Goal: Task Accomplishment & Management: Use online tool/utility

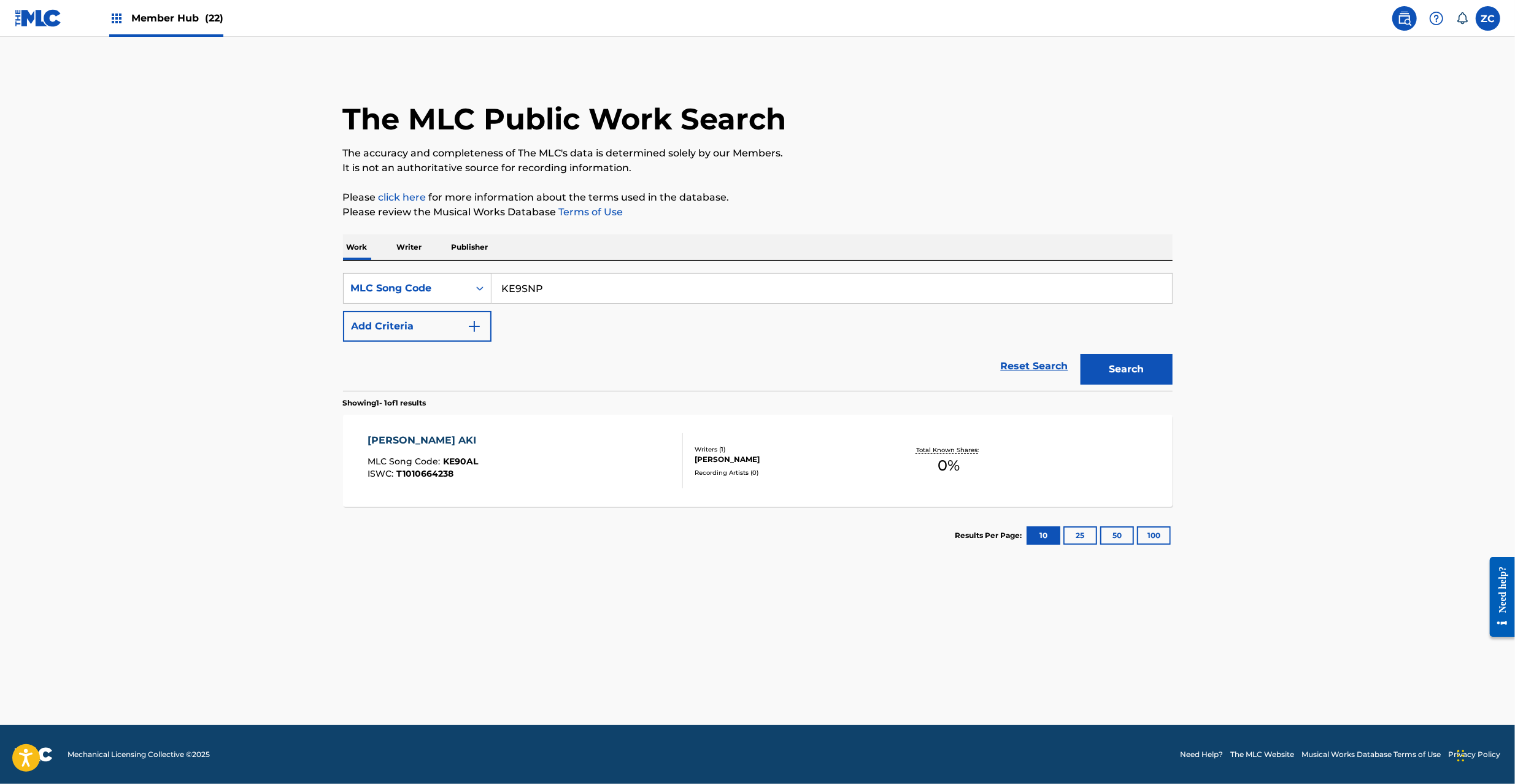
click at [1081, 354] on button "Search" at bounding box center [1127, 369] width 92 height 30
paste input "JC0IQ7"
click at [1081, 354] on button "Search" at bounding box center [1127, 369] width 92 height 30
paste input "TA0KTQ"
click at [1081, 354] on button "Search" at bounding box center [1127, 369] width 92 height 30
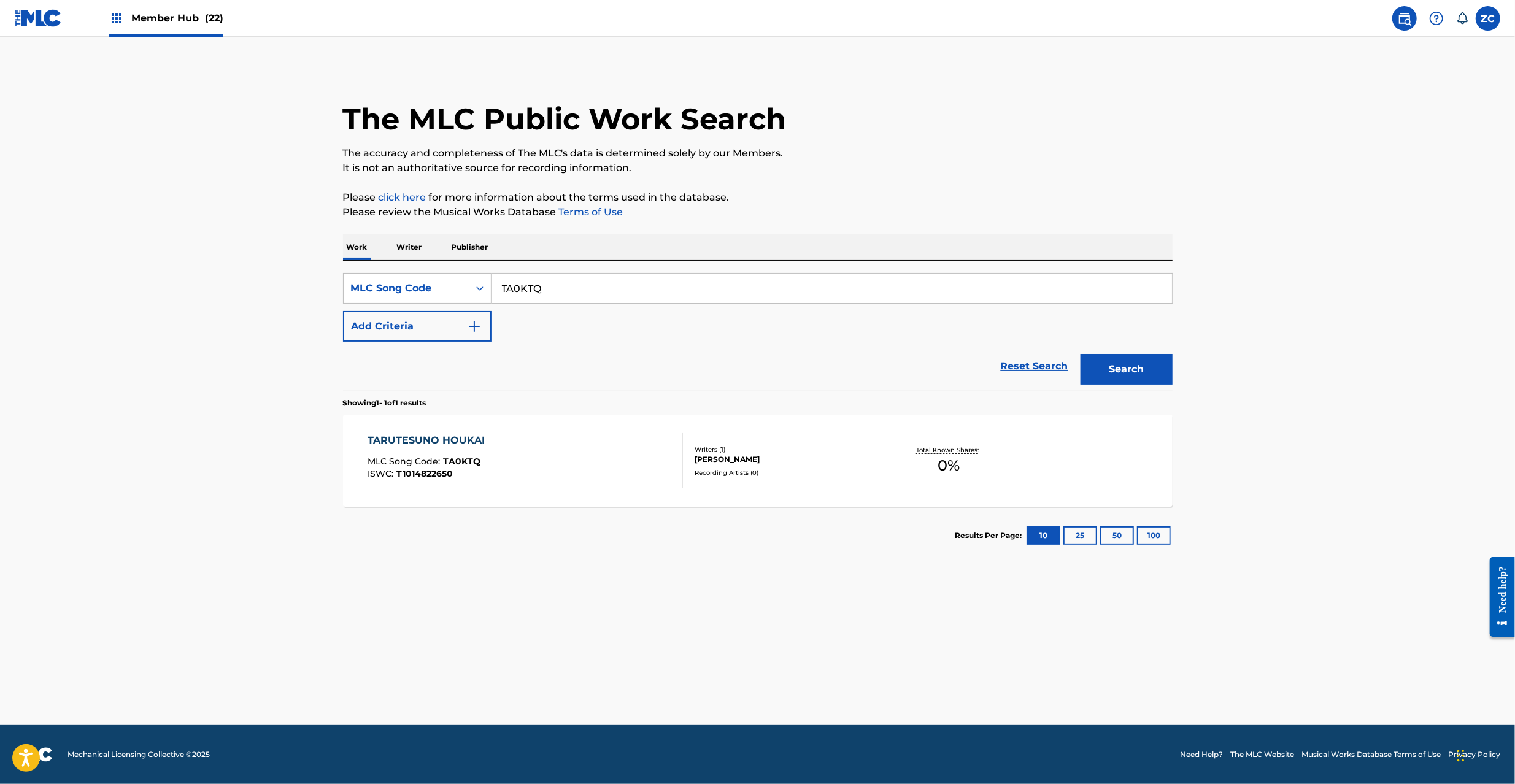
click at [624, 288] on input "TA0KTQ" at bounding box center [831, 288] width 680 height 30
paste input "FH7XVG"
click at [1081, 354] on button "Search" at bounding box center [1127, 369] width 92 height 30
paste input "GE38TU"
click at [1081, 354] on button "Search" at bounding box center [1127, 369] width 92 height 30
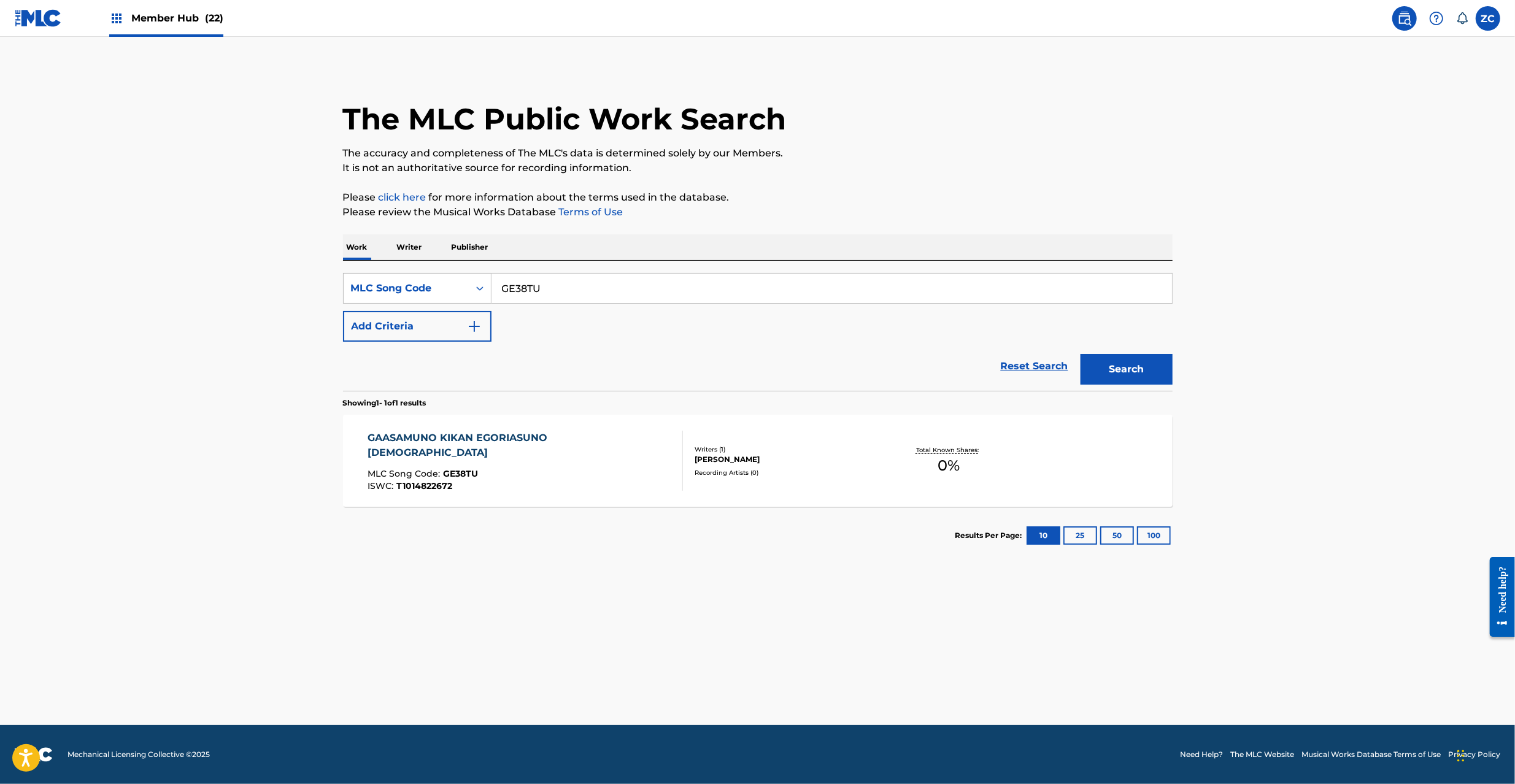
paste input "EC2QS7"
type input "EC2QS7"
click at [1081, 354] on button "Search" at bounding box center [1127, 369] width 92 height 30
click at [51, 17] on img at bounding box center [39, 18] width 48 height 18
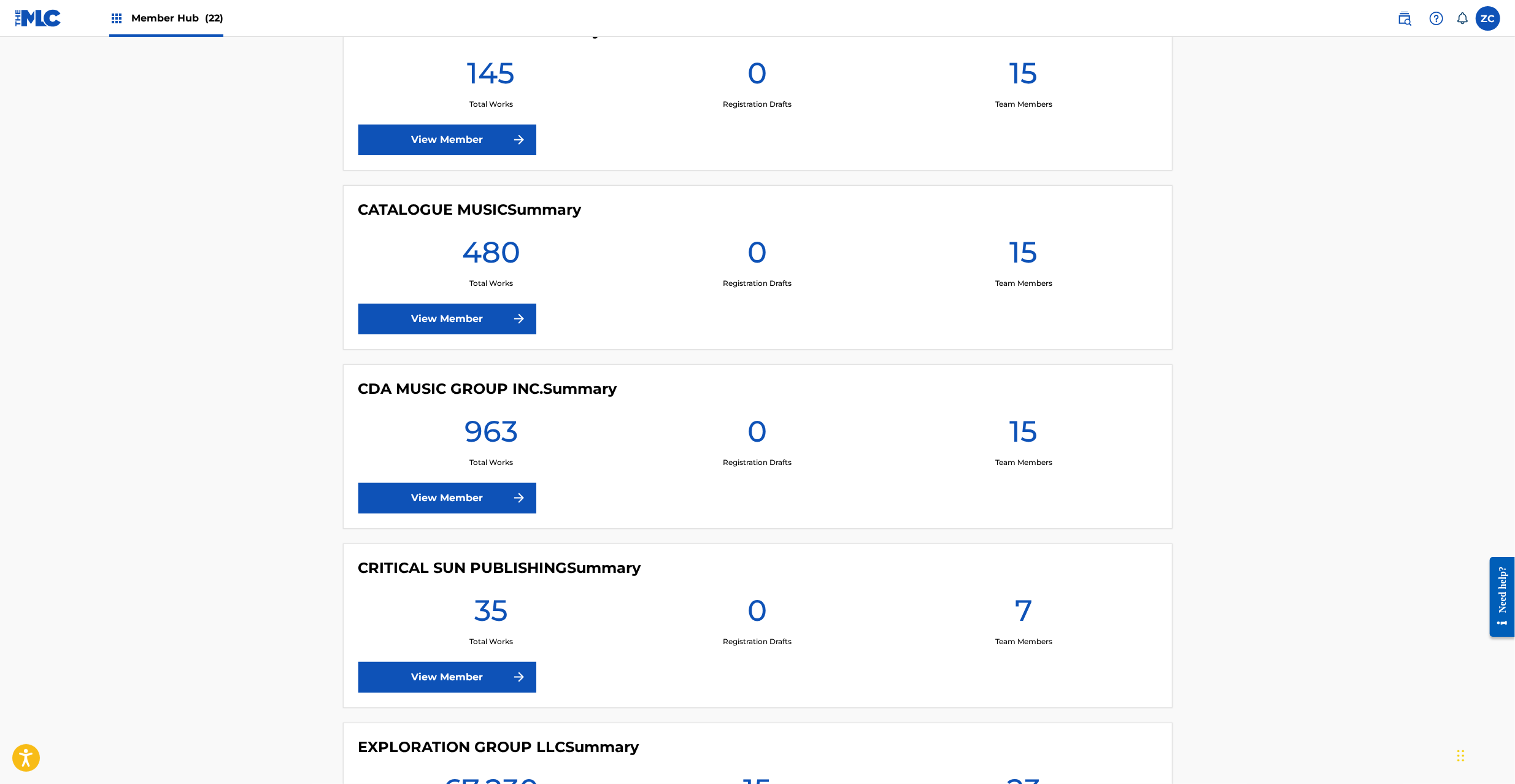
scroll to position [1745, 0]
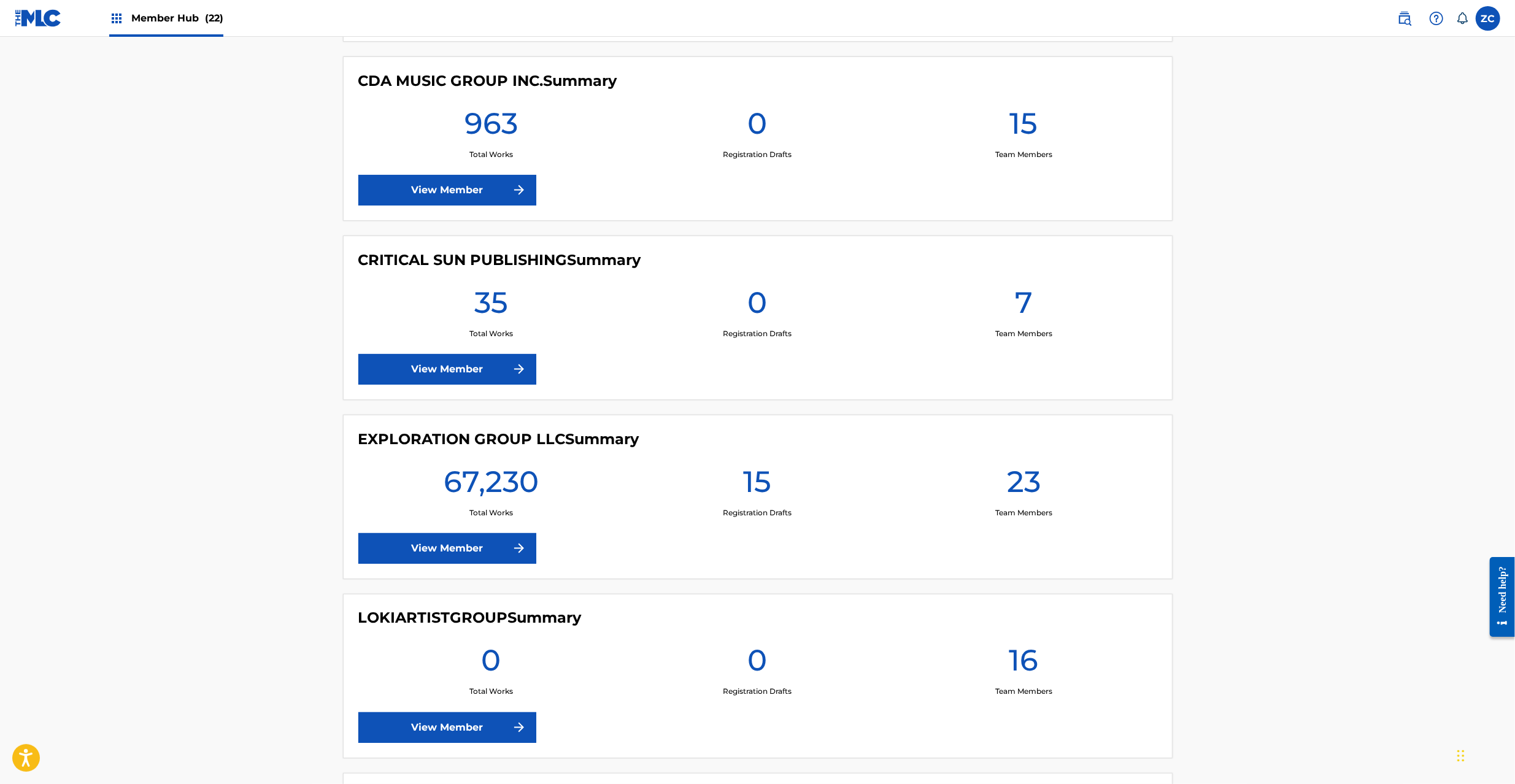
drag, startPoint x: 489, startPoint y: 1, endPoint x: 270, endPoint y: 369, distance: 428.2
click at [270, 369] on main "Welcome to The Member Hub ANSTANDIG PUBLISHING Summary 50 Total Works 0 Registr…" at bounding box center [758, 428] width 1515 height 4272
click at [427, 551] on link "View Member" at bounding box center [447, 548] width 178 height 30
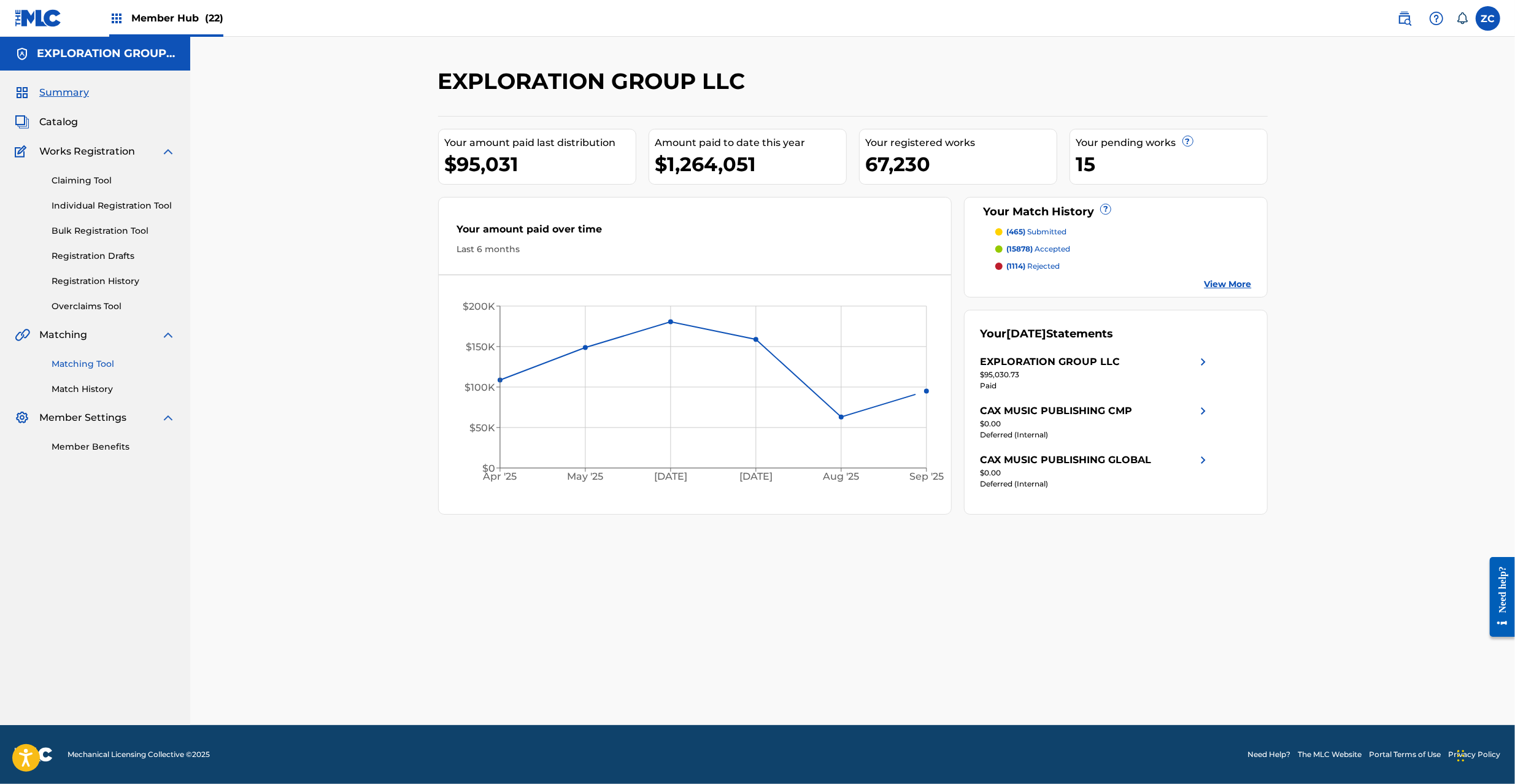
click at [79, 368] on link "Matching Tool" at bounding box center [113, 363] width 124 height 13
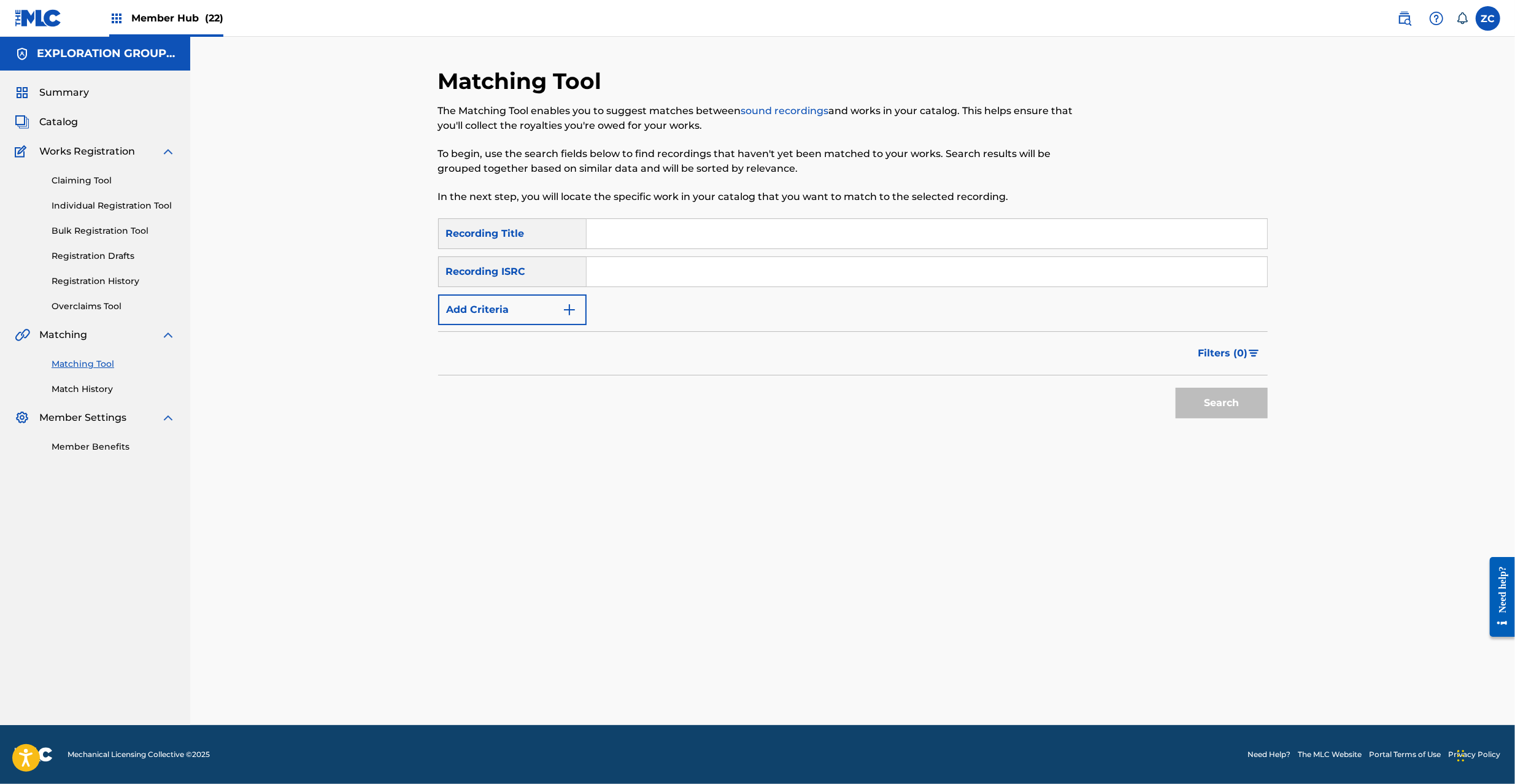
drag, startPoint x: 688, startPoint y: 271, endPoint x: 804, endPoint y: 300, distance: 119.6
click at [688, 270] on input "Search Form" at bounding box center [926, 272] width 680 height 30
paste input "JPK651667868"
click at [1238, 400] on button "Search" at bounding box center [1222, 403] width 92 height 30
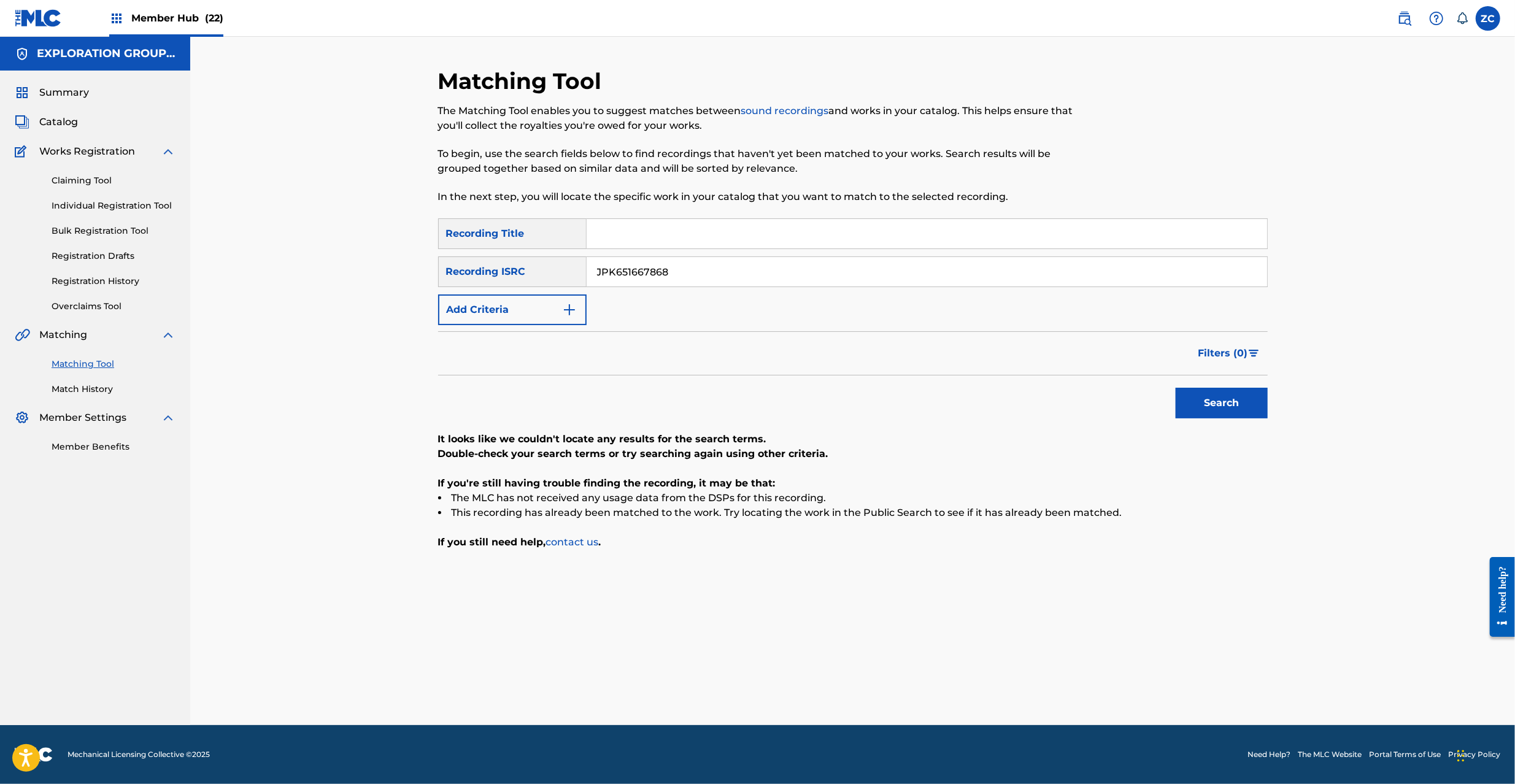
click at [752, 263] on input "JPK651667868" at bounding box center [926, 272] width 680 height 30
paste input "P300800526"
click at [1225, 409] on button "Search" at bounding box center [1222, 403] width 92 height 30
click at [823, 265] on input "JPP300800526" at bounding box center [926, 272] width 680 height 30
paste input "K65136670"
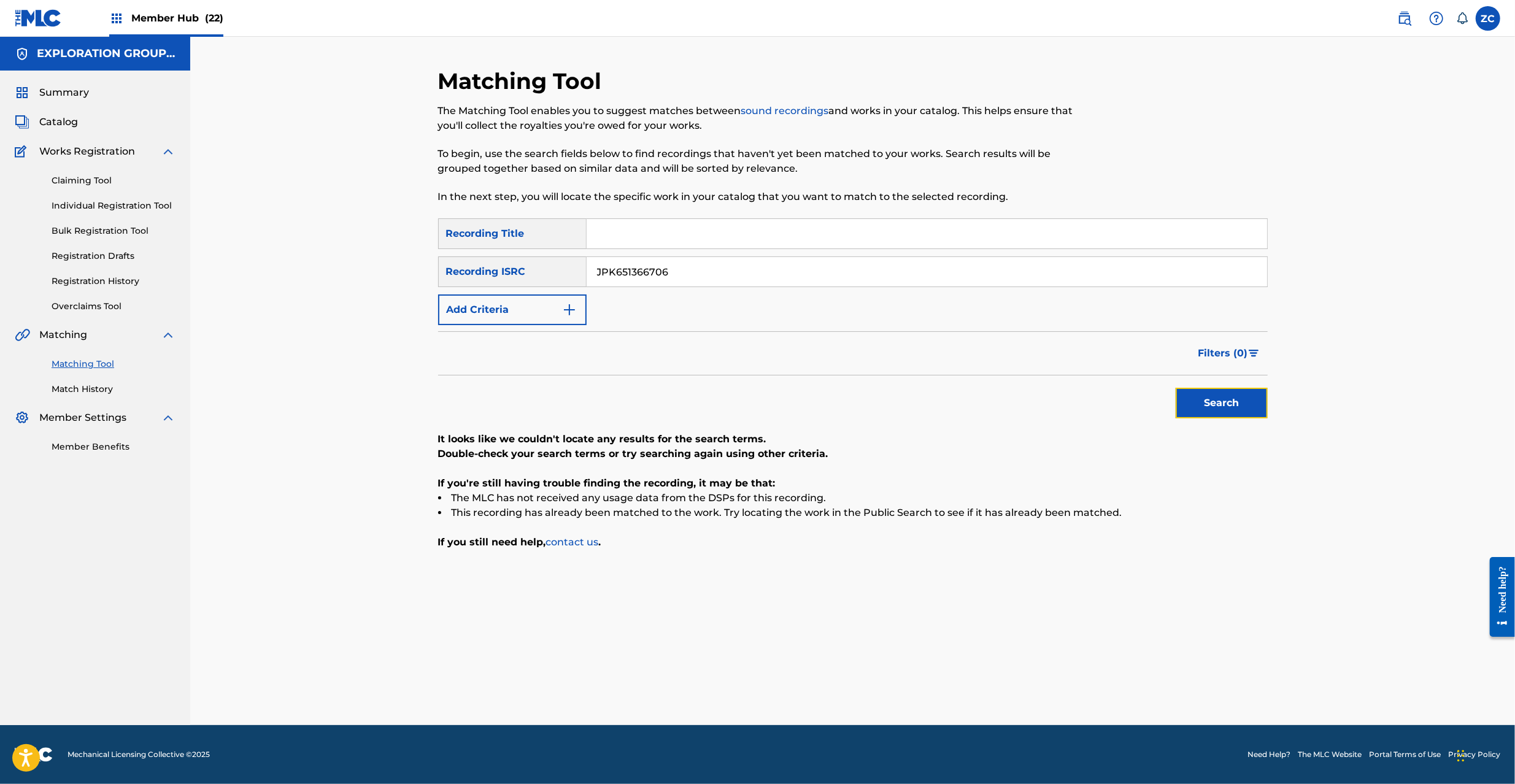
click at [1215, 401] on button "Search" at bounding box center [1222, 403] width 92 height 30
click at [855, 271] on input "JPK651366706" at bounding box center [926, 272] width 680 height 30
paste input "161703"
click at [1209, 405] on button "Search" at bounding box center [1222, 403] width 92 height 30
click at [880, 273] on input "JPK651161703" at bounding box center [926, 272] width 680 height 30
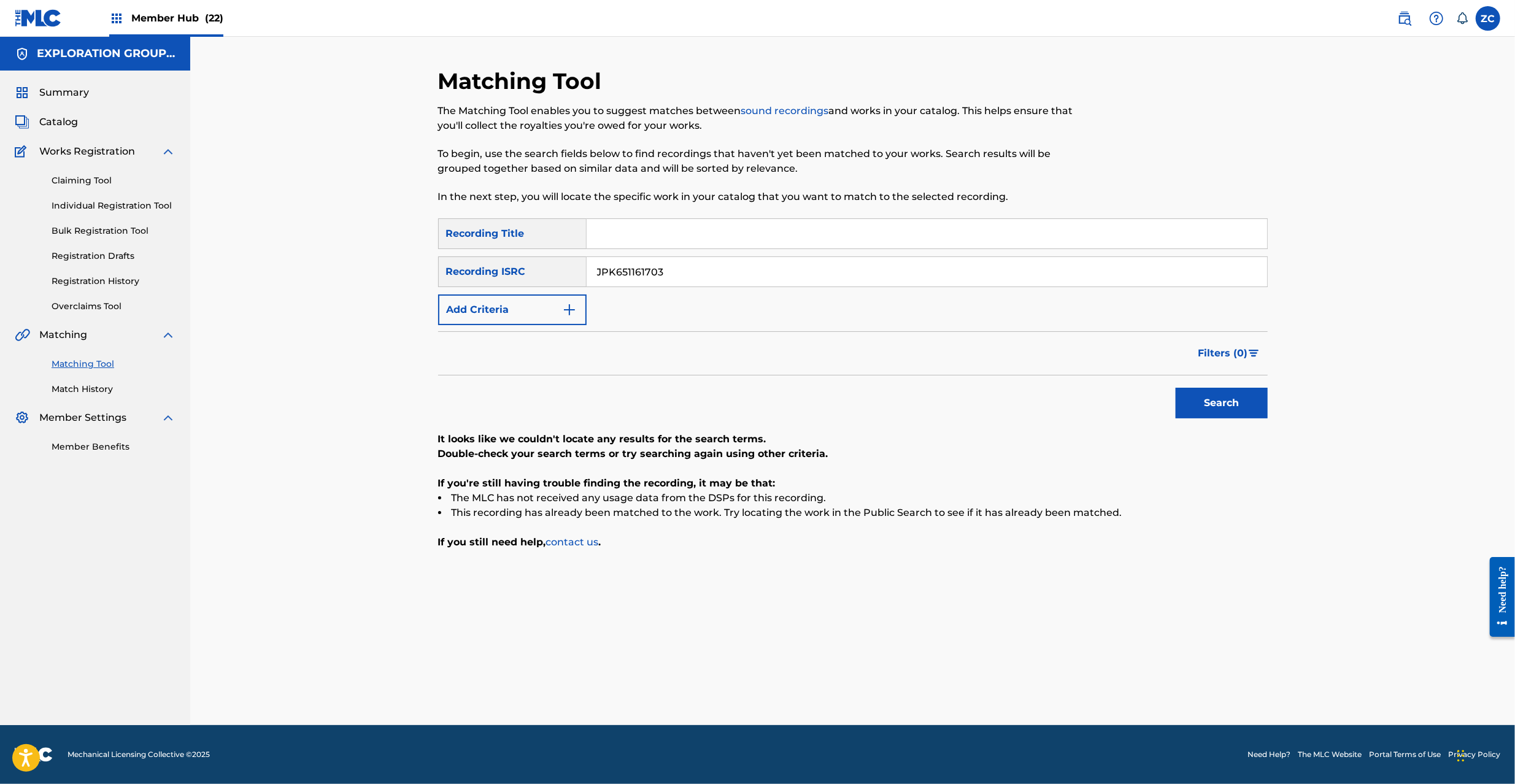
paste input "669207"
type input "JPK651669207"
click at [1222, 401] on button "Search" at bounding box center [1222, 403] width 92 height 30
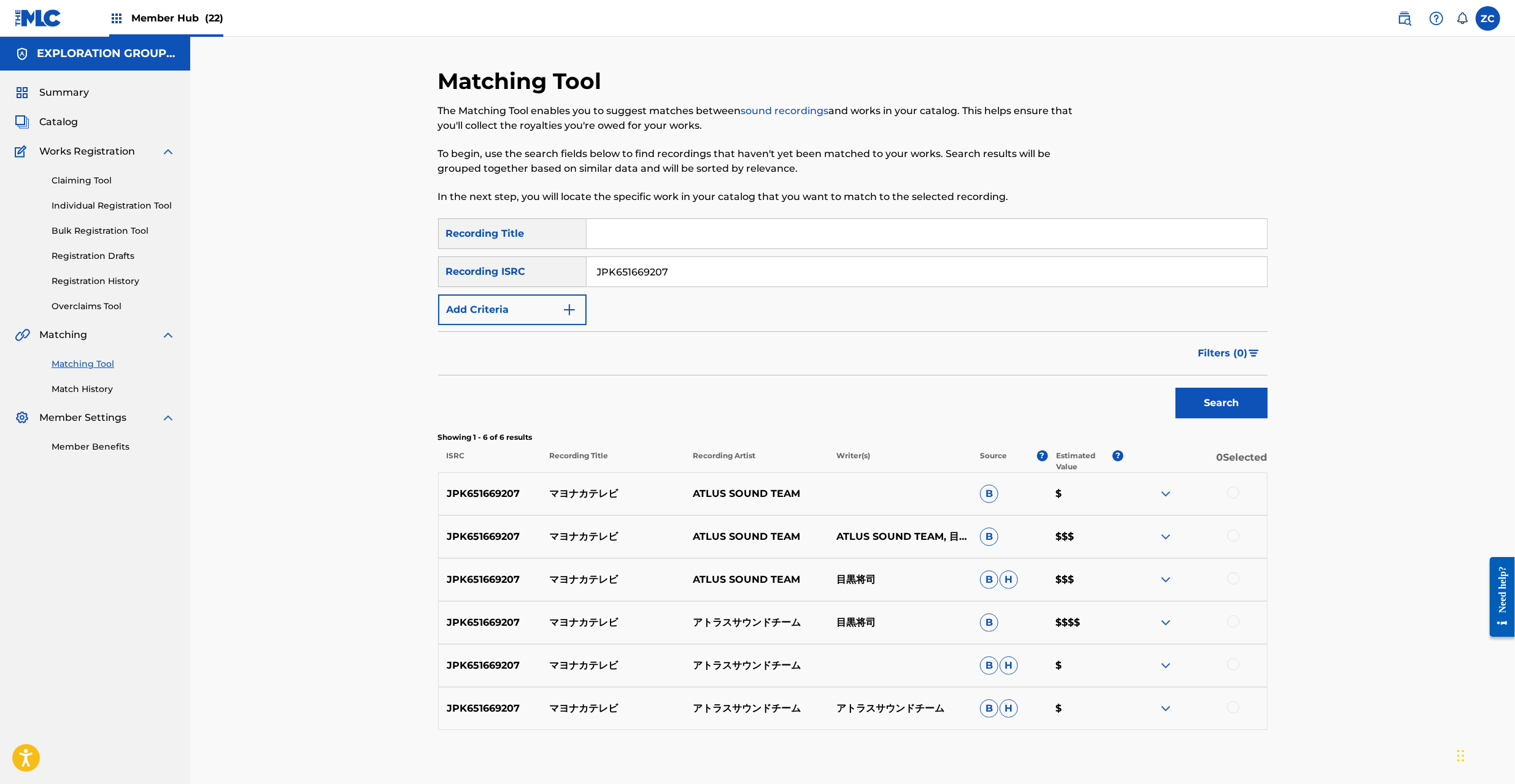
drag, startPoint x: 1230, startPoint y: 492, endPoint x: 1230, endPoint y: 536, distance: 44.0
click at [1230, 494] on div at bounding box center [1233, 493] width 13 height 13
click at [1230, 539] on div at bounding box center [1233, 535] width 13 height 13
click at [1236, 580] on div at bounding box center [1233, 578] width 13 height 13
click at [1233, 629] on div at bounding box center [1195, 623] width 143 height 15
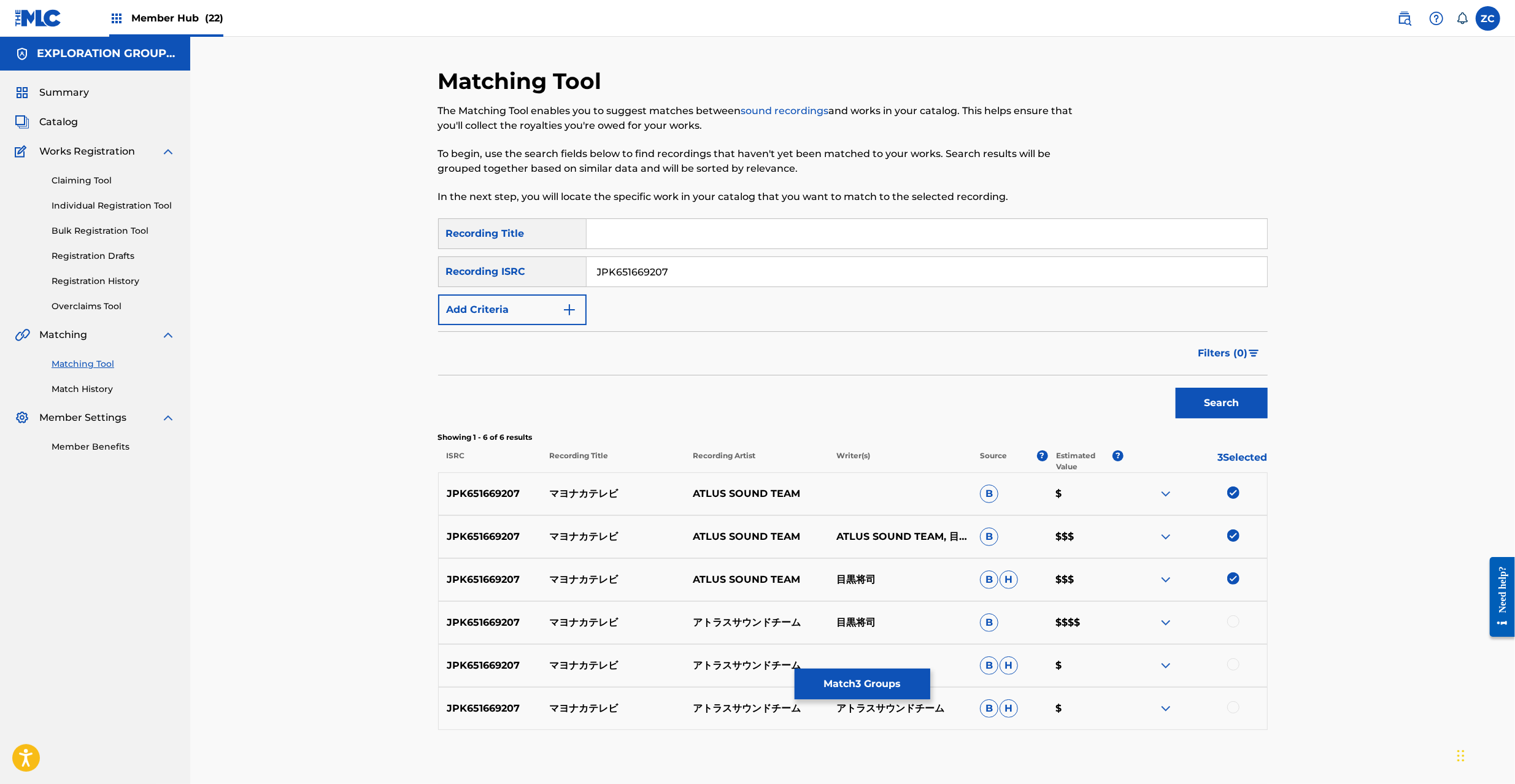
click at [1233, 620] on div at bounding box center [1233, 621] width 13 height 13
click at [1233, 666] on div at bounding box center [1233, 664] width 13 height 13
click at [1233, 704] on div at bounding box center [1233, 707] width 13 height 13
drag, startPoint x: 505, startPoint y: 275, endPoint x: 454, endPoint y: 275, distance: 51.0
click at [454, 275] on div "SearchWithCriteria983e24f6-fb0d-4dc3-8206-ade7642fe003 Recording ISRC JPK651669…" at bounding box center [853, 271] width 830 height 30
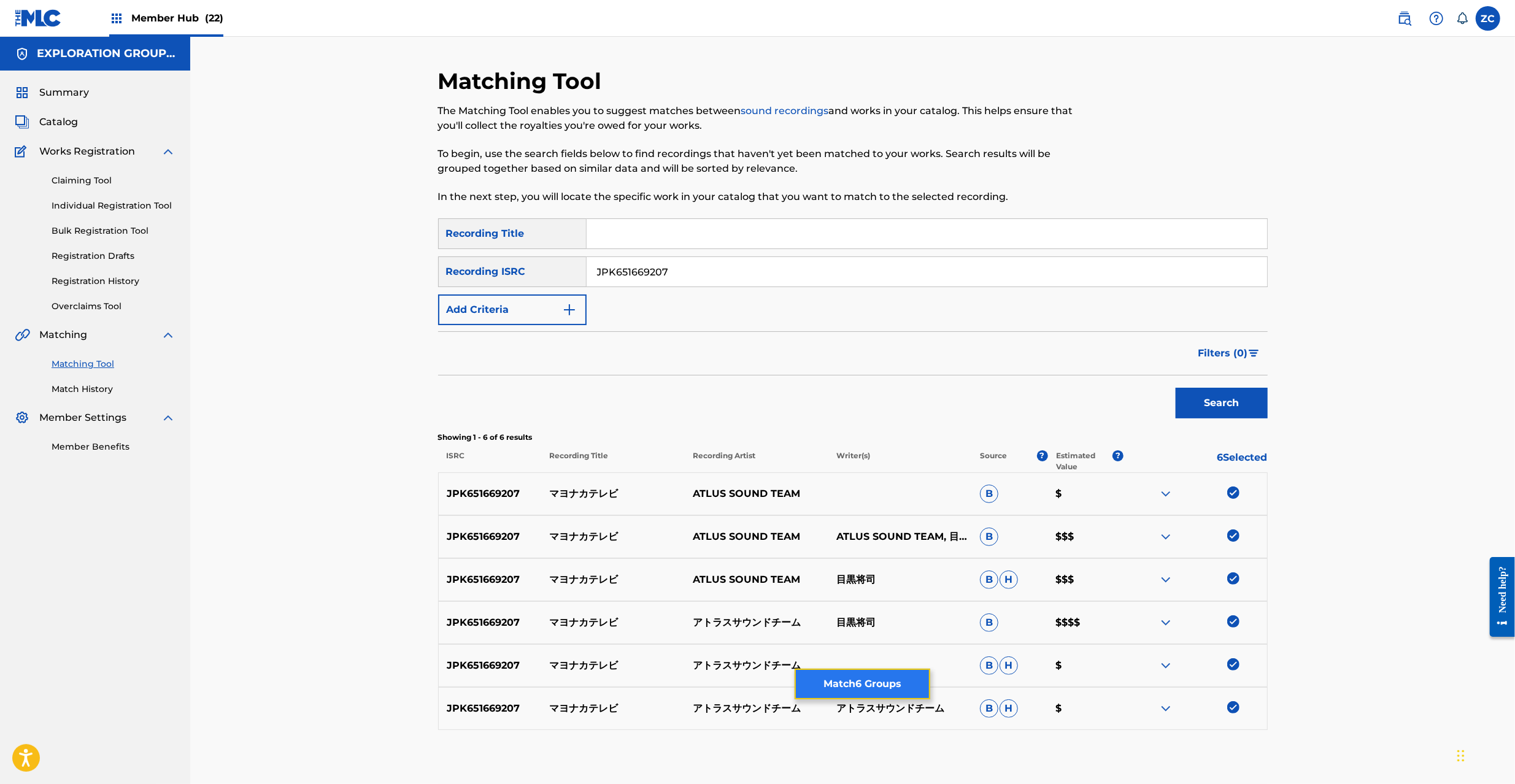
click at [890, 687] on button "Match 6 Groups" at bounding box center [862, 684] width 135 height 30
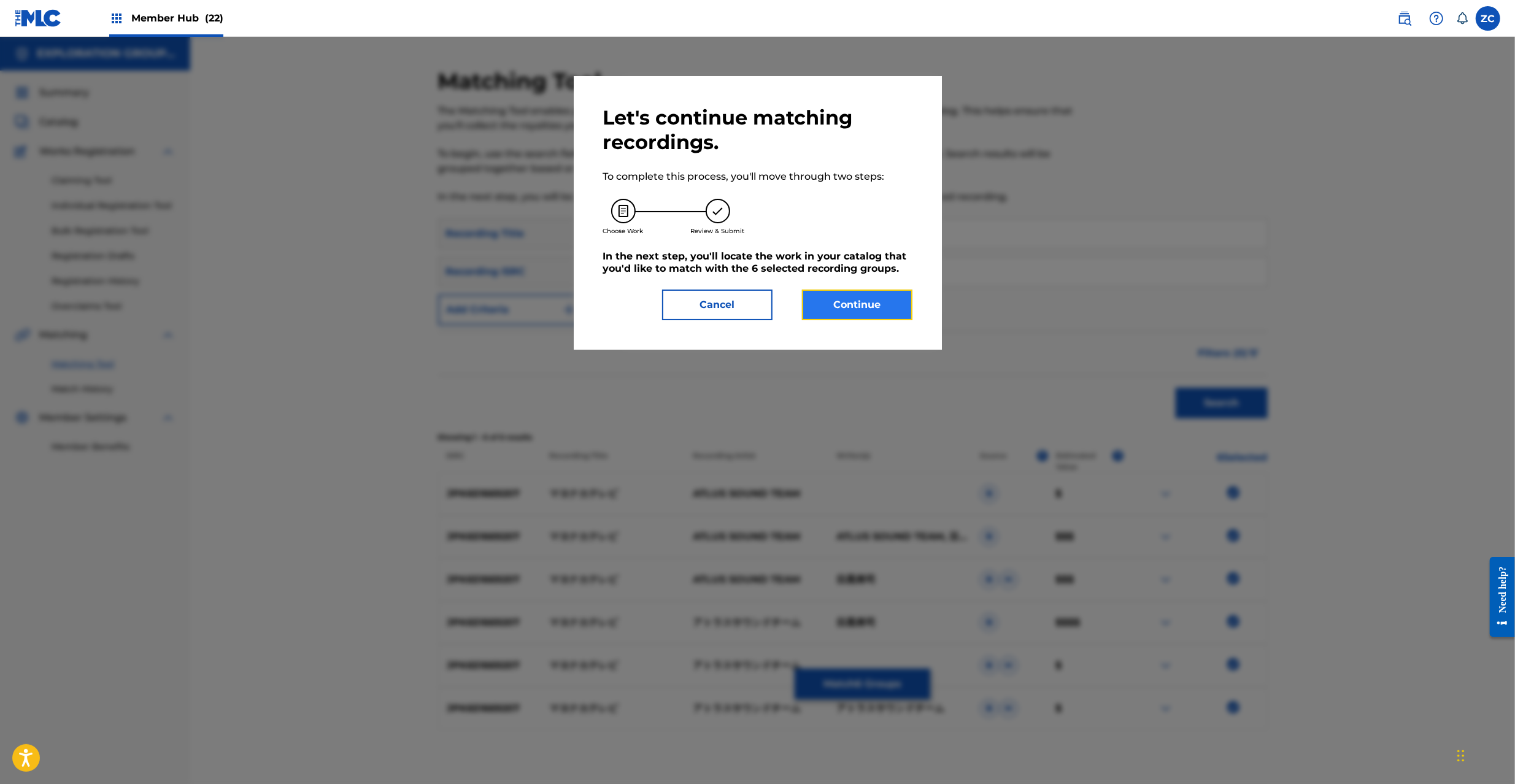
click at [864, 310] on button "Continue" at bounding box center [857, 305] width 111 height 30
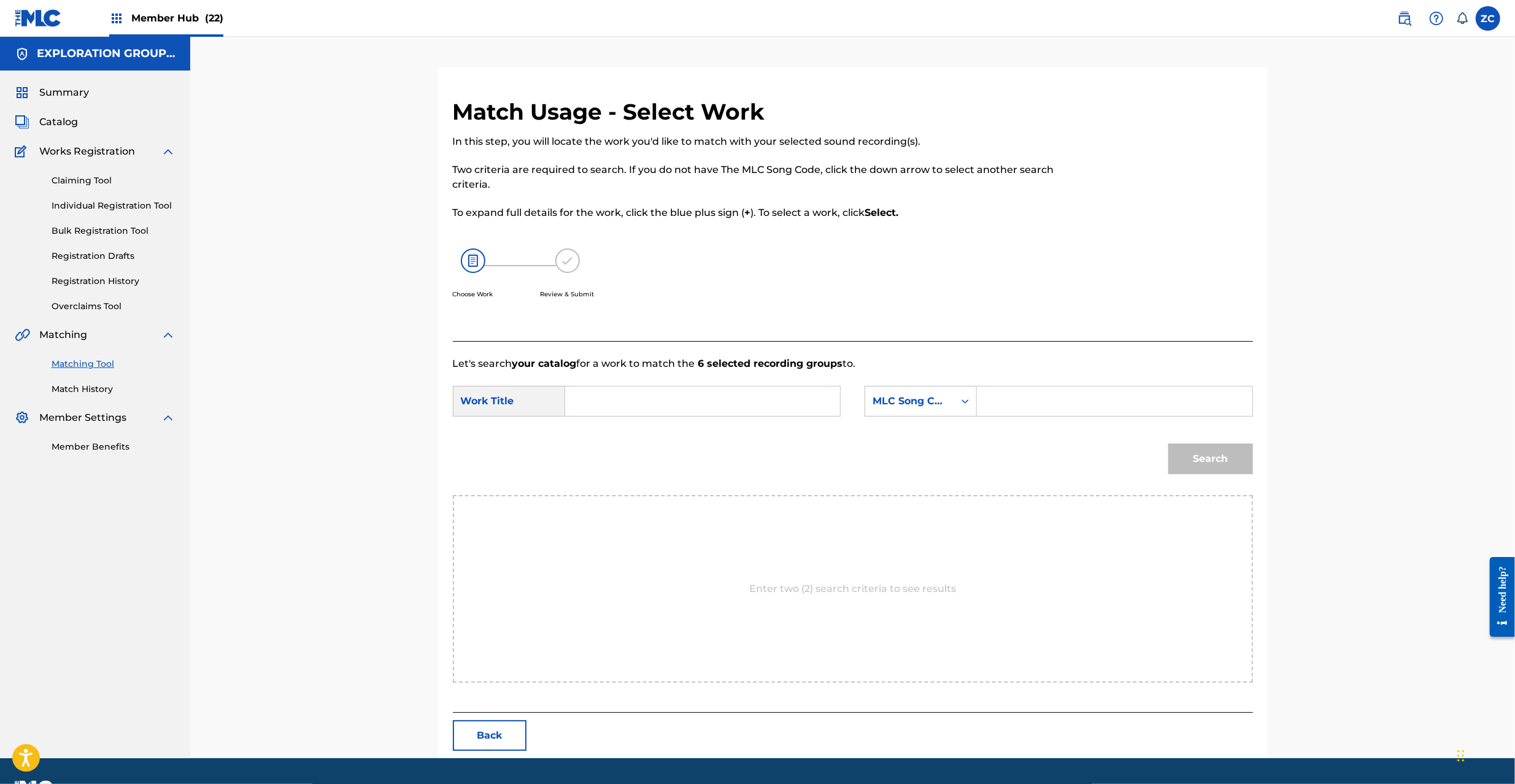
click at [702, 405] on input "Search Form" at bounding box center [702, 401] width 254 height 30
paste input "Mayonaka Terebi MV17KL"
click at [723, 400] on input "Mayonaka Terebi MV17KL" at bounding box center [702, 401] width 254 height 30
click at [723, 400] on input "Mayonaka Terebi" at bounding box center [702, 401] width 254 height 30
type input "Mayonaka Terebi"
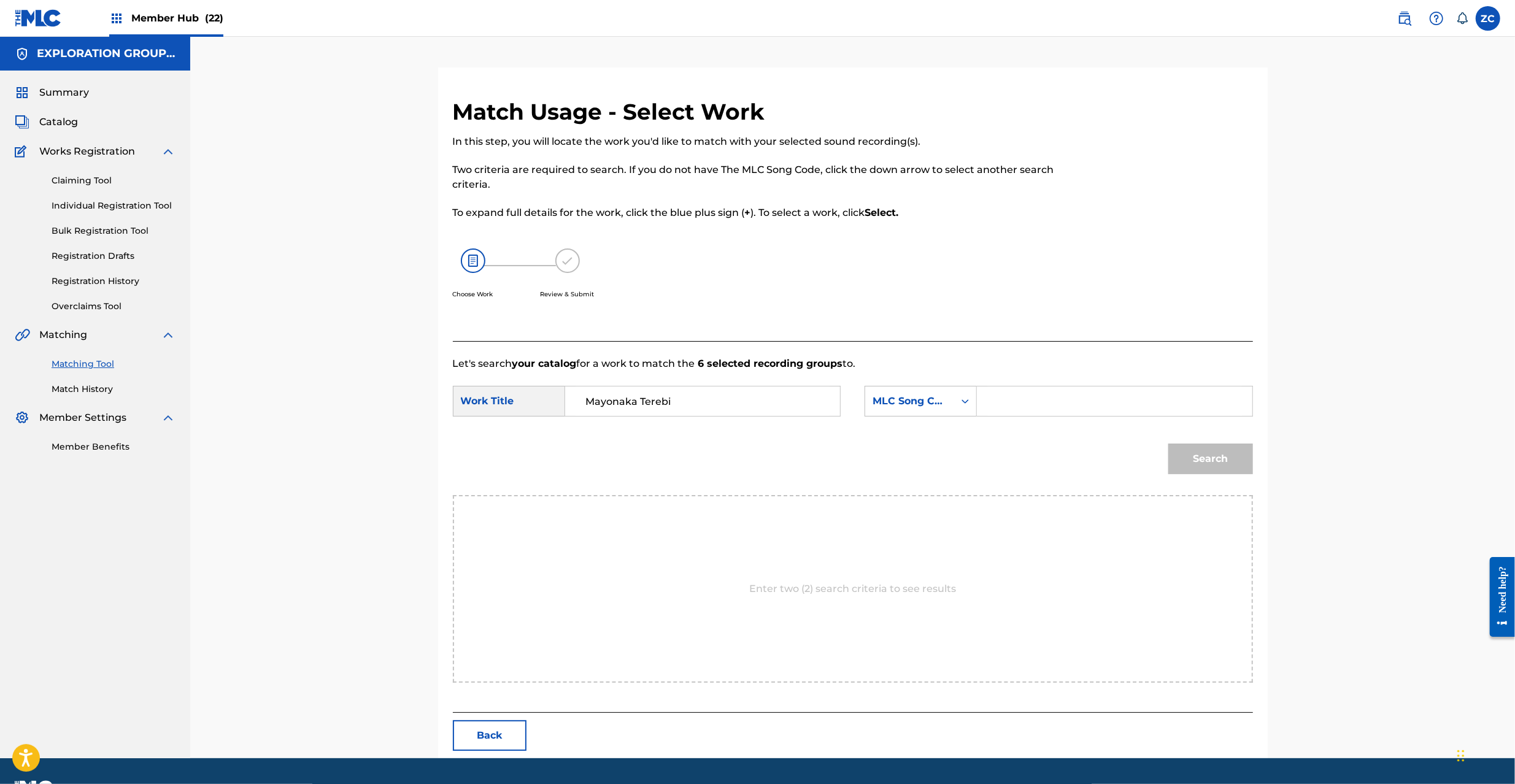
click at [1043, 398] on input "Search Form" at bounding box center [1114, 401] width 254 height 30
paste input "MV17KL"
type input "MV17KL"
click at [1236, 447] on button "Search" at bounding box center [1211, 459] width 85 height 30
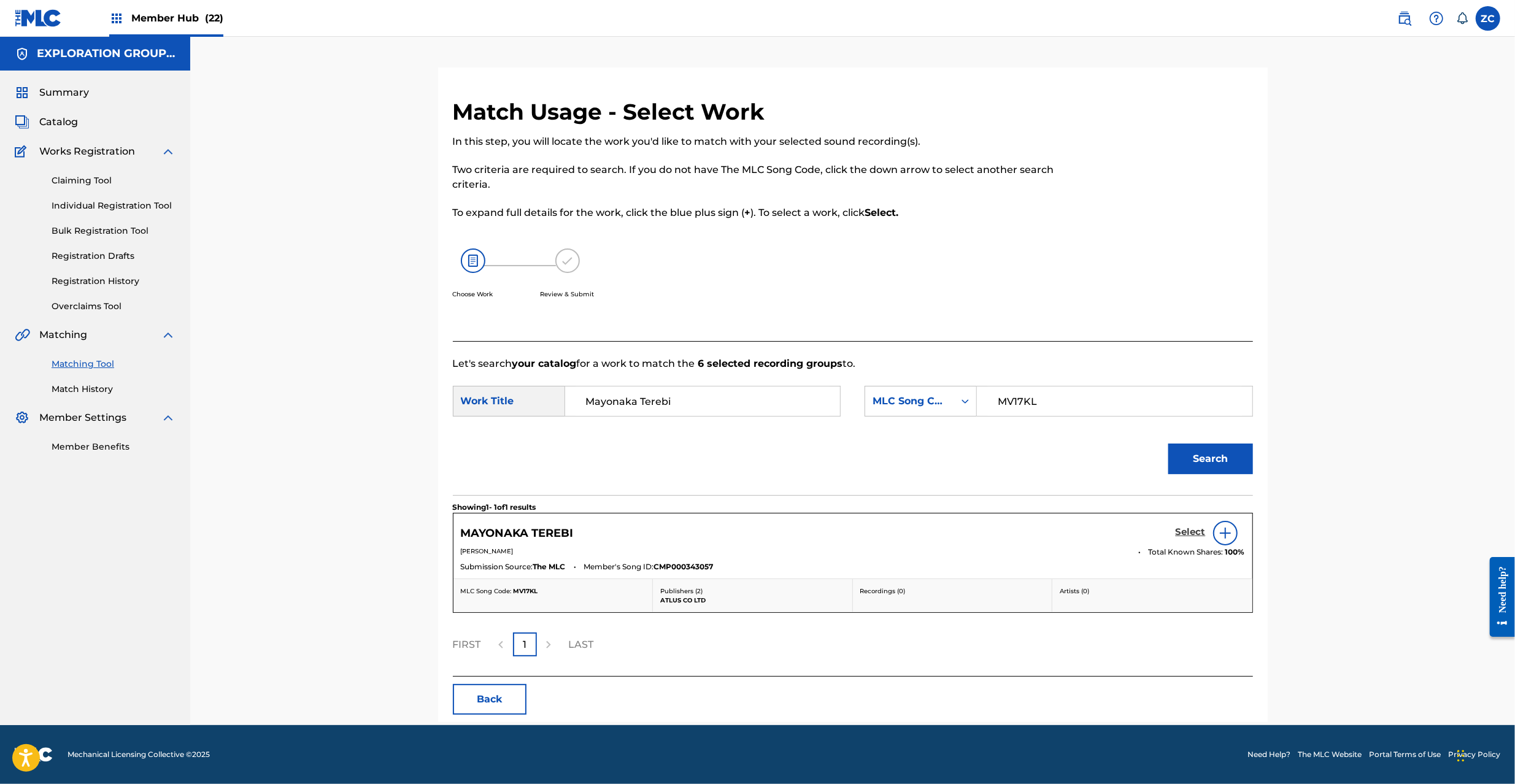
click at [1186, 534] on h5 "Select" at bounding box center [1191, 532] width 30 height 12
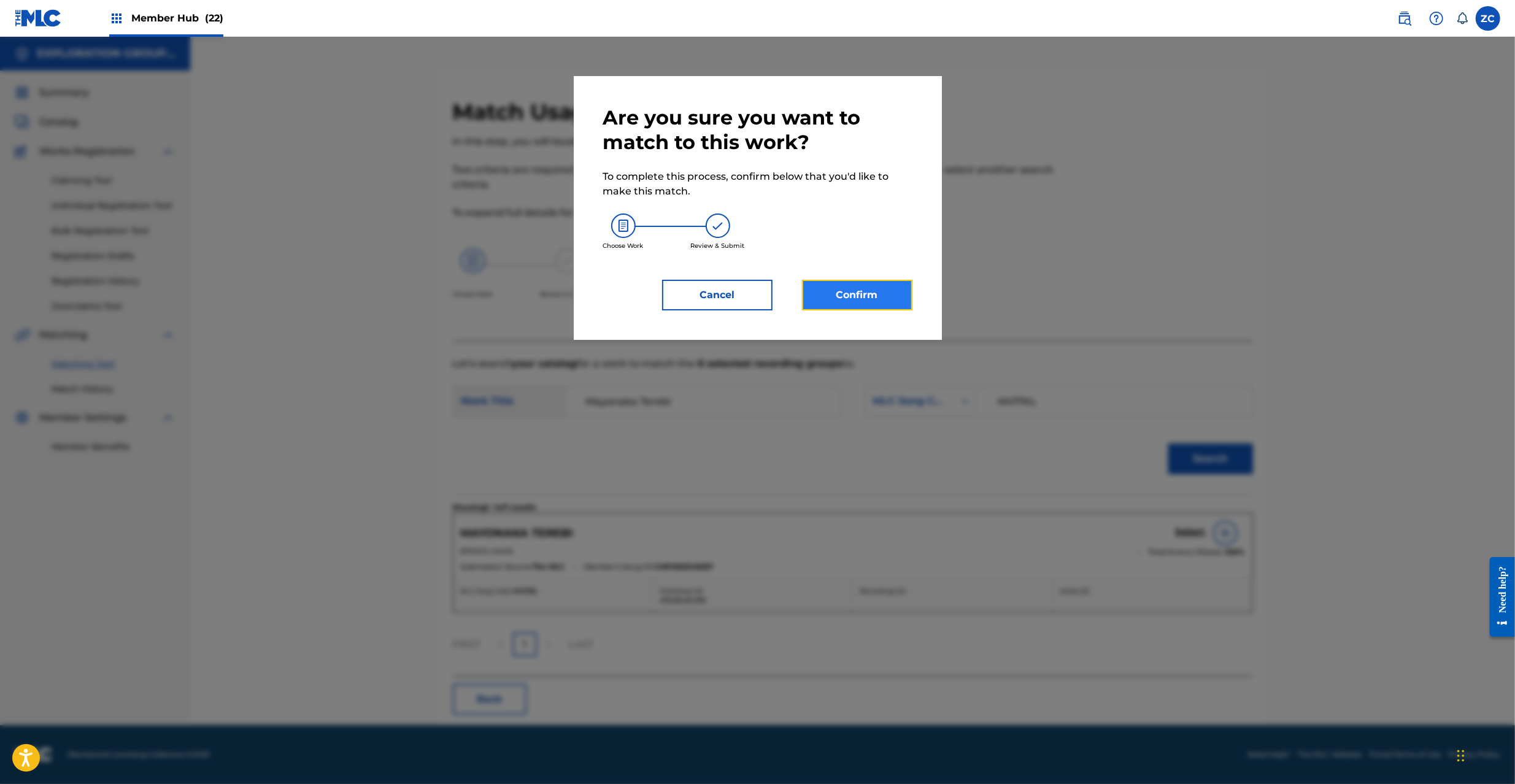
click at [885, 297] on button "Confirm" at bounding box center [857, 294] width 111 height 30
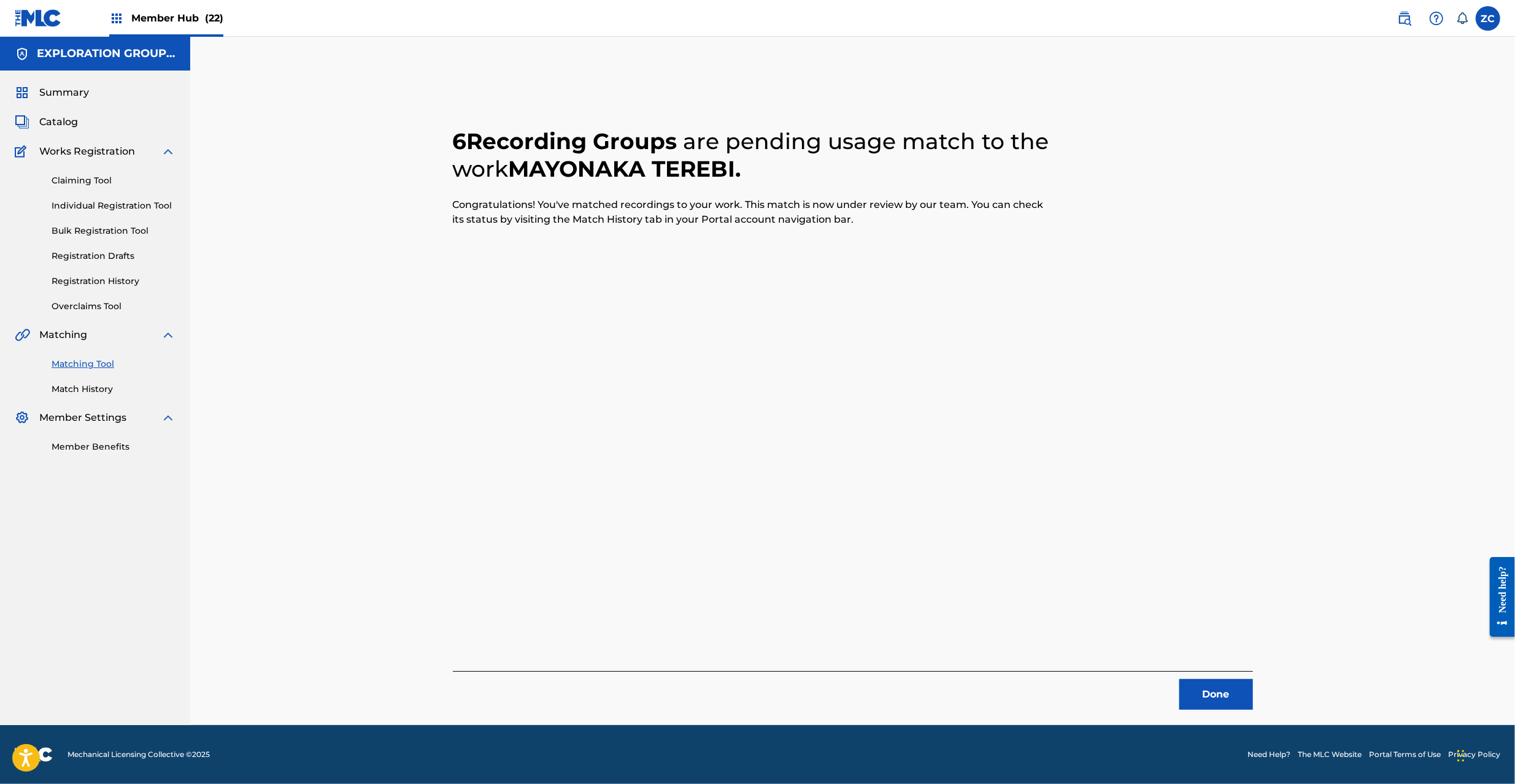
click at [1320, 302] on div "6 Recording Groups are pending usage match to the work MAYONAKA TEREBI . Congra…" at bounding box center [853, 381] width 1325 height 688
click at [1218, 695] on button "Done" at bounding box center [1216, 694] width 74 height 30
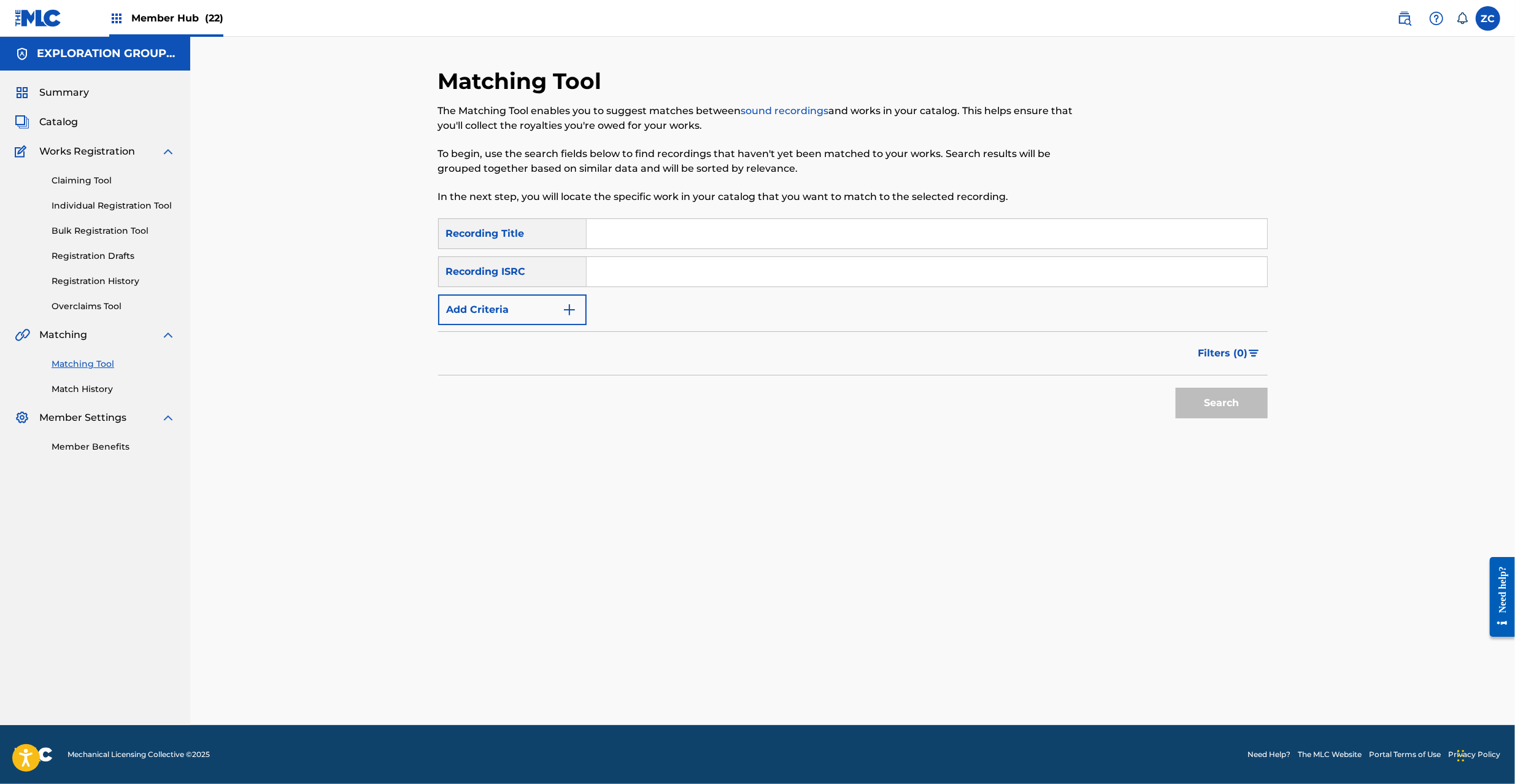
click at [827, 282] on input "Search Form" at bounding box center [926, 272] width 680 height 30
paste input "JPK651801815"
click at [1205, 406] on button "Search" at bounding box center [1222, 403] width 92 height 30
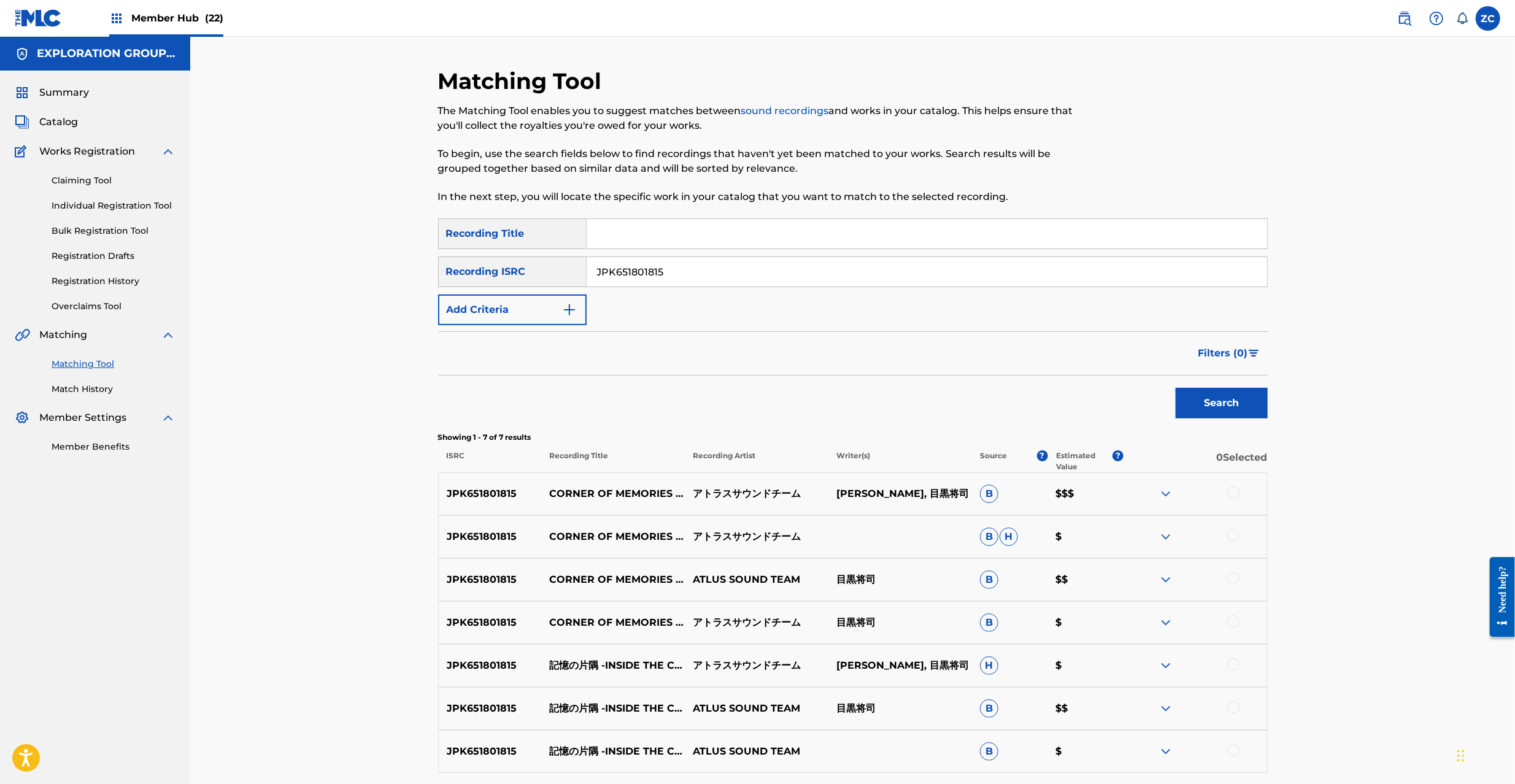
click at [1051, 285] on input "JPK651801815" at bounding box center [926, 272] width 680 height 30
click at [1233, 492] on div at bounding box center [1233, 493] width 13 height 13
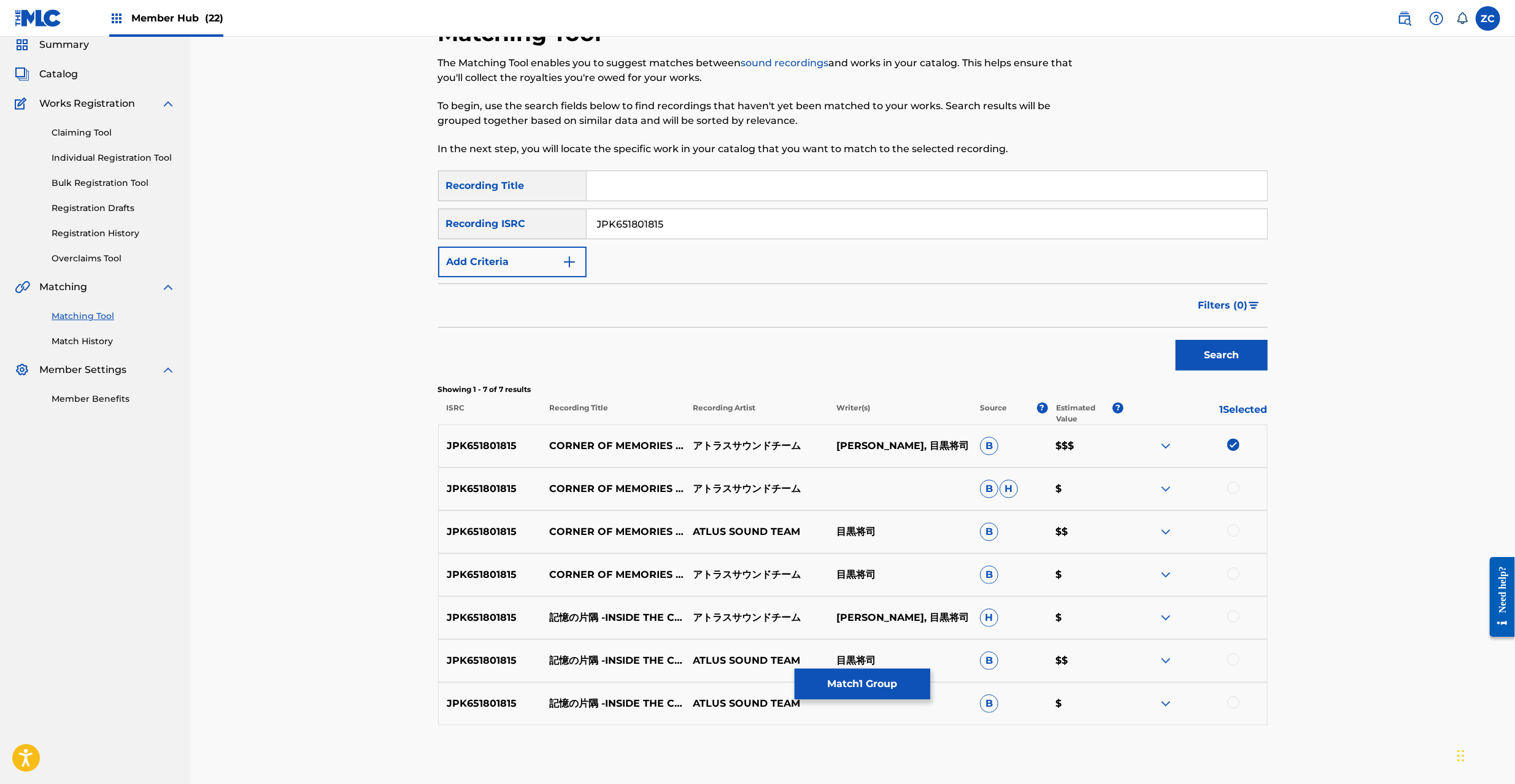
scroll to position [109, 0]
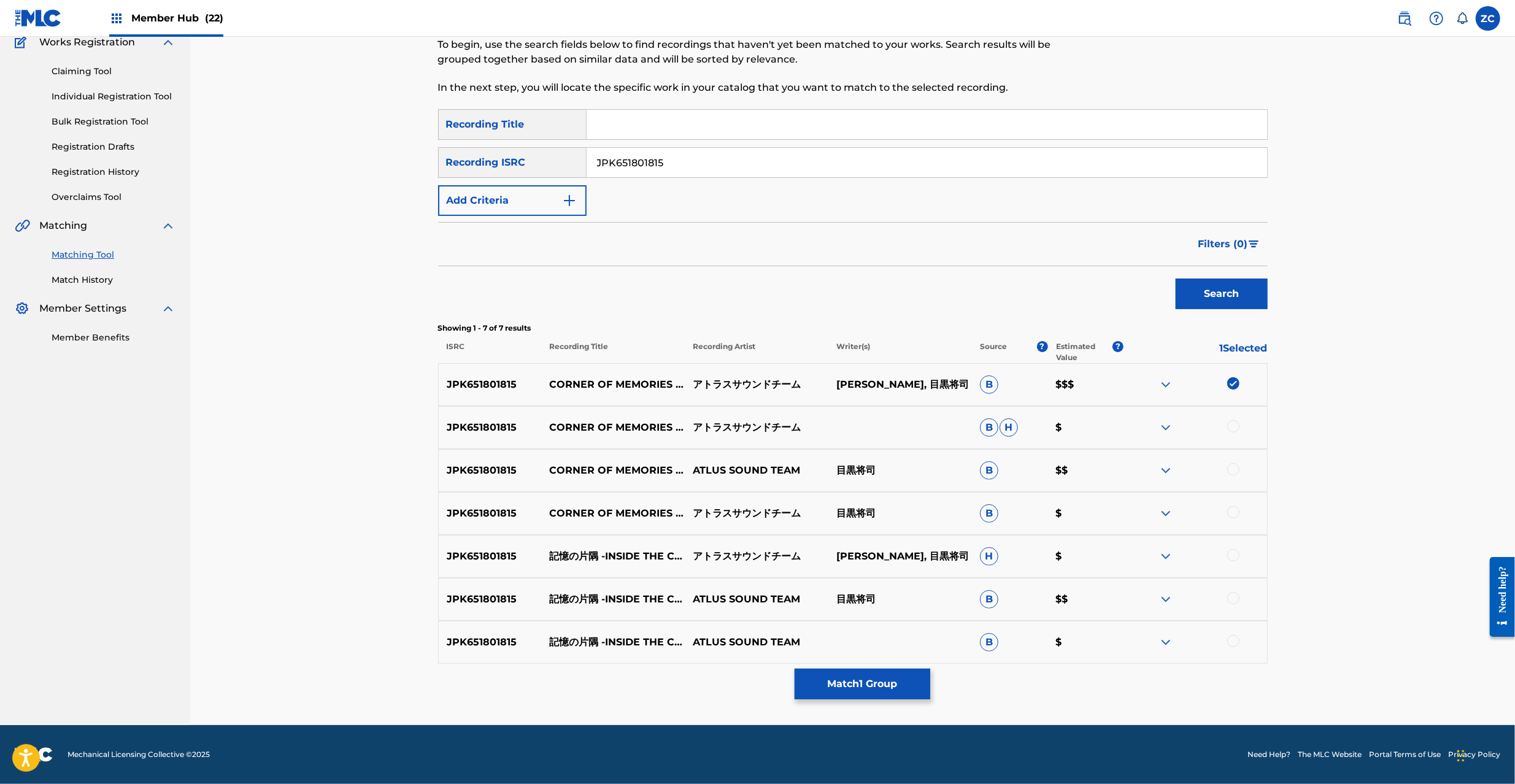
click at [1233, 430] on div at bounding box center [1233, 426] width 13 height 13
click at [1233, 465] on div at bounding box center [1233, 469] width 13 height 13
click at [1233, 511] on div at bounding box center [1233, 512] width 13 height 13
click at [1235, 551] on div at bounding box center [1233, 555] width 13 height 13
drag, startPoint x: 1235, startPoint y: 597, endPoint x: 1235, endPoint y: 645, distance: 48.0
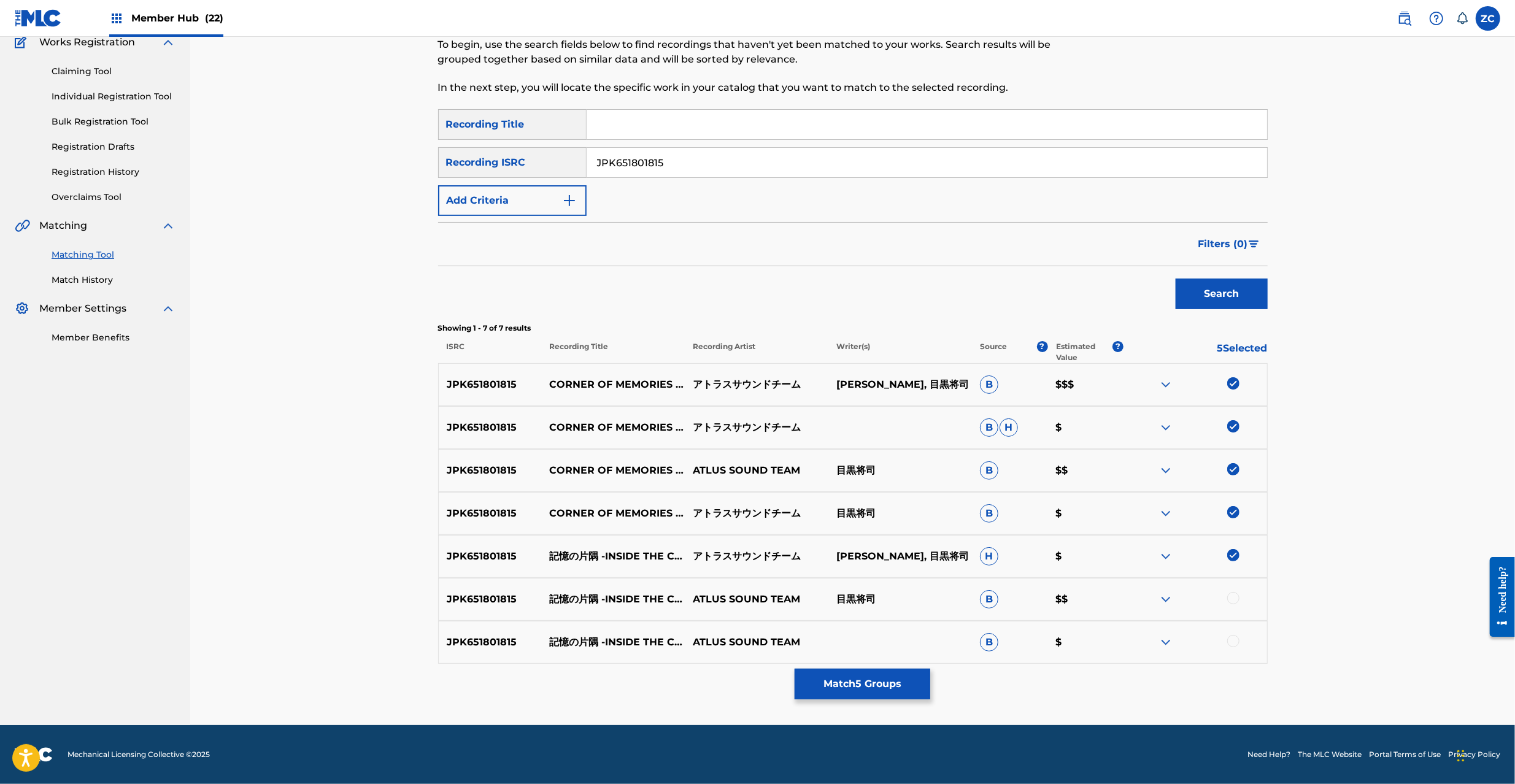
click at [1235, 600] on div at bounding box center [1233, 598] width 13 height 13
click at [1233, 641] on div at bounding box center [1233, 641] width 13 height 13
click at [831, 155] on input "JPK651801815" at bounding box center [926, 163] width 680 height 30
paste input "668129"
click at [1220, 287] on button "Search" at bounding box center [1222, 294] width 92 height 30
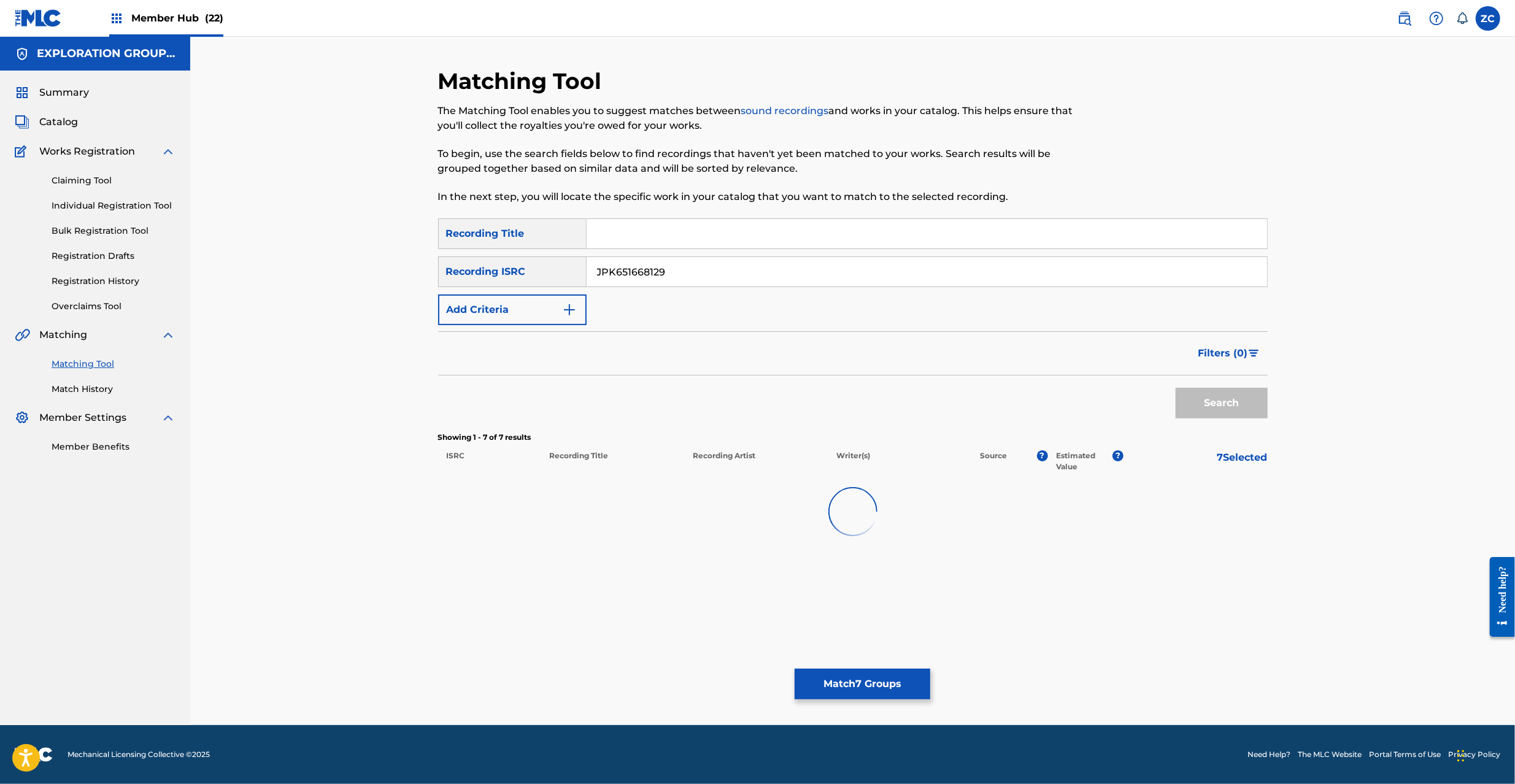
scroll to position [0, 0]
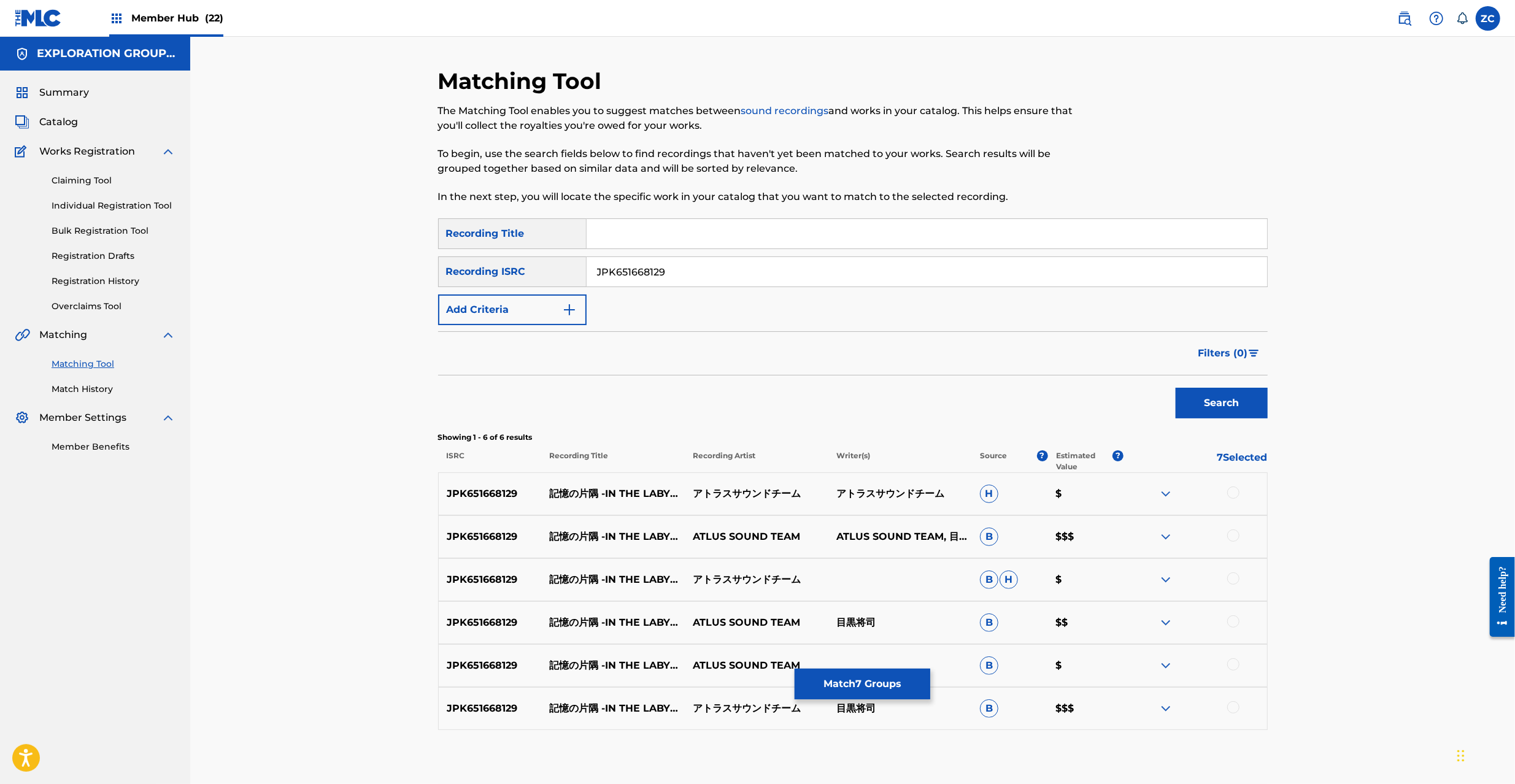
click at [1233, 494] on div at bounding box center [1233, 493] width 13 height 13
click at [1241, 539] on div at bounding box center [1195, 537] width 143 height 15
click at [1230, 533] on div at bounding box center [1233, 535] width 13 height 13
drag, startPoint x: 1235, startPoint y: 575, endPoint x: 1233, endPoint y: 592, distance: 17.1
click at [1235, 577] on div at bounding box center [1233, 578] width 13 height 13
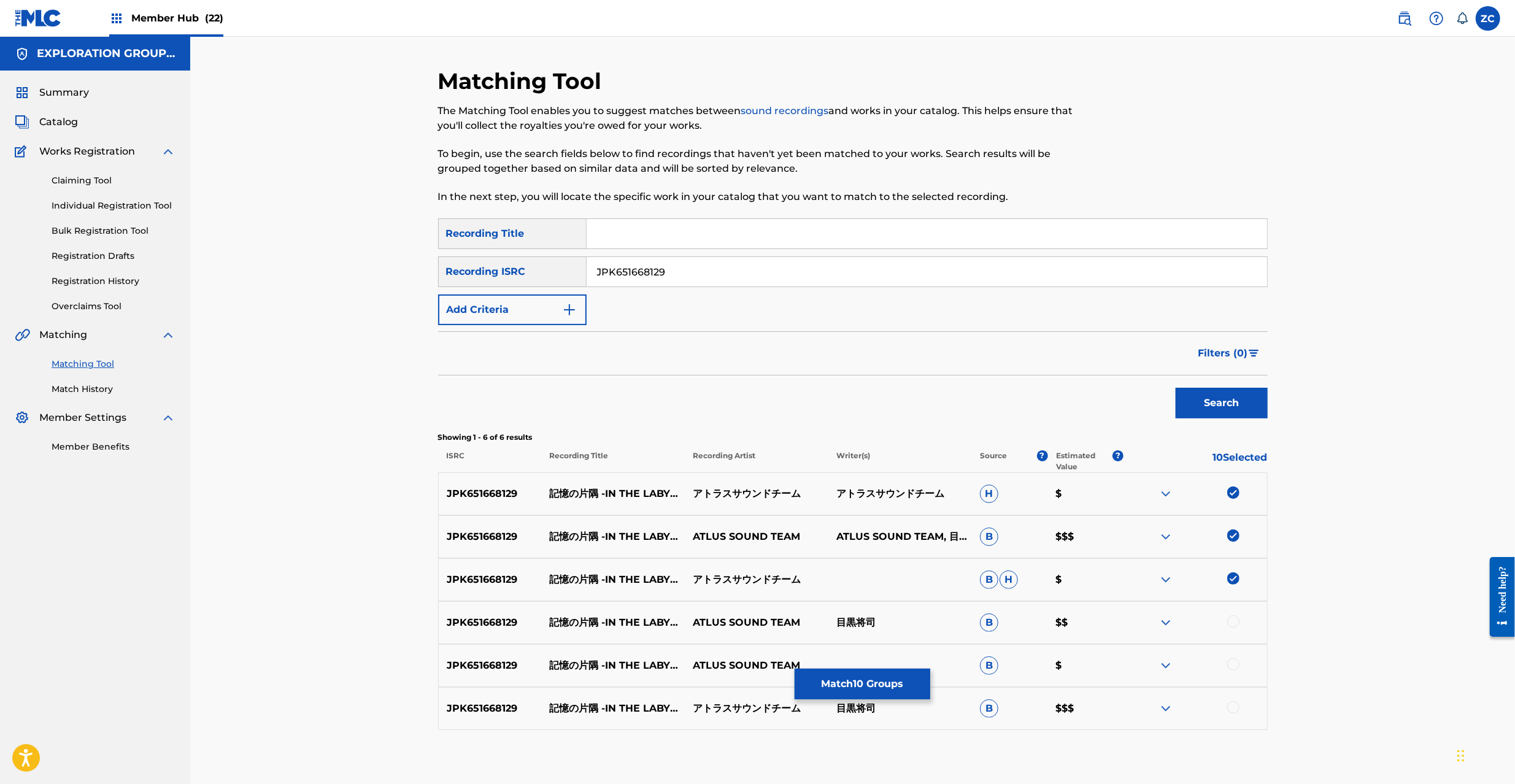
click at [1233, 617] on div at bounding box center [1233, 621] width 13 height 13
click at [1235, 663] on div at bounding box center [1233, 664] width 13 height 13
click at [1233, 709] on div at bounding box center [1233, 707] width 13 height 13
click at [847, 279] on input "JPK651668129" at bounding box center [926, 272] width 680 height 30
paste input "9202"
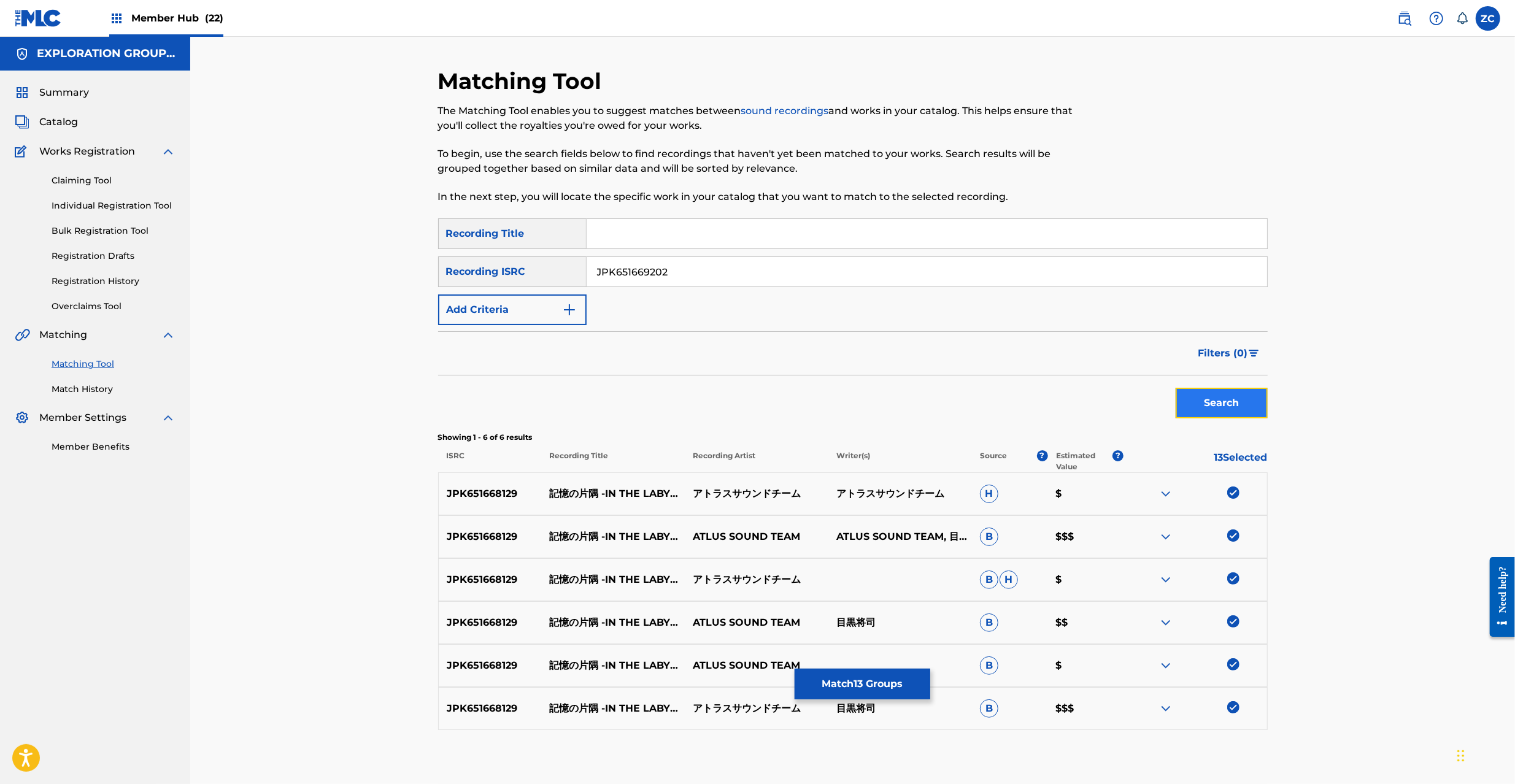
click at [1221, 398] on button "Search" at bounding box center [1222, 403] width 92 height 30
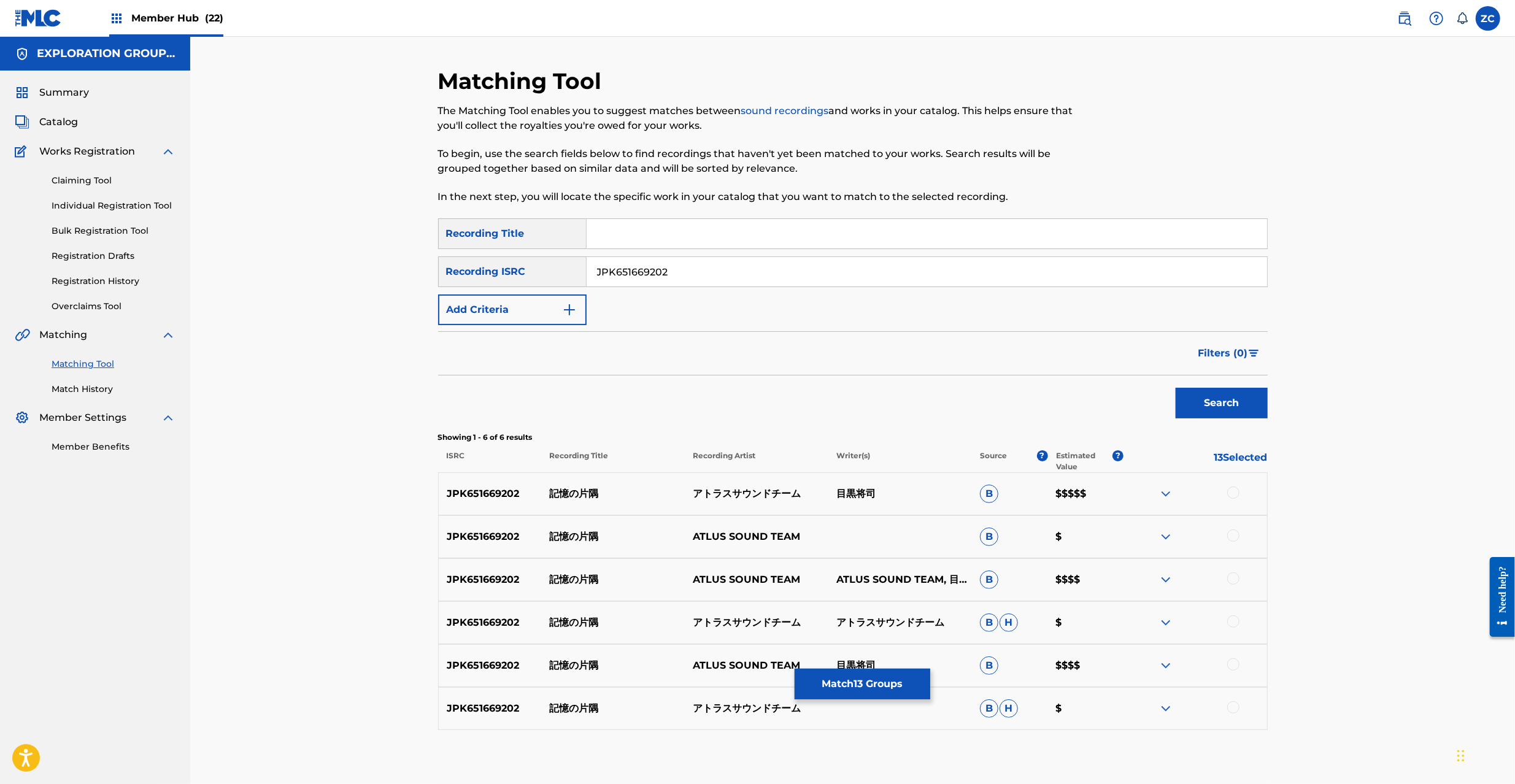
drag, startPoint x: 1235, startPoint y: 490, endPoint x: 1233, endPoint y: 534, distance: 44.0
click at [1235, 491] on div at bounding box center [1233, 493] width 13 height 13
click at [1235, 535] on div at bounding box center [1233, 535] width 13 height 13
click at [1235, 578] on div at bounding box center [1233, 578] width 13 height 13
click at [1233, 621] on div at bounding box center [1233, 621] width 13 height 13
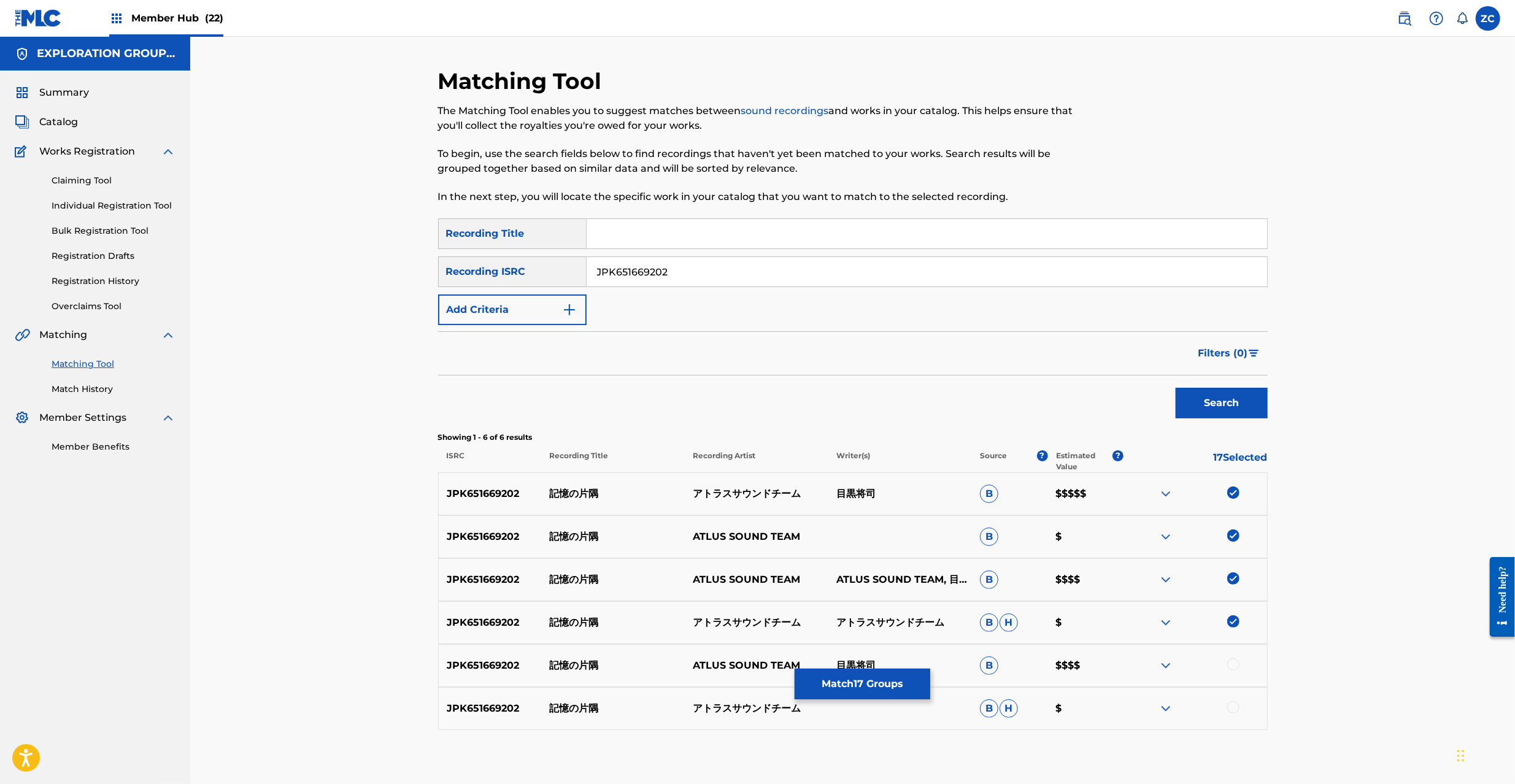
click at [1233, 668] on div at bounding box center [1233, 664] width 13 height 13
click at [1235, 709] on div at bounding box center [1233, 707] width 13 height 13
click at [1059, 261] on input "JPK651669202" at bounding box center [926, 272] width 680 height 30
paste input "392004"
click at [1215, 408] on button "Search" at bounding box center [1222, 403] width 92 height 30
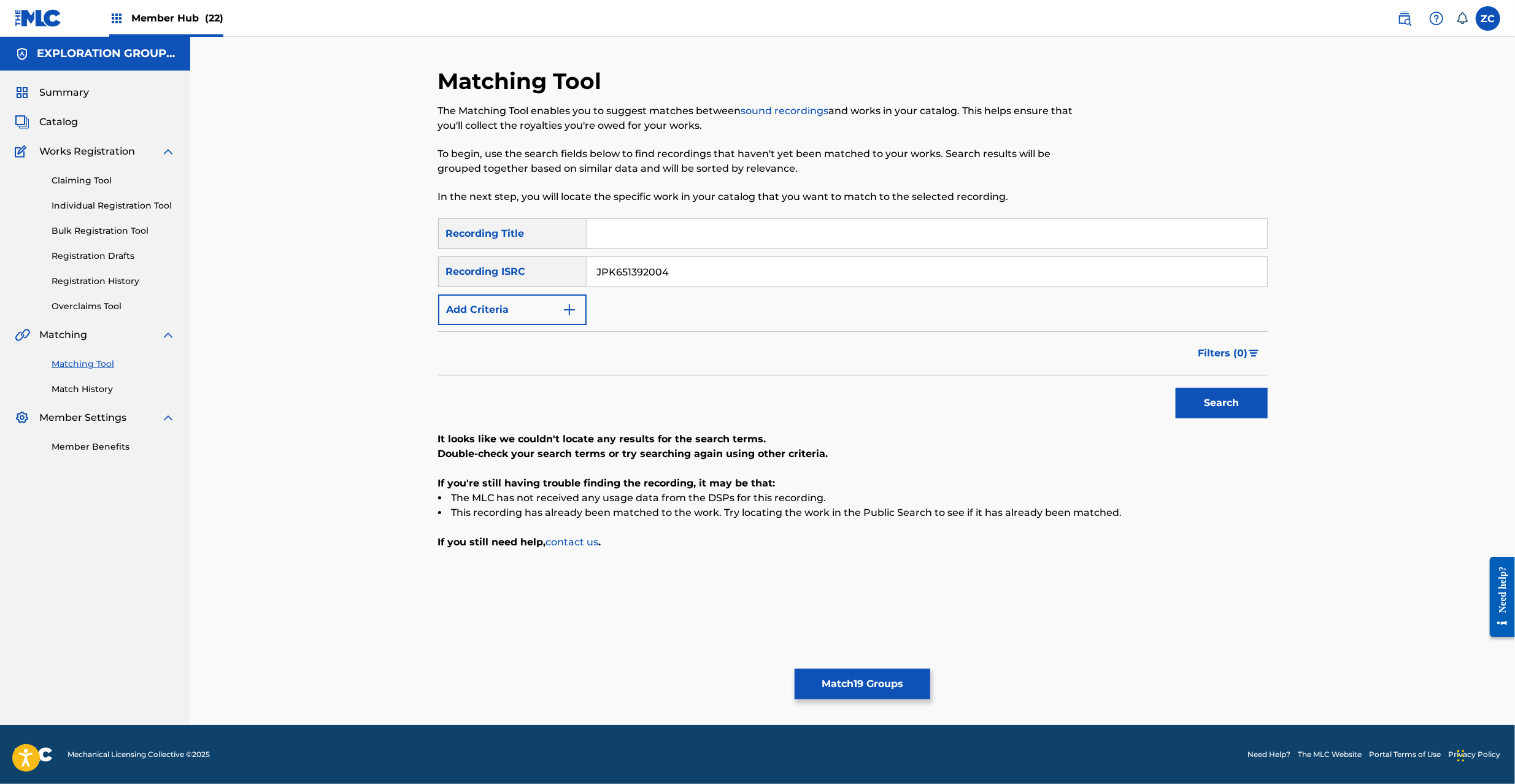
click at [842, 278] on input "JPK651392004" at bounding box center [926, 272] width 680 height 30
paste input "66702"
click at [1225, 394] on button "Search" at bounding box center [1222, 403] width 92 height 30
click at [931, 262] on input "JPK651366702" at bounding box center [926, 272] width 680 height 30
paste input "161"
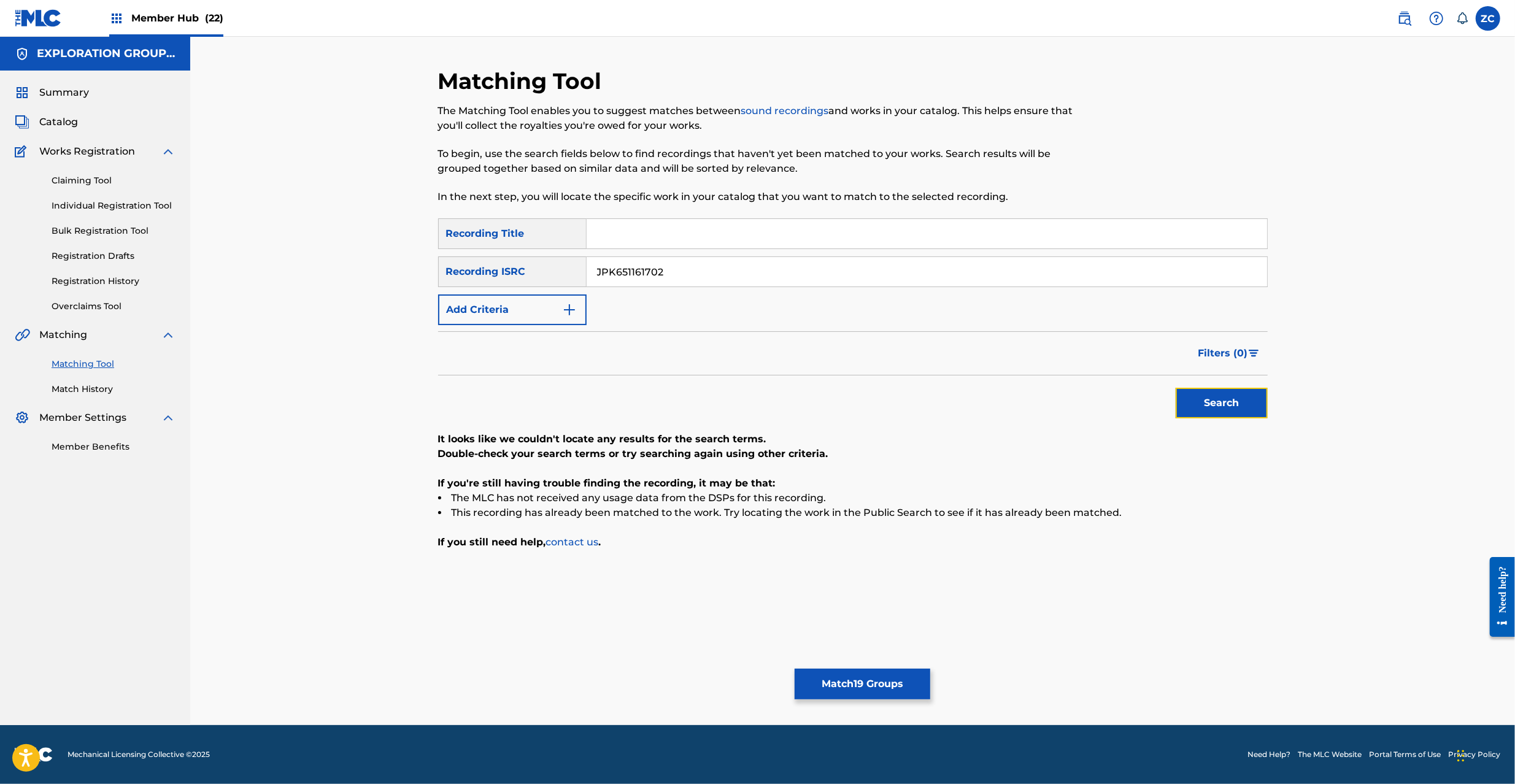
click at [1233, 404] on button "Search" at bounding box center [1222, 403] width 92 height 30
click at [850, 269] on input "JPK651161702" at bounding box center [926, 272] width 680 height 30
paste input "P300800522"
type input "JPP300800522"
click at [1210, 399] on button "Search" at bounding box center [1222, 403] width 92 height 30
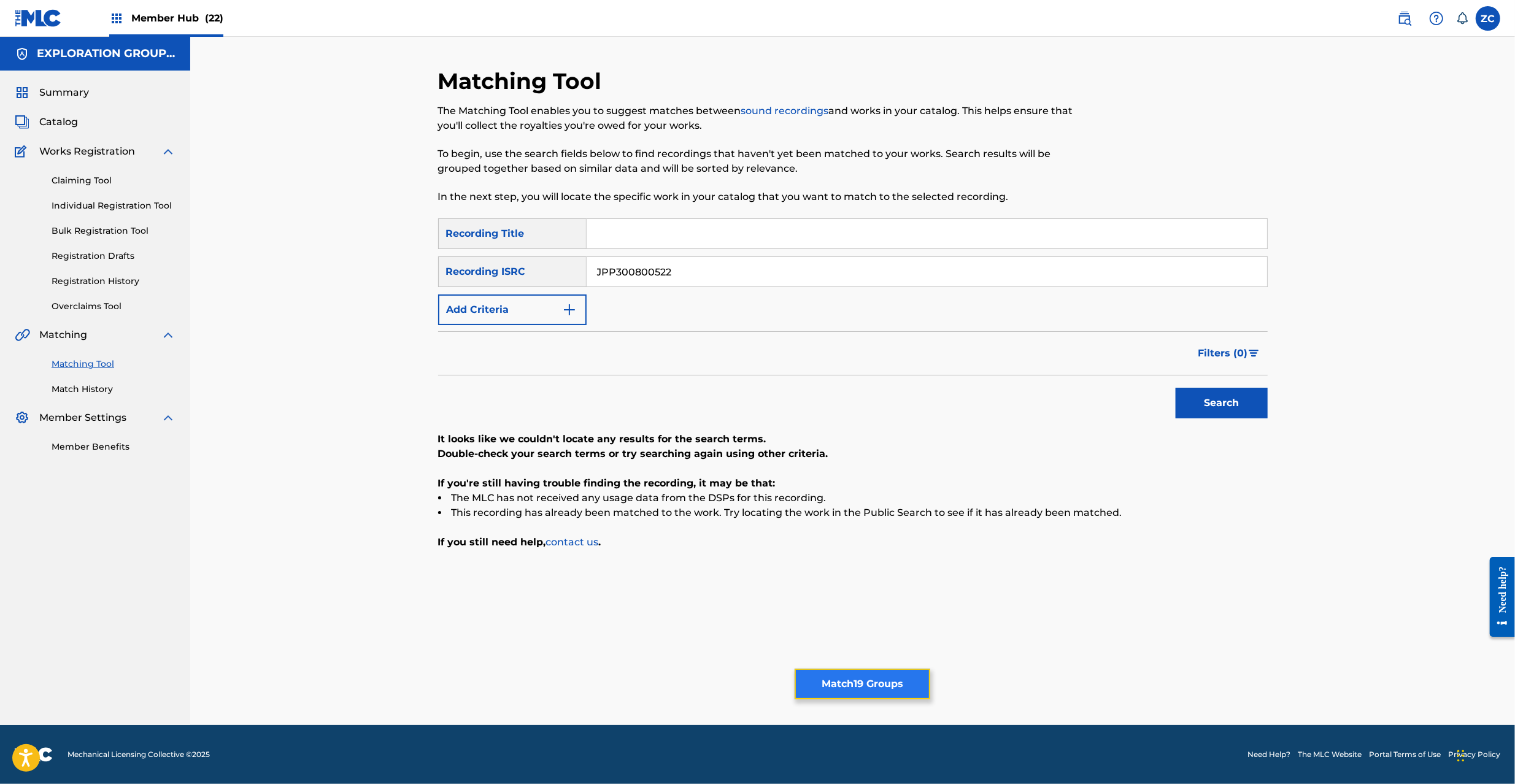
click at [862, 691] on button "Match 19 Groups" at bounding box center [862, 684] width 135 height 30
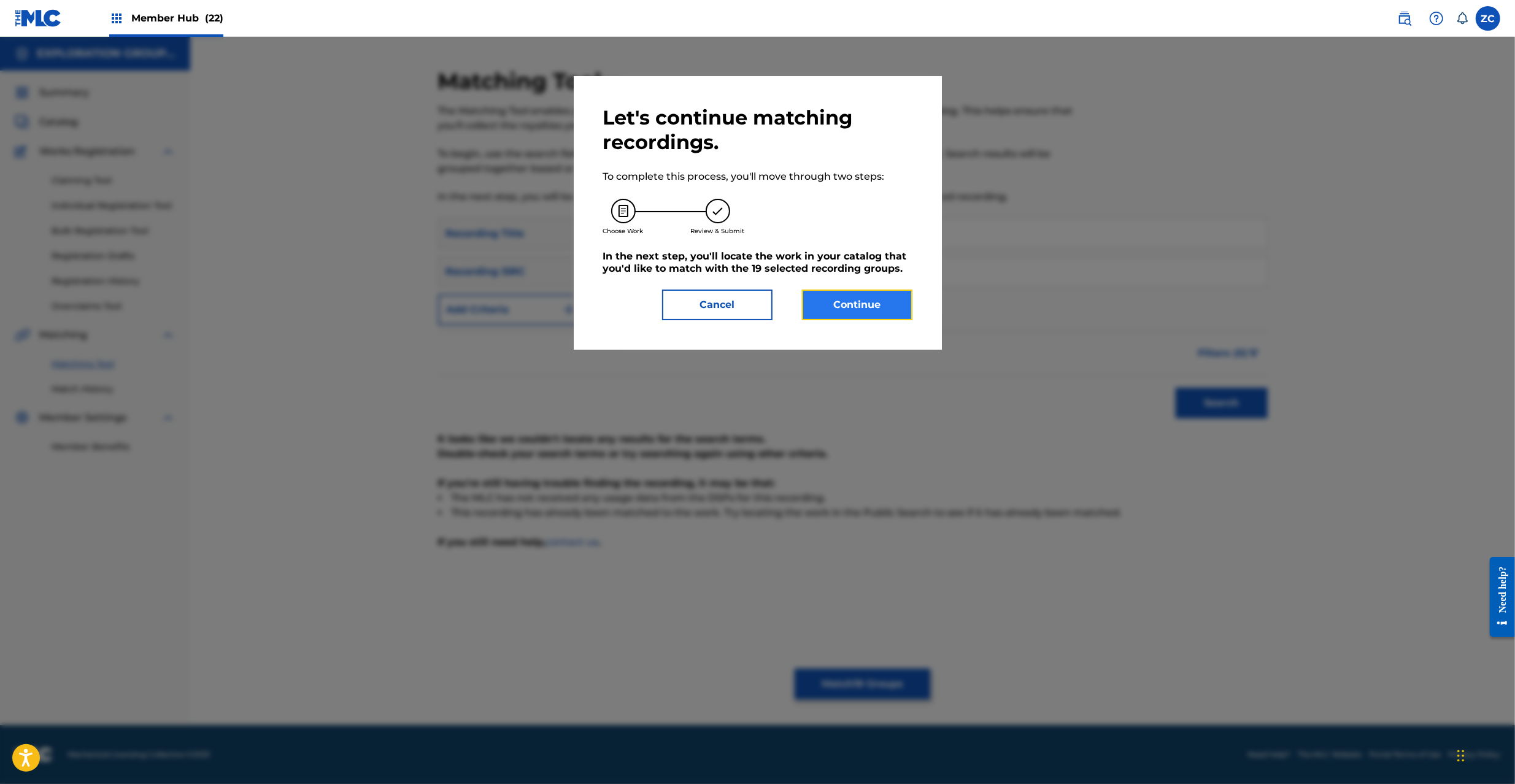
click at [902, 307] on button "Continue" at bounding box center [857, 305] width 111 height 30
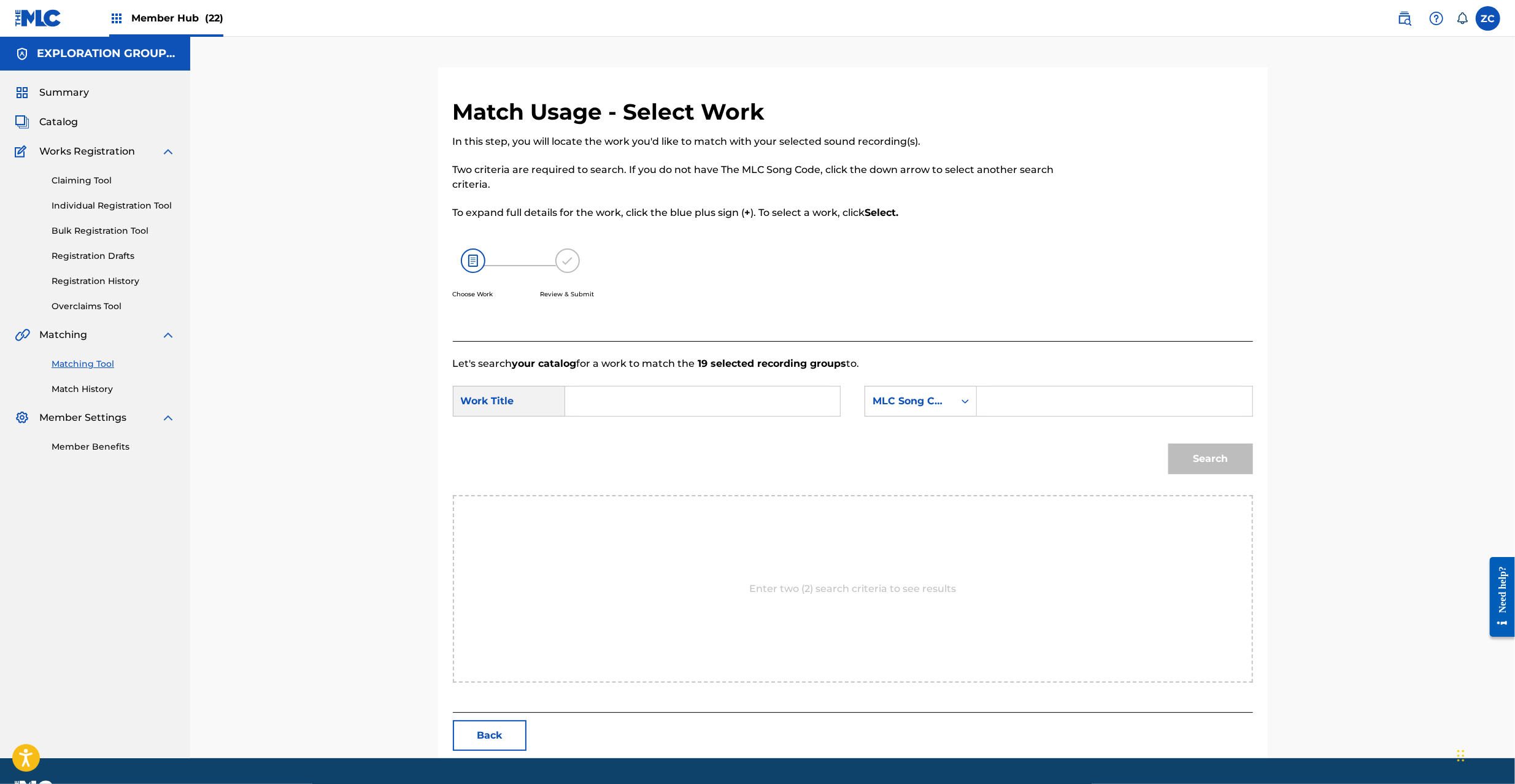
click at [809, 398] on input "Search Form" at bounding box center [702, 401] width 254 height 30
paste input "Kiokuno Katasumi KC66QI"
click at [708, 398] on input "Kiokuno Katasumi KC66QI" at bounding box center [702, 401] width 254 height 30
type input "Kiokuno Katasumi"
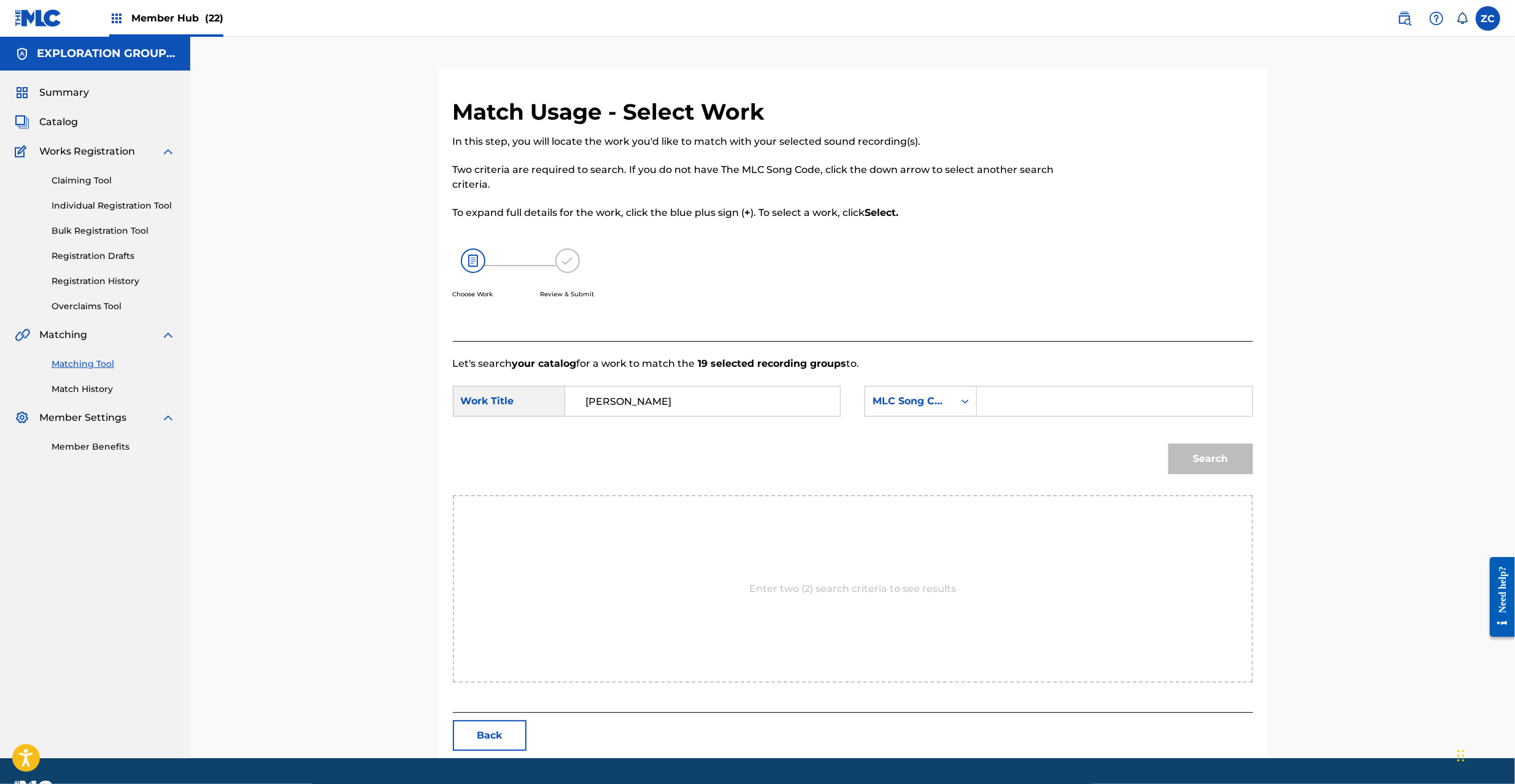
click at [1117, 416] on div "Search Form" at bounding box center [1114, 401] width 276 height 30
click at [1140, 396] on input "Search Form" at bounding box center [1114, 401] width 254 height 30
paste input "KC66QI"
type input "KC66QI"
click at [1226, 459] on button "Search" at bounding box center [1211, 459] width 85 height 30
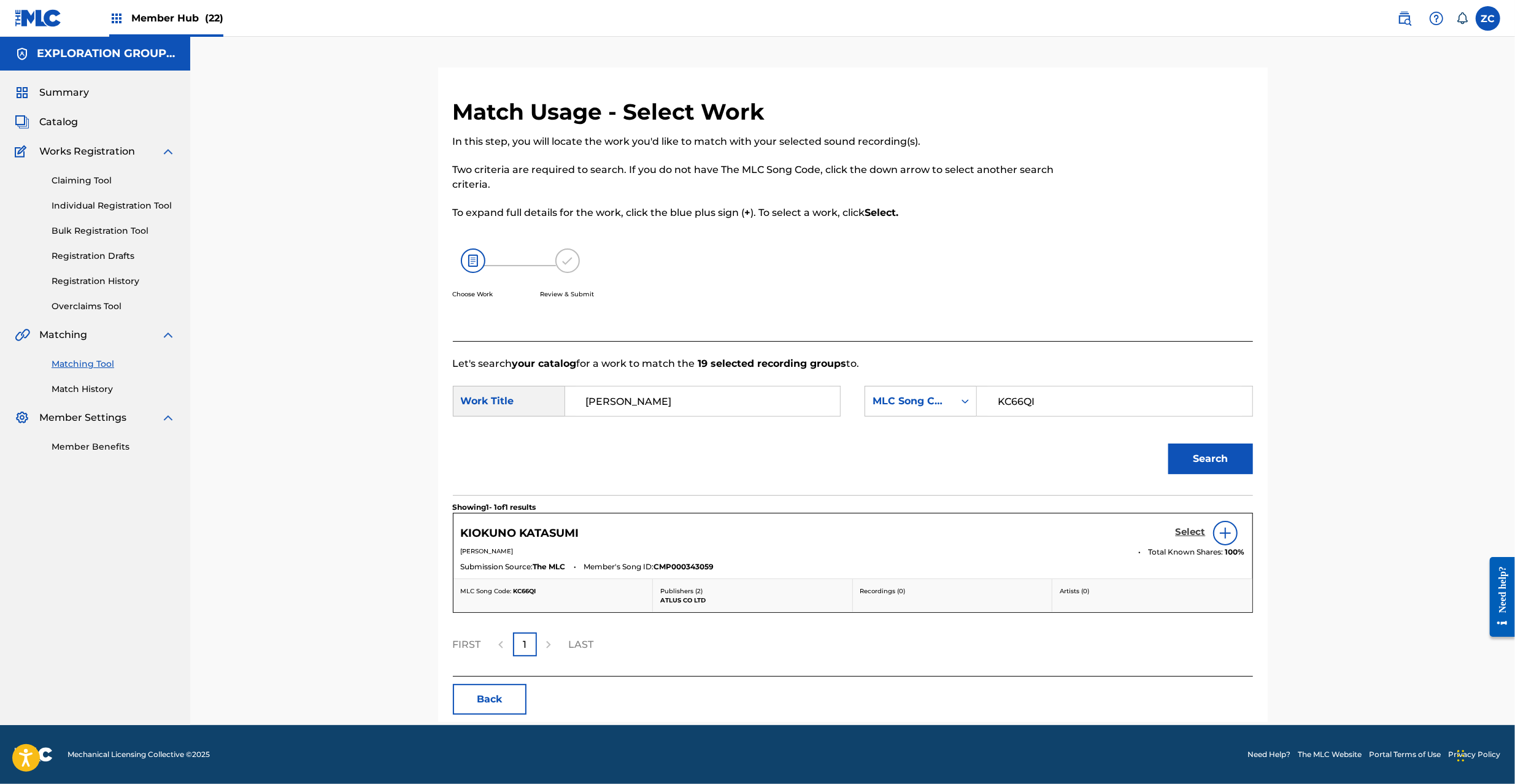
click at [1191, 535] on h5 "Select" at bounding box center [1191, 532] width 30 height 12
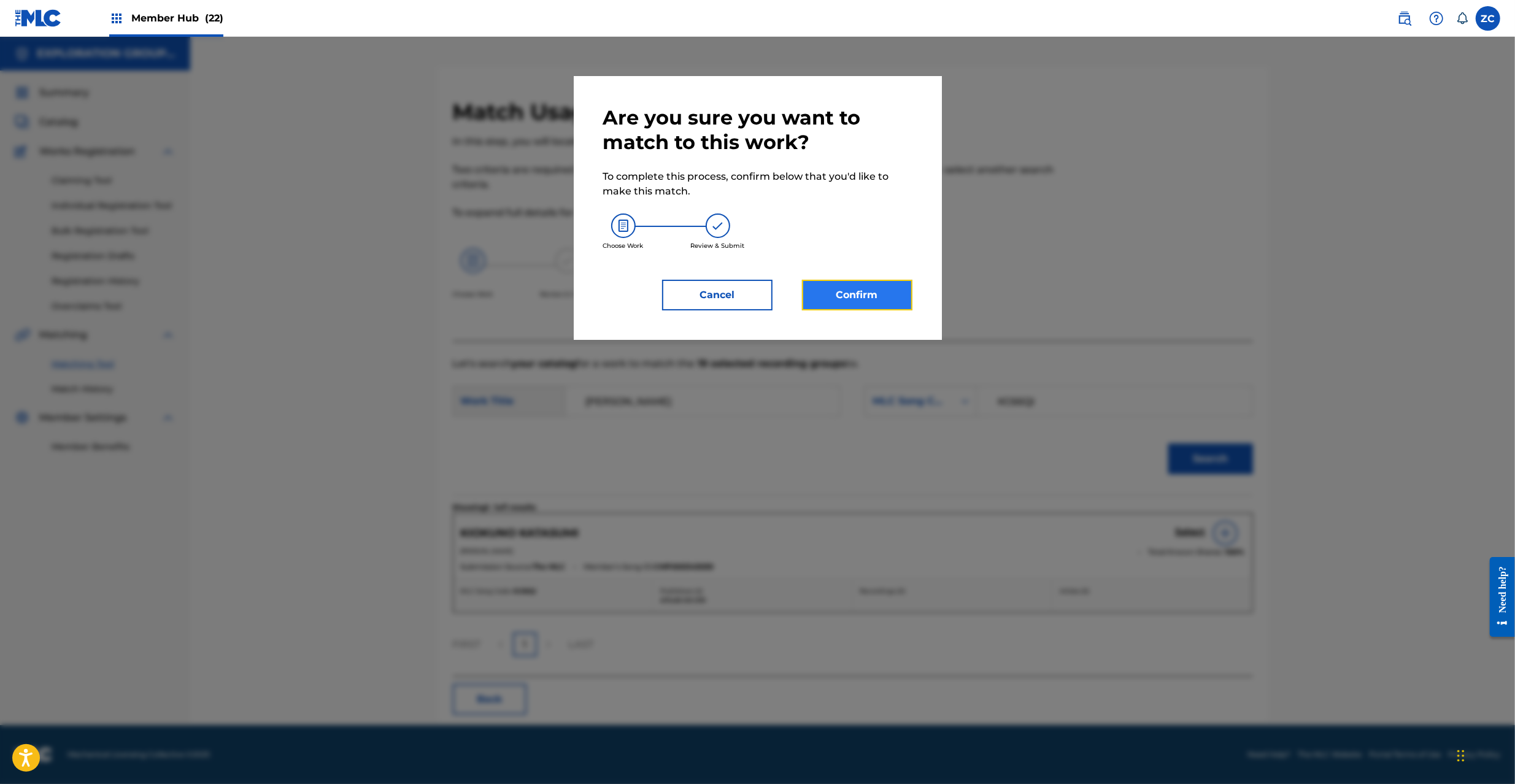
click at [882, 303] on button "Confirm" at bounding box center [857, 294] width 111 height 30
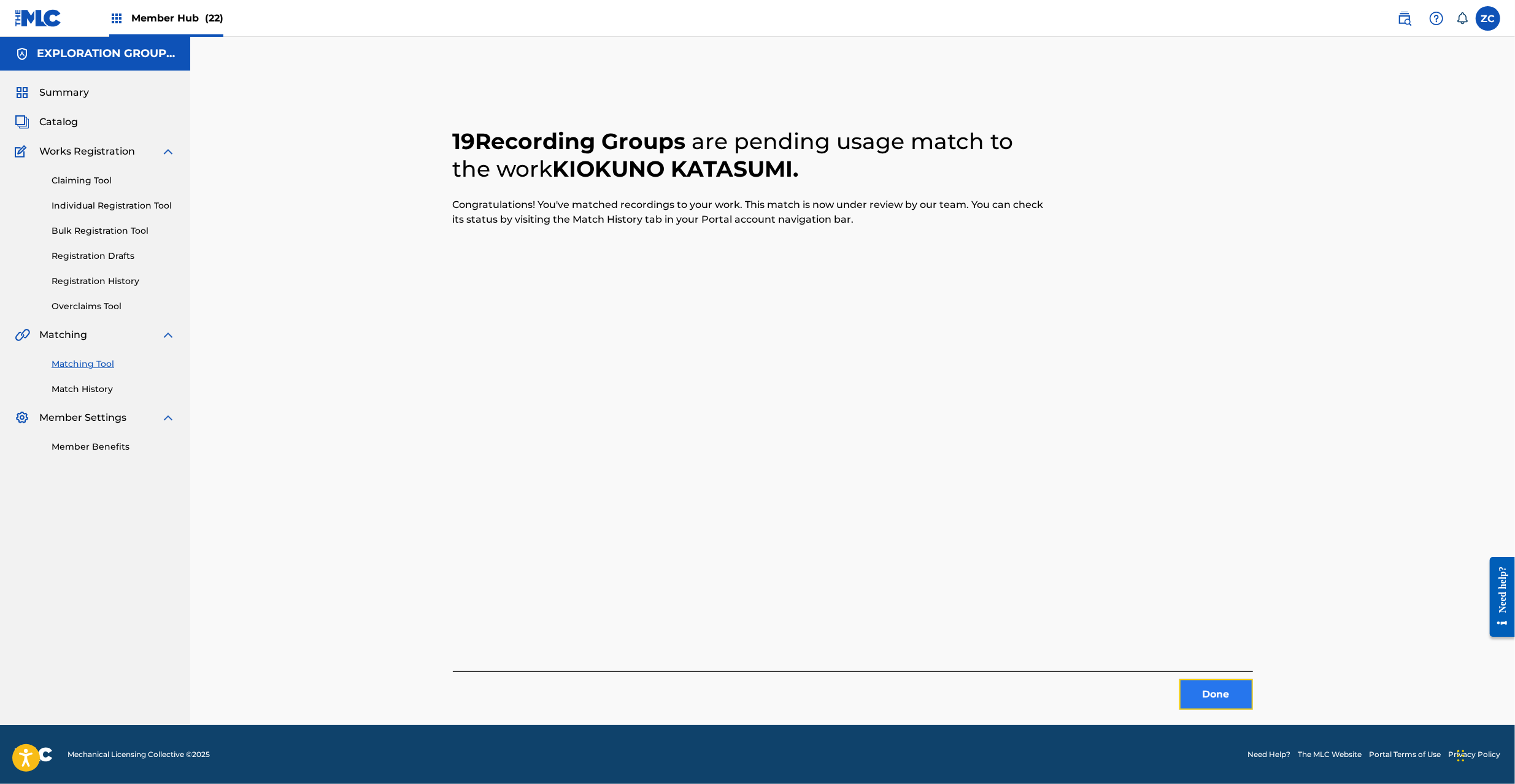
click at [1227, 700] on button "Done" at bounding box center [1216, 694] width 74 height 30
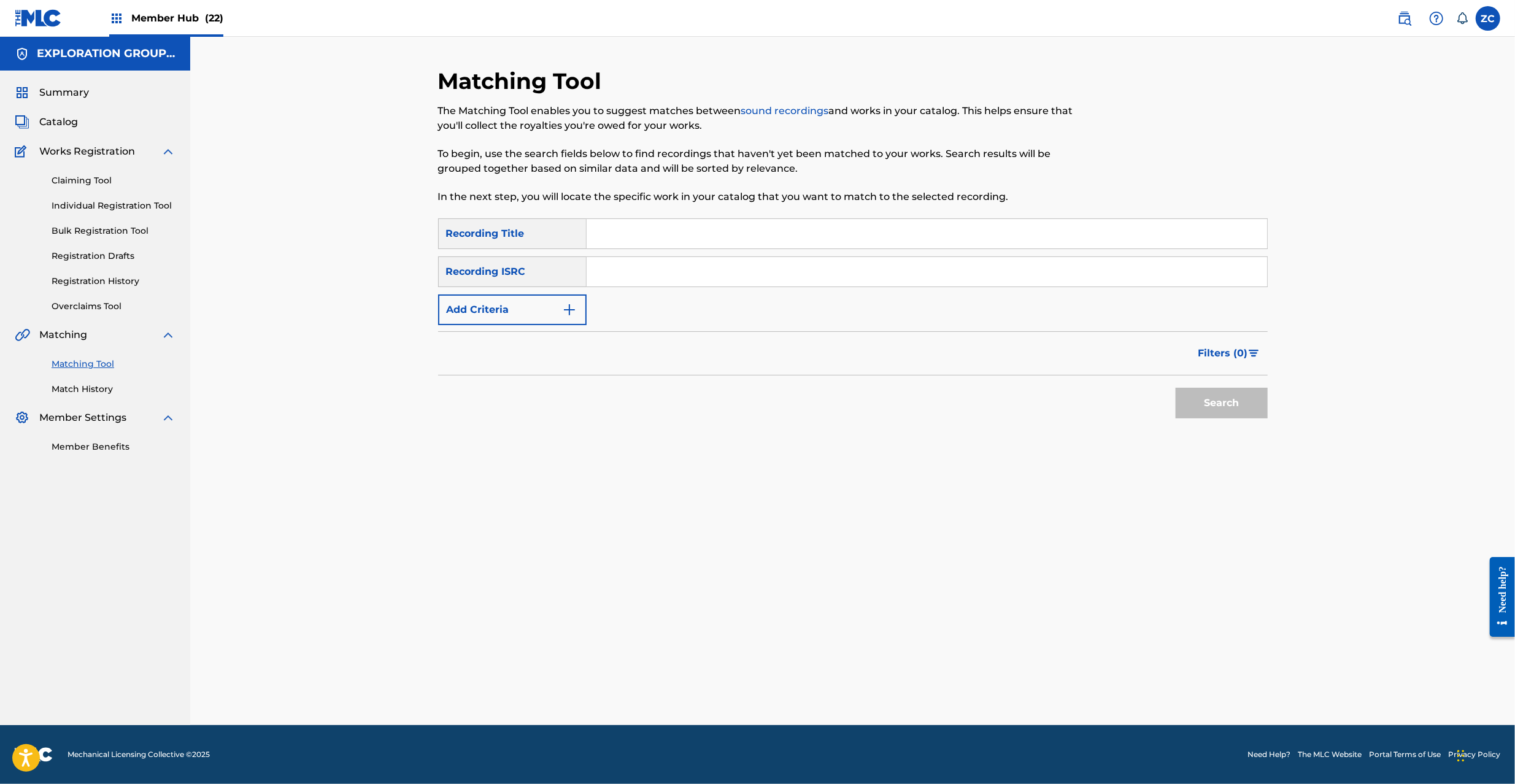
click at [772, 282] on input "Search Form" at bounding box center [926, 272] width 680 height 30
paste input "JPP300800523"
click at [1237, 401] on button "Search" at bounding box center [1222, 403] width 92 height 30
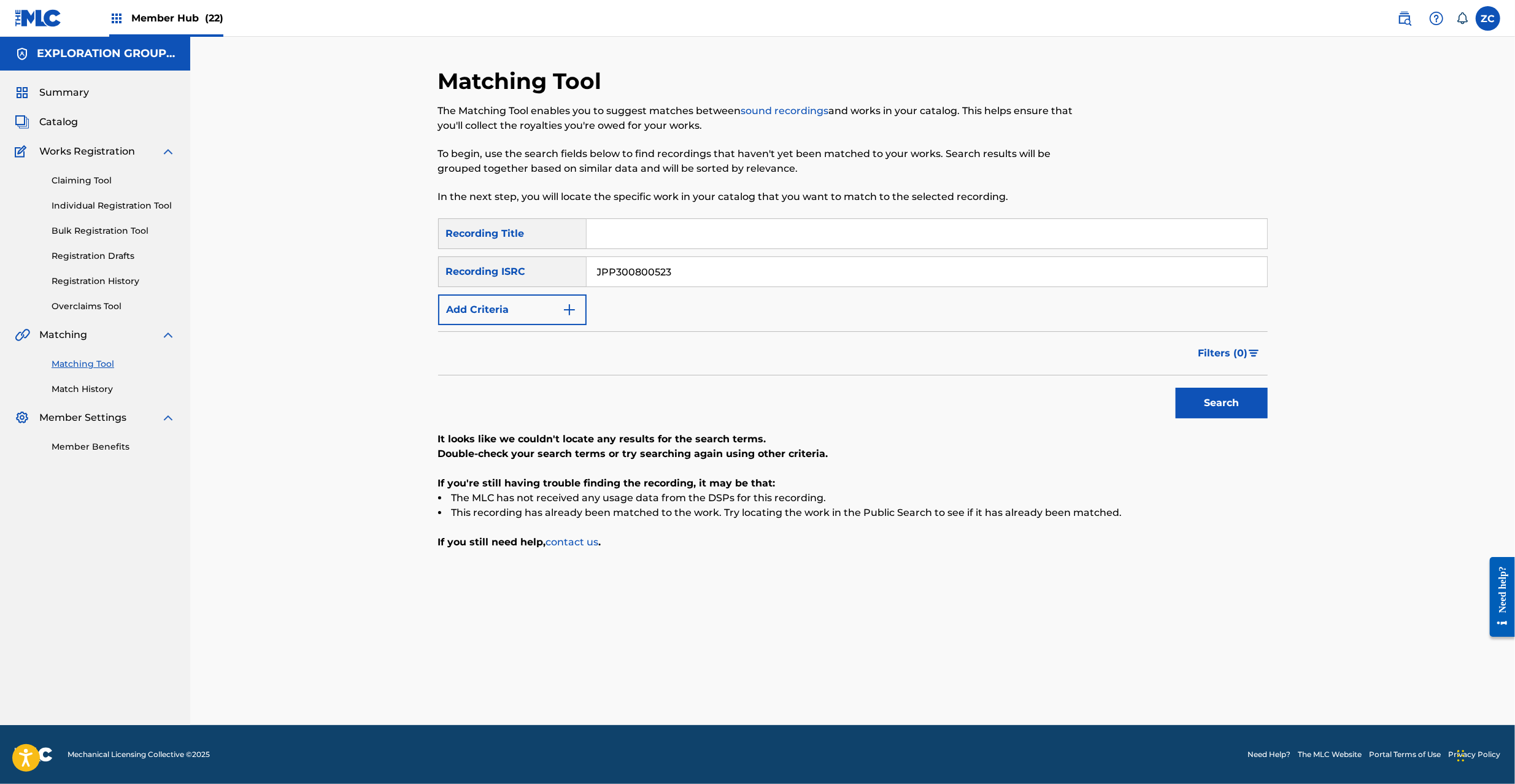
click at [741, 280] on input "JPP300800523" at bounding box center [926, 272] width 680 height 30
paste input "K65136670"
click at [1244, 400] on button "Search" at bounding box center [1222, 403] width 92 height 30
click at [952, 273] on input "JPK651366703" at bounding box center [926, 272] width 680 height 30
paste input "669203"
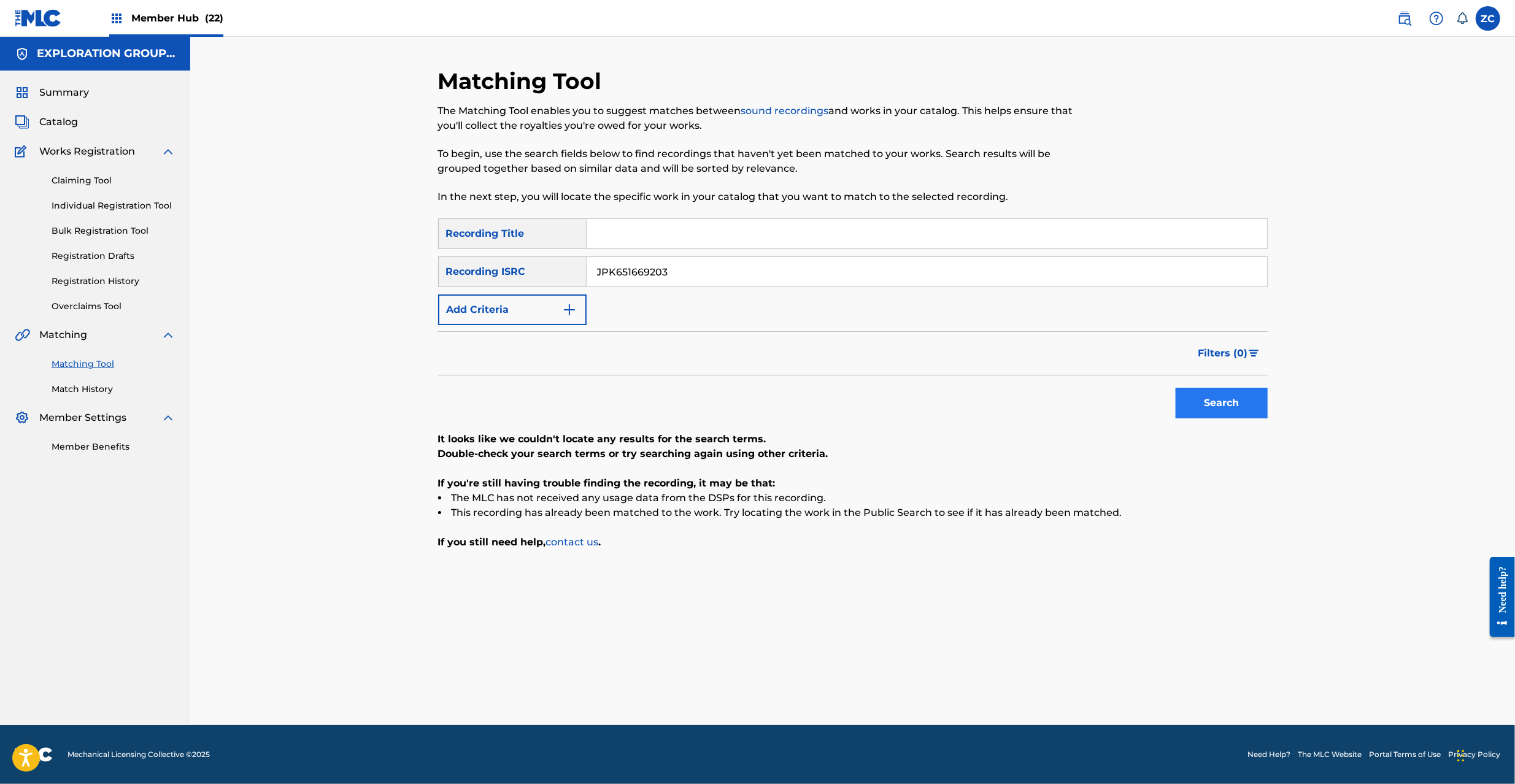
type input "JPK651669203"
click at [1239, 405] on button "Search" at bounding box center [1222, 403] width 92 height 30
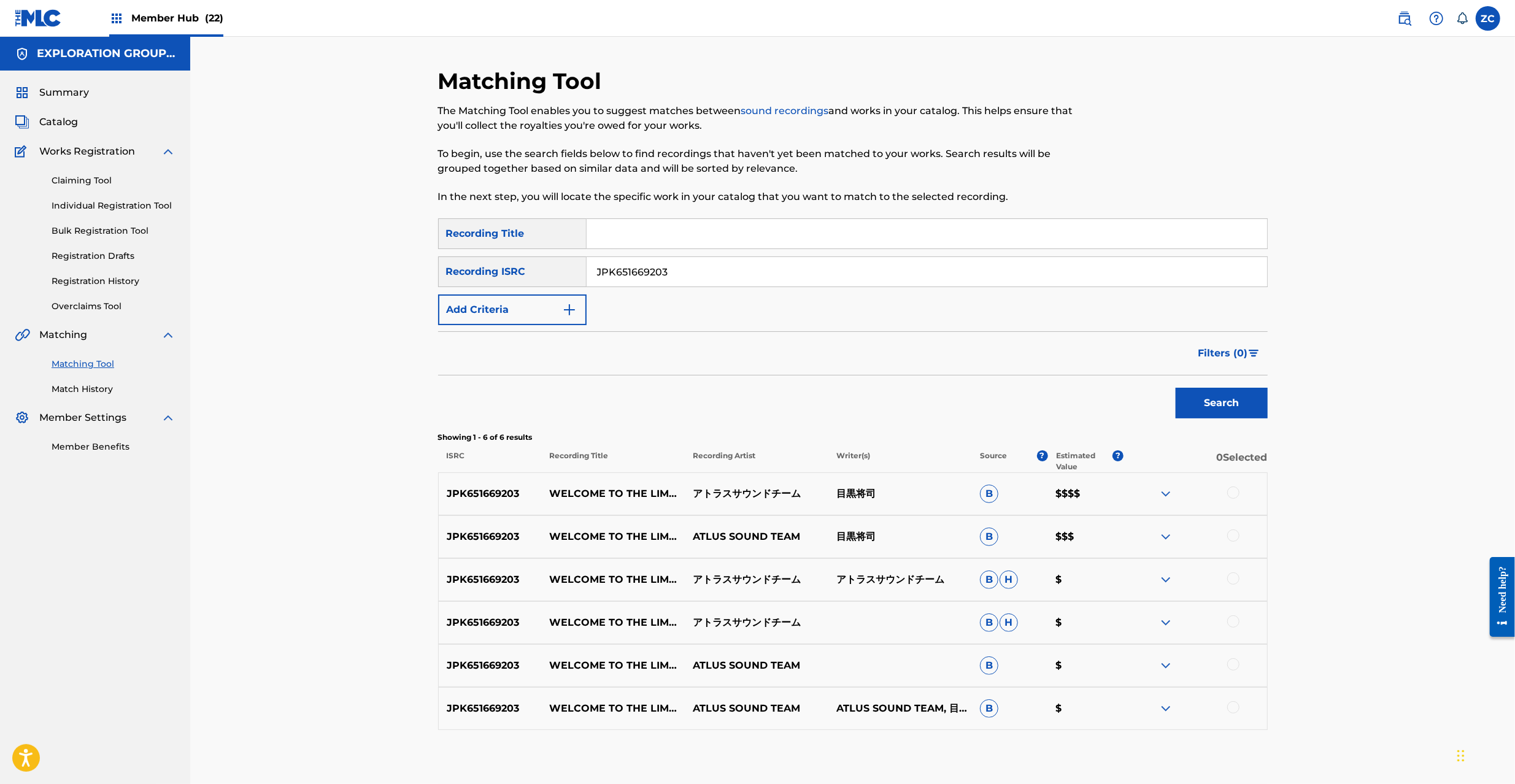
click at [1235, 494] on div at bounding box center [1233, 493] width 13 height 13
click at [1235, 531] on div at bounding box center [1233, 535] width 13 height 13
click at [1238, 577] on div at bounding box center [1233, 578] width 13 height 13
click at [1238, 618] on div at bounding box center [1233, 621] width 13 height 13
click at [1235, 663] on div at bounding box center [1233, 664] width 13 height 13
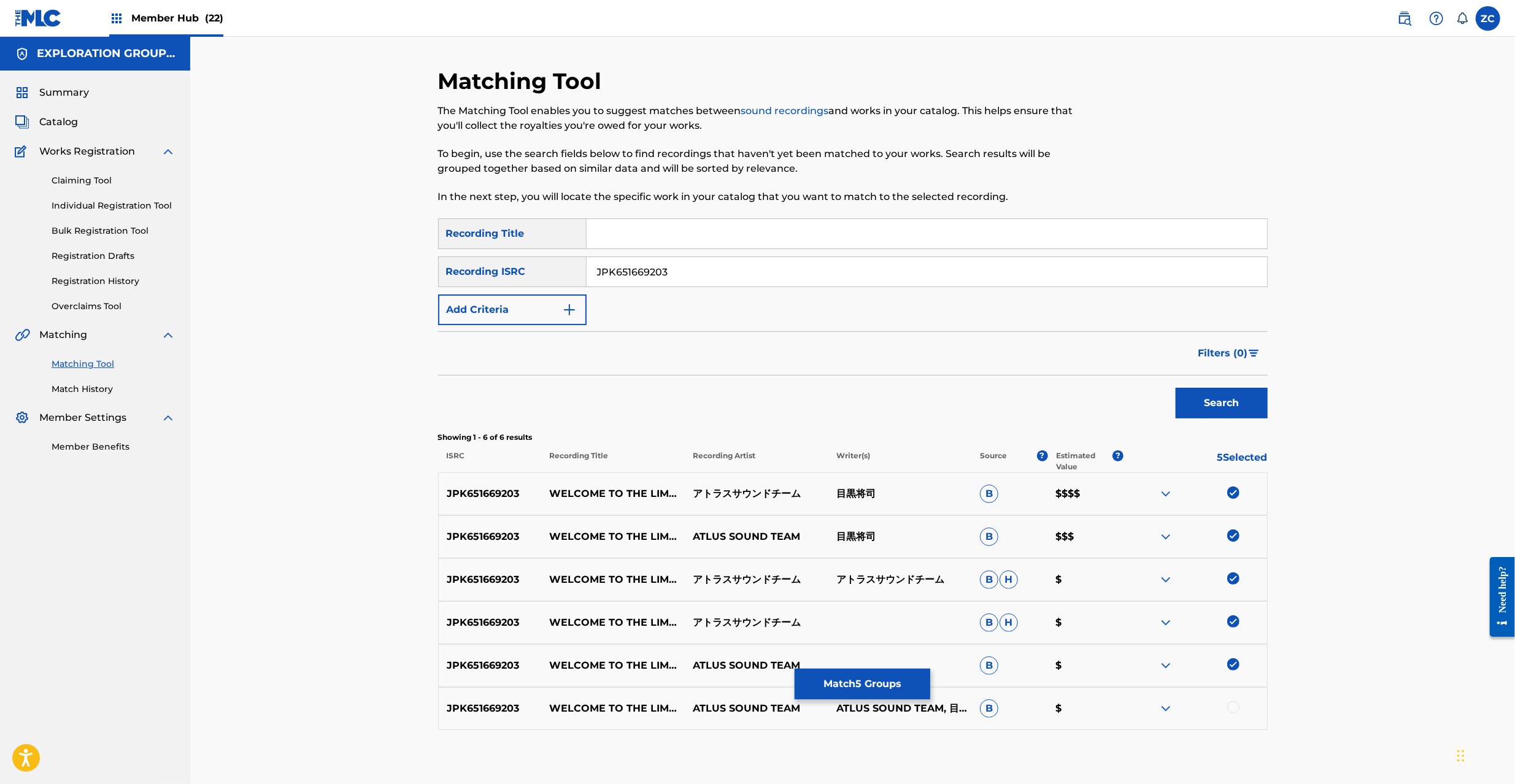
click at [1233, 704] on div at bounding box center [1233, 707] width 13 height 13
click at [890, 684] on button "Match 6 Groups" at bounding box center [862, 684] width 135 height 30
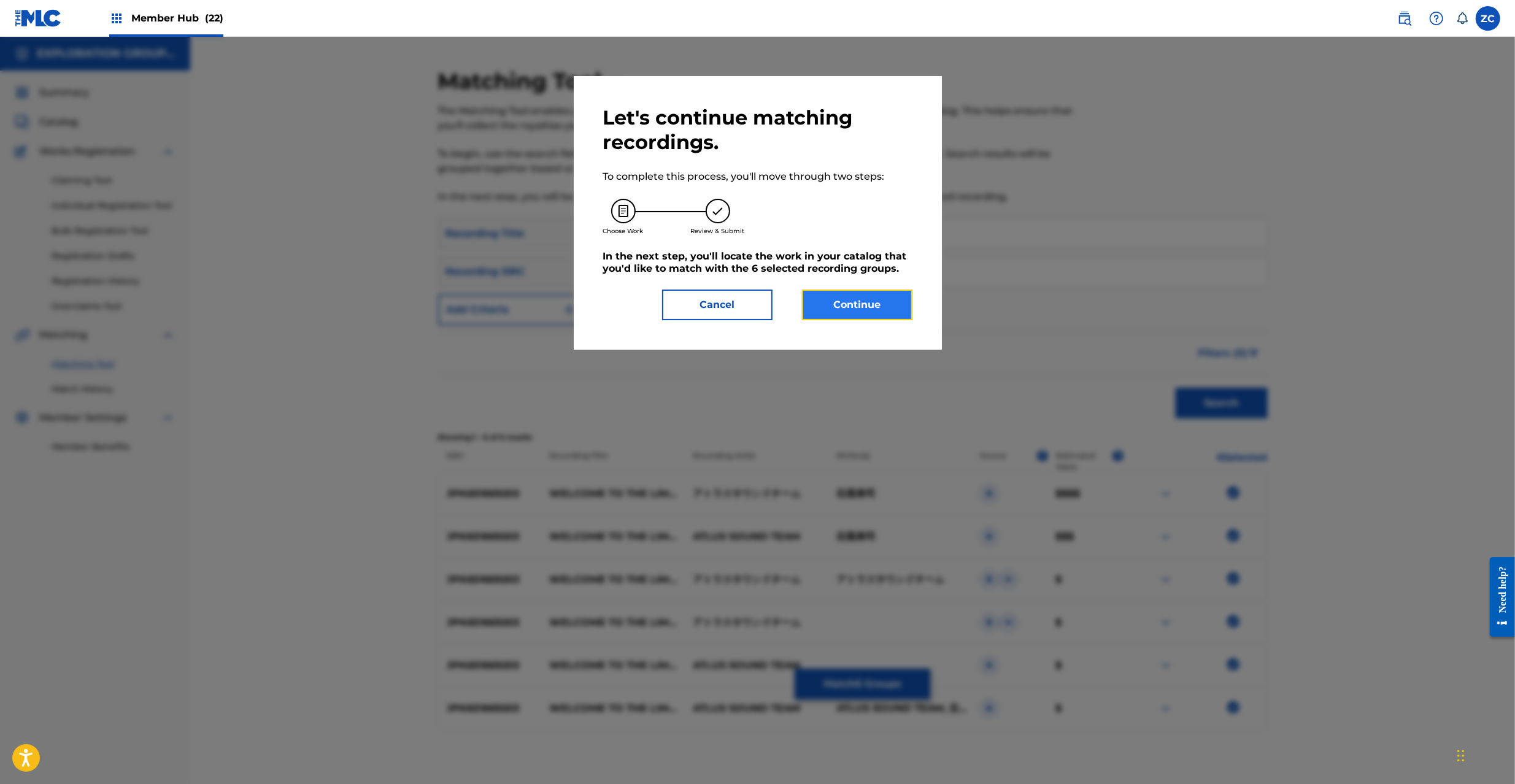
click at [850, 297] on button "Continue" at bounding box center [857, 305] width 111 height 30
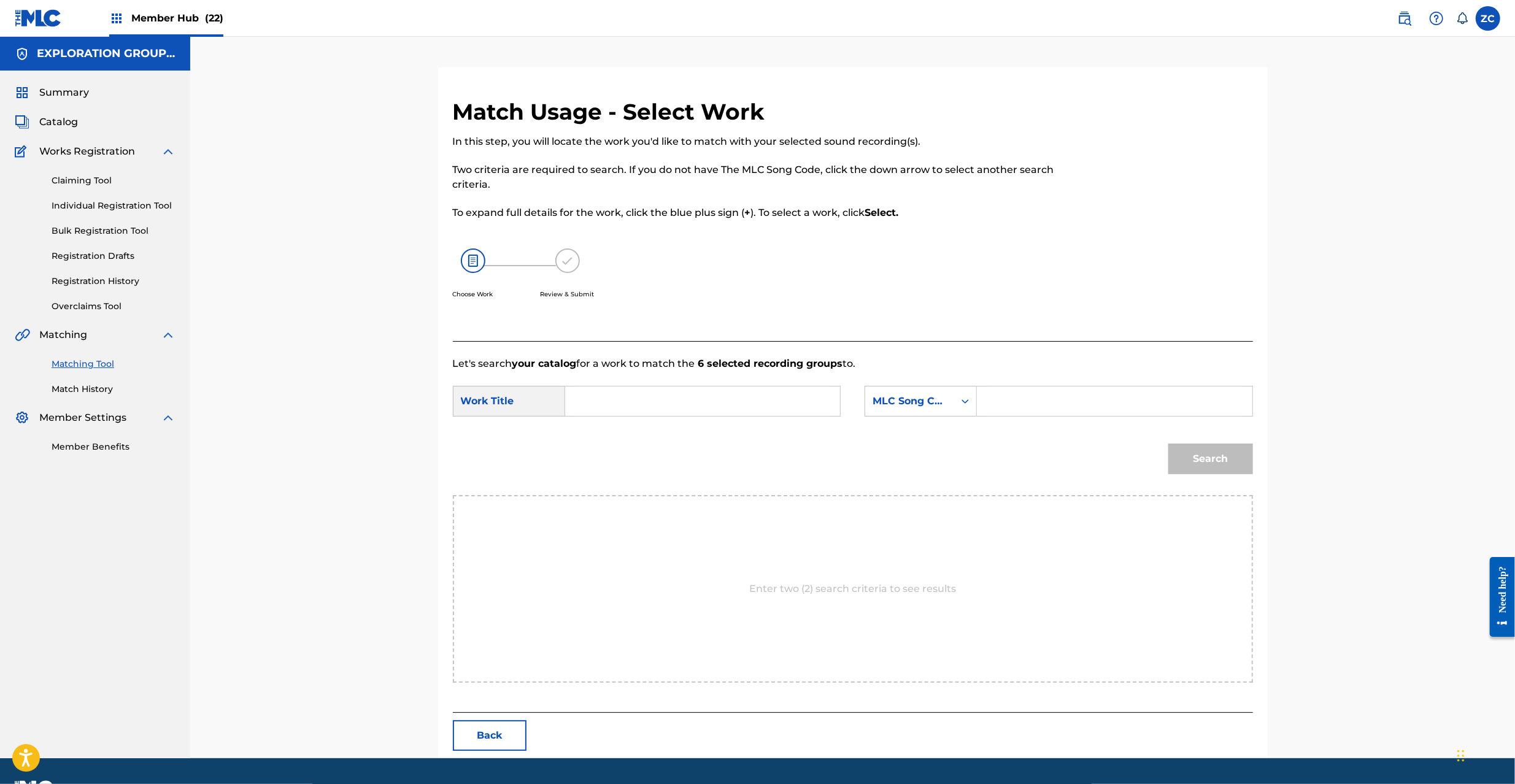
click at [688, 398] on input "Search Form" at bounding box center [702, 401] width 254 height 30
paste input "Welcome To The Limousine W62JJK"
click at [767, 406] on input "Welcome To The Limousine W62JJK" at bounding box center [702, 401] width 254 height 30
type input "Welcome To The Limousine"
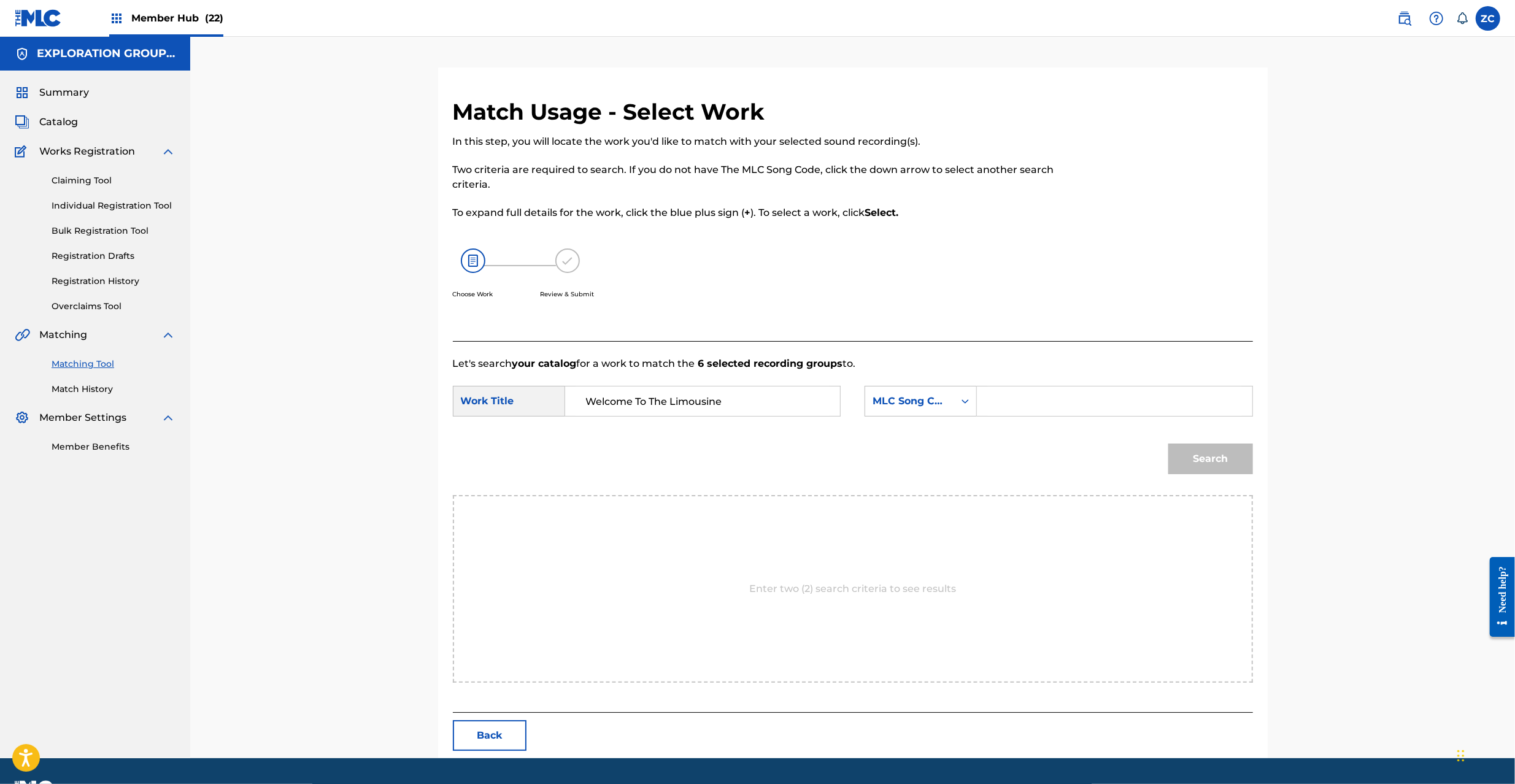
click at [1133, 406] on input "Search Form" at bounding box center [1114, 401] width 254 height 30
paste input "W62JJK"
type input "W62JJK"
click at [1238, 454] on button "Search" at bounding box center [1211, 459] width 85 height 30
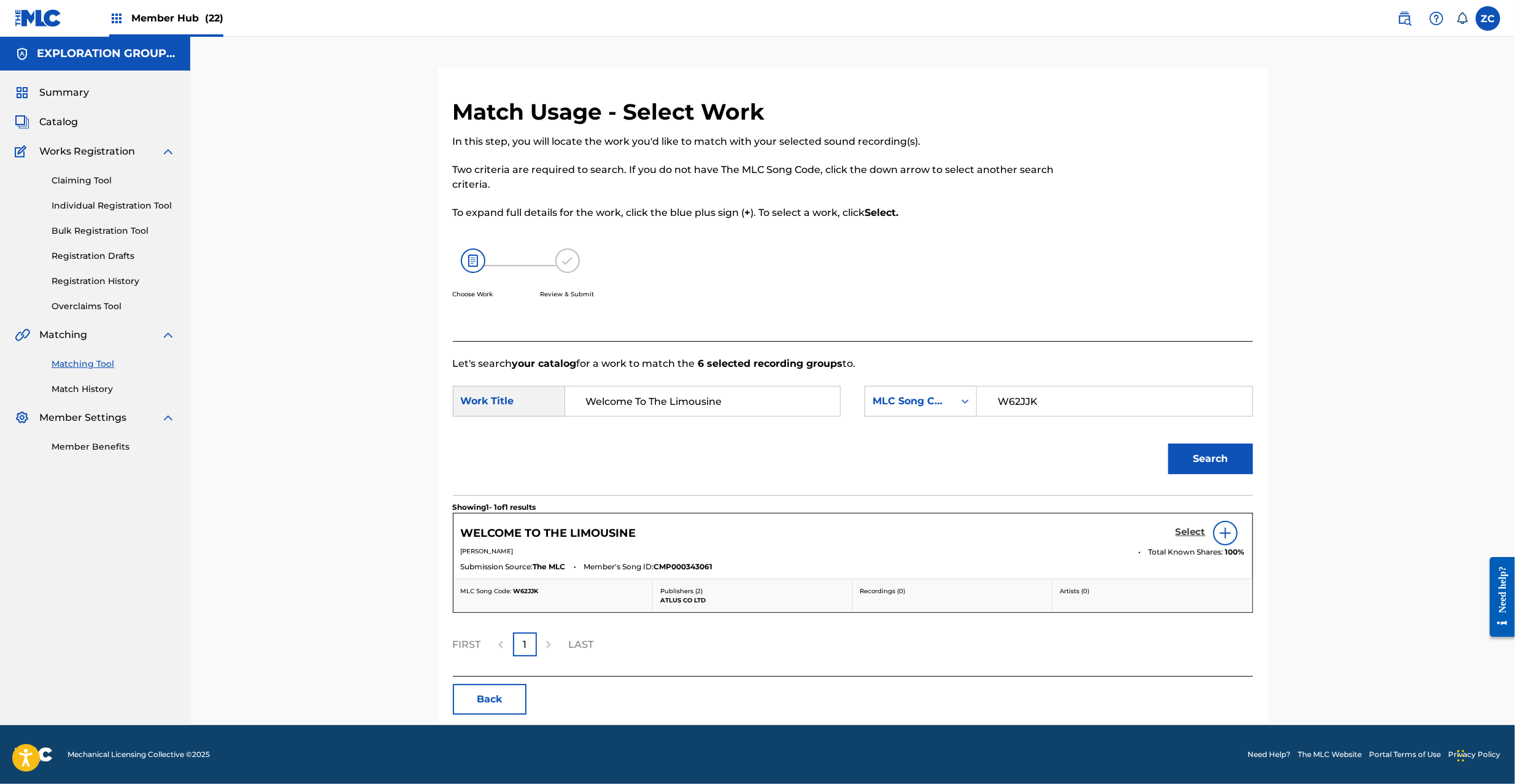
click at [1190, 526] on h5 "Select" at bounding box center [1191, 532] width 30 height 12
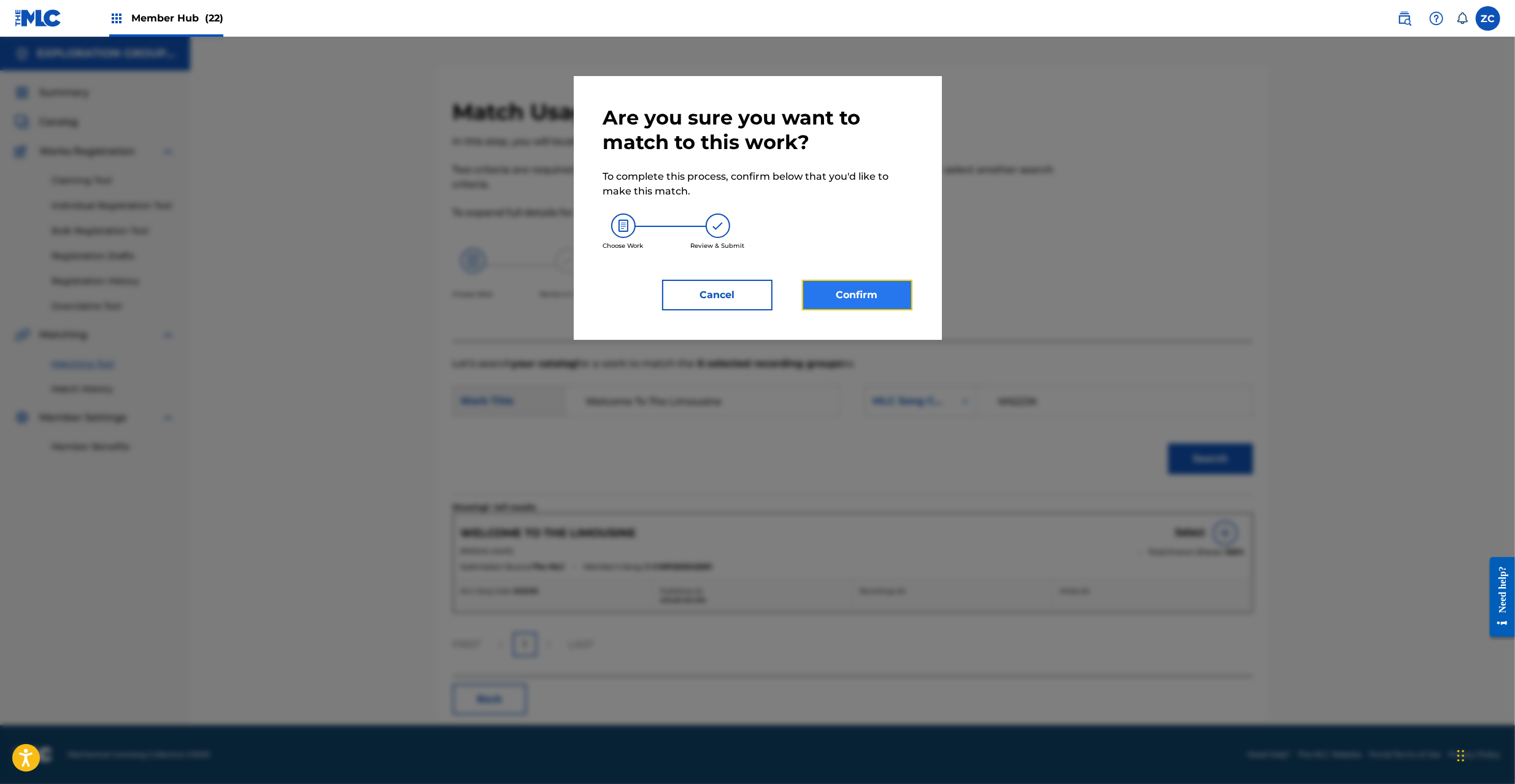
click at [882, 294] on button "Confirm" at bounding box center [857, 294] width 111 height 30
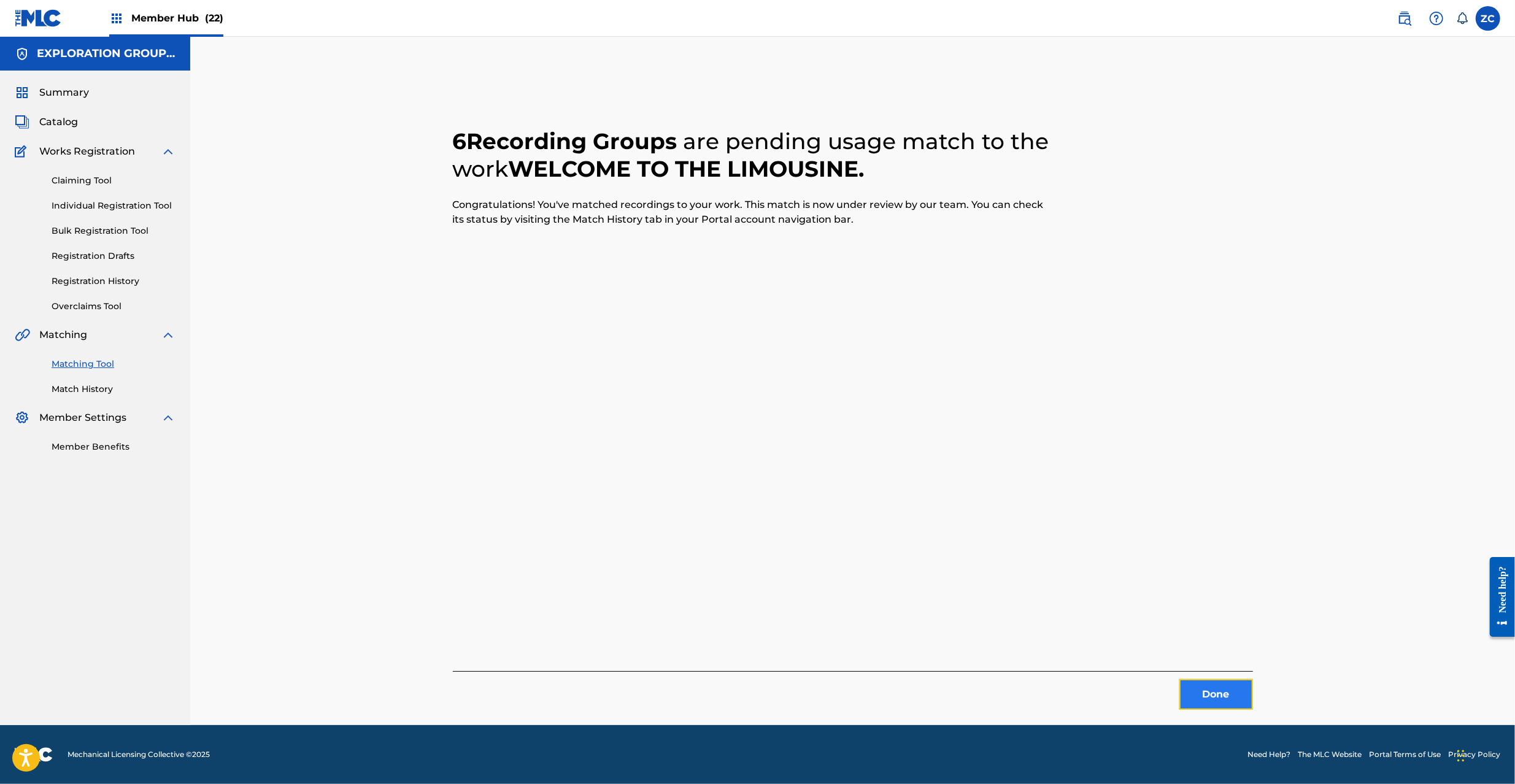
click at [1228, 704] on button "Done" at bounding box center [1216, 694] width 74 height 30
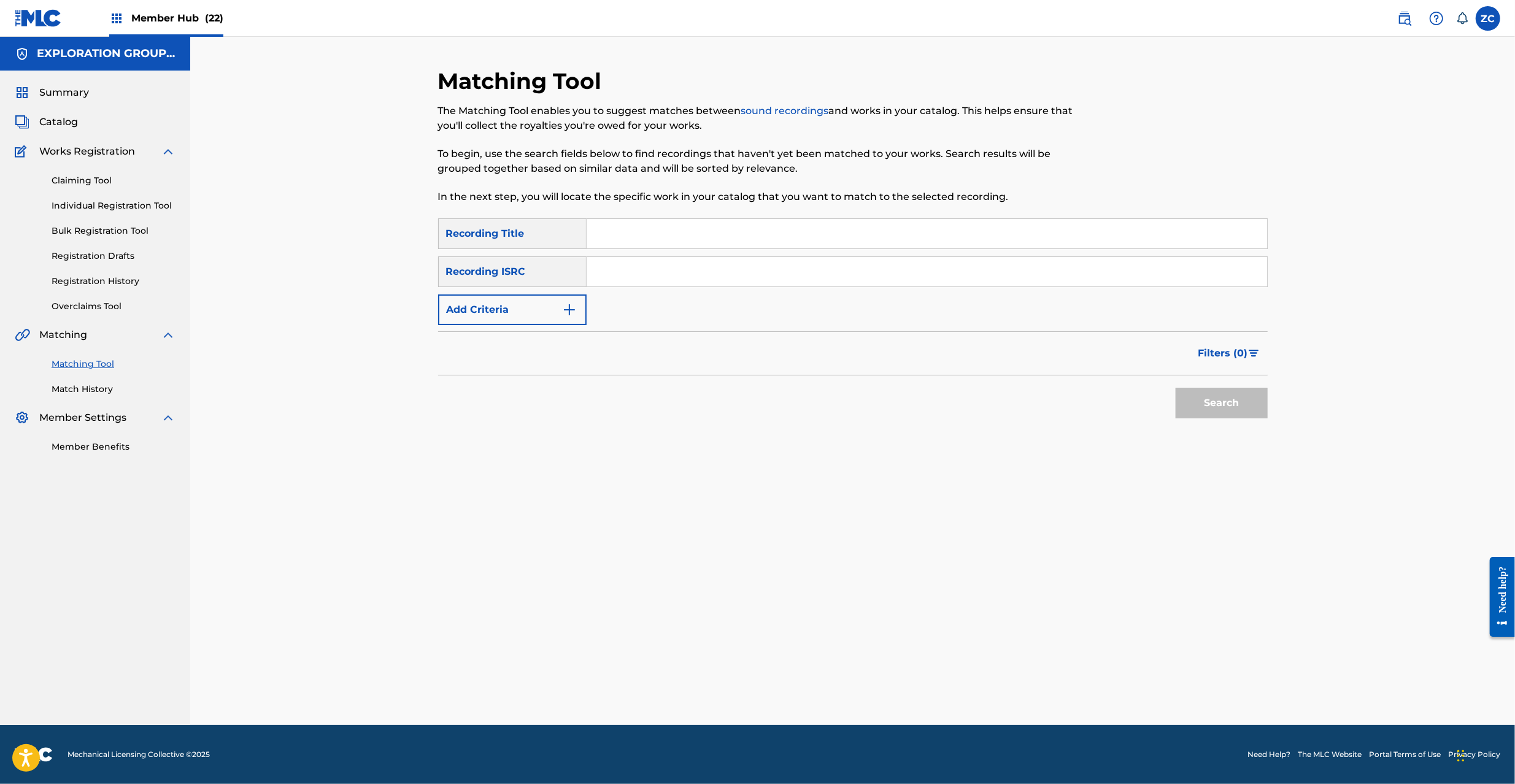
drag, startPoint x: 786, startPoint y: 283, endPoint x: 830, endPoint y: 302, distance: 47.9
click at [786, 283] on input "Search Form" at bounding box center [926, 272] width 680 height 30
paste input "JPK651050205"
click at [1226, 409] on button "Search" at bounding box center [1222, 403] width 92 height 30
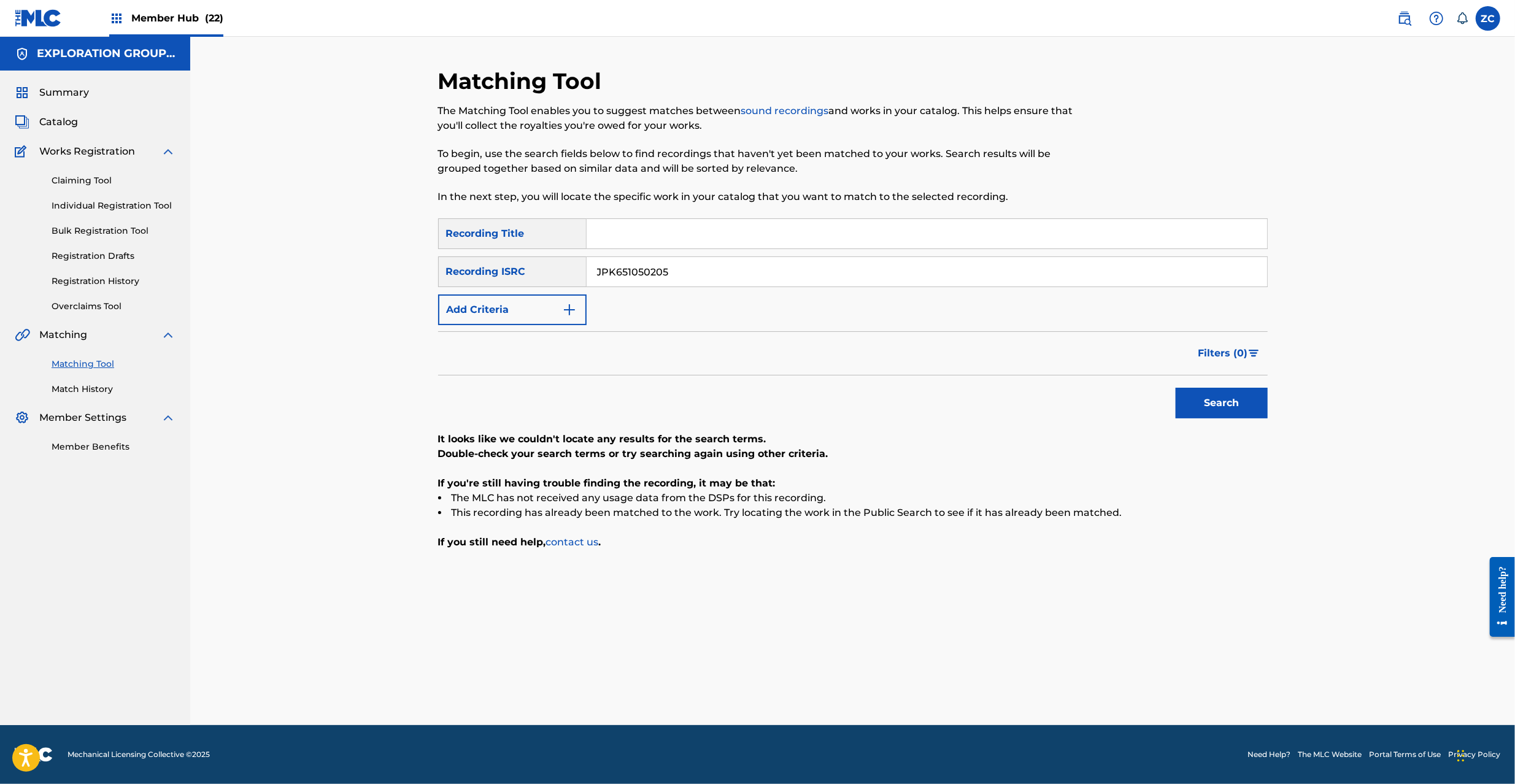
click at [937, 256] on div "JPK651050205" at bounding box center [927, 271] width 681 height 30
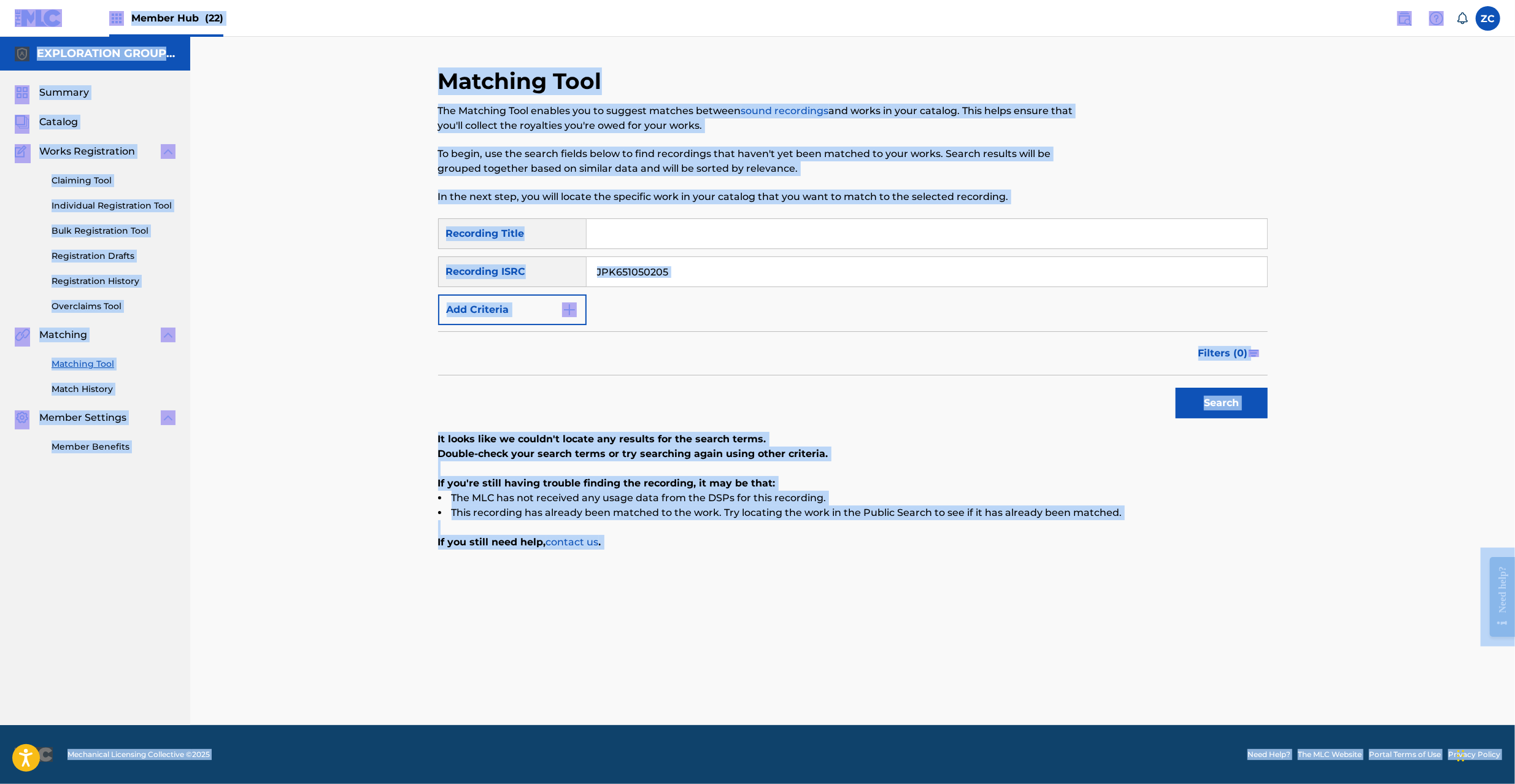
click at [949, 265] on input "JPK651050205" at bounding box center [926, 272] width 680 height 30
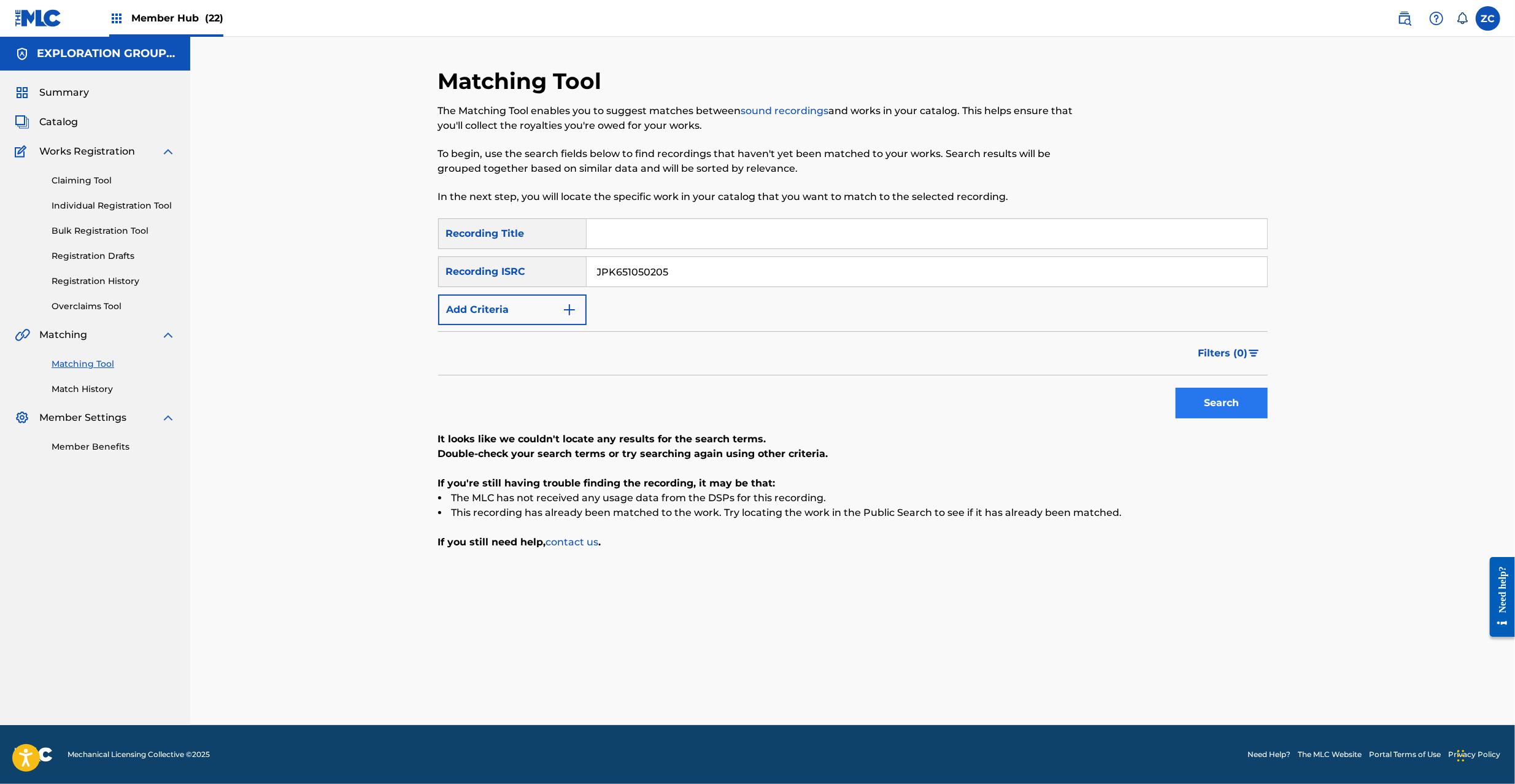
paste input "392009"
click at [1221, 395] on button "Search" at bounding box center [1222, 403] width 92 height 30
click at [934, 278] on input "JPK651392009" at bounding box center [926, 272] width 680 height 30
paste input "66934"
click at [1206, 403] on button "Search" at bounding box center [1222, 403] width 92 height 30
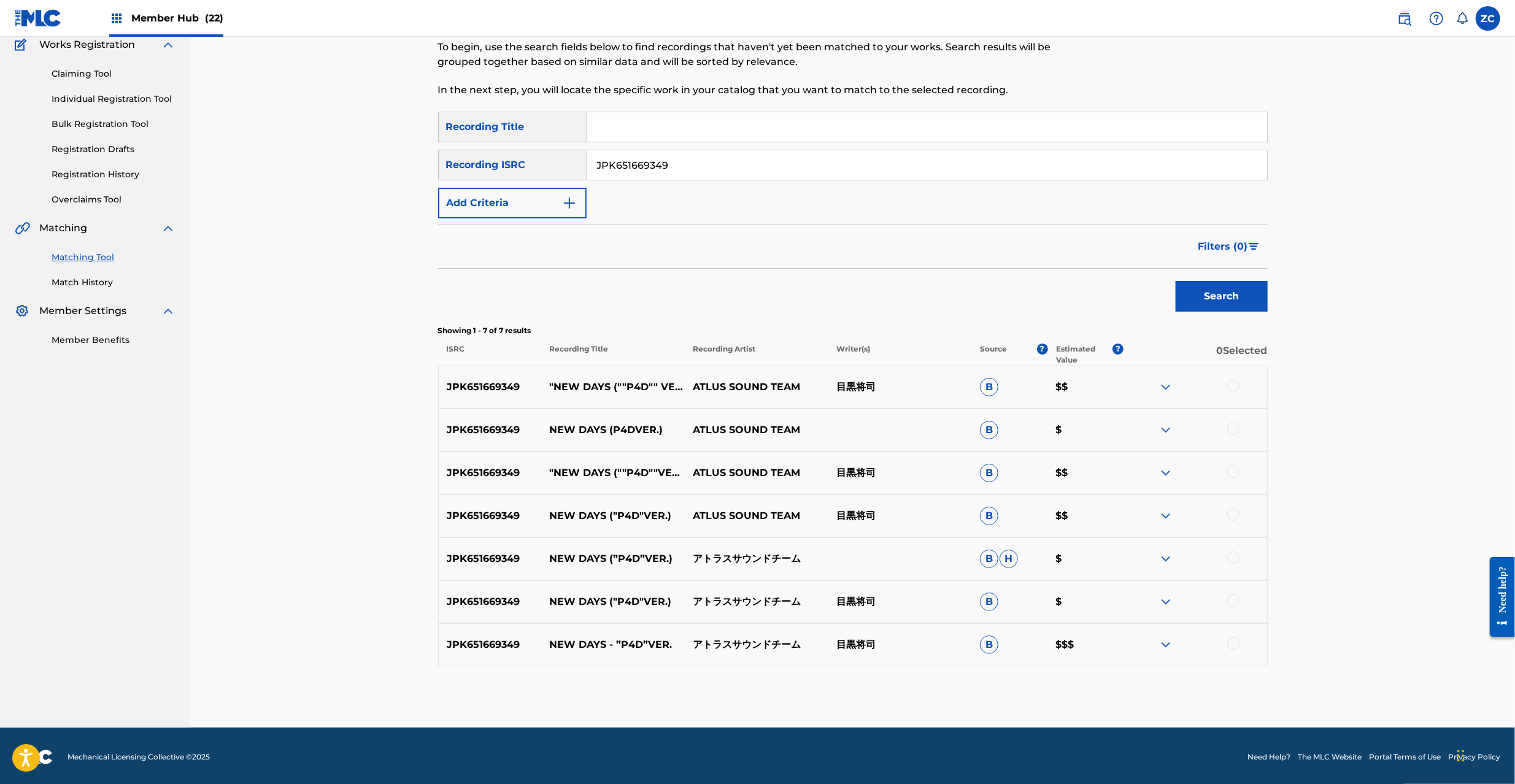
scroll to position [108, 0]
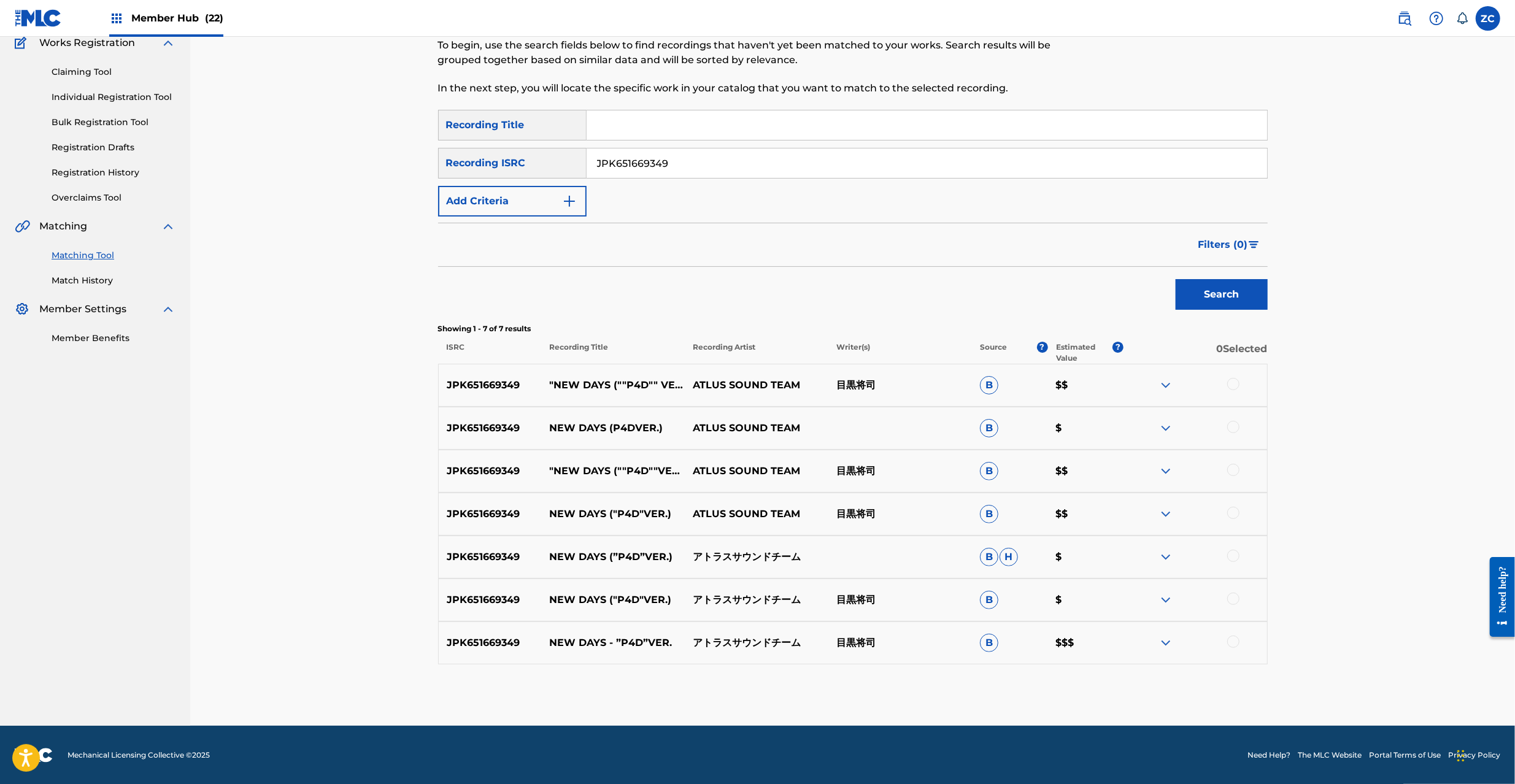
click at [1235, 383] on div at bounding box center [1233, 384] width 13 height 13
click at [1233, 430] on div at bounding box center [1233, 427] width 13 height 13
click at [1233, 466] on div at bounding box center [1233, 470] width 13 height 13
click at [1233, 511] on div at bounding box center [1233, 513] width 13 height 13
click at [1233, 551] on div at bounding box center [1233, 556] width 13 height 13
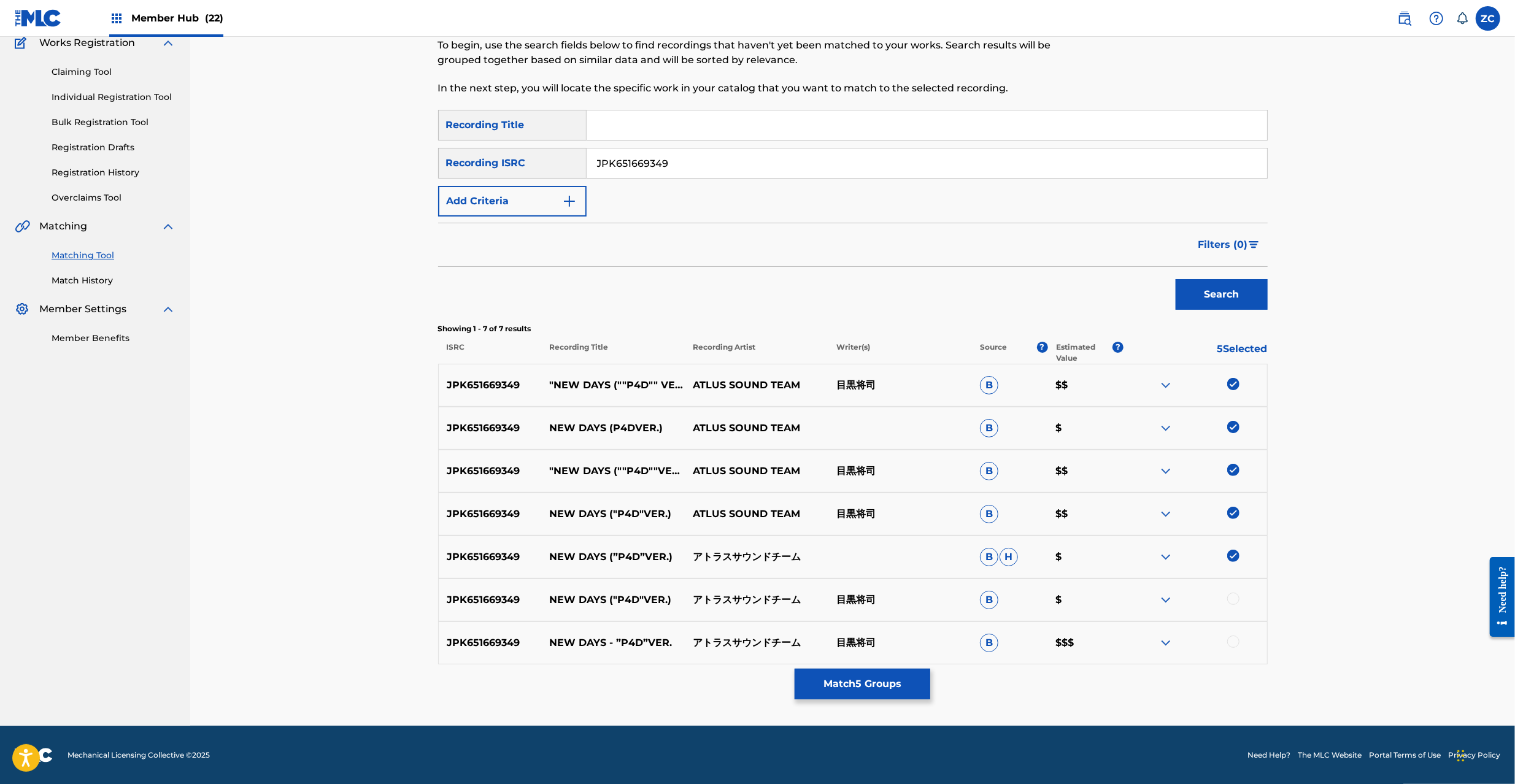
click at [1238, 597] on div at bounding box center [1233, 598] width 13 height 13
click at [1238, 644] on div at bounding box center [1233, 641] width 13 height 13
drag, startPoint x: 671, startPoint y: 169, endPoint x: 477, endPoint y: 172, distance: 194.0
click at [477, 172] on div "SearchWithCriteria983e24f6-fb0d-4dc3-8206-ade7642fe003 Recording ISRC JPK651669…" at bounding box center [853, 163] width 830 height 30
click at [934, 165] on input "JPK651669349" at bounding box center [926, 163] width 680 height 30
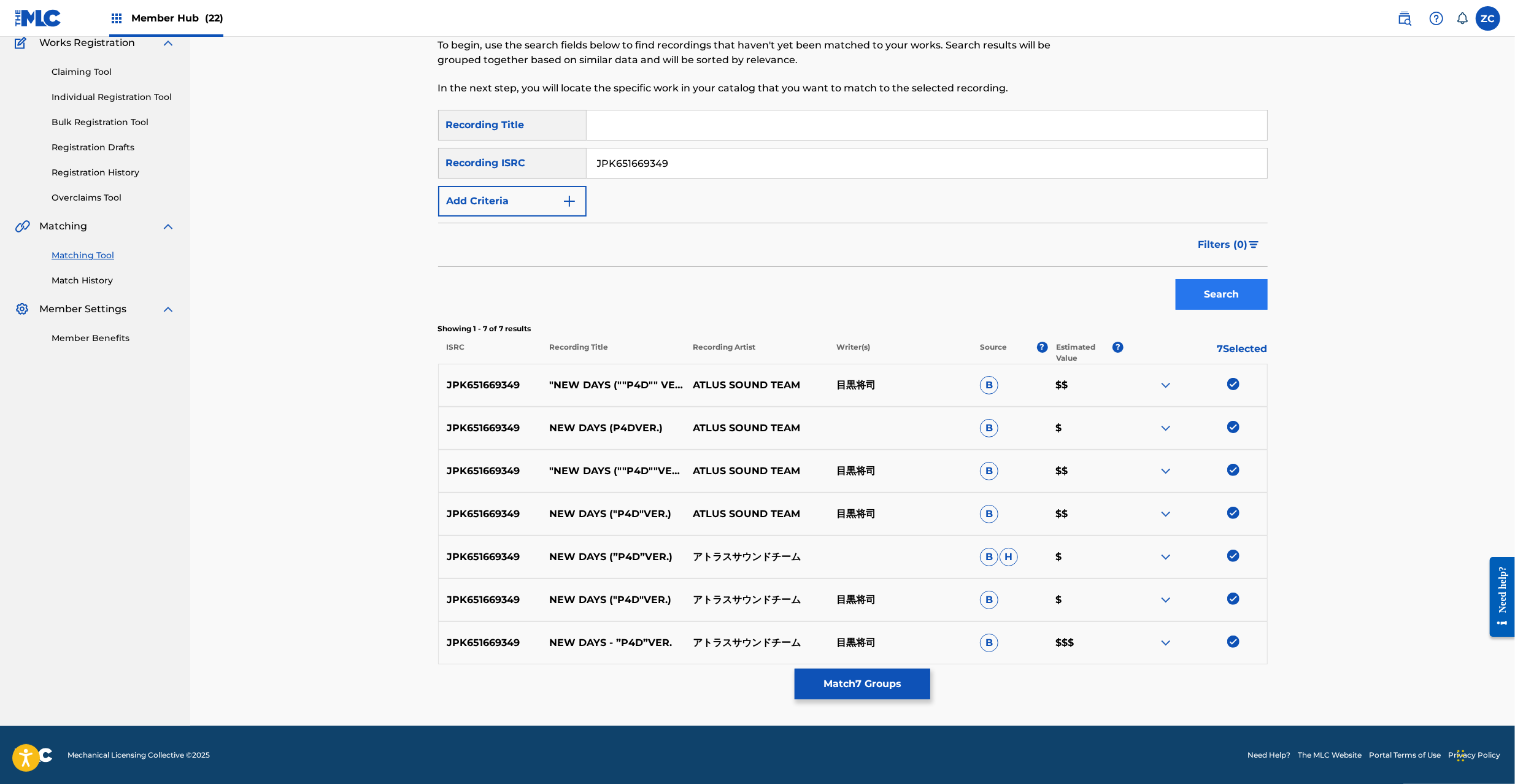
paste input "205"
click at [1208, 283] on button "Search" at bounding box center [1222, 294] width 92 height 30
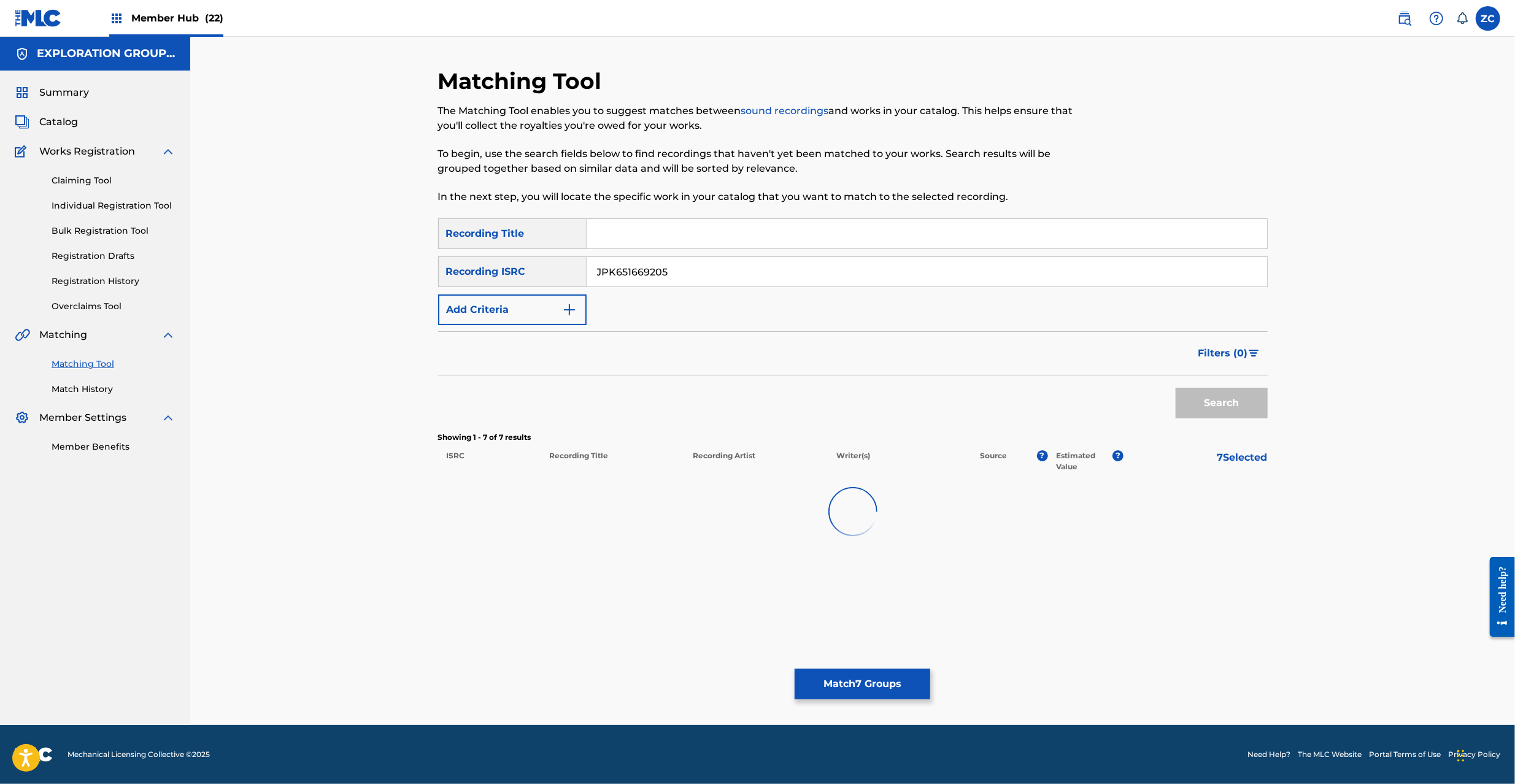
scroll to position [0, 0]
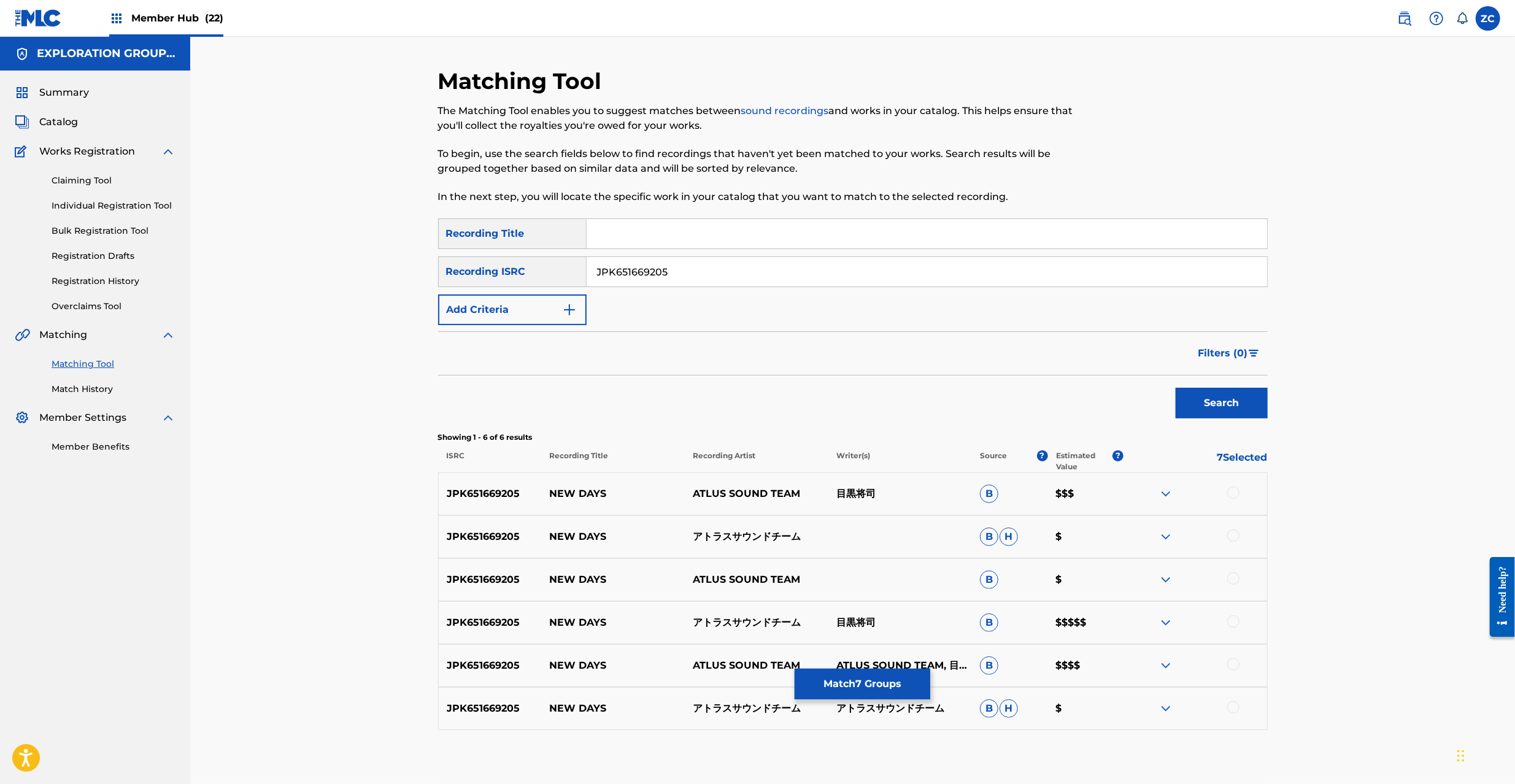
click at [1236, 488] on div at bounding box center [1233, 493] width 13 height 13
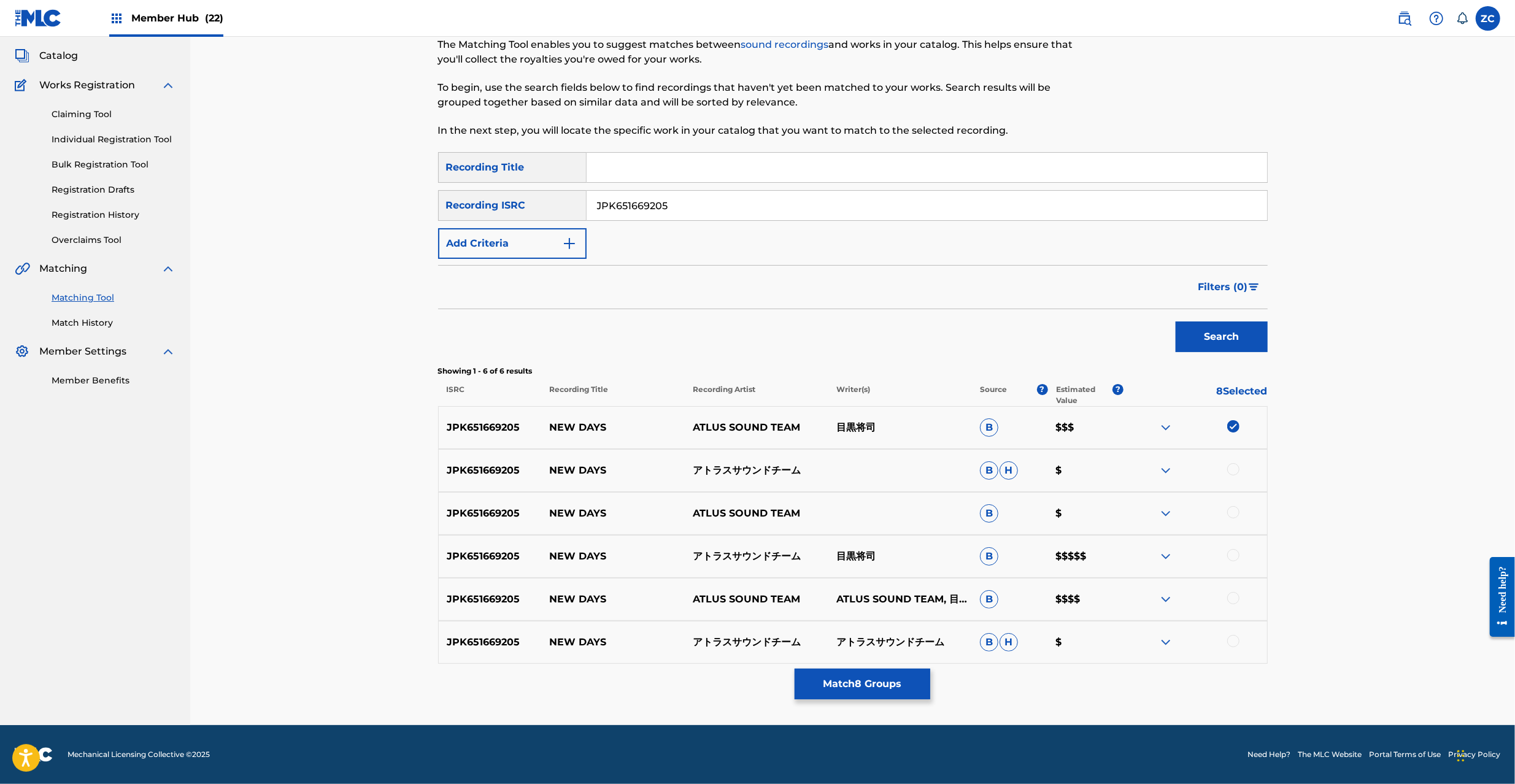
click at [1231, 470] on div at bounding box center [1233, 469] width 13 height 13
click at [1235, 513] on div at bounding box center [1233, 512] width 13 height 13
click at [1233, 557] on div at bounding box center [1233, 555] width 13 height 13
click at [1233, 600] on div at bounding box center [1233, 598] width 13 height 13
click at [1231, 639] on div at bounding box center [1233, 641] width 13 height 13
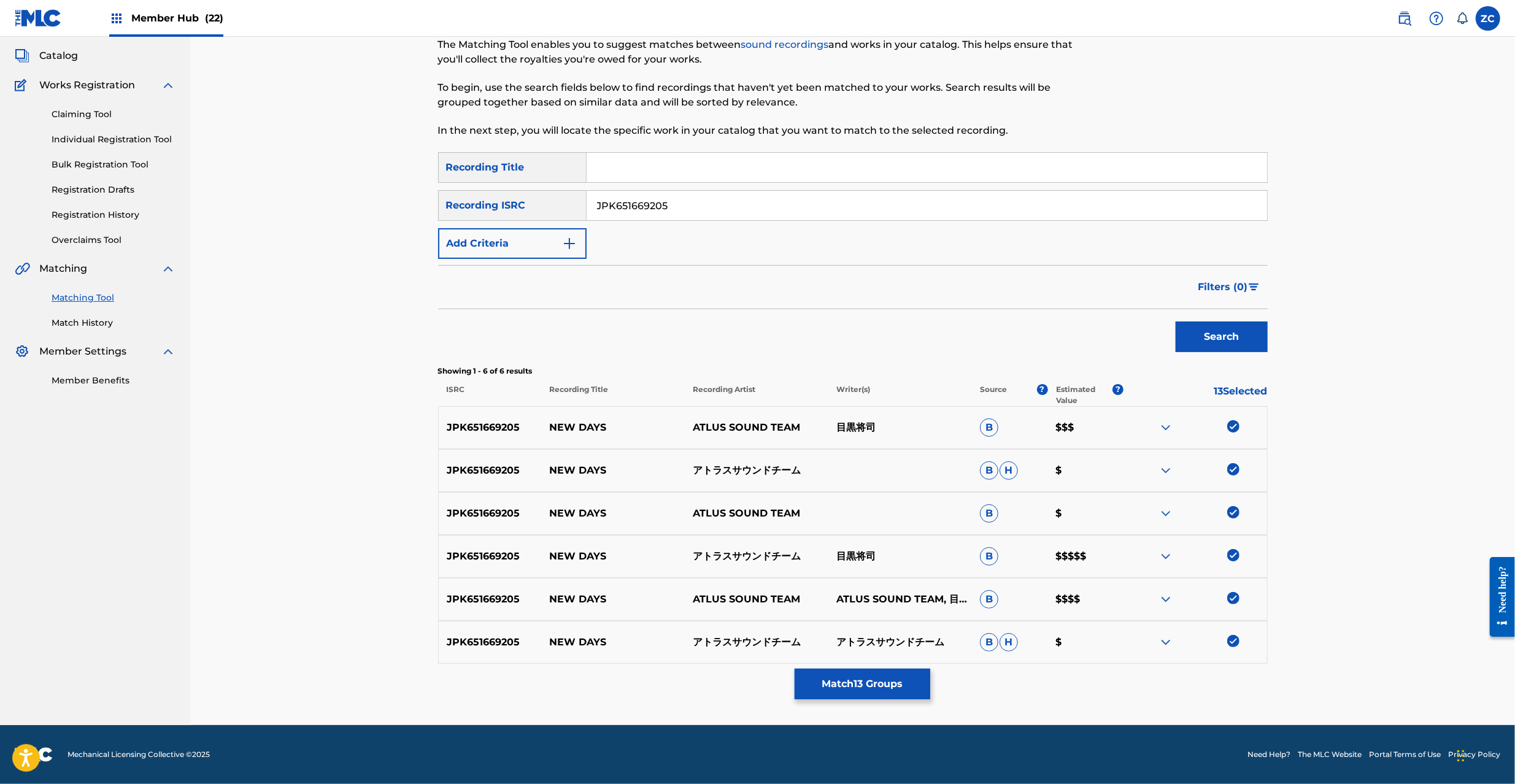
click at [795, 204] on input "JPK651669205" at bounding box center [926, 206] width 680 height 30
paste input "3667"
click at [1218, 334] on button "Search" at bounding box center [1222, 337] width 92 height 30
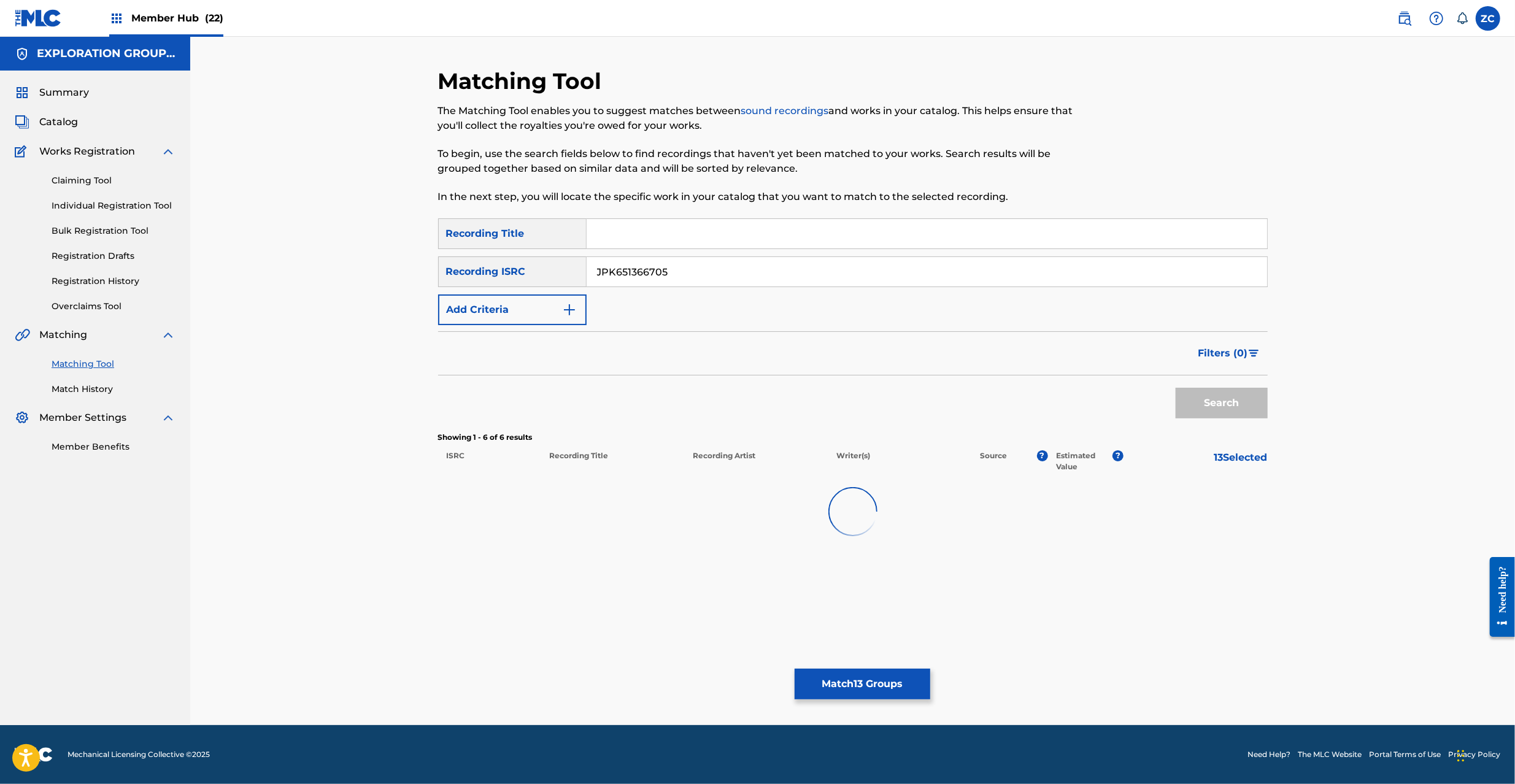
scroll to position [0, 0]
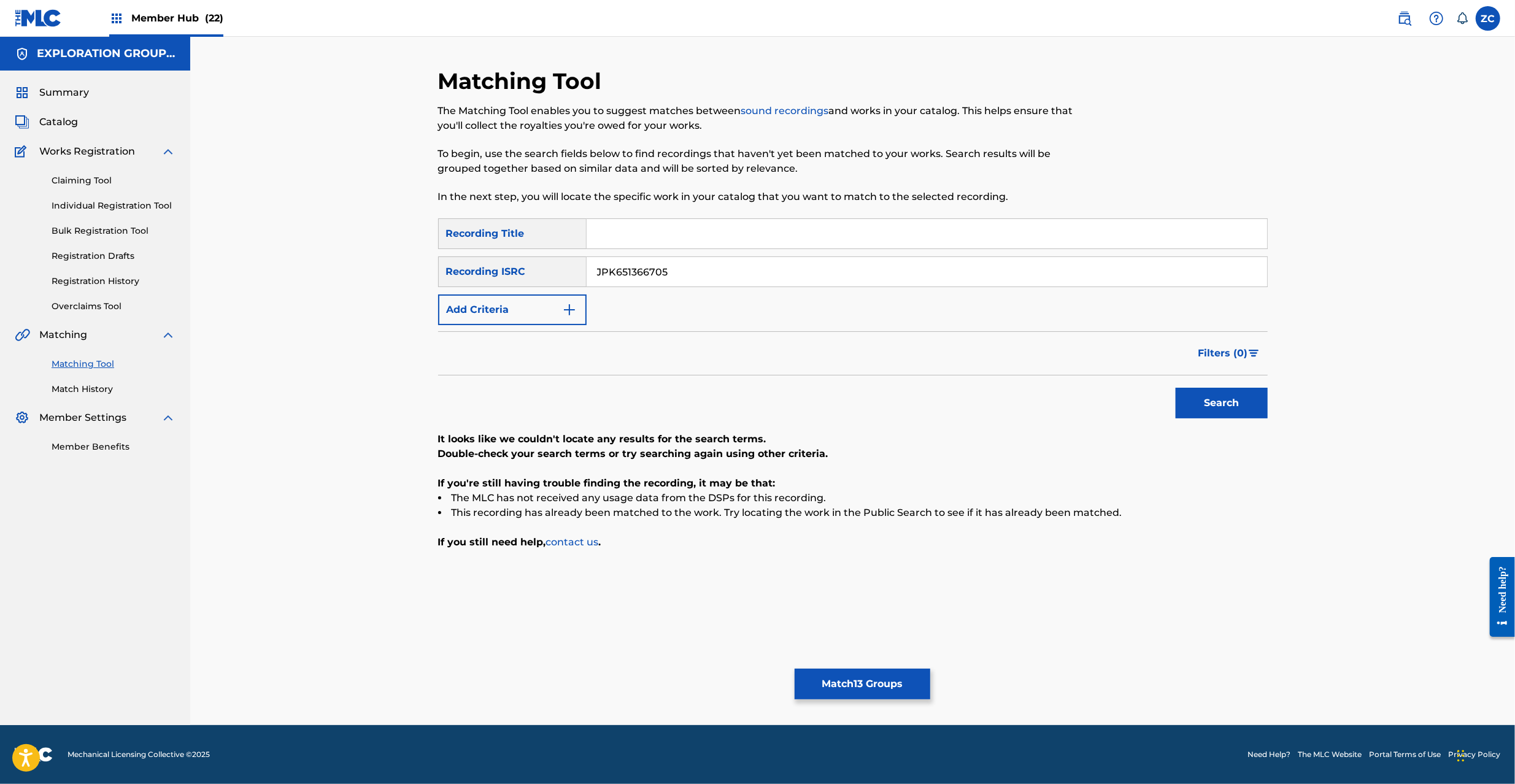
click at [1066, 265] on input "JPK651366705" at bounding box center [926, 272] width 680 height 30
paste input "160320"
click at [1214, 396] on button "Search" at bounding box center [1222, 403] width 92 height 30
click at [1000, 275] on input "JPK651160320" at bounding box center [926, 272] width 680 height 30
paste input "P300800524"
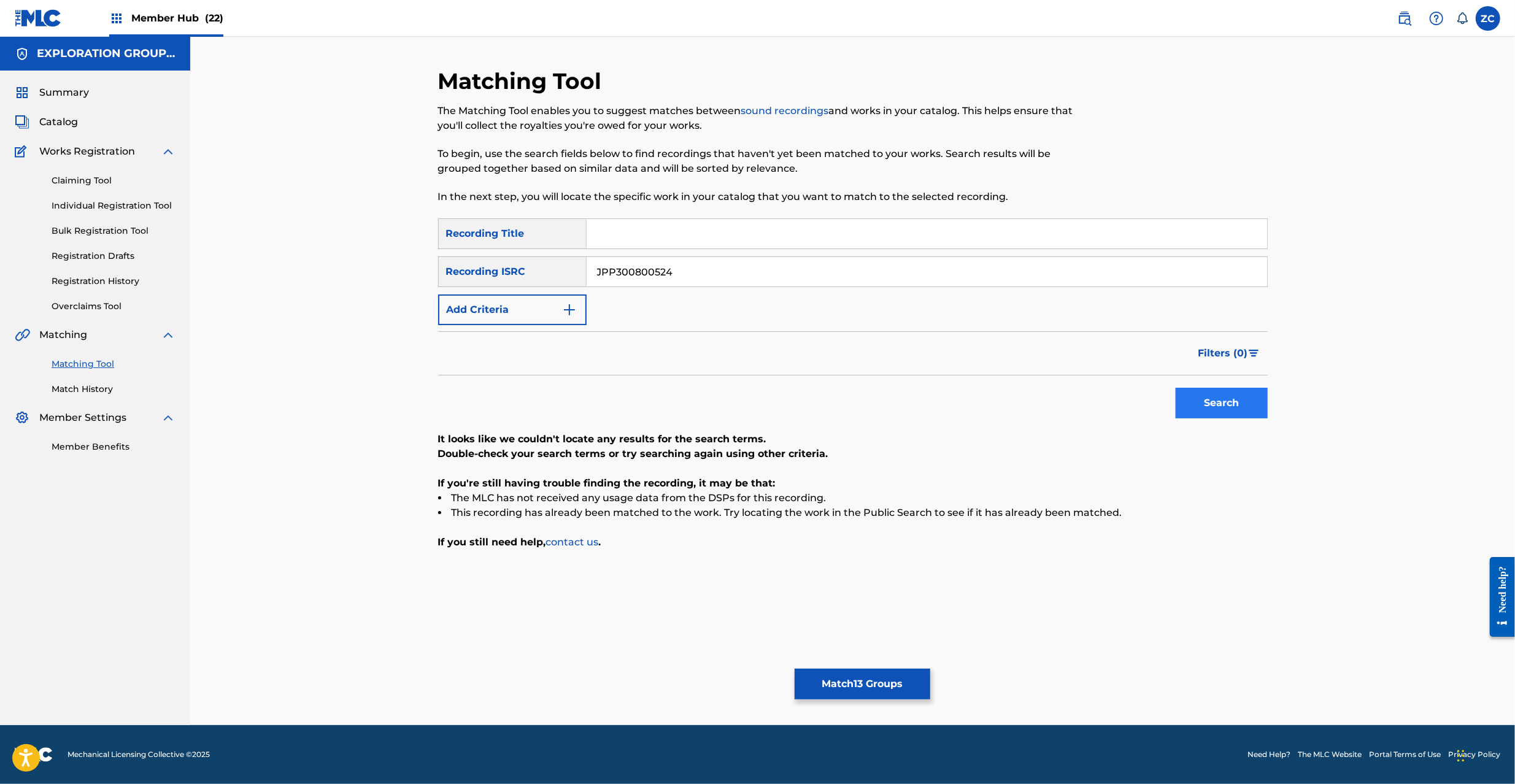
type input "JPP300800524"
click at [1198, 400] on button "Search" at bounding box center [1222, 403] width 92 height 30
click at [840, 683] on button "Match 13 Groups" at bounding box center [862, 684] width 135 height 30
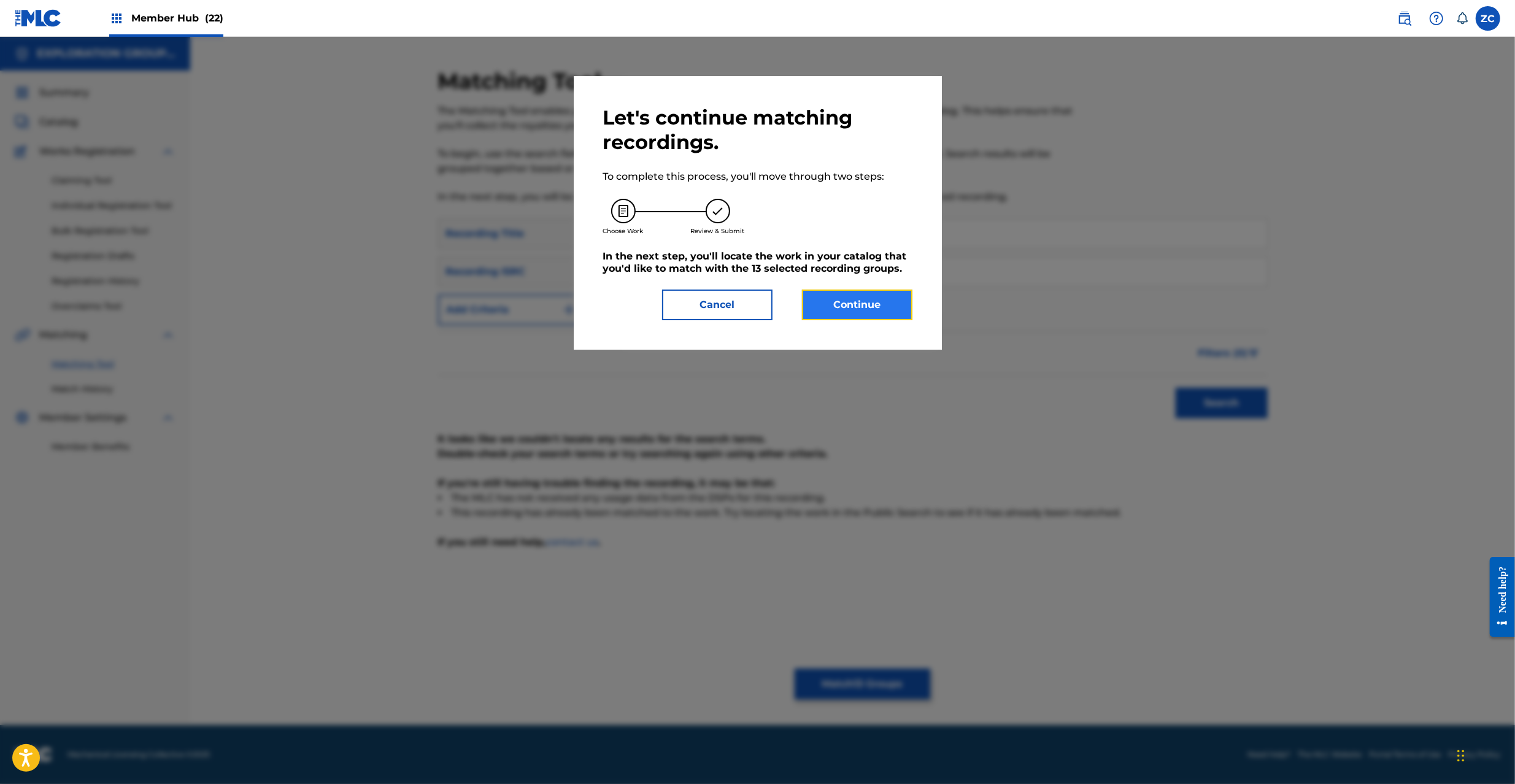
click at [865, 309] on button "Continue" at bounding box center [857, 305] width 111 height 30
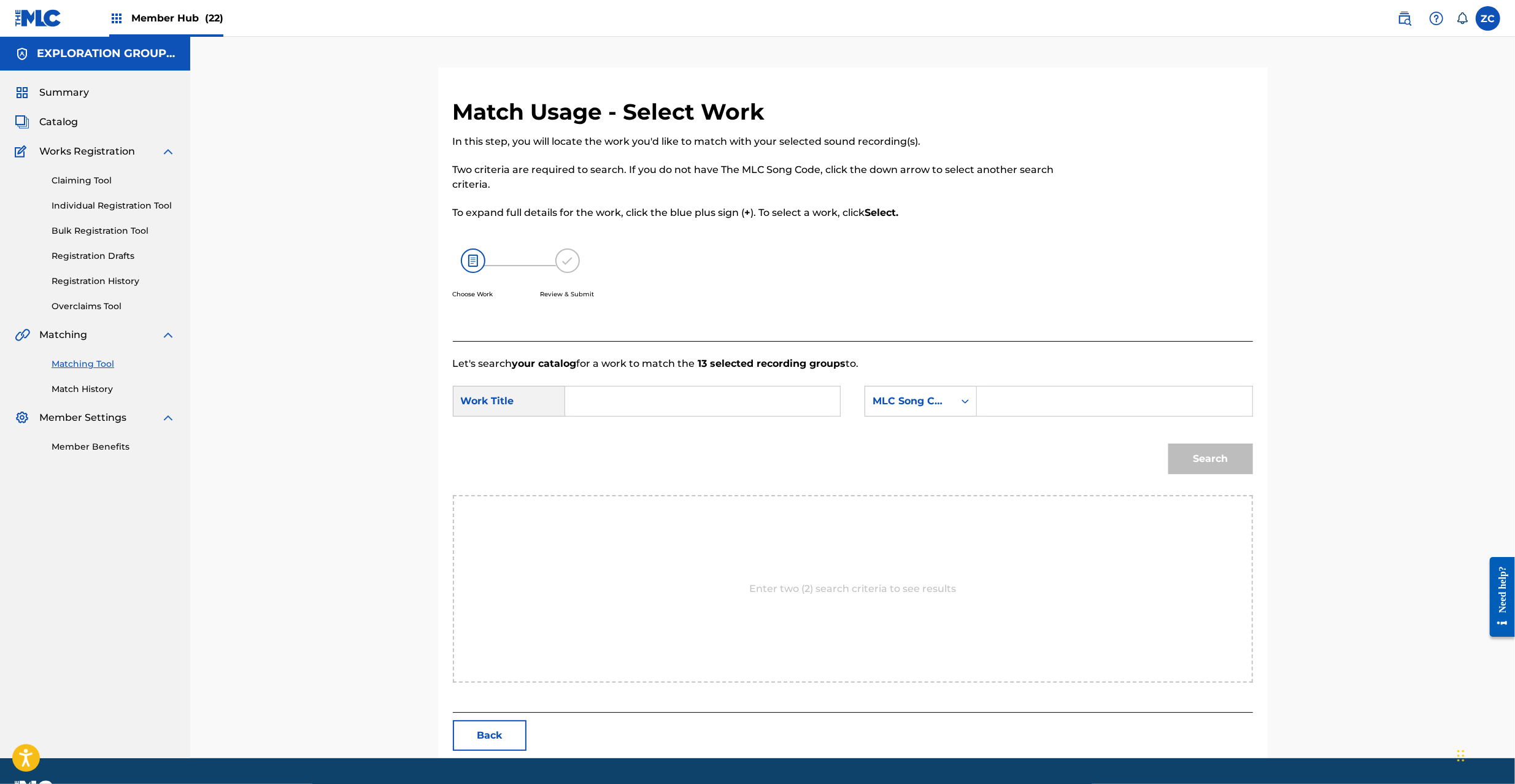
click at [789, 393] on input "Search Form" at bounding box center [702, 401] width 254 height 30
paste input "New Days N98BG2"
click at [659, 404] on input "New Days N98BG2" at bounding box center [702, 401] width 254 height 30
type input "New Days"
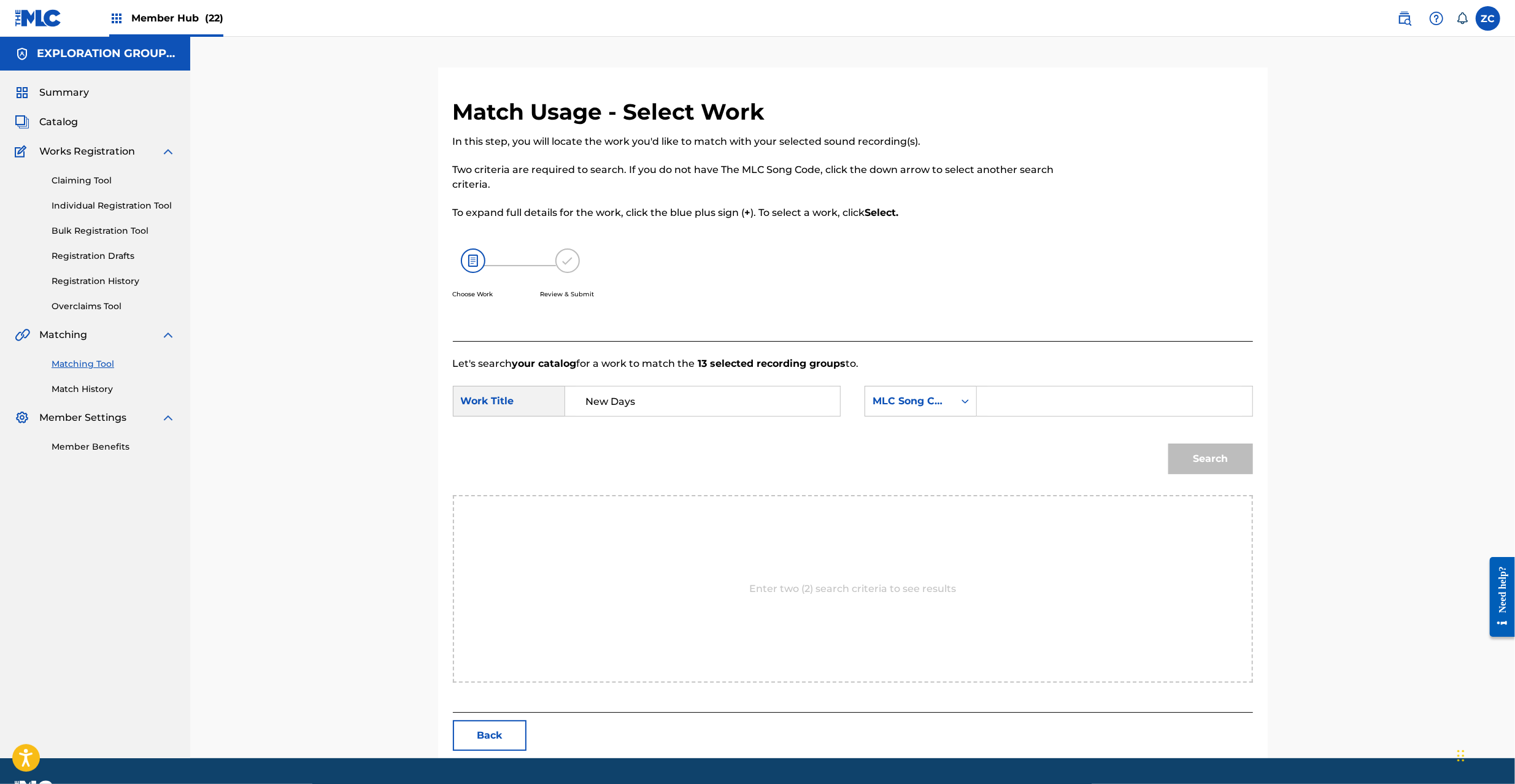
click at [1164, 422] on div "SearchWithCriteria65e2f0ff-927d-4443-b364-bf258ed71d09 Work Title New Days Sear…" at bounding box center [853, 404] width 800 height 38
drag, startPoint x: 1162, startPoint y: 399, endPoint x: 1169, endPoint y: 409, distance: 12.2
click at [1162, 399] on input "Search Form" at bounding box center [1114, 401] width 254 height 30
paste input "N98BG2"
type input "N98BG2"
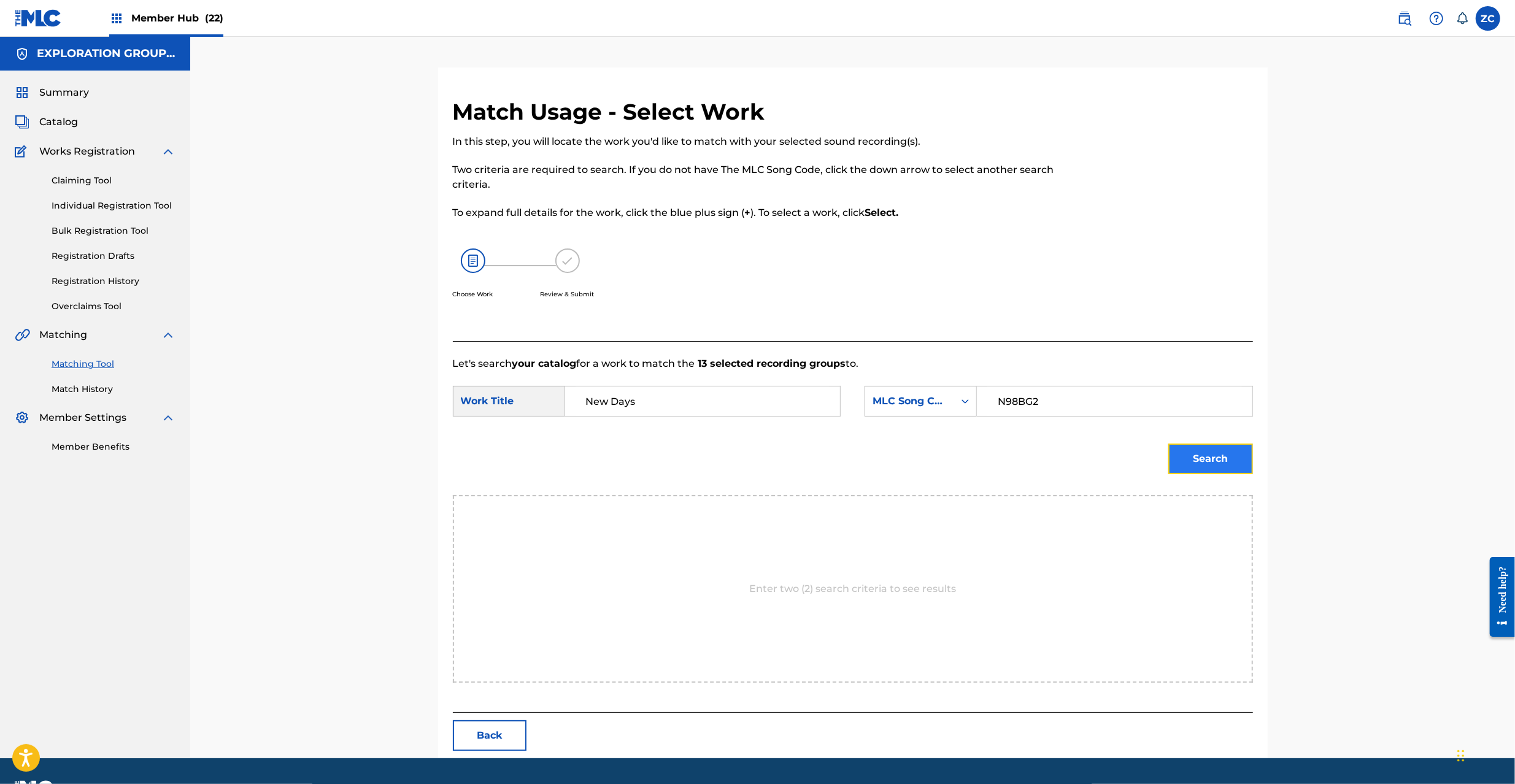
click at [1226, 464] on button "Search" at bounding box center [1211, 459] width 85 height 30
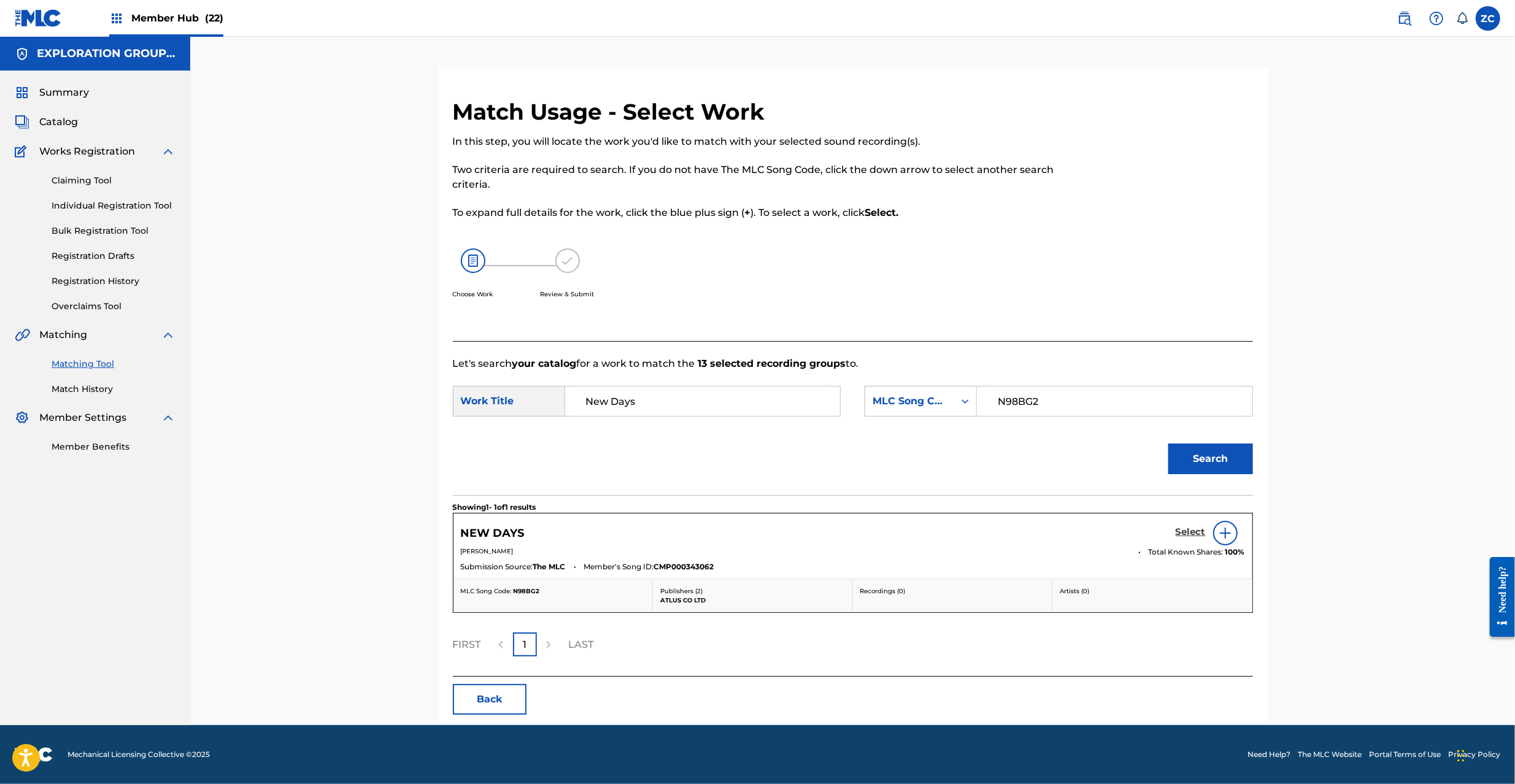
click at [1191, 533] on h5 "Select" at bounding box center [1191, 532] width 30 height 12
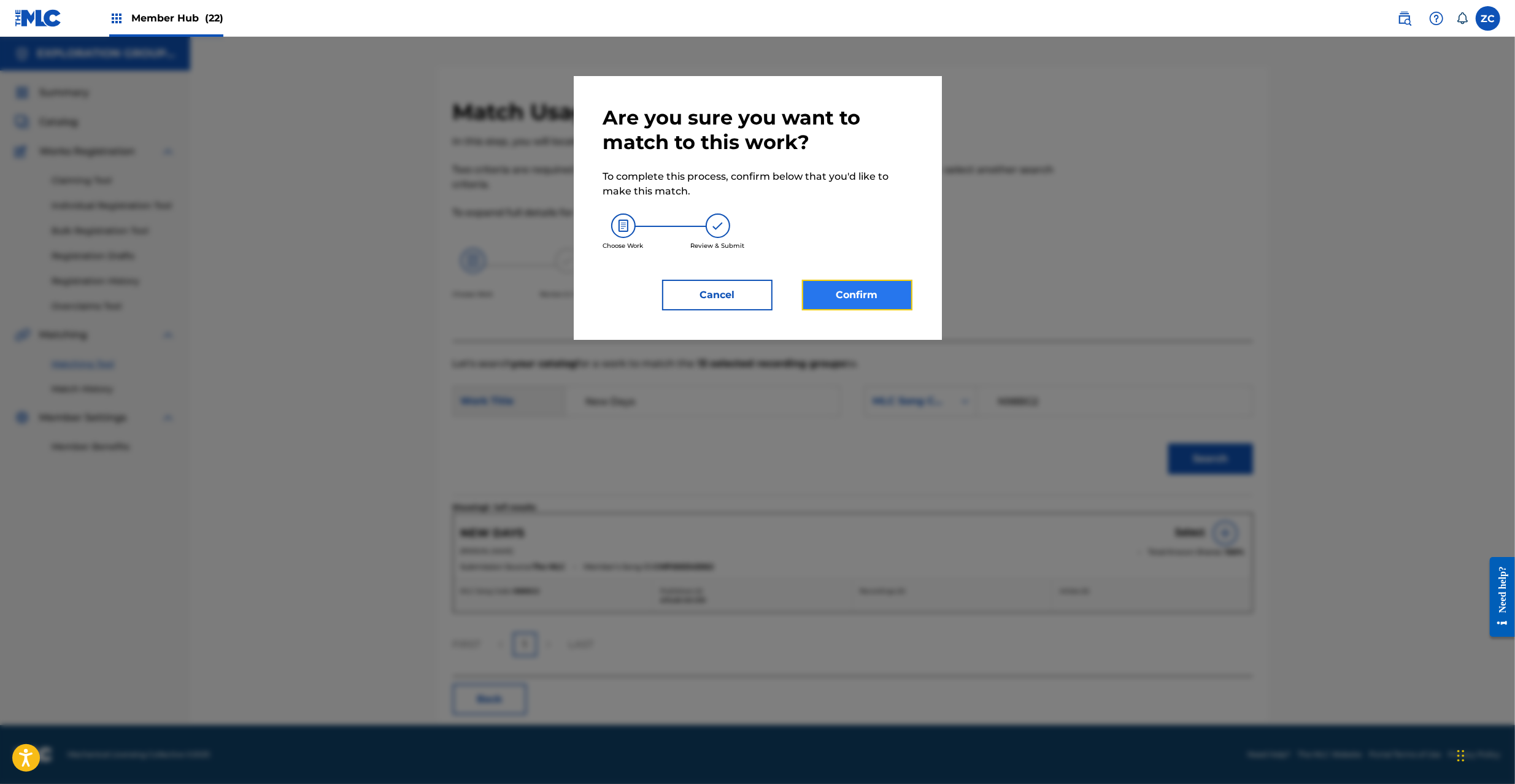
click at [877, 300] on button "Confirm" at bounding box center [857, 294] width 111 height 30
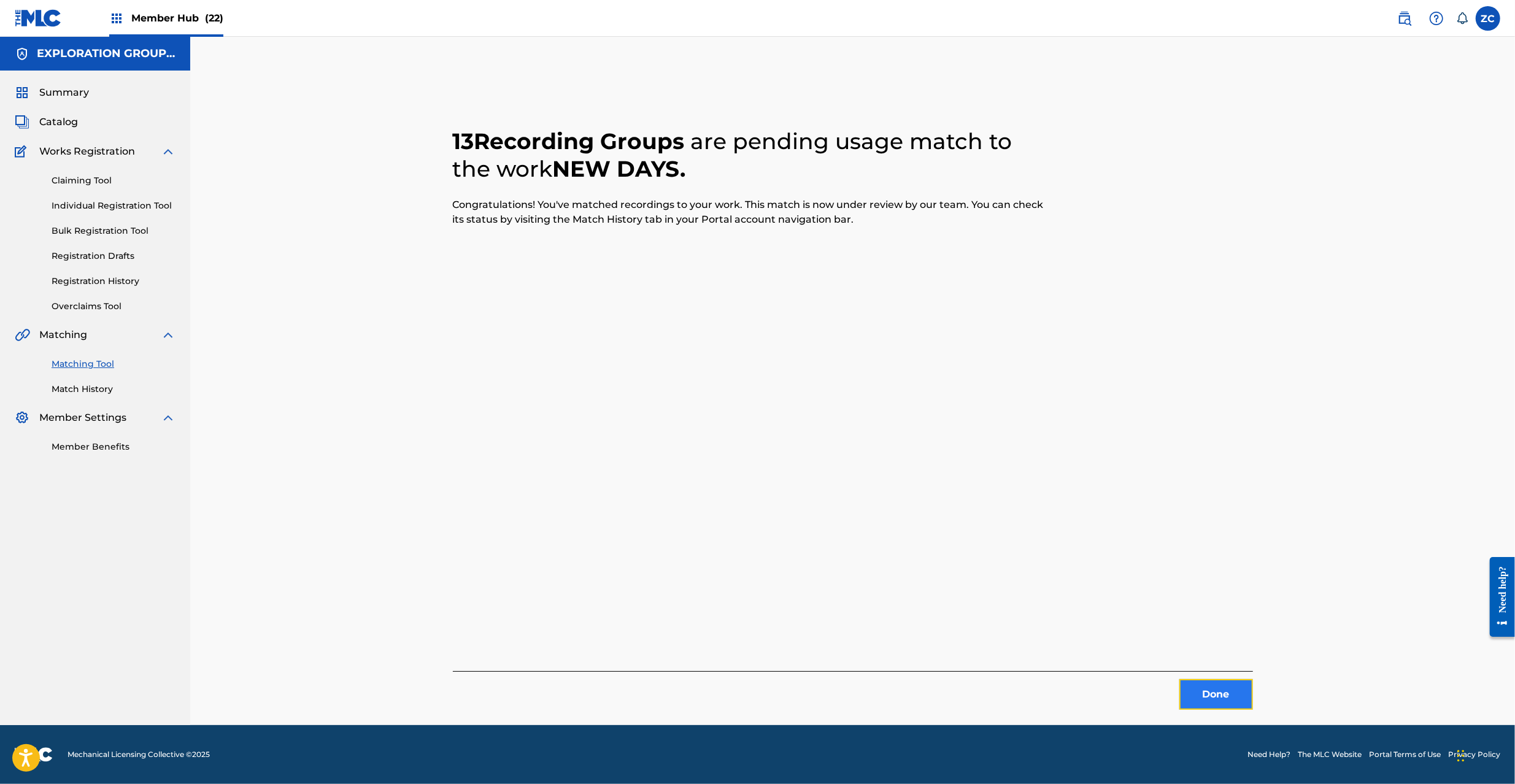
click at [1218, 684] on button "Done" at bounding box center [1216, 694] width 74 height 30
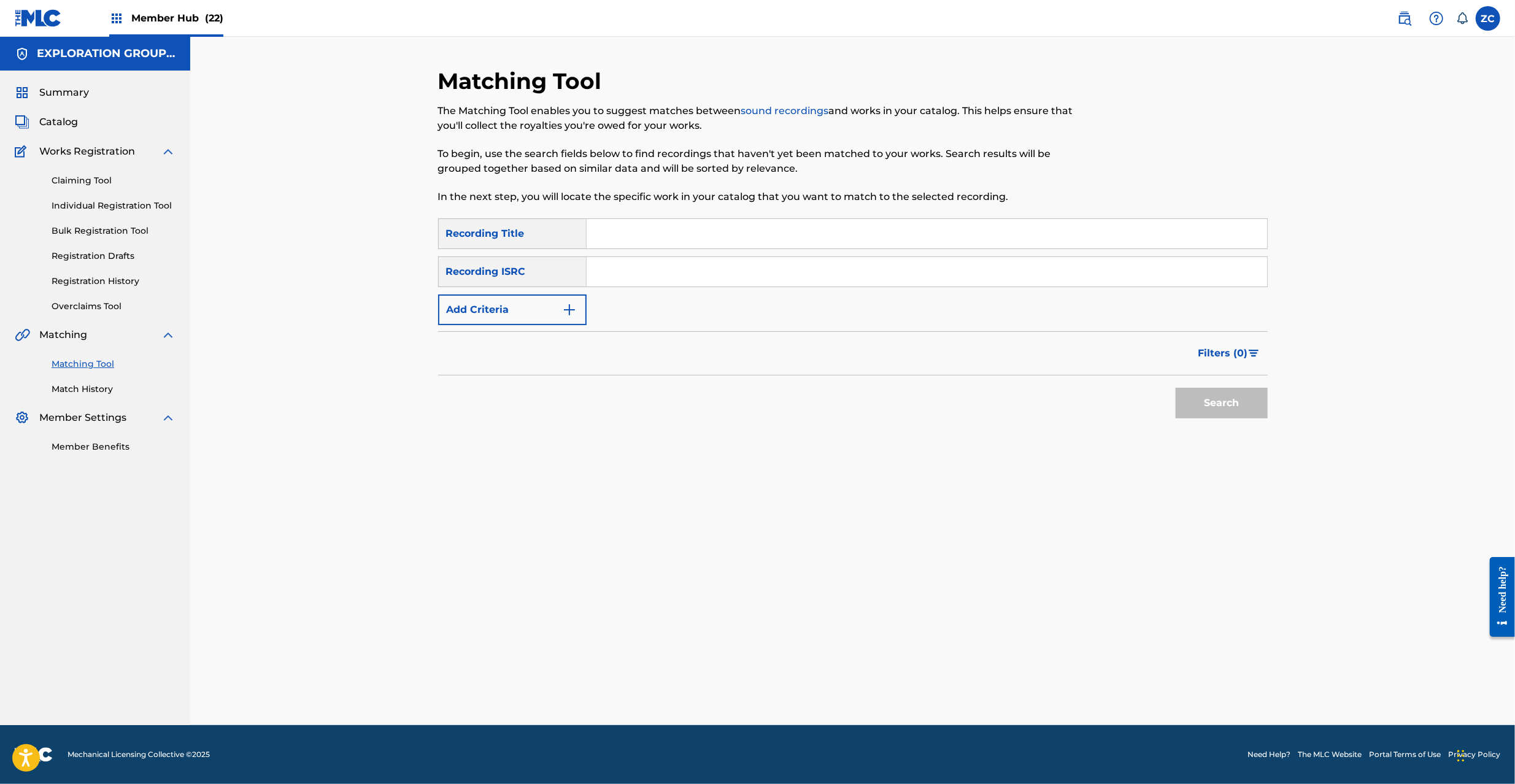
click at [758, 279] on input "Search Form" at bounding box center [926, 272] width 680 height 30
paste input "JPK651050209"
click at [1226, 410] on button "Search" at bounding box center [1222, 403] width 92 height 30
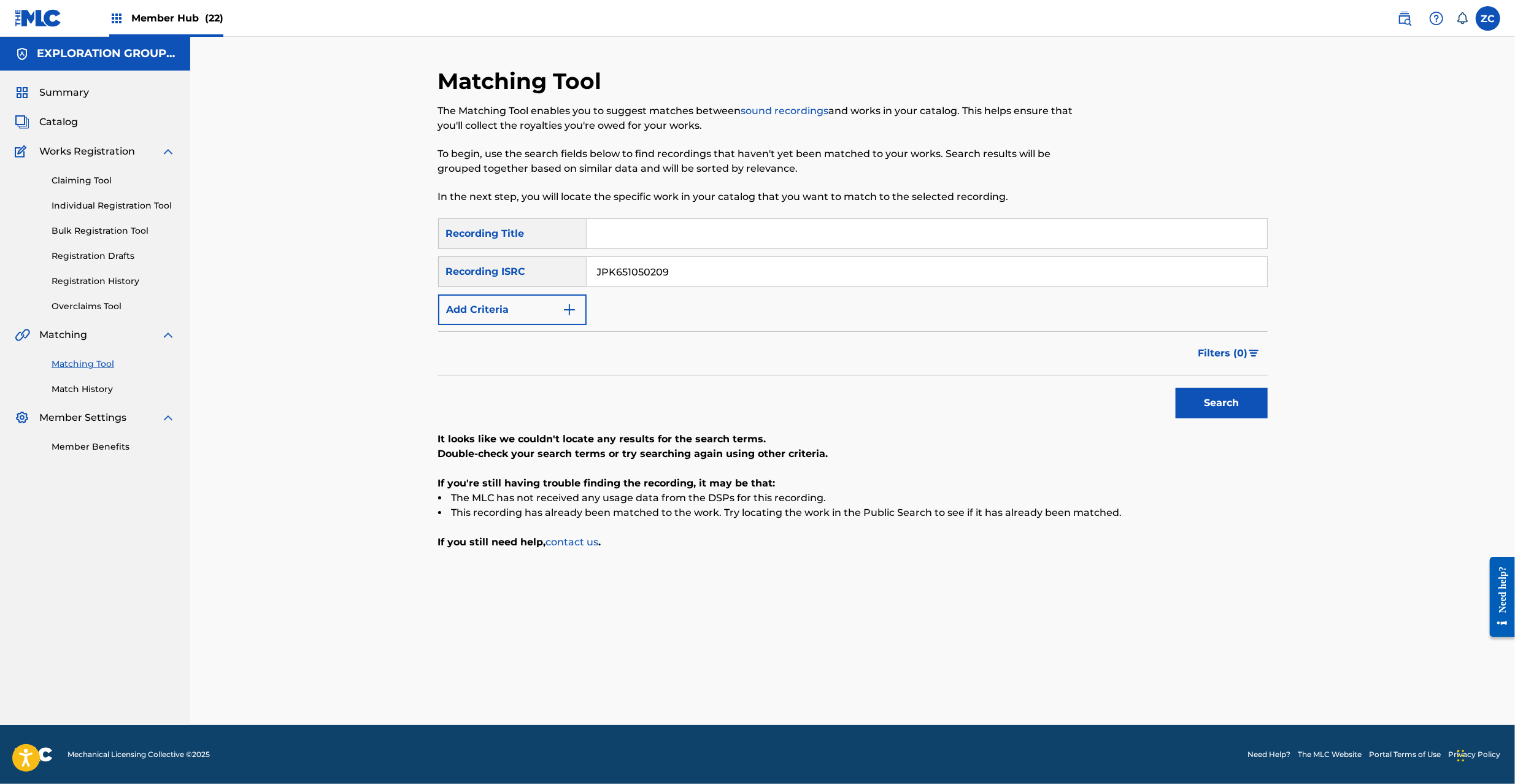
click at [791, 282] on input "JPK651050209" at bounding box center [926, 272] width 680 height 30
paste input "668133"
drag, startPoint x: 1233, startPoint y: 401, endPoint x: 1252, endPoint y: 364, distance: 41.6
click at [1233, 400] on button "Search" at bounding box center [1222, 403] width 92 height 30
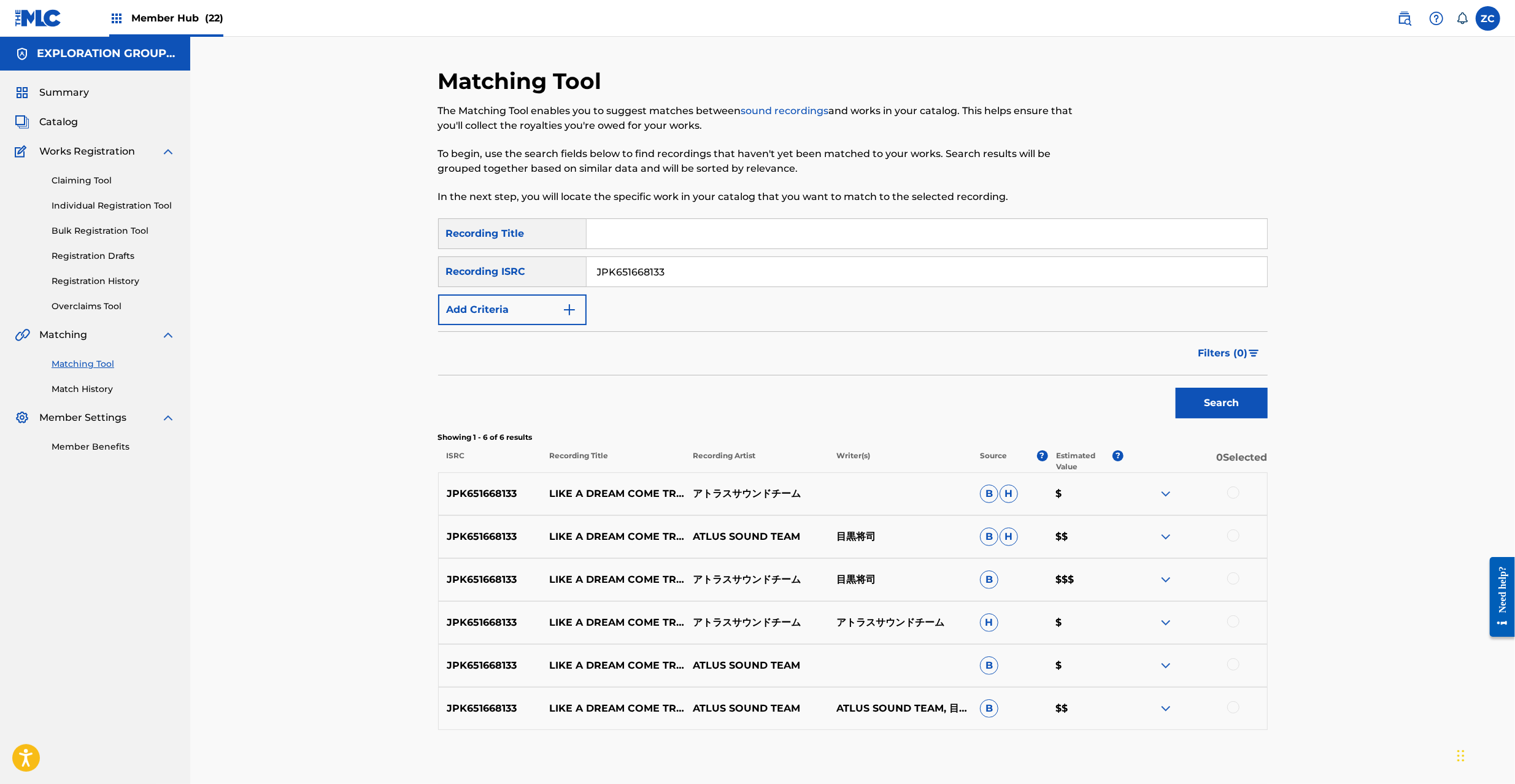
click at [1233, 490] on div at bounding box center [1233, 493] width 13 height 13
click at [1230, 536] on div at bounding box center [1233, 535] width 13 height 13
click at [1236, 579] on div at bounding box center [1233, 578] width 13 height 13
click at [1235, 620] on div at bounding box center [1233, 621] width 13 height 13
click at [1233, 661] on div at bounding box center [1233, 664] width 13 height 13
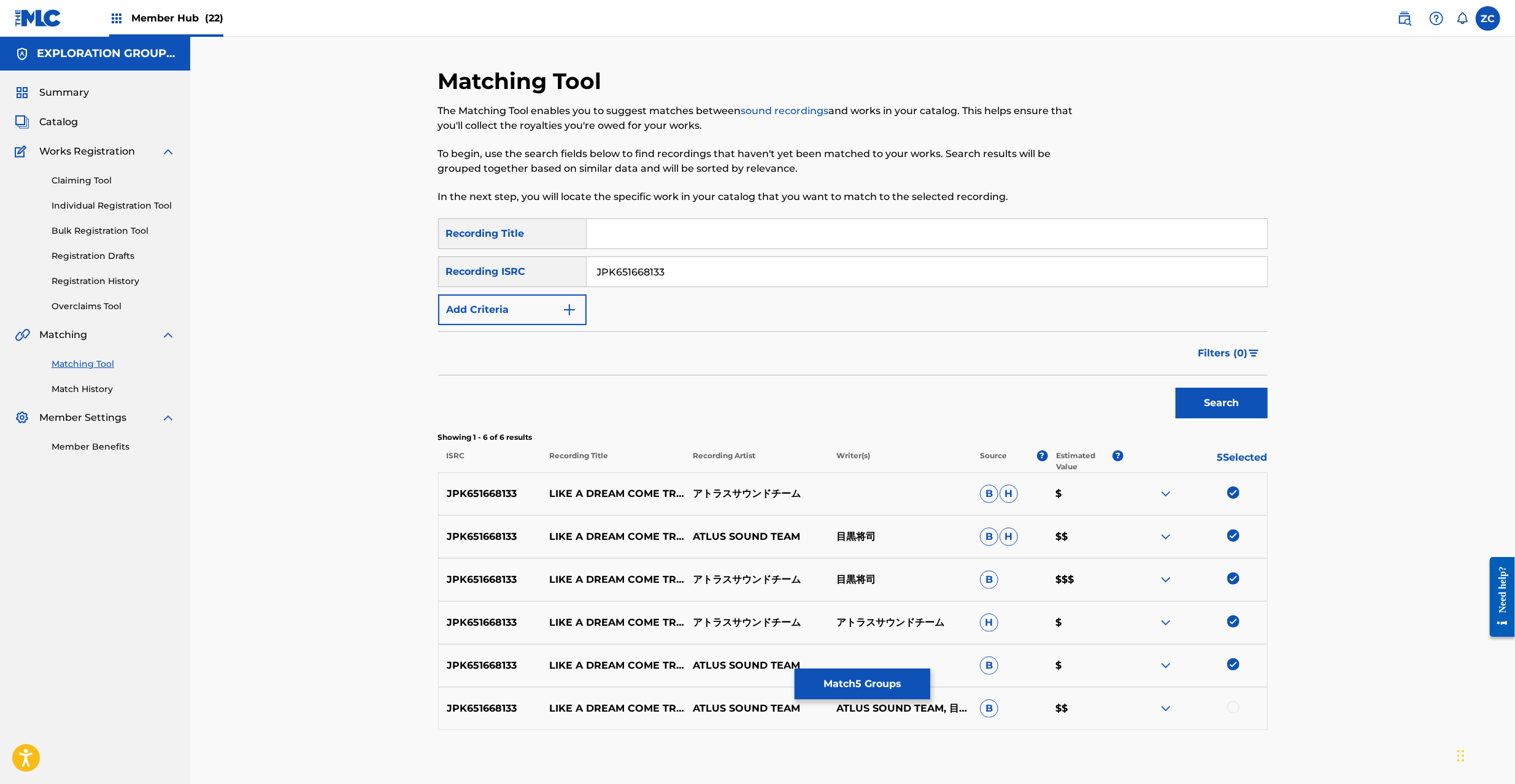
drag, startPoint x: 1233, startPoint y: 704, endPoint x: 1366, endPoint y: 541, distance: 210.4
click at [1233, 704] on div at bounding box center [1233, 707] width 13 height 13
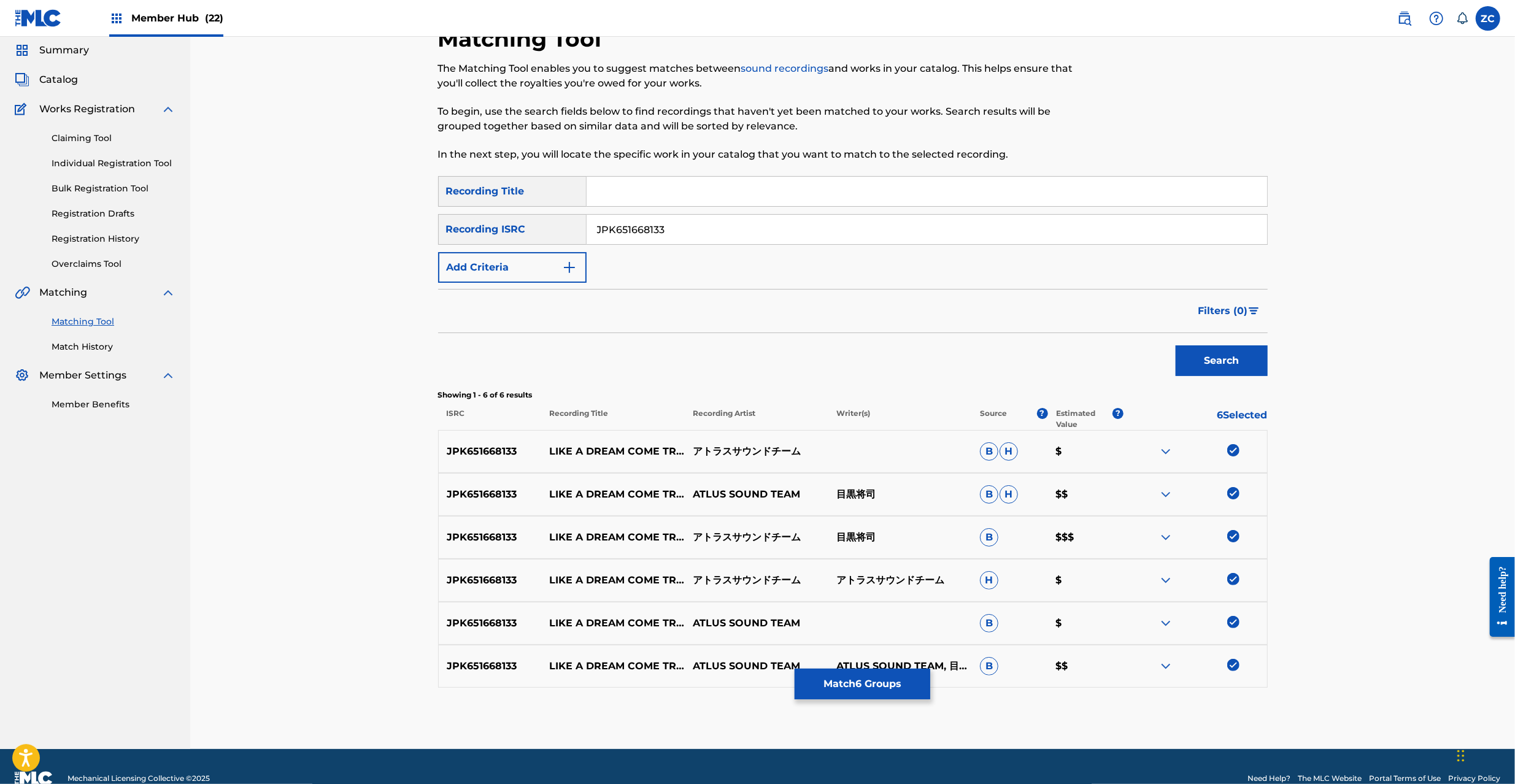
scroll to position [66, 0]
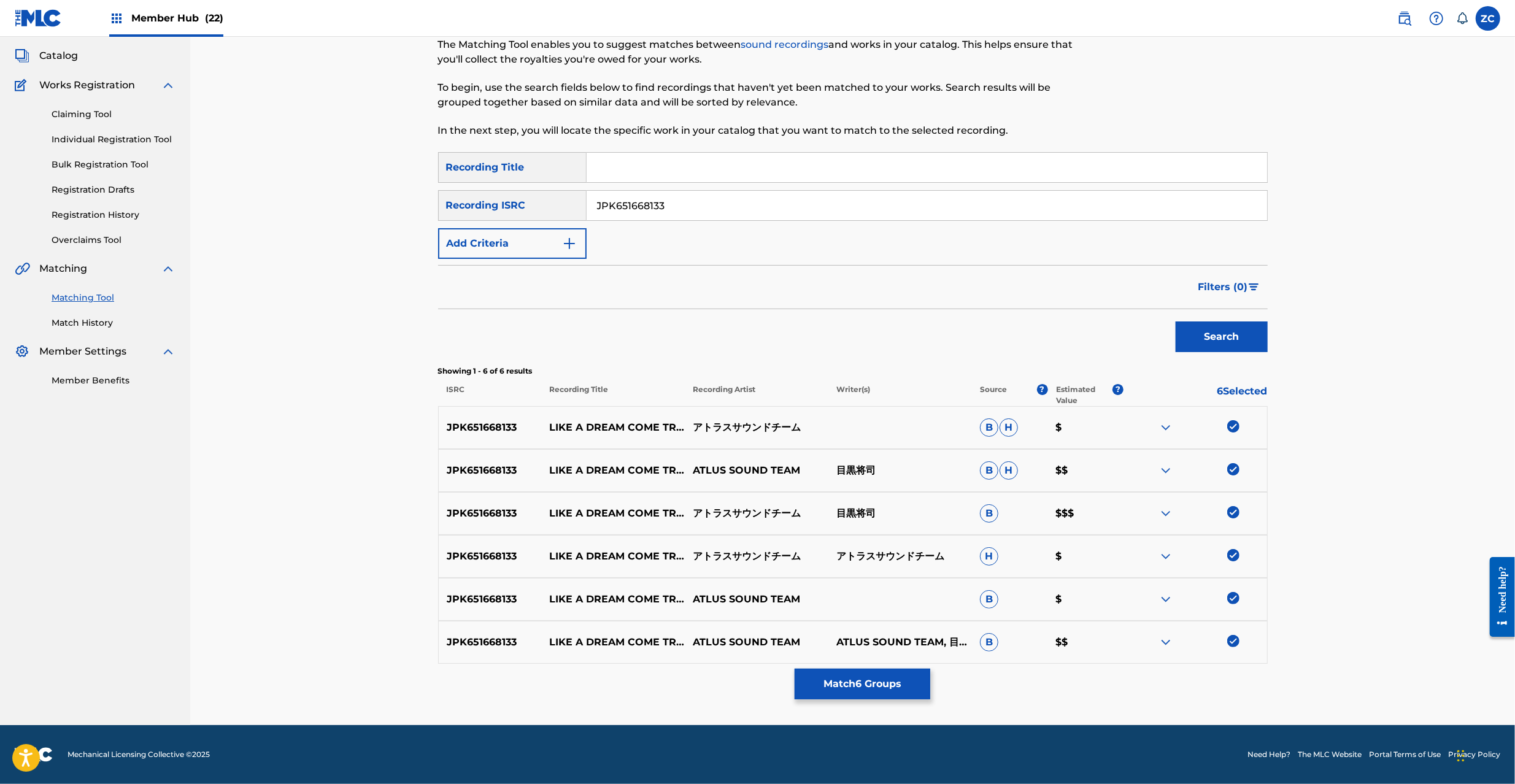
click at [1368, 545] on div "Matching Tool The Matching Tool enables you to suggest matches between sound re…" at bounding box center [853, 347] width 1325 height 754
click at [807, 196] on input "JPK651668133" at bounding box center [926, 206] width 680 height 30
paste input "9330"
click at [1192, 328] on button "Search" at bounding box center [1222, 337] width 92 height 30
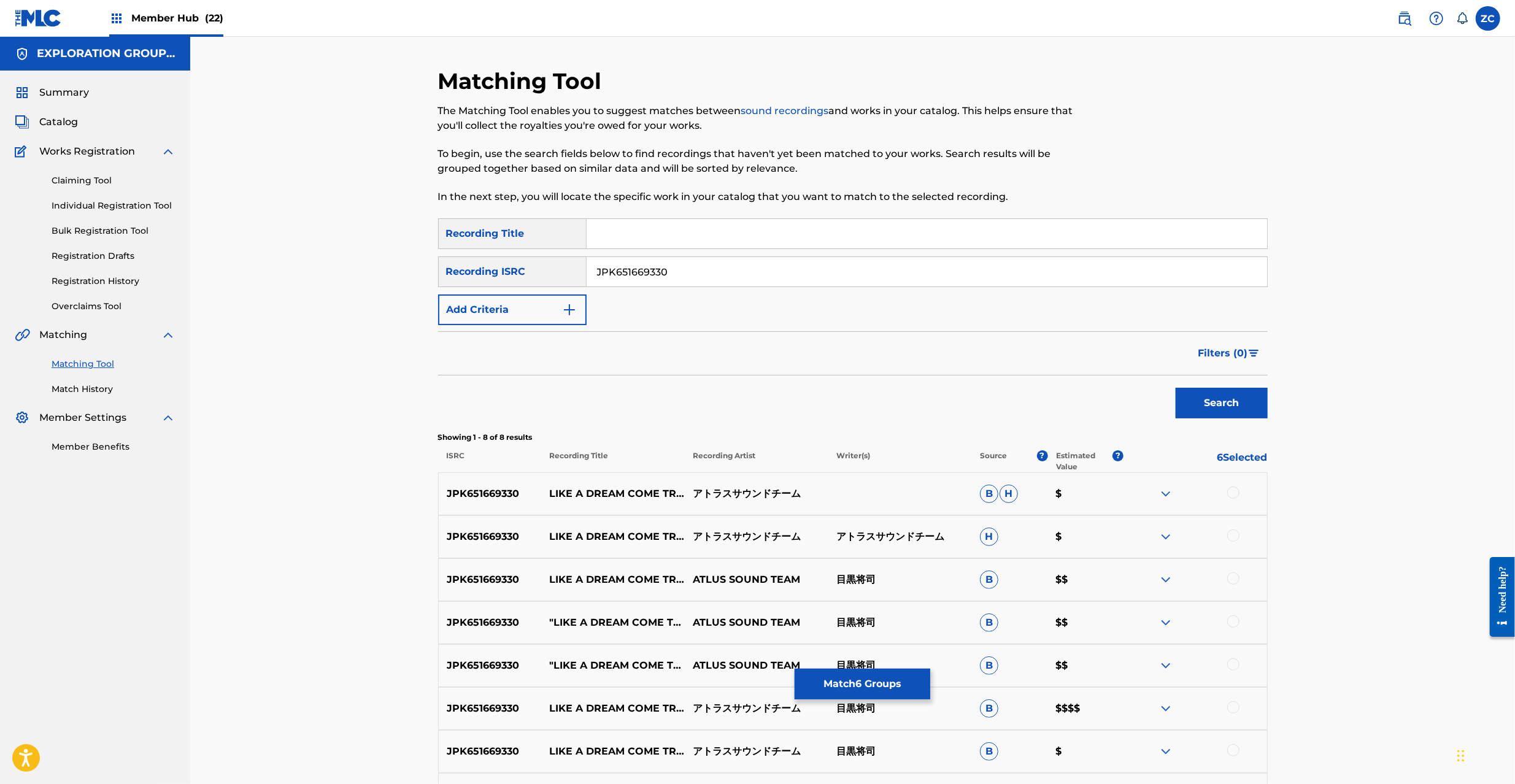
click at [717, 273] on input "JPK651669330" at bounding box center [926, 272] width 680 height 30
drag, startPoint x: 1233, startPoint y: 490, endPoint x: 1169, endPoint y: 430, distance: 87.7
click at [1233, 489] on div at bounding box center [1233, 493] width 13 height 13
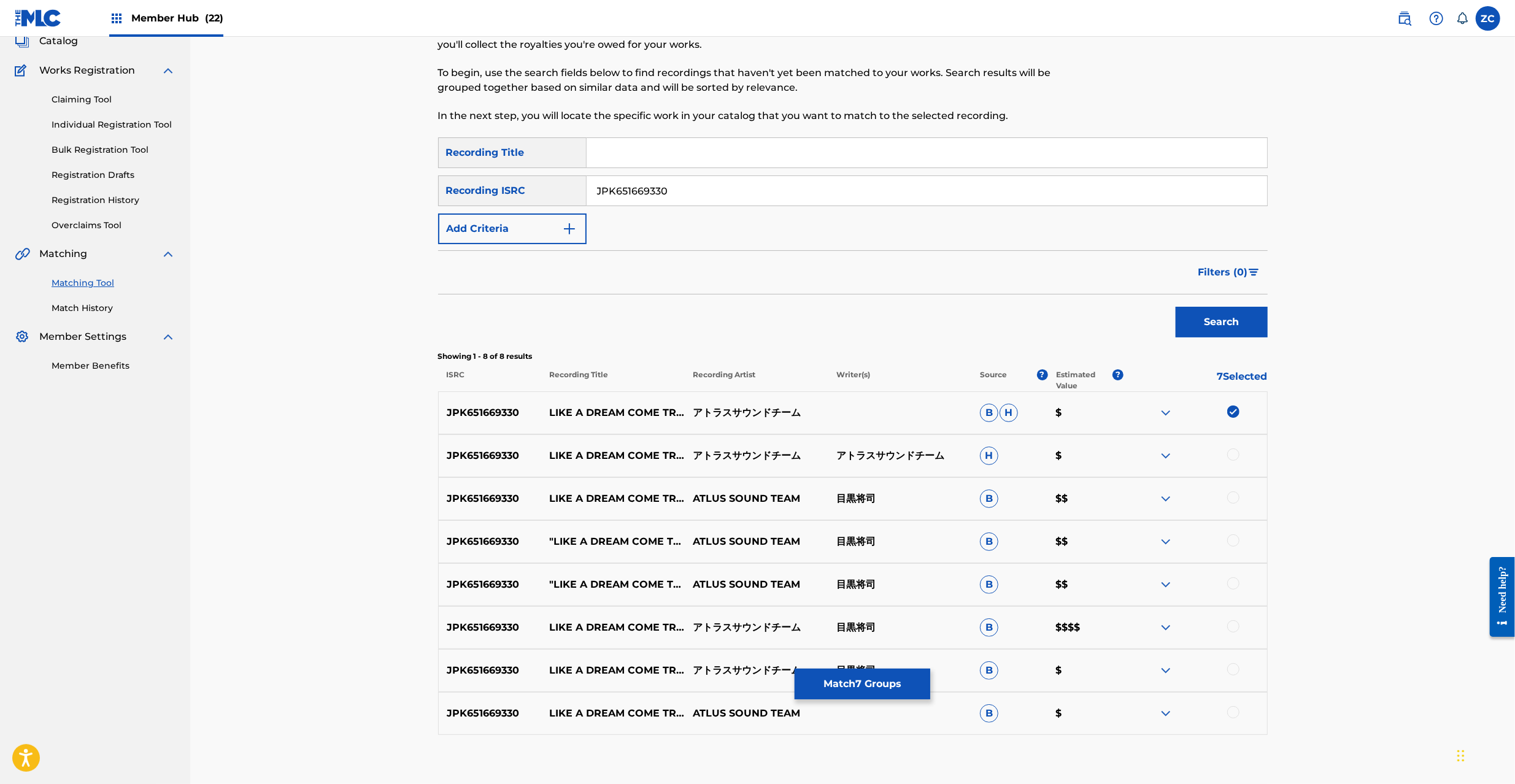
scroll to position [152, 0]
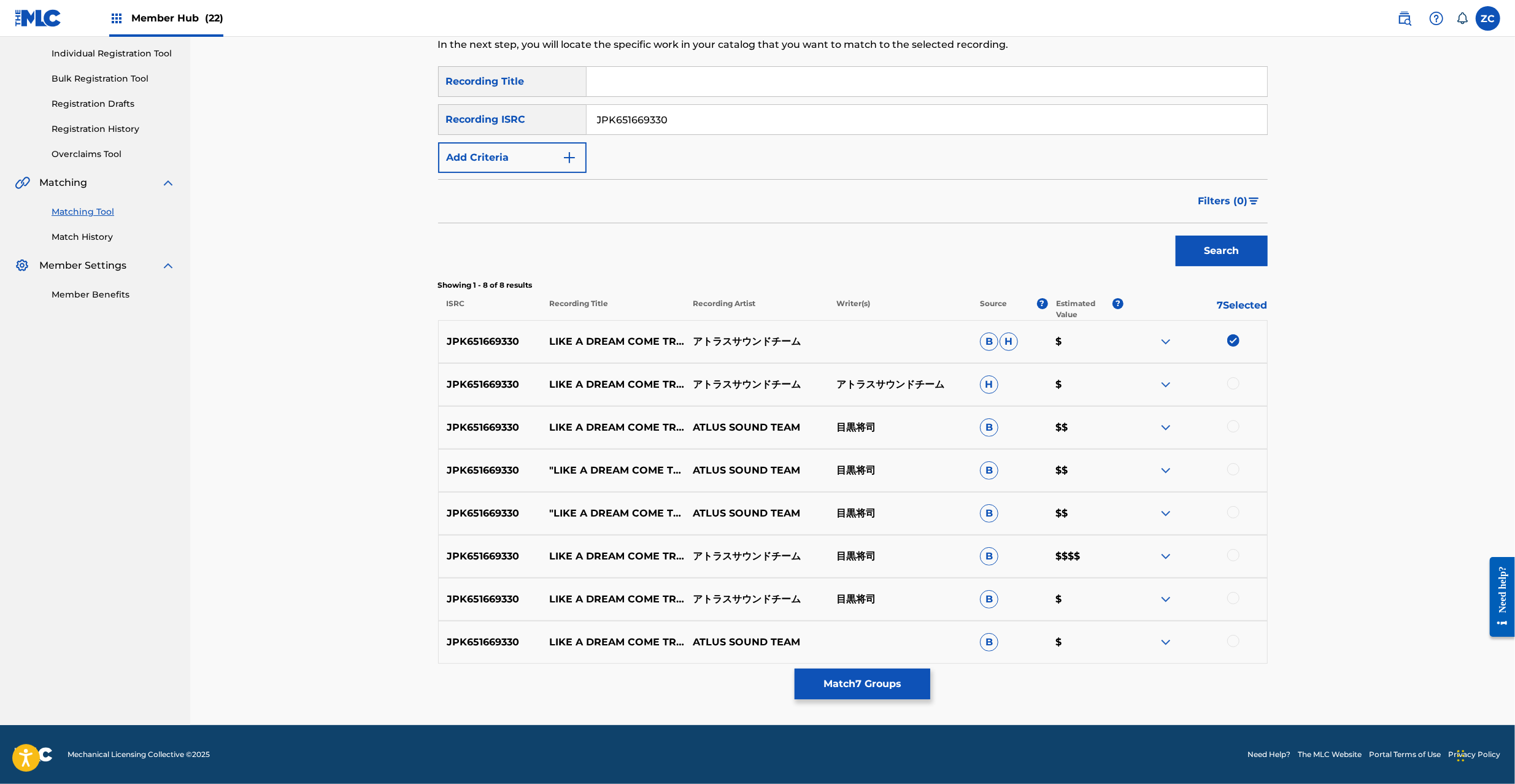
click at [1235, 383] on div at bounding box center [1233, 383] width 13 height 13
click at [1237, 427] on div at bounding box center [1233, 426] width 13 height 13
drag, startPoint x: 1236, startPoint y: 473, endPoint x: 1236, endPoint y: 479, distance: 6.0
click at [1236, 473] on div at bounding box center [1233, 469] width 13 height 13
click at [1240, 516] on div at bounding box center [1195, 514] width 143 height 15
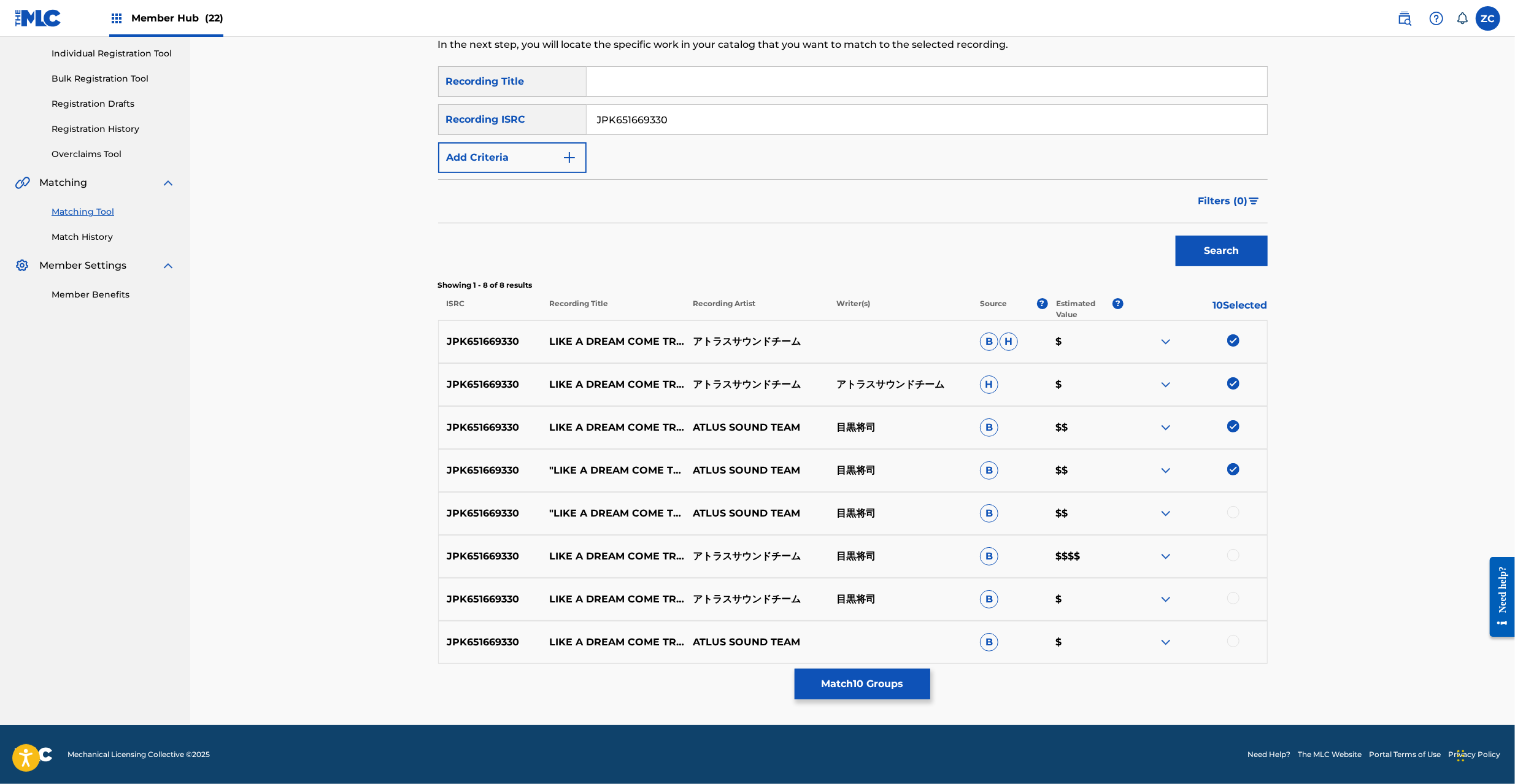
click at [1233, 513] on div at bounding box center [1233, 512] width 13 height 13
click at [1231, 558] on div at bounding box center [1233, 555] width 13 height 13
click at [1233, 603] on div at bounding box center [1233, 598] width 13 height 13
click at [1239, 639] on div at bounding box center [1195, 642] width 143 height 15
click at [1230, 641] on div at bounding box center [1233, 641] width 13 height 13
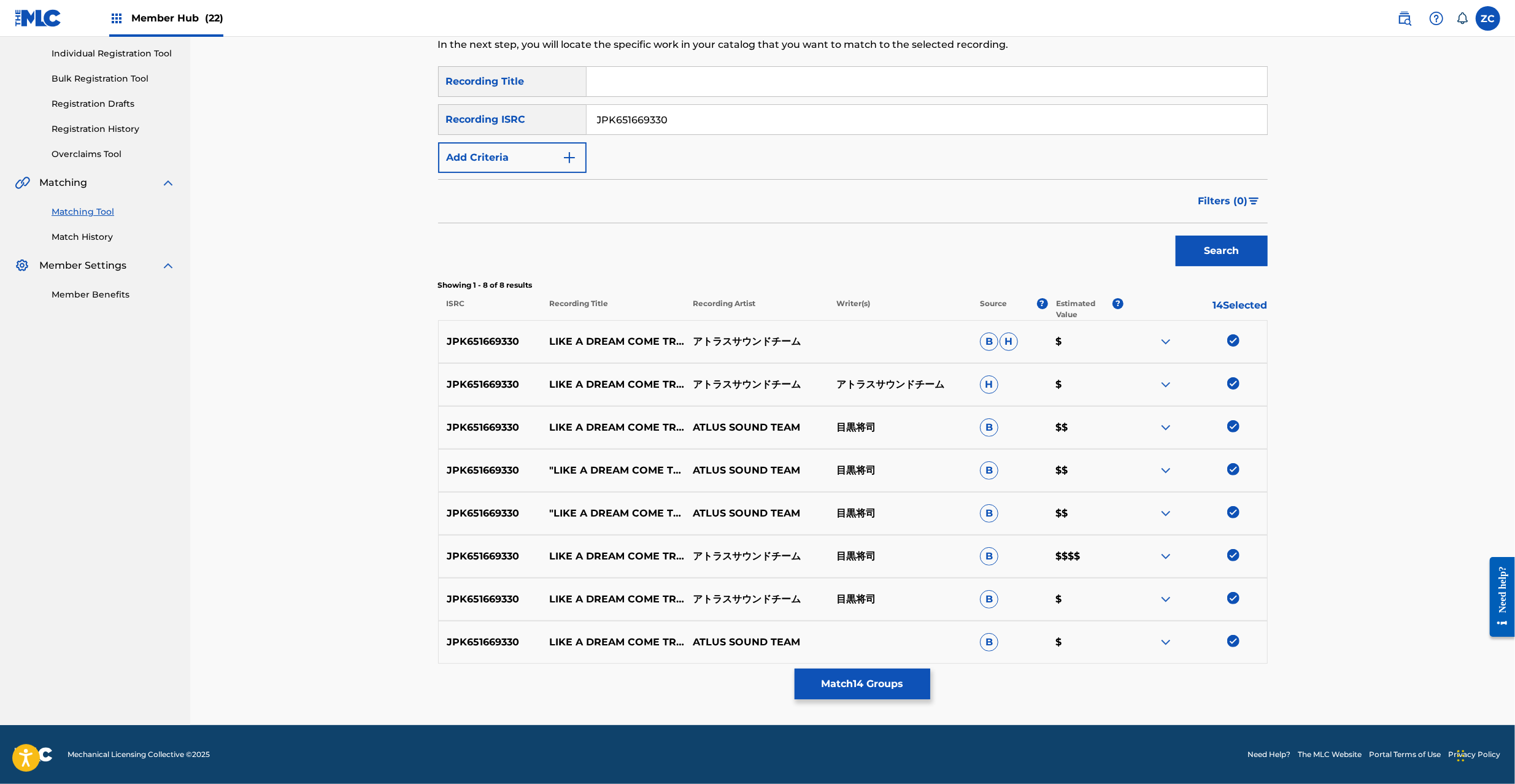
click at [1024, 123] on input "JPK651669330" at bounding box center [926, 120] width 680 height 30
paste input "209"
click at [1176, 236] on button "Search" at bounding box center [1222, 250] width 92 height 30
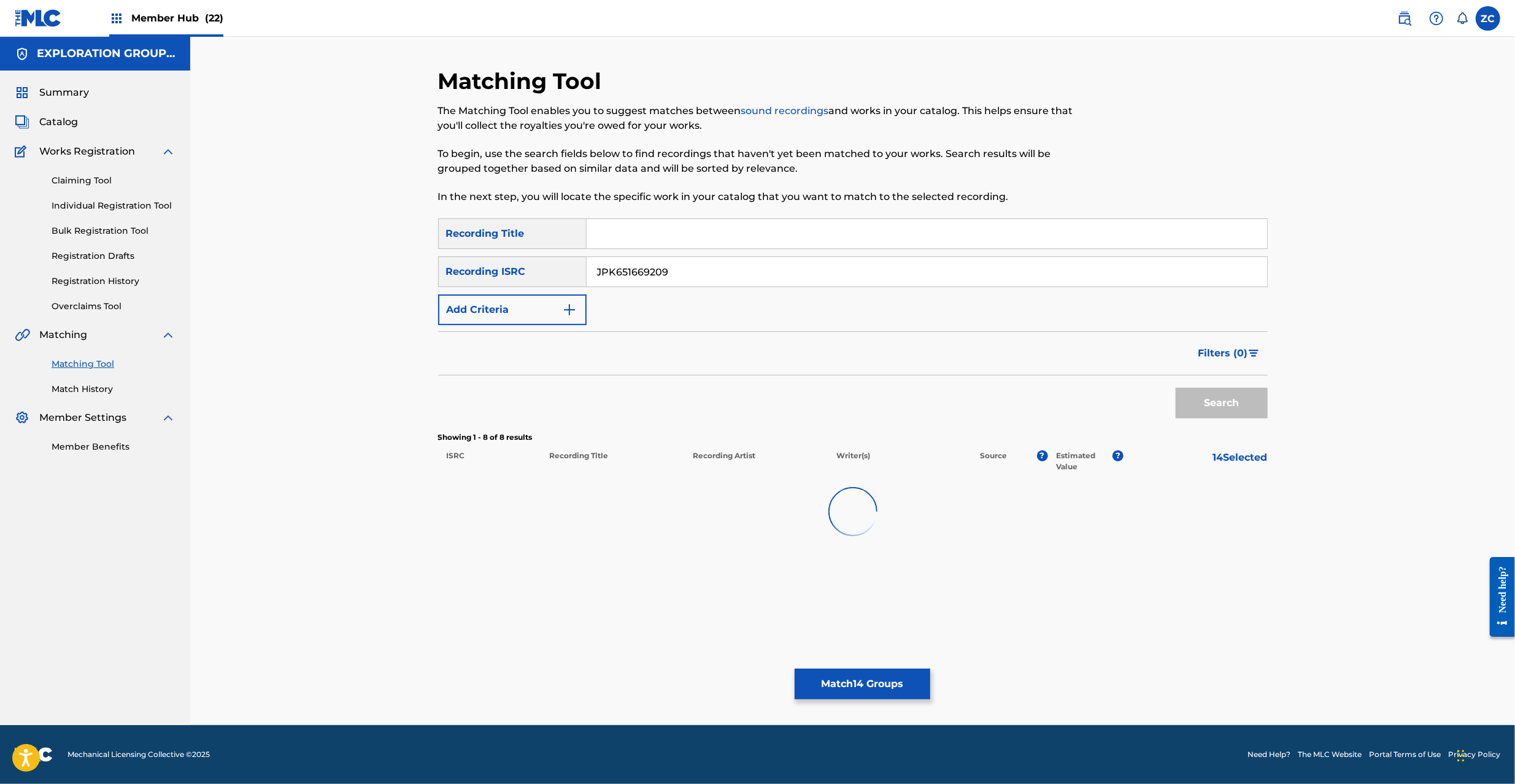
scroll to position [0, 0]
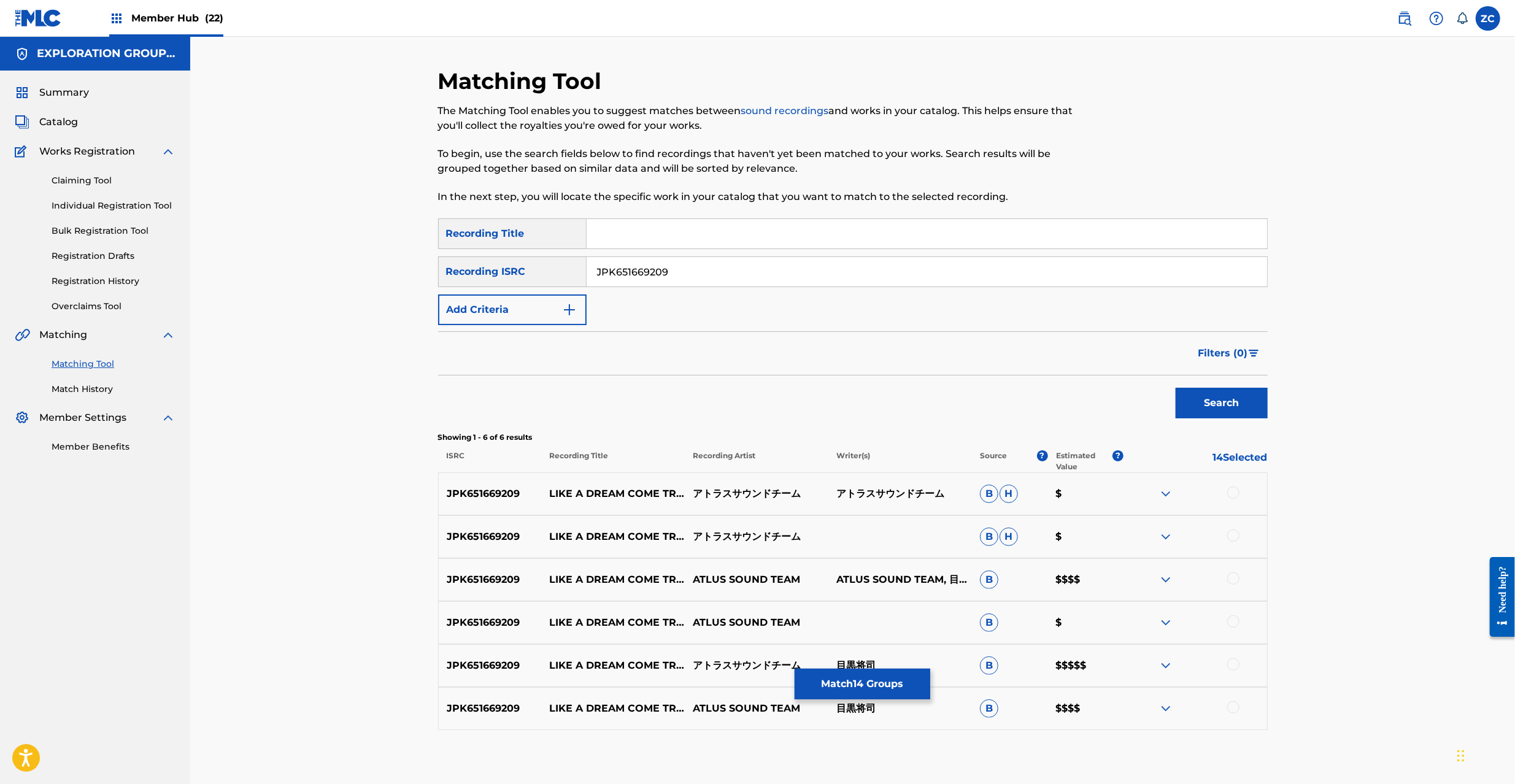
click at [1238, 494] on div at bounding box center [1233, 493] width 13 height 13
click at [1235, 533] on div at bounding box center [1233, 535] width 13 height 13
click at [1235, 582] on div at bounding box center [1233, 578] width 13 height 13
click at [1233, 618] on div at bounding box center [1233, 621] width 13 height 13
click at [1236, 671] on div at bounding box center [1195, 666] width 143 height 15
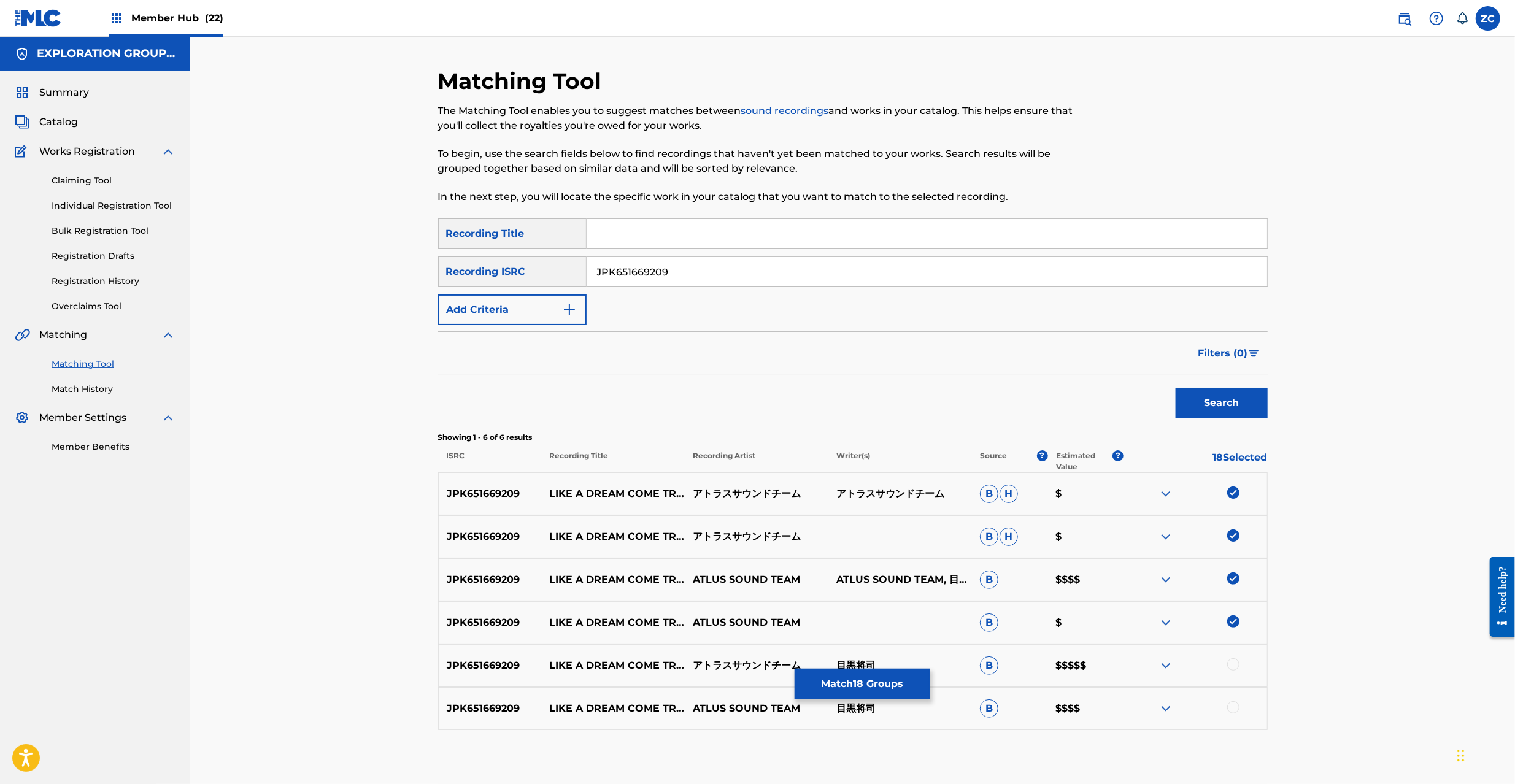
click at [1236, 665] on div at bounding box center [1233, 664] width 13 height 13
click at [1236, 709] on div at bounding box center [1233, 707] width 13 height 13
click at [825, 270] on input "JPK651669209" at bounding box center [926, 272] width 680 height 30
paste input "3667"
drag, startPoint x: 1233, startPoint y: 405, endPoint x: 1151, endPoint y: 409, distance: 82.1
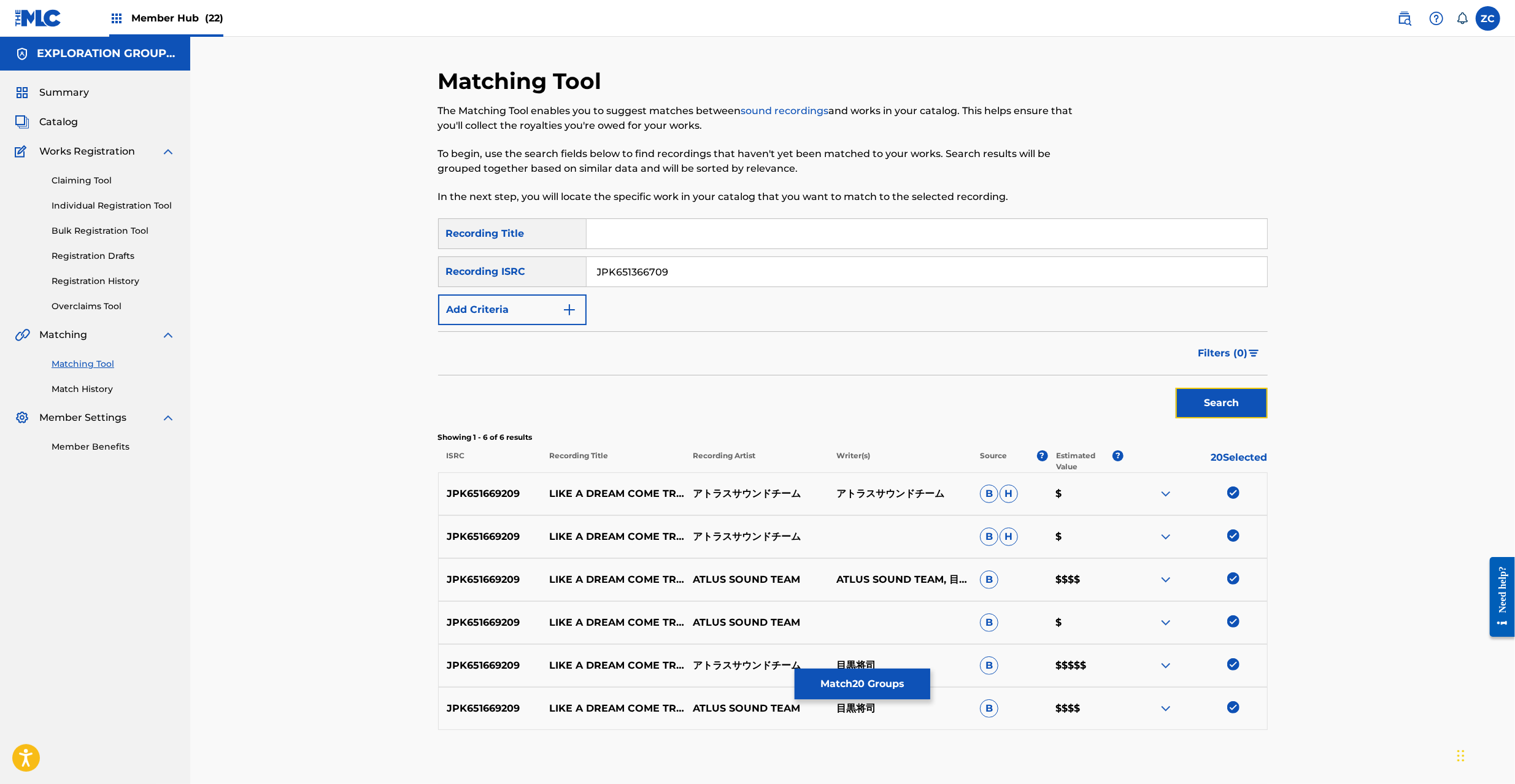
click at [1233, 404] on button "Search" at bounding box center [1222, 403] width 92 height 30
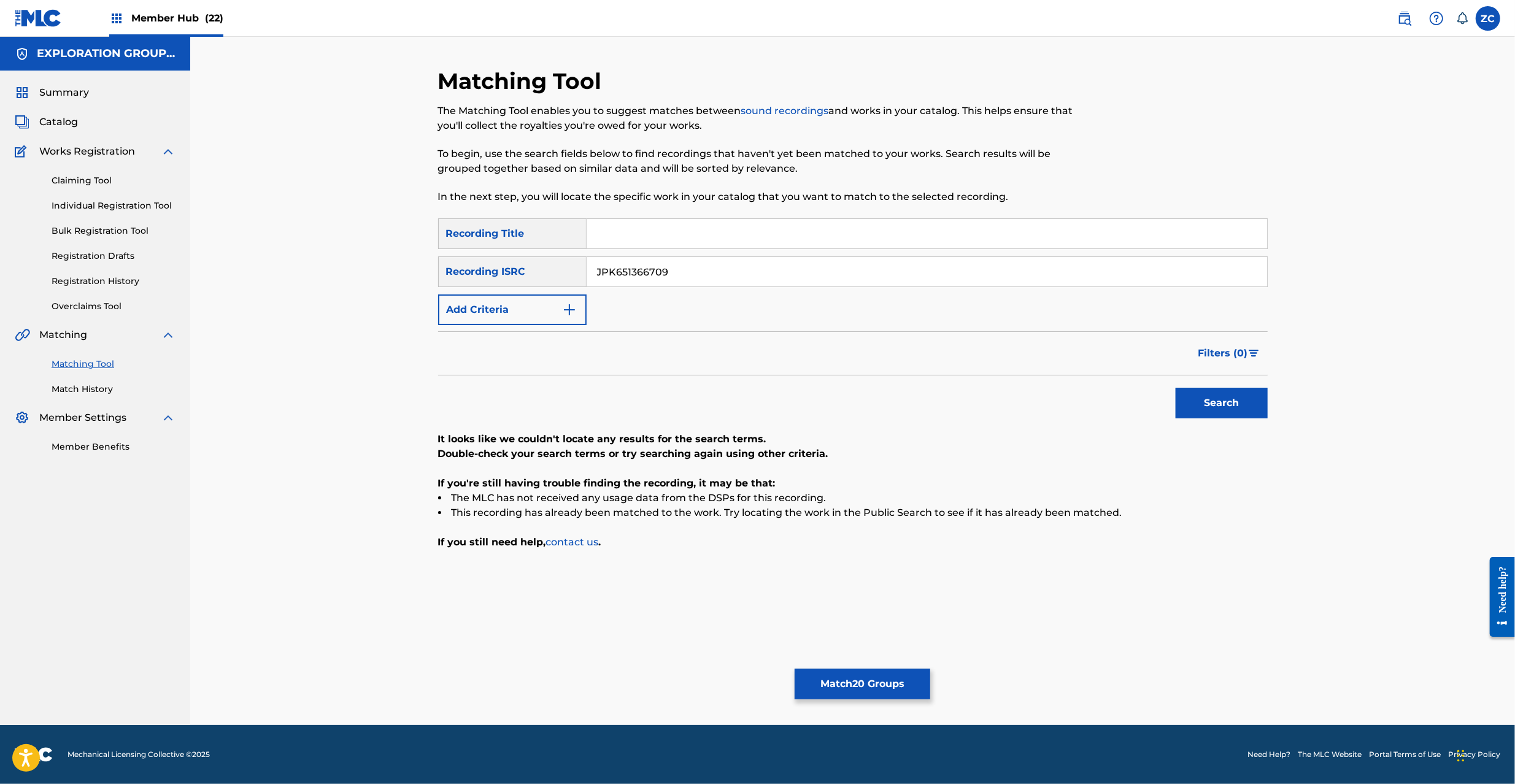
click at [1058, 271] on input "JPK651366709" at bounding box center [926, 272] width 680 height 30
paste input "264403"
click at [1218, 385] on div "Search" at bounding box center [1218, 400] width 98 height 49
click at [1221, 404] on button "Search" at bounding box center [1222, 403] width 92 height 30
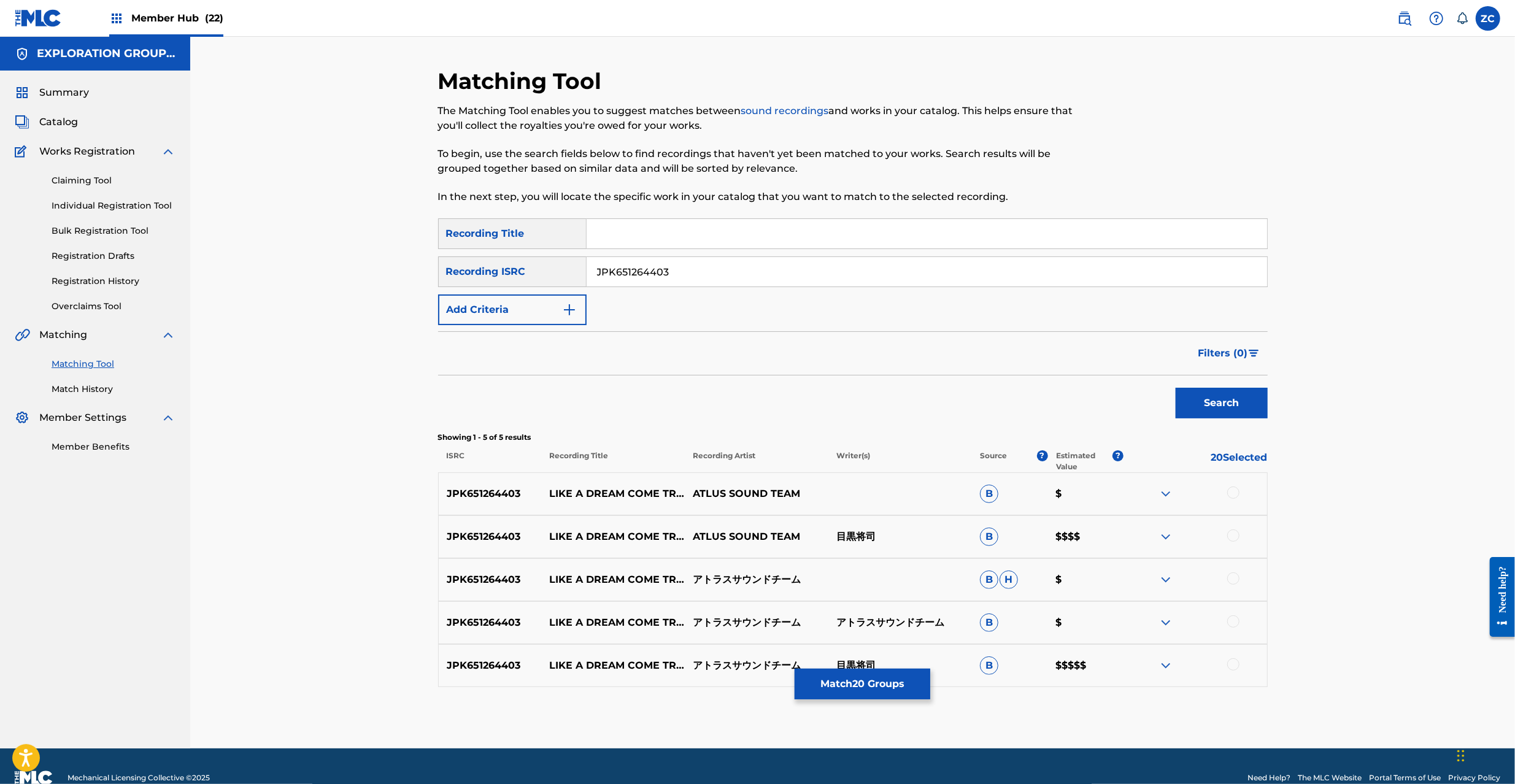
click at [1233, 494] on div at bounding box center [1233, 493] width 13 height 13
click at [1233, 540] on div at bounding box center [1233, 535] width 13 height 13
click at [1233, 582] on div at bounding box center [1233, 578] width 13 height 13
click at [1233, 619] on div at bounding box center [1233, 621] width 13 height 13
click at [1236, 668] on div at bounding box center [1233, 664] width 13 height 13
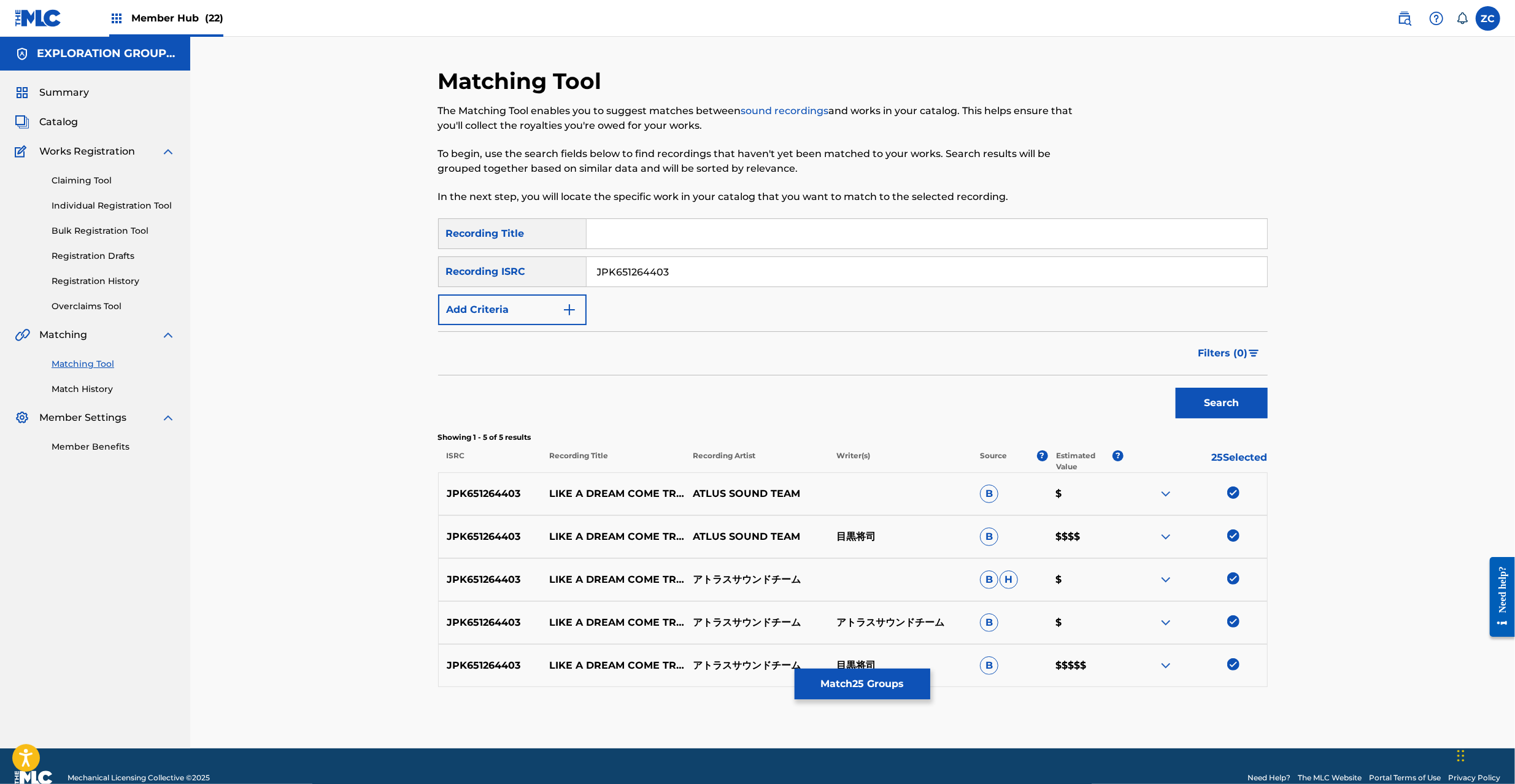
click at [688, 273] on input "JPK651264403" at bounding box center [926, 272] width 680 height 30
paste input "160322"
click at [1220, 401] on button "Search" at bounding box center [1222, 403] width 92 height 30
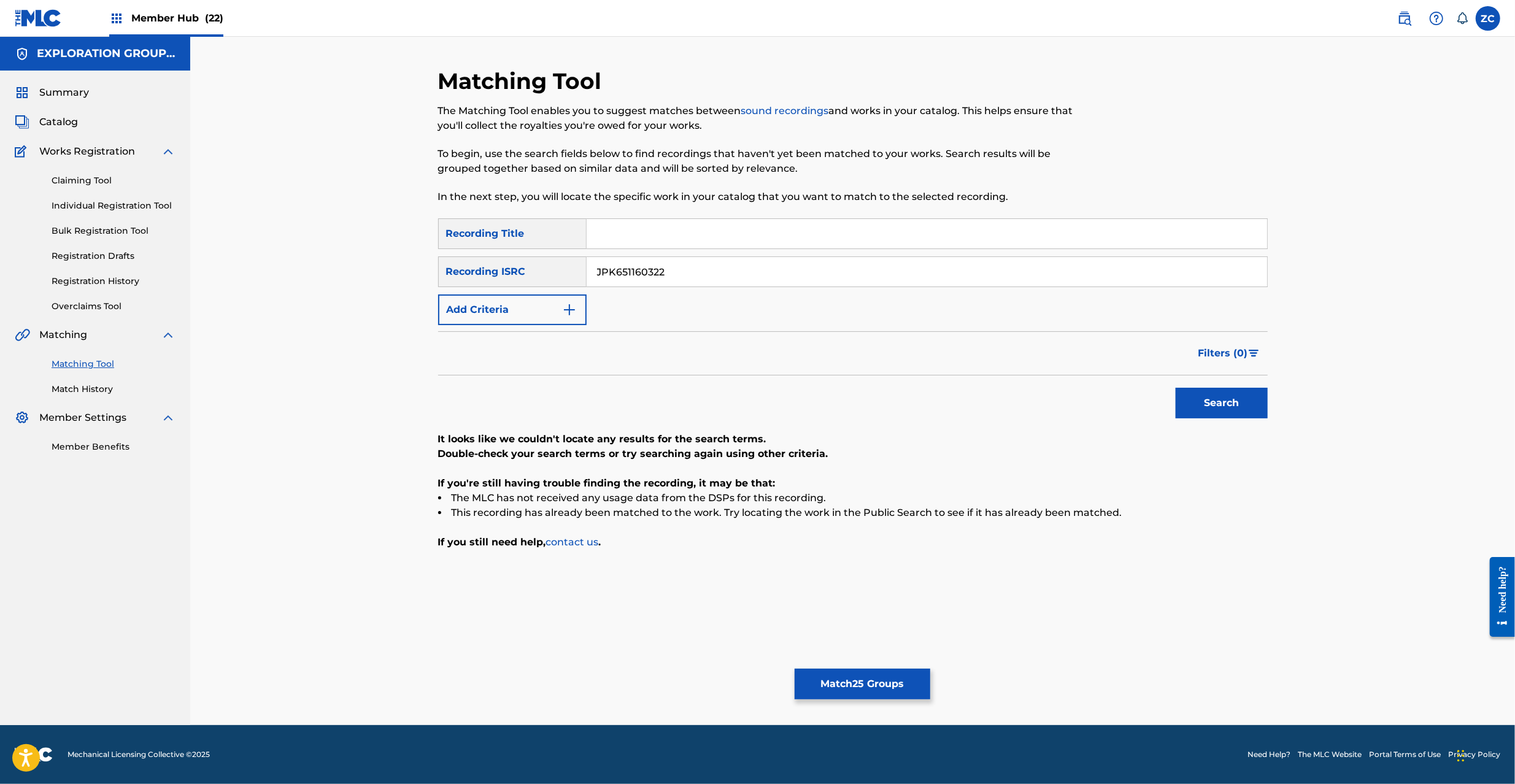
click at [840, 262] on input "JPK651160322" at bounding box center [926, 272] width 680 height 30
paste input "801804"
click at [1230, 406] on button "Search" at bounding box center [1222, 403] width 92 height 30
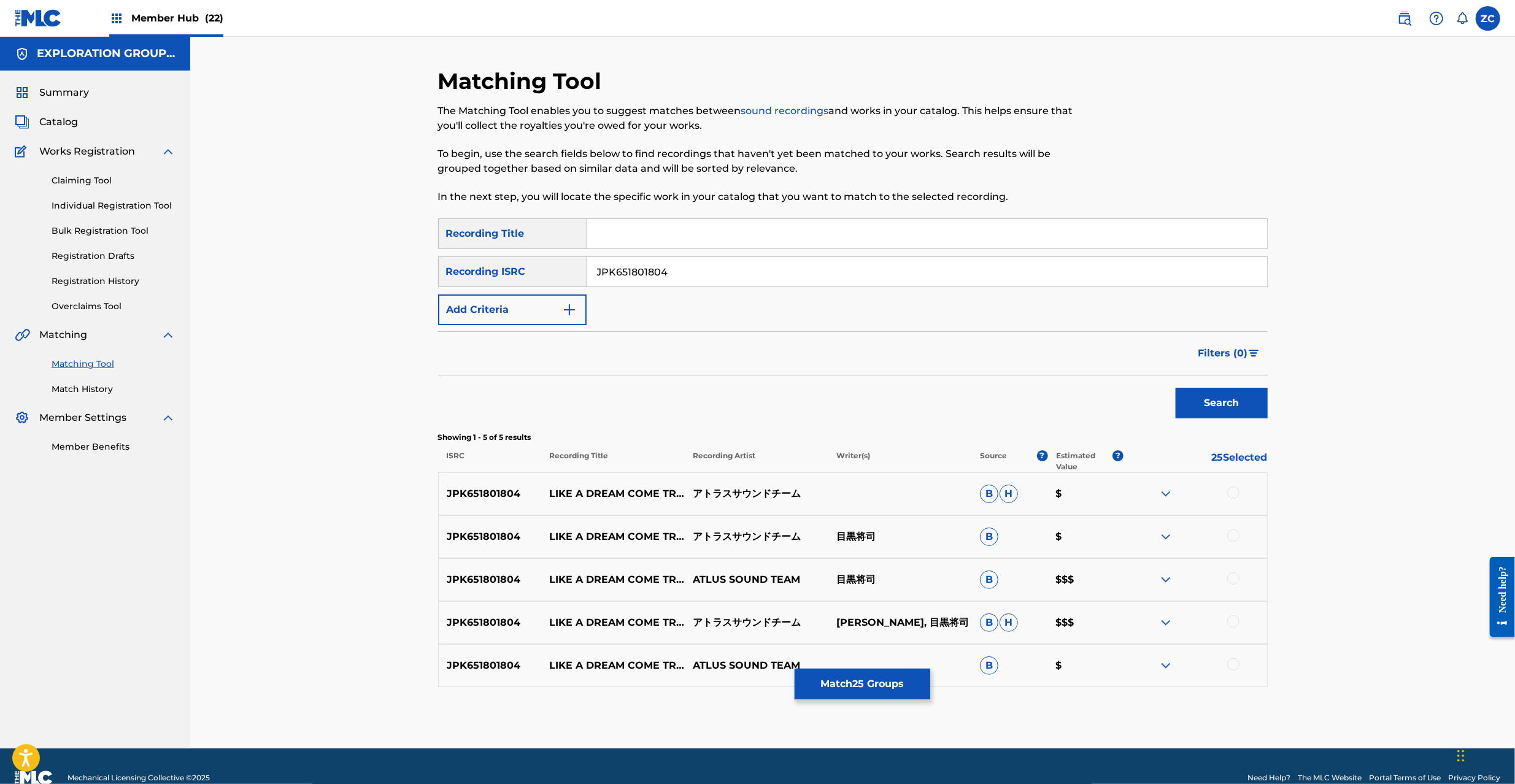
click at [1238, 490] on div at bounding box center [1233, 493] width 13 height 13
drag, startPoint x: 1233, startPoint y: 537, endPoint x: 1235, endPoint y: 550, distance: 13.2
click at [1233, 537] on div at bounding box center [1233, 535] width 13 height 13
click at [1235, 575] on div at bounding box center [1233, 578] width 13 height 13
click at [1235, 620] on div at bounding box center [1233, 621] width 13 height 13
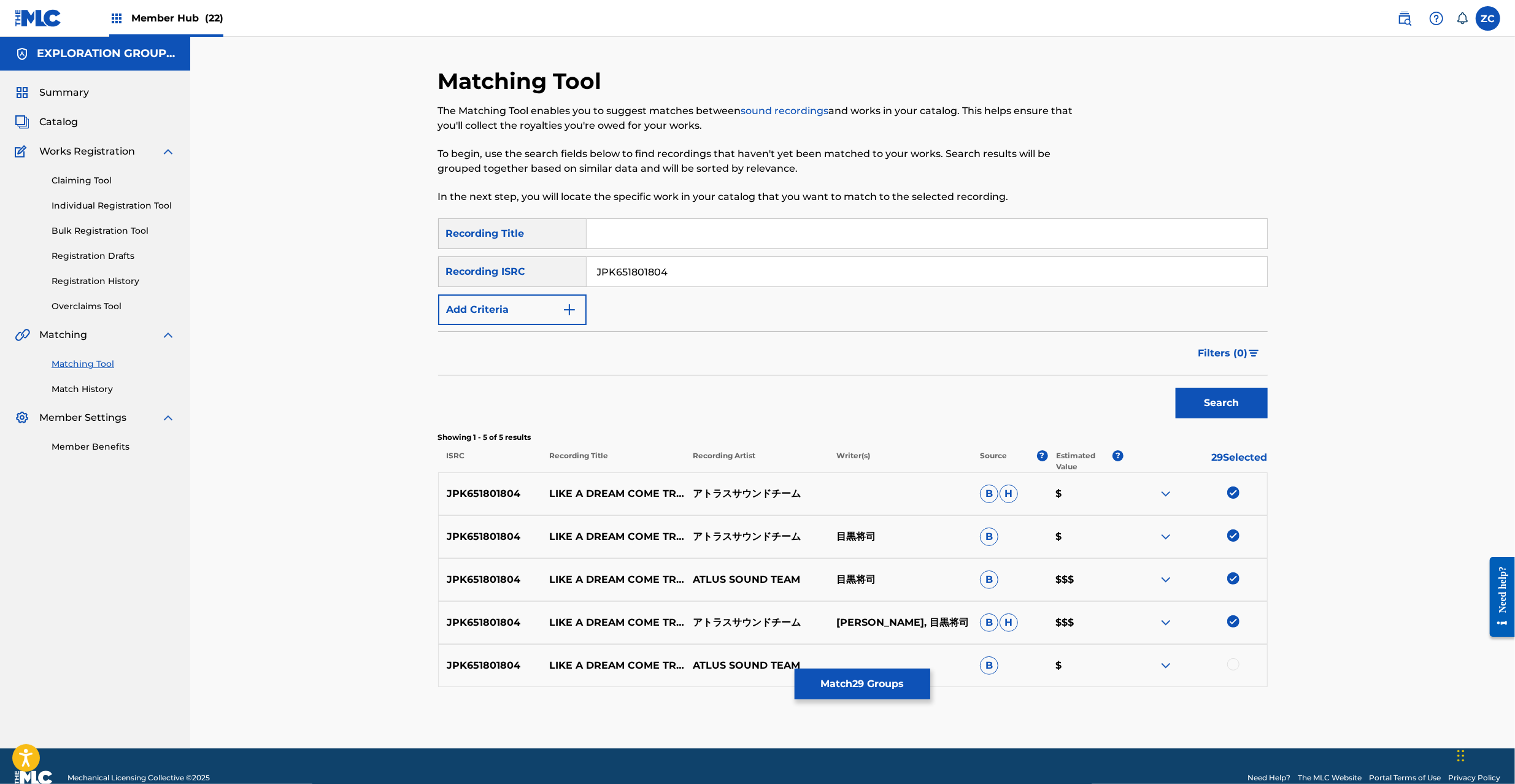
click at [1235, 666] on div at bounding box center [1233, 664] width 13 height 13
click at [702, 279] on input "JPK651801804" at bounding box center [926, 272] width 680 height 30
paste input "392014"
click at [1230, 398] on button "Search" at bounding box center [1222, 403] width 92 height 30
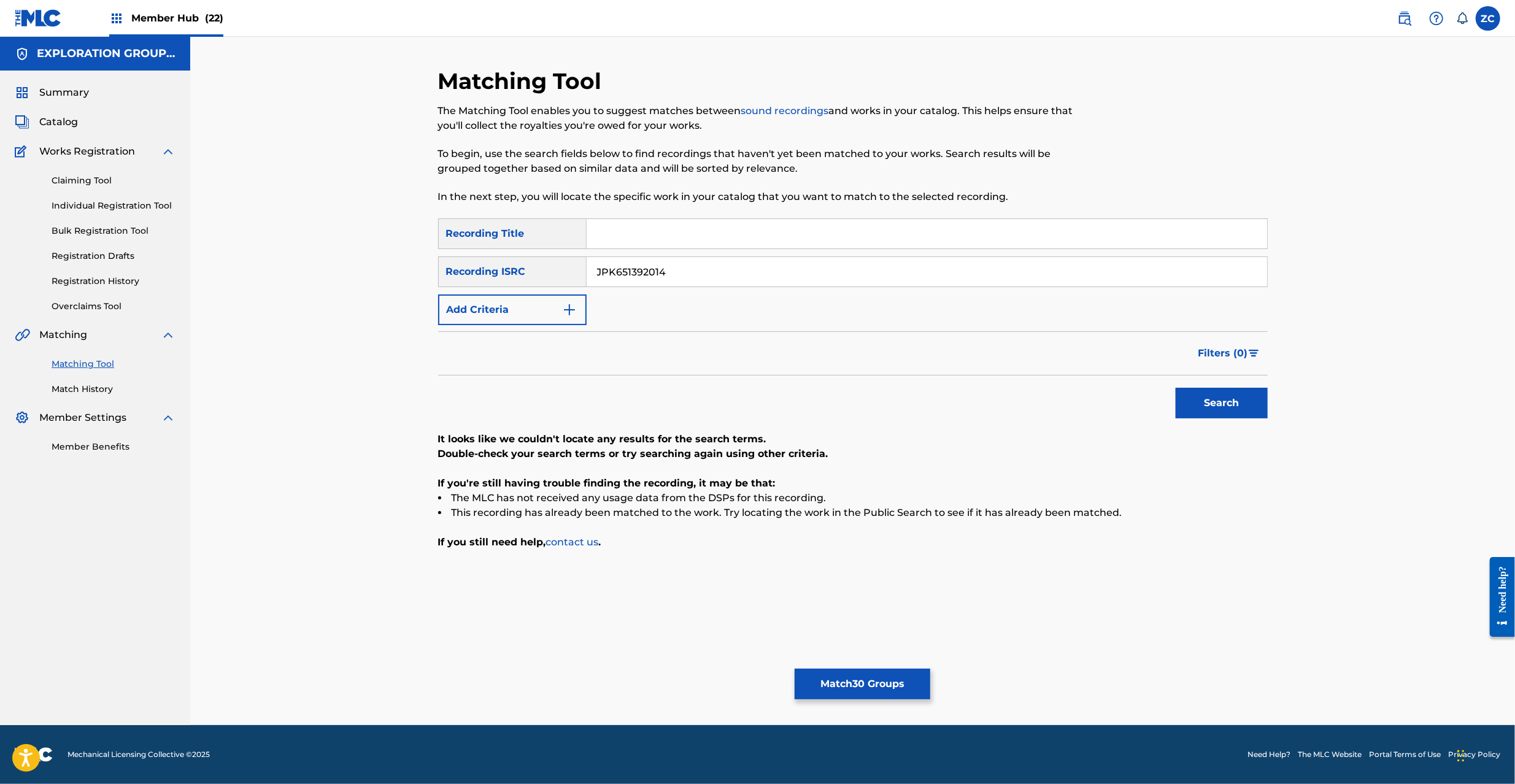
click at [905, 280] on input "JPK651392014" at bounding box center [926, 272] width 680 height 30
paste input "101703"
click at [1222, 406] on button "Search" at bounding box center [1222, 403] width 92 height 30
click at [931, 259] on input "JPK651101703" at bounding box center [926, 272] width 680 height 30
paste input "P300800528"
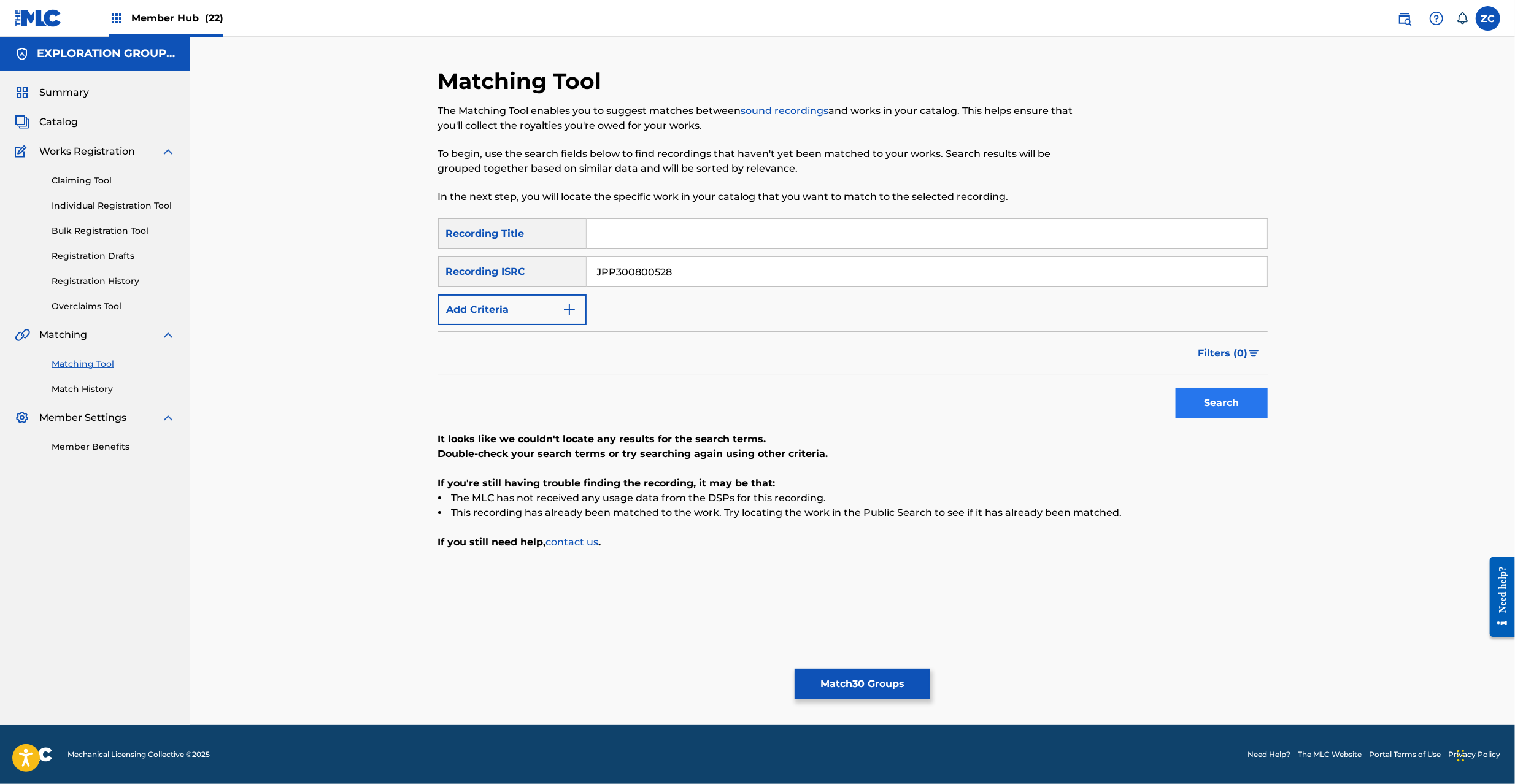
type input "JPP300800528"
click at [1205, 398] on button "Search" at bounding box center [1222, 403] width 92 height 30
click at [879, 690] on button "Match 30 Groups" at bounding box center [862, 684] width 135 height 30
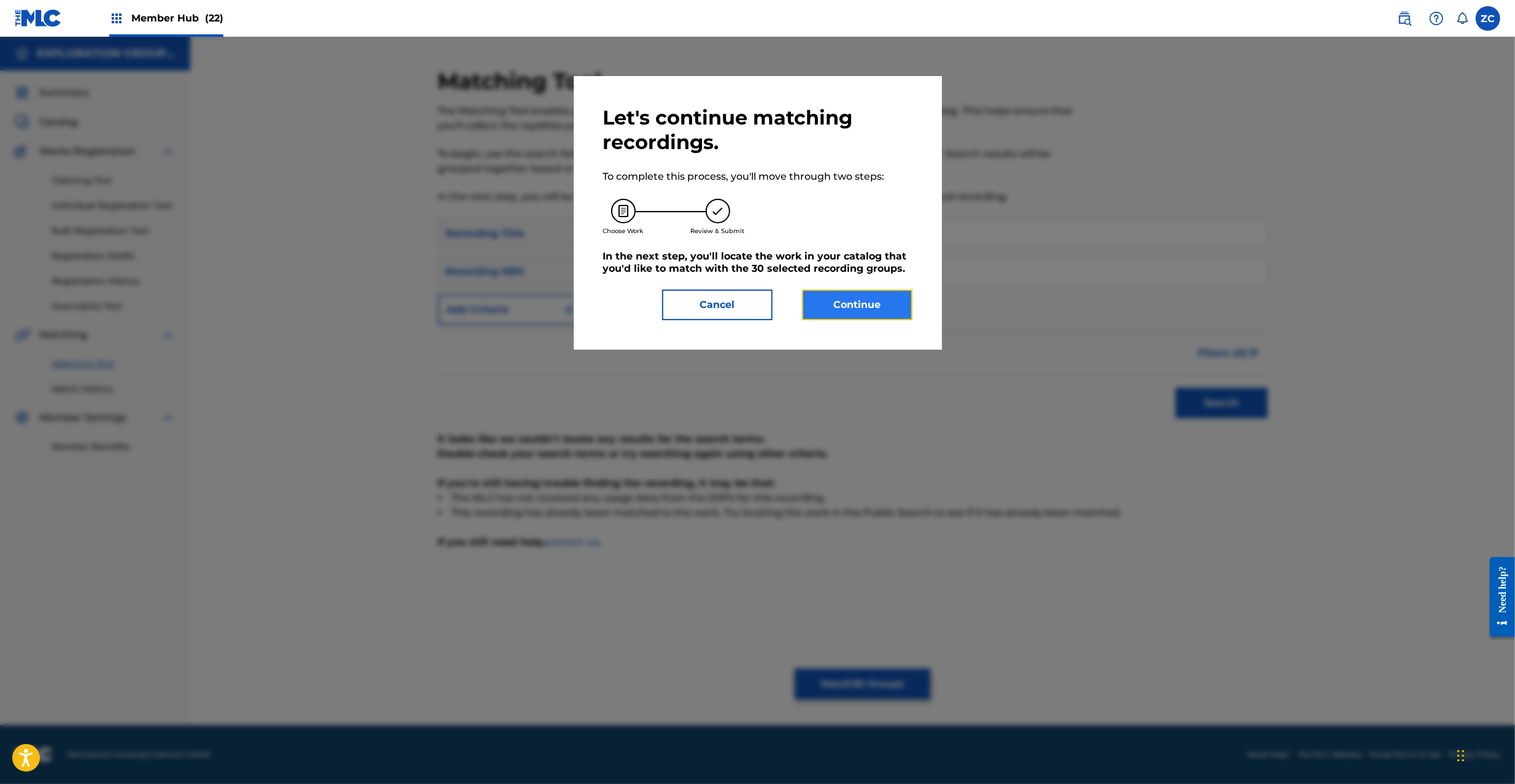
click at [885, 308] on button "Continue" at bounding box center [857, 305] width 111 height 30
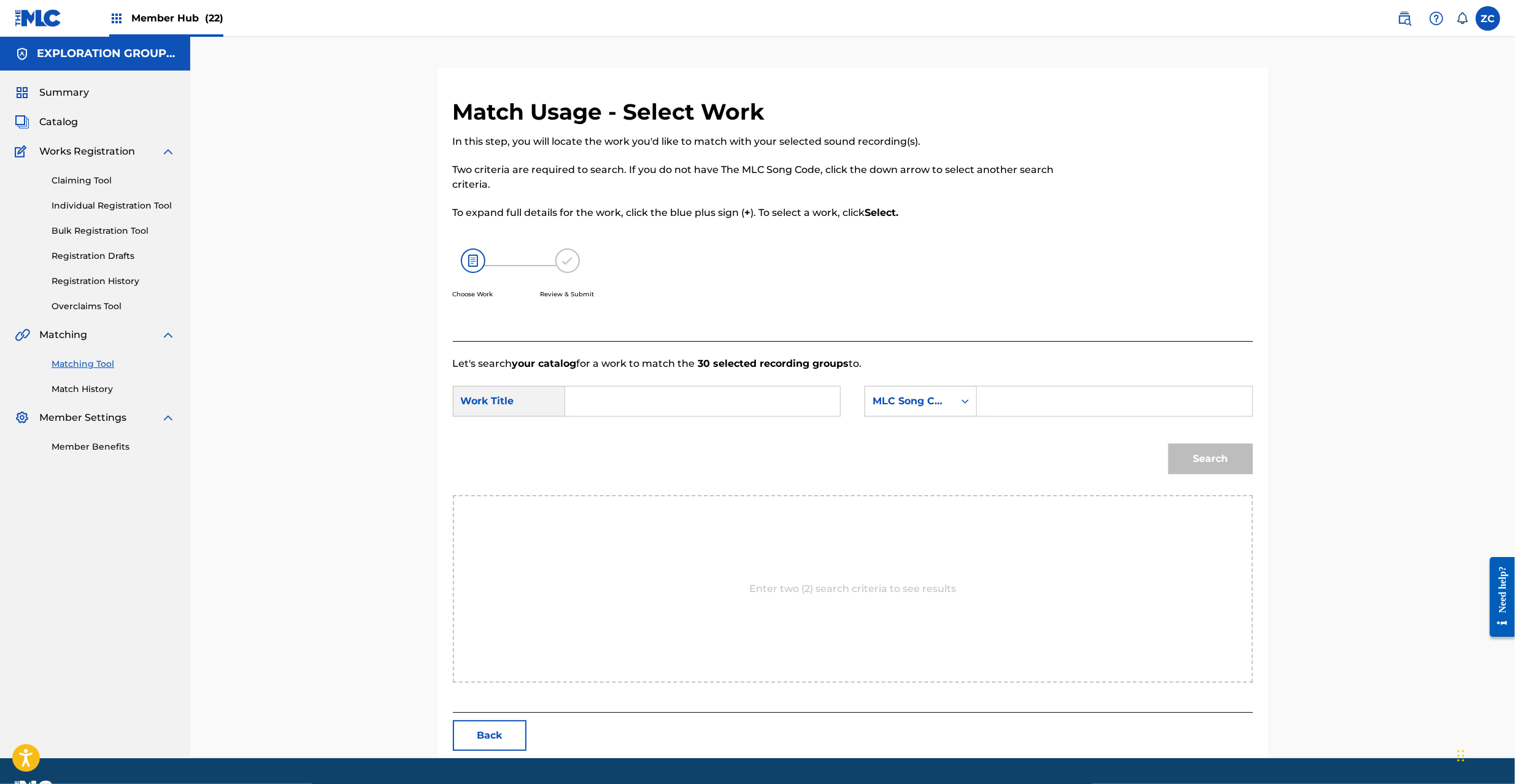
click at [807, 389] on input "Search Form" at bounding box center [702, 401] width 254 height 30
paste input "Like A Dream Come True LT1D3S"
click at [737, 404] on input "Like A Dream Come True LT1D3S" at bounding box center [702, 401] width 254 height 30
type input "Like A Dream Come True"
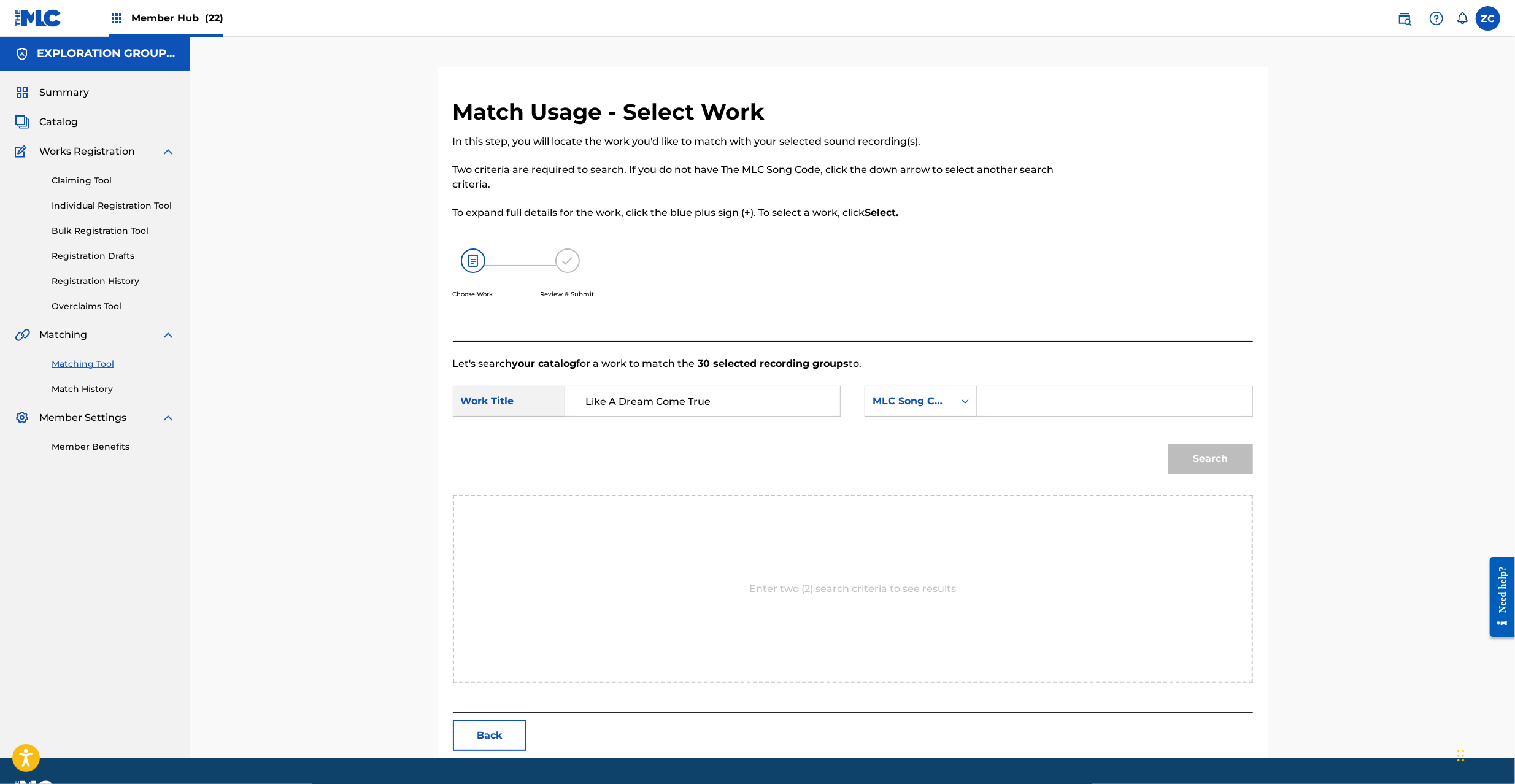
click at [1041, 405] on input "Search Form" at bounding box center [1114, 401] width 254 height 30
paste input "LT1D3S"
type input "LT1D3S"
click at [1215, 456] on button "Search" at bounding box center [1211, 459] width 85 height 30
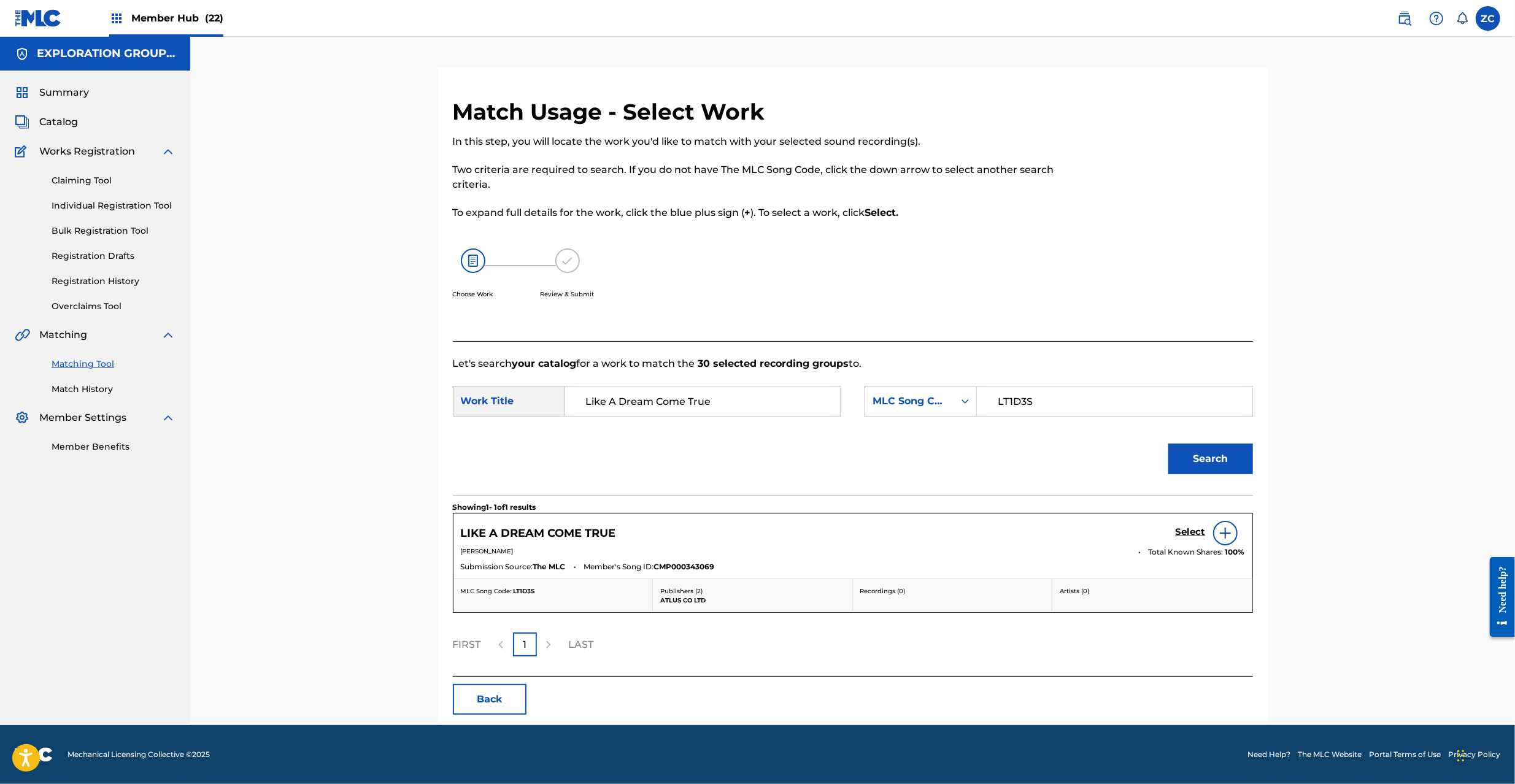
click at [1184, 524] on div "Select" at bounding box center [1210, 533] width 69 height 25
click at [1189, 531] on h5 "Select" at bounding box center [1191, 532] width 30 height 12
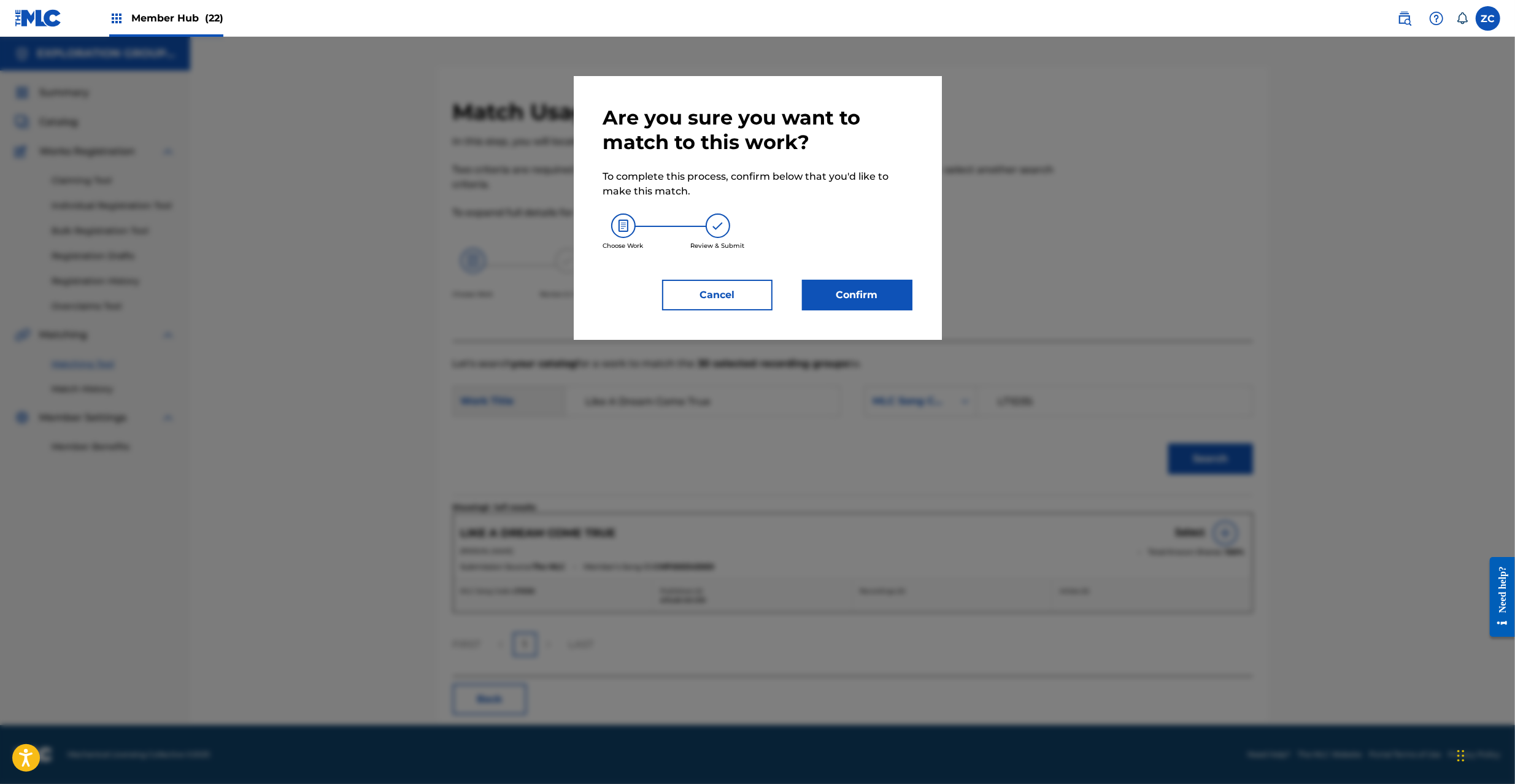
click at [872, 273] on div "Are you sure you want to match to this work? To complete this process, confirm …" at bounding box center [758, 208] width 309 height 205
click at [873, 286] on button "Confirm" at bounding box center [857, 294] width 111 height 30
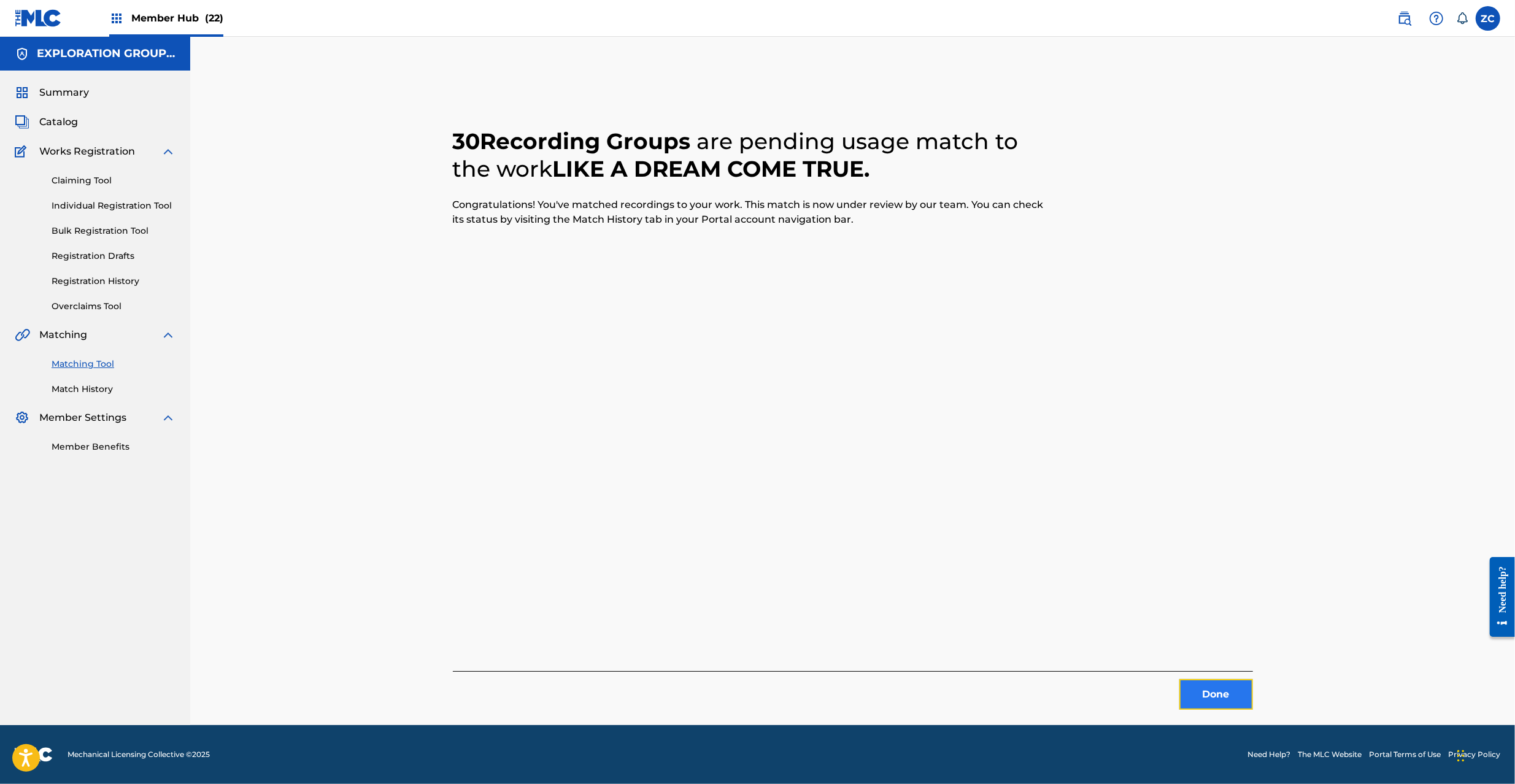
click at [1205, 704] on button "Done" at bounding box center [1216, 694] width 74 height 30
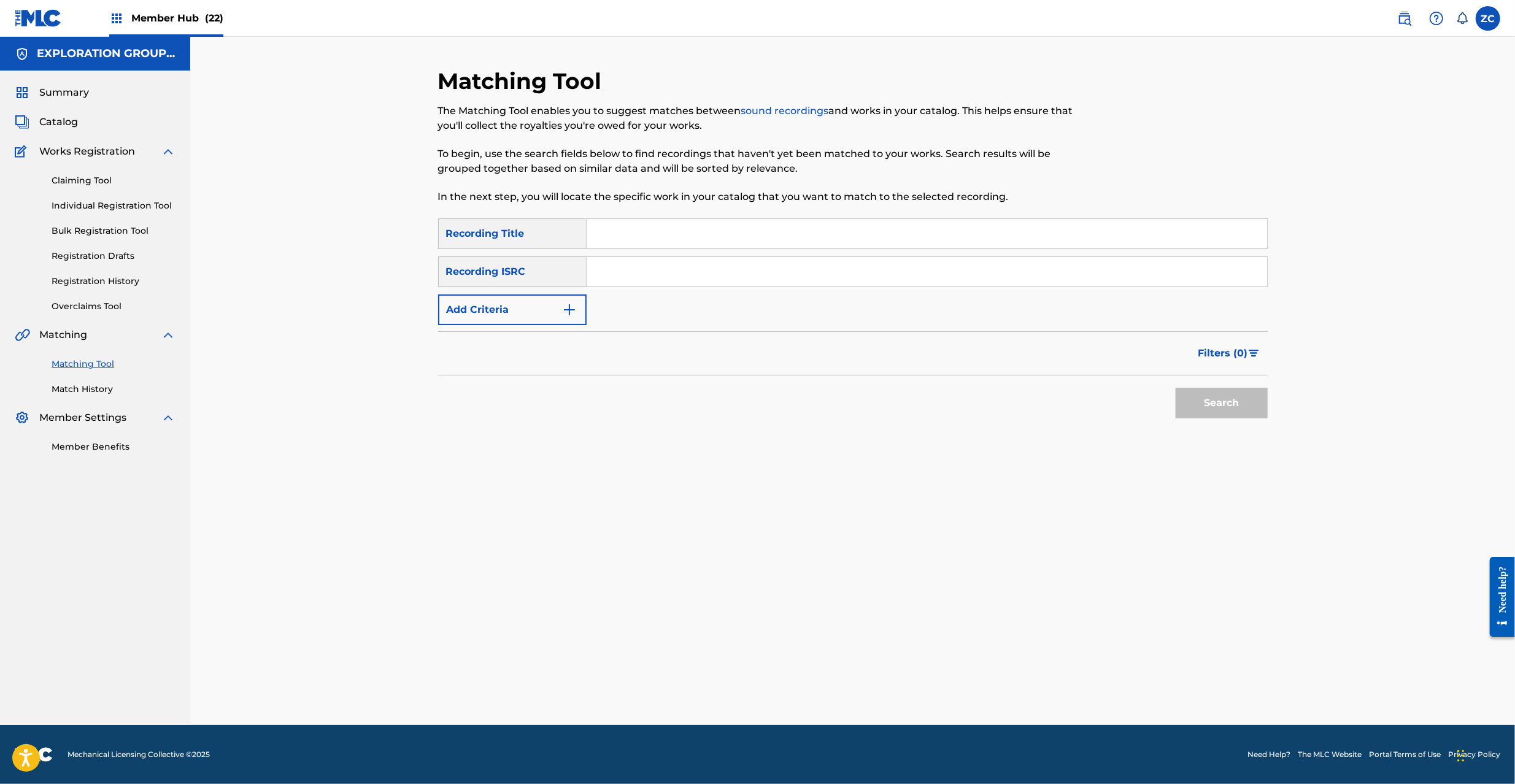
click at [940, 277] on input "Search Form" at bounding box center [926, 272] width 680 height 30
paste input "JPP300800529"
click at [1210, 403] on button "Search" at bounding box center [1222, 403] width 92 height 30
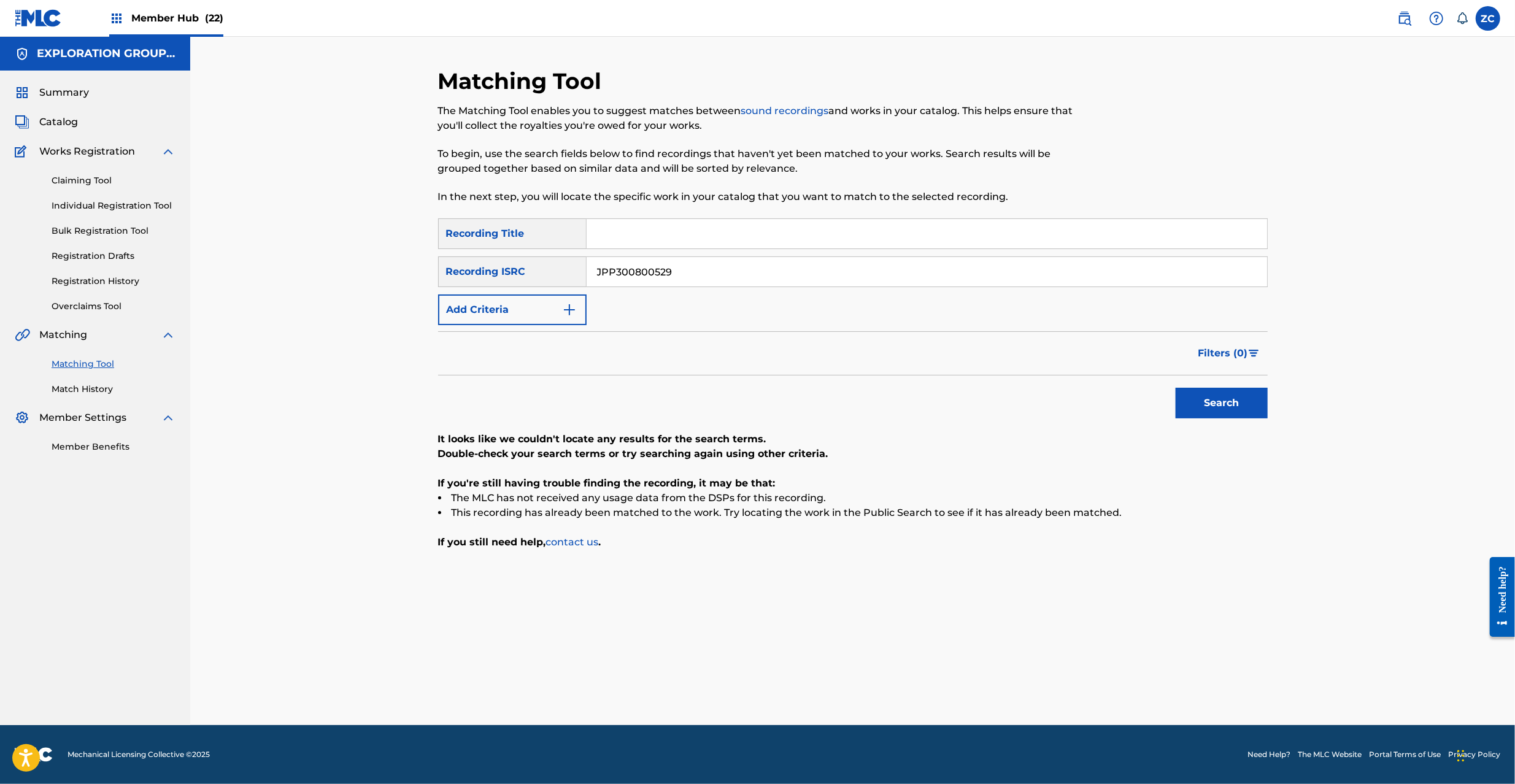
click at [781, 273] on input "JPP300800529" at bounding box center [926, 272] width 680 height 30
paste input "K651366710"
click at [1191, 407] on button "Search" at bounding box center [1222, 403] width 92 height 30
click at [908, 268] on input "JPK651366710" at bounding box center [926, 272] width 680 height 30
paste input "160323"
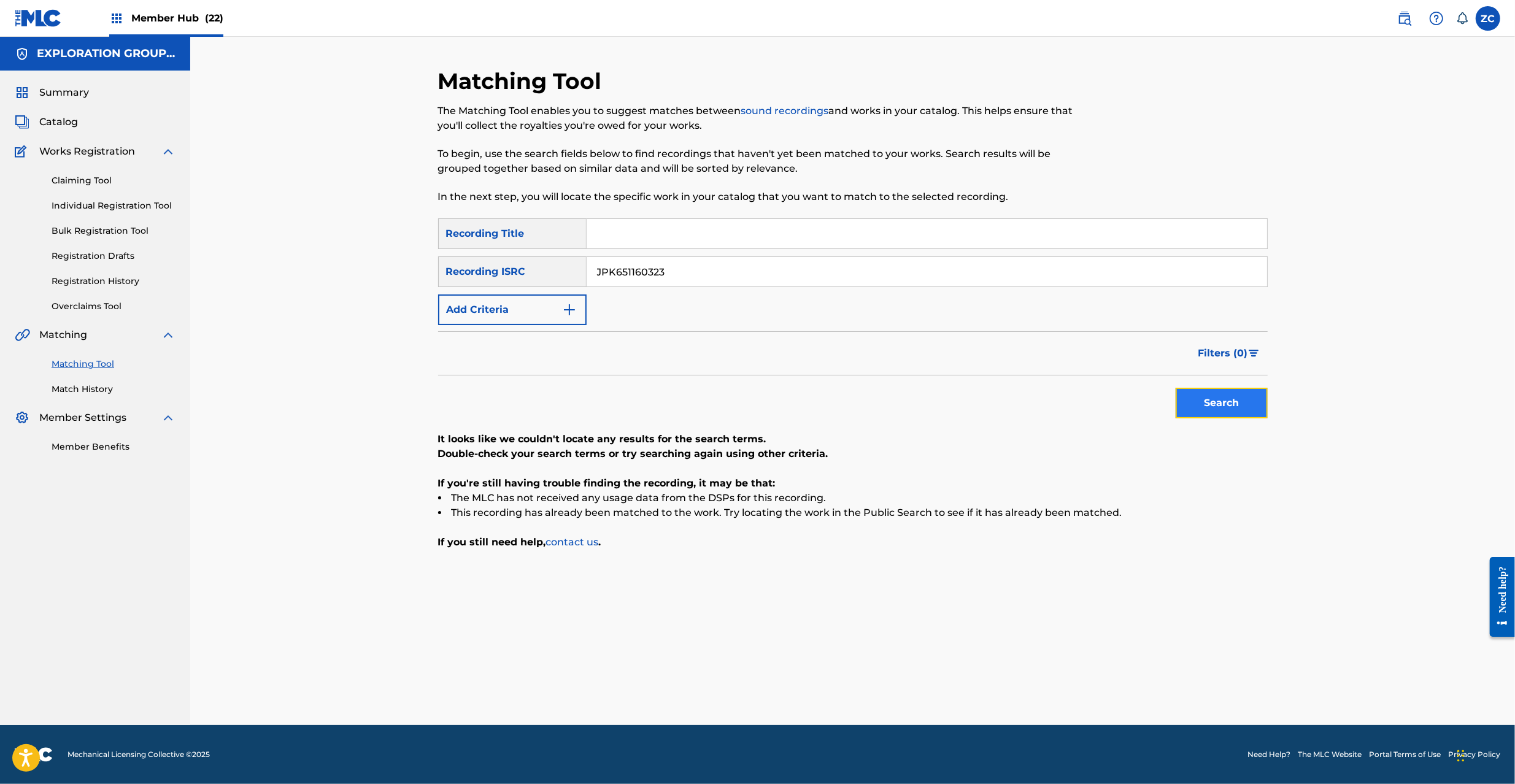
click at [1242, 408] on button "Search" at bounding box center [1222, 403] width 92 height 30
click at [798, 269] on input "JPK651160323" at bounding box center [926, 272] width 680 height 30
paste input "392015"
click at [1215, 406] on button "Search" at bounding box center [1222, 403] width 92 height 30
click at [894, 270] on input "JPK651392015" at bounding box center [926, 272] width 680 height 30
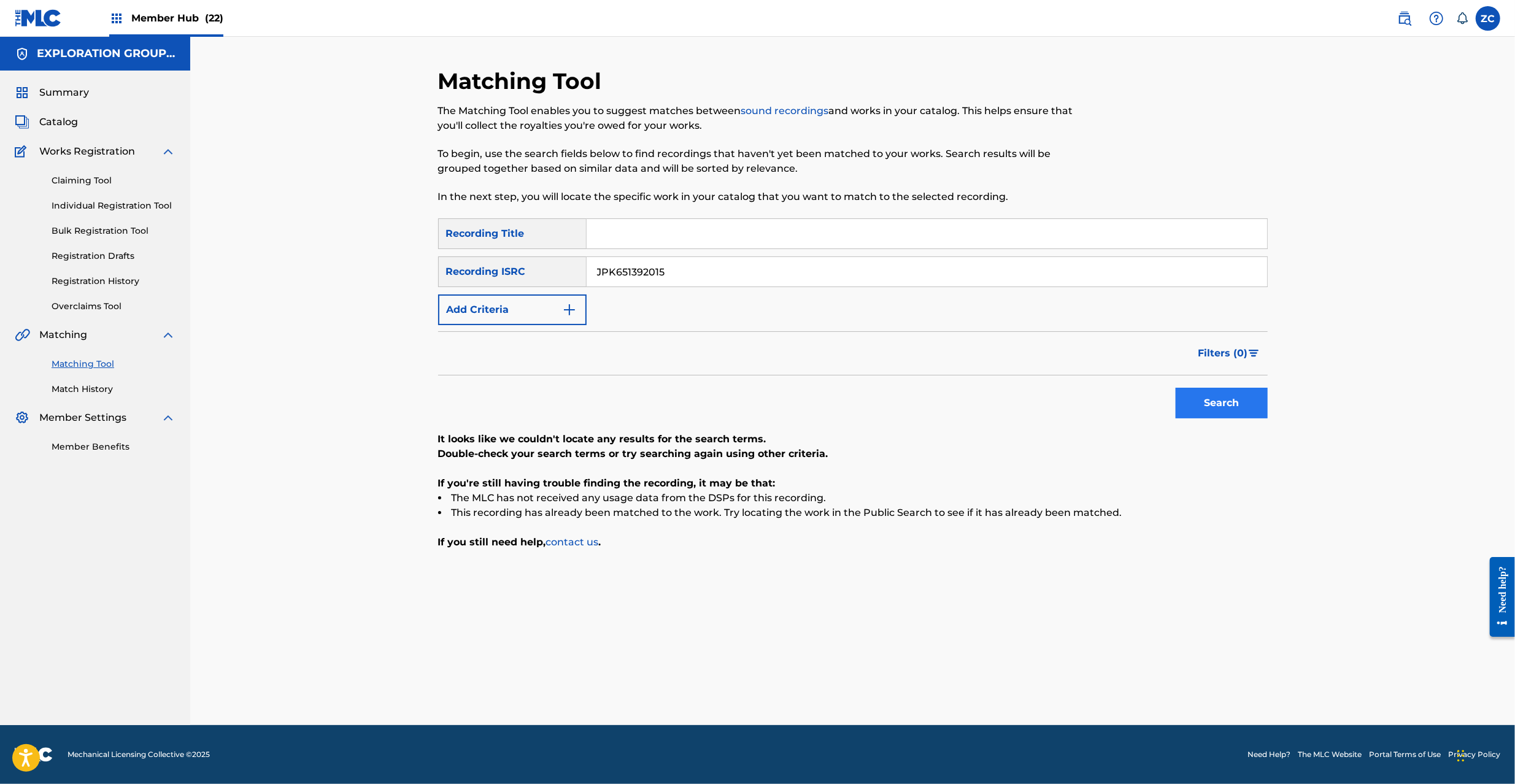
paste input "669354"
click at [1215, 392] on button "Search" at bounding box center [1222, 403] width 92 height 30
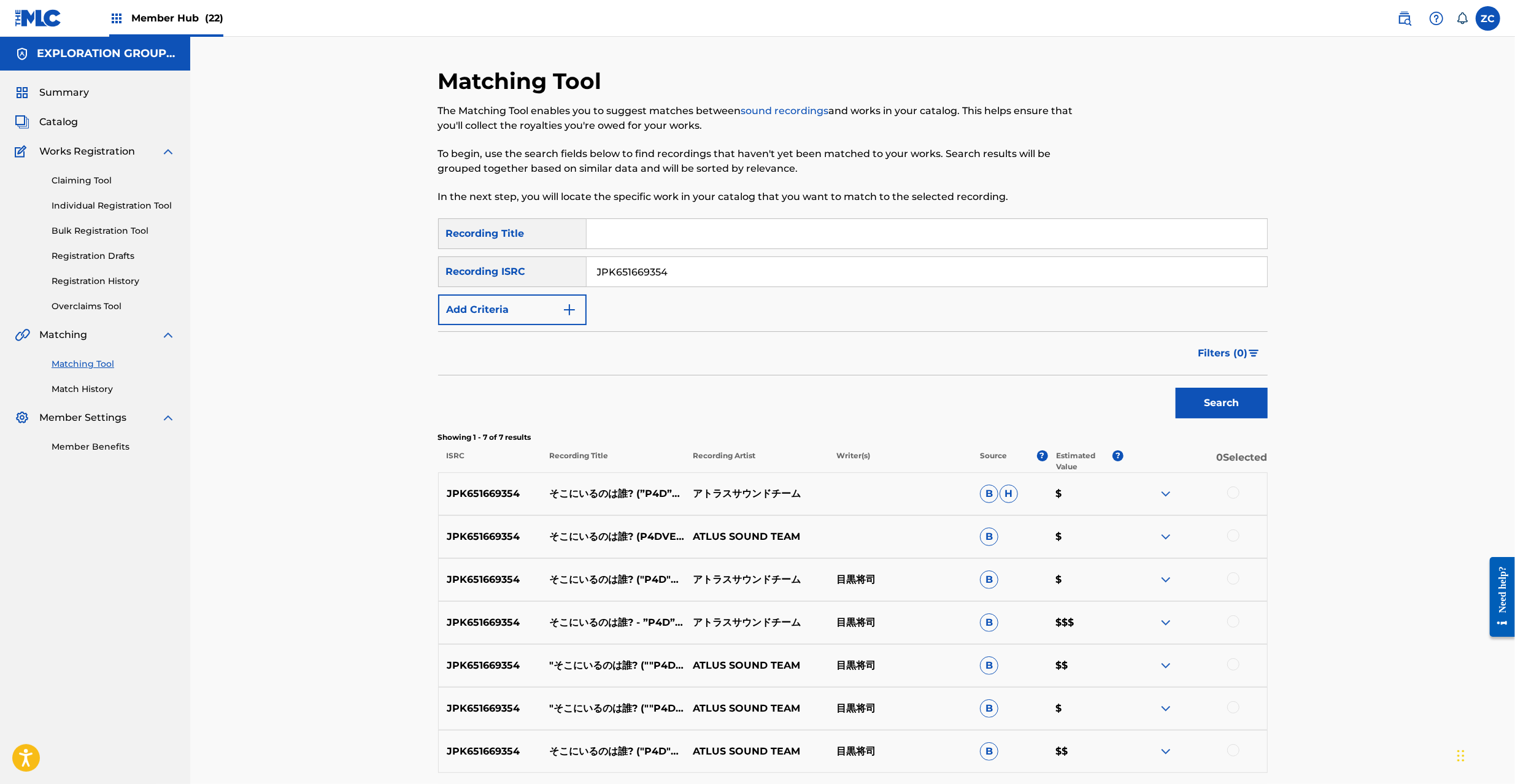
scroll to position [108, 0]
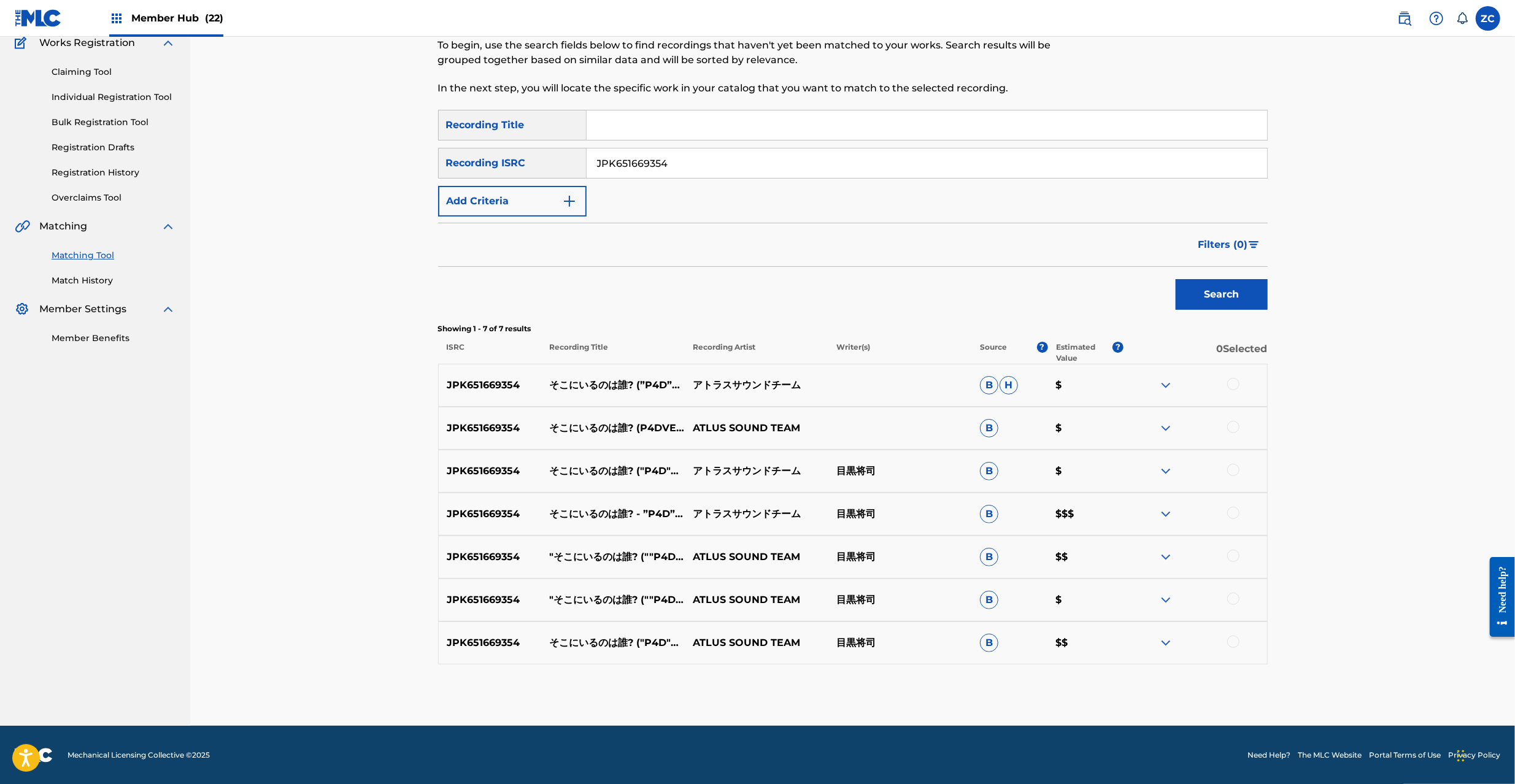
click at [1233, 386] on div at bounding box center [1233, 384] width 13 height 13
click at [1233, 432] on div at bounding box center [1233, 427] width 13 height 13
click at [1233, 465] on div at bounding box center [1233, 470] width 13 height 13
click at [1233, 513] on div at bounding box center [1233, 513] width 13 height 13
click at [1235, 555] on div at bounding box center [1233, 556] width 13 height 13
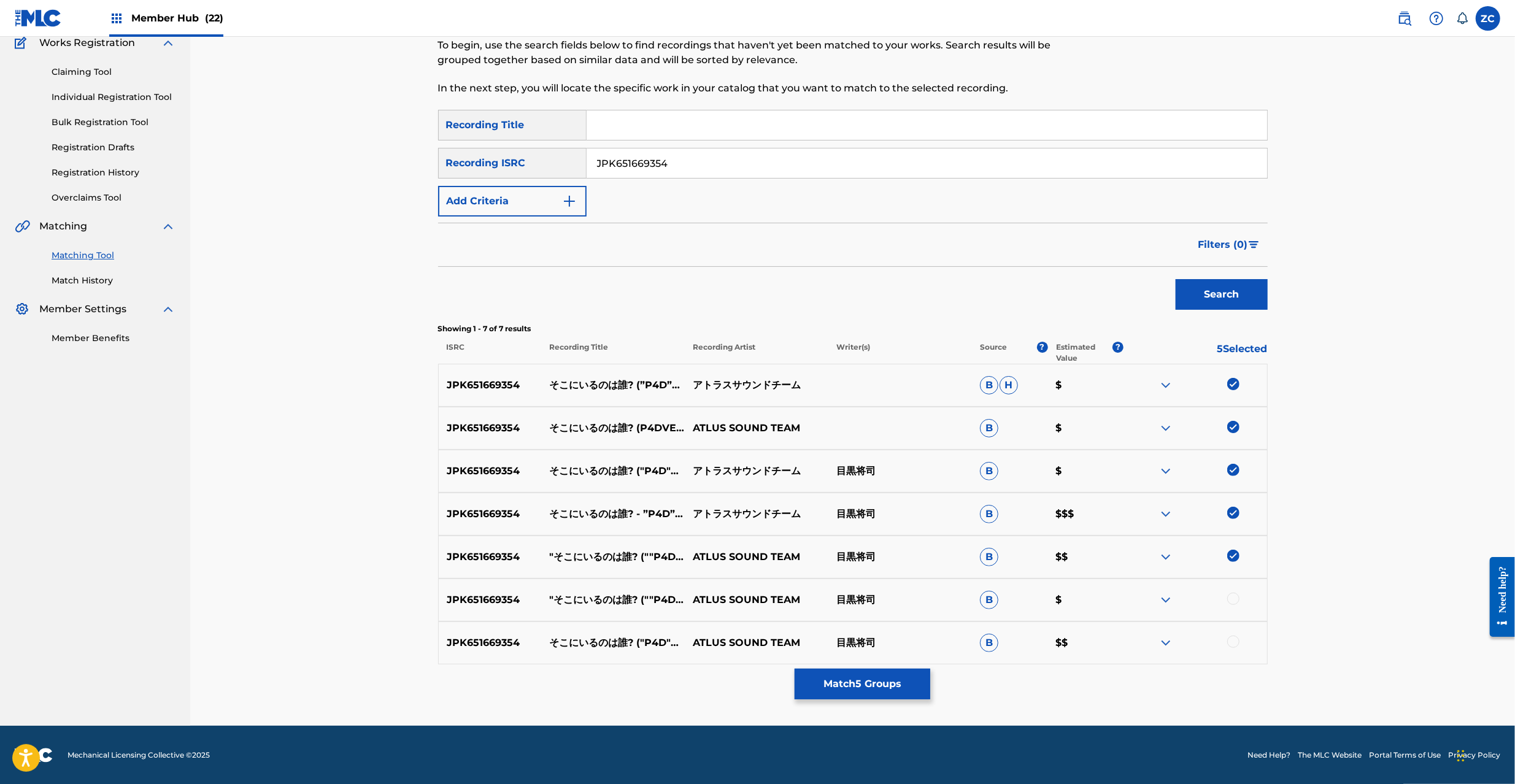
click at [1233, 604] on div at bounding box center [1233, 598] width 13 height 13
click at [1233, 636] on div at bounding box center [1233, 641] width 13 height 13
click at [822, 160] on input "JPK651669354" at bounding box center [926, 163] width 680 height 30
paste input "210"
type input "JPK651669210"
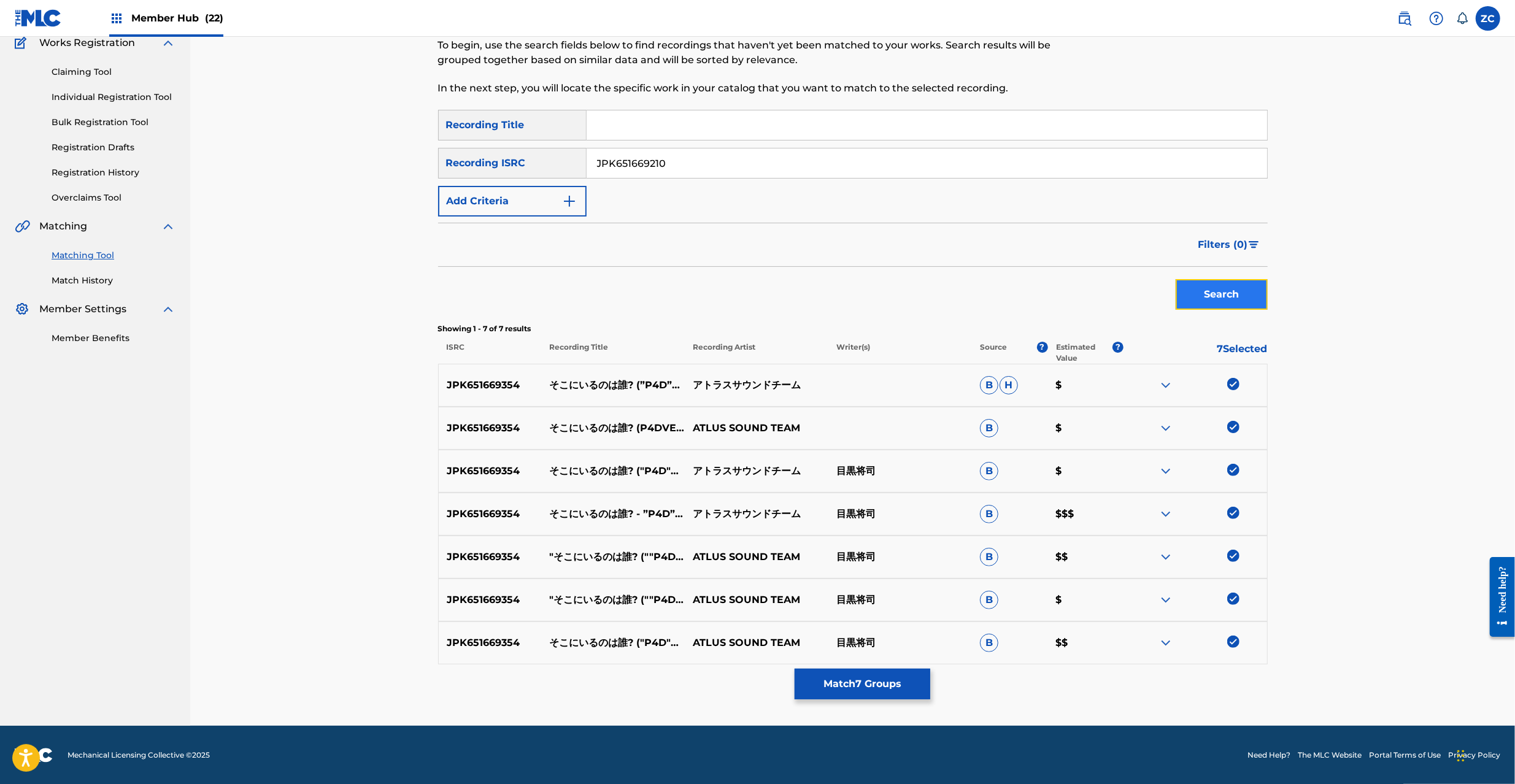
click at [1233, 288] on button "Search" at bounding box center [1222, 294] width 92 height 30
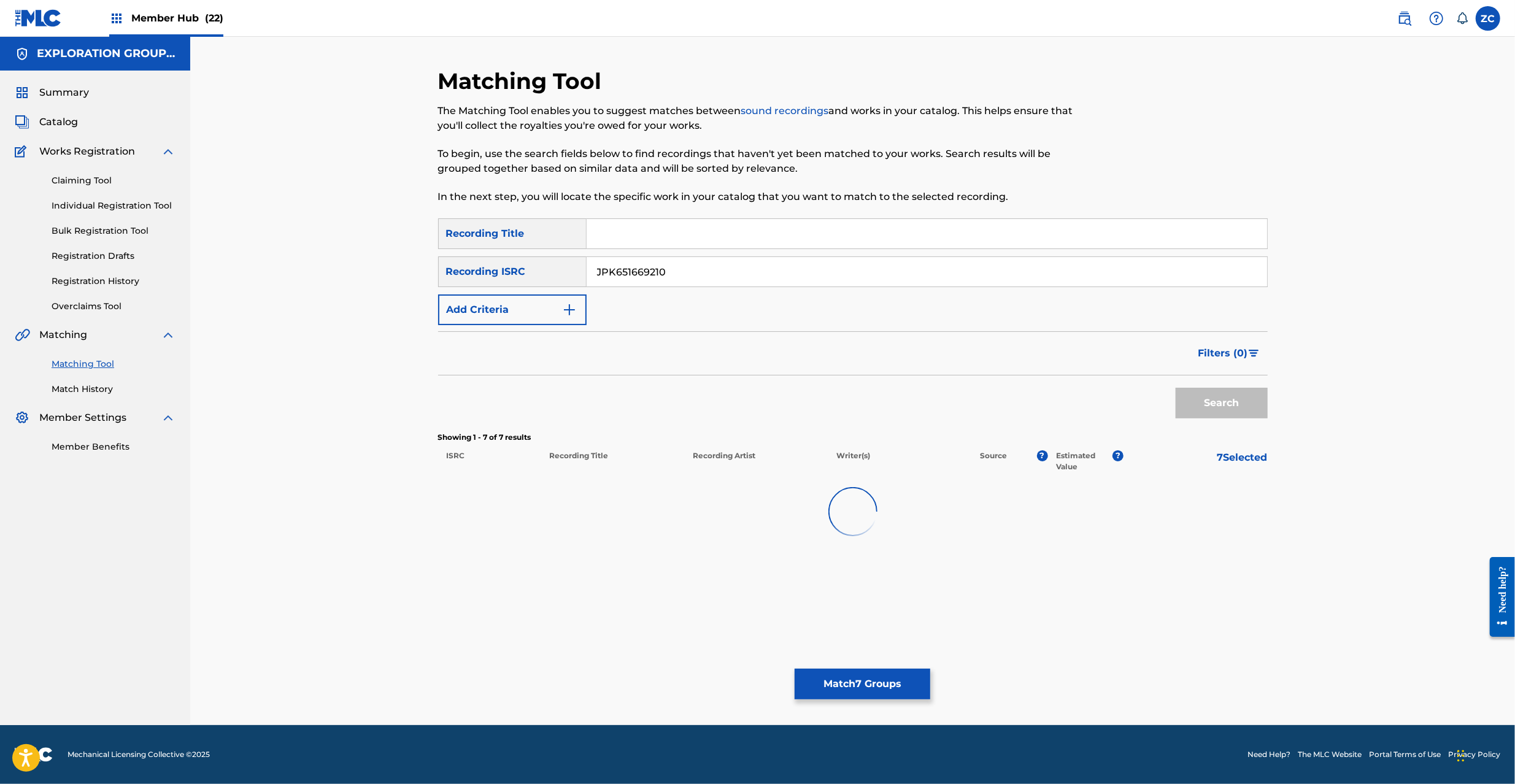
scroll to position [0, 0]
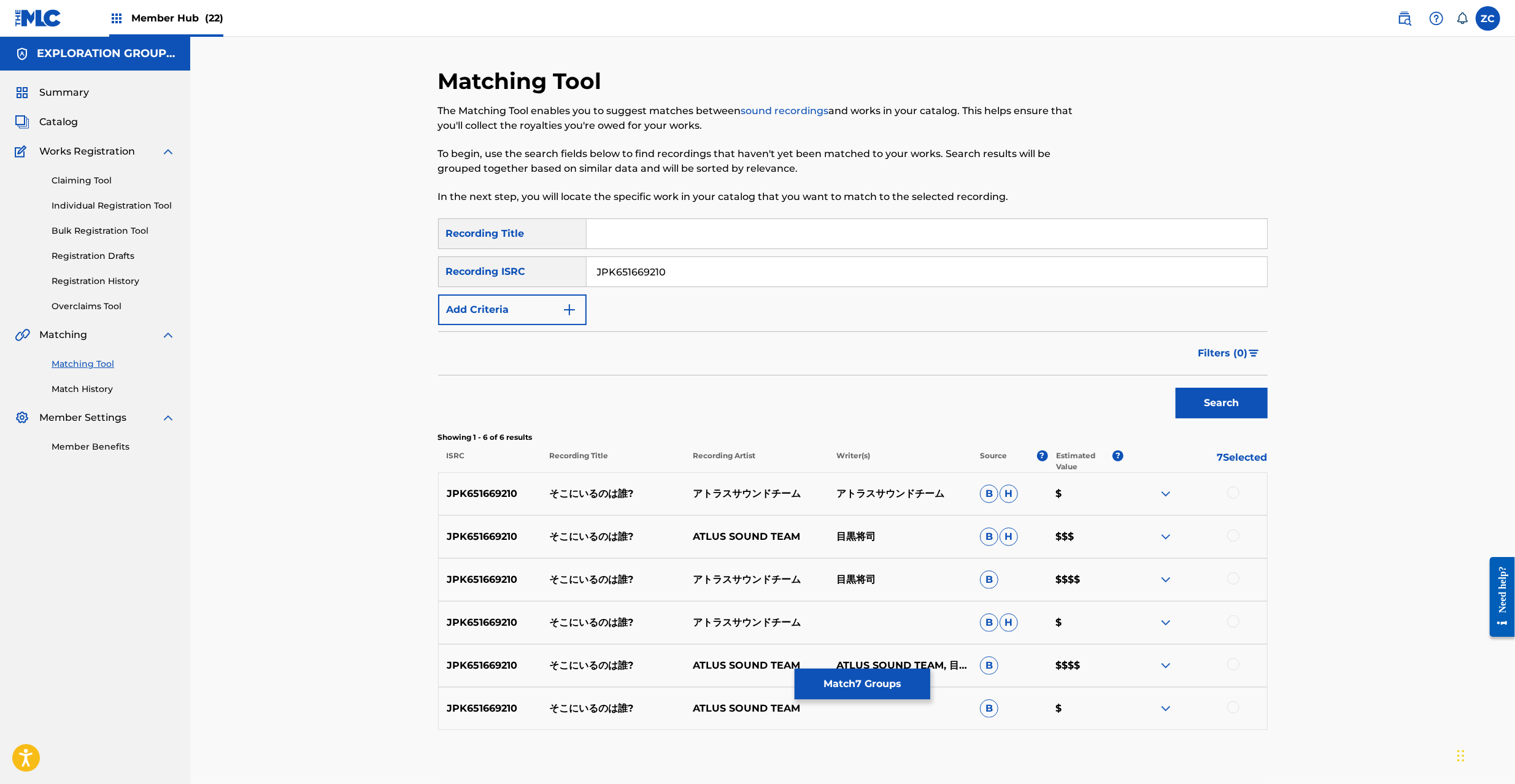
click at [1230, 497] on div at bounding box center [1233, 493] width 13 height 13
click at [1238, 531] on div at bounding box center [1233, 535] width 13 height 13
click at [1237, 577] on div at bounding box center [1233, 578] width 13 height 13
click at [1237, 619] on div at bounding box center [1233, 621] width 13 height 13
click at [1235, 667] on div at bounding box center [1233, 664] width 13 height 13
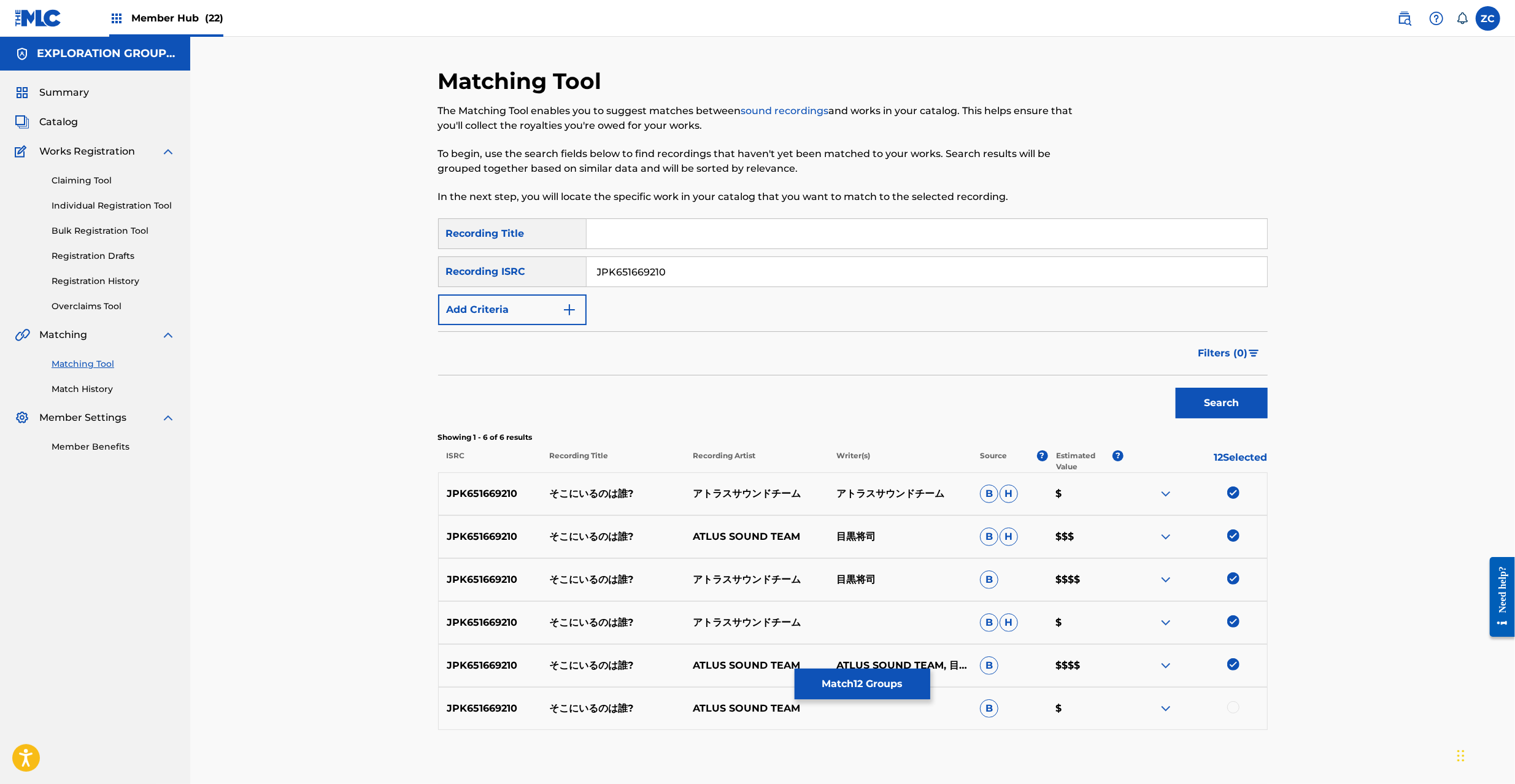
click at [1235, 707] on div at bounding box center [1233, 707] width 13 height 13
click at [858, 684] on button "Match 13 Groups" at bounding box center [862, 684] width 135 height 30
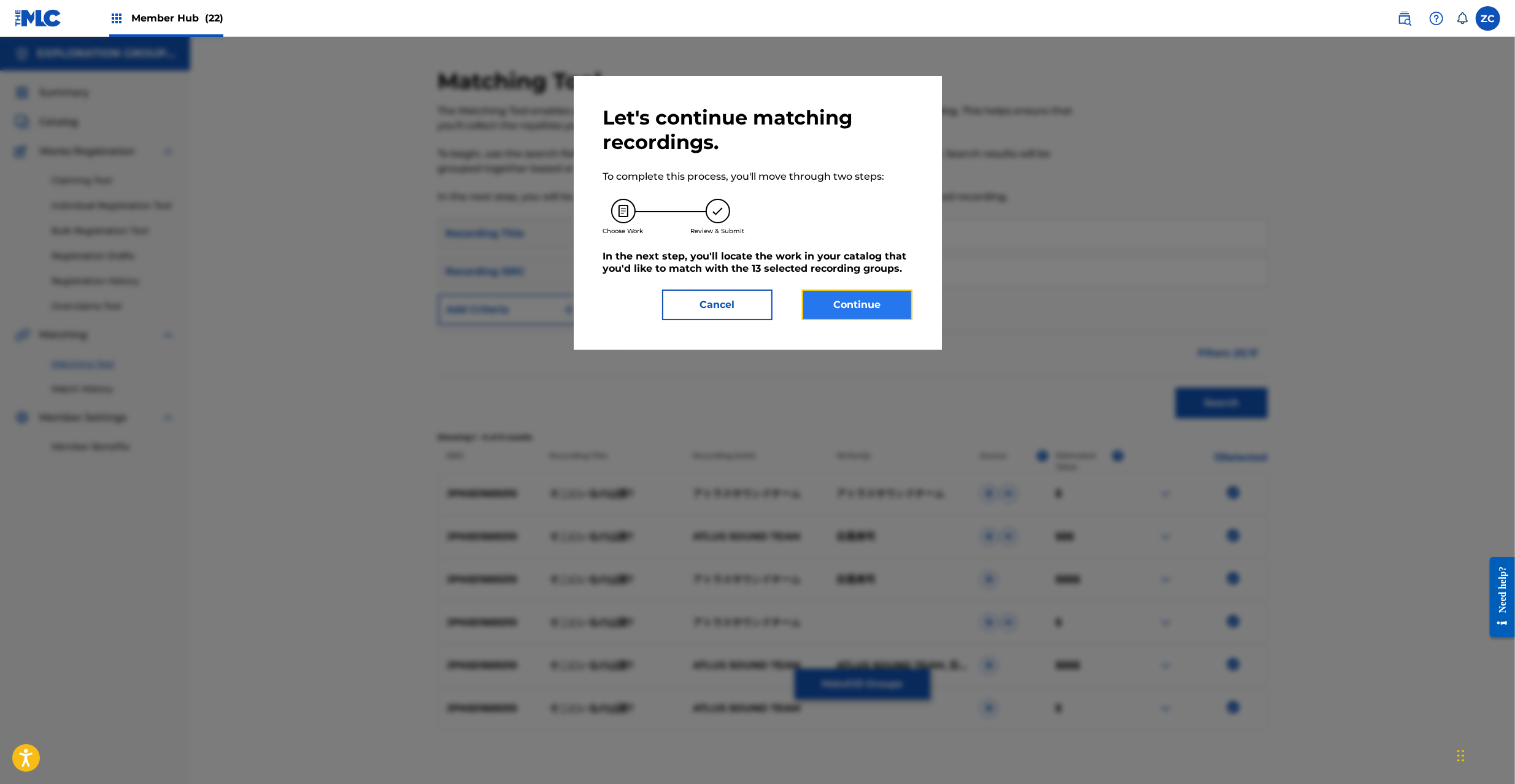
click at [871, 305] on button "Continue" at bounding box center [857, 305] width 111 height 30
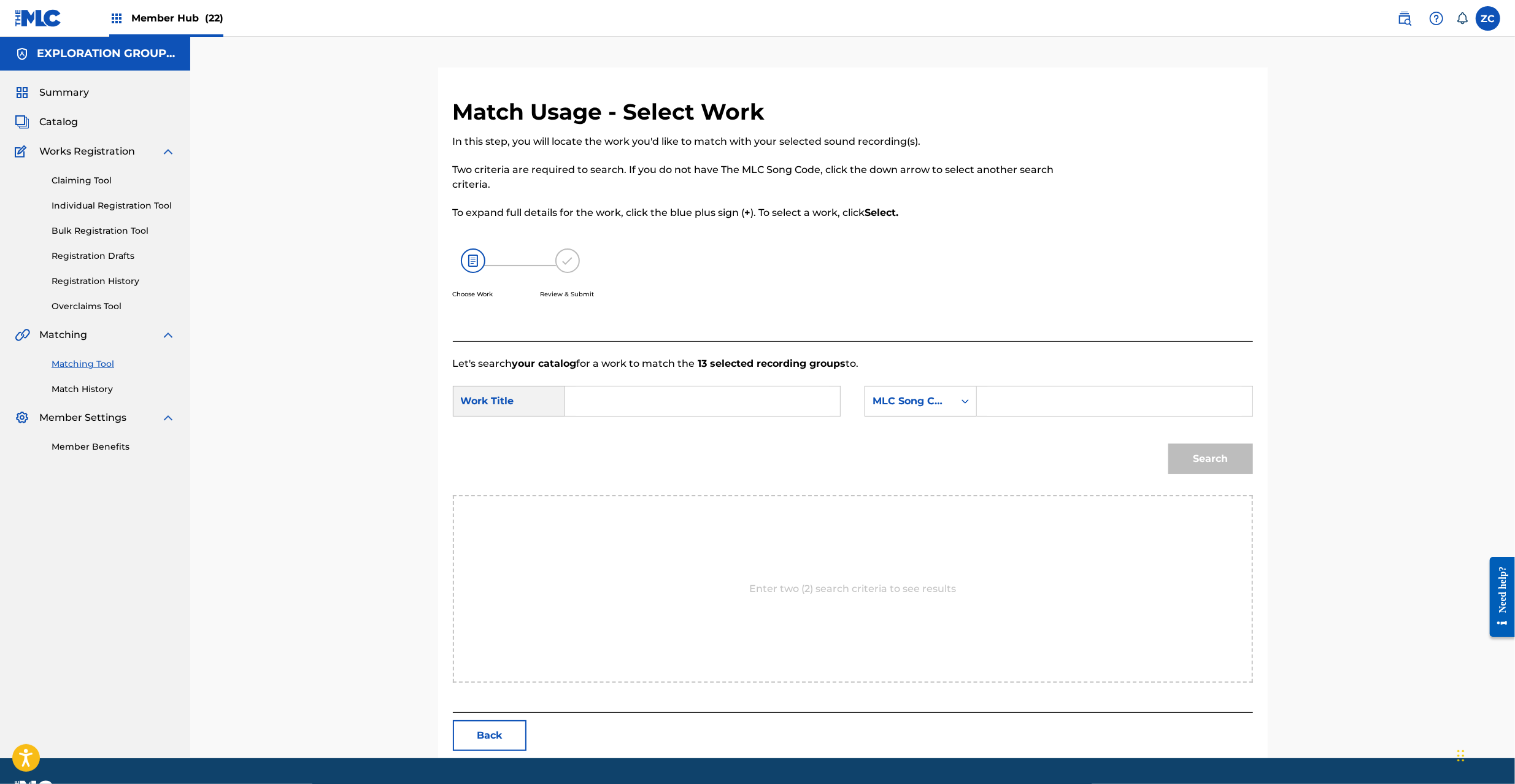
click at [685, 389] on input "Search Form" at bounding box center [702, 401] width 254 height 30
paste input "Sokoni Irunowa Dare S65USU"
click at [708, 412] on input "Sokoni Irunowa Dare S65USU" at bounding box center [702, 401] width 254 height 30
type input "Sokoni Irunowa Dare"
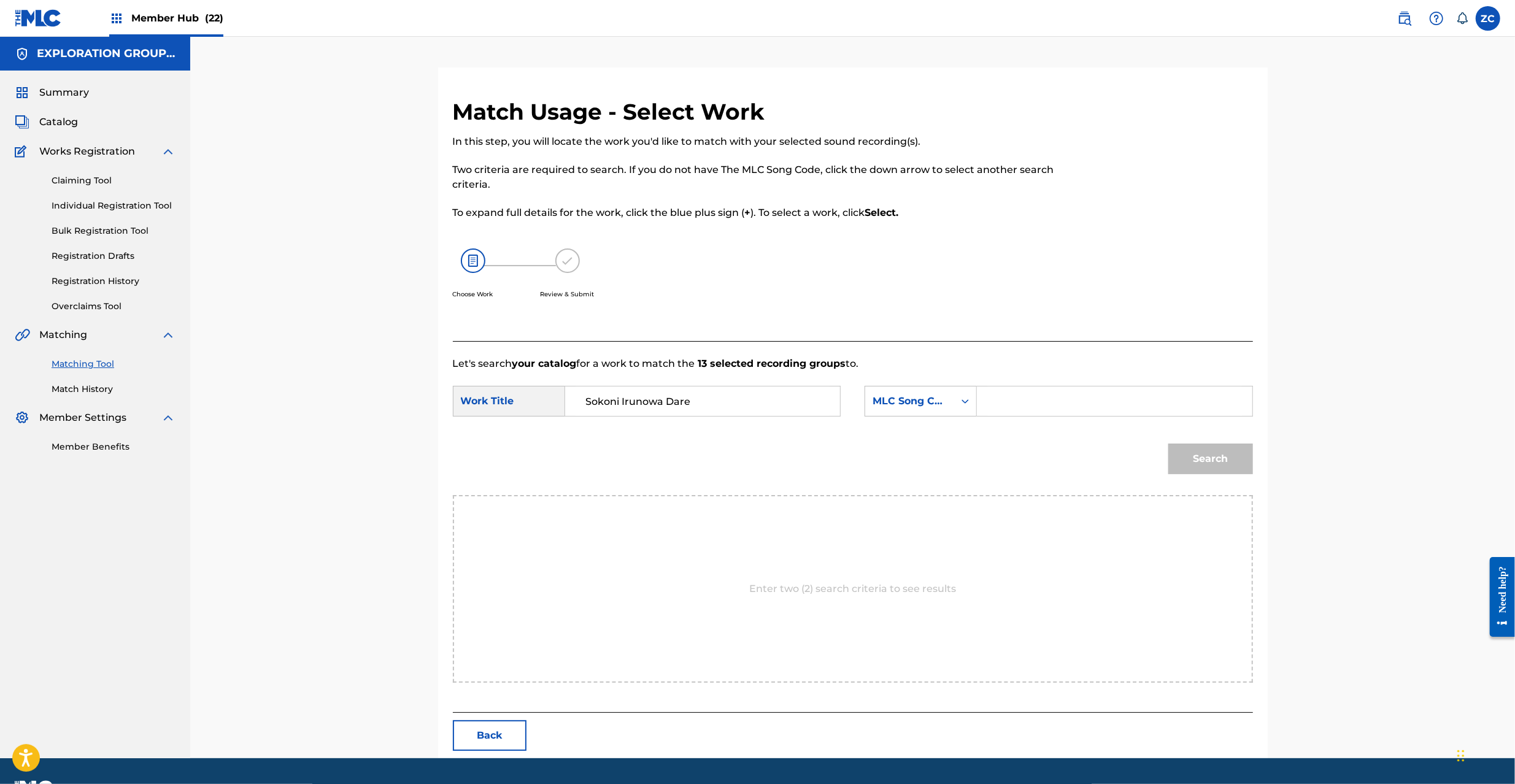
click at [1049, 413] on input "Search Form" at bounding box center [1114, 401] width 254 height 30
paste input "S65USU"
type input "S65USU"
click at [1230, 462] on button "Search" at bounding box center [1211, 459] width 85 height 30
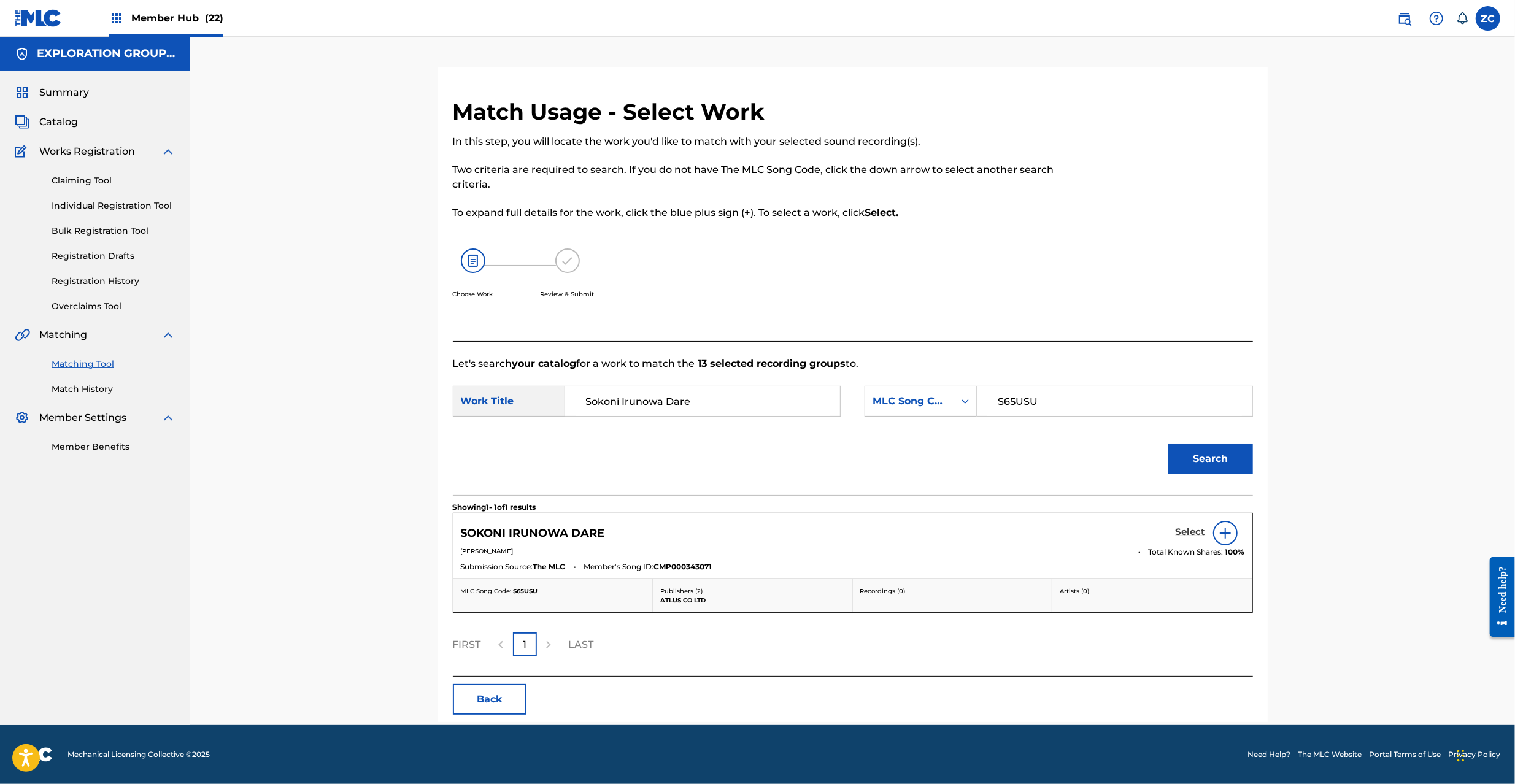
click at [1194, 533] on h5 "Select" at bounding box center [1191, 532] width 30 height 12
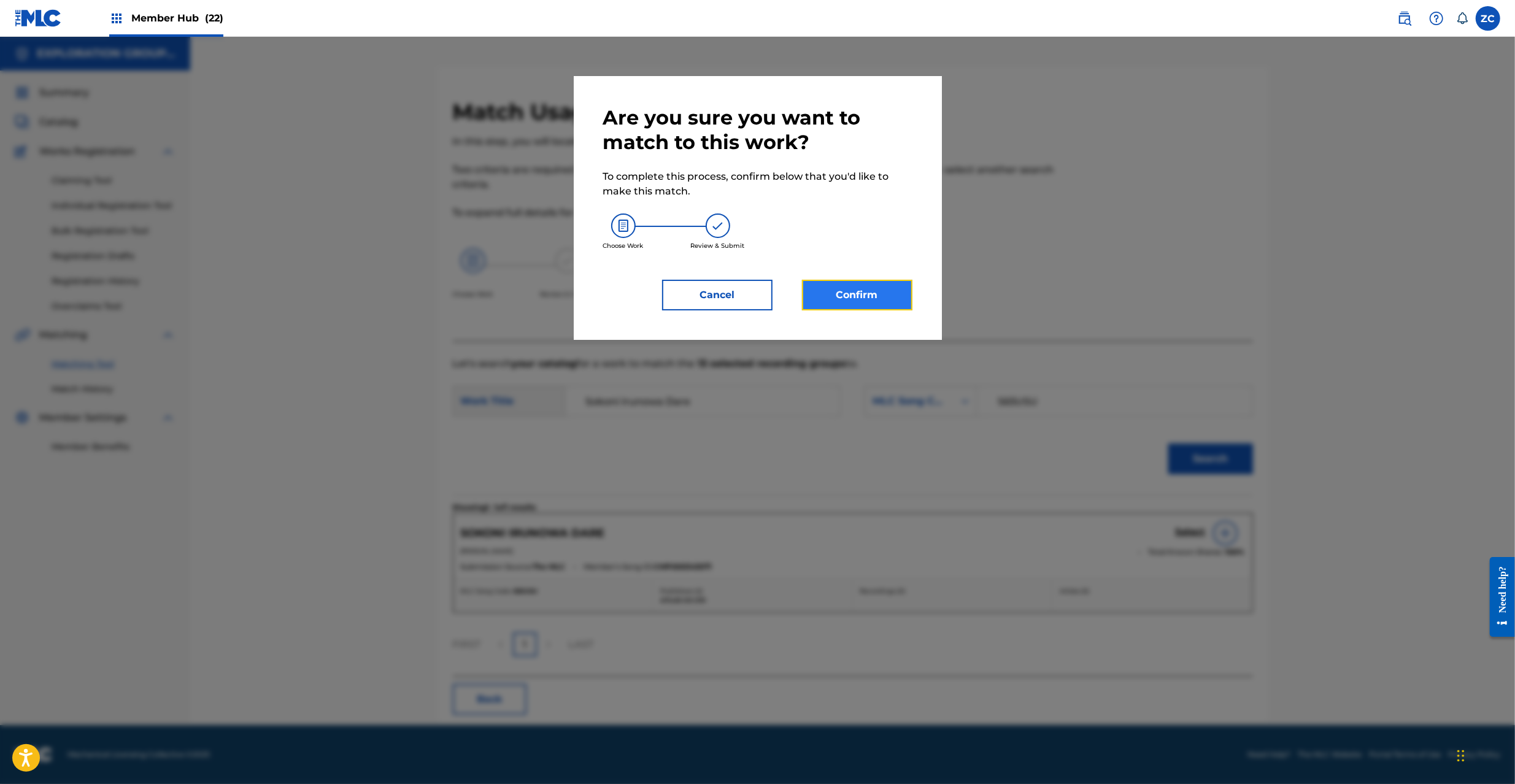
click at [873, 294] on button "Confirm" at bounding box center [857, 294] width 111 height 30
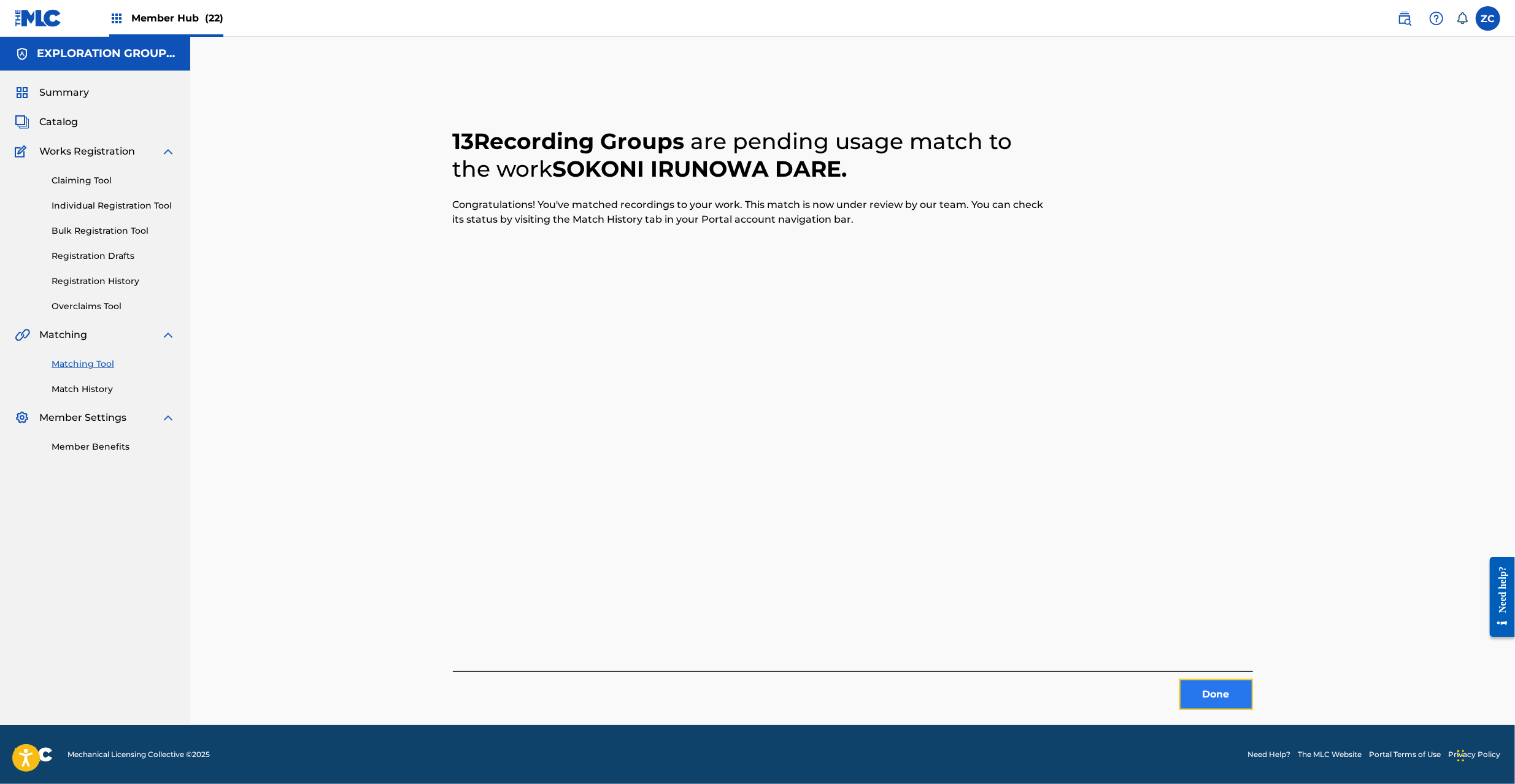
click at [1212, 698] on button "Done" at bounding box center [1216, 694] width 74 height 30
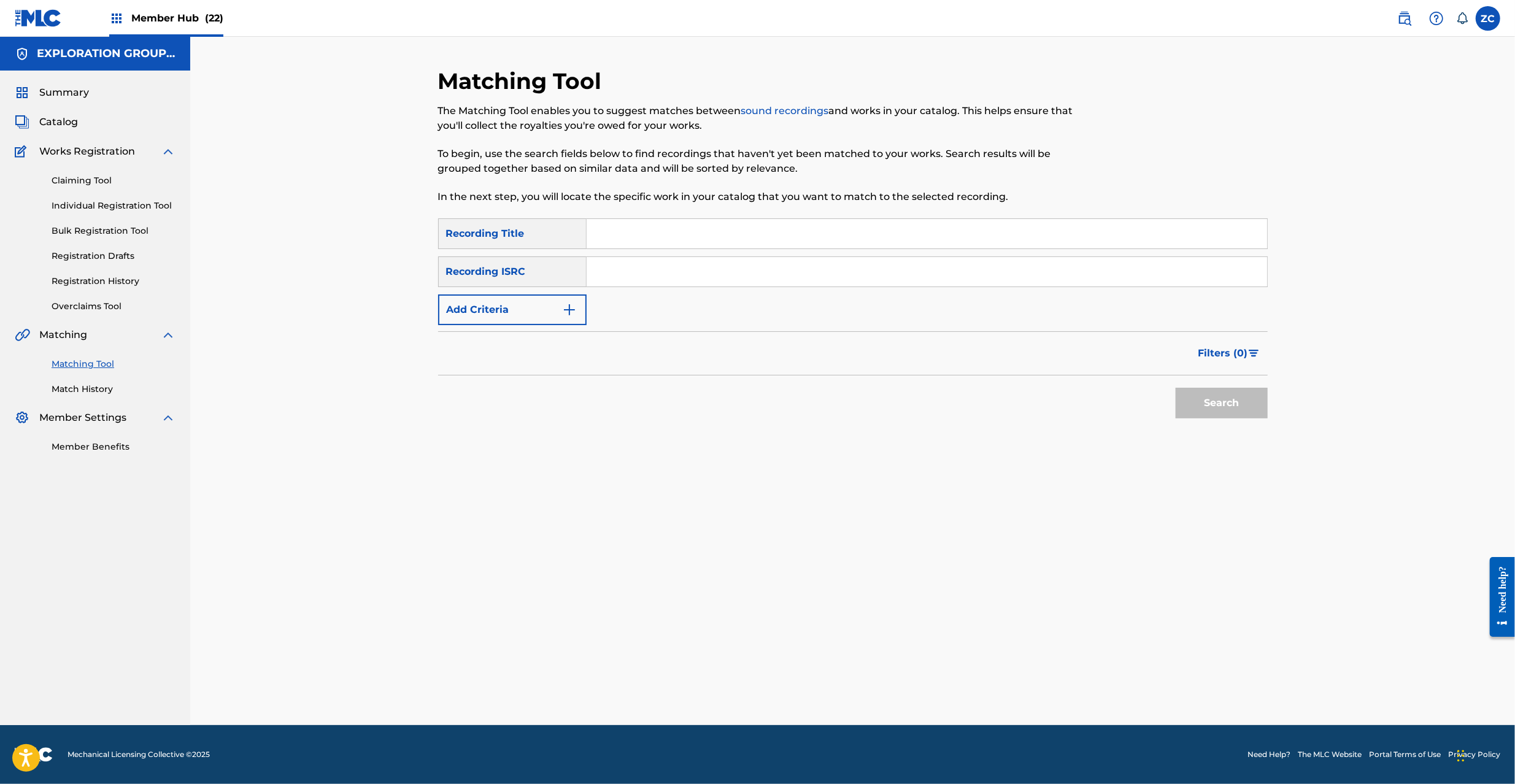
click at [928, 287] on div "SearchWithCriteriaec34f284-65ed-4c63-85de-779a2181ba51 Recording Title SearchWi…" at bounding box center [853, 272] width 830 height 107
drag, startPoint x: 965, startPoint y: 275, endPoint x: 1037, endPoint y: 300, distance: 76.2
click at [965, 275] on input "Search Form" at bounding box center [926, 272] width 680 height 30
paste input "JPE300300133"
click at [1193, 401] on button "Search" at bounding box center [1222, 403] width 92 height 30
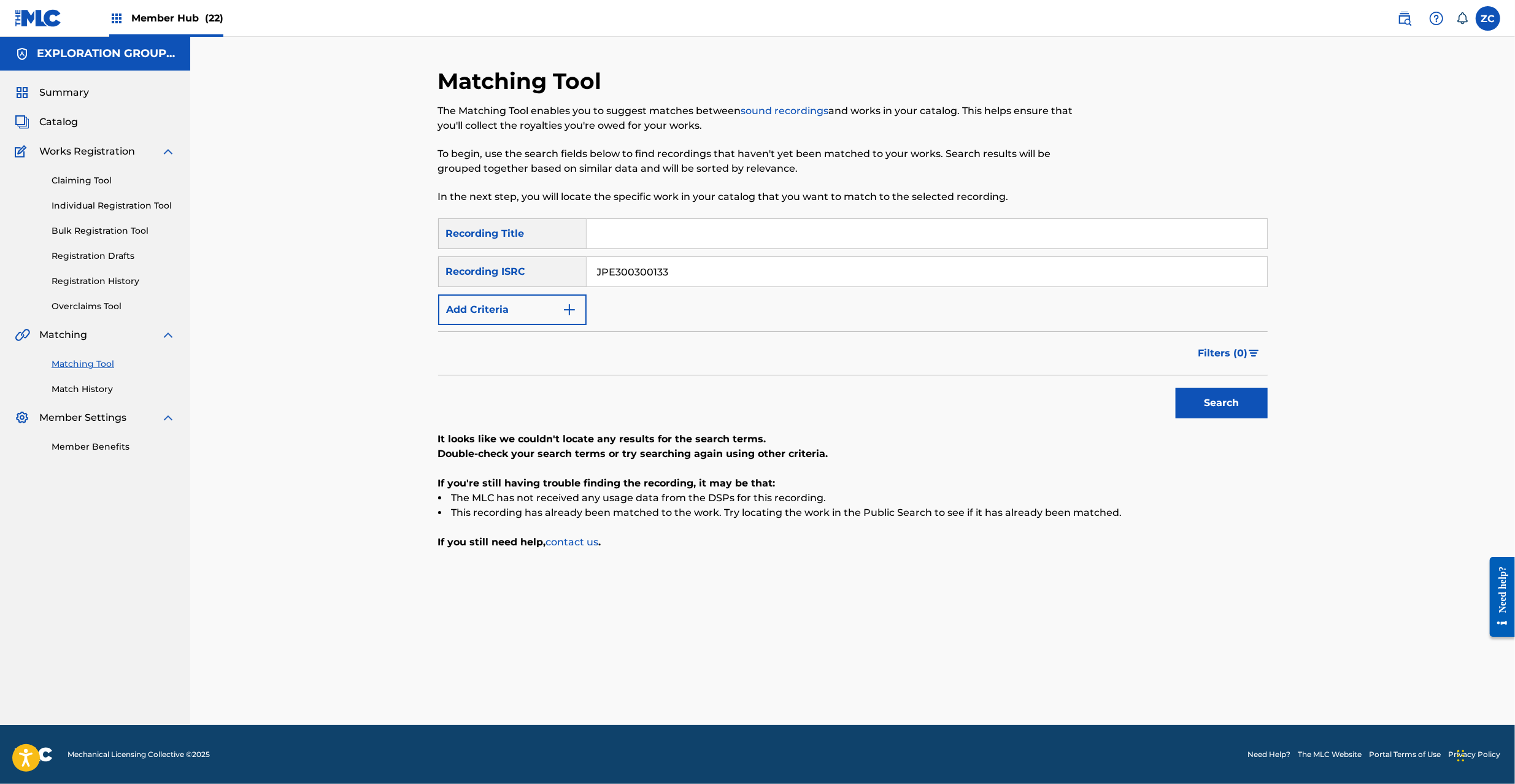
click at [751, 270] on input "JPE300300133" at bounding box center [926, 272] width 680 height 30
paste input "K651050213"
click at [1198, 406] on button "Search" at bounding box center [1222, 403] width 92 height 30
click at [705, 273] on input "JPK651050213" at bounding box center [926, 272] width 680 height 30
paste input "669365"
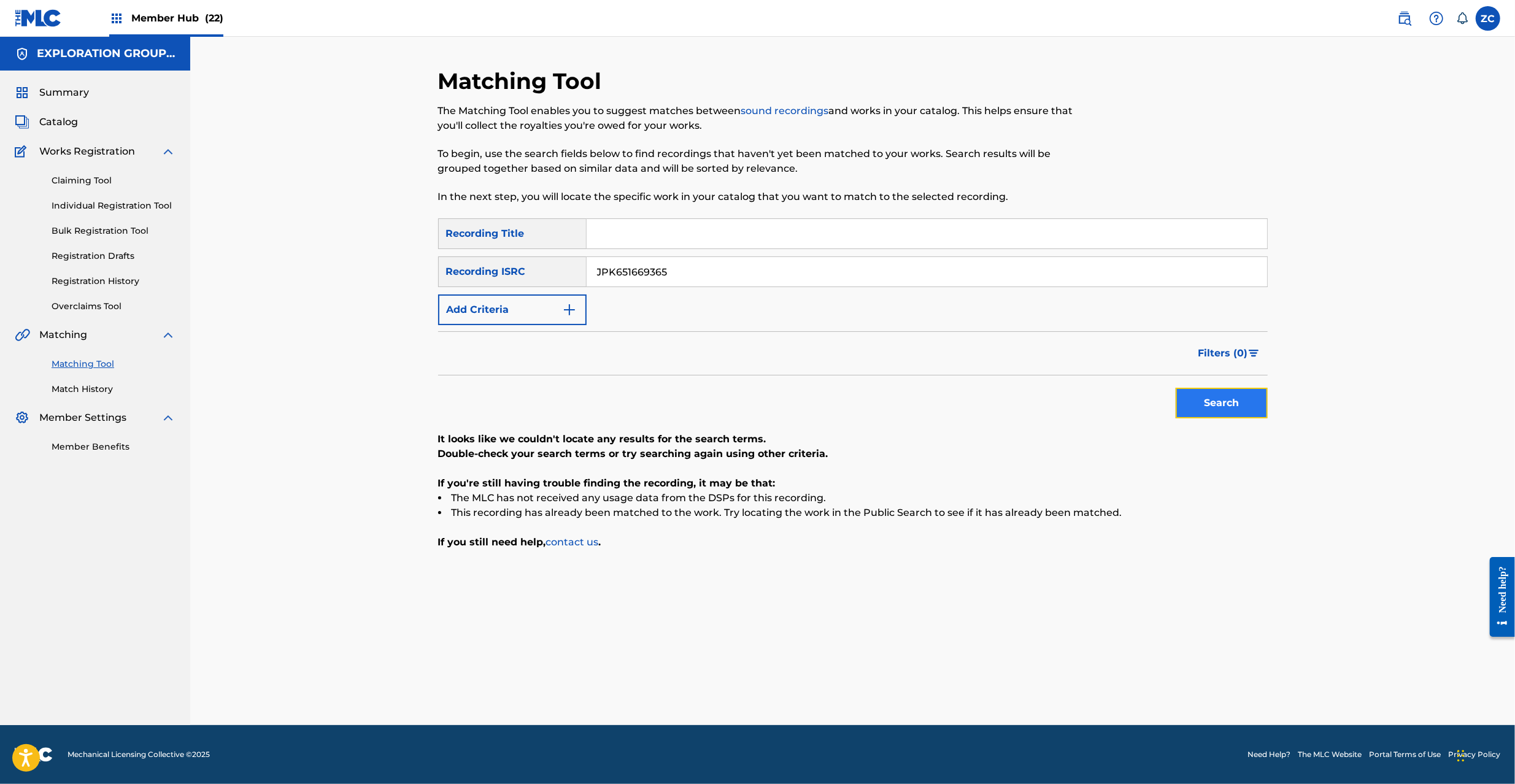
click at [1231, 403] on button "Search" at bounding box center [1222, 403] width 92 height 30
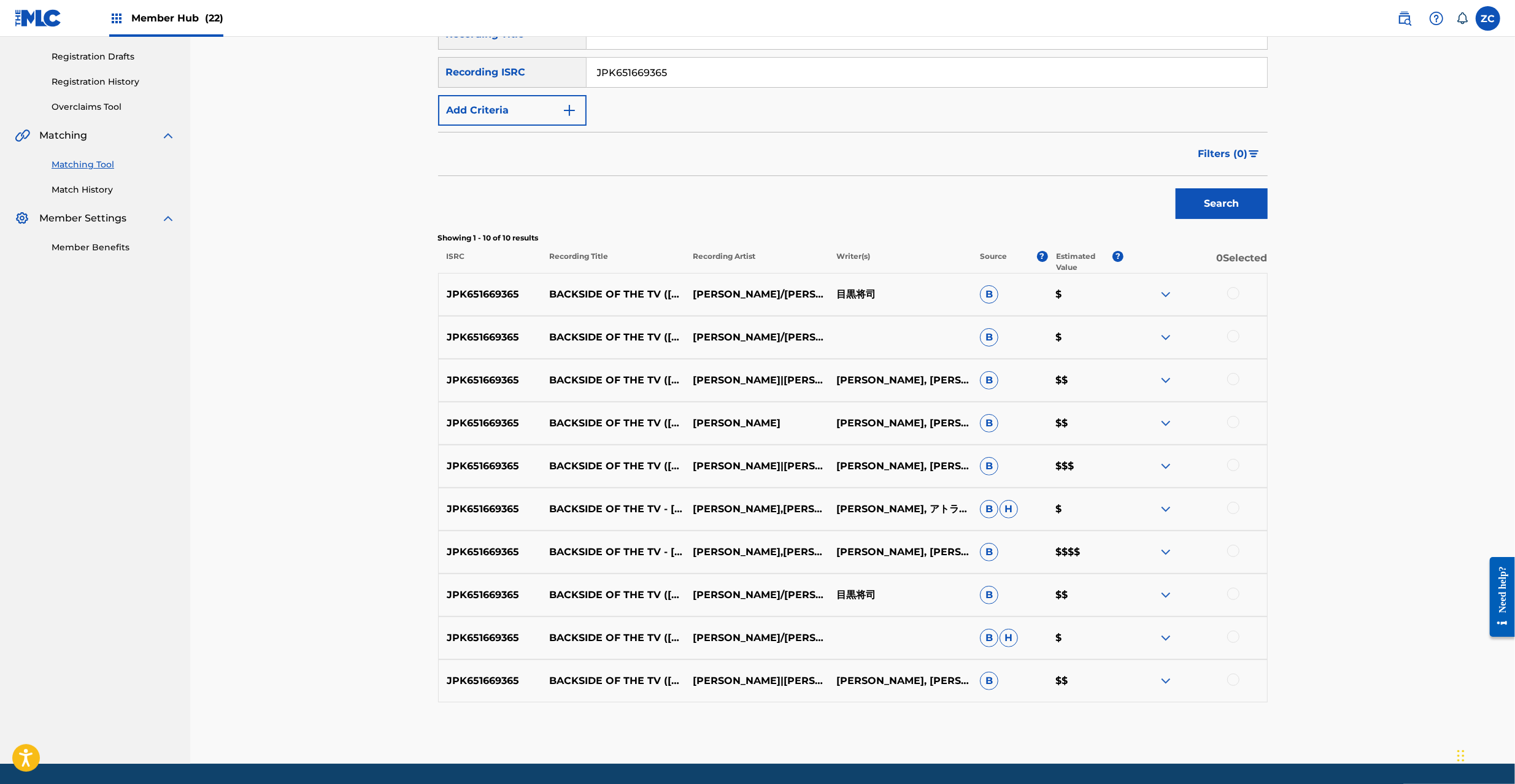
scroll to position [218, 0]
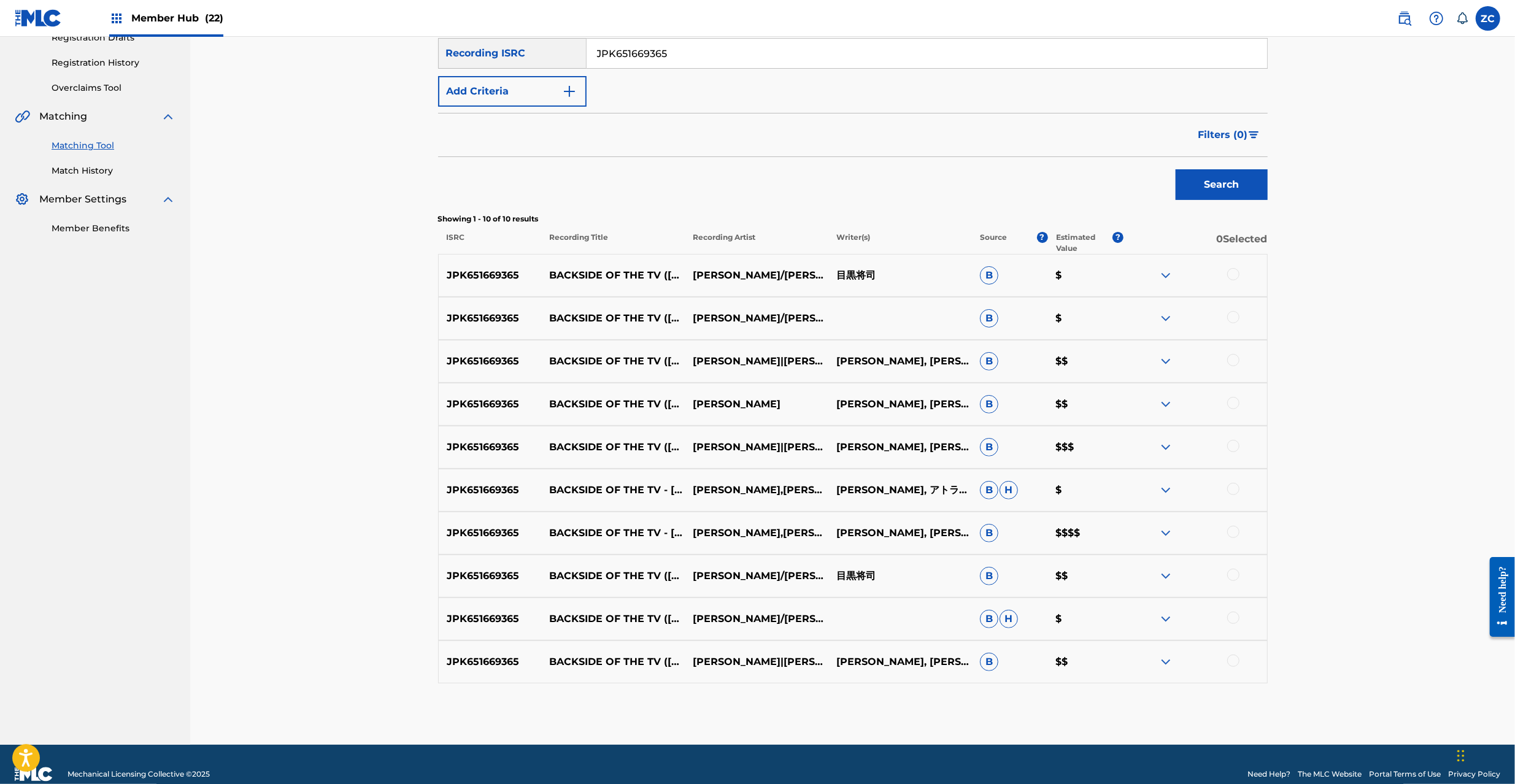
click at [1235, 276] on div at bounding box center [1233, 274] width 13 height 13
drag, startPoint x: 1236, startPoint y: 317, endPoint x: 1233, endPoint y: 354, distance: 37.1
click at [1236, 318] on div at bounding box center [1233, 317] width 13 height 13
click at [1233, 354] on div at bounding box center [1233, 360] width 13 height 13
click at [1233, 403] on div at bounding box center [1233, 403] width 13 height 13
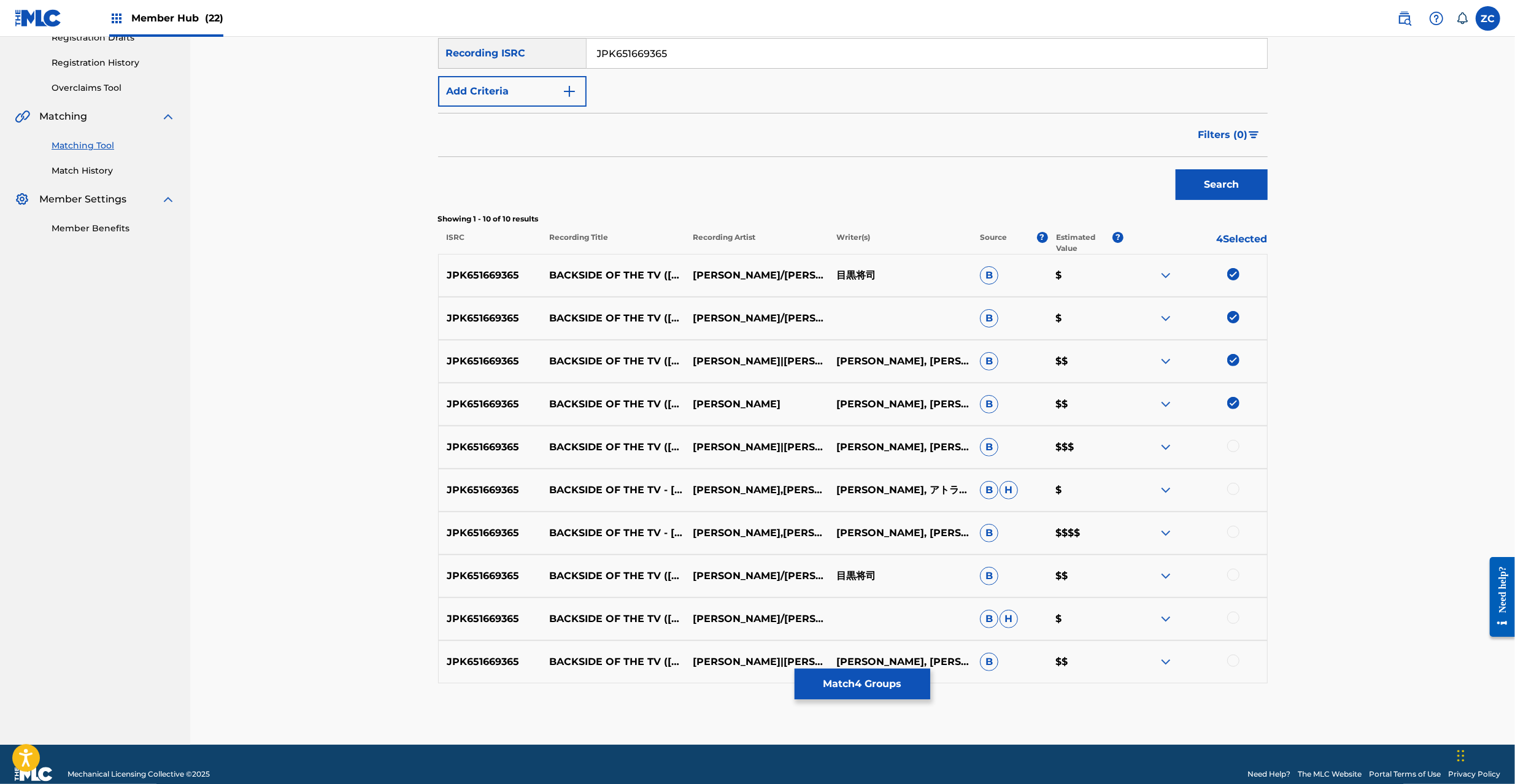
click at [1231, 445] on div at bounding box center [1233, 446] width 13 height 13
click at [1230, 488] on div at bounding box center [1233, 489] width 13 height 13
click at [1233, 536] on div at bounding box center [1233, 531] width 13 height 13
click at [1233, 577] on div at bounding box center [1233, 574] width 13 height 13
click at [1233, 617] on div at bounding box center [1233, 618] width 13 height 13
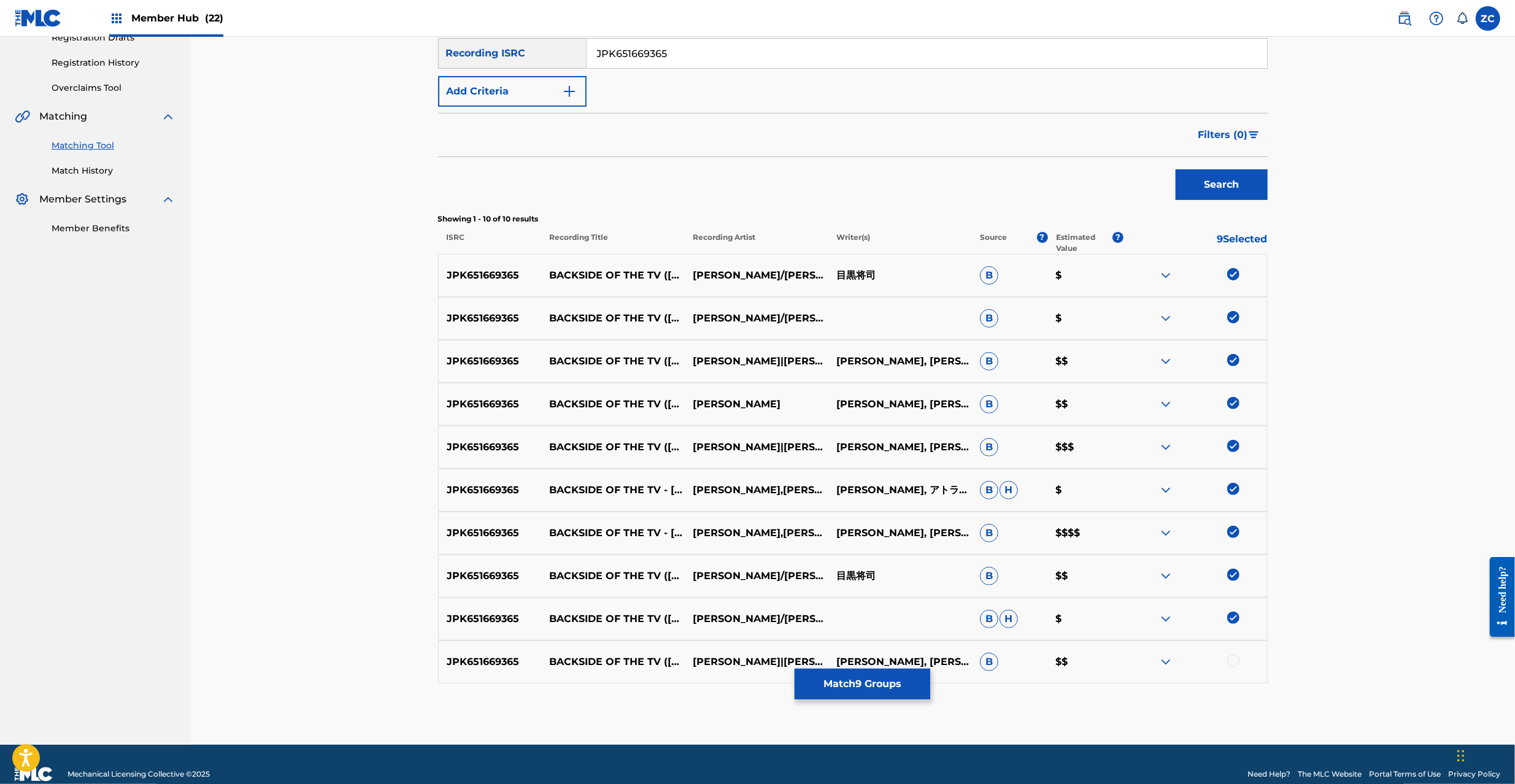
click at [1237, 665] on div at bounding box center [1233, 661] width 13 height 13
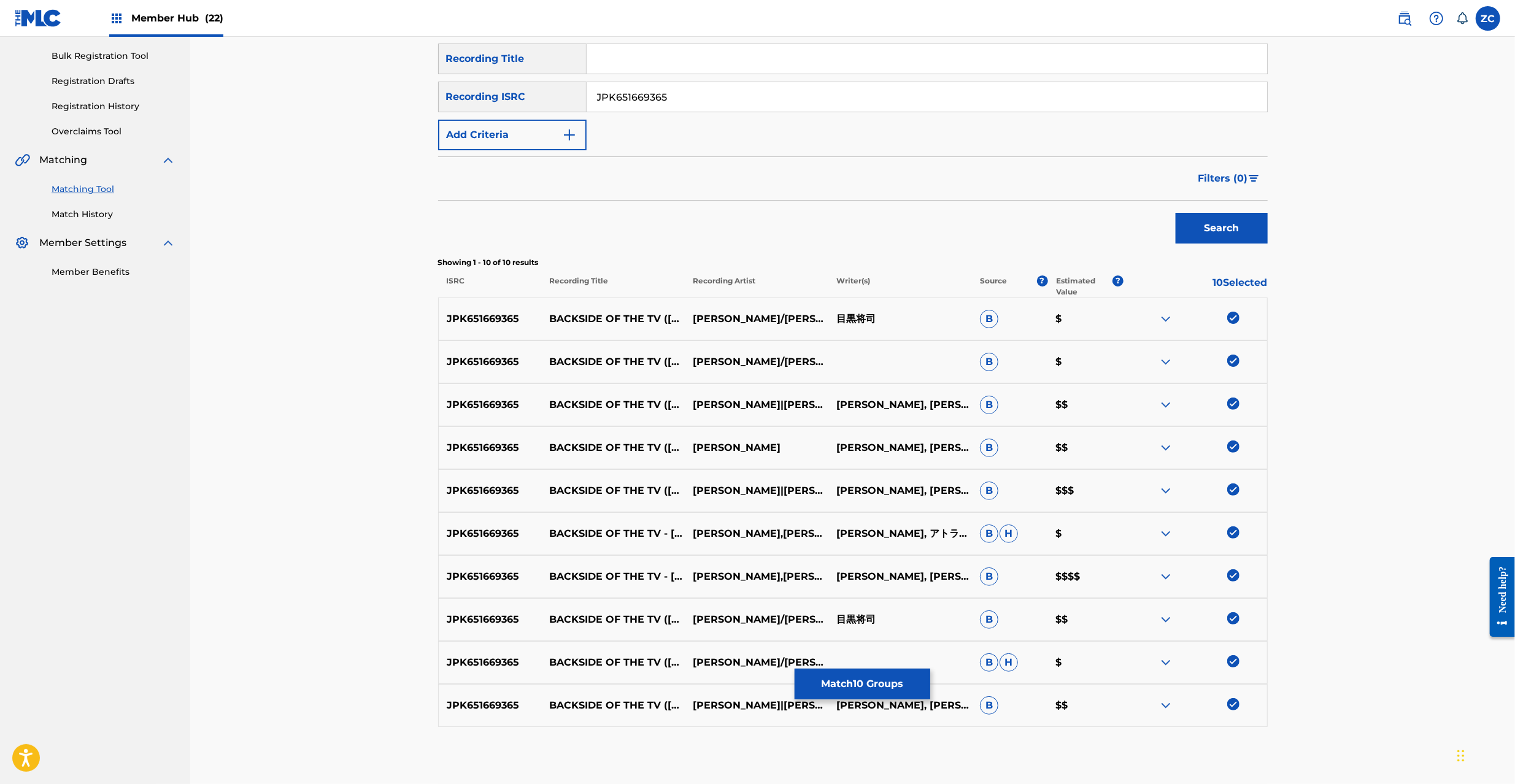
scroll to position [19, 0]
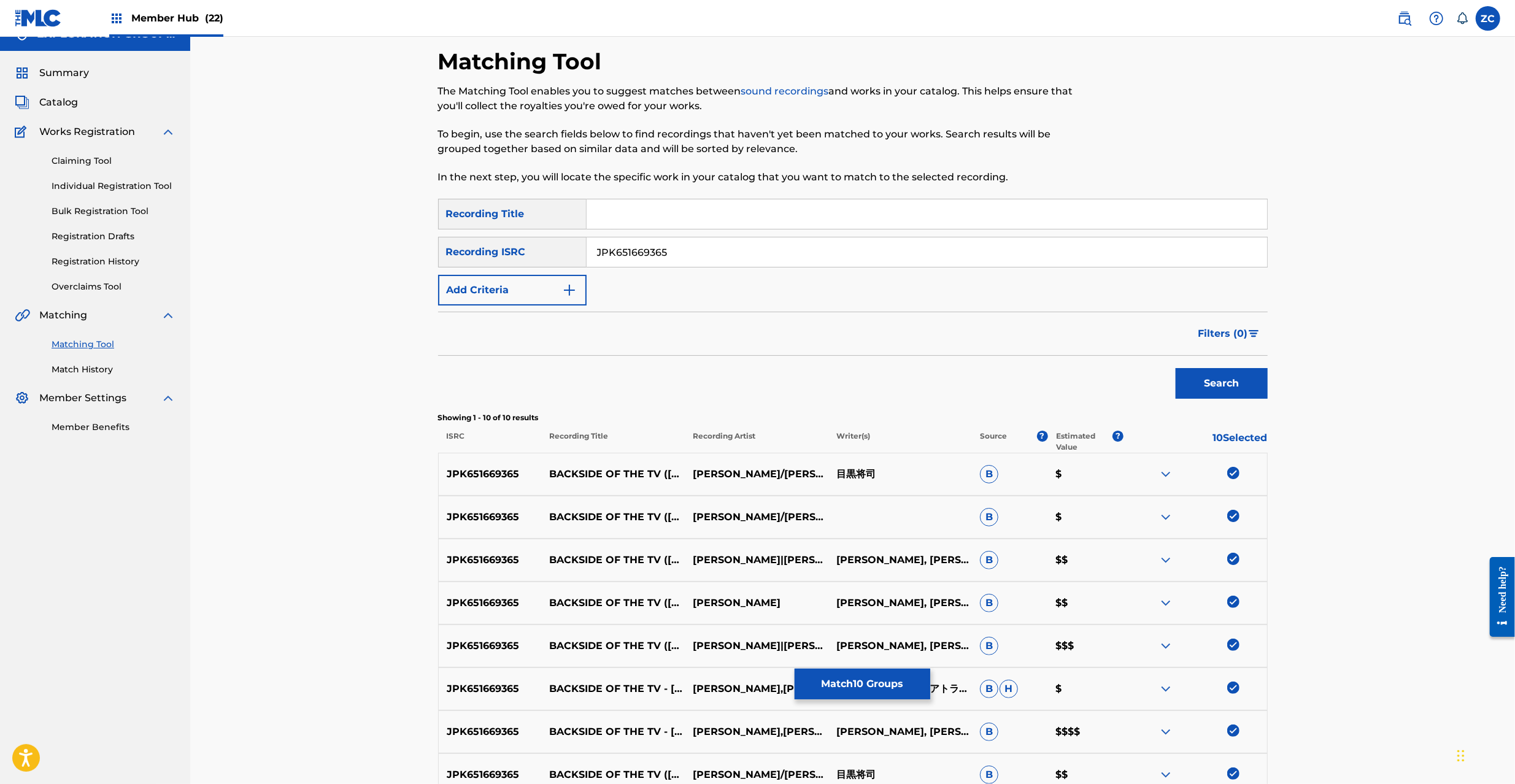
click at [786, 254] on input "JPK651669365" at bounding box center [926, 252] width 680 height 30
paste input "03"
click at [1230, 383] on button "Search" at bounding box center [1222, 383] width 92 height 30
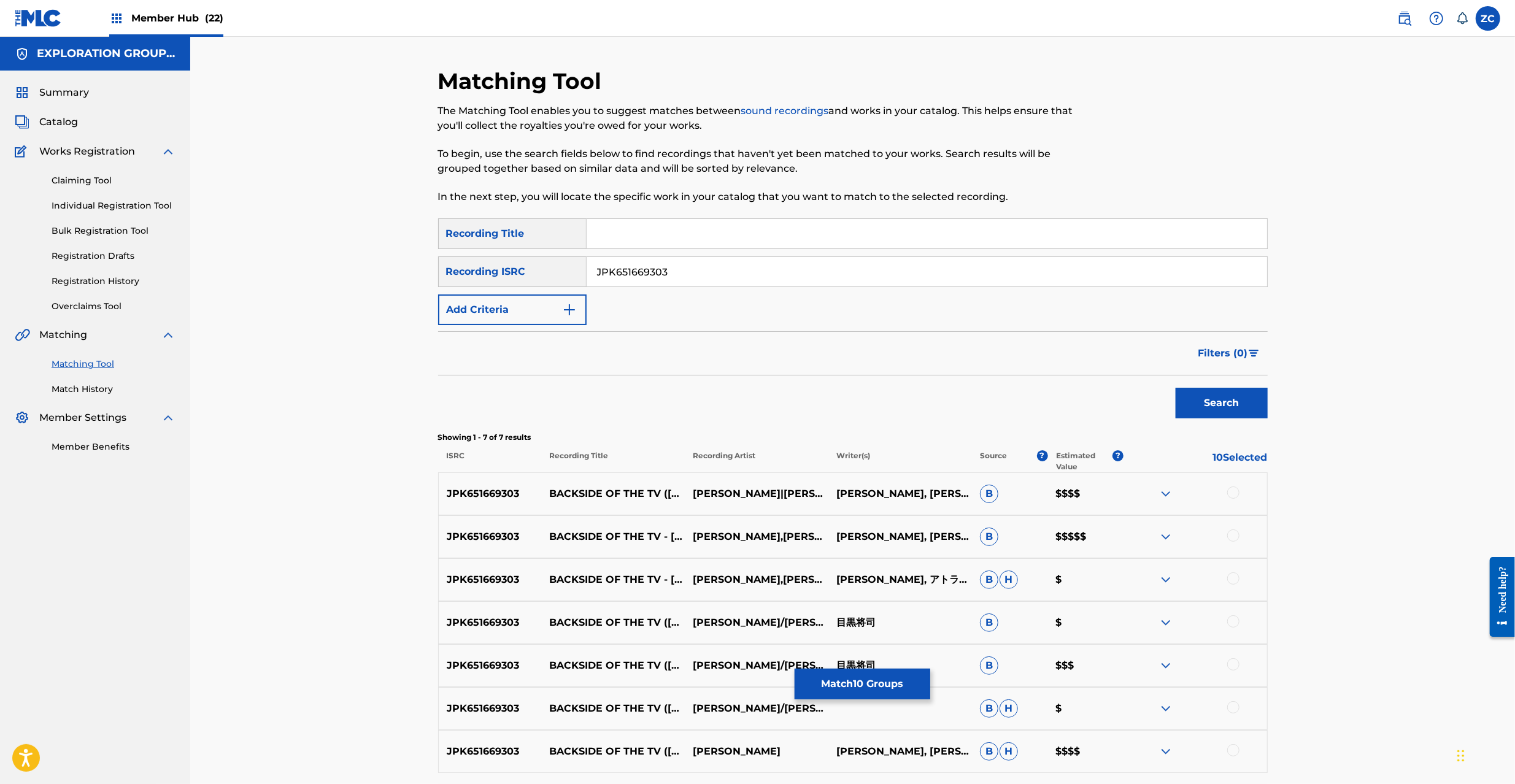
click at [1233, 494] on div at bounding box center [1233, 493] width 13 height 13
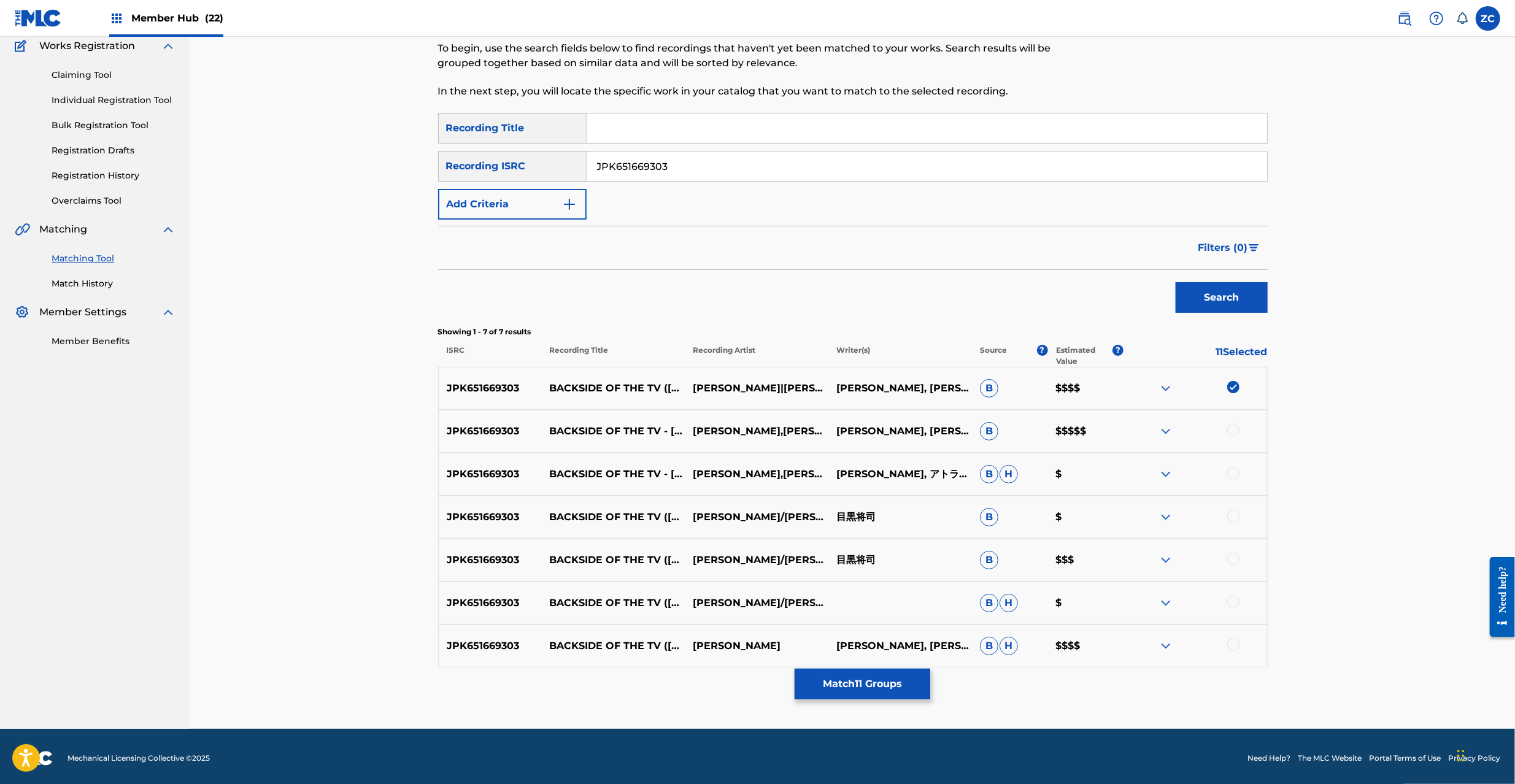
scroll to position [109, 0]
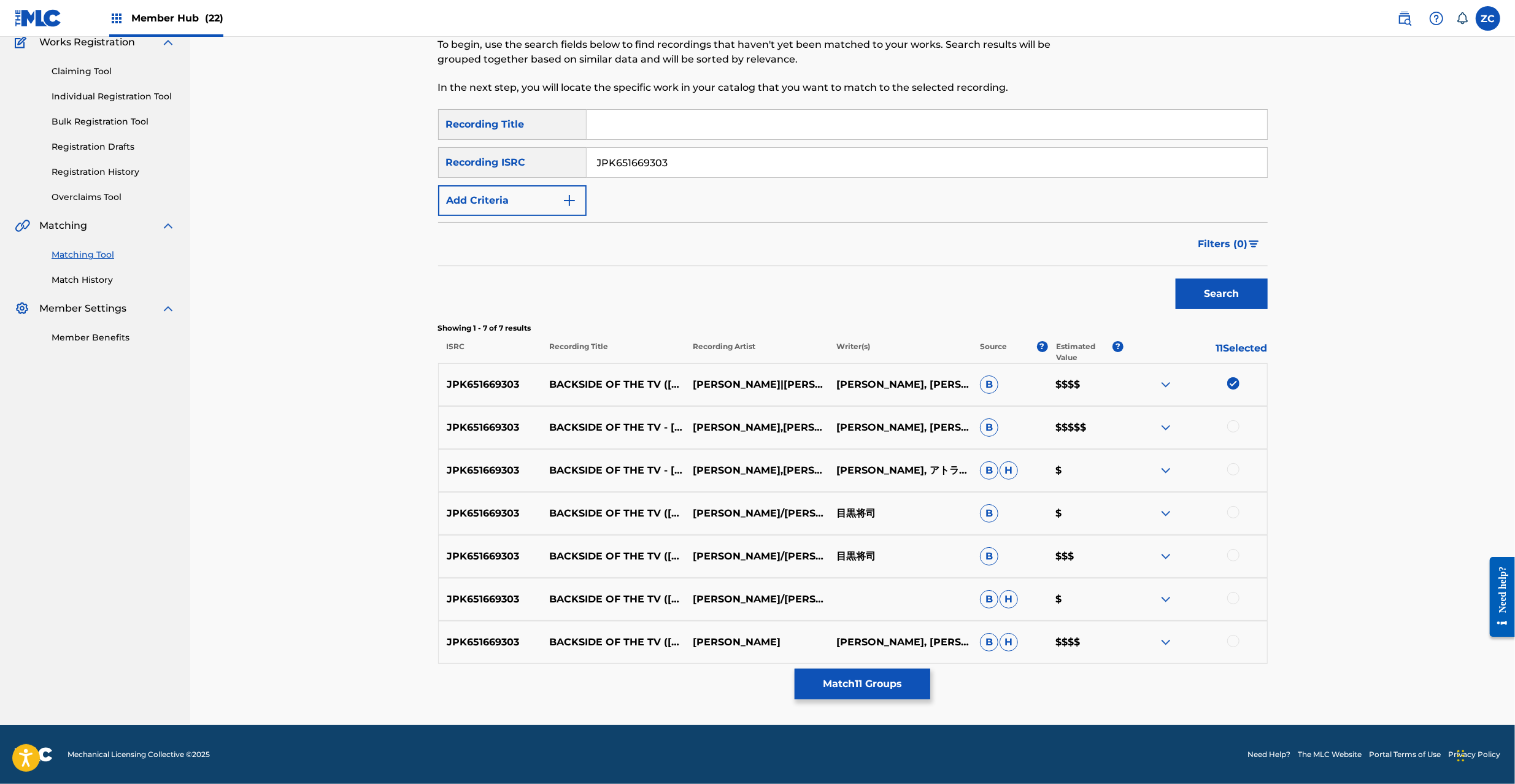
click at [1233, 424] on div at bounding box center [1233, 426] width 13 height 13
click at [1231, 469] on div at bounding box center [1233, 469] width 13 height 13
click at [1233, 516] on div at bounding box center [1233, 512] width 13 height 13
click at [1235, 555] on div at bounding box center [1233, 555] width 13 height 13
drag, startPoint x: 1233, startPoint y: 597, endPoint x: 1233, endPoint y: 613, distance: 16.0
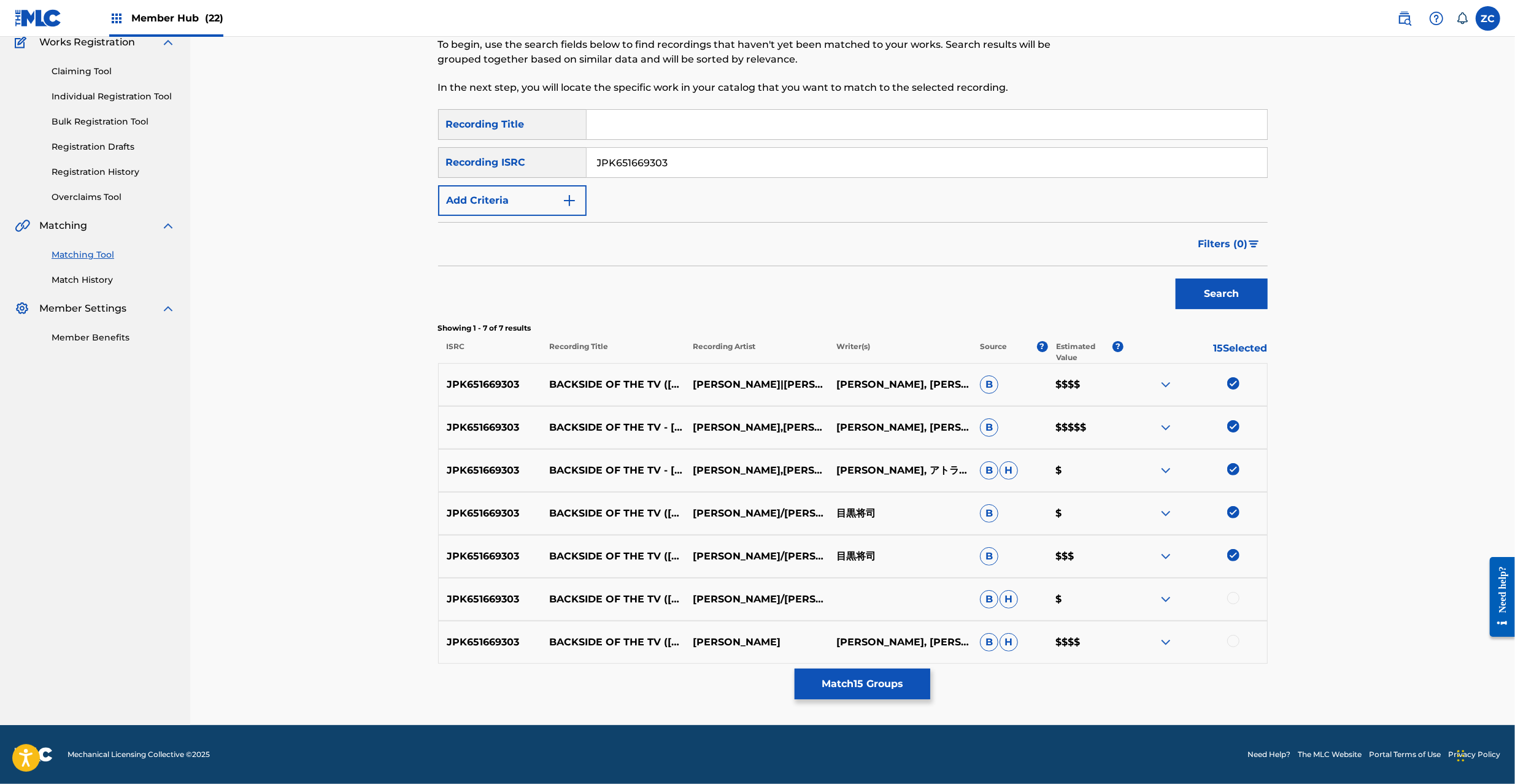
click at [1233, 597] on div at bounding box center [1233, 598] width 13 height 13
click at [1231, 644] on div at bounding box center [1233, 641] width 13 height 13
click at [867, 165] on input "JPK651669303" at bounding box center [926, 163] width 680 height 30
paste input "21"
click at [1198, 297] on button "Search" at bounding box center [1222, 294] width 92 height 30
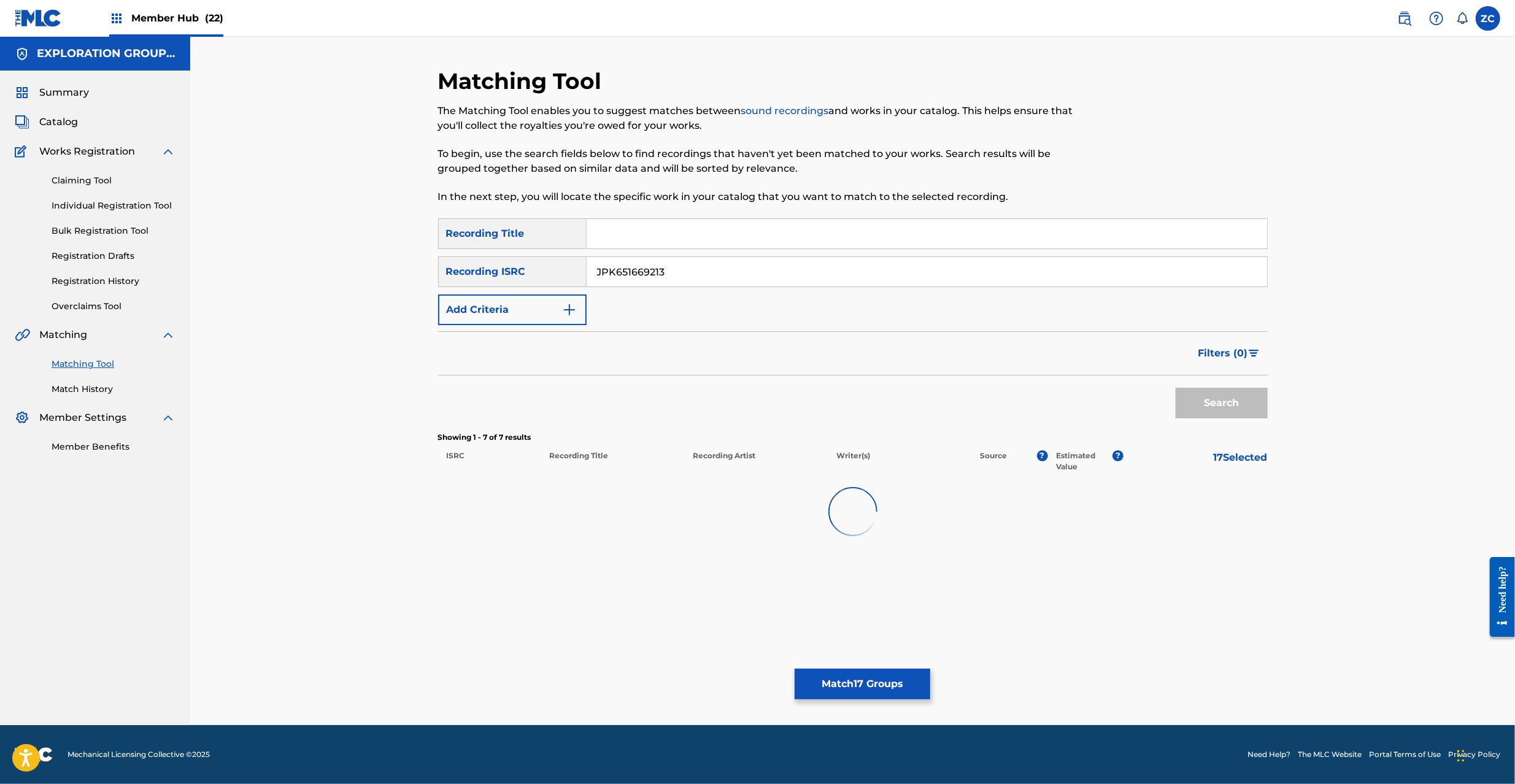
scroll to position [0, 0]
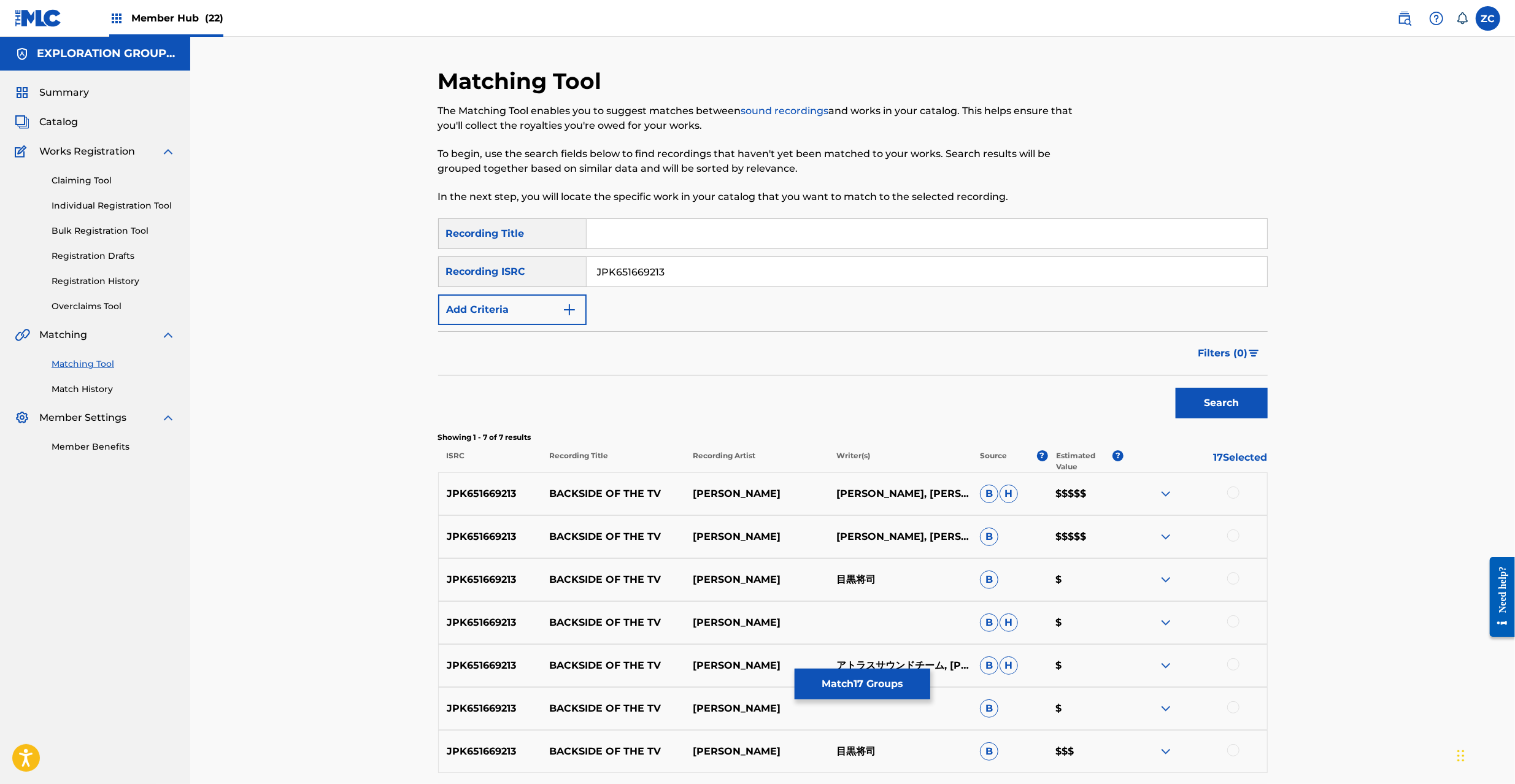
click at [1233, 494] on div at bounding box center [1233, 493] width 13 height 13
click at [1236, 534] on div at bounding box center [1233, 535] width 13 height 13
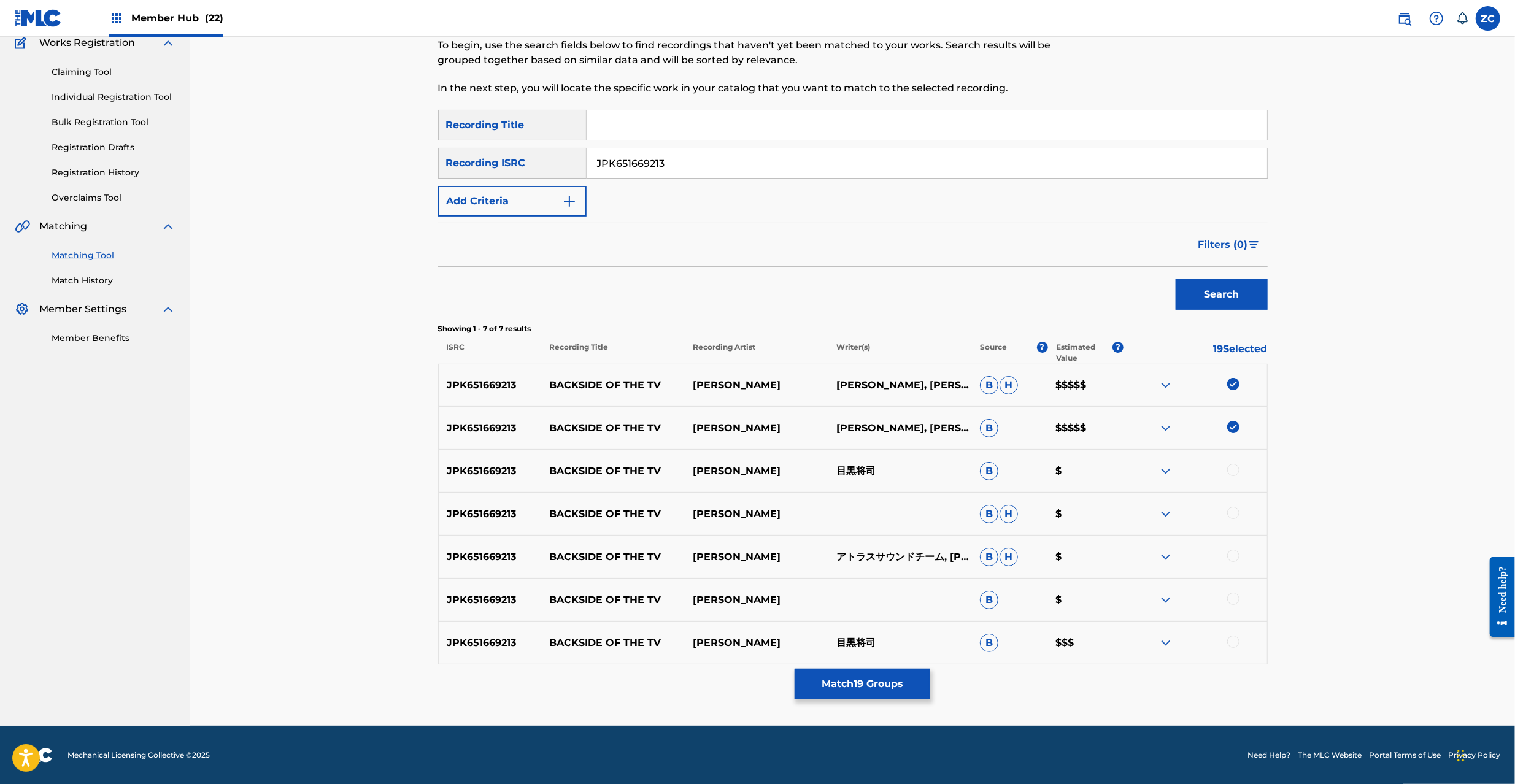
scroll to position [109, 0]
click at [1233, 467] on div at bounding box center [1233, 469] width 13 height 13
click at [1238, 515] on div at bounding box center [1233, 512] width 13 height 13
click at [1231, 550] on div at bounding box center [1233, 555] width 13 height 13
click at [1236, 597] on div at bounding box center [1233, 598] width 13 height 13
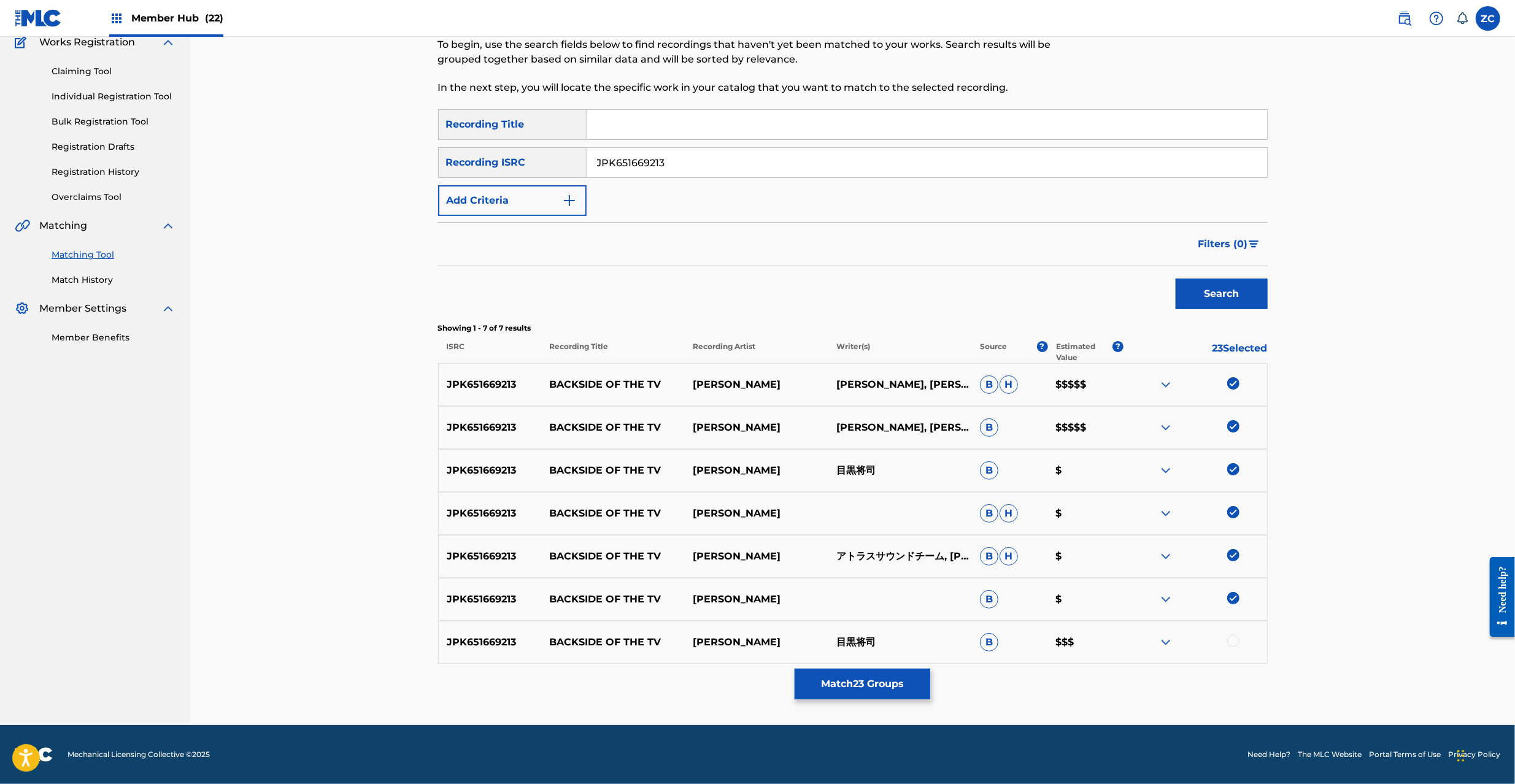
click at [1236, 641] on div at bounding box center [1233, 641] width 13 height 13
click at [779, 158] on input "JPK651669213" at bounding box center [926, 163] width 680 height 30
paste input "392020"
click at [1235, 294] on button "Search" at bounding box center [1222, 294] width 92 height 30
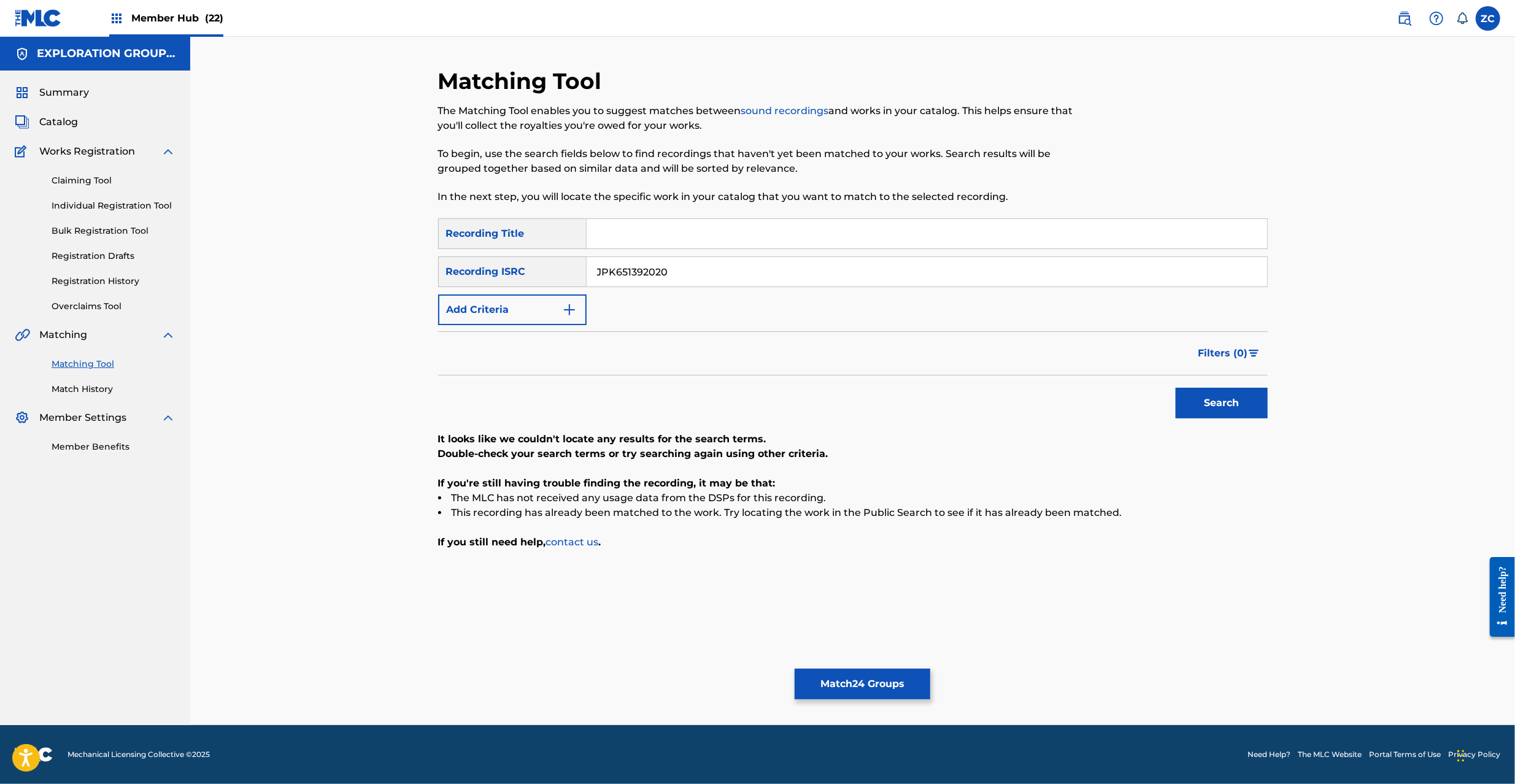
click at [934, 276] on input "JPK651392020" at bounding box center [926, 272] width 680 height 30
paste input "66803"
click at [1176, 388] on button "Search" at bounding box center [1222, 403] width 92 height 30
click at [821, 273] on input "JPK651366803" at bounding box center [926, 272] width 680 height 30
paste input "160324"
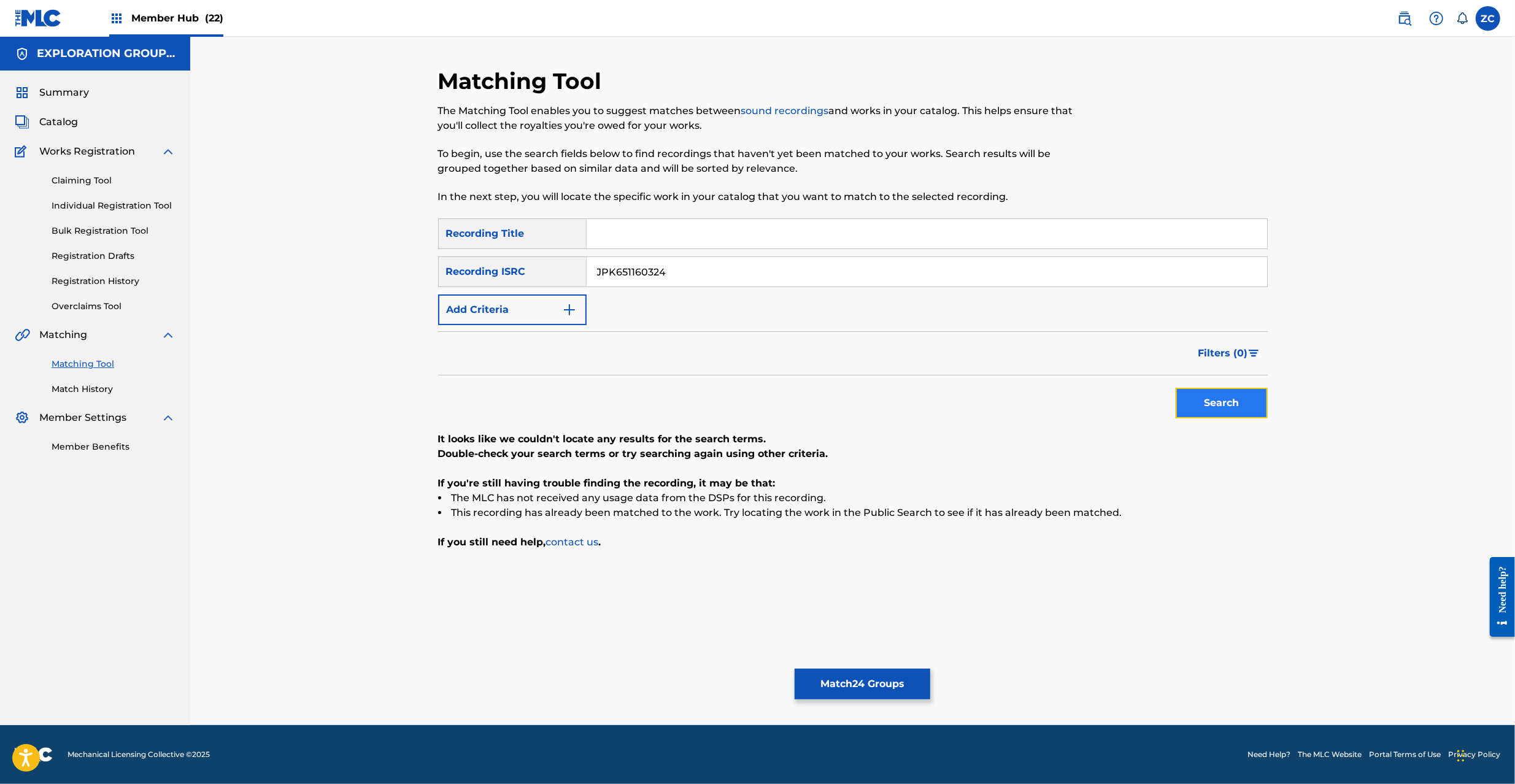
click at [1254, 406] on button "Search" at bounding box center [1222, 403] width 92 height 30
click at [938, 265] on input "JPK651160324" at bounding box center [926, 272] width 680 height 30
paste input "392021"
click at [1229, 403] on button "Search" at bounding box center [1222, 403] width 92 height 30
click at [985, 278] on input "JPK651392021" at bounding box center [926, 272] width 680 height 30
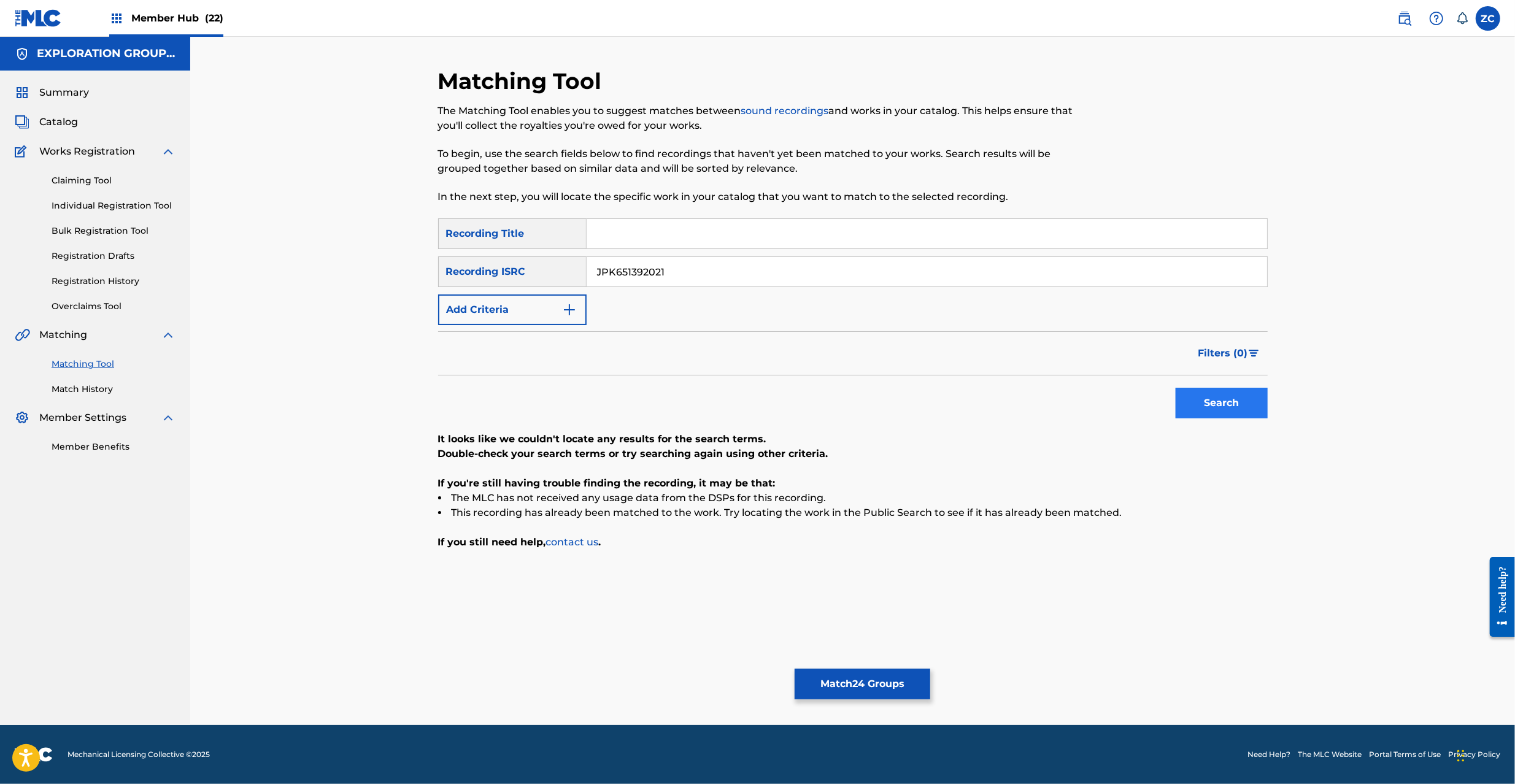
paste input "P300800532"
type input "JPP300800532"
click at [1220, 409] on button "Search" at bounding box center [1222, 403] width 92 height 30
click at [888, 680] on button "Match 24 Groups" at bounding box center [862, 684] width 135 height 30
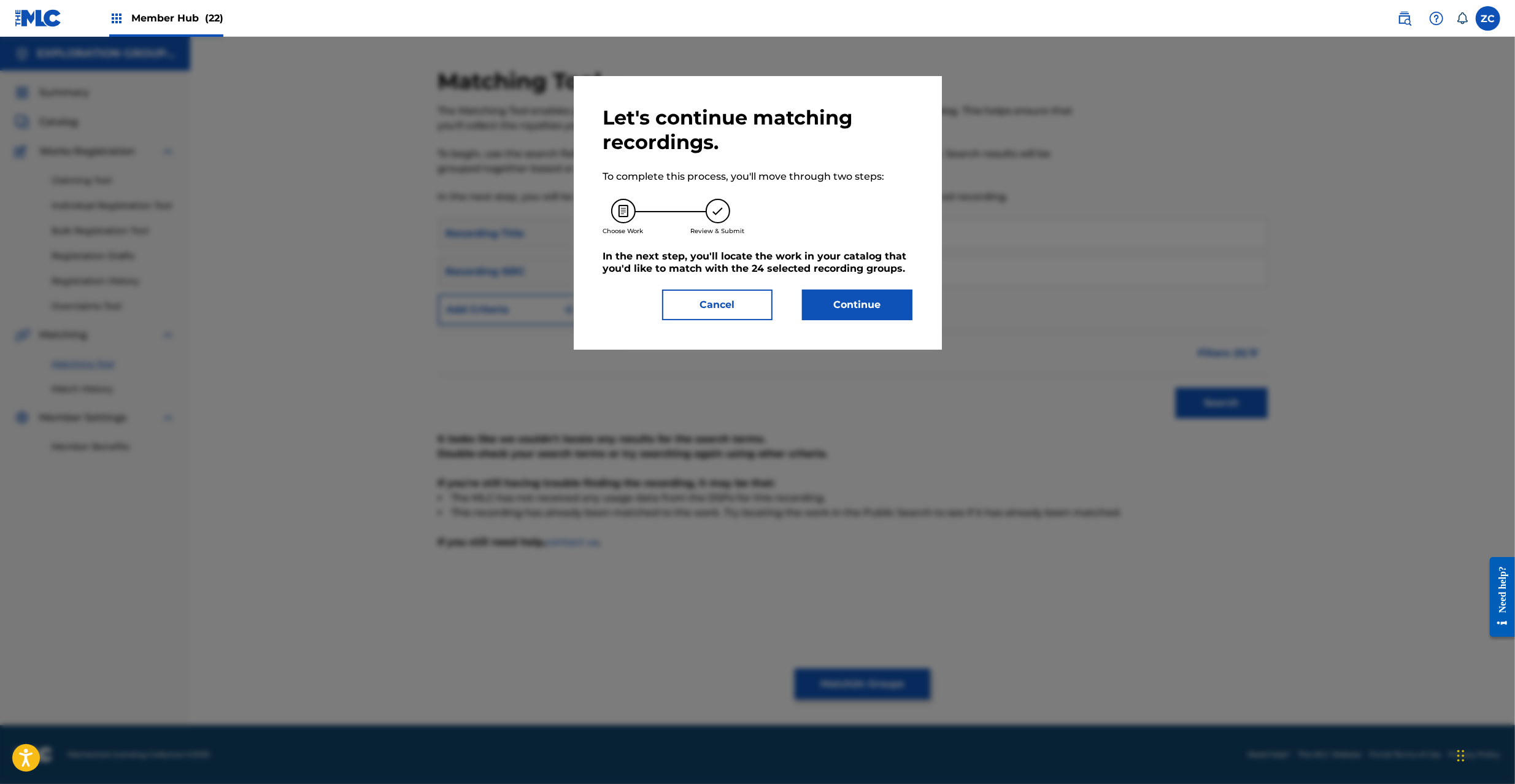
click at [882, 322] on div "Let's continue matching recordings. To complete this process, you'll move throu…" at bounding box center [758, 213] width 368 height 273
click at [873, 317] on button "Continue" at bounding box center [857, 305] width 111 height 30
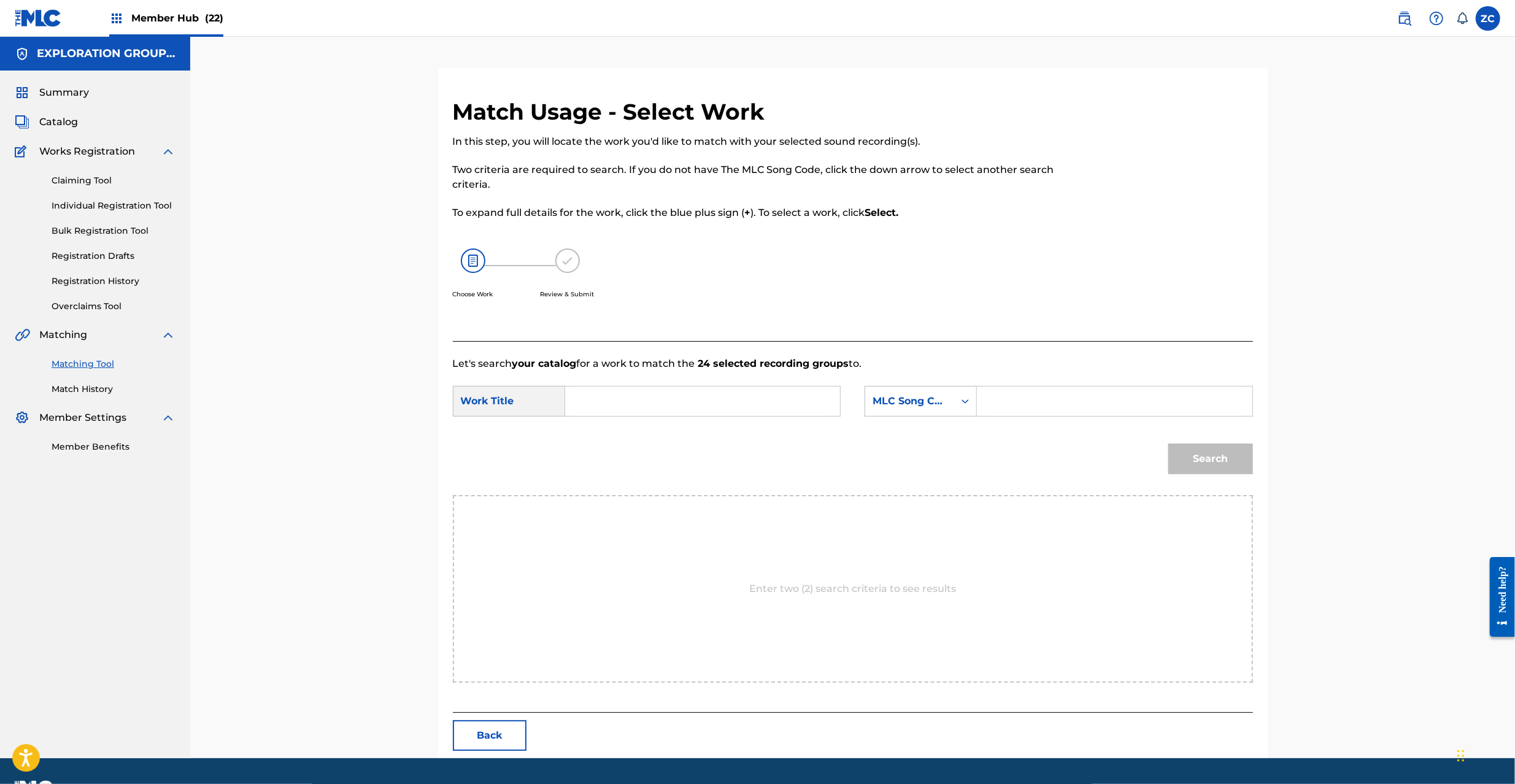
drag, startPoint x: 725, startPoint y: 405, endPoint x: 659, endPoint y: 409, distance: 66.1
click at [724, 406] on input "Search Form" at bounding box center [702, 401] width 254 height 30
paste input "Backside Of The Tv BD9RIF"
click at [705, 404] on input "Backside Of The Tv BD9RIF" at bounding box center [702, 401] width 254 height 30
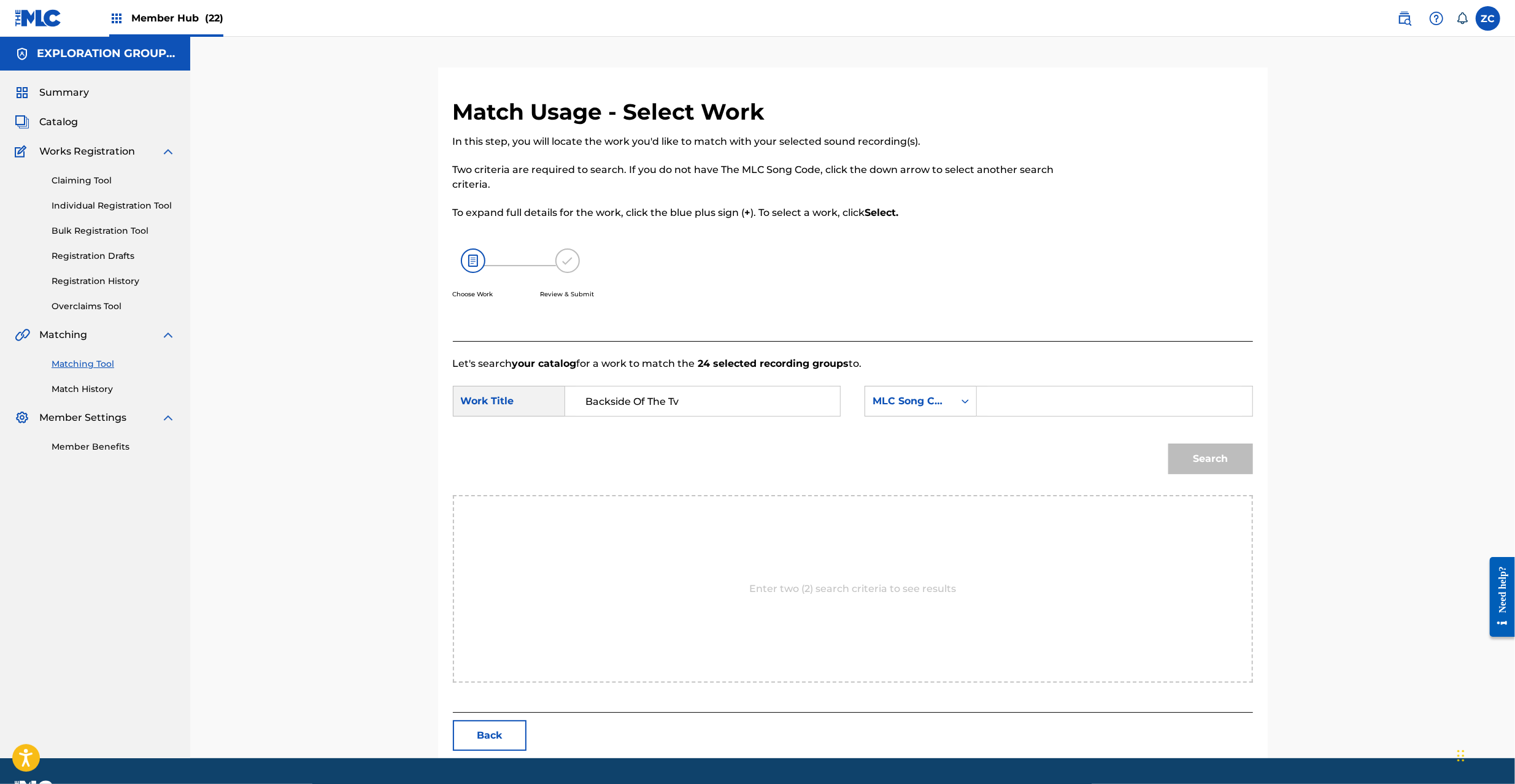
type input "Backside Of The Tv"
click at [1079, 404] on input "Search Form" at bounding box center [1114, 401] width 254 height 30
paste input "BD9RIF"
type input "BD9RIF"
click at [1231, 461] on button "Search" at bounding box center [1211, 459] width 85 height 30
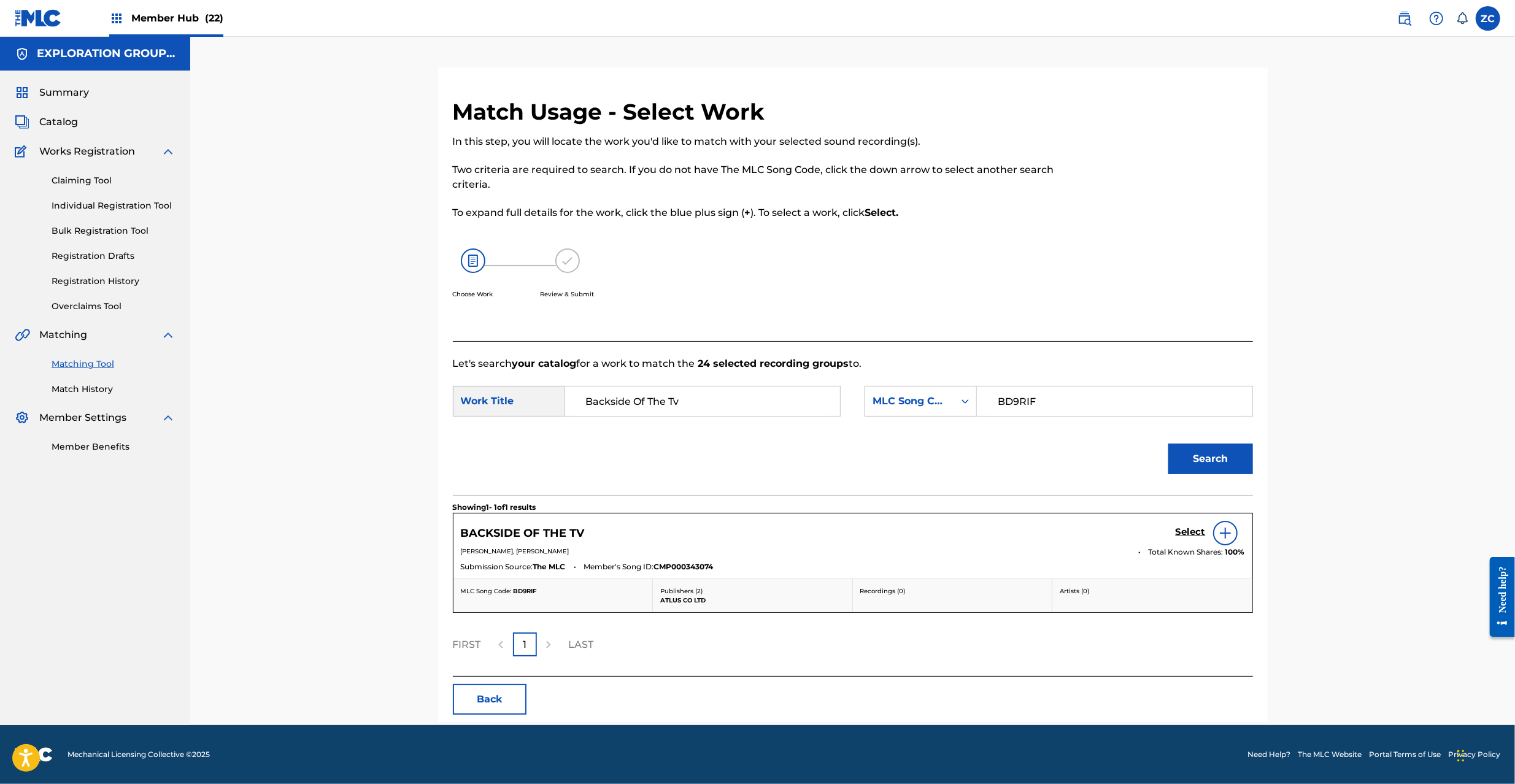
click at [1189, 543] on div "Select" at bounding box center [1210, 533] width 69 height 25
click at [1194, 536] on h5 "Select" at bounding box center [1191, 532] width 30 height 12
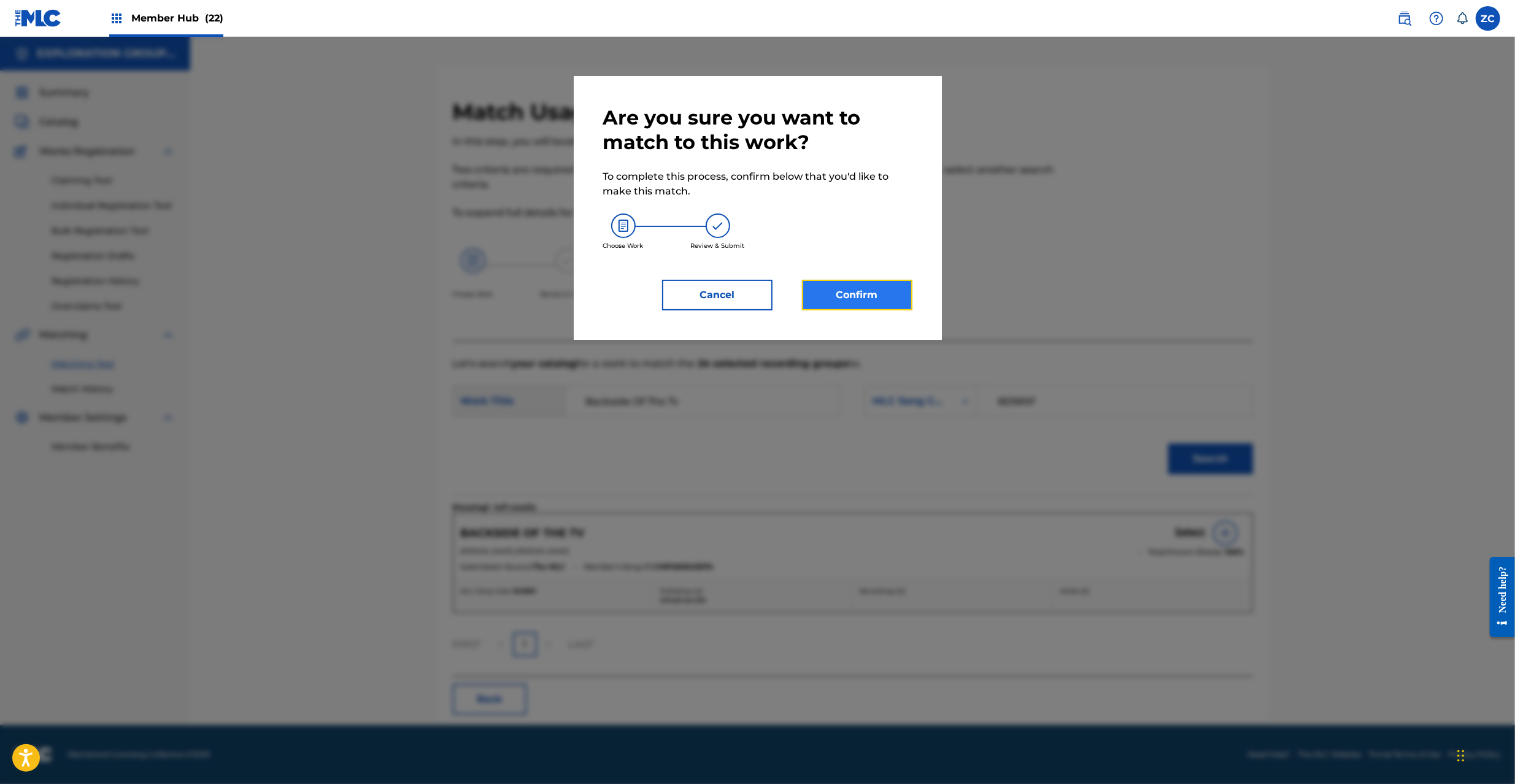
click at [873, 300] on button "Confirm" at bounding box center [857, 294] width 111 height 30
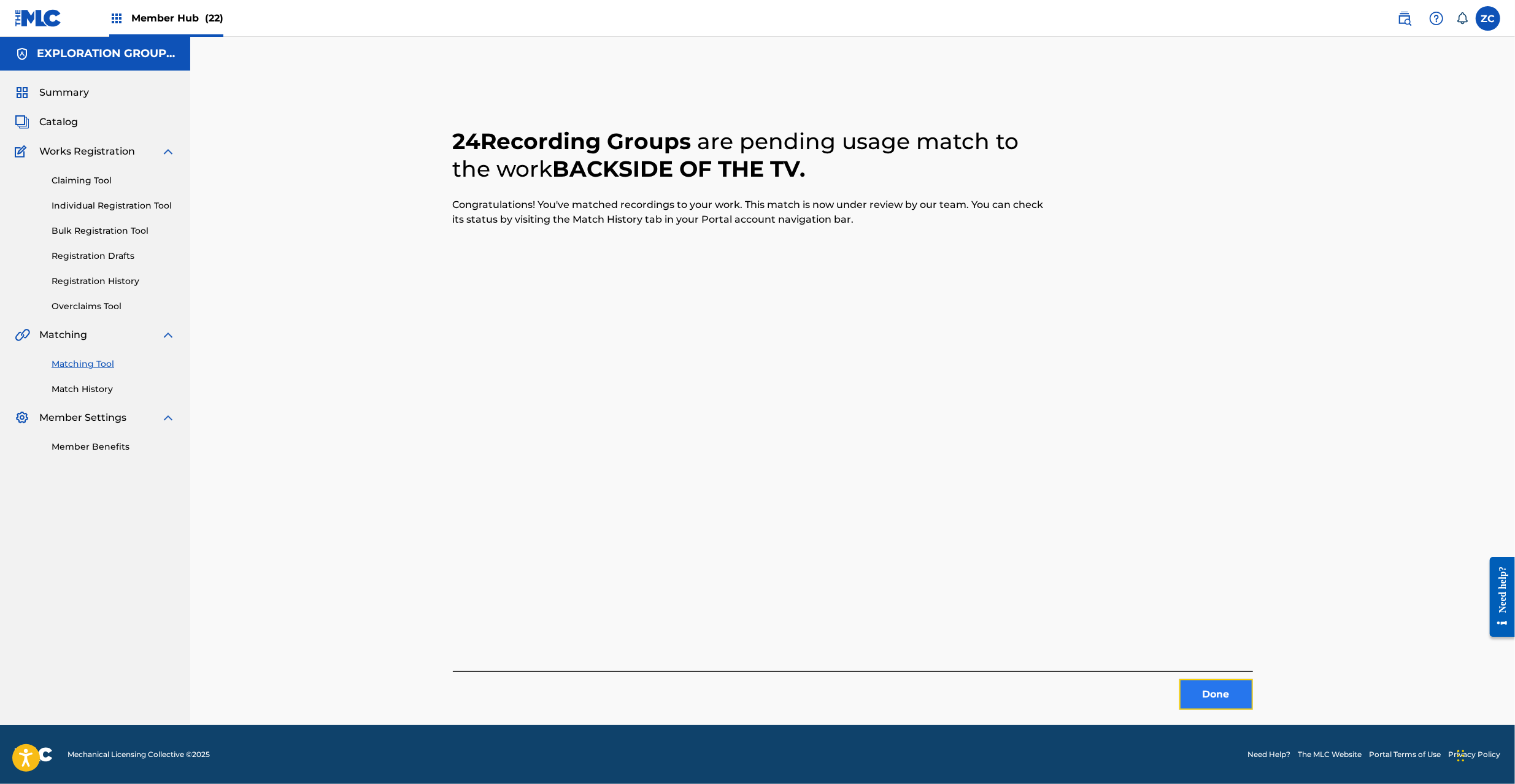
click at [1238, 699] on button "Done" at bounding box center [1216, 694] width 74 height 30
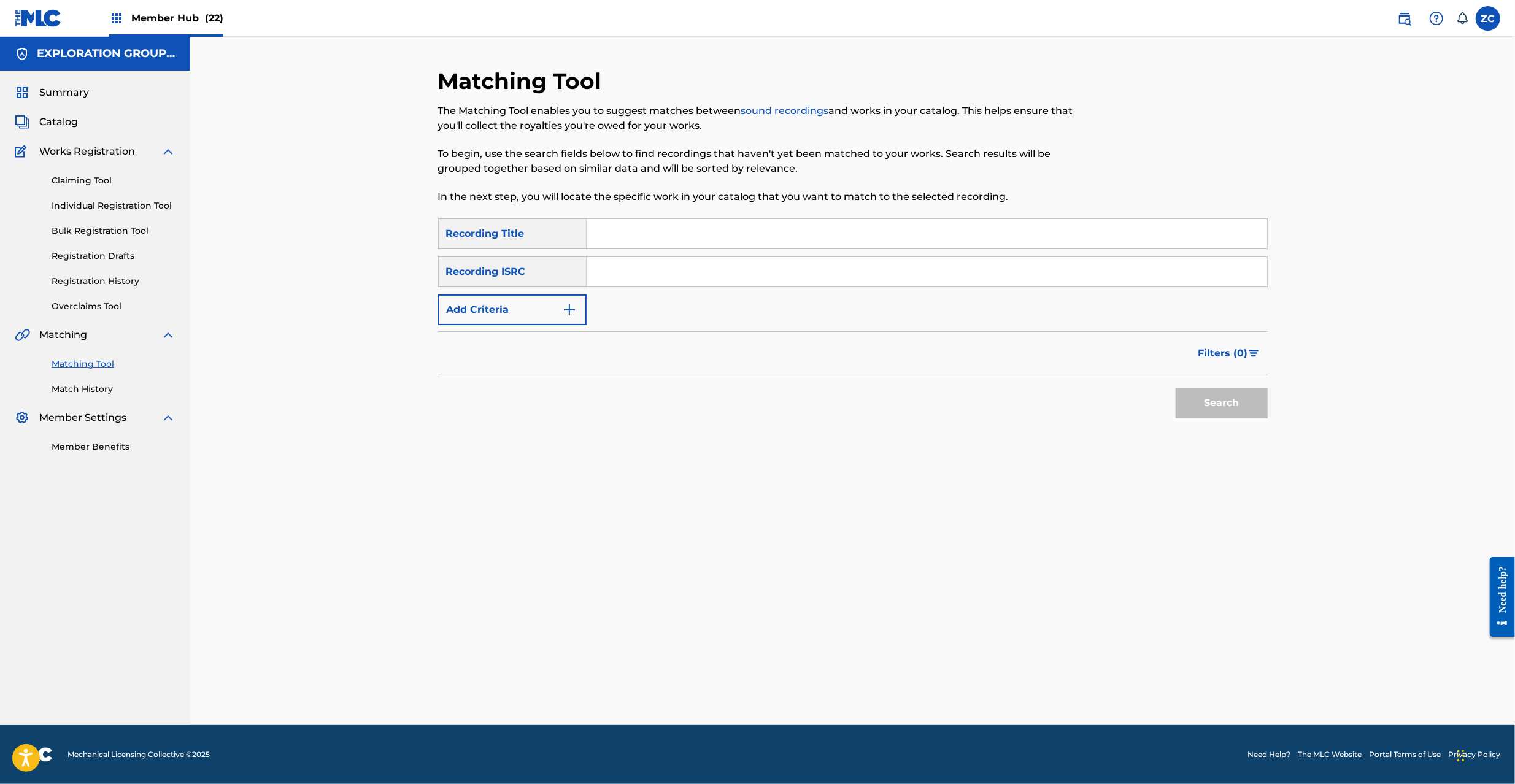
click at [762, 279] on input "Search Form" at bounding box center [926, 272] width 680 height 30
paste input "JPK651669362"
click at [1248, 409] on button "Search" at bounding box center [1222, 403] width 92 height 30
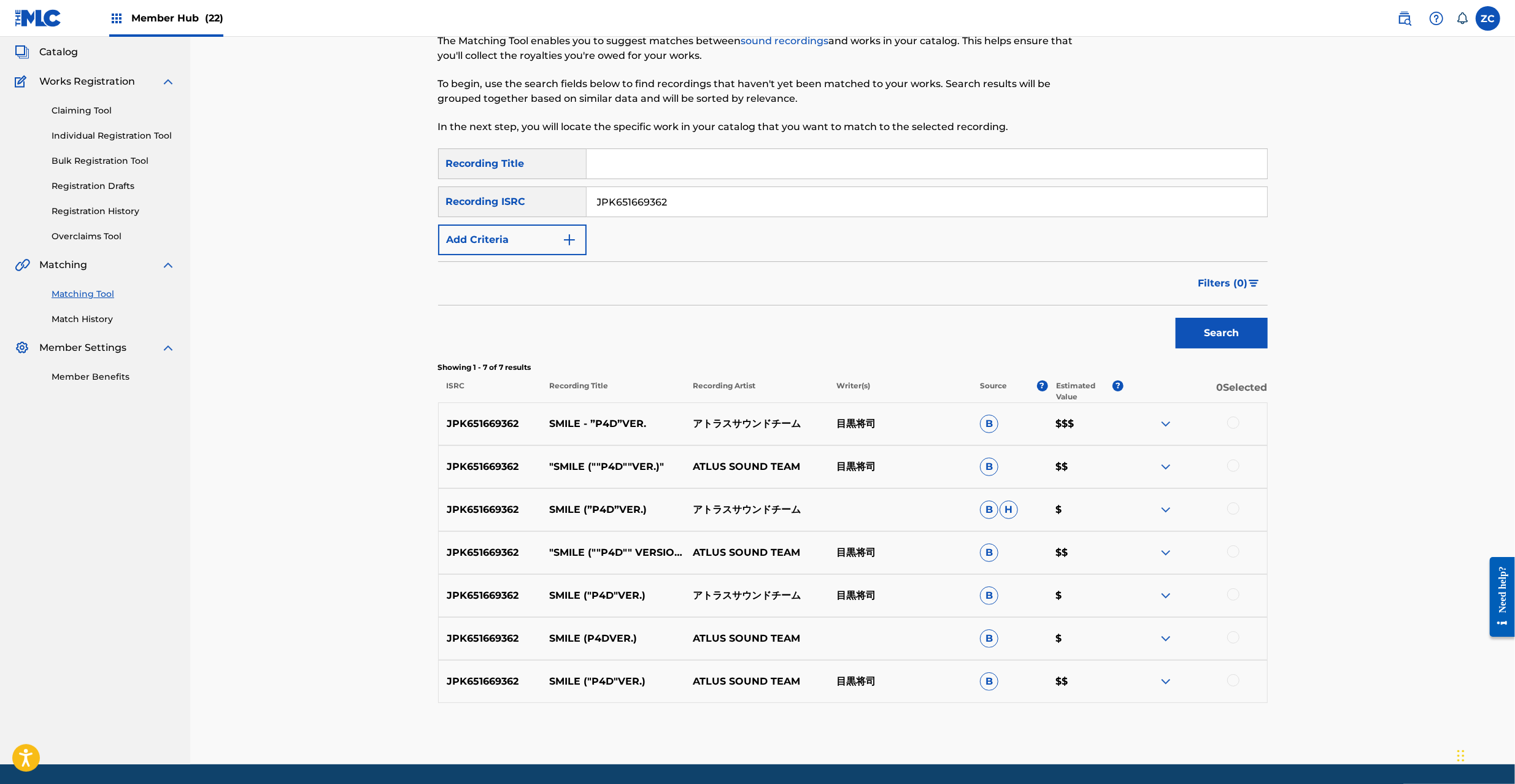
scroll to position [109, 0]
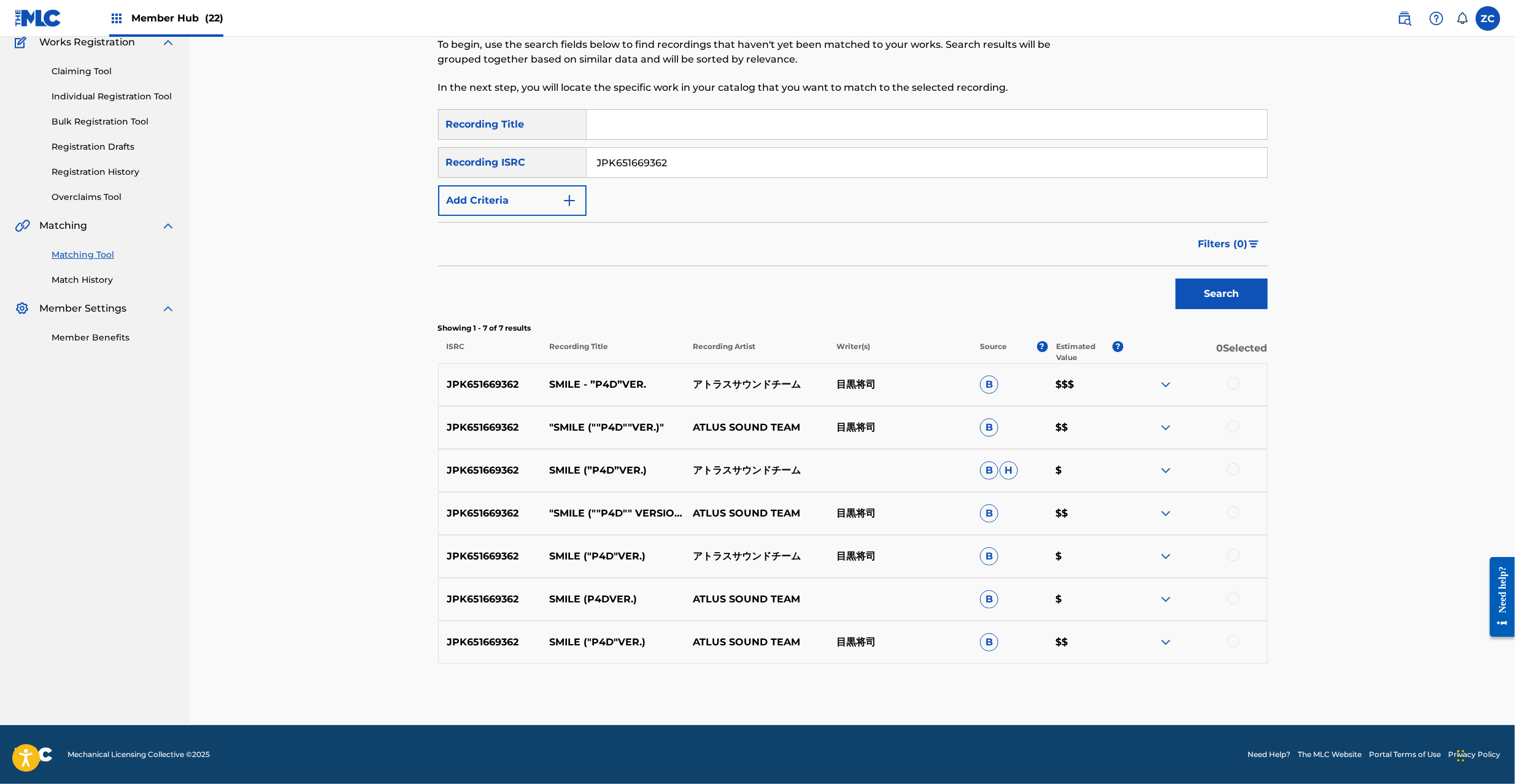
click at [1233, 381] on div at bounding box center [1233, 383] width 13 height 13
click at [1236, 430] on div at bounding box center [1233, 426] width 13 height 13
click at [1236, 470] on div at bounding box center [1233, 469] width 13 height 13
click at [1233, 513] on div at bounding box center [1233, 512] width 13 height 13
click at [1236, 557] on div at bounding box center [1233, 555] width 13 height 13
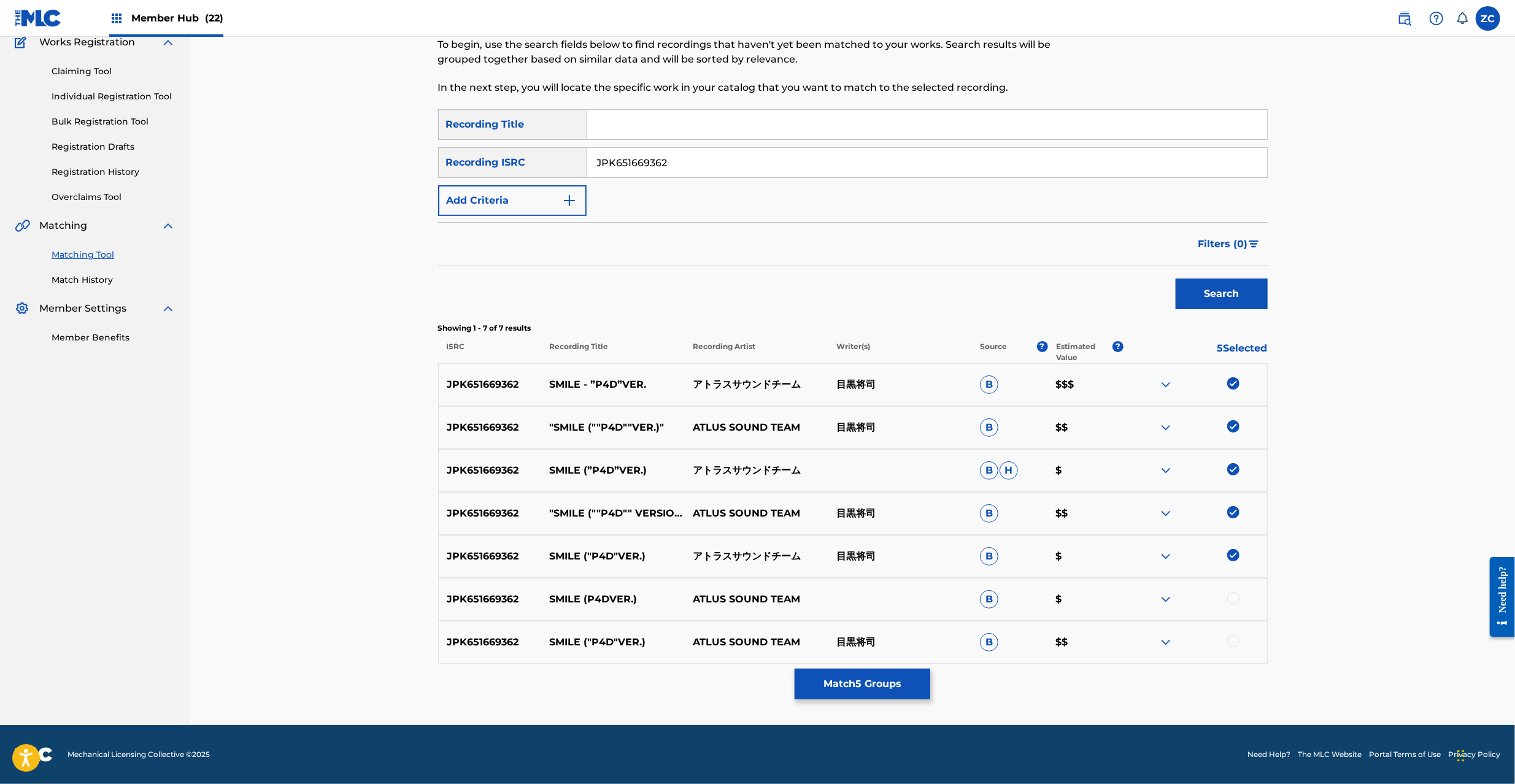
click at [1233, 599] on div at bounding box center [1233, 598] width 13 height 13
click at [1236, 641] on div at bounding box center [1233, 641] width 13 height 13
click at [937, 156] on input "JPK651669362" at bounding box center [926, 163] width 680 height 30
paste input "21"
click at [1253, 305] on button "Search" at bounding box center [1222, 294] width 92 height 30
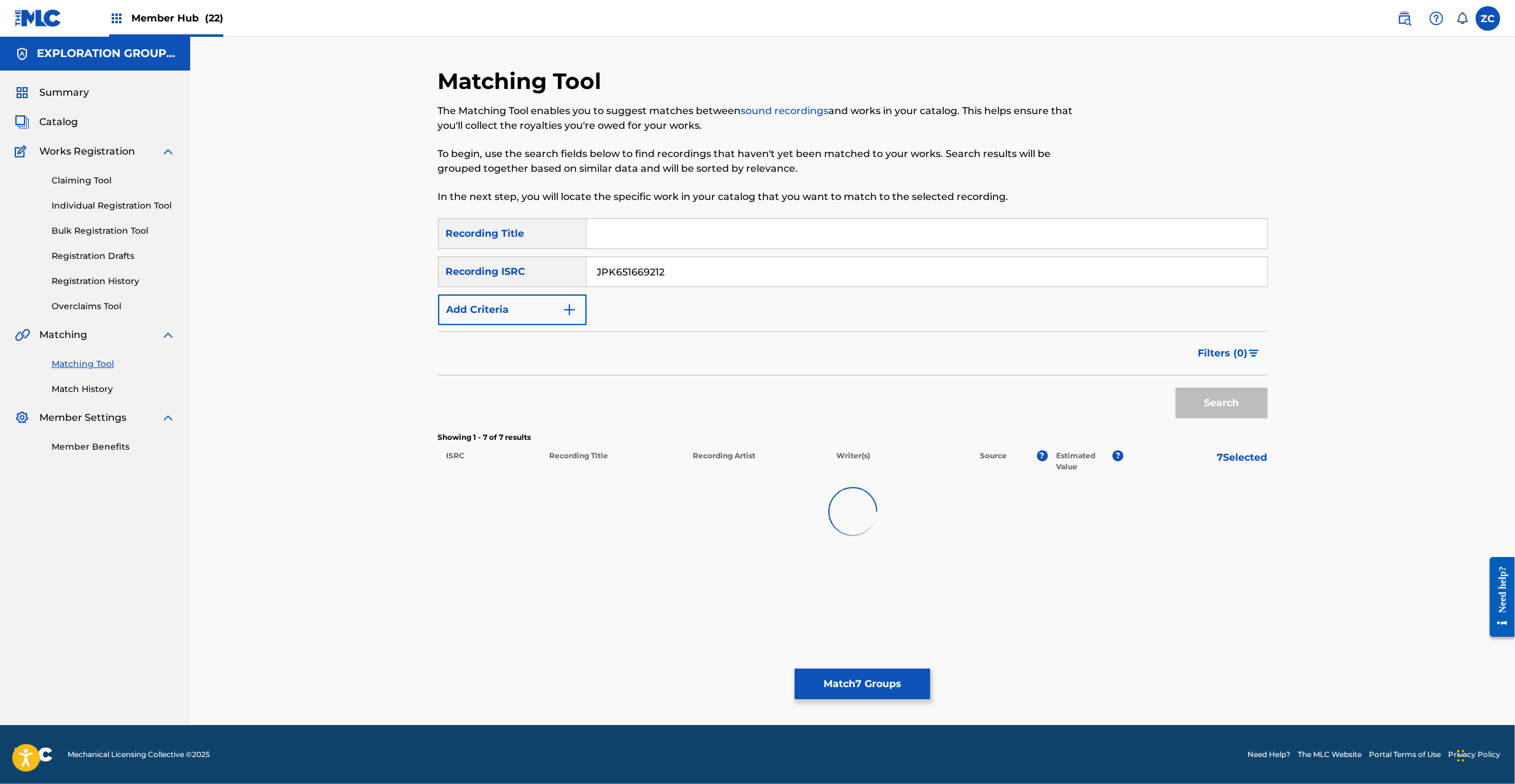
scroll to position [0, 0]
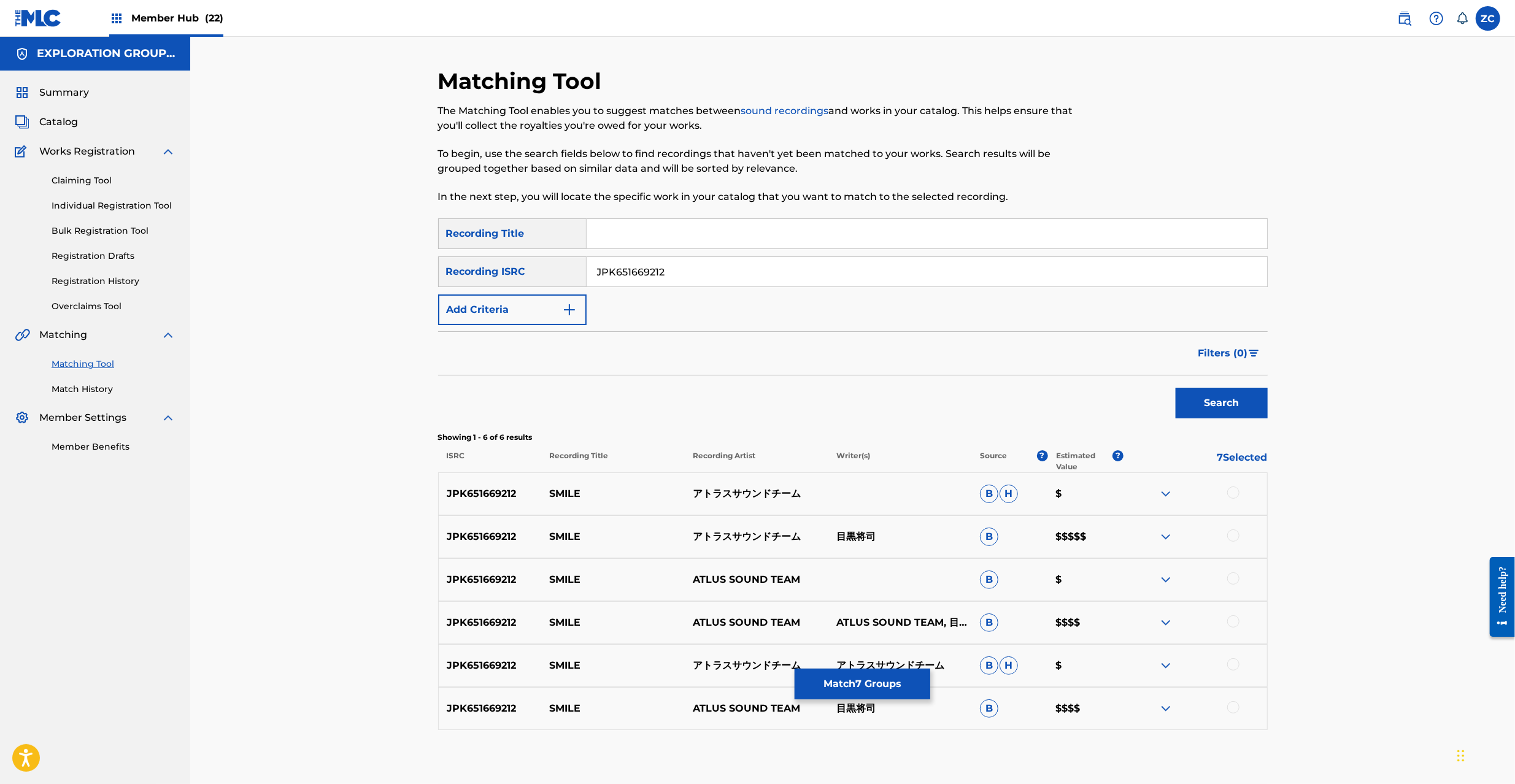
click at [1233, 494] on div at bounding box center [1233, 493] width 13 height 13
click at [1233, 536] on div at bounding box center [1233, 535] width 13 height 13
click at [1233, 577] on div at bounding box center [1233, 578] width 13 height 13
click at [1236, 621] on div at bounding box center [1233, 621] width 13 height 13
drag, startPoint x: 1233, startPoint y: 663, endPoint x: 1237, endPoint y: 680, distance: 17.5
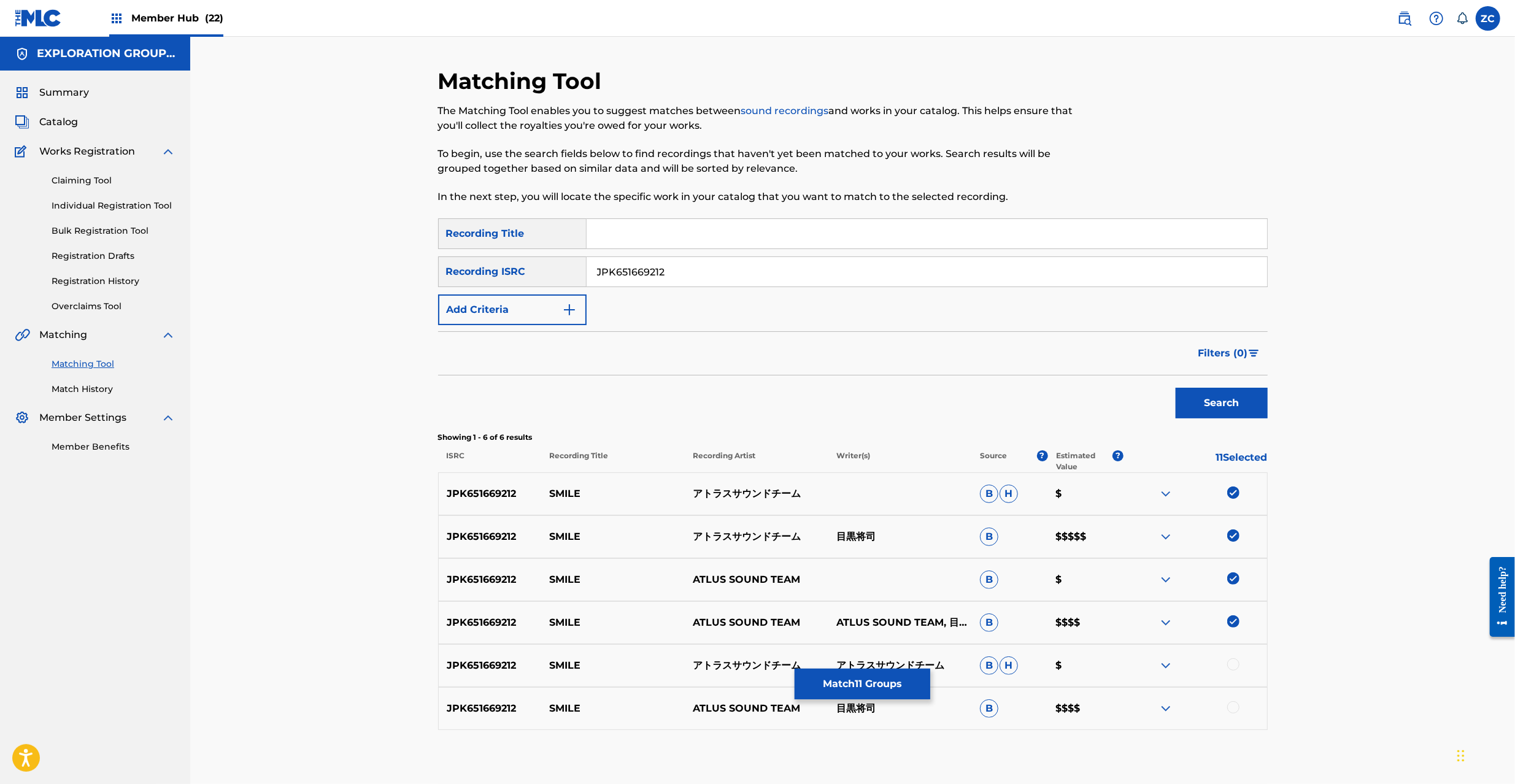
click at [1233, 663] on div at bounding box center [1233, 664] width 13 height 13
click at [1235, 710] on div at bounding box center [1233, 707] width 13 height 13
click at [909, 273] on input "JPK651669212" at bounding box center [926, 272] width 680 height 30
paste input "392019"
click at [1176, 388] on button "Search" at bounding box center [1222, 403] width 92 height 30
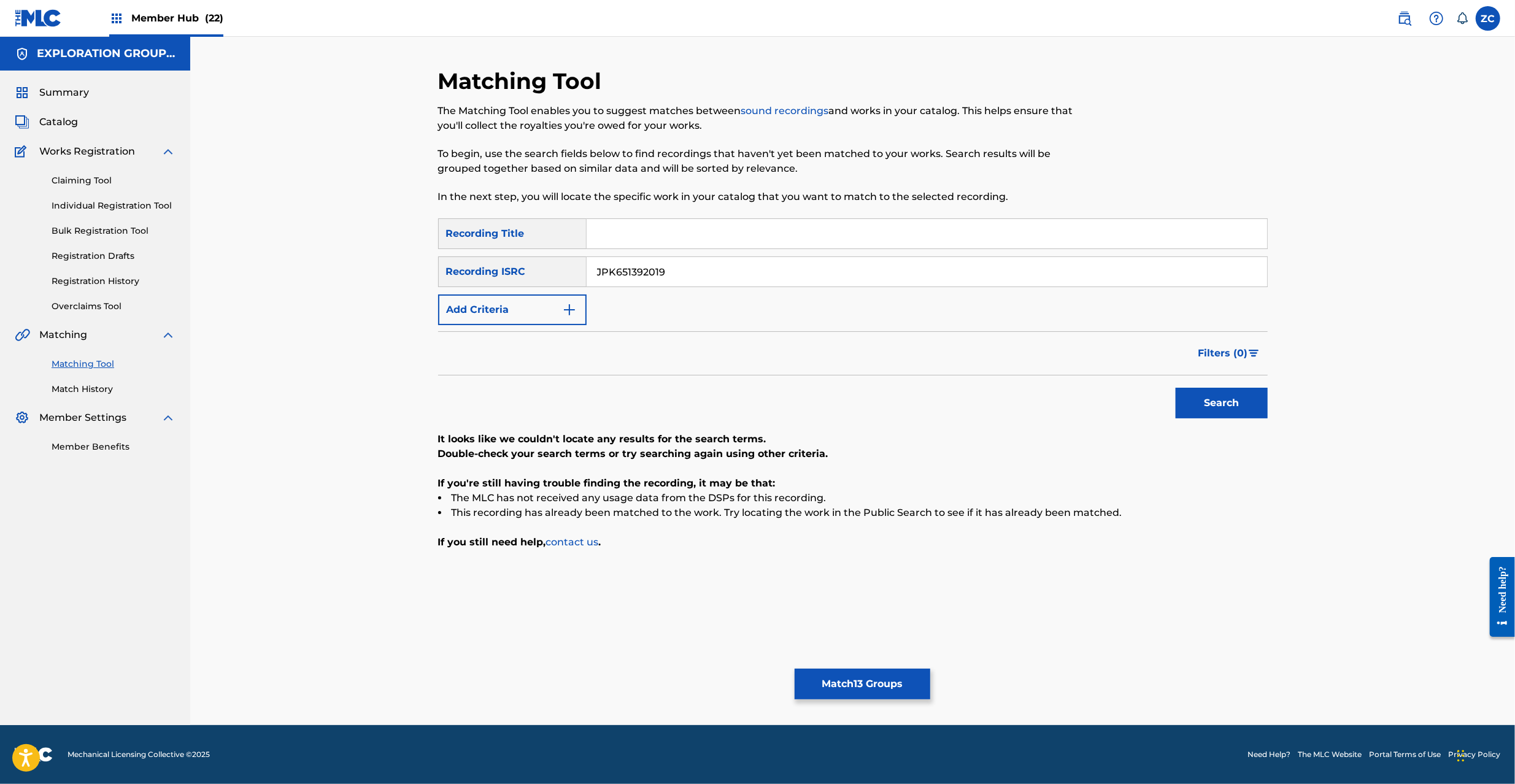
click at [824, 275] on input "JPK651392019" at bounding box center [926, 272] width 680 height 30
paste input "66712"
click at [1230, 403] on button "Search" at bounding box center [1222, 403] width 92 height 30
click at [815, 276] on input "JPK651366712" at bounding box center [926, 272] width 680 height 30
paste input "264408"
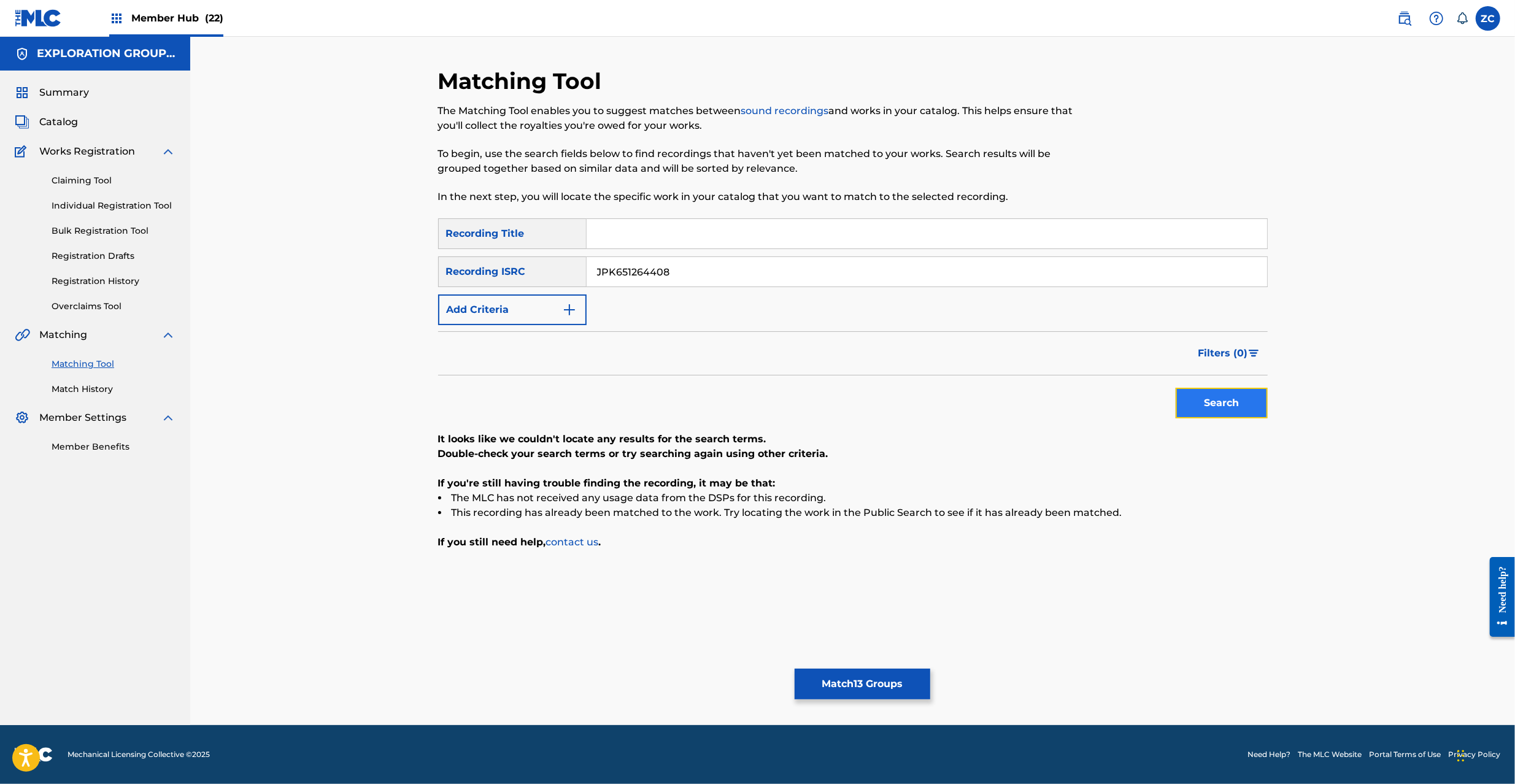
click at [1215, 404] on button "Search" at bounding box center [1222, 403] width 92 height 30
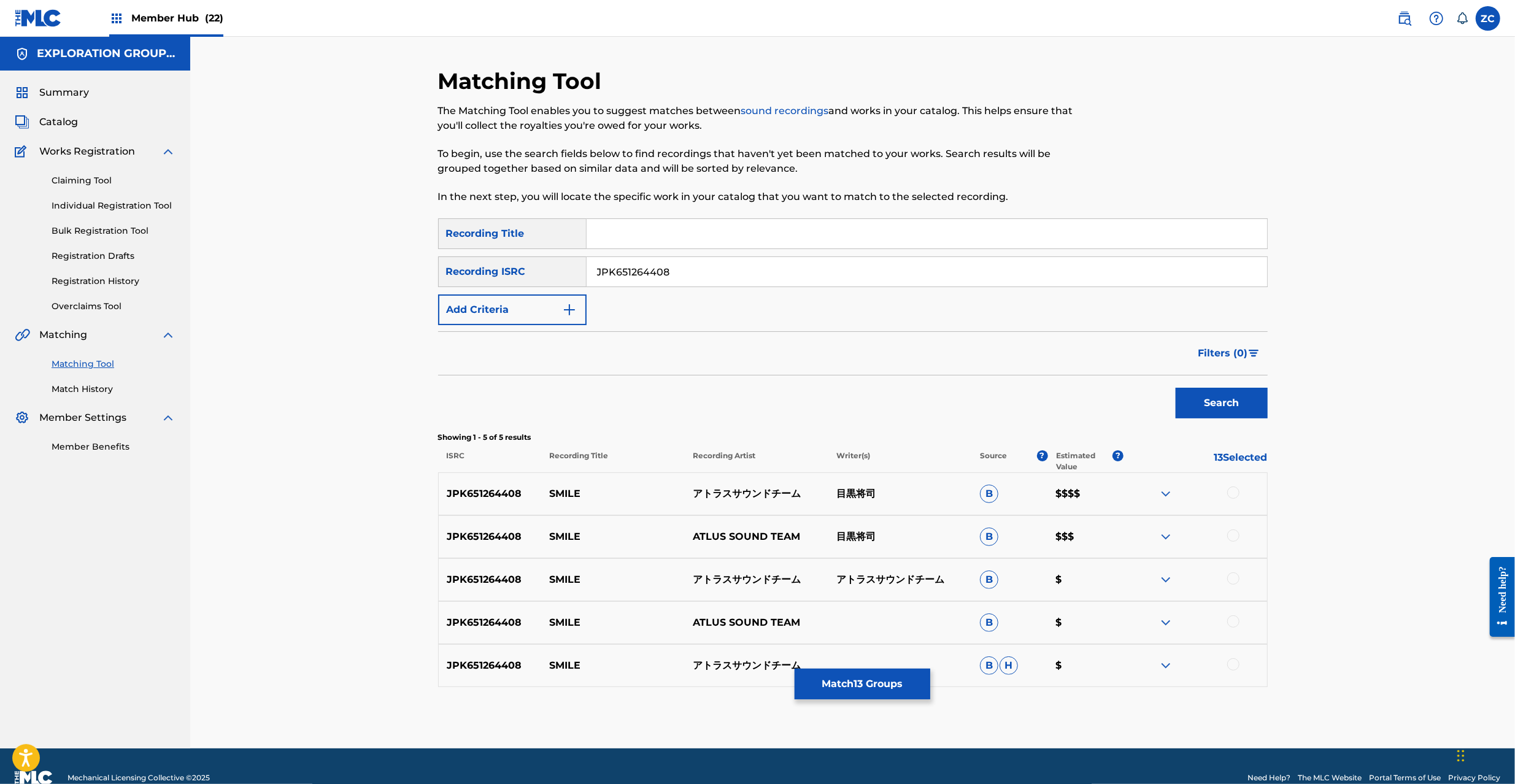
click at [1233, 496] on div at bounding box center [1233, 493] width 13 height 13
click at [1235, 528] on div "JPK651264408 SMILE ATLUS SOUND TEAM 目黒将司 B $$$" at bounding box center [853, 537] width 830 height 43
click at [1235, 536] on div at bounding box center [1233, 535] width 13 height 13
click at [1235, 577] on div at bounding box center [1233, 578] width 13 height 13
click at [1236, 624] on div at bounding box center [1233, 621] width 13 height 13
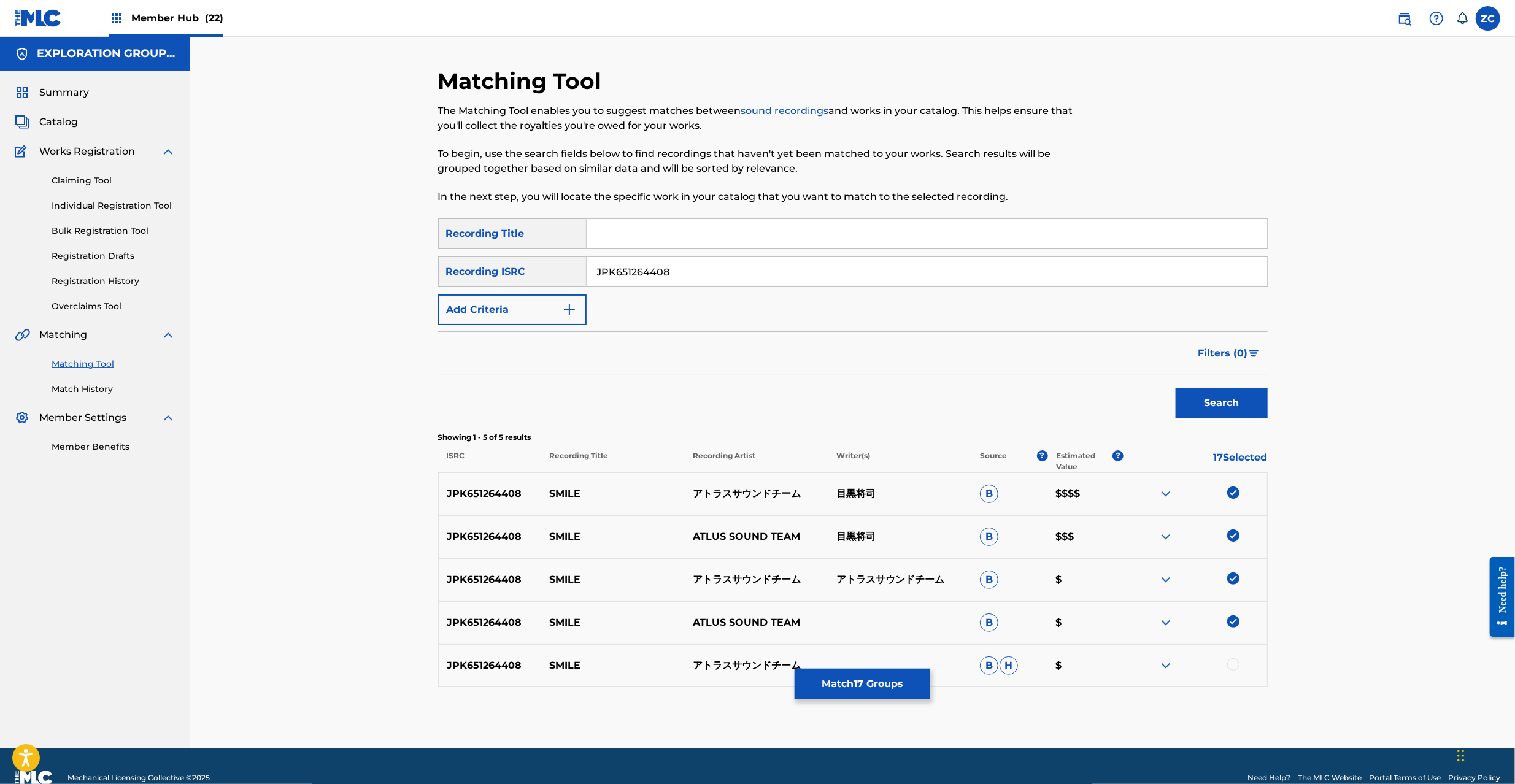
click at [1236, 661] on div at bounding box center [1233, 664] width 13 height 13
click at [803, 280] on input "JPK651264408" at bounding box center [926, 272] width 680 height 30
paste input "161705"
drag, startPoint x: 1224, startPoint y: 409, endPoint x: 1195, endPoint y: 398, distance: 31.0
click at [1224, 409] on button "Search" at bounding box center [1222, 403] width 92 height 30
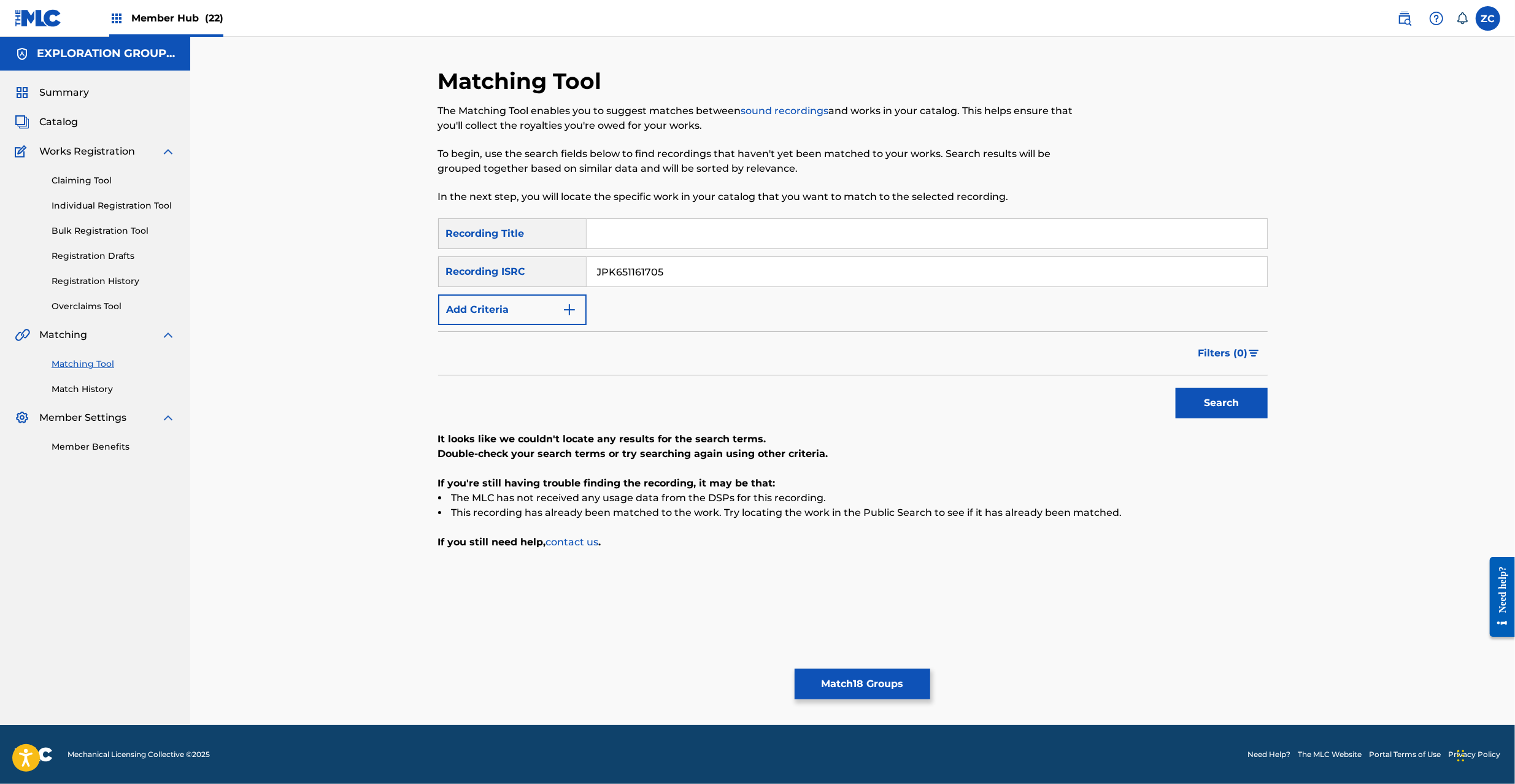
click at [865, 271] on input "JPK651161705" at bounding box center [926, 272] width 680 height 30
paste input "P300800531"
click at [1218, 409] on button "Search" at bounding box center [1222, 403] width 92 height 30
click at [877, 273] on input "JPP300800531" at bounding box center [926, 272] width 680 height 30
paste input "K651101708"
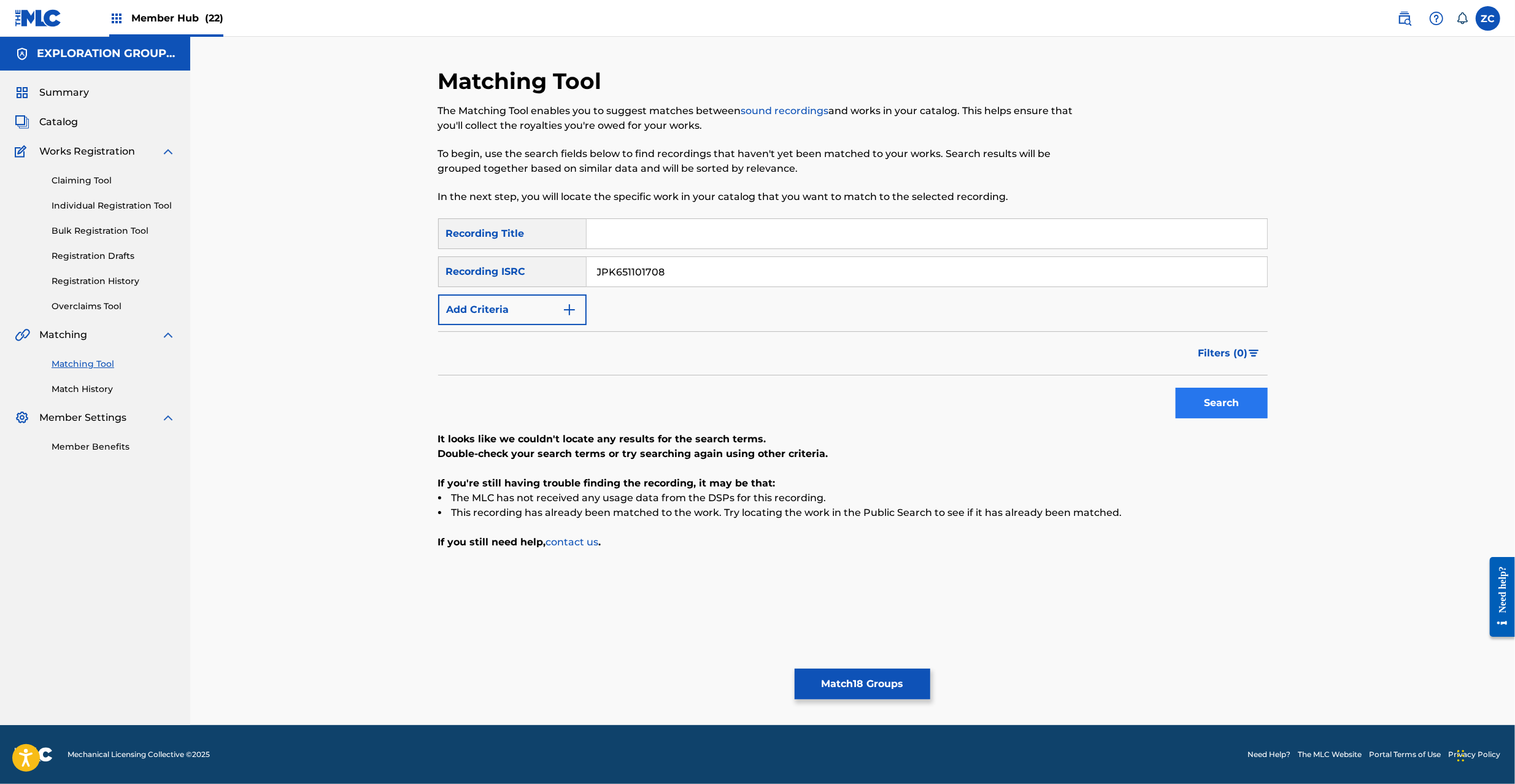
type input "JPK651101708"
click at [1215, 409] on button "Search" at bounding box center [1222, 403] width 92 height 30
click at [842, 690] on button "Match 18 Groups" at bounding box center [862, 684] width 135 height 30
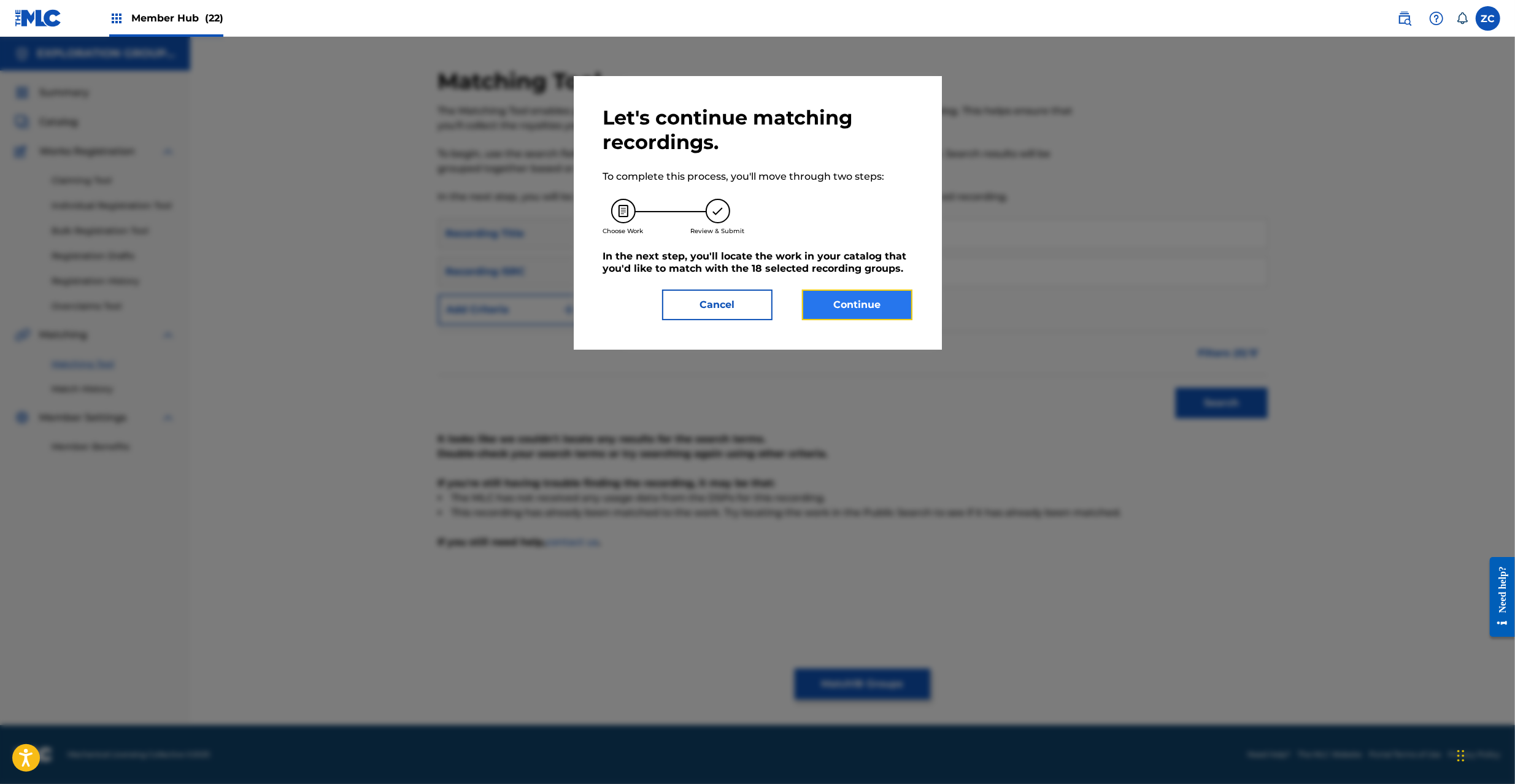
click at [856, 300] on button "Continue" at bounding box center [857, 305] width 111 height 30
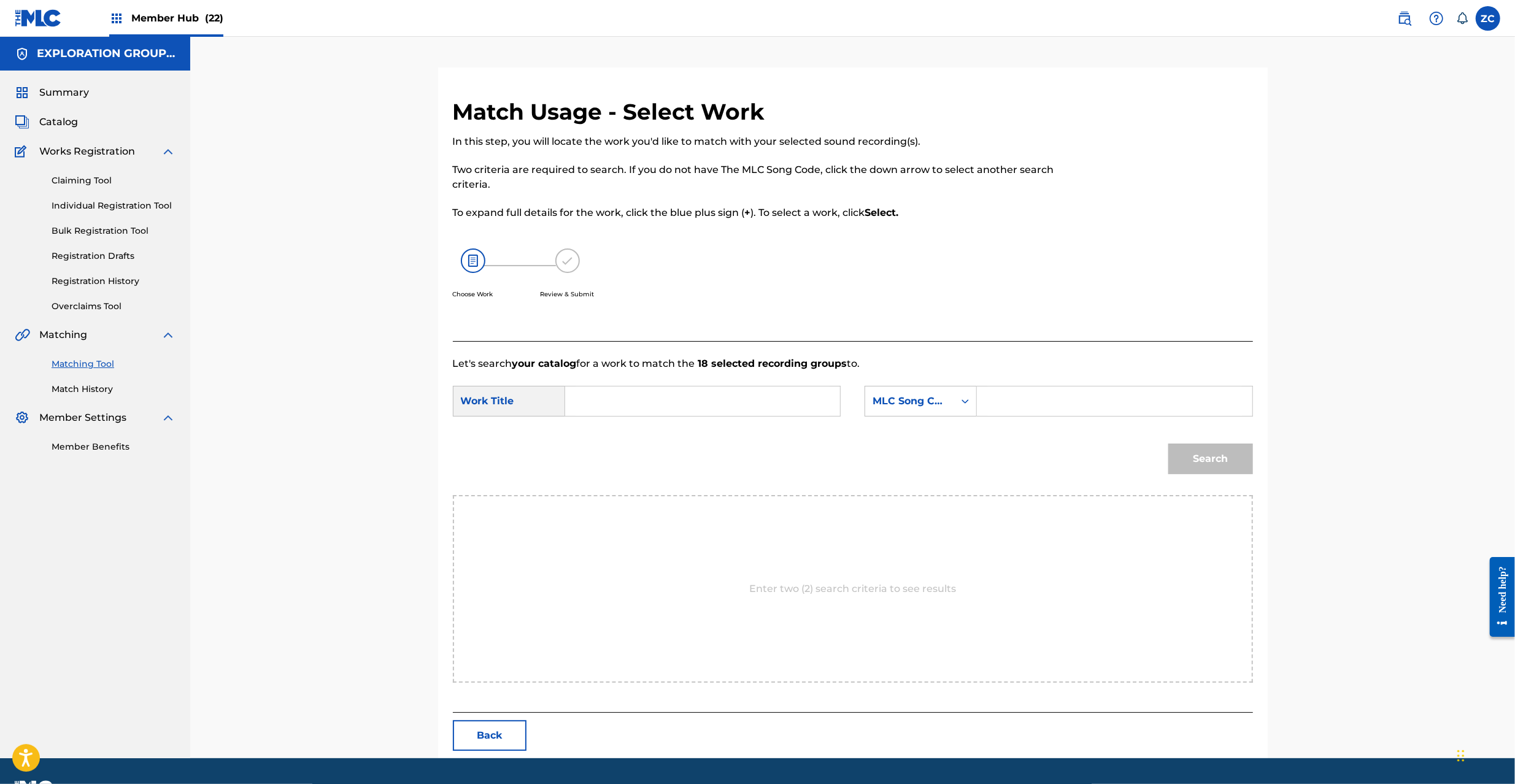
click at [786, 407] on input "Search Form" at bounding box center [702, 401] width 254 height 30
paste input "Smile S65USQ"
click at [646, 399] on input "Smile S65USQ" at bounding box center [702, 401] width 254 height 30
type input "Smile"
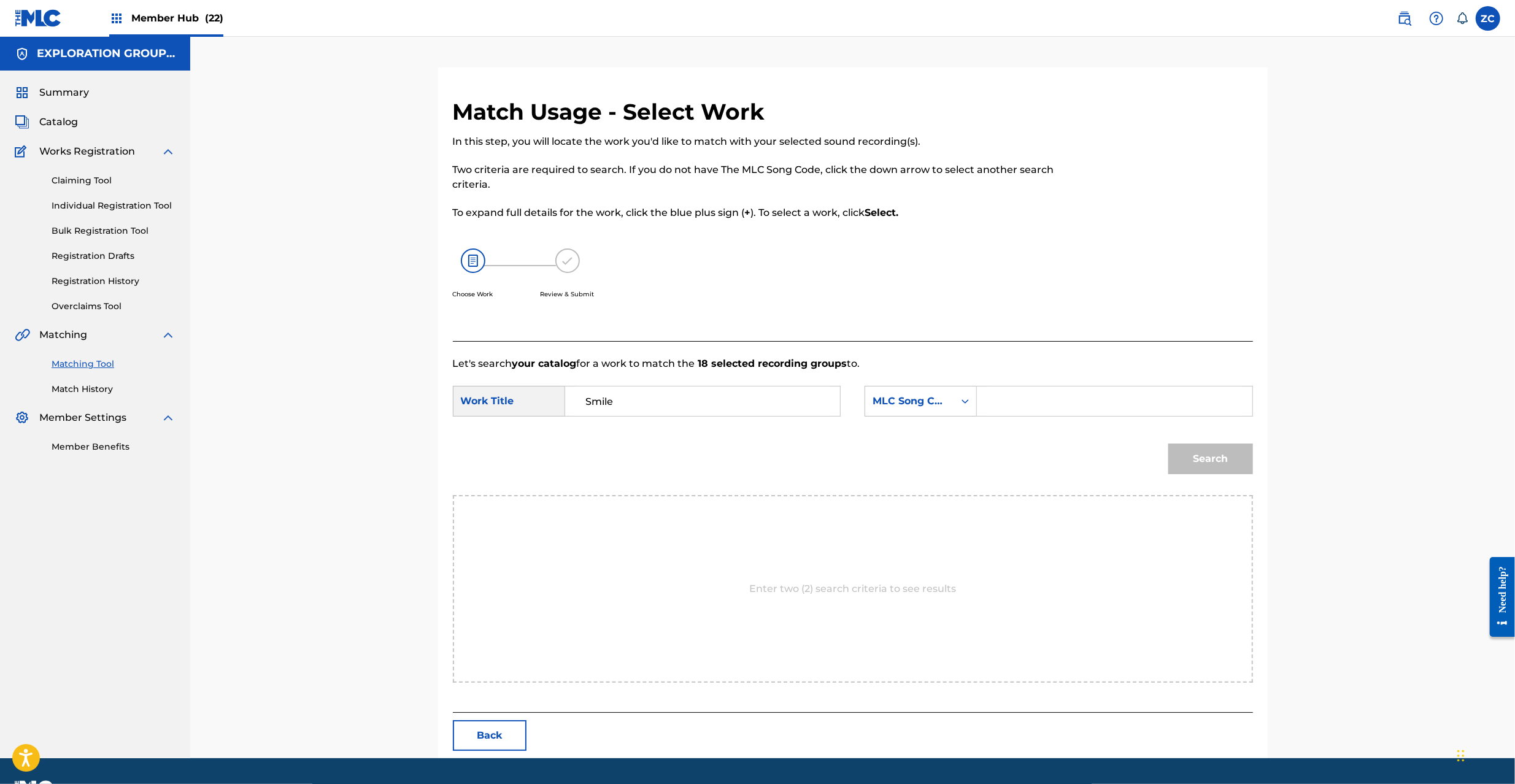
click at [1079, 421] on div "SearchWithCriteria65e2f0ff-927d-4443-b364-bf258ed71d09 Work Title Smile SearchW…" at bounding box center [853, 404] width 800 height 38
click at [1080, 408] on input "Search Form" at bounding box center [1114, 401] width 254 height 30
paste input "S65USQ"
type input "S65USQ"
click at [1203, 459] on button "Search" at bounding box center [1211, 459] width 85 height 30
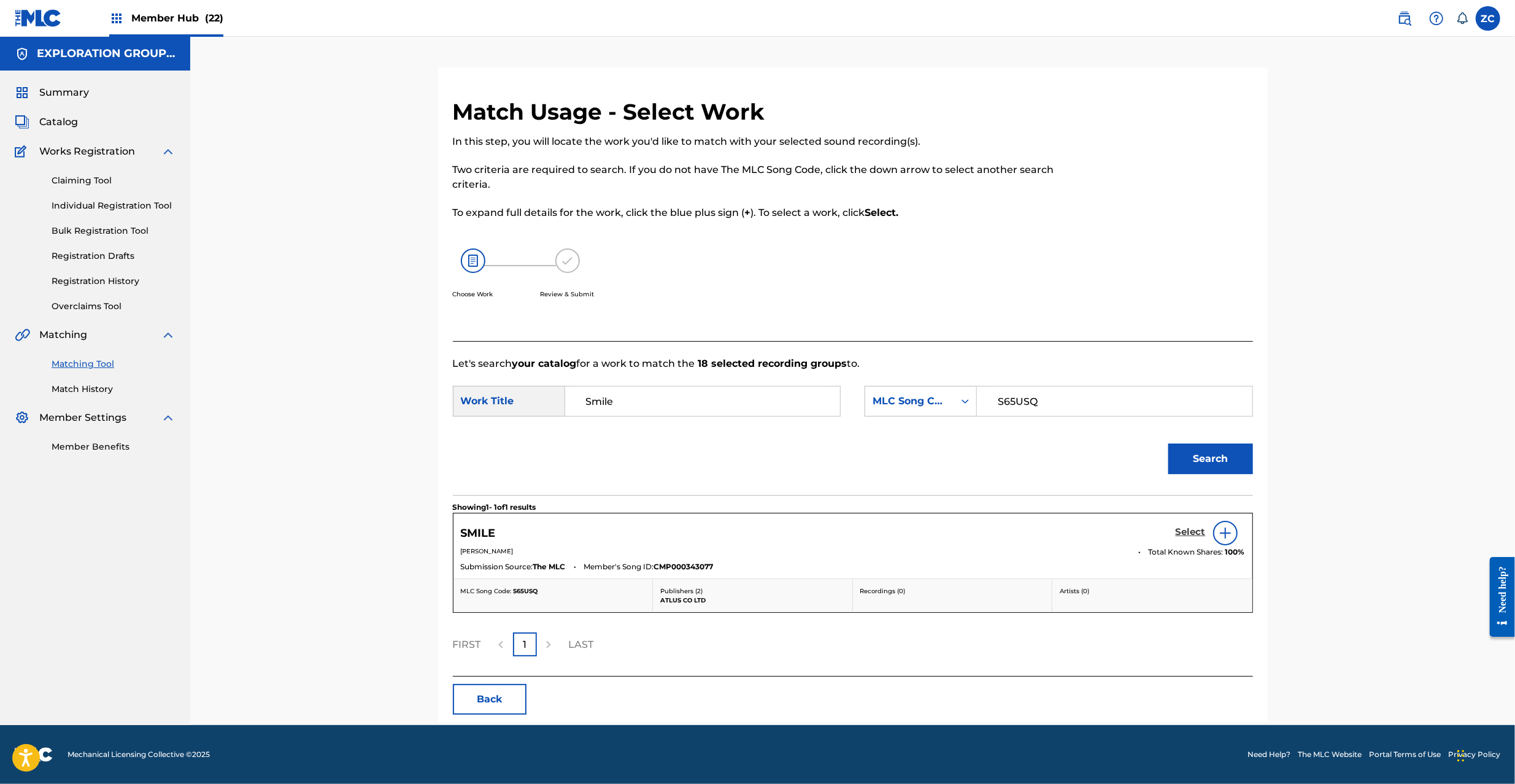
click at [1195, 528] on h5 "Select" at bounding box center [1191, 532] width 30 height 12
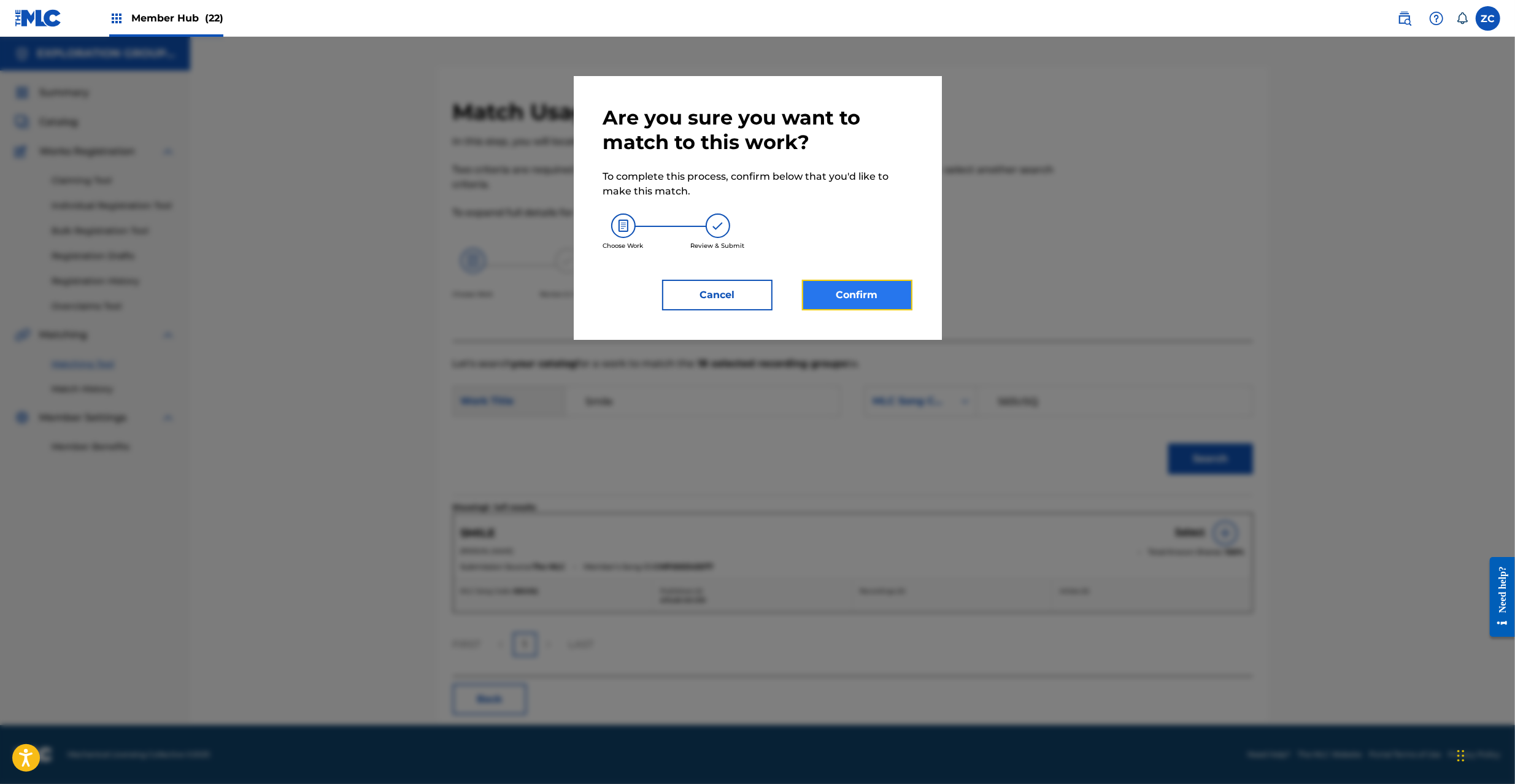
click at [858, 308] on button "Confirm" at bounding box center [857, 294] width 111 height 30
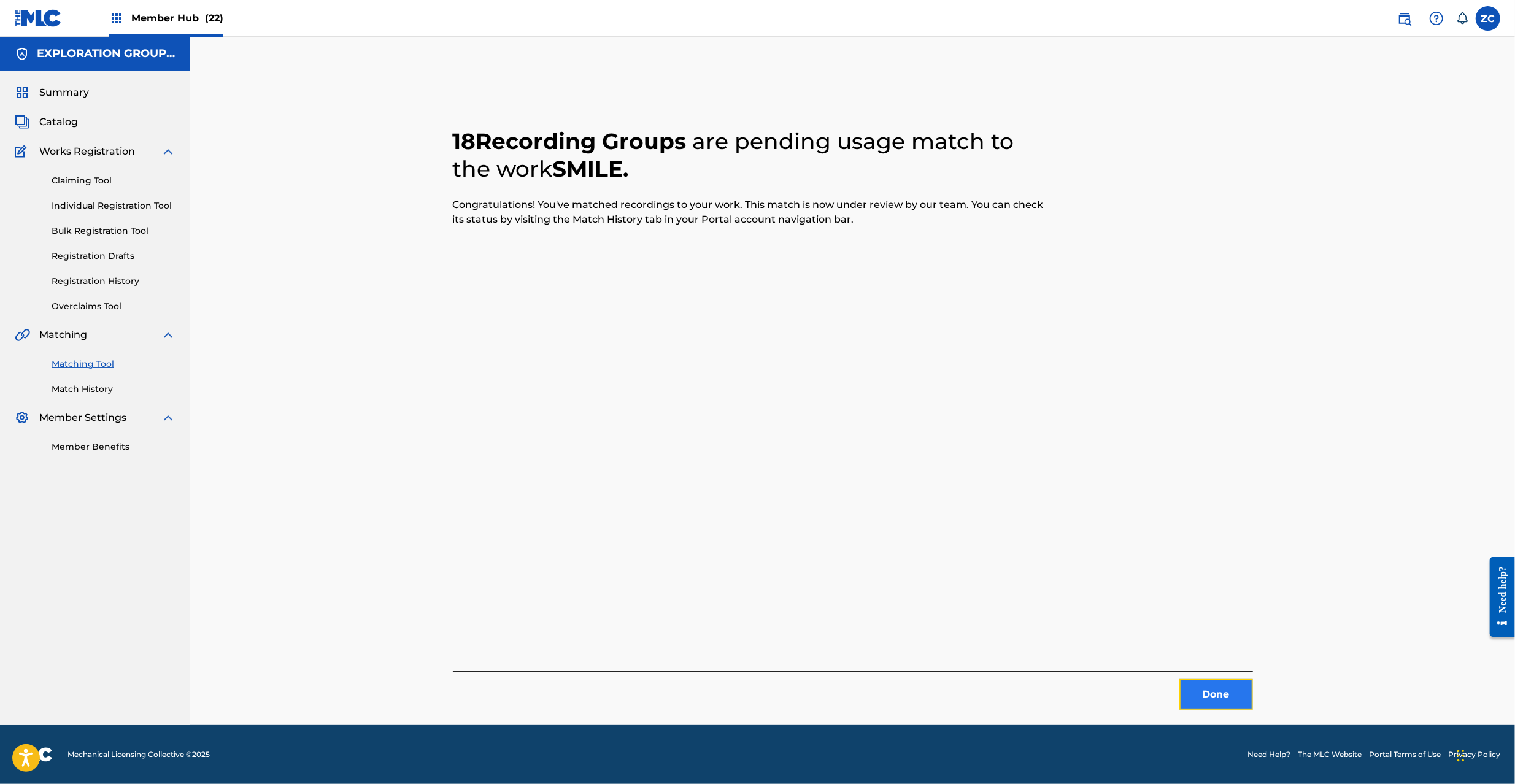
click at [1226, 699] on button "Done" at bounding box center [1216, 694] width 74 height 30
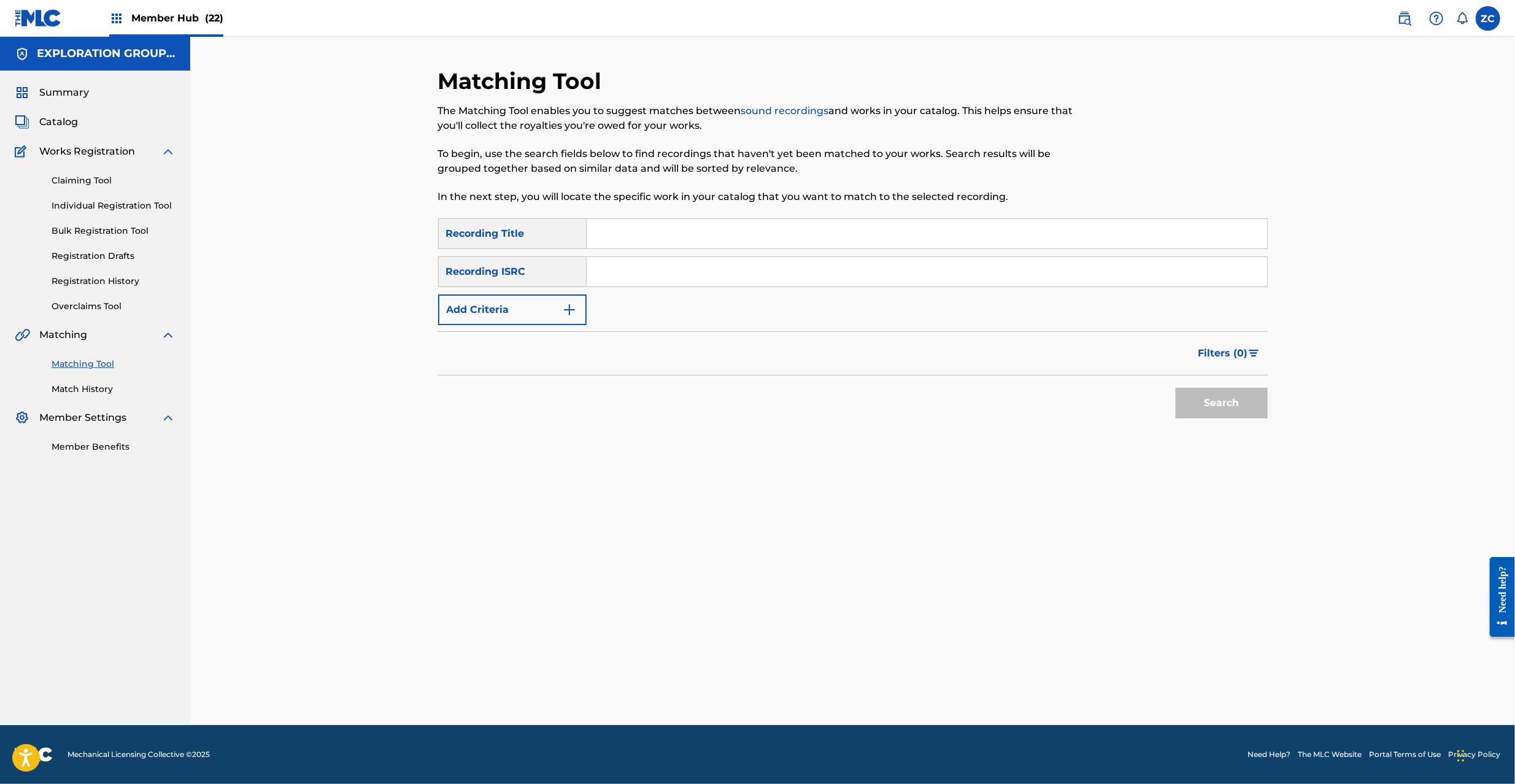
click at [825, 279] on input "Search Form" at bounding box center [926, 272] width 680 height 30
paste input "JPK651050215"
click at [1233, 401] on button "Search" at bounding box center [1222, 403] width 92 height 30
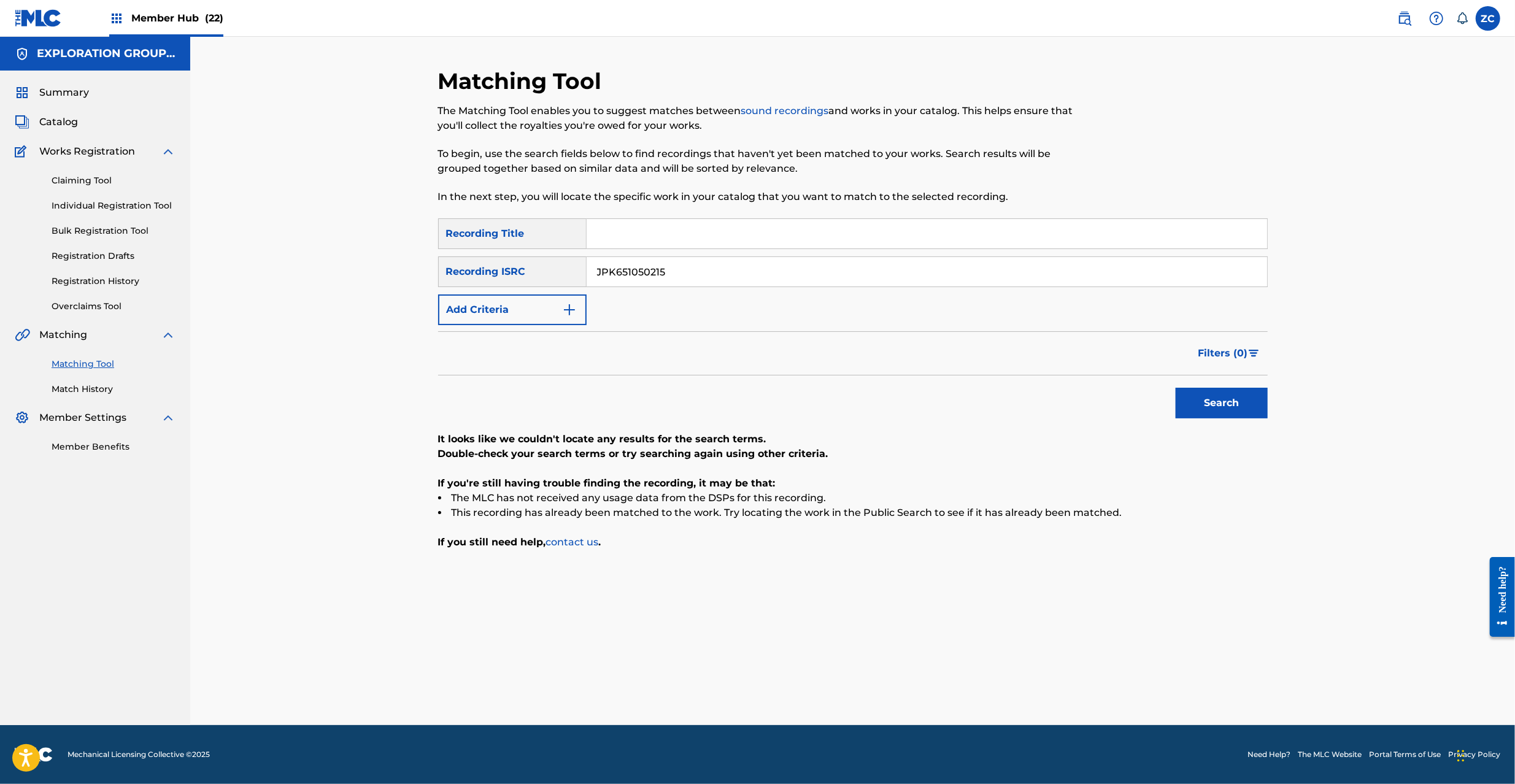
click at [675, 273] on input "JPK651050215" at bounding box center [926, 272] width 680 height 30
paste input "669"
click at [1258, 415] on button "Search" at bounding box center [1222, 403] width 92 height 30
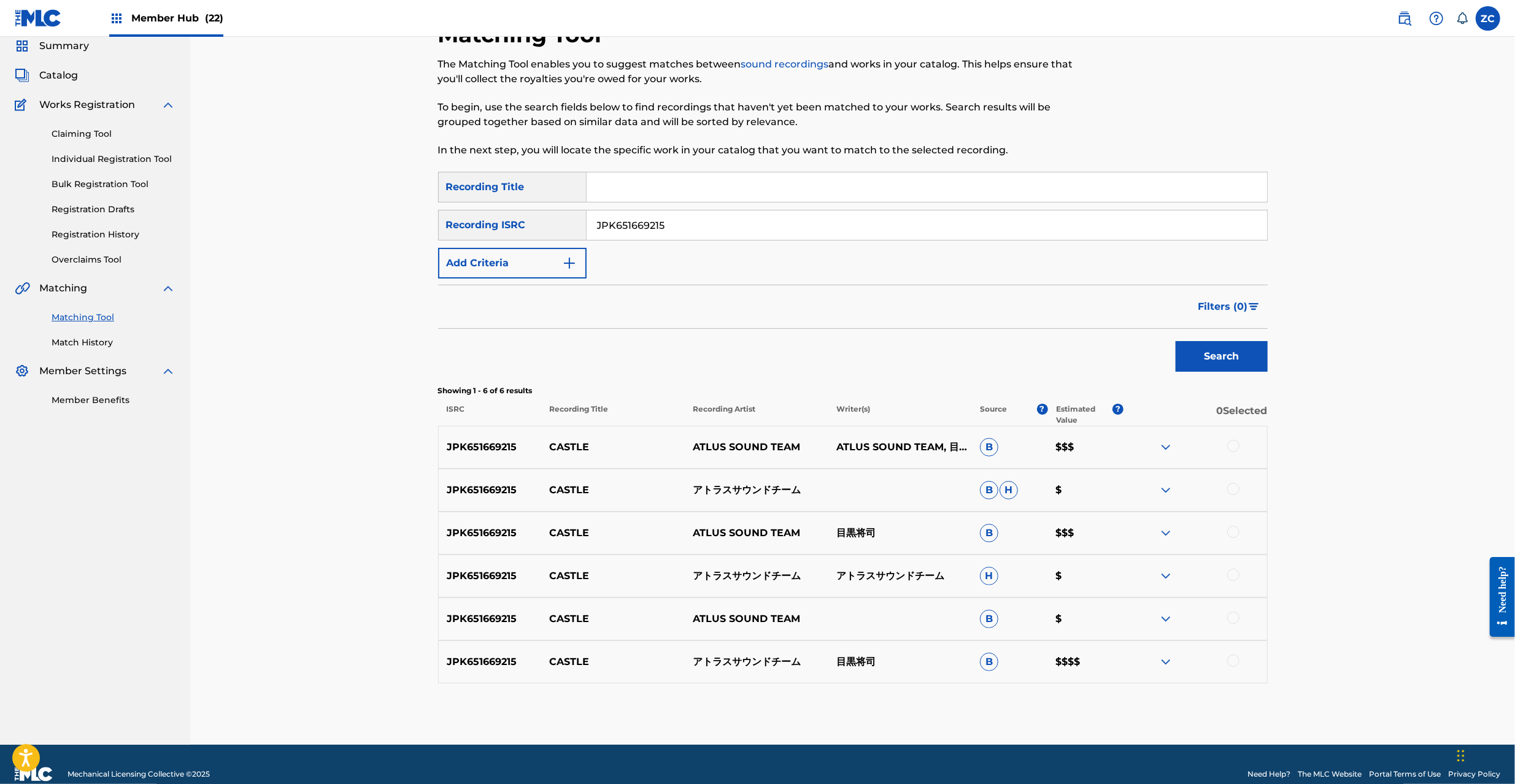
scroll to position [66, 0]
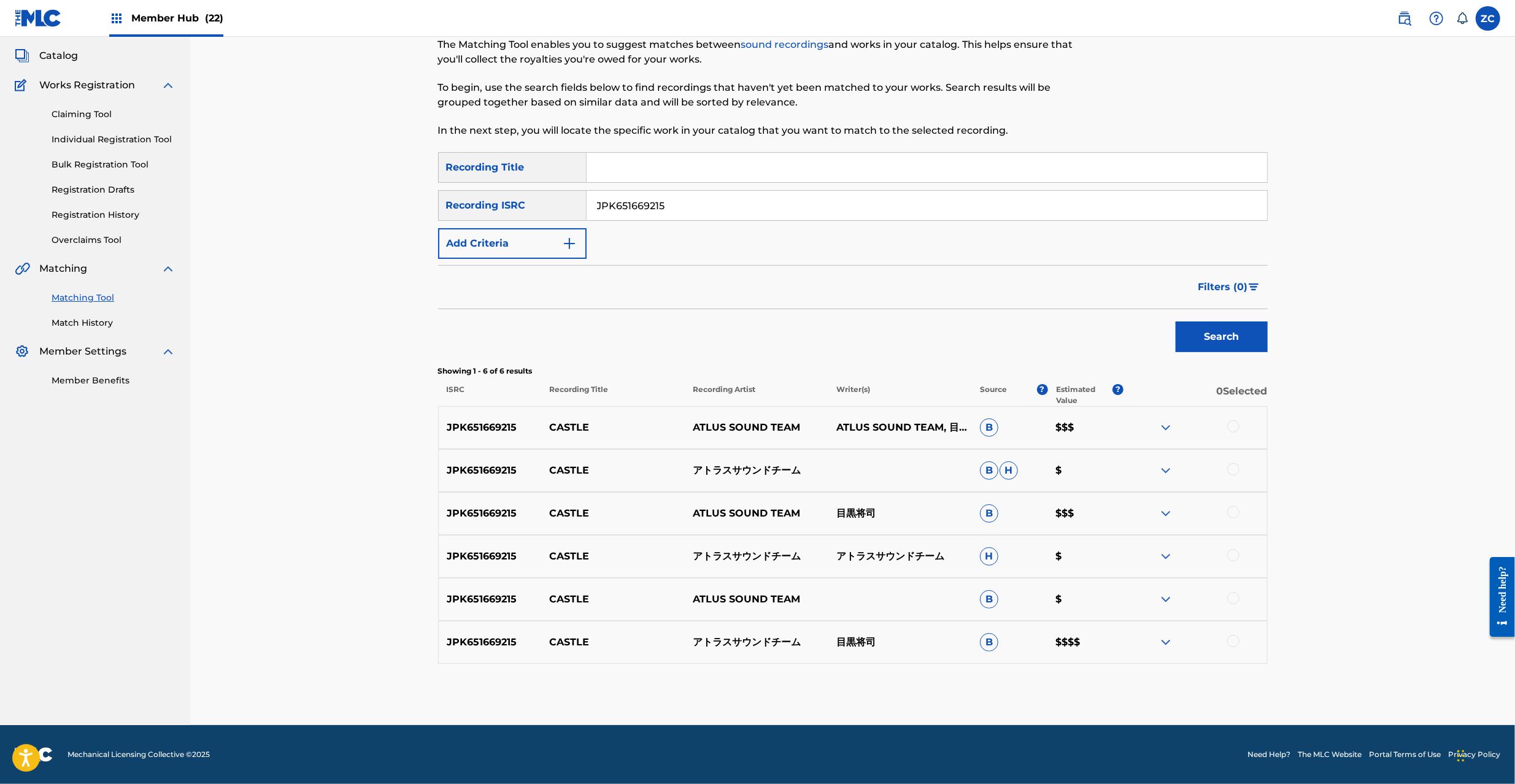
click at [1233, 423] on div at bounding box center [1233, 426] width 13 height 13
click at [1235, 479] on div "JPK651669215 CASTLE アトラスサウンドチーム B H $" at bounding box center [853, 470] width 830 height 43
click at [1236, 470] on div at bounding box center [1233, 469] width 13 height 13
click at [1235, 513] on div at bounding box center [1233, 512] width 13 height 13
click at [1235, 556] on div at bounding box center [1233, 555] width 13 height 13
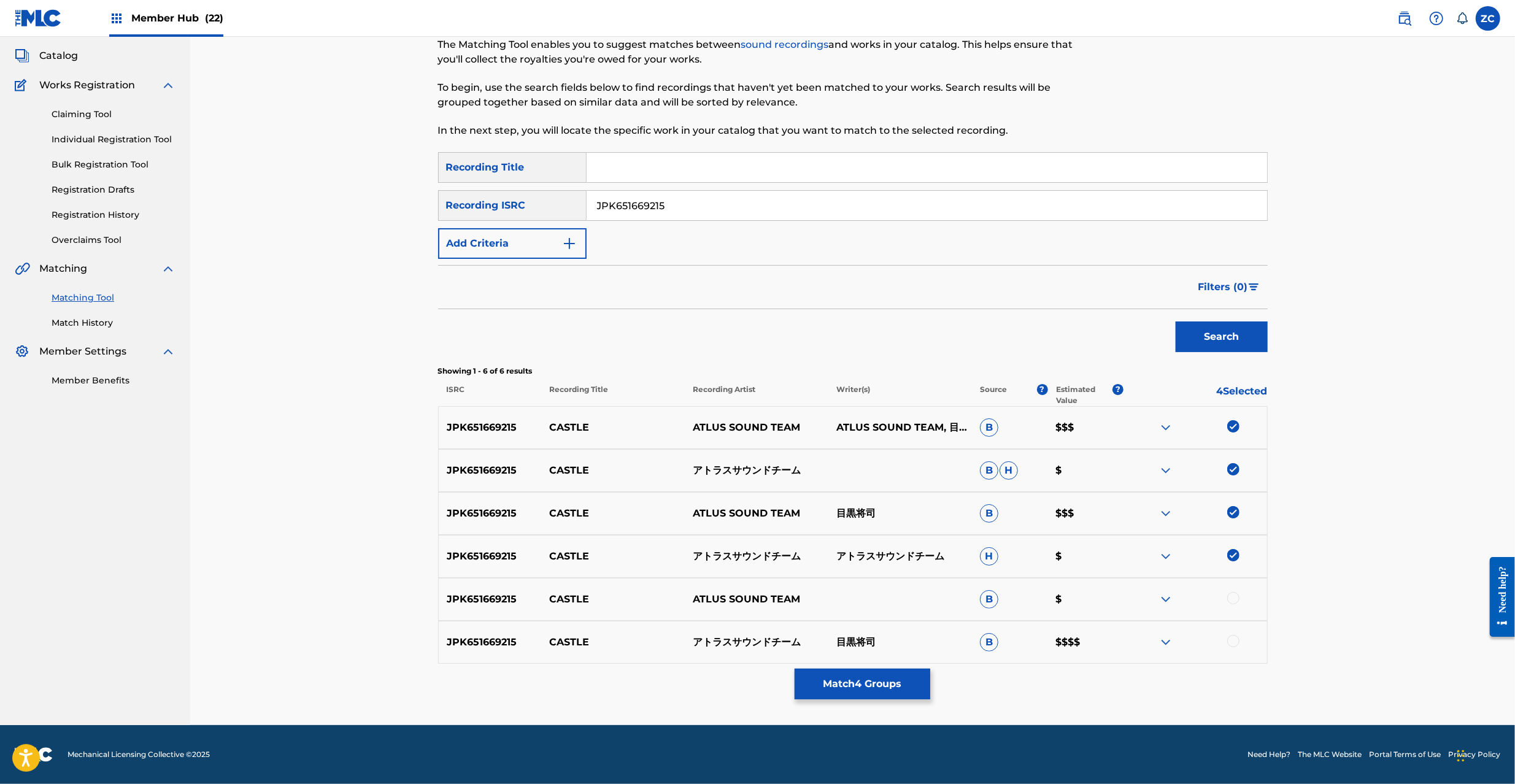
click at [1235, 600] on div at bounding box center [1233, 598] width 13 height 13
click at [1235, 637] on div at bounding box center [1233, 641] width 13 height 13
click at [1064, 204] on input "JPK651669215" at bounding box center [926, 206] width 680 height 30
paste input "366711"
click at [1230, 340] on button "Search" at bounding box center [1222, 337] width 92 height 30
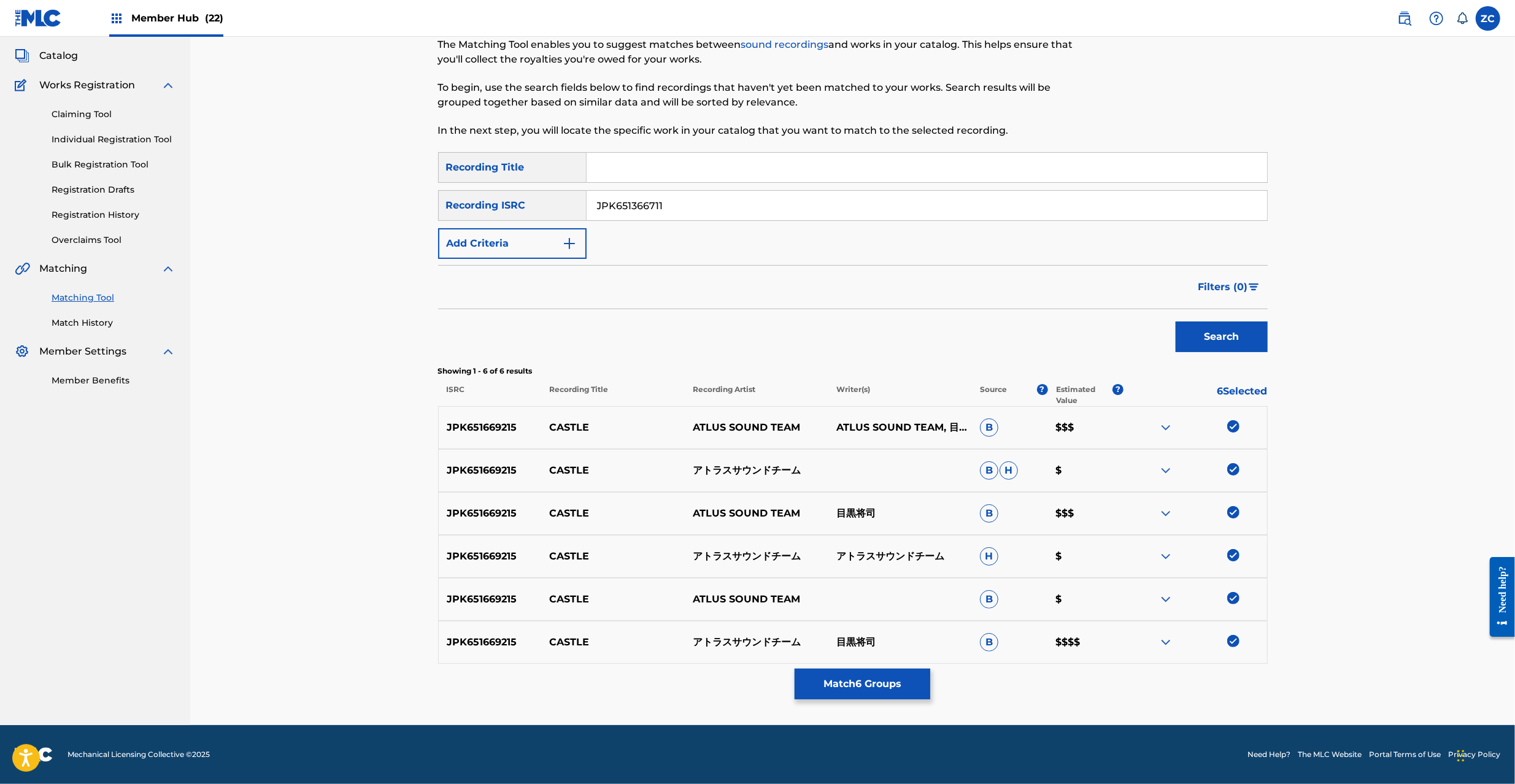
scroll to position [0, 0]
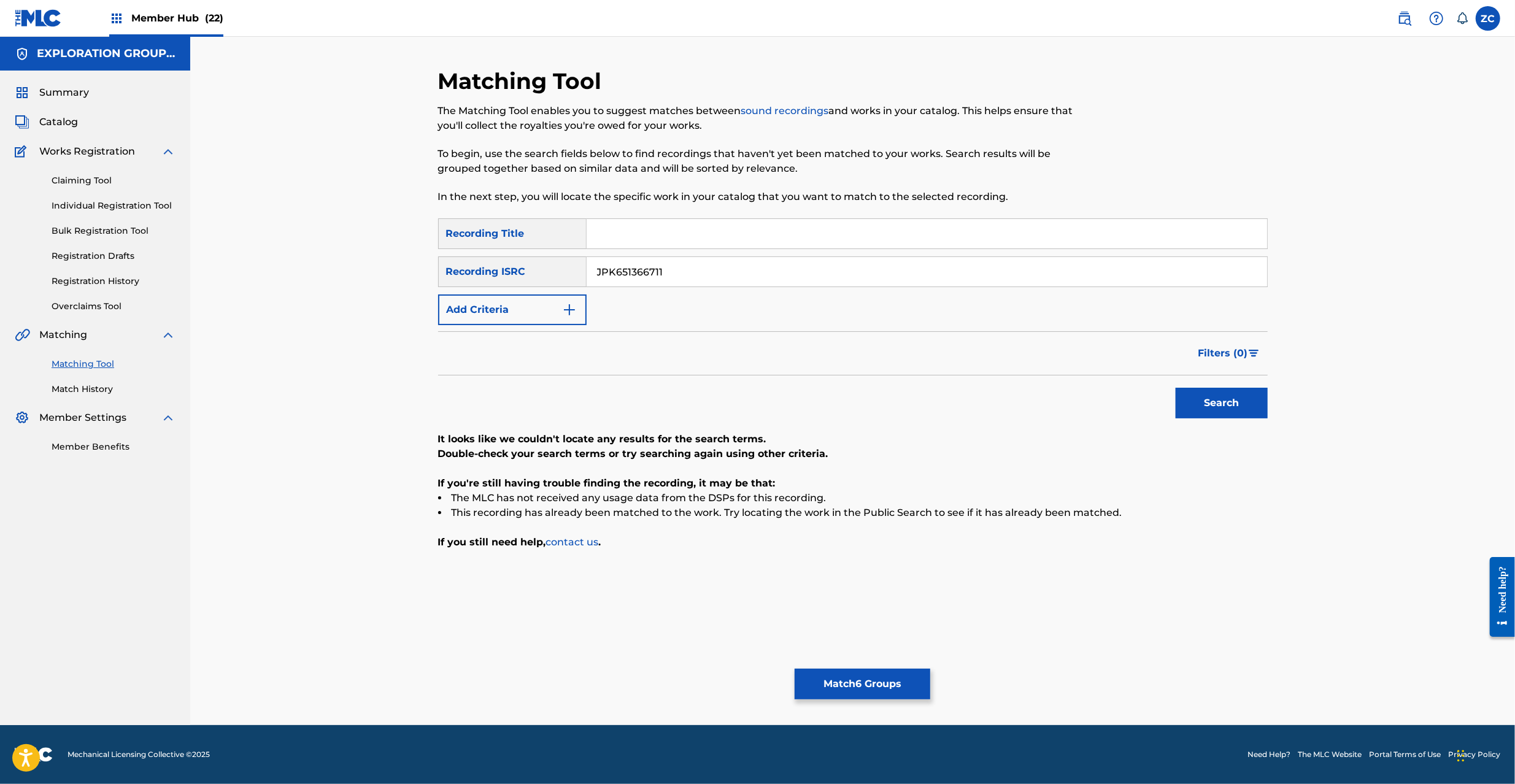
click at [980, 279] on input "JPK651366711" at bounding box center [926, 272] width 680 height 30
paste input "160326"
click at [1236, 395] on button "Search" at bounding box center [1222, 403] width 92 height 30
click at [946, 280] on input "JPK651160326" at bounding box center [926, 272] width 680 height 30
paste input "P300800534"
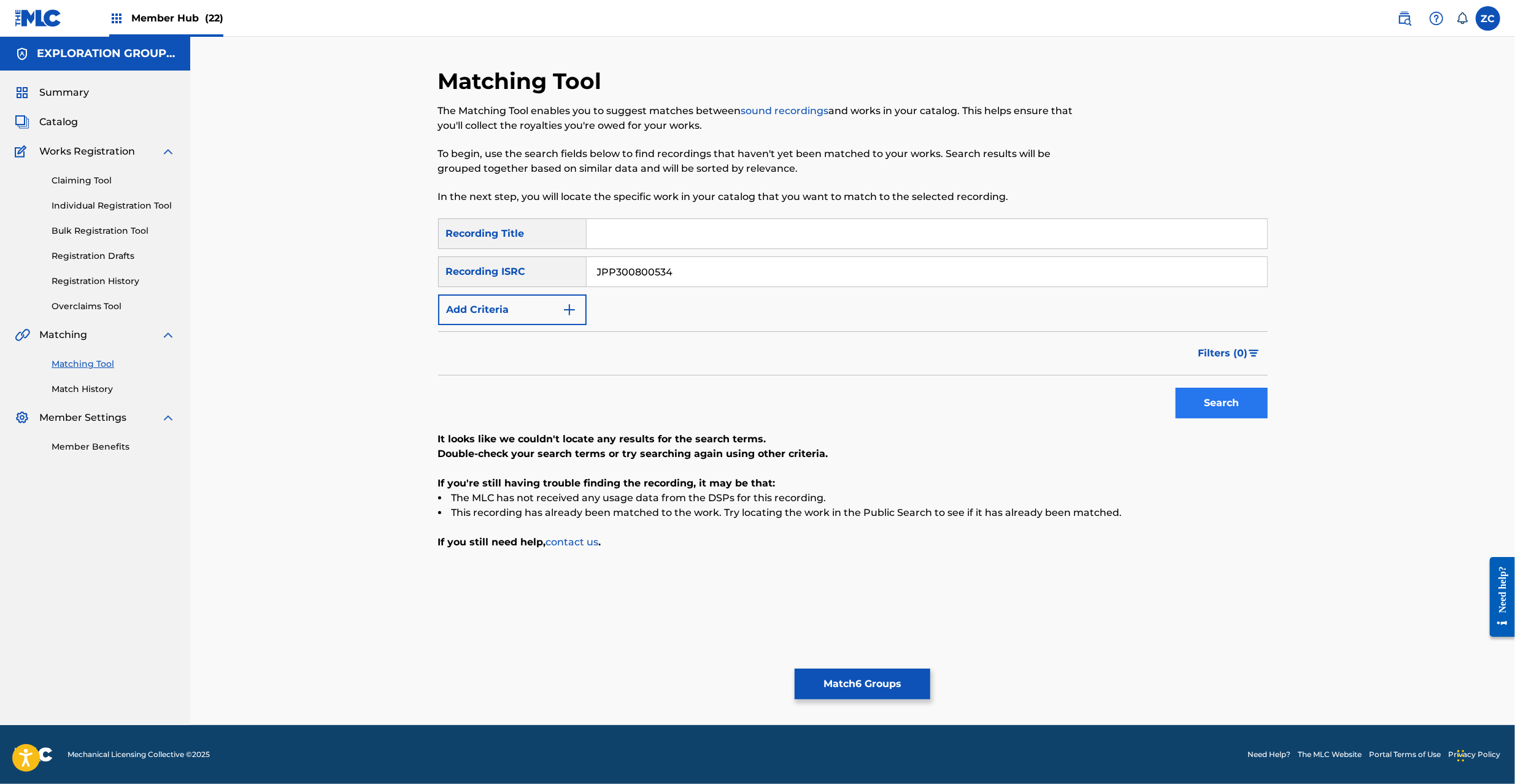
type input "JPP300800534"
click at [1236, 405] on button "Search" at bounding box center [1222, 403] width 92 height 30
click at [886, 690] on button "Match 6 Groups" at bounding box center [862, 684] width 135 height 30
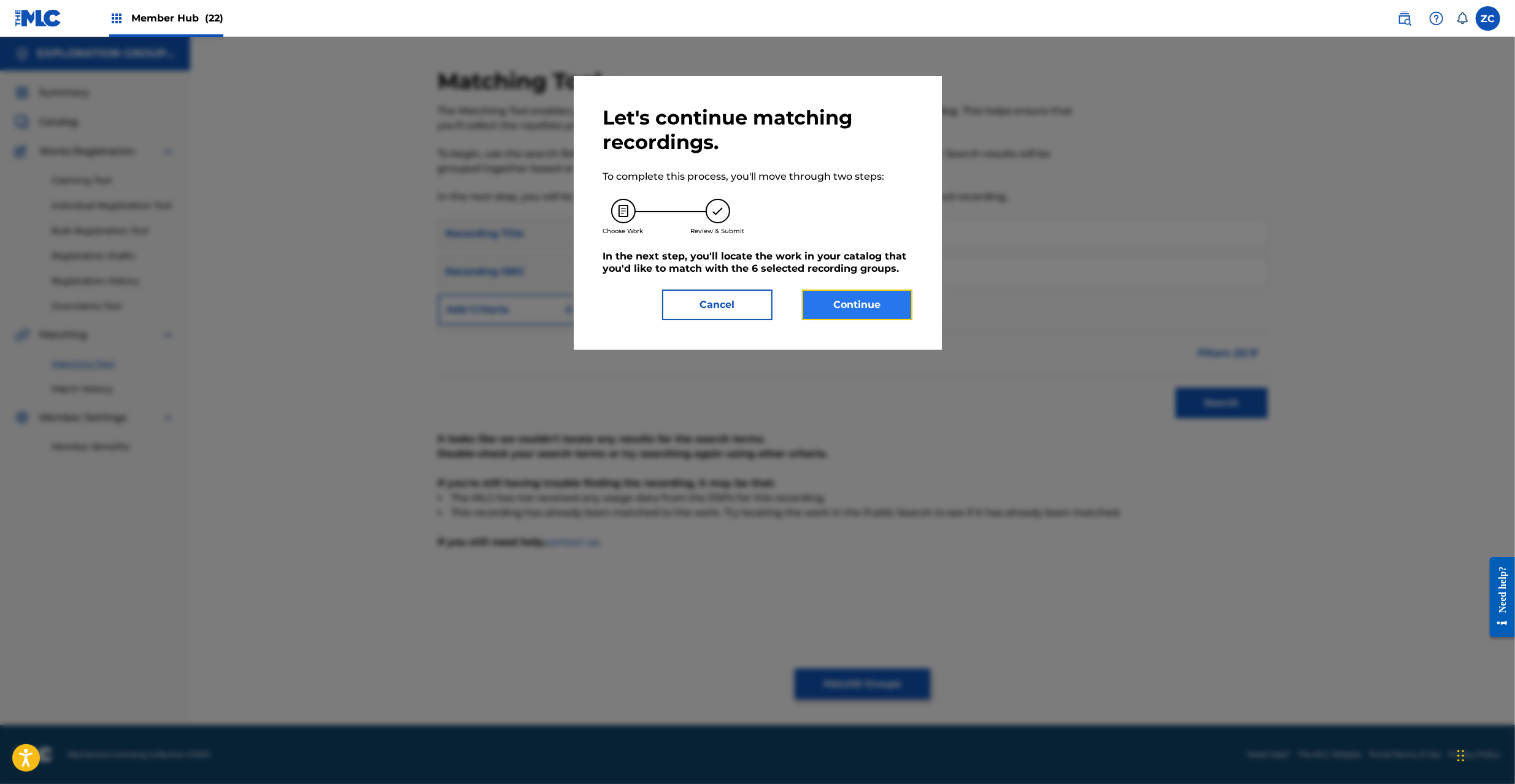
click at [887, 302] on button "Continue" at bounding box center [857, 305] width 111 height 30
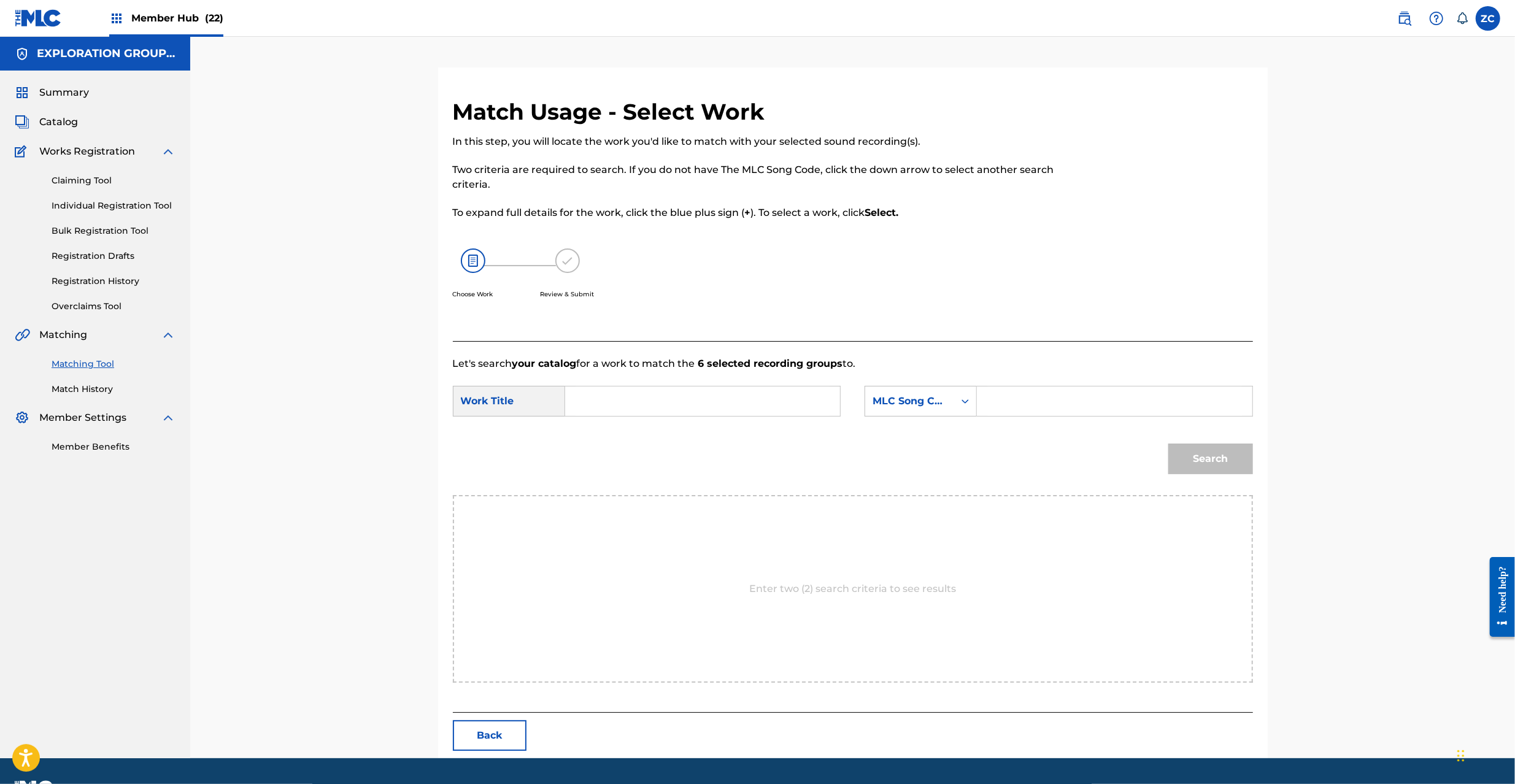
click at [826, 407] on input "Search Form" at bounding box center [702, 401] width 254 height 30
paste input "Castle CL1AHX"
click at [636, 401] on input "Castle CL1AHX" at bounding box center [702, 401] width 254 height 30
type input "Castle"
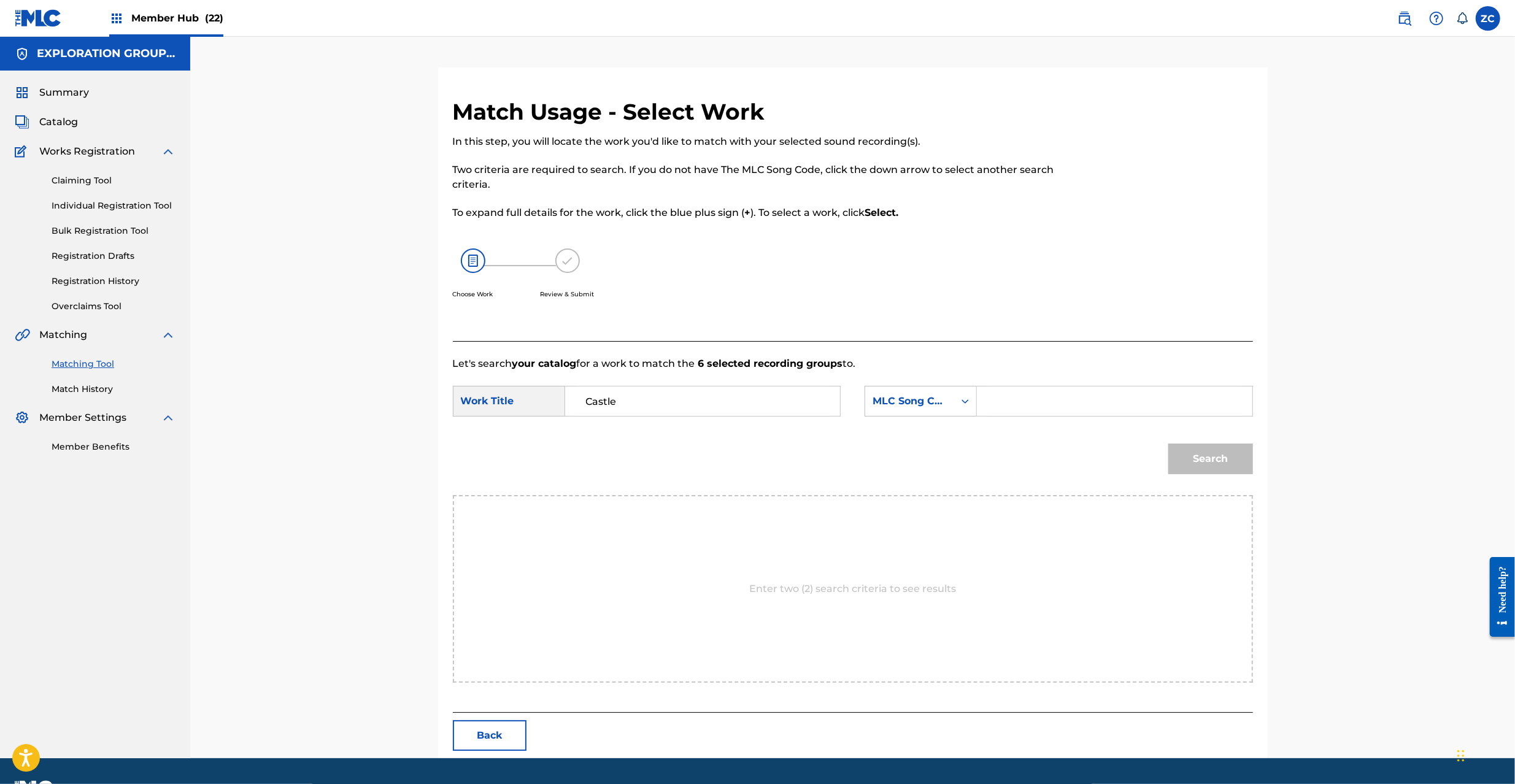
click at [1052, 413] on input "Search Form" at bounding box center [1114, 401] width 254 height 30
paste input "CL1AHX"
type input "CL1AHX"
click at [1208, 467] on button "Search" at bounding box center [1211, 459] width 85 height 30
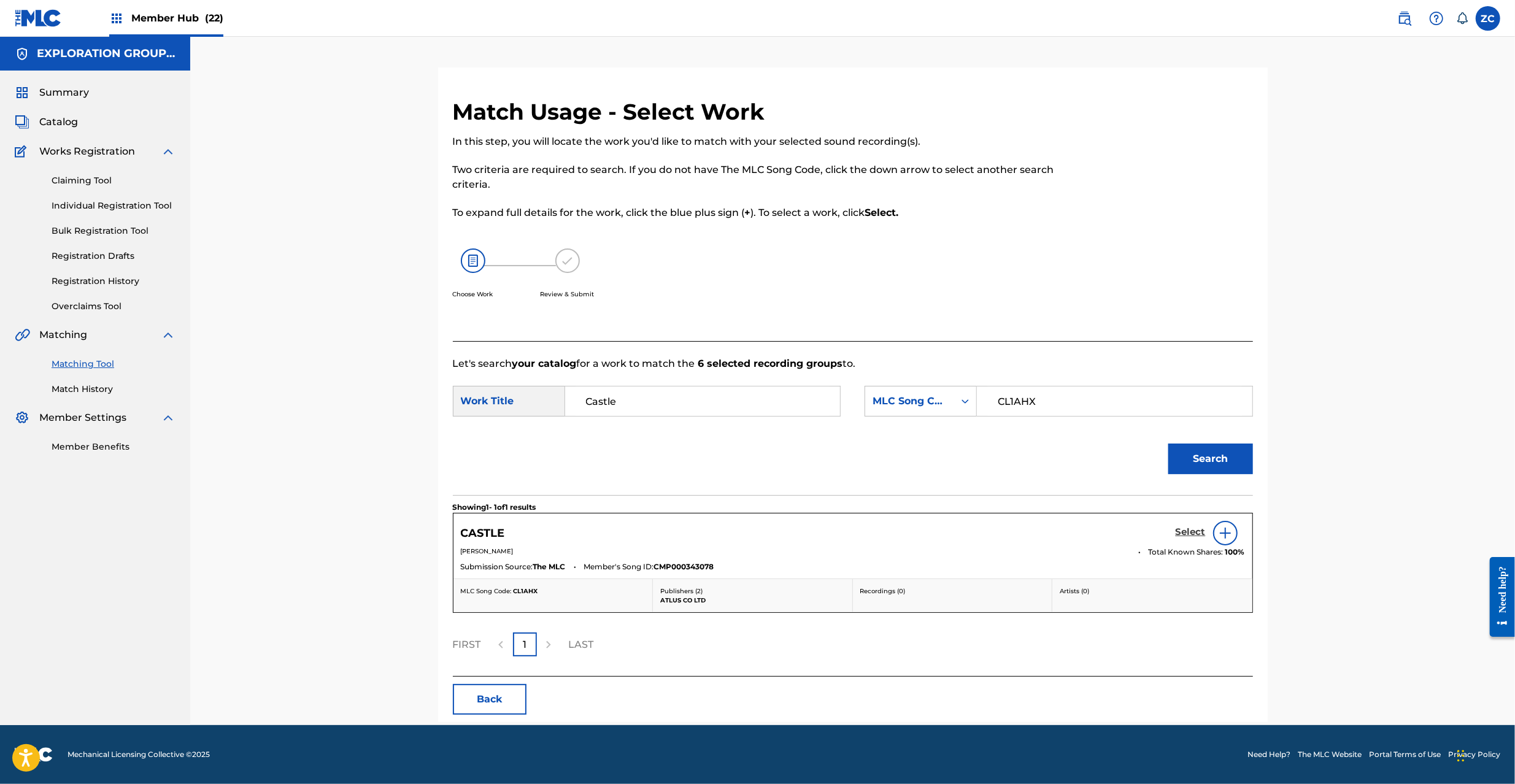
click at [1192, 536] on h5 "Select" at bounding box center [1191, 532] width 30 height 12
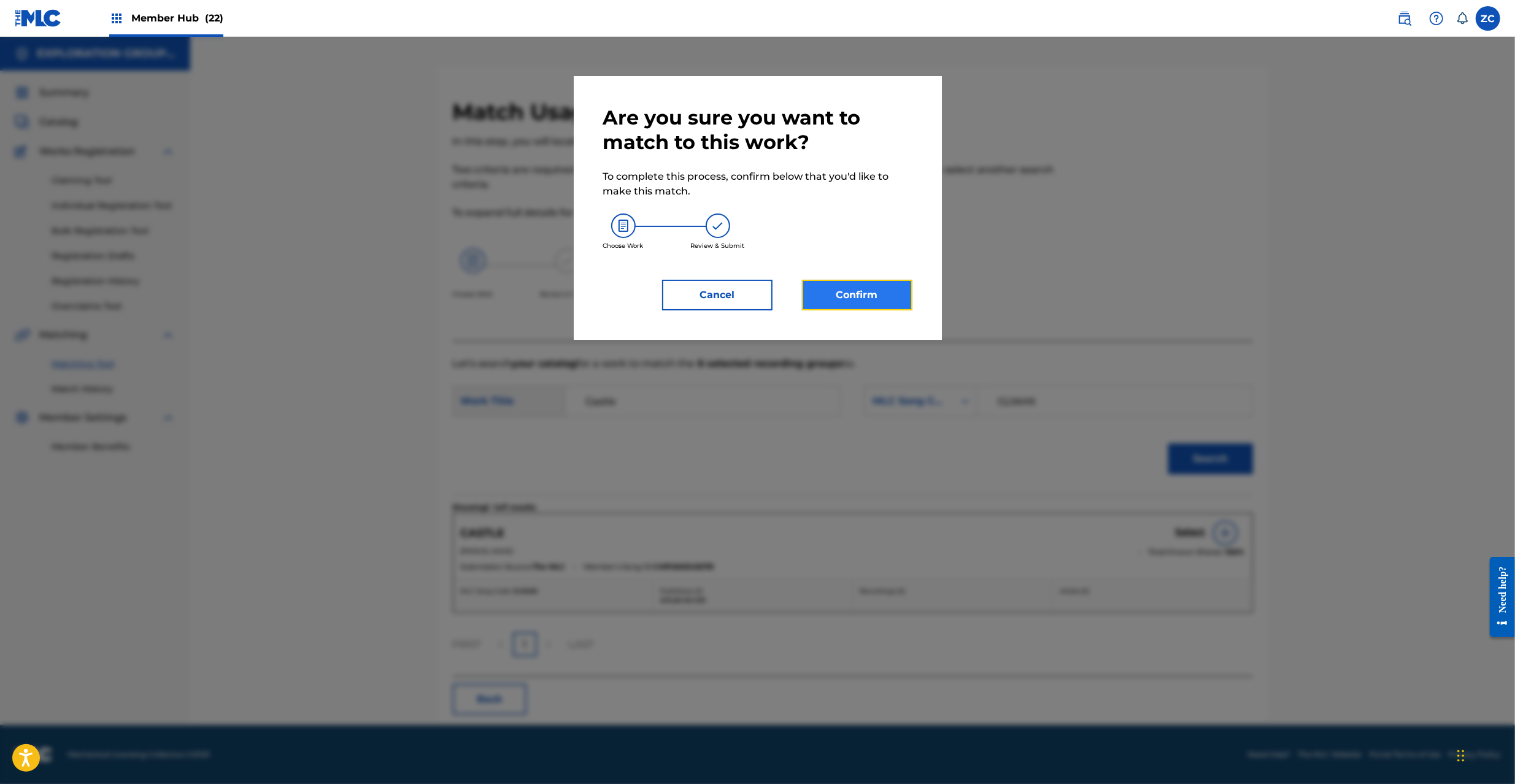
click at [896, 296] on button "Confirm" at bounding box center [857, 294] width 111 height 30
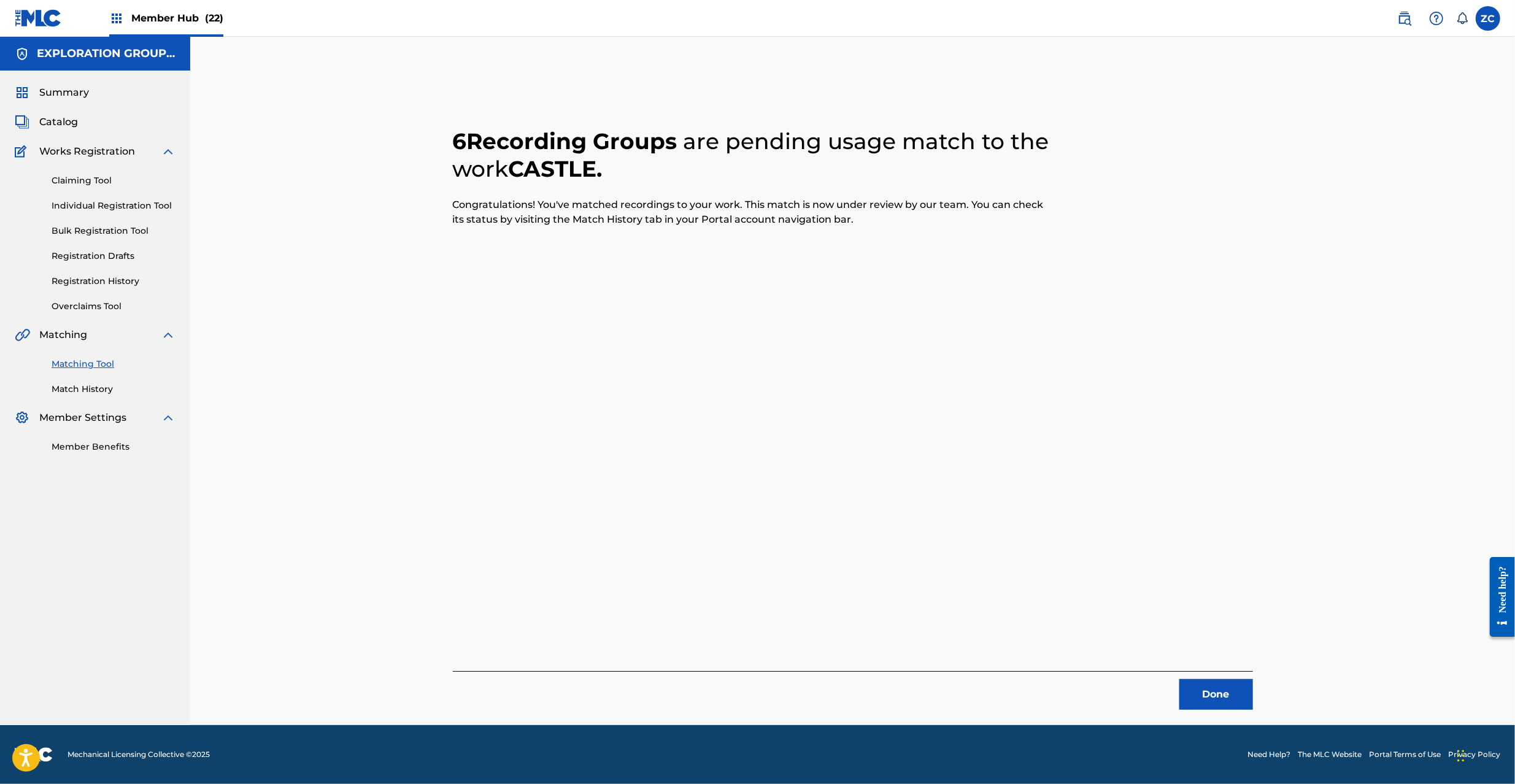
click at [1253, 712] on div "6 Recording Groups are pending usage match to the work CASTLE . Congratulations…" at bounding box center [853, 396] width 859 height 658
click at [1238, 702] on button "Done" at bounding box center [1216, 694] width 74 height 30
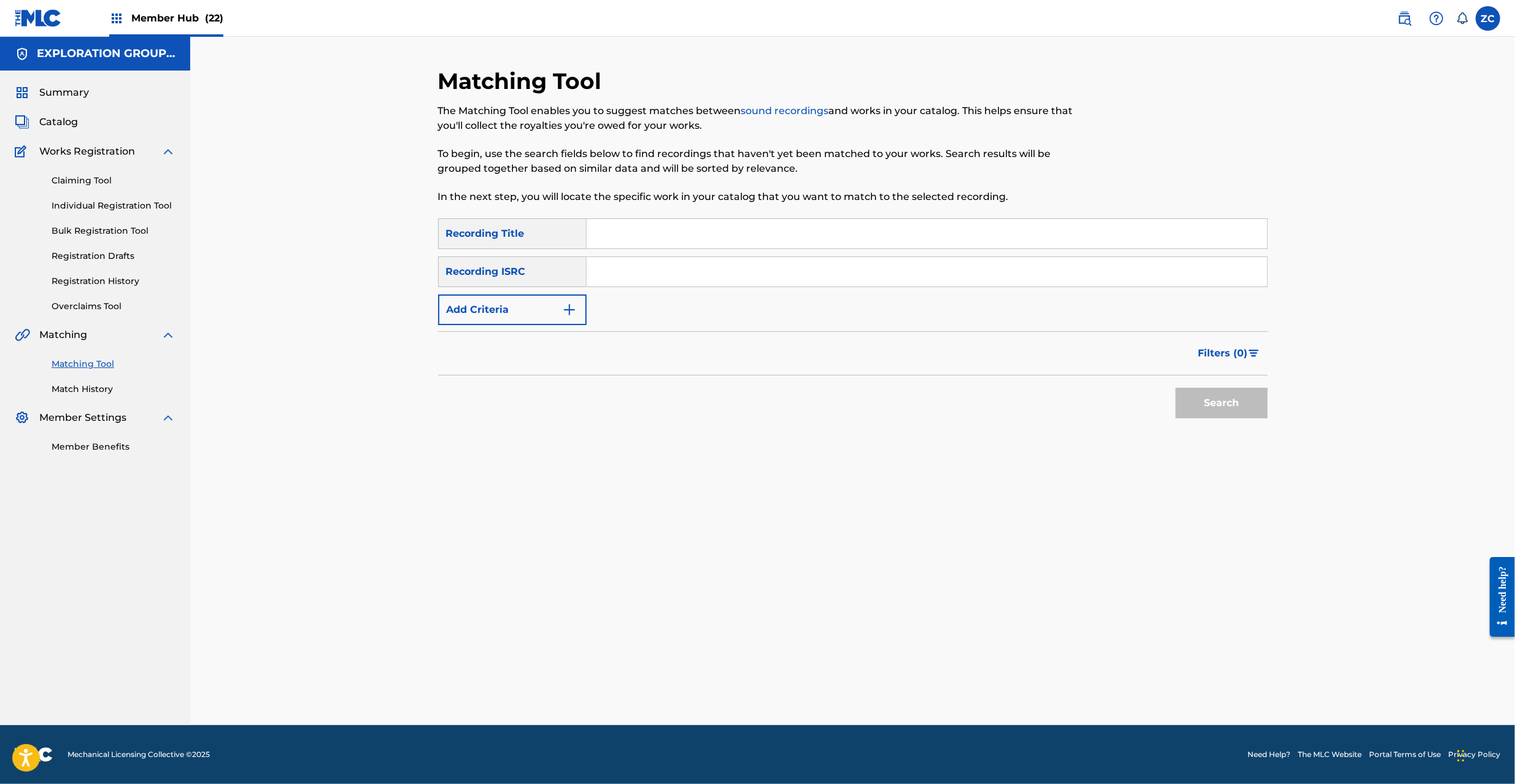
drag, startPoint x: 873, startPoint y: 271, endPoint x: 885, endPoint y: 280, distance: 15.0
click at [873, 271] on input "Search Form" at bounding box center [926, 272] width 680 height 30
paste input "JPK651669355"
click at [1229, 409] on button "Search" at bounding box center [1222, 403] width 92 height 30
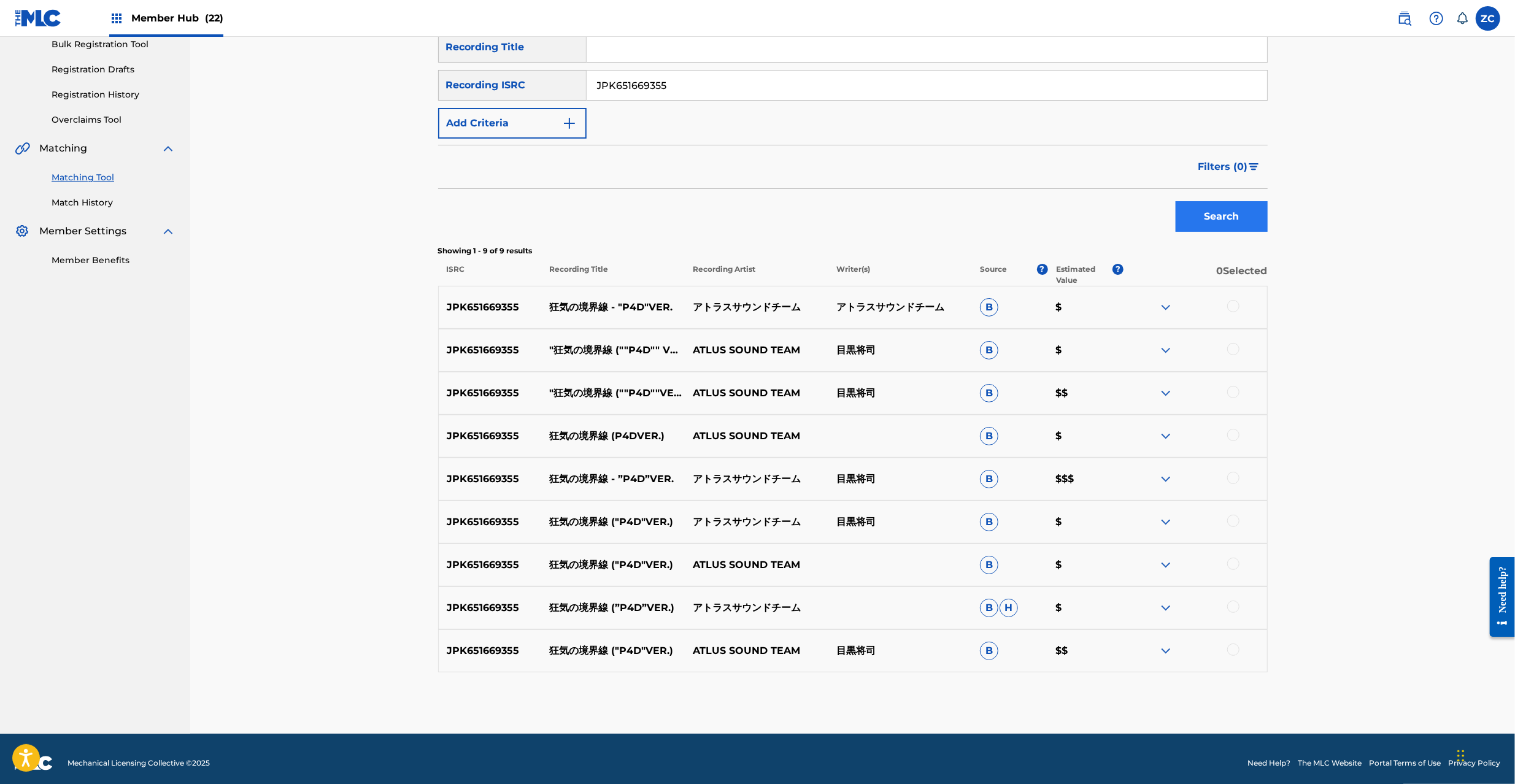
scroll to position [195, 0]
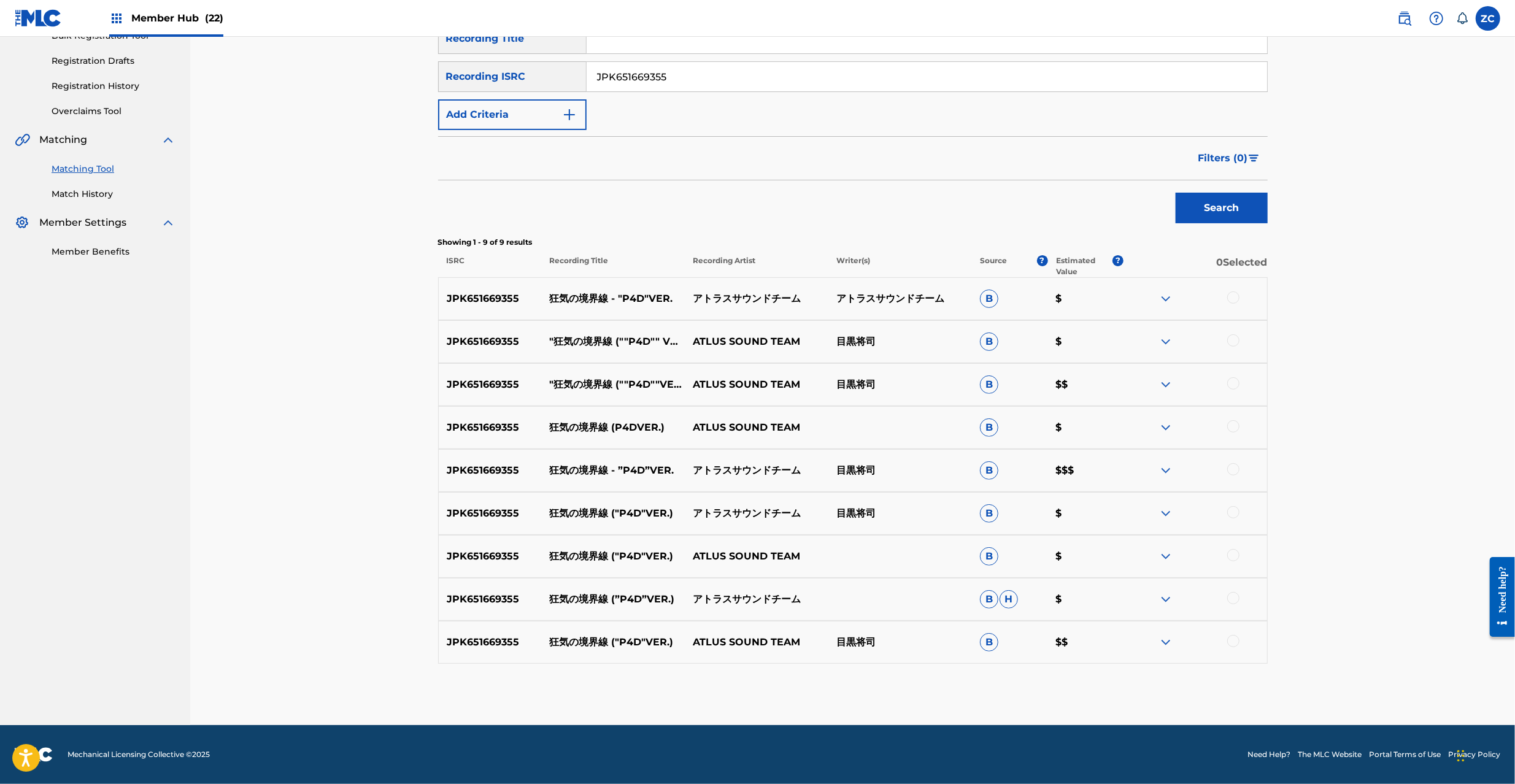
click at [1233, 291] on div at bounding box center [1233, 297] width 13 height 13
click at [1230, 339] on div at bounding box center [1233, 340] width 13 height 13
click at [1235, 378] on div at bounding box center [1233, 383] width 13 height 13
click at [1233, 430] on div at bounding box center [1233, 426] width 13 height 13
click at [1233, 469] on div at bounding box center [1233, 469] width 13 height 13
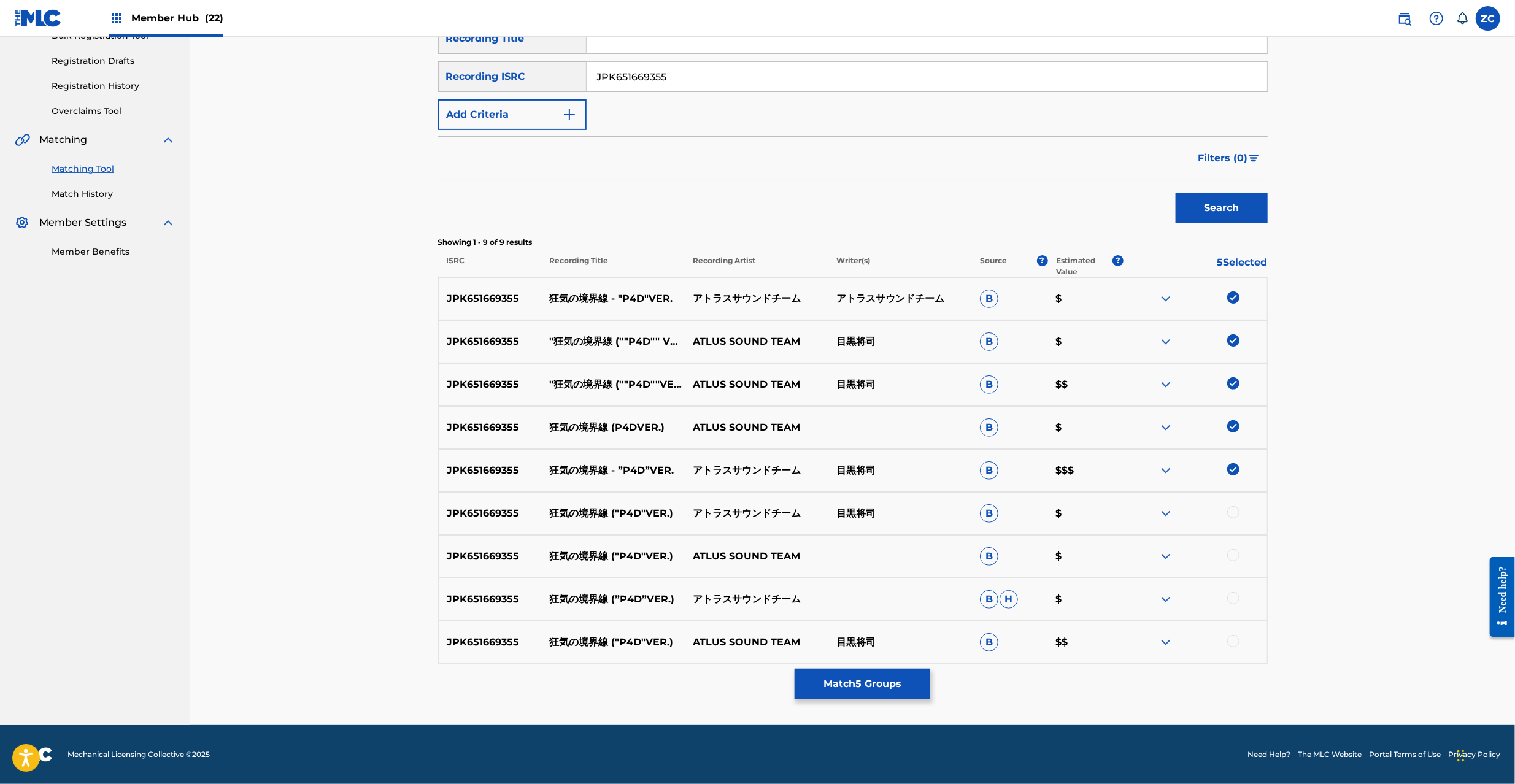
click at [1235, 514] on div at bounding box center [1233, 512] width 13 height 13
click at [1235, 557] on div at bounding box center [1233, 555] width 13 height 13
click at [1235, 597] on div at bounding box center [1233, 598] width 13 height 13
click at [1235, 638] on div at bounding box center [1233, 641] width 13 height 13
click at [766, 83] on input "JPK651669355" at bounding box center [926, 77] width 680 height 30
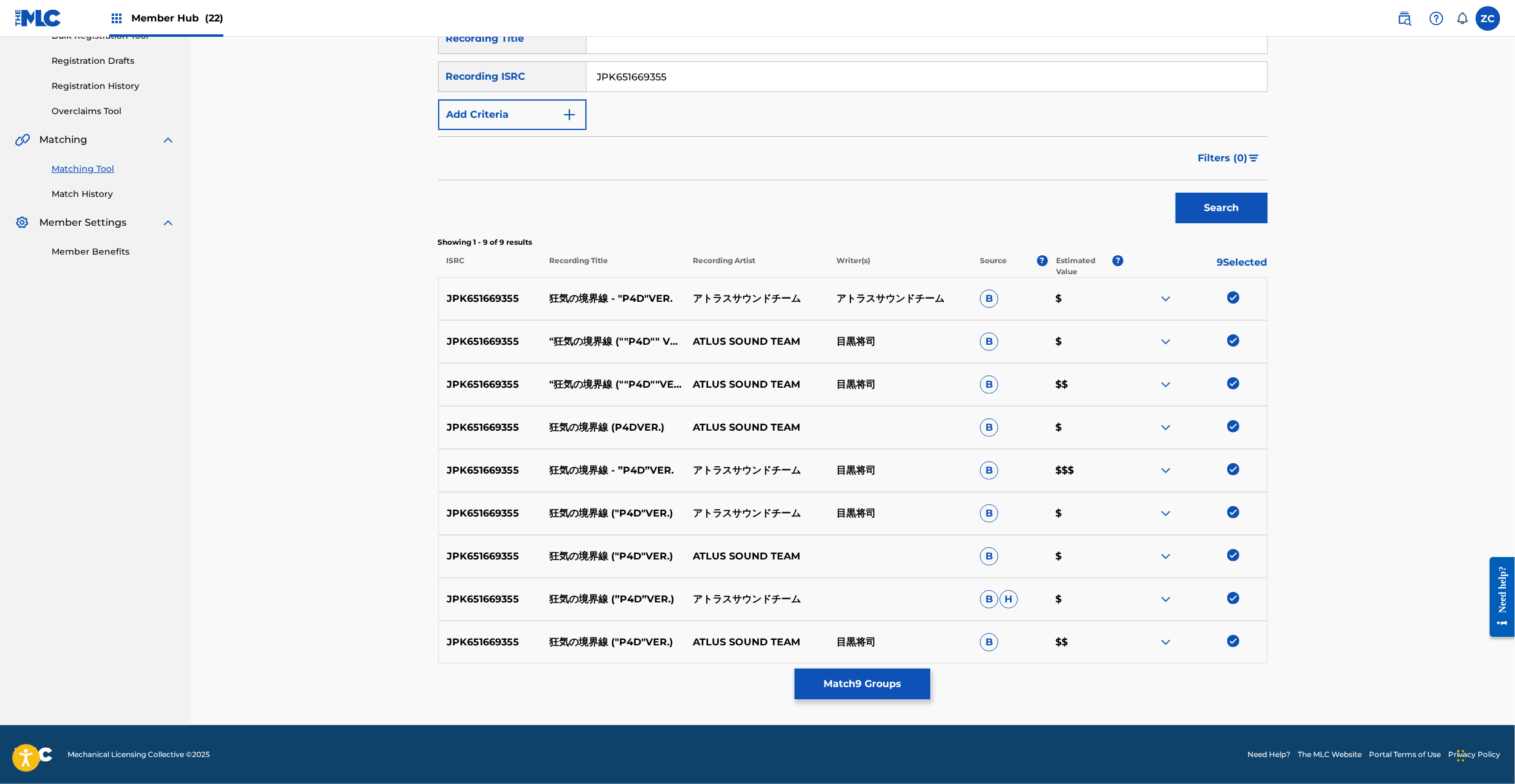
paste input "216"
click at [1176, 192] on button "Search" at bounding box center [1222, 207] width 92 height 30
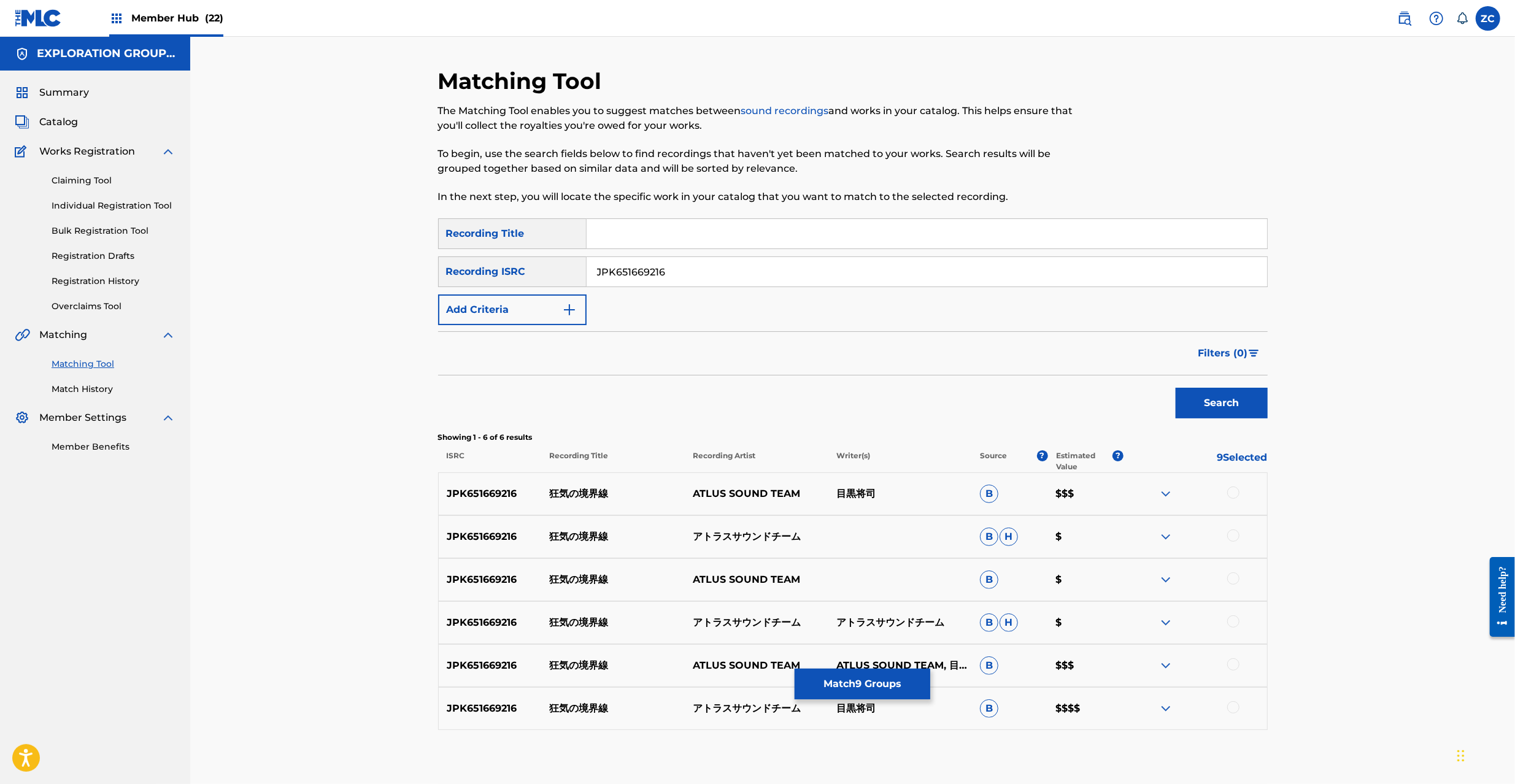
click at [1237, 490] on div at bounding box center [1233, 493] width 13 height 13
click at [1235, 538] on div at bounding box center [1233, 535] width 13 height 13
click at [1233, 577] on div at bounding box center [1233, 578] width 13 height 13
click at [1233, 617] on div at bounding box center [1233, 621] width 13 height 13
click at [1235, 668] on div at bounding box center [1233, 664] width 13 height 13
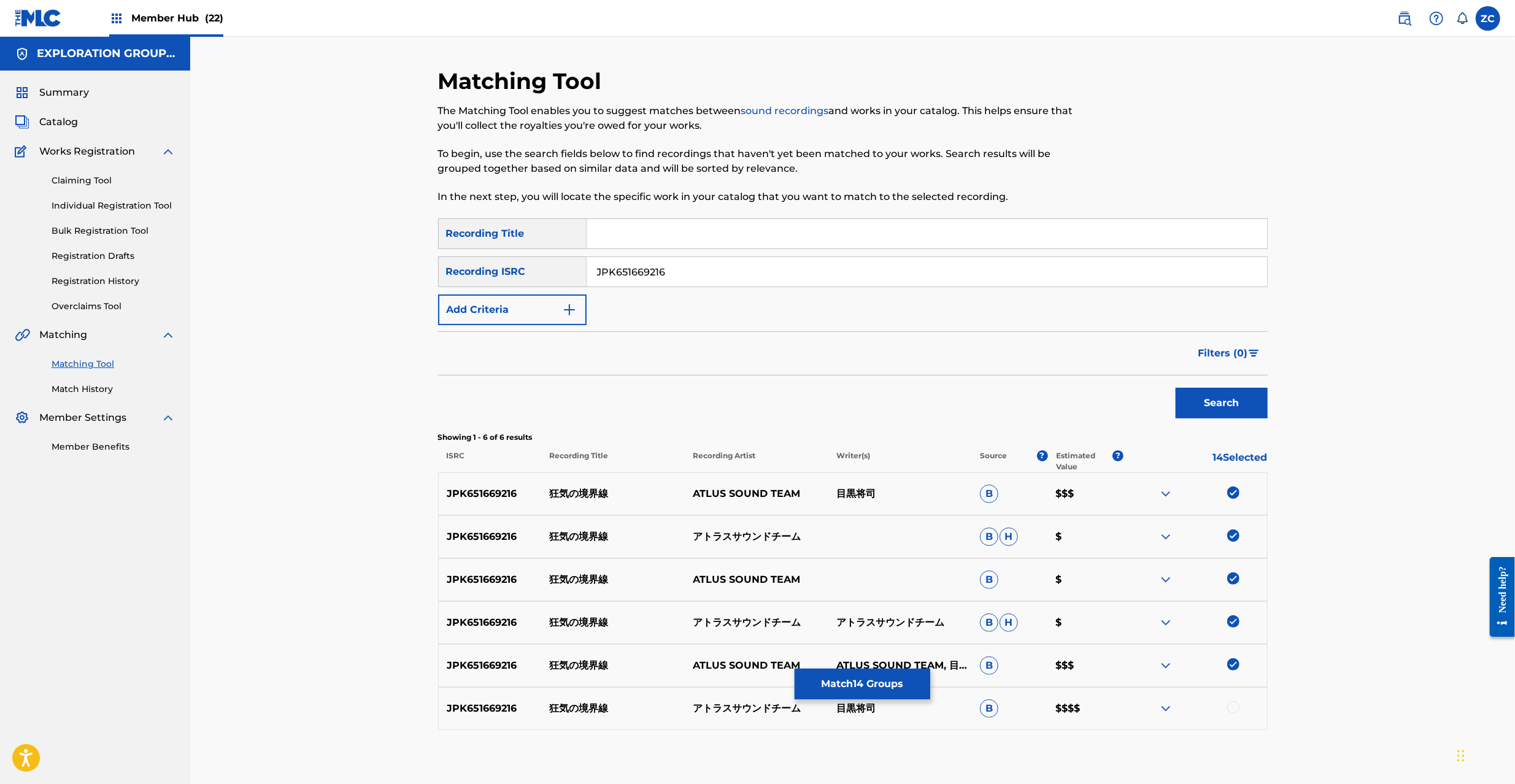
click at [1235, 710] on div at bounding box center [1233, 707] width 13 height 13
click at [799, 266] on input "JPK651669216" at bounding box center [926, 272] width 680 height 30
paste input "366804"
click at [1205, 407] on button "Search" at bounding box center [1222, 403] width 92 height 30
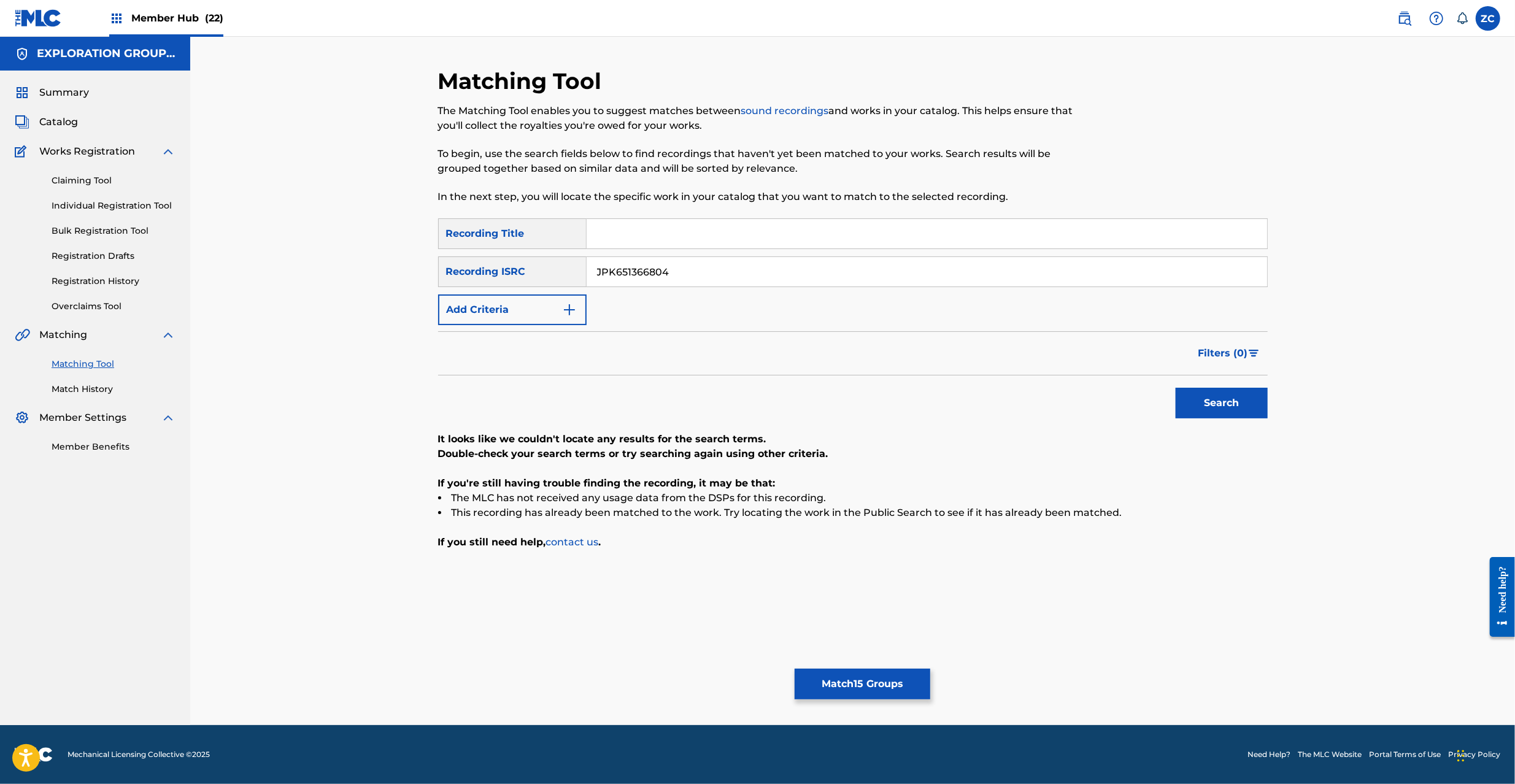
click at [769, 270] on input "JPK651366804" at bounding box center [926, 272] width 680 height 30
paste input "160327"
click at [1238, 410] on button "Search" at bounding box center [1222, 403] width 92 height 30
click at [798, 265] on input "JPK651160327" at bounding box center [926, 272] width 680 height 30
paste input "P300800535"
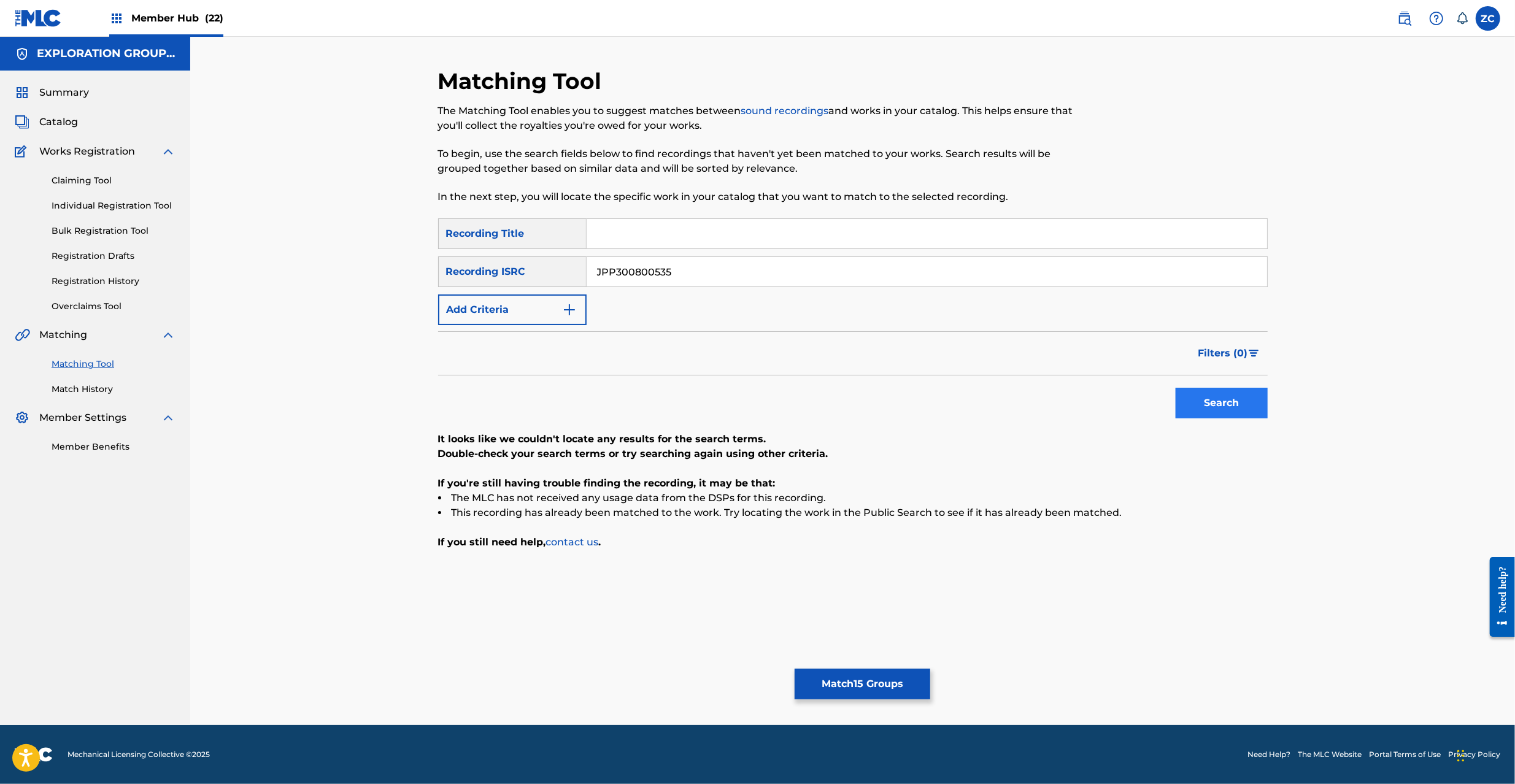
type input "JPP300800535"
click at [1226, 391] on button "Search" at bounding box center [1222, 403] width 92 height 30
click at [873, 688] on button "Match 15 Groups" at bounding box center [862, 684] width 135 height 30
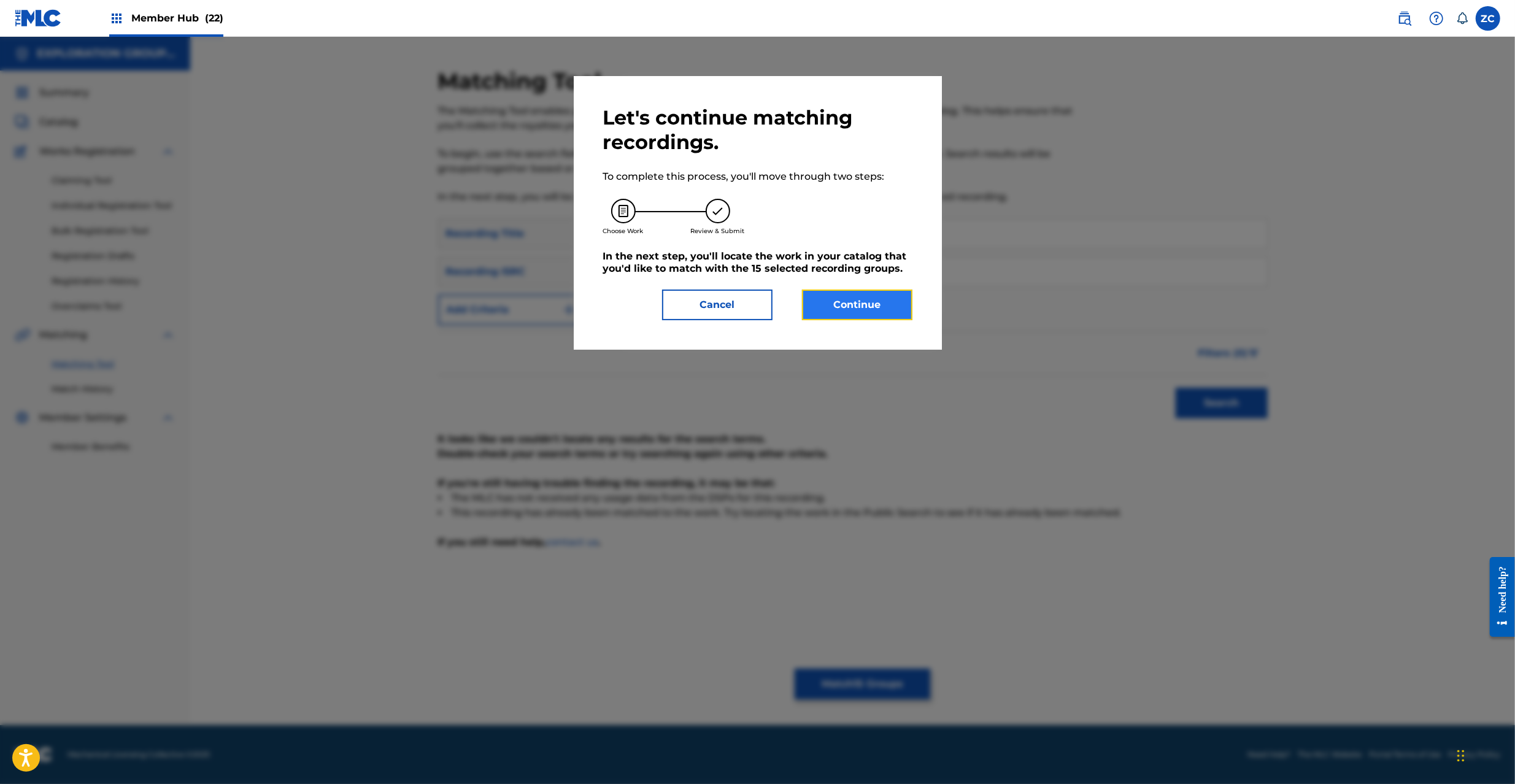
click at [864, 304] on button "Continue" at bounding box center [857, 305] width 111 height 30
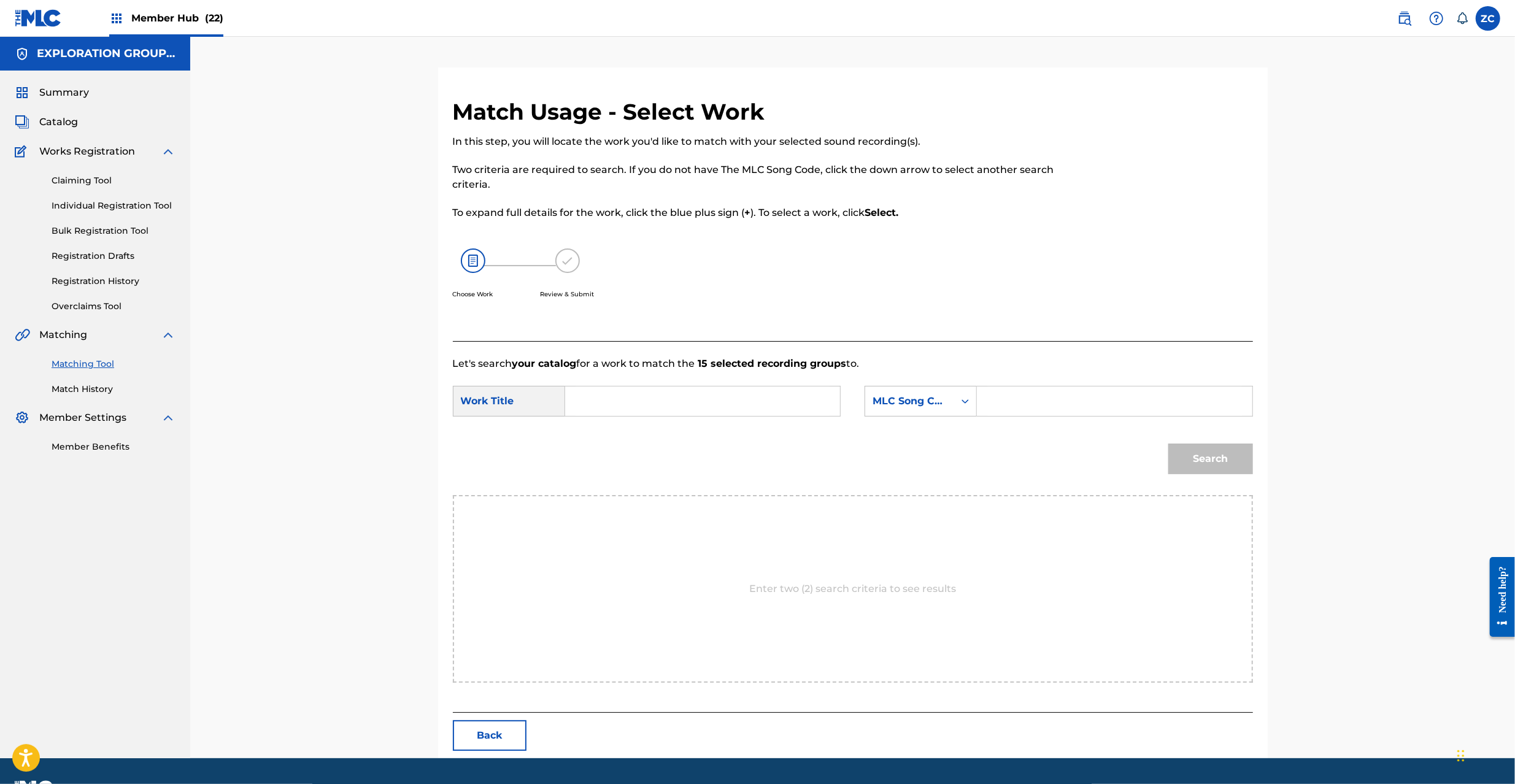
click at [688, 403] on input "Search Form" at bounding box center [702, 401] width 254 height 30
paste input "Kyoukino Kyoukaisen KC6ZOI"
click at [723, 398] on input "Kyoukino Kyoukaisen KC6ZOI" at bounding box center [702, 401] width 254 height 30
drag, startPoint x: 723, startPoint y: 398, endPoint x: 737, endPoint y: 398, distance: 14.0
click at [723, 396] on input "Kyoukino Kyoukaisen KC6ZOI" at bounding box center [702, 401] width 254 height 30
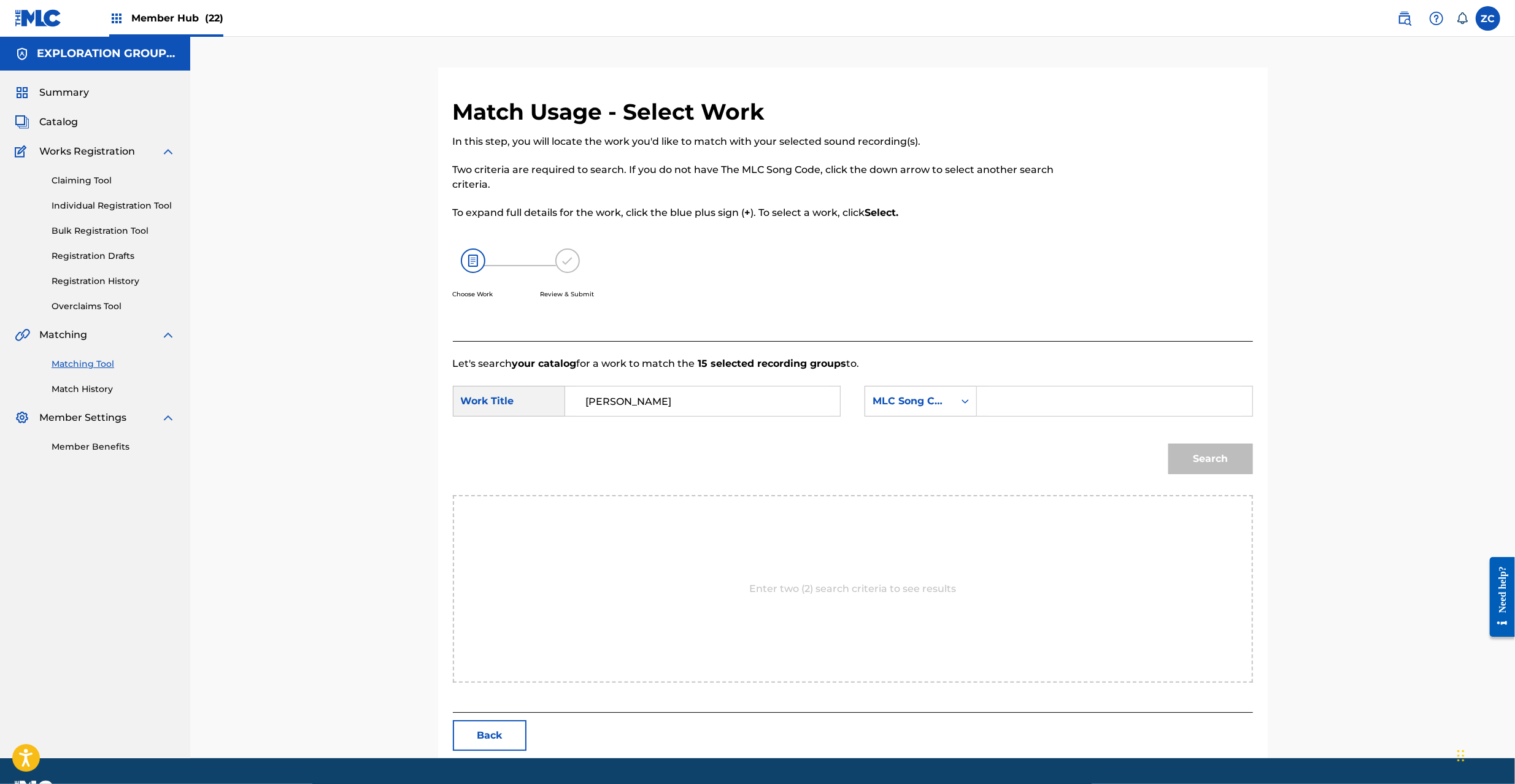
type input "Kyoukino Kyoukaisen"
click at [1042, 407] on input "Search Form" at bounding box center [1114, 401] width 254 height 30
paste input "KC6ZOI"
type input "KC6ZOI"
click at [1186, 460] on button "Search" at bounding box center [1211, 459] width 85 height 30
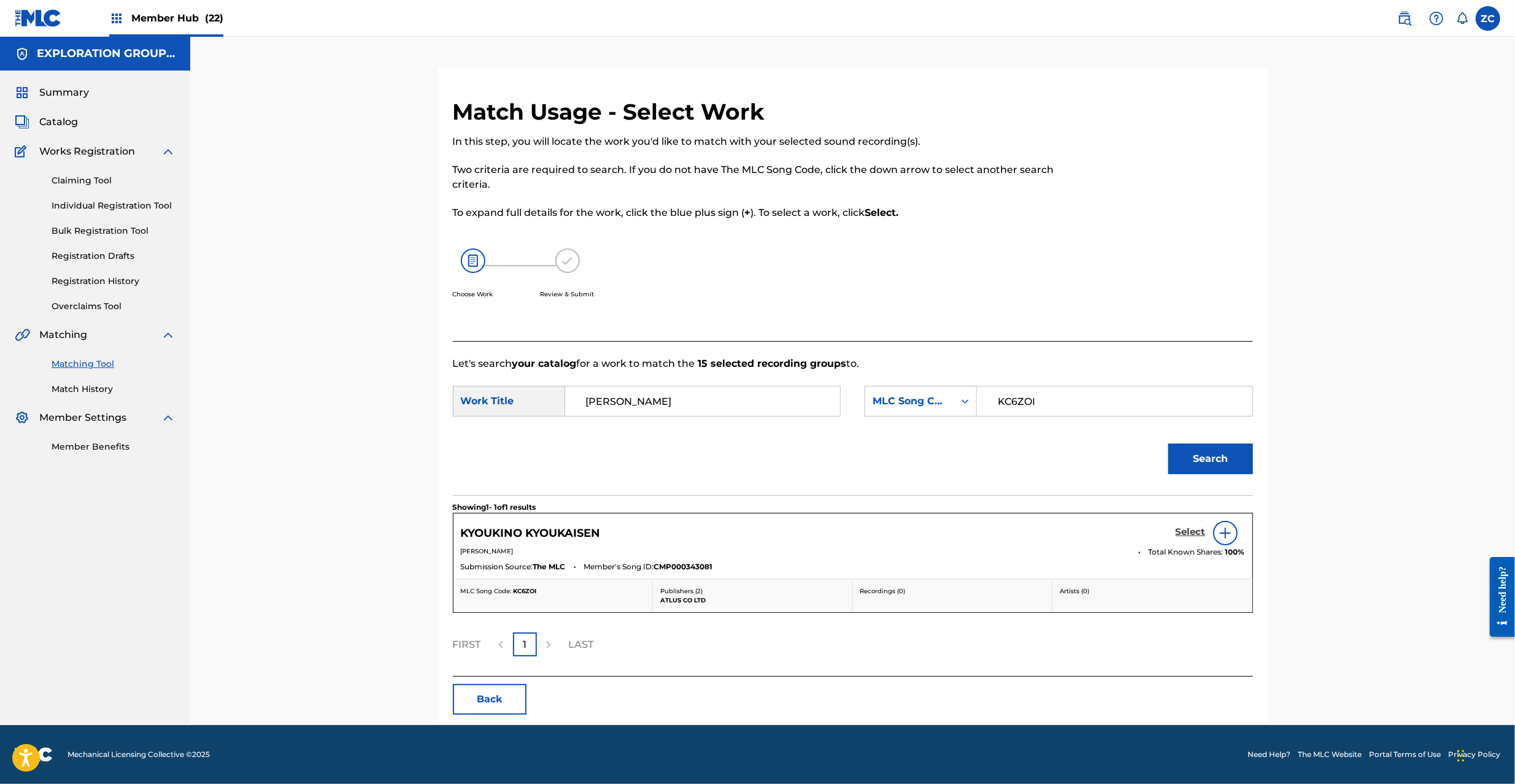
click at [1188, 534] on h5 "Select" at bounding box center [1191, 532] width 30 height 12
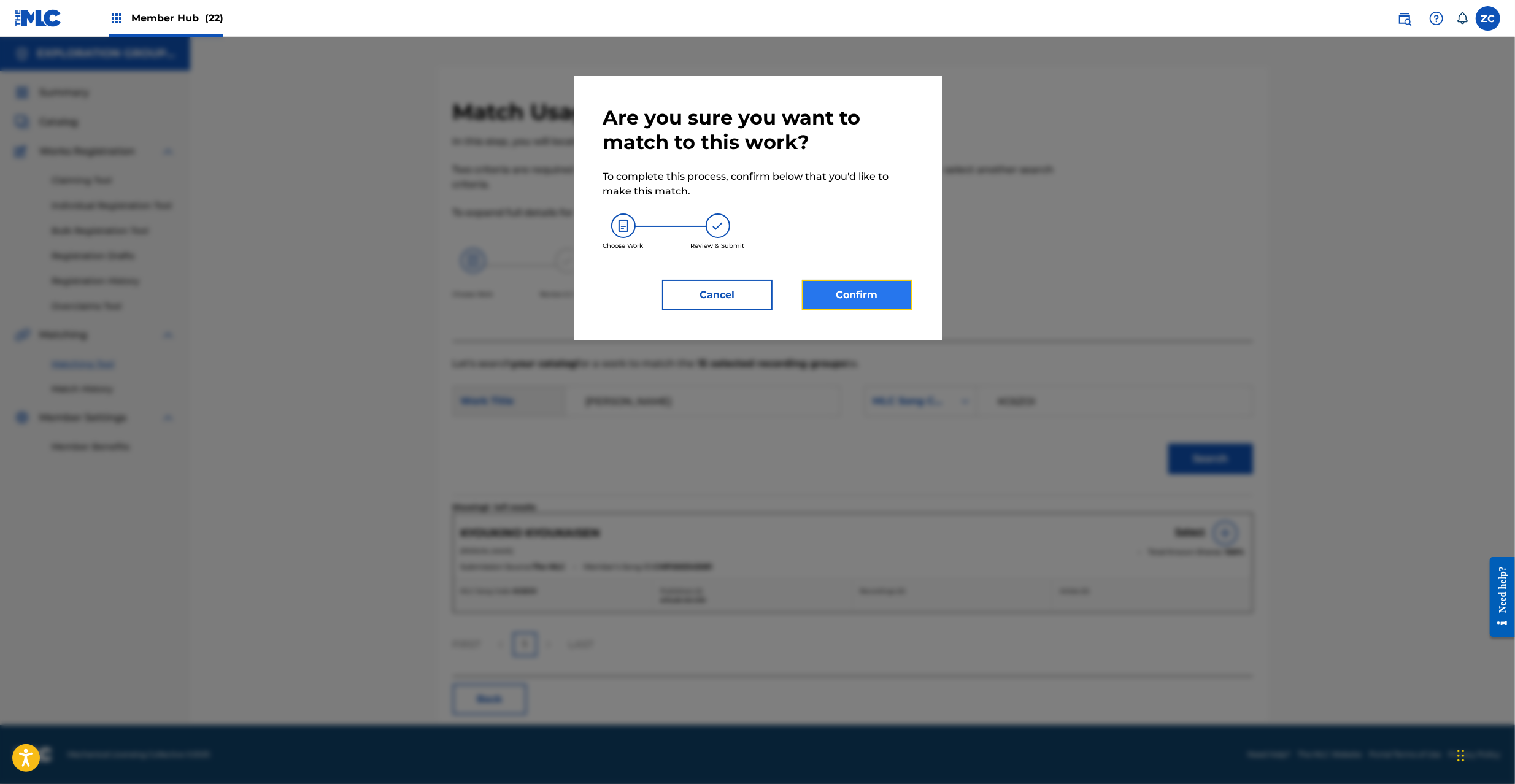
click at [863, 293] on button "Confirm" at bounding box center [857, 294] width 111 height 30
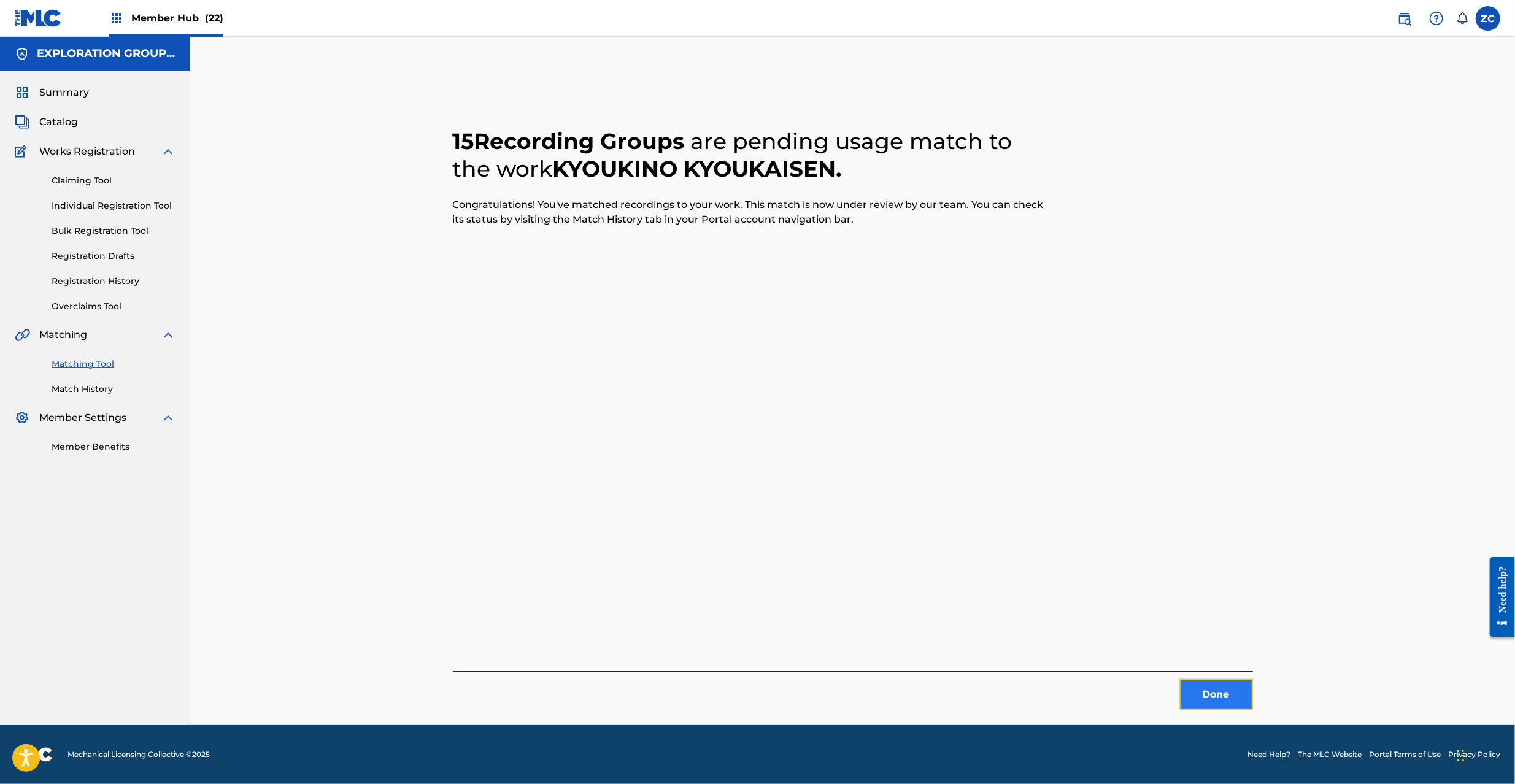
click at [1225, 700] on button "Done" at bounding box center [1216, 694] width 74 height 30
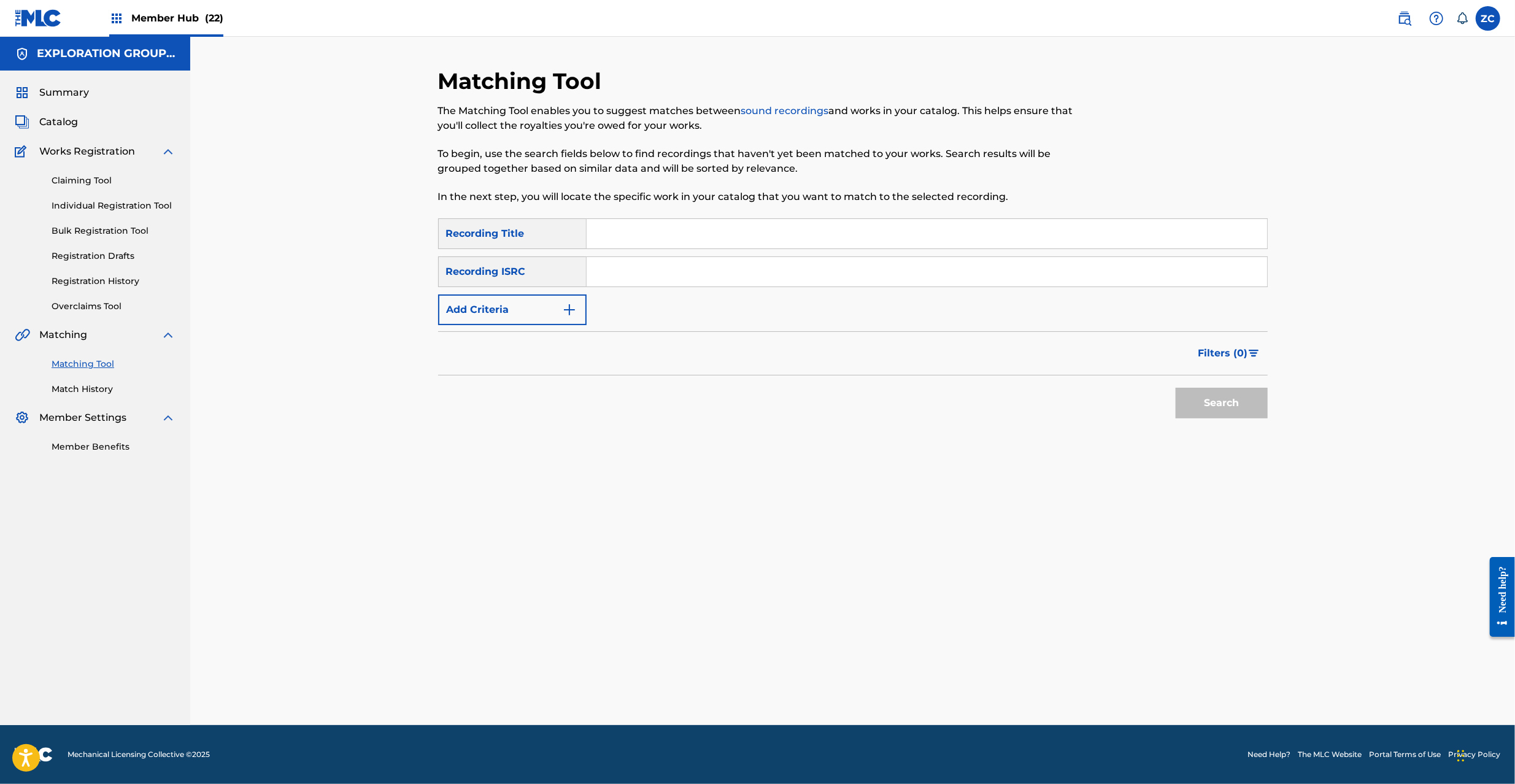
click at [826, 268] on input "Search Form" at bounding box center [926, 272] width 680 height 30
paste input "JPK651050217"
click at [1218, 406] on button "Search" at bounding box center [1222, 403] width 92 height 30
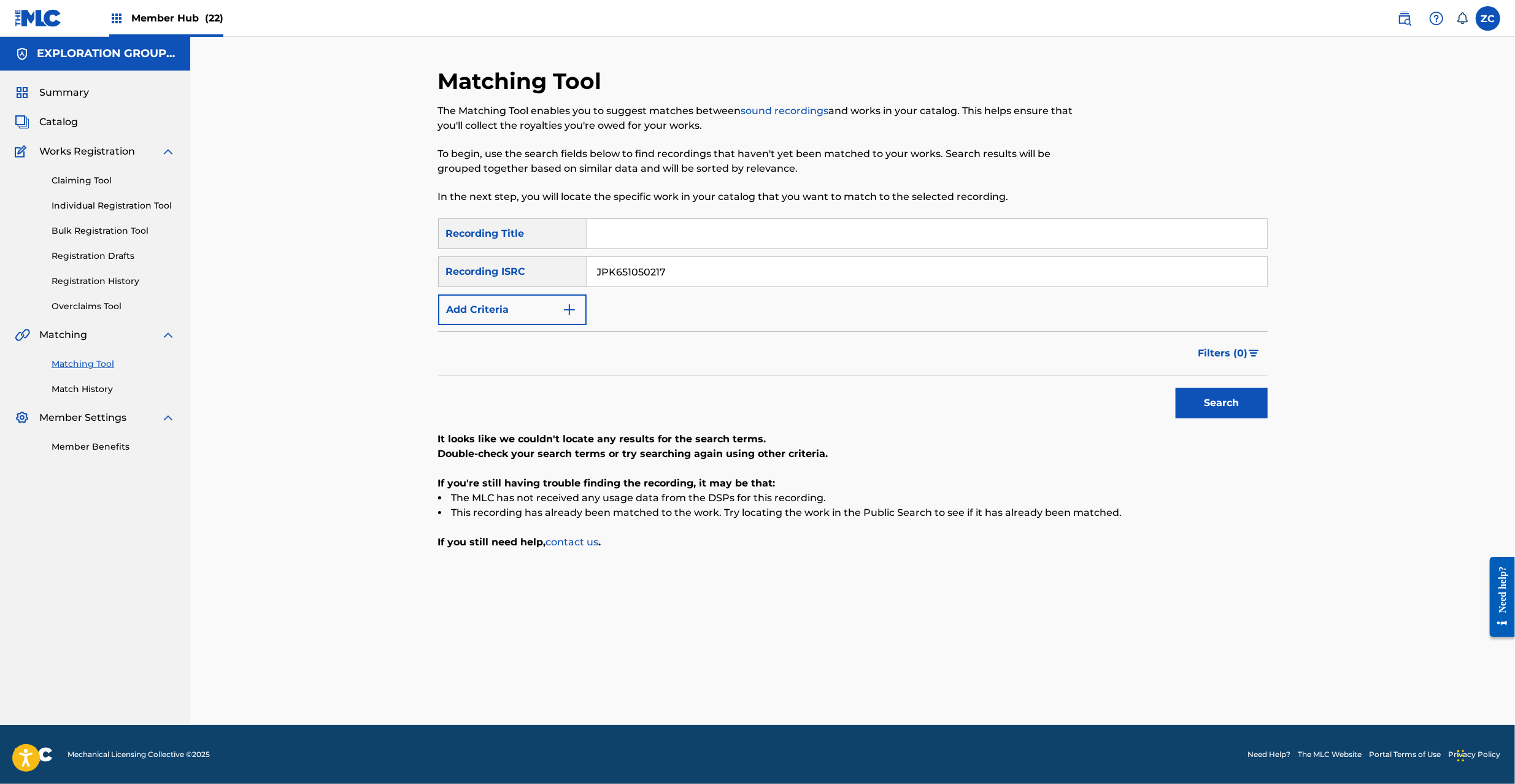
click at [921, 277] on input "JPK651050217" at bounding box center [926, 272] width 680 height 30
paste input "101704"
click at [1194, 405] on button "Search" at bounding box center [1222, 403] width 92 height 30
click at [823, 275] on input "JPK651101704" at bounding box center [926, 272] width 680 height 30
paste input "P300800569"
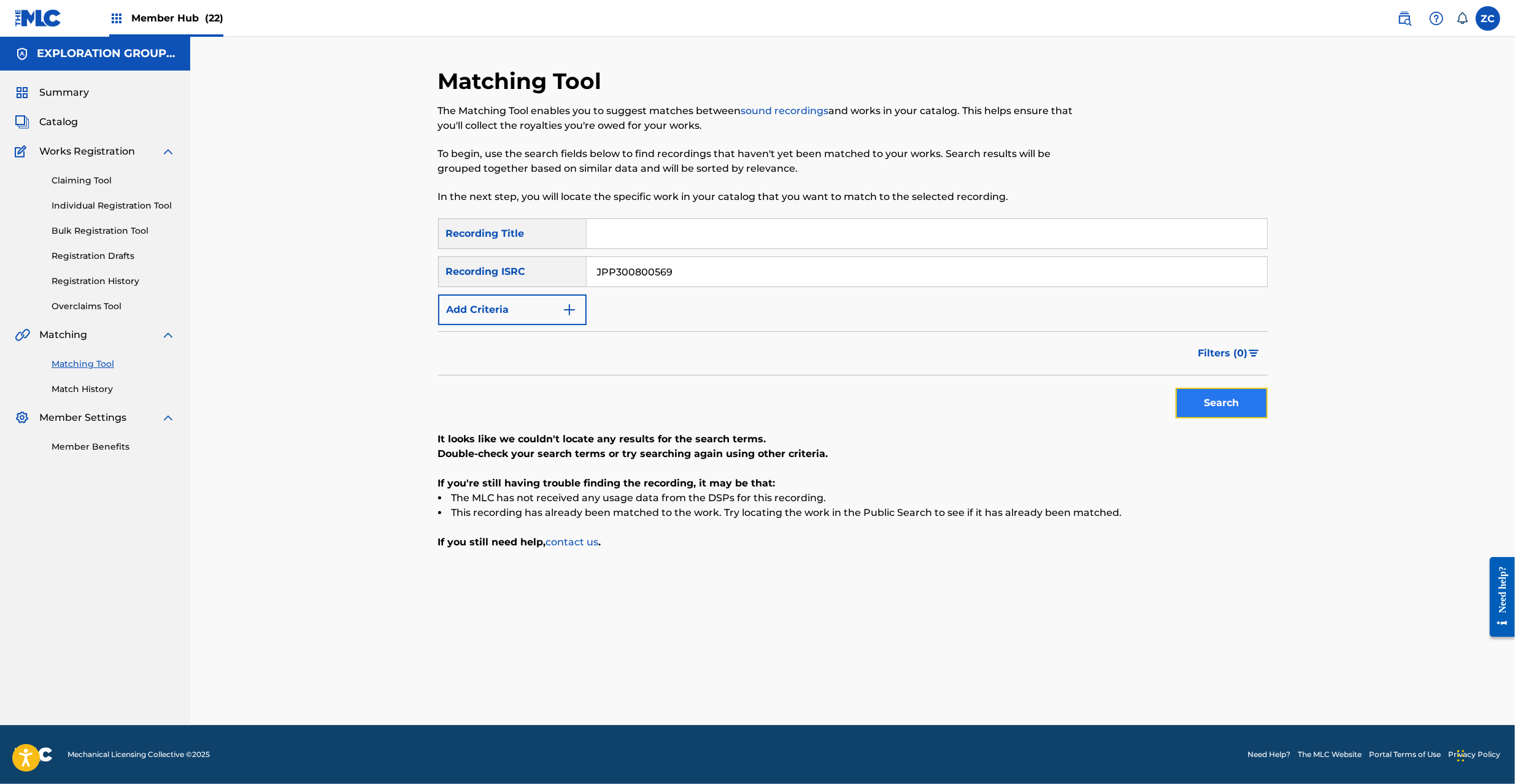
click at [1224, 409] on button "Search" at bounding box center [1222, 403] width 92 height 30
drag, startPoint x: 828, startPoint y: 266, endPoint x: 846, endPoint y: 273, distance: 19.3
click at [828, 265] on input "JPP300800569" at bounding box center [926, 272] width 680 height 30
paste input "37"
click at [1206, 396] on button "Search" at bounding box center [1222, 403] width 92 height 30
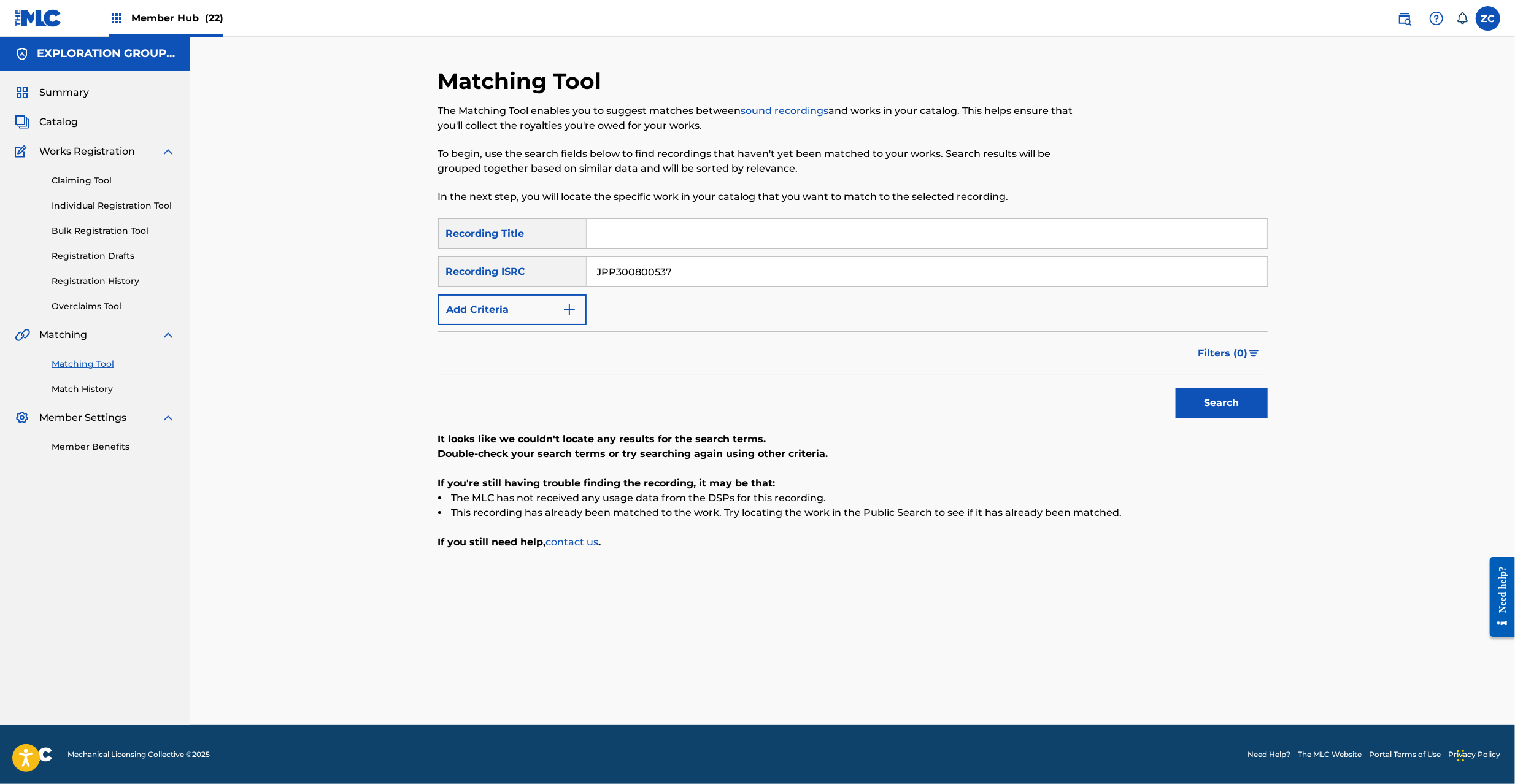
click at [983, 276] on input "JPP300800537" at bounding box center [926, 272] width 680 height 30
paste input "6"
click at [1214, 398] on button "Search" at bounding box center [1222, 403] width 92 height 30
click at [743, 271] on input "JPP300800536" at bounding box center [926, 272] width 680 height 30
paste input "K651264404"
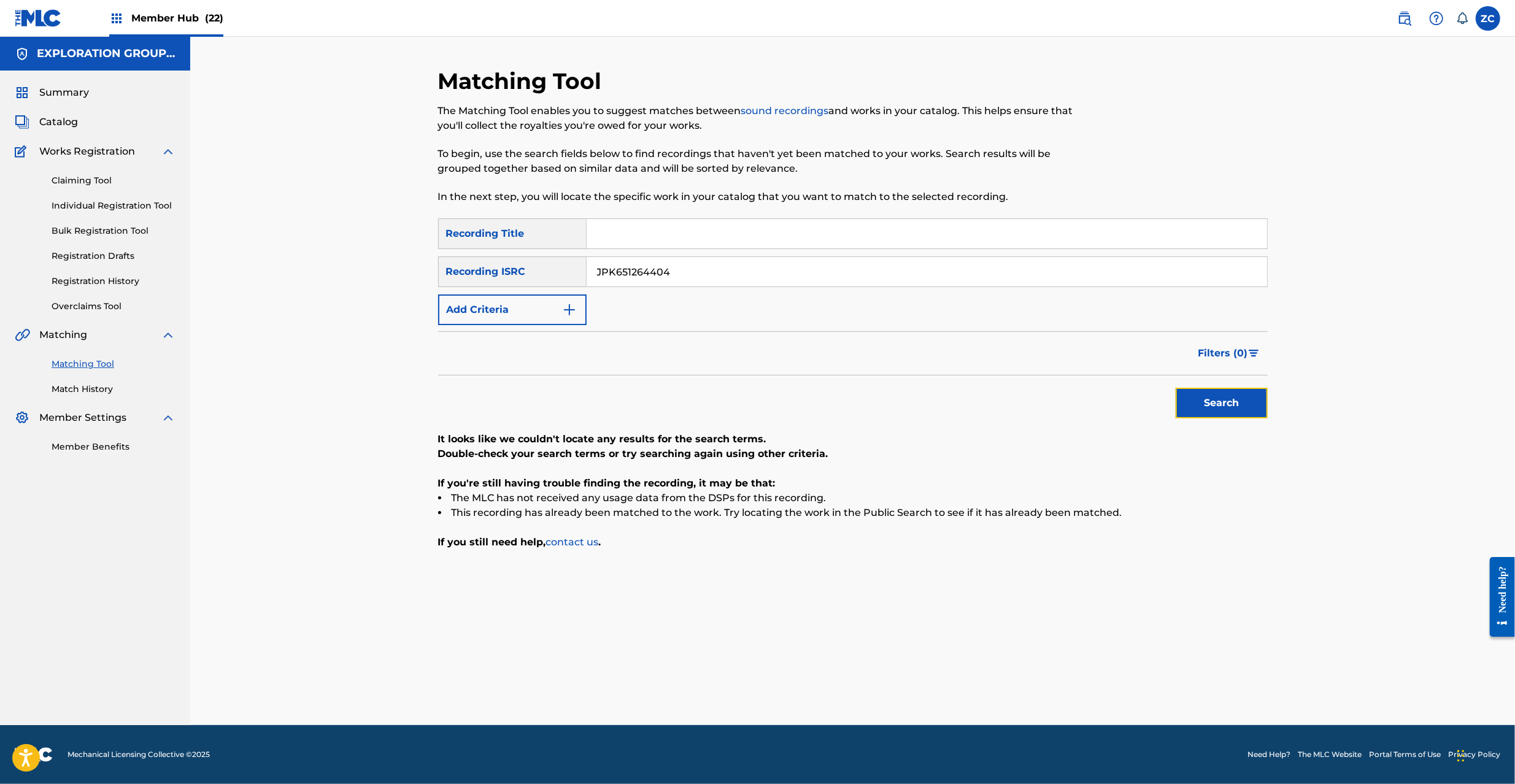
click at [1229, 403] on button "Search" at bounding box center [1222, 403] width 92 height 30
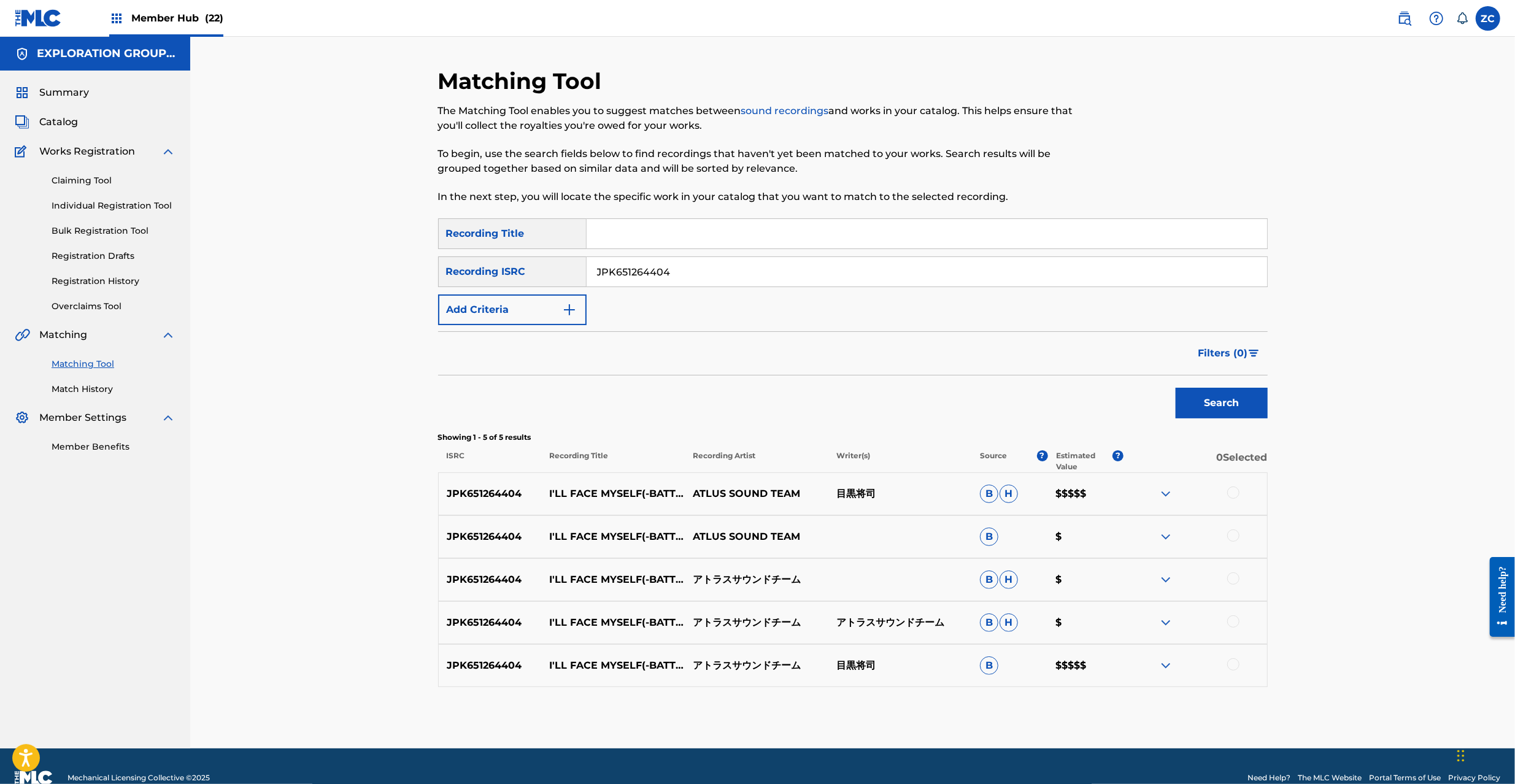
click at [1233, 489] on div at bounding box center [1233, 493] width 13 height 13
click at [1235, 536] on div at bounding box center [1233, 535] width 13 height 13
click at [1231, 577] on div at bounding box center [1233, 578] width 13 height 13
click at [1235, 620] on div at bounding box center [1233, 621] width 13 height 13
click at [1233, 661] on div at bounding box center [1233, 664] width 13 height 13
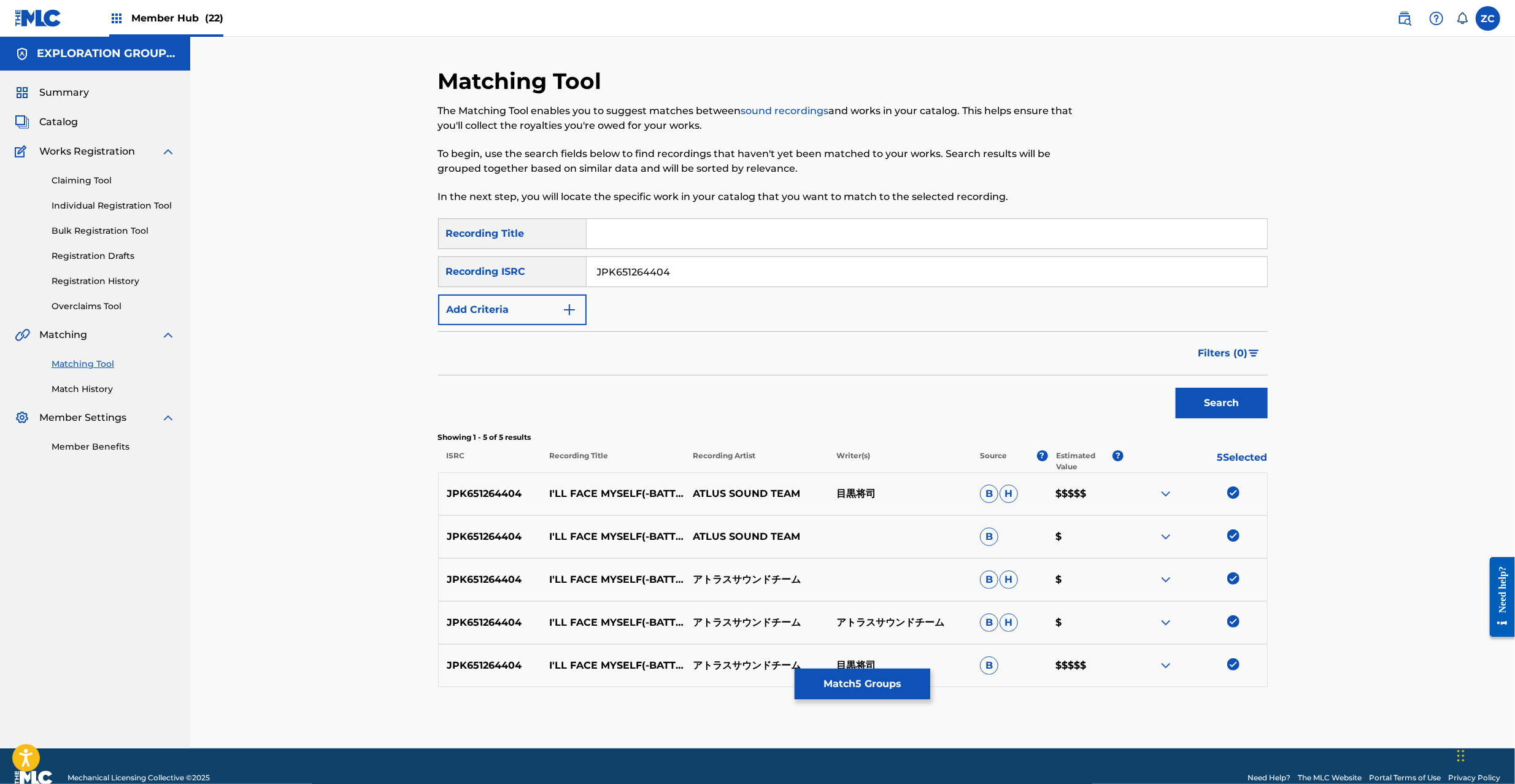
drag, startPoint x: 888, startPoint y: 271, endPoint x: 970, endPoint y: 300, distance: 87.0
click at [888, 270] on input "JPK651264404" at bounding box center [926, 272] width 680 height 30
paste input "669250"
type input "JPK651669250"
click at [1243, 401] on button "Search" at bounding box center [1222, 403] width 92 height 30
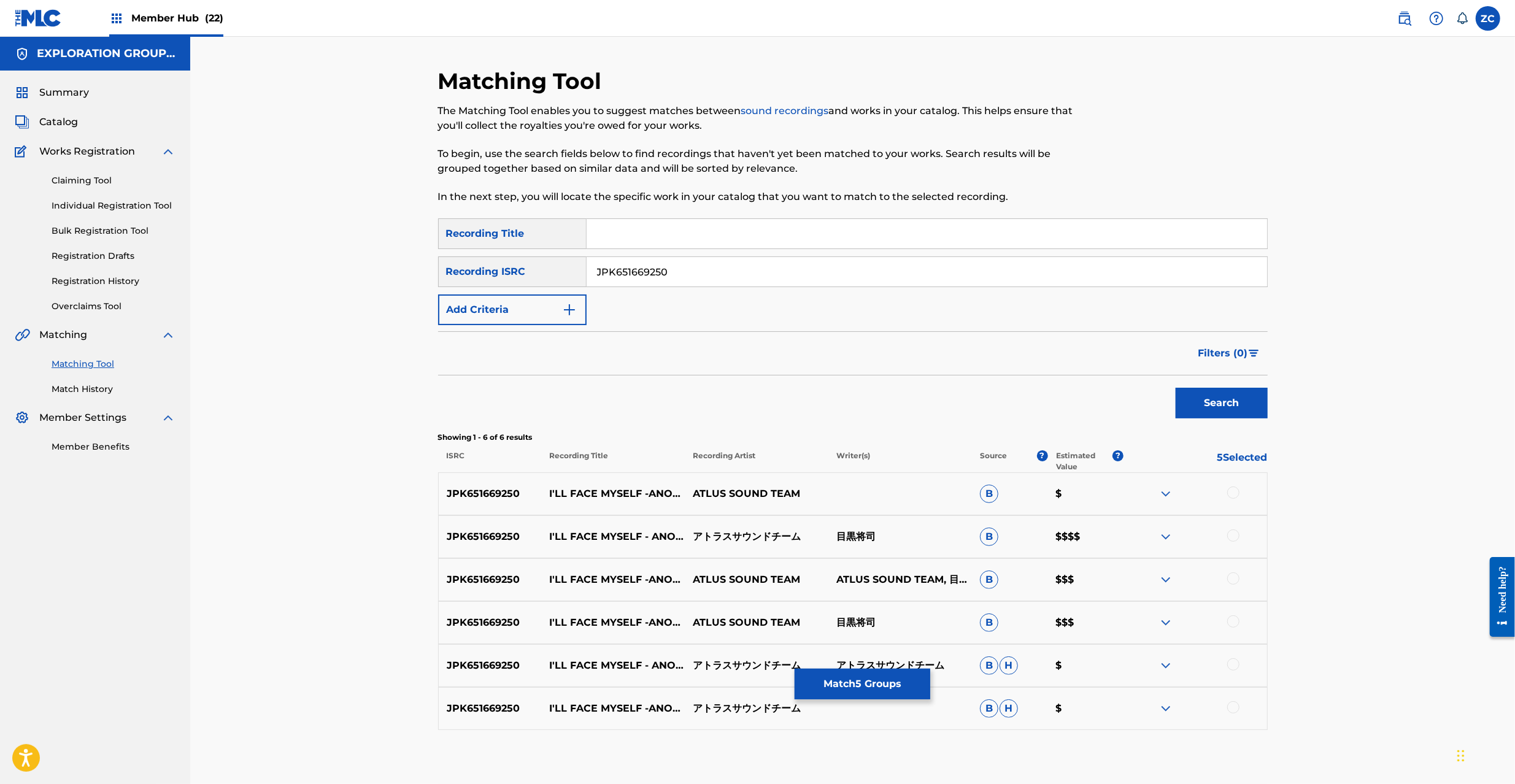
click at [1230, 493] on div at bounding box center [1233, 493] width 13 height 13
click at [1235, 536] on div at bounding box center [1233, 535] width 13 height 13
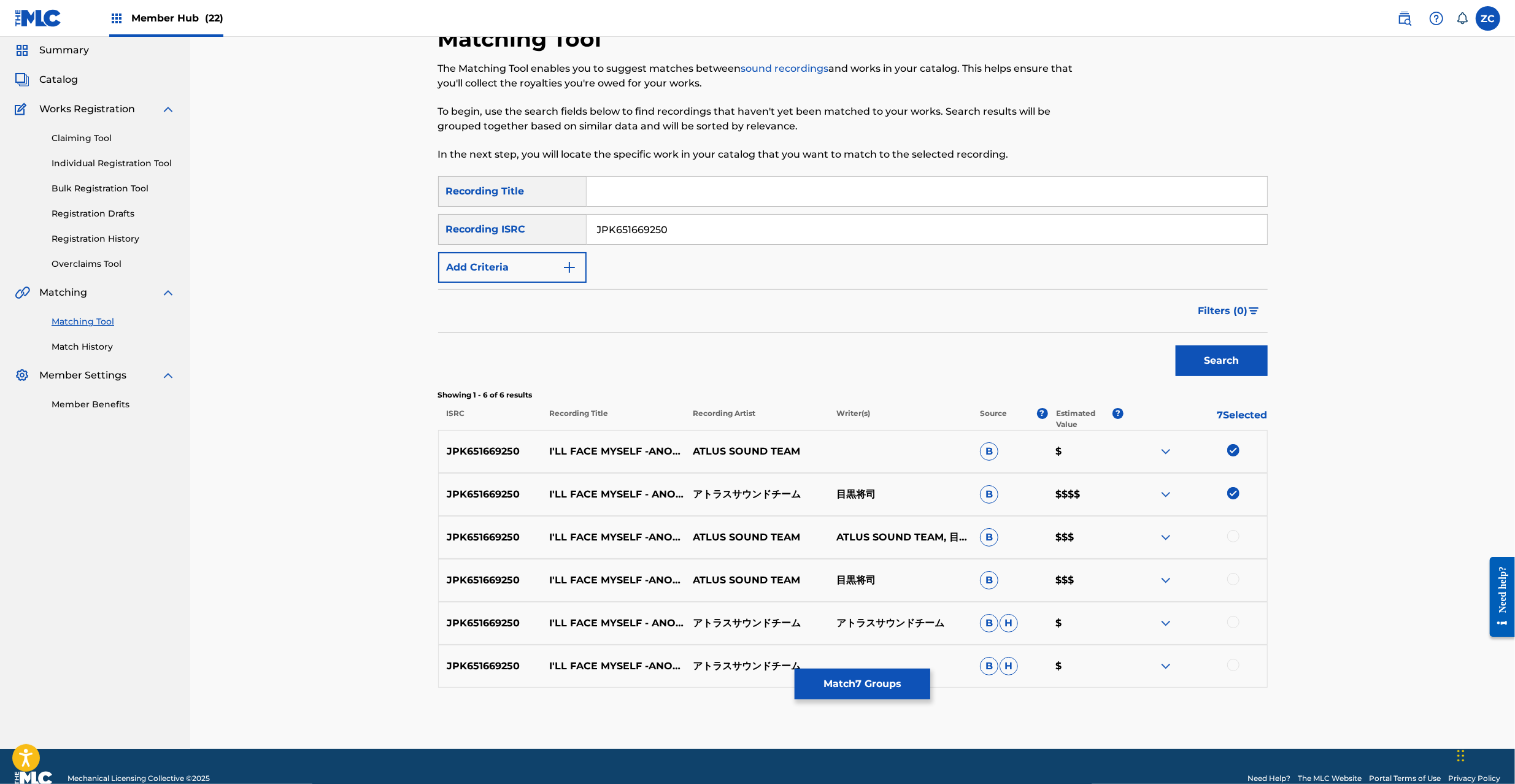
scroll to position [66, 0]
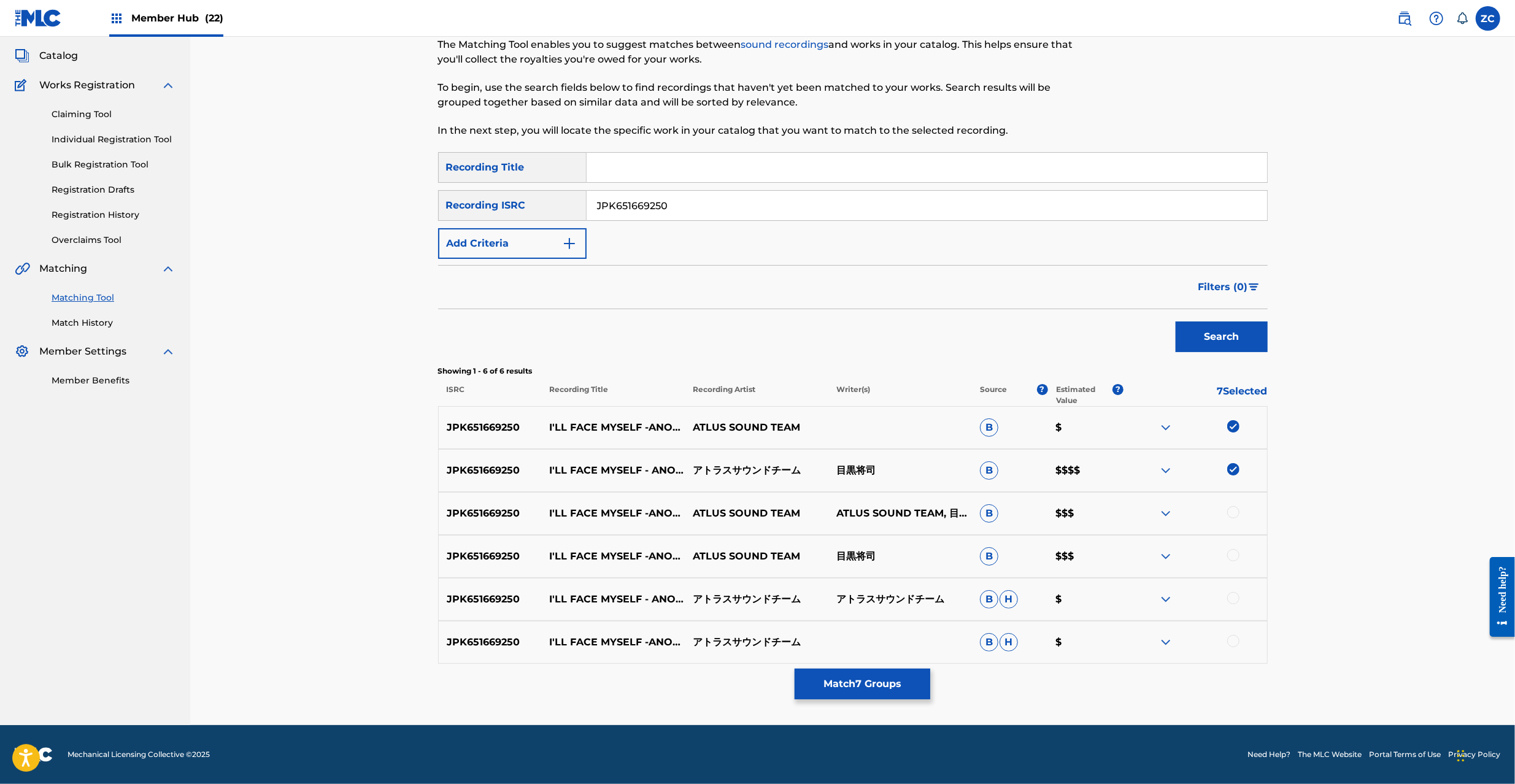
drag, startPoint x: 1235, startPoint y: 514, endPoint x: 1238, endPoint y: 526, distance: 12.4
click at [1235, 514] on div at bounding box center [1233, 512] width 13 height 13
click at [1233, 557] on div at bounding box center [1233, 555] width 13 height 13
click at [1233, 605] on div at bounding box center [1195, 600] width 143 height 15
click at [1233, 596] on div at bounding box center [1233, 598] width 13 height 13
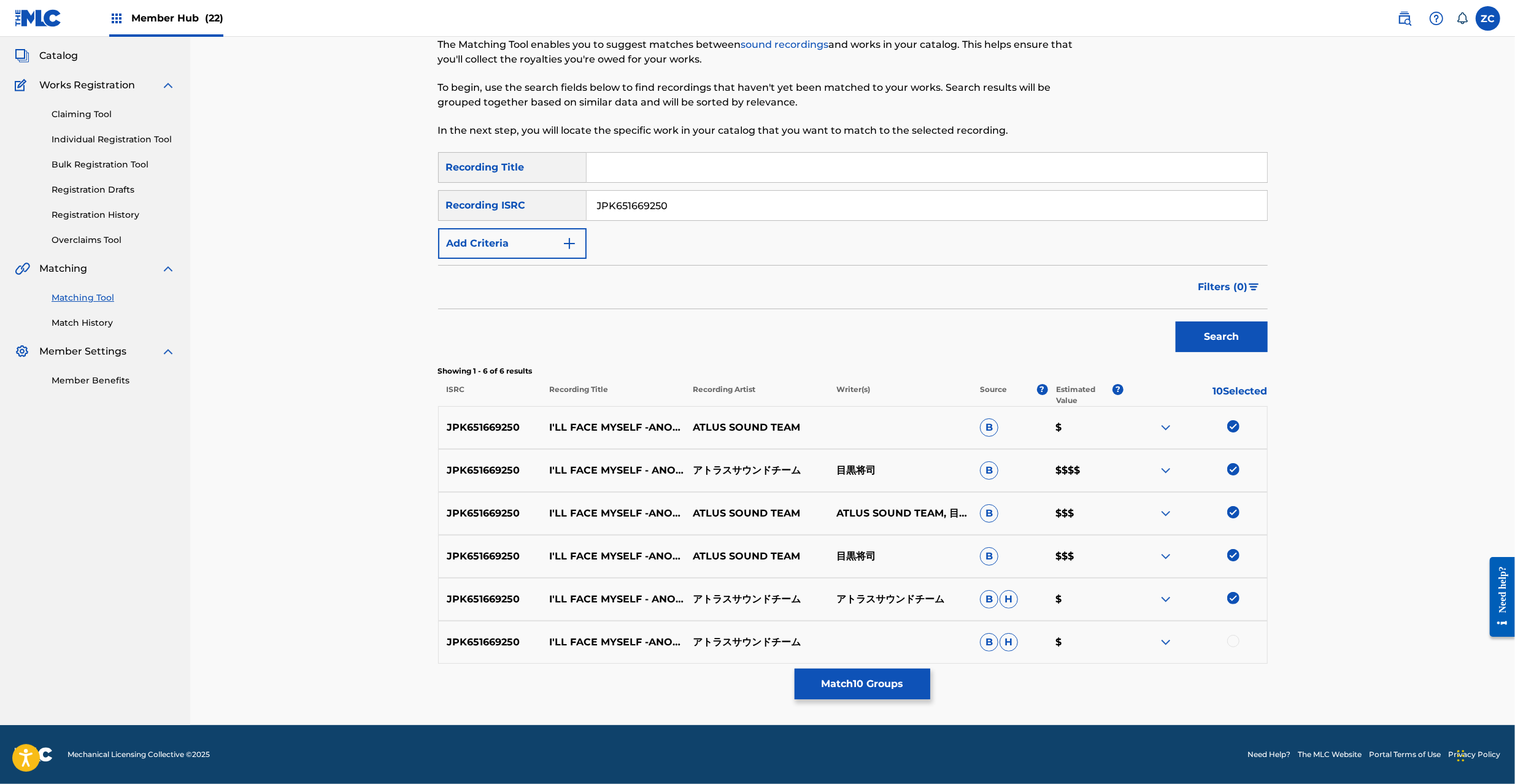
click at [1233, 641] on div at bounding box center [1233, 641] width 13 height 13
click at [885, 673] on button "Match 11 Groups" at bounding box center [862, 684] width 135 height 30
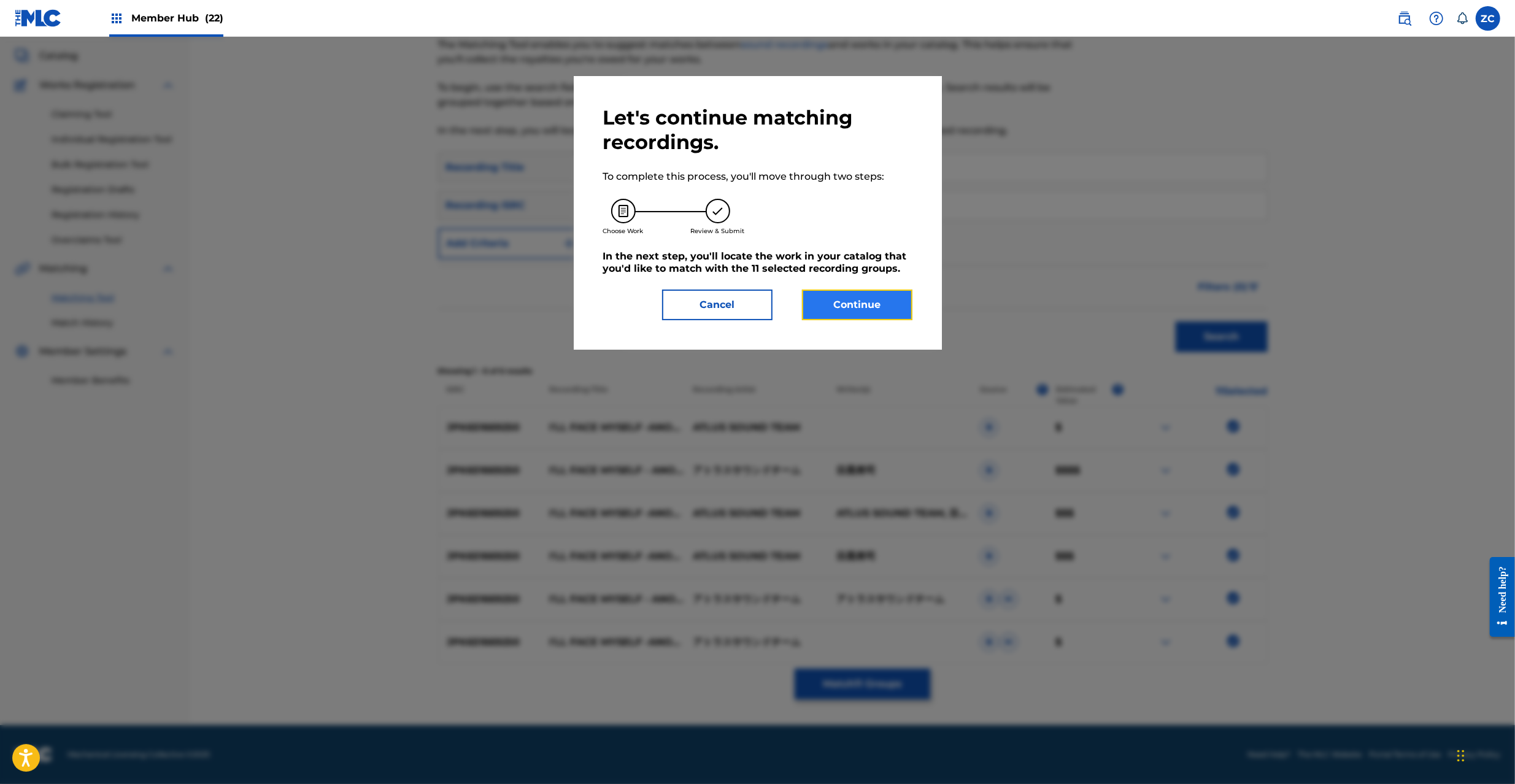
click at [865, 303] on button "Continue" at bounding box center [857, 305] width 111 height 30
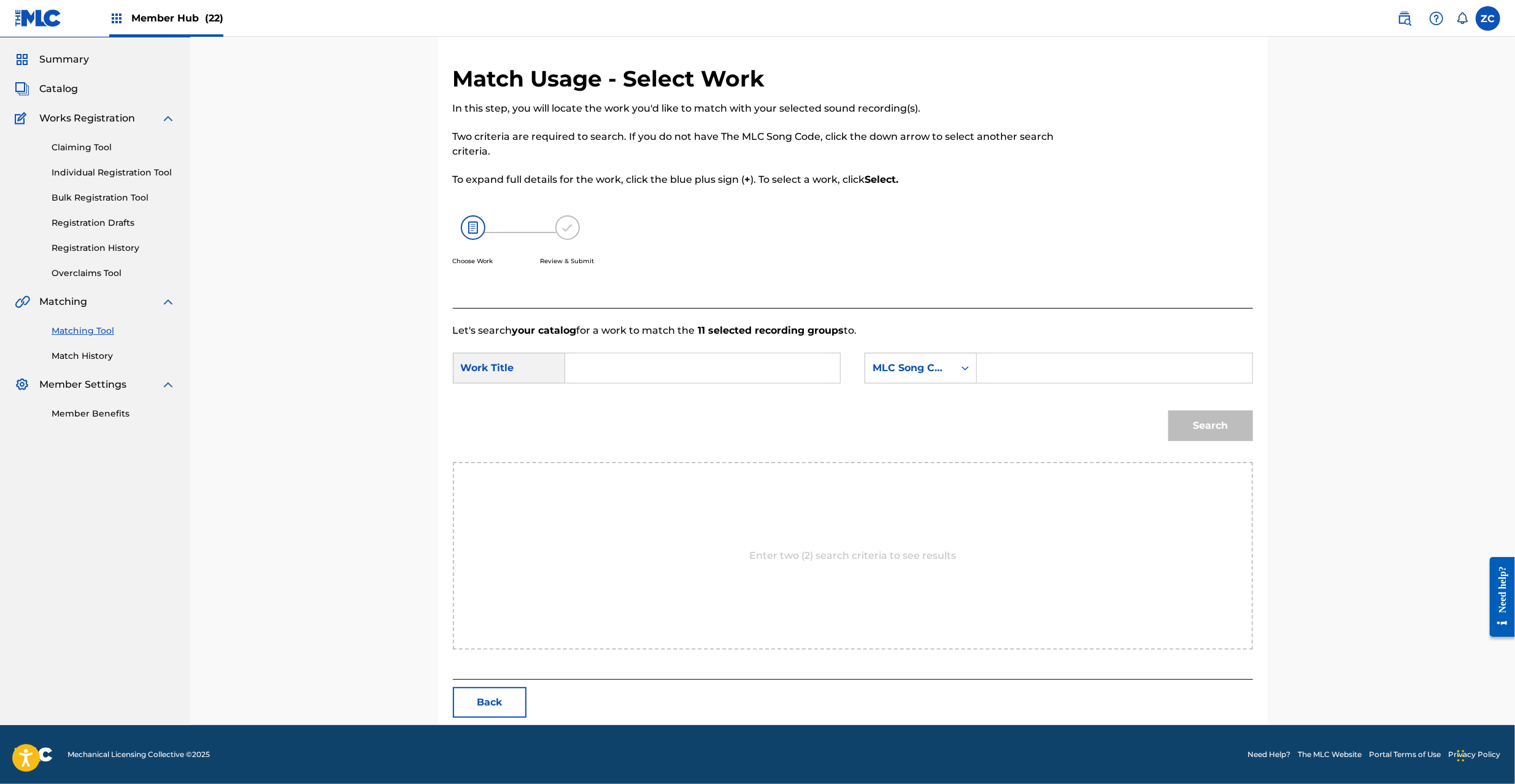
scroll to position [0, 0]
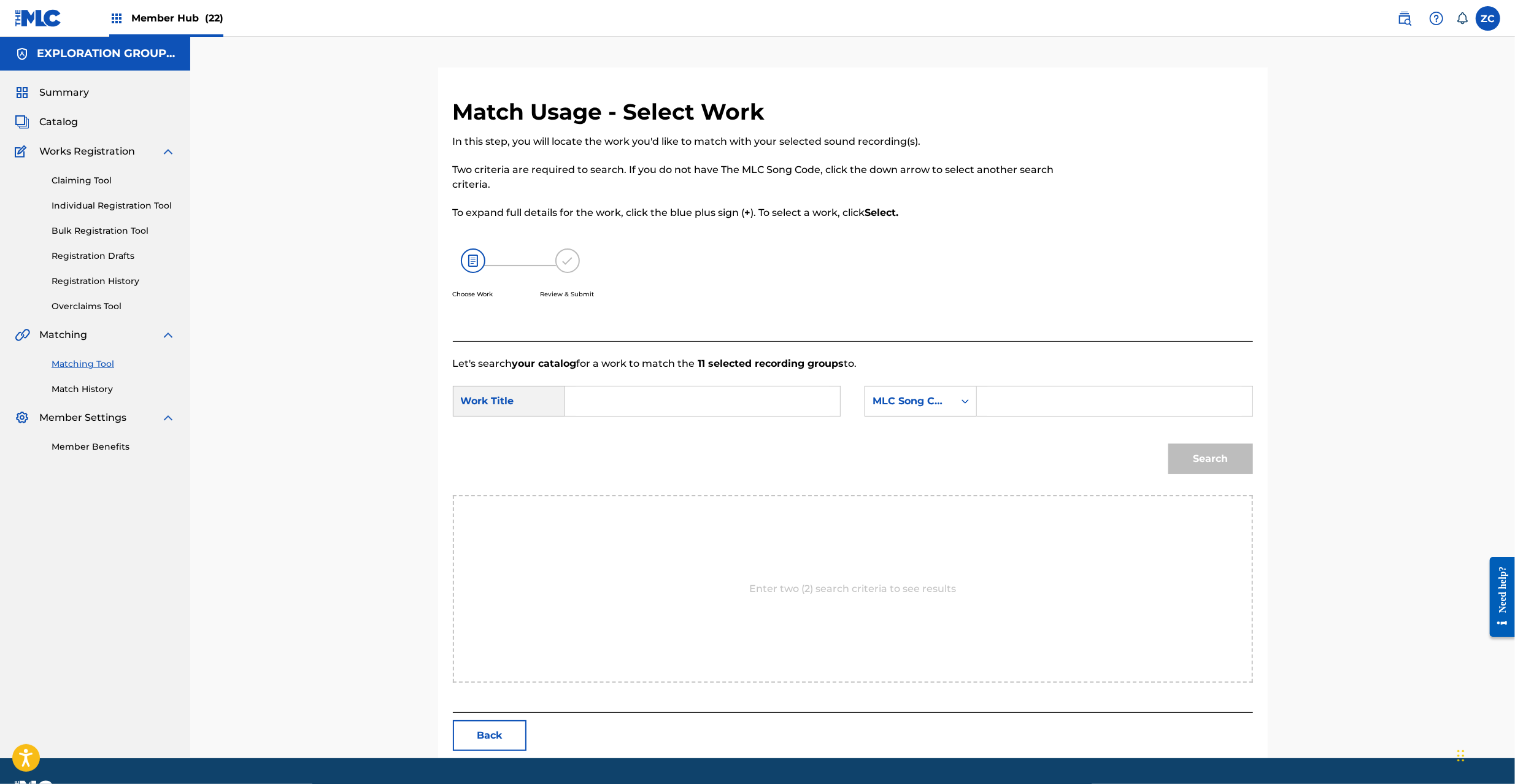
click at [693, 396] on input "Search Form" at bounding box center [702, 401] width 254 height 30
paste input "I'll Face Myself -Battle- IZ5RWN"
click at [730, 398] on input "I'll Face Myself -Battle- IZ5RWN" at bounding box center [702, 401] width 254 height 30
type input "I'll Face Myself -Battle-"
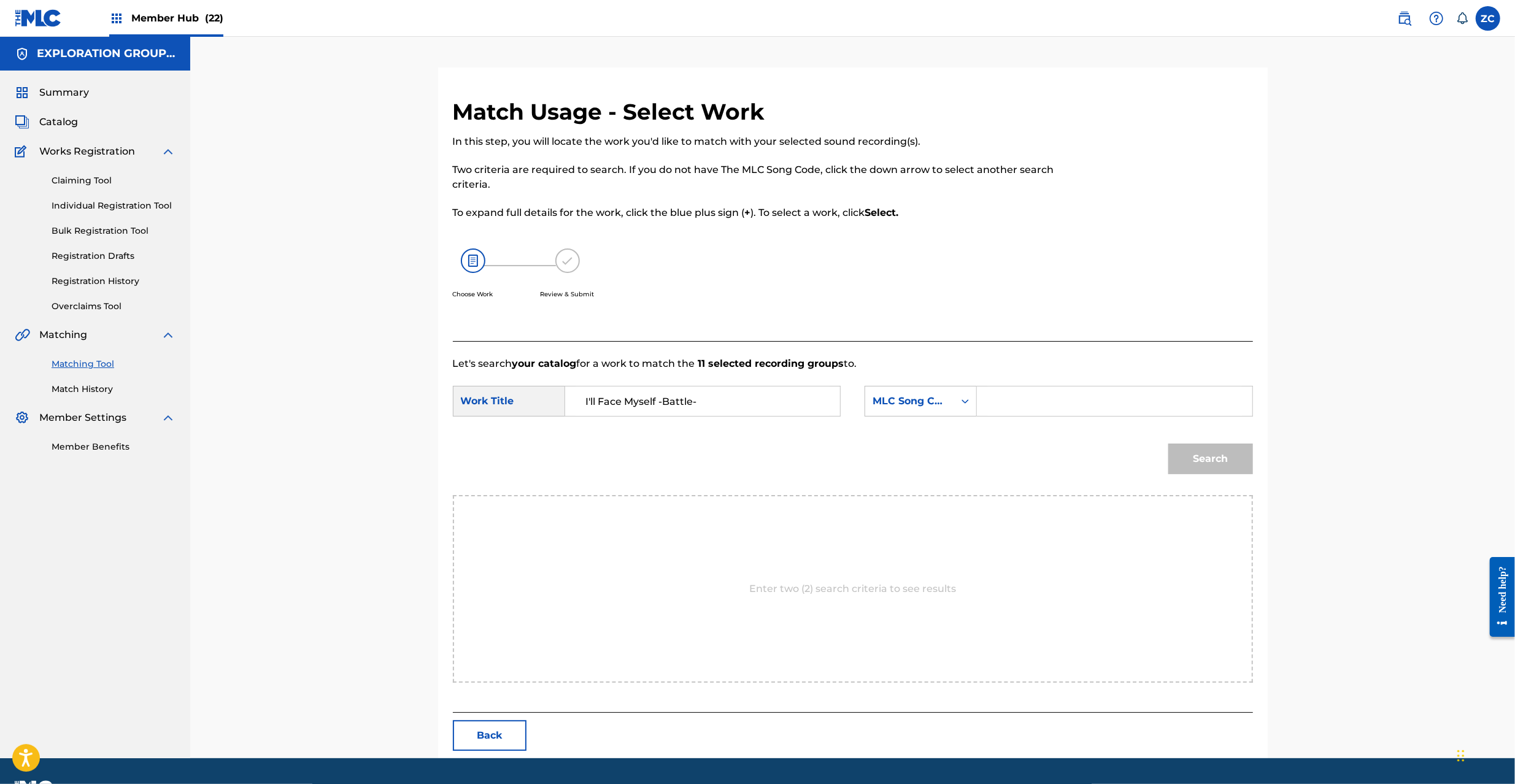
click at [1091, 396] on input "Search Form" at bounding box center [1114, 401] width 254 height 30
paste
type input "IZ5RWN"
click at [1218, 465] on button "Search" at bounding box center [1211, 459] width 85 height 30
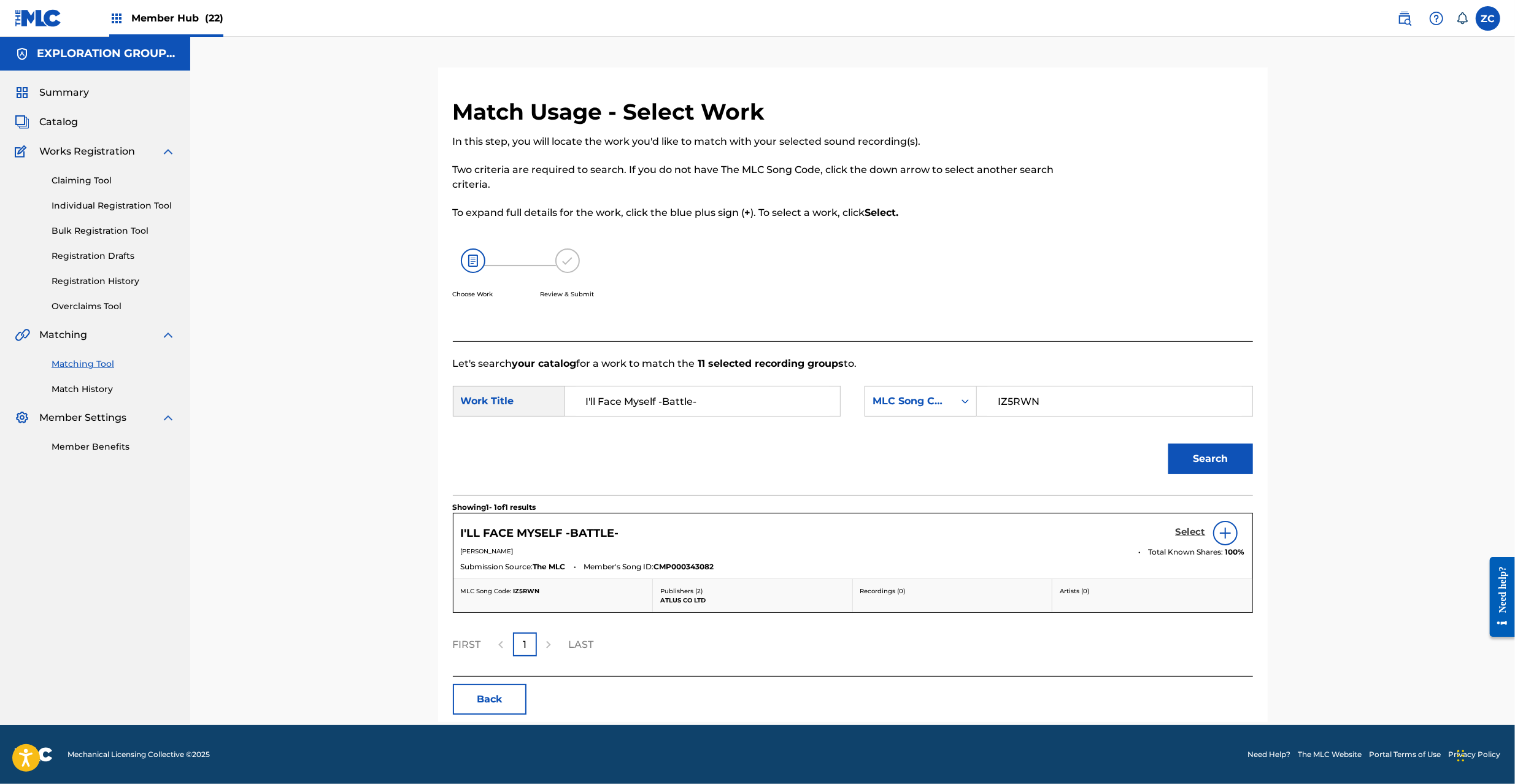
click at [1198, 536] on h5 "Select" at bounding box center [1191, 532] width 30 height 12
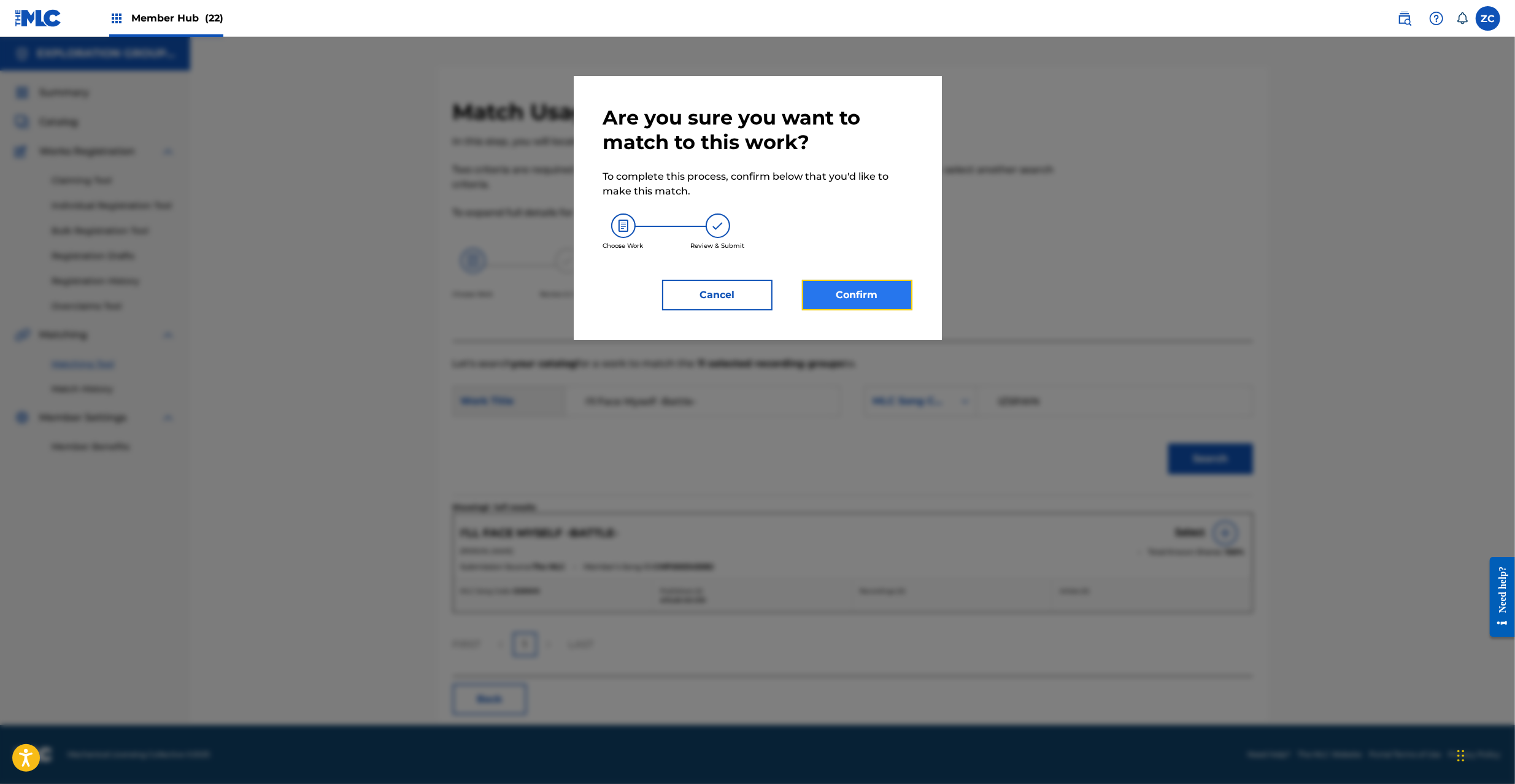
click at [882, 298] on button "Confirm" at bounding box center [857, 294] width 111 height 30
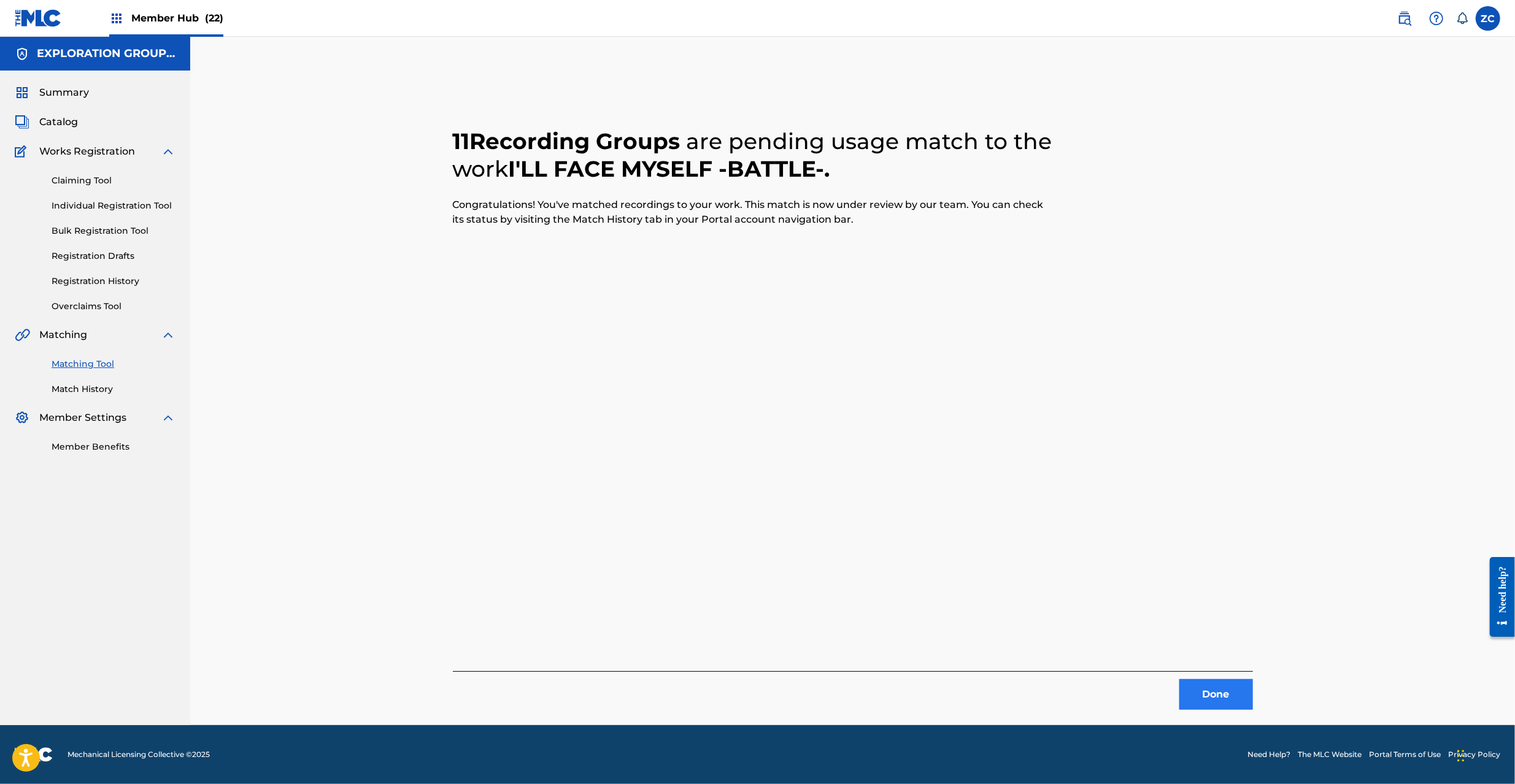
click at [1209, 677] on div "Done" at bounding box center [853, 690] width 800 height 39
click at [1209, 688] on button "Done" at bounding box center [1216, 694] width 74 height 30
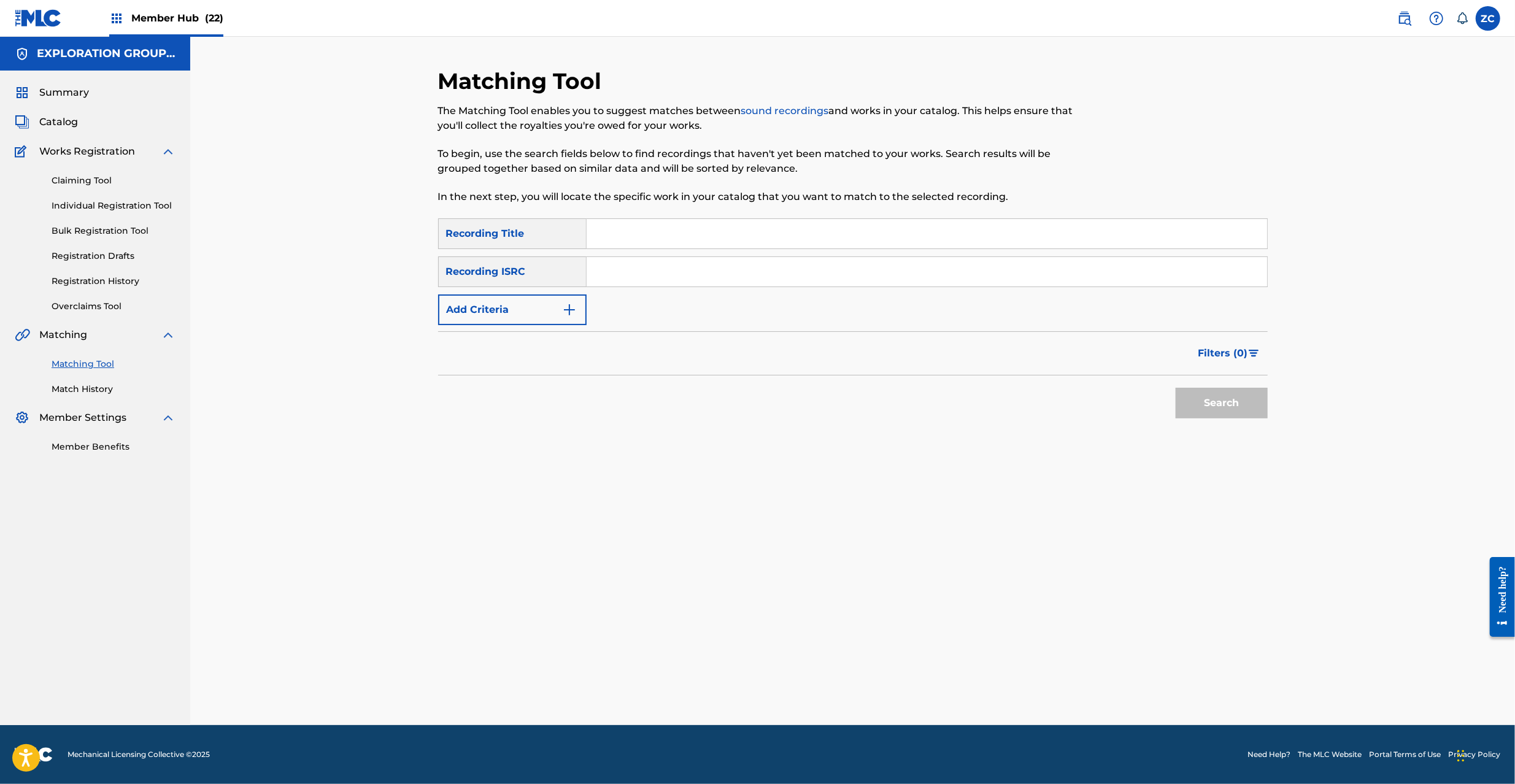
drag, startPoint x: 865, startPoint y: 278, endPoint x: 873, endPoint y: 285, distance: 10.6
click at [865, 278] on input "Search Form" at bounding box center [926, 272] width 680 height 30
click at [1226, 403] on button "Search" at bounding box center [1222, 403] width 92 height 30
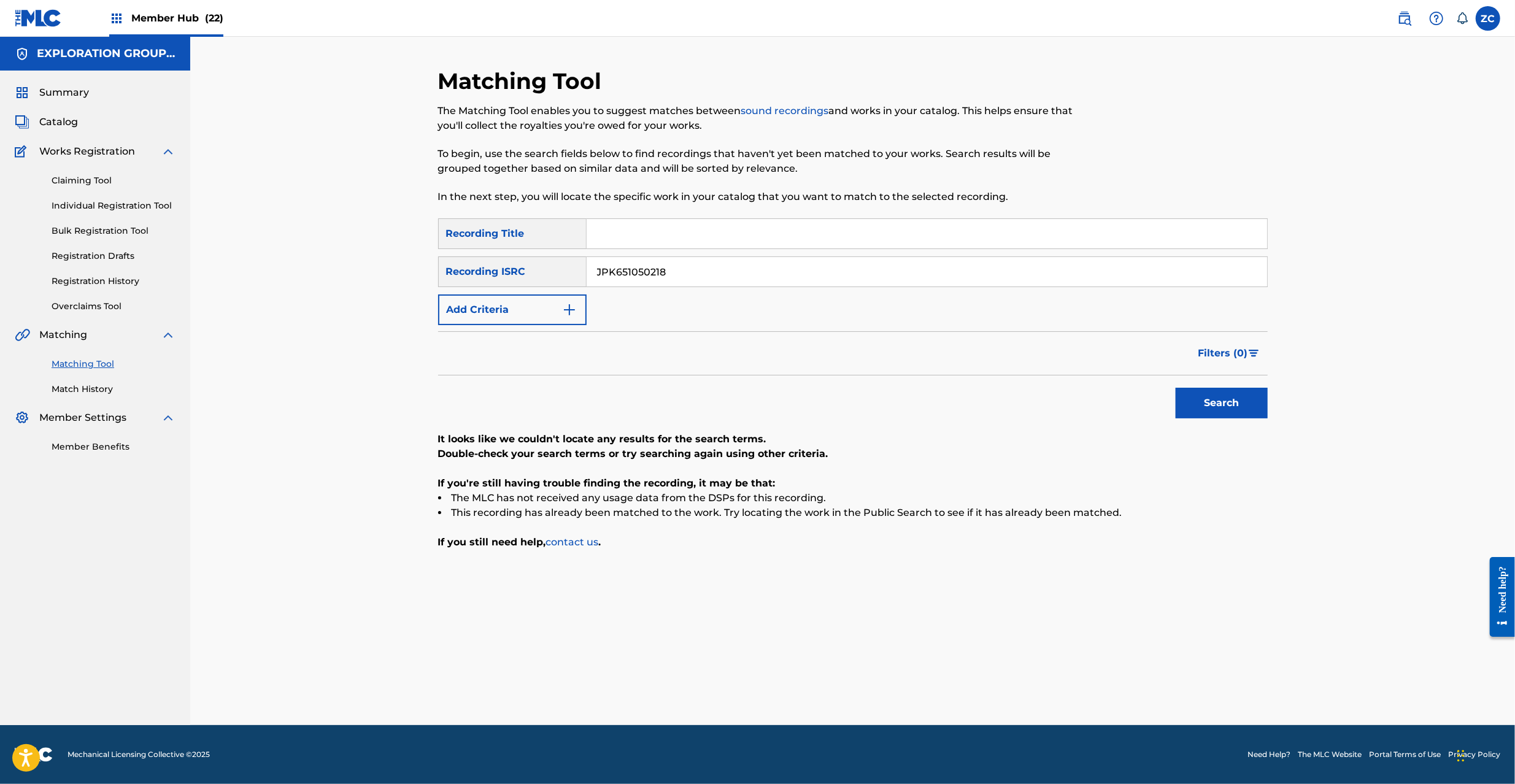
click at [680, 268] on input "JPK651050218" at bounding box center [926, 272] width 680 height 30
click at [1176, 388] on button "Search" at bounding box center [1222, 403] width 92 height 30
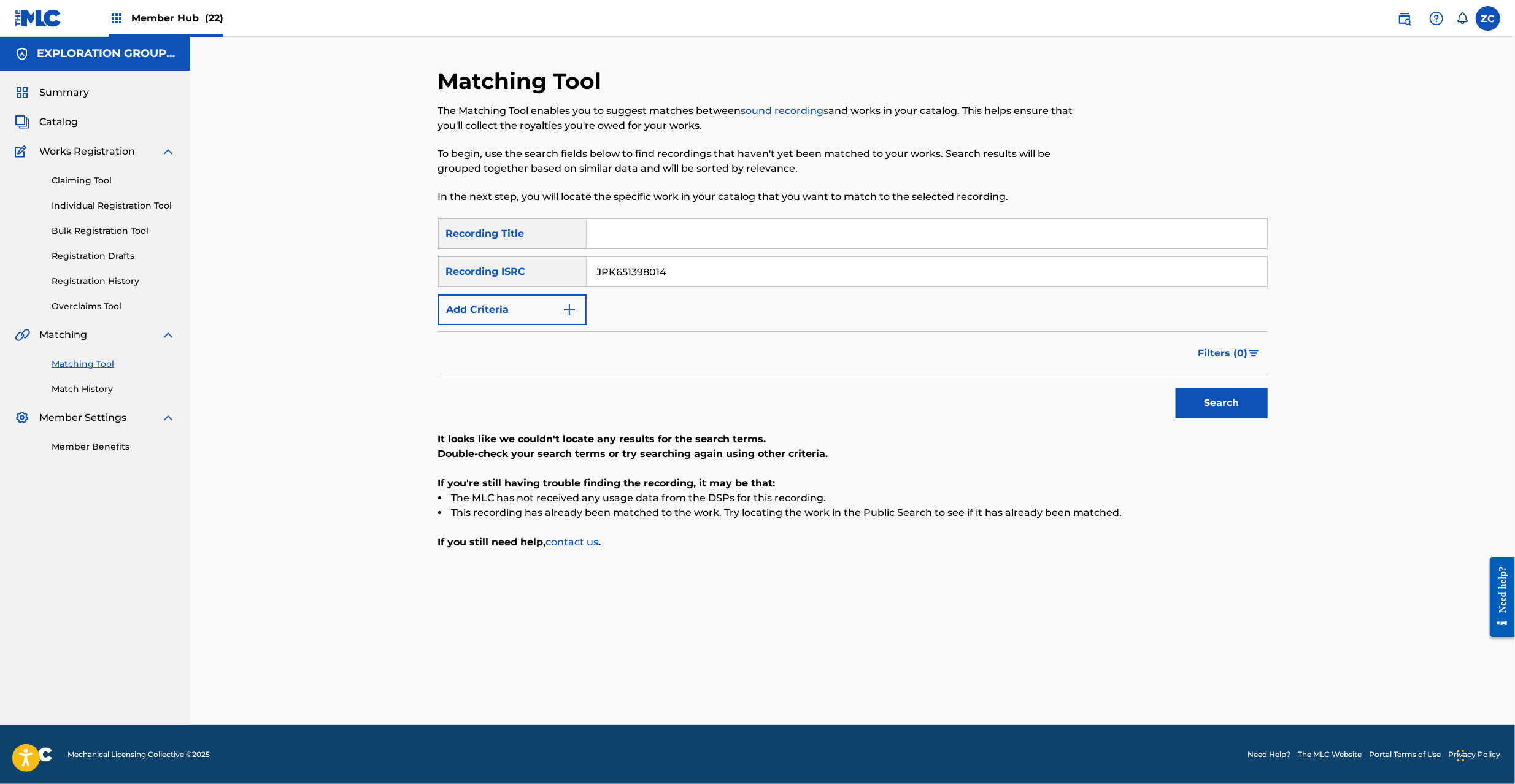
click at [1176, 388] on button "Search" at bounding box center [1222, 403] width 92 height 30
click at [789, 259] on input "JPK651366806" at bounding box center [926, 272] width 680 height 30
click at [1176, 388] on button "Search" at bounding box center [1222, 403] width 92 height 30
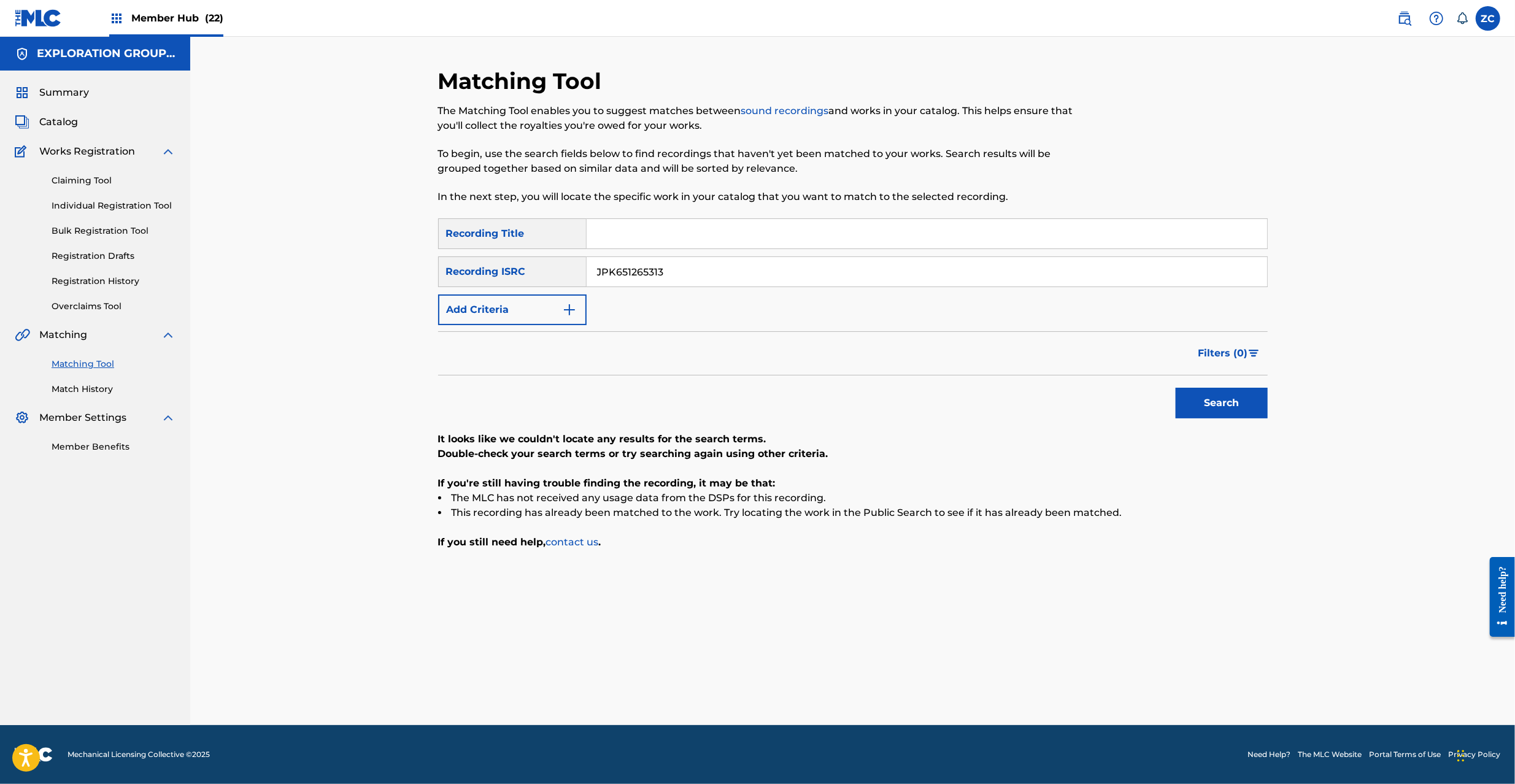
click at [1176, 388] on button "Search" at bounding box center [1222, 403] width 92 height 30
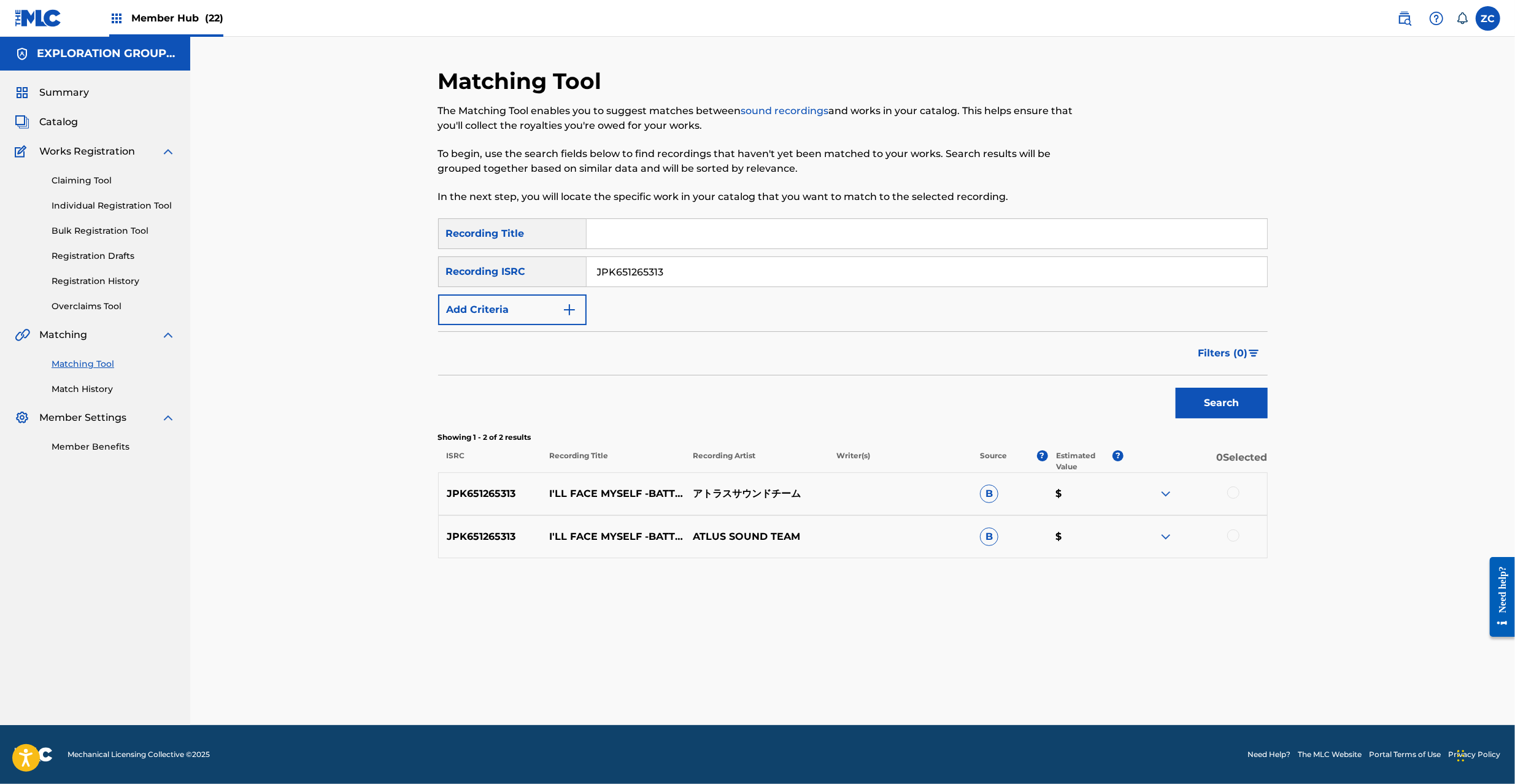
click at [1233, 492] on div at bounding box center [1233, 493] width 13 height 13
click at [1235, 533] on div at bounding box center [1233, 535] width 13 height 13
click at [907, 264] on input "JPK651265313" at bounding box center [926, 272] width 680 height 30
click at [1176, 388] on button "Search" at bounding box center [1222, 403] width 92 height 30
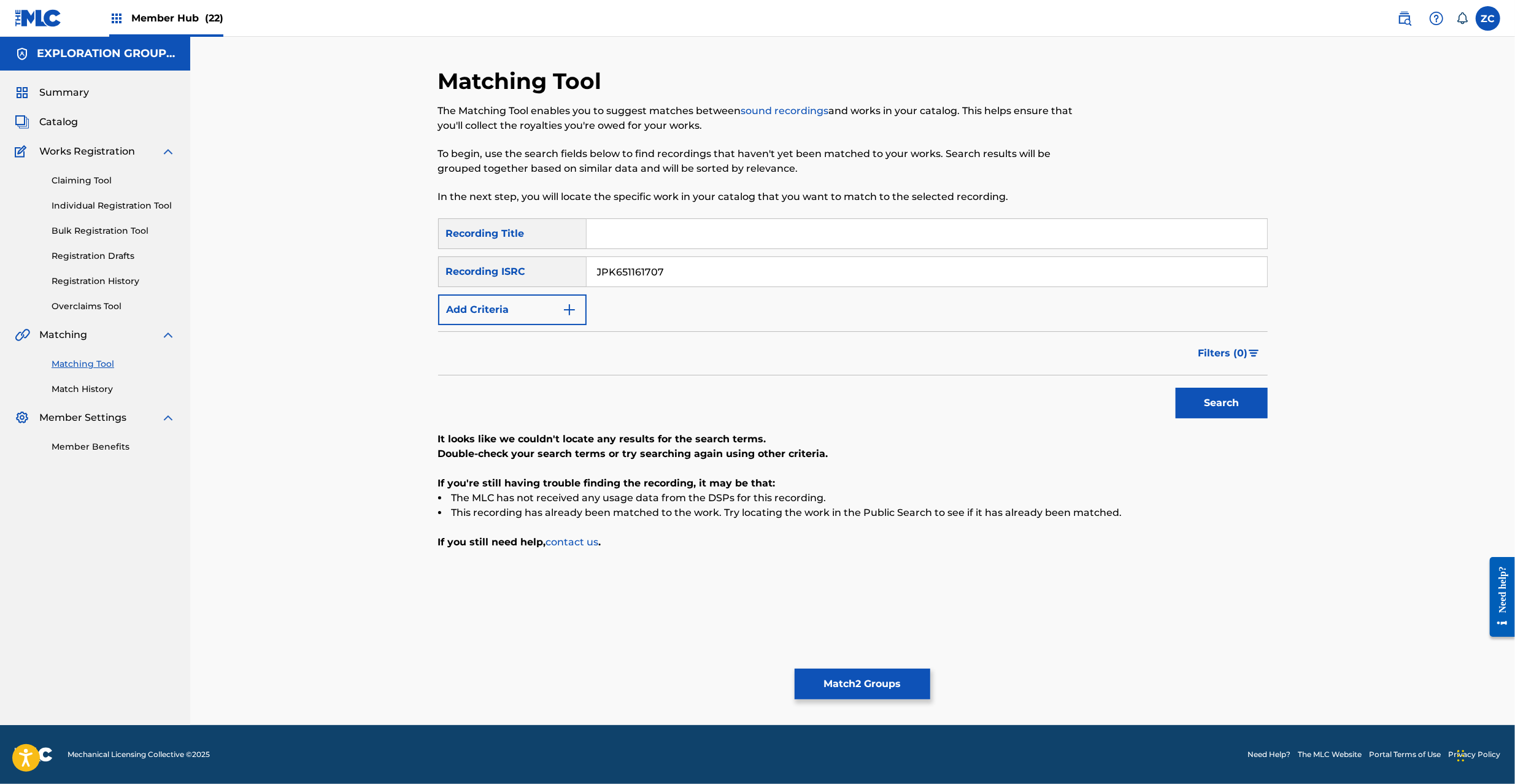
click at [850, 268] on input "JPK651161707" at bounding box center [926, 272] width 680 height 30
click at [1176, 388] on button "Search" at bounding box center [1222, 403] width 92 height 30
click at [897, 273] on input "JPK651161710" at bounding box center [926, 272] width 680 height 30
click at [1176, 388] on button "Search" at bounding box center [1222, 403] width 92 height 30
click at [1016, 270] on input "JPK651398015" at bounding box center [926, 272] width 680 height 30
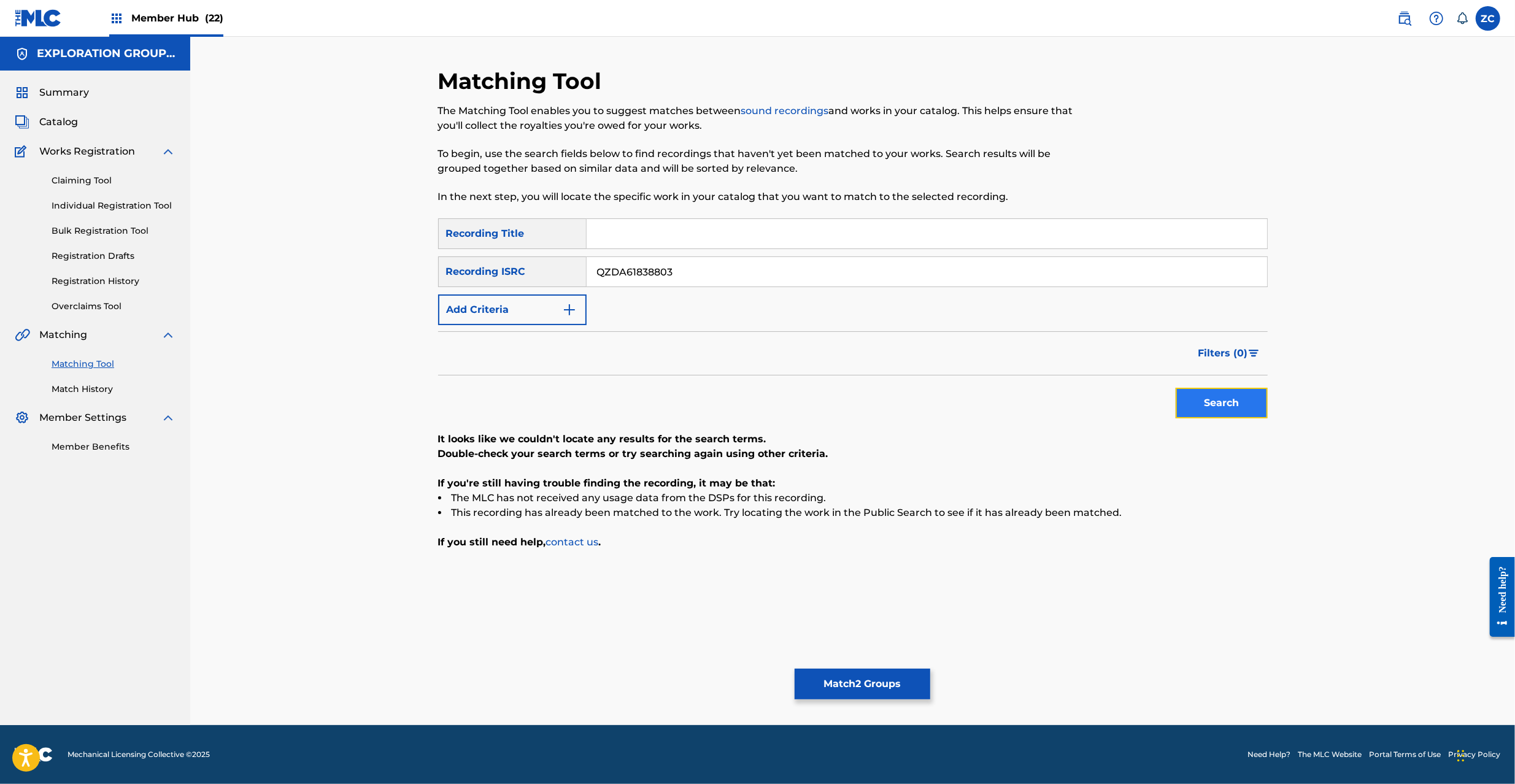
click at [1250, 398] on button "Search" at bounding box center [1222, 403] width 92 height 30
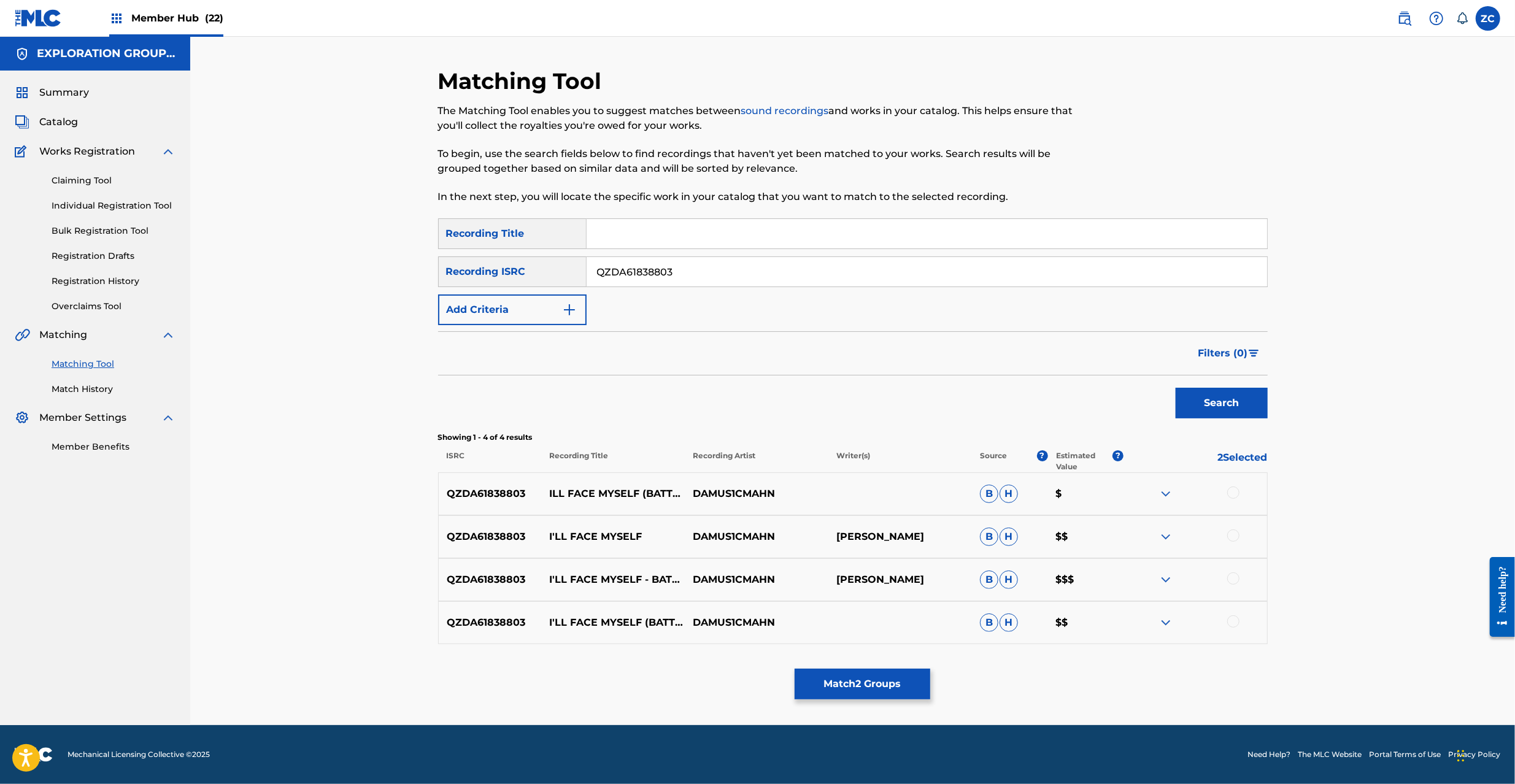
click at [1235, 492] on div at bounding box center [1233, 493] width 13 height 13
click at [1235, 531] on div at bounding box center [1233, 535] width 13 height 13
click at [1235, 582] on div at bounding box center [1233, 578] width 13 height 13
click at [1236, 623] on div at bounding box center [1233, 621] width 13 height 13
click at [700, 273] on input "QZDA61838803" at bounding box center [926, 272] width 680 height 30
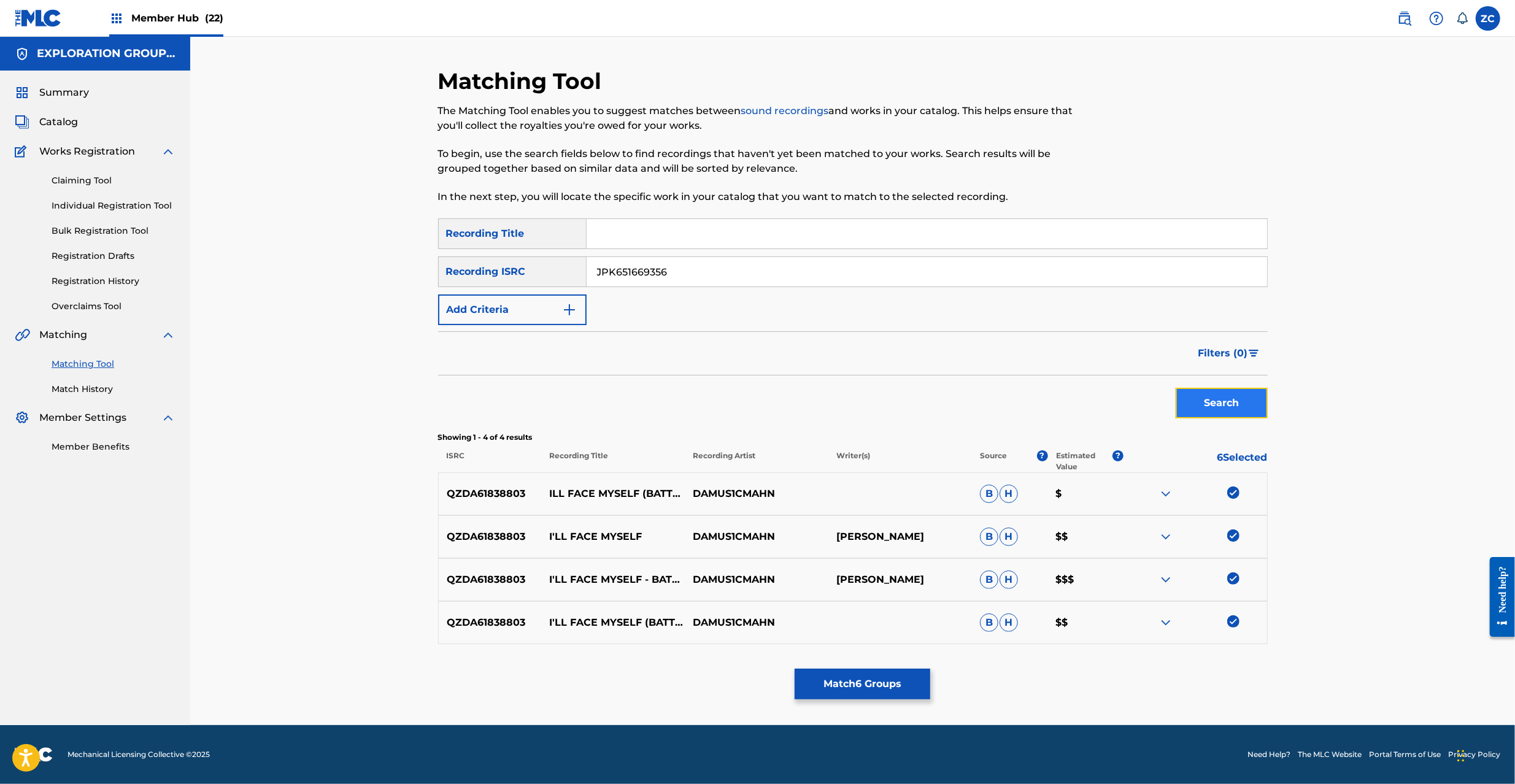
click at [1203, 401] on button "Search" at bounding box center [1222, 403] width 92 height 30
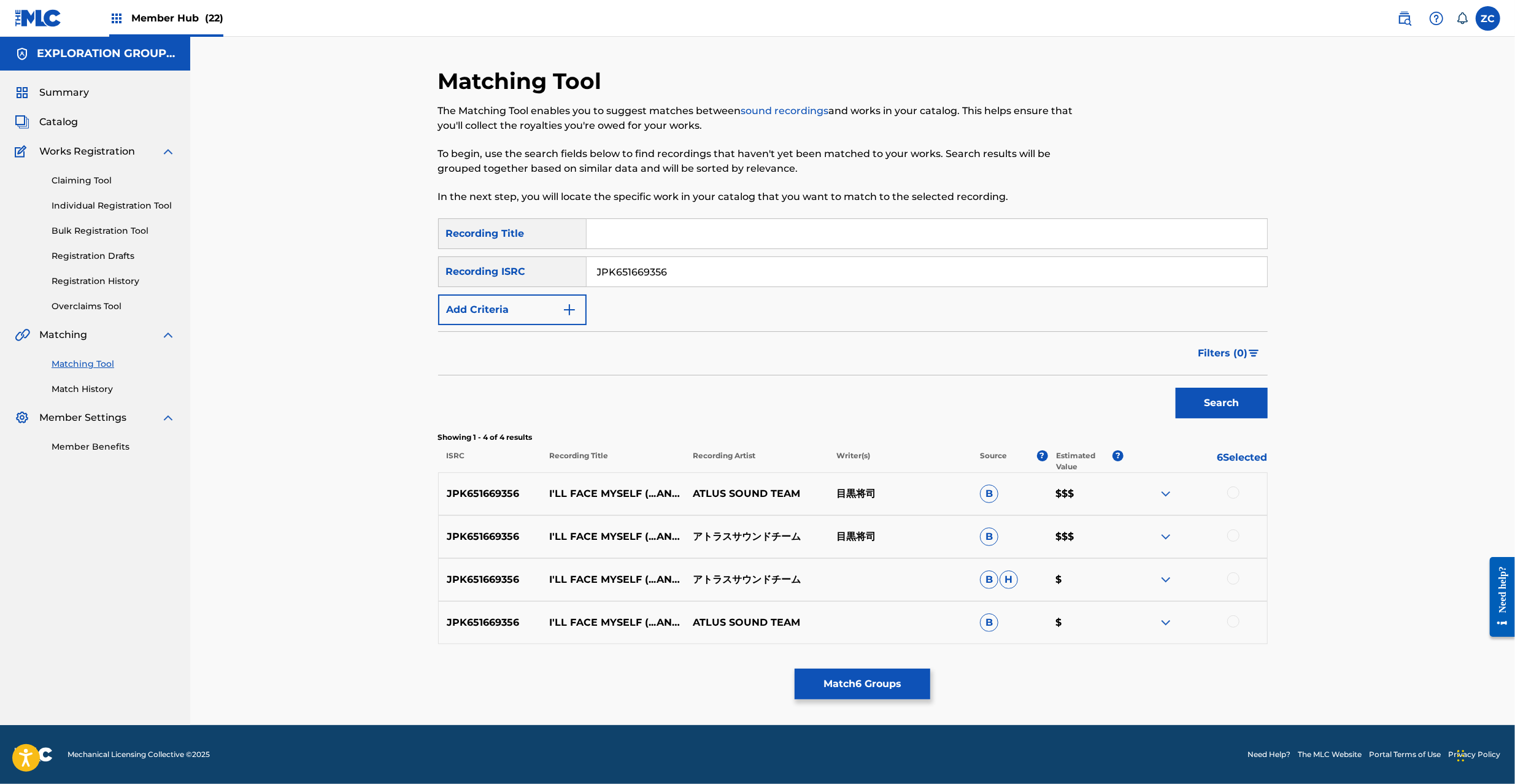
drag, startPoint x: 1233, startPoint y: 490, endPoint x: 1233, endPoint y: 508, distance: 18.0
click at [1233, 492] on div at bounding box center [1233, 493] width 13 height 13
click at [1233, 542] on div at bounding box center [1195, 537] width 143 height 15
click at [1235, 536] on div at bounding box center [1233, 535] width 13 height 13
click at [1235, 575] on div at bounding box center [1233, 578] width 13 height 13
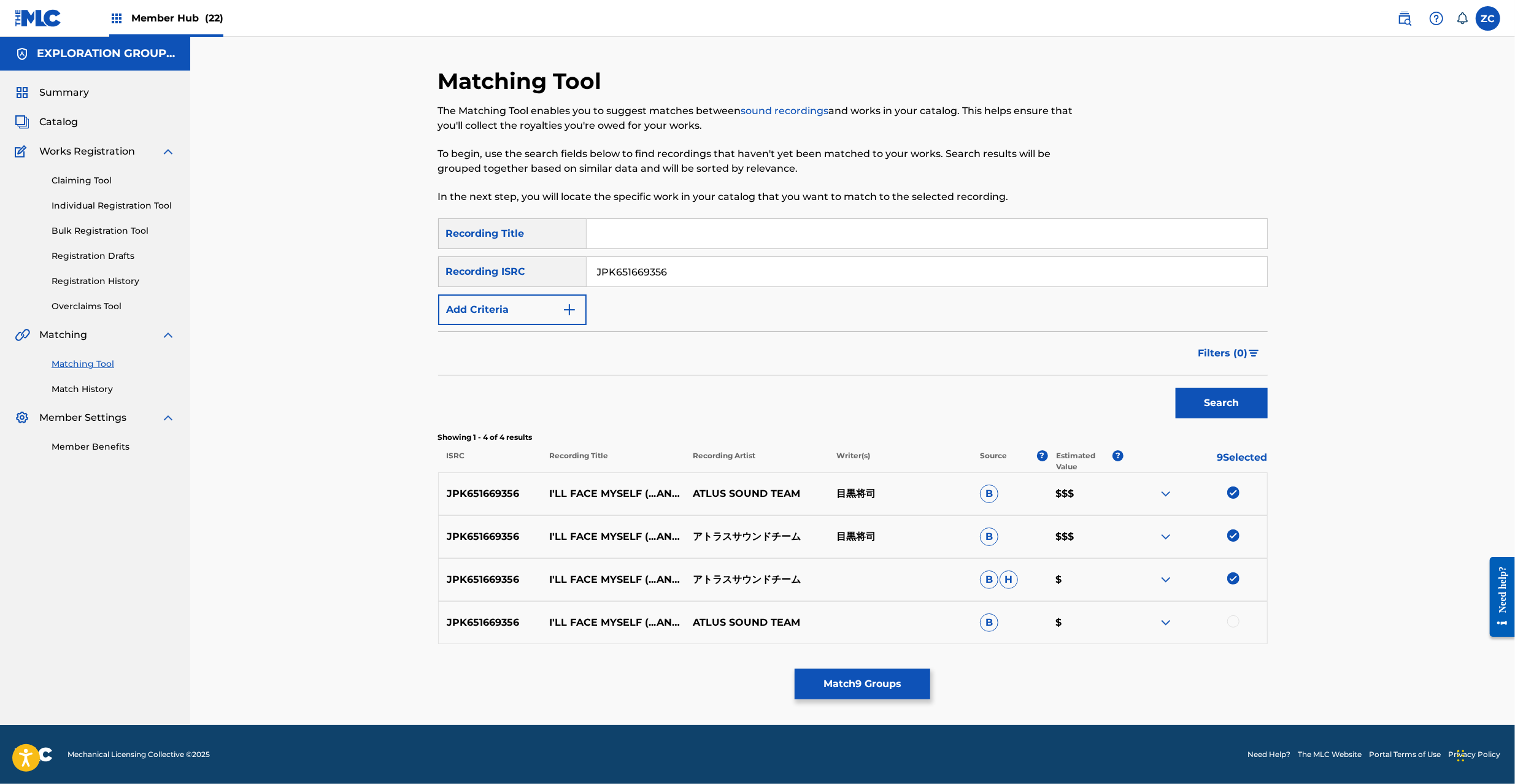
drag, startPoint x: 1233, startPoint y: 621, endPoint x: 1242, endPoint y: 617, distance: 9.8
click at [1233, 620] on div at bounding box center [1233, 621] width 13 height 13
click at [766, 275] on input "JPK651669356" at bounding box center [926, 272] width 680 height 30
type input "JPK651669218"
click at [1215, 396] on button "Search" at bounding box center [1222, 403] width 92 height 30
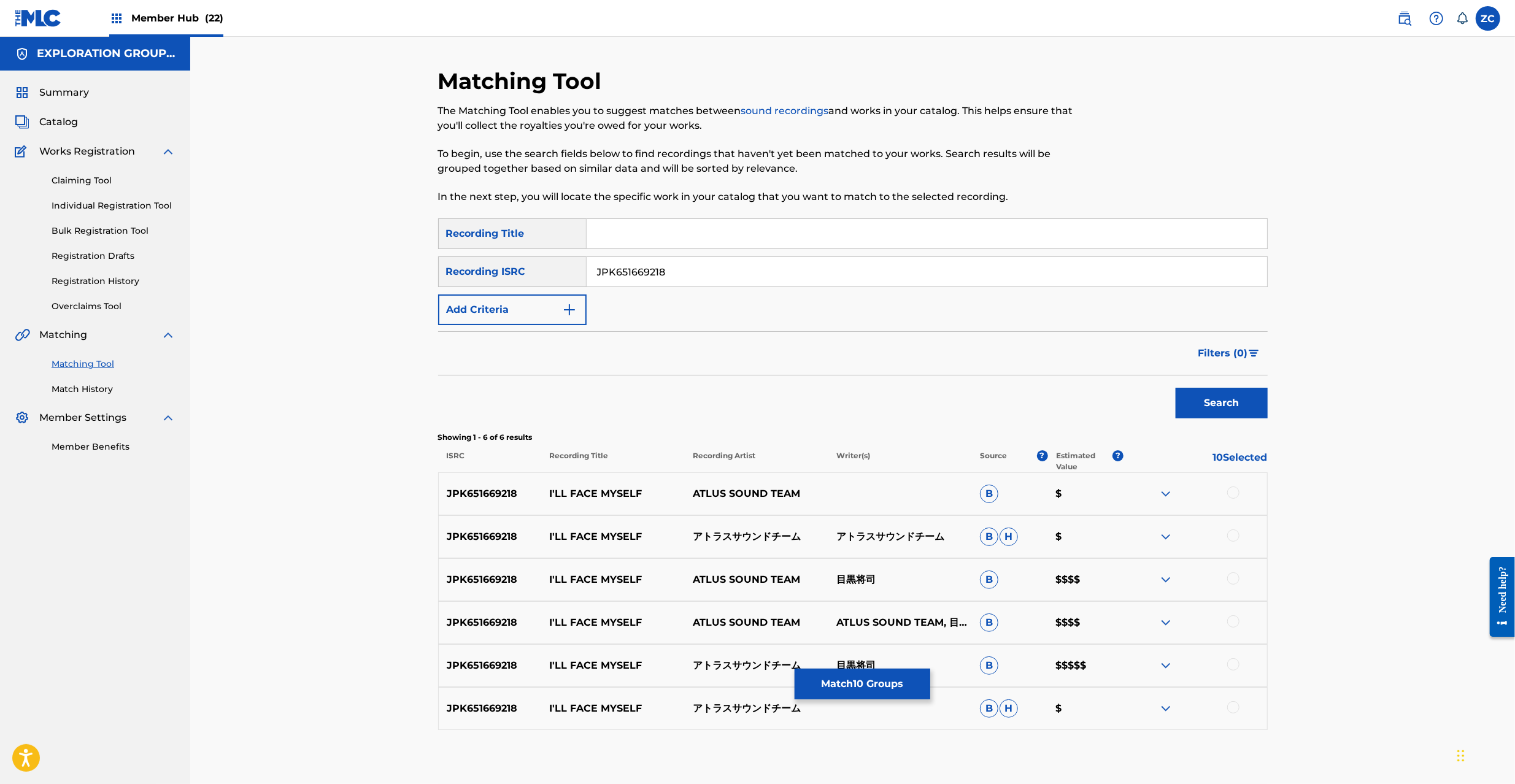
click at [1235, 494] on div at bounding box center [1233, 493] width 13 height 13
click at [1226, 531] on div at bounding box center [1195, 537] width 143 height 15
click at [1233, 536] on div at bounding box center [1233, 535] width 13 height 13
click at [1229, 580] on div at bounding box center [1233, 578] width 13 height 13
click at [1237, 617] on div at bounding box center [1195, 623] width 143 height 15
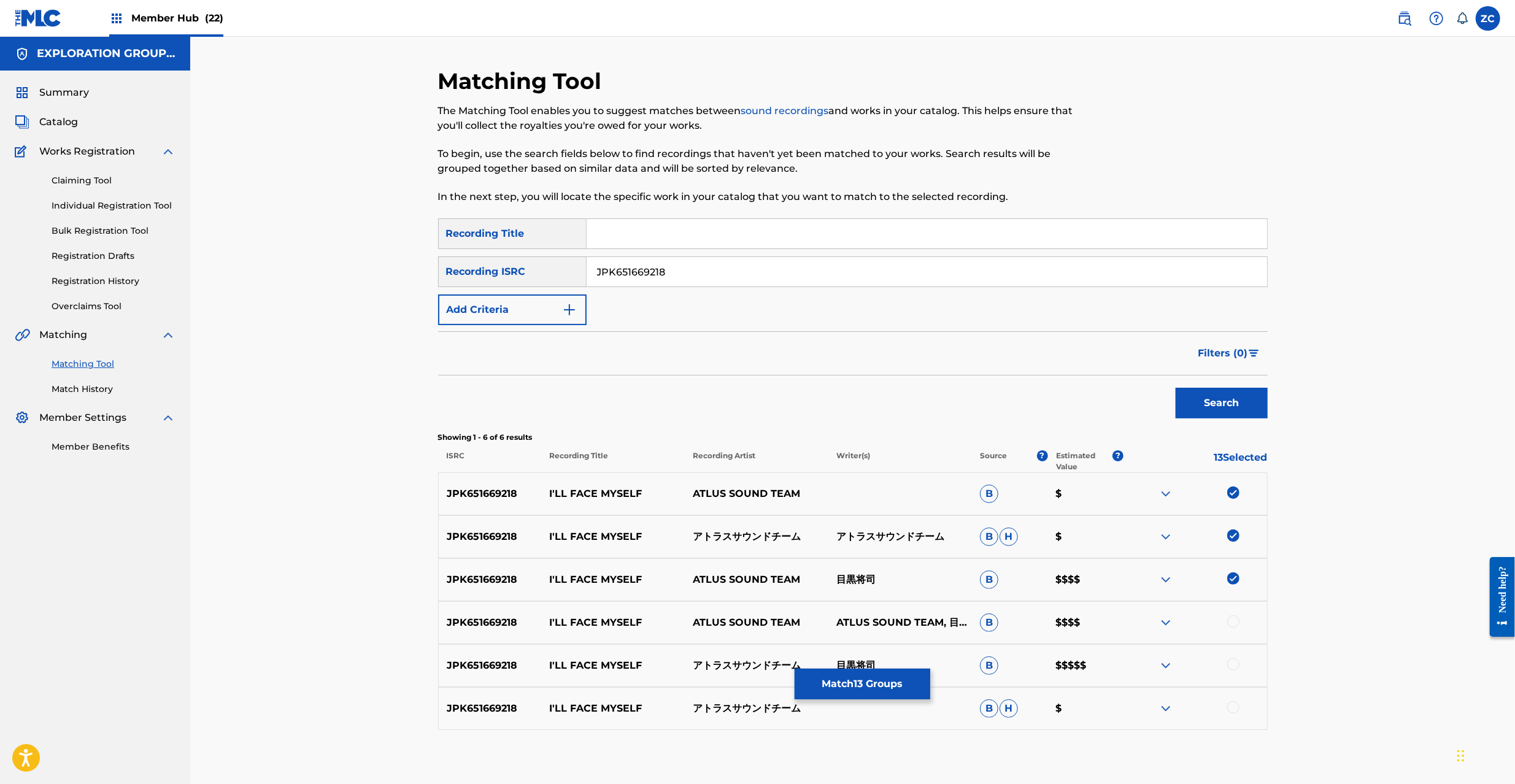
click at [1238, 618] on div at bounding box center [1233, 621] width 13 height 13
click at [1238, 624] on img at bounding box center [1233, 621] width 13 height 13
click at [1233, 628] on div at bounding box center [1195, 623] width 143 height 15
click at [1233, 622] on div at bounding box center [1233, 621] width 13 height 13
click at [1235, 663] on div at bounding box center [1233, 664] width 13 height 13
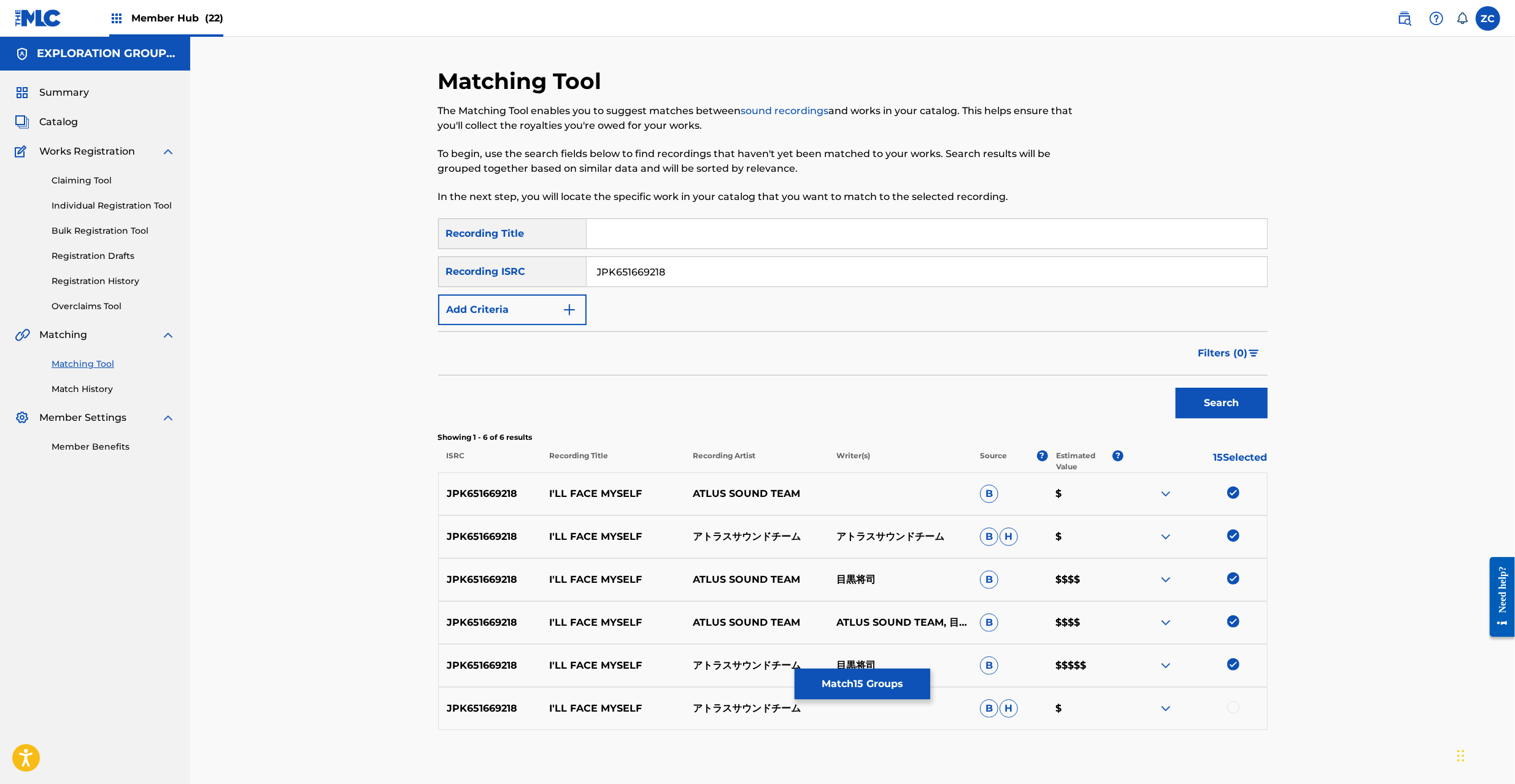
drag, startPoint x: 1233, startPoint y: 707, endPoint x: 986, endPoint y: 473, distance: 340.2
click at [1233, 704] on div at bounding box center [1233, 707] width 13 height 13
click at [712, 277] on input "JPK651669218" at bounding box center [926, 272] width 680 height 30
drag, startPoint x: 679, startPoint y: 273, endPoint x: 472, endPoint y: 273, distance: 207.0
click at [472, 273] on div "SearchWithCriteria983e24f6-fb0d-4dc3-8206-ade7642fe003 Recording ISRC JPK651669…" at bounding box center [853, 271] width 830 height 30
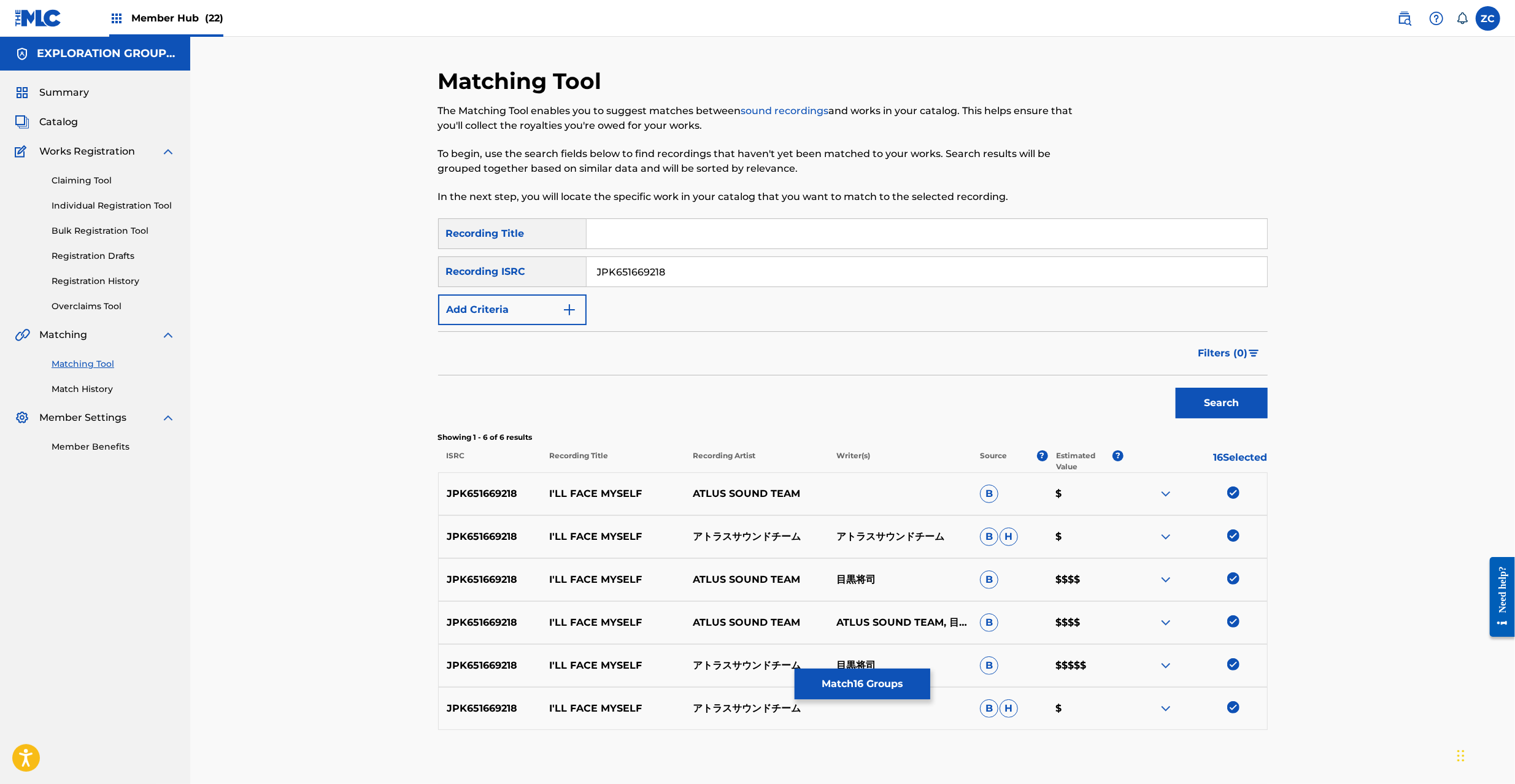
click at [702, 263] on input "JPK651669218" at bounding box center [926, 272] width 680 height 30
type input "JPK651669217"
drag, startPoint x: 1220, startPoint y: 404, endPoint x: 1169, endPoint y: 396, distance: 51.6
click at [1220, 403] on button "Search" at bounding box center [1222, 403] width 92 height 30
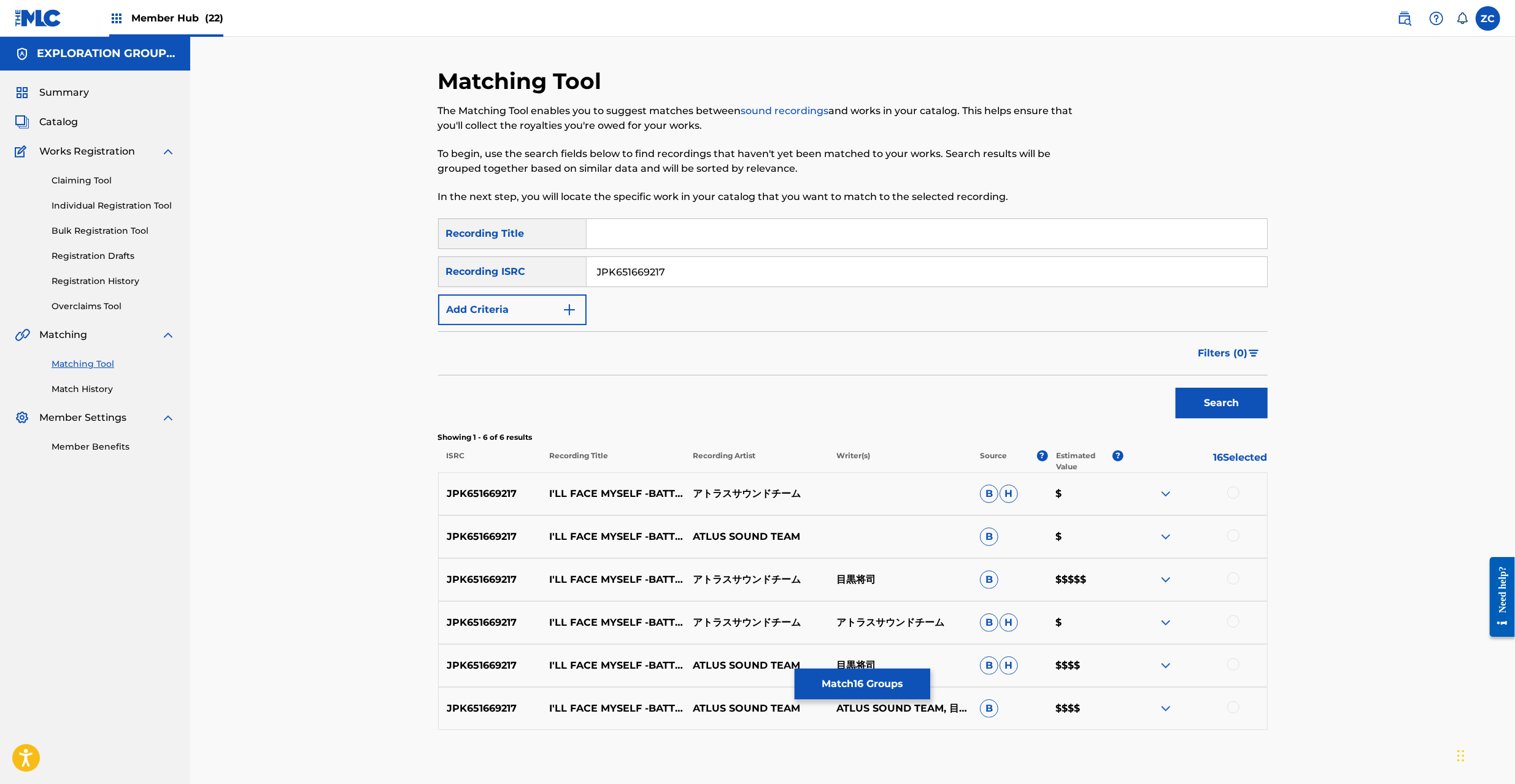
click at [1235, 494] on div at bounding box center [1233, 493] width 13 height 13
click at [1235, 533] on div at bounding box center [1233, 535] width 13 height 13
click at [1233, 575] on div at bounding box center [1233, 578] width 13 height 13
click at [1233, 624] on div at bounding box center [1233, 621] width 13 height 13
click at [1230, 663] on div at bounding box center [1233, 664] width 13 height 13
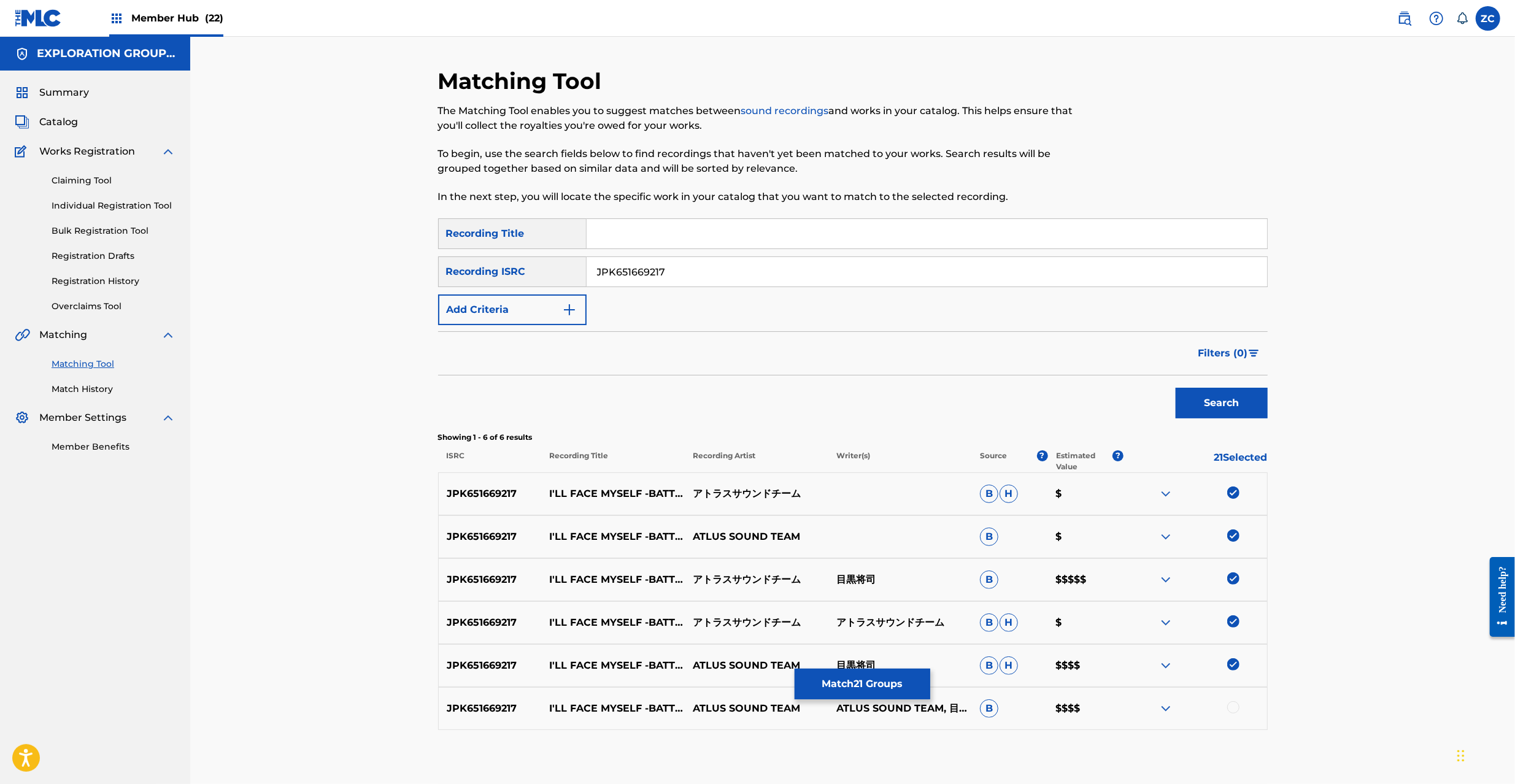
click at [1235, 708] on div at bounding box center [1233, 707] width 13 height 13
click at [854, 690] on button "Match 22 Groups" at bounding box center [862, 684] width 135 height 30
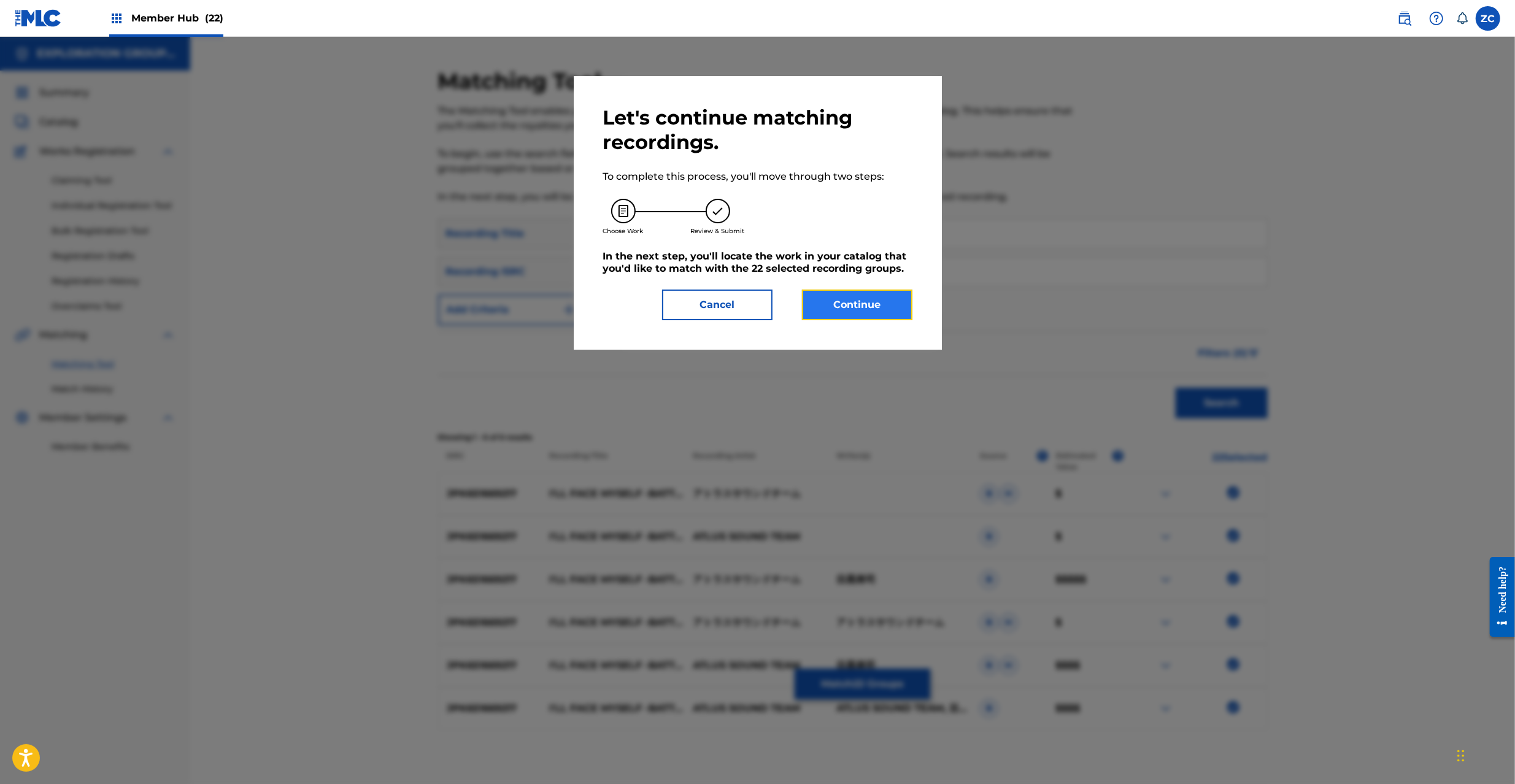
click at [839, 313] on button "Continue" at bounding box center [857, 305] width 111 height 30
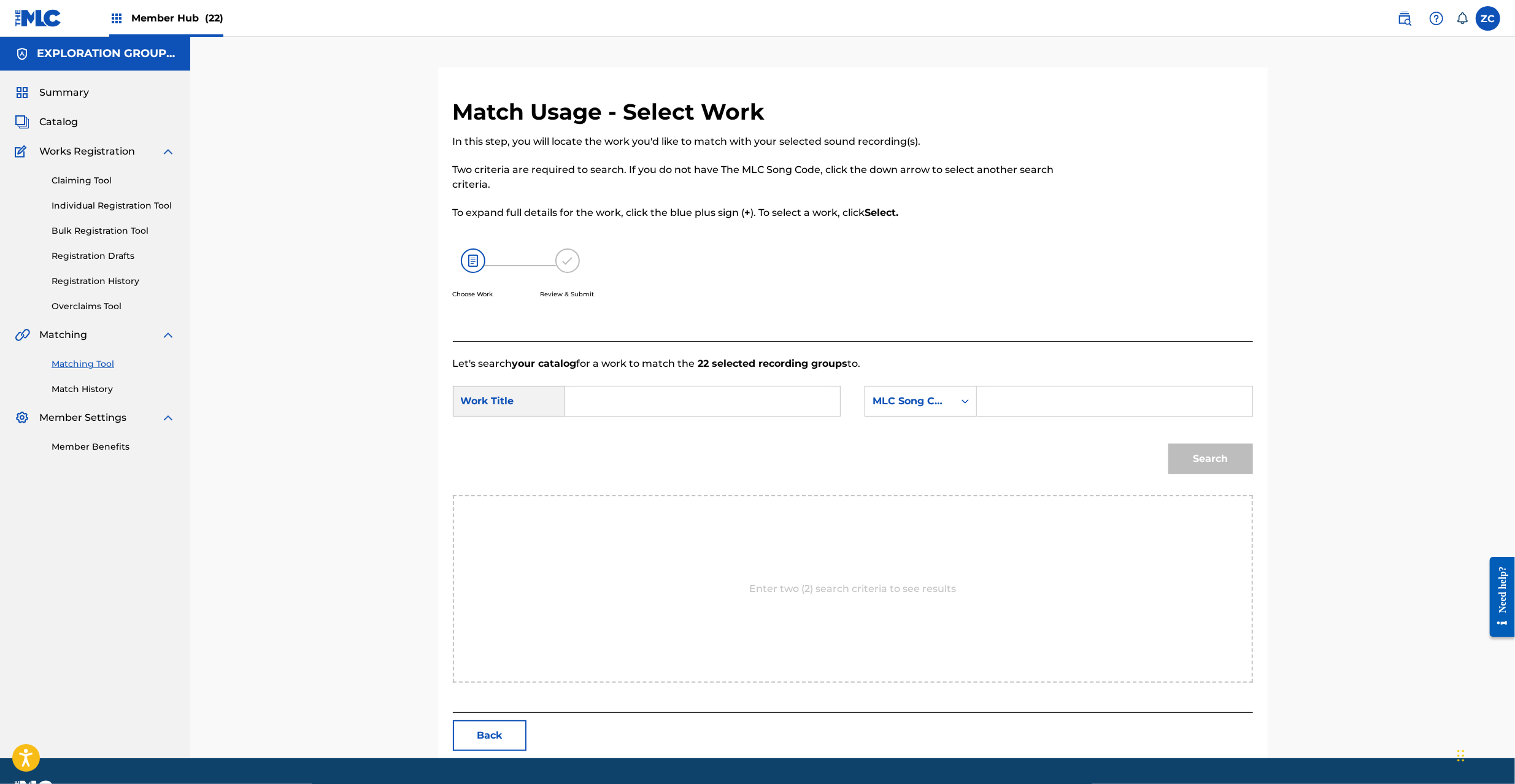
click at [727, 403] on input "Search Form" at bounding box center [702, 401] width 254 height 30
click at [685, 401] on input "I'll Face Myself IZ5RWR" at bounding box center [702, 401] width 254 height 30
type input "I'll Face Myself"
click at [1021, 401] on input "Search Form" at bounding box center [1114, 401] width 254 height 30
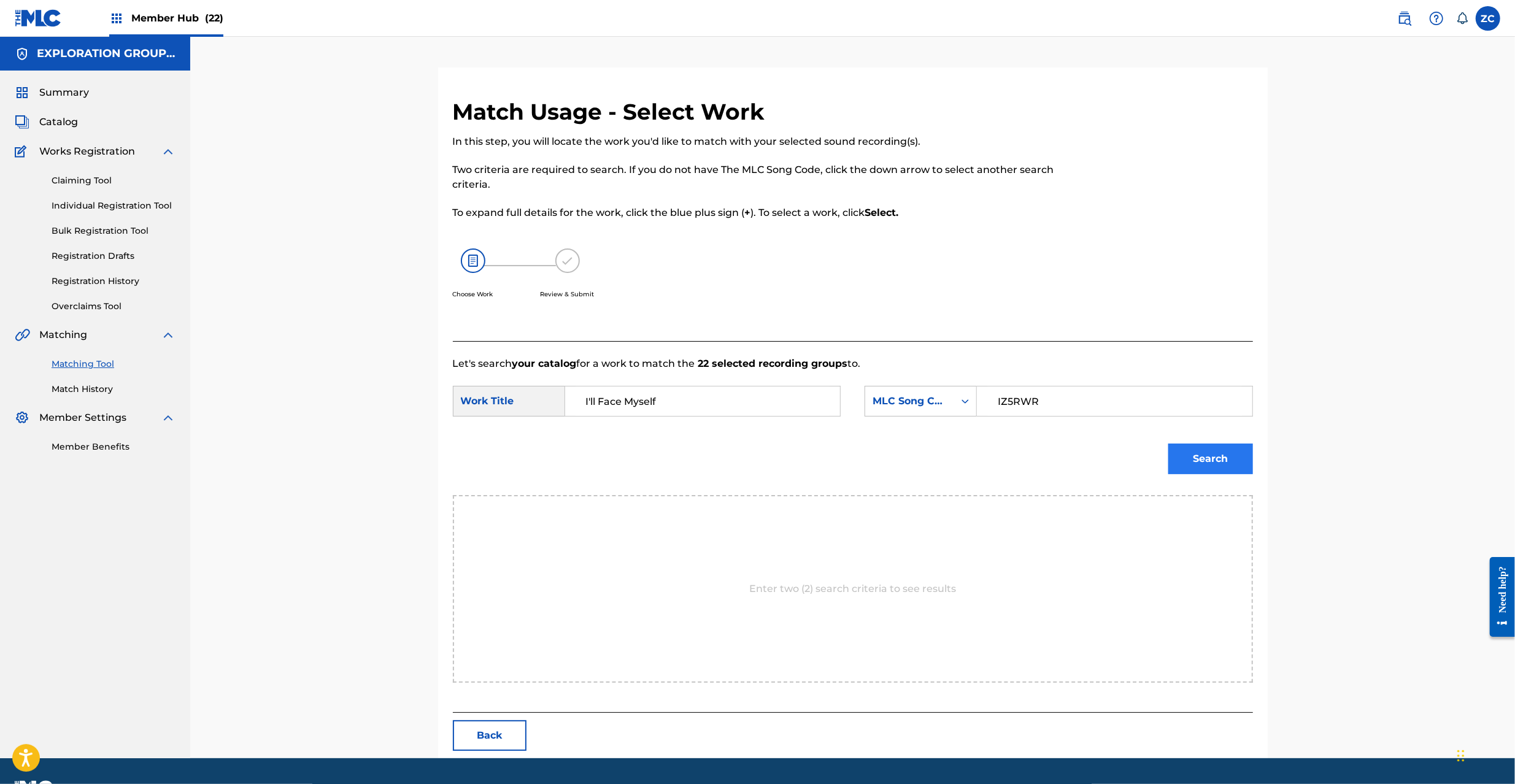
type input "IZ5RWR"
click at [1199, 456] on button "Search" at bounding box center [1211, 459] width 85 height 30
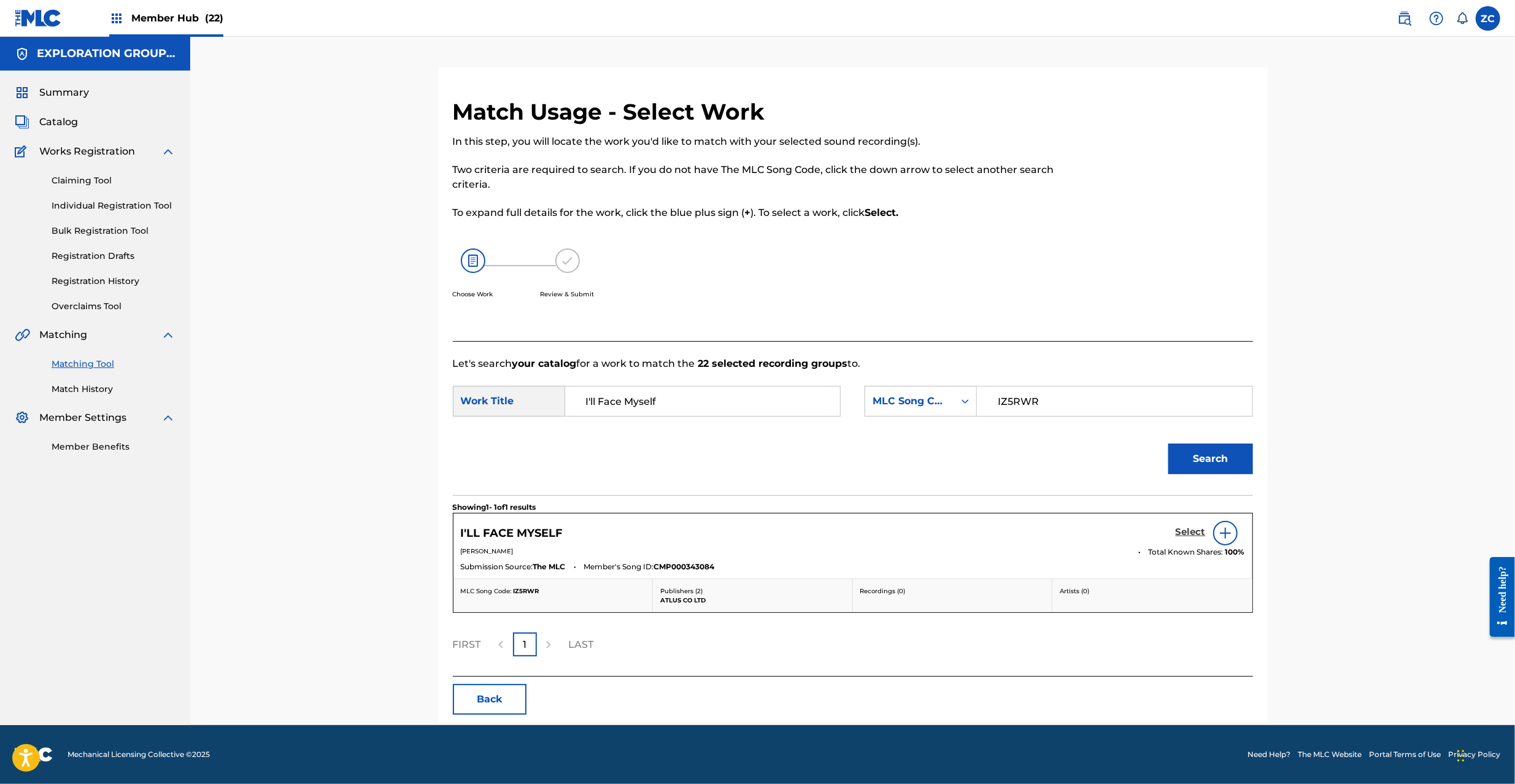
click at [1186, 539] on link "Select" at bounding box center [1191, 533] width 30 height 13
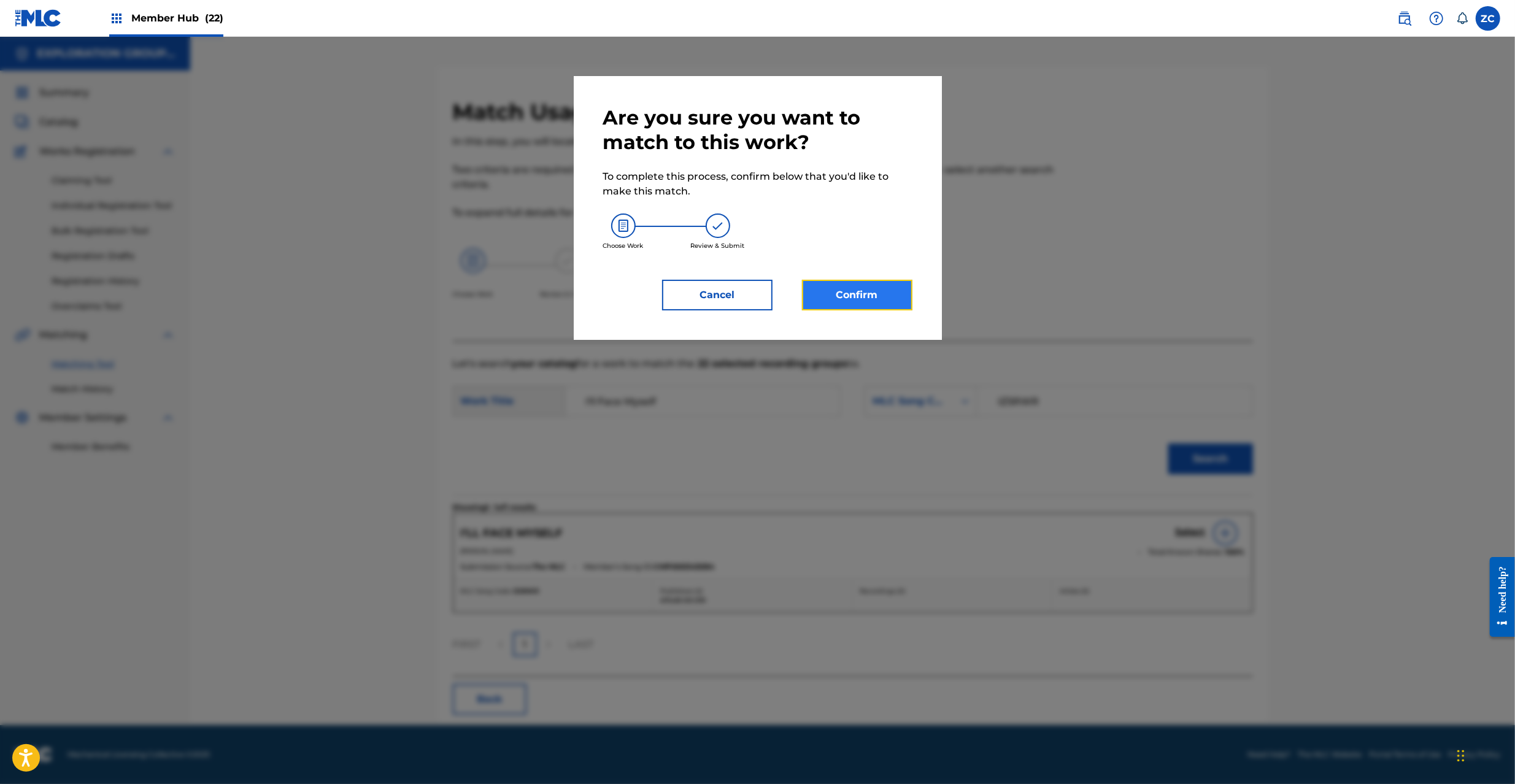
click at [876, 298] on button "Confirm" at bounding box center [857, 294] width 111 height 30
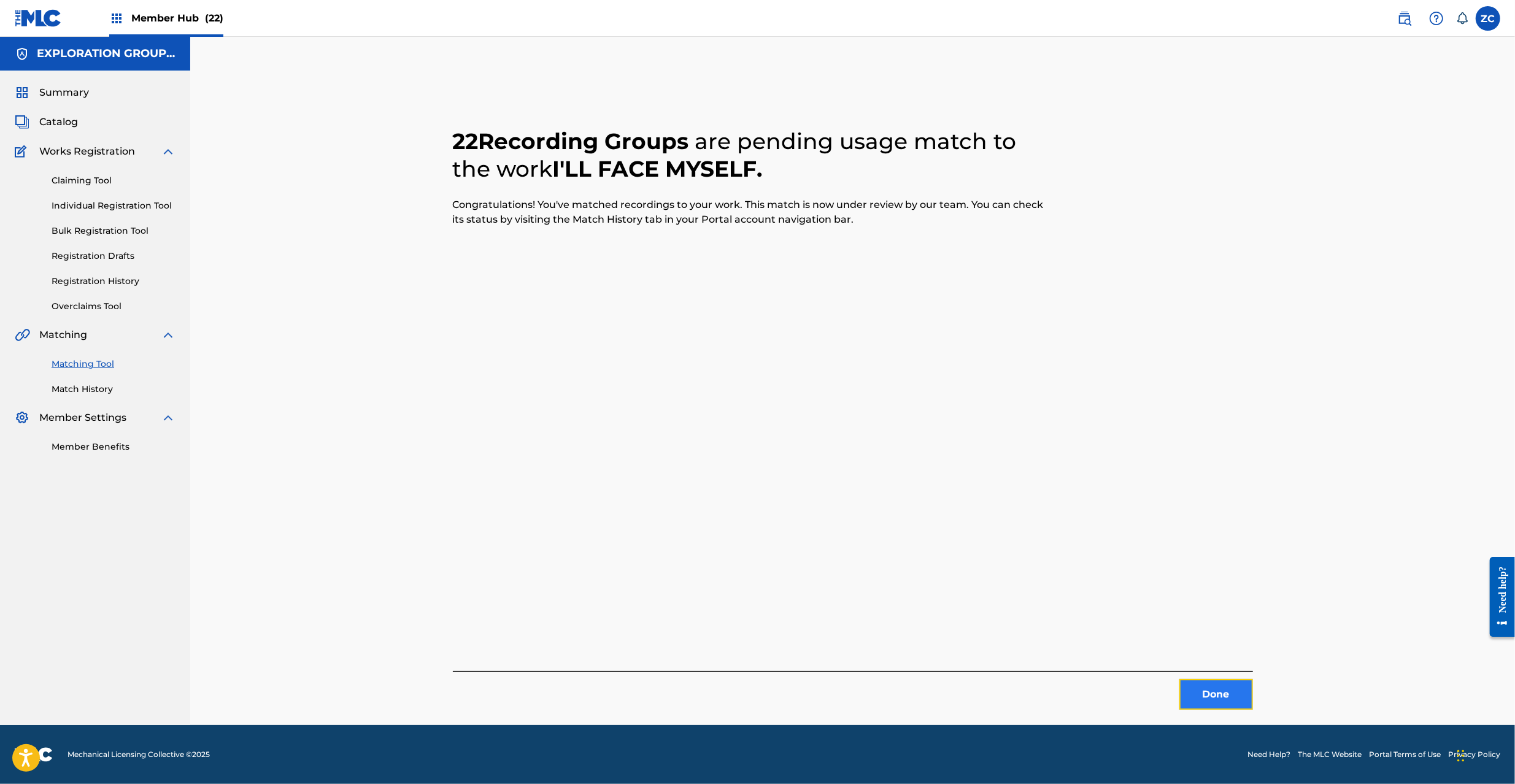
click at [1210, 686] on button "Done" at bounding box center [1216, 694] width 74 height 30
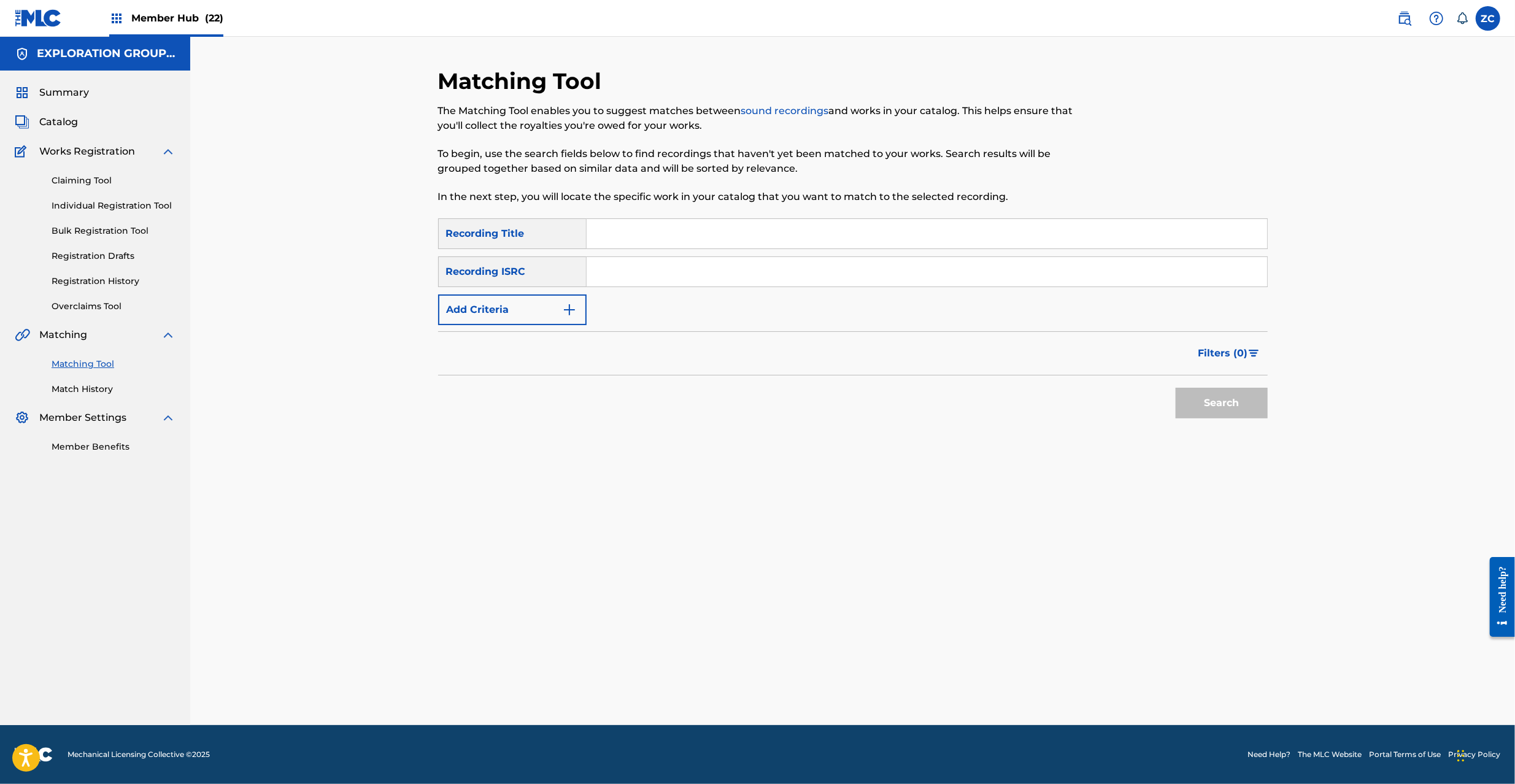
click at [889, 273] on input "Search Form" at bounding box center [926, 272] width 680 height 30
click at [1201, 398] on button "Search" at bounding box center [1222, 403] width 92 height 30
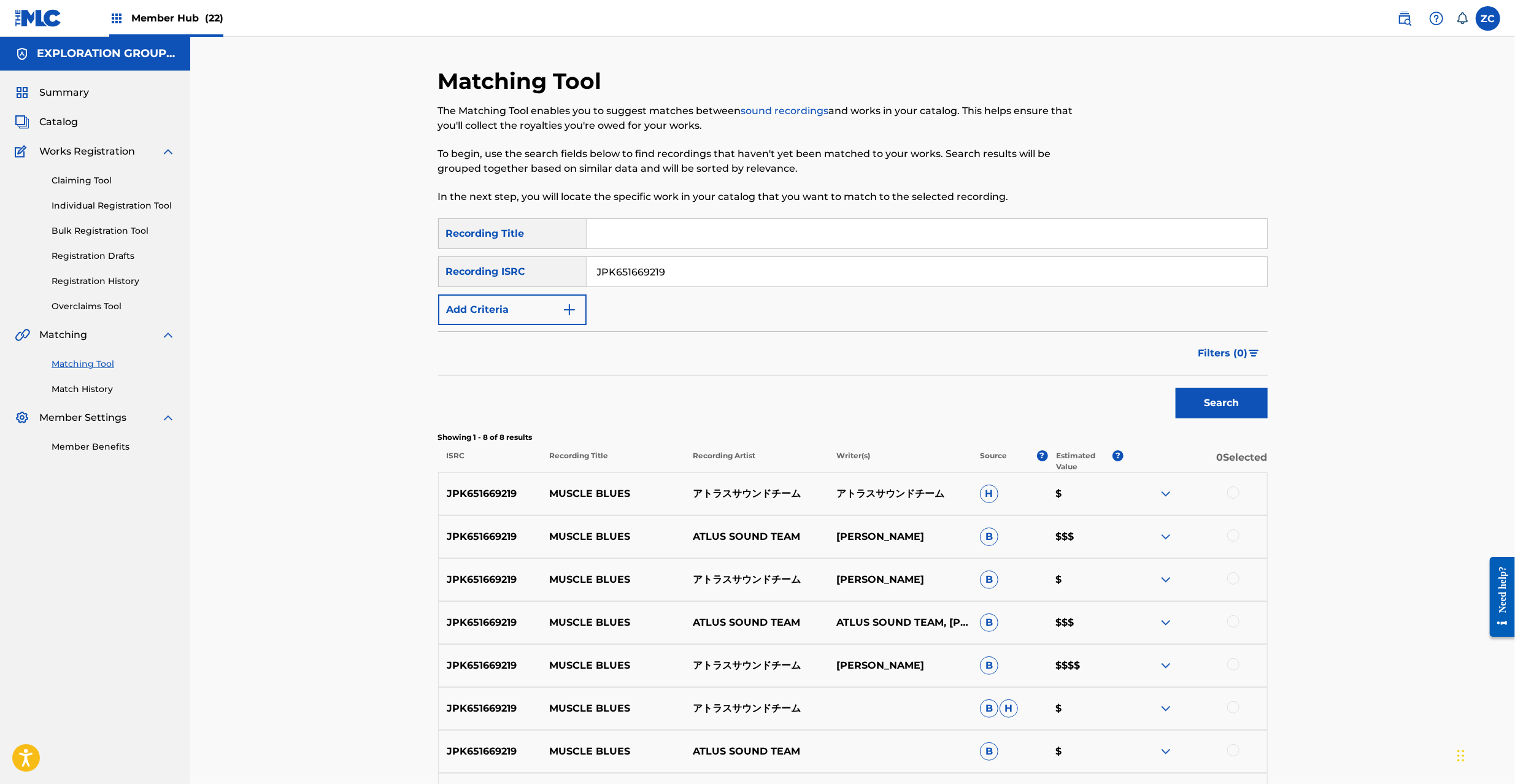
click at [1230, 494] on div at bounding box center [1233, 493] width 13 height 13
click at [1238, 531] on div at bounding box center [1195, 537] width 143 height 15
click at [1235, 537] on div at bounding box center [1233, 535] width 13 height 13
click at [1235, 580] on div at bounding box center [1233, 578] width 13 height 13
click at [1236, 626] on div at bounding box center [1233, 621] width 13 height 13
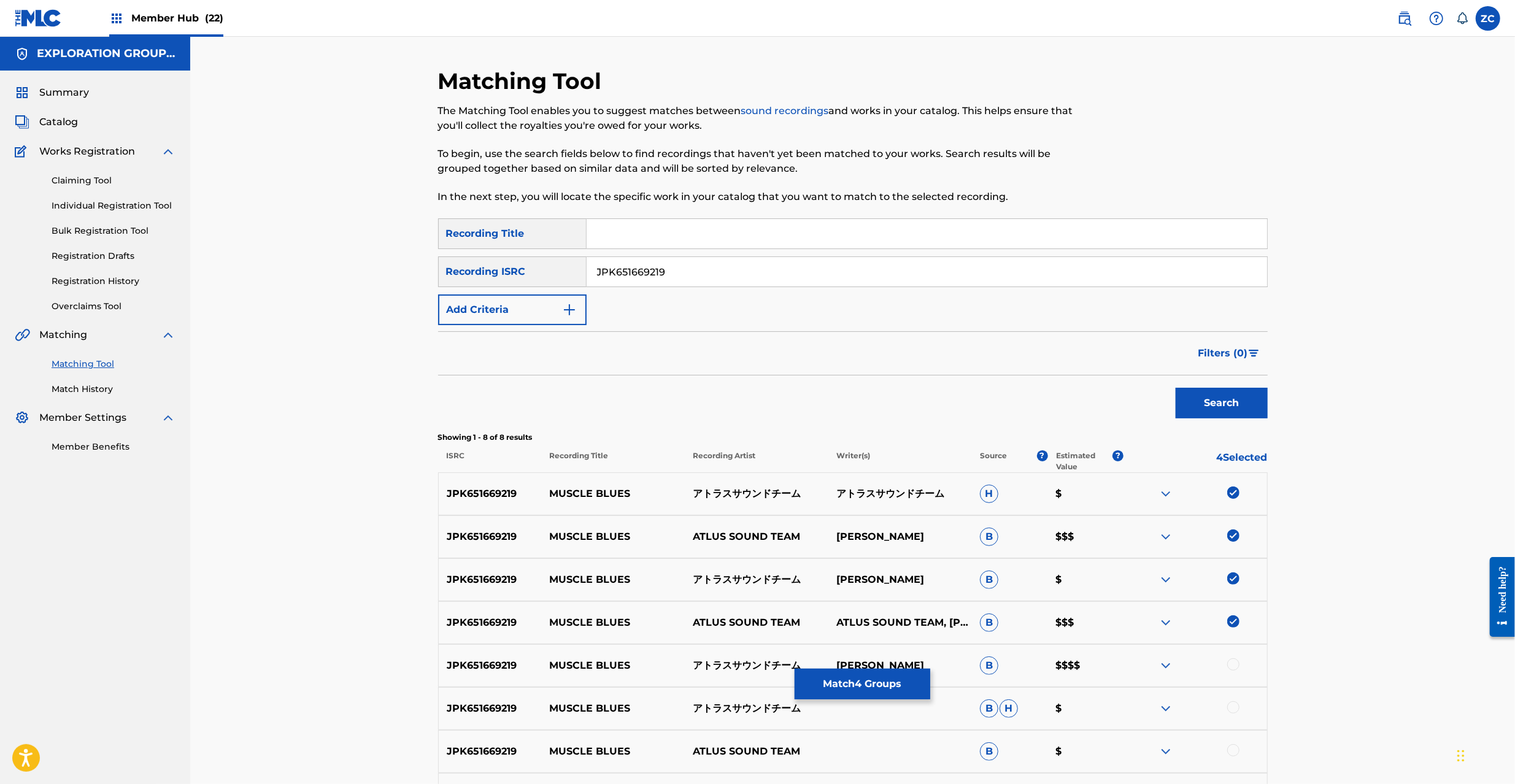
click at [1230, 664] on div at bounding box center [1233, 664] width 13 height 13
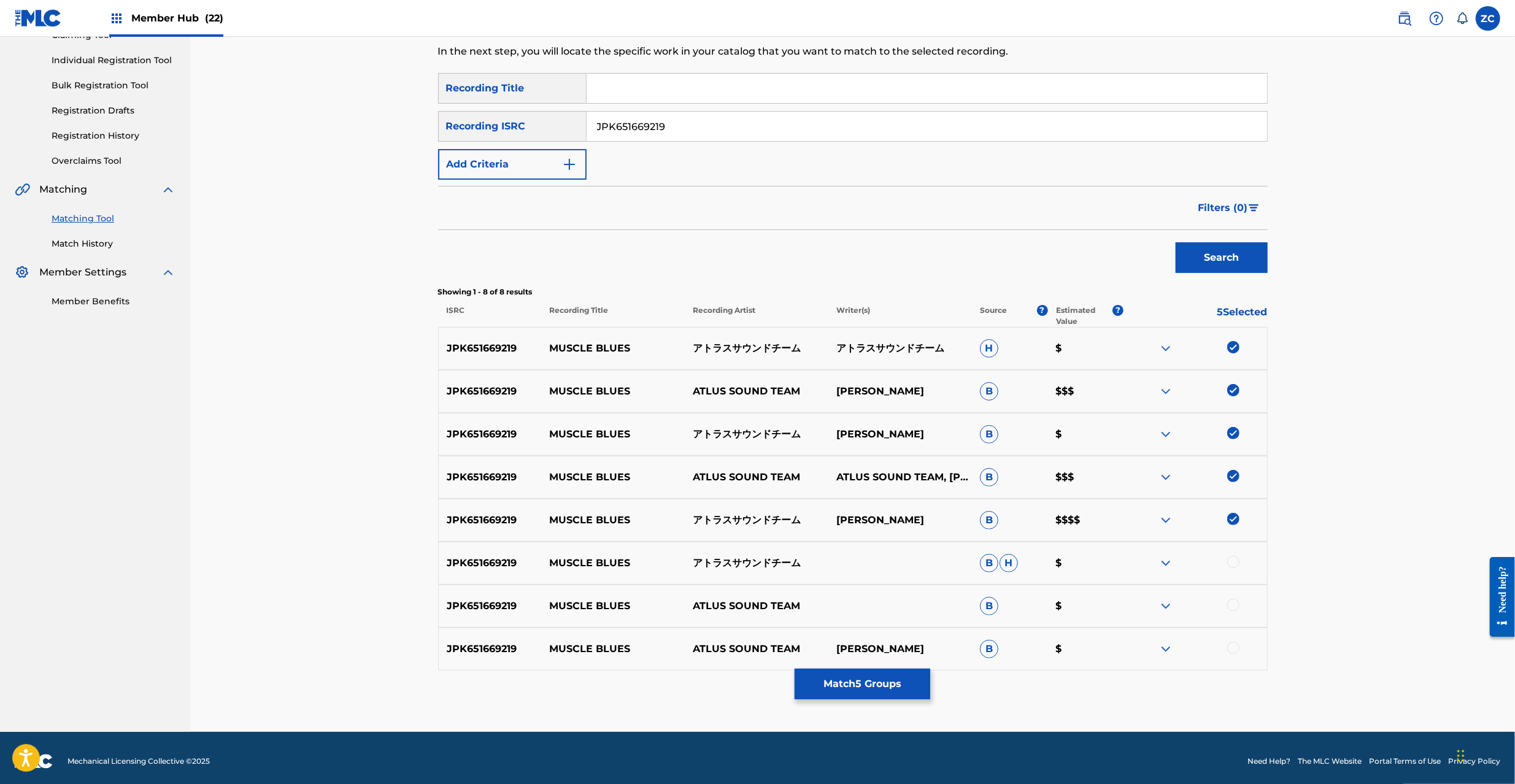
scroll to position [152, 0]
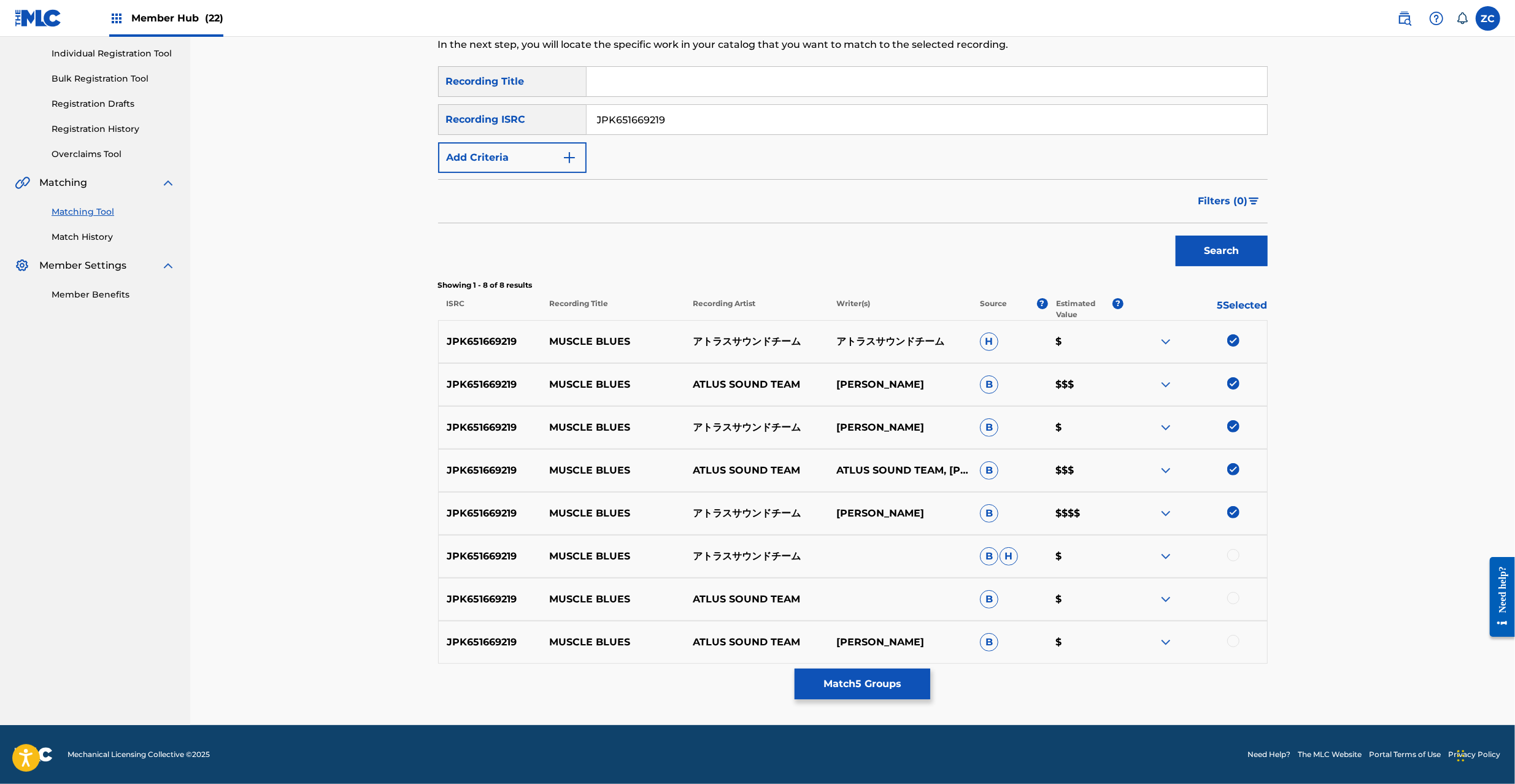
click at [1230, 549] on div at bounding box center [1195, 557] width 143 height 15
click at [1235, 551] on div at bounding box center [1233, 555] width 13 height 13
click at [1233, 597] on div at bounding box center [1233, 598] width 13 height 13
click at [1229, 641] on div at bounding box center [1233, 641] width 13 height 13
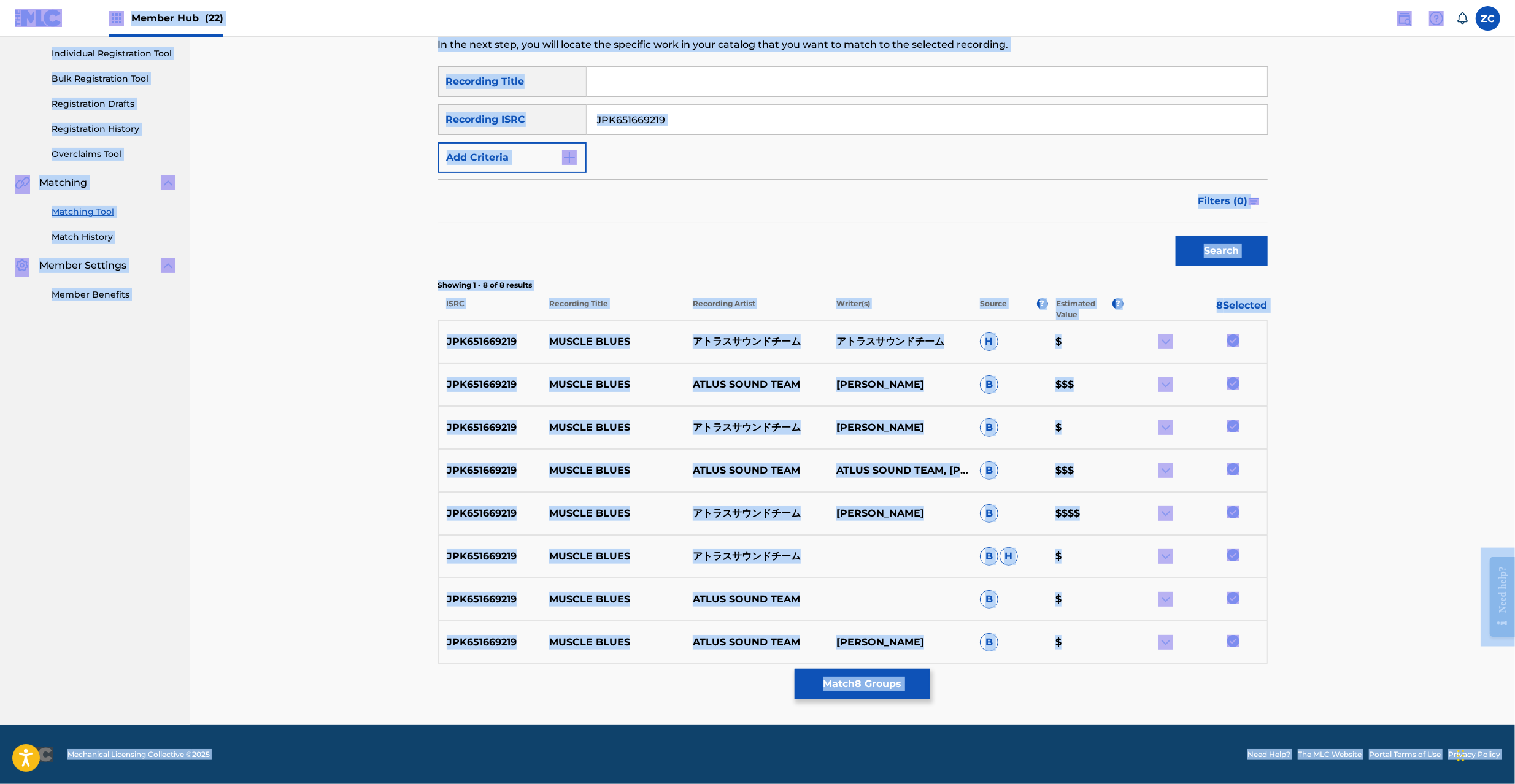
click at [844, 121] on input "JPK651669219" at bounding box center [926, 120] width 680 height 30
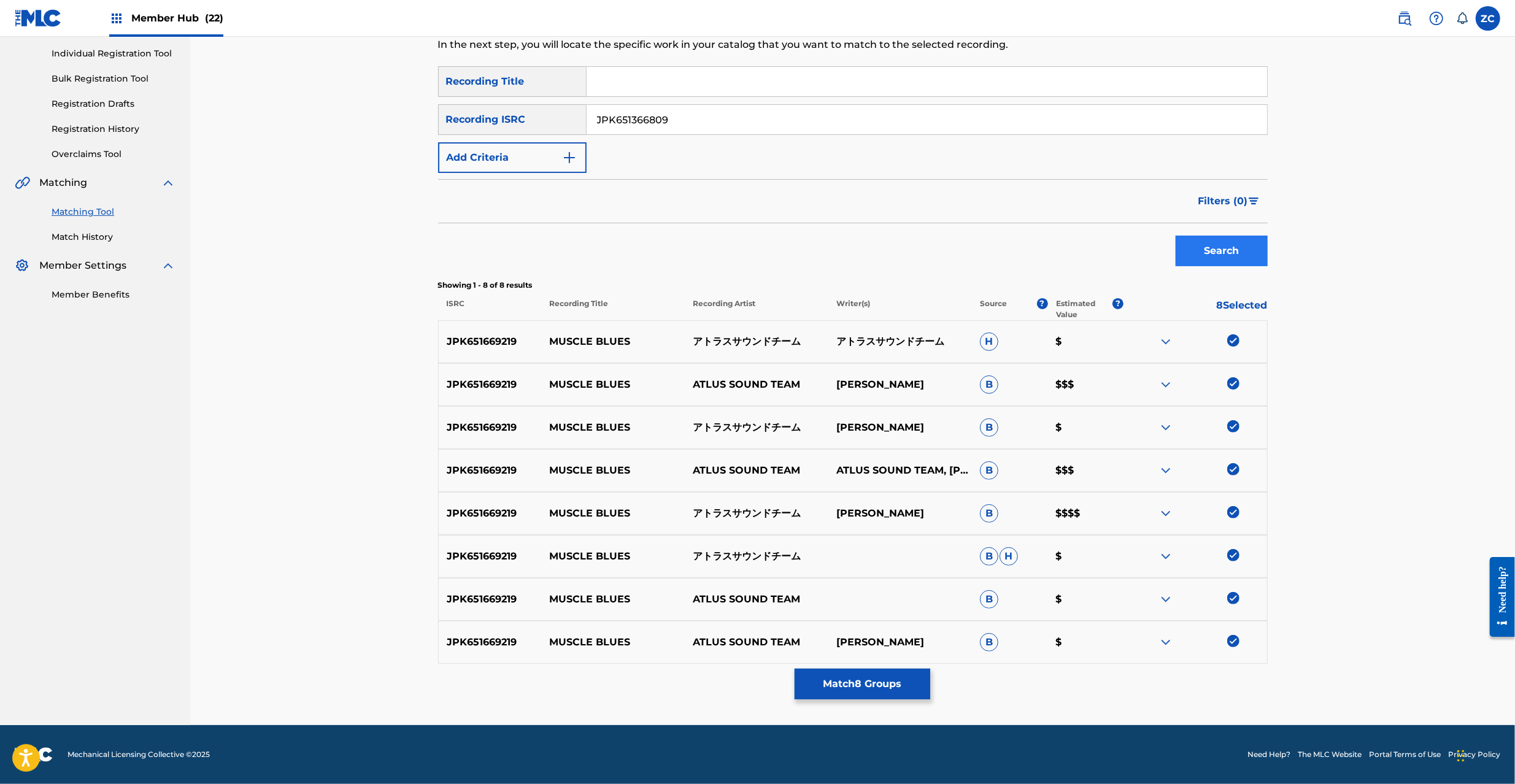
type input "JPK651366809"
click at [1206, 255] on button "Search" at bounding box center [1222, 250] width 92 height 30
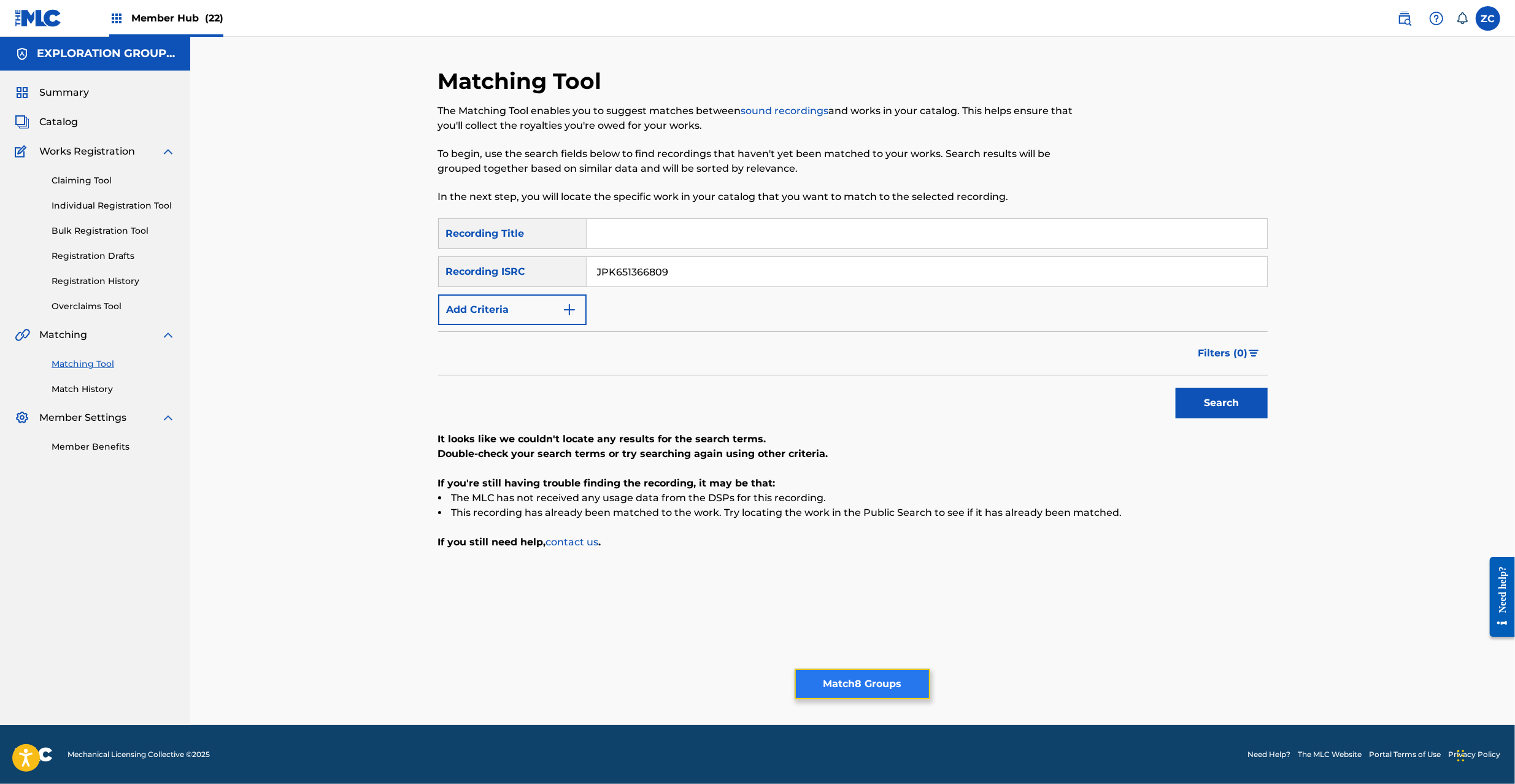
click at [891, 695] on button "Match 8 Groups" at bounding box center [862, 684] width 135 height 30
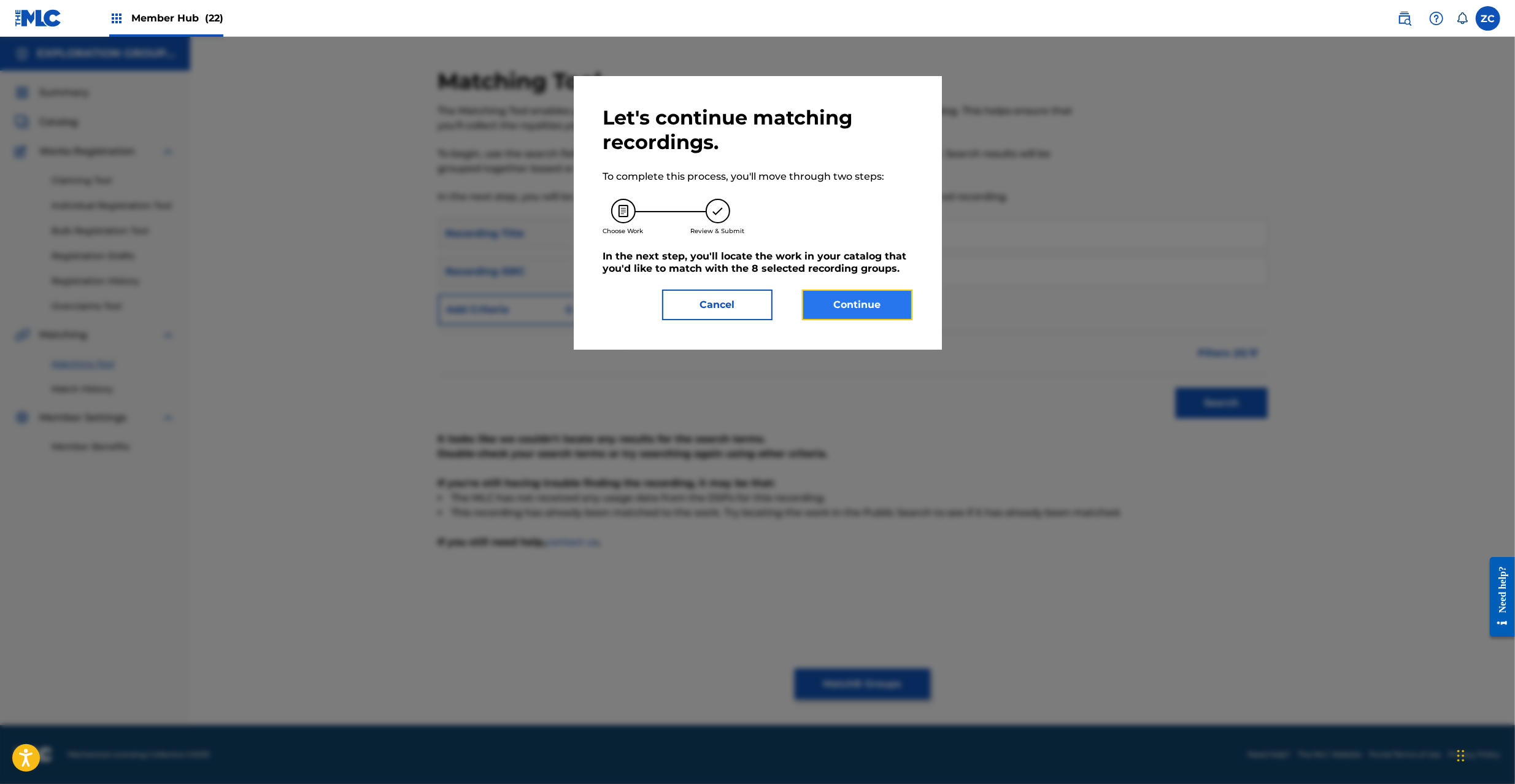
click at [881, 315] on button "Continue" at bounding box center [857, 305] width 111 height 30
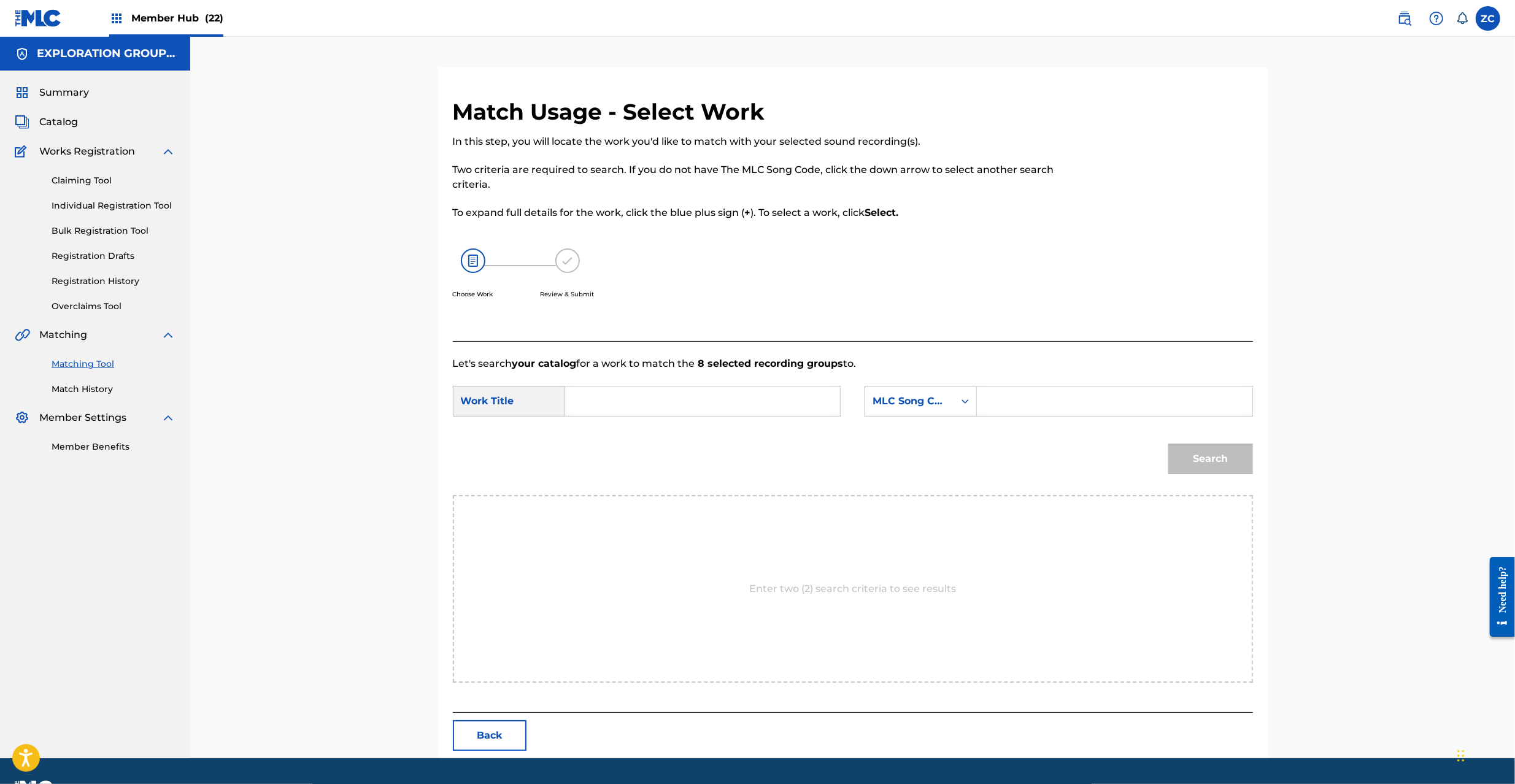
click at [700, 408] on input "Search Form" at bounding box center [702, 401] width 254 height 30
click at [688, 401] on input "Muscle Blues MV10IV" at bounding box center [702, 401] width 254 height 30
type input "Muscle Blues"
click at [1091, 405] on input "Search Form" at bounding box center [1114, 401] width 254 height 30
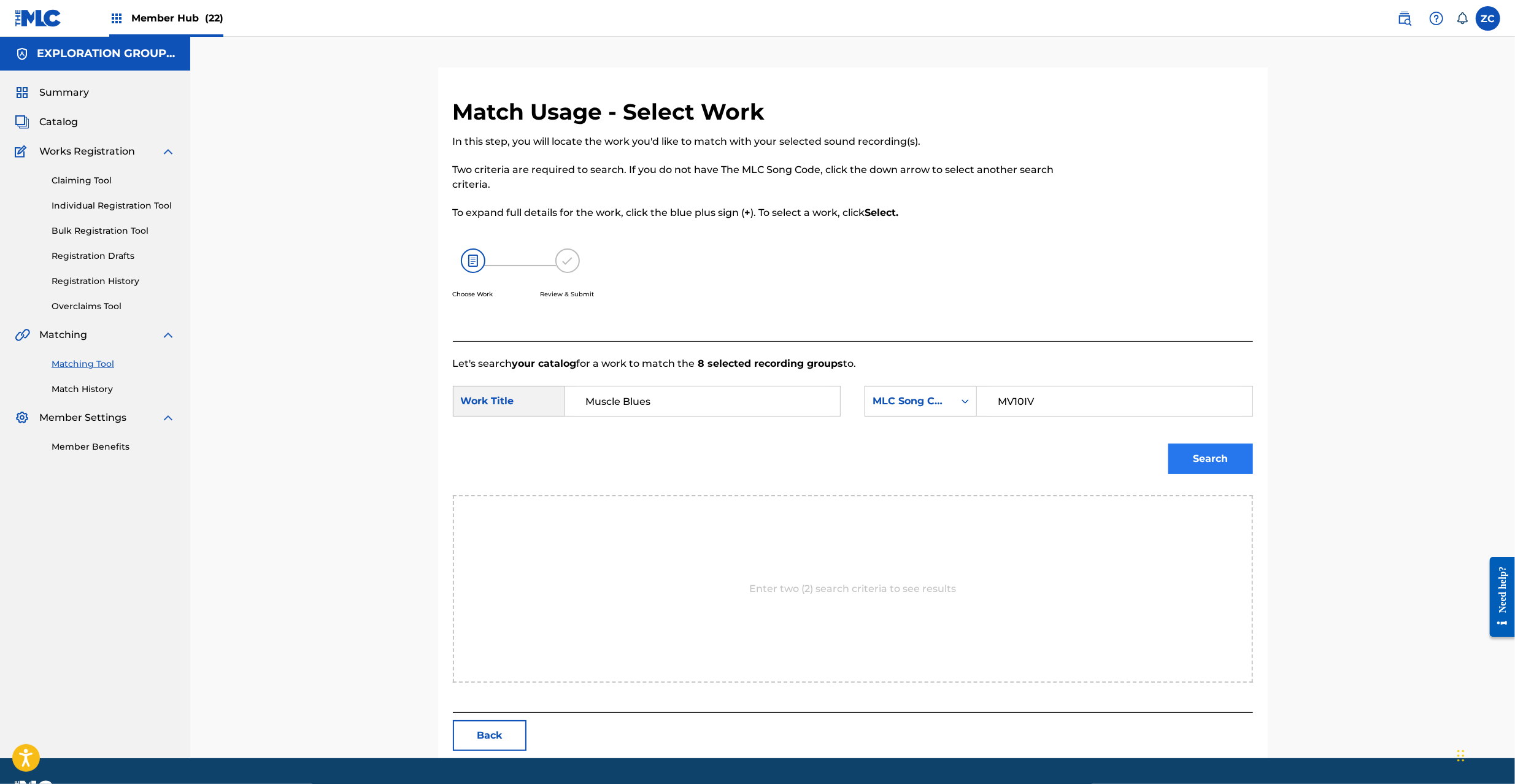
type input "MV10IV"
click at [1212, 448] on button "Search" at bounding box center [1211, 459] width 85 height 30
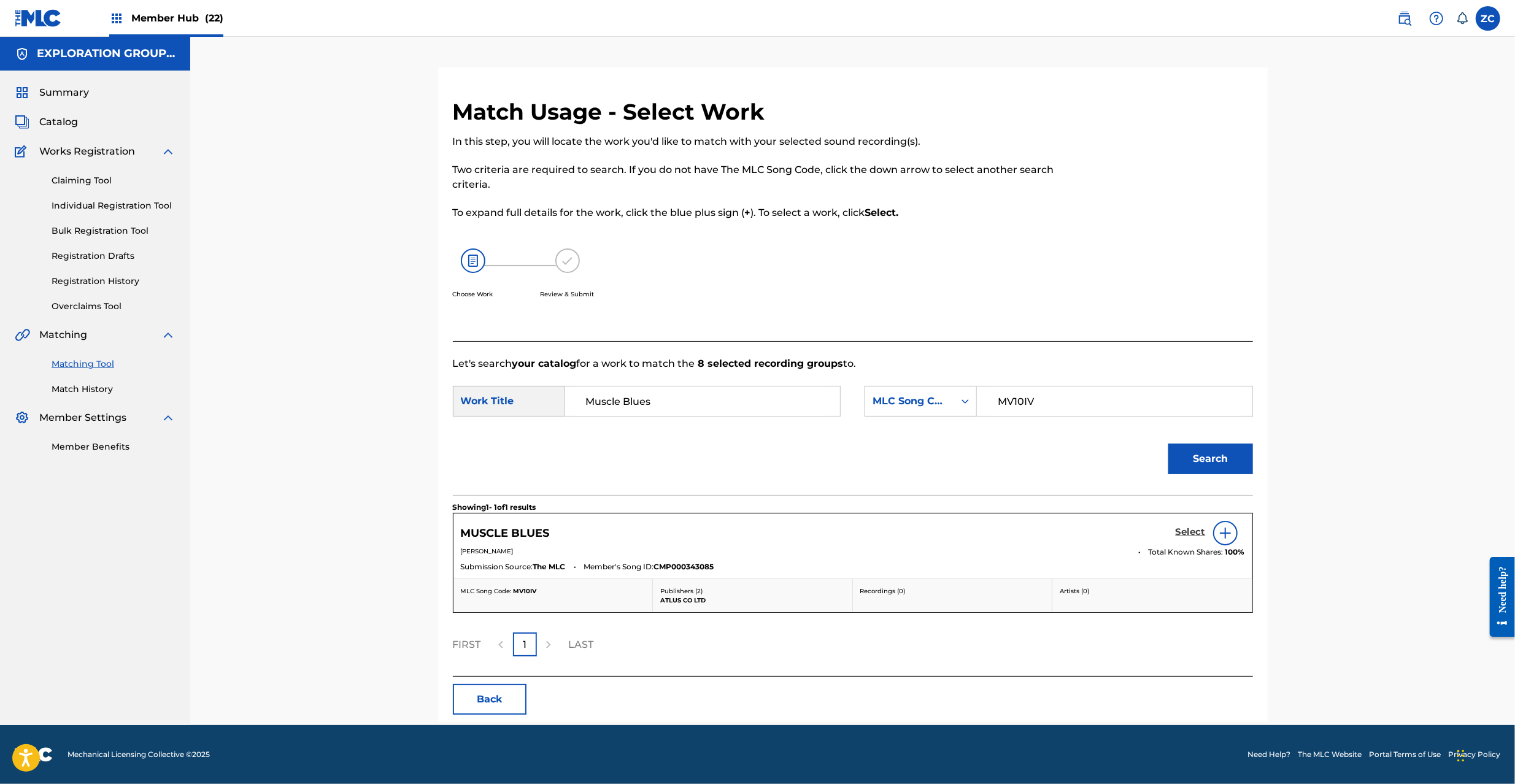
click at [1201, 536] on h5 "Select" at bounding box center [1191, 532] width 30 height 12
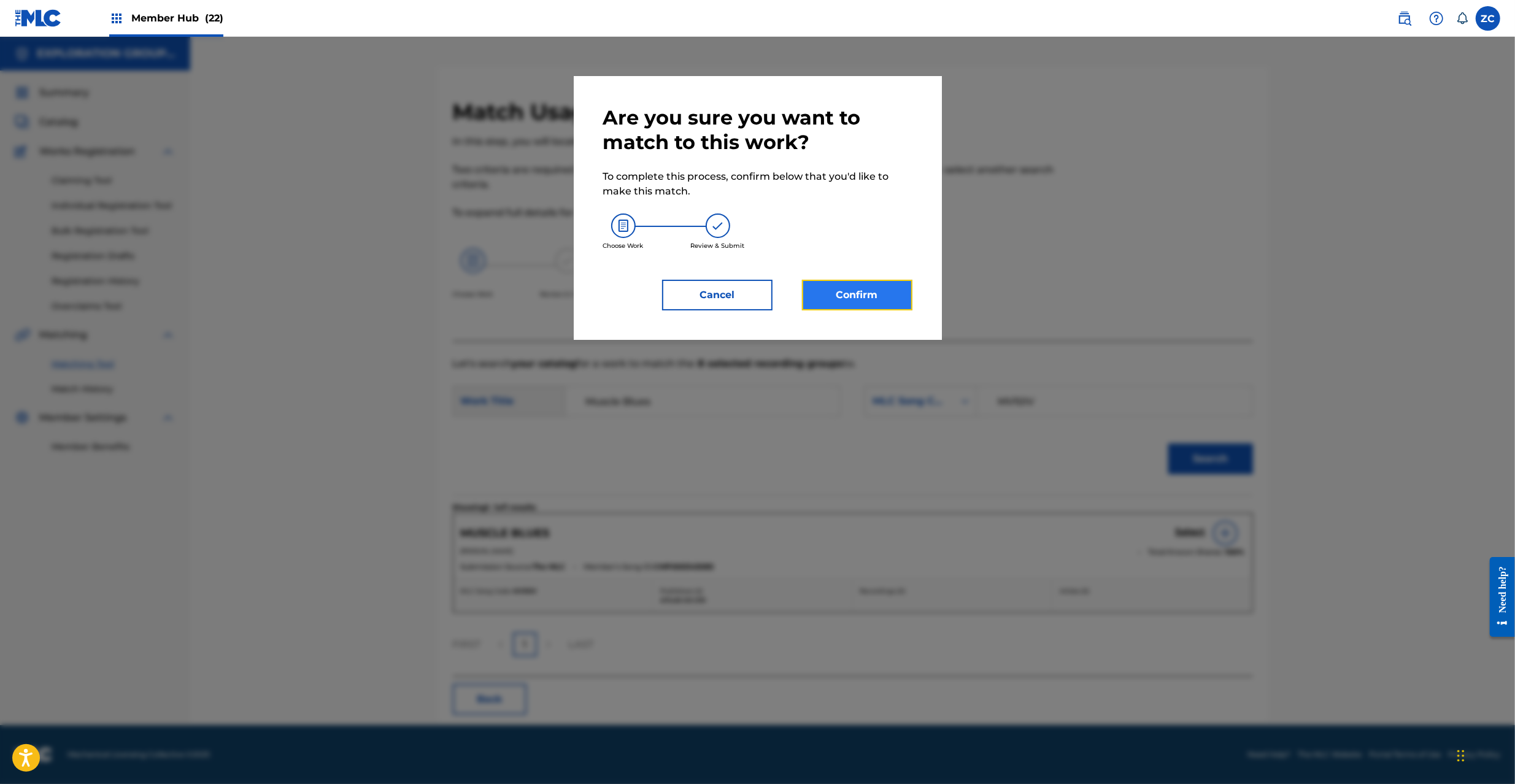
click at [871, 287] on button "Confirm" at bounding box center [857, 294] width 111 height 30
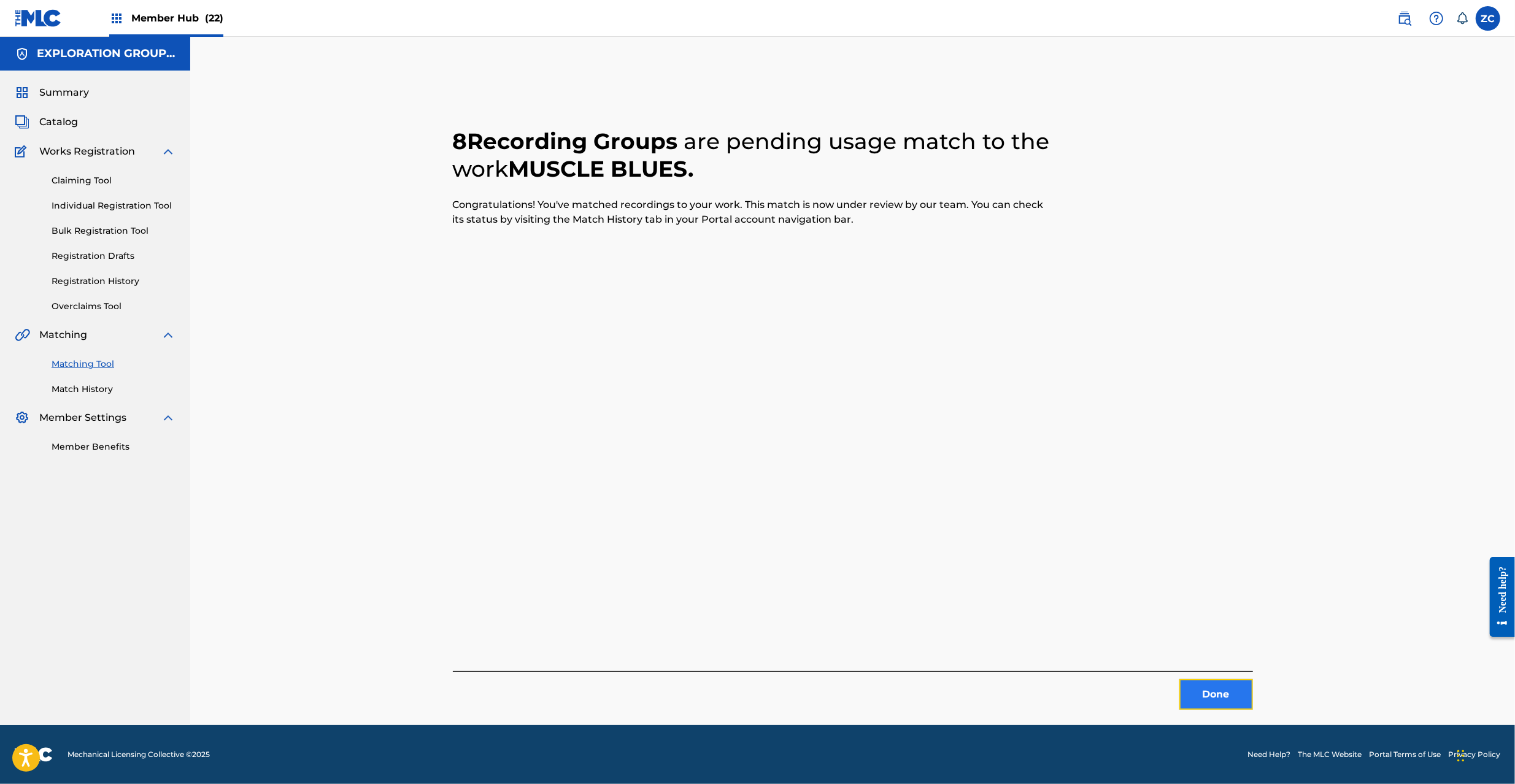
click at [1215, 682] on button "Done" at bounding box center [1216, 694] width 74 height 30
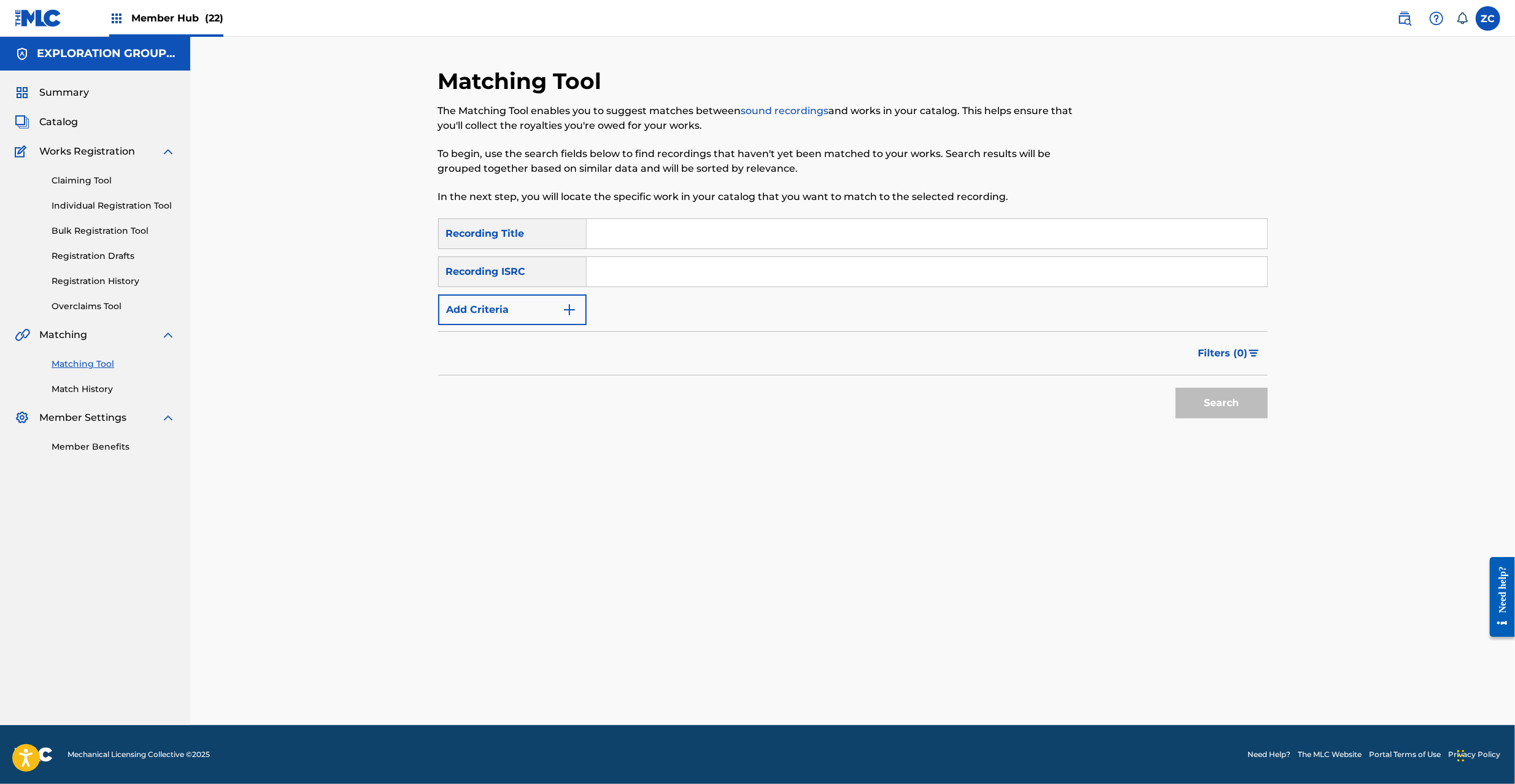
click at [887, 278] on input "Search Form" at bounding box center [926, 272] width 680 height 30
click at [1225, 401] on button "Search" at bounding box center [1222, 403] width 92 height 30
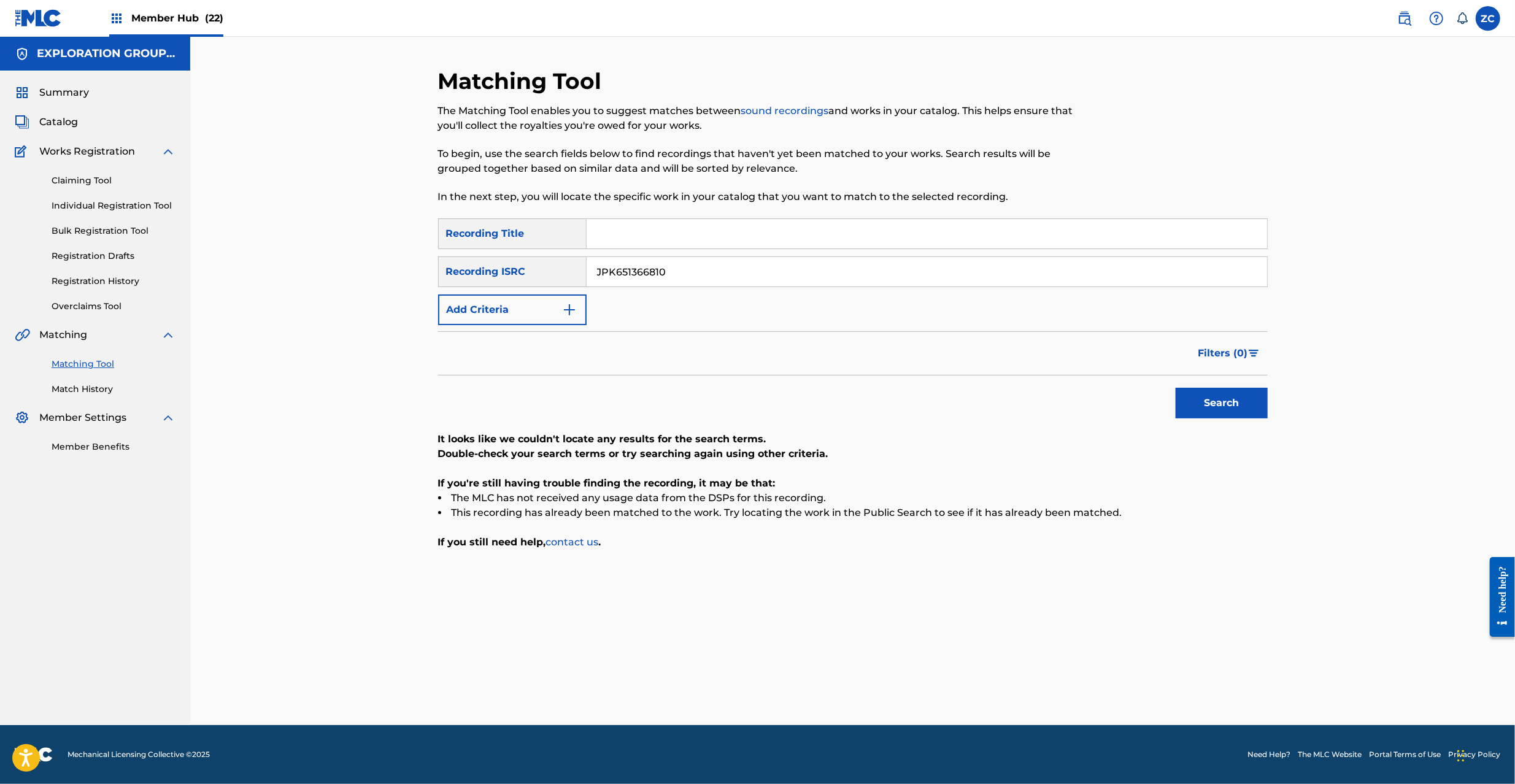
click at [860, 273] on input "JPK651366810" at bounding box center [926, 272] width 680 height 30
type input "JPK651669220"
click at [1235, 403] on button "Search" at bounding box center [1222, 403] width 92 height 30
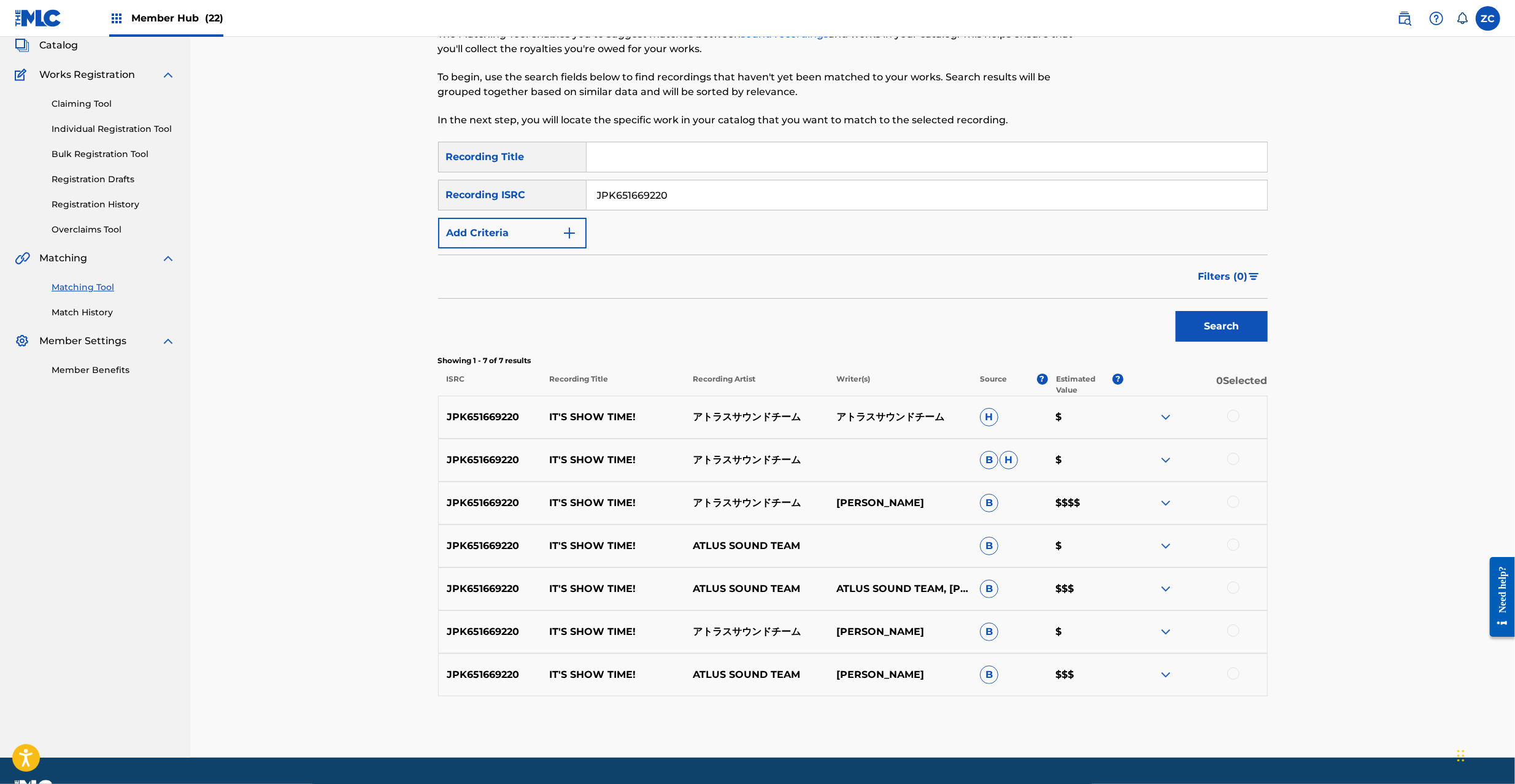
scroll to position [108, 0]
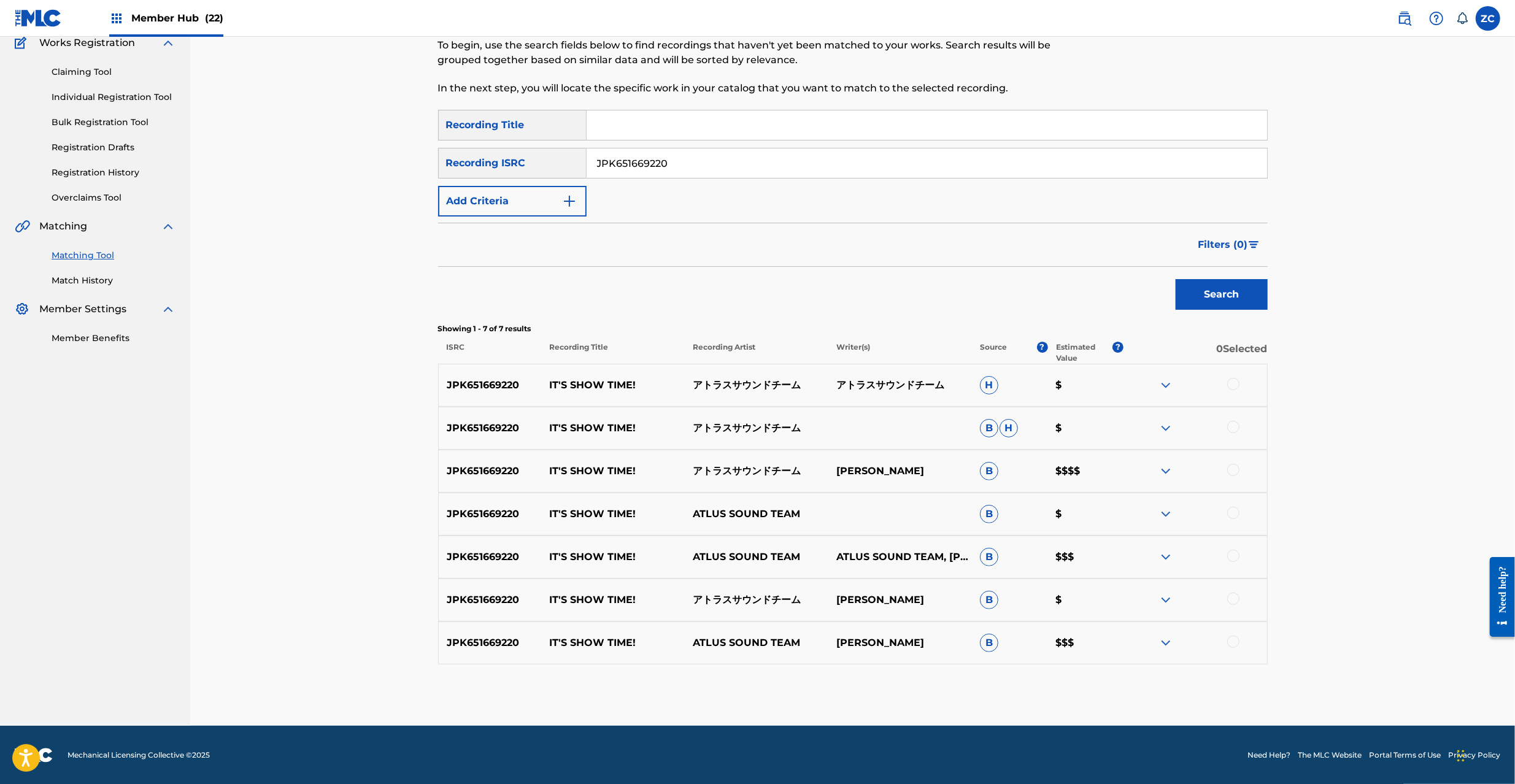
click at [1233, 378] on div at bounding box center [1233, 384] width 13 height 13
drag, startPoint x: 1233, startPoint y: 426, endPoint x: 1233, endPoint y: 487, distance: 61.0
click at [1233, 428] on div at bounding box center [1233, 427] width 13 height 13
click at [1233, 473] on div at bounding box center [1233, 470] width 13 height 13
click at [1235, 509] on div at bounding box center [1233, 513] width 13 height 13
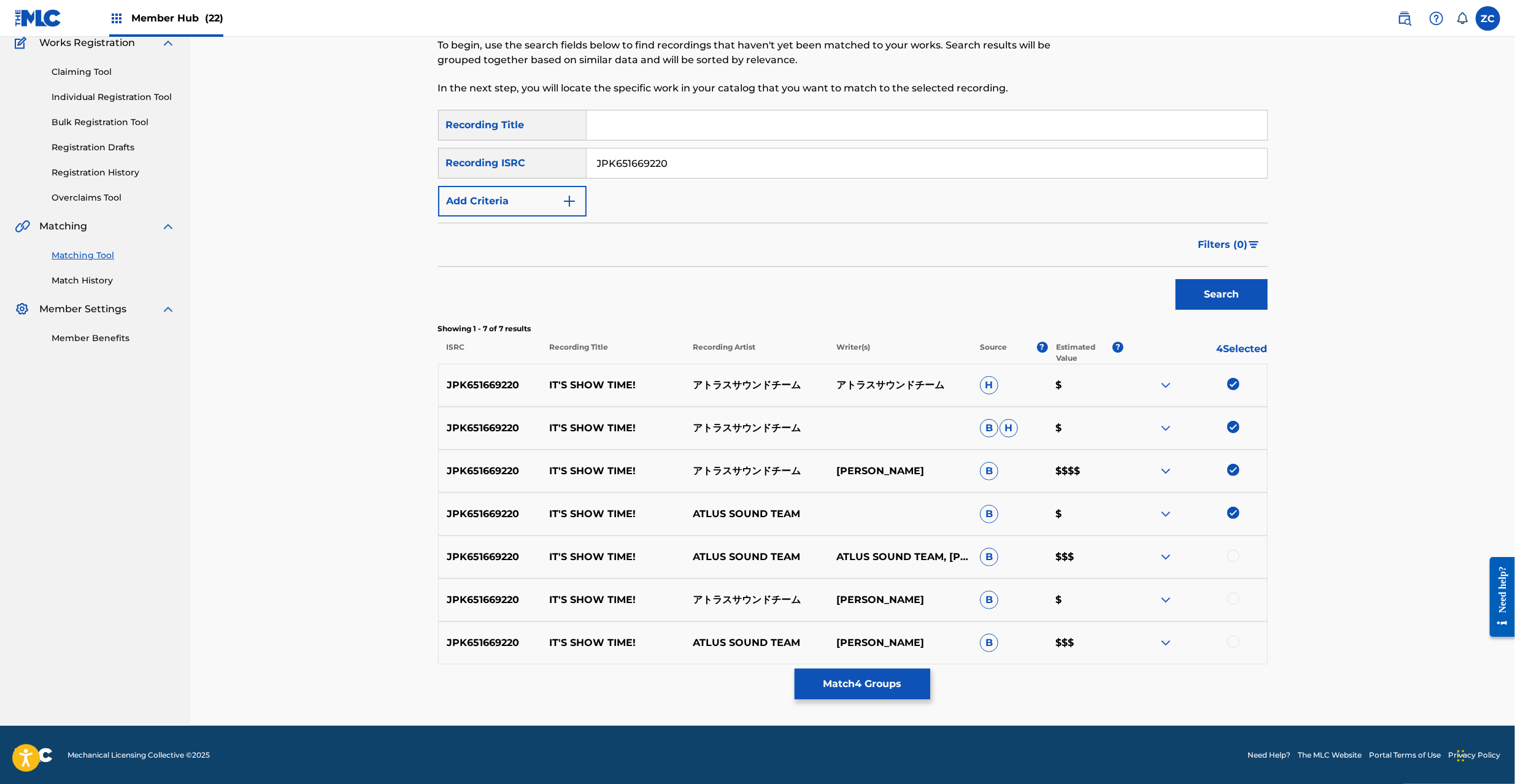
drag, startPoint x: 1233, startPoint y: 558, endPoint x: 1233, endPoint y: 595, distance: 37.0
click at [1233, 560] on div at bounding box center [1233, 556] width 13 height 13
click at [1233, 600] on div at bounding box center [1233, 598] width 13 height 13
click at [1233, 644] on div at bounding box center [1233, 641] width 13 height 13
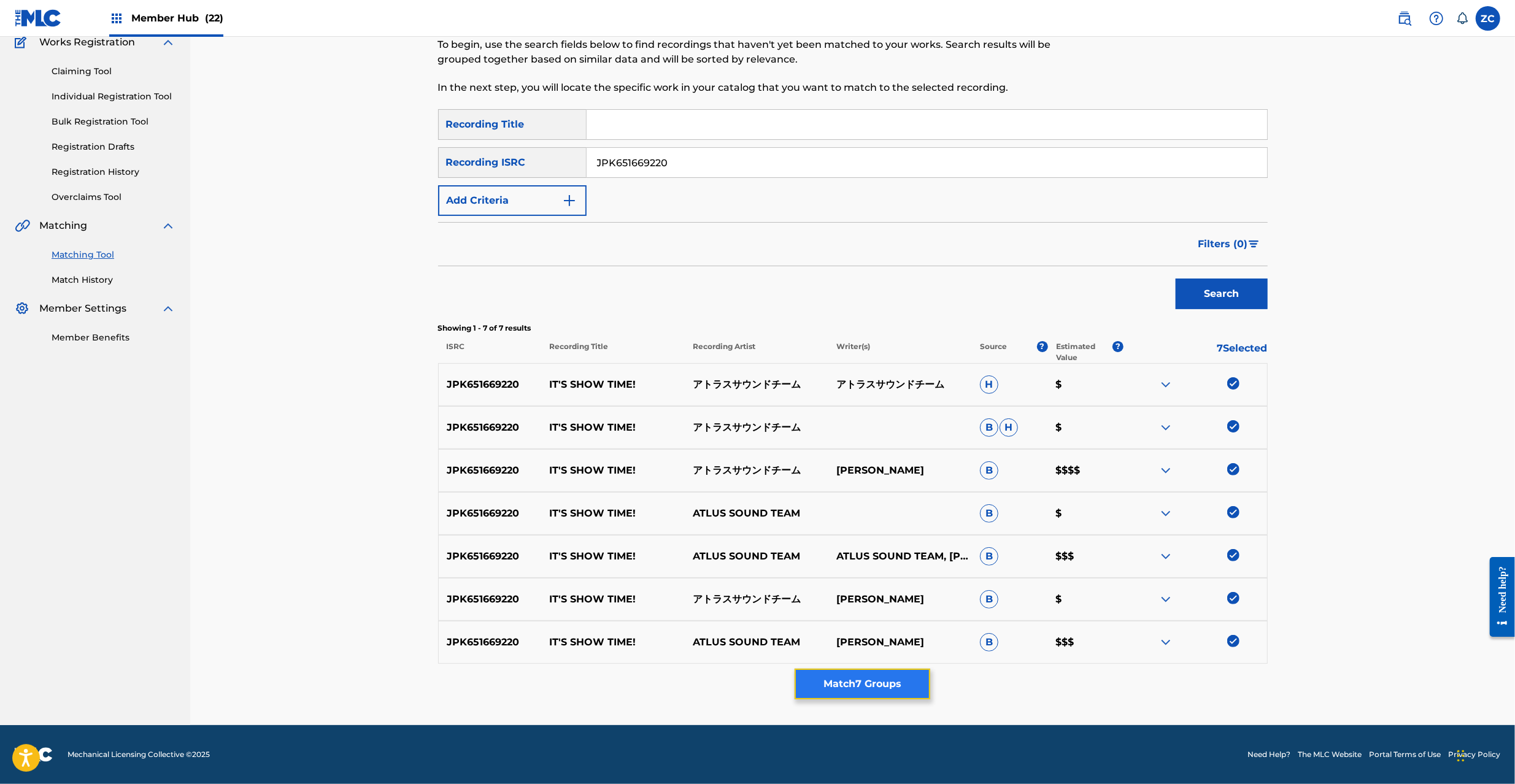
click at [882, 670] on button "Match 7 Groups" at bounding box center [862, 684] width 135 height 30
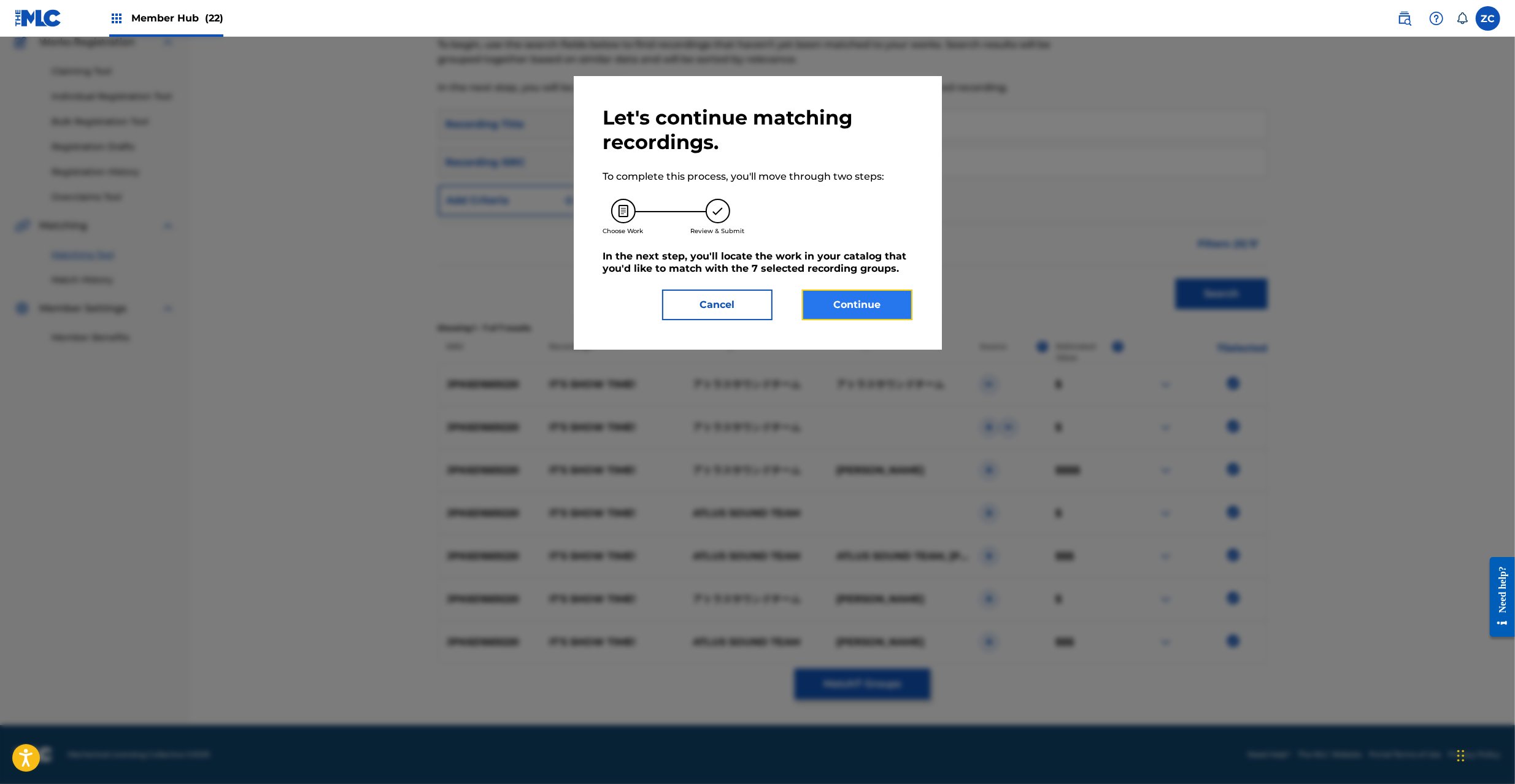
click at [850, 311] on button "Continue" at bounding box center [857, 305] width 111 height 30
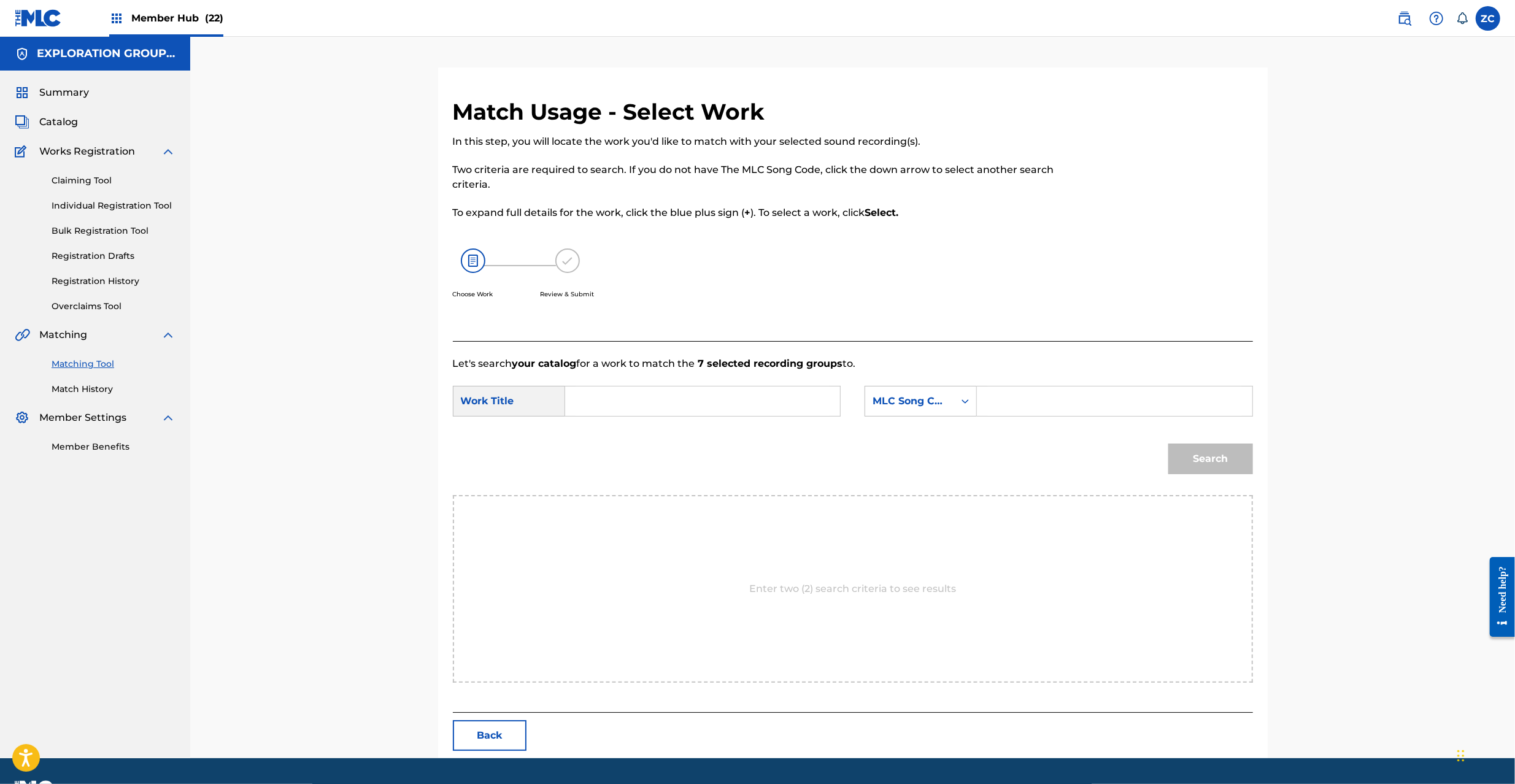
click at [673, 395] on input "Search Form" at bounding box center [702, 401] width 254 height 30
click at [695, 395] on input "It's Show Time! IZ5RVM" at bounding box center [702, 401] width 254 height 30
type input "It's Show Time!"
click at [1033, 385] on form "SearchWithCriteria65e2f0ff-927d-4443-b364-bf258ed71d09 Work Title It's Show Tim…" at bounding box center [853, 433] width 800 height 124
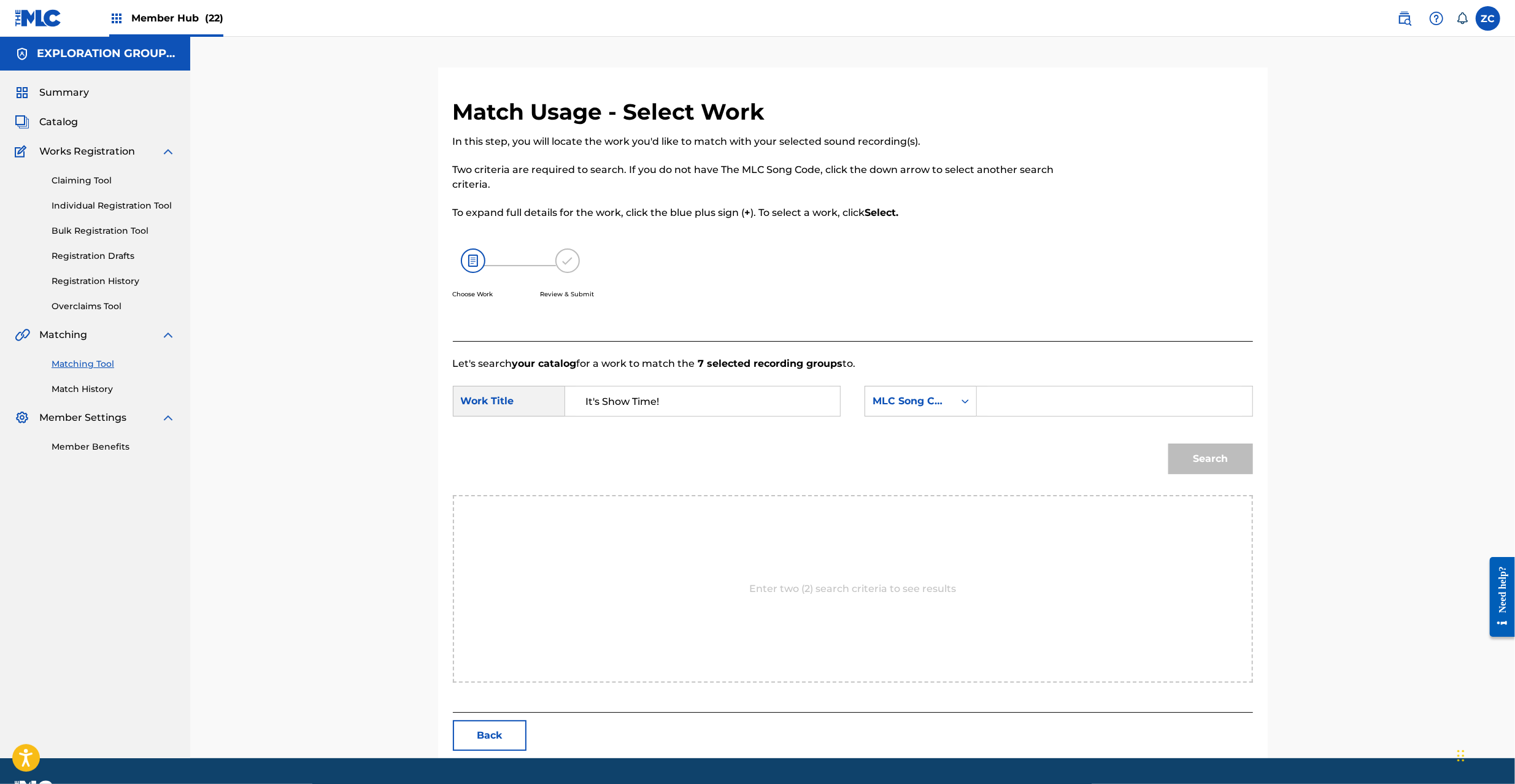
click at [1041, 399] on input "Search Form" at bounding box center [1114, 401] width 254 height 30
type input "IZ5RVM"
click at [1233, 479] on div "Search" at bounding box center [1207, 456] width 91 height 49
click at [1233, 459] on button "Search" at bounding box center [1211, 459] width 85 height 30
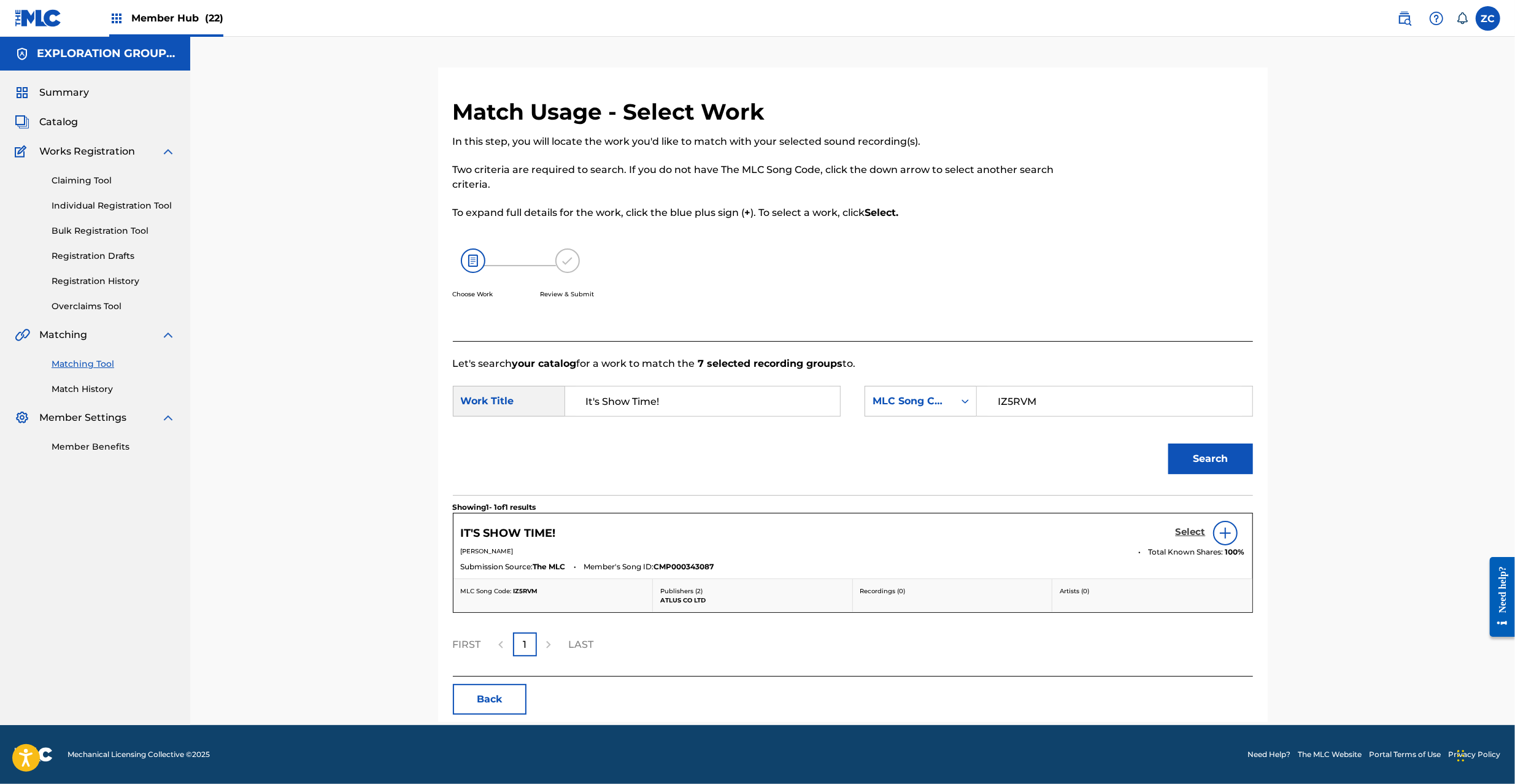
click at [1194, 531] on h5 "Select" at bounding box center [1191, 532] width 30 height 12
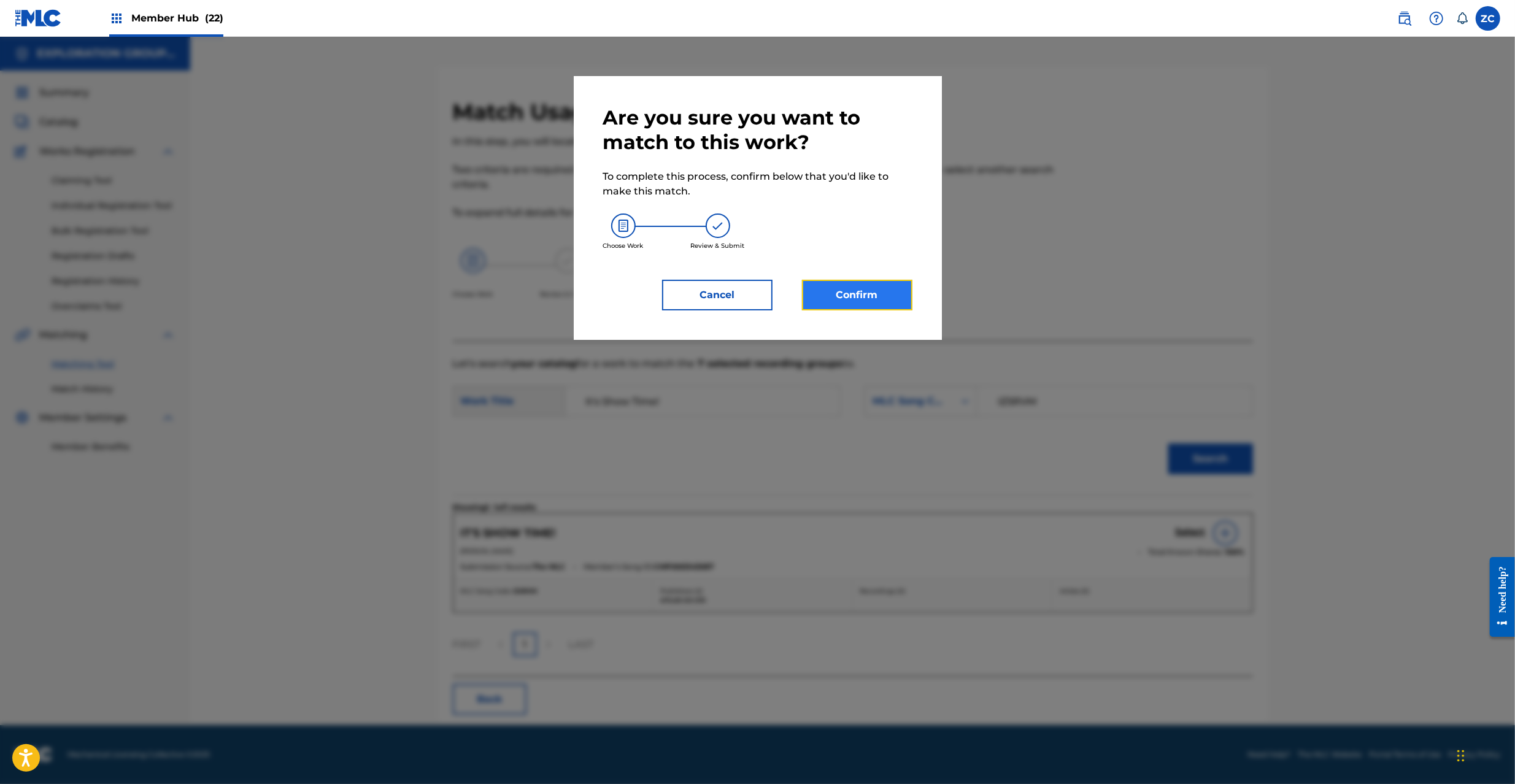
click at [841, 288] on button "Confirm" at bounding box center [857, 294] width 111 height 30
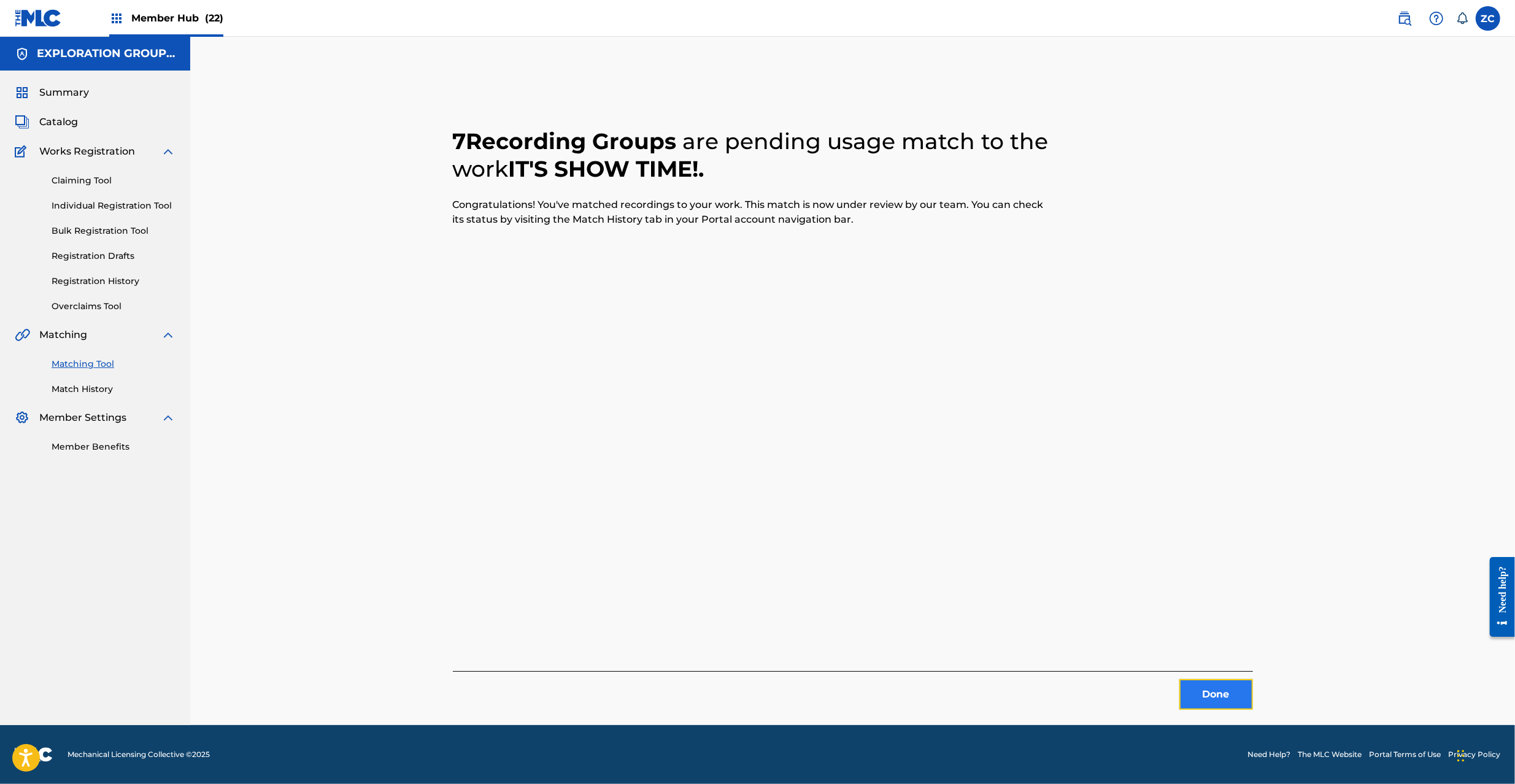
click at [1215, 685] on button "Done" at bounding box center [1216, 694] width 74 height 30
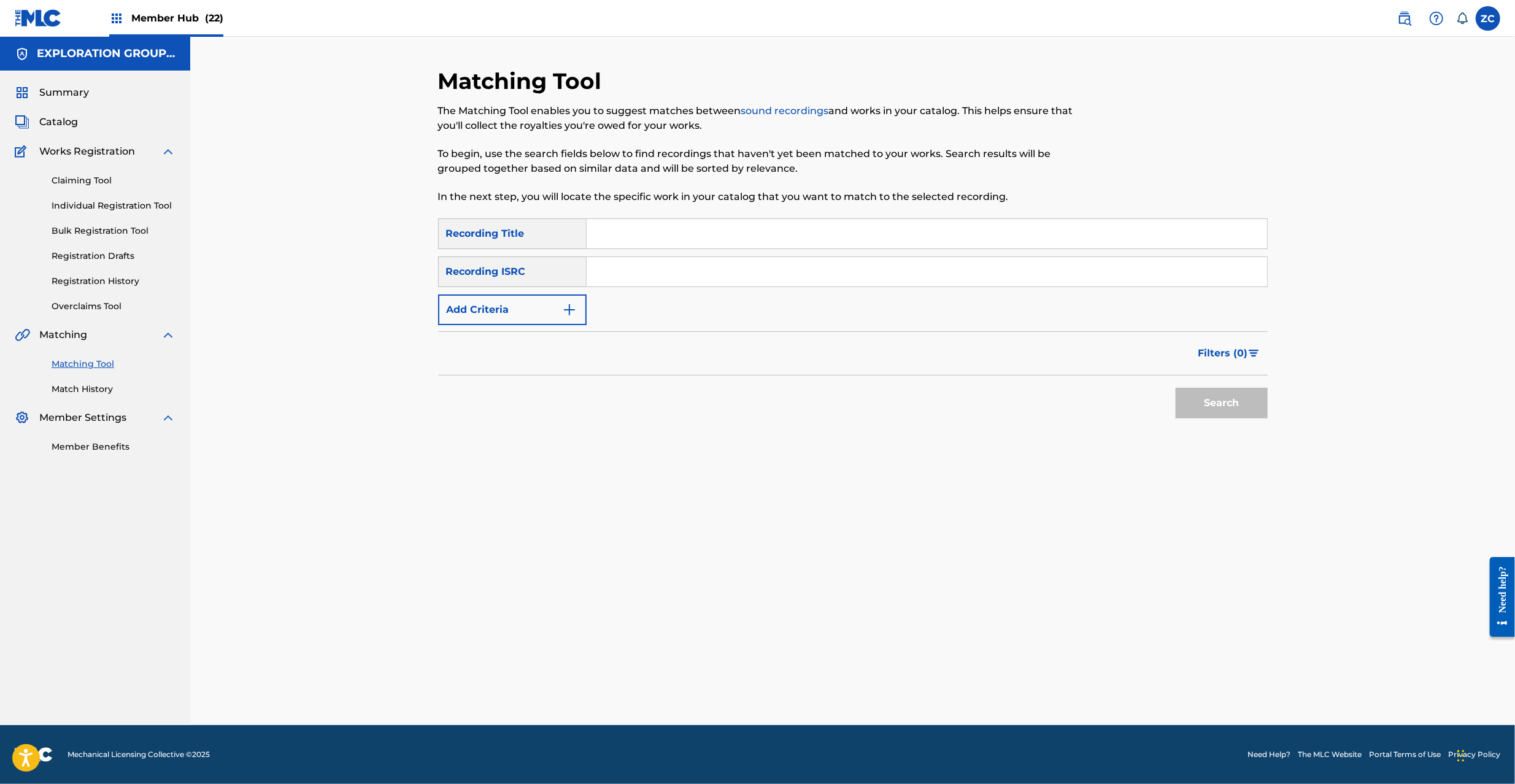
click at [813, 273] on input "Search Form" at bounding box center [926, 272] width 680 height 30
click at [1236, 408] on button "Search" at bounding box center [1222, 403] width 92 height 30
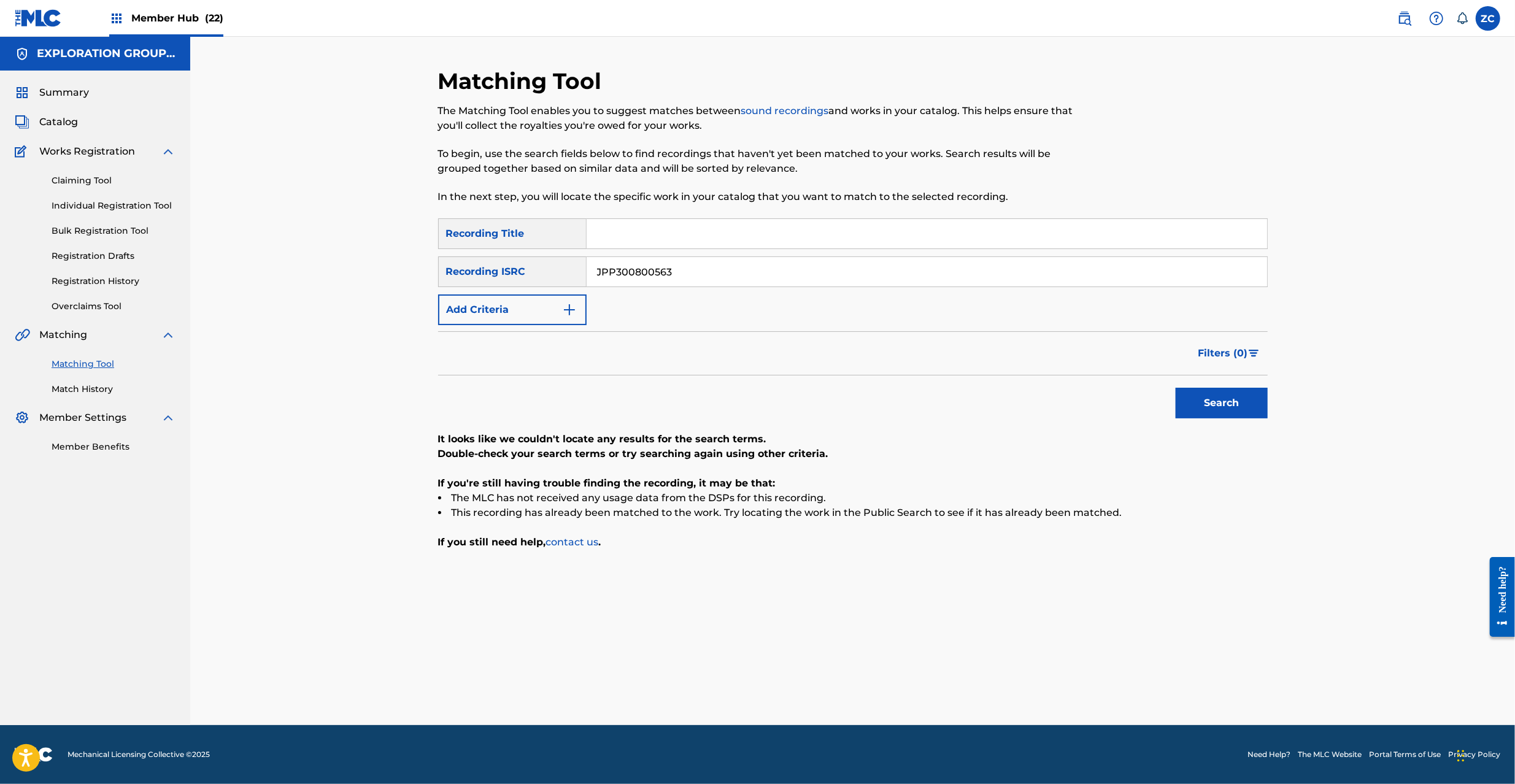
click at [1308, 629] on div "Matching Tool The Matching Tool enables you to suggest matches between sound re…" at bounding box center [853, 381] width 1325 height 688
click at [1459, 354] on div "Matching Tool The Matching Tool enables you to suggest matches between sound re…" at bounding box center [853, 381] width 1325 height 688
click at [773, 273] on input "JPP300800563" at bounding box center [926, 272] width 680 height 30
click at [1208, 409] on button "Search" at bounding box center [1222, 403] width 92 height 30
click at [837, 268] on input "JPP300800533" at bounding box center [926, 272] width 680 height 30
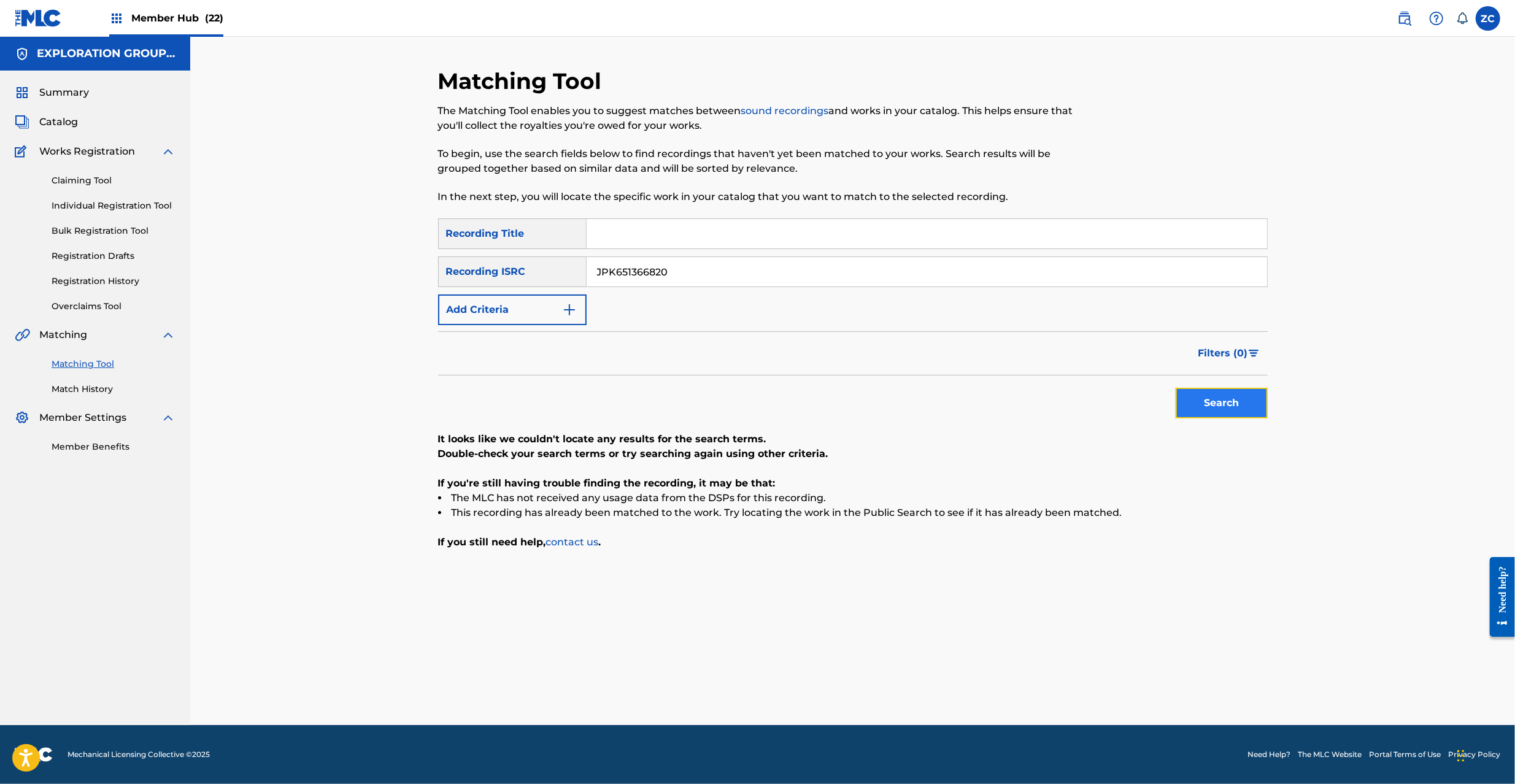
click at [1192, 403] on button "Search" at bounding box center [1222, 403] width 92 height 30
click at [727, 276] on input "JPK651366820" at bounding box center [926, 272] width 680 height 30
click at [1229, 395] on button "Search" at bounding box center [1222, 403] width 92 height 30
click at [810, 276] on input "JPK651366716" at bounding box center [926, 272] width 680 height 30
click at [1227, 396] on button "Search" at bounding box center [1222, 403] width 92 height 30
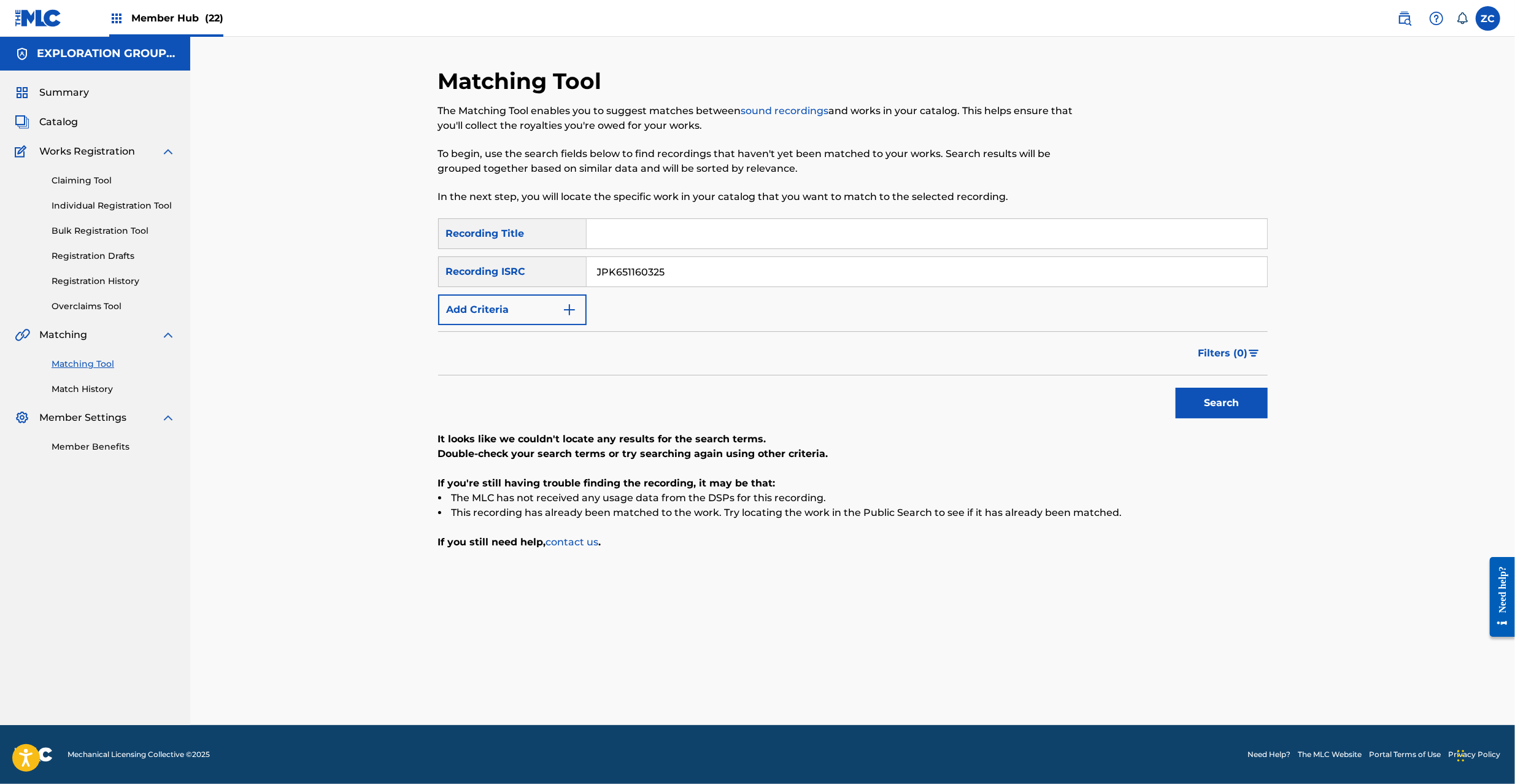
click at [816, 264] on input "JPK651160325" at bounding box center [926, 272] width 680 height 30
click at [1222, 401] on button "Search" at bounding box center [1222, 403] width 92 height 30
click at [823, 270] on input "JPK651392022" at bounding box center [926, 272] width 680 height 30
drag, startPoint x: 1215, startPoint y: 400, endPoint x: 1208, endPoint y: 398, distance: 7.3
click at [1214, 399] on button "Search" at bounding box center [1222, 403] width 92 height 30
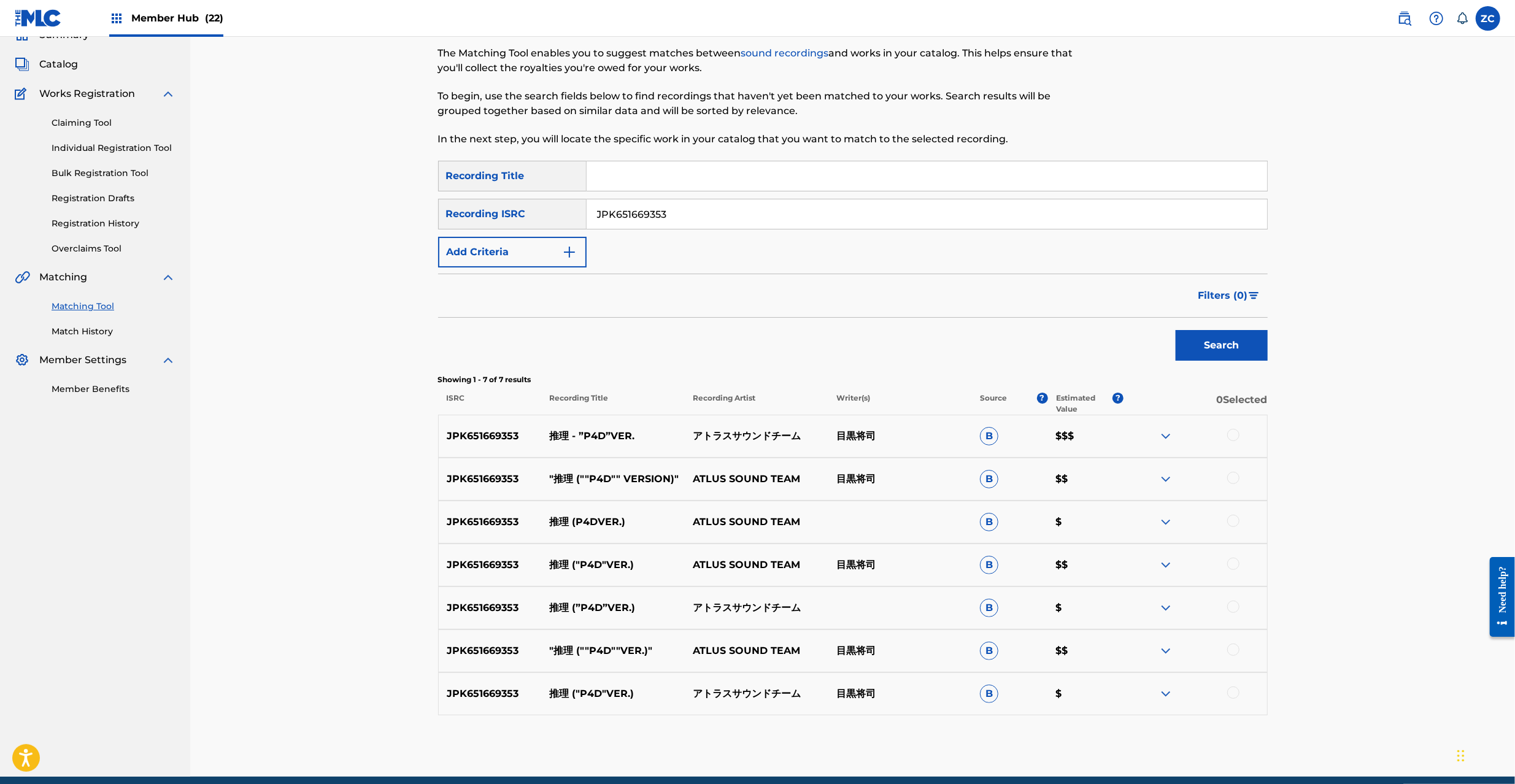
scroll to position [109, 0]
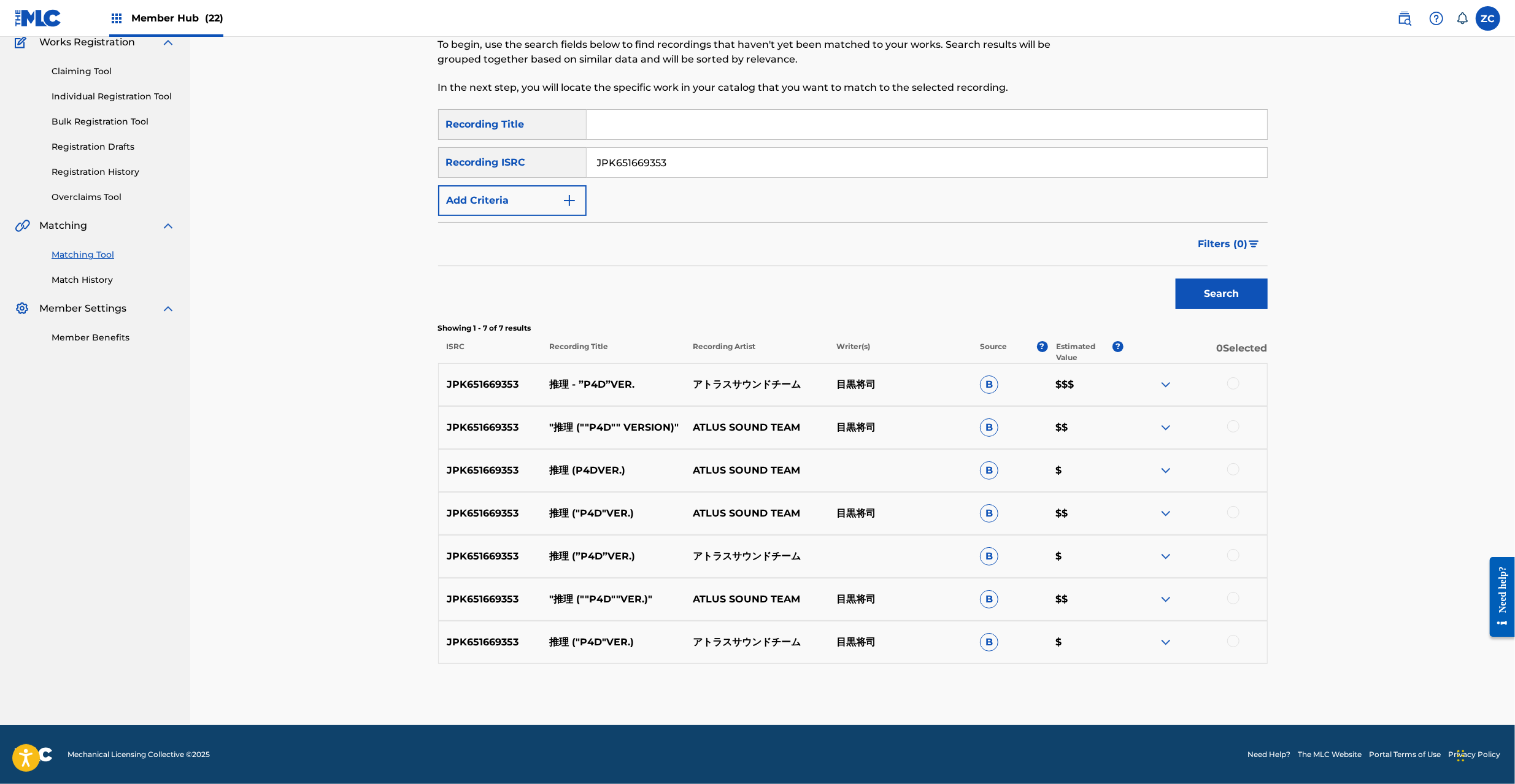
click at [1233, 383] on div at bounding box center [1233, 383] width 13 height 13
click at [1233, 427] on div at bounding box center [1233, 426] width 13 height 13
click at [1233, 472] on div at bounding box center [1233, 469] width 13 height 13
click at [1233, 516] on div at bounding box center [1233, 512] width 13 height 13
click at [1231, 556] on div at bounding box center [1233, 555] width 13 height 13
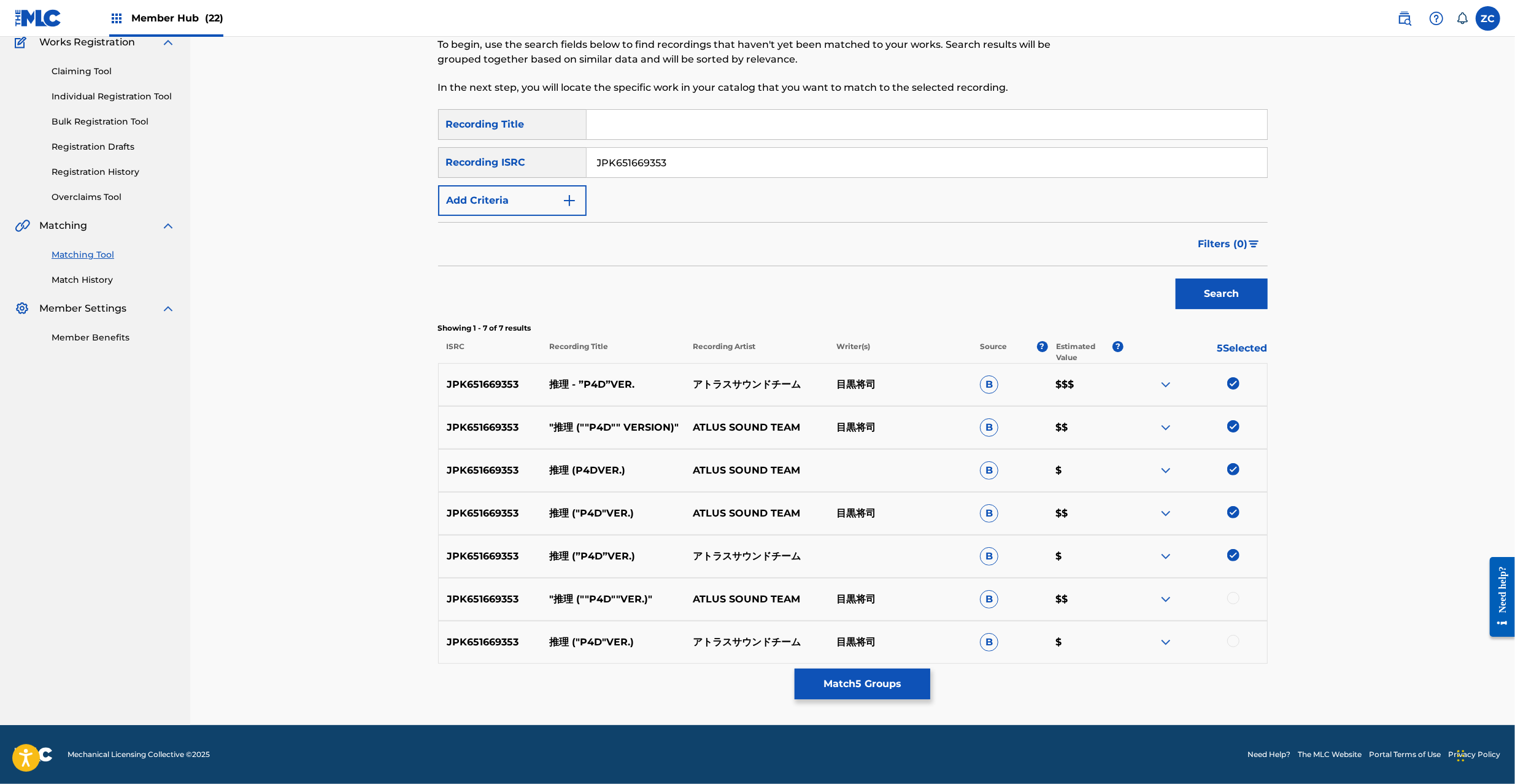
click at [1231, 600] on div at bounding box center [1233, 598] width 13 height 13
click at [1233, 641] on div at bounding box center [1233, 641] width 13 height 13
click at [848, 162] on input "JPK651669353" at bounding box center [926, 163] width 680 height 30
click at [1208, 288] on button "Search" at bounding box center [1222, 294] width 92 height 30
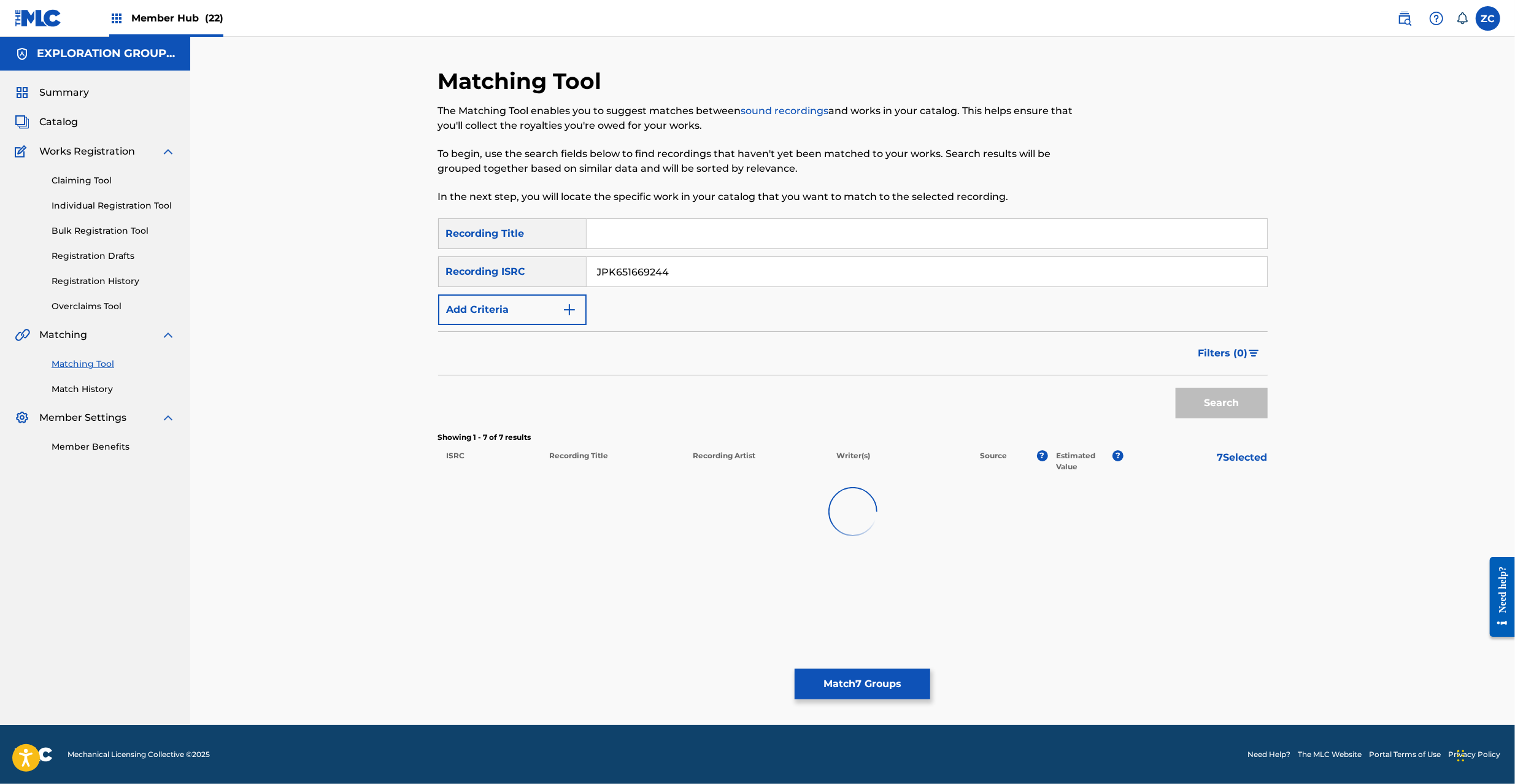
scroll to position [0, 0]
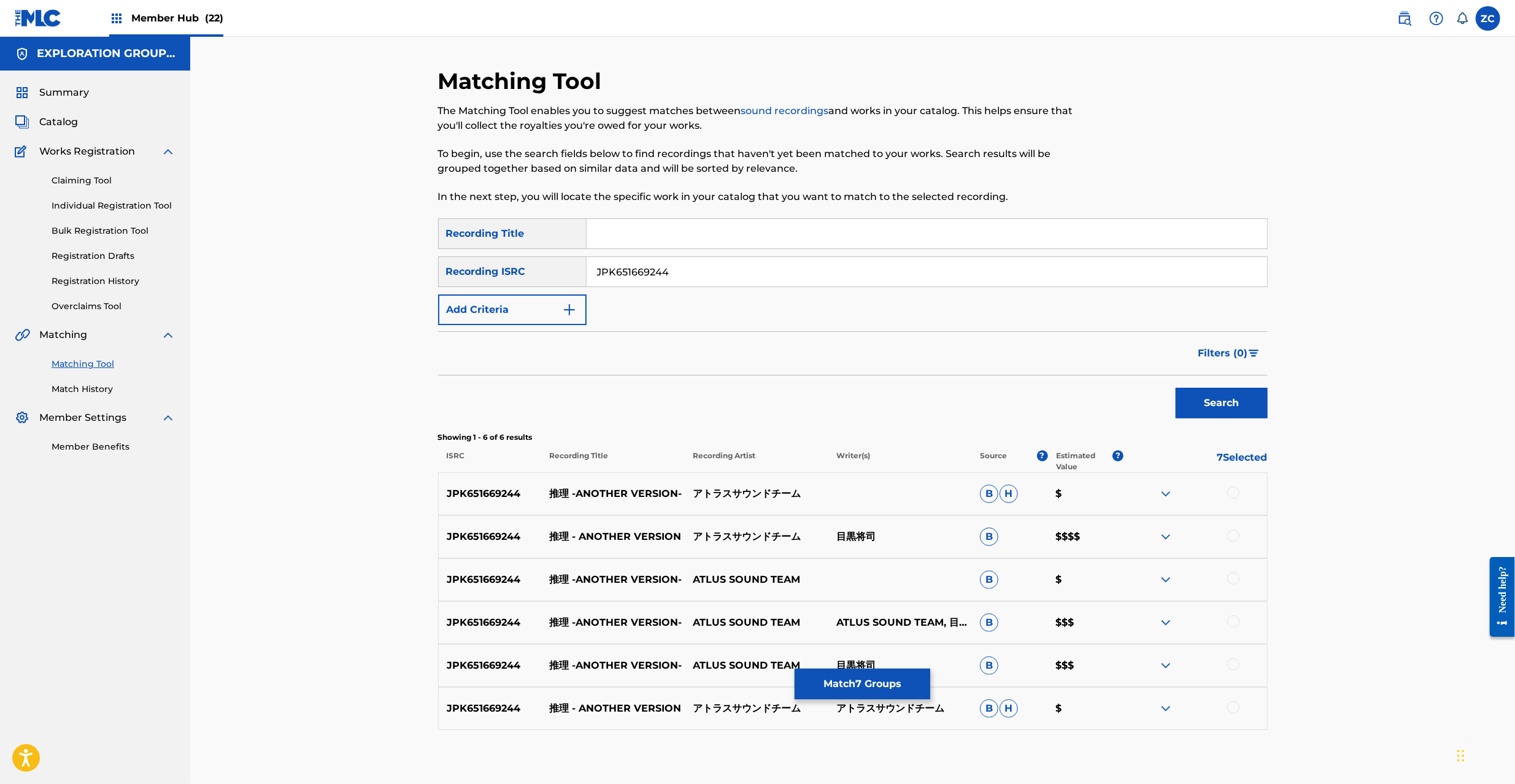
click at [1233, 496] on div at bounding box center [1233, 493] width 13 height 13
click at [1235, 538] on div at bounding box center [1233, 535] width 13 height 13
click at [1230, 580] on div at bounding box center [1233, 578] width 13 height 13
click at [1235, 620] on div at bounding box center [1233, 621] width 13 height 13
click at [1233, 661] on div at bounding box center [1233, 664] width 13 height 13
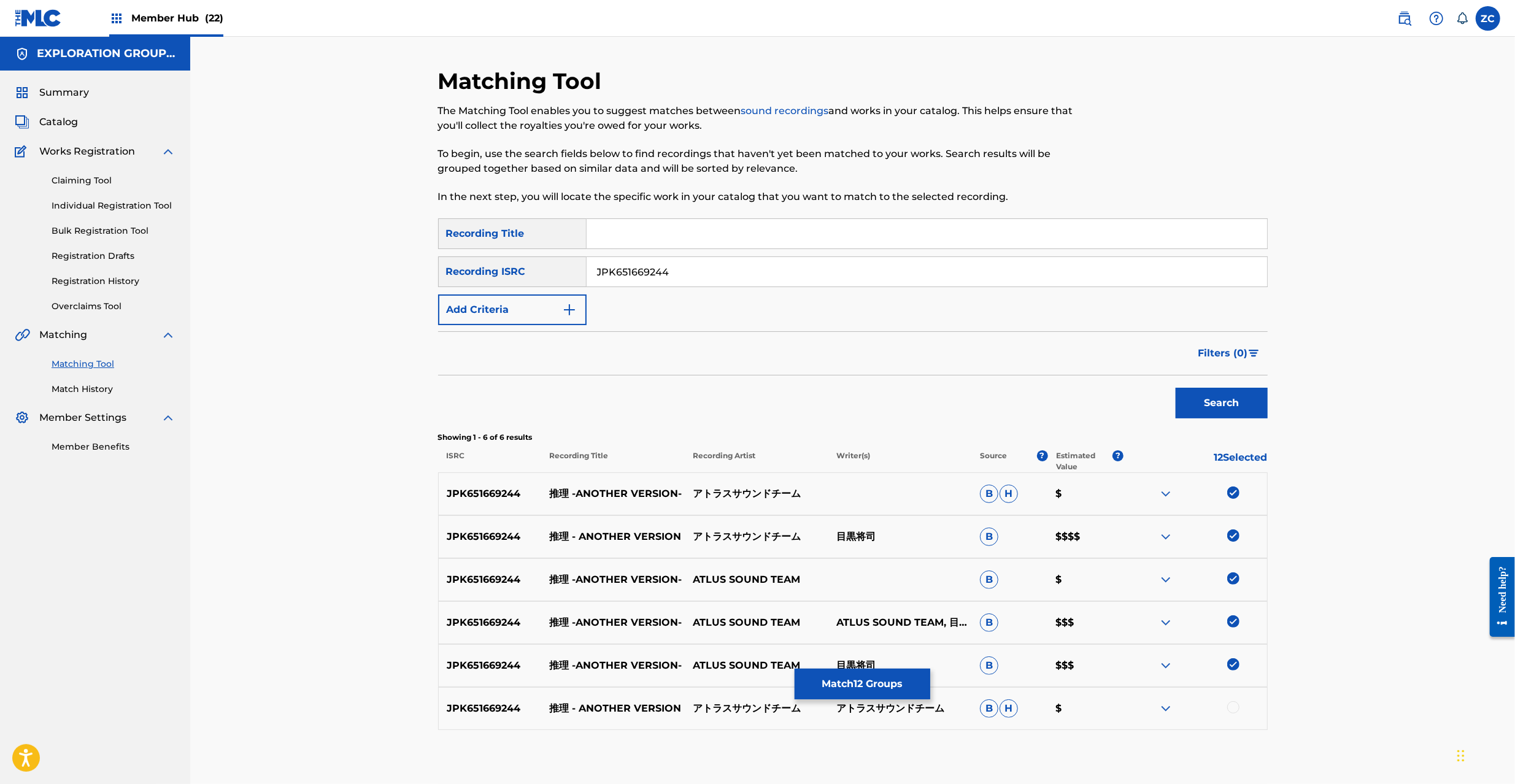
click at [1233, 707] on div at bounding box center [1233, 707] width 13 height 13
click at [885, 266] on input "JPK651669244" at bounding box center [926, 272] width 680 height 30
type input "JPK651669214"
drag, startPoint x: 1218, startPoint y: 406, endPoint x: 1201, endPoint y: 401, distance: 17.7
click at [1218, 404] on button "Search" at bounding box center [1222, 403] width 92 height 30
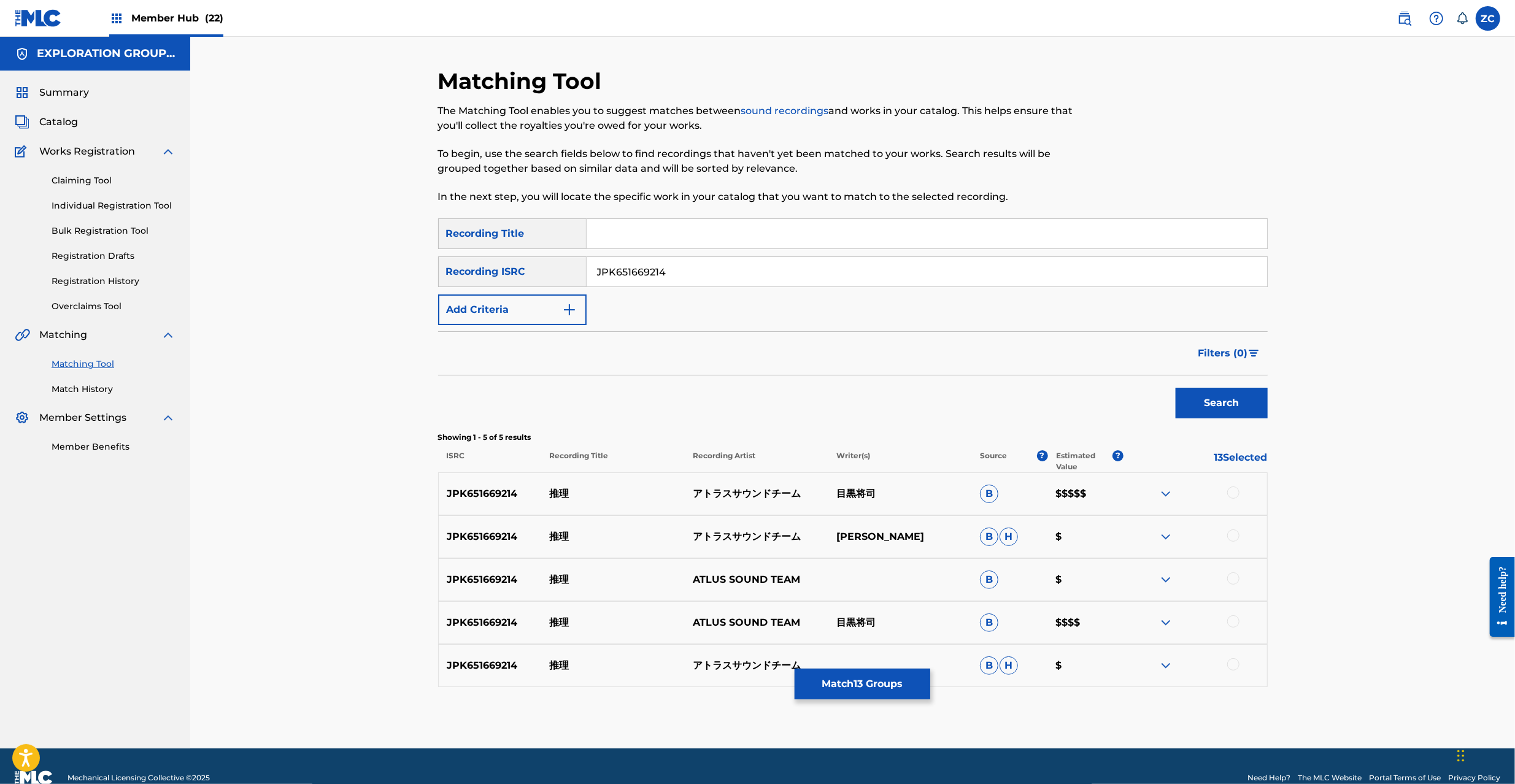
click at [1233, 494] on div at bounding box center [1233, 493] width 13 height 13
click at [1231, 534] on div at bounding box center [1233, 535] width 13 height 13
click at [1230, 580] on div at bounding box center [1233, 578] width 13 height 13
click at [1235, 617] on div at bounding box center [1233, 621] width 13 height 13
click at [1233, 669] on div at bounding box center [1233, 664] width 13 height 13
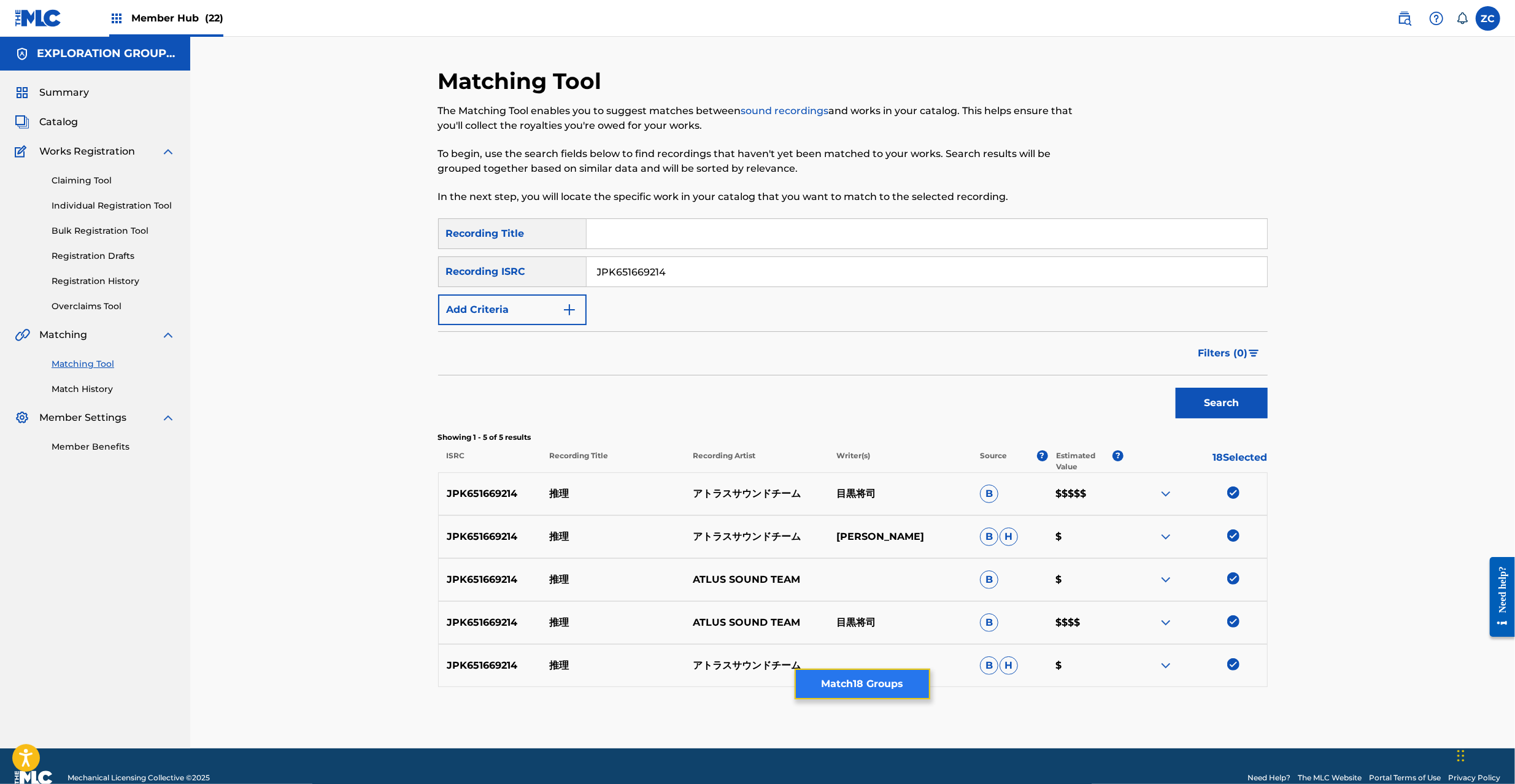
click at [854, 685] on button "Match 18 Groups" at bounding box center [862, 684] width 135 height 30
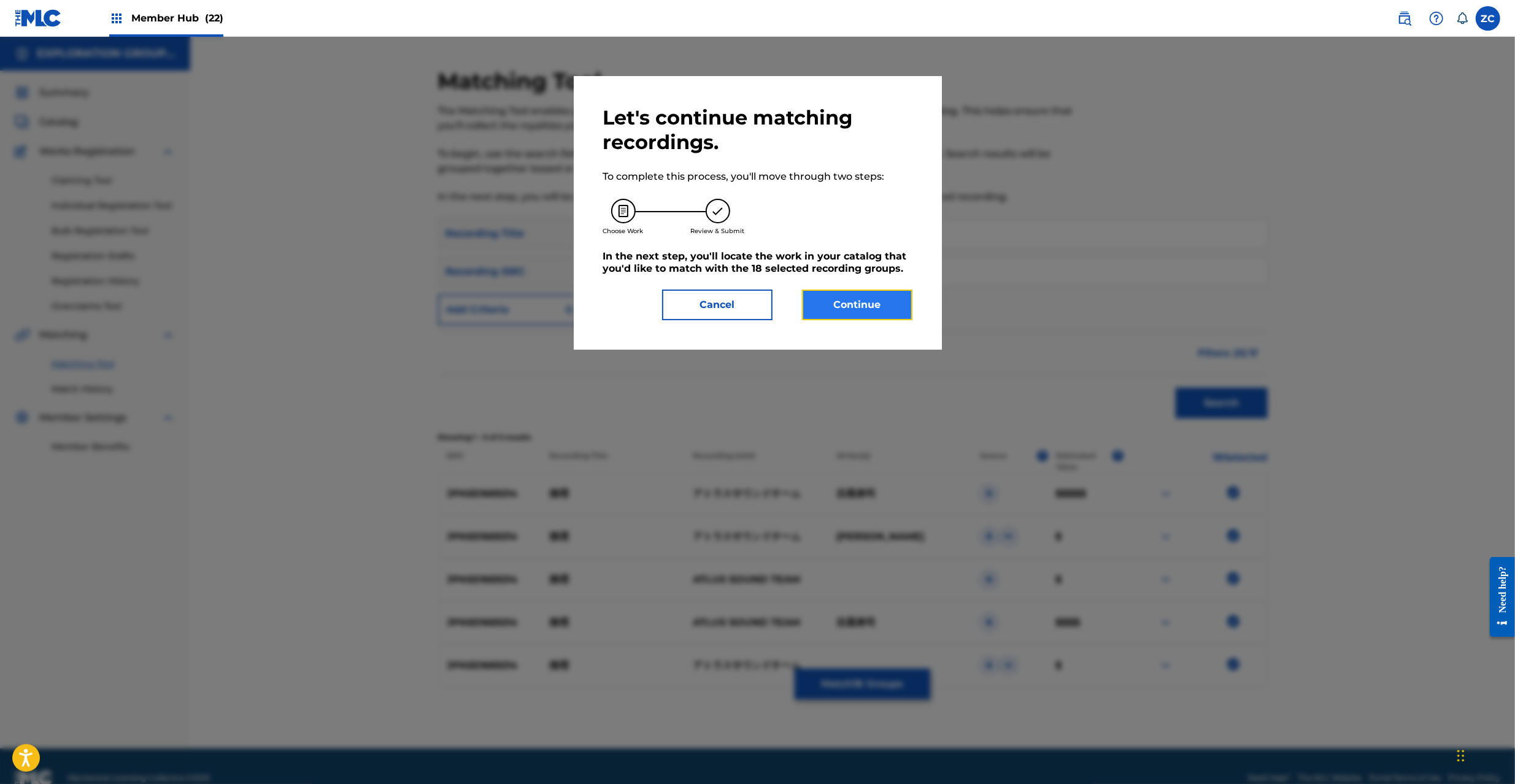
click at [846, 302] on button "Continue" at bounding box center [857, 305] width 111 height 30
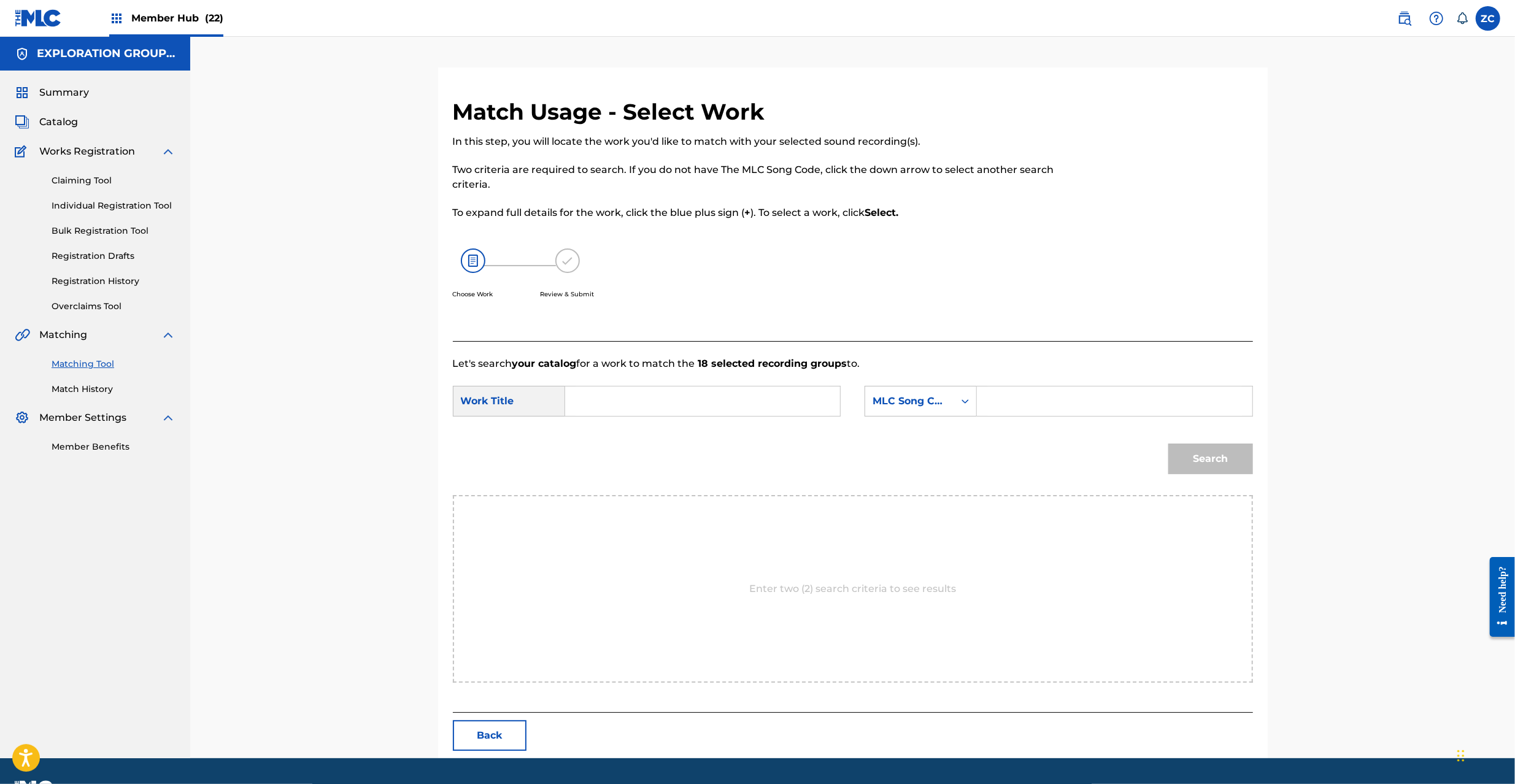
click at [673, 404] on input "Search Form" at bounding box center [702, 401] width 254 height 30
click at [645, 401] on input "Suiri S65UO8" at bounding box center [702, 401] width 254 height 30
type input "Suiri"
click at [1029, 401] on input "Search Form" at bounding box center [1114, 401] width 254 height 30
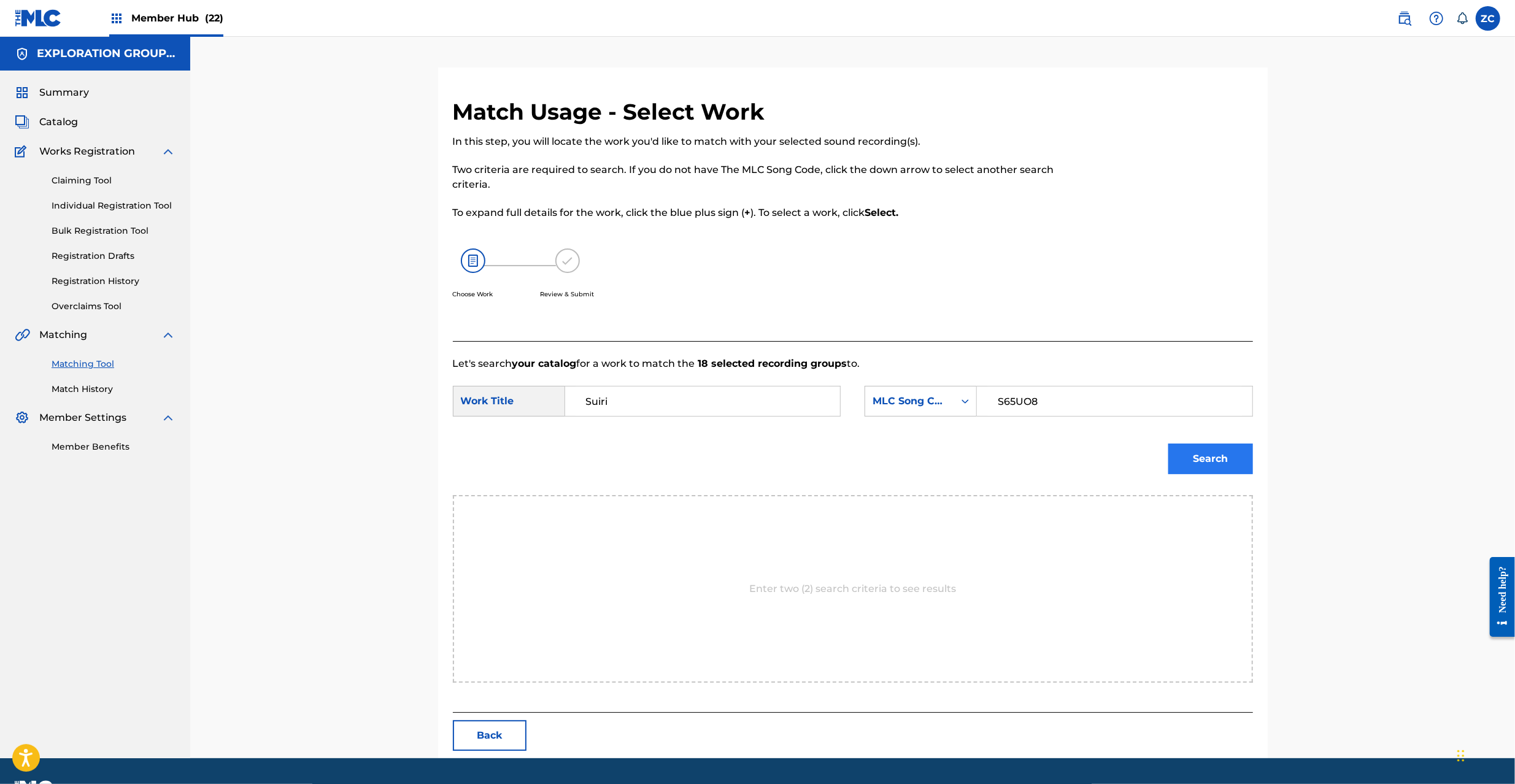
type input "S65UO8"
click at [1213, 452] on button "Search" at bounding box center [1211, 459] width 85 height 30
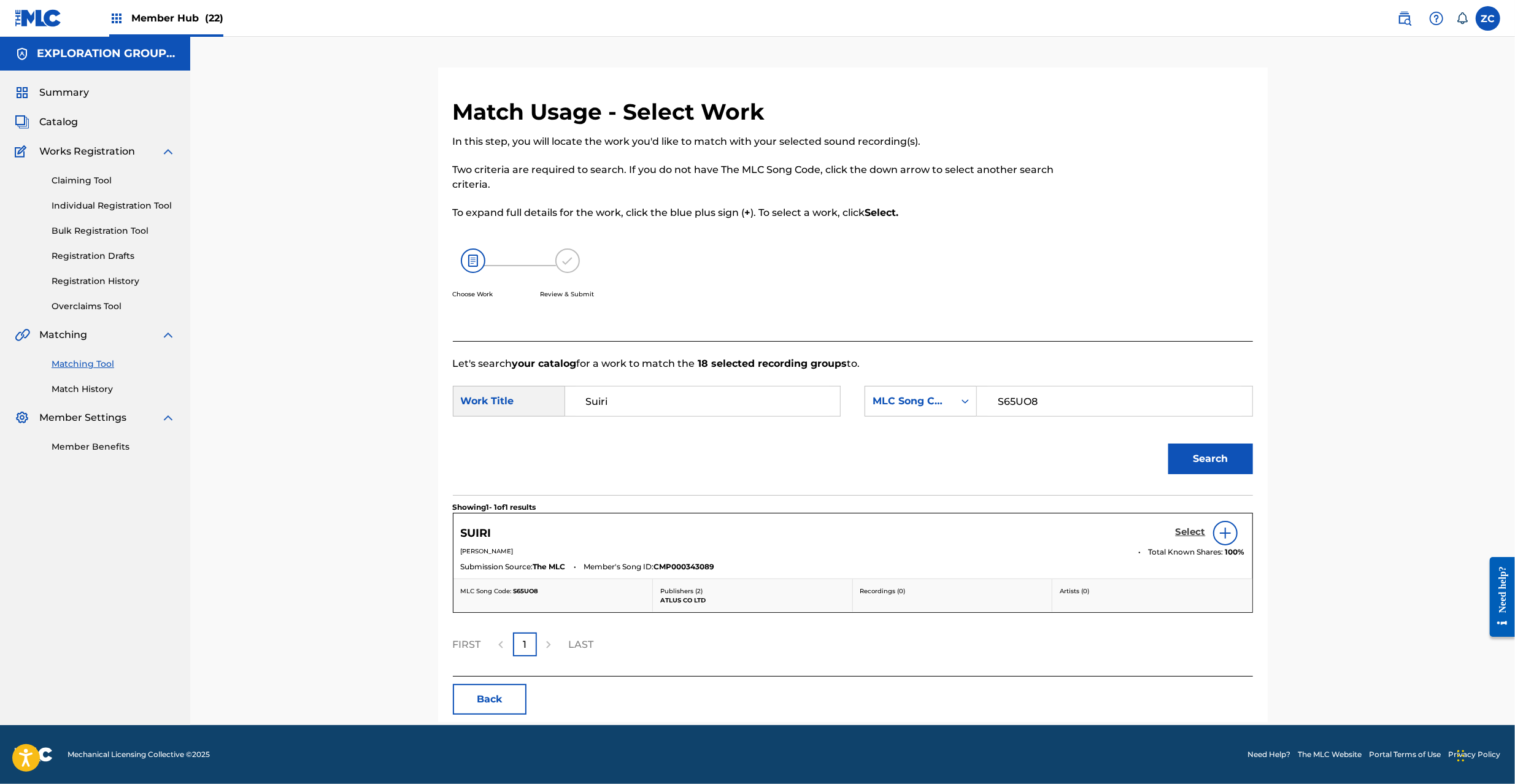
click at [1186, 537] on h5 "Select" at bounding box center [1191, 532] width 30 height 12
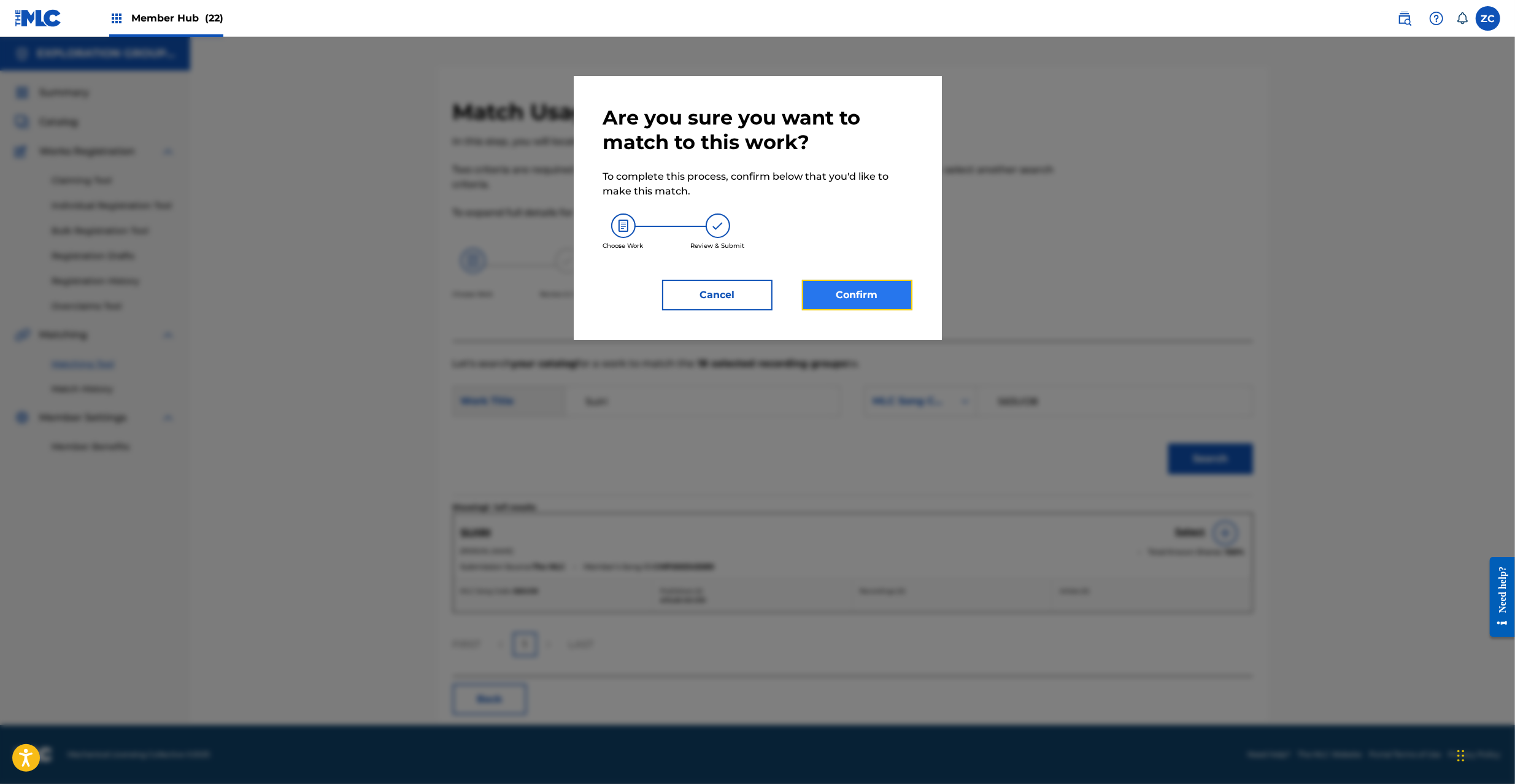
click at [825, 297] on button "Confirm" at bounding box center [857, 294] width 111 height 30
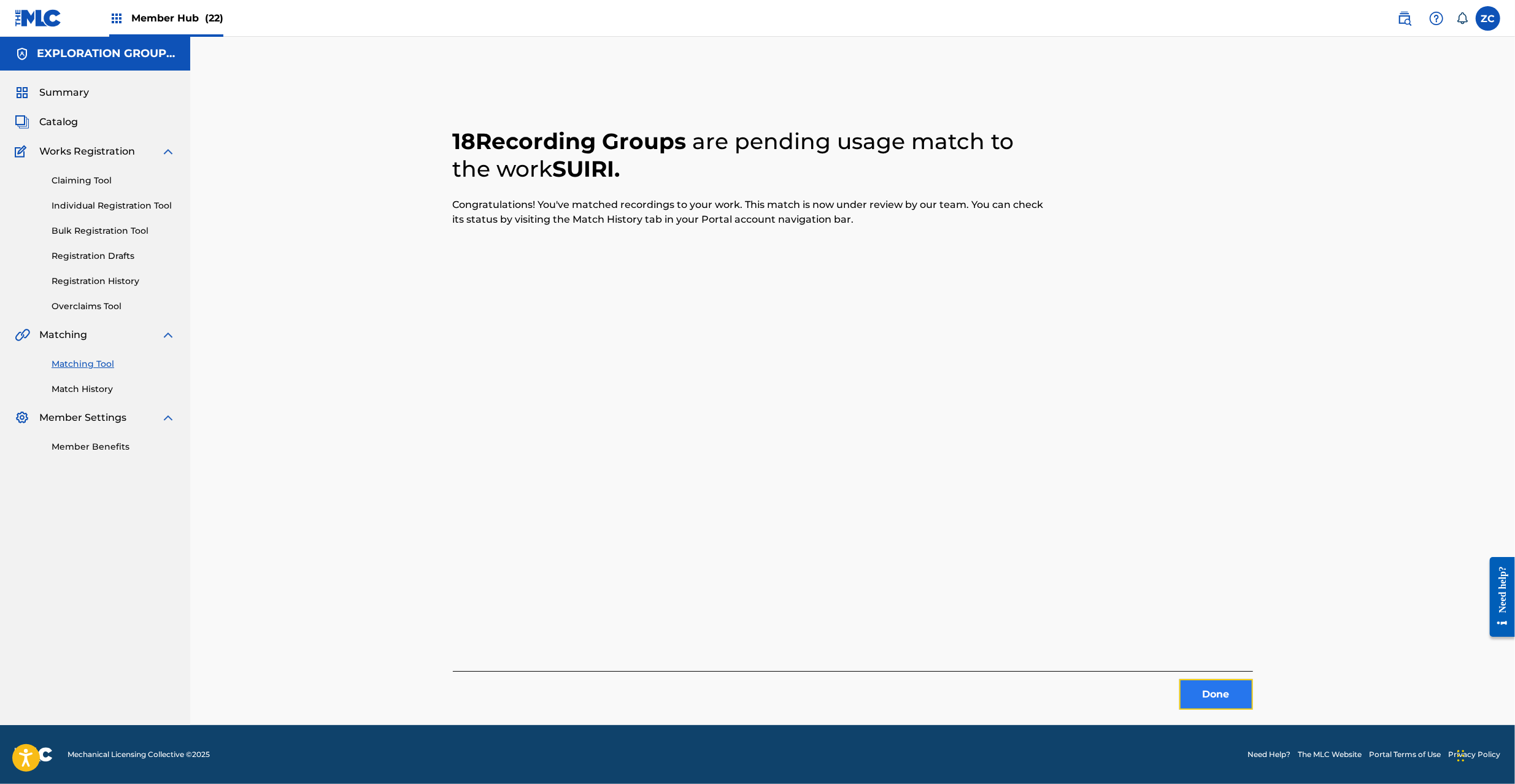
click at [1206, 705] on button "Done" at bounding box center [1216, 694] width 74 height 30
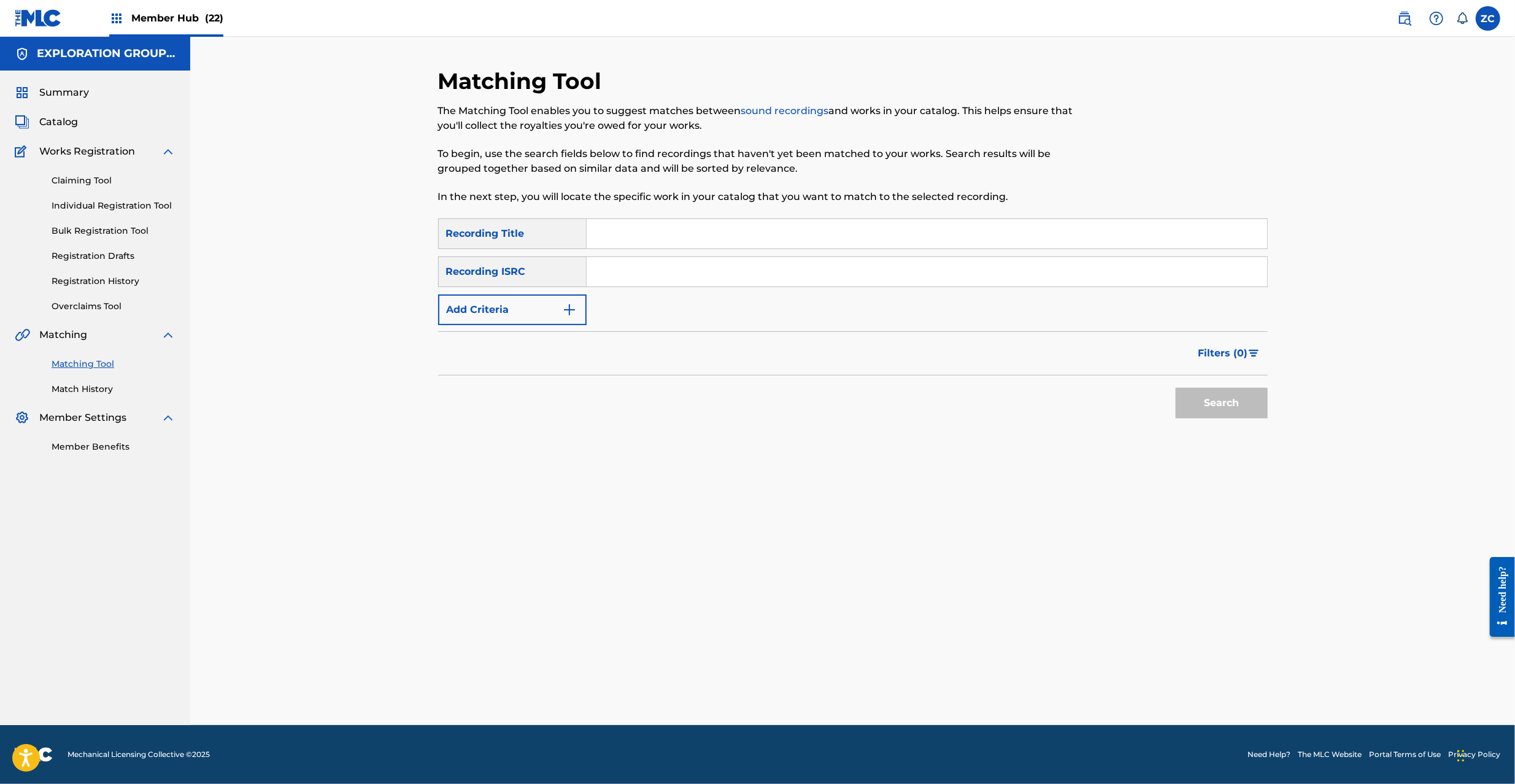
drag, startPoint x: 798, startPoint y: 275, endPoint x: 821, endPoint y: 288, distance: 26.4
click at [798, 275] on input "Search Form" at bounding box center [926, 272] width 680 height 30
click at [1215, 409] on button "Search" at bounding box center [1222, 403] width 92 height 30
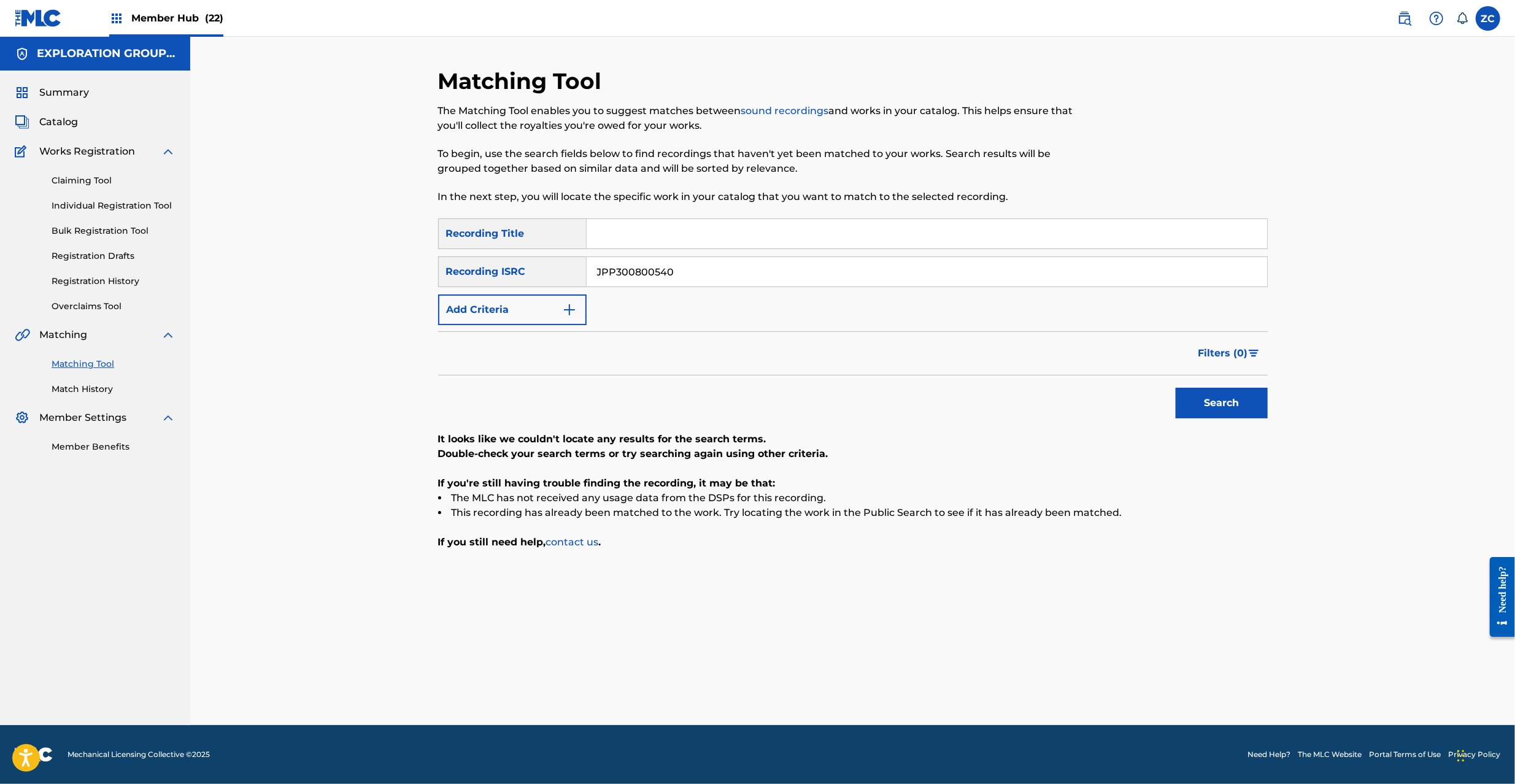
drag, startPoint x: 769, startPoint y: 273, endPoint x: 818, endPoint y: 295, distance: 53.7
click at [769, 273] on input "JPP300800540" at bounding box center [926, 272] width 680 height 30
click at [1230, 404] on button "Search" at bounding box center [1222, 403] width 92 height 30
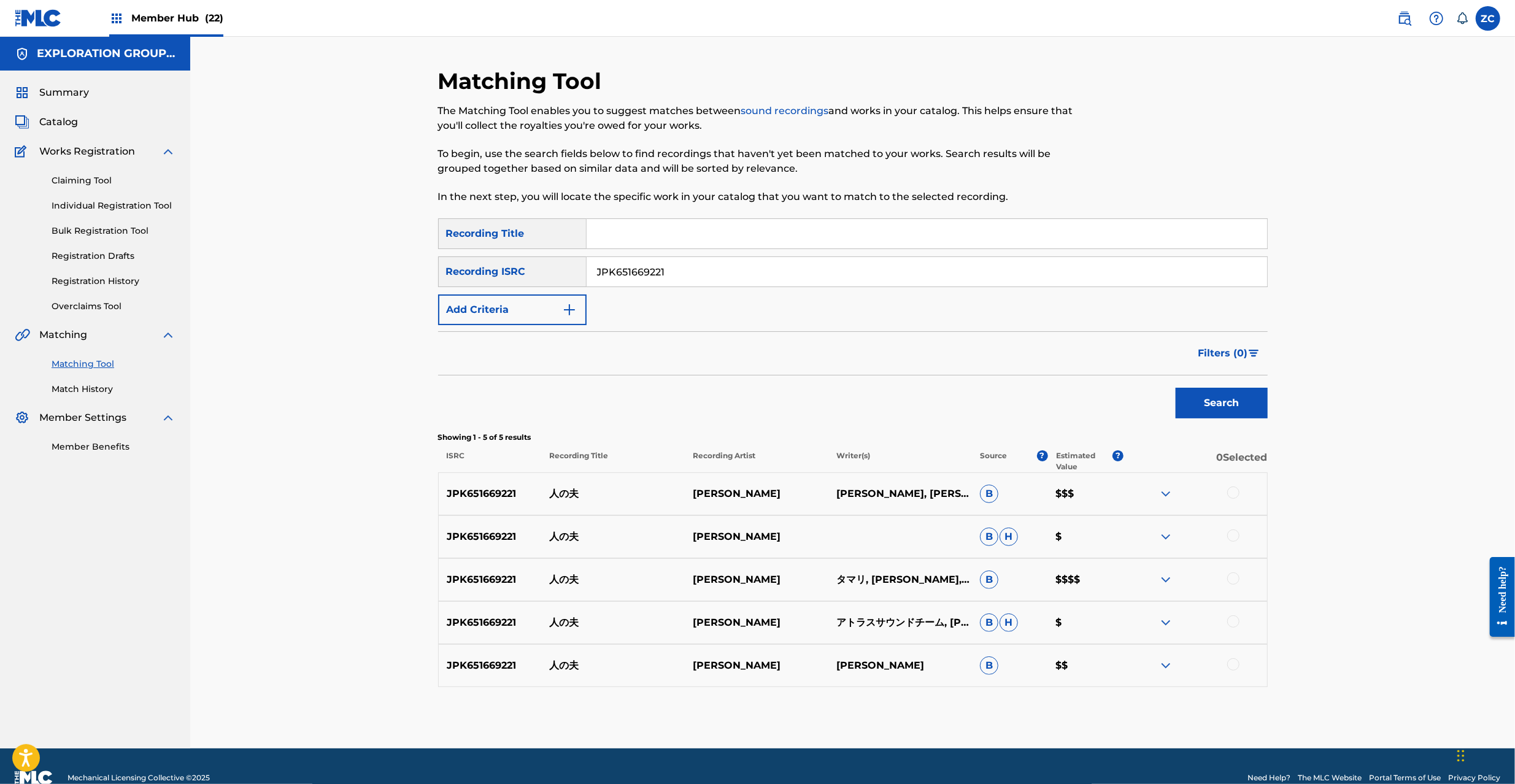
click at [1233, 490] on div at bounding box center [1233, 493] width 13 height 13
drag, startPoint x: 1233, startPoint y: 538, endPoint x: 1233, endPoint y: 545, distance: 7.0
click at [1233, 539] on div at bounding box center [1233, 535] width 13 height 13
click at [1236, 577] on div at bounding box center [1233, 578] width 13 height 13
click at [1236, 622] on div at bounding box center [1233, 621] width 13 height 13
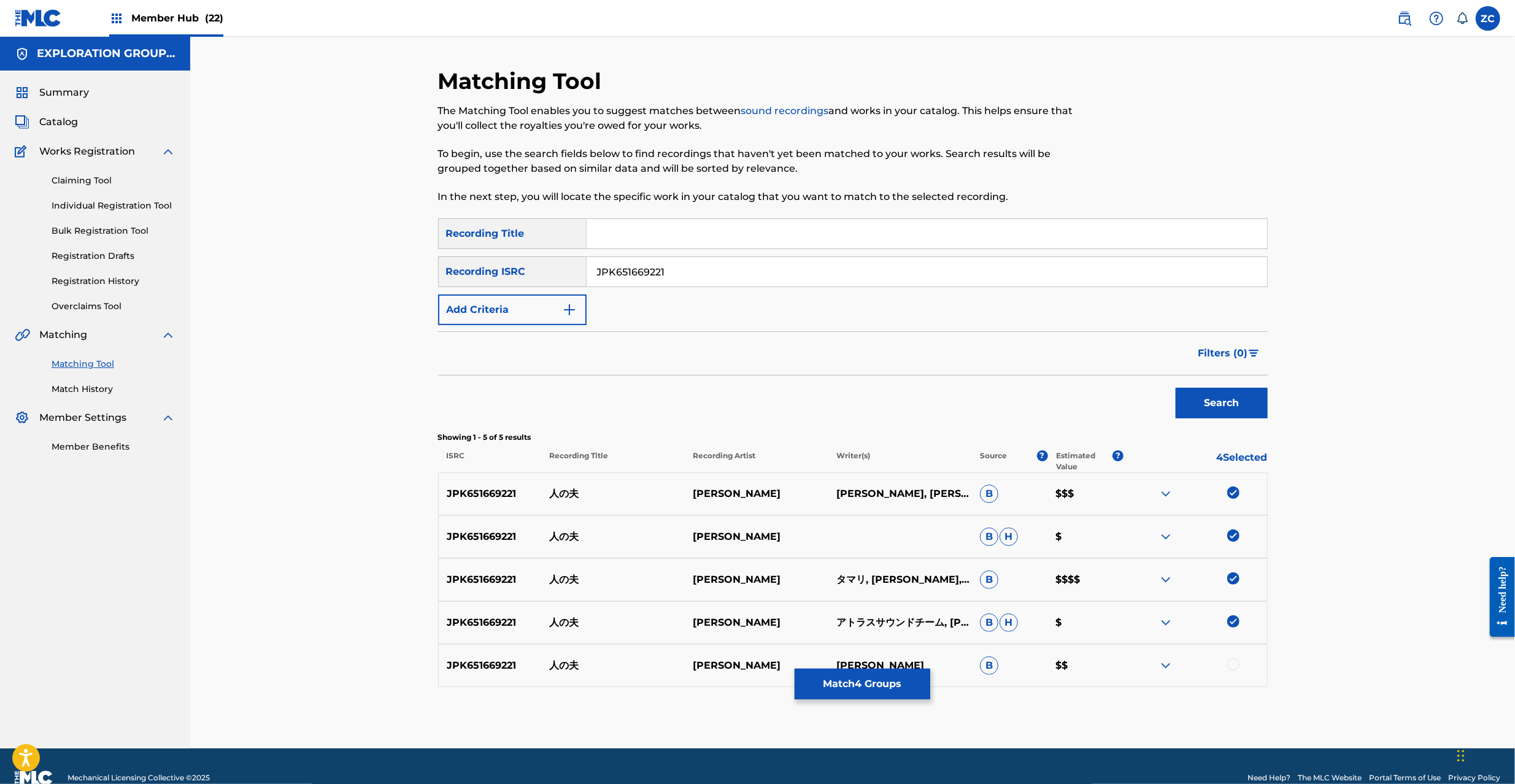
click at [1231, 669] on div at bounding box center [1233, 664] width 13 height 13
click at [758, 276] on input "JPK651669221" at bounding box center [926, 272] width 680 height 30
type input "JPK651366719"
click at [1216, 409] on button "Search" at bounding box center [1222, 403] width 92 height 30
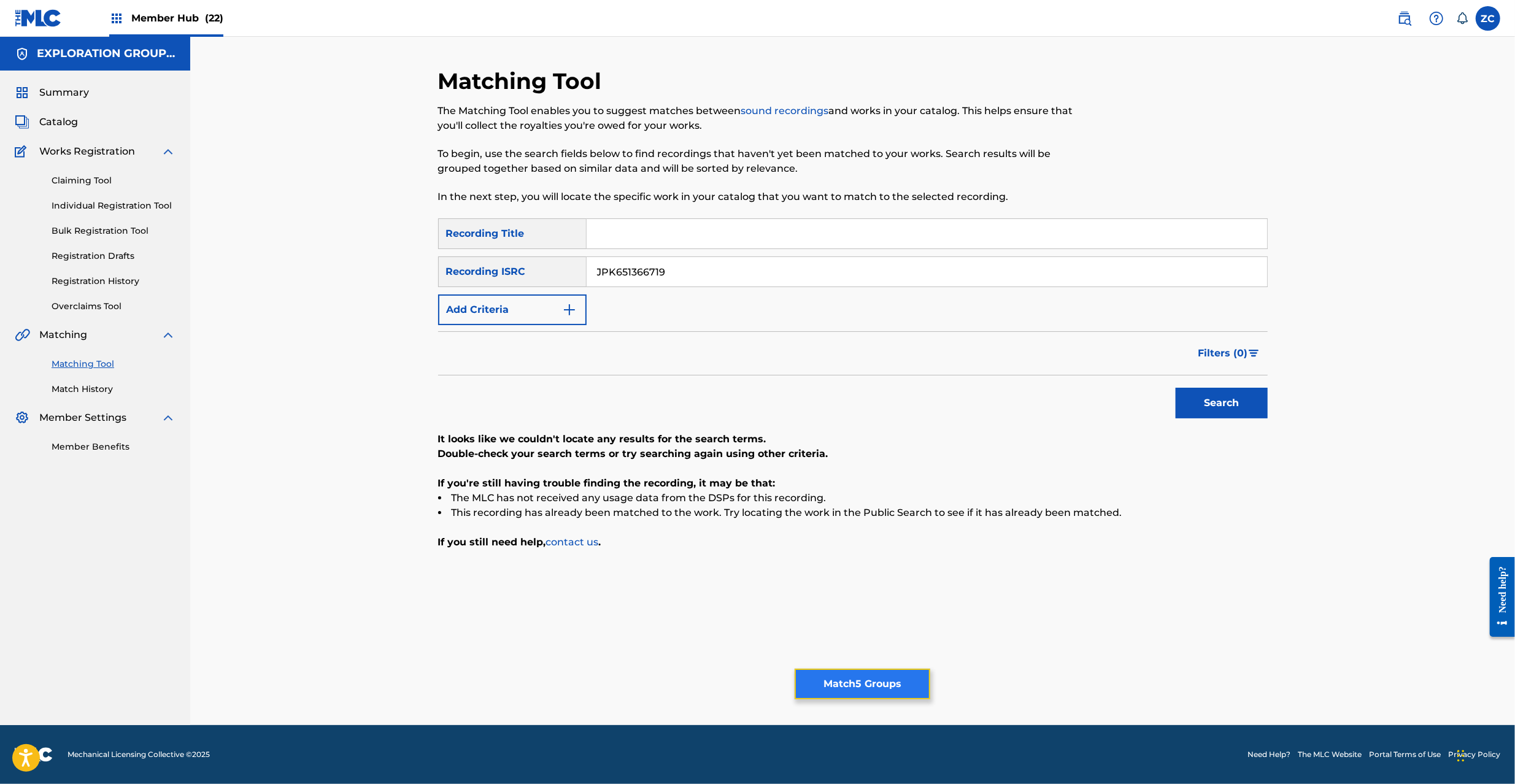
click at [863, 681] on button "Match 5 Groups" at bounding box center [862, 684] width 135 height 30
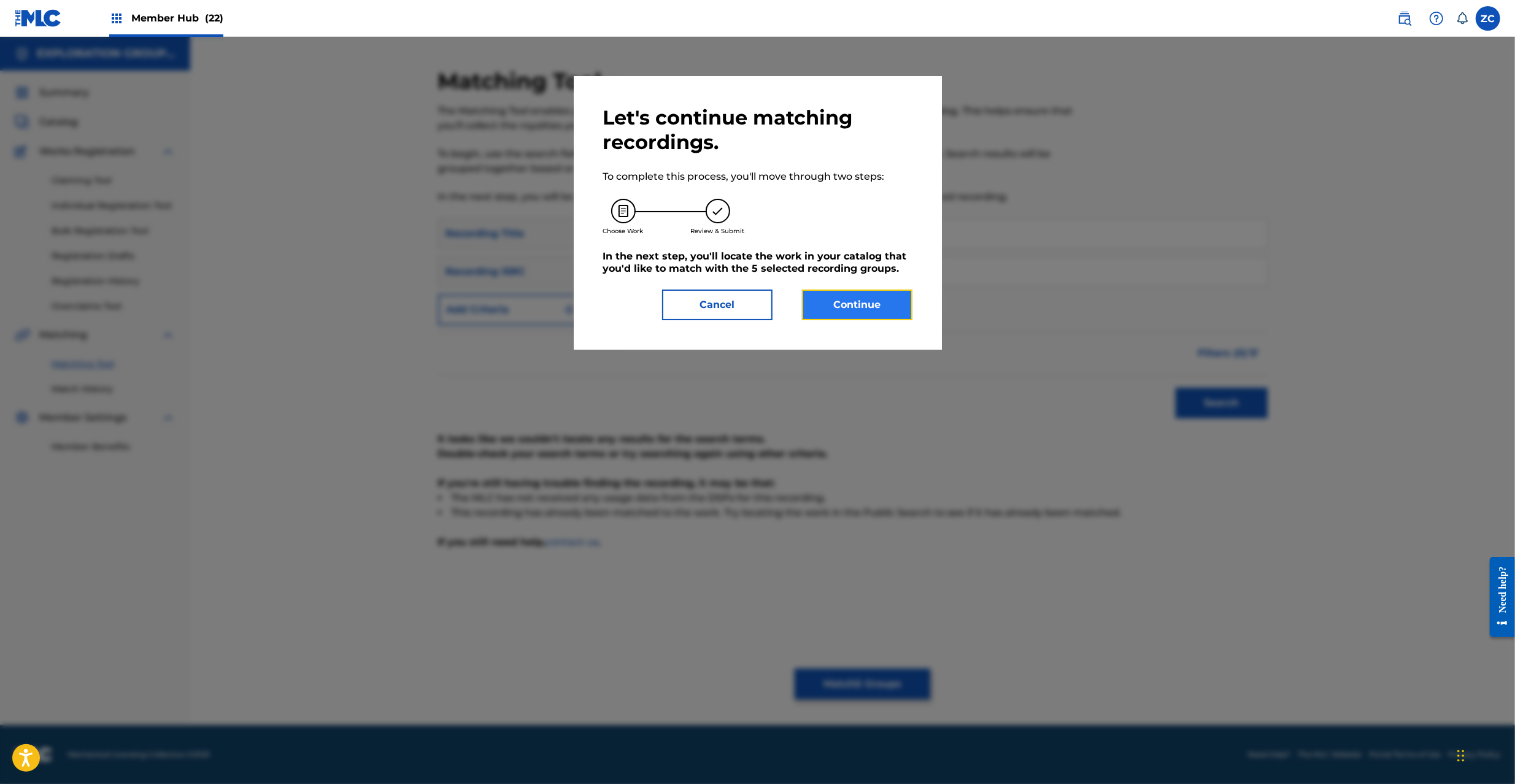
click at [874, 305] on button "Continue" at bounding box center [857, 305] width 111 height 30
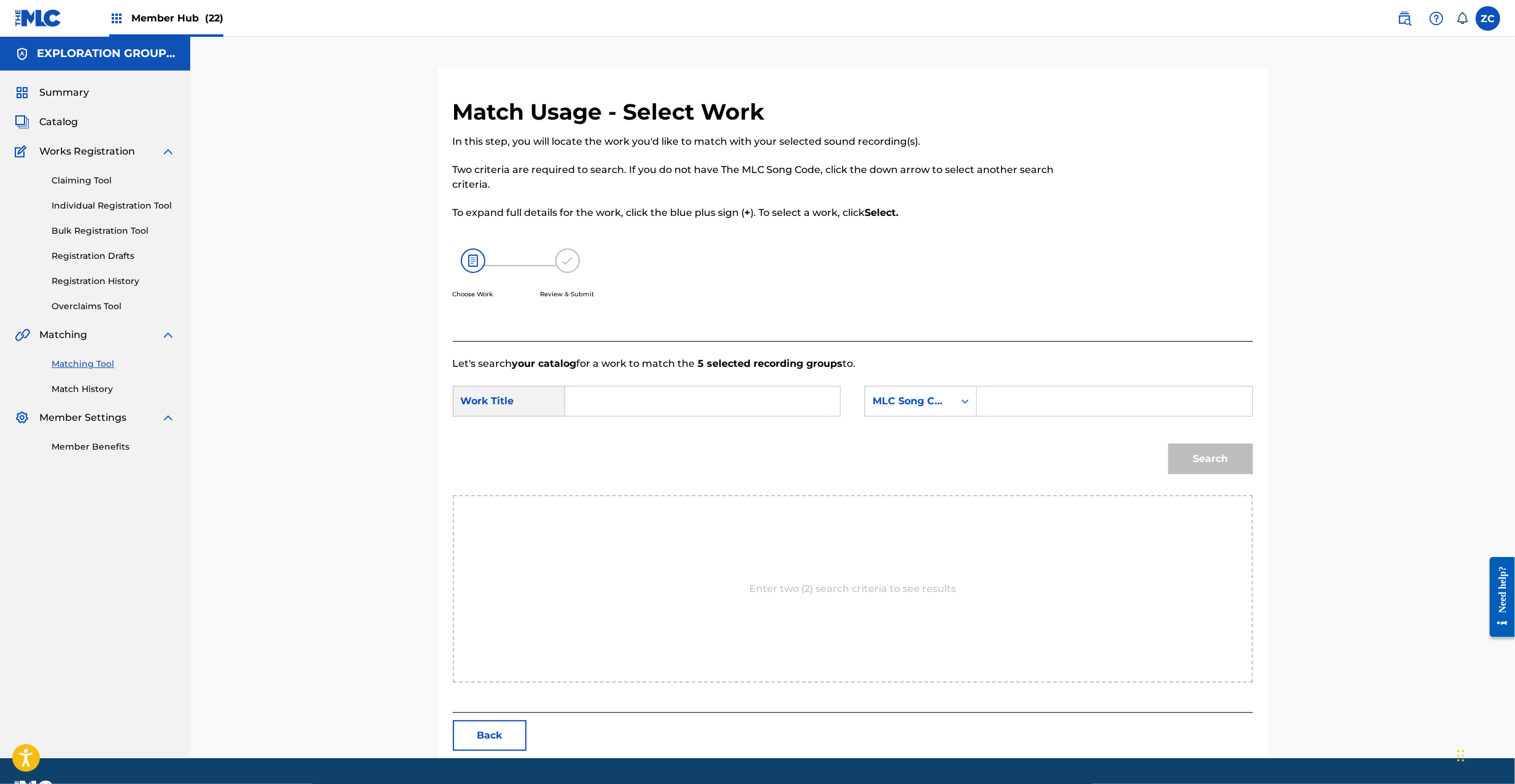
click at [636, 406] on input "Search Form" at bounding box center [702, 401] width 254 height 30
click at [691, 403] on input "Hitono Mono HP540L" at bounding box center [702, 401] width 254 height 30
type input "Hitono Mono"
click at [1054, 406] on input "Search Form" at bounding box center [1114, 401] width 254 height 30
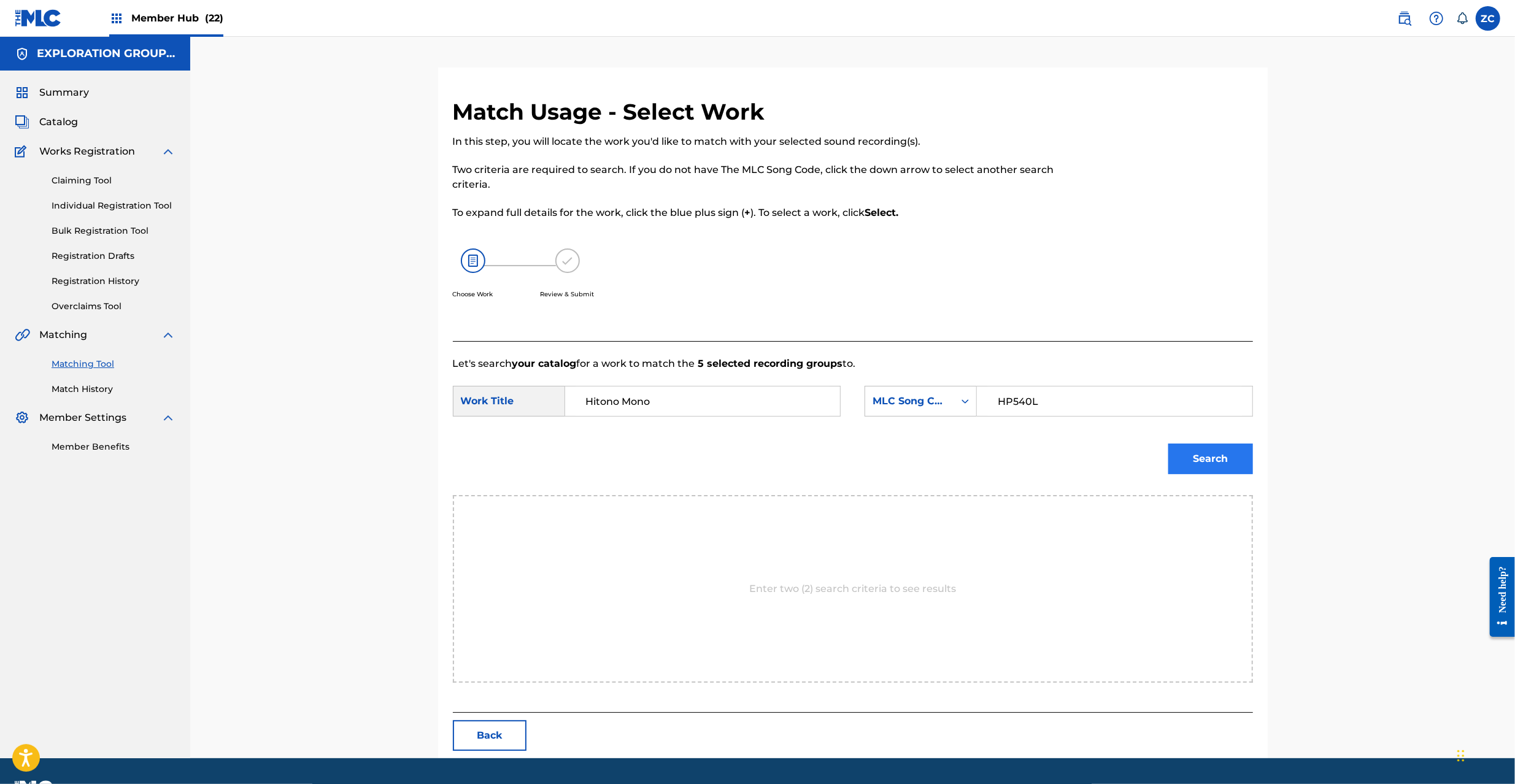
type input "HP540L"
click at [1218, 458] on button "Search" at bounding box center [1211, 459] width 85 height 30
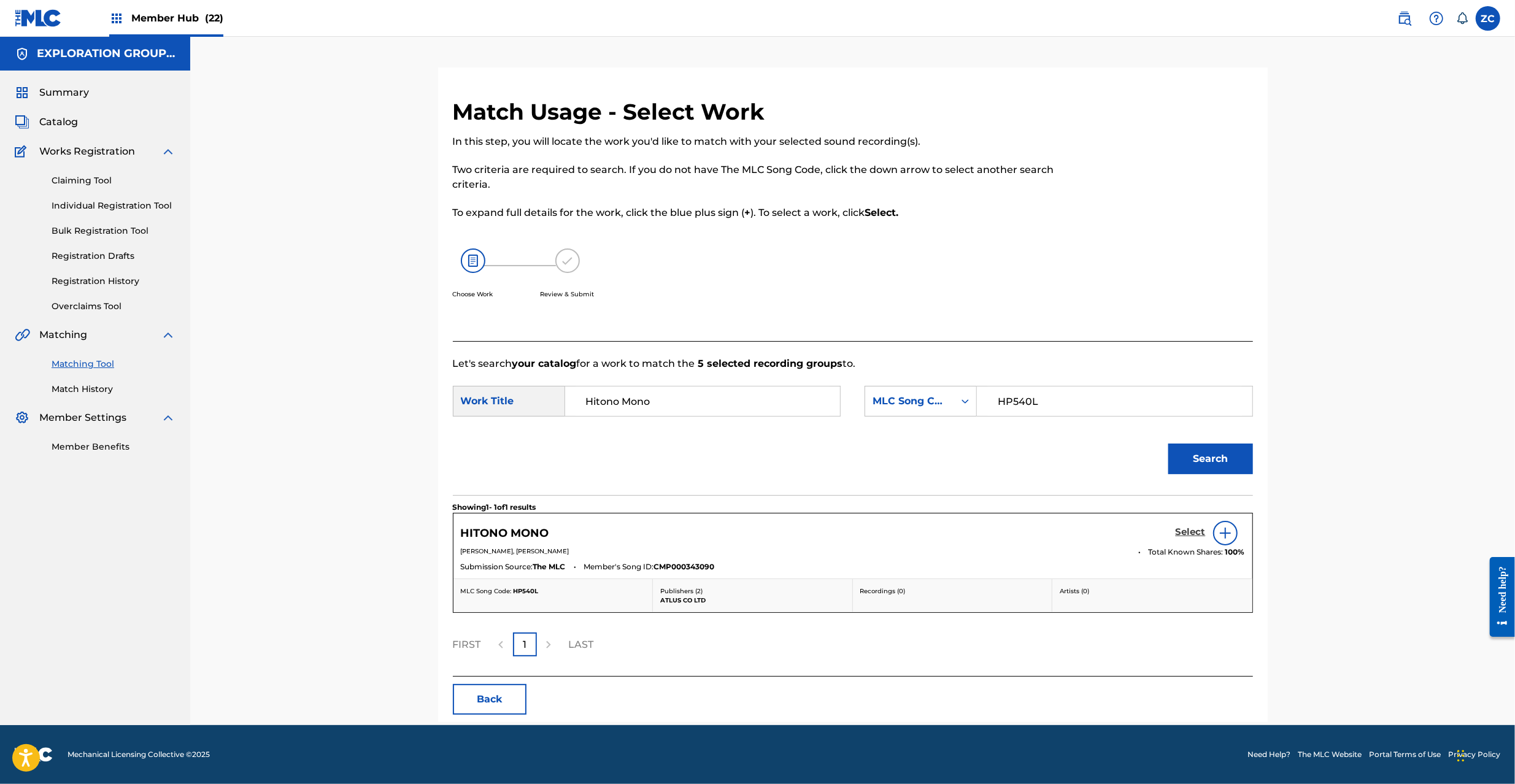
click at [1191, 533] on h5 "Select" at bounding box center [1191, 532] width 30 height 12
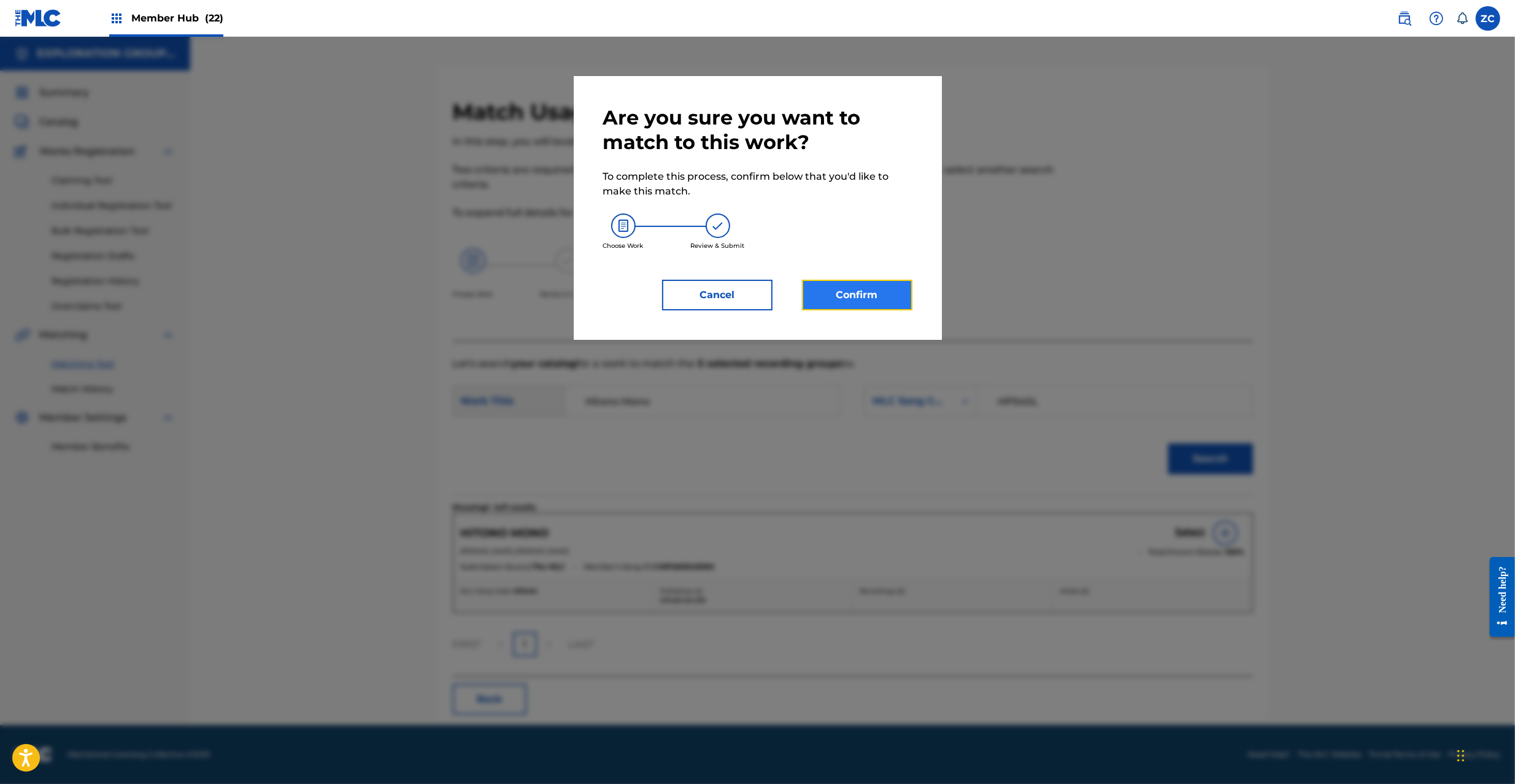
click at [877, 291] on button "Confirm" at bounding box center [857, 294] width 111 height 30
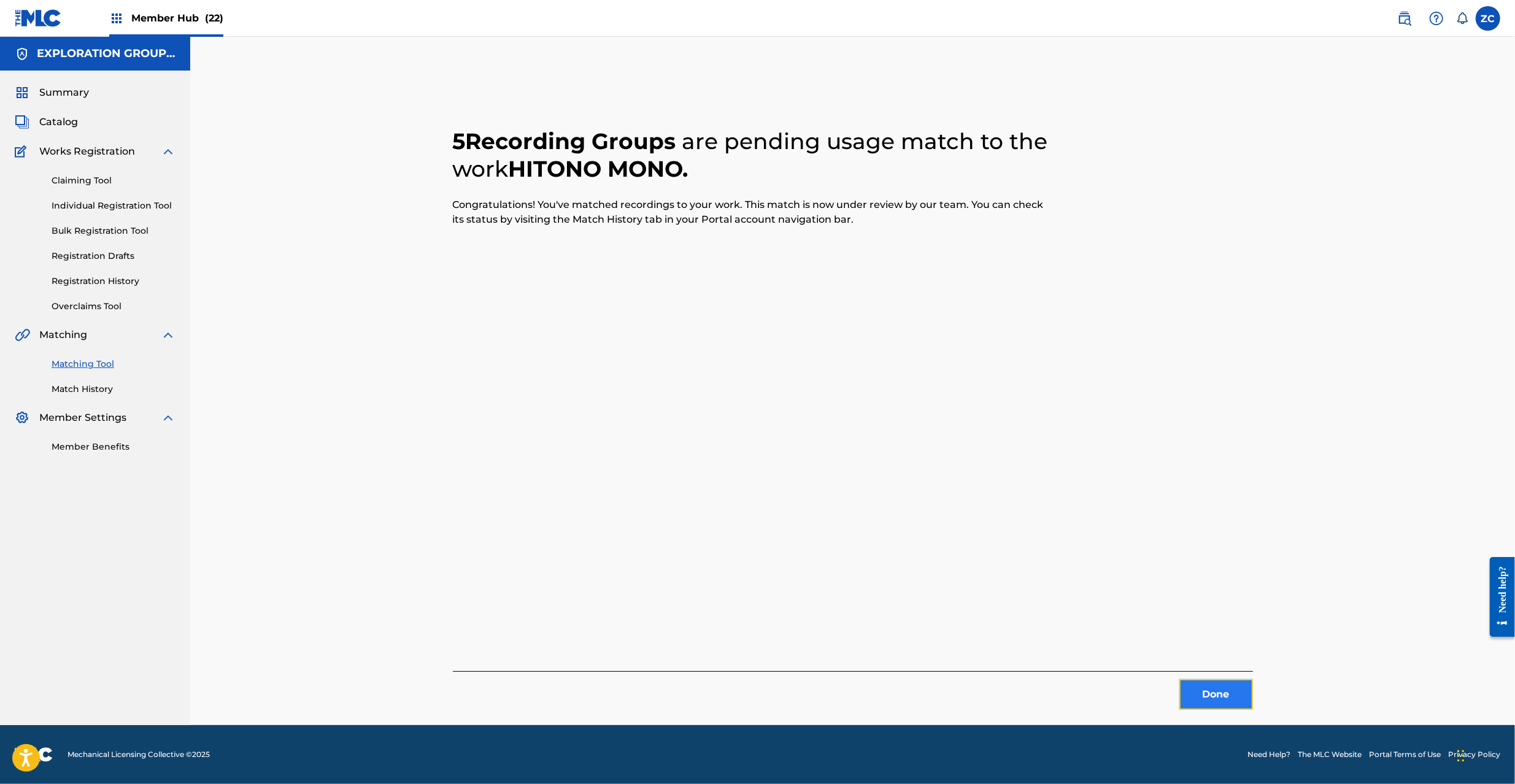
click at [1212, 680] on button "Done" at bounding box center [1216, 694] width 74 height 30
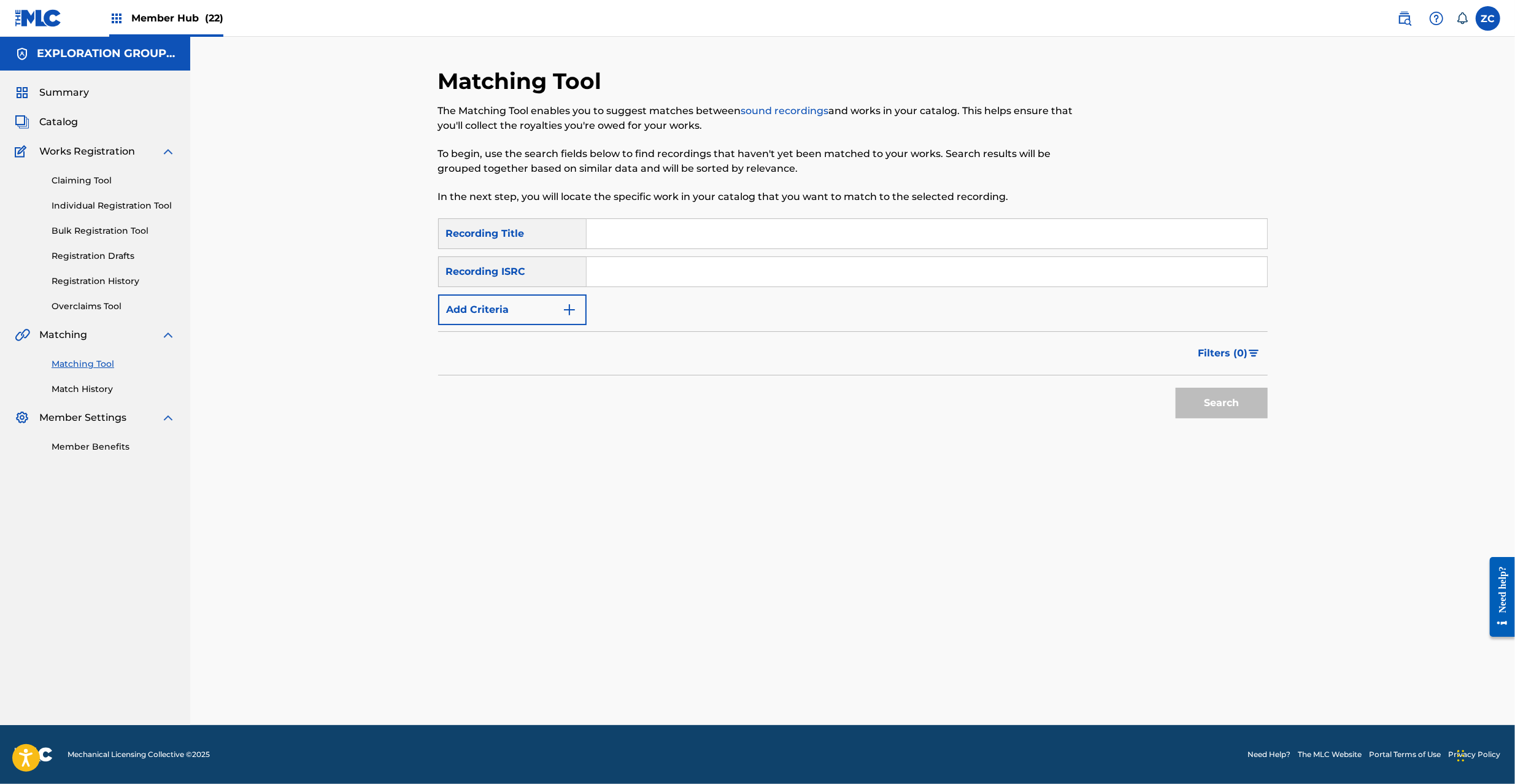
click at [853, 276] on input "Search Form" at bounding box center [926, 272] width 680 height 30
type input "JPK652201001"
click at [1246, 401] on button "Search" at bounding box center [1222, 403] width 92 height 30
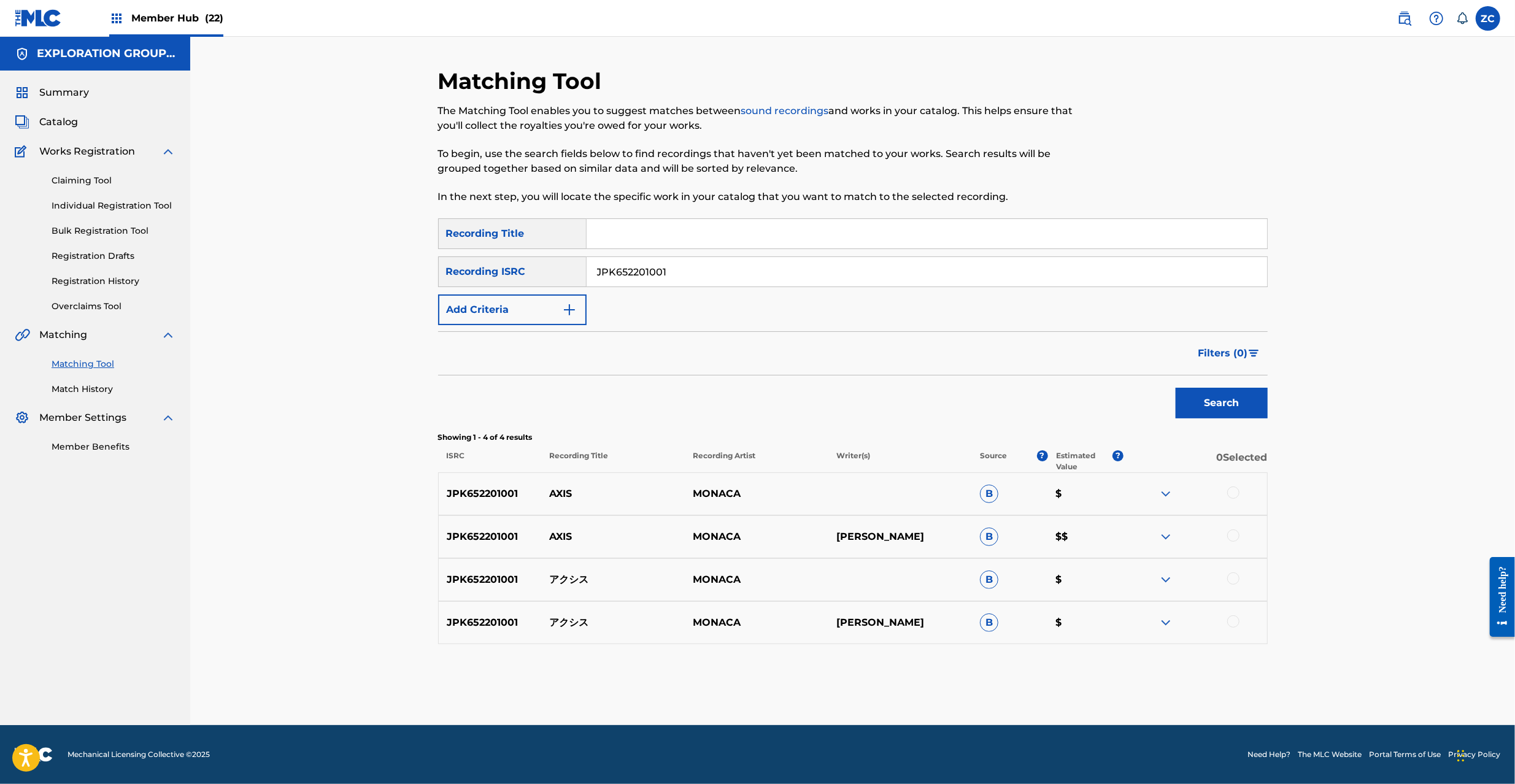
click at [1237, 492] on div at bounding box center [1233, 493] width 13 height 13
click at [1238, 540] on div at bounding box center [1195, 537] width 143 height 15
click at [1238, 583] on div at bounding box center [1195, 580] width 143 height 15
drag, startPoint x: 1233, startPoint y: 573, endPoint x: 1233, endPoint y: 537, distance: 36.0
click at [1233, 572] on div at bounding box center [1233, 578] width 13 height 13
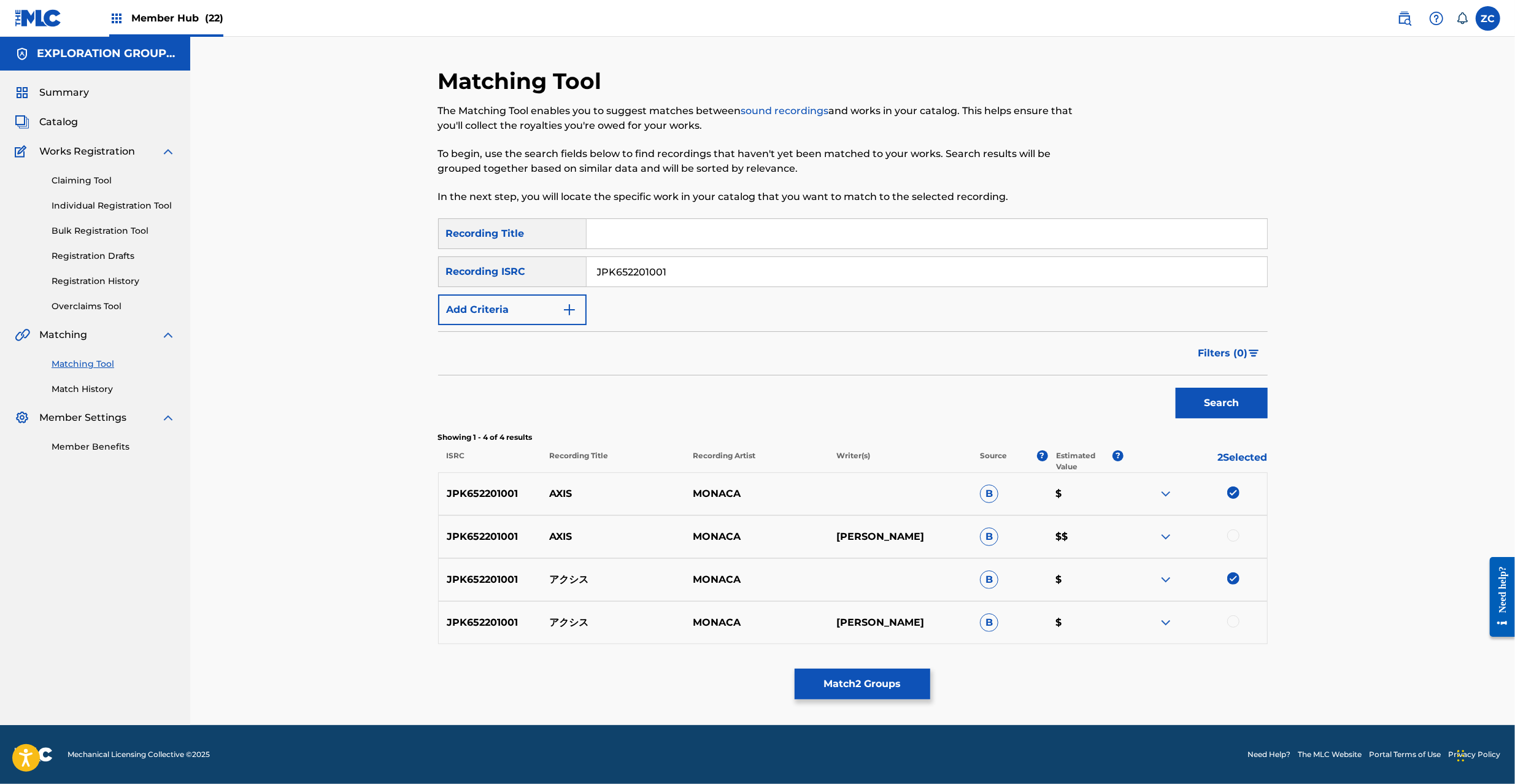
click at [1233, 536] on div at bounding box center [1233, 535] width 13 height 13
click at [1237, 627] on div at bounding box center [1195, 623] width 143 height 15
click at [1235, 624] on div at bounding box center [1233, 621] width 13 height 13
click at [862, 678] on button "Match 4 Groups" at bounding box center [862, 684] width 135 height 30
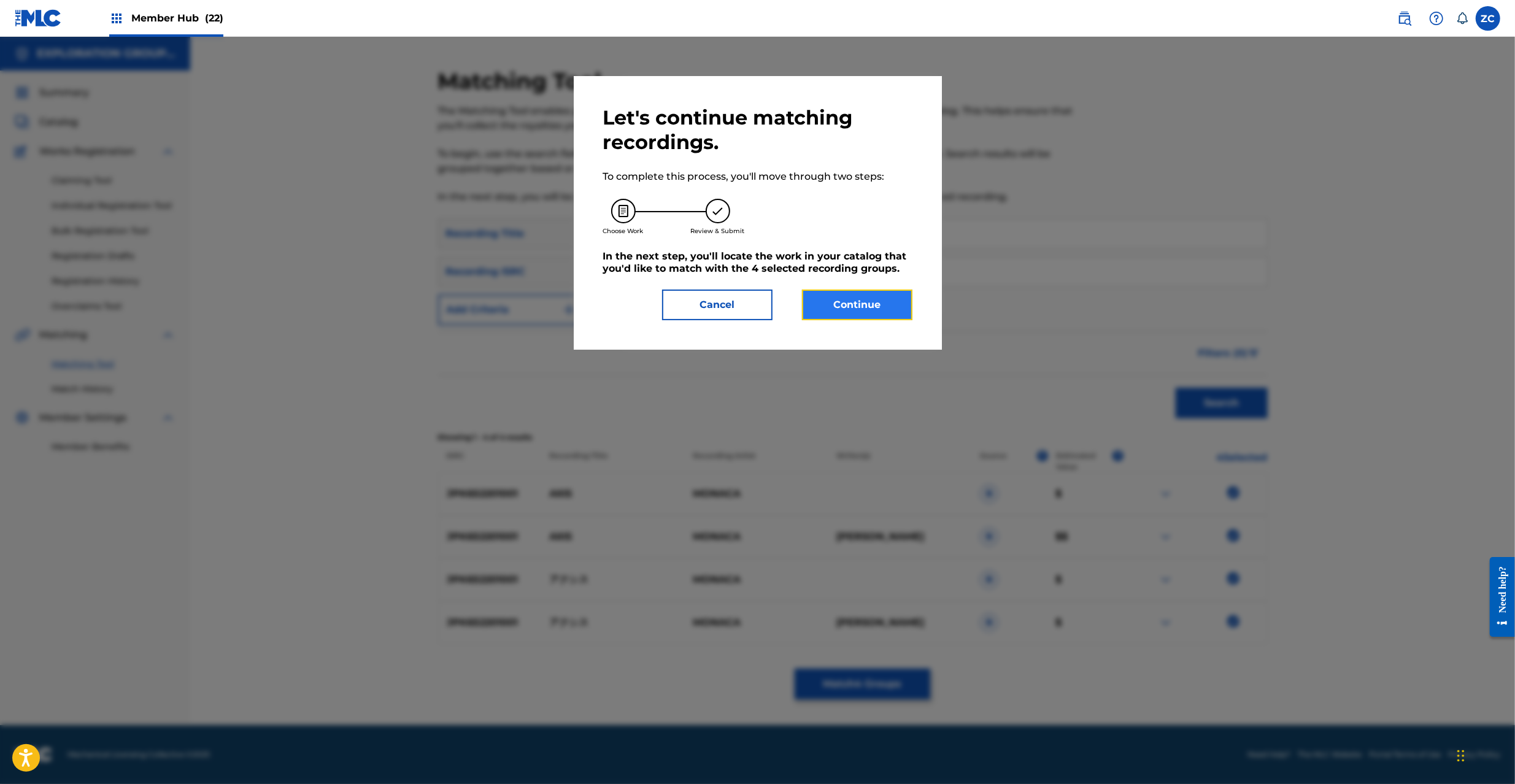
click at [867, 320] on button "Continue" at bounding box center [857, 305] width 111 height 30
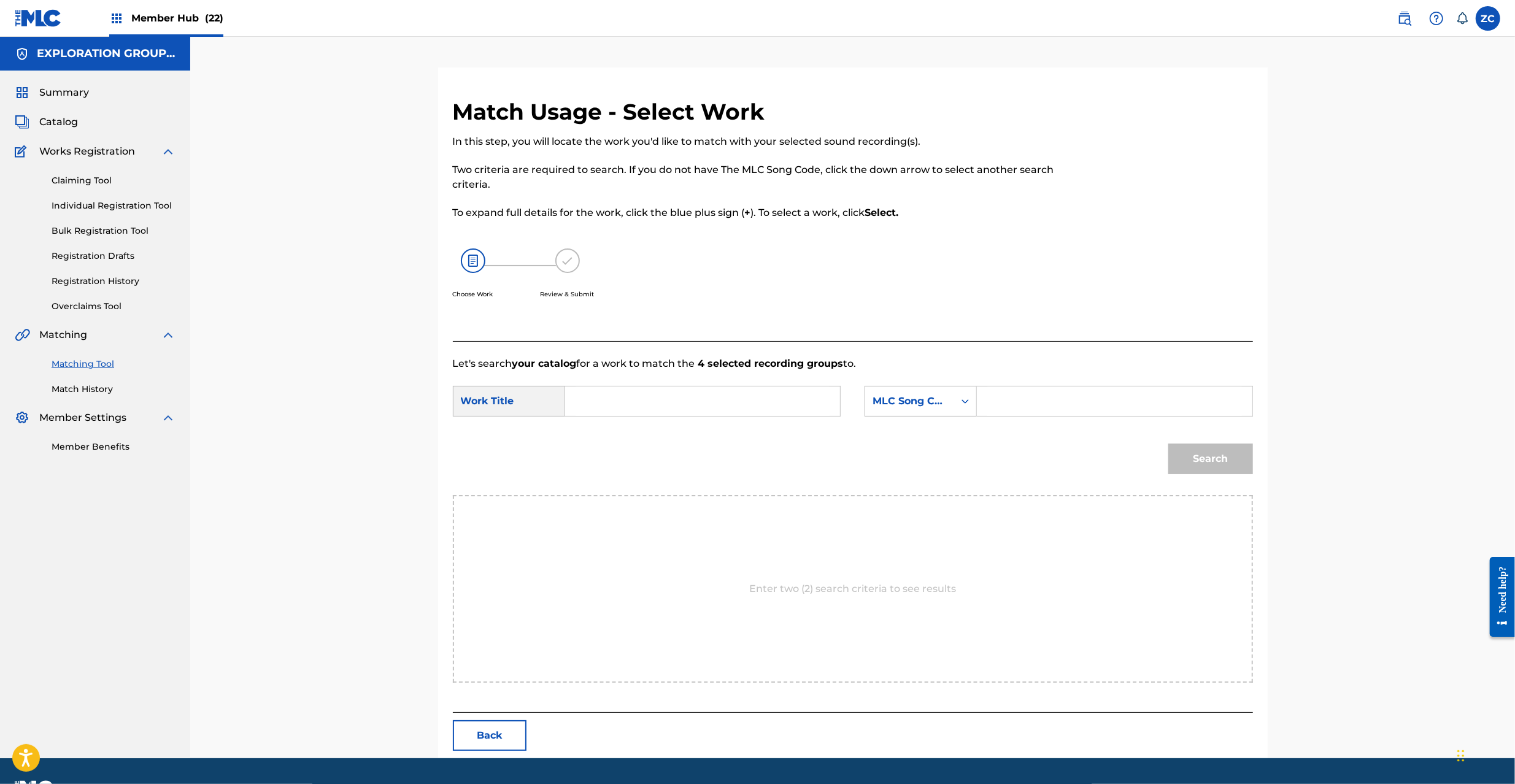
click at [726, 401] on input "Search Form" at bounding box center [702, 401] width 254 height 30
click at [673, 403] on input "Akushisu AY83FB" at bounding box center [702, 401] width 254 height 30
type input "Akushisu"
click at [1073, 400] on input "Search Form" at bounding box center [1114, 401] width 254 height 30
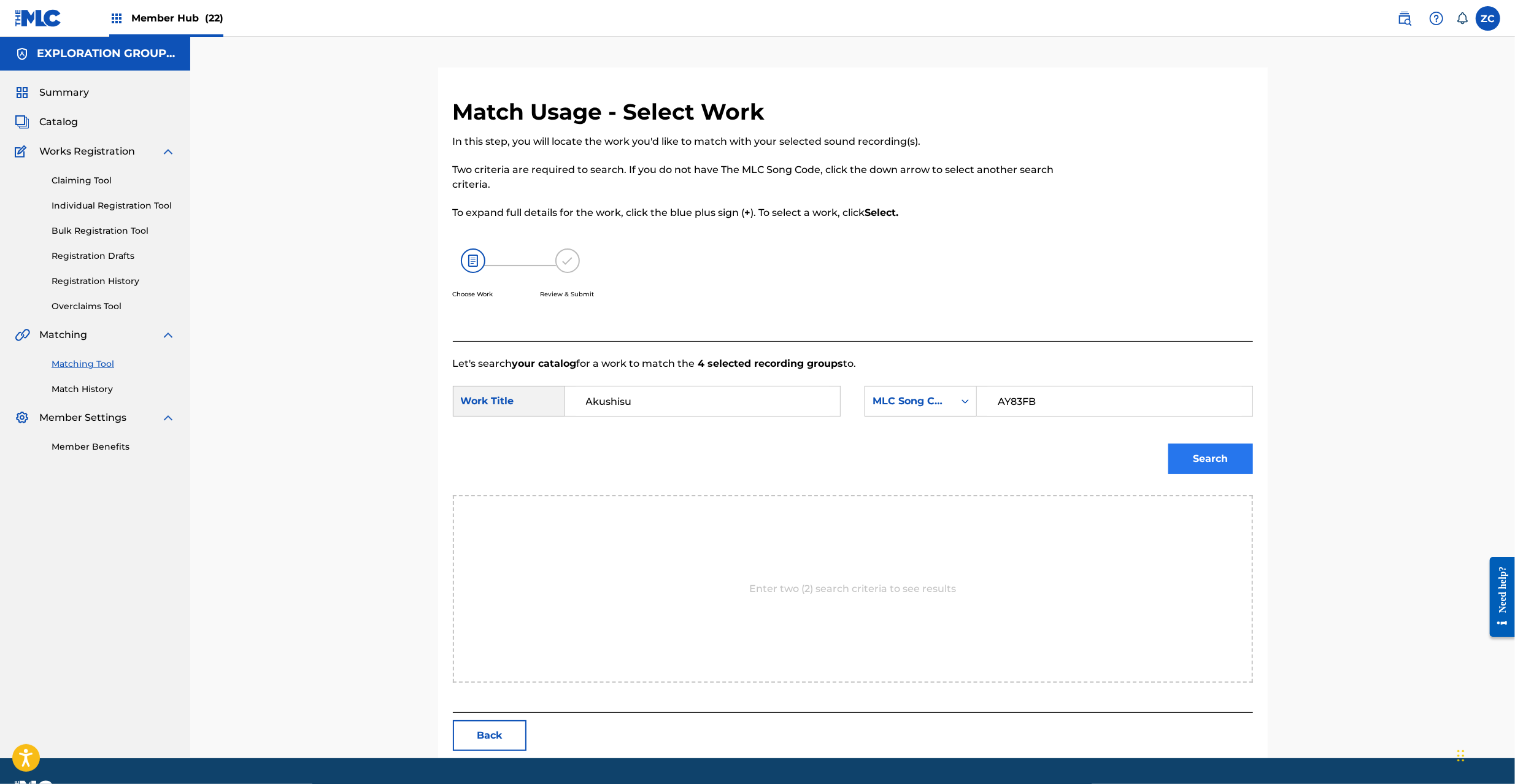
type input "AY83FB"
click at [1218, 452] on button "Search" at bounding box center [1211, 459] width 85 height 30
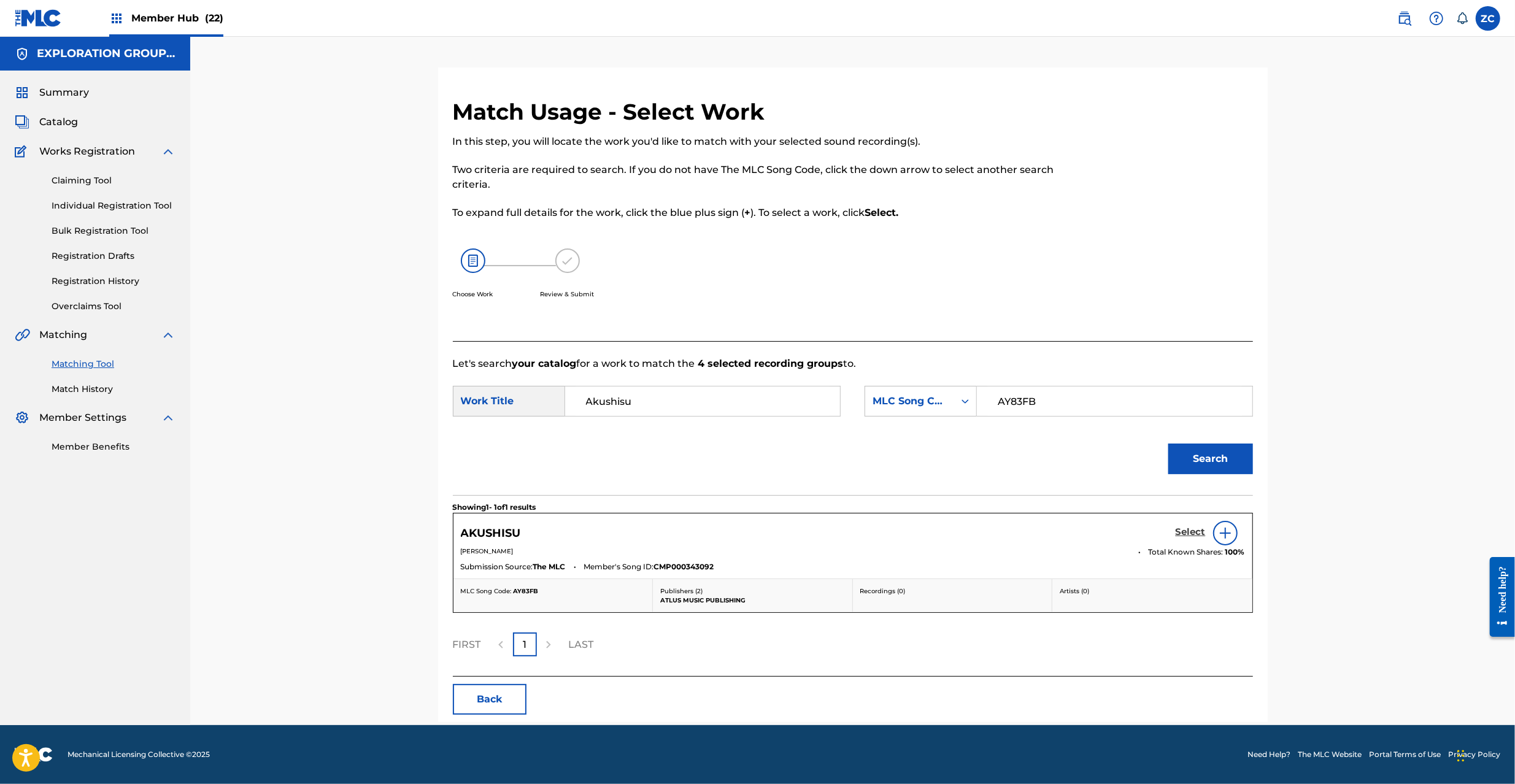
click at [1191, 526] on h5 "Select" at bounding box center [1191, 532] width 30 height 12
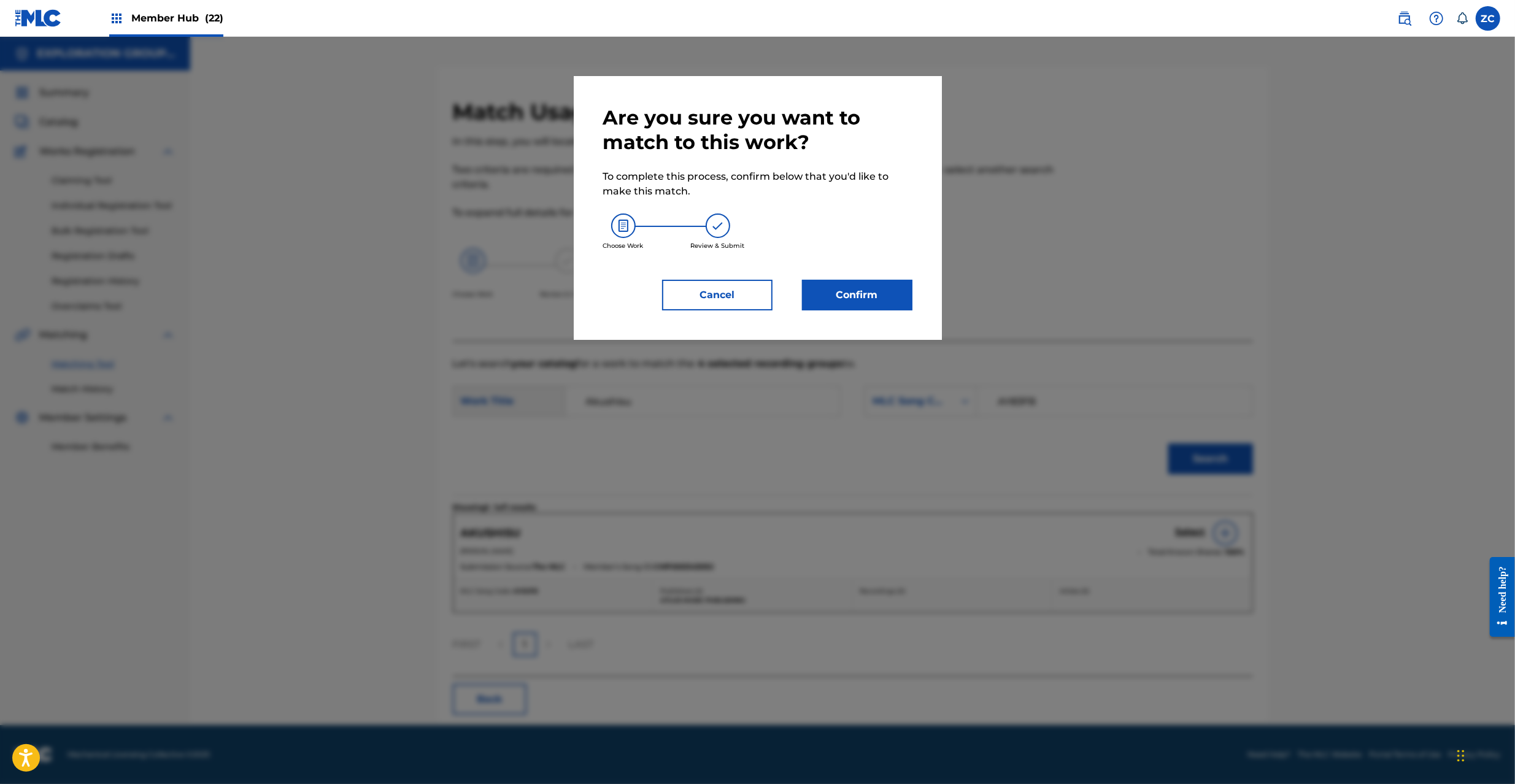
click at [870, 314] on div "Are you sure you want to match to this work? To complete this process, confirm …" at bounding box center [758, 207] width 368 height 264
click at [873, 303] on button "Confirm" at bounding box center [857, 294] width 111 height 30
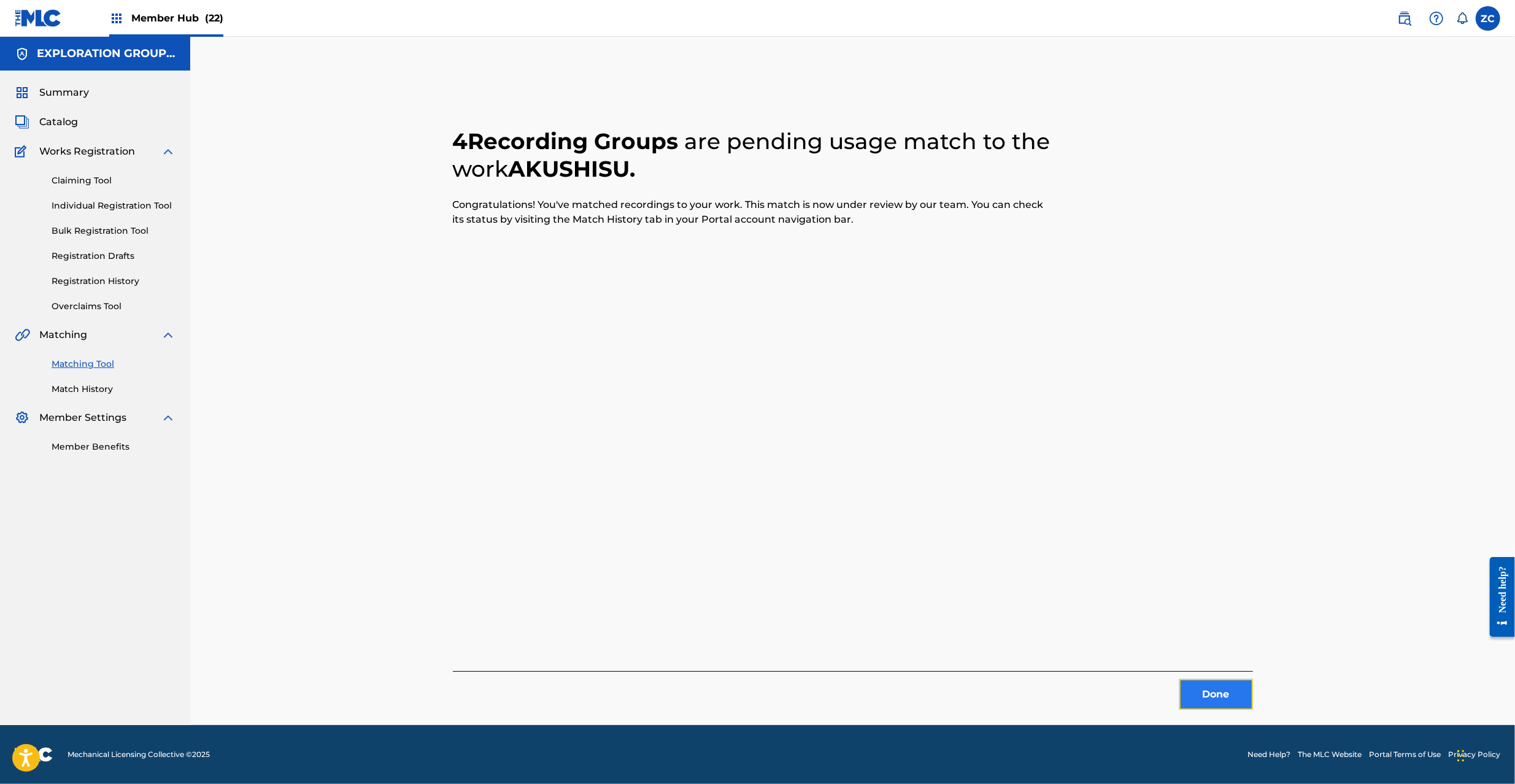
drag, startPoint x: 1225, startPoint y: 691, endPoint x: 1224, endPoint y: 684, distance: 7.1
click at [1224, 684] on button "Done" at bounding box center [1216, 694] width 74 height 30
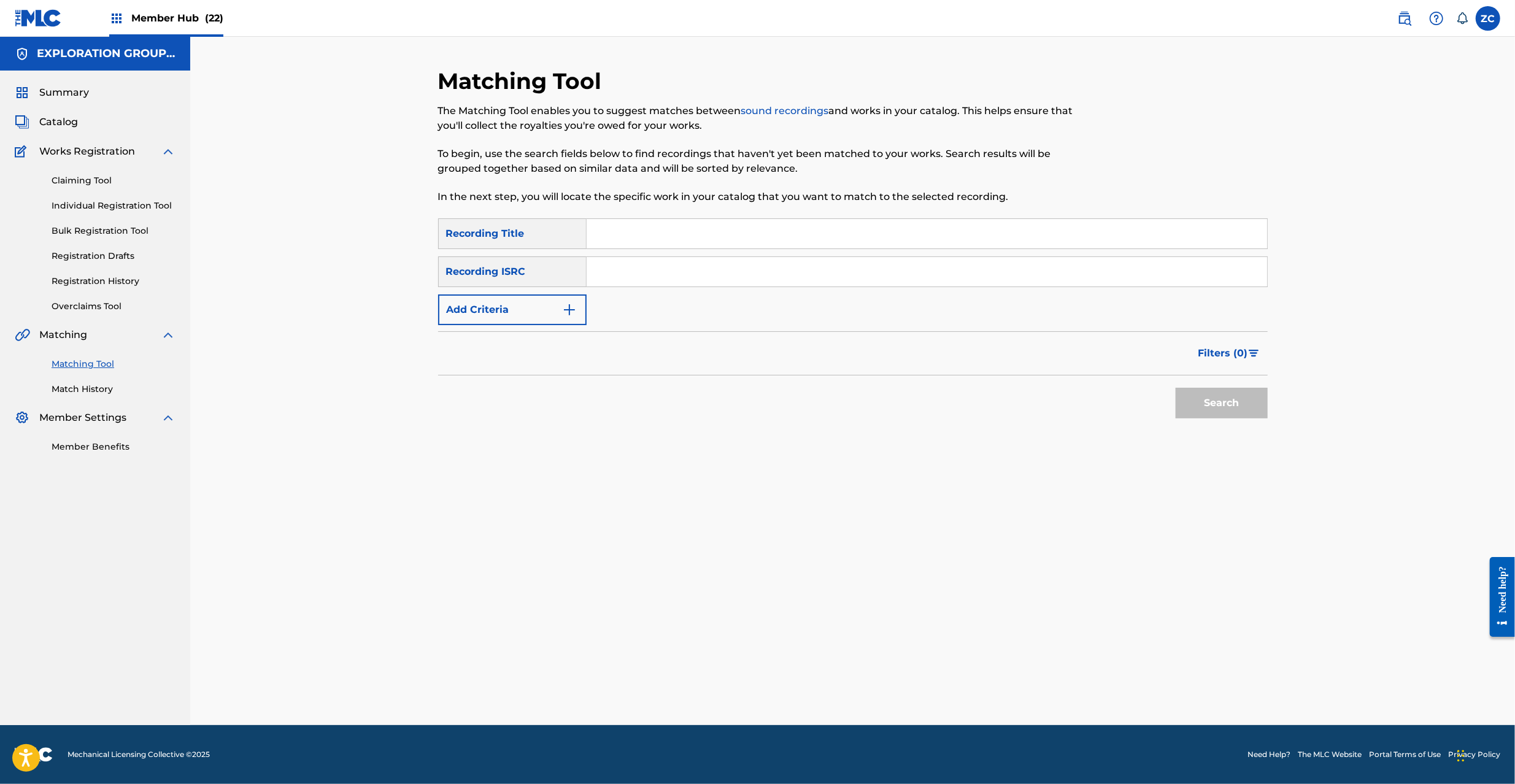
click at [954, 278] on input "Search Form" at bounding box center [926, 272] width 680 height 30
type input "JPK652200925"
click at [1218, 404] on button "Search" at bounding box center [1222, 403] width 92 height 30
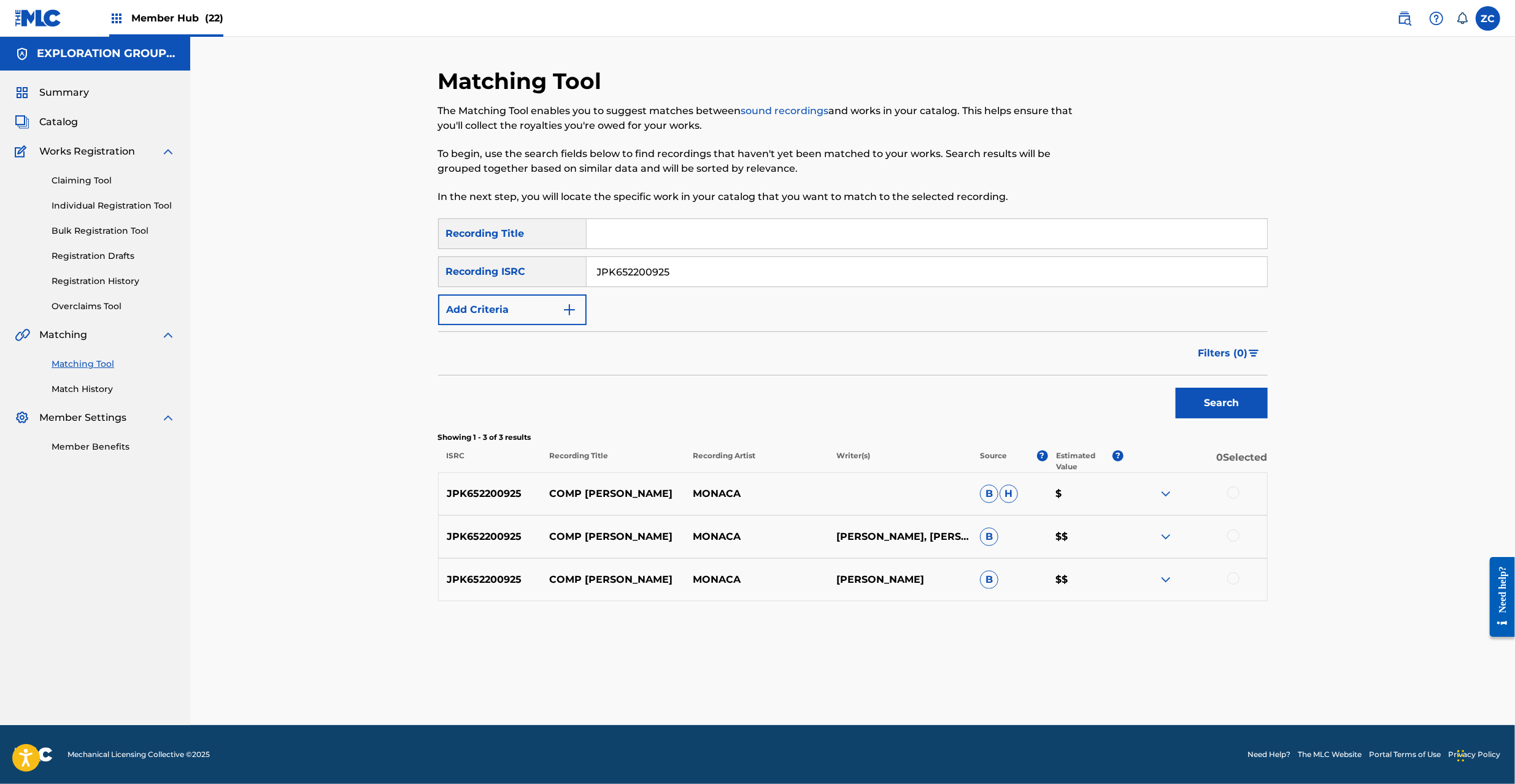
click at [1230, 489] on div at bounding box center [1233, 493] width 13 height 13
click at [1235, 534] on div at bounding box center [1233, 535] width 13 height 13
click at [1235, 577] on div at bounding box center [1233, 578] width 13 height 13
click at [846, 685] on button "Match 3 Groups" at bounding box center [862, 684] width 135 height 30
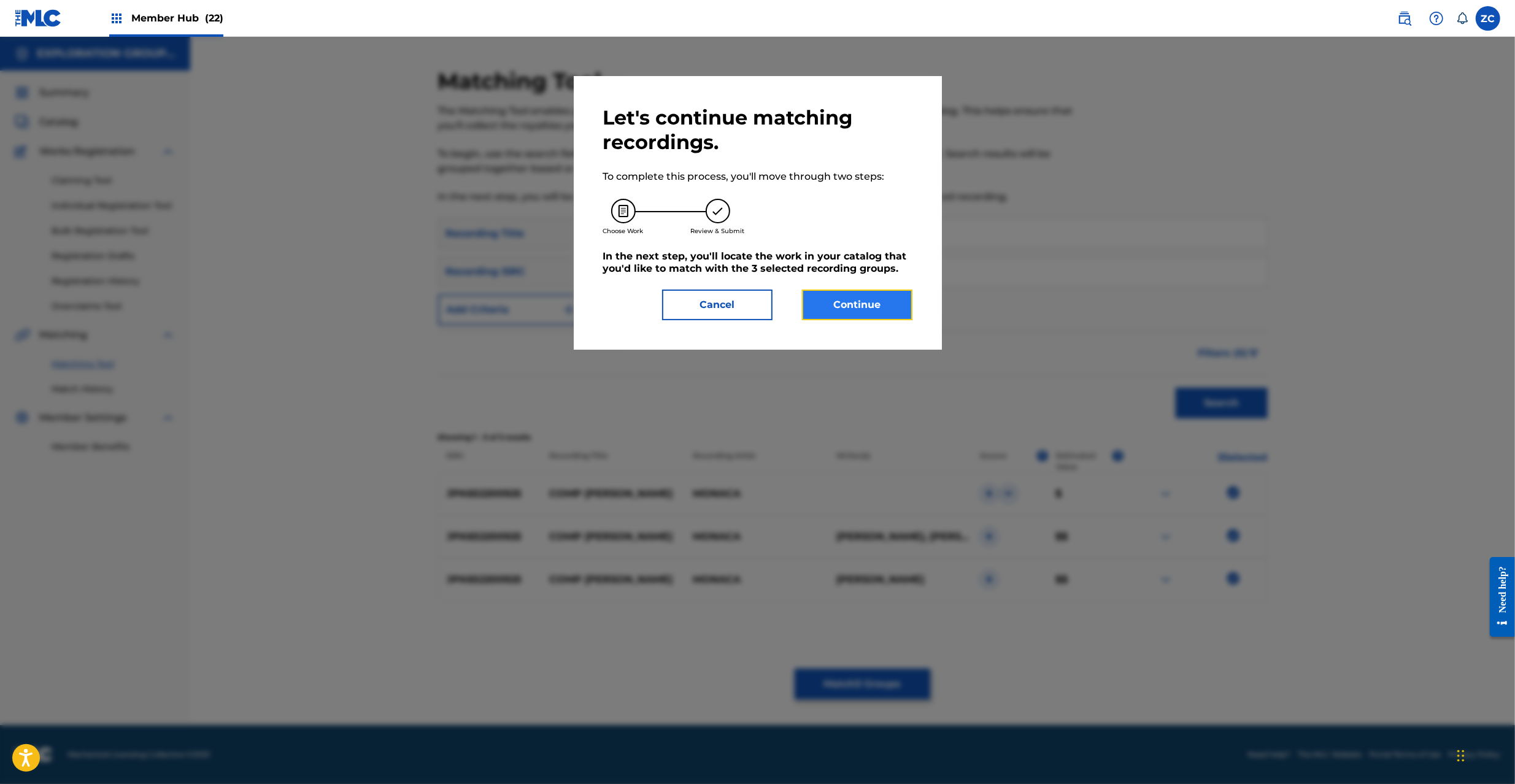
click at [875, 314] on button "Continue" at bounding box center [857, 305] width 111 height 30
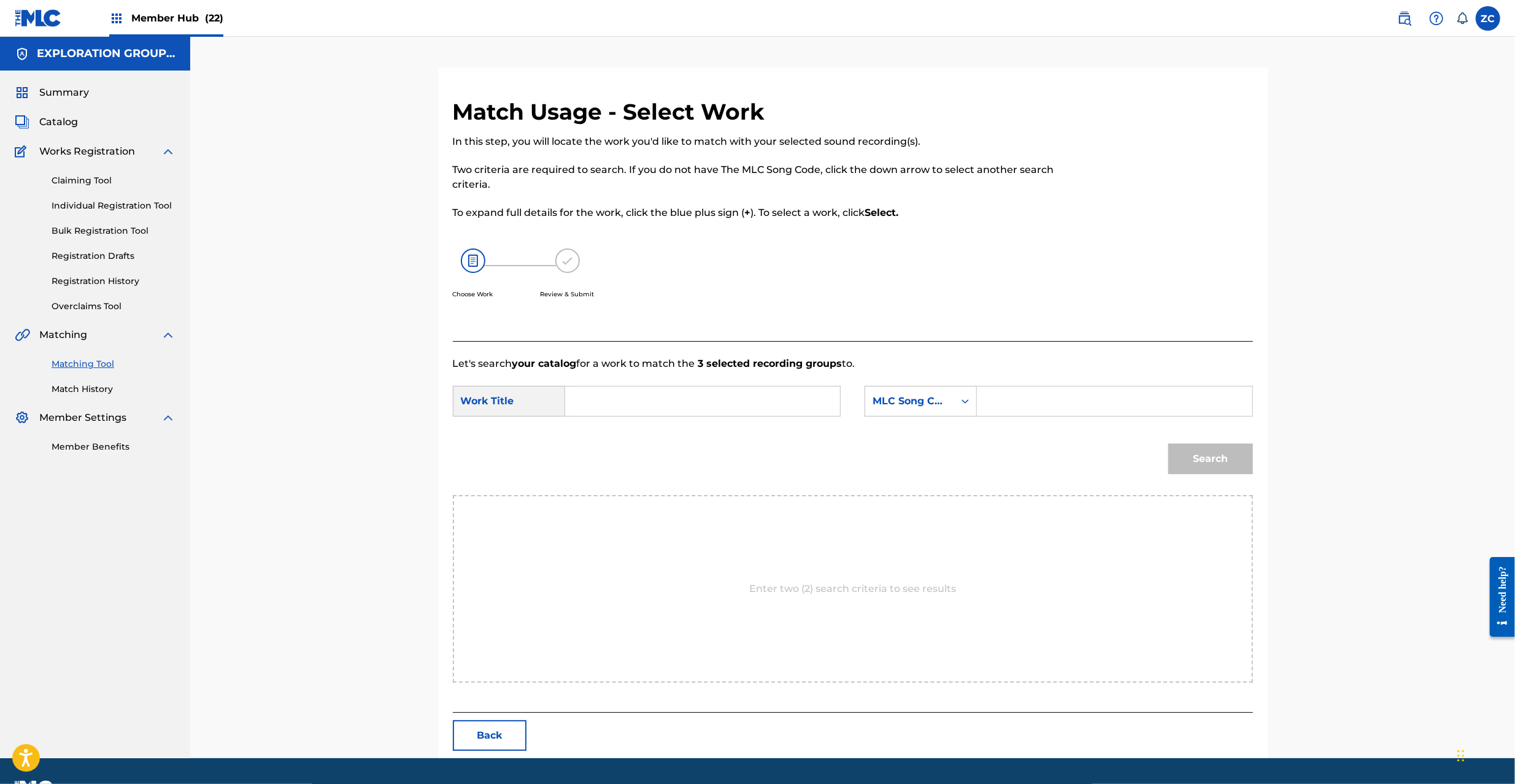
click at [705, 406] on input "Search Form" at bounding box center [702, 401] width 254 height 30
click at [681, 406] on input "Comp Smith CL1AHH" at bounding box center [702, 401] width 254 height 30
type input "Comp Smith"
click at [1062, 409] on input "Search Form" at bounding box center [1114, 401] width 254 height 30
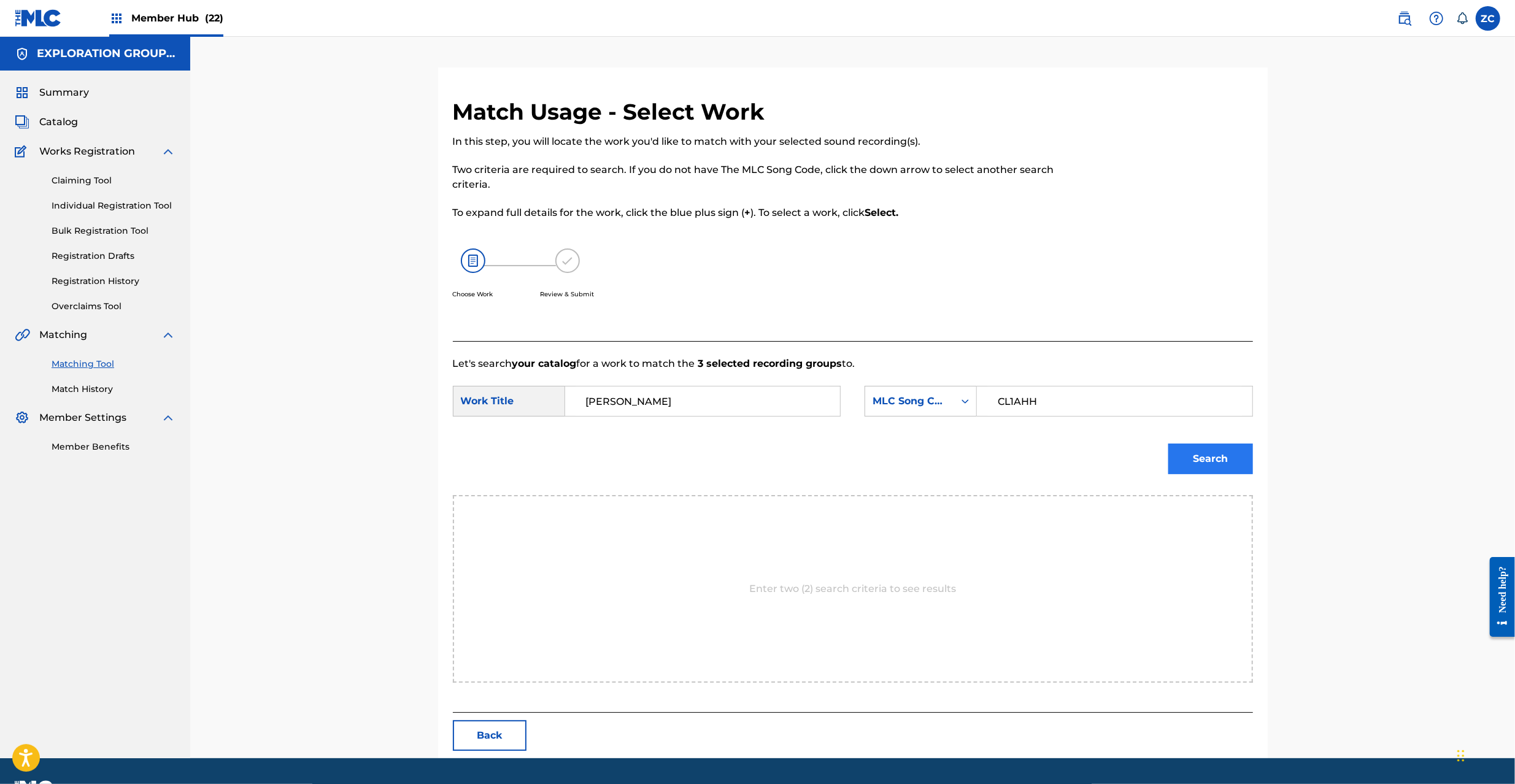
type input "CL1AHH"
click at [1216, 465] on button "Search" at bounding box center [1211, 459] width 85 height 30
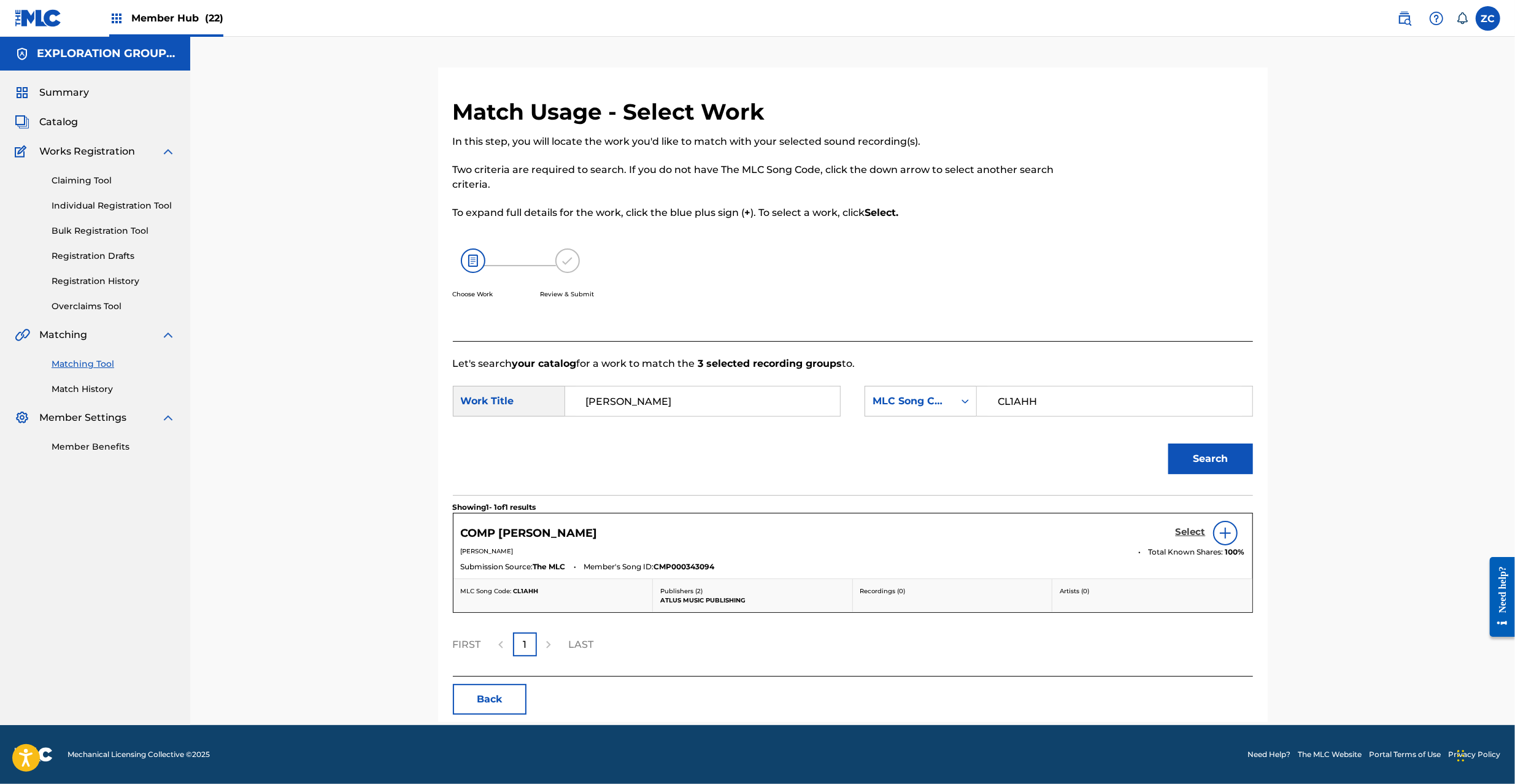
click at [1194, 531] on h5 "Select" at bounding box center [1191, 532] width 30 height 12
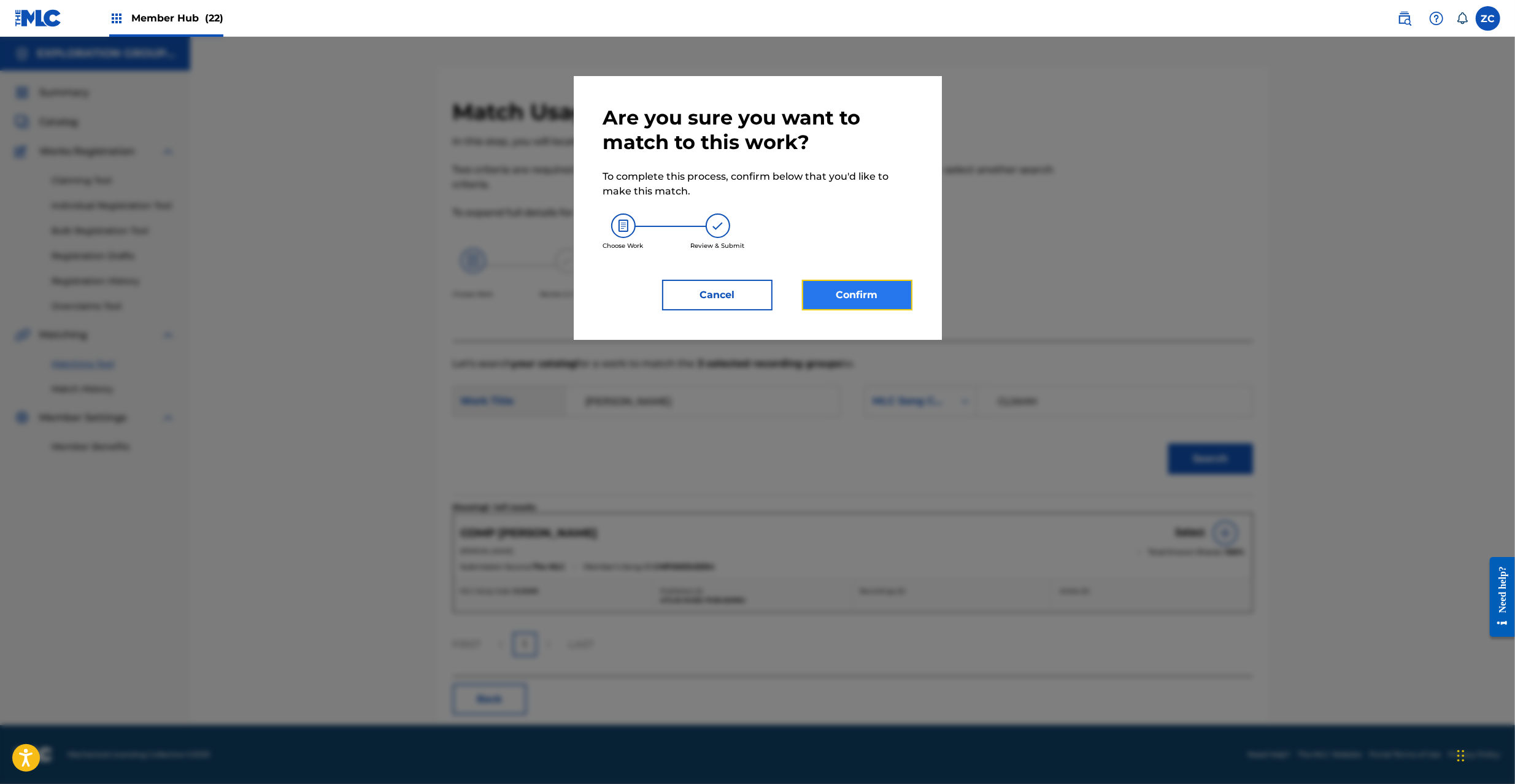
click at [882, 296] on button "Confirm" at bounding box center [857, 294] width 111 height 30
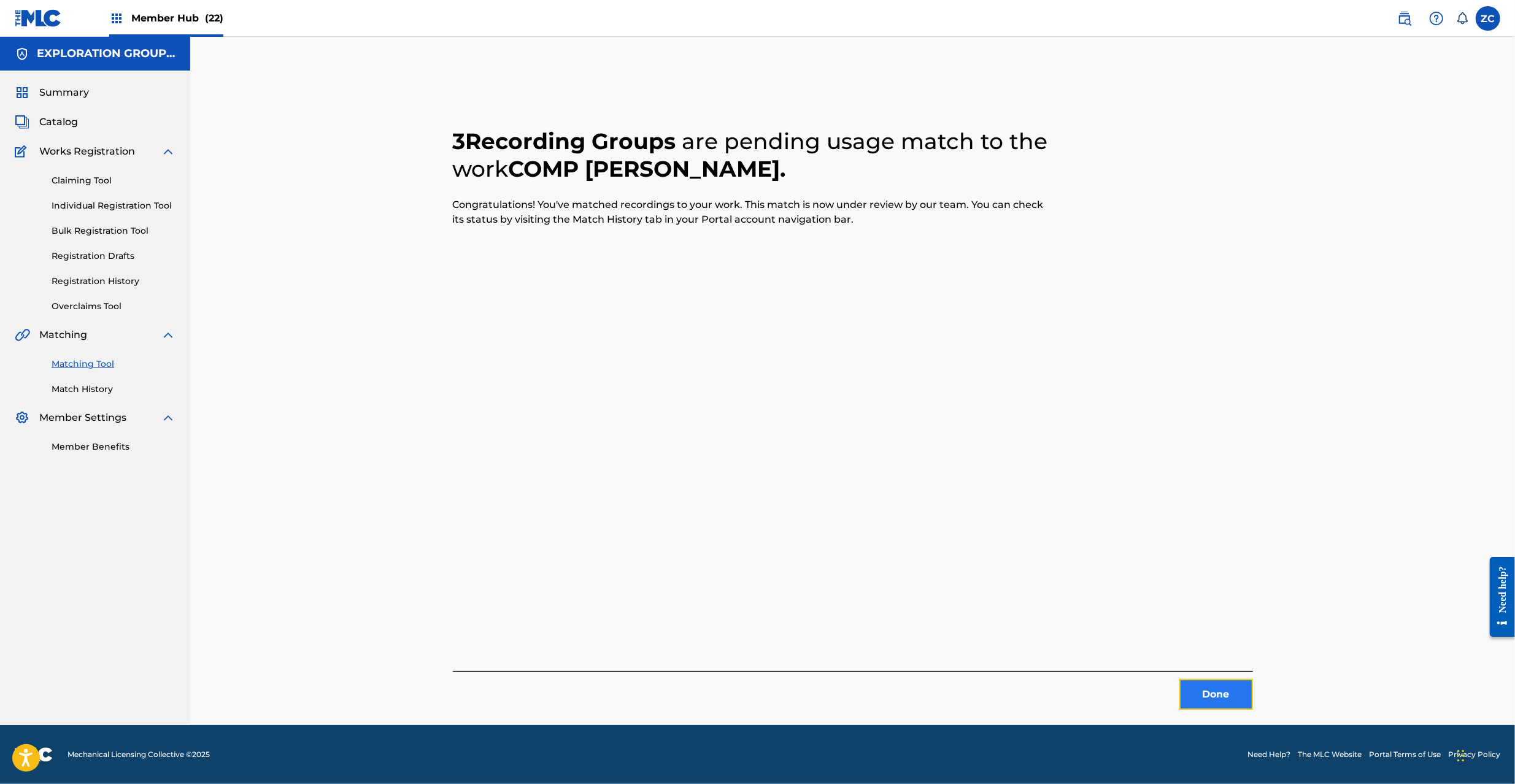
click at [1204, 700] on button "Done" at bounding box center [1216, 694] width 74 height 30
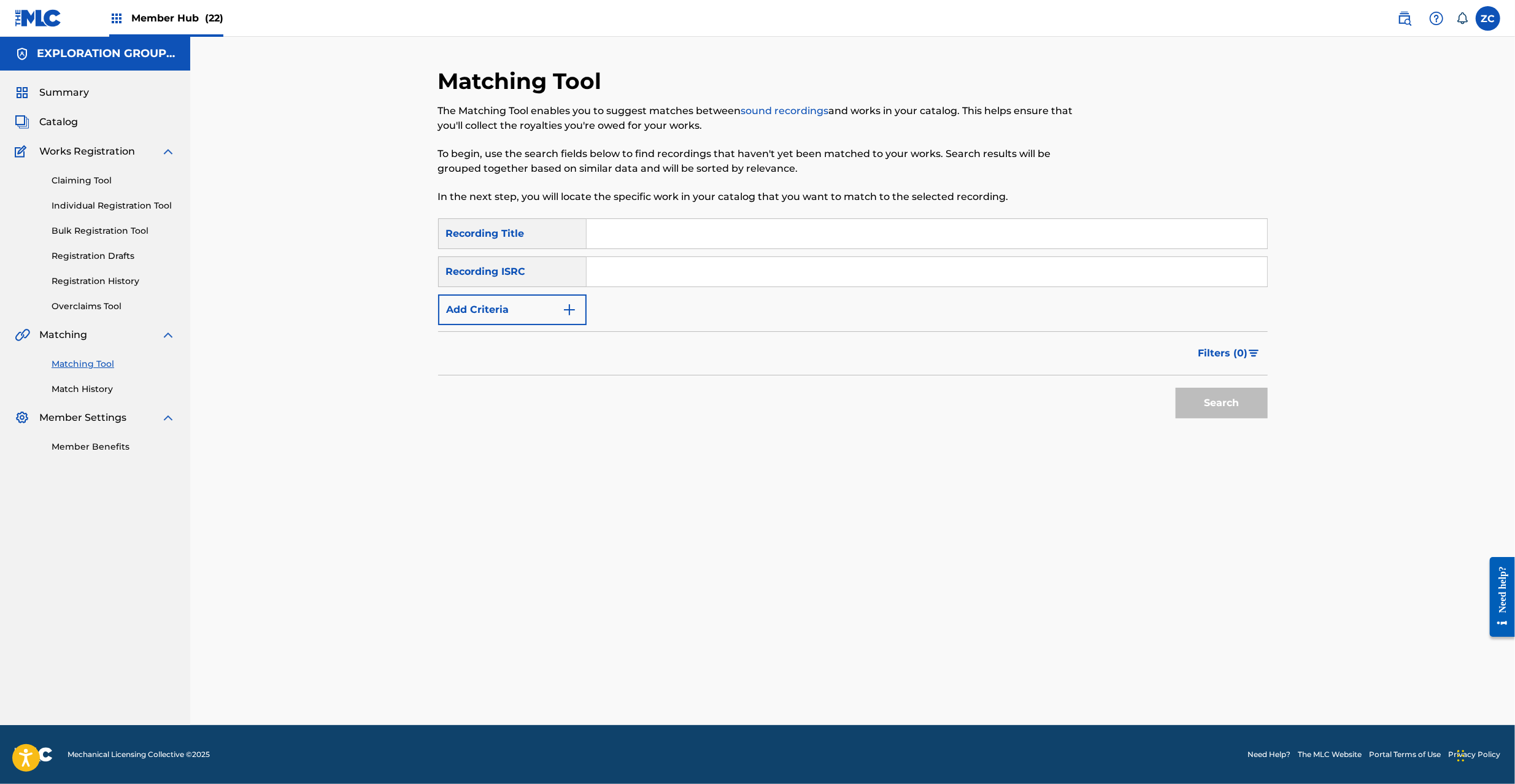
click at [860, 264] on input "Search Form" at bounding box center [926, 272] width 680 height 30
type input "JPK652200924"
click at [1201, 406] on button "Search" at bounding box center [1222, 403] width 92 height 30
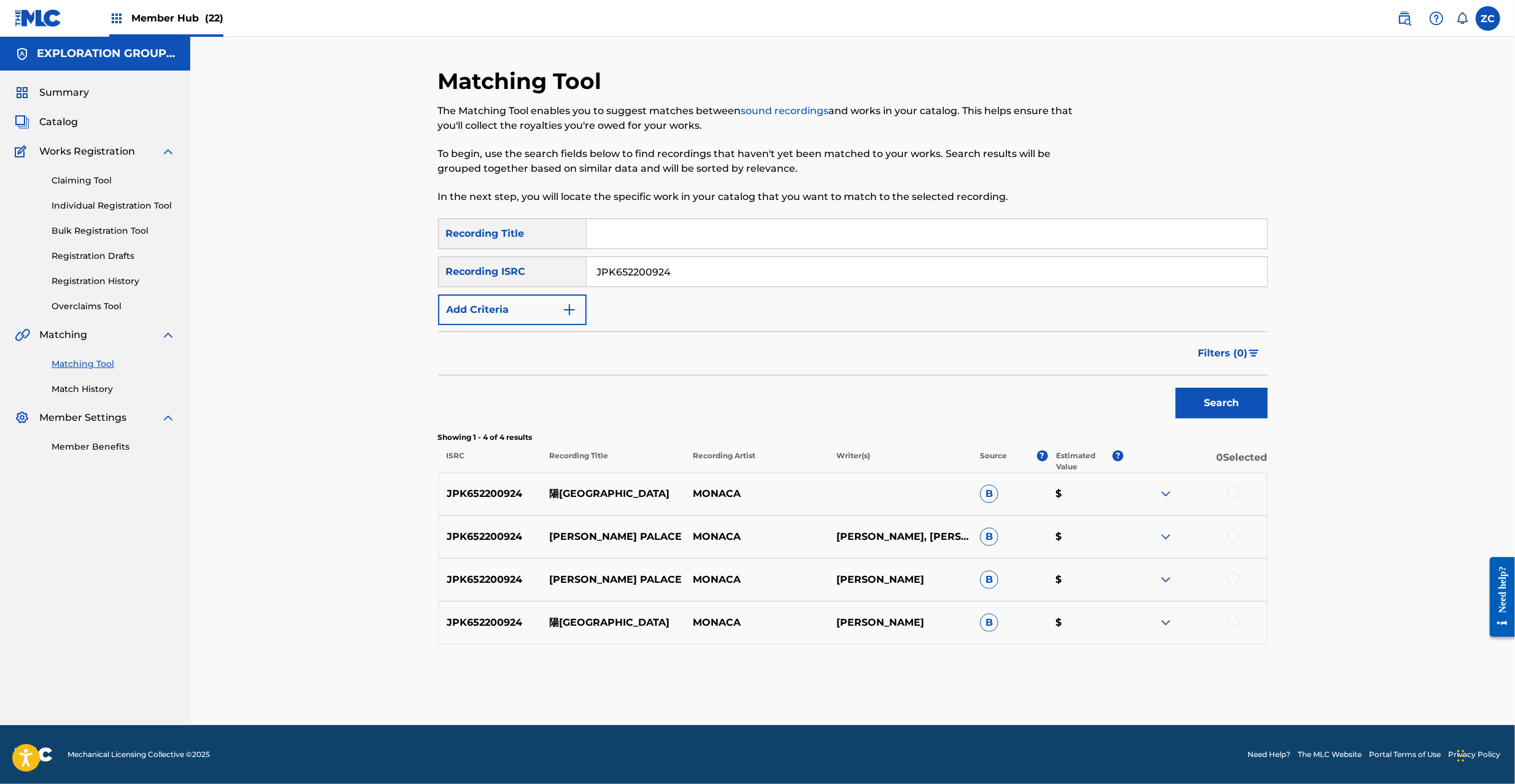
click at [1233, 494] on div at bounding box center [1233, 493] width 13 height 13
click at [1235, 540] on div at bounding box center [1233, 535] width 13 height 13
drag, startPoint x: 1233, startPoint y: 578, endPoint x: 1228, endPoint y: 620, distance: 42.3
click at [1233, 582] on div at bounding box center [1233, 578] width 13 height 13
click at [1233, 620] on div at bounding box center [1233, 621] width 13 height 13
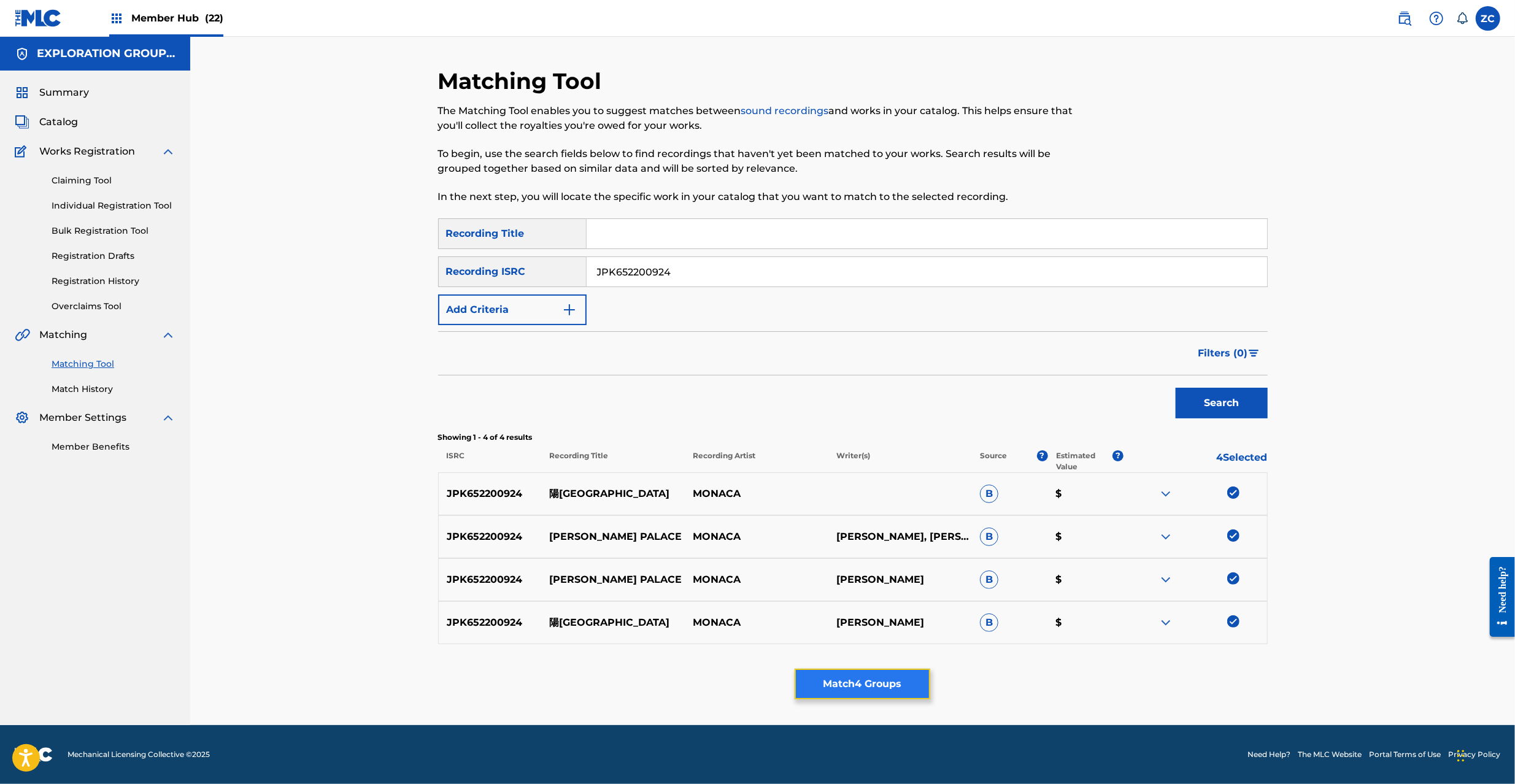
click at [894, 687] on button "Match 4 Groups" at bounding box center [862, 684] width 135 height 30
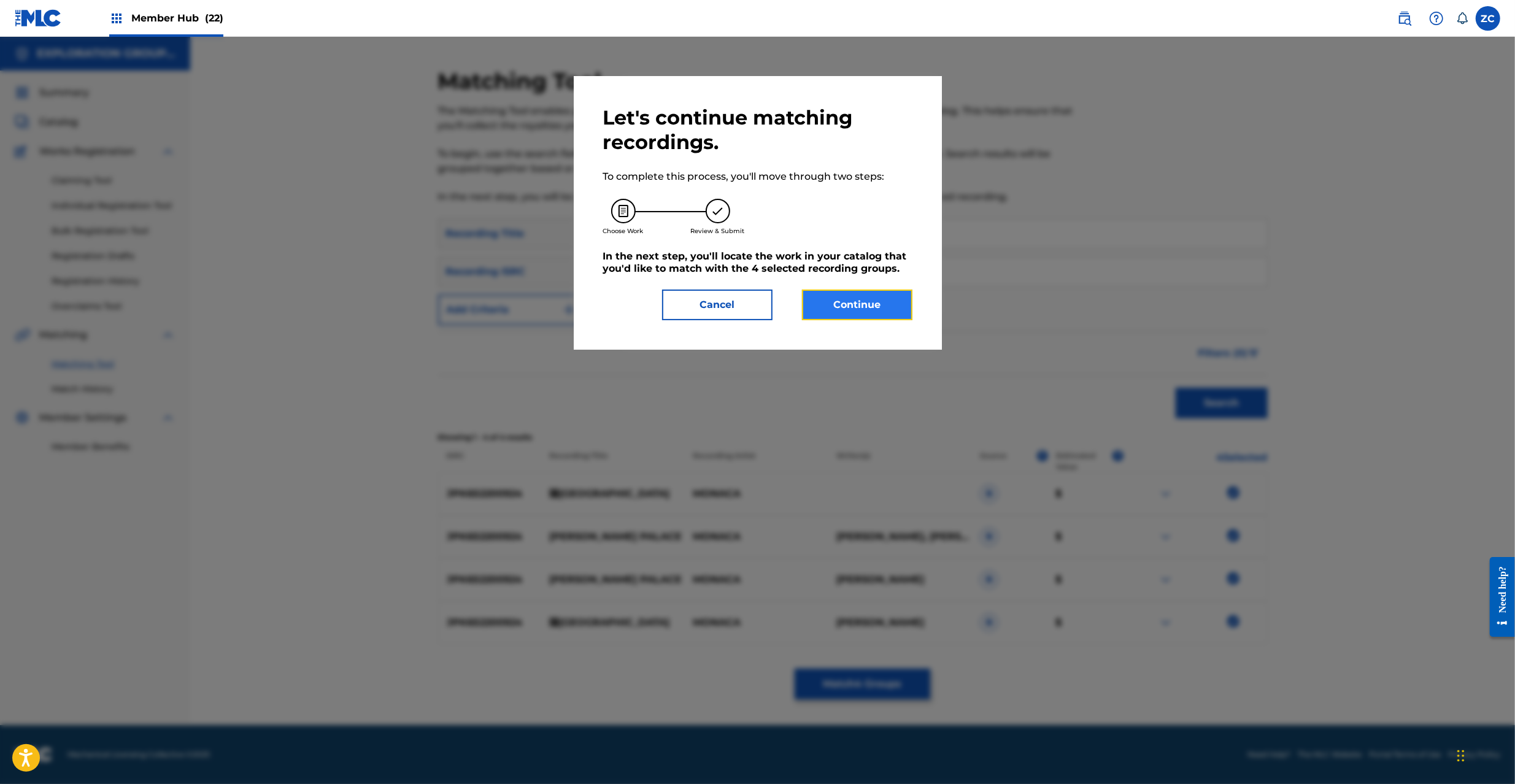
click at [873, 311] on button "Continue" at bounding box center [857, 305] width 111 height 30
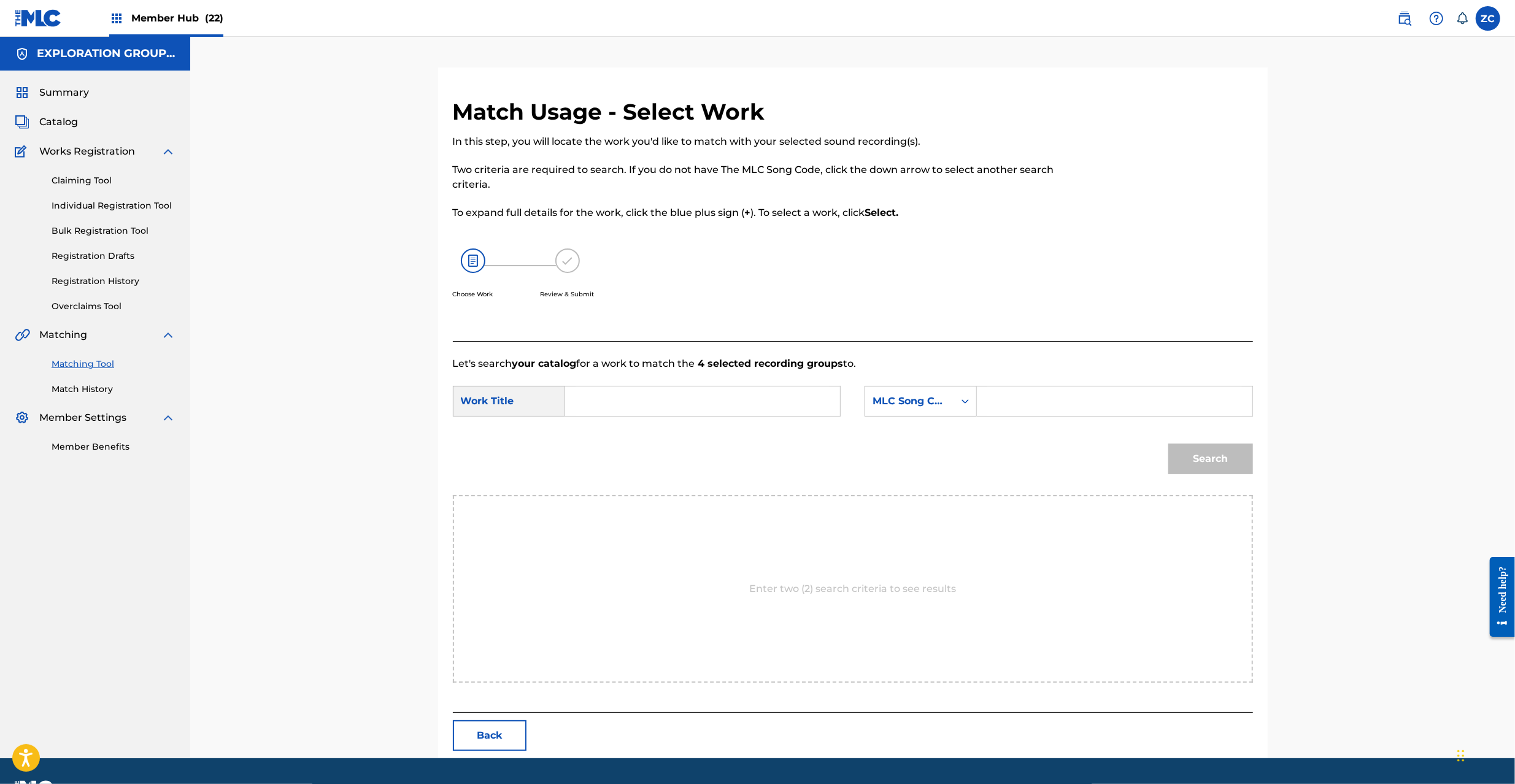
click at [810, 409] on input "Search Form" at bounding box center [702, 401] width 254 height 30
click at [684, 401] on input "Youyoujou YP0W1G" at bounding box center [702, 401] width 254 height 30
type input "Youyoujou"
click at [1030, 406] on input "Search Form" at bounding box center [1114, 401] width 254 height 30
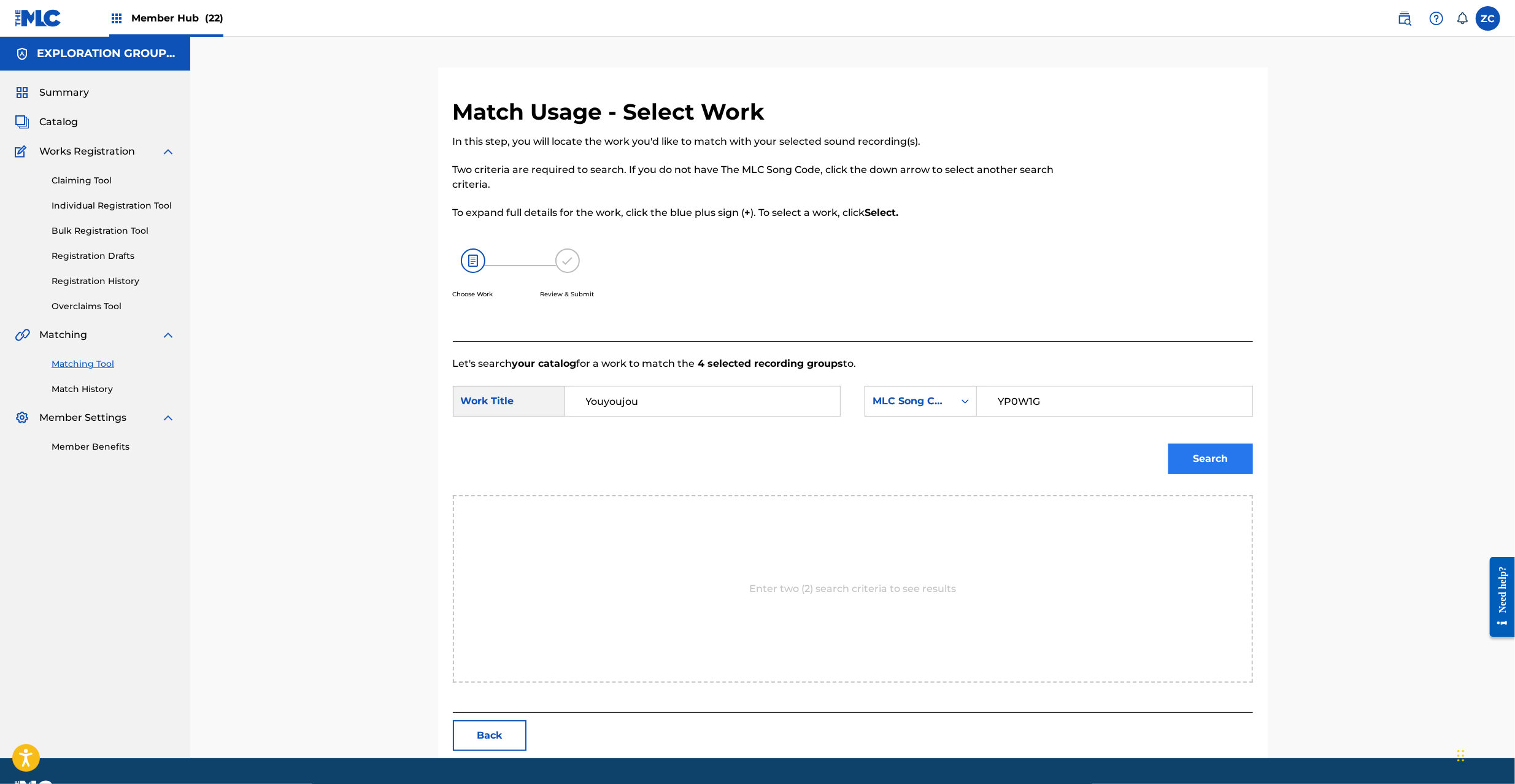
type input "YP0W1G"
click at [1233, 459] on button "Search" at bounding box center [1211, 459] width 85 height 30
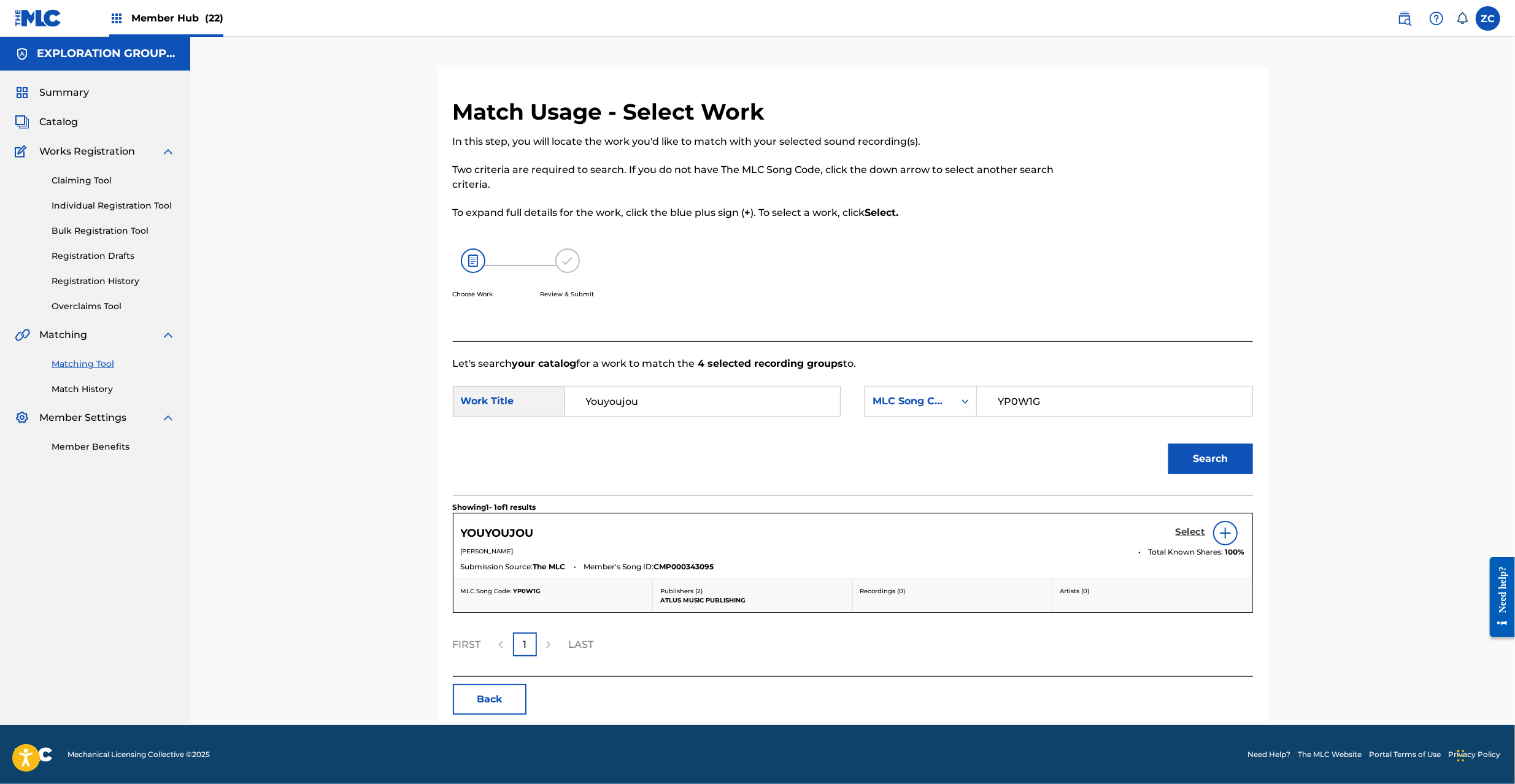
click at [1183, 531] on h5 "Select" at bounding box center [1191, 532] width 30 height 12
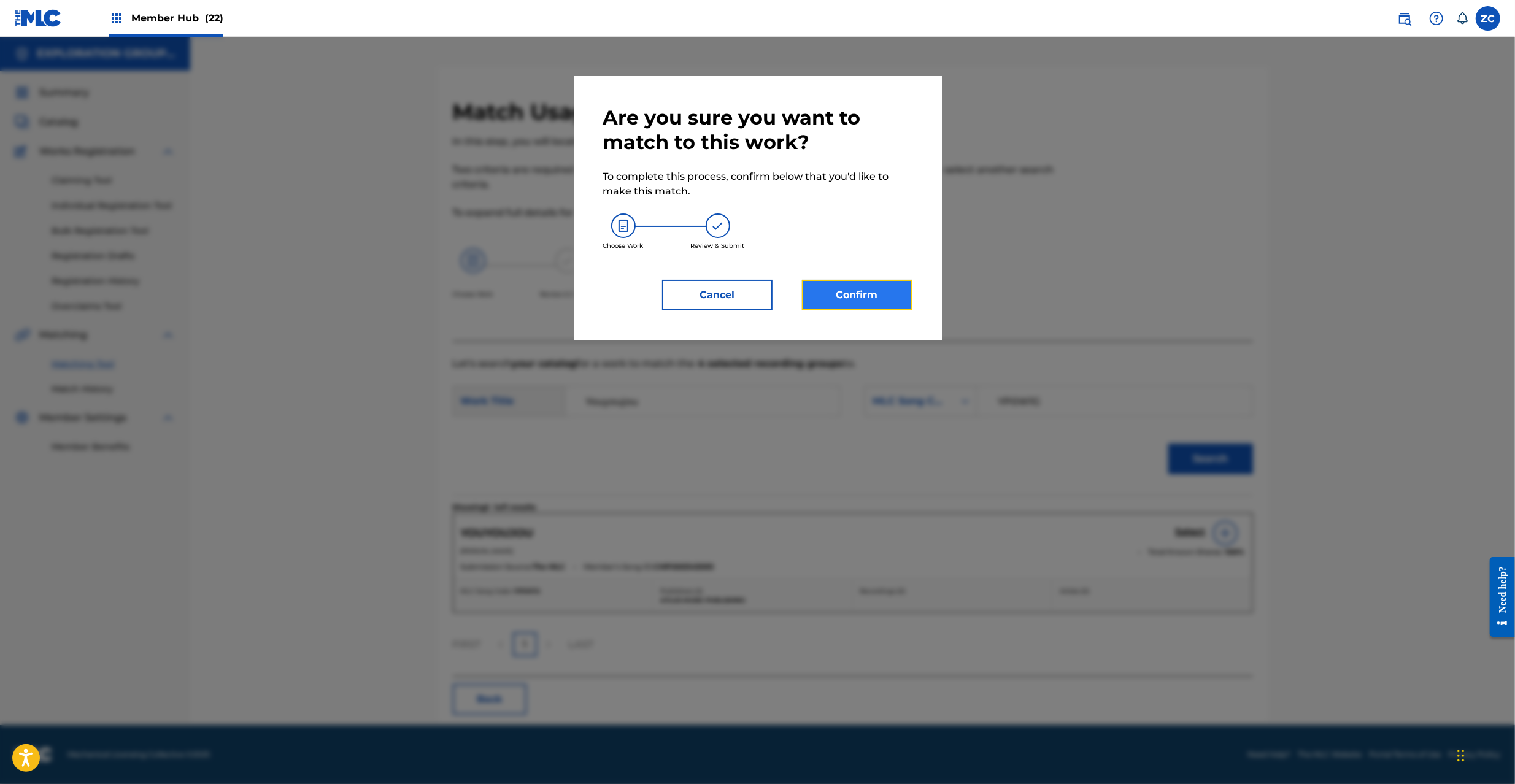
click at [877, 303] on button "Confirm" at bounding box center [857, 294] width 111 height 30
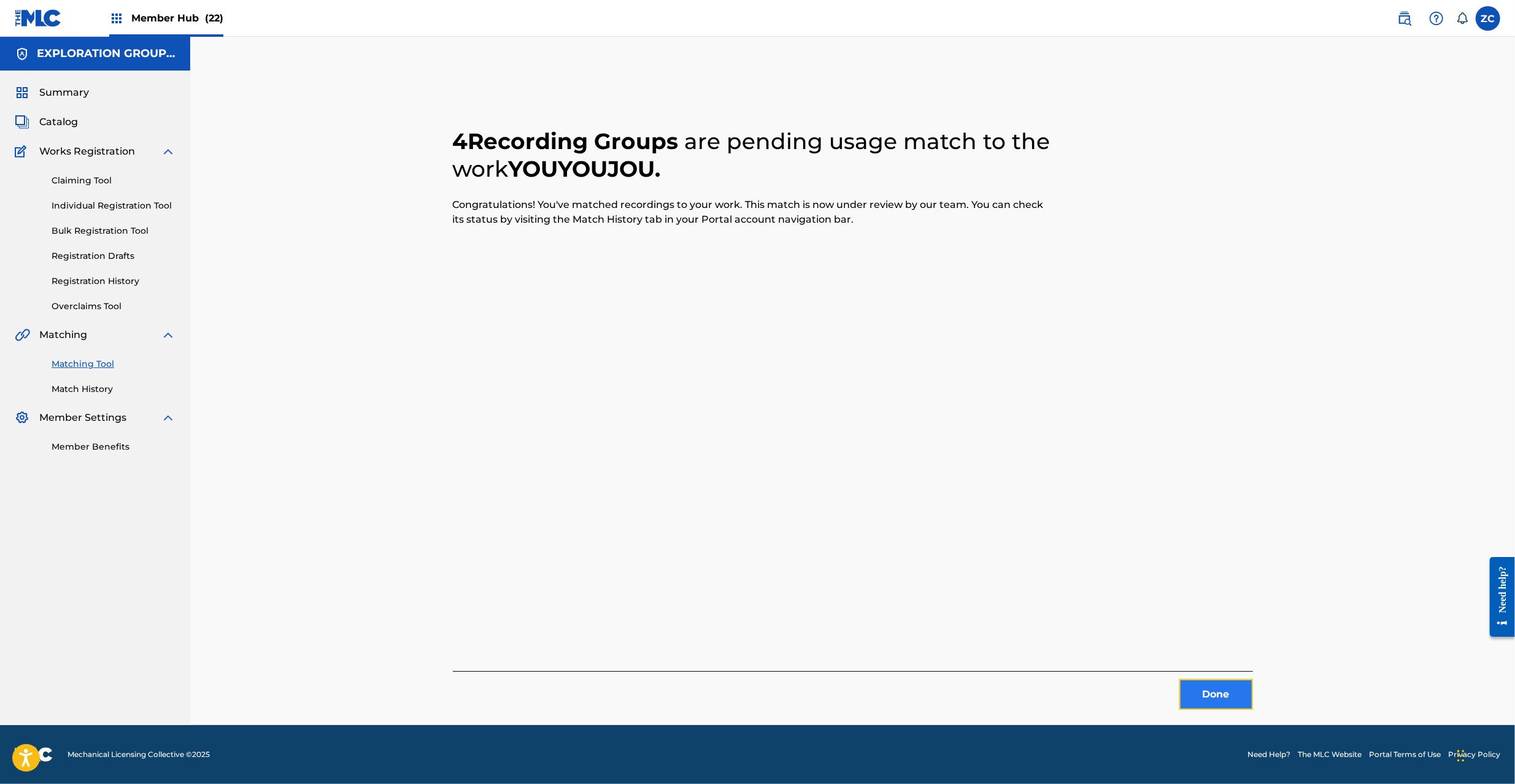
click at [1221, 688] on button "Done" at bounding box center [1216, 694] width 74 height 30
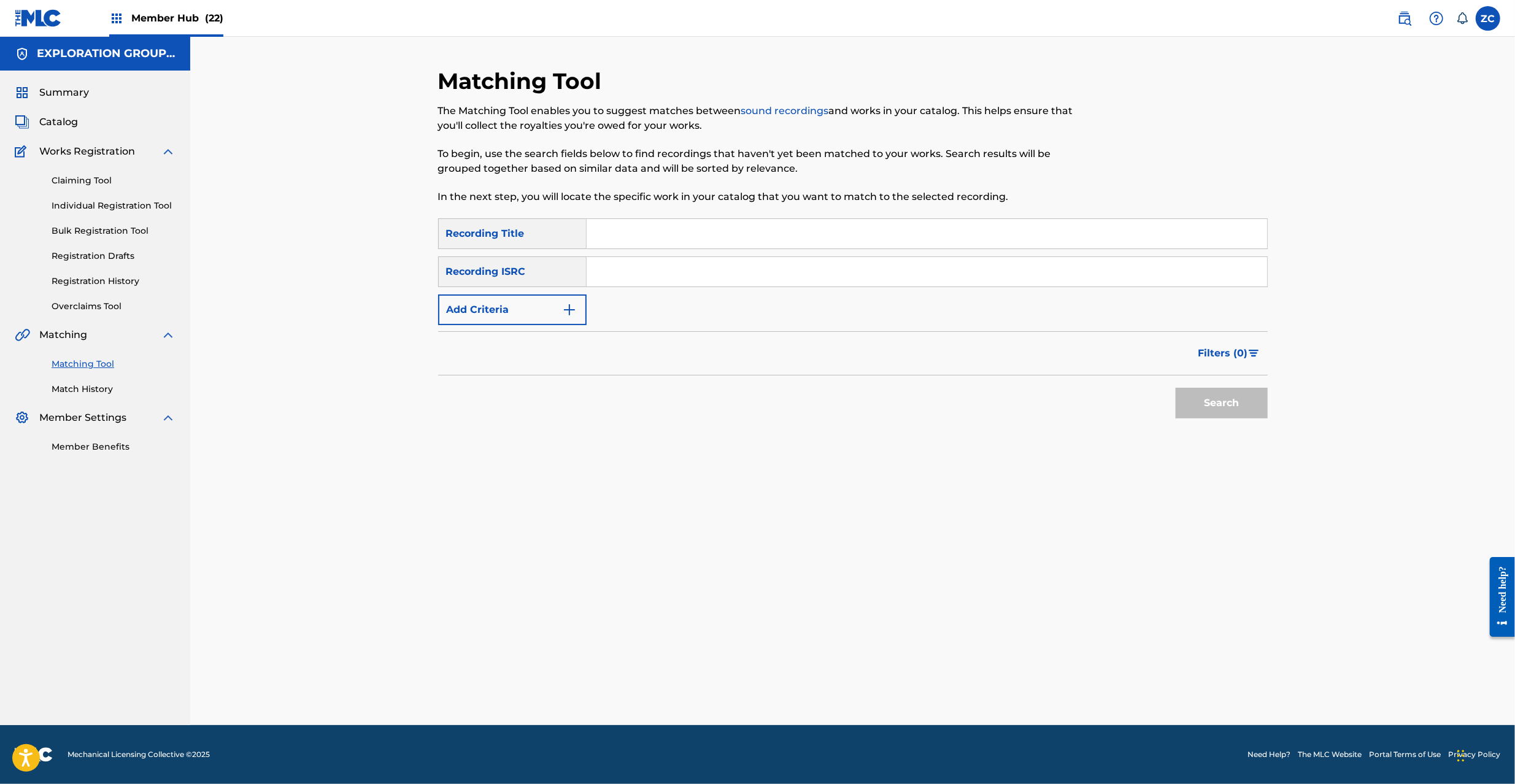
click at [653, 275] on input "Search Form" at bounding box center [926, 272] width 680 height 30
type input "JPK652200923"
drag, startPoint x: 1235, startPoint y: 405, endPoint x: 1063, endPoint y: 385, distance: 173.2
click at [1235, 404] on button "Search" at bounding box center [1222, 403] width 92 height 30
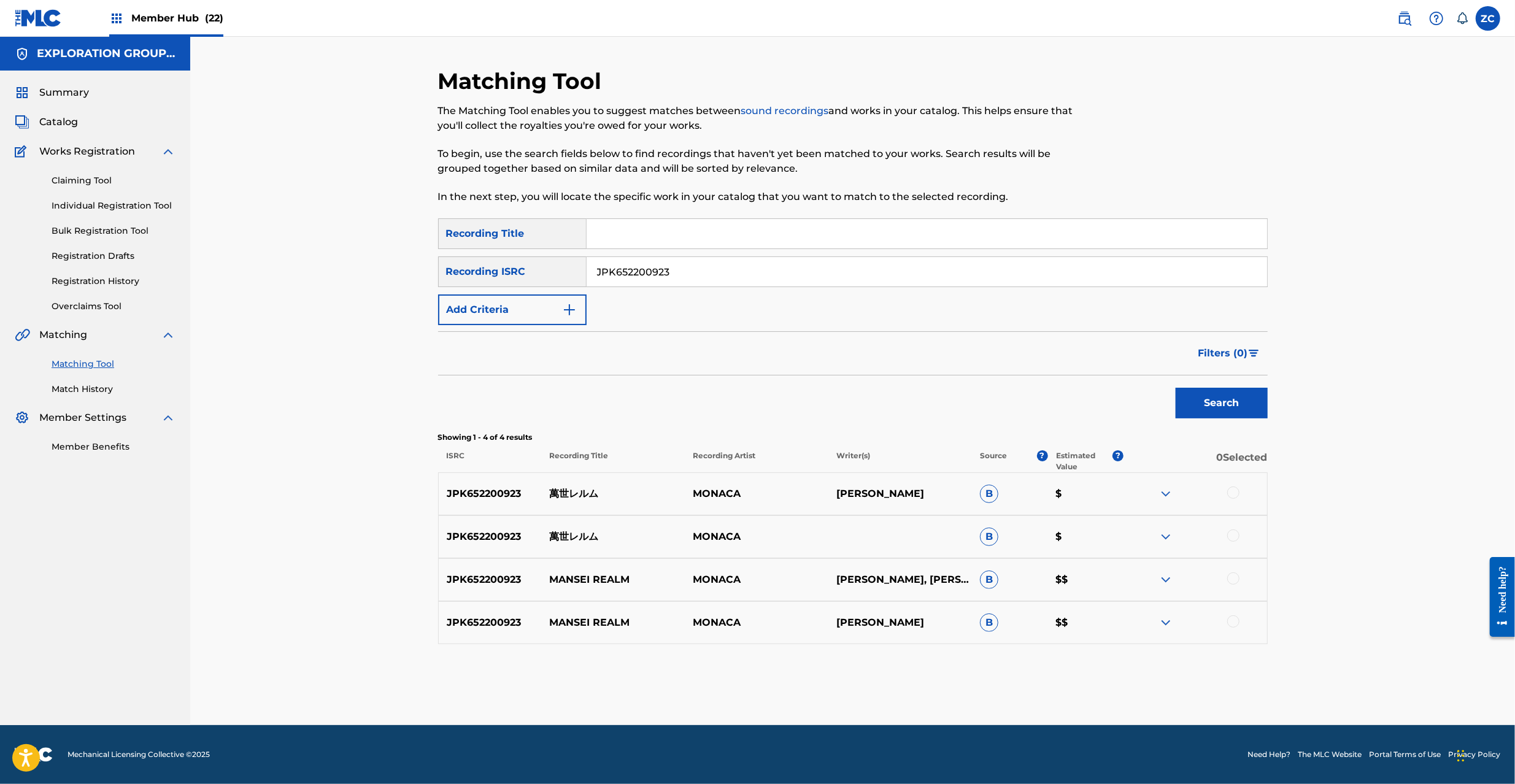
click at [1235, 494] on div at bounding box center [1233, 493] width 13 height 13
click at [1235, 536] on div at bounding box center [1233, 535] width 13 height 13
click at [1230, 577] on div at bounding box center [1233, 578] width 13 height 13
click at [1235, 622] on div at bounding box center [1233, 621] width 13 height 13
click at [868, 673] on button "Match 4 Groups" at bounding box center [862, 684] width 135 height 30
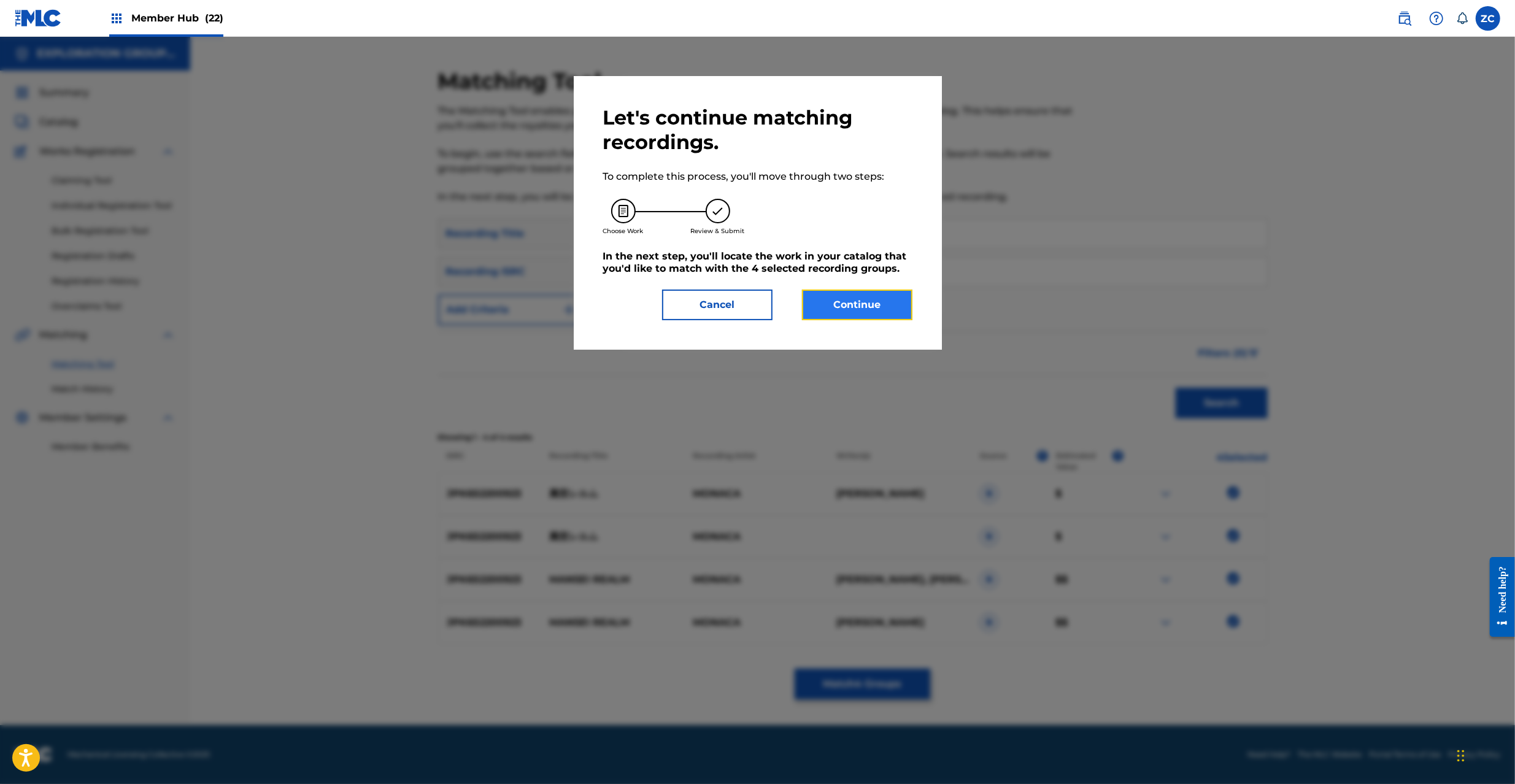
click at [860, 297] on button "Continue" at bounding box center [857, 305] width 111 height 30
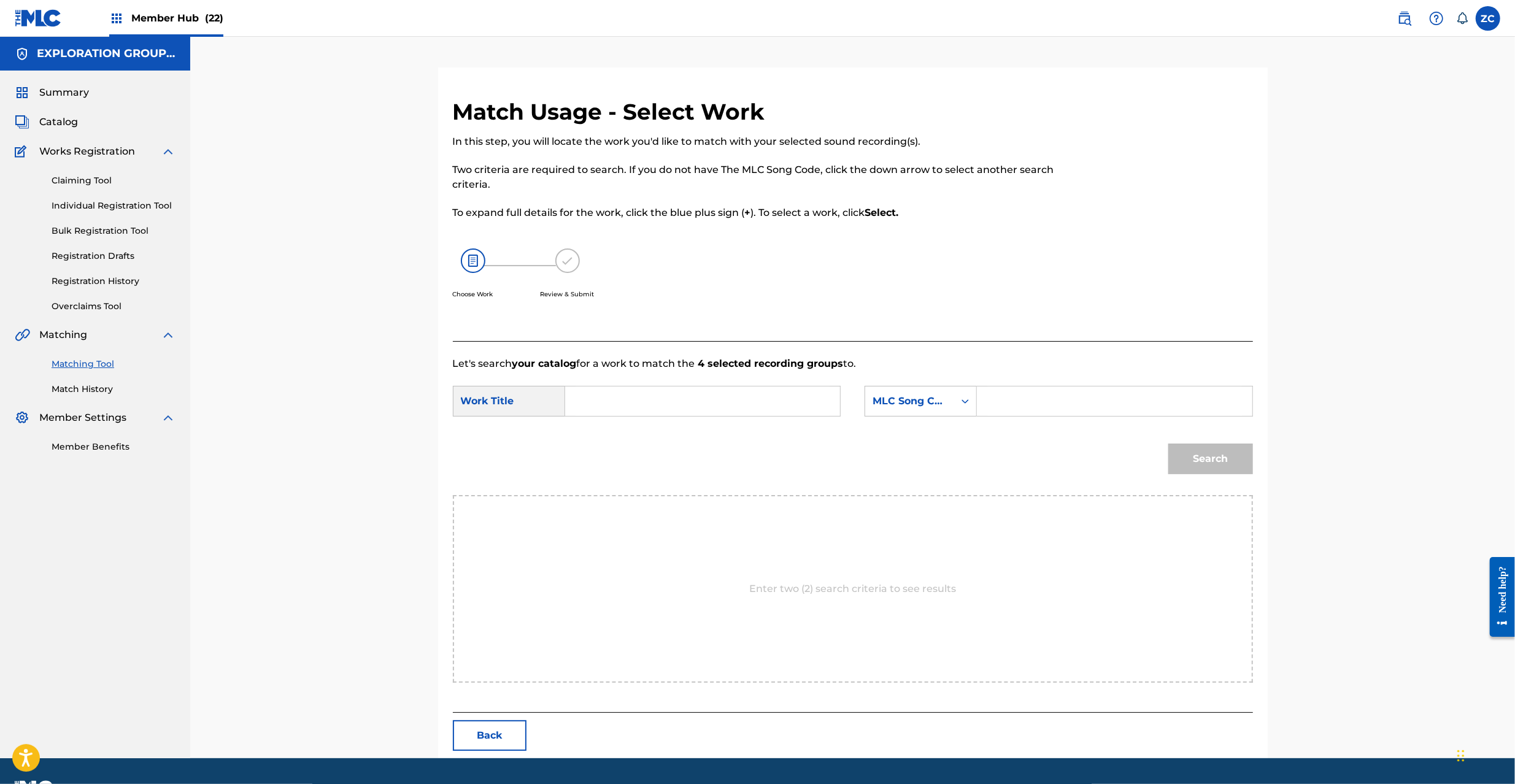
click at [680, 405] on input "Search Form" at bounding box center [702, 401] width 254 height 30
click at [703, 405] on input "Manse Rerumu MG9WQ2" at bounding box center [702, 401] width 254 height 30
type input "Manse Rerumu"
click at [1024, 394] on input "Search Form" at bounding box center [1114, 401] width 254 height 30
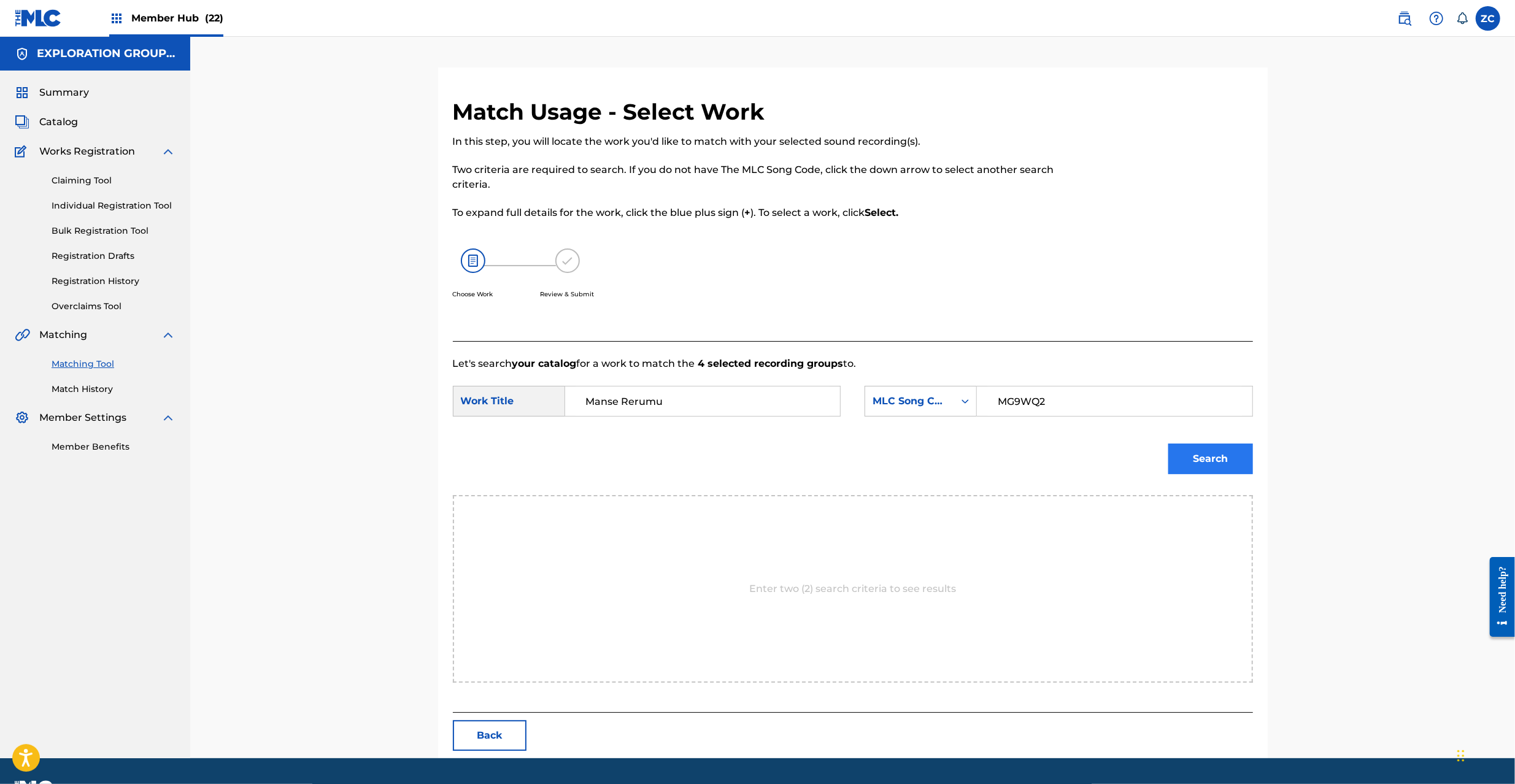
type input "MG9WQ2"
click at [1230, 459] on button "Search" at bounding box center [1211, 459] width 85 height 30
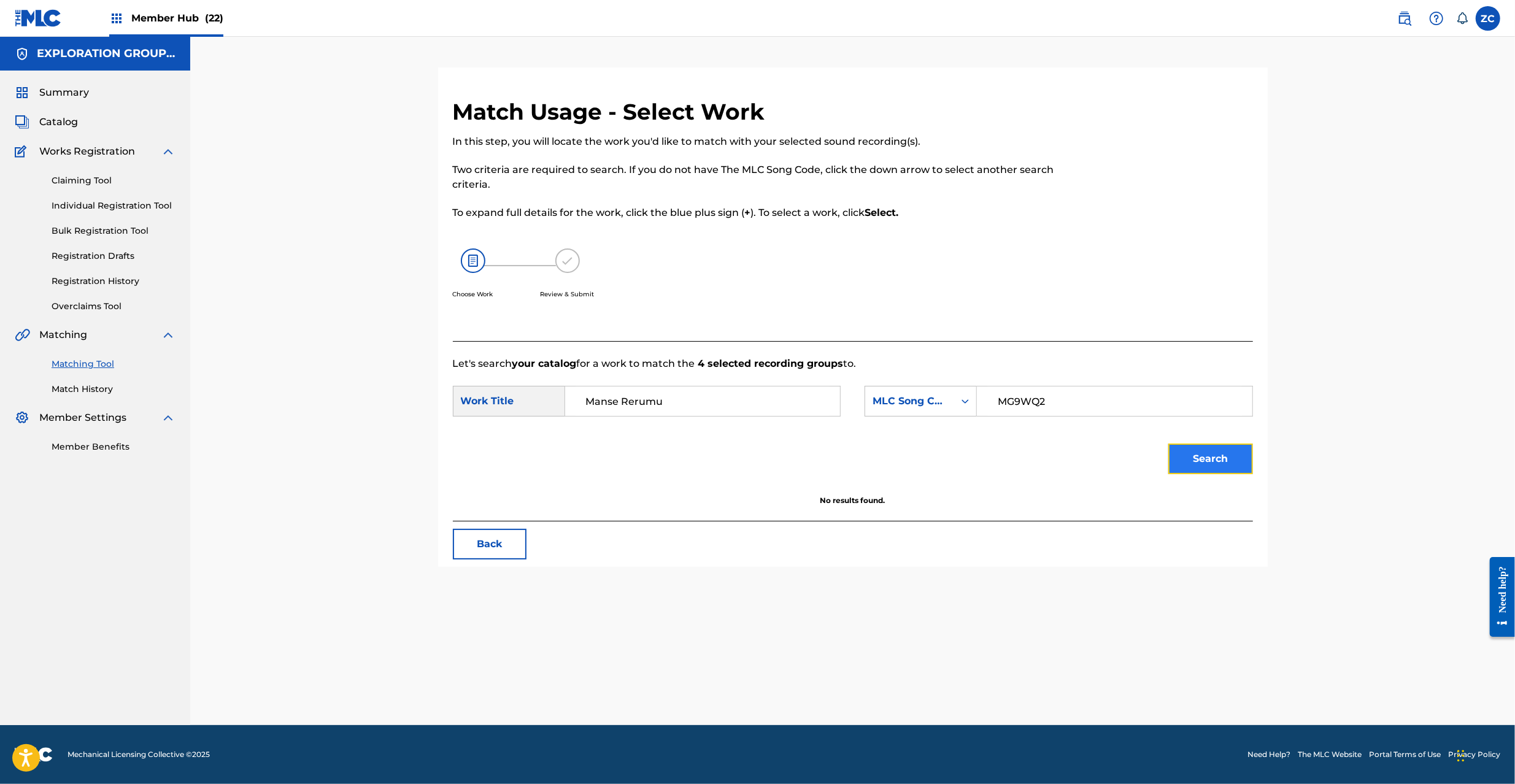
click at [1209, 447] on button "Search" at bounding box center [1211, 459] width 85 height 30
click at [511, 552] on button "Back" at bounding box center [489, 544] width 74 height 30
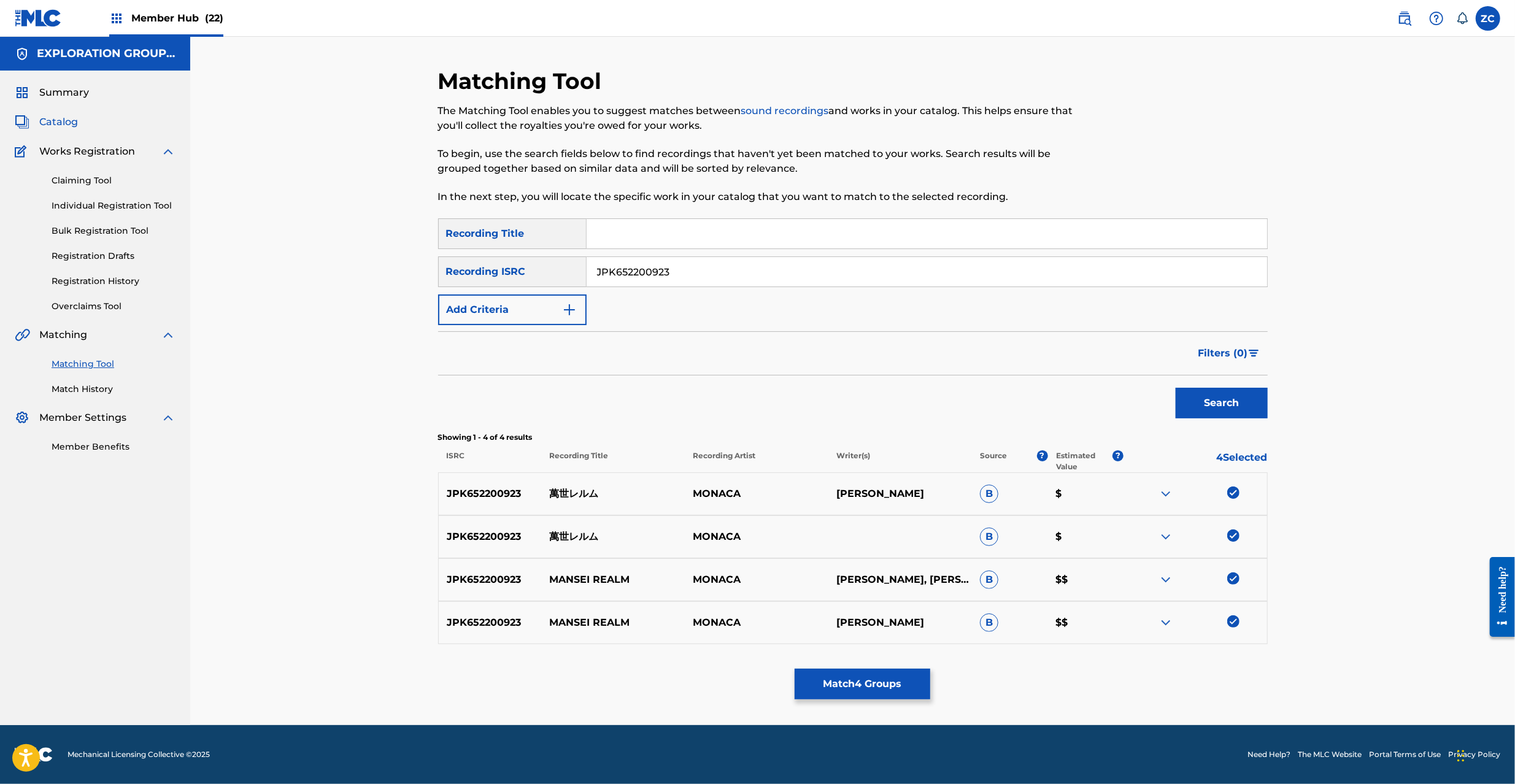
click at [51, 118] on span "Catalog" at bounding box center [59, 122] width 39 height 15
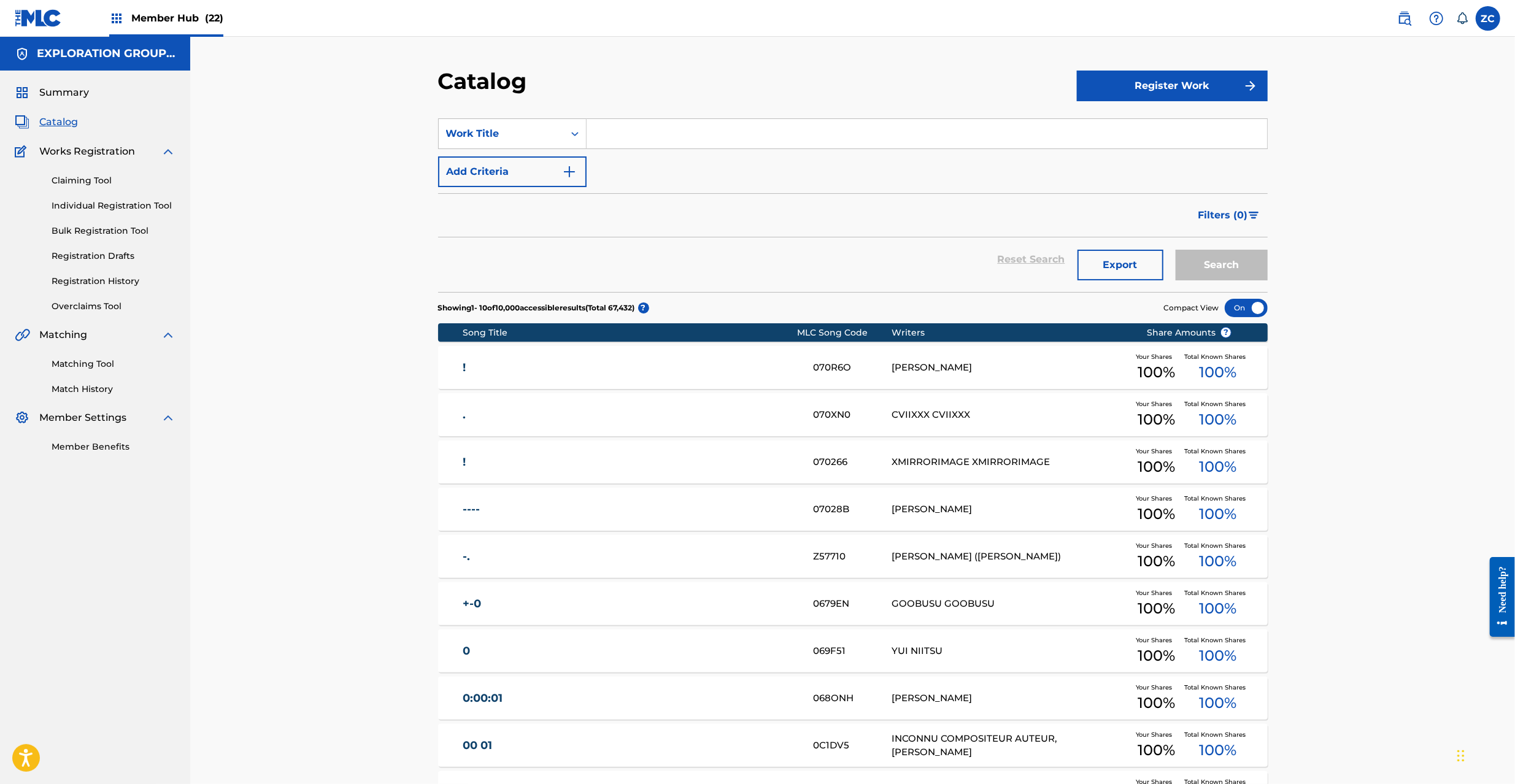
click at [89, 371] on div "Matching Tool Match History" at bounding box center [95, 369] width 161 height 54
click at [91, 363] on link "Matching Tool" at bounding box center [113, 363] width 124 height 13
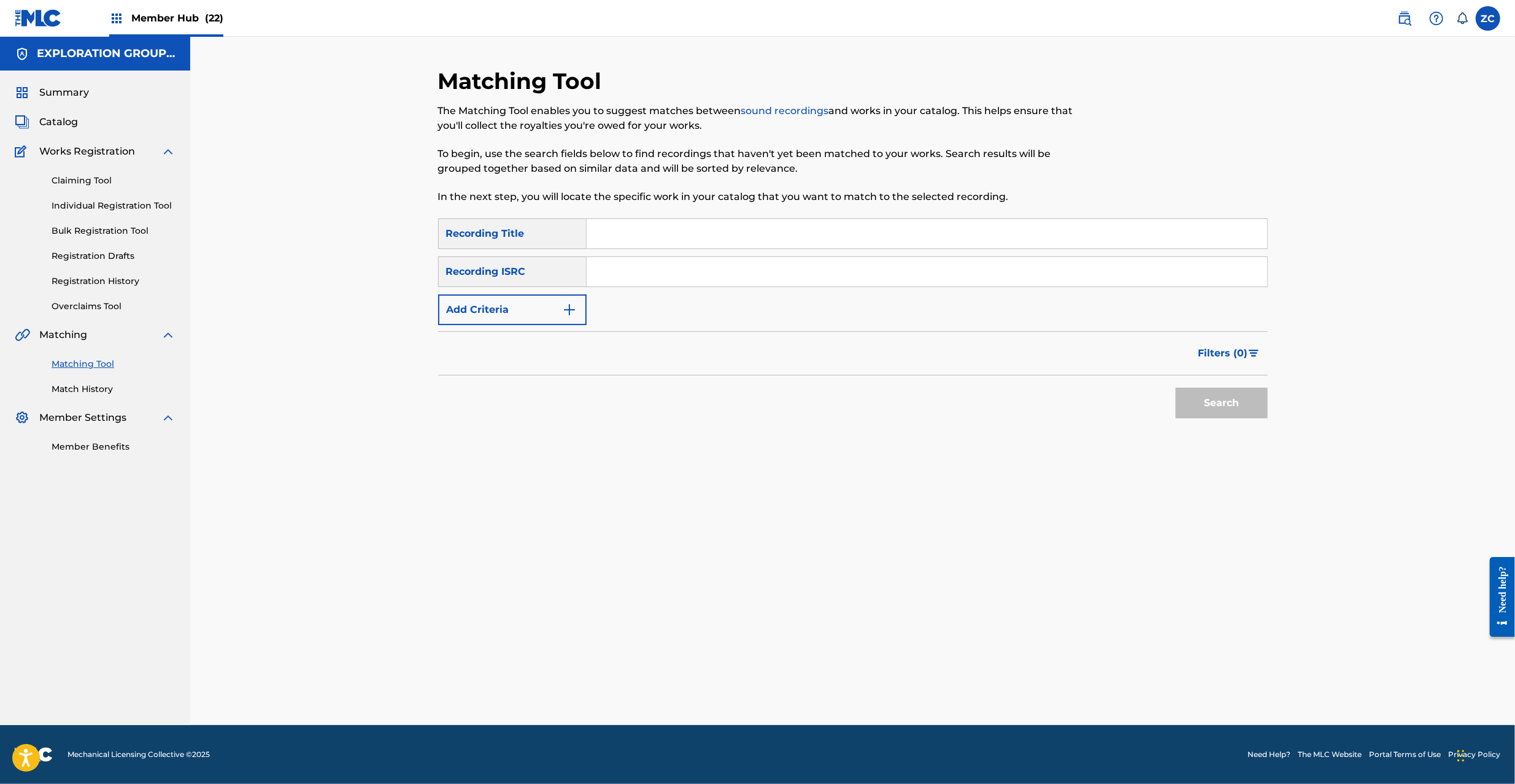
click at [666, 271] on input "Search Form" at bounding box center [926, 272] width 680 height 30
type input "JPK652201002"
click at [1198, 407] on button "Search" at bounding box center [1222, 403] width 92 height 30
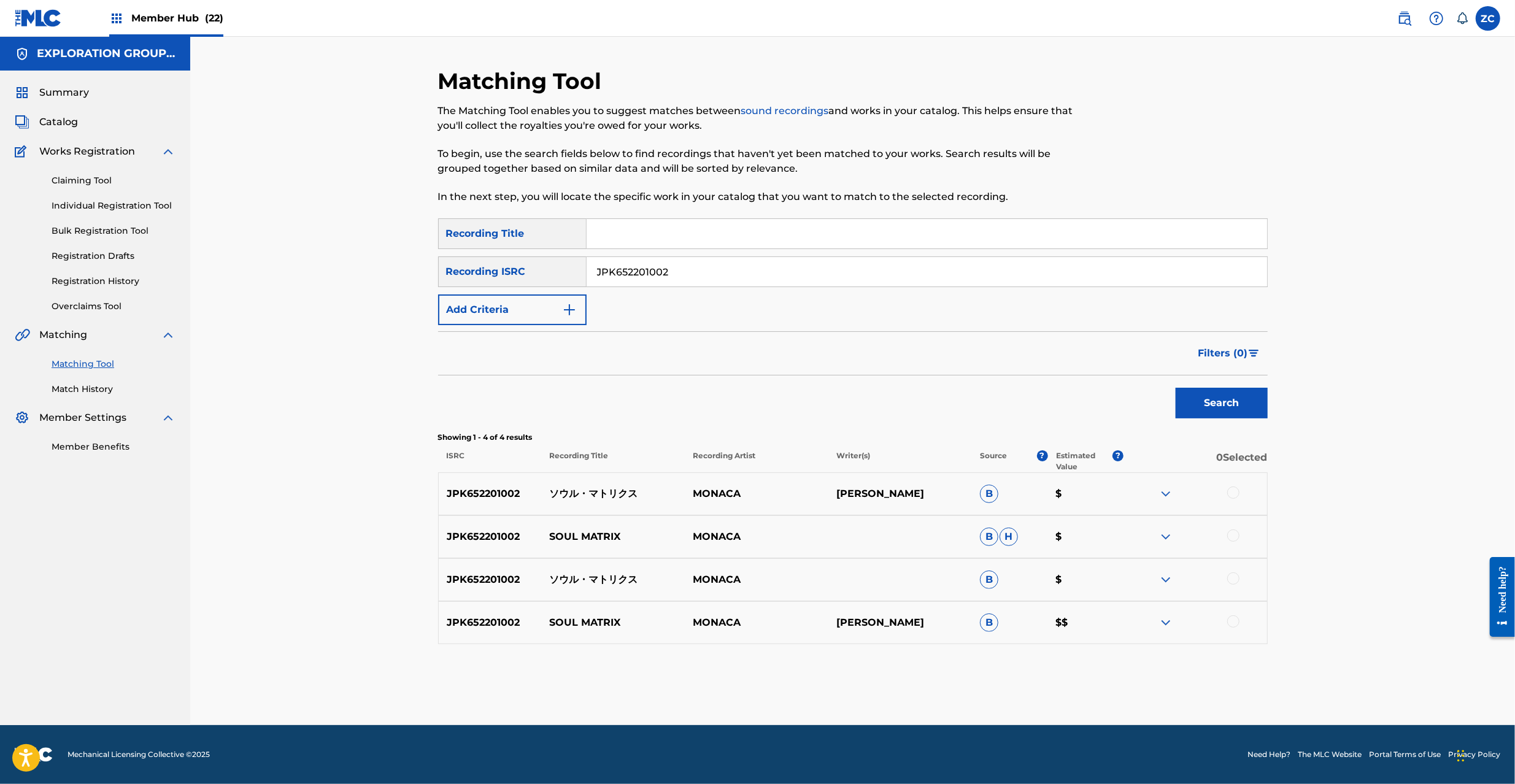
click at [1231, 491] on div at bounding box center [1233, 493] width 13 height 13
click at [1235, 533] on div at bounding box center [1233, 535] width 13 height 13
click at [1233, 579] on div at bounding box center [1233, 578] width 13 height 13
click at [1235, 621] on div at bounding box center [1233, 621] width 13 height 13
click at [886, 690] on button "Match 4 Groups" at bounding box center [862, 684] width 135 height 30
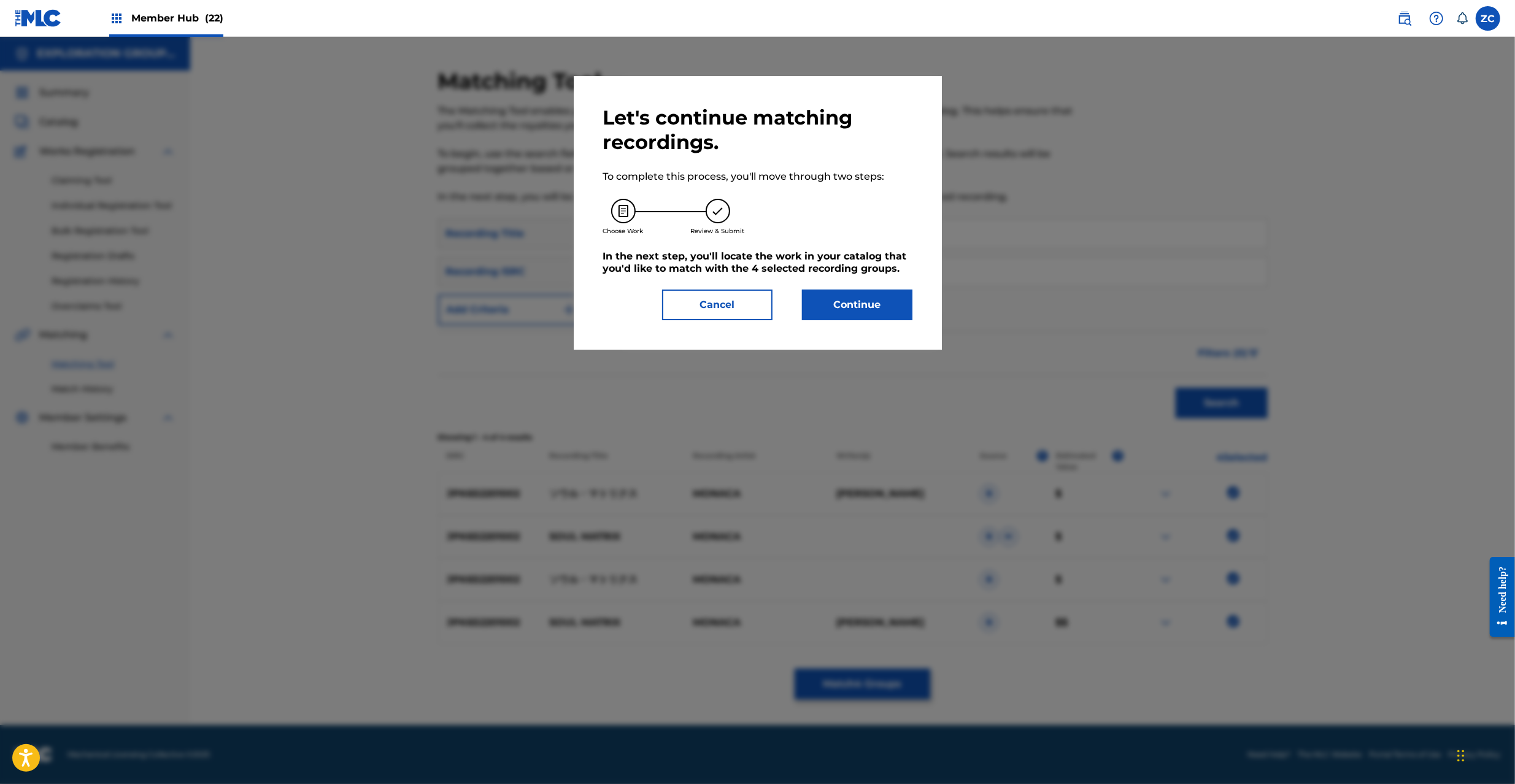
click at [879, 283] on div "Let's continue matching recordings. To complete this process, you'll move throu…" at bounding box center [758, 213] width 309 height 215
click at [853, 314] on button "Continue" at bounding box center [857, 305] width 111 height 30
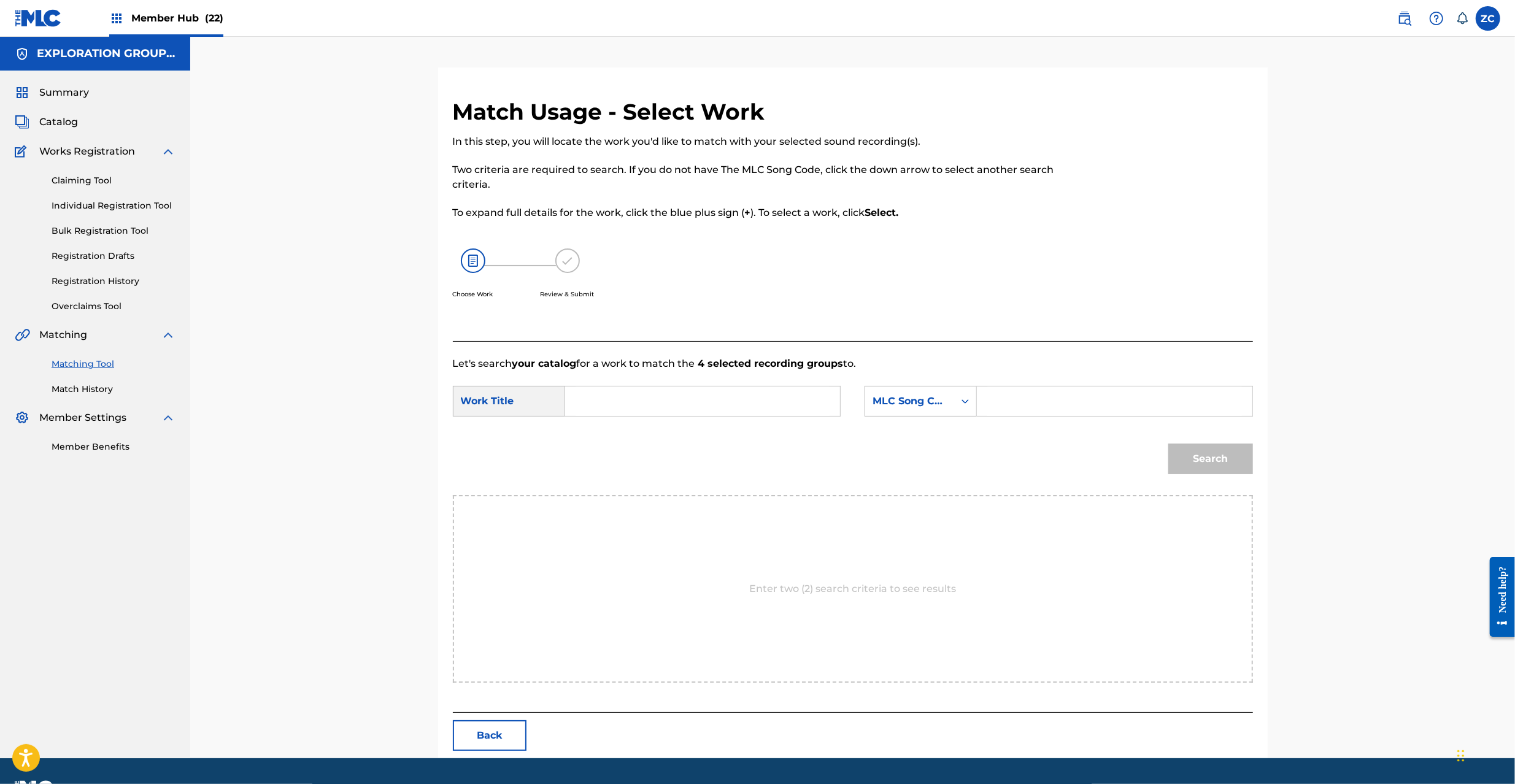
click at [684, 392] on input "Search Form" at bounding box center [702, 401] width 254 height 30
click at [694, 400] on input "Souru Matorikusu S65URX" at bounding box center [702, 401] width 254 height 30
type input "Souru Matorikusu"
click at [1009, 407] on input "Search Form" at bounding box center [1114, 401] width 254 height 30
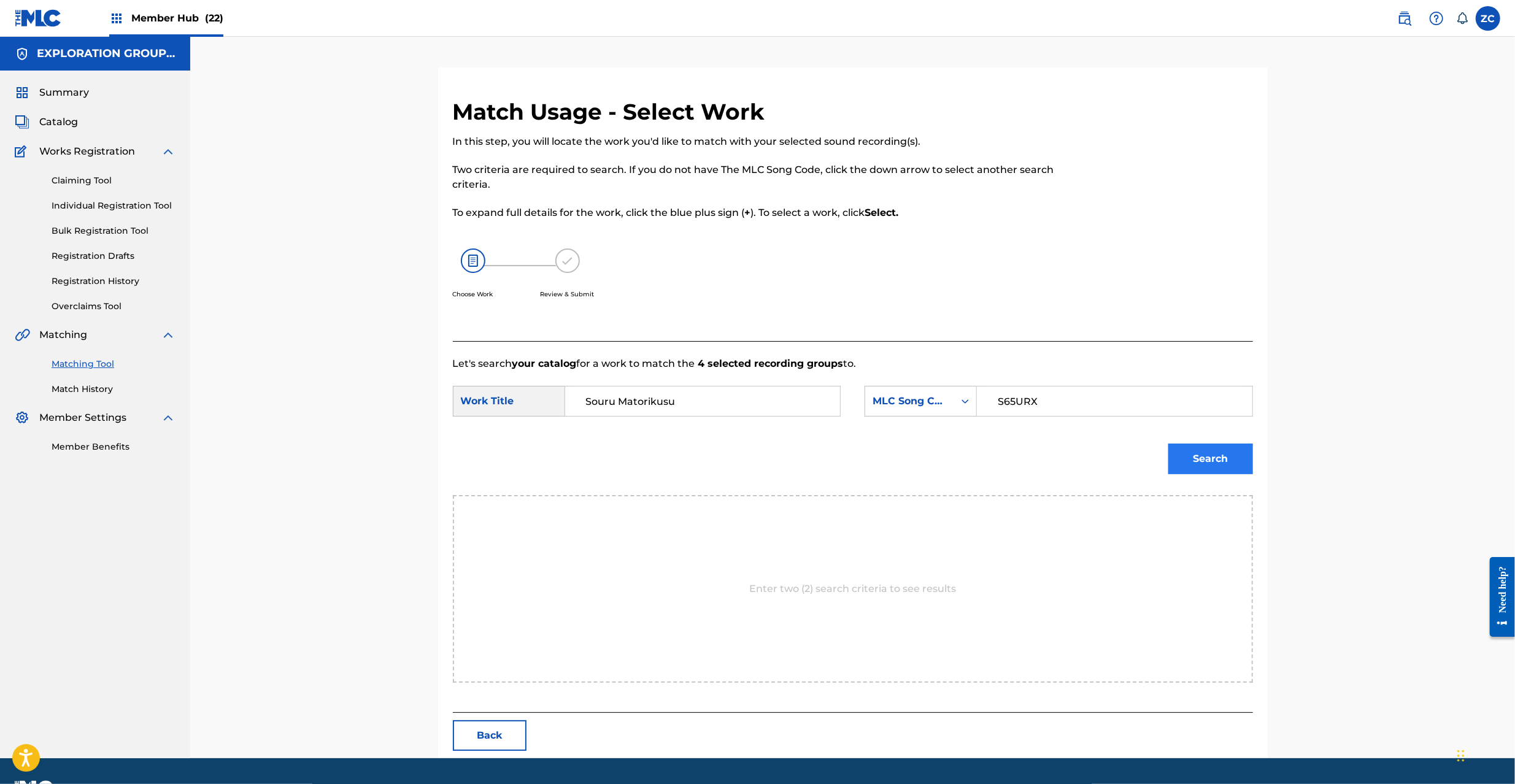
type input "S65URX"
click at [1178, 455] on button "Search" at bounding box center [1211, 459] width 85 height 30
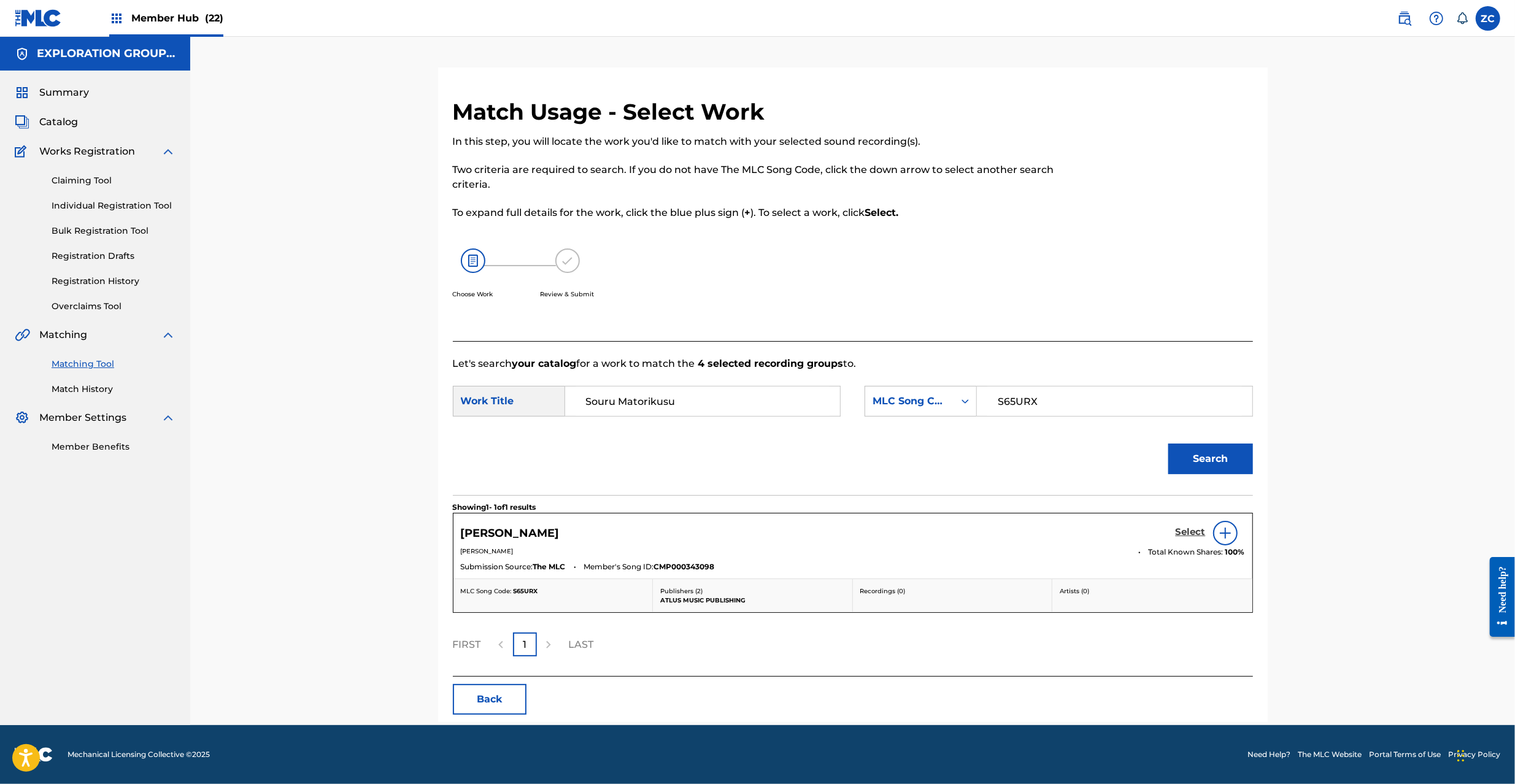
click at [1186, 531] on h5 "Select" at bounding box center [1191, 532] width 30 height 12
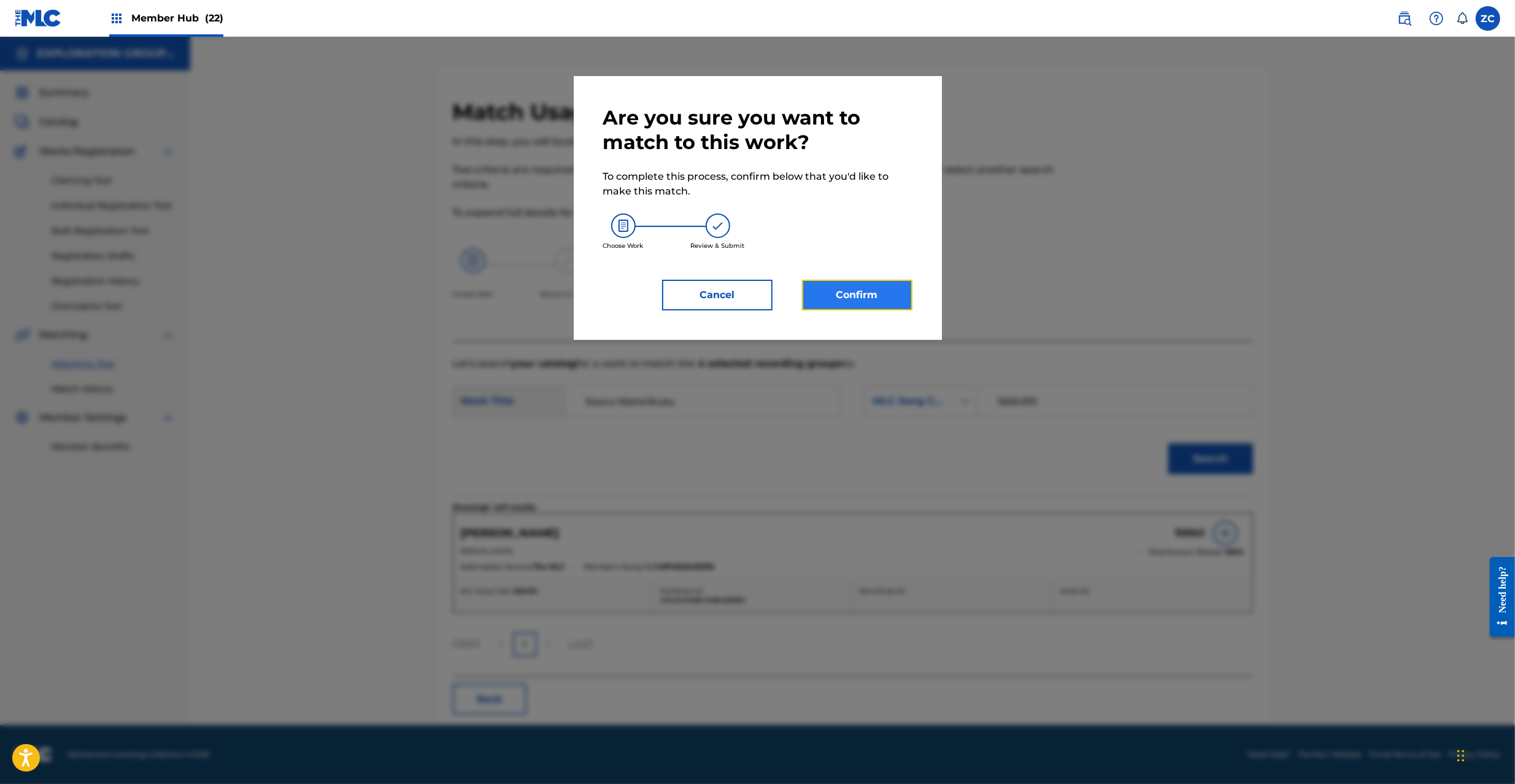
click at [865, 302] on button "Confirm" at bounding box center [857, 294] width 111 height 30
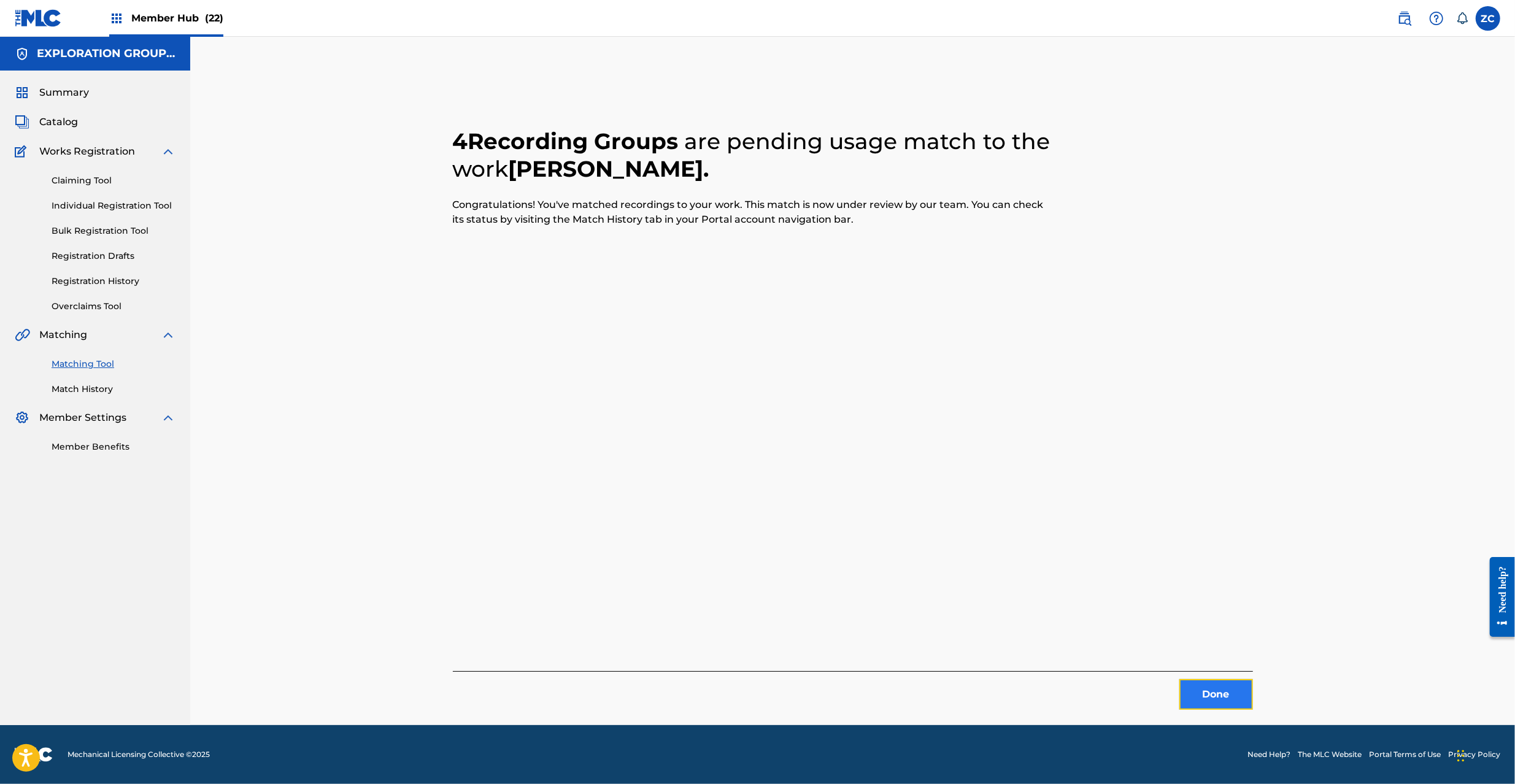
click at [1225, 704] on button "Done" at bounding box center [1216, 694] width 74 height 30
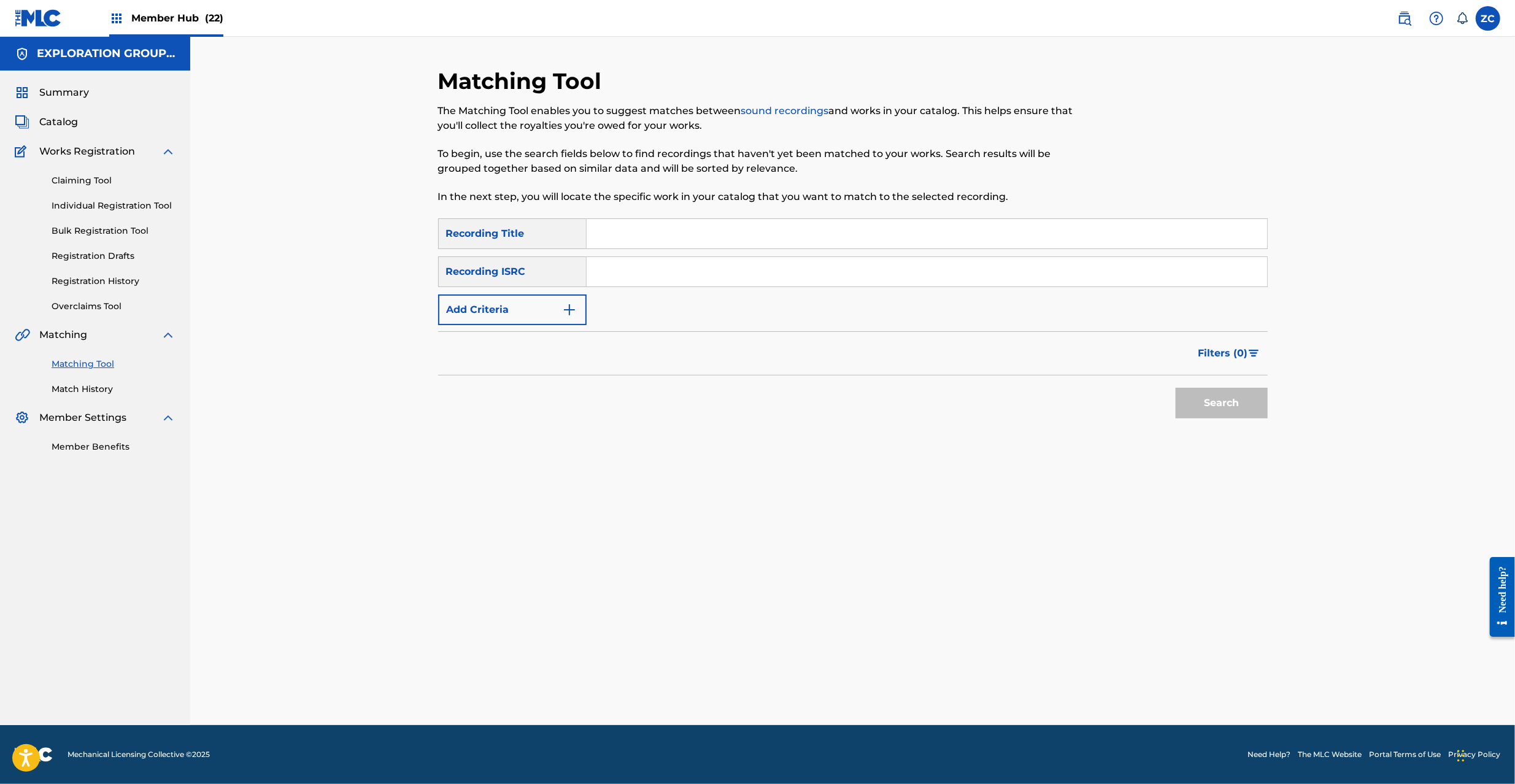
click at [750, 263] on input "Search Form" at bounding box center [926, 272] width 680 height 30
type input "JPK652201002"
click at [1221, 406] on button "Search" at bounding box center [1222, 403] width 92 height 30
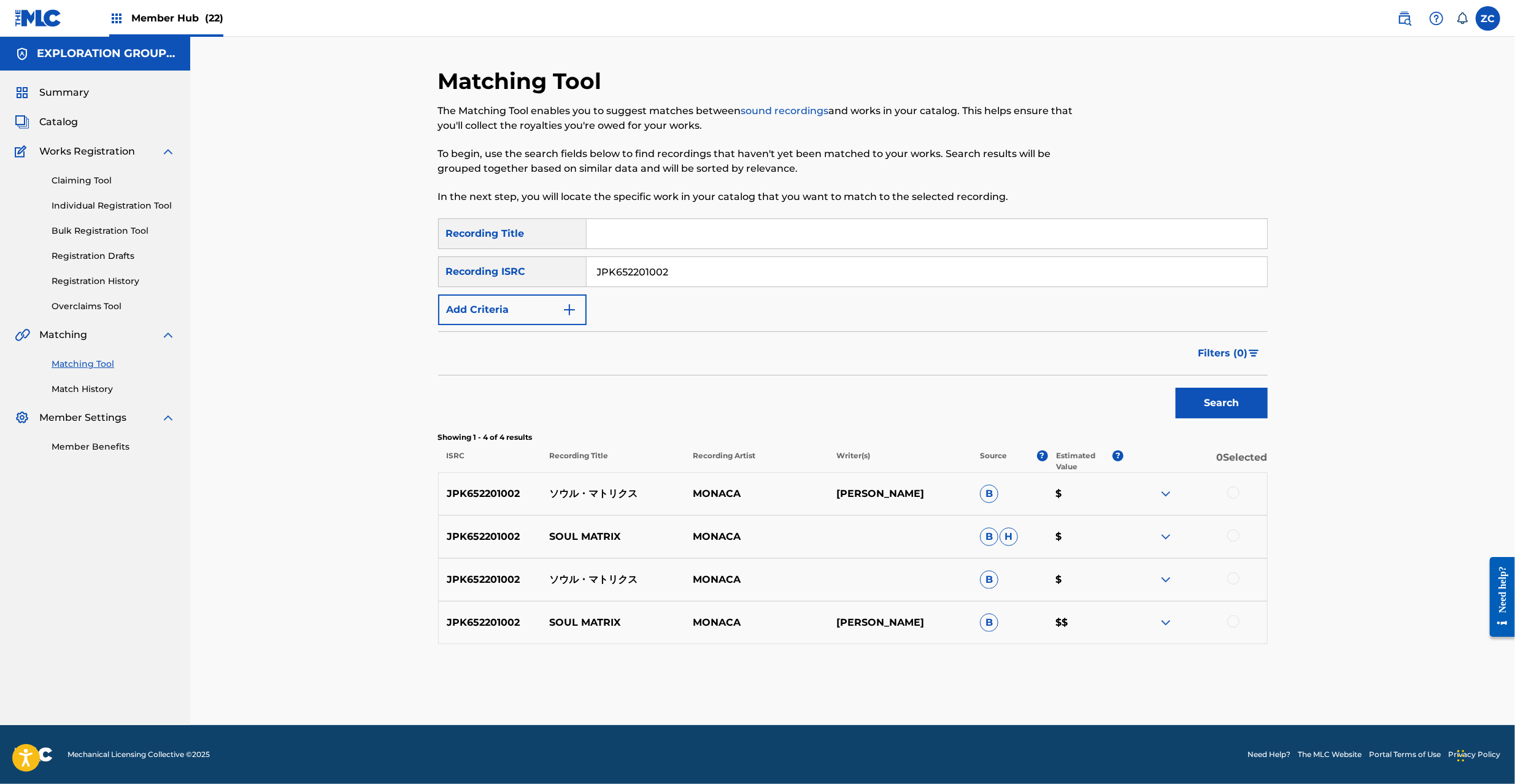
click at [677, 230] on input "Search Form" at bounding box center [926, 234] width 680 height 30
click at [685, 232] on input "ソウル・マトリクス" at bounding box center [926, 234] width 680 height 30
type input "猫も杓子も"
click at [636, 279] on input "JPK652201002" at bounding box center [926, 272] width 680 height 30
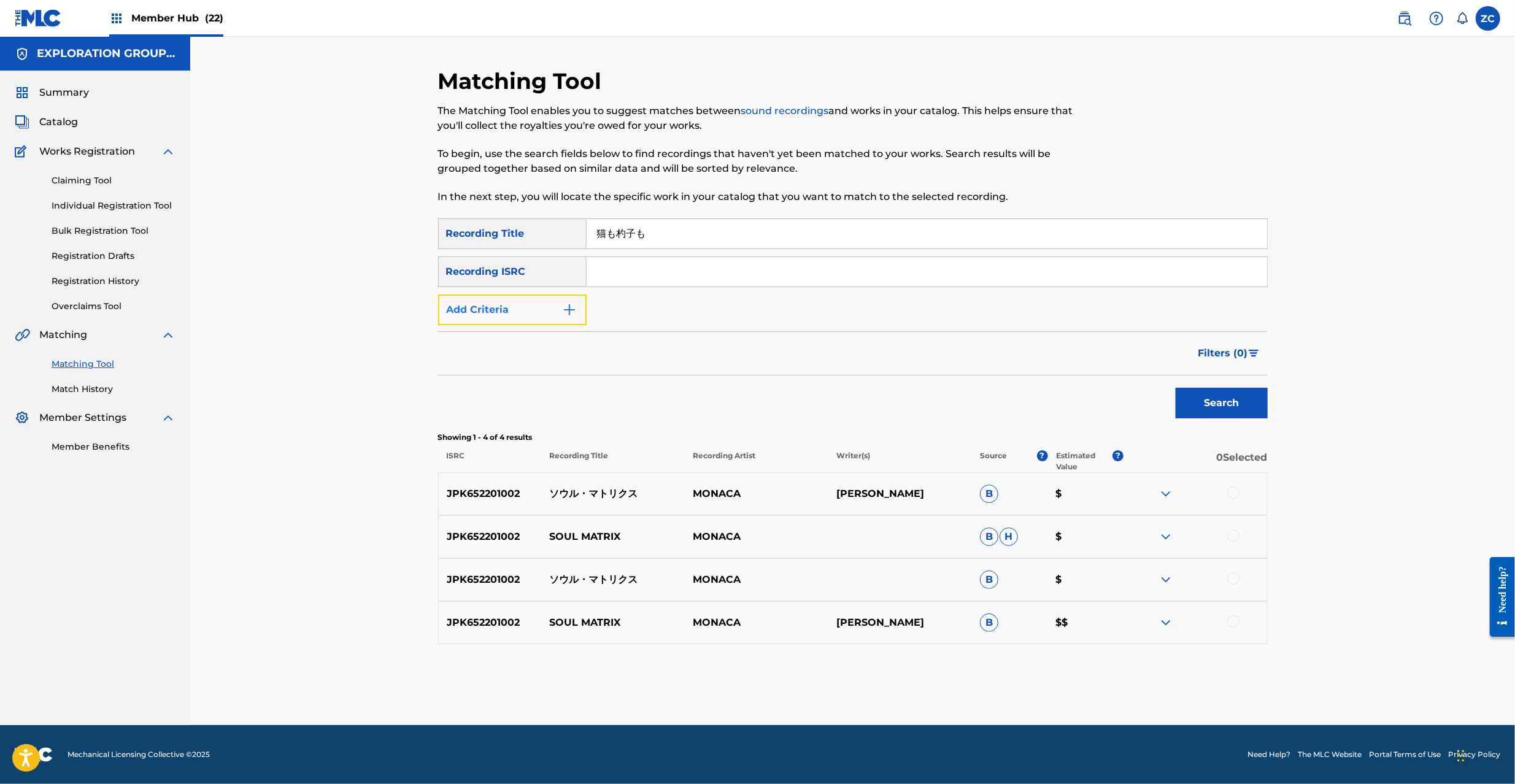
click at [546, 314] on button "Add Criteria" at bounding box center [512, 309] width 149 height 30
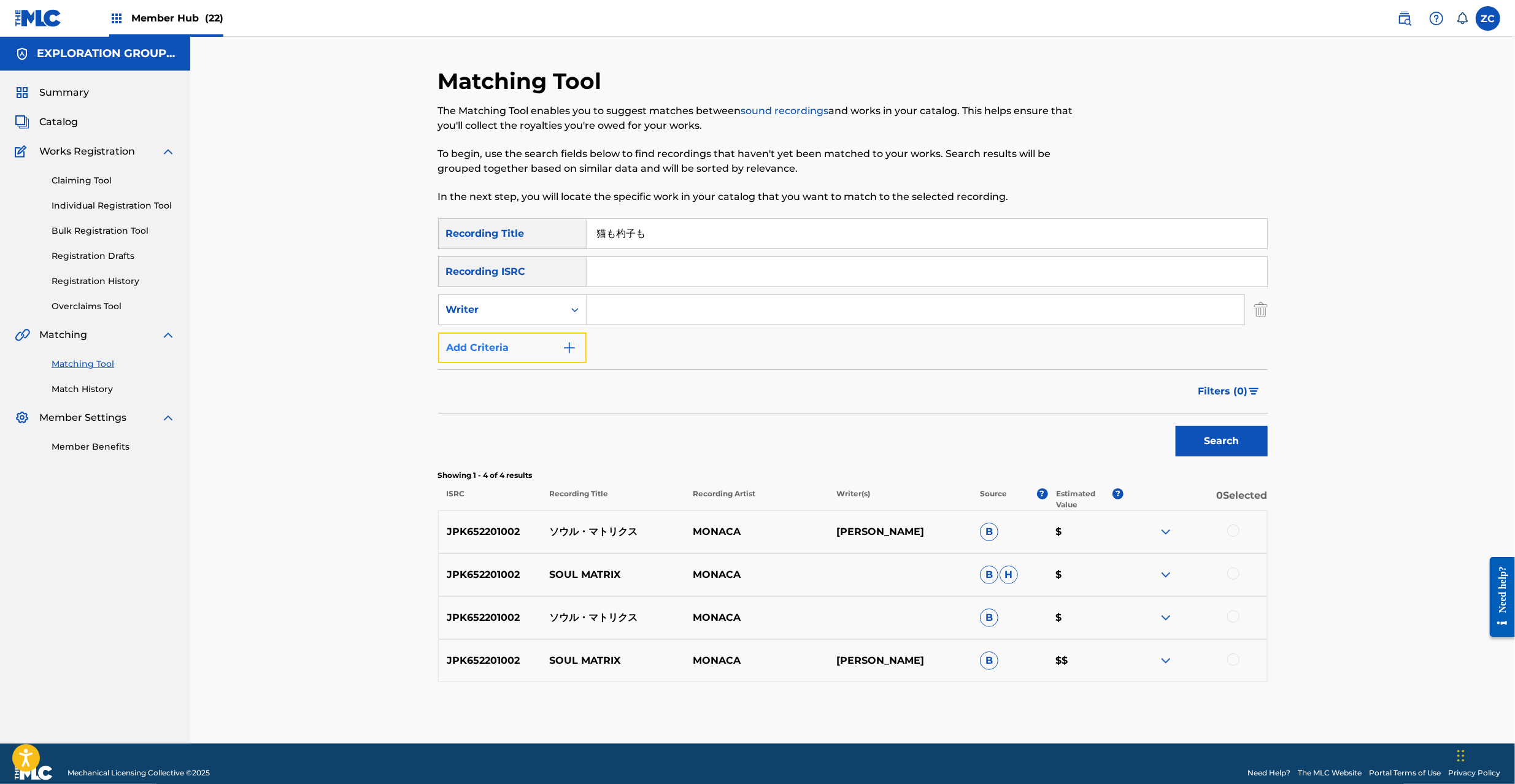
click at [526, 345] on button "Add Criteria" at bounding box center [512, 347] width 149 height 30
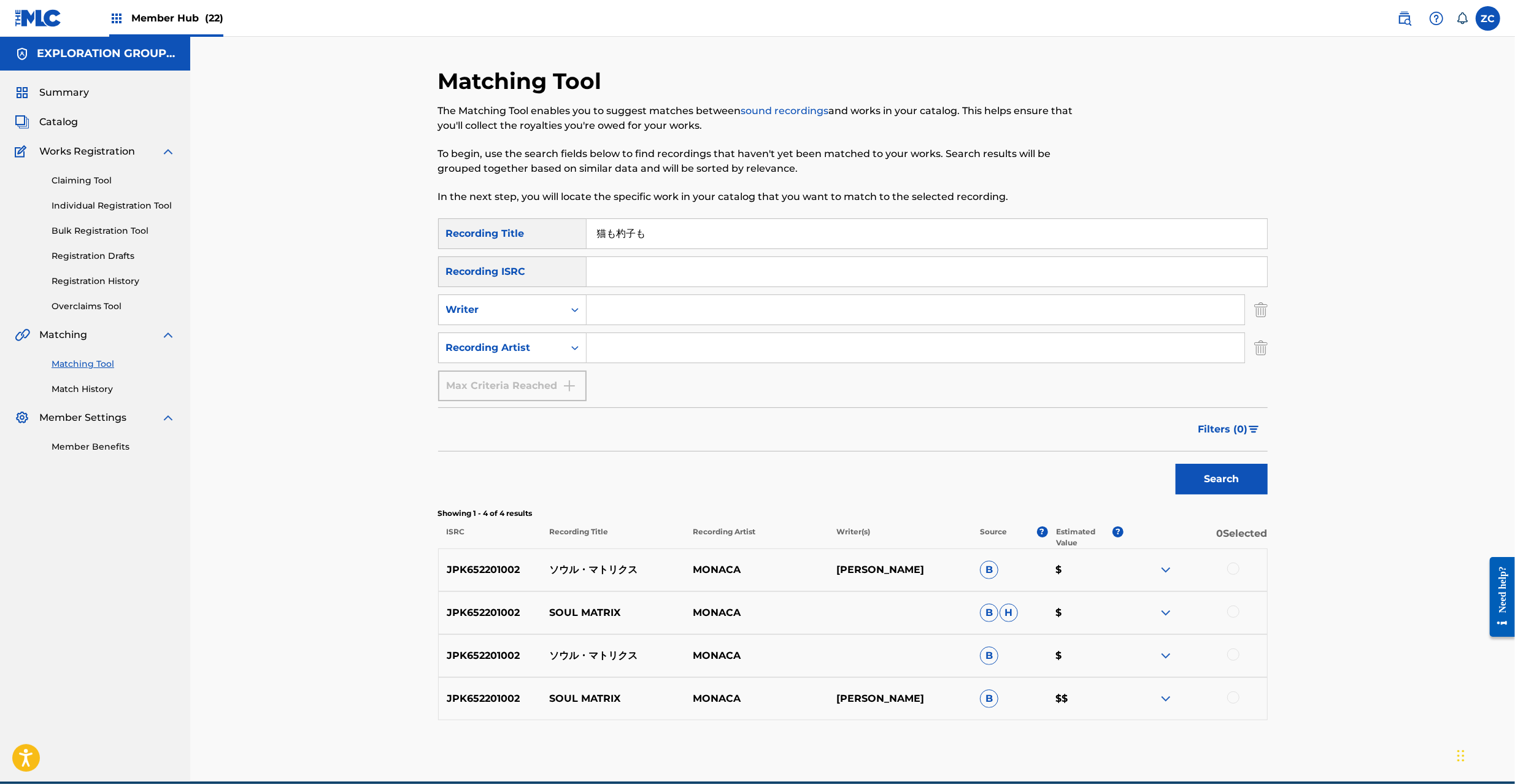
drag, startPoint x: 526, startPoint y: 345, endPoint x: 629, endPoint y: 341, distance: 103.1
click at [629, 342] on input "Search Form" at bounding box center [915, 348] width 658 height 30
type input "MONACA"
click at [1243, 490] on button "Search" at bounding box center [1222, 479] width 92 height 30
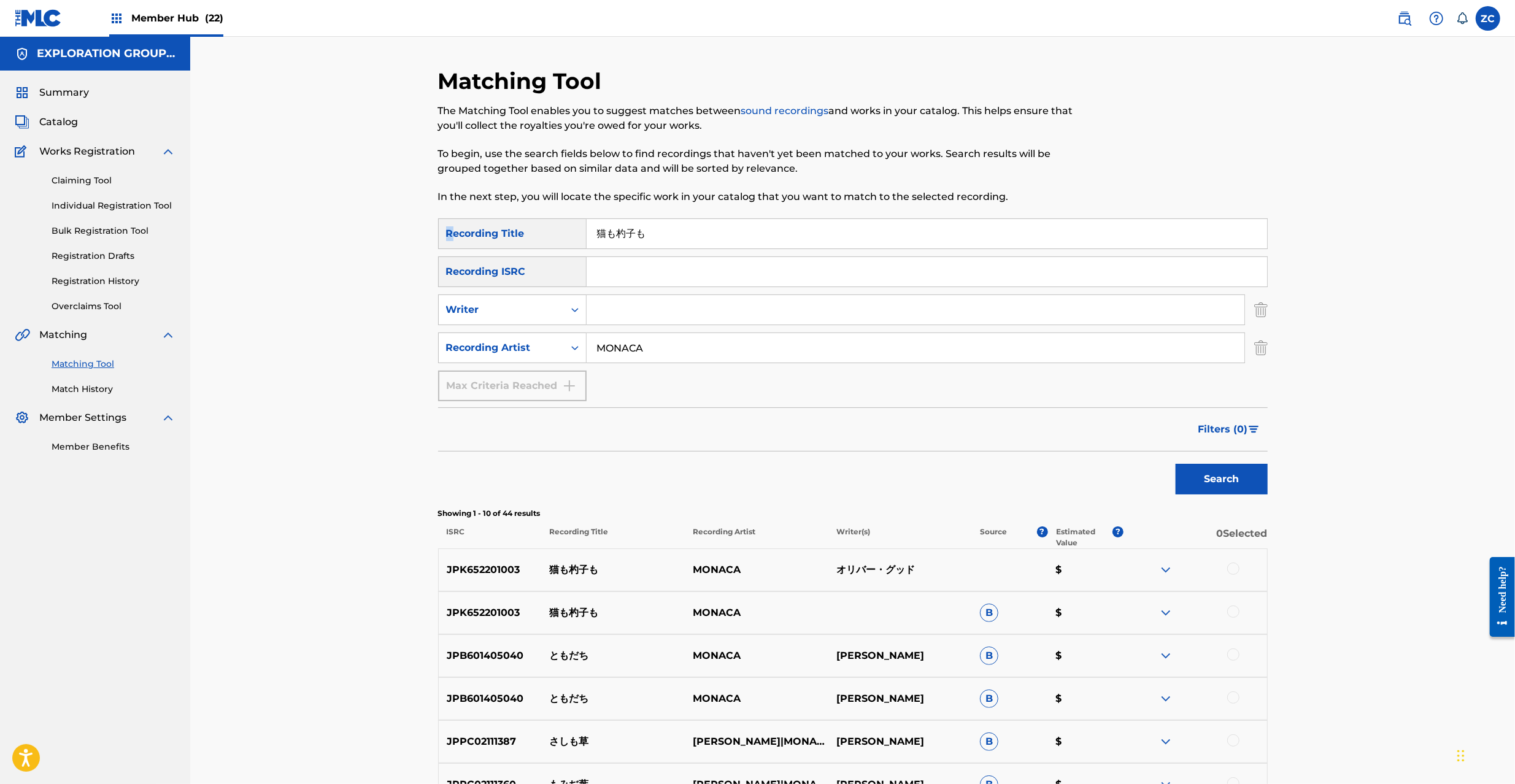
click at [447, 230] on div "Recording Title" at bounding box center [512, 233] width 149 height 30
click at [599, 237] on input "猫も杓子も" at bounding box center [926, 234] width 680 height 30
click at [599, 239] on input "猫も杓子も" at bounding box center [926, 234] width 680 height 30
click at [497, 572] on p "JPK652201003" at bounding box center [490, 570] width 103 height 15
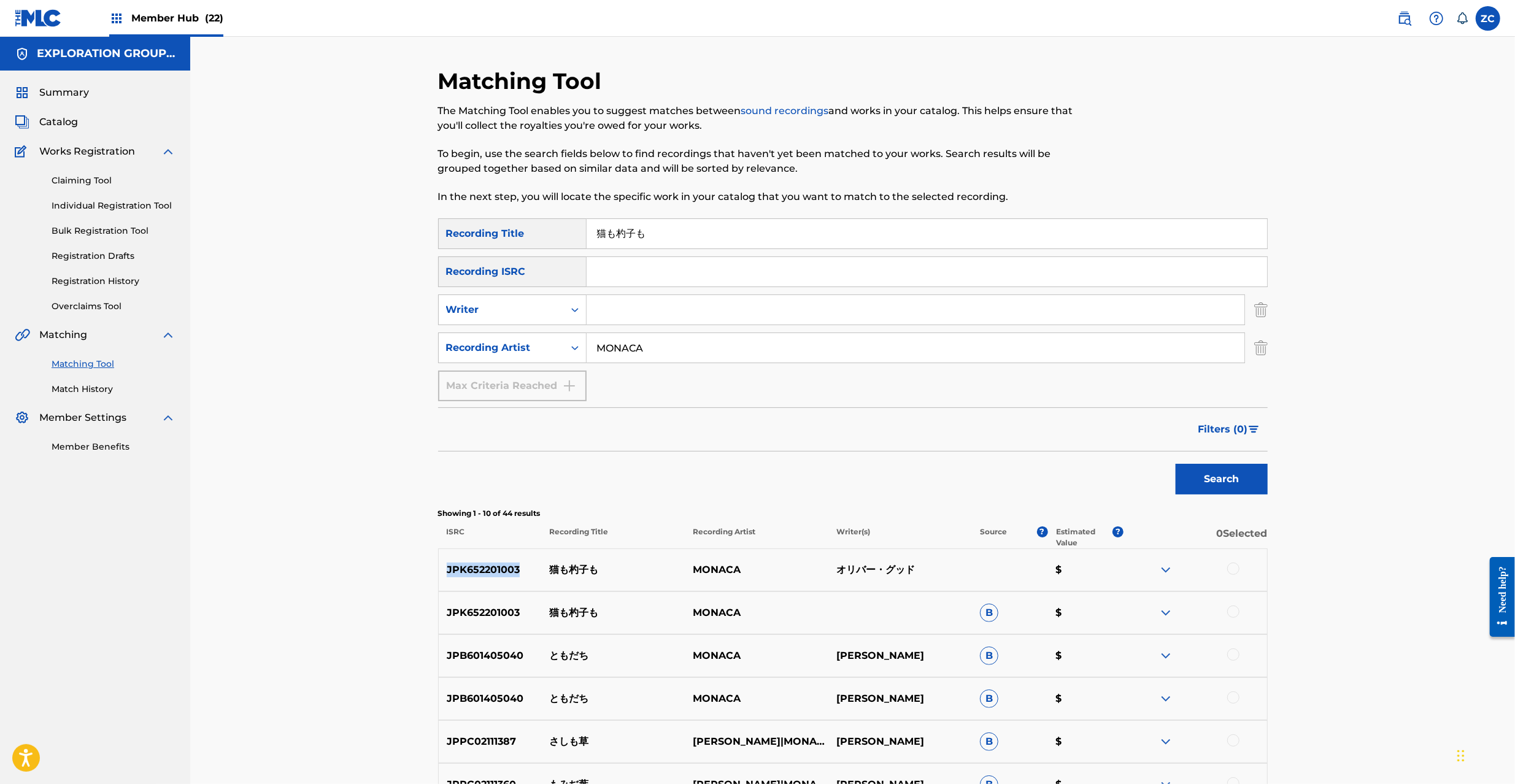
click at [497, 572] on p "JPK652201003" at bounding box center [490, 570] width 103 height 15
copy p "JPK652201003"
click at [1208, 310] on input "Search Form" at bounding box center [915, 310] width 658 height 30
click at [1050, 271] on input "Search Form" at bounding box center [926, 272] width 680 height 30
type input "JPK652201003"
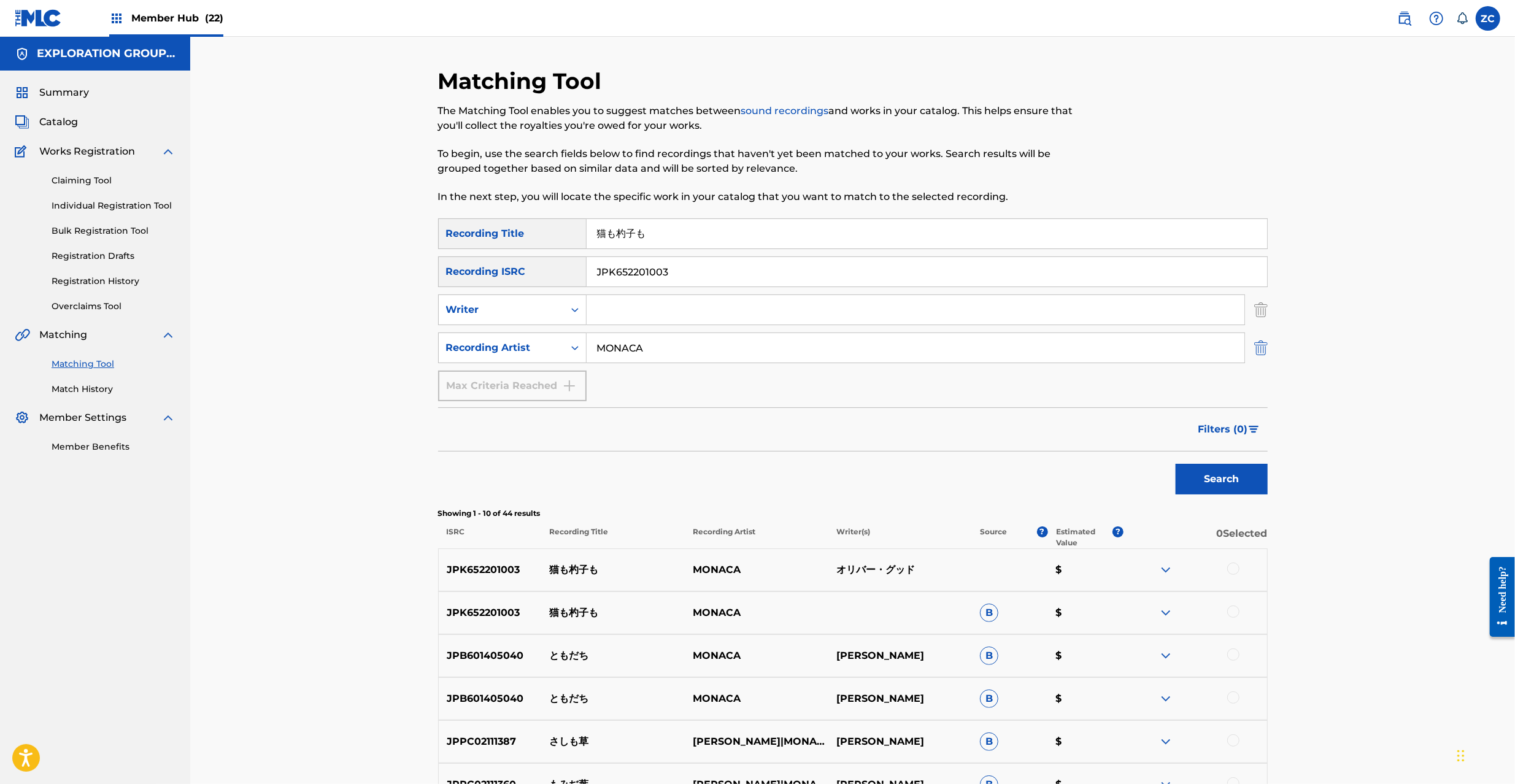
click at [1258, 340] on img "Search Form" at bounding box center [1261, 347] width 13 height 30
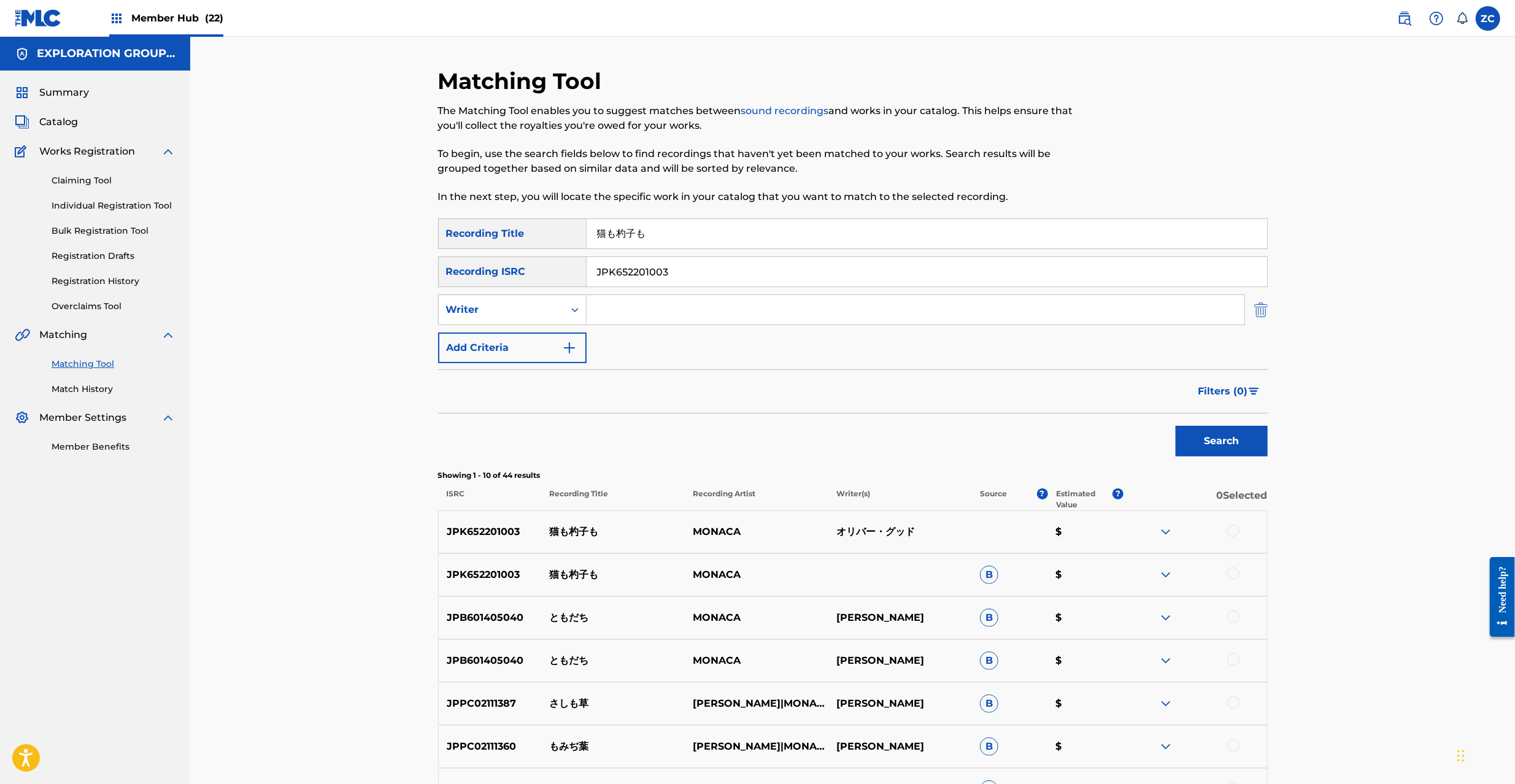
click at [1258, 312] on img "Search Form" at bounding box center [1261, 309] width 13 height 30
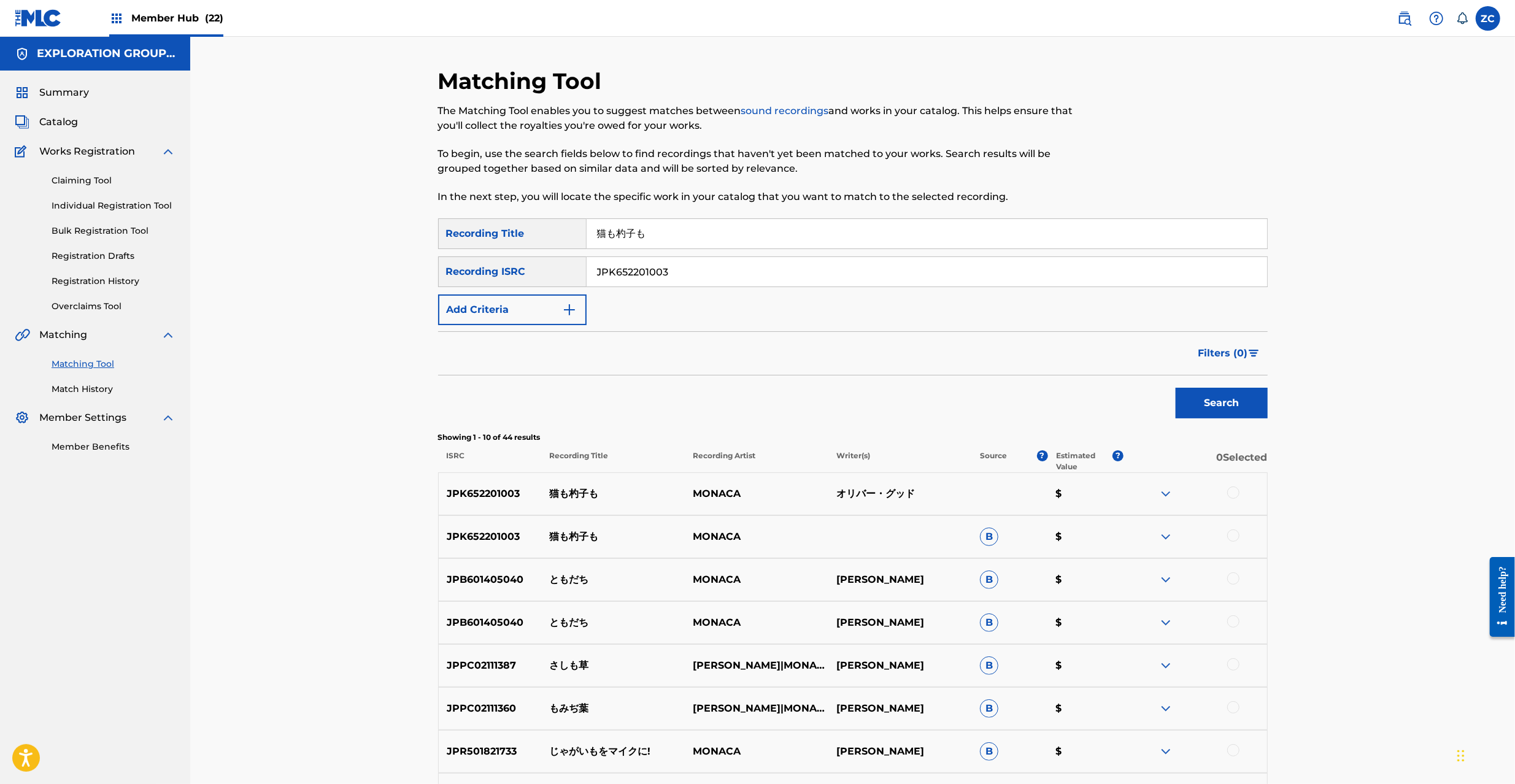
drag, startPoint x: 798, startPoint y: 229, endPoint x: 280, endPoint y: 229, distance: 518.0
click at [278, 229] on div "Matching Tool The Matching Tool enables you to suggest matches between sound re…" at bounding box center [853, 516] width 1325 height 957
drag, startPoint x: 1229, startPoint y: 400, endPoint x: 1322, endPoint y: 90, distance: 323.6
click at [1229, 399] on button "Search" at bounding box center [1222, 403] width 92 height 30
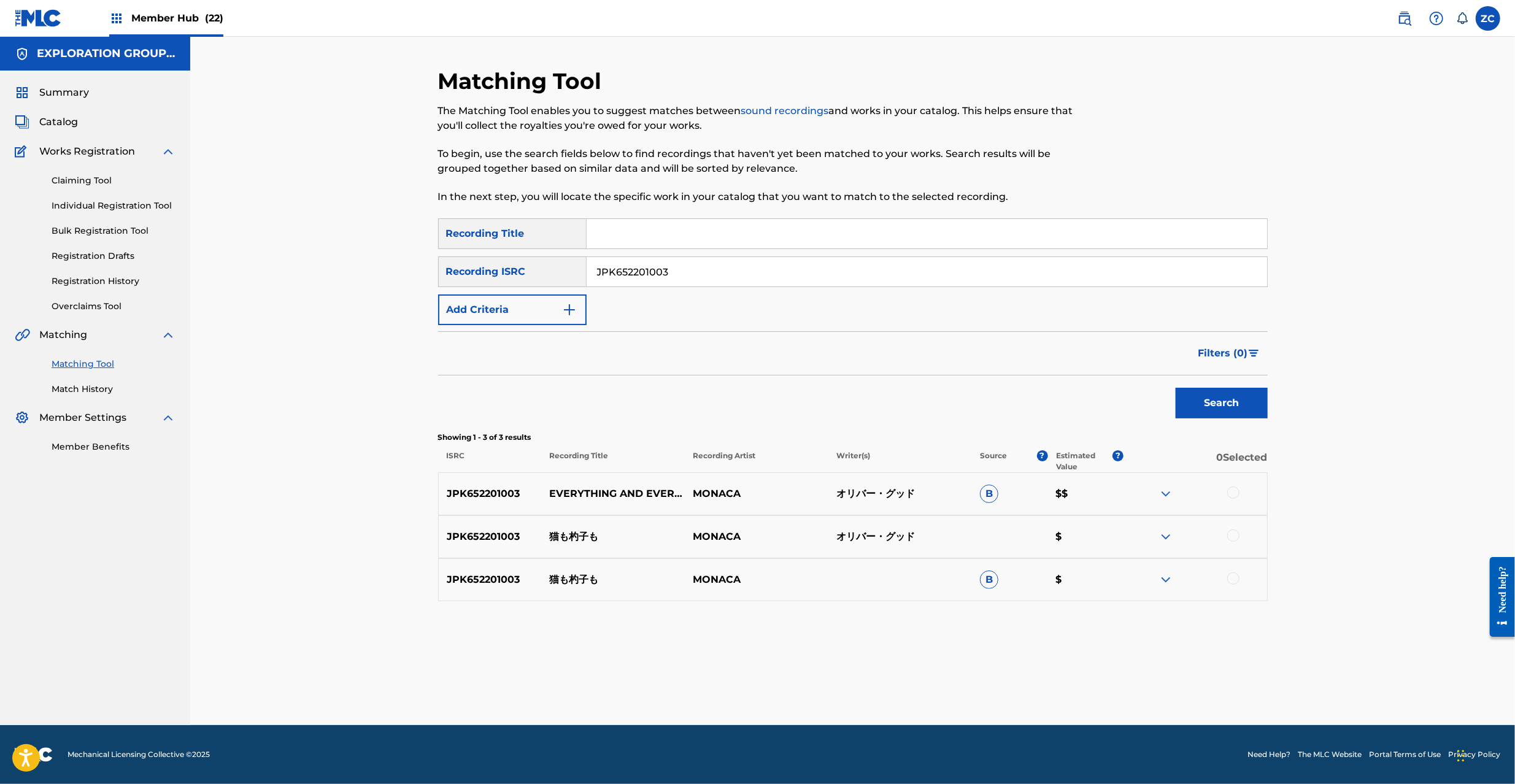
drag, startPoint x: 1235, startPoint y: 488, endPoint x: 1233, endPoint y: 545, distance: 57.0
click at [1235, 490] on div at bounding box center [1233, 493] width 13 height 13
click at [1235, 536] on div at bounding box center [1233, 535] width 13 height 13
click at [1239, 578] on div at bounding box center [1233, 578] width 13 height 13
click at [892, 687] on button "Match 3 Groups" at bounding box center [862, 684] width 135 height 30
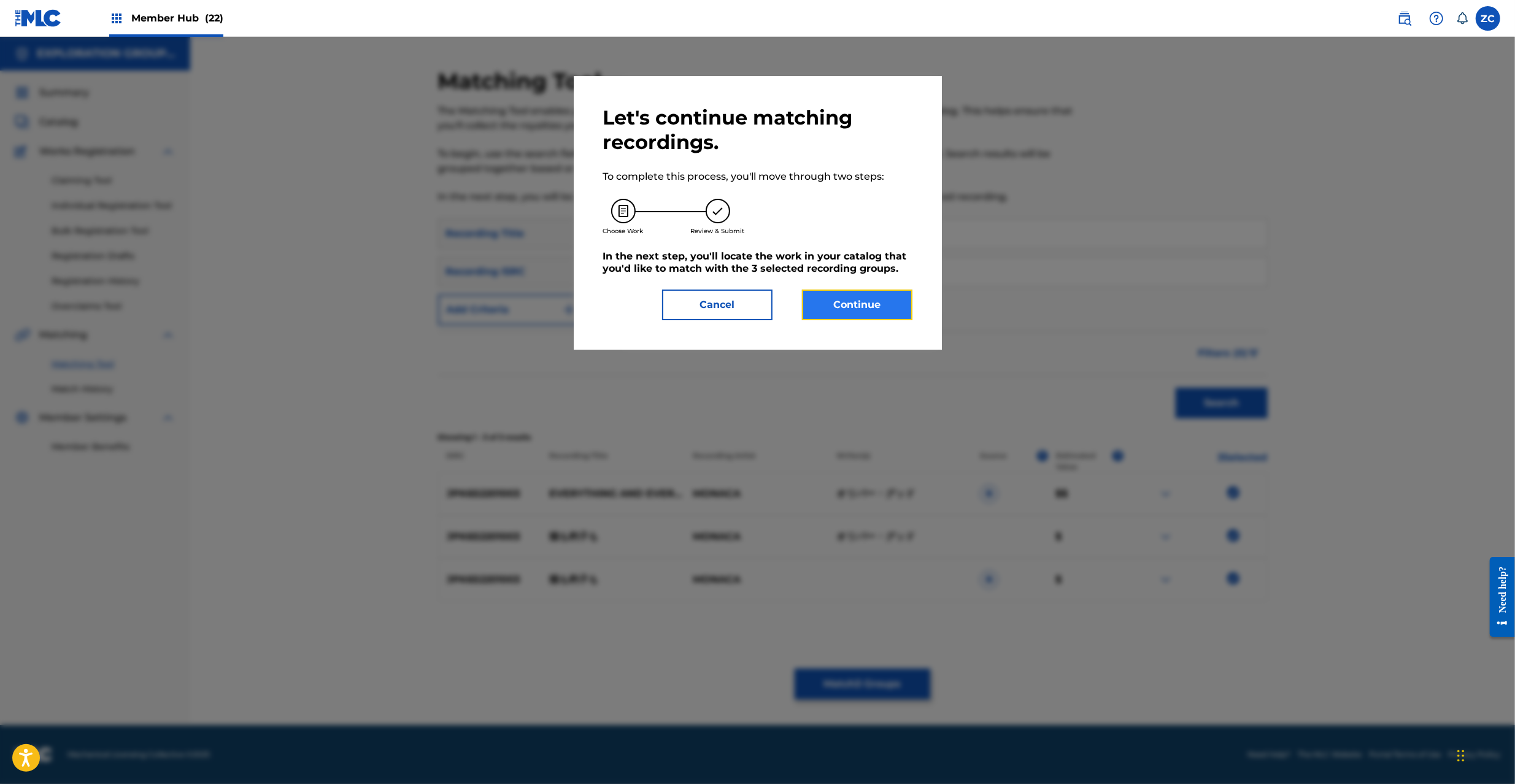
click at [882, 311] on button "Continue" at bounding box center [857, 305] width 111 height 30
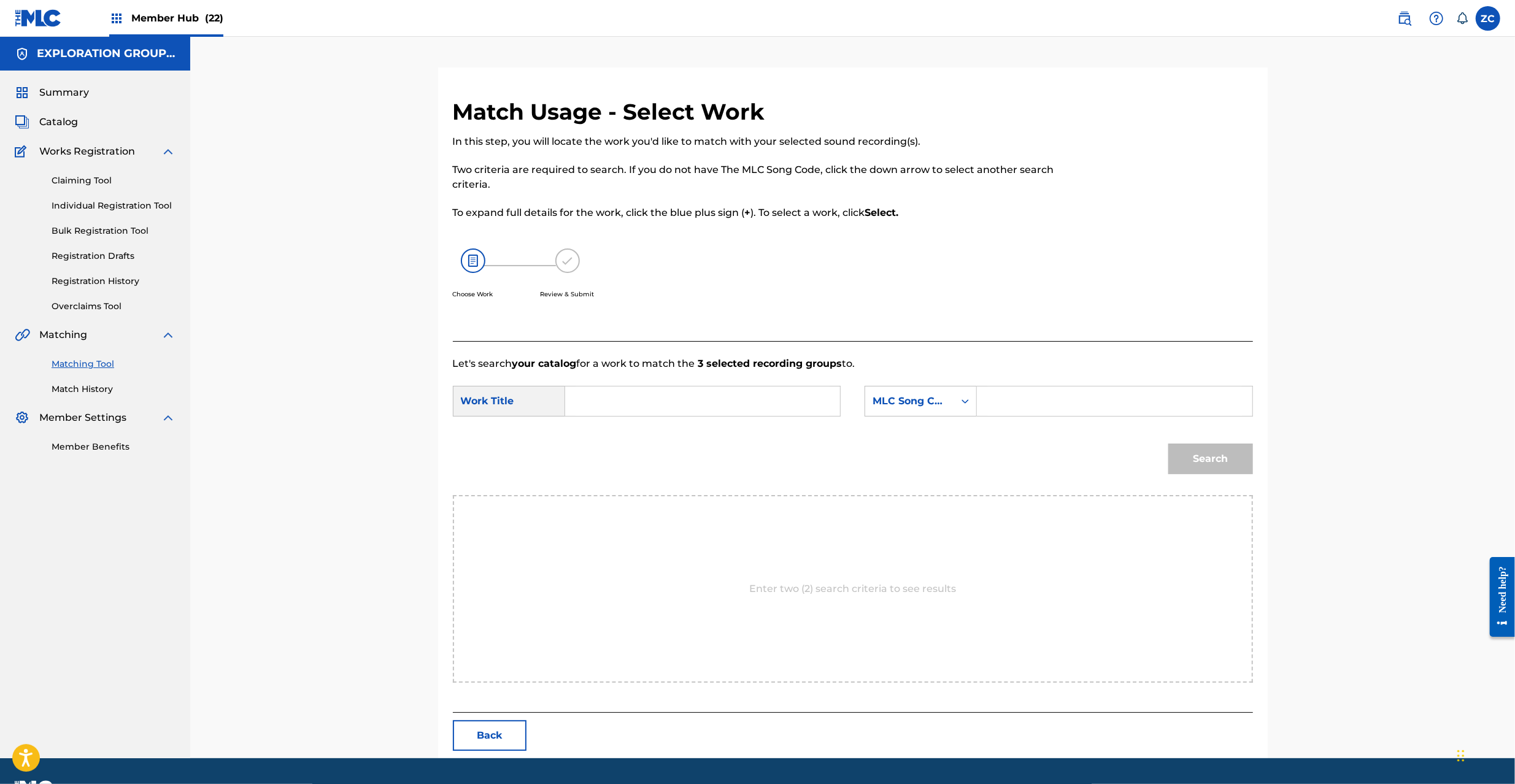
click at [769, 416] on div "Search Form" at bounding box center [702, 401] width 276 height 30
click at [773, 410] on input "Search Form" at bounding box center [702, 401] width 254 height 30
click at [737, 409] on input "Nekomoshakushimo N98BG0" at bounding box center [702, 401] width 254 height 30
click at [712, 396] on input "Nekomoshakushimo N98BG0" at bounding box center [702, 401] width 254 height 30
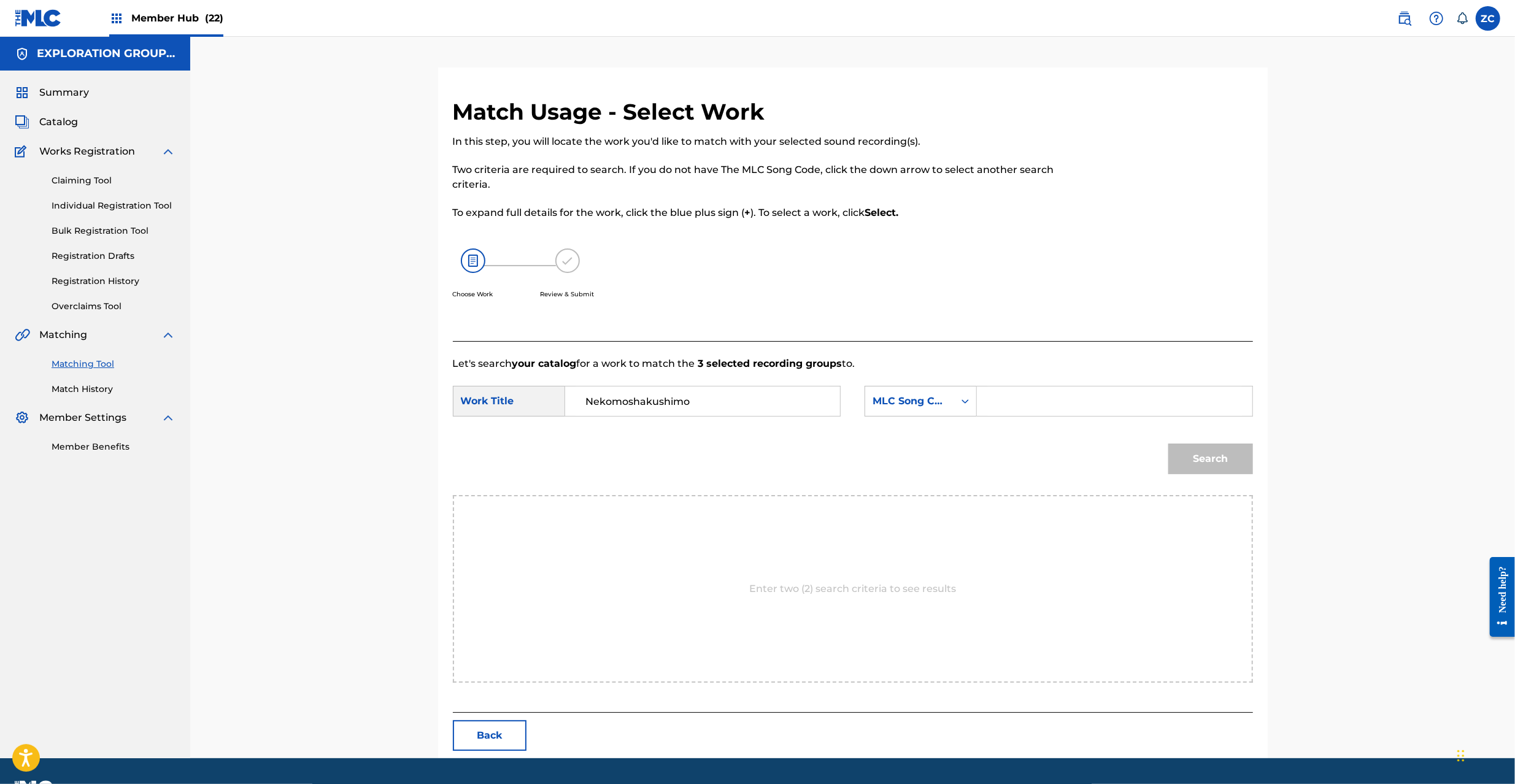
type input "Nekomoshakushimo"
click at [1010, 413] on input "Search Form" at bounding box center [1114, 401] width 254 height 30
type input "N98BG0"
click at [1198, 460] on button "Search" at bounding box center [1211, 459] width 85 height 30
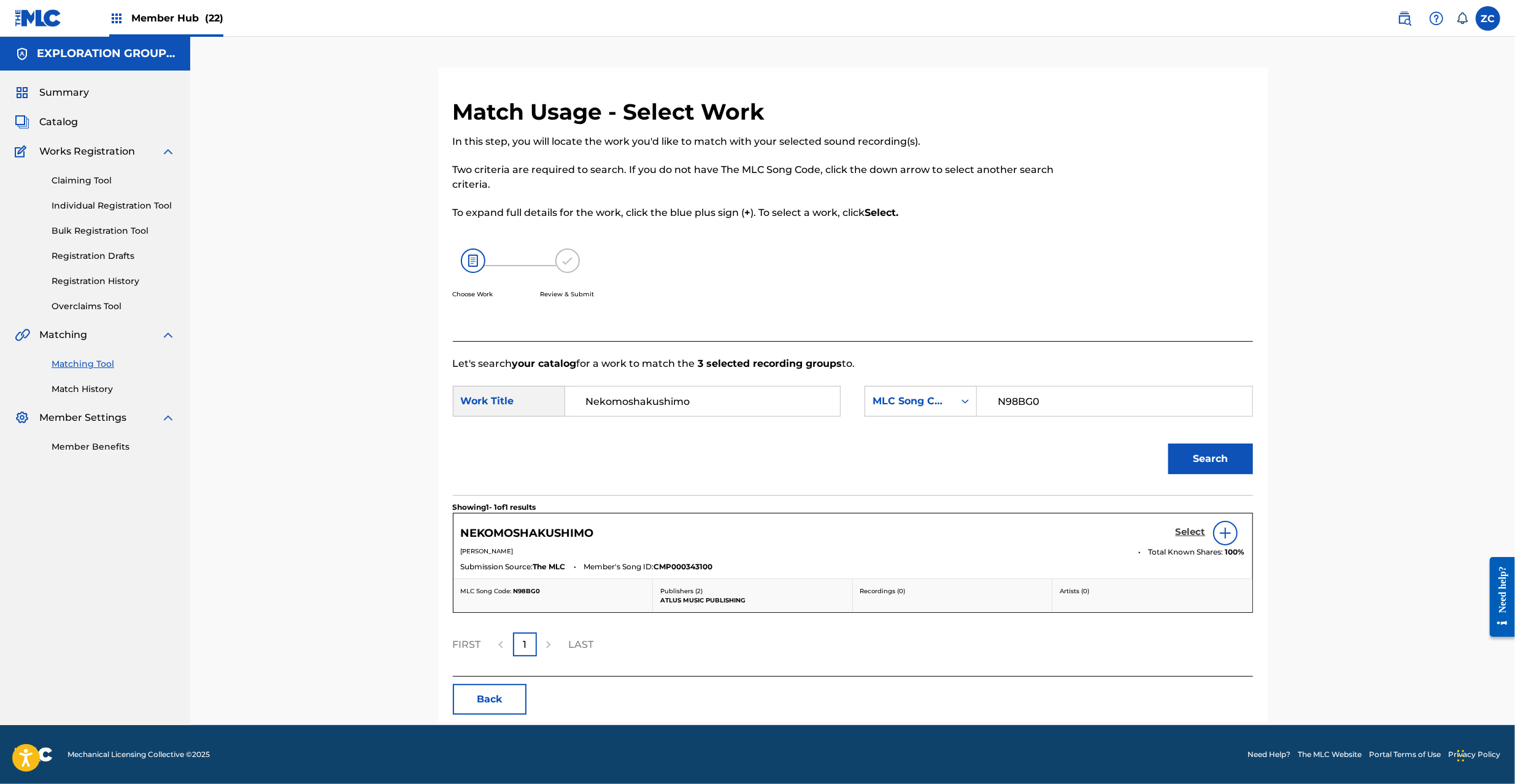
click at [1194, 536] on h5 "Select" at bounding box center [1191, 532] width 30 height 12
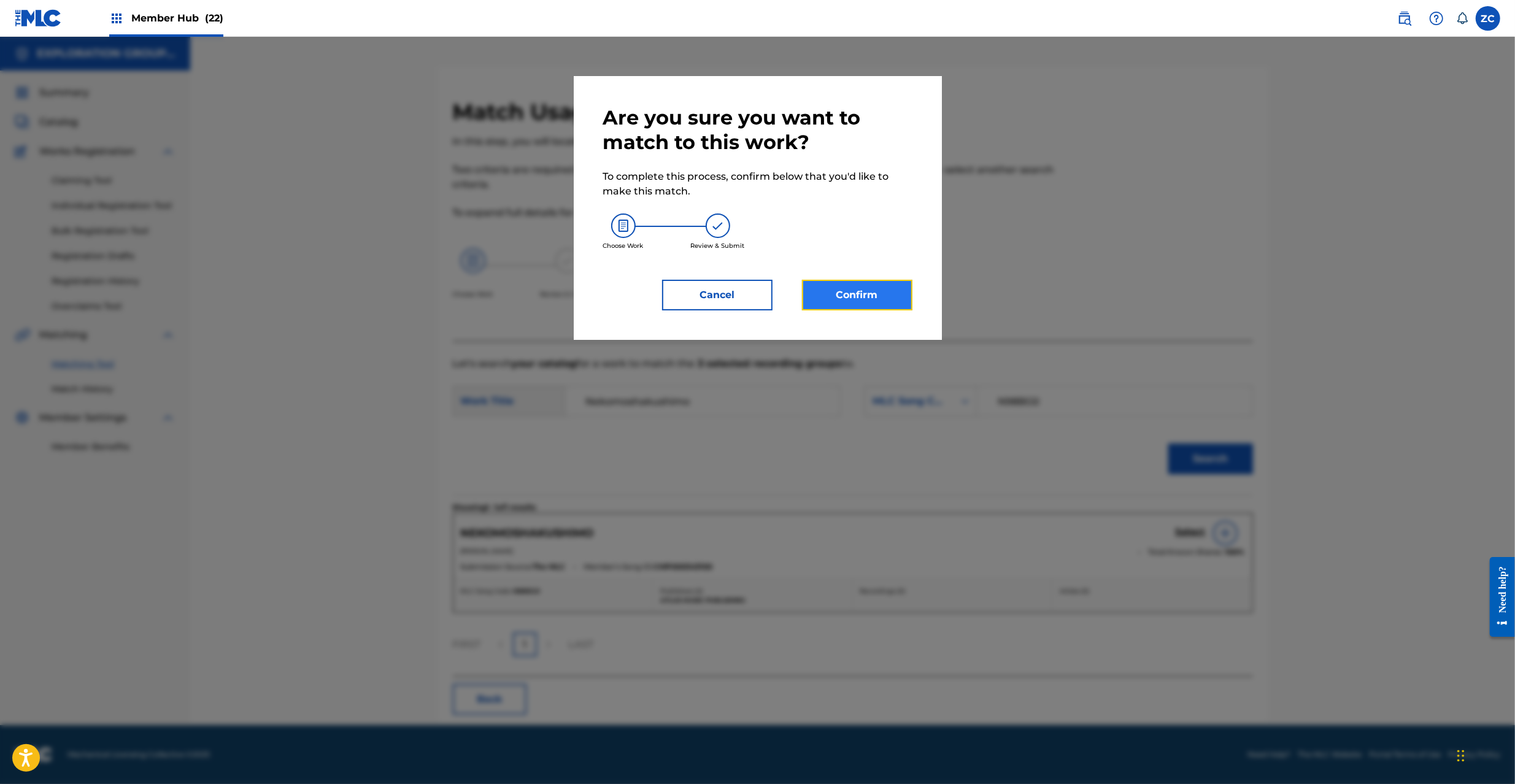
click at [843, 288] on button "Confirm" at bounding box center [857, 294] width 111 height 30
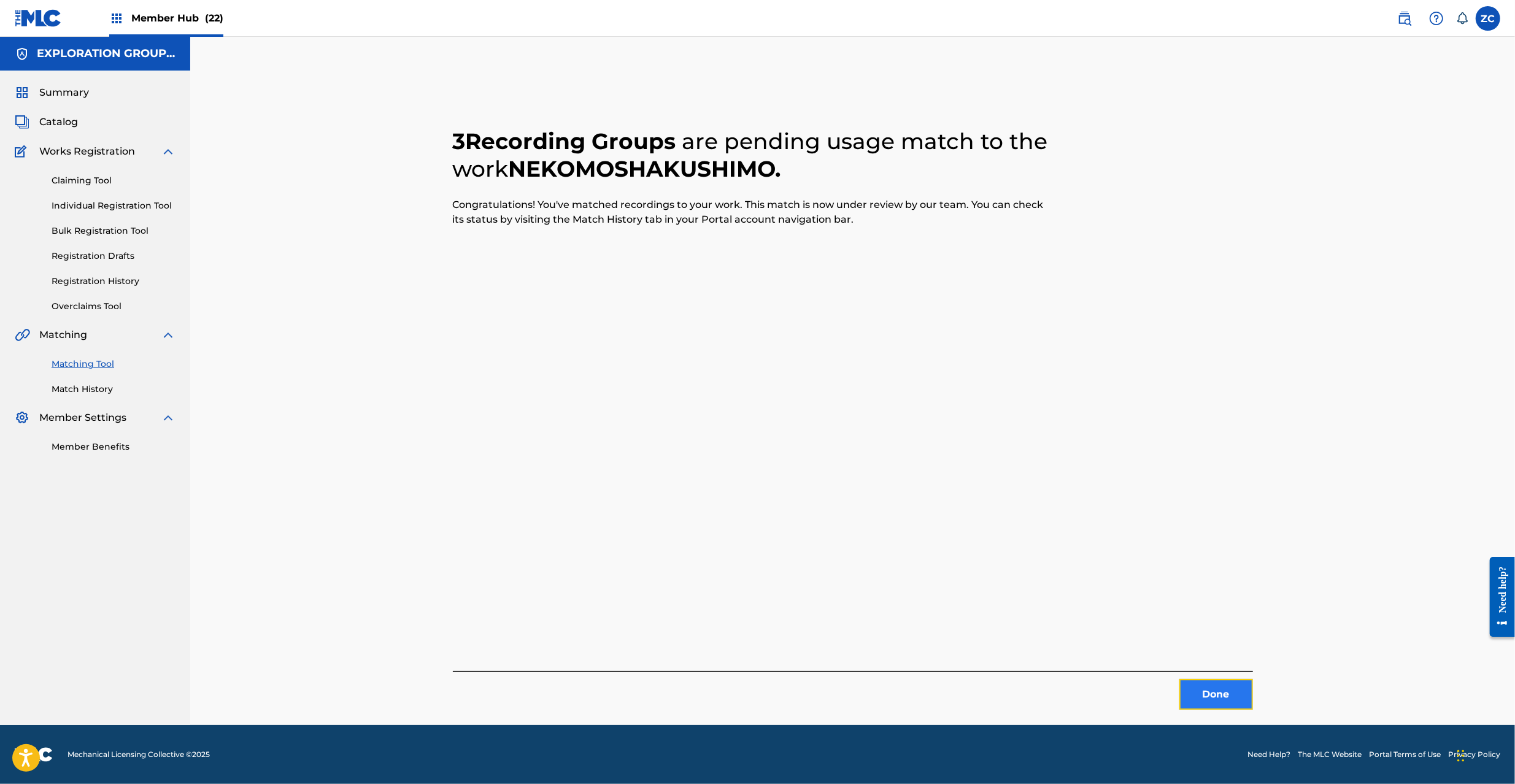
click at [1221, 692] on button "Done" at bounding box center [1216, 694] width 74 height 30
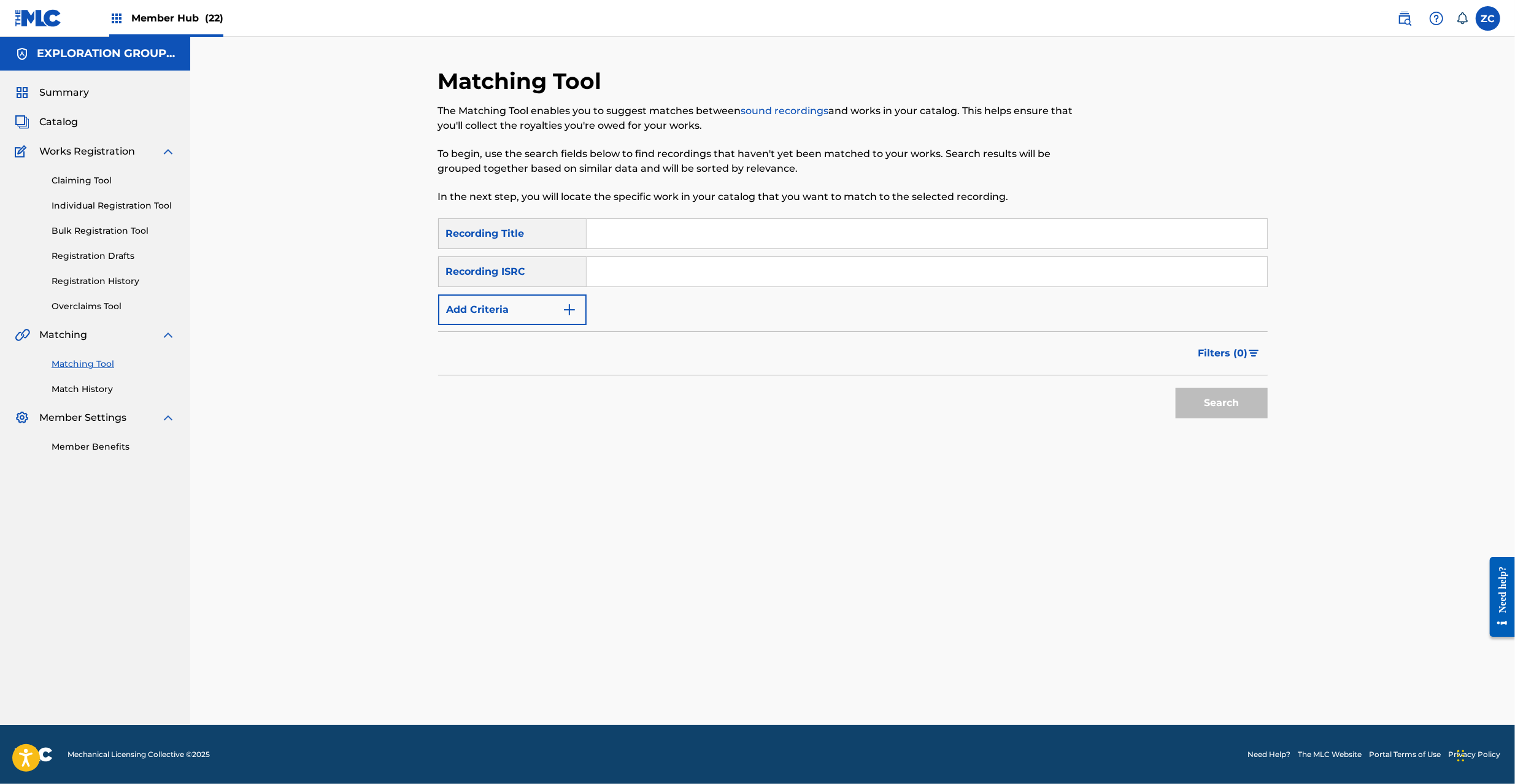
click at [717, 268] on input "Search Form" at bounding box center [926, 272] width 680 height 30
type input "JPK651365803"
click at [1223, 393] on button "Search" at bounding box center [1222, 403] width 92 height 30
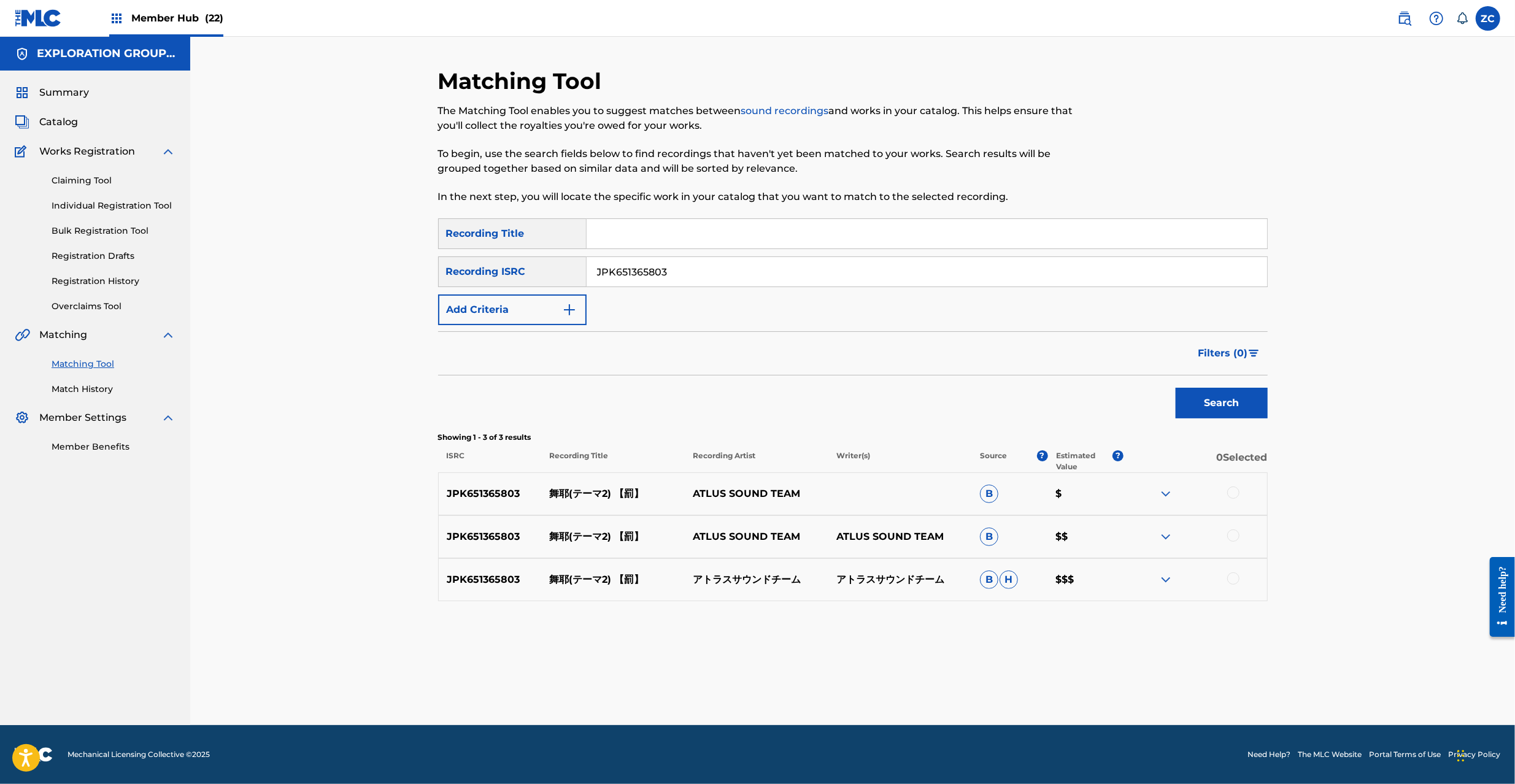
drag, startPoint x: 666, startPoint y: 273, endPoint x: 448, endPoint y: 270, distance: 218.0
click at [448, 270] on div "SearchWithCriteria983e24f6-fb0d-4dc3-8206-ade7642fe003 Recording ISRC JPK651365…" at bounding box center [853, 271] width 830 height 30
click at [1231, 494] on div at bounding box center [1233, 493] width 13 height 13
click at [1233, 545] on div "JPK651365803 舞耶(テーマ2) 【罰】 ATLUS SOUND TEAM ATLUS SOUND TEAM B $$" at bounding box center [853, 537] width 830 height 43
click at [1233, 539] on div at bounding box center [1233, 535] width 13 height 13
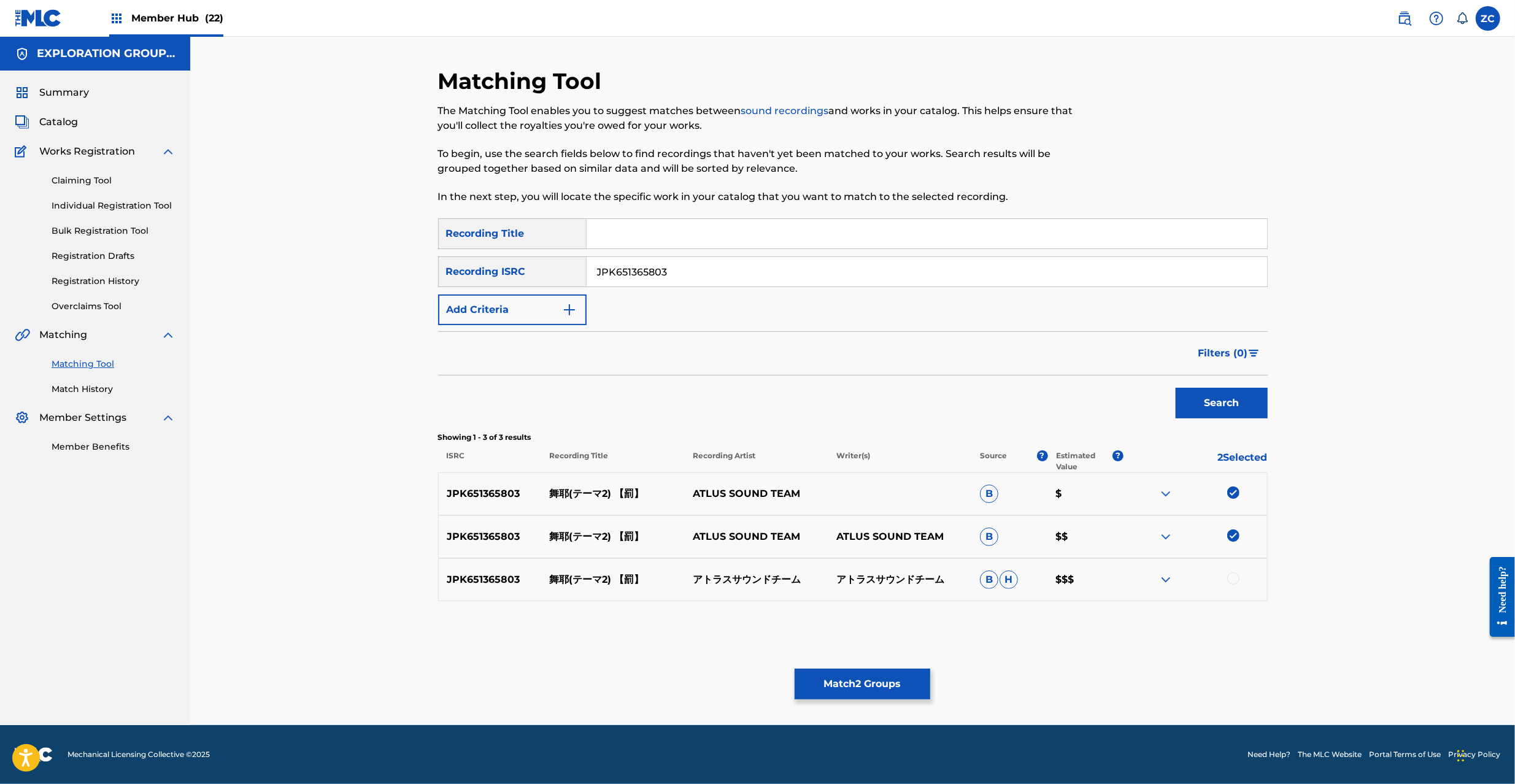
click at [1233, 578] on div at bounding box center [1233, 578] width 13 height 13
click at [831, 687] on button "Match 3 Groups" at bounding box center [862, 684] width 135 height 30
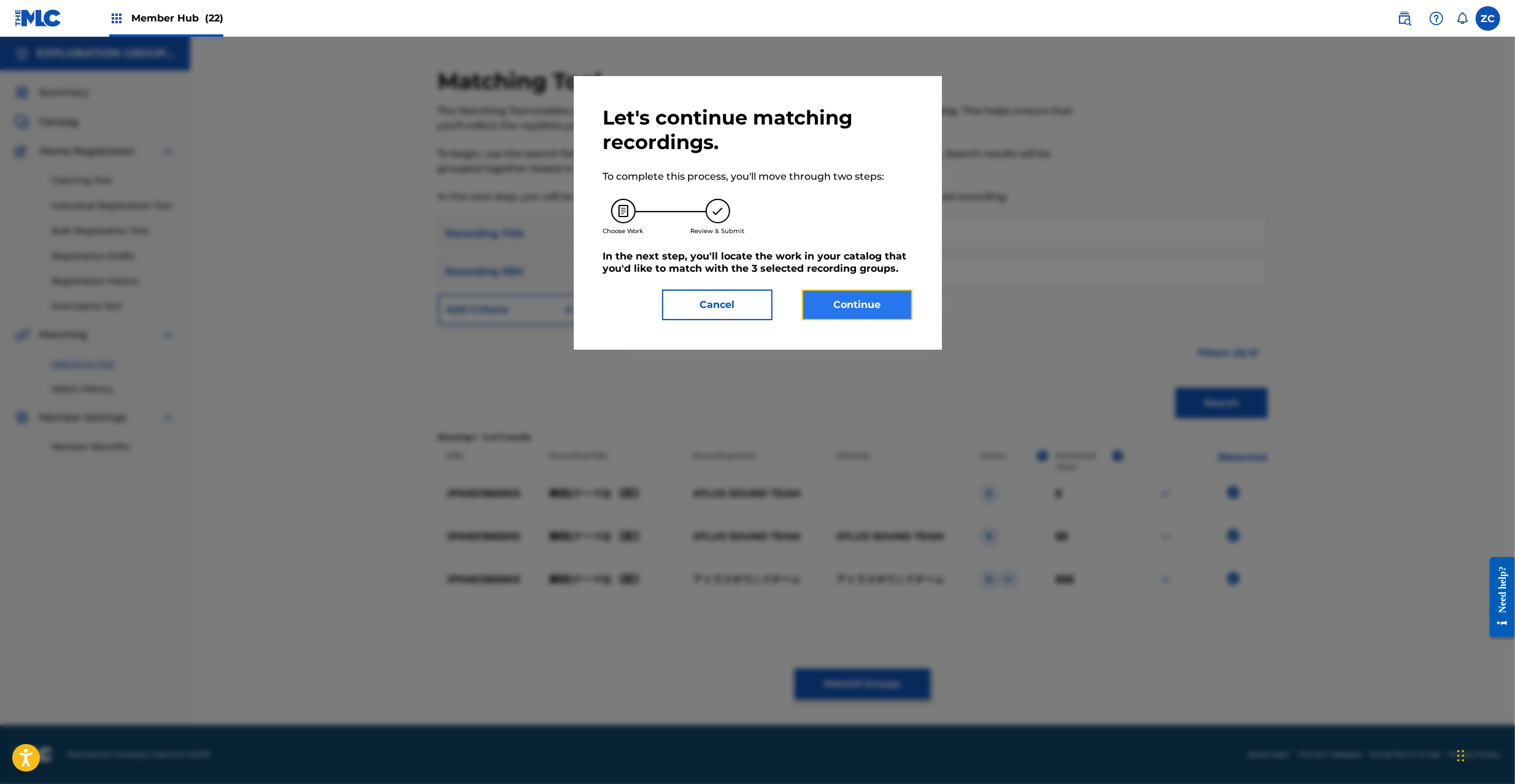
click at [844, 304] on button "Continue" at bounding box center [857, 305] width 111 height 30
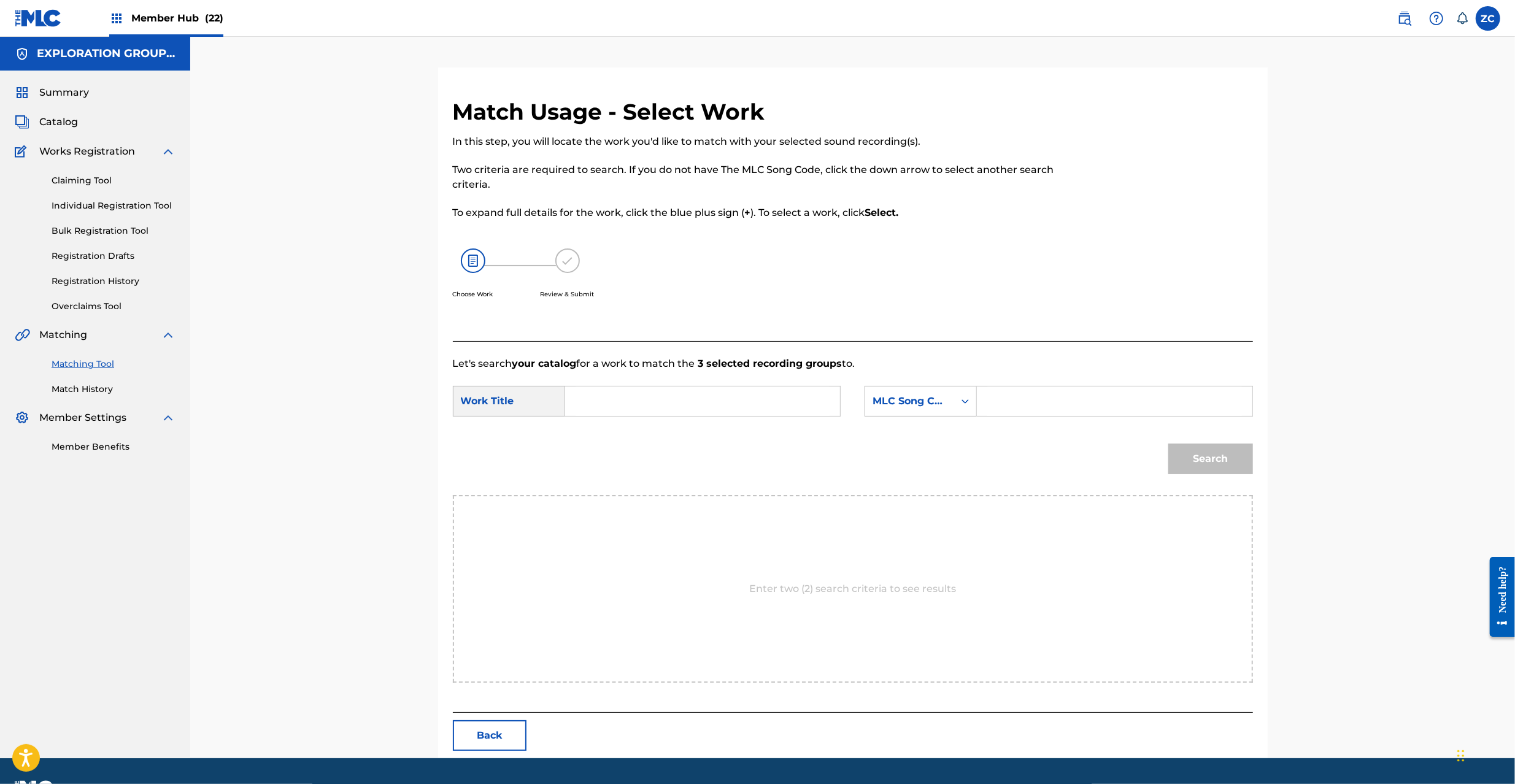
click at [700, 398] on input "Search Form" at bounding box center [702, 401] width 254 height 30
click at [688, 395] on input "Maya Teema 2 MV10IL" at bounding box center [702, 401] width 254 height 30
type input "Maya Teema 2"
click at [1083, 393] on input "Search Form" at bounding box center [1114, 401] width 254 height 30
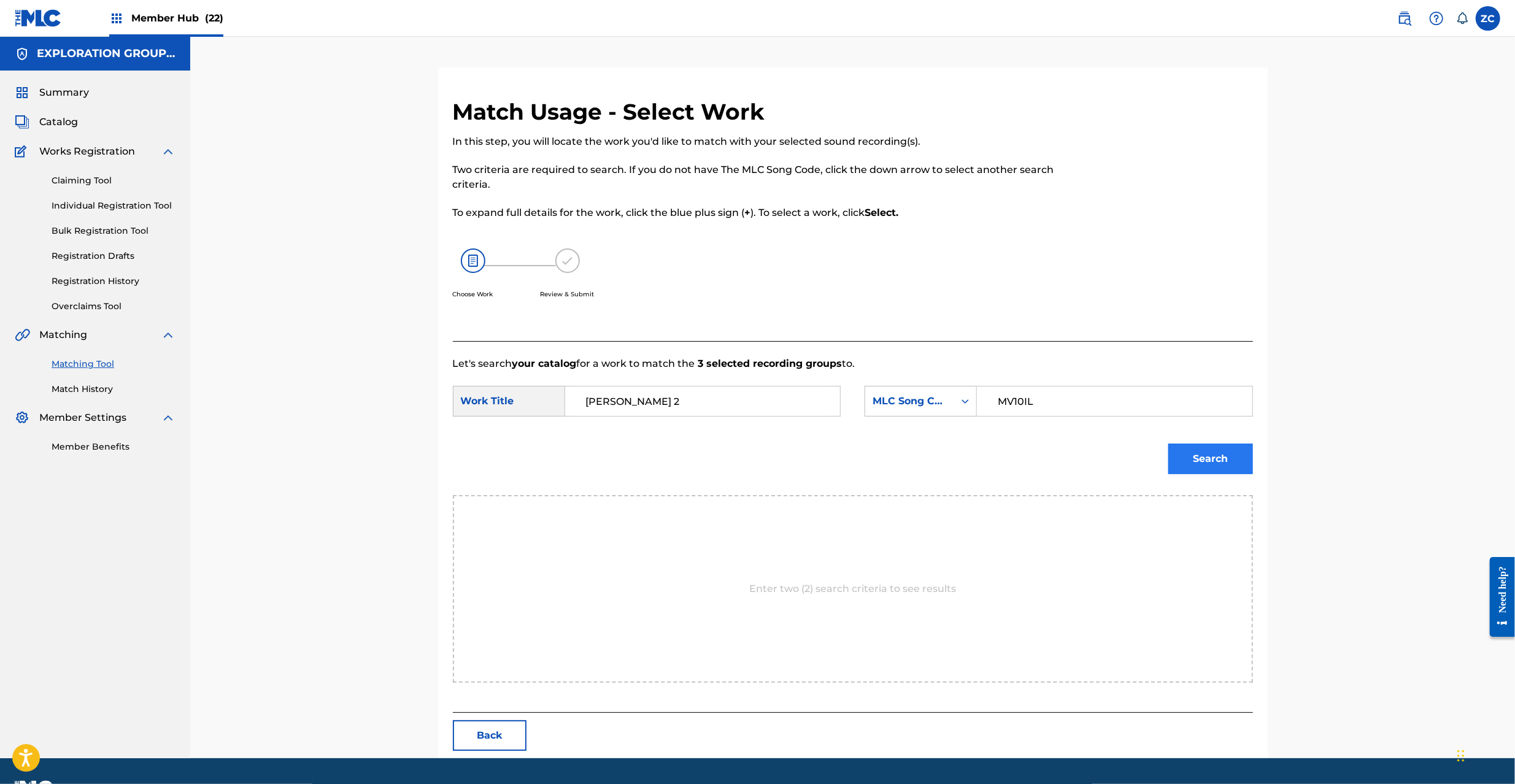
type input "MV10IL"
click at [1235, 456] on button "Search" at bounding box center [1211, 459] width 85 height 30
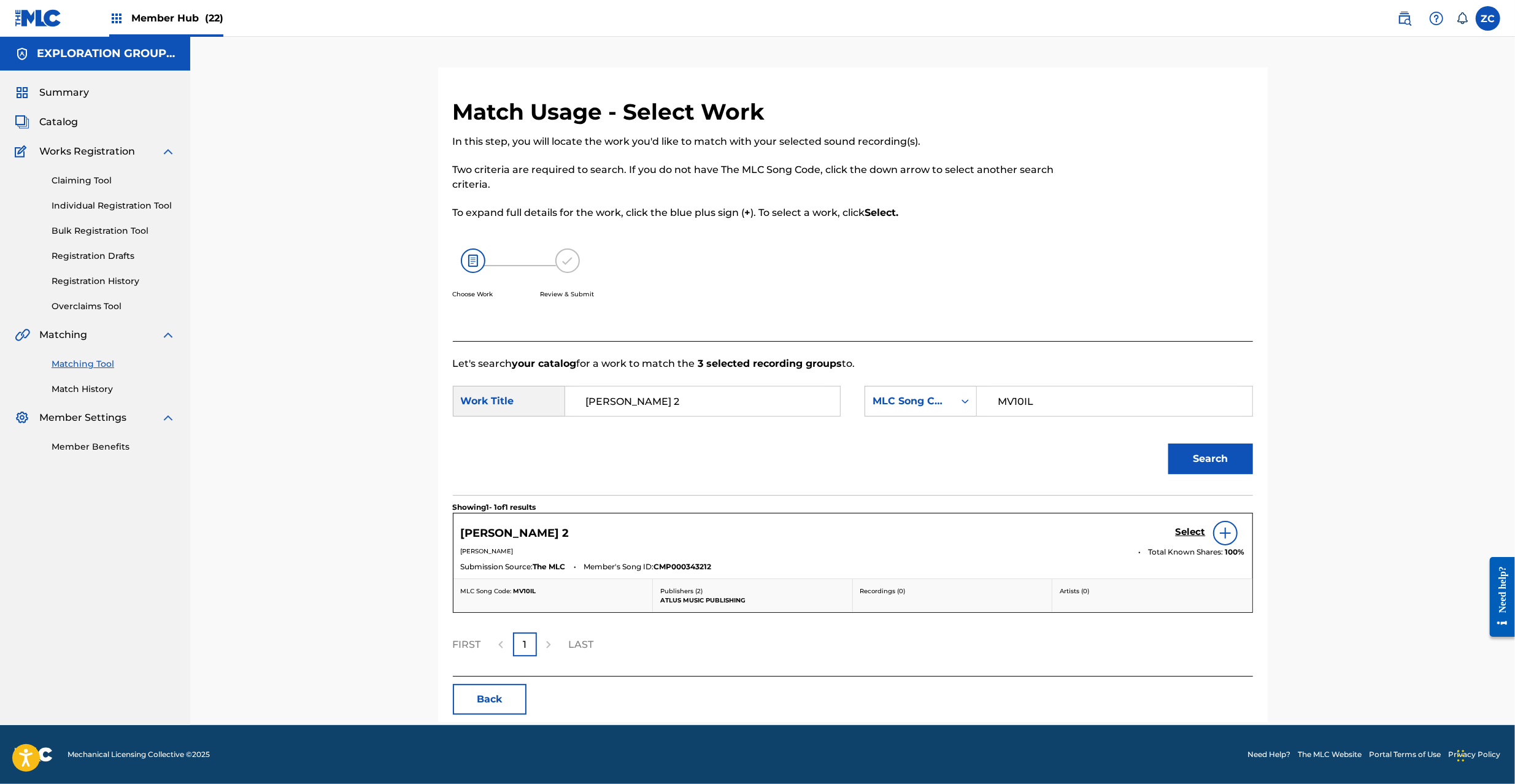
click at [1182, 540] on div "Select" at bounding box center [1210, 533] width 69 height 25
click at [1183, 533] on h5 "Select" at bounding box center [1191, 532] width 30 height 12
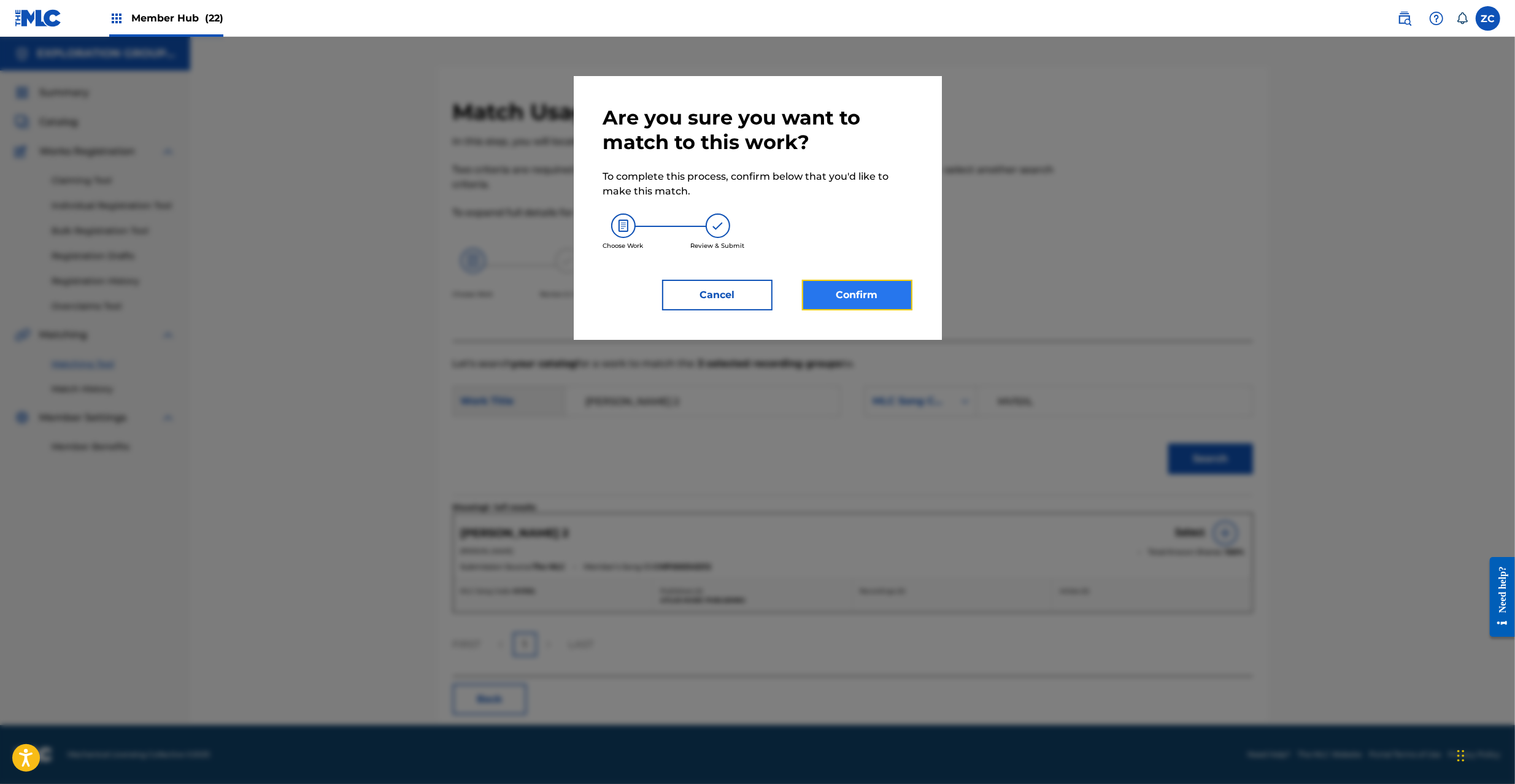
click at [885, 307] on button "Confirm" at bounding box center [857, 294] width 111 height 30
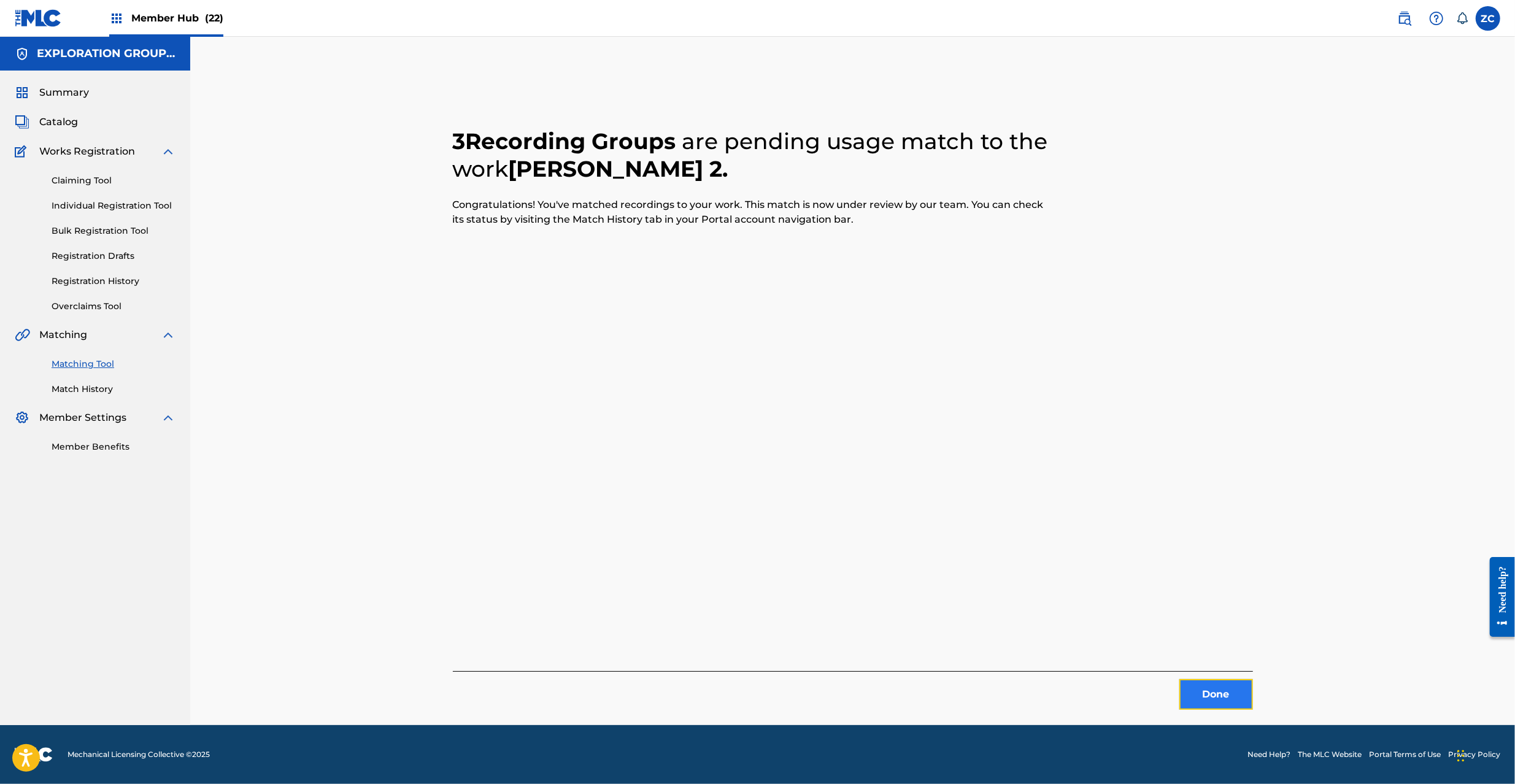
click at [1208, 693] on button "Done" at bounding box center [1216, 694] width 74 height 30
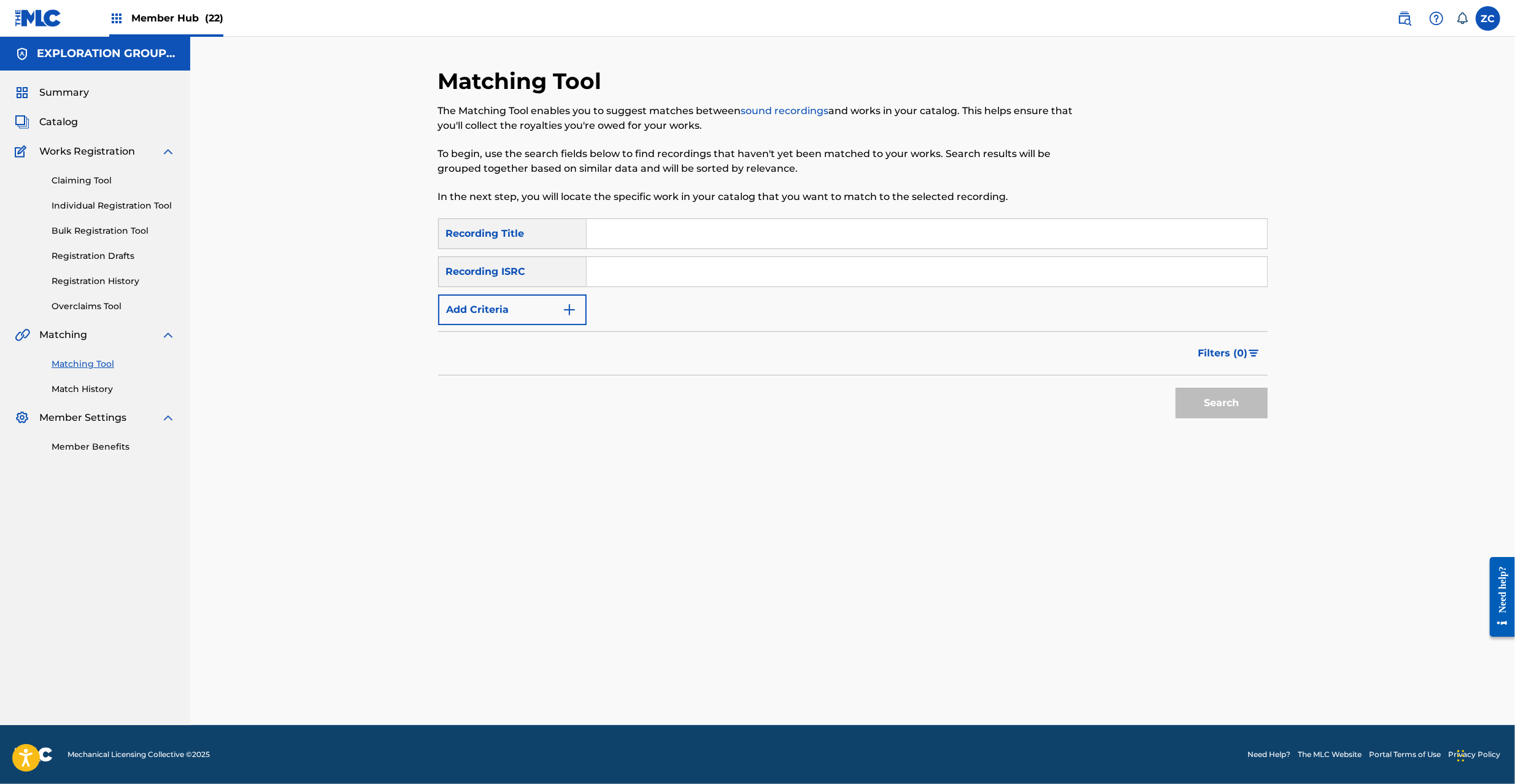
click at [779, 281] on input "Search Form" at bounding box center [926, 272] width 680 height 30
click at [1233, 407] on button "Search" at bounding box center [1222, 403] width 92 height 30
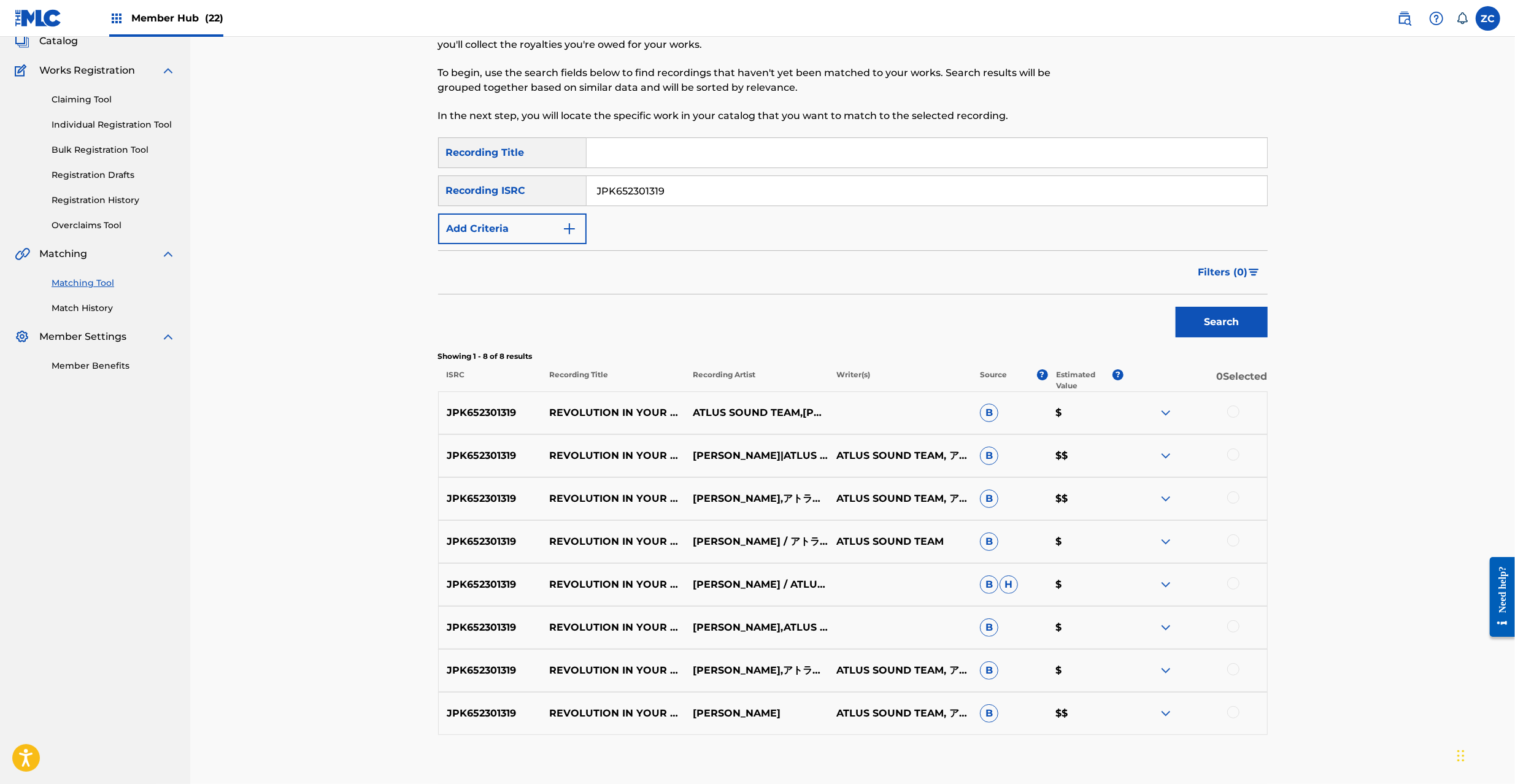
scroll to position [152, 0]
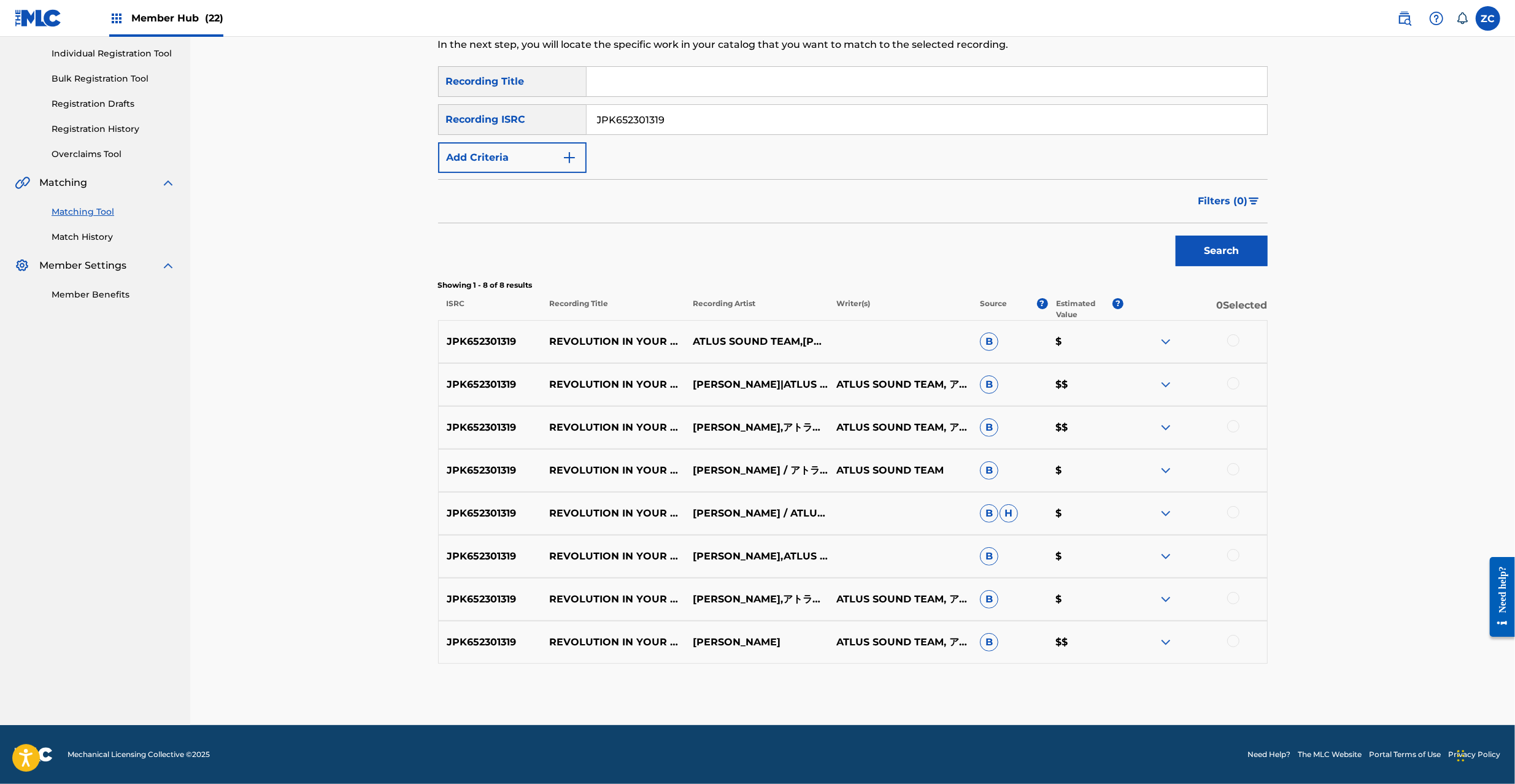
click at [1235, 343] on div at bounding box center [1233, 340] width 13 height 13
click at [1233, 381] on div at bounding box center [1233, 383] width 13 height 13
click at [1235, 428] on div at bounding box center [1233, 426] width 13 height 13
click at [1228, 470] on div at bounding box center [1233, 469] width 13 height 13
click at [1235, 511] on div at bounding box center [1233, 512] width 13 height 13
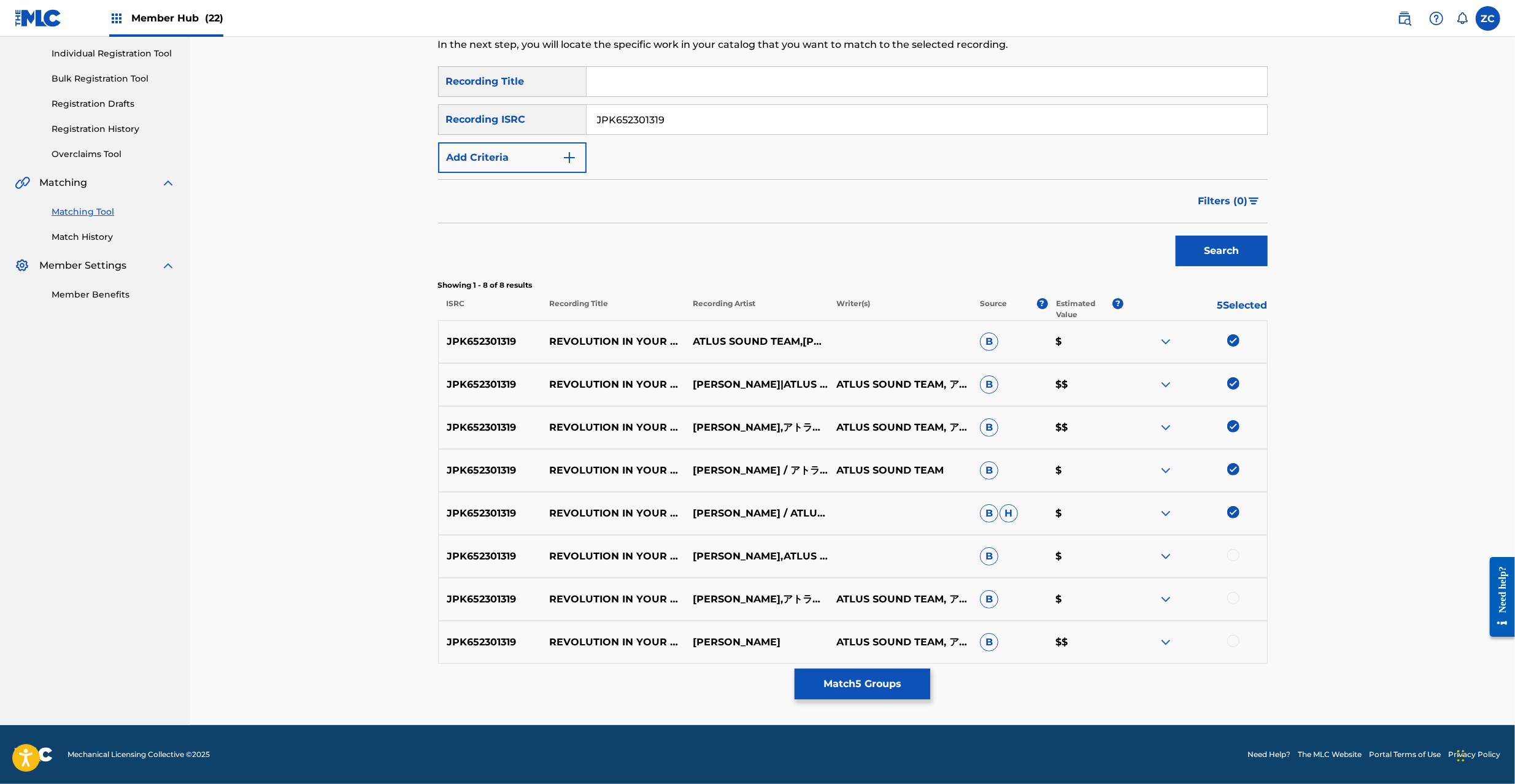
click at [1233, 552] on div at bounding box center [1233, 555] width 13 height 13
click at [1230, 600] on div at bounding box center [1233, 598] width 13 height 13
click at [1229, 638] on div at bounding box center [1233, 641] width 13 height 13
click at [723, 125] on input "JPK652301319" at bounding box center [926, 120] width 680 height 30
type input "JPK652301001"
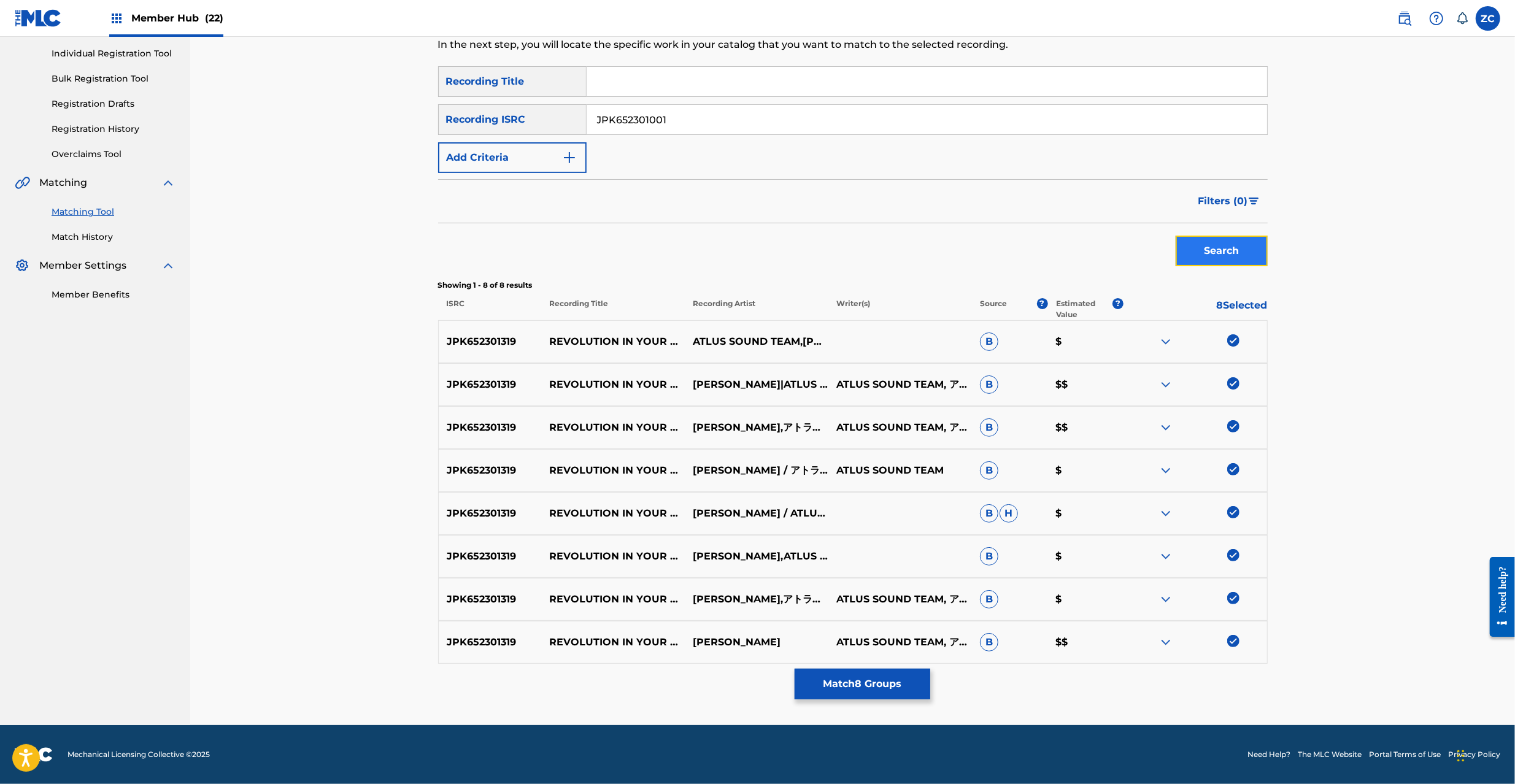
click at [1241, 247] on button "Search" at bounding box center [1222, 250] width 92 height 30
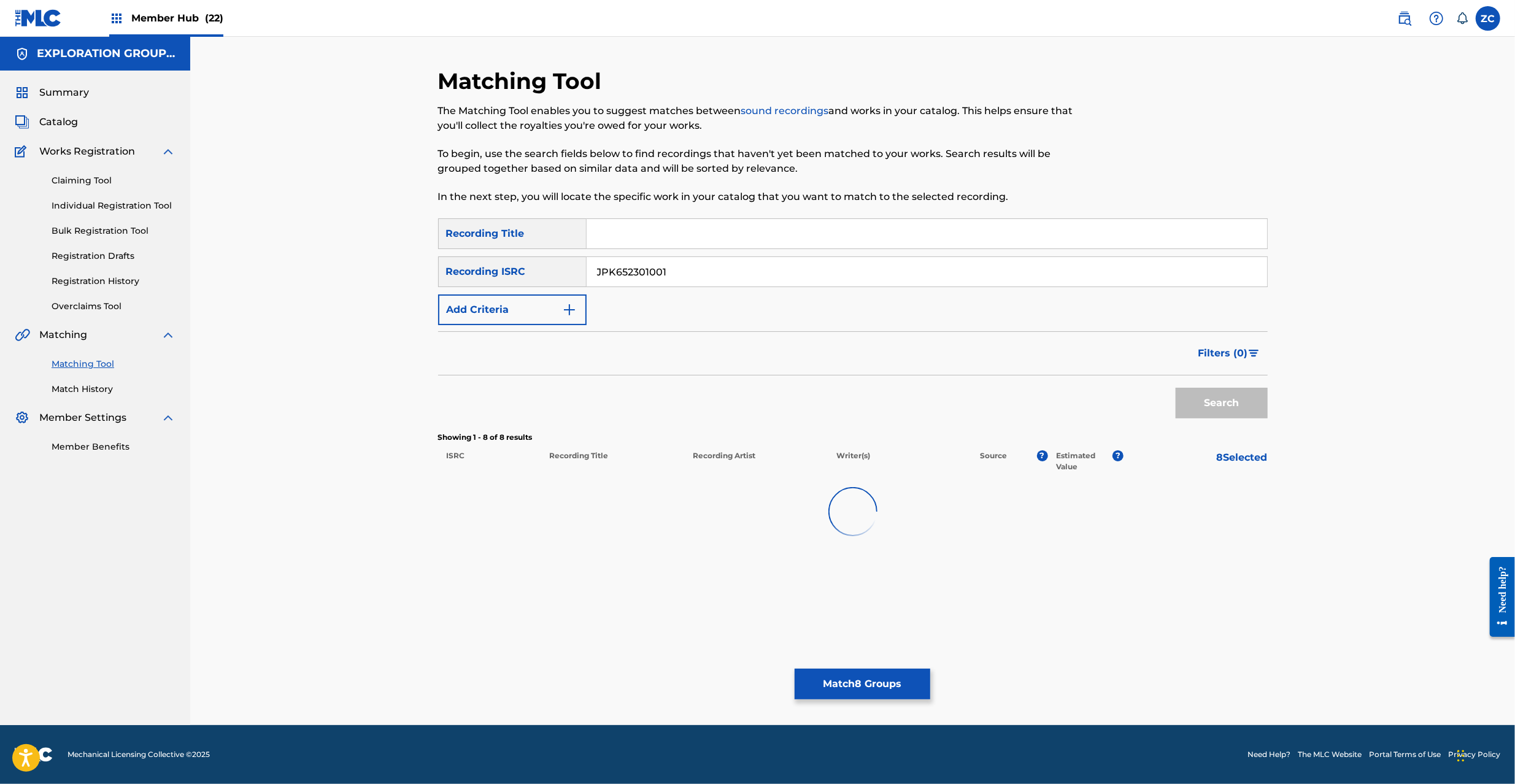
scroll to position [0, 0]
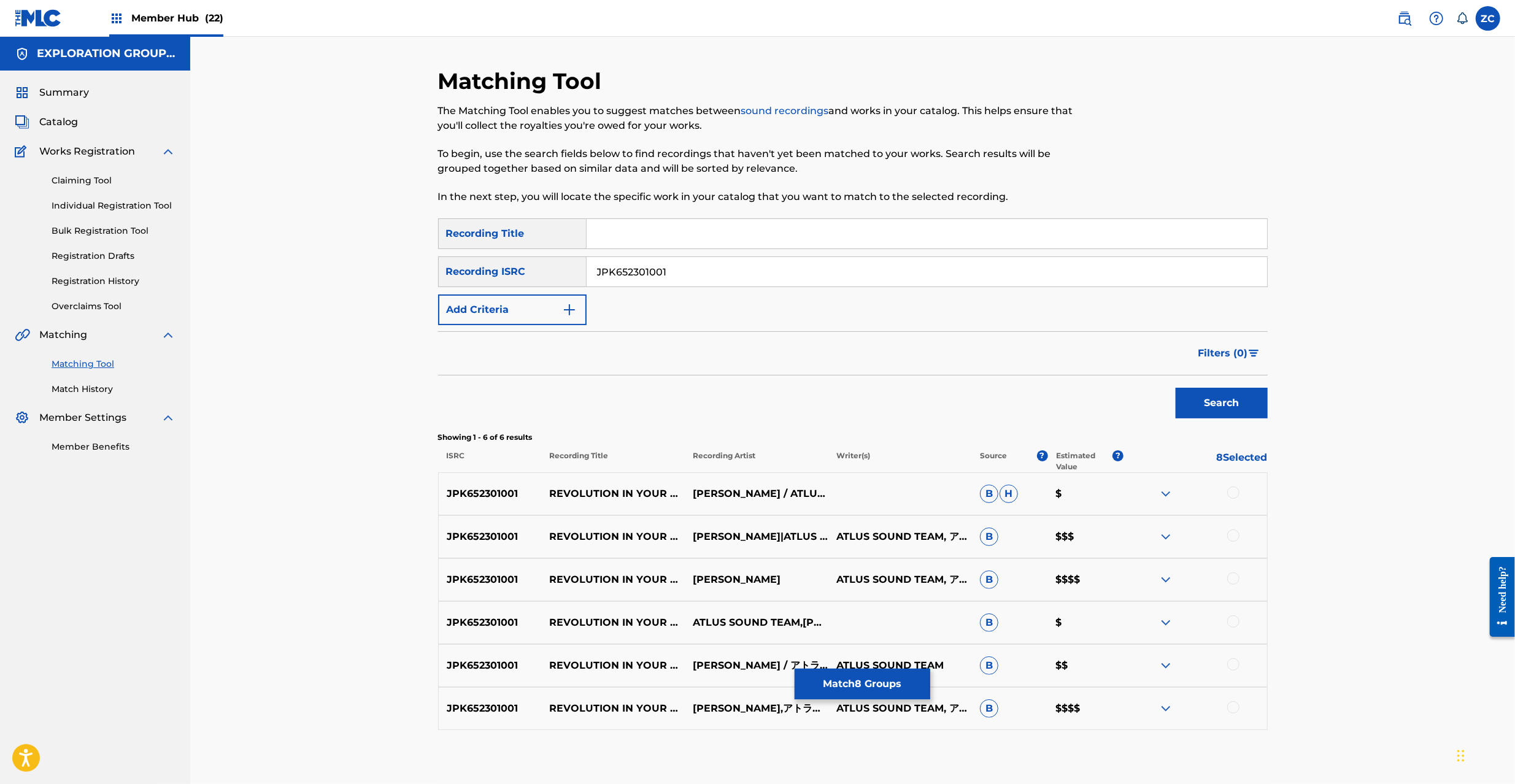
drag, startPoint x: 1233, startPoint y: 493, endPoint x: 1233, endPoint y: 531, distance: 38.0
click at [1233, 493] on div at bounding box center [1233, 493] width 13 height 13
click at [1233, 536] on div at bounding box center [1233, 535] width 13 height 13
click at [1230, 580] on div at bounding box center [1233, 578] width 13 height 13
click at [1233, 621] on div at bounding box center [1233, 621] width 13 height 13
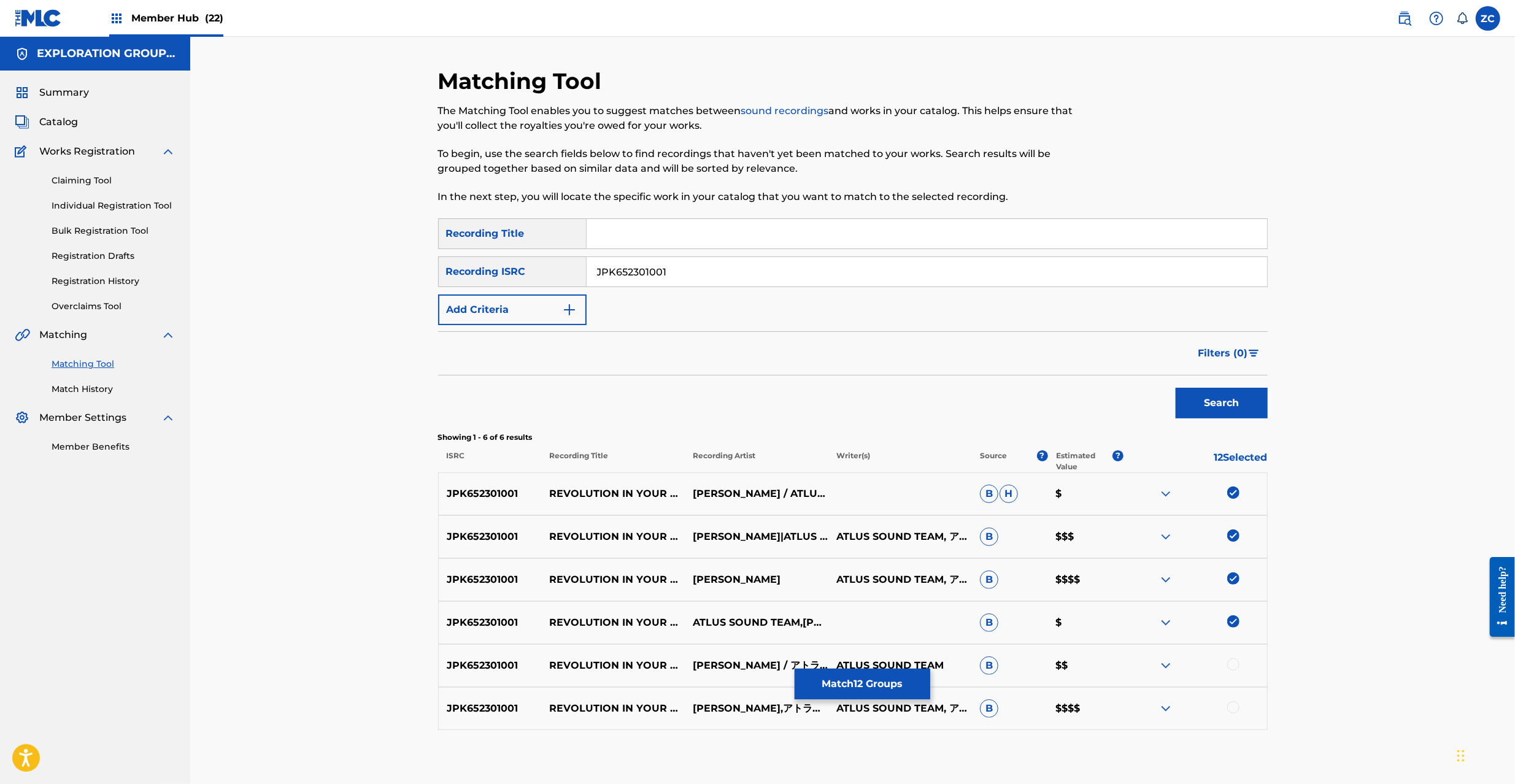
click at [1237, 668] on div at bounding box center [1233, 664] width 13 height 13
click at [1233, 709] on div at bounding box center [1233, 707] width 13 height 13
click at [882, 673] on button "Match 14 Groups" at bounding box center [862, 684] width 135 height 30
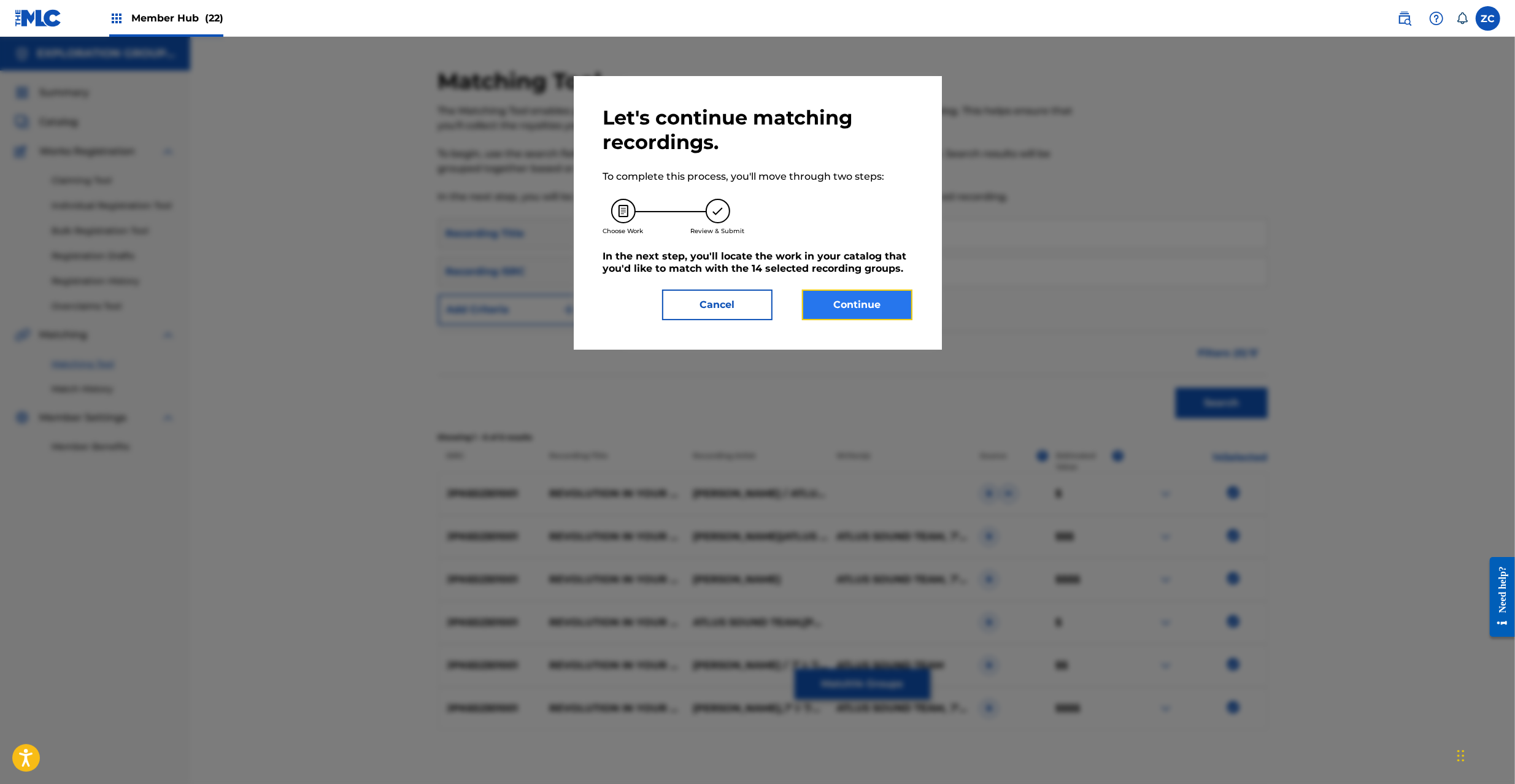
click at [860, 311] on button "Continue" at bounding box center [857, 305] width 111 height 30
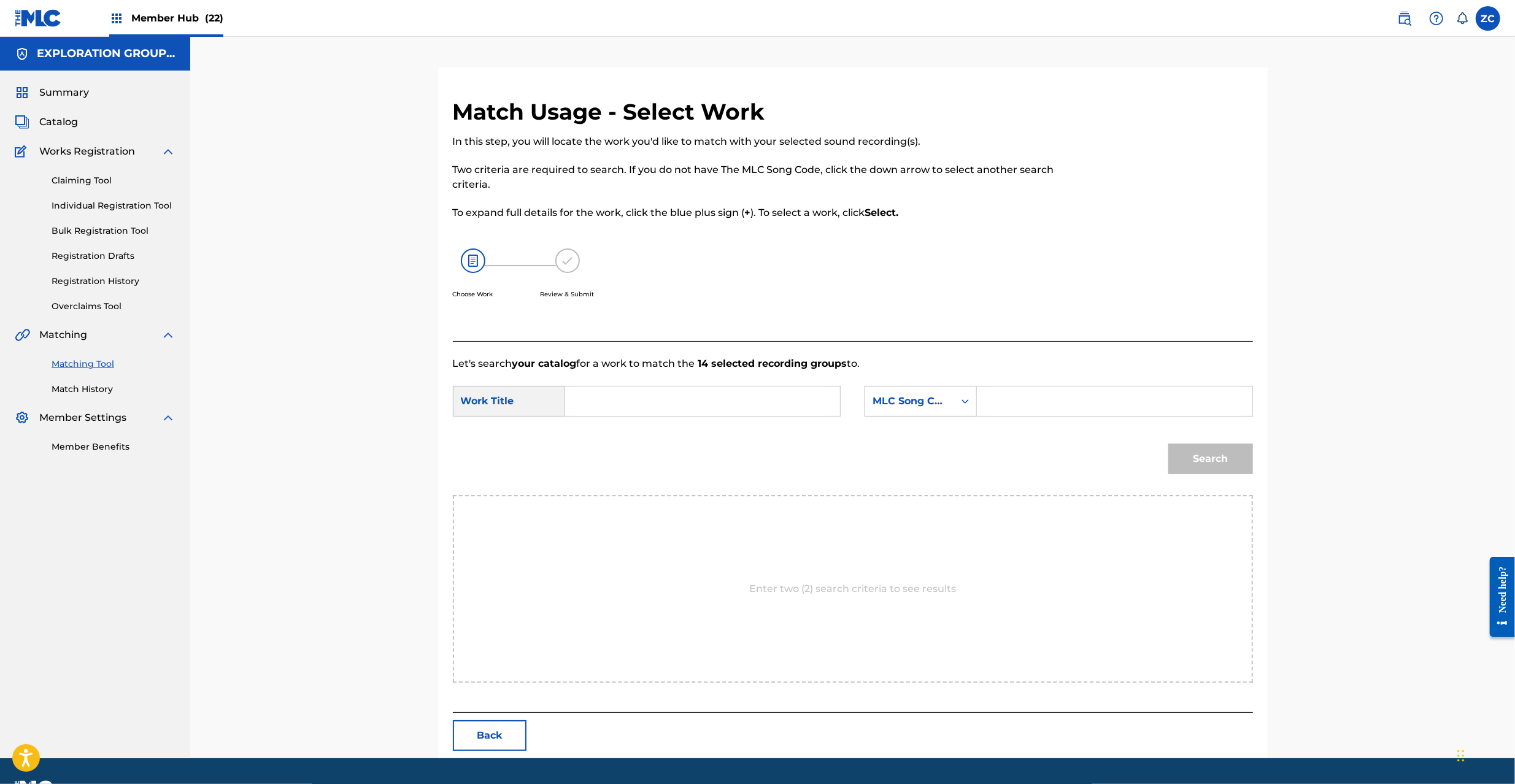
click at [737, 404] on input "Search Form" at bounding box center [702, 401] width 254 height 30
click at [747, 400] on input "Revolution In Your Heart RN75H0" at bounding box center [702, 401] width 254 height 30
type input "Revolution In Your Heart"
drag, startPoint x: 1007, startPoint y: 403, endPoint x: 1019, endPoint y: 406, distance: 12.4
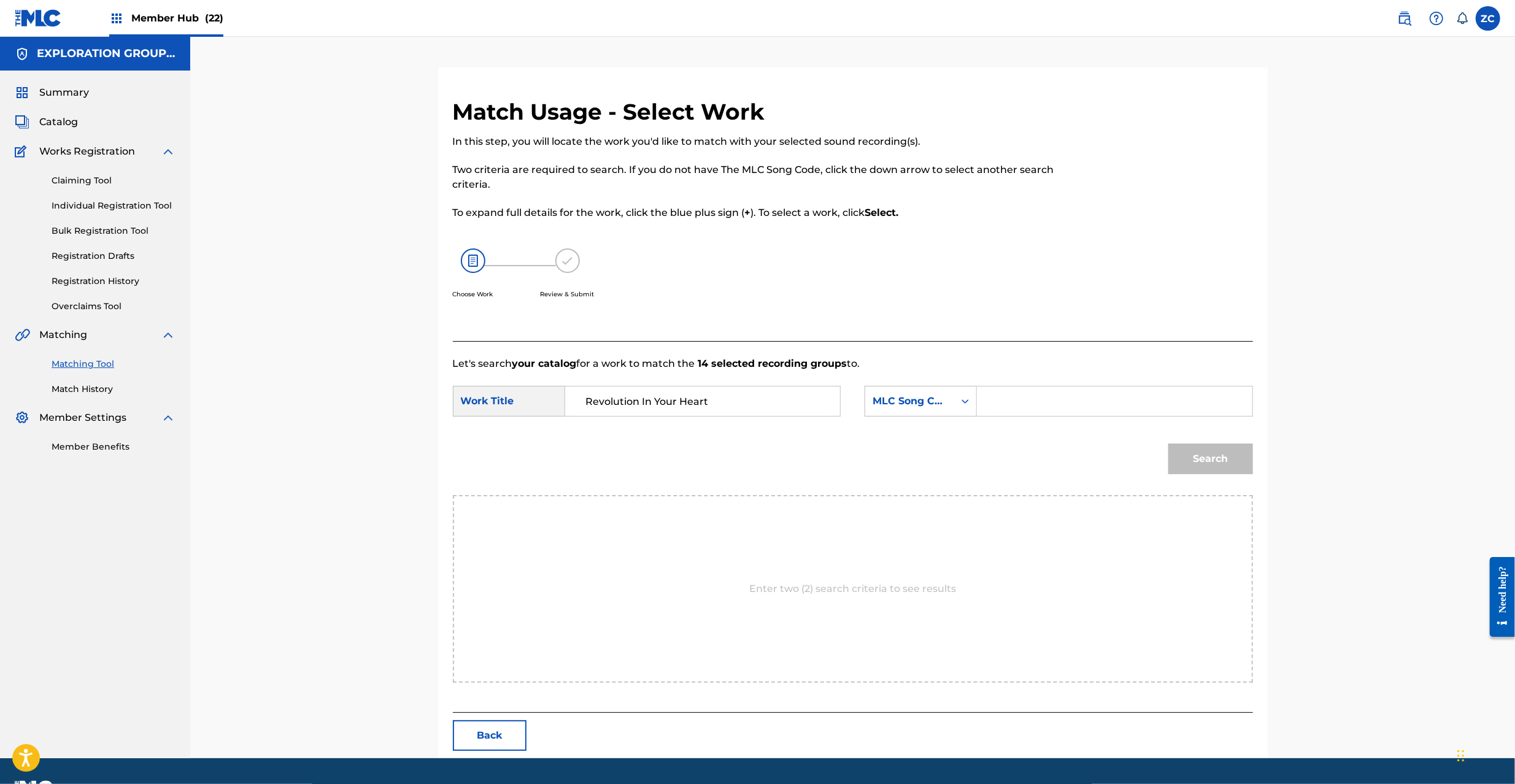
click at [1007, 403] on input "Search Form" at bounding box center [1114, 401] width 254 height 30
type input "RN75H0"
click at [1228, 454] on button "Search" at bounding box center [1211, 459] width 85 height 30
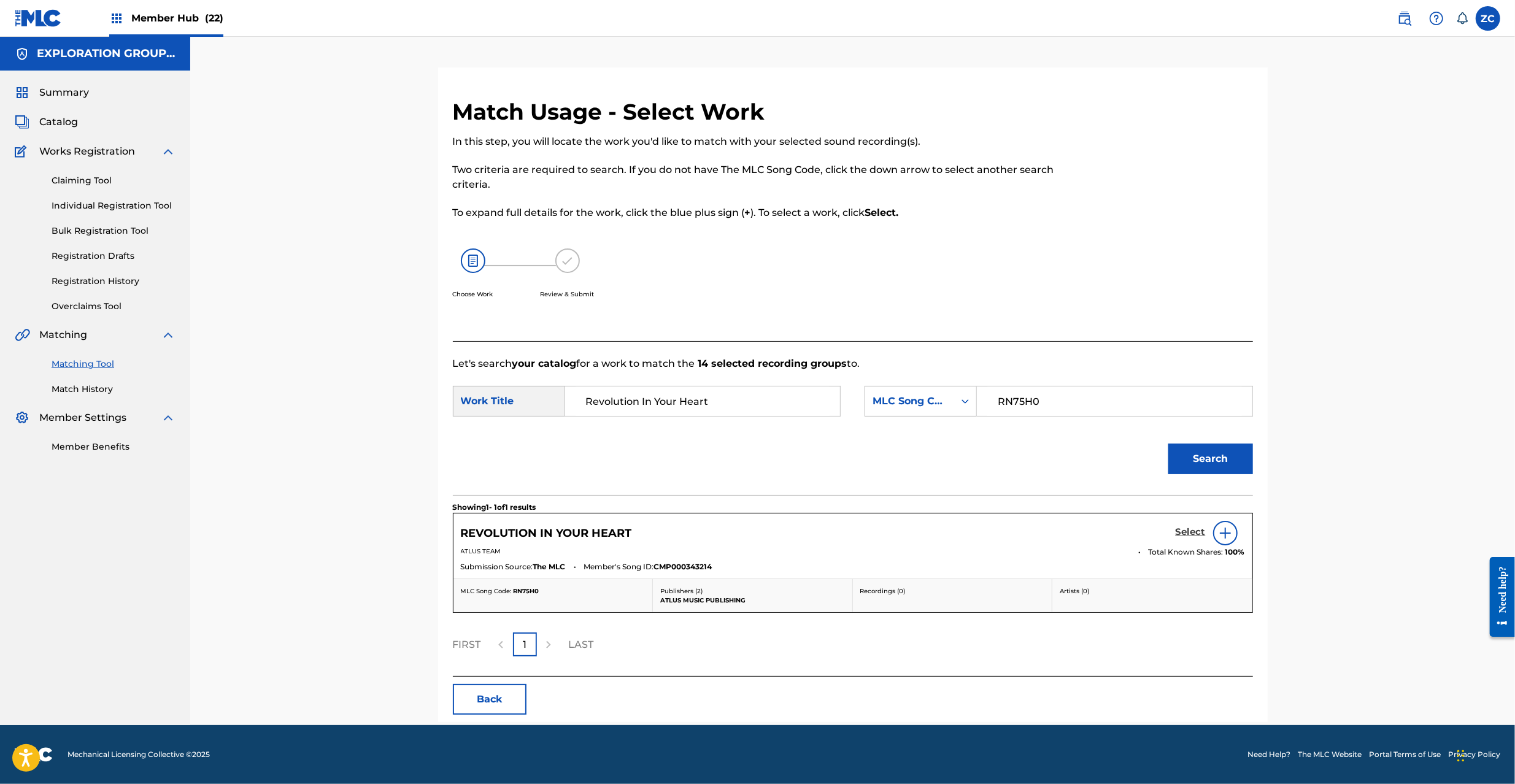
click at [1183, 528] on h5 "Select" at bounding box center [1191, 532] width 30 height 12
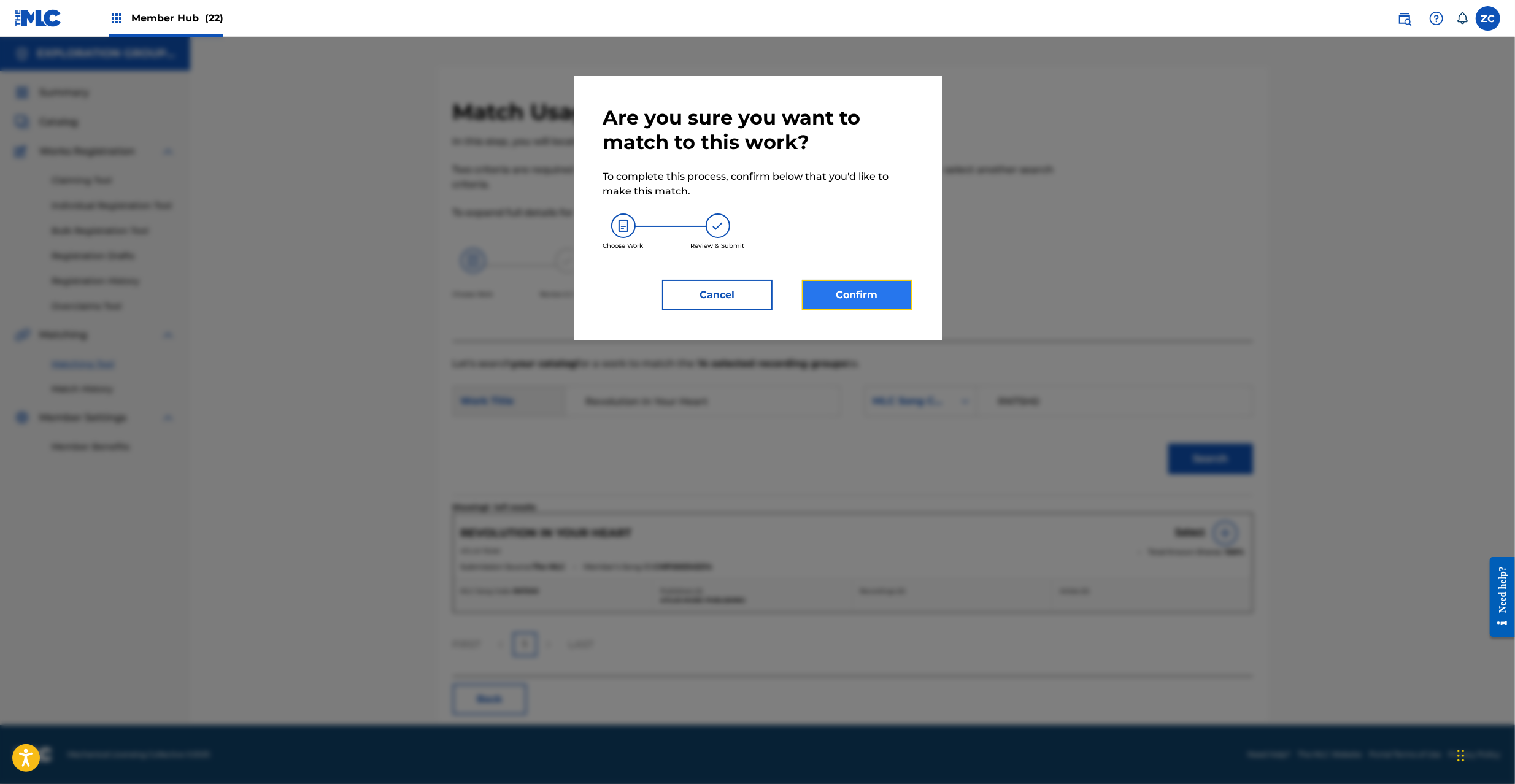
click at [865, 295] on button "Confirm" at bounding box center [857, 294] width 111 height 30
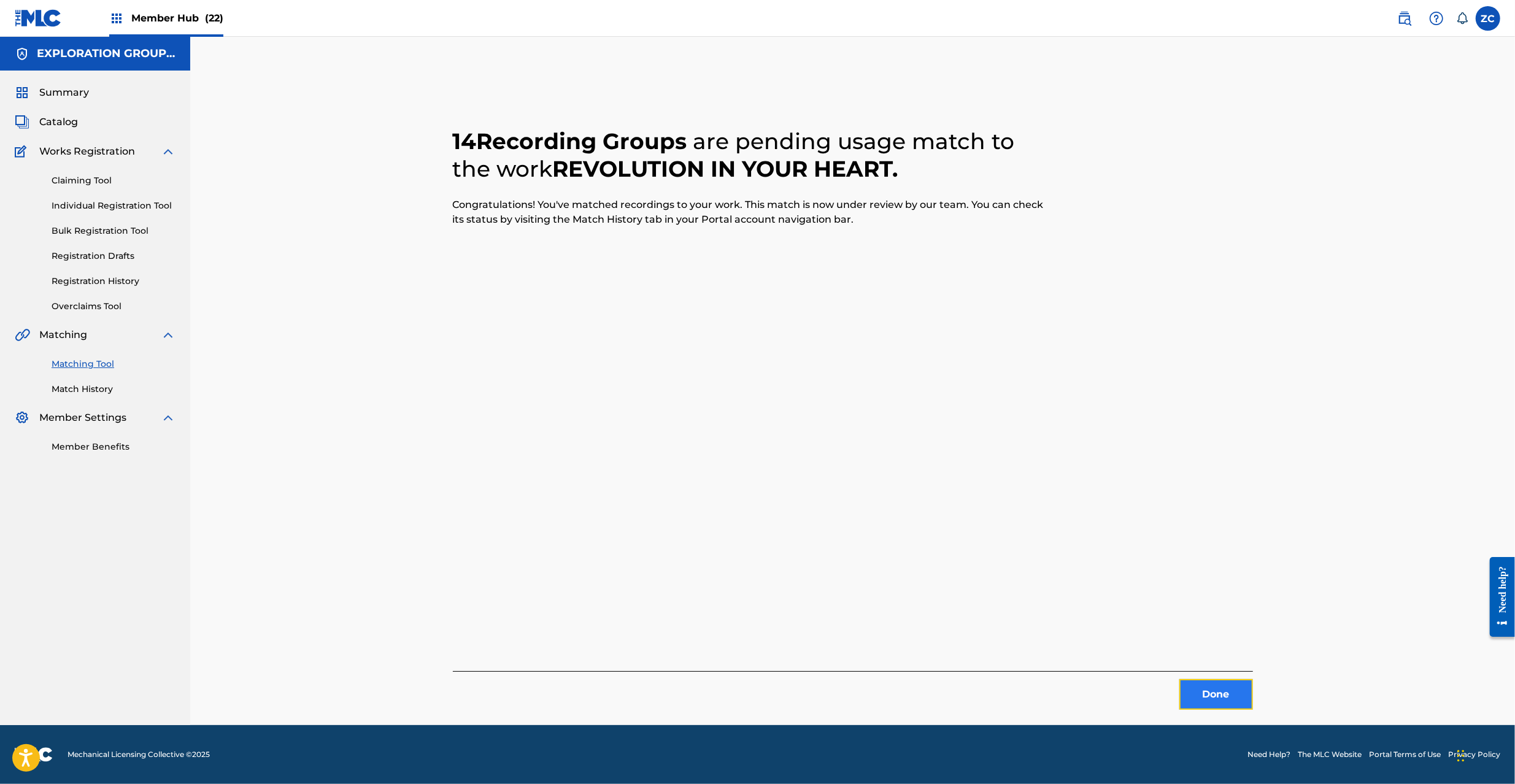
click at [1243, 695] on button "Done" at bounding box center [1216, 694] width 74 height 30
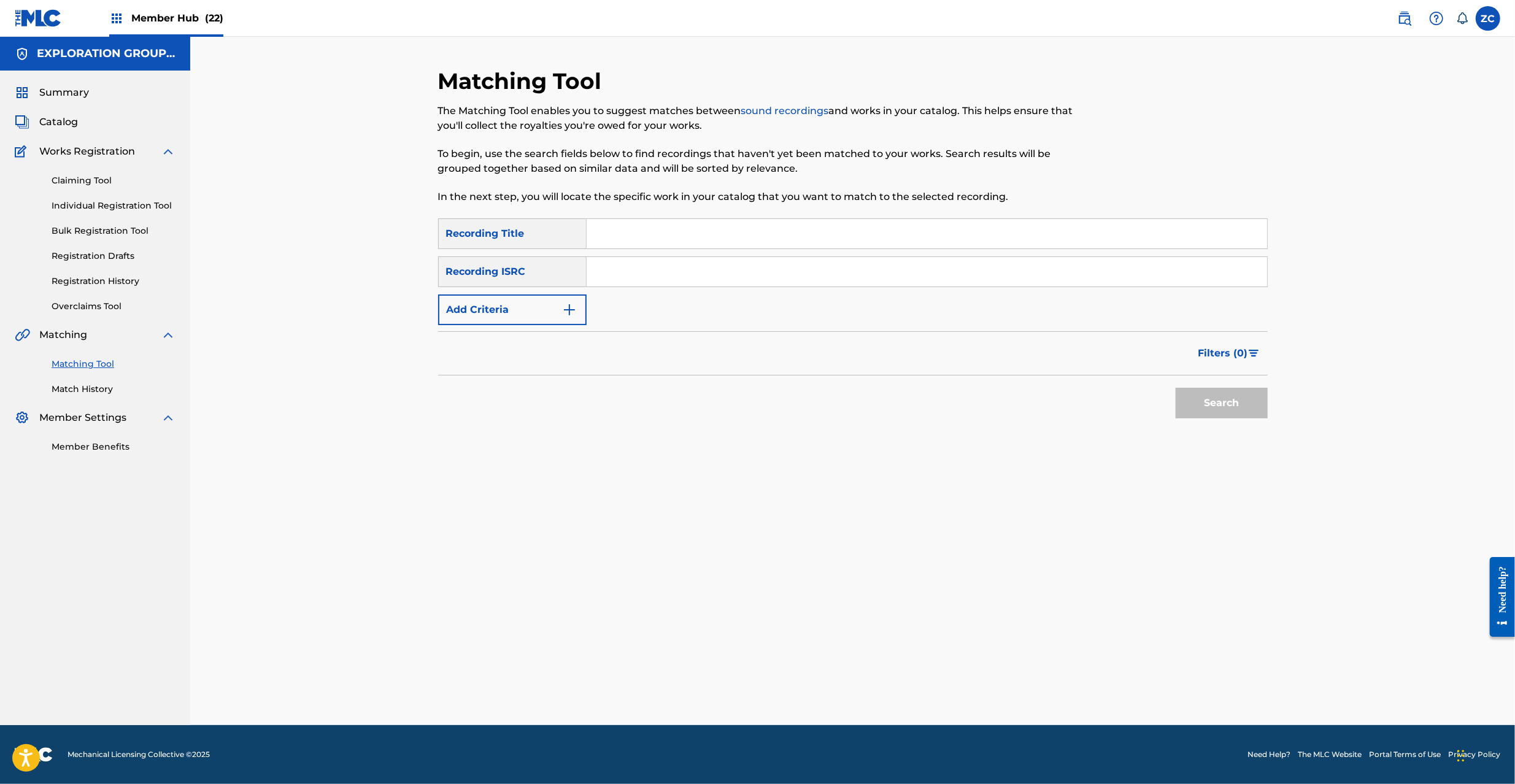
click at [671, 262] on input "Search Form" at bounding box center [926, 272] width 680 height 30
type input "JPK652300301"
click at [1226, 398] on button "Search" at bounding box center [1222, 403] width 92 height 30
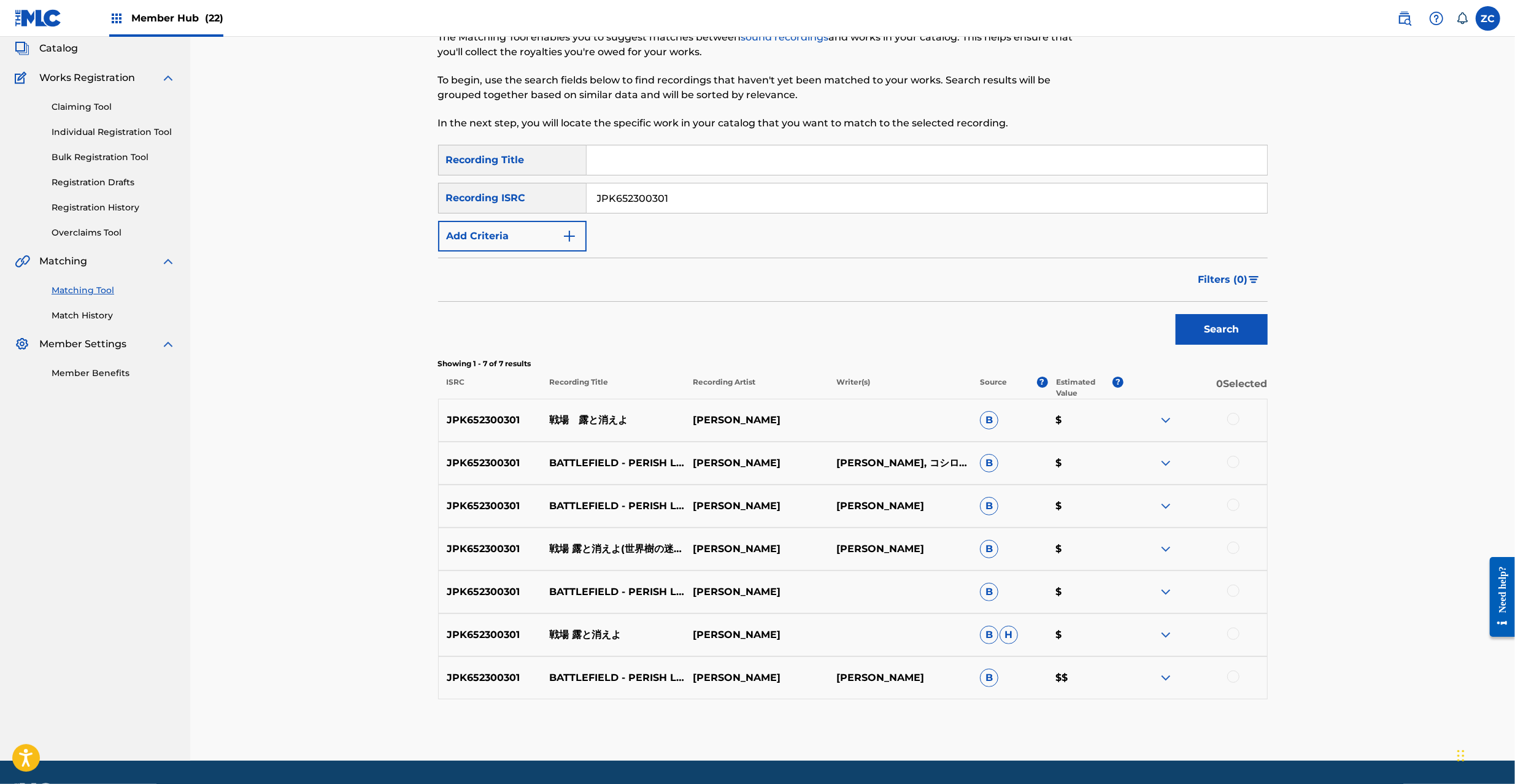
scroll to position [109, 0]
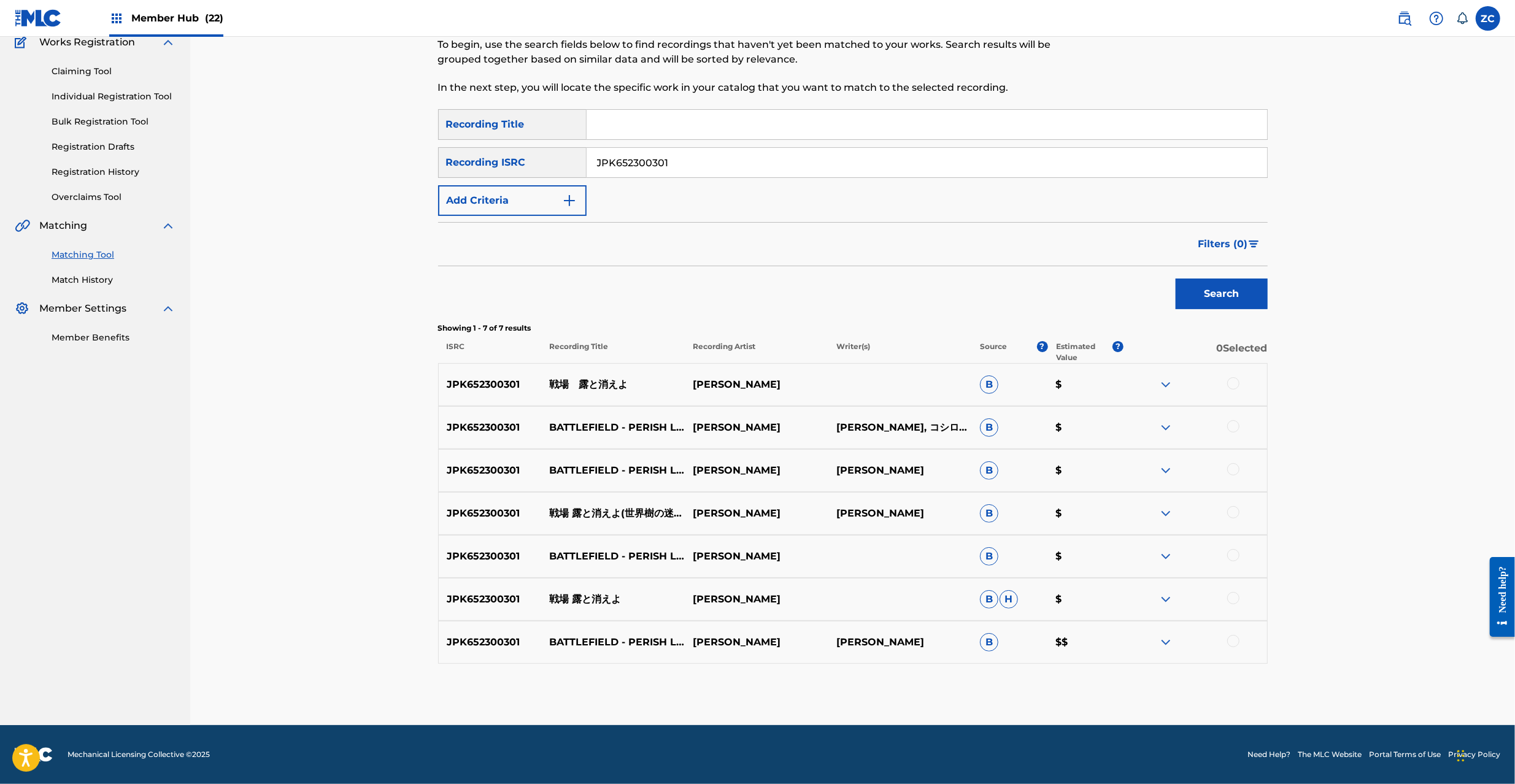
click at [1233, 386] on div at bounding box center [1233, 383] width 13 height 13
click at [1230, 426] on div at bounding box center [1233, 426] width 13 height 13
click at [1235, 469] on div at bounding box center [1233, 469] width 13 height 13
click at [1233, 516] on div at bounding box center [1233, 512] width 13 height 13
drag, startPoint x: 1242, startPoint y: 552, endPoint x: 1235, endPoint y: 558, distance: 9.2
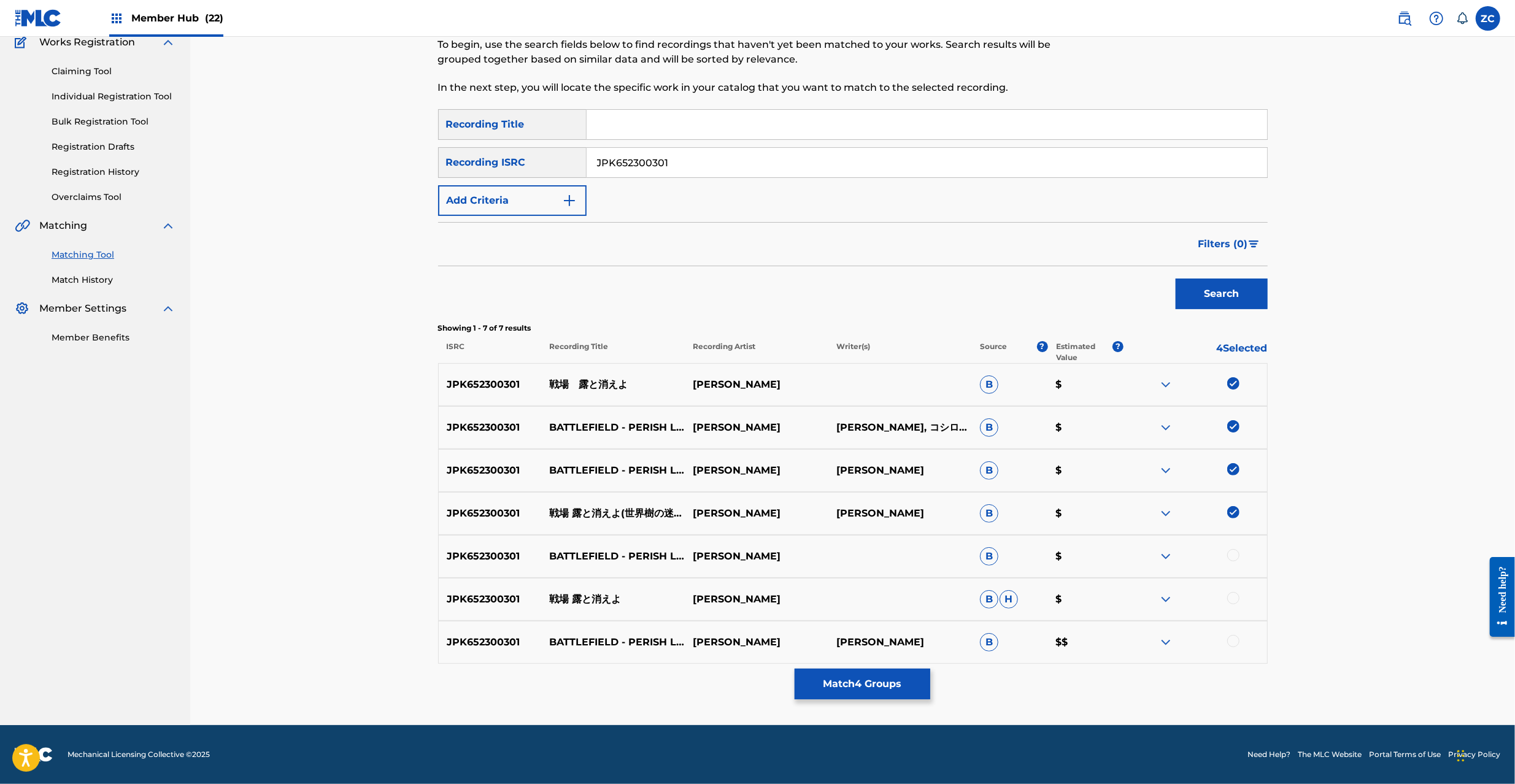
click at [1241, 554] on div at bounding box center [1195, 557] width 143 height 15
click at [1235, 558] on div at bounding box center [1233, 555] width 13 height 13
click at [1241, 599] on div at bounding box center [1195, 600] width 143 height 15
click at [1238, 597] on div at bounding box center [1233, 598] width 13 height 13
click at [1236, 644] on div at bounding box center [1233, 641] width 13 height 13
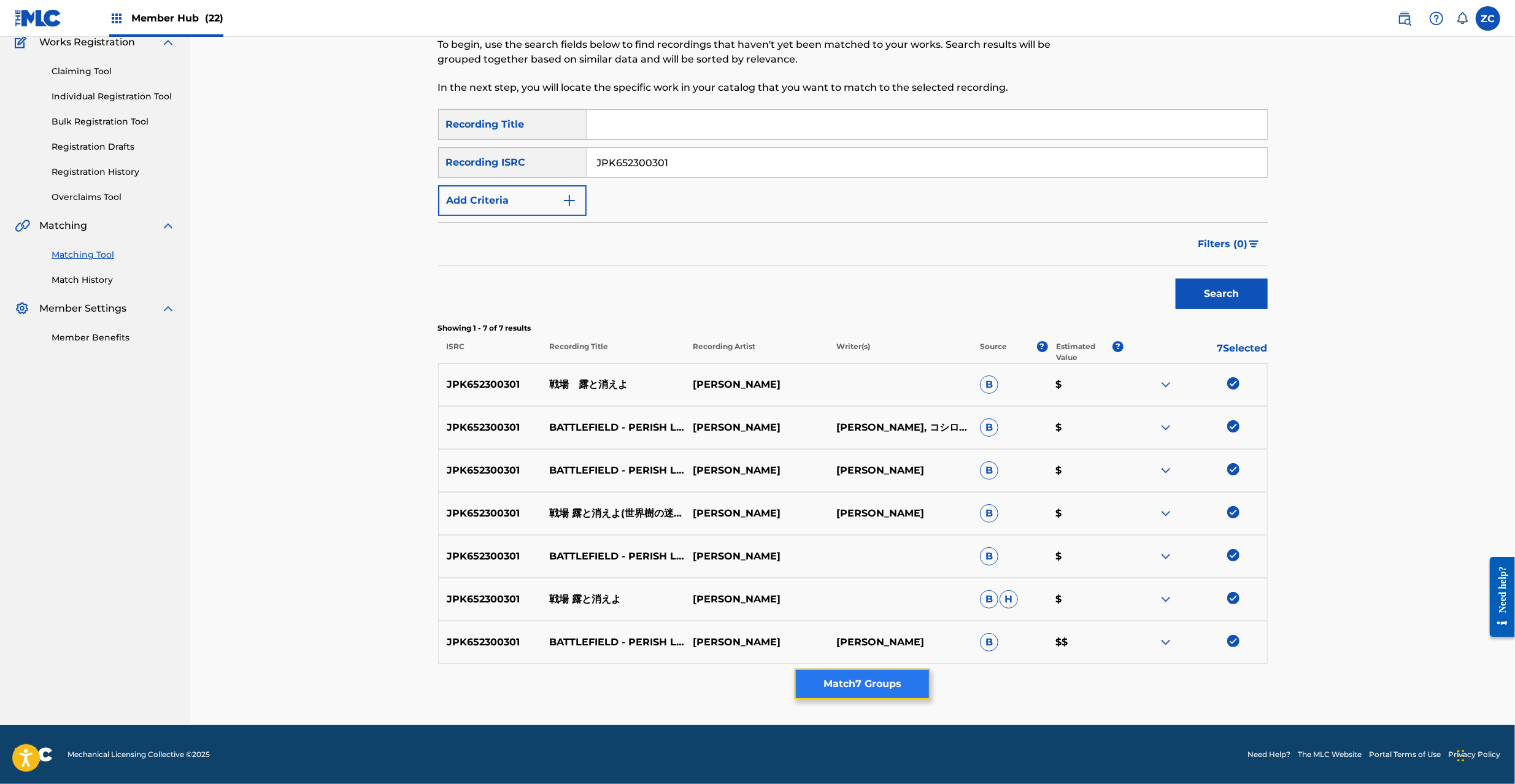
click at [863, 676] on button "Match 7 Groups" at bounding box center [862, 684] width 135 height 30
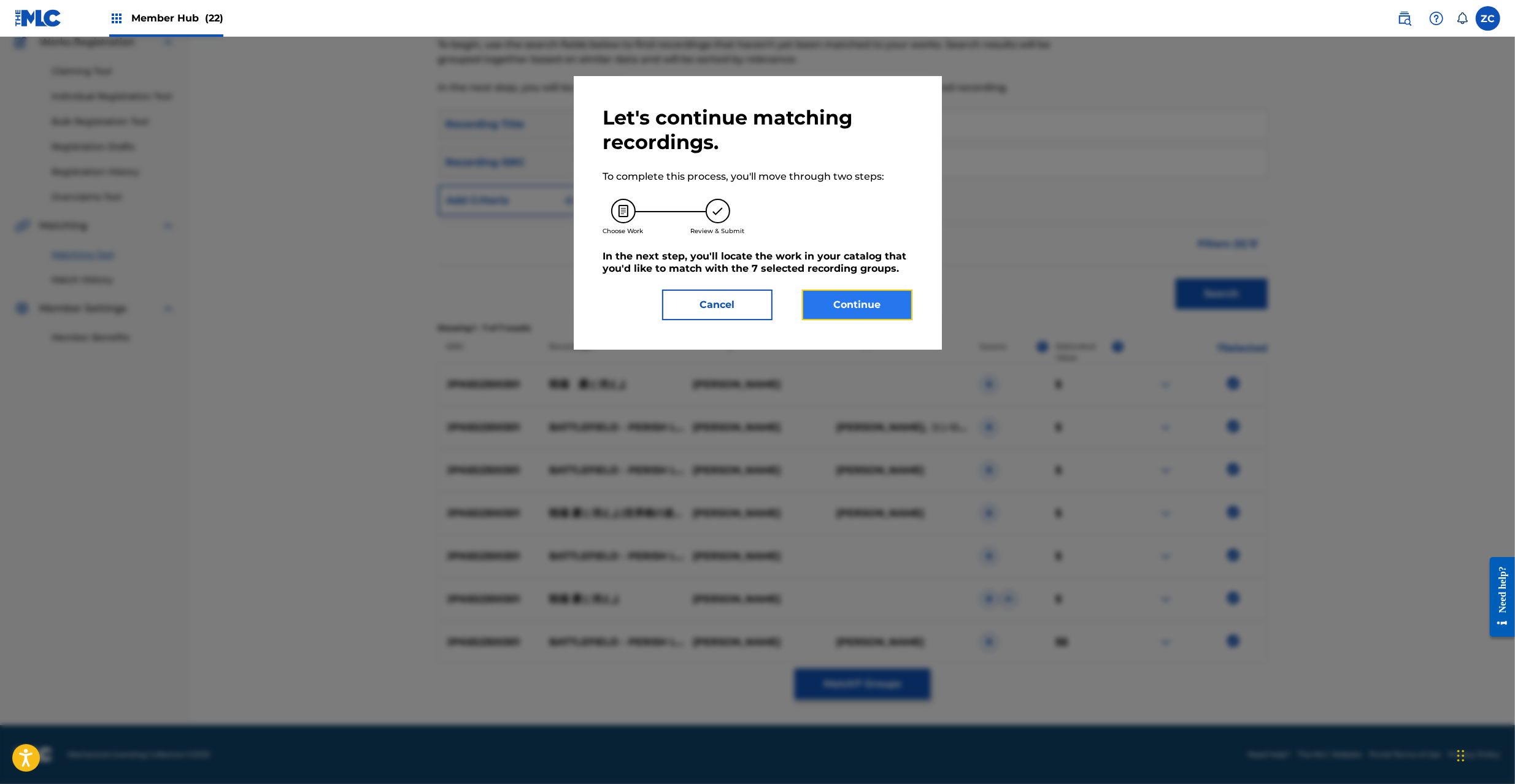
click at [852, 308] on button "Continue" at bounding box center [857, 305] width 111 height 30
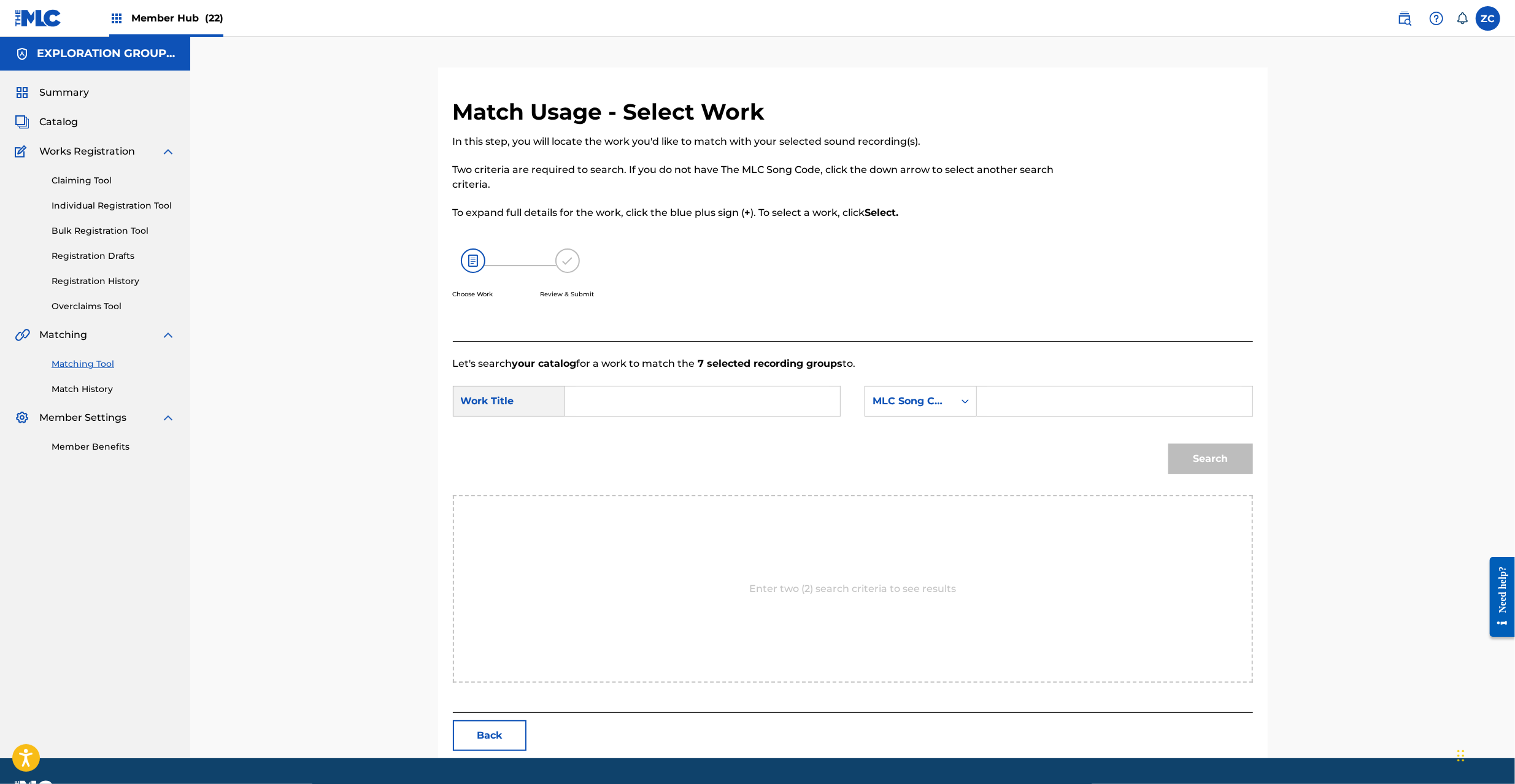
click at [793, 398] on input "Search Form" at bounding box center [702, 401] width 254 height 30
click at [777, 403] on input "Battlefield - Perish Like The Dew BD9RFR" at bounding box center [702, 401] width 254 height 30
type input "Battlefield - Perish Like The Dew"
click at [1035, 405] on input "Search Form" at bounding box center [1114, 401] width 254 height 30
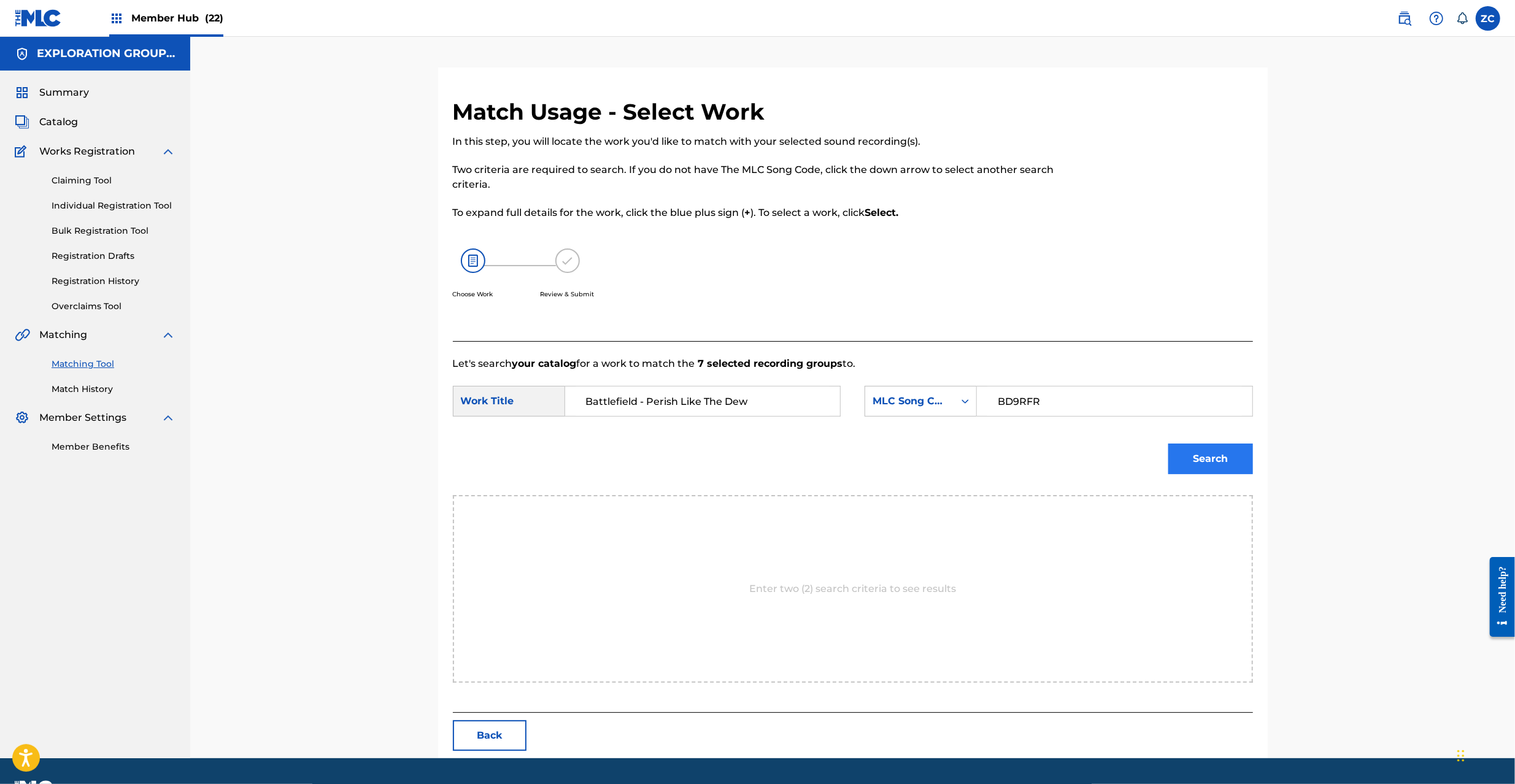
type input "BD9RFR"
click at [1194, 465] on button "Search" at bounding box center [1211, 459] width 85 height 30
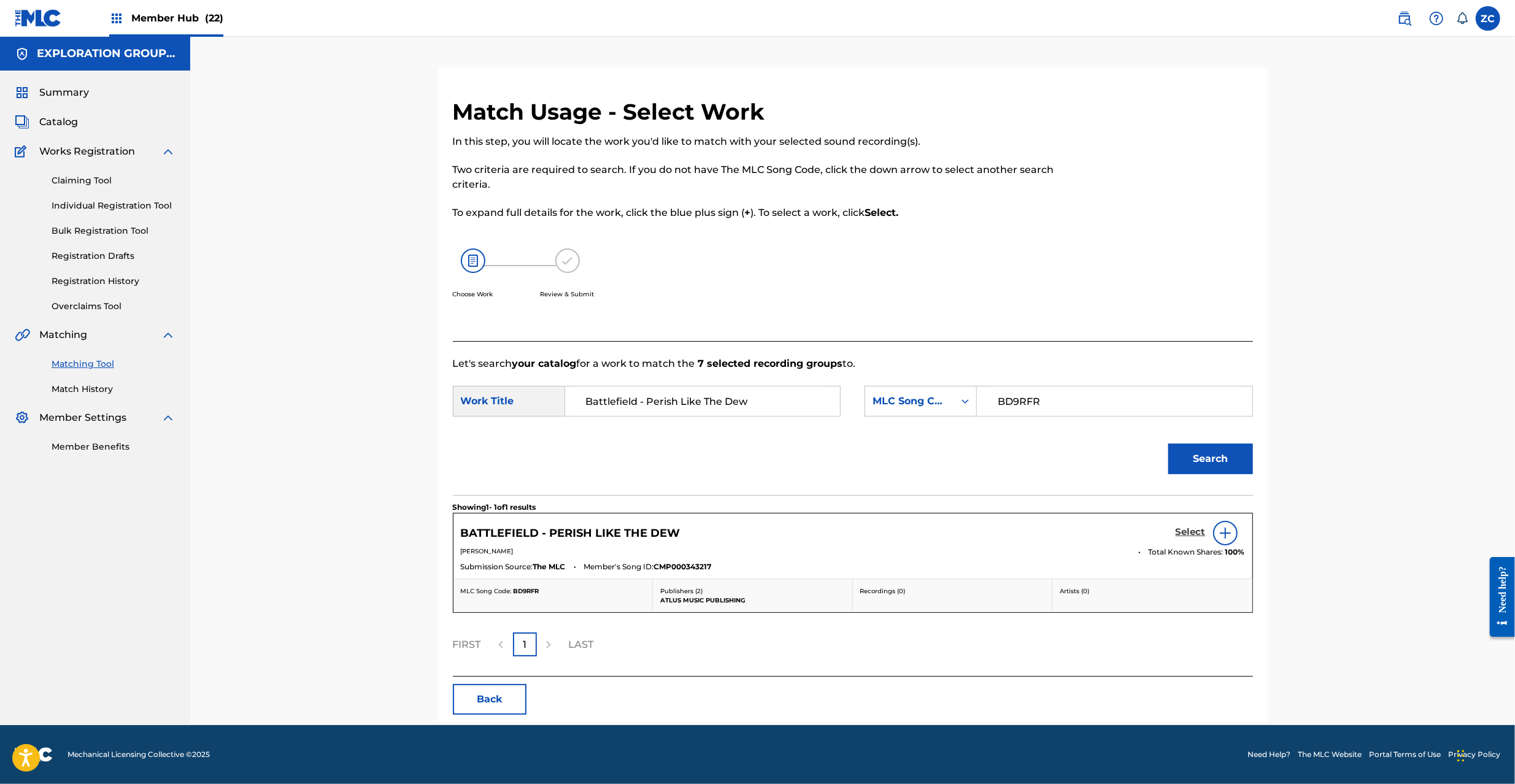
click at [1179, 529] on h5 "Select" at bounding box center [1191, 532] width 30 height 12
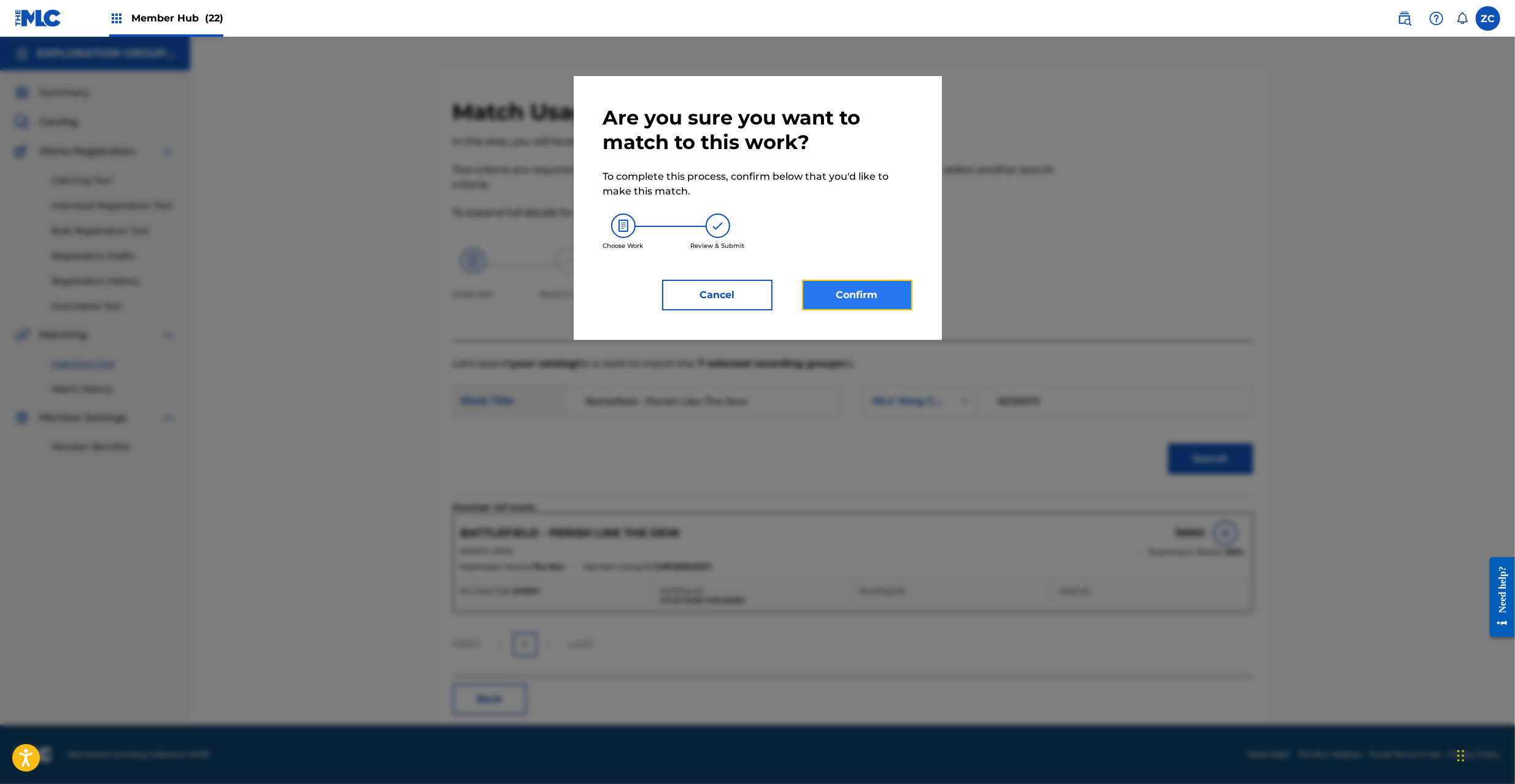
click at [852, 304] on button "Confirm" at bounding box center [857, 294] width 111 height 30
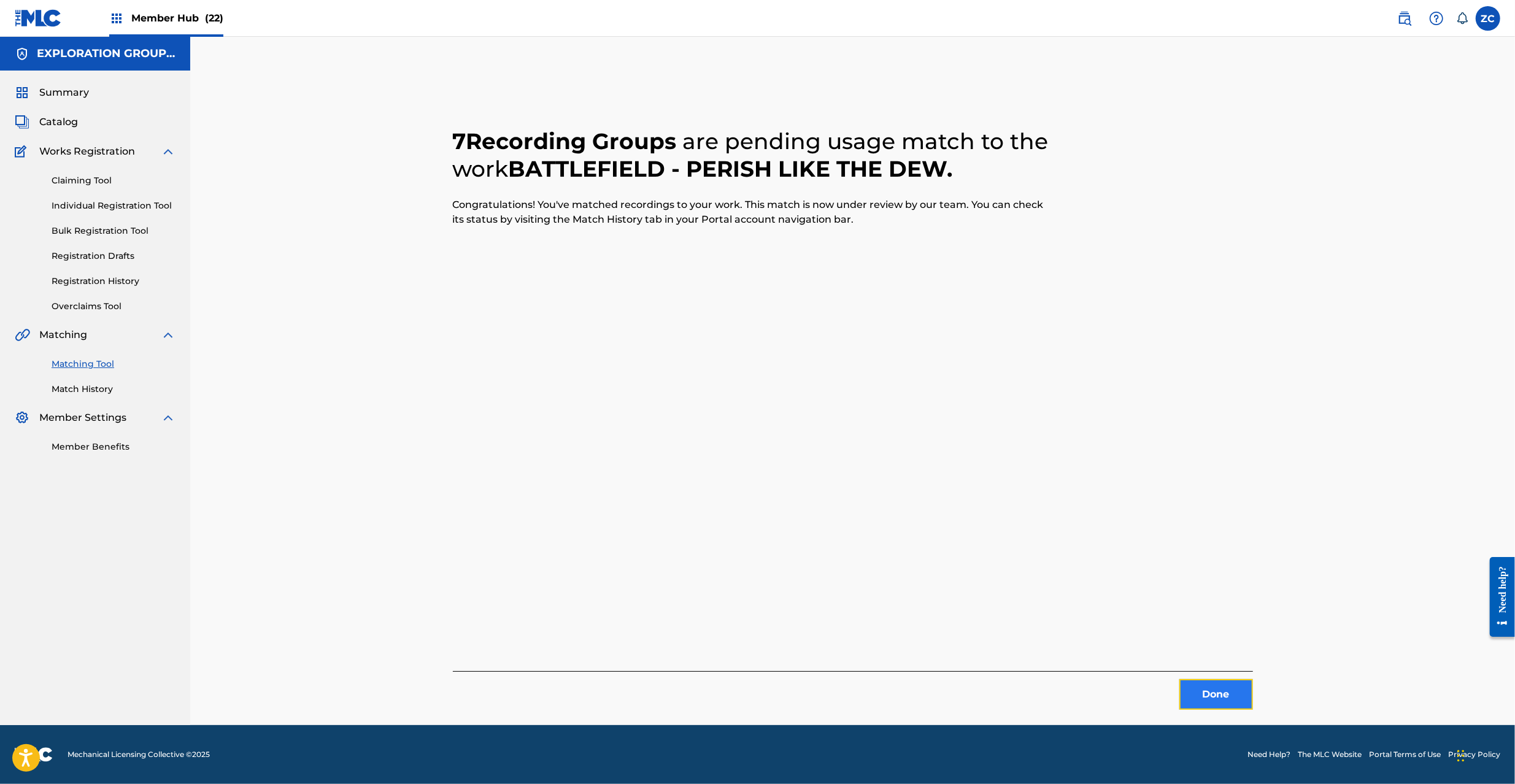
click at [1233, 697] on button "Done" at bounding box center [1216, 694] width 74 height 30
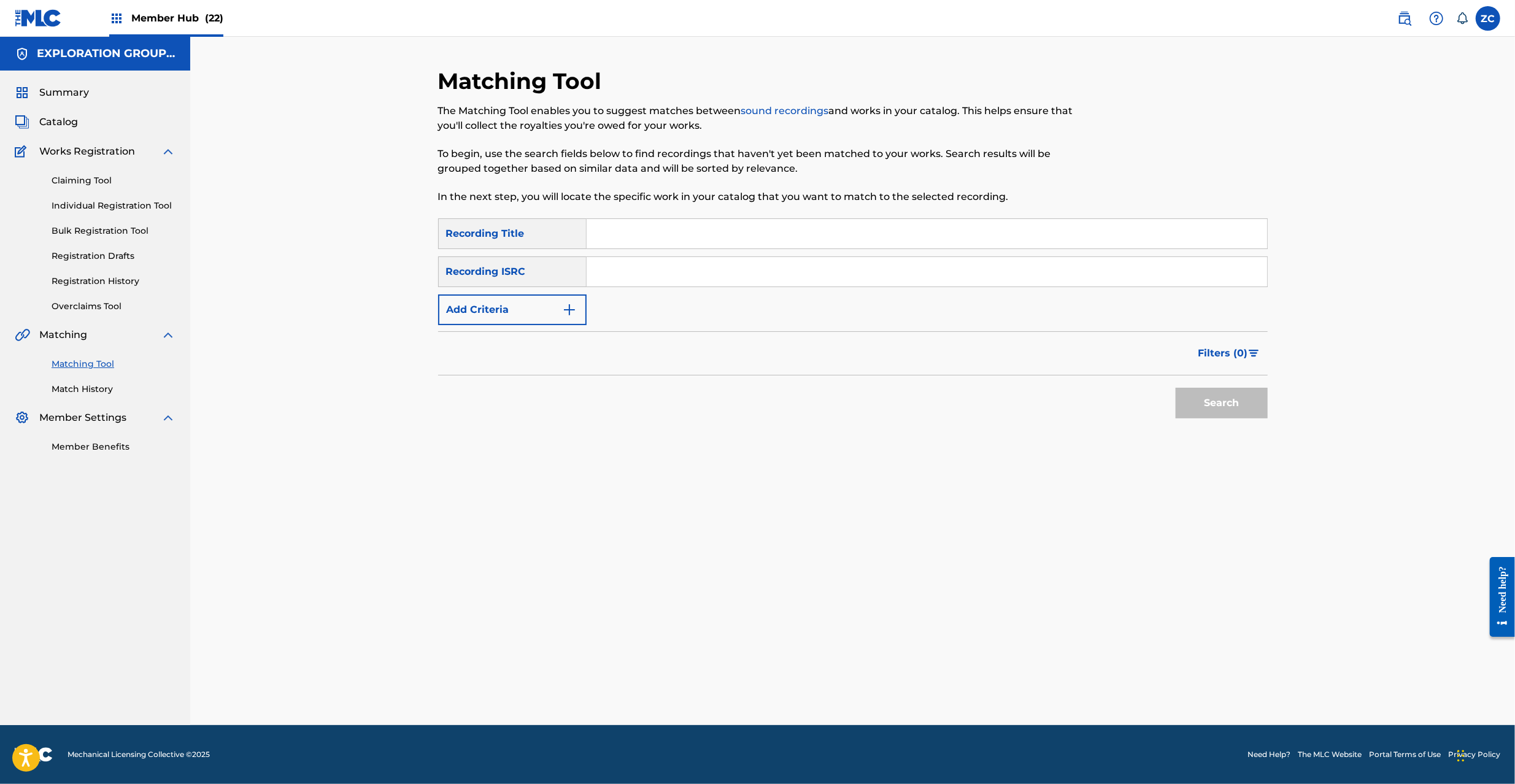
drag, startPoint x: 786, startPoint y: 277, endPoint x: 795, endPoint y: 279, distance: 9.2
click at [786, 277] on input "Search Form" at bounding box center [926, 272] width 680 height 30
click at [1224, 406] on button "Search" at bounding box center [1222, 403] width 92 height 30
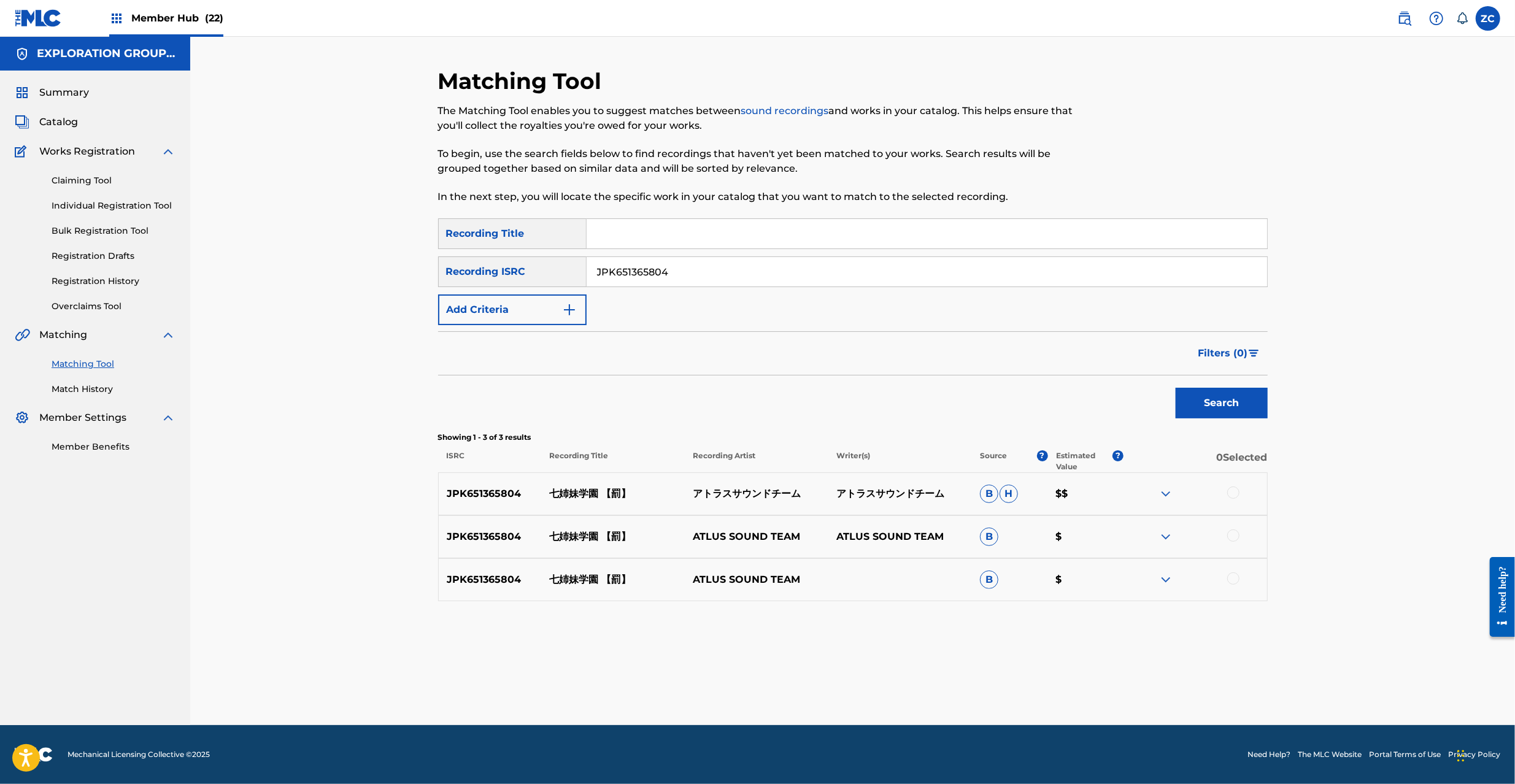
click at [1226, 497] on div at bounding box center [1195, 494] width 143 height 15
click at [1230, 494] on div at bounding box center [1233, 493] width 13 height 13
click at [1233, 530] on div at bounding box center [1233, 535] width 13 height 13
click at [1233, 578] on div at bounding box center [1233, 578] width 13 height 13
click at [984, 266] on input "JPK651365804" at bounding box center [926, 272] width 680 height 30
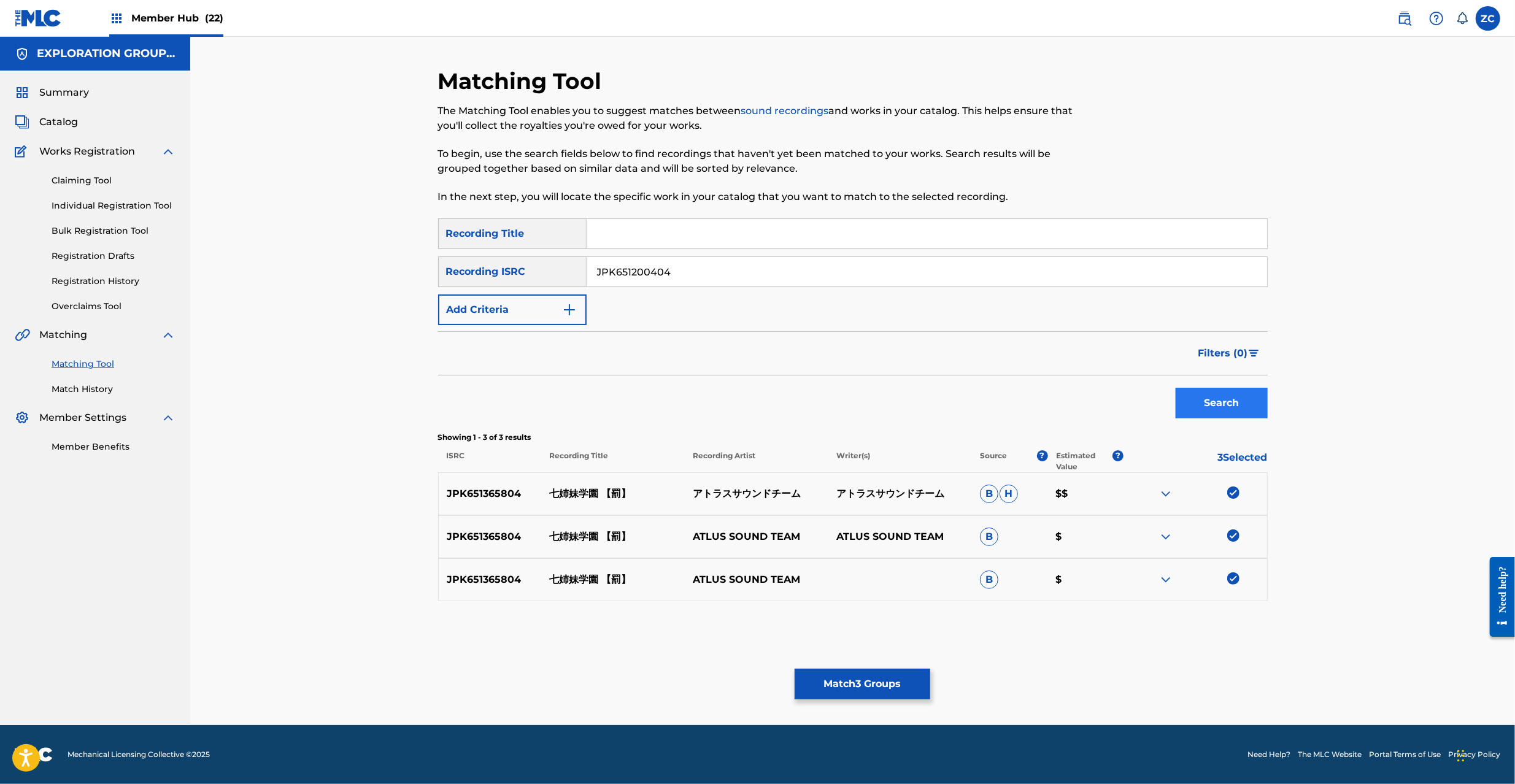
type input "JPK651200404"
click at [1231, 395] on button "Search" at bounding box center [1222, 403] width 92 height 30
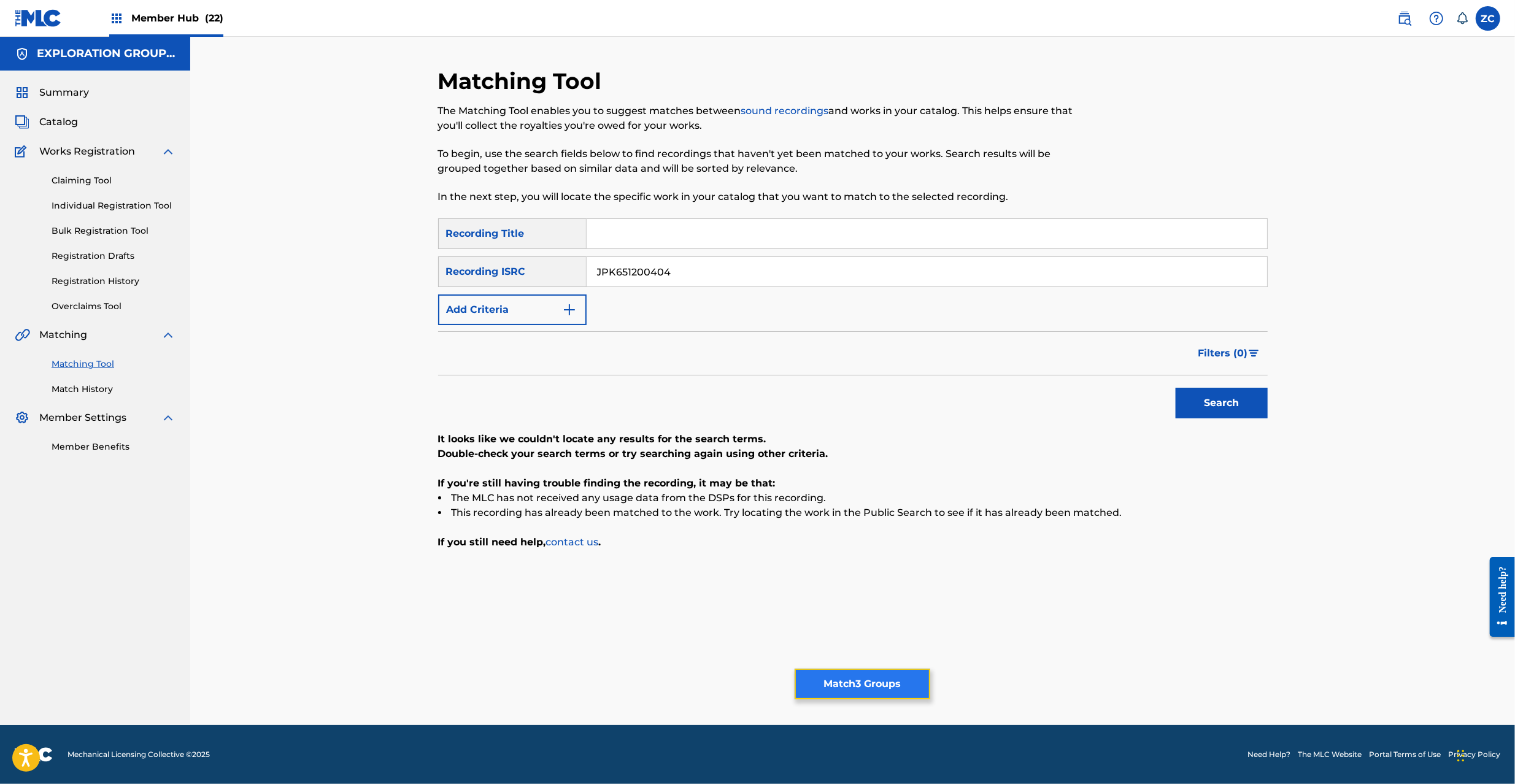
click at [875, 676] on button "Match 3 Groups" at bounding box center [862, 684] width 135 height 30
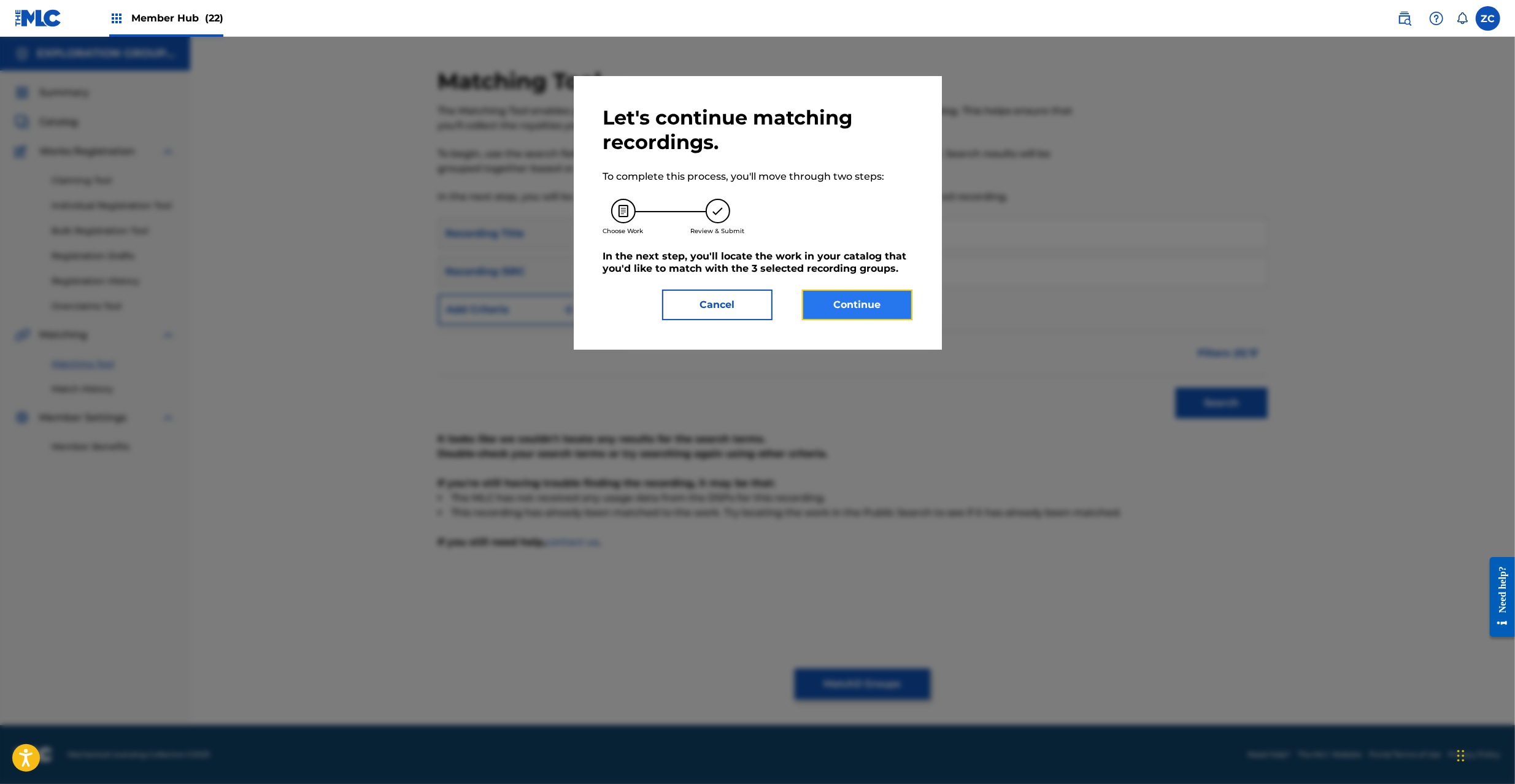
click at [850, 310] on button "Continue" at bounding box center [857, 305] width 111 height 30
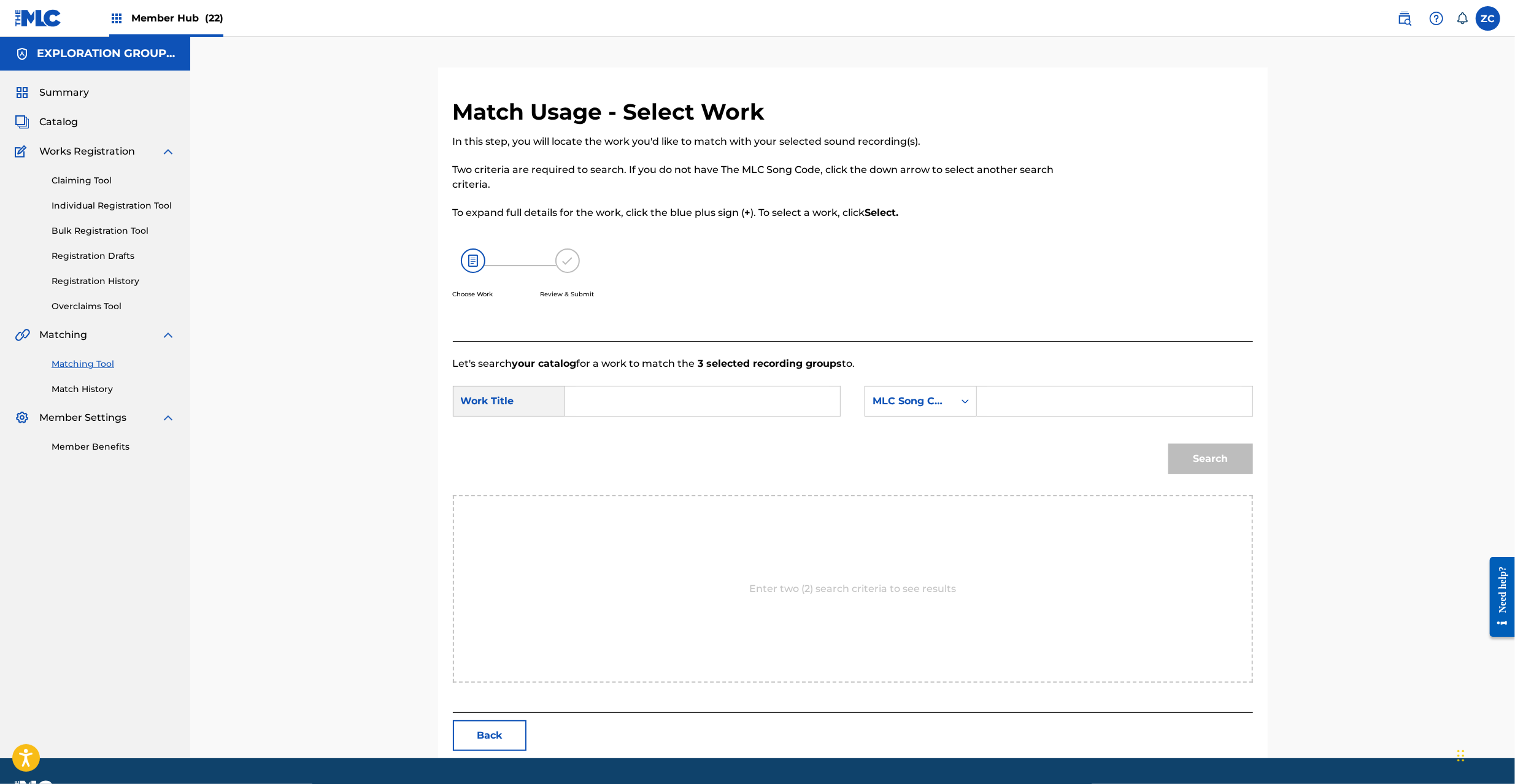
click at [805, 412] on input "Search Form" at bounding box center [702, 401] width 254 height 30
click at [713, 403] on input "Nanashimai Gakuen NG34SX" at bounding box center [702, 401] width 254 height 30
type input "Nanashimai Gakuen"
click at [1018, 404] on input "Search Form" at bounding box center [1114, 401] width 254 height 30
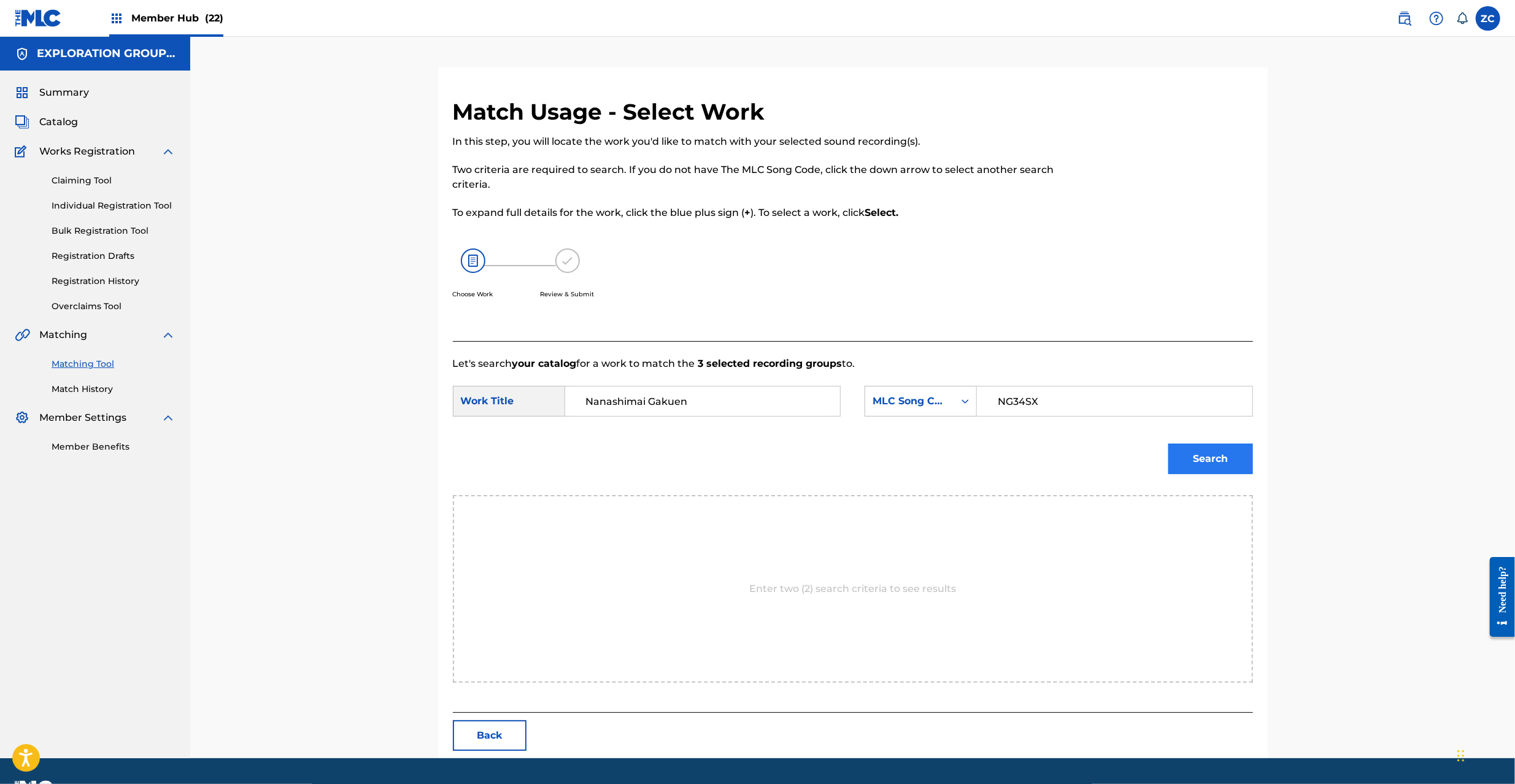
type input "NG34SX"
click at [1226, 455] on button "Search" at bounding box center [1211, 459] width 85 height 30
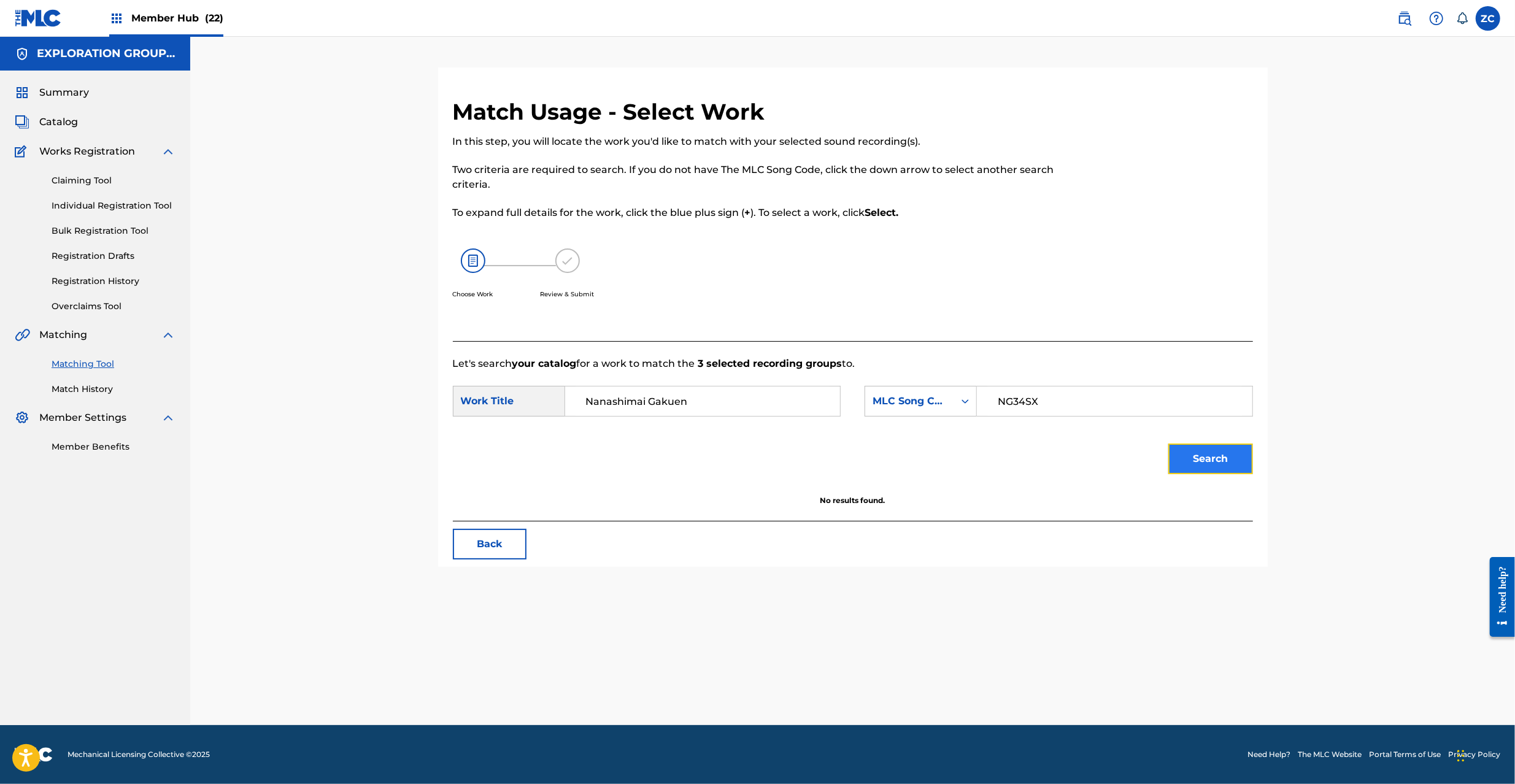
click at [1198, 456] on button "Search" at bounding box center [1211, 459] width 85 height 30
click at [88, 181] on link "Claiming Tool" at bounding box center [113, 180] width 124 height 13
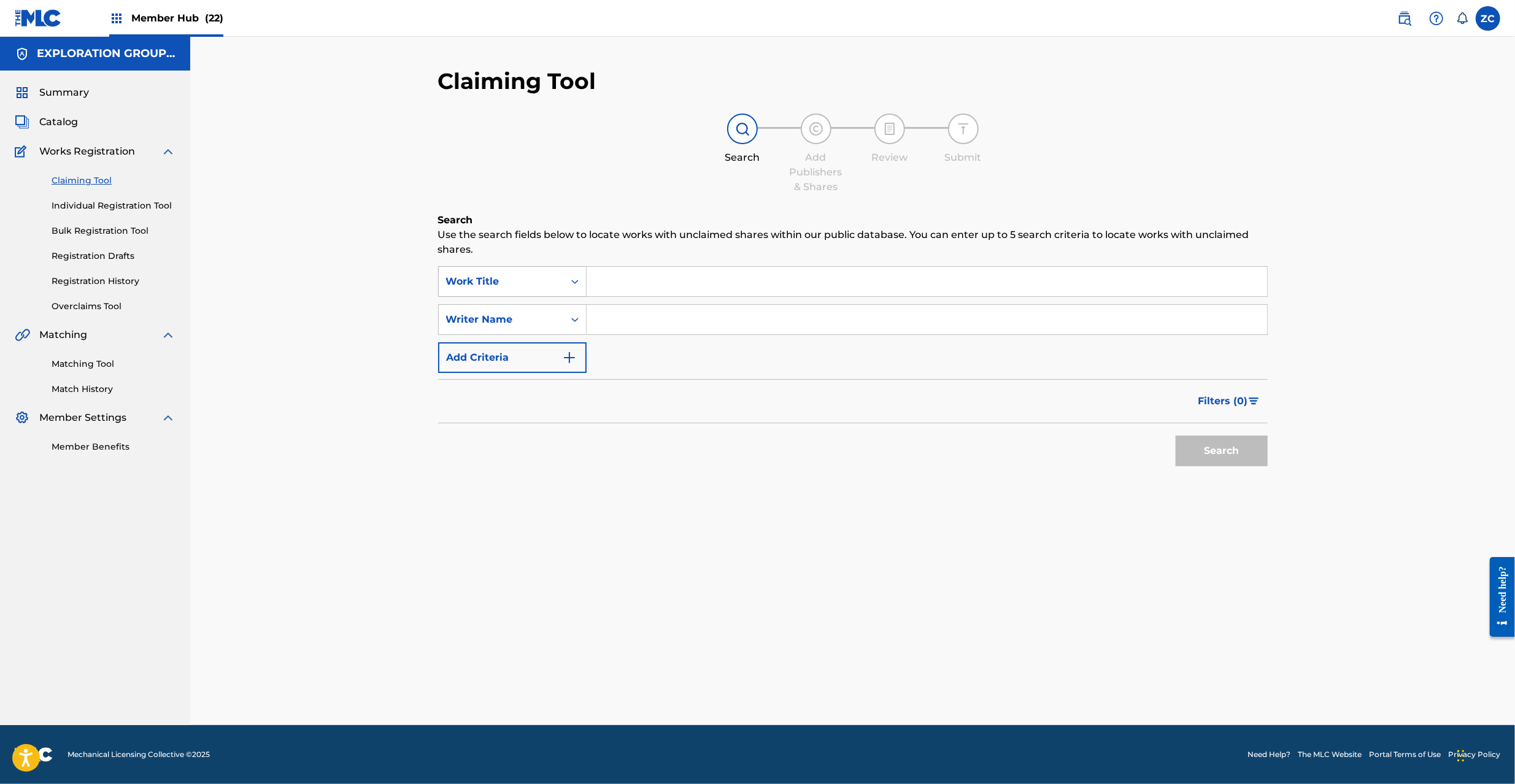
click at [545, 288] on div "Work Title" at bounding box center [501, 282] width 111 height 15
click at [520, 343] on div "MLC Song Code" at bounding box center [512, 343] width 147 height 30
drag, startPoint x: 630, startPoint y: 288, endPoint x: 652, endPoint y: 294, distance: 22.8
click at [630, 288] on input "Search Form" at bounding box center [926, 282] width 680 height 30
type input "NG34SX"
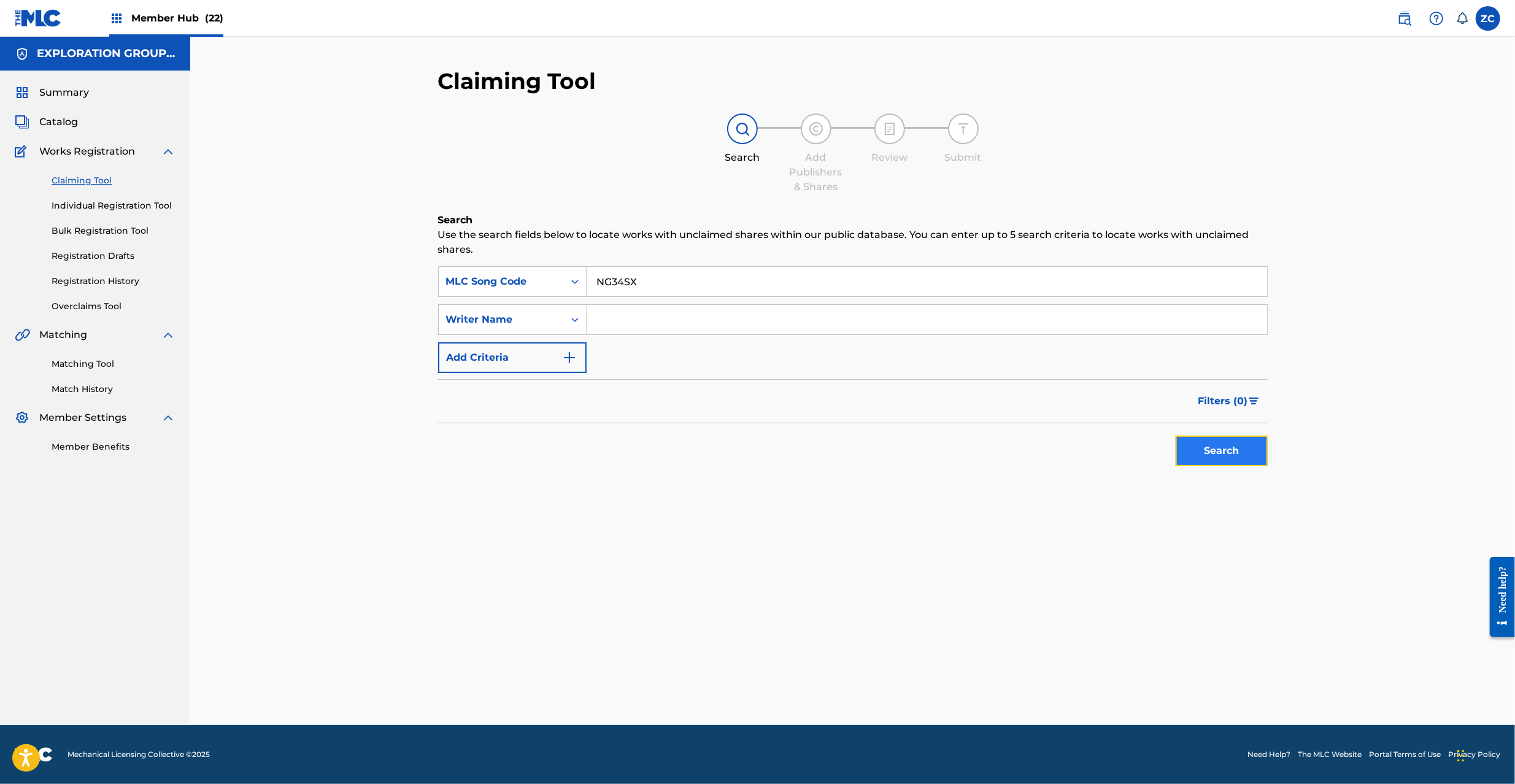
click at [1238, 453] on button "Search" at bounding box center [1222, 450] width 92 height 30
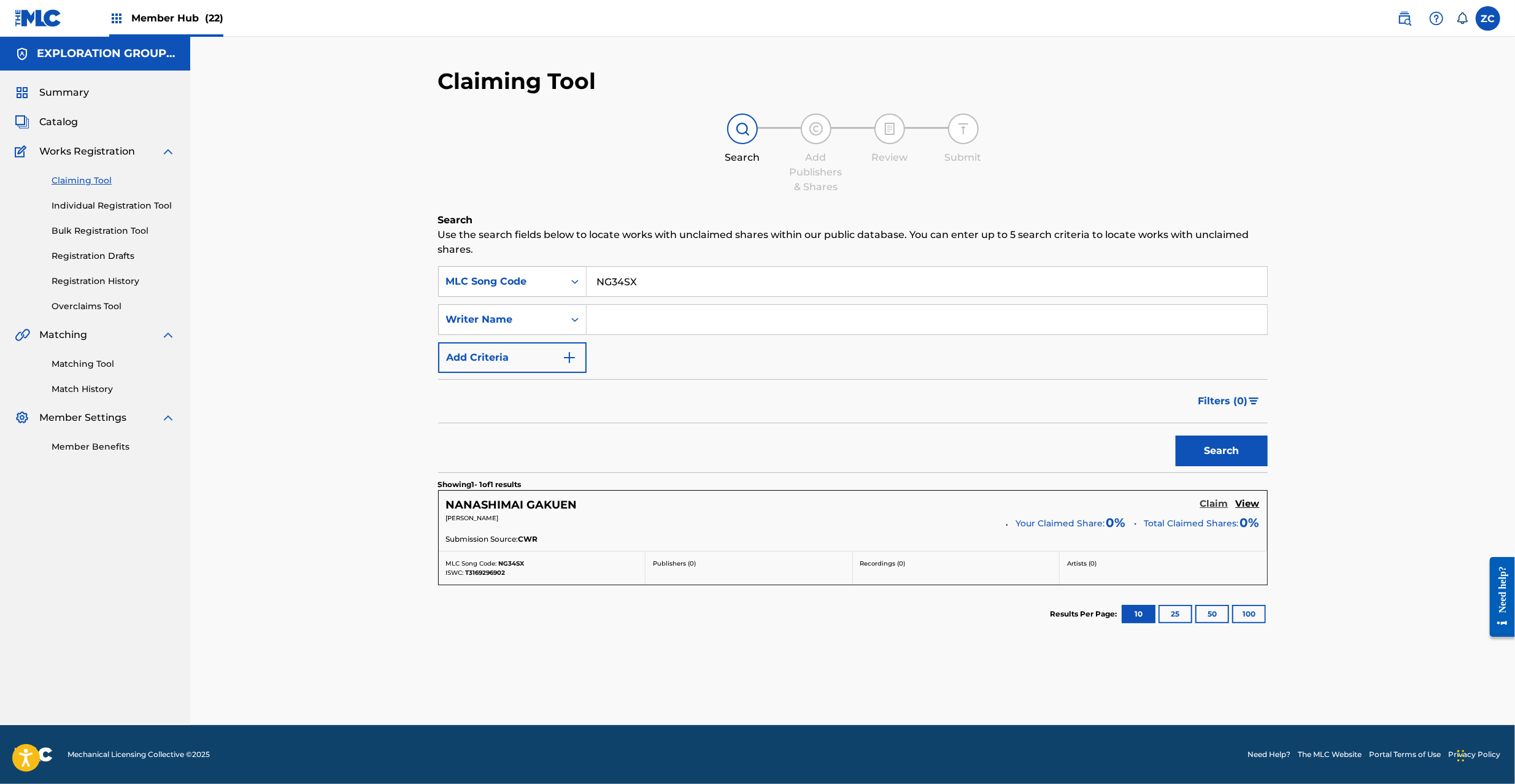
click at [1204, 505] on h5 "Claim" at bounding box center [1215, 504] width 28 height 12
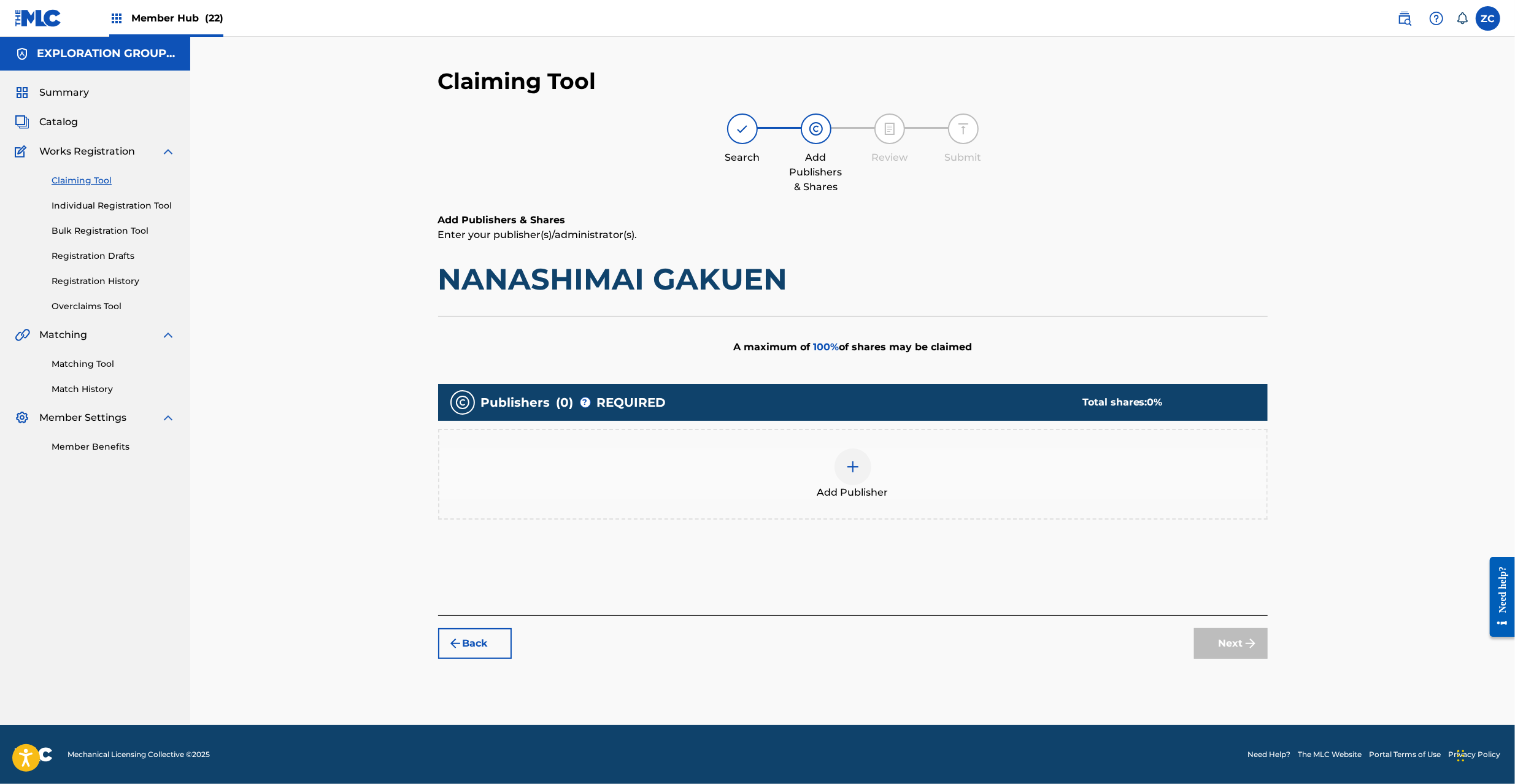
click at [511, 279] on h1 "NANASHIMAI GAKUEN" at bounding box center [853, 279] width 830 height 37
copy h1 "NANASHIMAI GAKUEN"
click at [852, 459] on img at bounding box center [853, 467] width 15 height 15
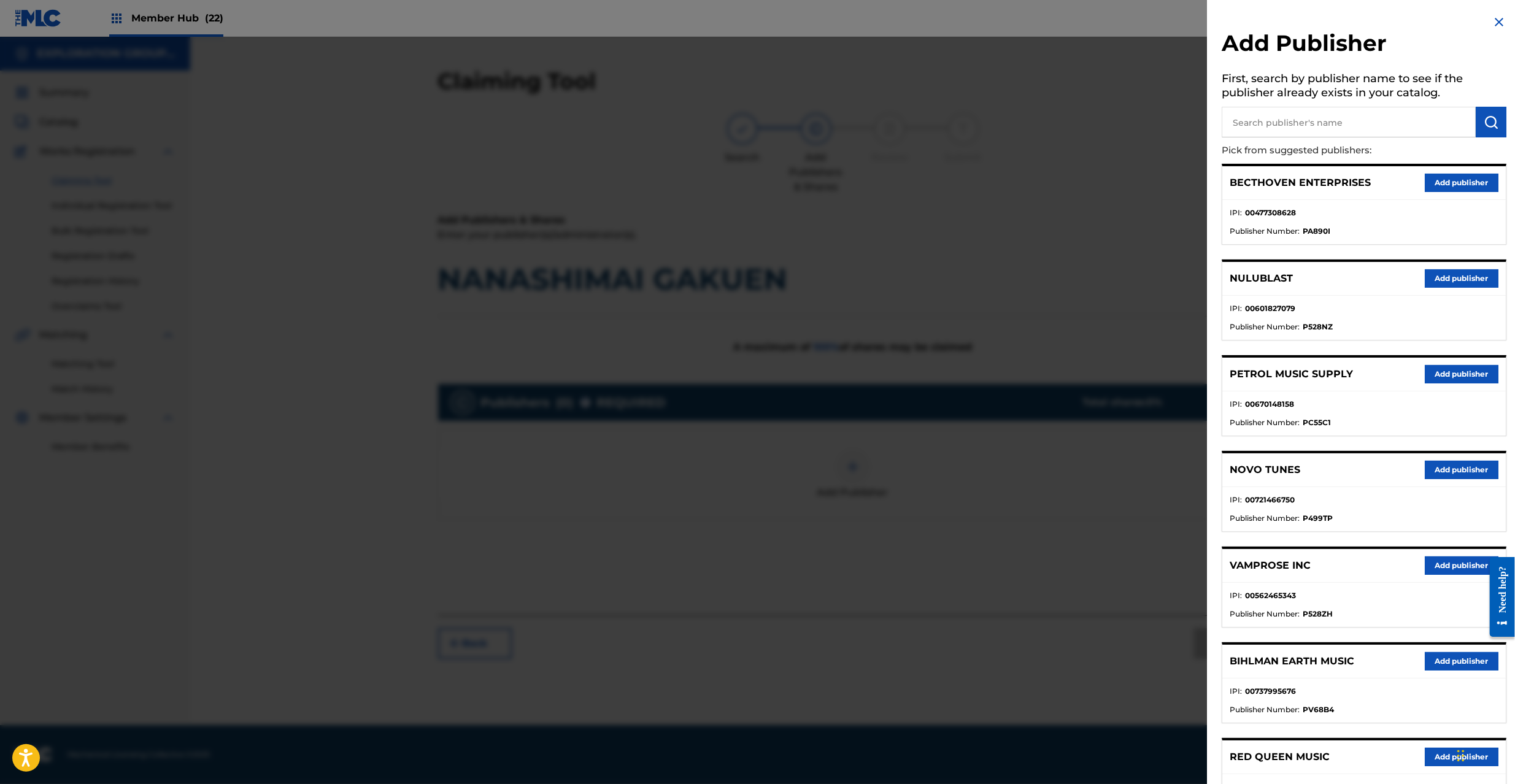
click at [1327, 131] on input "text" at bounding box center [1349, 122] width 254 height 30
type input "atlus c"
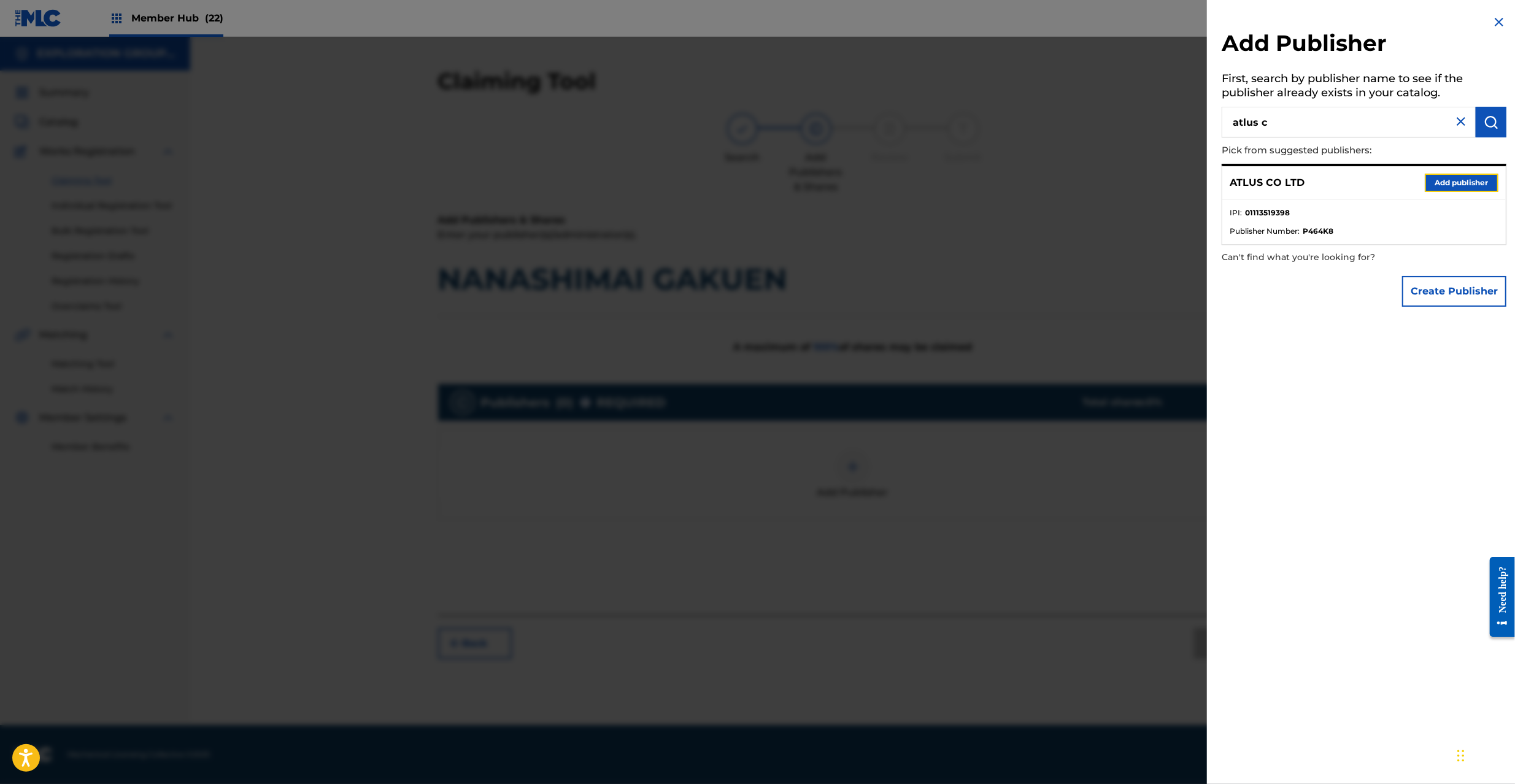
drag, startPoint x: 1472, startPoint y: 185, endPoint x: 1425, endPoint y: 202, distance: 50.0
click at [1468, 188] on button "Add publisher" at bounding box center [1461, 183] width 74 height 19
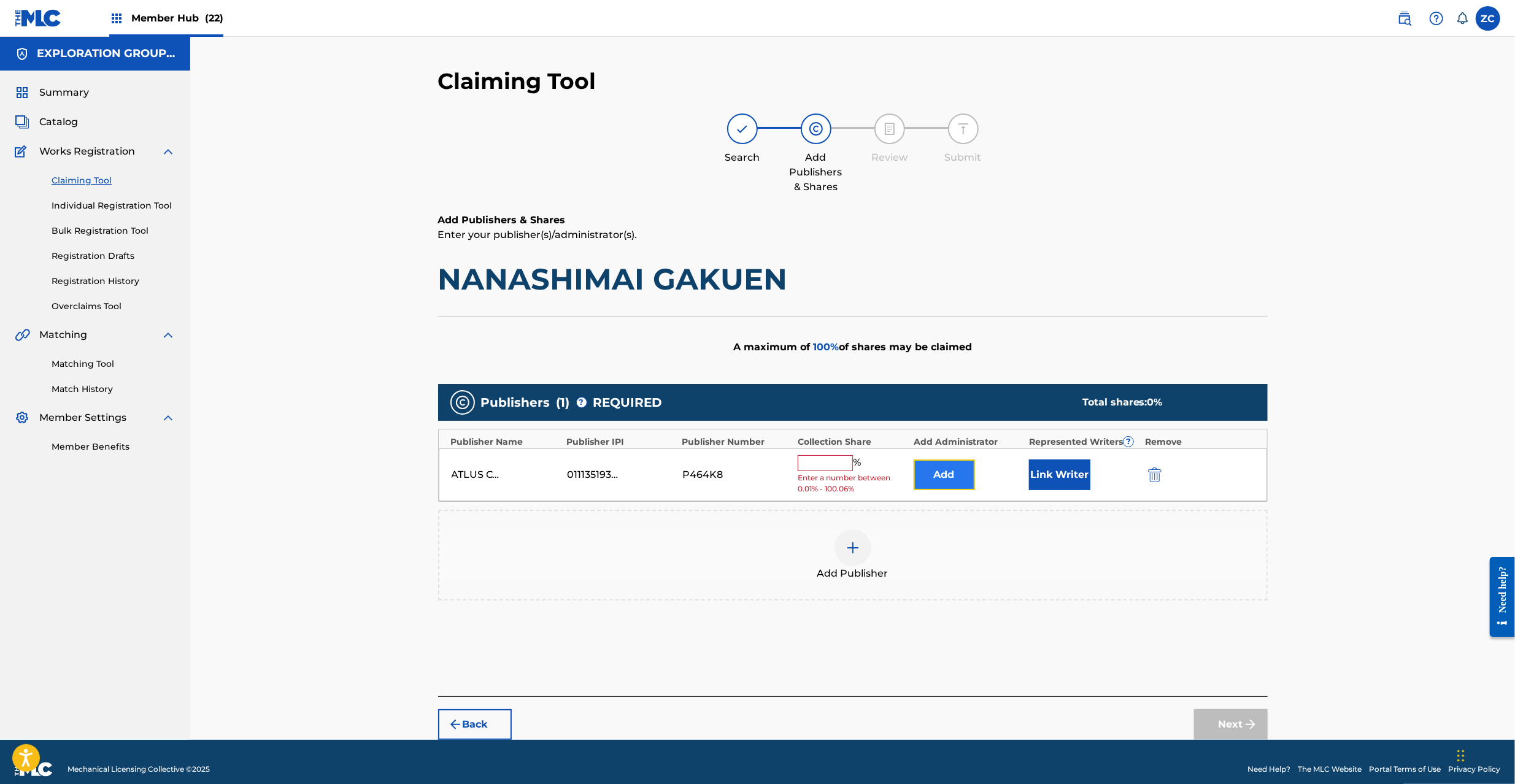
click at [934, 466] on button "Add" at bounding box center [944, 474] width 62 height 30
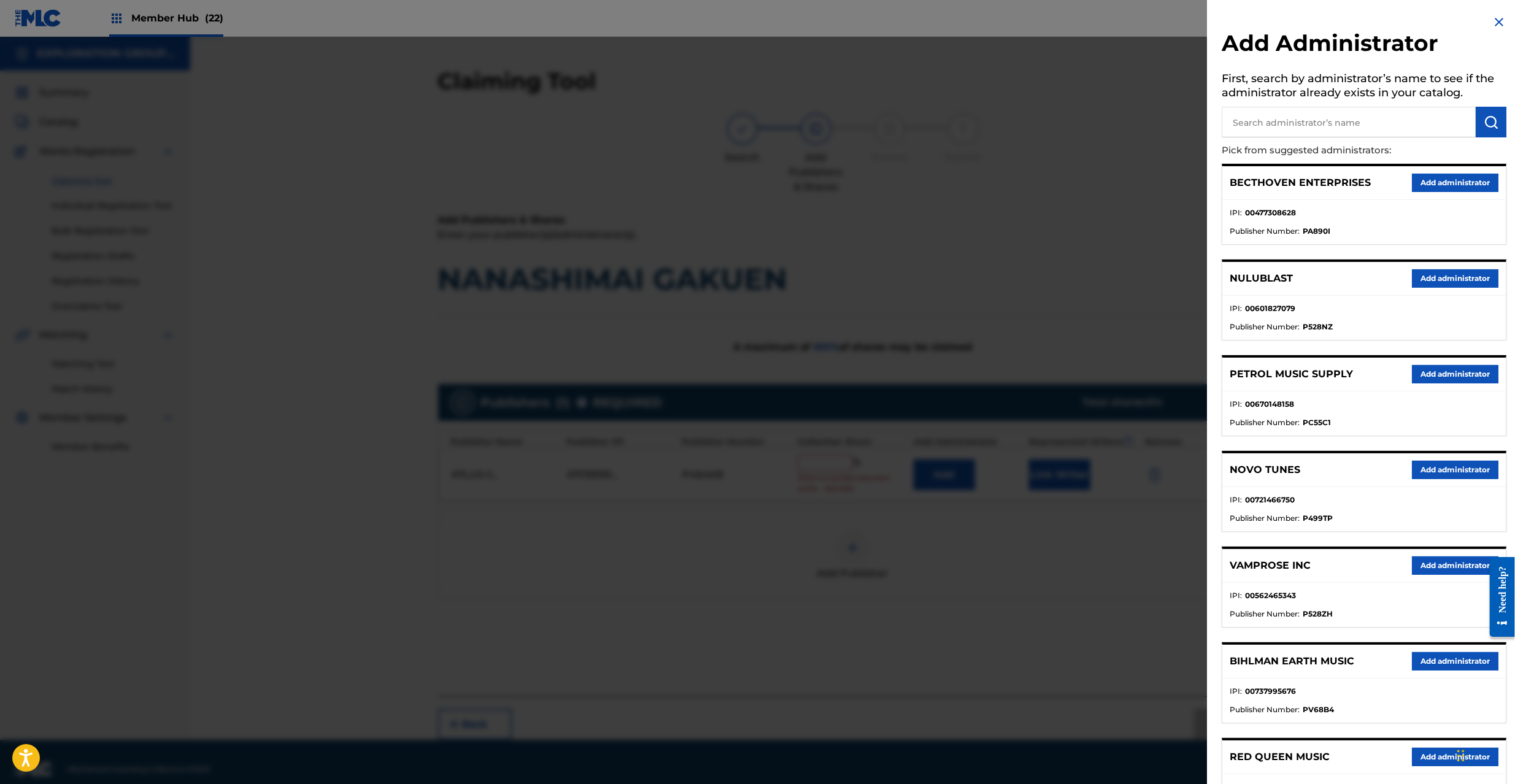
click at [1311, 118] on input "text" at bounding box center [1349, 122] width 254 height 30
type input "explora"
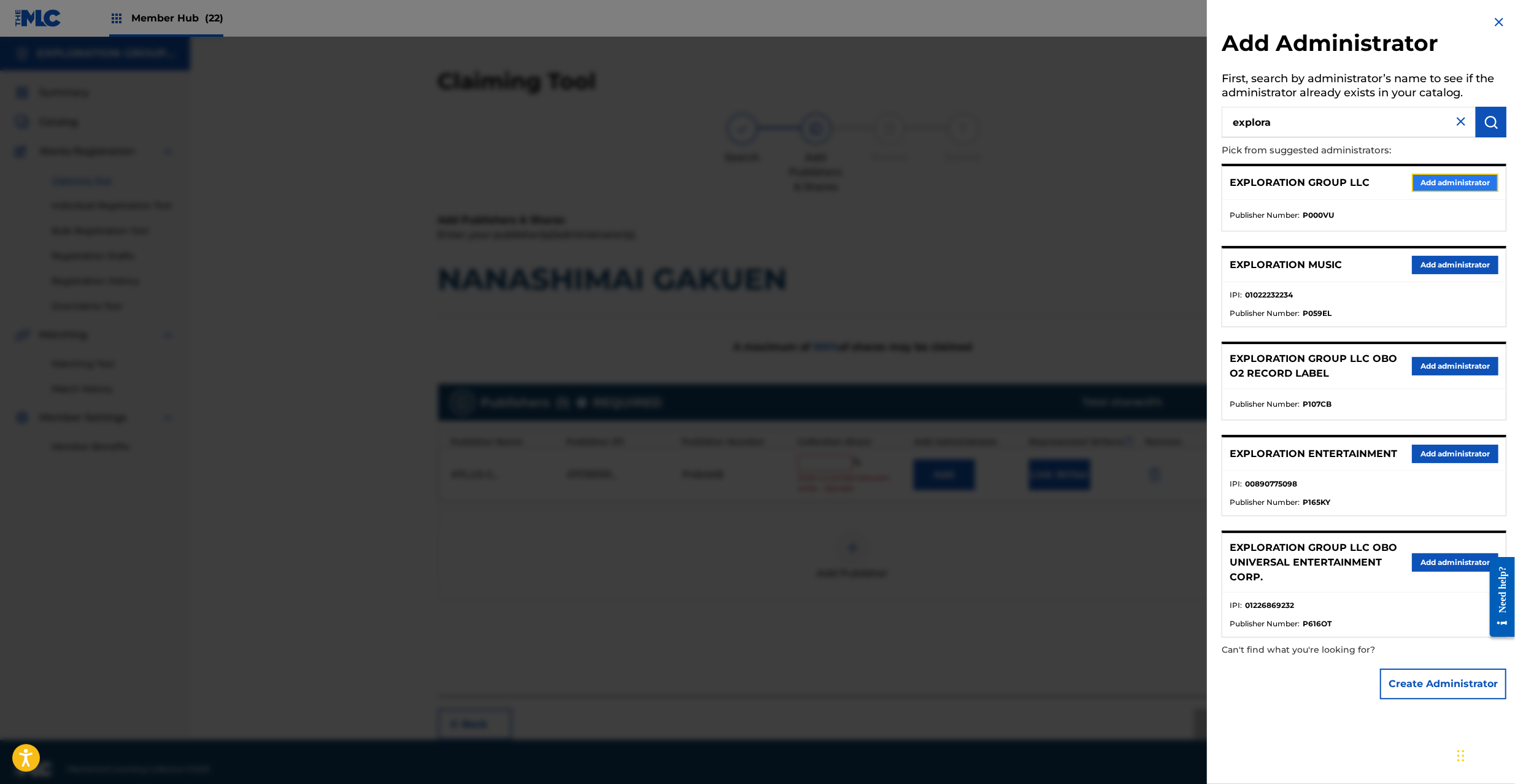
click at [1416, 178] on button "Add administrator" at bounding box center [1455, 183] width 86 height 19
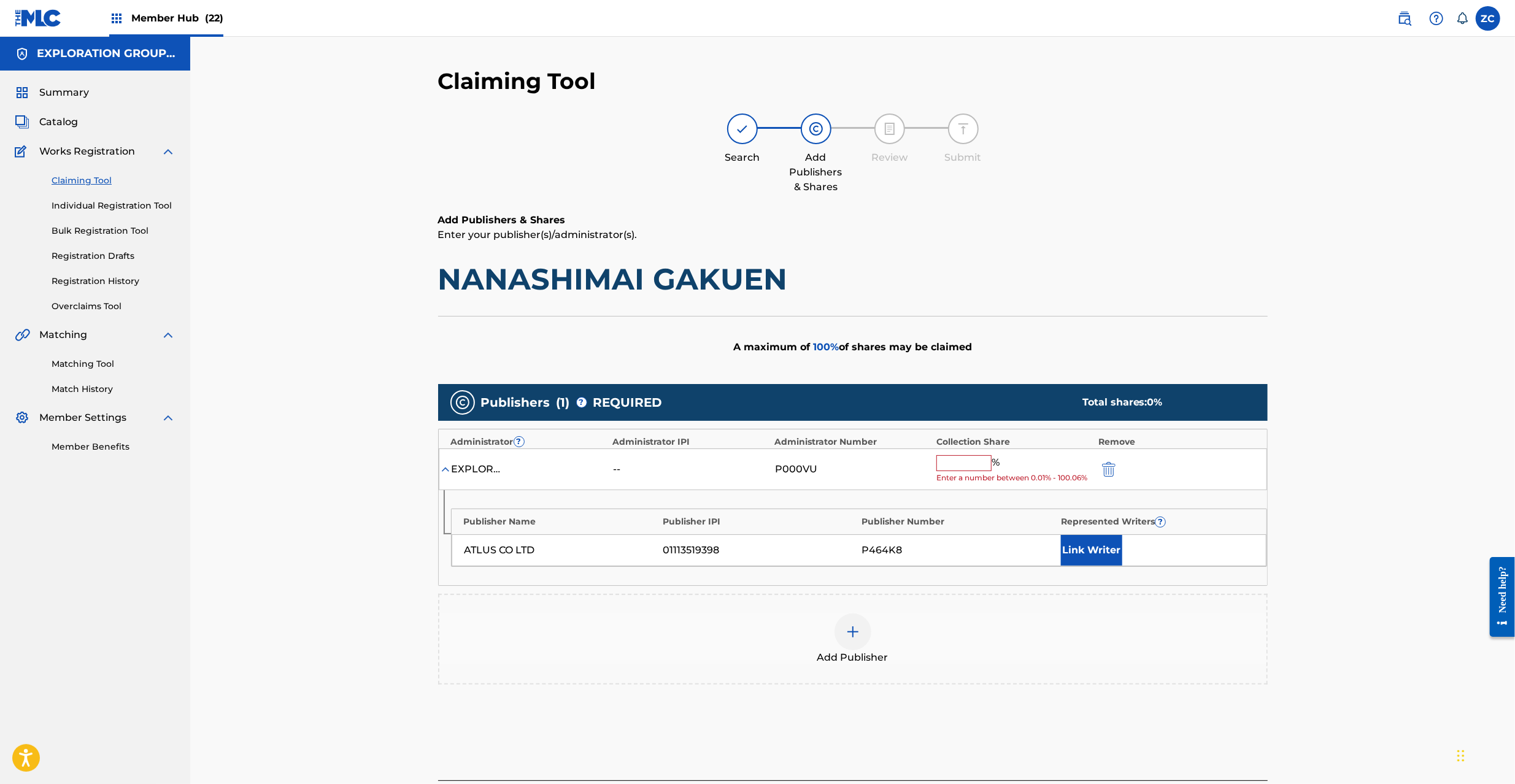
click at [962, 464] on input "text" at bounding box center [964, 463] width 55 height 16
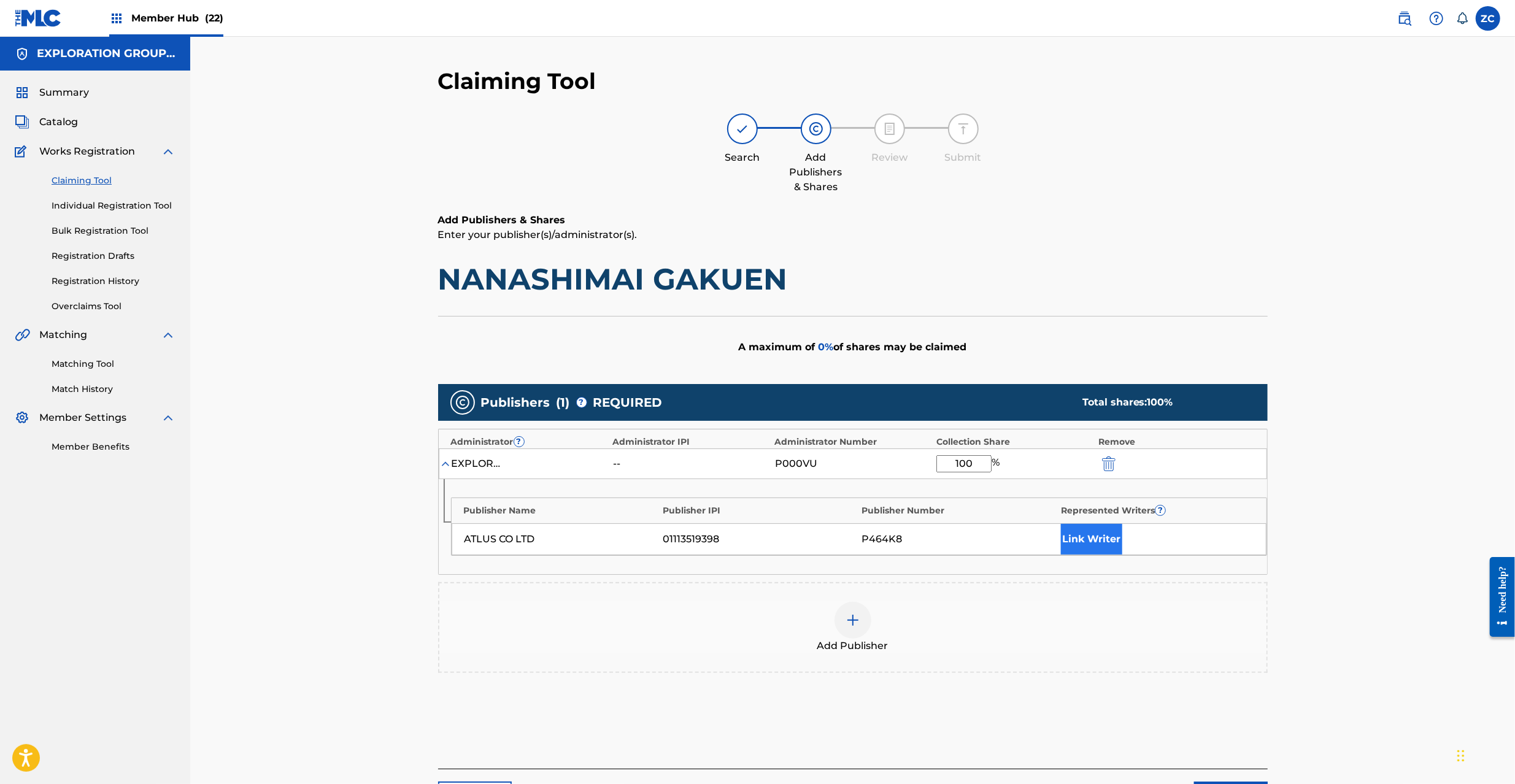
type input "100"
click at [1106, 541] on button "Link Writer" at bounding box center [1091, 539] width 62 height 30
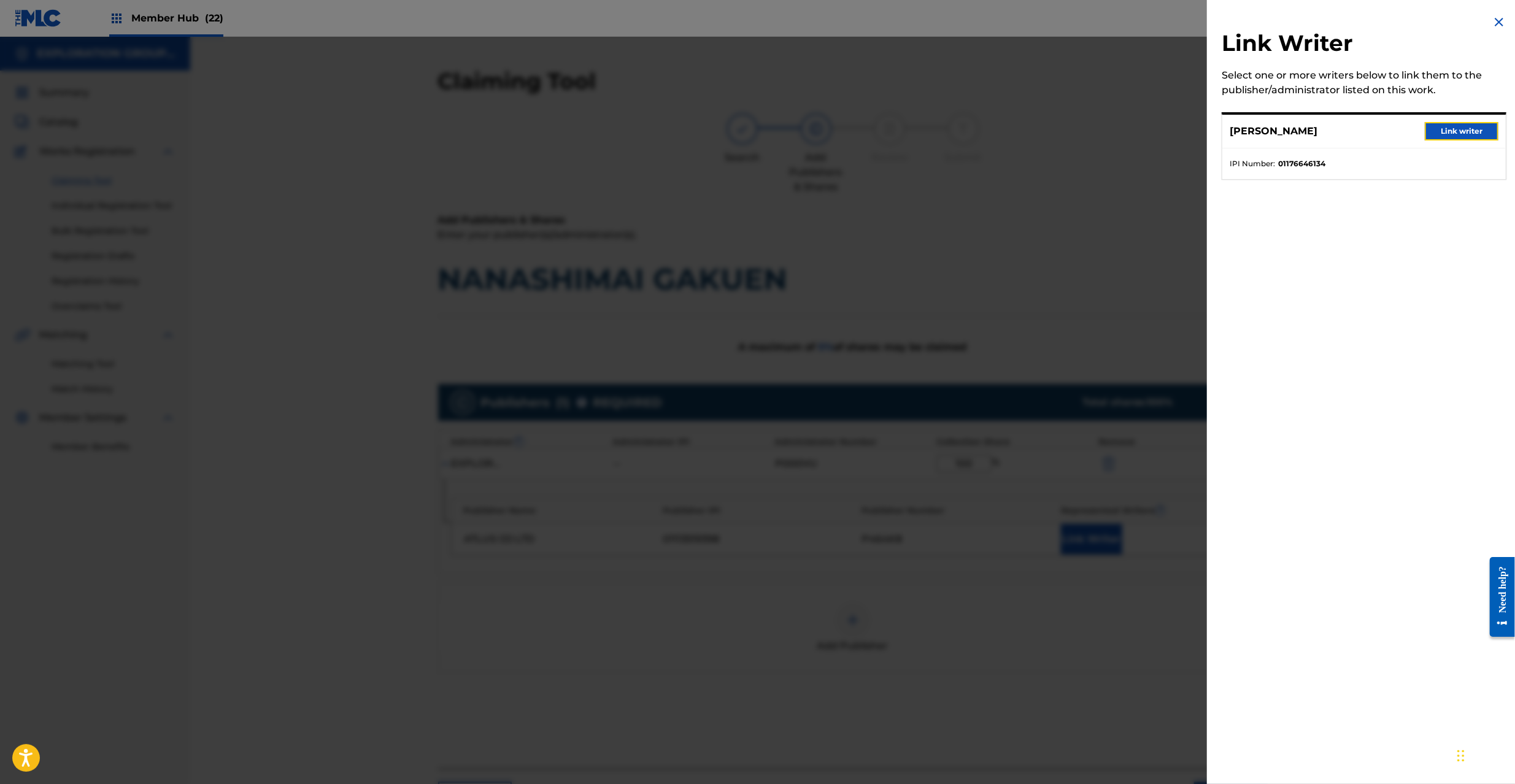
drag, startPoint x: 1470, startPoint y: 130, endPoint x: 1366, endPoint y: 214, distance: 133.7
click at [1468, 130] on button "Link writer" at bounding box center [1461, 131] width 74 height 19
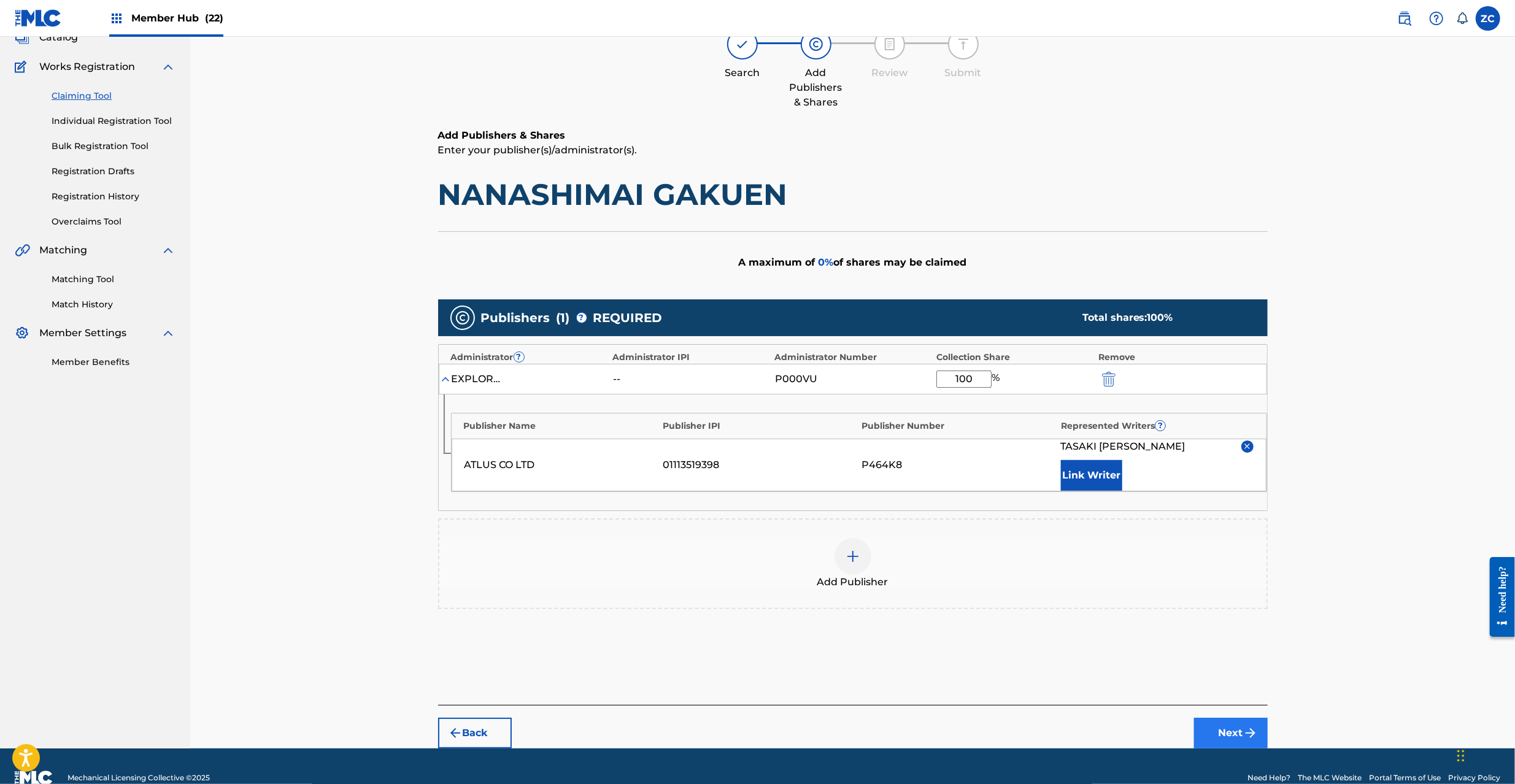
scroll to position [108, 0]
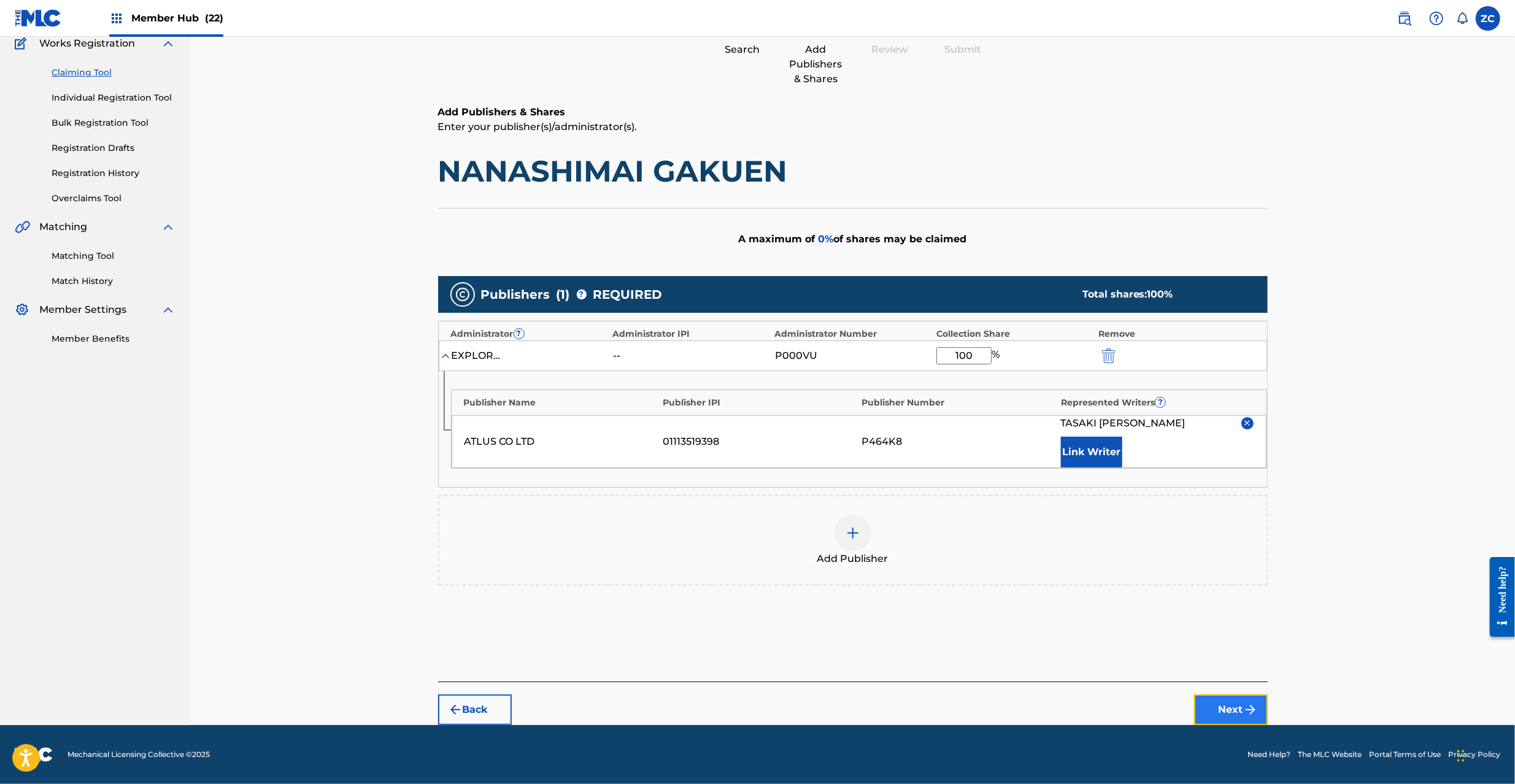
click at [1235, 707] on button "Next" at bounding box center [1230, 709] width 74 height 30
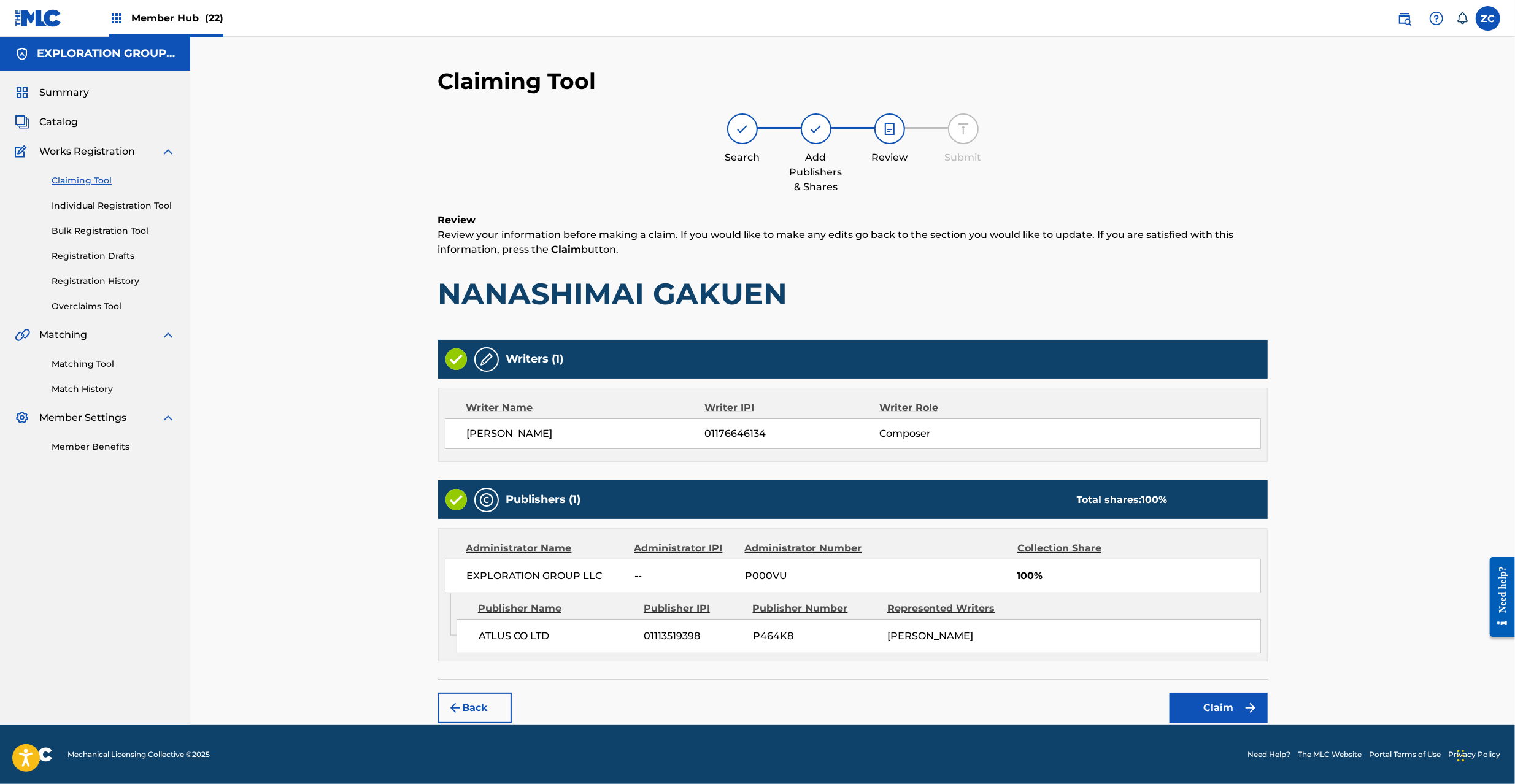
scroll to position [0, 0]
click at [1216, 700] on button "Claim" at bounding box center [1218, 707] width 98 height 30
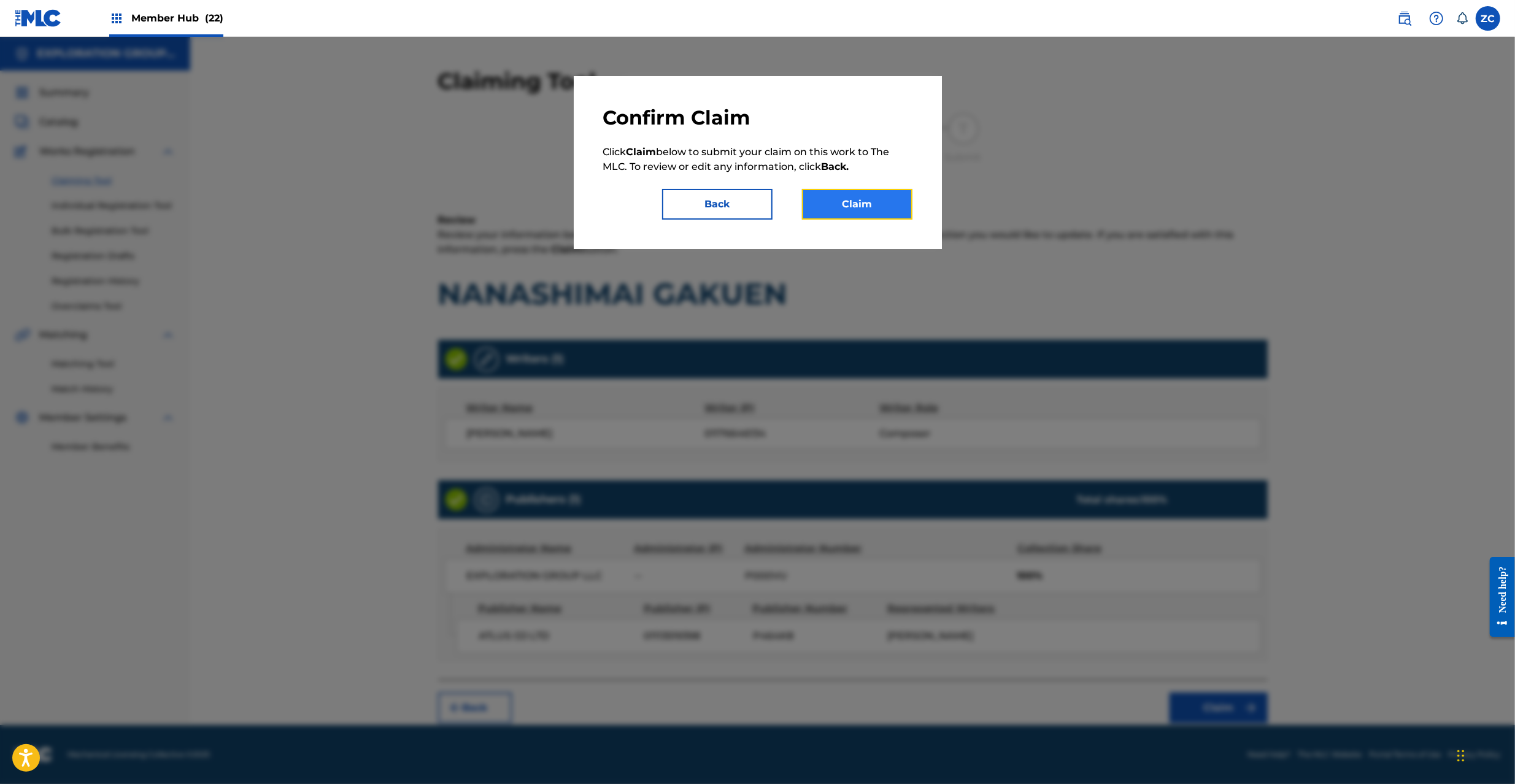
click at [875, 211] on button "Claim" at bounding box center [857, 204] width 111 height 30
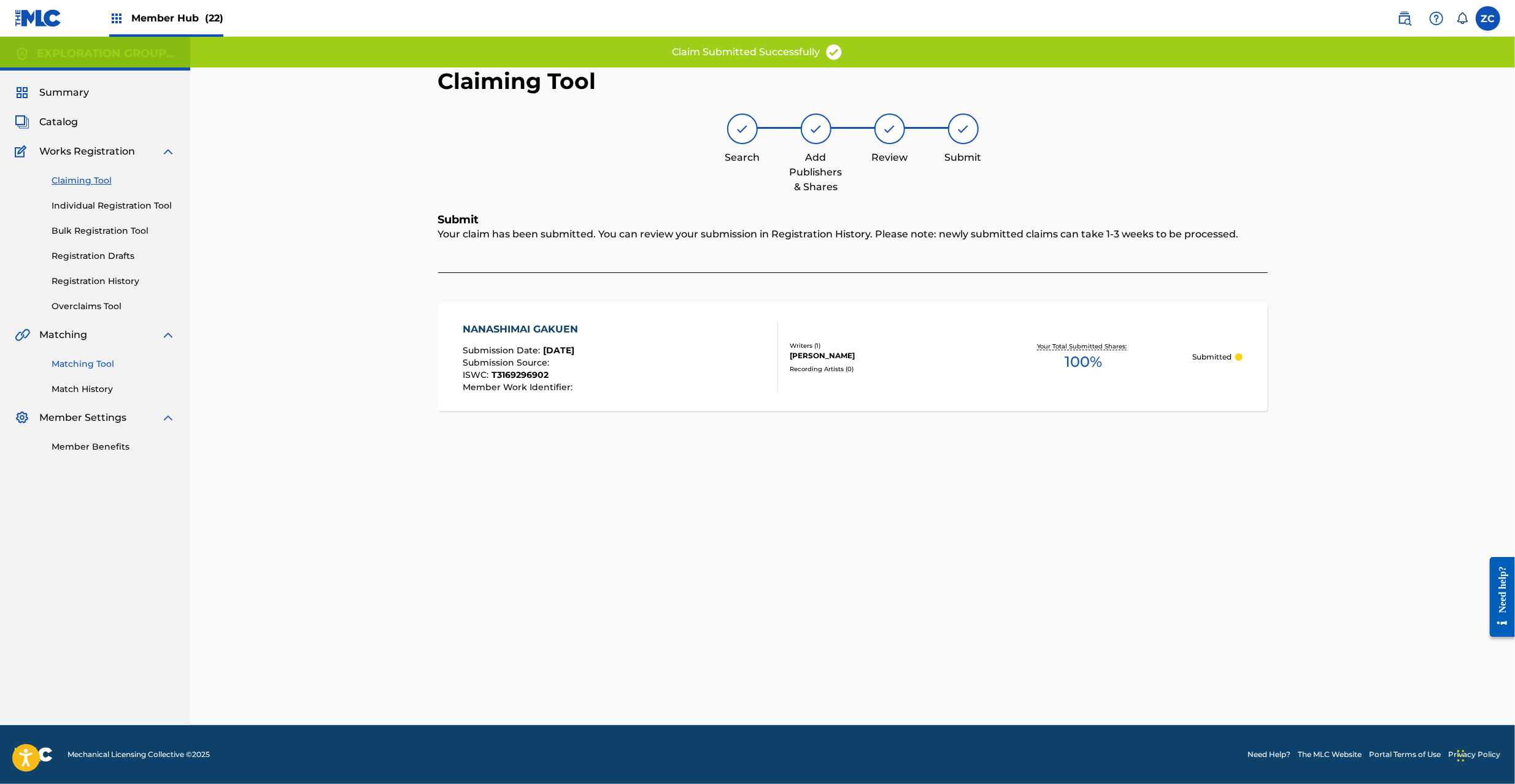
click at [107, 364] on link "Matching Tool" at bounding box center [113, 363] width 124 height 13
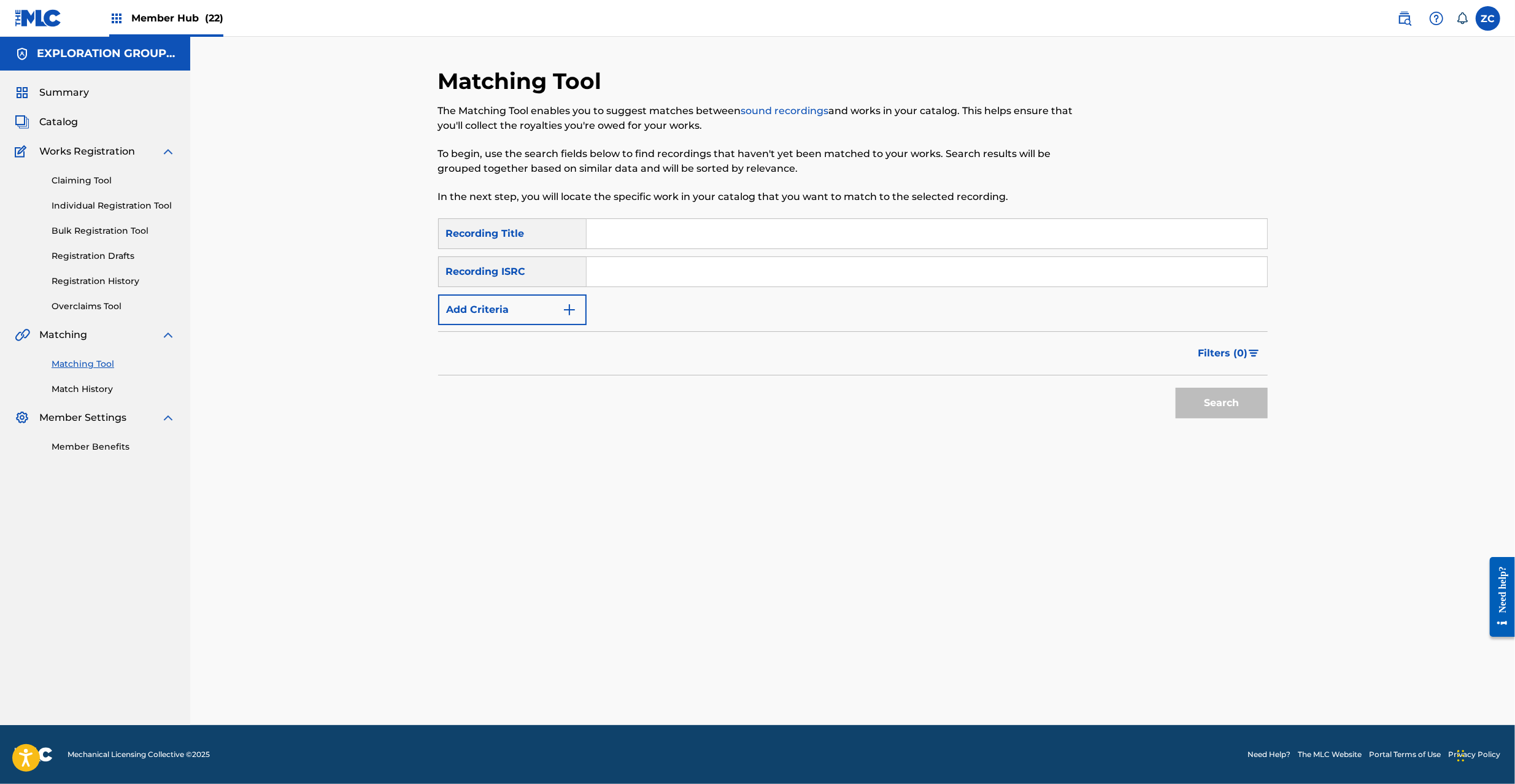
drag, startPoint x: 669, startPoint y: 281, endPoint x: 681, endPoint y: 286, distance: 13.0
click at [669, 281] on input "Search Form" at bounding box center [926, 272] width 680 height 30
click at [1204, 398] on button "Search" at bounding box center [1222, 403] width 92 height 30
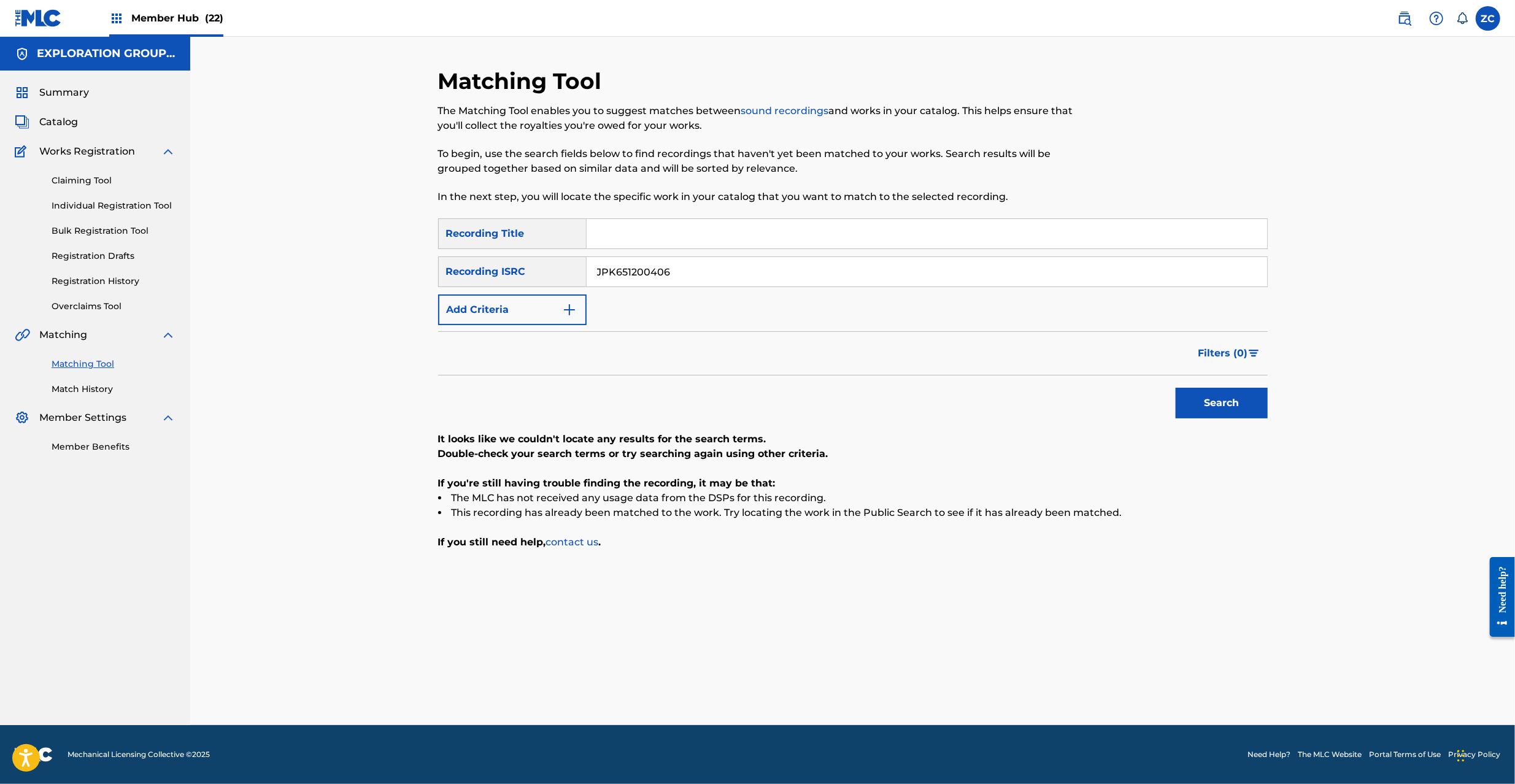
click at [719, 273] on input "JPK651200406" at bounding box center [926, 272] width 680 height 30
type input "JPK651365805"
click at [1245, 405] on button "Search" at bounding box center [1222, 403] width 92 height 30
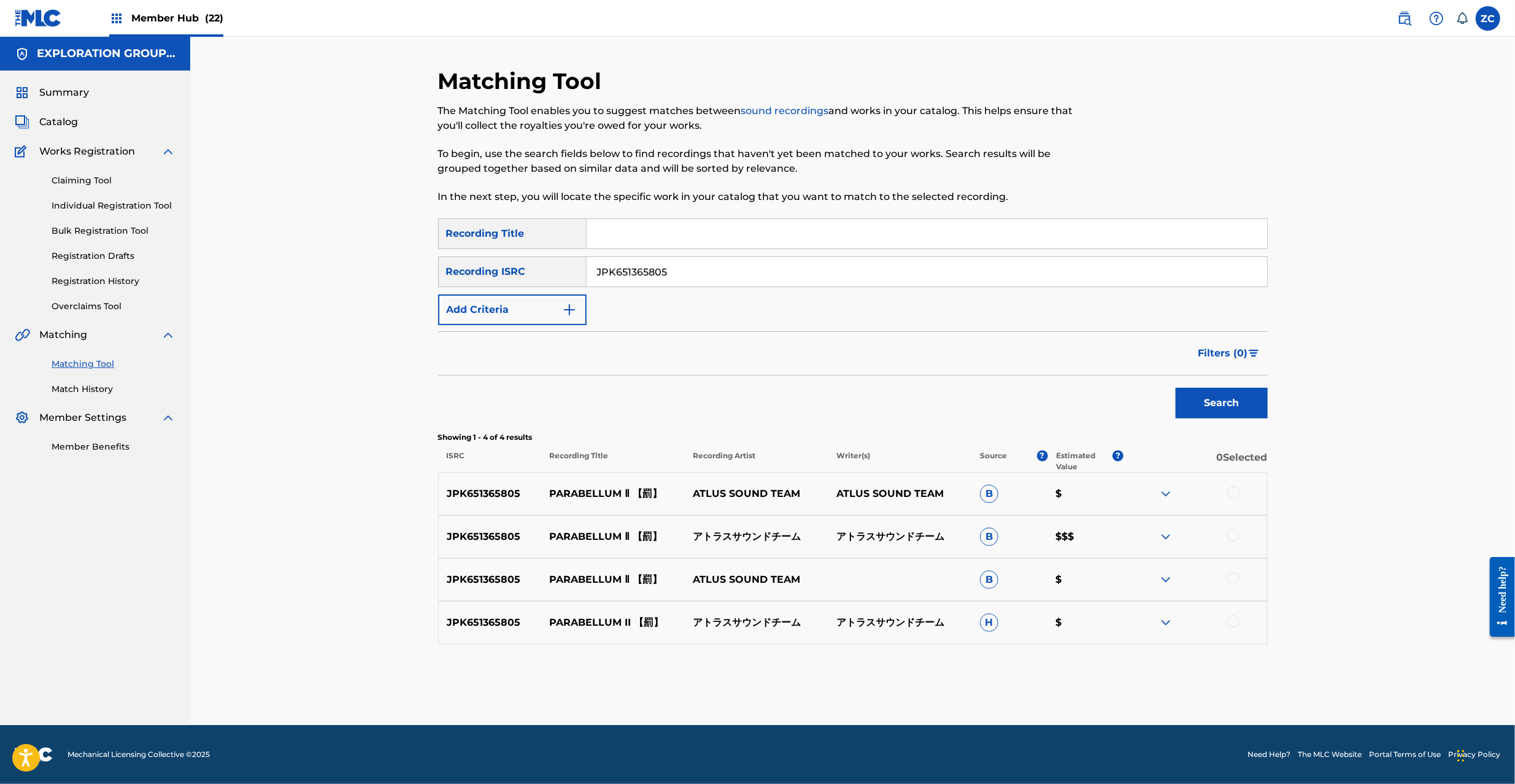
click at [1231, 496] on div at bounding box center [1233, 493] width 13 height 13
click at [1233, 539] on div at bounding box center [1233, 535] width 13 height 13
drag, startPoint x: 1233, startPoint y: 582, endPoint x: 1233, endPoint y: 589, distance: 7.0
click at [1233, 582] on div at bounding box center [1233, 578] width 13 height 13
click at [1235, 622] on div at bounding box center [1233, 621] width 13 height 13
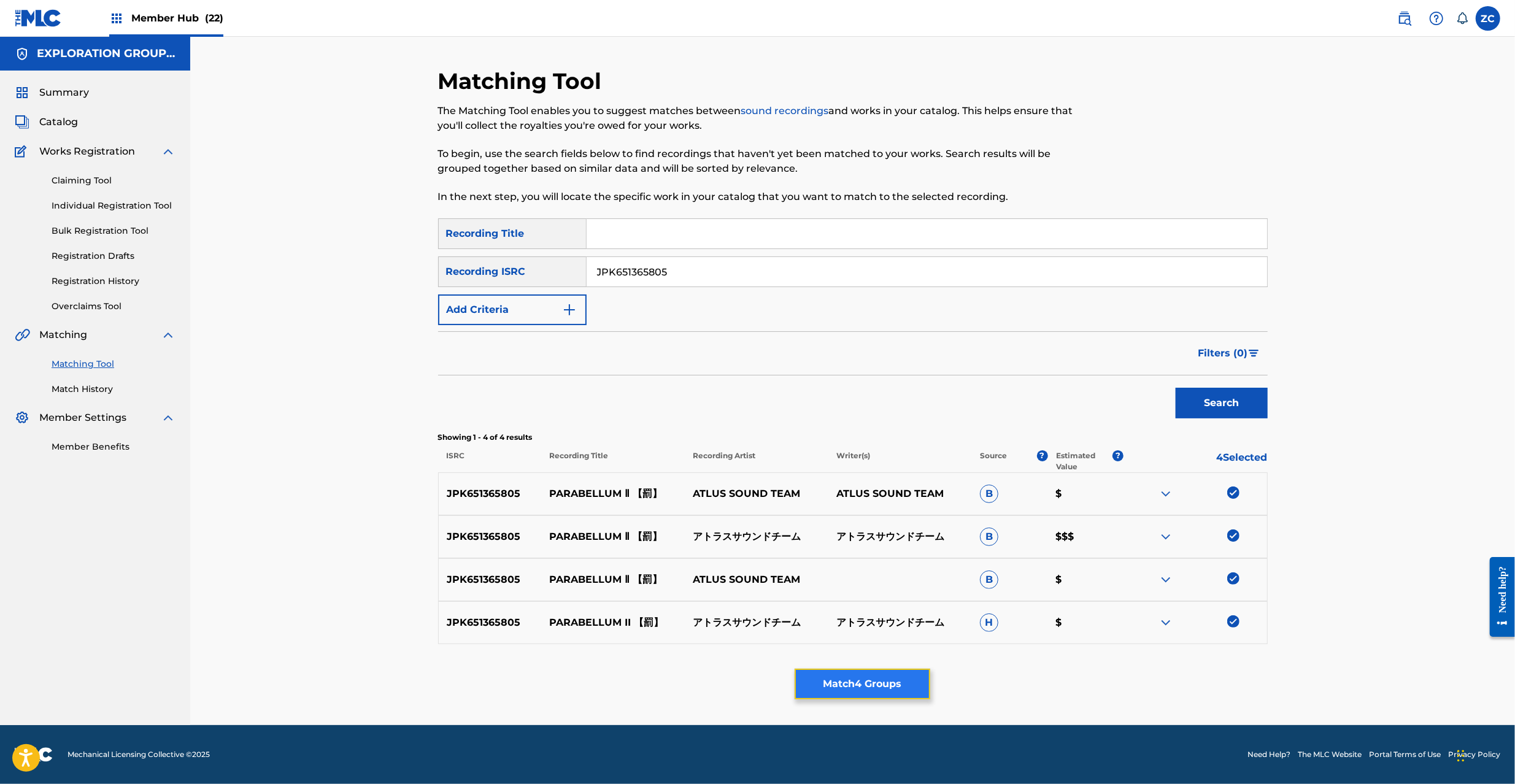
click at [863, 684] on button "Match 4 Groups" at bounding box center [862, 684] width 135 height 30
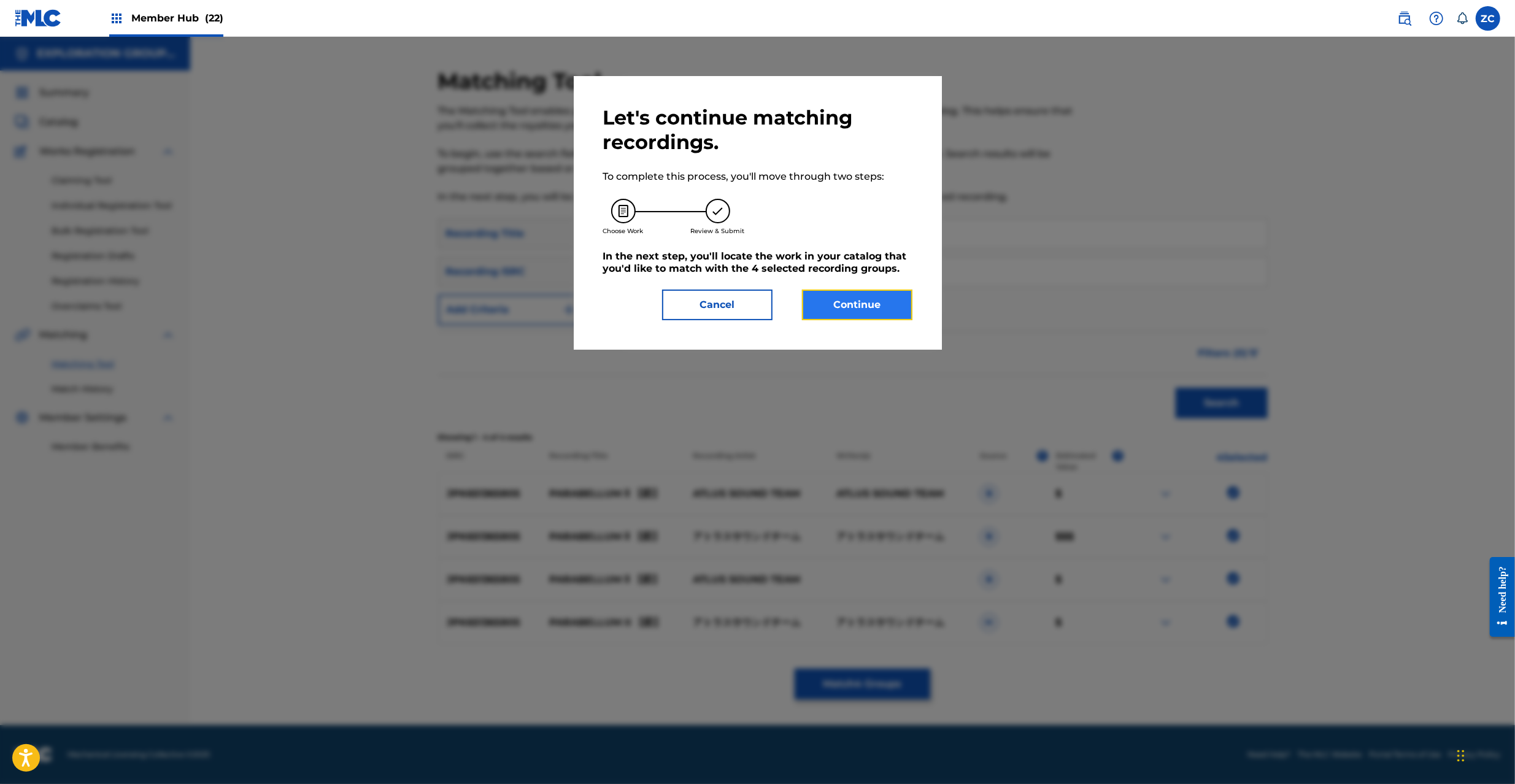
click at [822, 309] on button "Continue" at bounding box center [857, 305] width 111 height 30
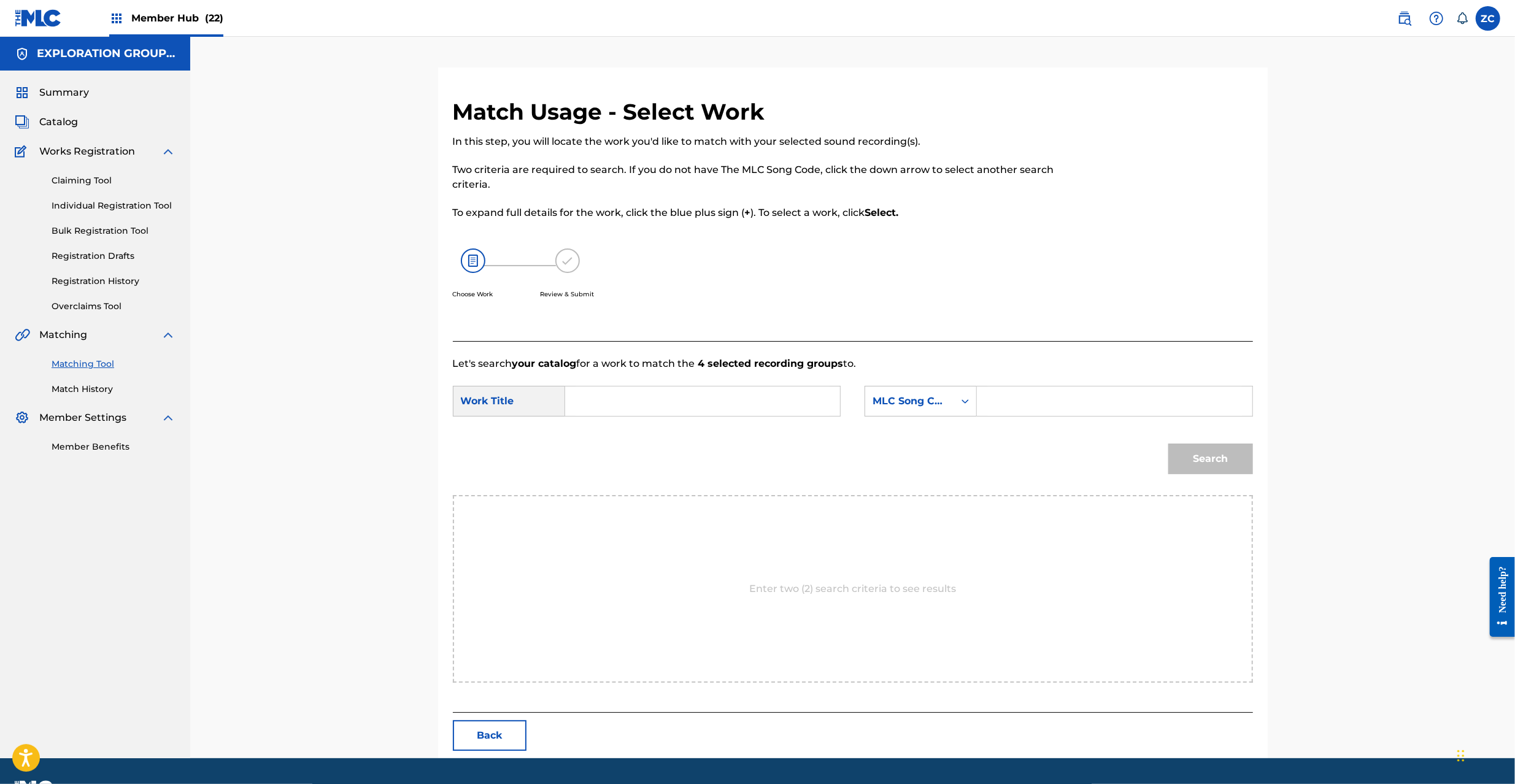
click at [665, 399] on input "Search Form" at bounding box center [702, 401] width 254 height 30
click at [690, 401] on input "Parabellum 2 PJ7ML1" at bounding box center [702, 401] width 254 height 30
type input "Parabellum 2"
click at [1050, 401] on input "Search Form" at bounding box center [1114, 401] width 254 height 30
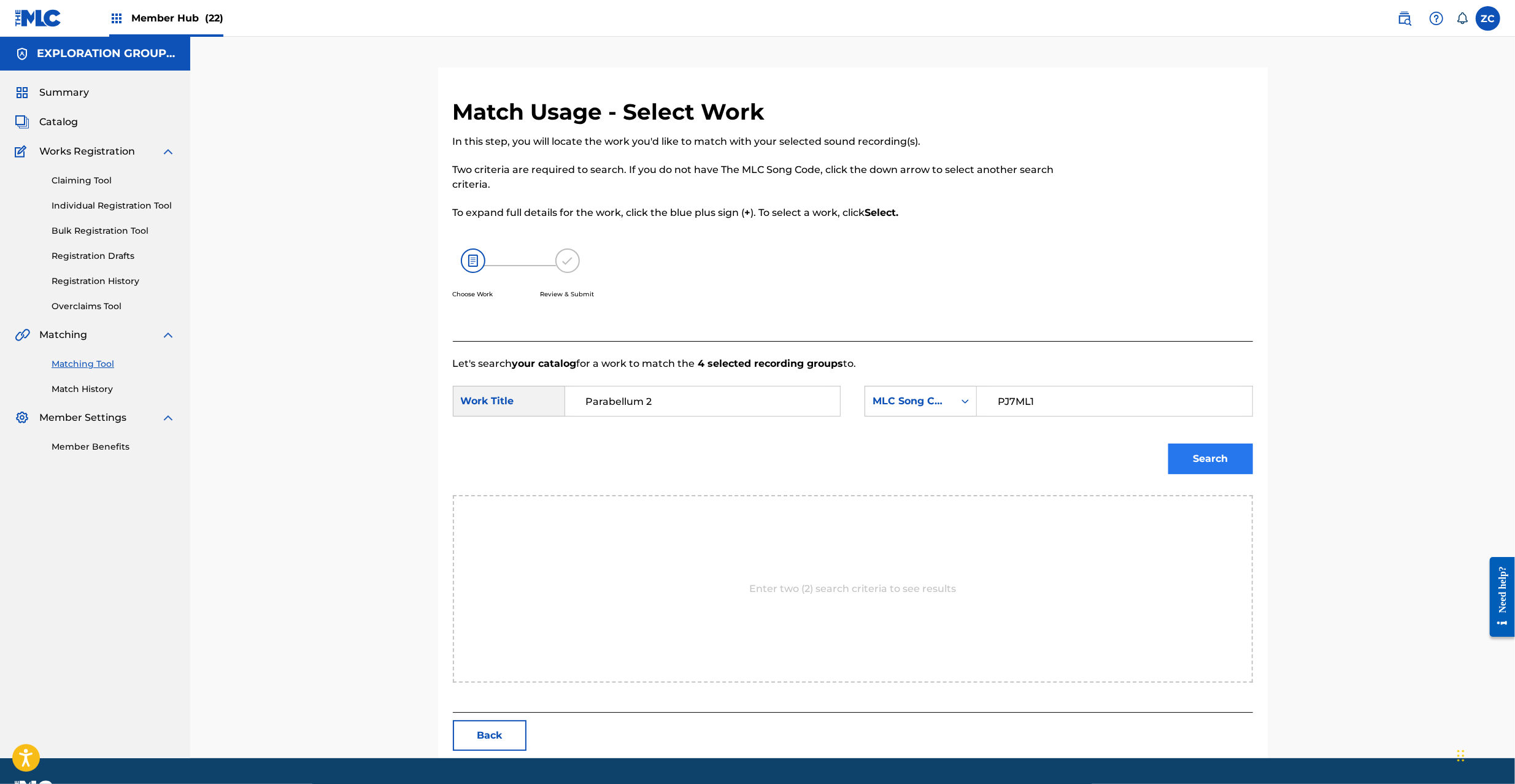
type input "PJ7ML1"
click at [1227, 456] on button "Search" at bounding box center [1211, 459] width 85 height 30
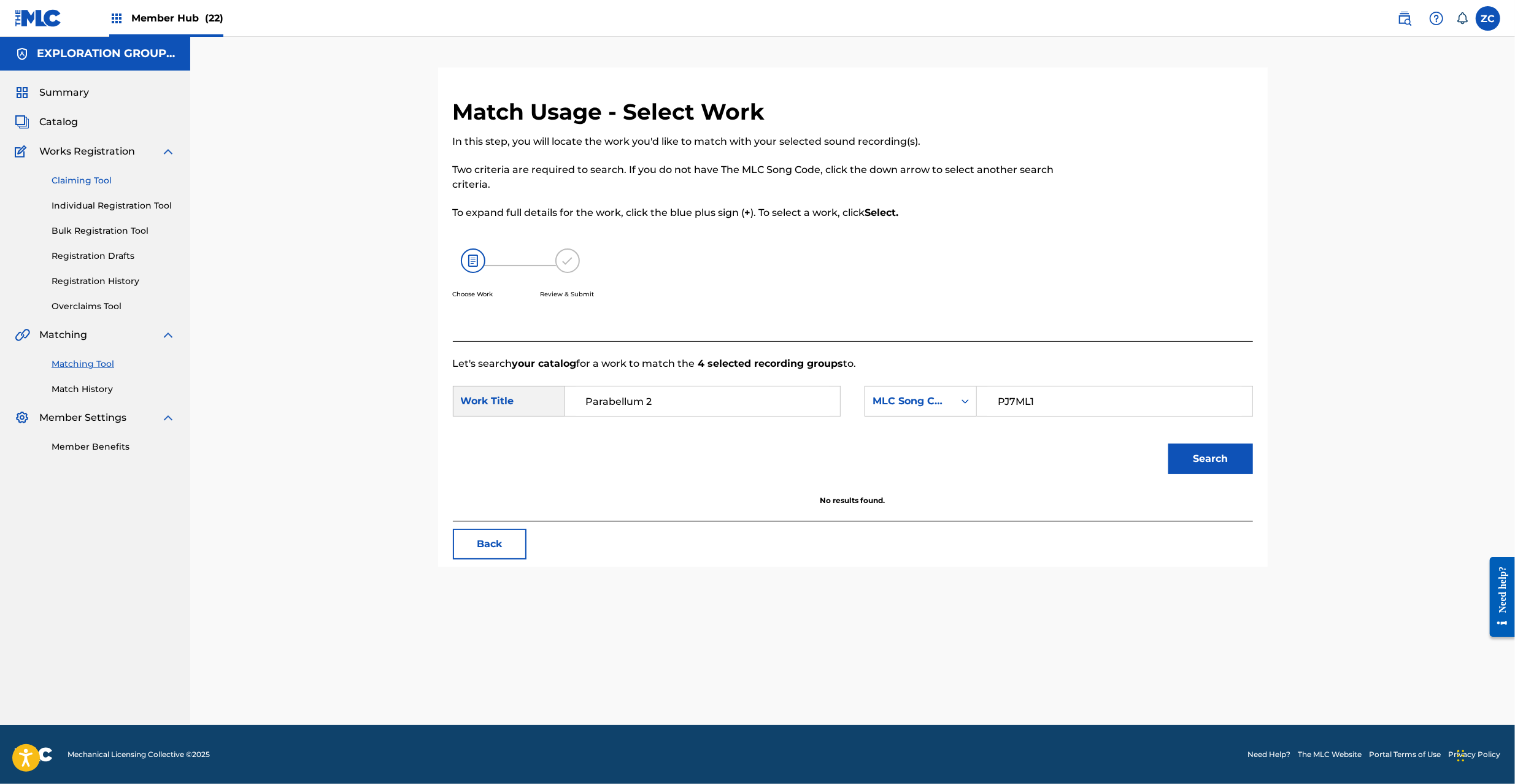
click at [66, 179] on link "Claiming Tool" at bounding box center [113, 180] width 124 height 13
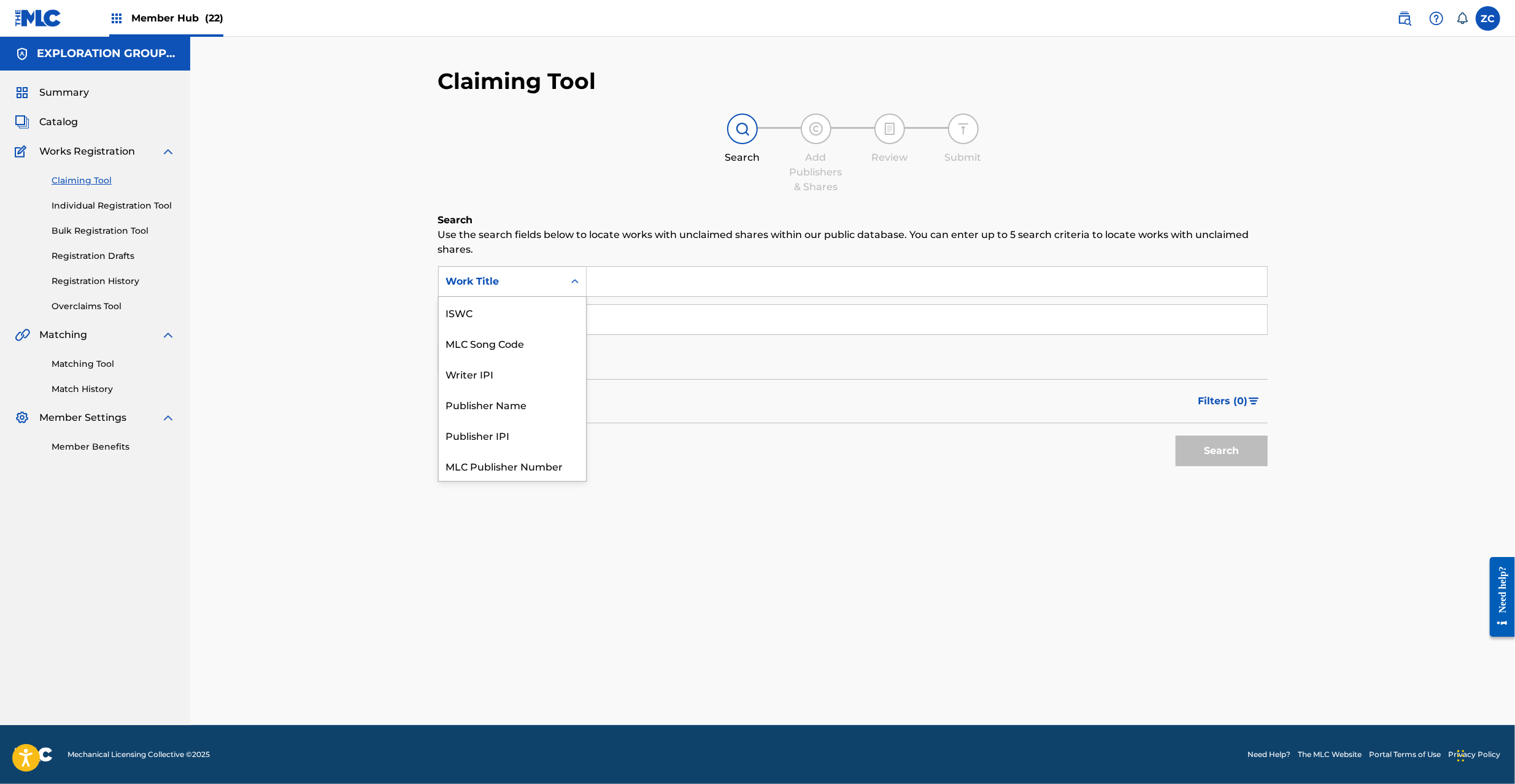
click at [520, 288] on div "Work Title" at bounding box center [501, 282] width 111 height 15
click at [503, 317] on div "MLC Song Code" at bounding box center [512, 312] width 147 height 30
click at [618, 288] on input "Search Form" at bounding box center [926, 282] width 680 height 30
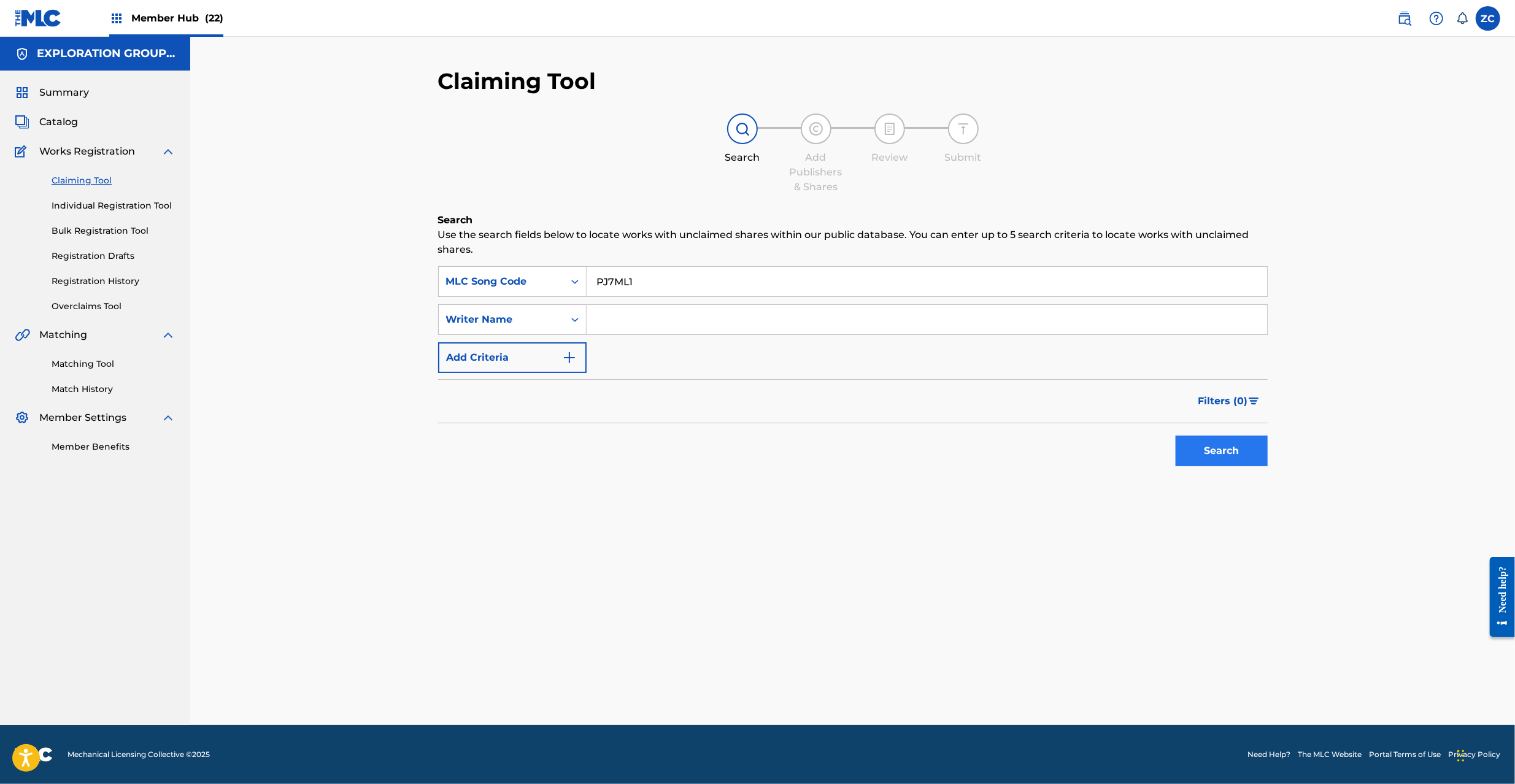
type input "PJ7ML1"
drag, startPoint x: 1233, startPoint y: 441, endPoint x: 1205, endPoint y: 434, distance: 28.9
click at [1233, 442] on button "Search" at bounding box center [1222, 450] width 92 height 30
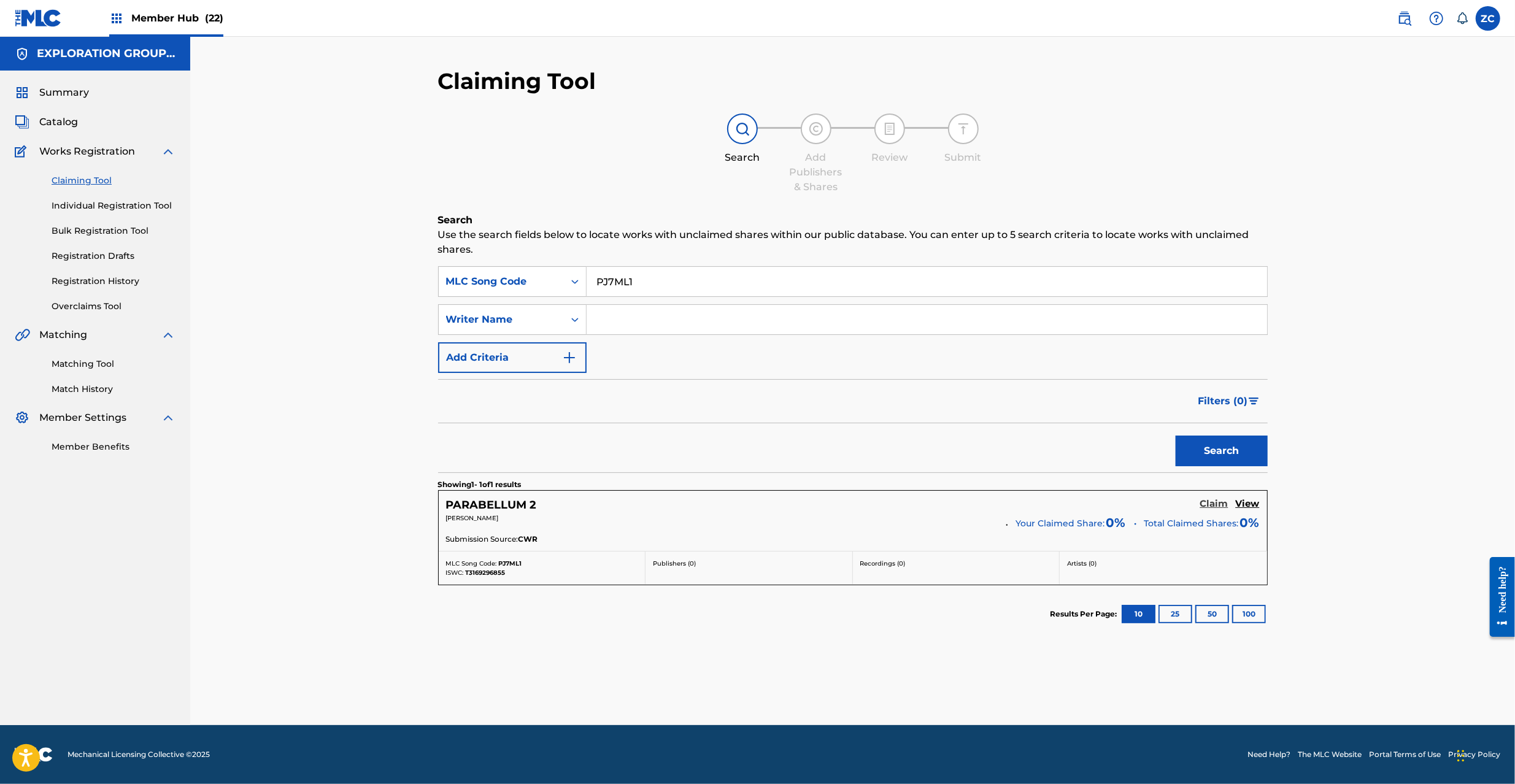
click at [1212, 503] on h5 "Claim" at bounding box center [1215, 504] width 28 height 12
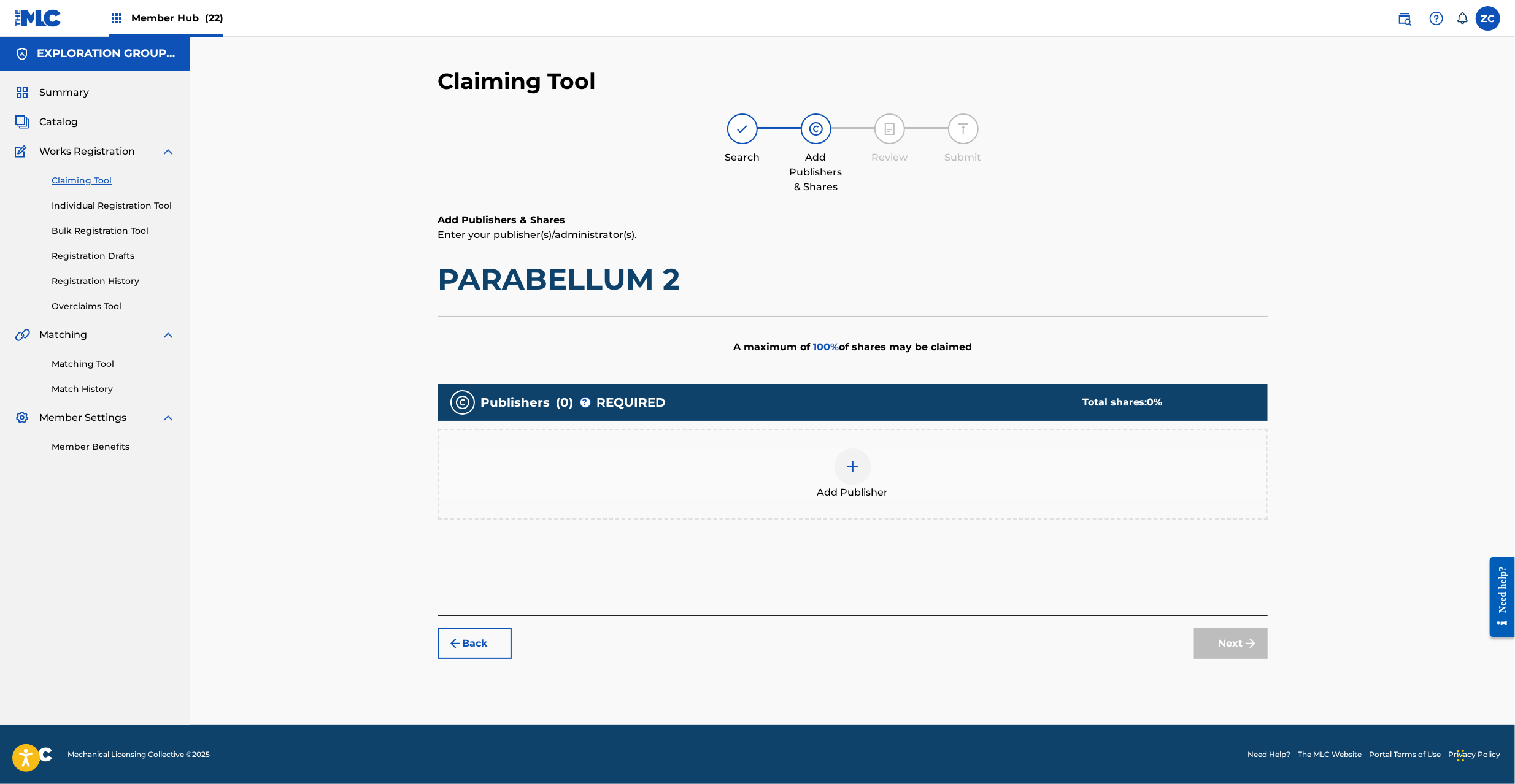
click at [853, 464] on img at bounding box center [853, 467] width 15 height 15
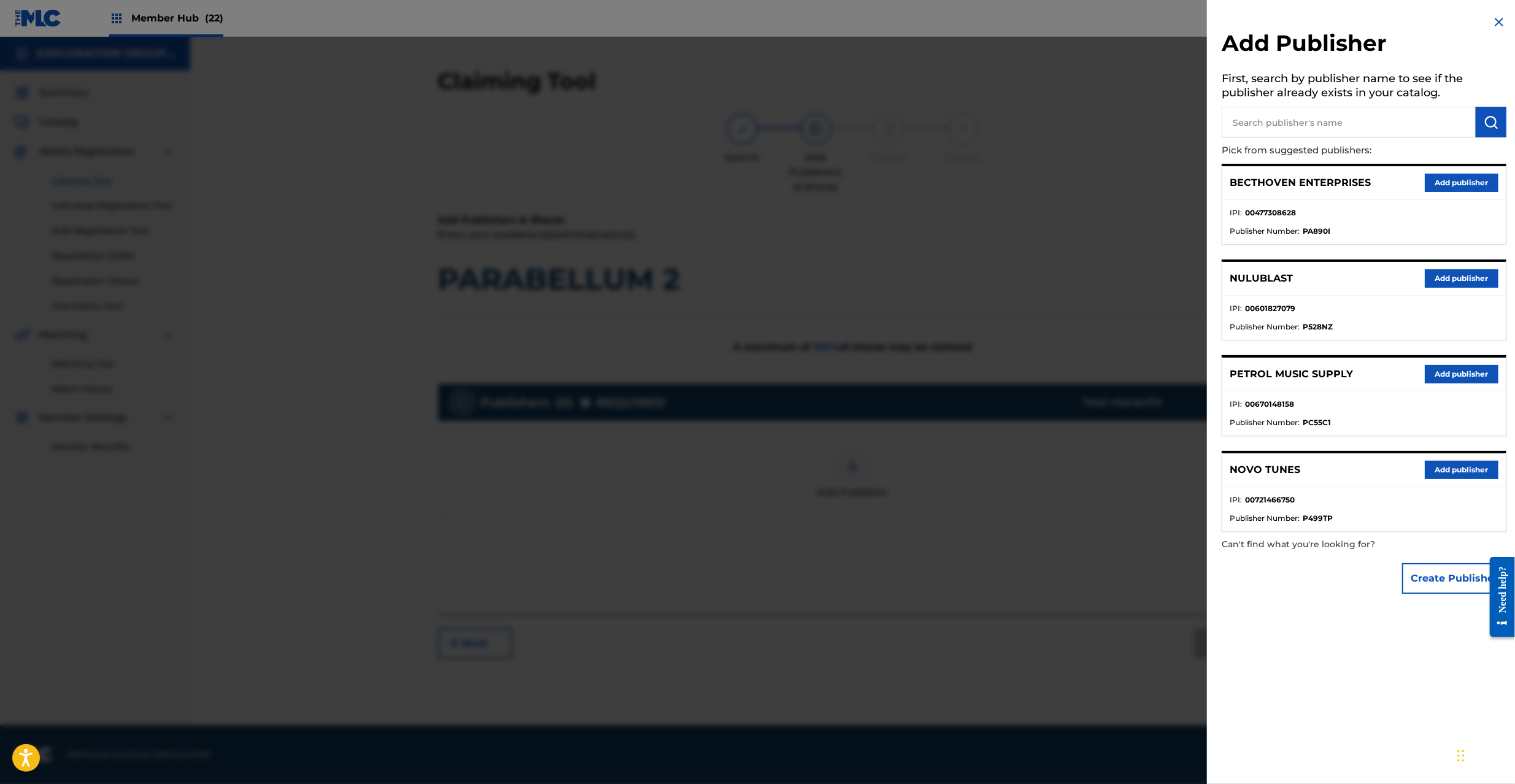
click at [1319, 124] on input "text" at bounding box center [1349, 122] width 254 height 30
type input "atlus c"
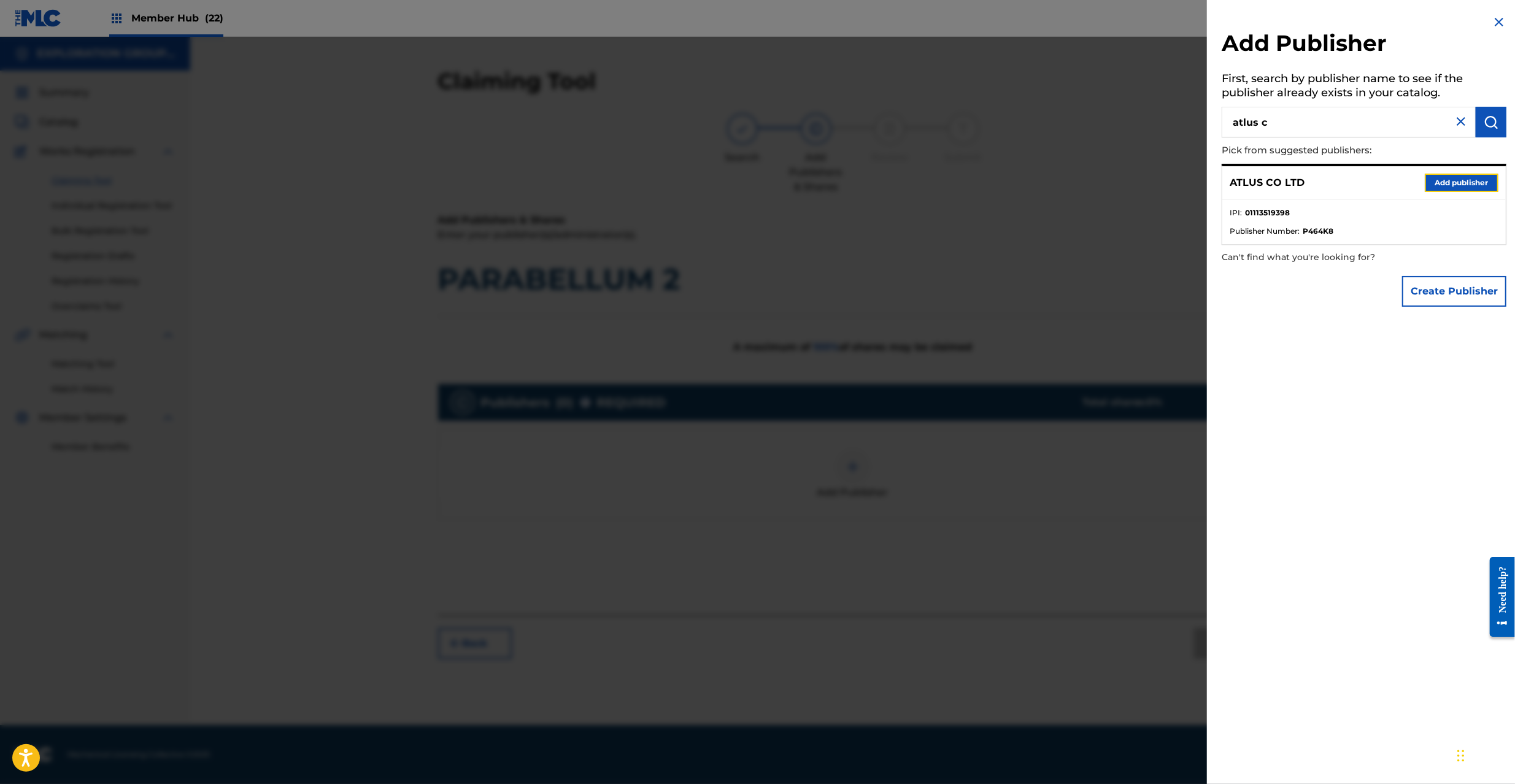
drag, startPoint x: 1441, startPoint y: 190, endPoint x: 1412, endPoint y: 207, distance: 33.6
click at [1441, 189] on button "Add publisher" at bounding box center [1461, 183] width 74 height 19
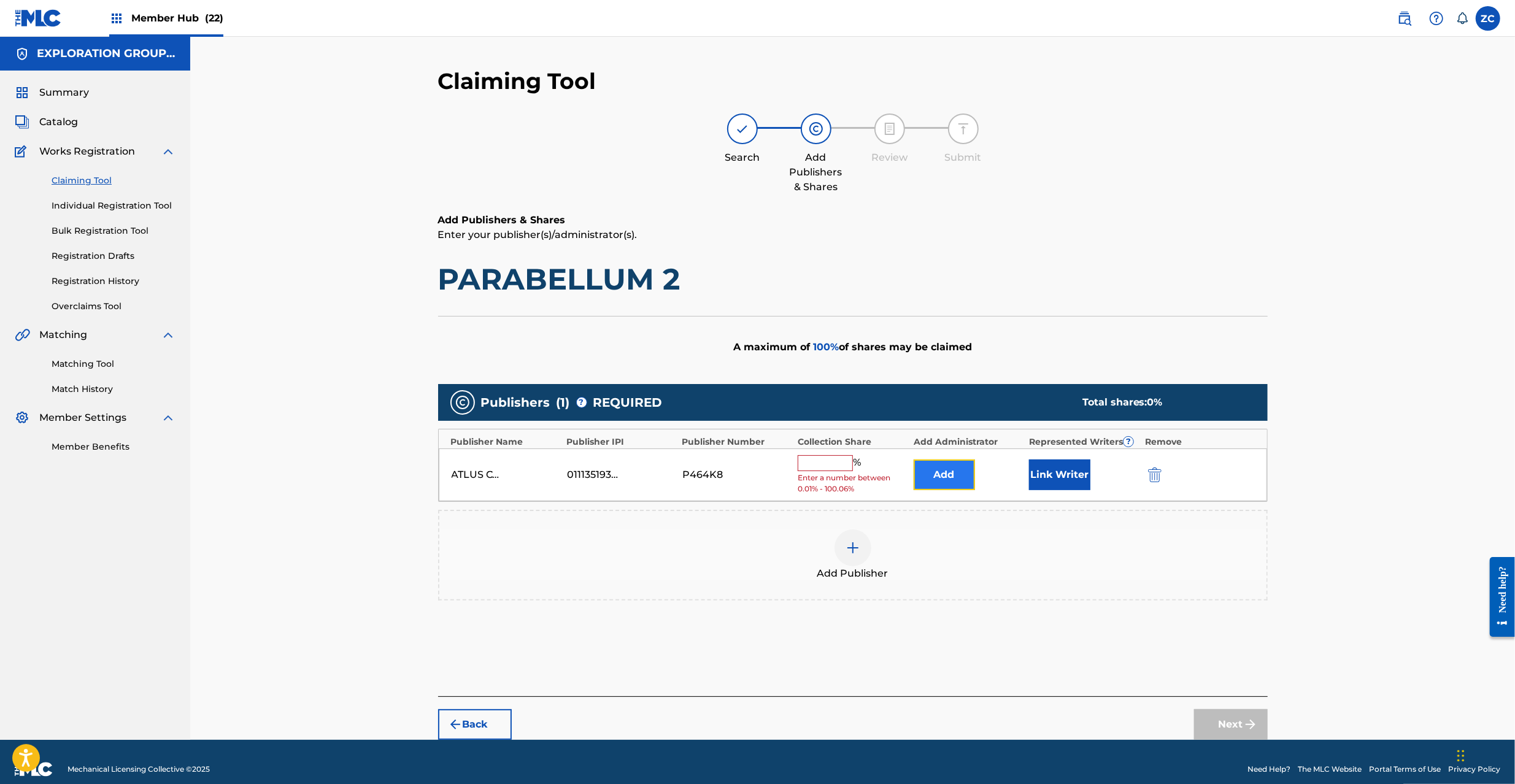
click at [961, 476] on button "Add" at bounding box center [944, 474] width 62 height 30
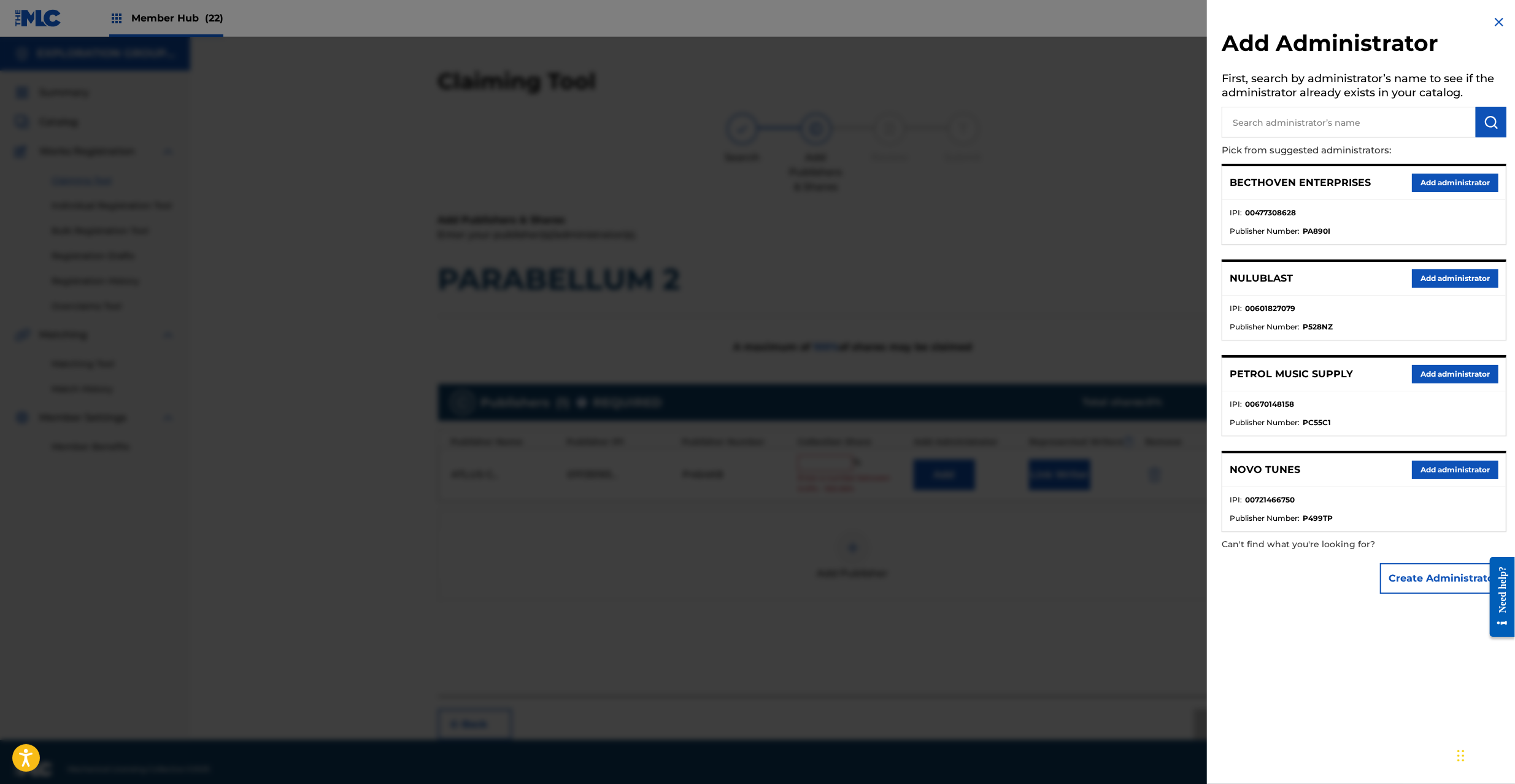
click at [1277, 121] on input "text" at bounding box center [1349, 122] width 254 height 30
type input "explora"
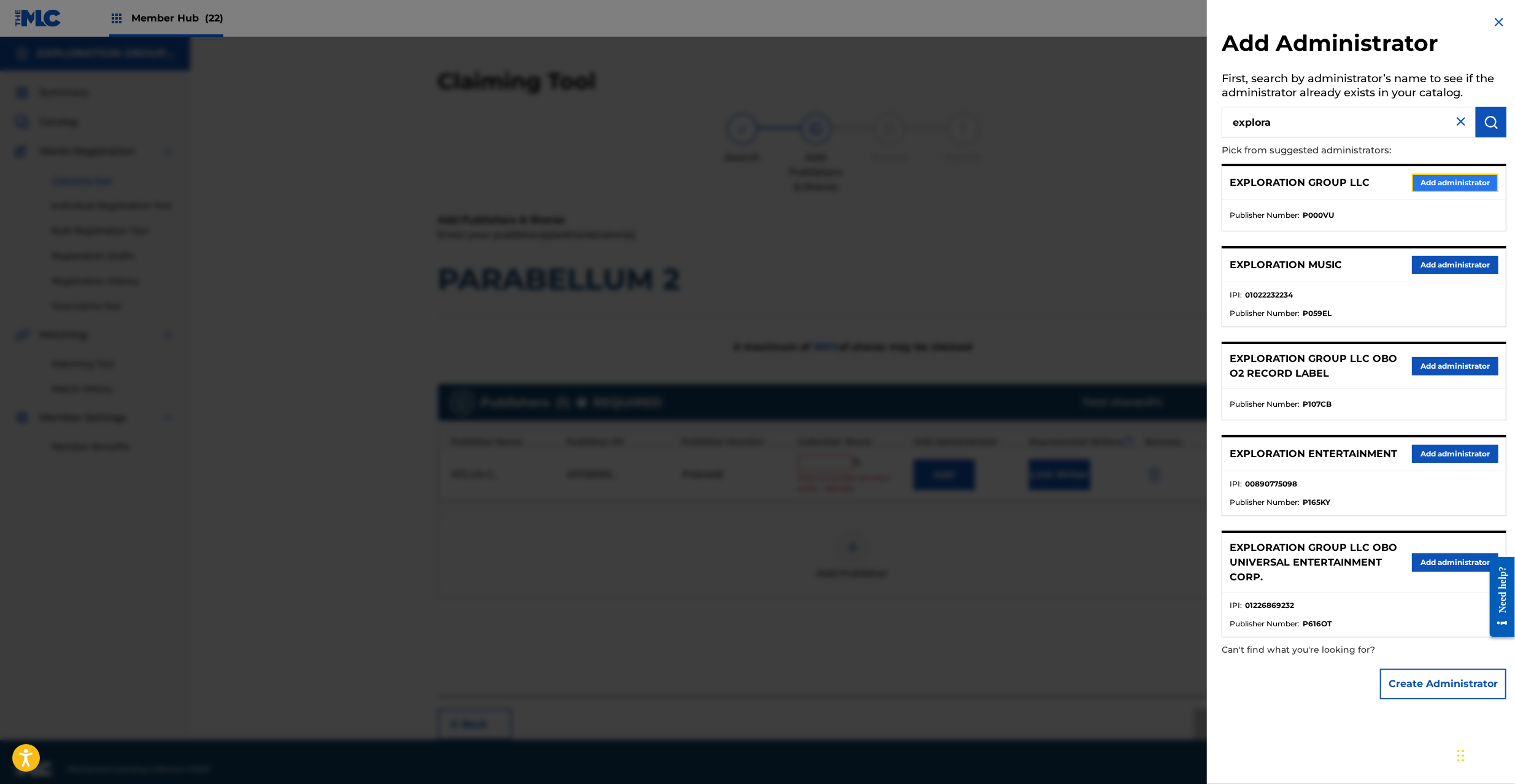
click at [1441, 175] on button "Add administrator" at bounding box center [1455, 183] width 86 height 19
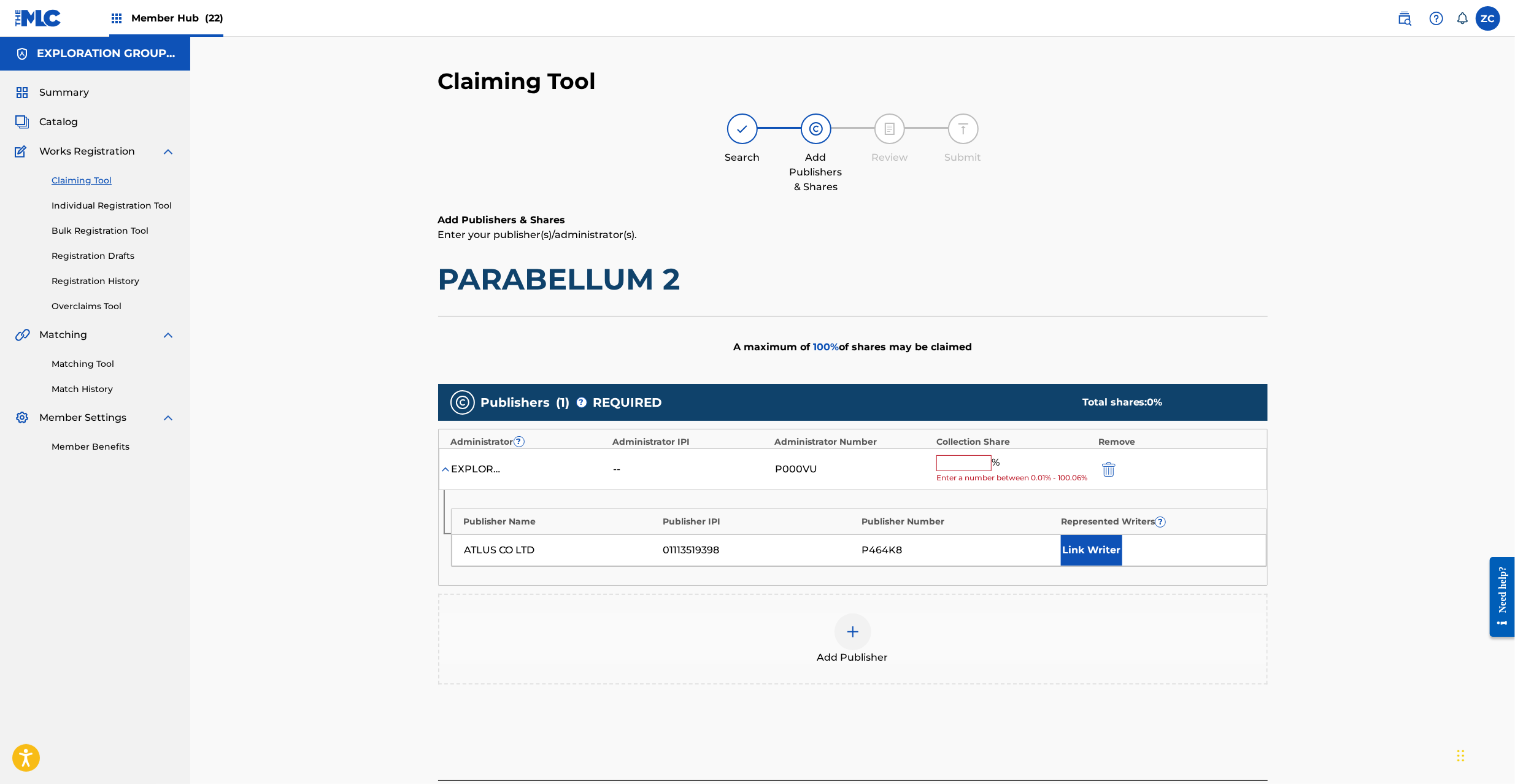
click at [972, 469] on input "text" at bounding box center [964, 463] width 55 height 16
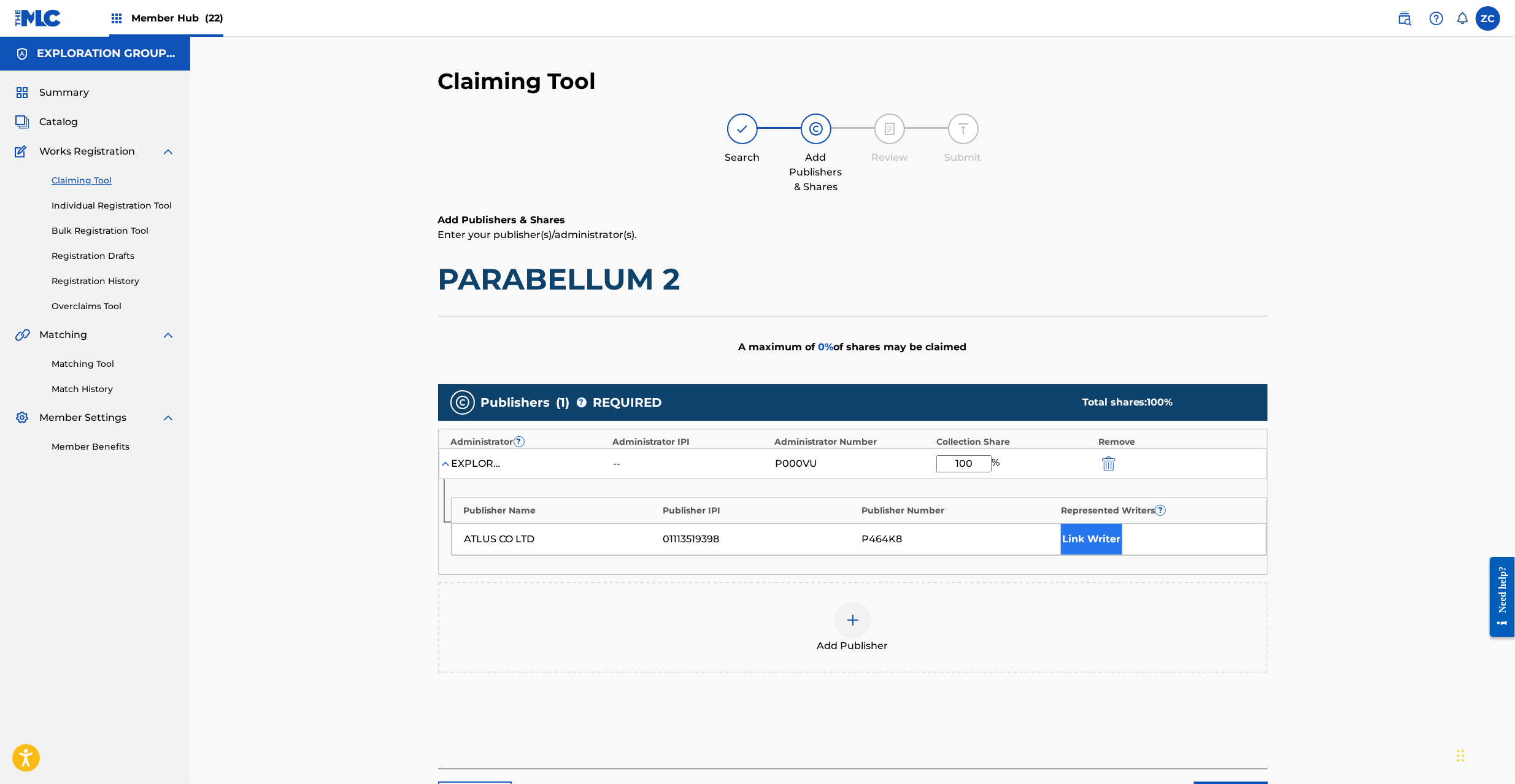
type input "100"
click at [1108, 540] on button "Link Writer" at bounding box center [1091, 539] width 62 height 30
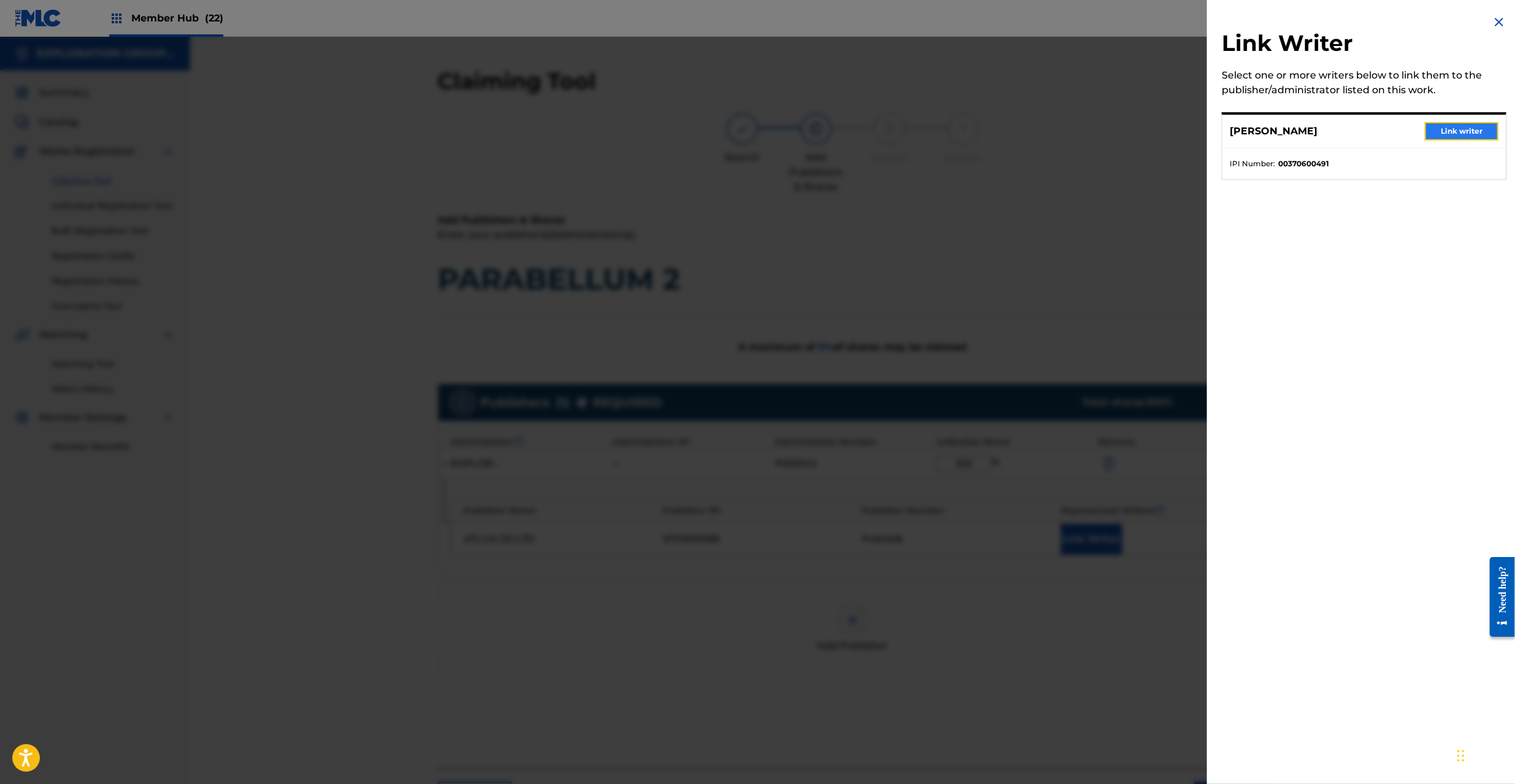
click at [1427, 126] on button "Link writer" at bounding box center [1461, 131] width 74 height 19
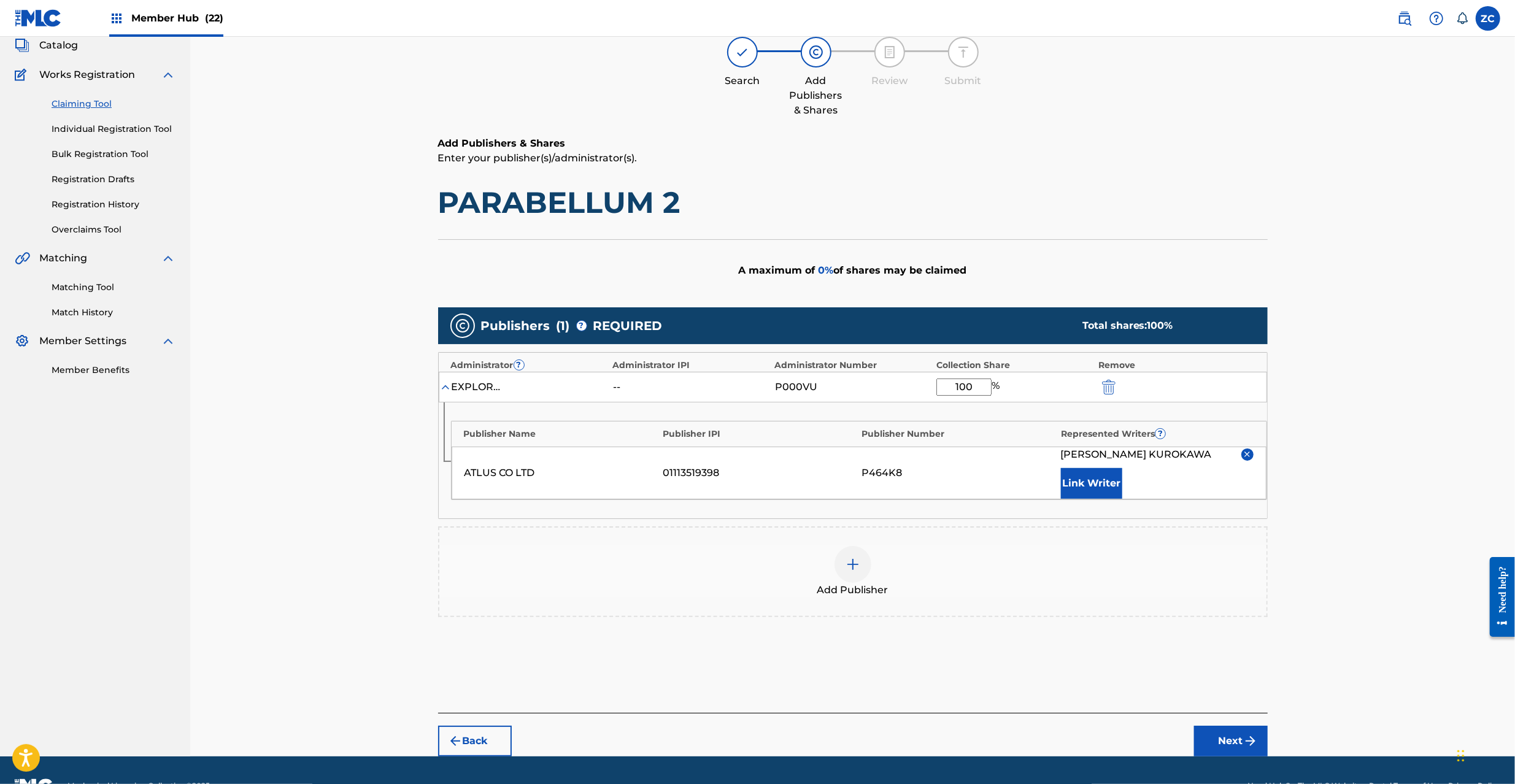
scroll to position [108, 0]
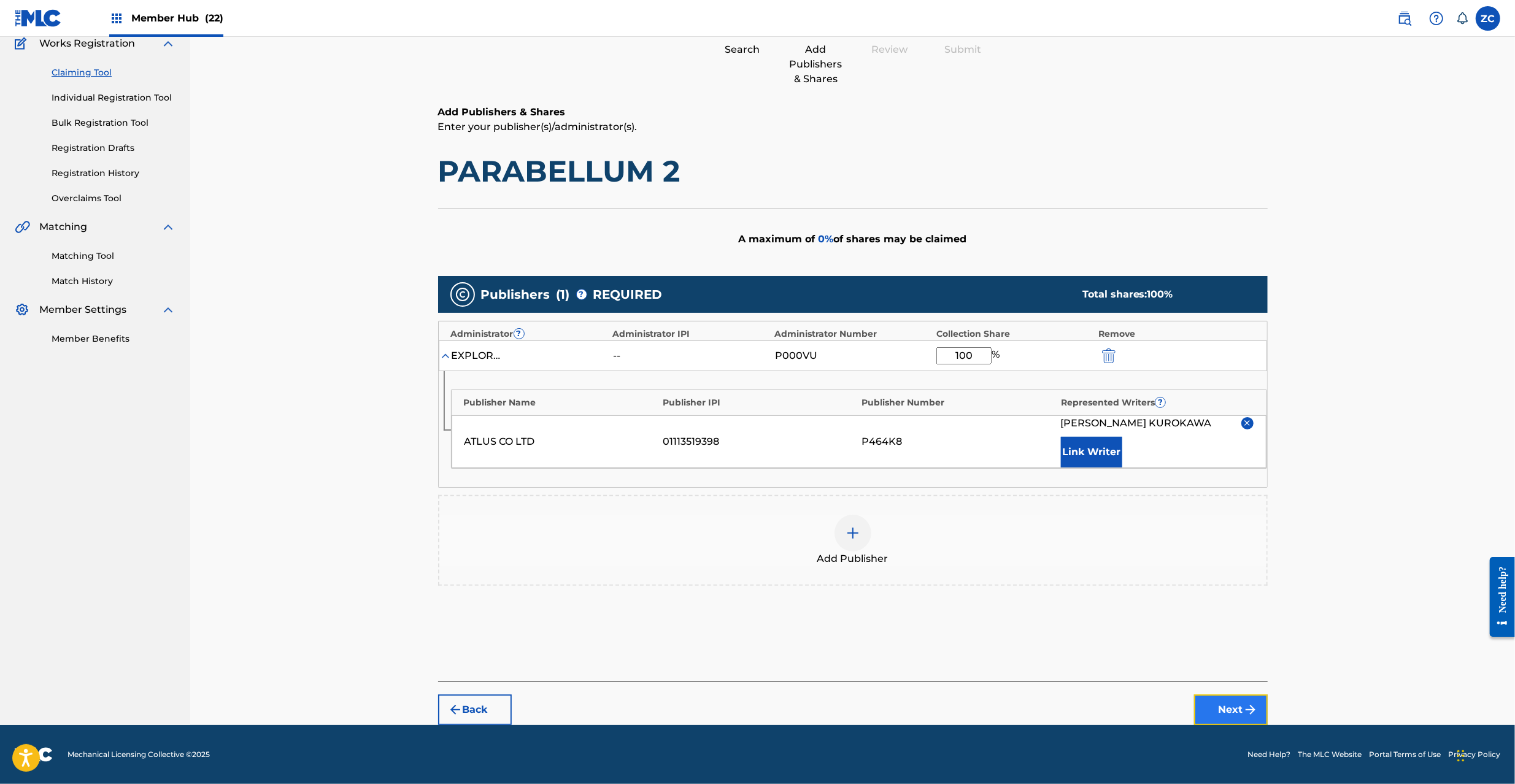
click at [1235, 712] on button "Next" at bounding box center [1230, 709] width 74 height 30
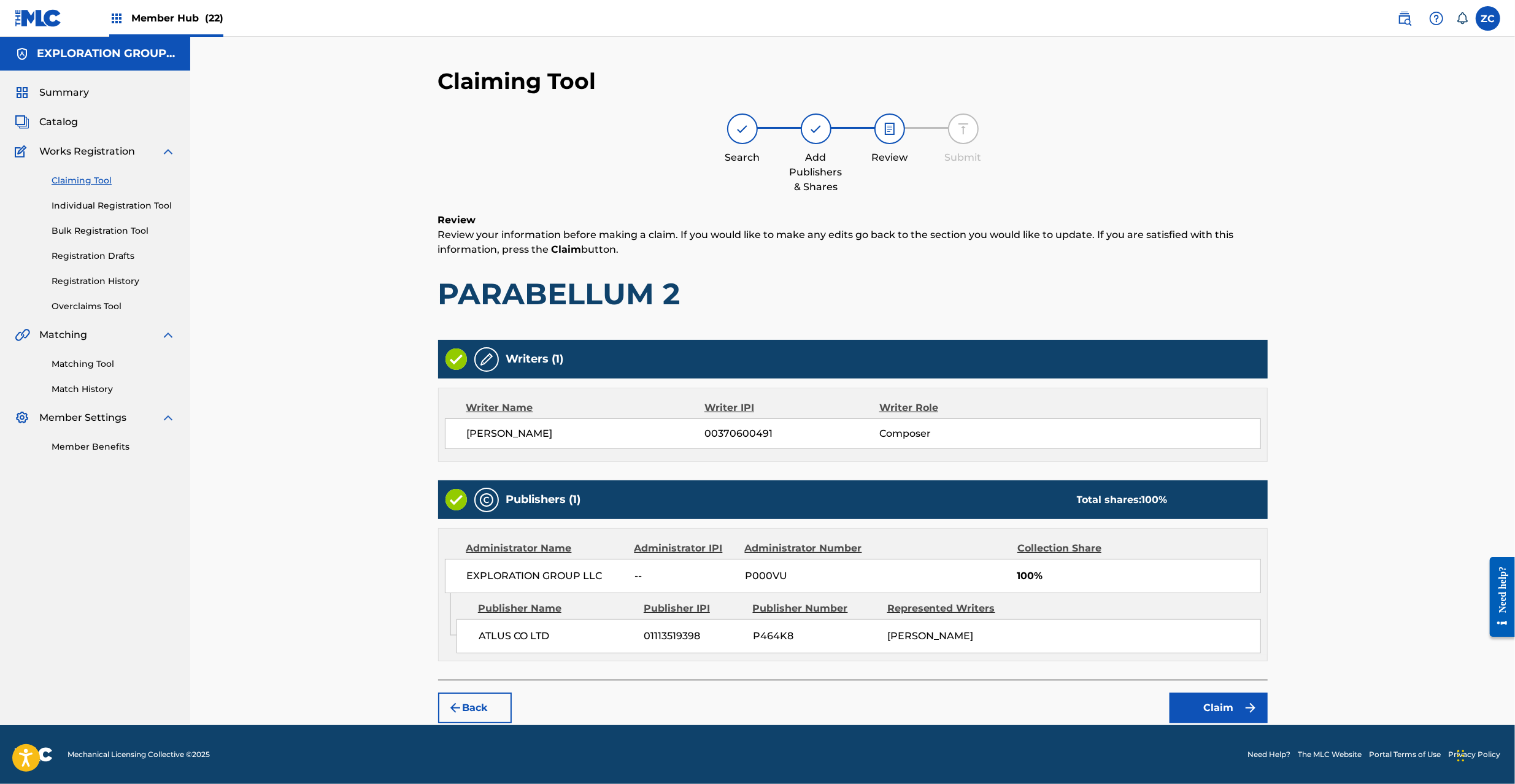
scroll to position [0, 0]
click at [1203, 698] on button "Claim" at bounding box center [1218, 707] width 98 height 30
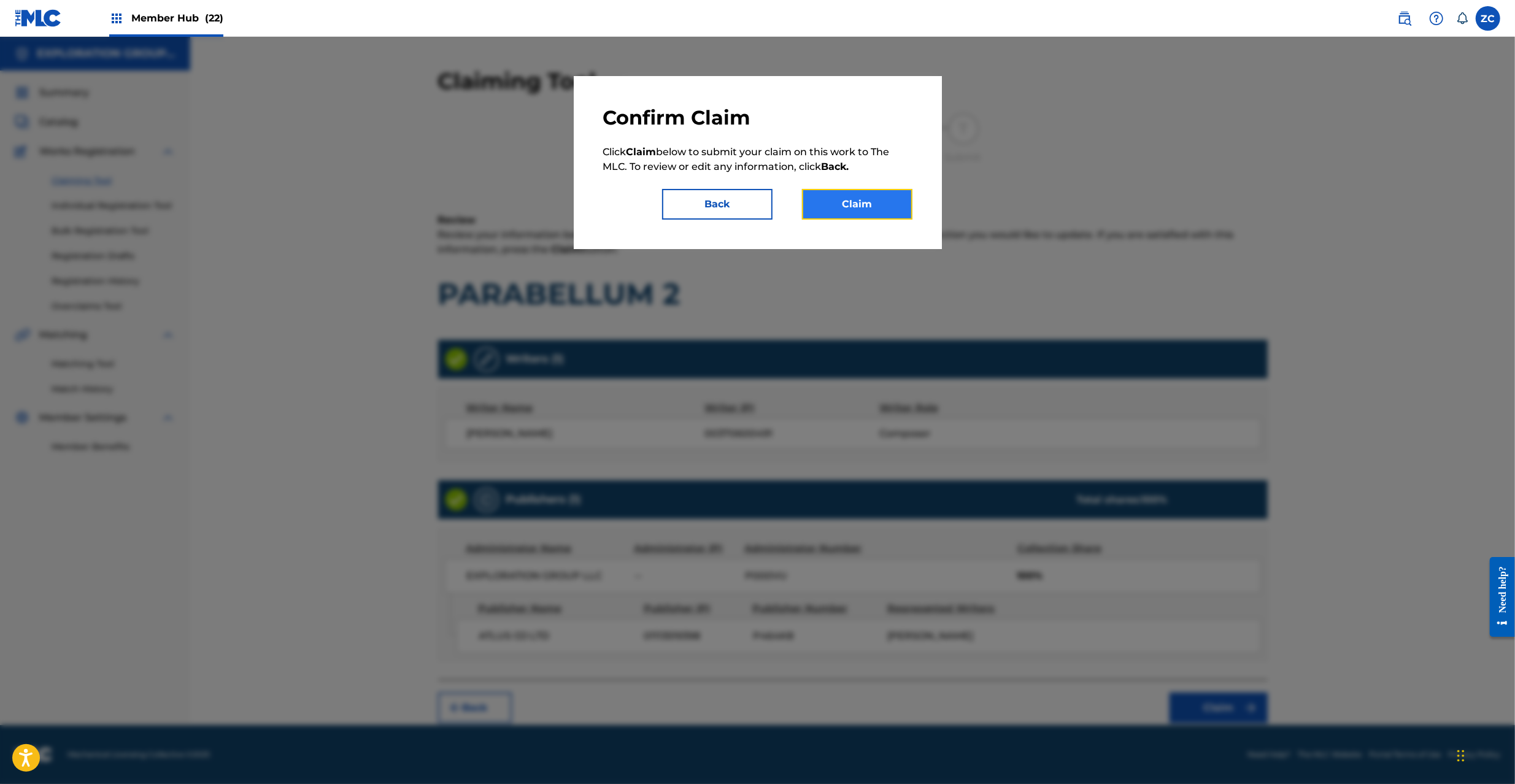
click at [847, 210] on button "Claim" at bounding box center [857, 204] width 111 height 30
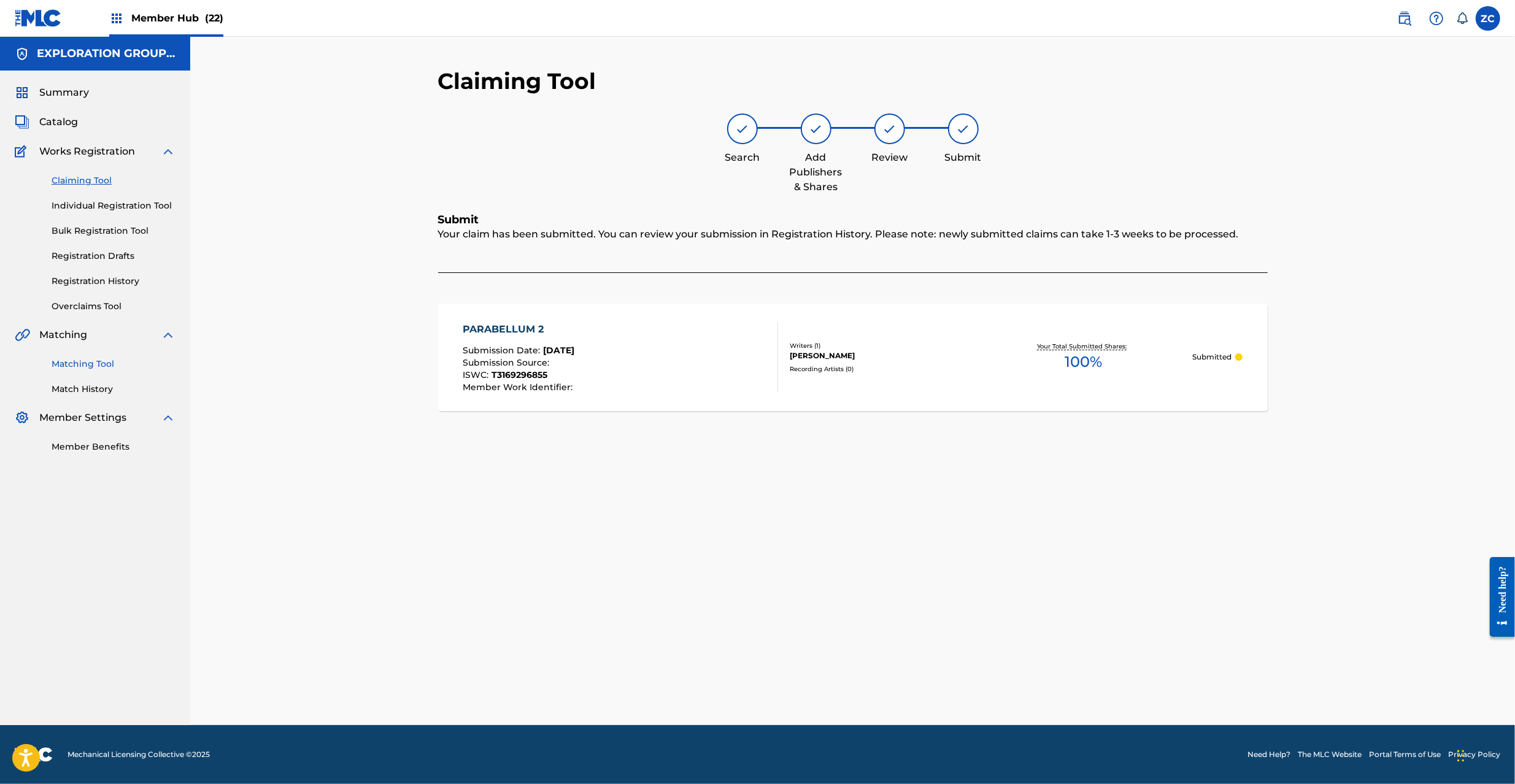
click at [72, 369] on link "Matching Tool" at bounding box center [113, 363] width 124 height 13
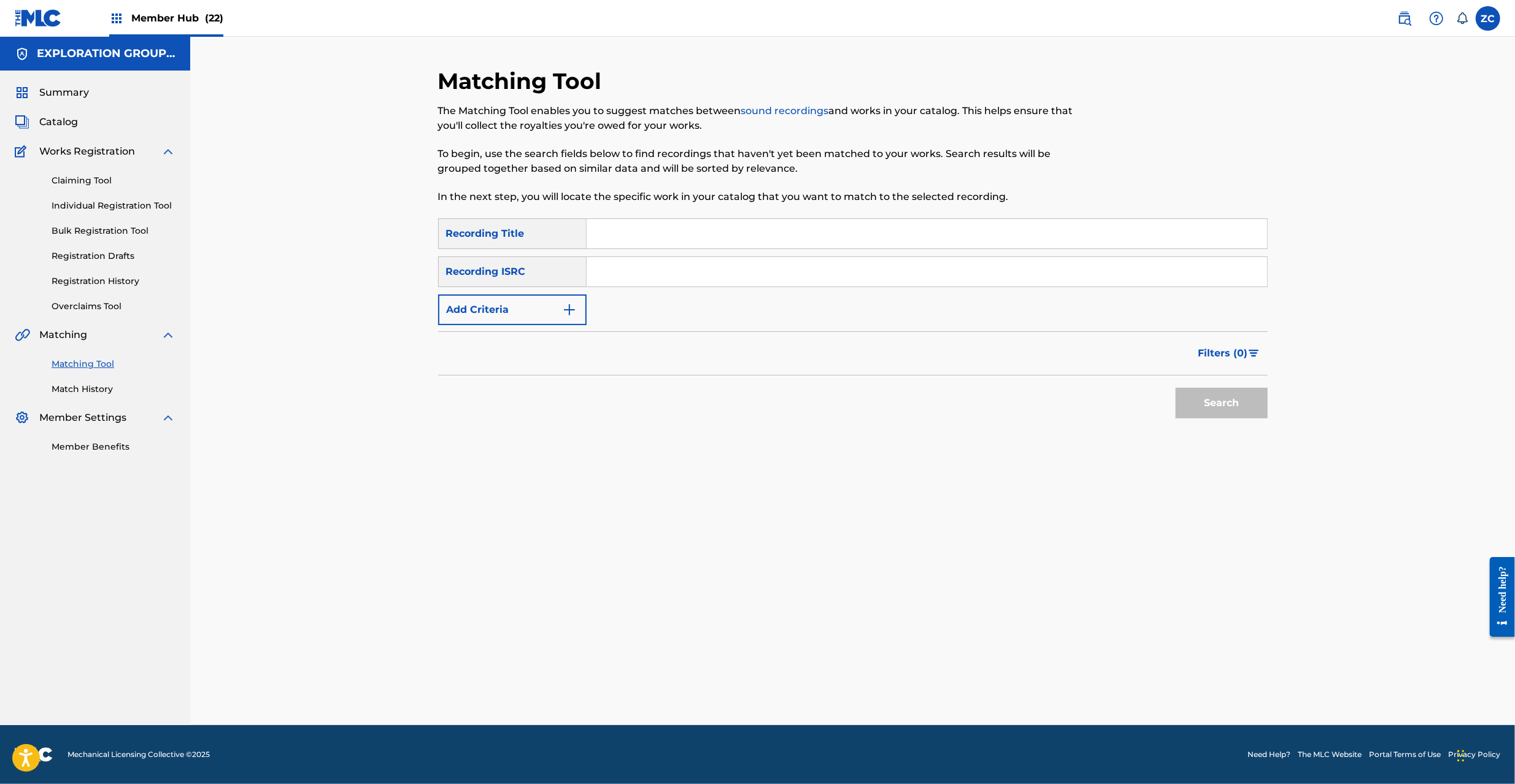
click at [685, 256] on div "Search Form" at bounding box center [927, 271] width 681 height 30
drag, startPoint x: 690, startPoint y: 271, endPoint x: 707, endPoint y: 277, distance: 18.0
click at [690, 271] on input "Search Form" at bounding box center [926, 272] width 680 height 30
click at [1226, 406] on button "Search" at bounding box center [1222, 403] width 92 height 30
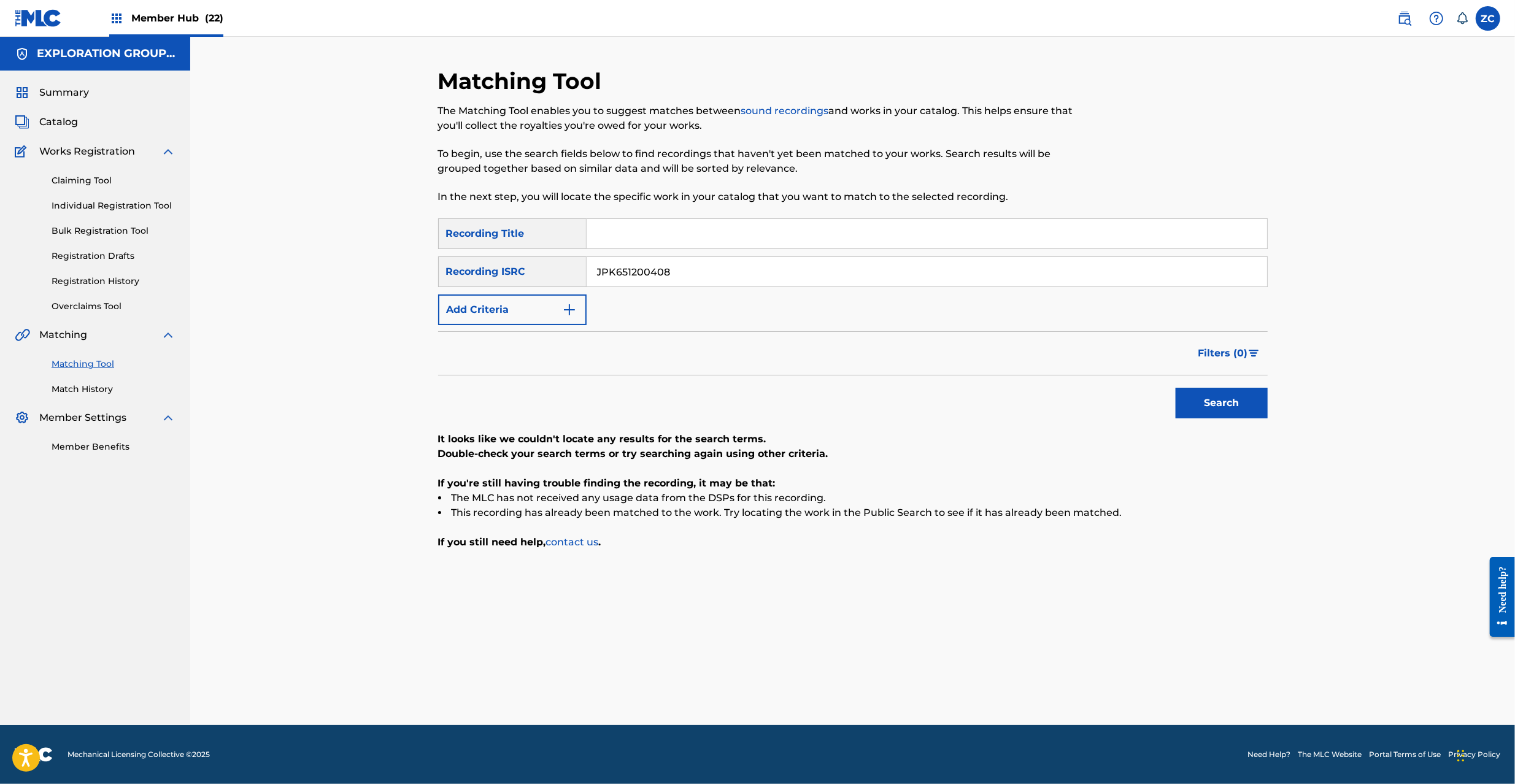
click at [859, 281] on input "JPK651200408" at bounding box center [926, 272] width 680 height 30
click at [1206, 398] on button "Search" at bounding box center [1222, 403] width 92 height 30
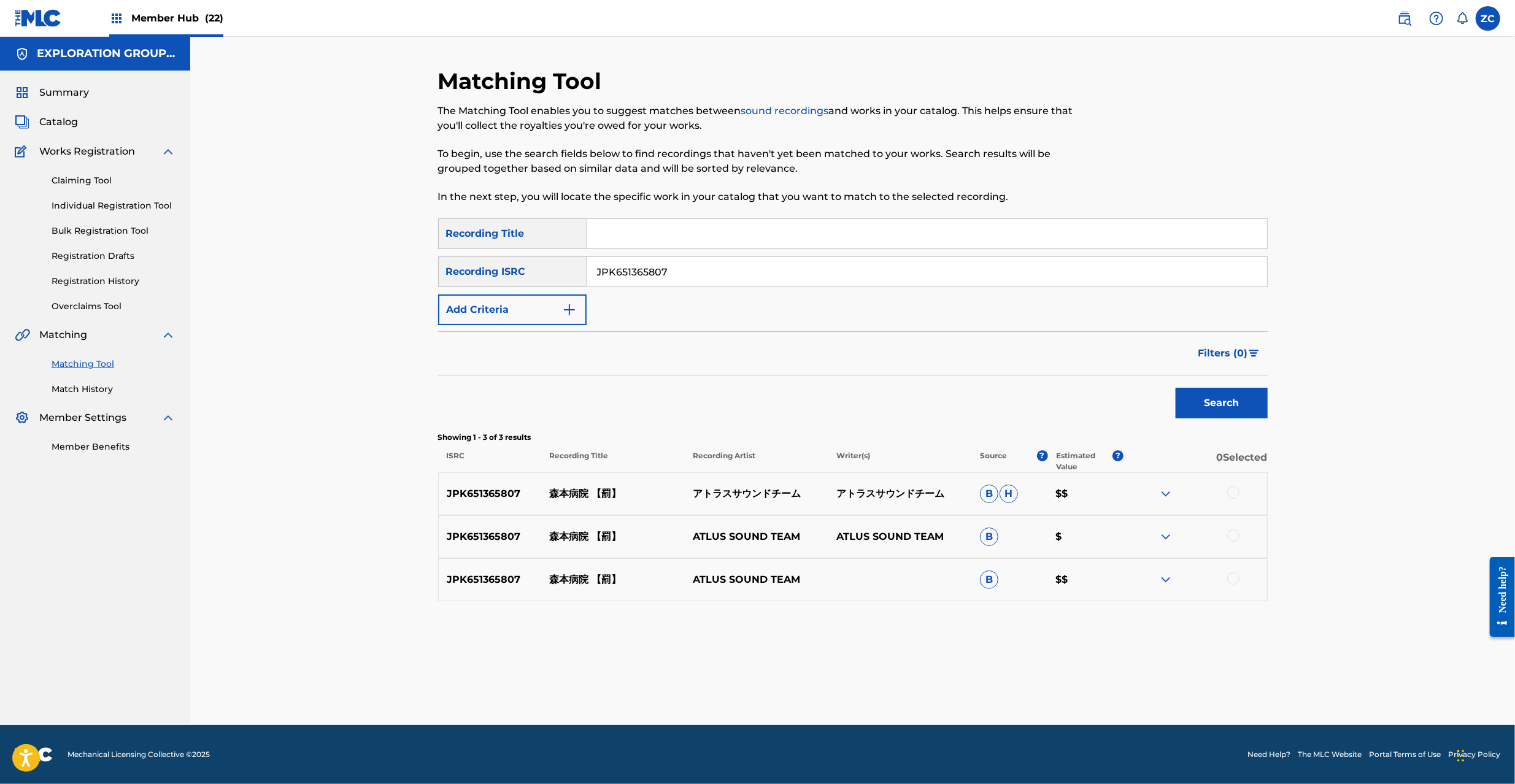
click at [1233, 488] on div at bounding box center [1233, 493] width 13 height 13
click at [1235, 539] on div at bounding box center [1233, 535] width 13 height 13
click at [1235, 575] on div at bounding box center [1233, 578] width 13 height 13
click at [784, 268] on input "JPK651365807" at bounding box center [926, 272] width 680 height 30
type input "JPK651200409"
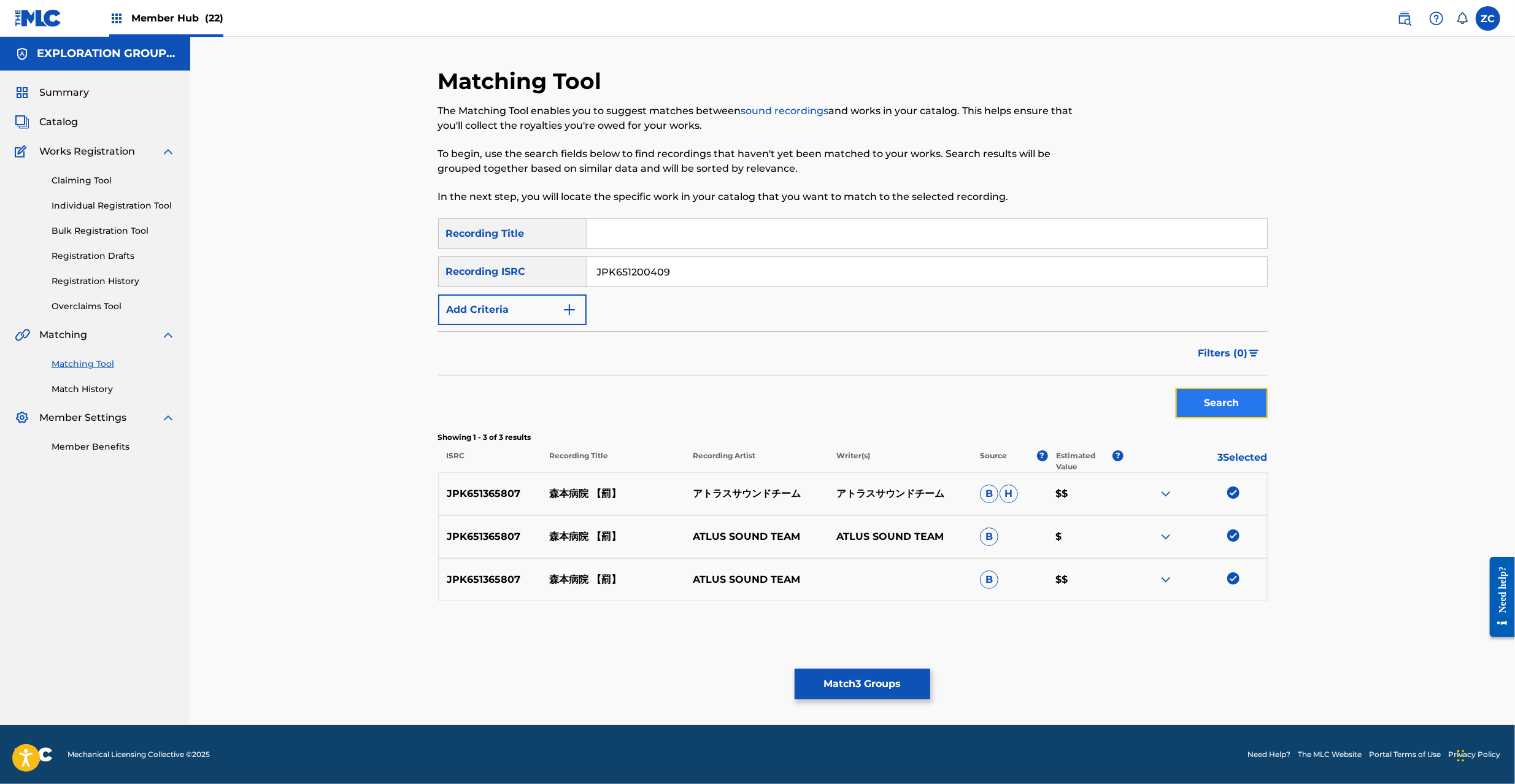
click at [1192, 403] on button "Search" at bounding box center [1222, 403] width 92 height 30
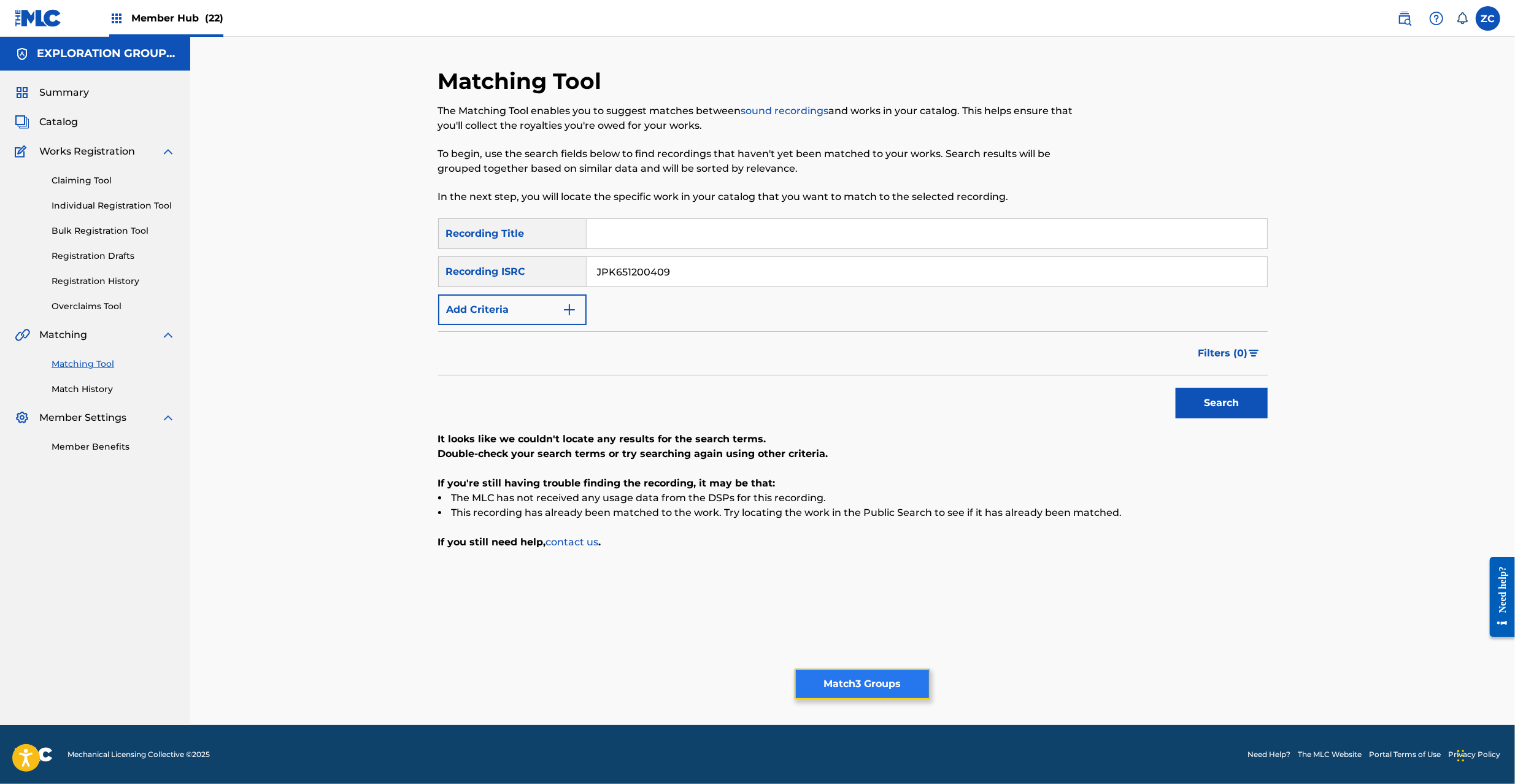
click at [903, 673] on button "Match 3 Groups" at bounding box center [862, 684] width 135 height 30
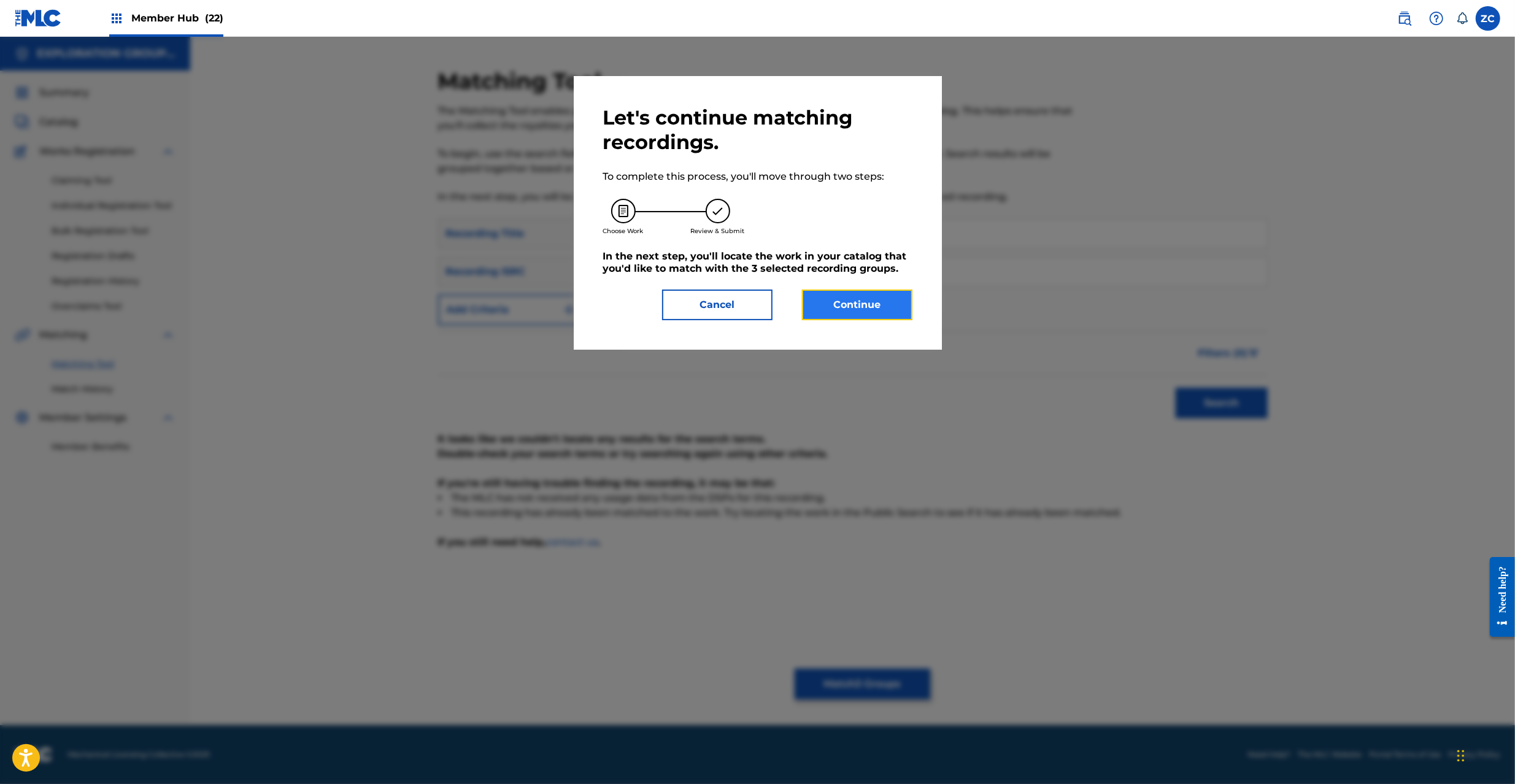
click at [902, 291] on button "Continue" at bounding box center [857, 305] width 111 height 30
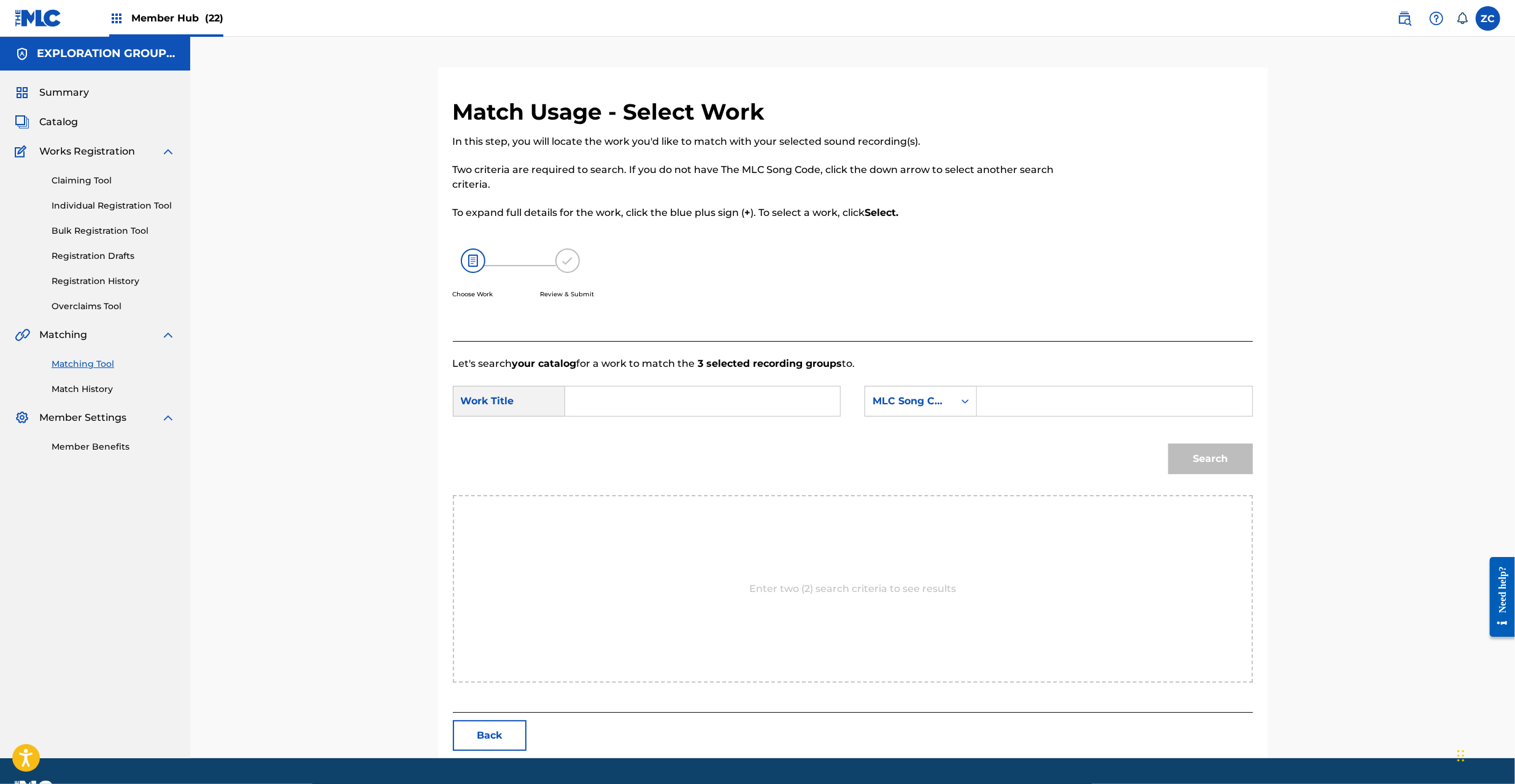
click at [758, 407] on input "Search Form" at bounding box center [702, 401] width 254 height 30
click at [710, 398] on input "Morimoto Byouin MG94FV" at bounding box center [702, 401] width 254 height 30
type input "Morimoto Byouin"
click at [1048, 404] on input "Search Form" at bounding box center [1114, 401] width 254 height 30
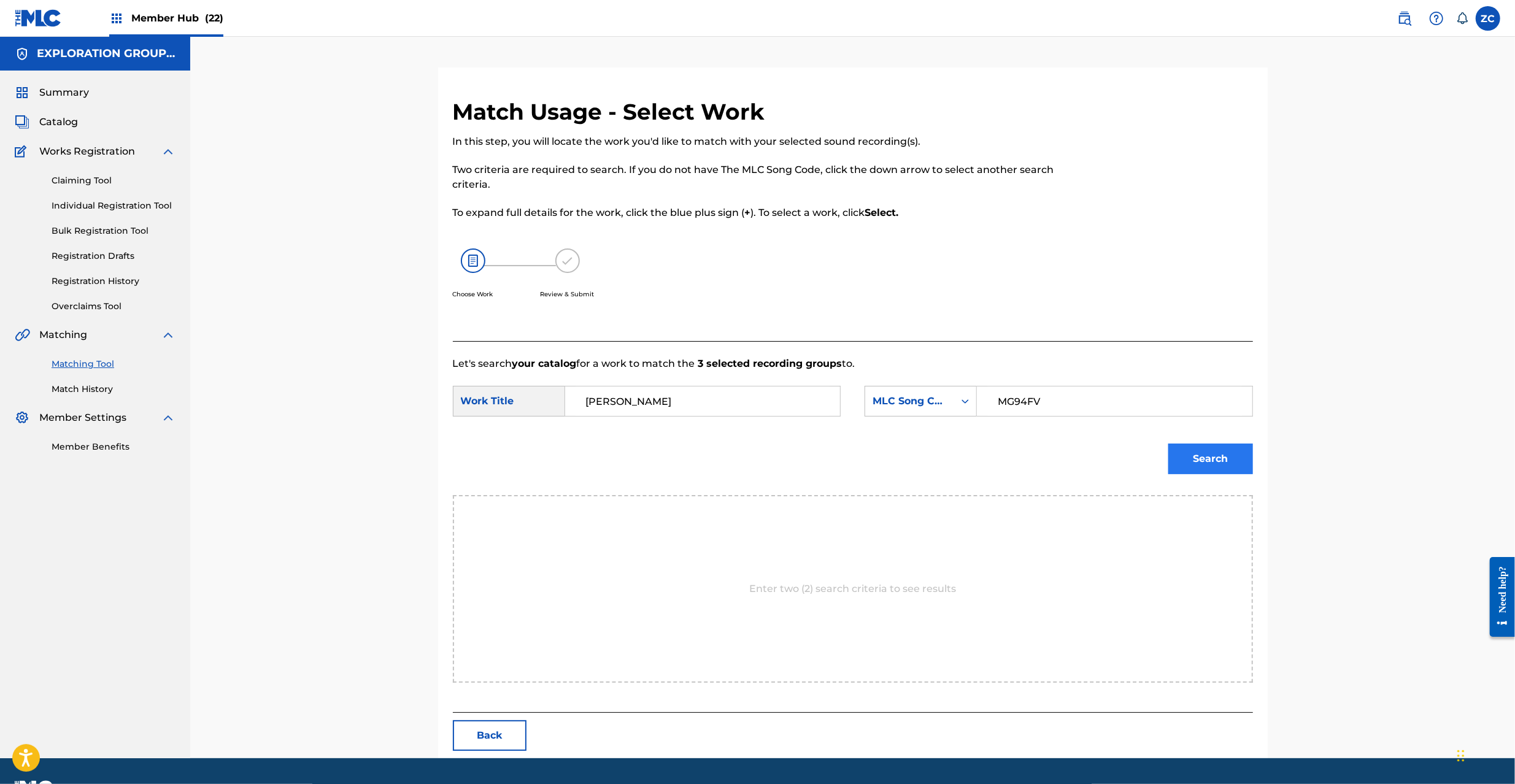
type input "MG94FV"
click at [1228, 456] on button "Search" at bounding box center [1211, 459] width 85 height 30
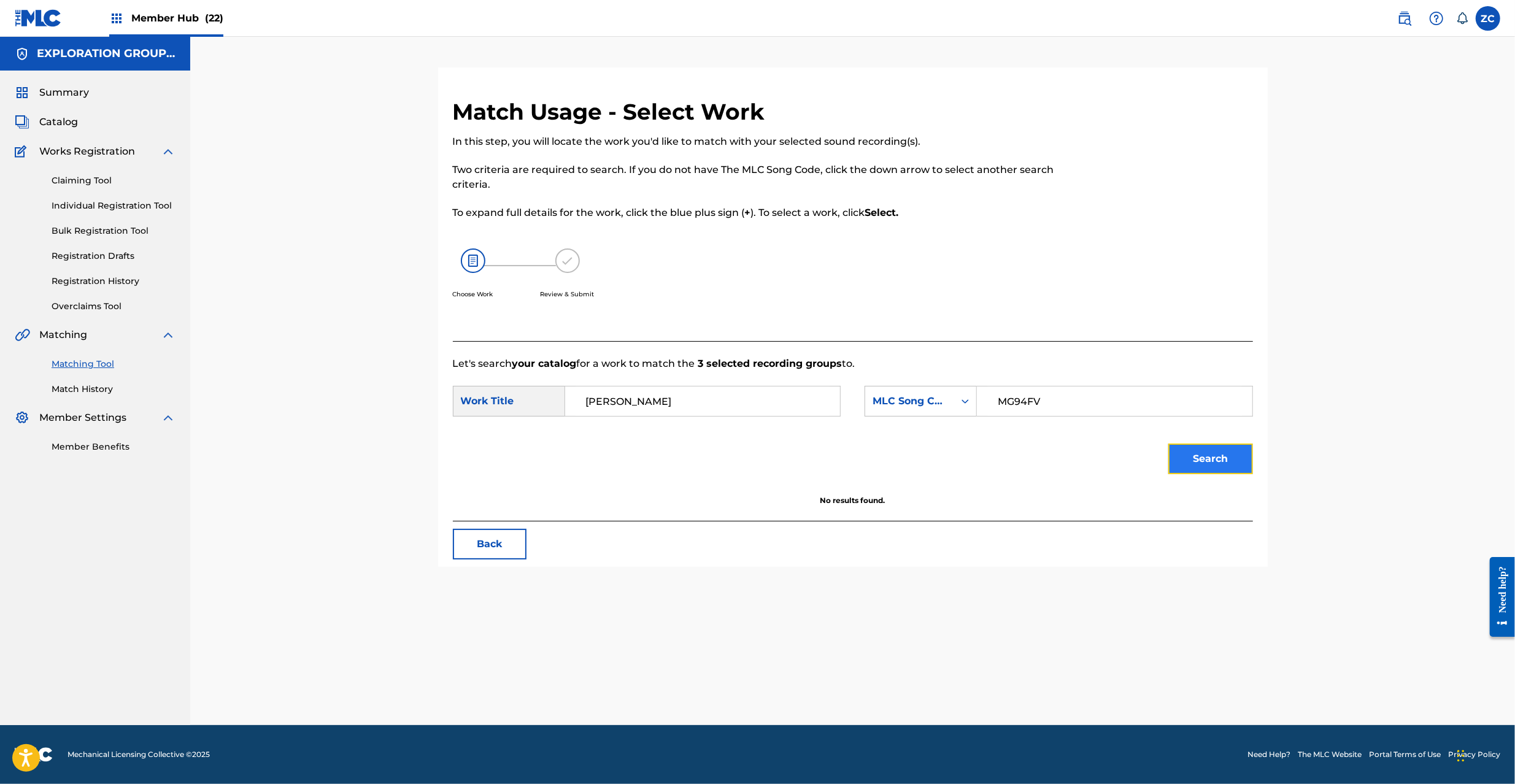
click at [1180, 467] on button "Search" at bounding box center [1211, 459] width 85 height 30
click at [82, 181] on link "Claiming Tool" at bounding box center [113, 180] width 124 height 13
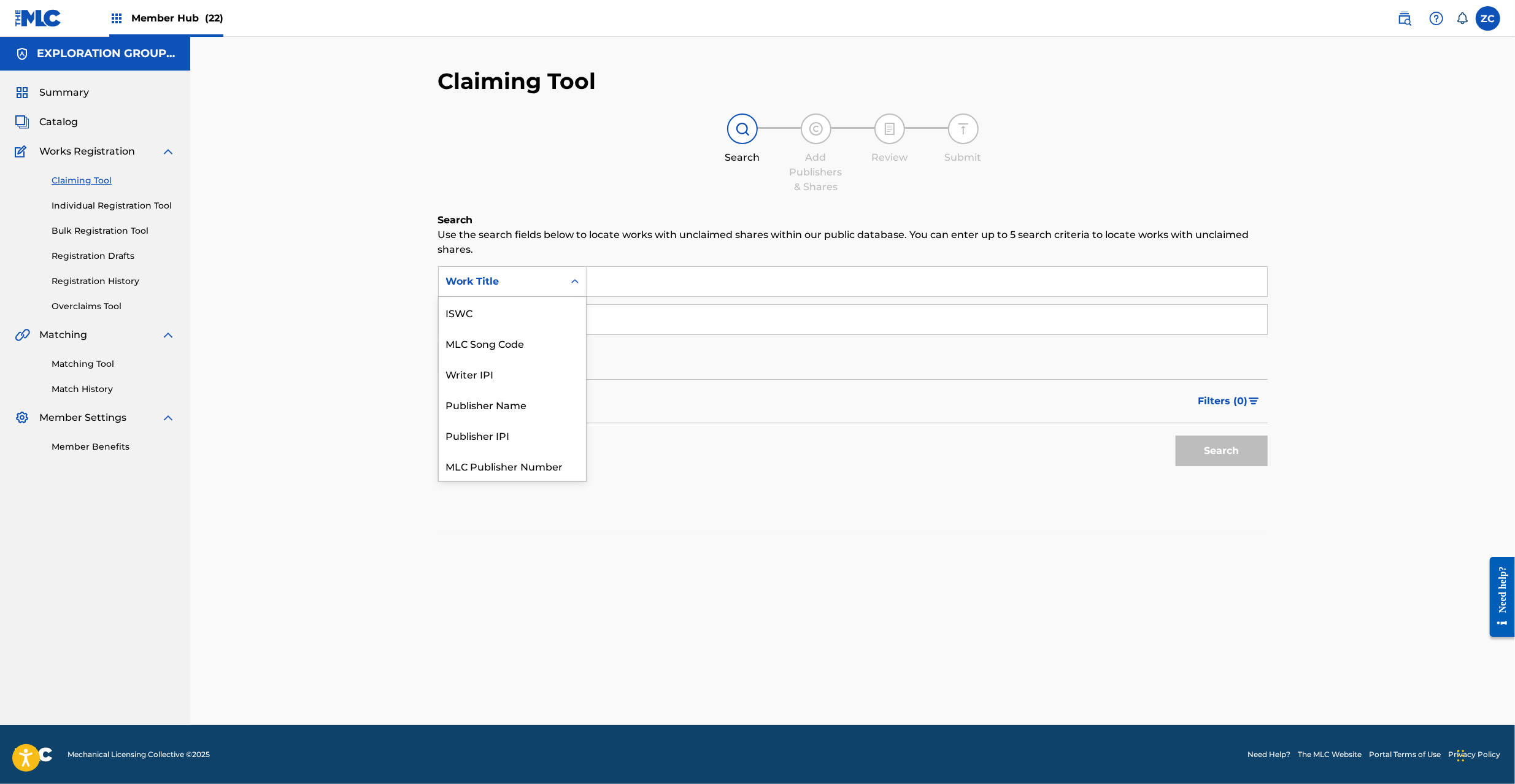
click at [546, 279] on div "Work Title" at bounding box center [501, 282] width 111 height 15
click at [505, 343] on div "MLC Song Code" at bounding box center [512, 343] width 147 height 30
click at [636, 294] on input "Search Form" at bounding box center [926, 282] width 680 height 30
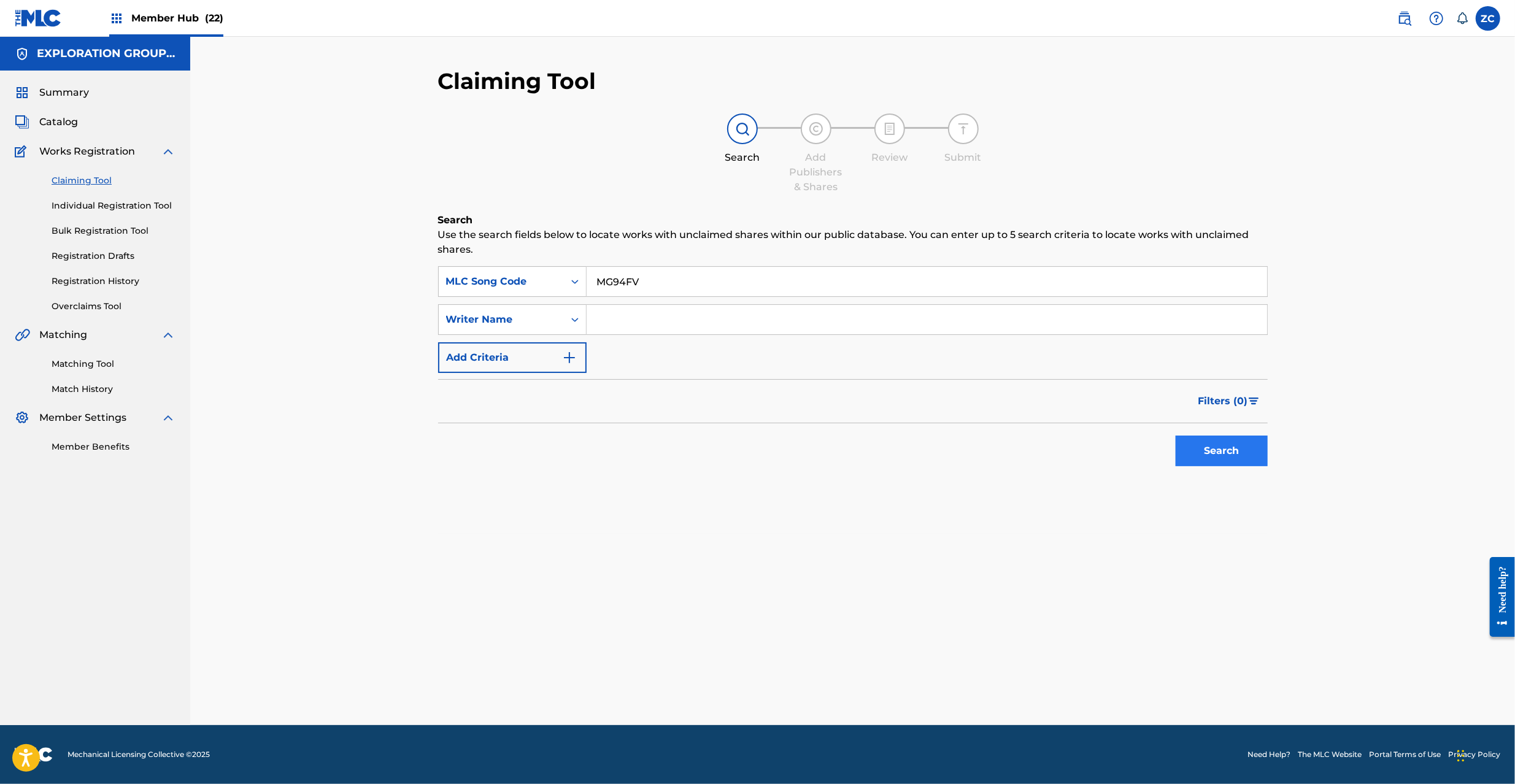
type input "MG94FV"
click at [1227, 453] on button "Search" at bounding box center [1222, 450] width 92 height 30
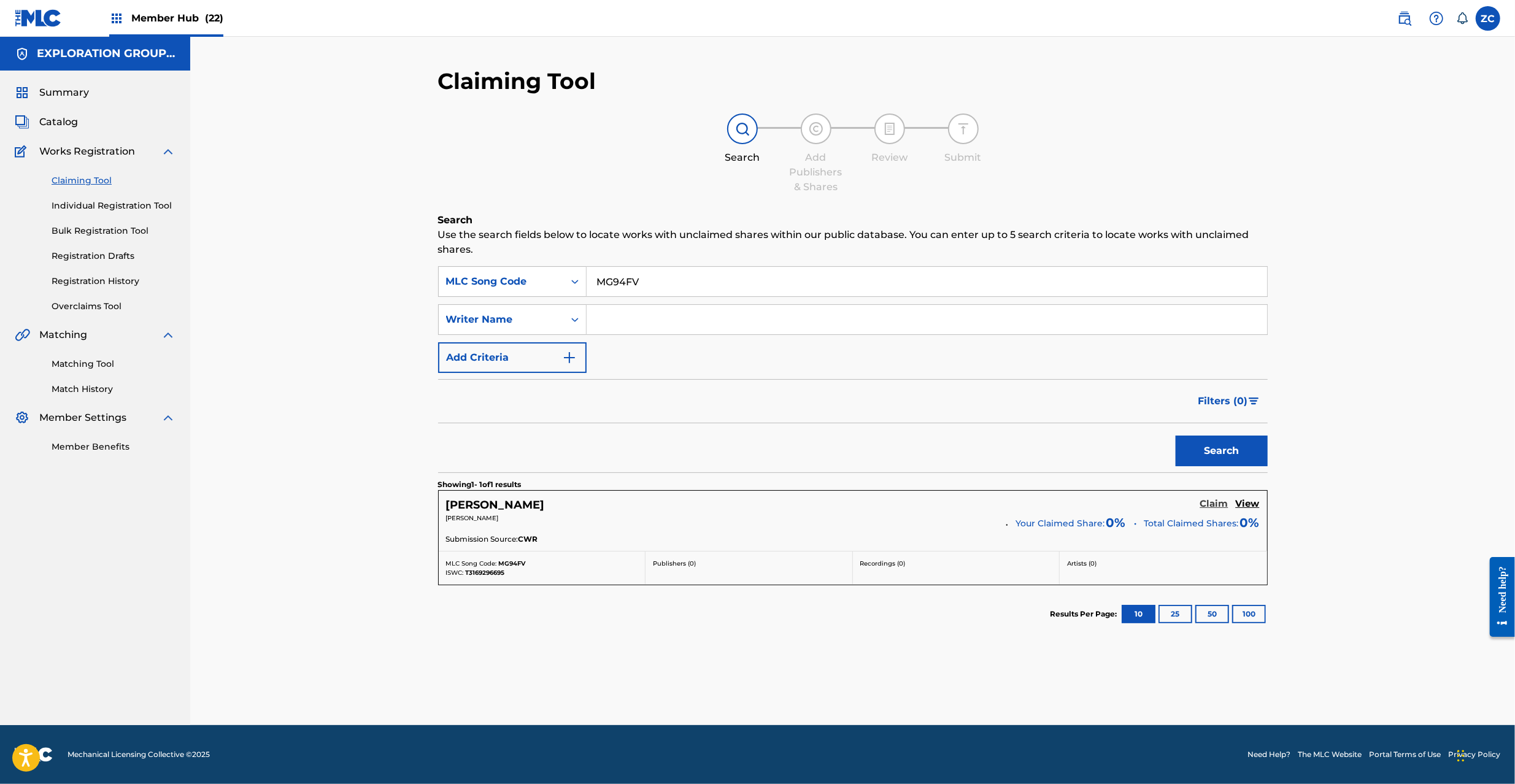
click at [1223, 501] on h5 "Claim" at bounding box center [1215, 504] width 28 height 12
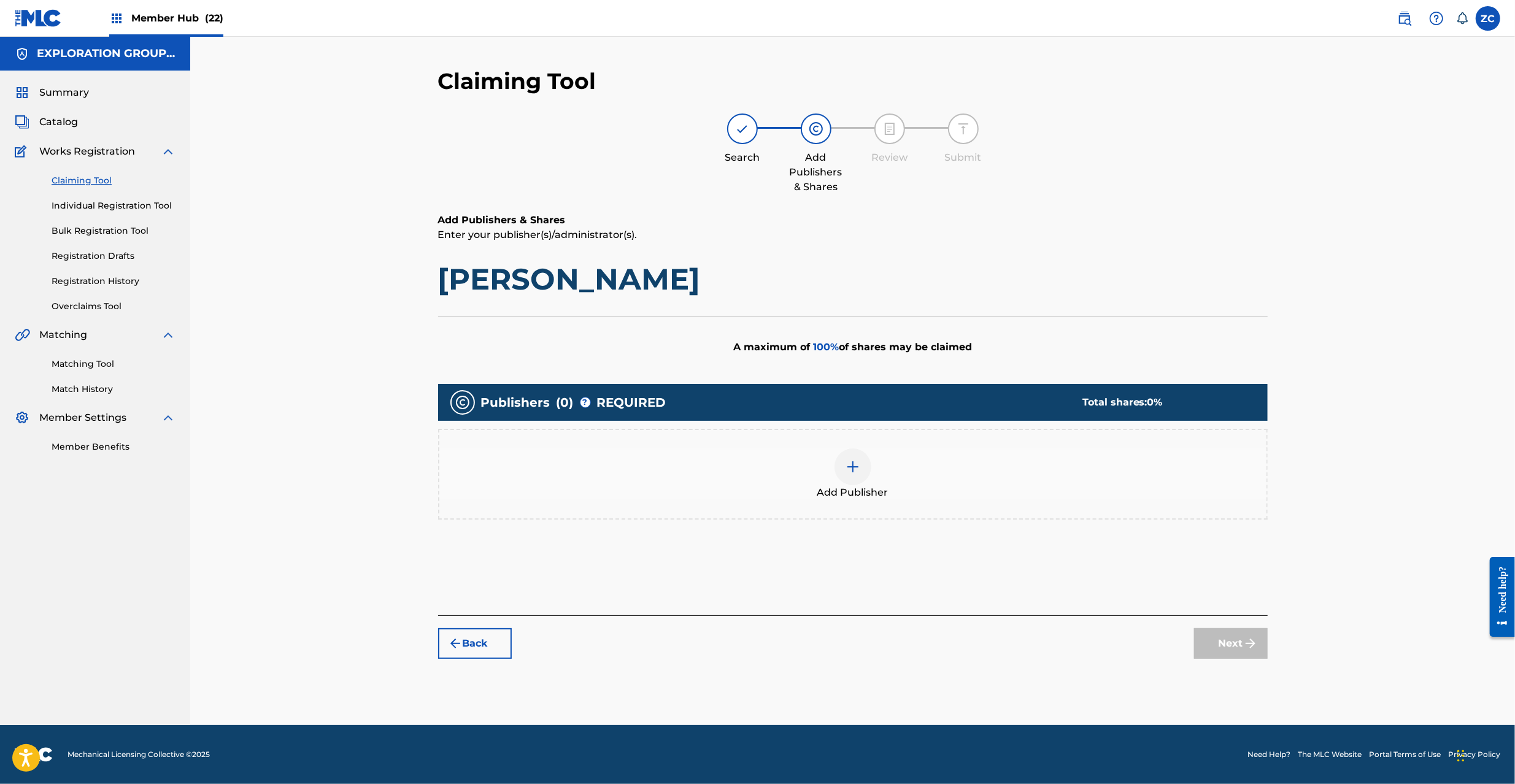
click at [503, 268] on h1 "MORIMOTO BYOUIN" at bounding box center [853, 279] width 830 height 37
drag, startPoint x: 503, startPoint y: 268, endPoint x: 624, endPoint y: 288, distance: 122.6
click at [505, 268] on h1 "MORIMOTO BYOUIN" at bounding box center [853, 279] width 830 height 37
click at [685, 277] on h1 "MORIMOTO BYOUIN" at bounding box center [853, 279] width 830 height 37
copy h1 "MORIMOTO BYOUIN"
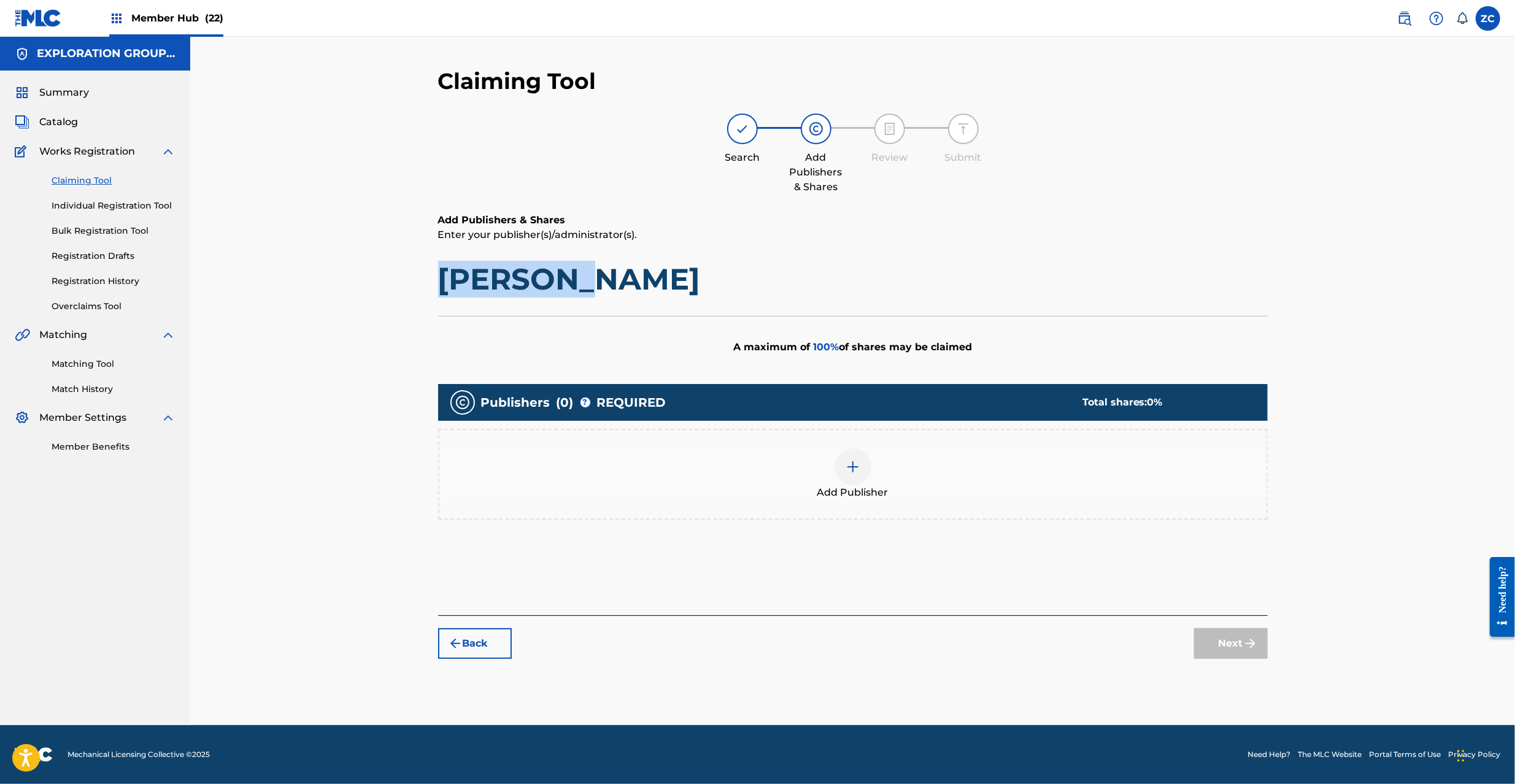
click at [853, 464] on img at bounding box center [853, 467] width 15 height 15
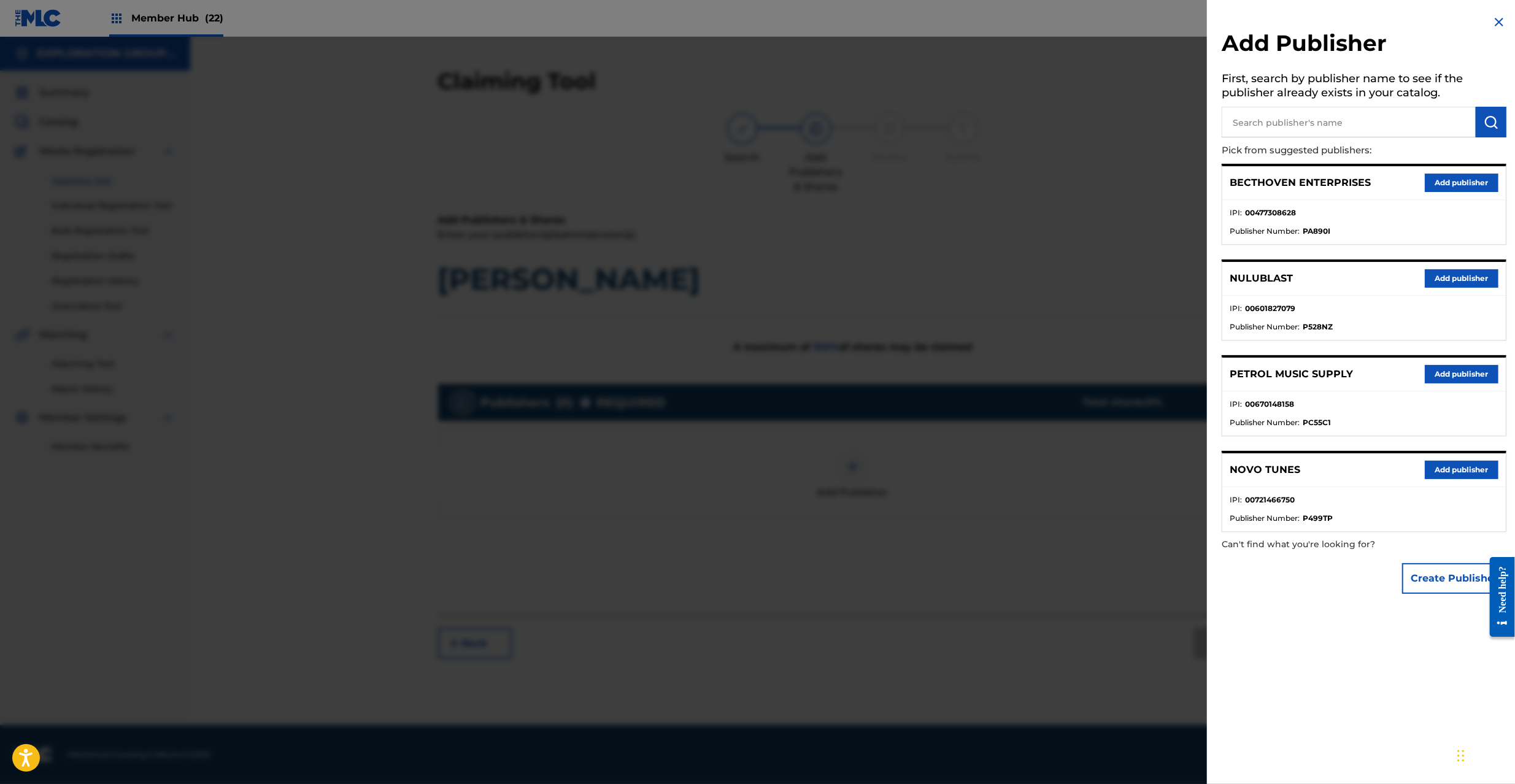
click at [1430, 118] on input "text" at bounding box center [1349, 122] width 254 height 30
type input "atlus co"
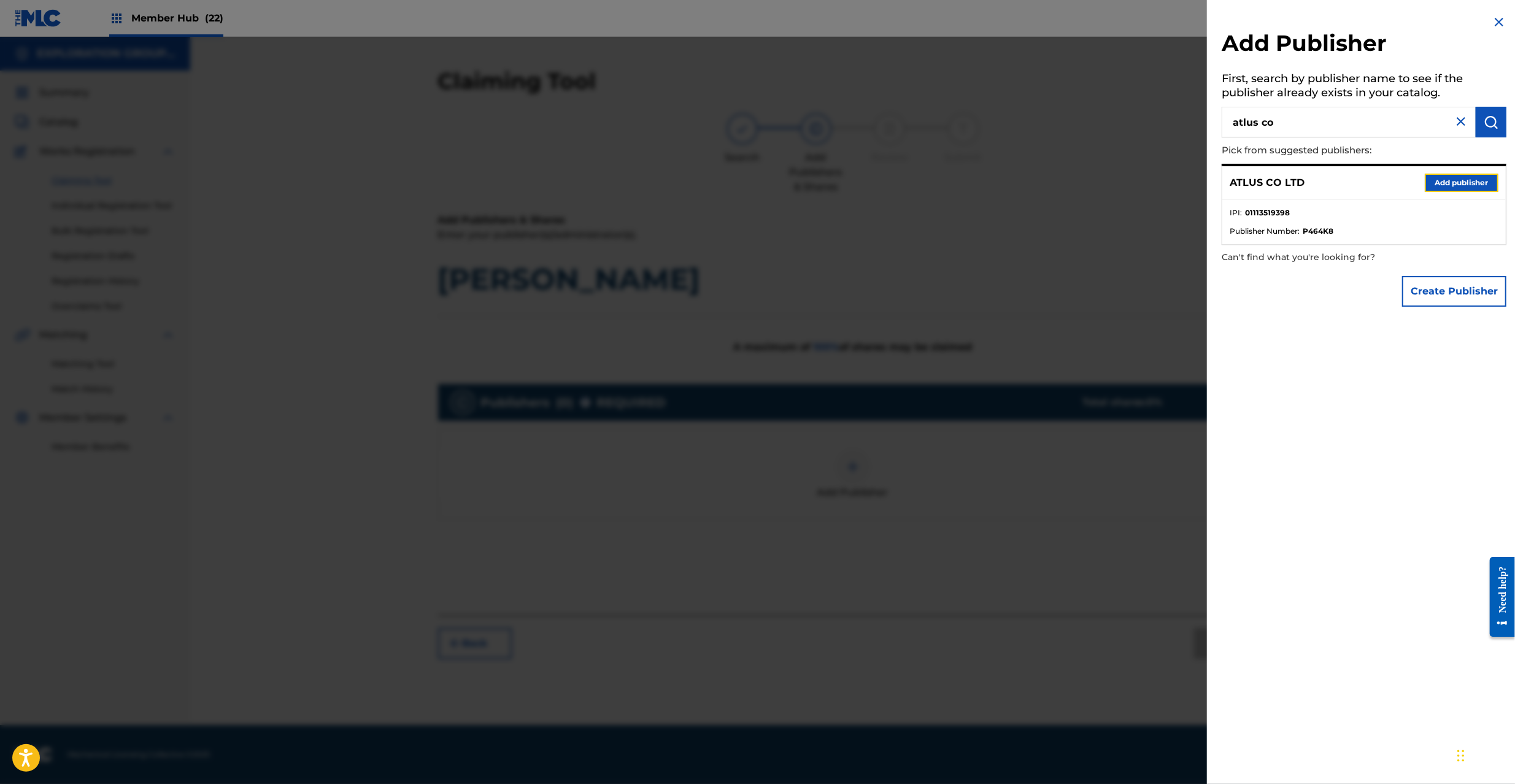
click at [1476, 181] on button "Add publisher" at bounding box center [1461, 183] width 74 height 19
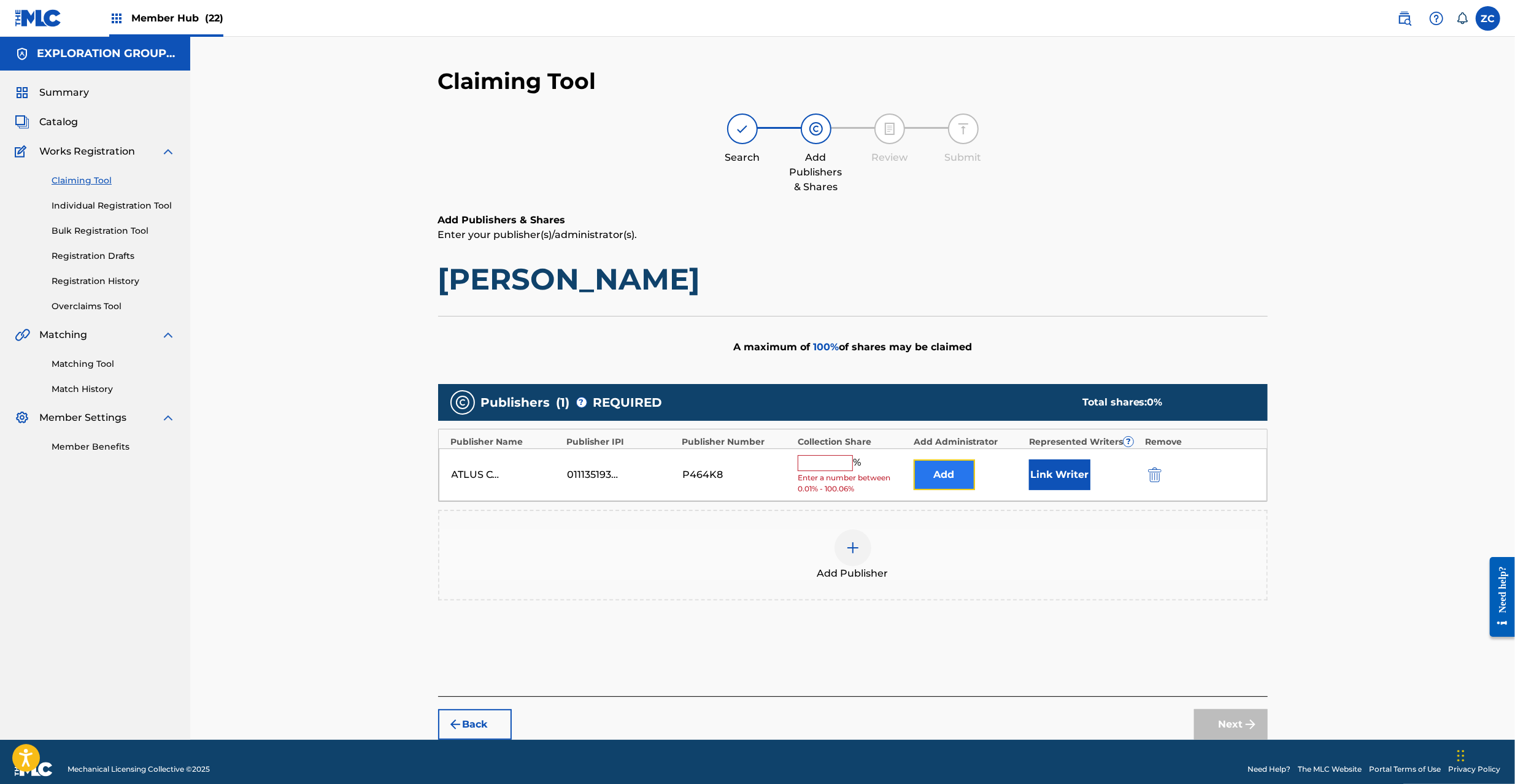
click at [954, 476] on button "Add" at bounding box center [944, 474] width 62 height 30
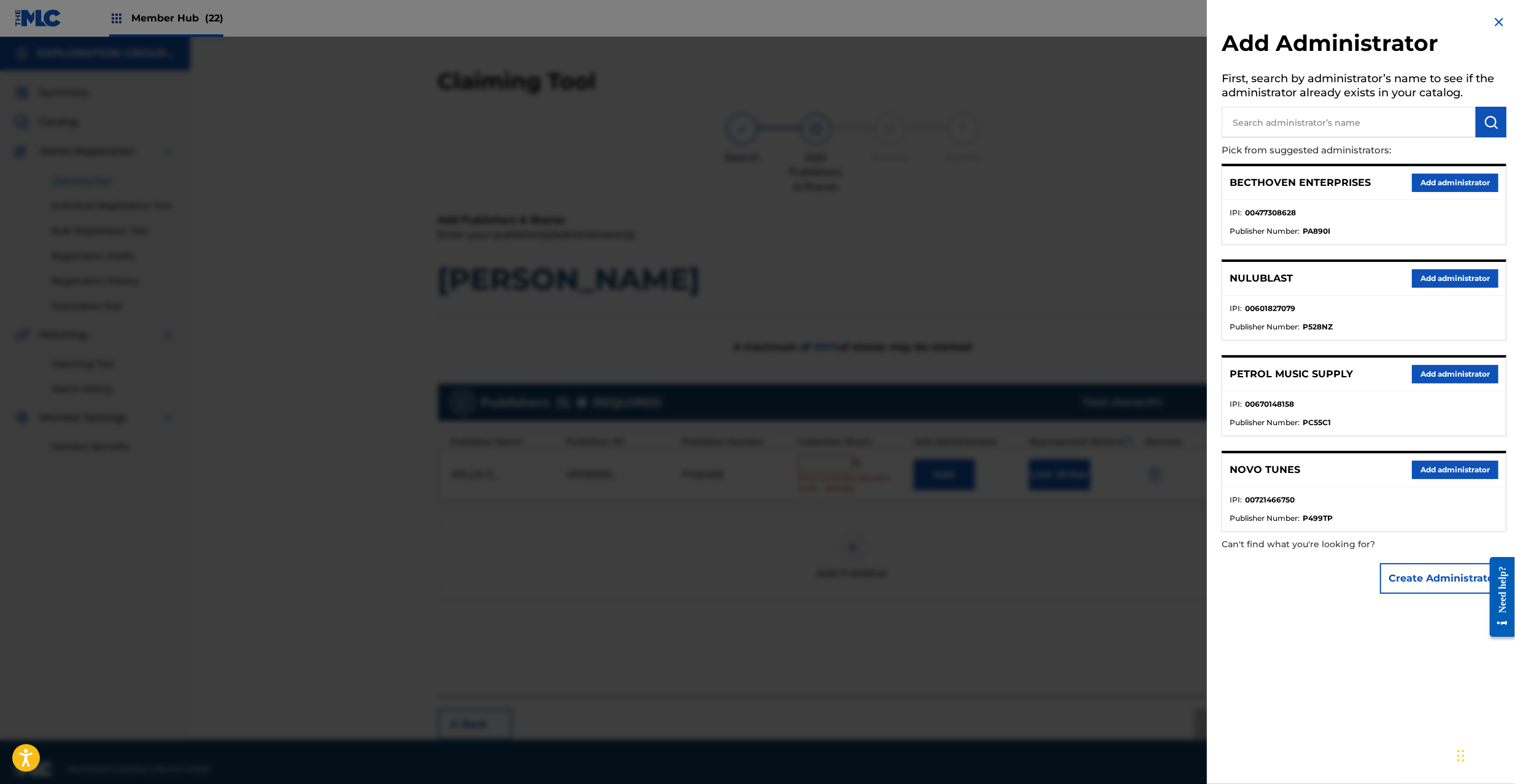
click at [1280, 129] on input "text" at bounding box center [1349, 122] width 254 height 30
type input "explora"
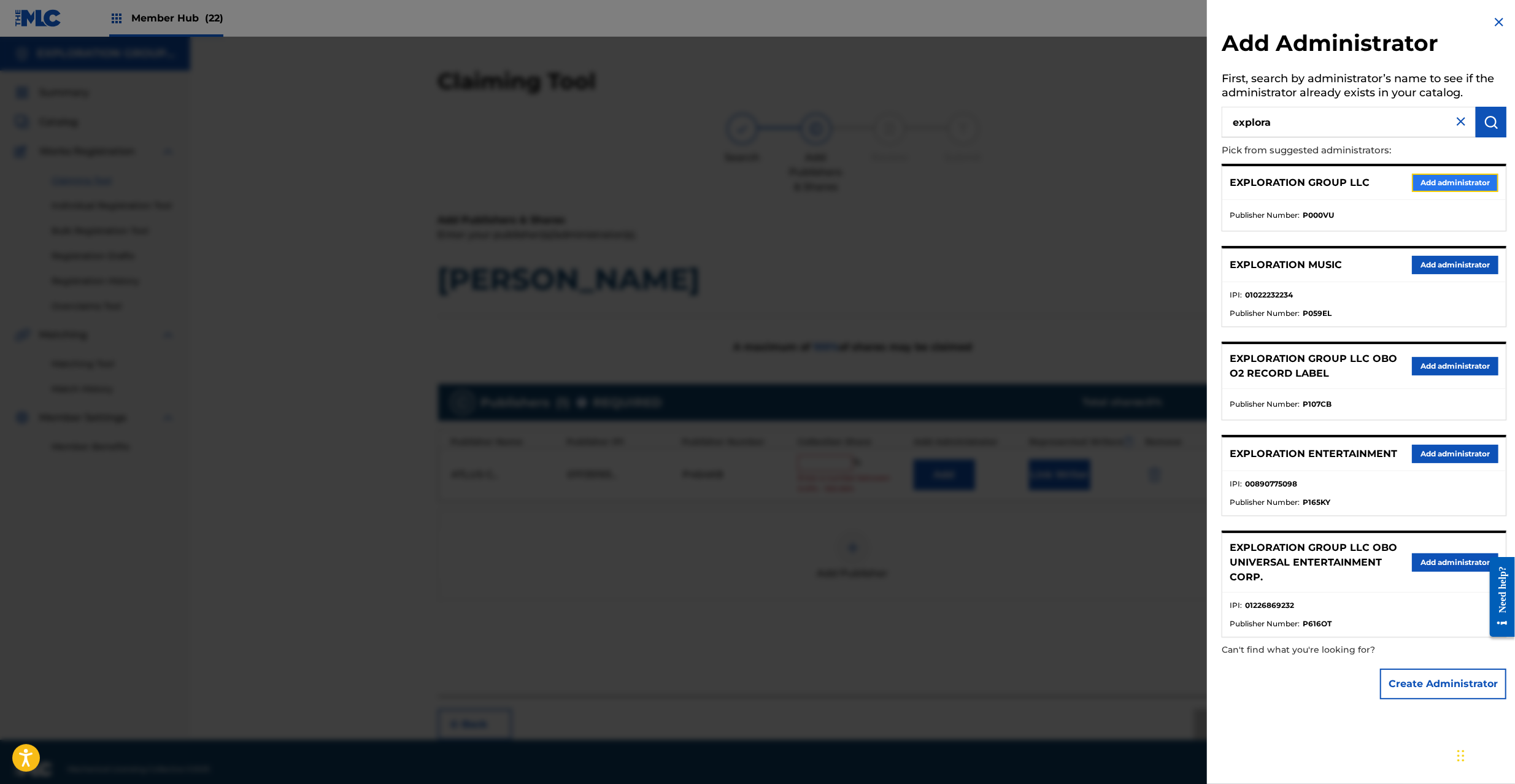
click at [1422, 179] on button "Add administrator" at bounding box center [1455, 183] width 86 height 19
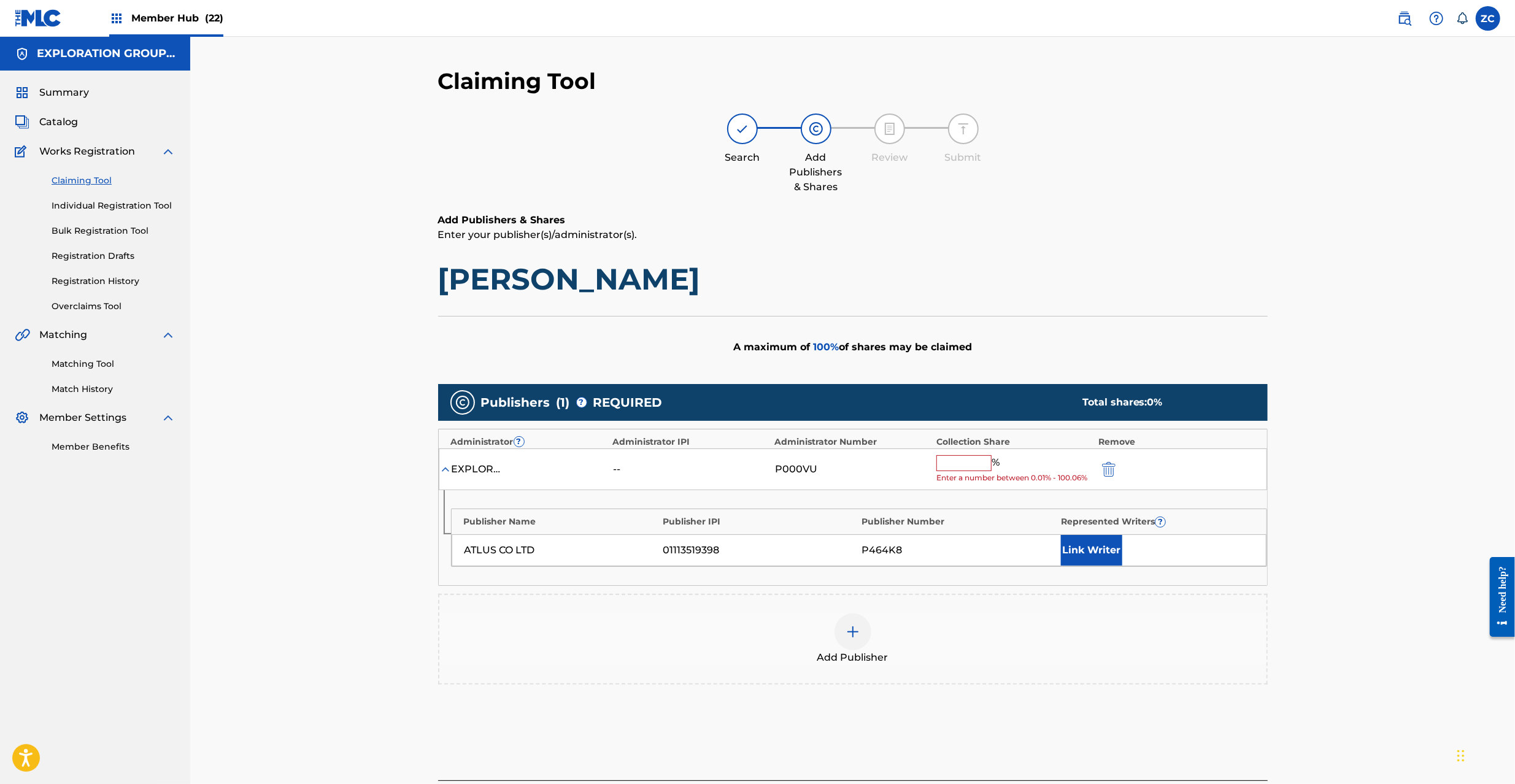
drag, startPoint x: 977, startPoint y: 470, endPoint x: 961, endPoint y: 459, distance: 19.4
click at [977, 470] on input "text" at bounding box center [964, 463] width 55 height 16
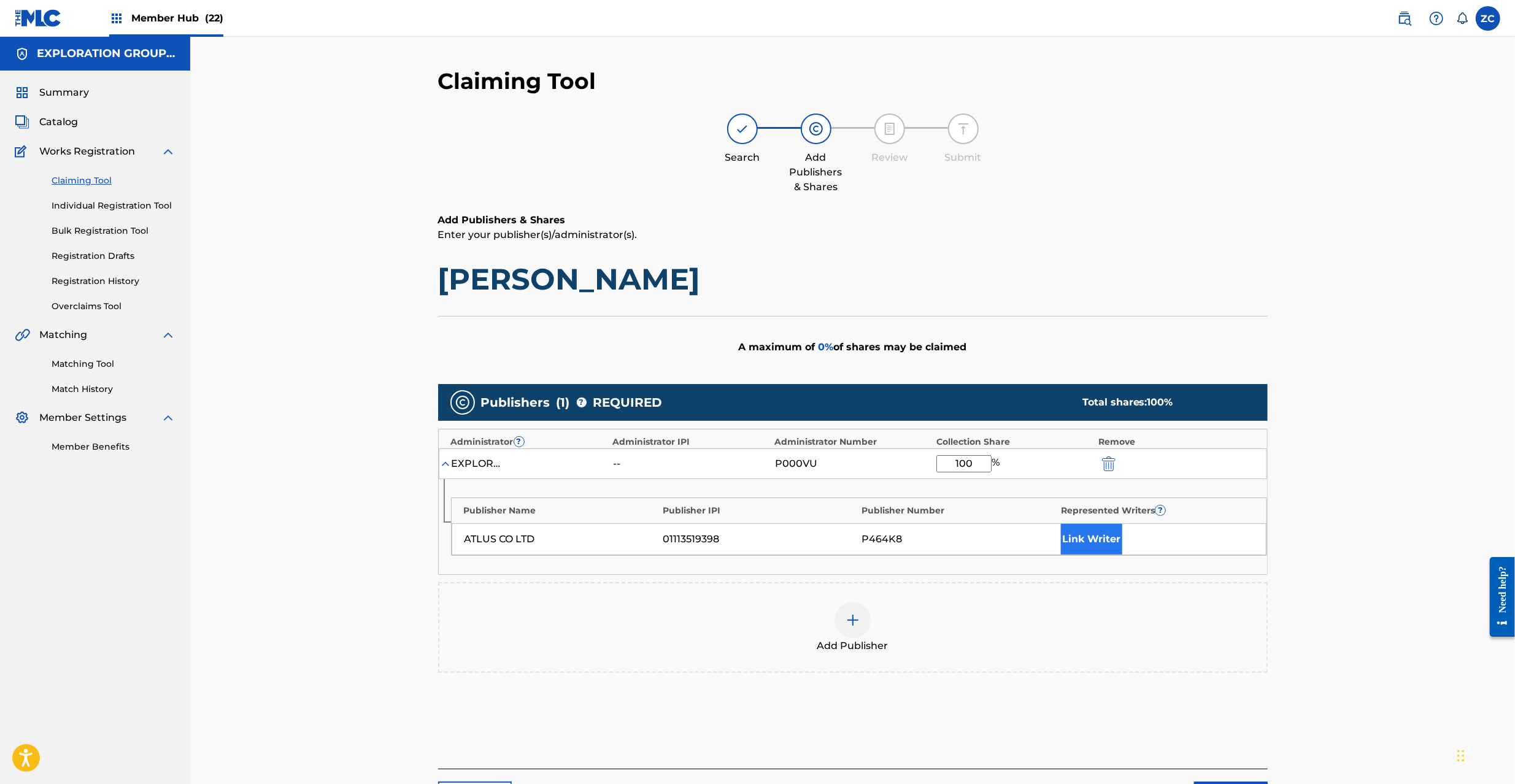
type input "100"
click at [1097, 540] on button "Link Writer" at bounding box center [1091, 539] width 62 height 30
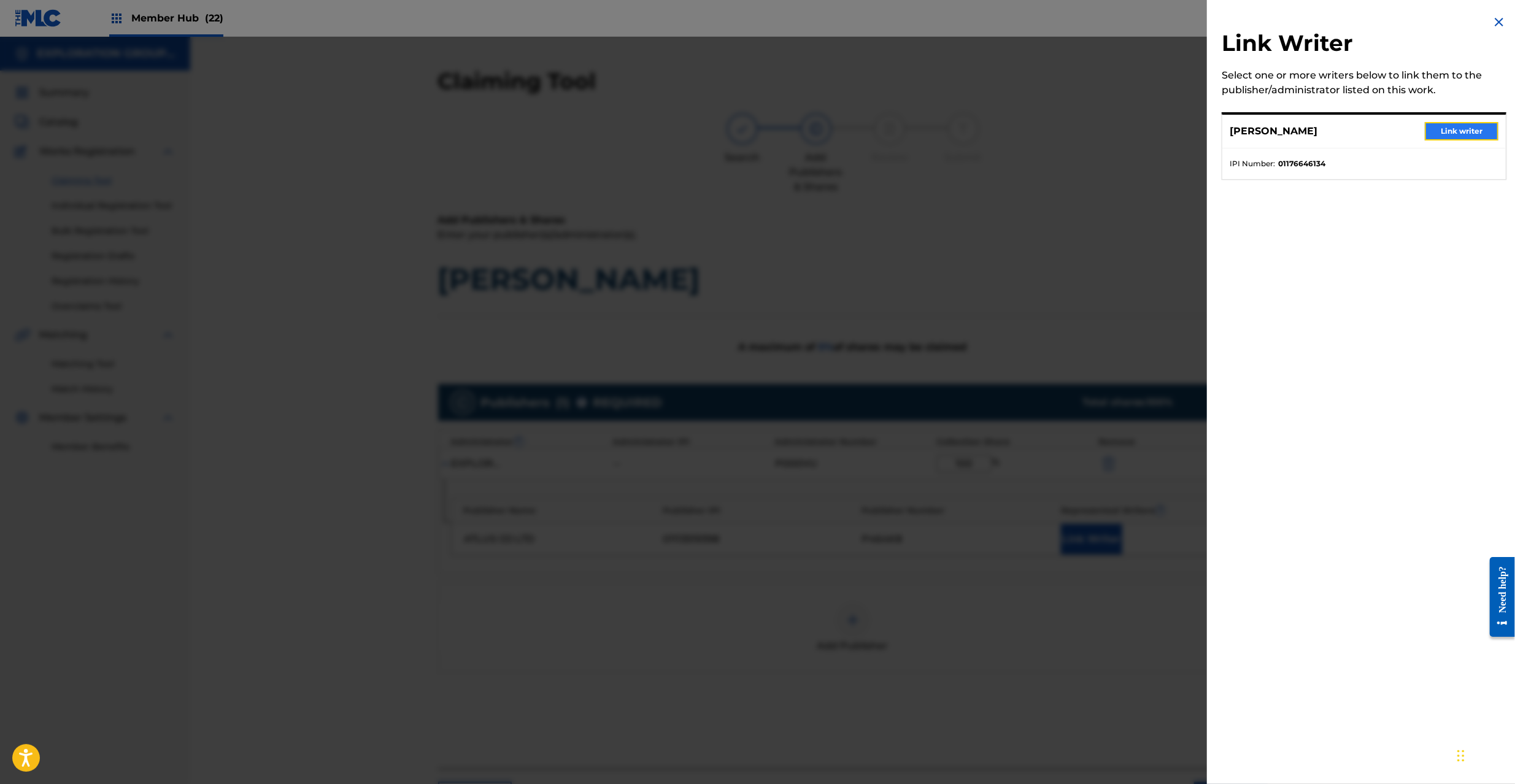
click at [1453, 135] on button "Link writer" at bounding box center [1461, 131] width 74 height 19
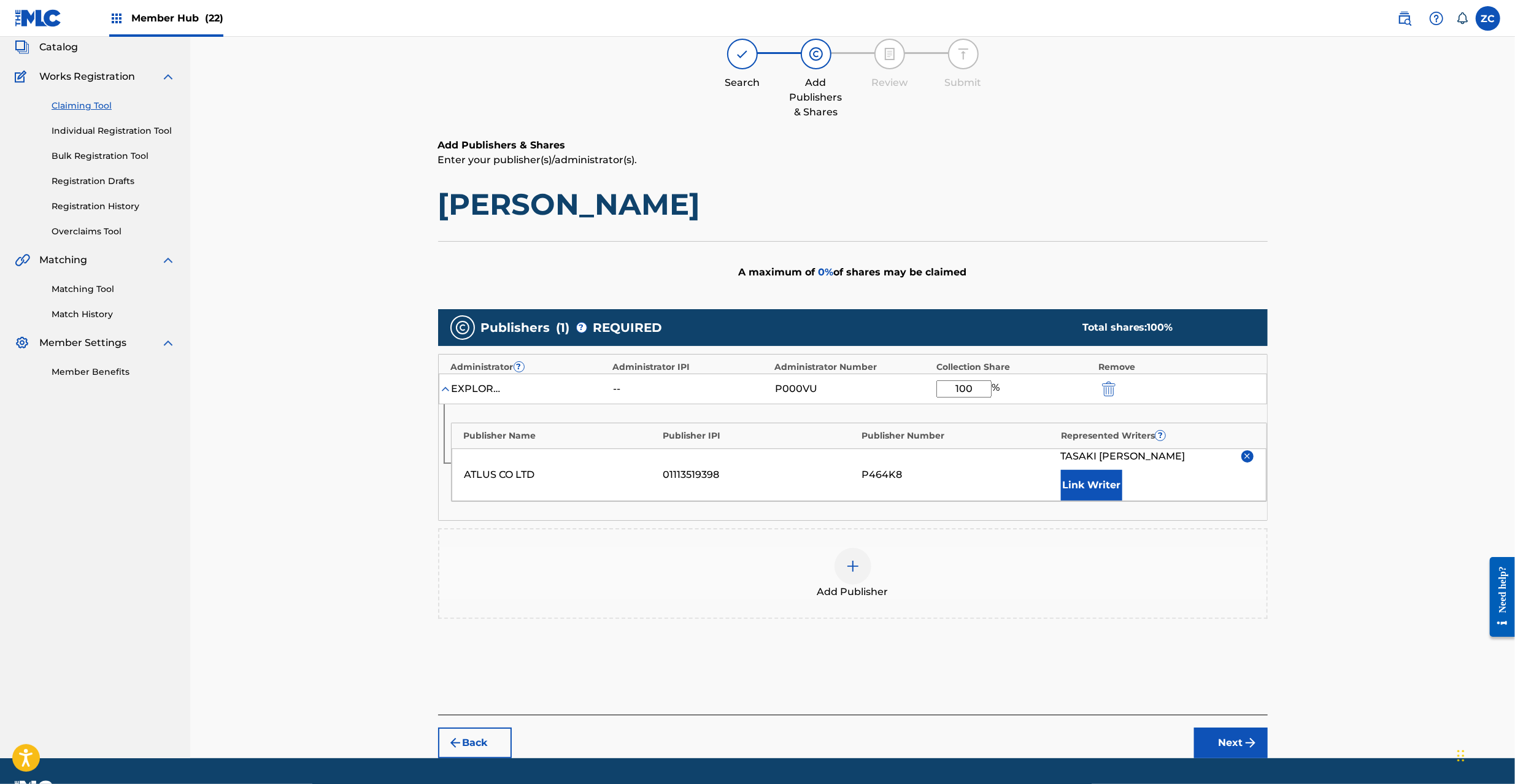
scroll to position [108, 0]
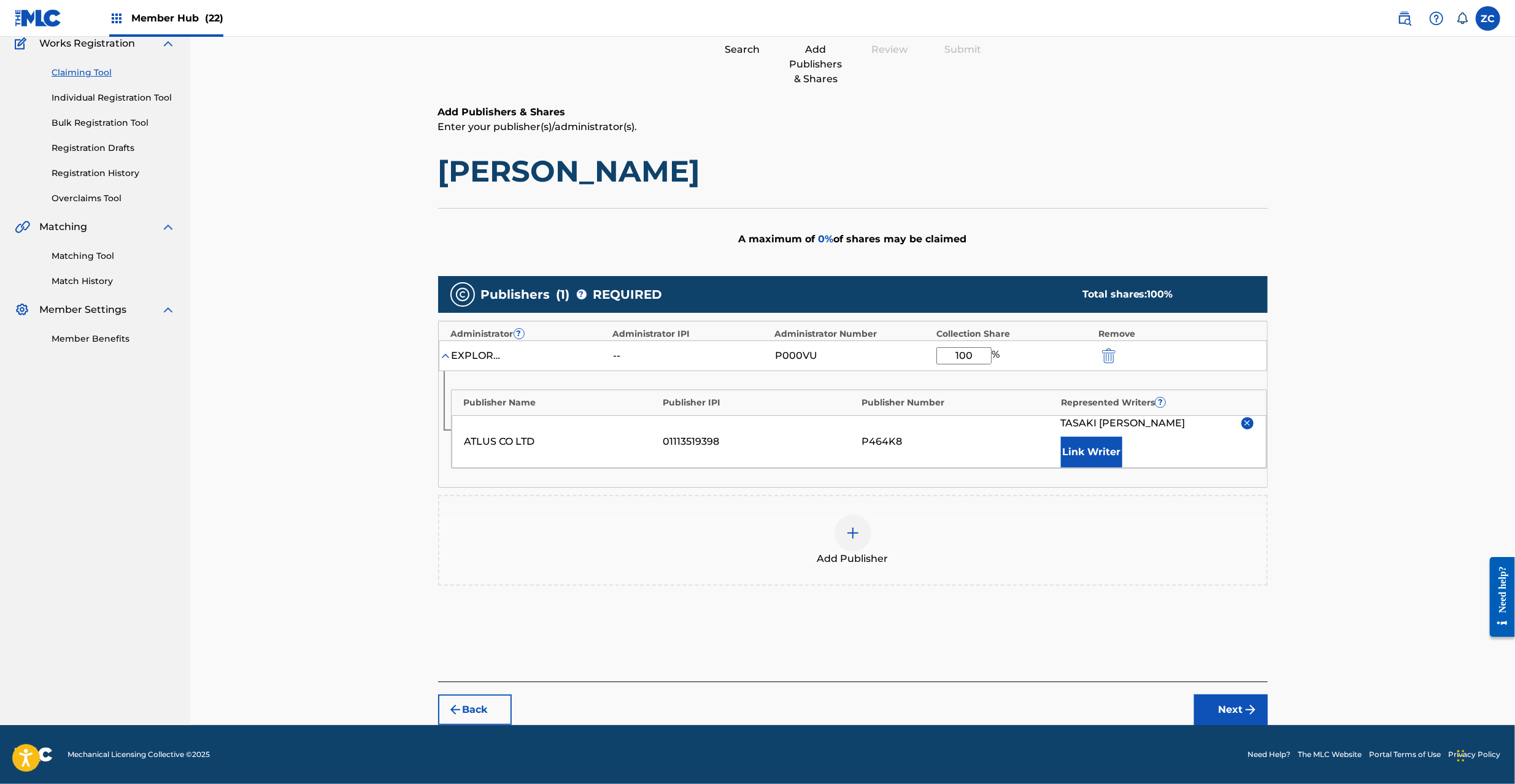
click at [1208, 693] on div "Back Next" at bounding box center [853, 703] width 830 height 44
click at [1215, 702] on button "Next" at bounding box center [1230, 709] width 74 height 30
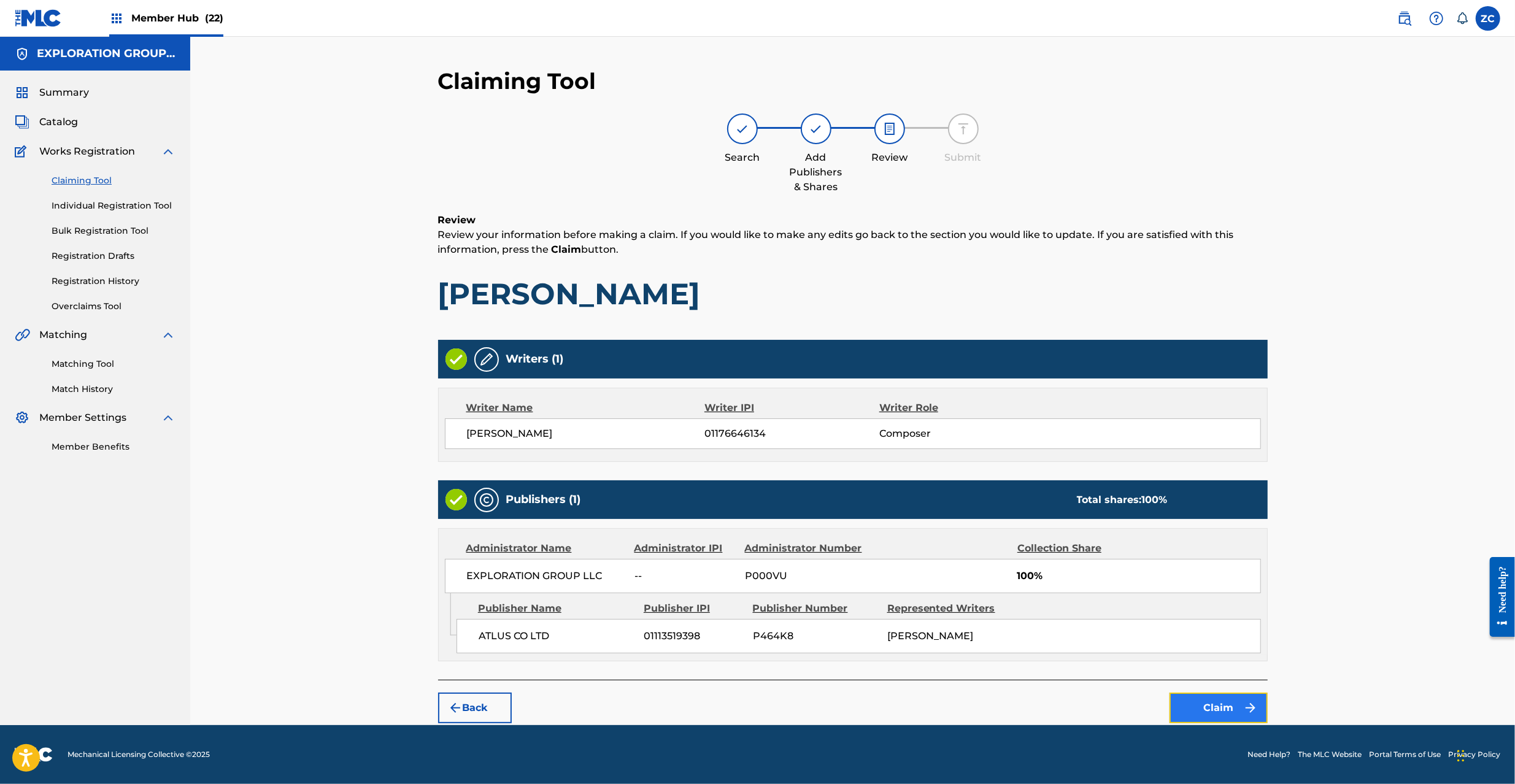
click at [1221, 707] on button "Claim" at bounding box center [1218, 707] width 98 height 30
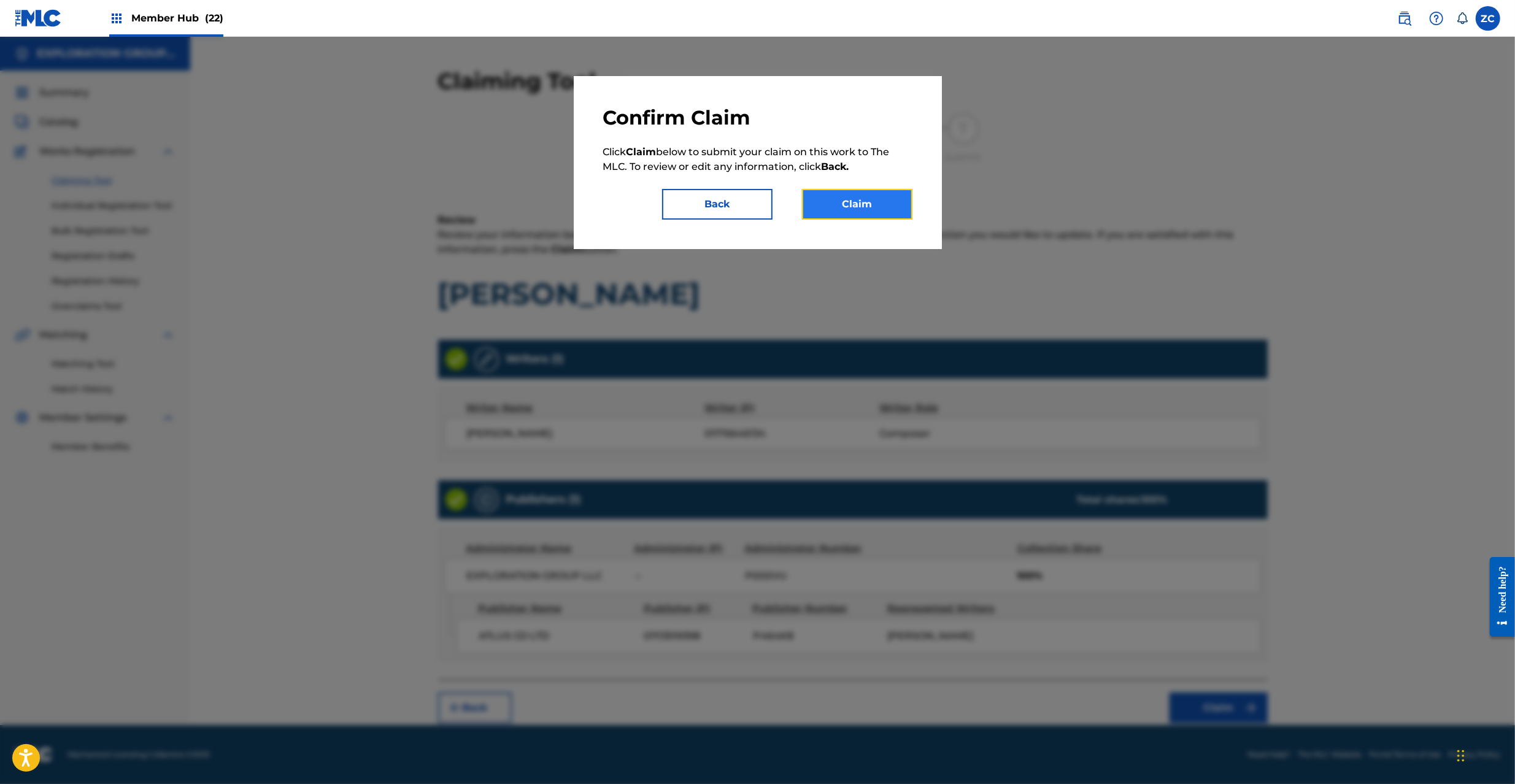
click at [879, 192] on button "Claim" at bounding box center [857, 204] width 111 height 30
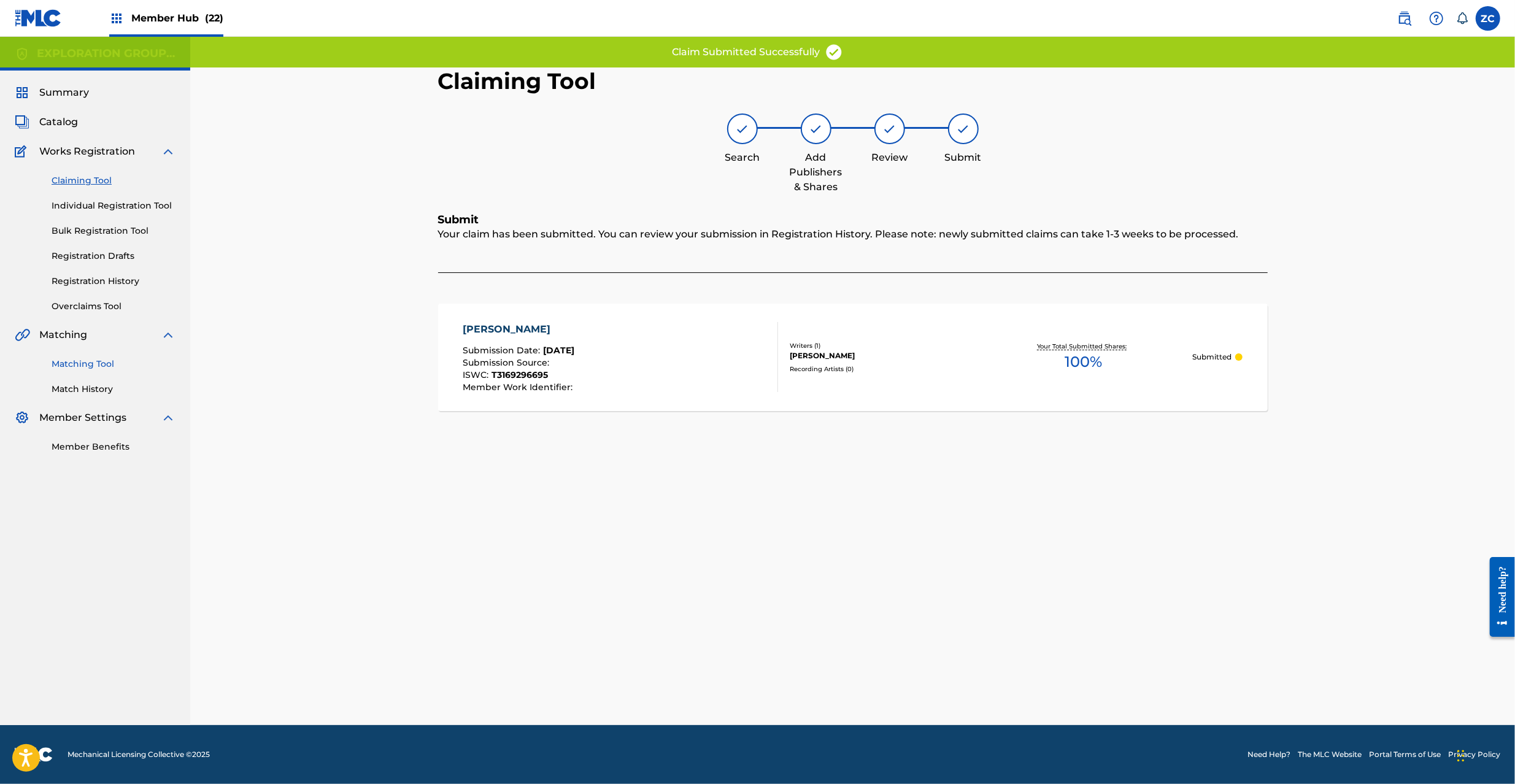
click at [88, 360] on link "Matching Tool" at bounding box center [113, 363] width 124 height 13
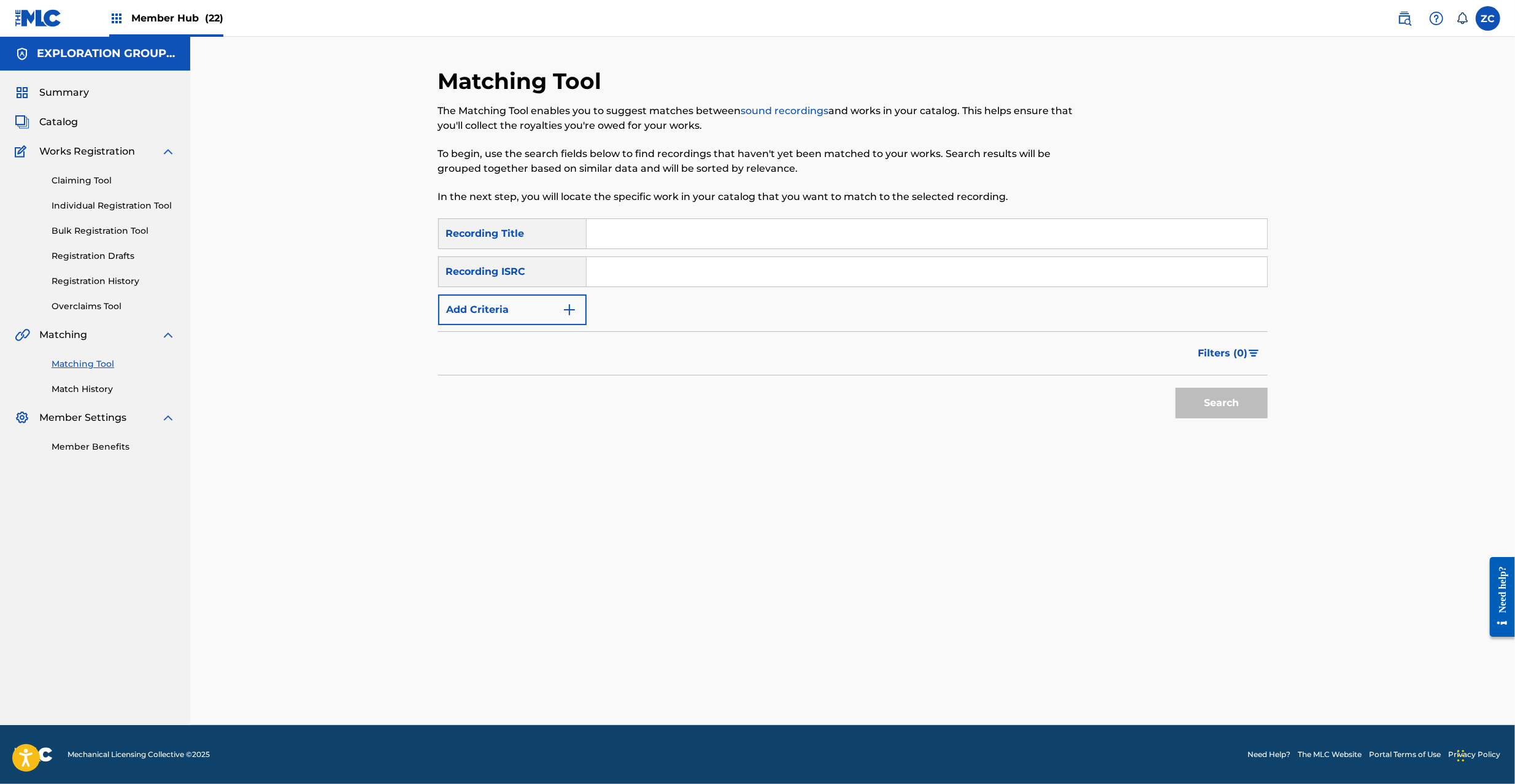
click at [833, 262] on input "Search Form" at bounding box center [926, 272] width 680 height 30
click at [1233, 406] on button "Search" at bounding box center [1222, 403] width 92 height 30
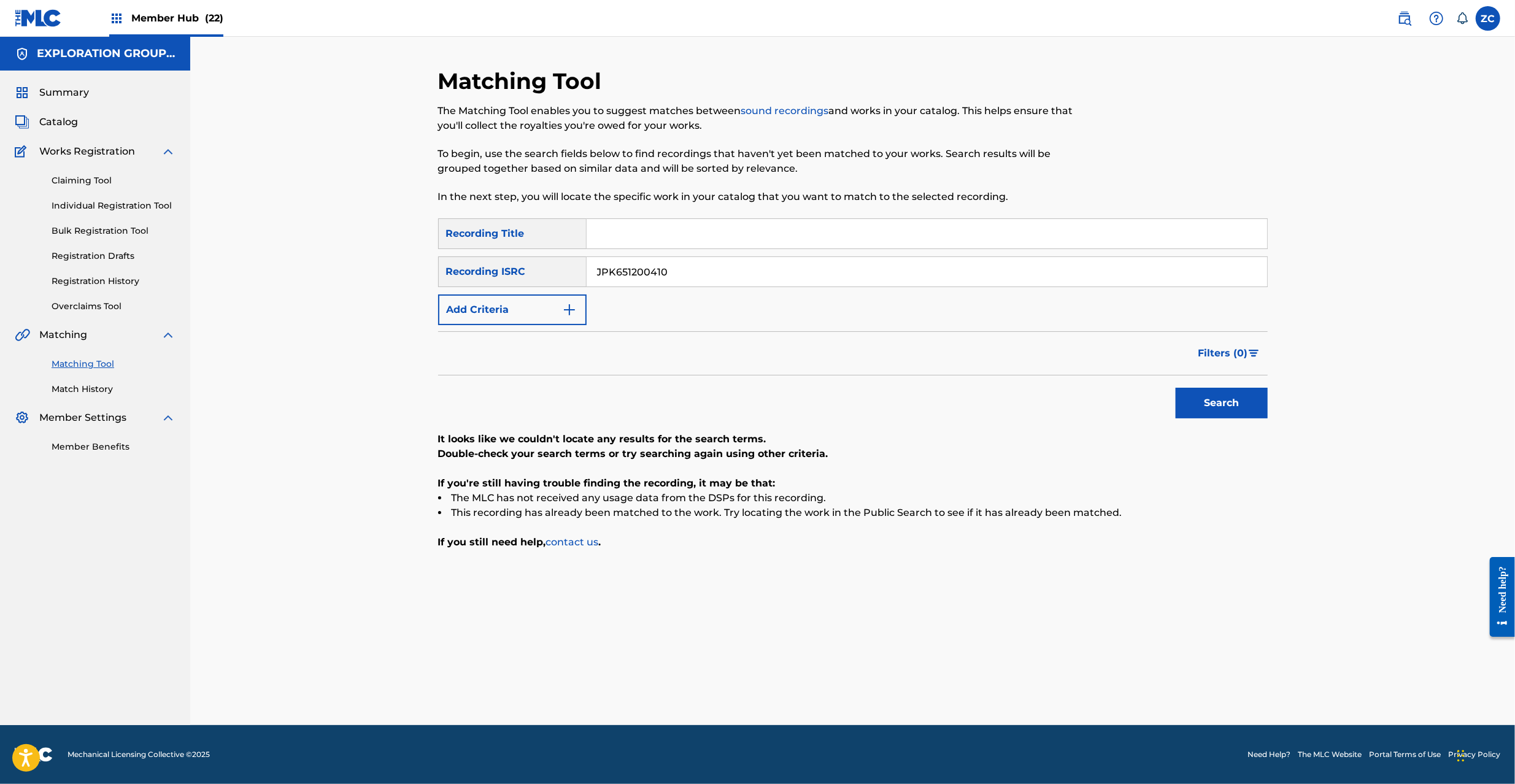
click at [727, 279] on input "JPK651200410" at bounding box center [926, 272] width 680 height 30
type input "JPK651365808"
click at [1218, 401] on button "Search" at bounding box center [1222, 403] width 92 height 30
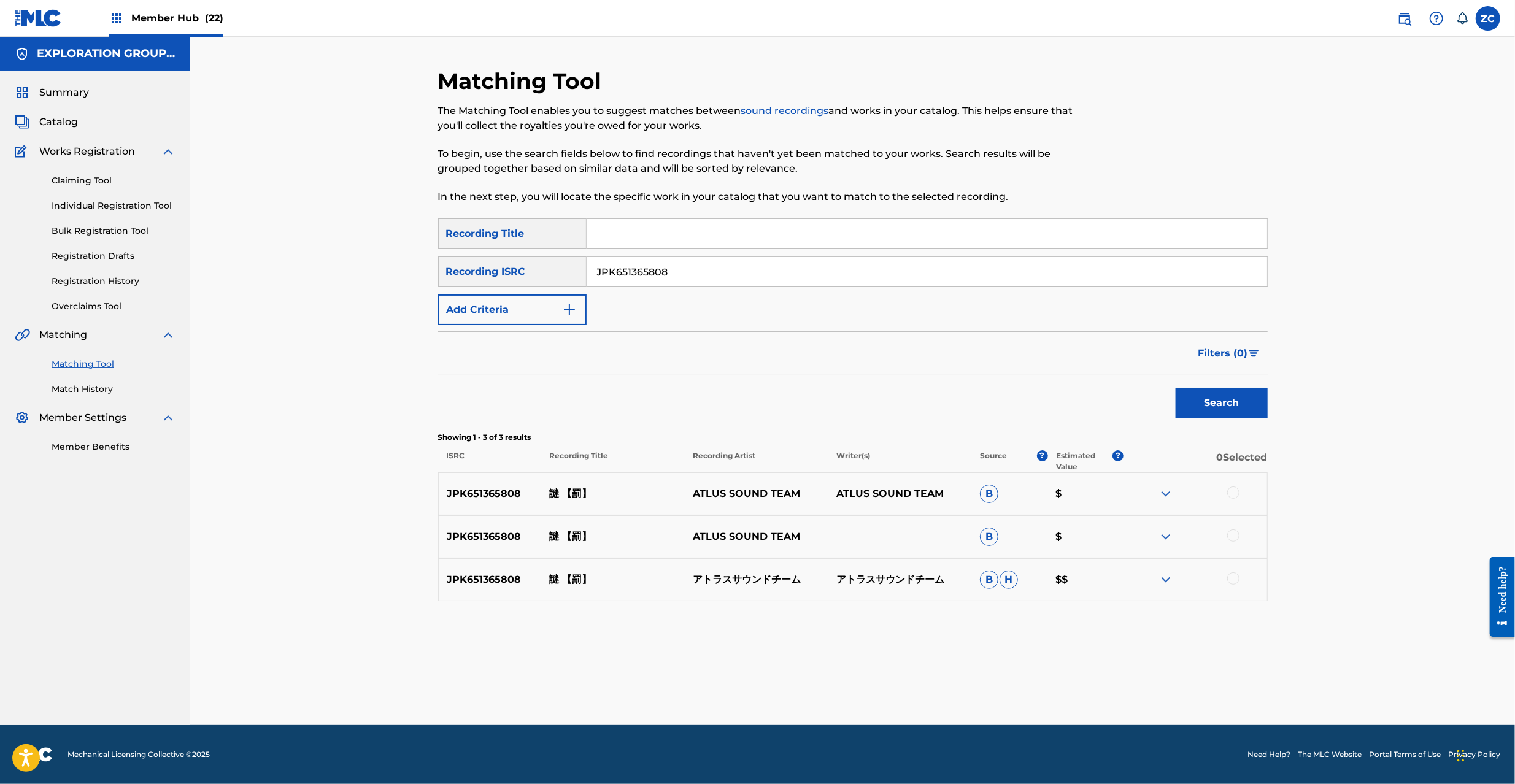
click at [1236, 489] on div at bounding box center [1233, 493] width 13 height 13
drag, startPoint x: 1233, startPoint y: 533, endPoint x: 1233, endPoint y: 579, distance: 46.0
click at [1233, 535] on div at bounding box center [1233, 535] width 13 height 13
click at [1233, 579] on div at bounding box center [1233, 578] width 13 height 13
click at [865, 687] on button "Match 3 Groups" at bounding box center [862, 684] width 135 height 30
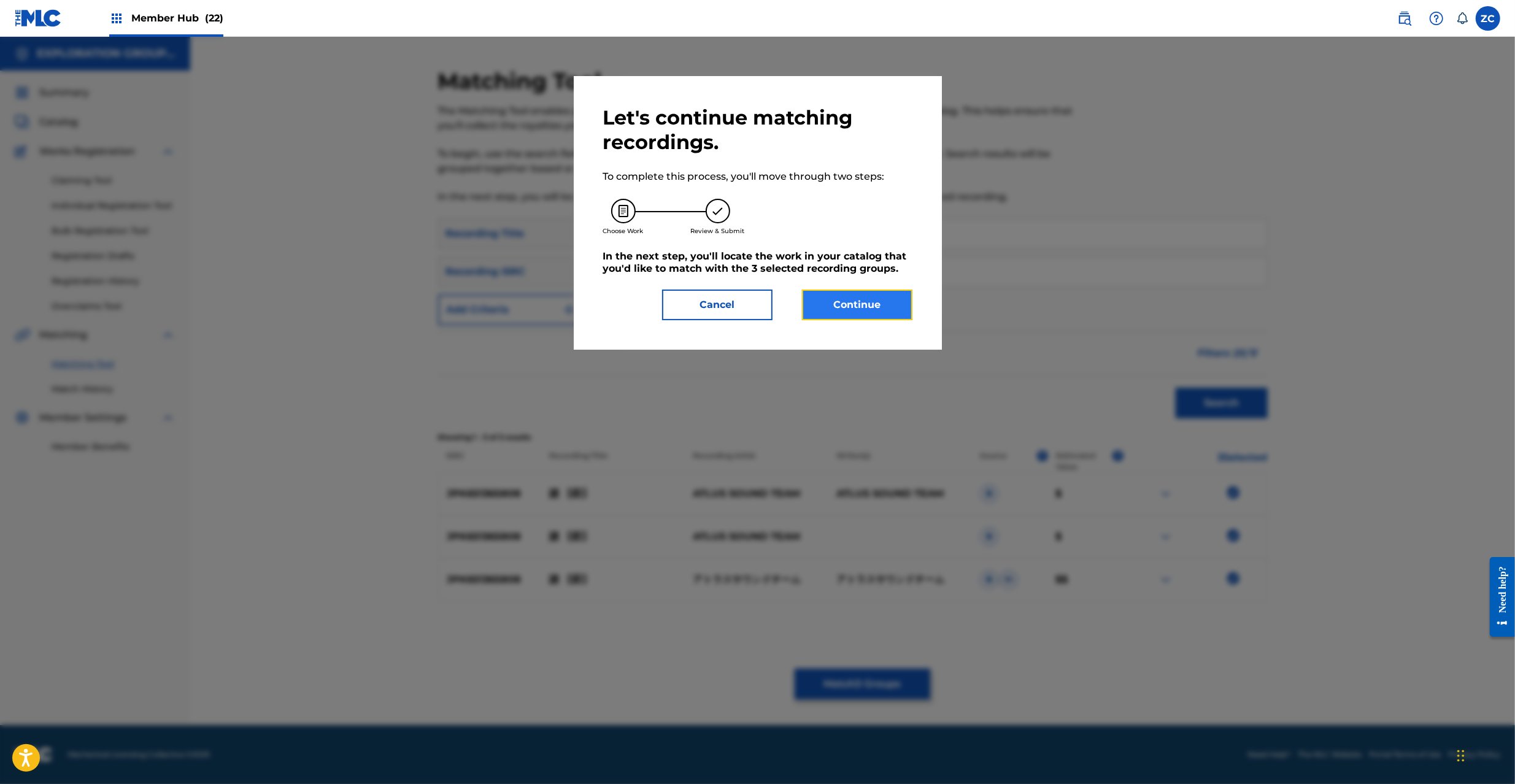
click at [867, 293] on button "Continue" at bounding box center [857, 305] width 111 height 30
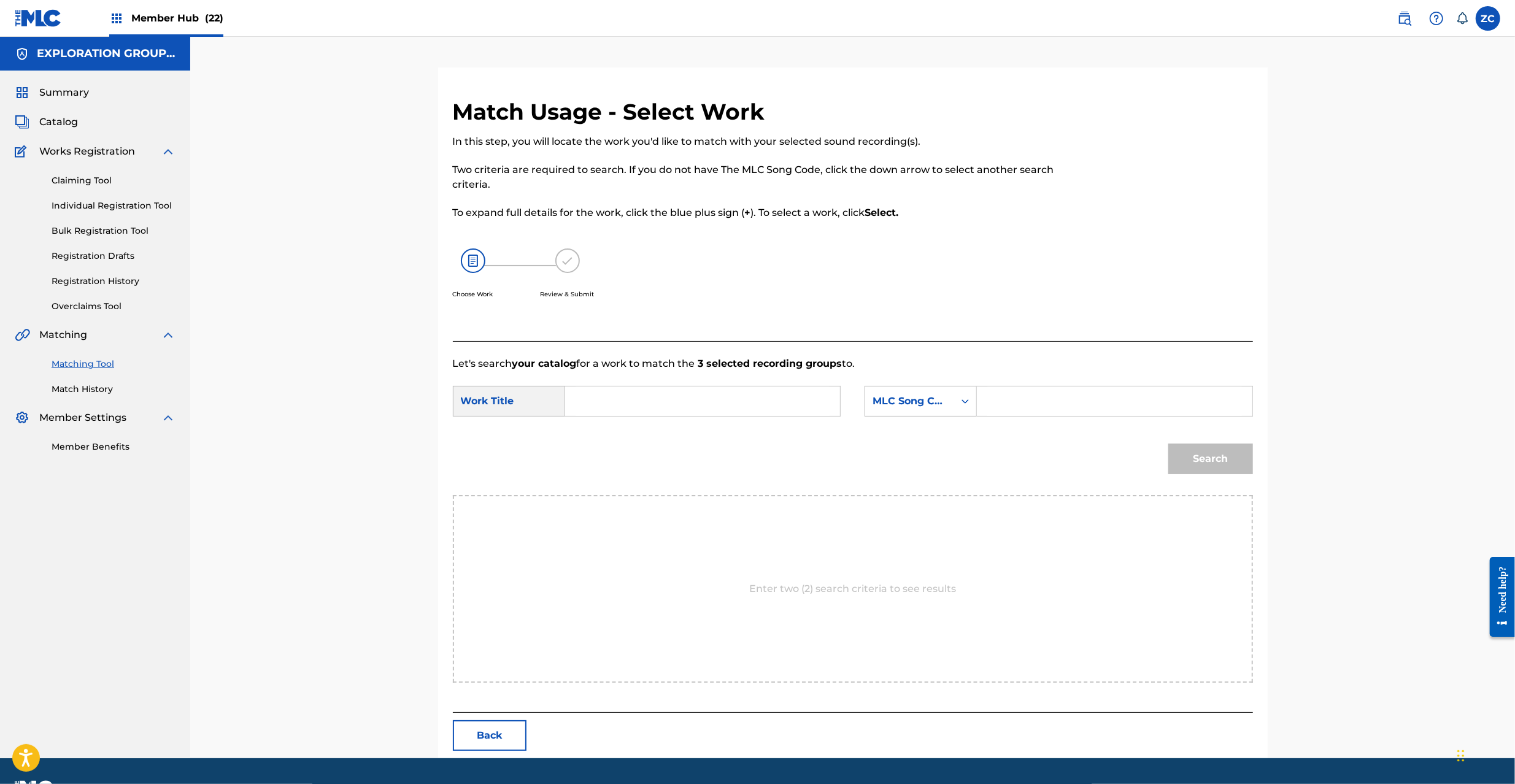
click at [766, 399] on input "Search Form" at bounding box center [702, 401] width 254 height 30
click at [659, 406] on input "Nazo N98BGM" at bounding box center [702, 401] width 254 height 30
type input "Nazo"
click at [995, 403] on input "Search Form" at bounding box center [1114, 401] width 254 height 30
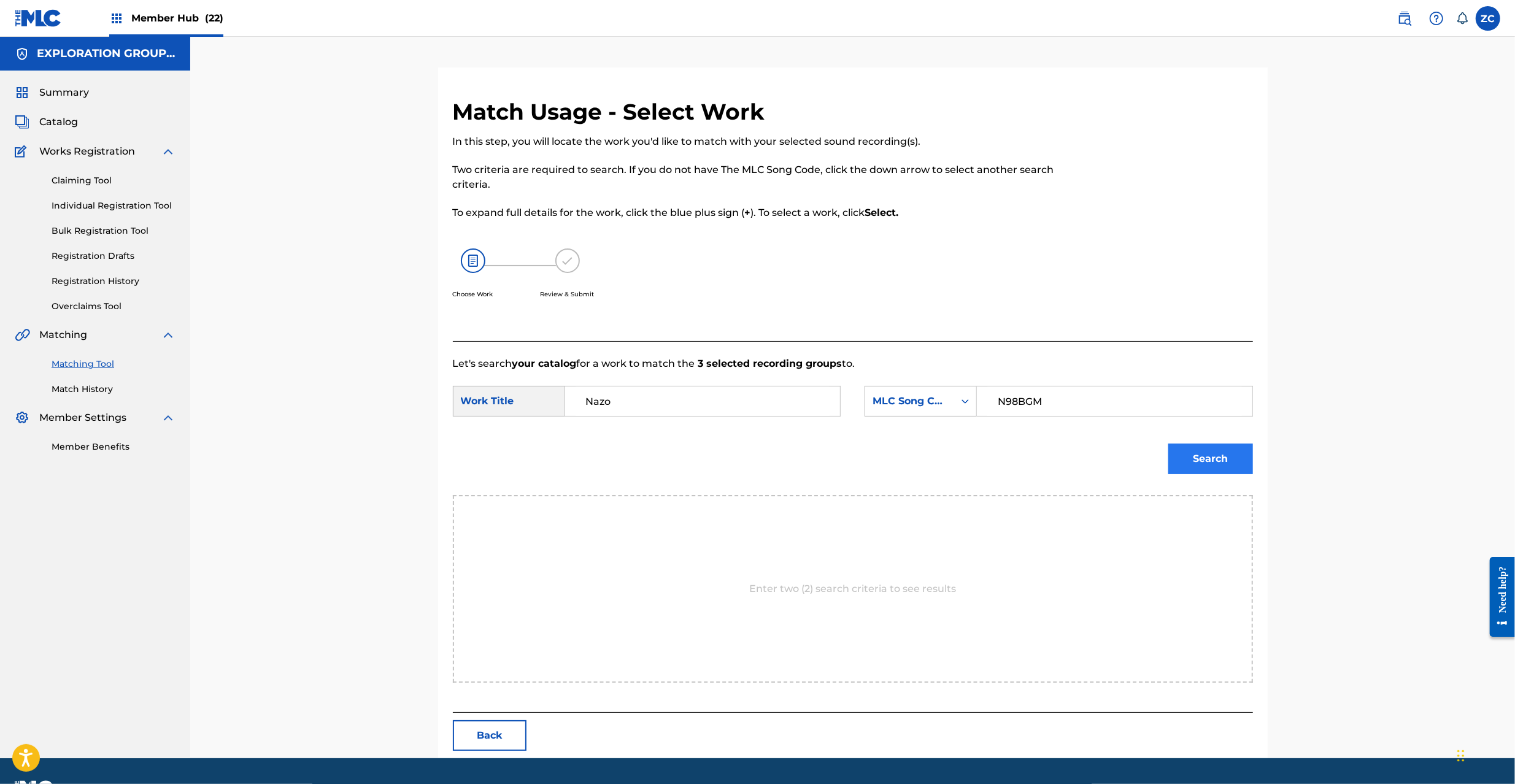
type input "N98BGM"
click at [1201, 456] on button "Search" at bounding box center [1211, 459] width 85 height 30
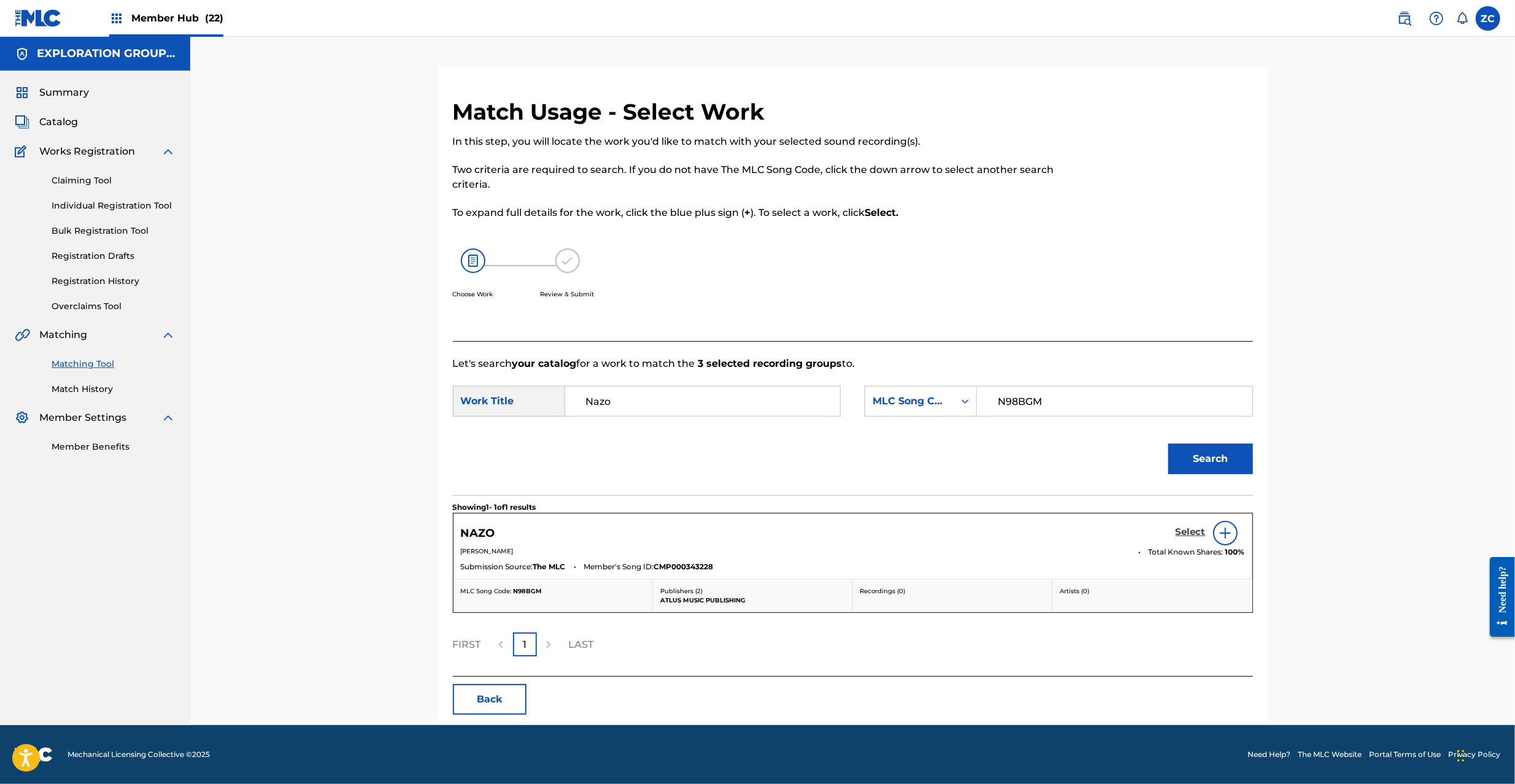
click at [1191, 531] on h5 "Select" at bounding box center [1191, 532] width 30 height 12
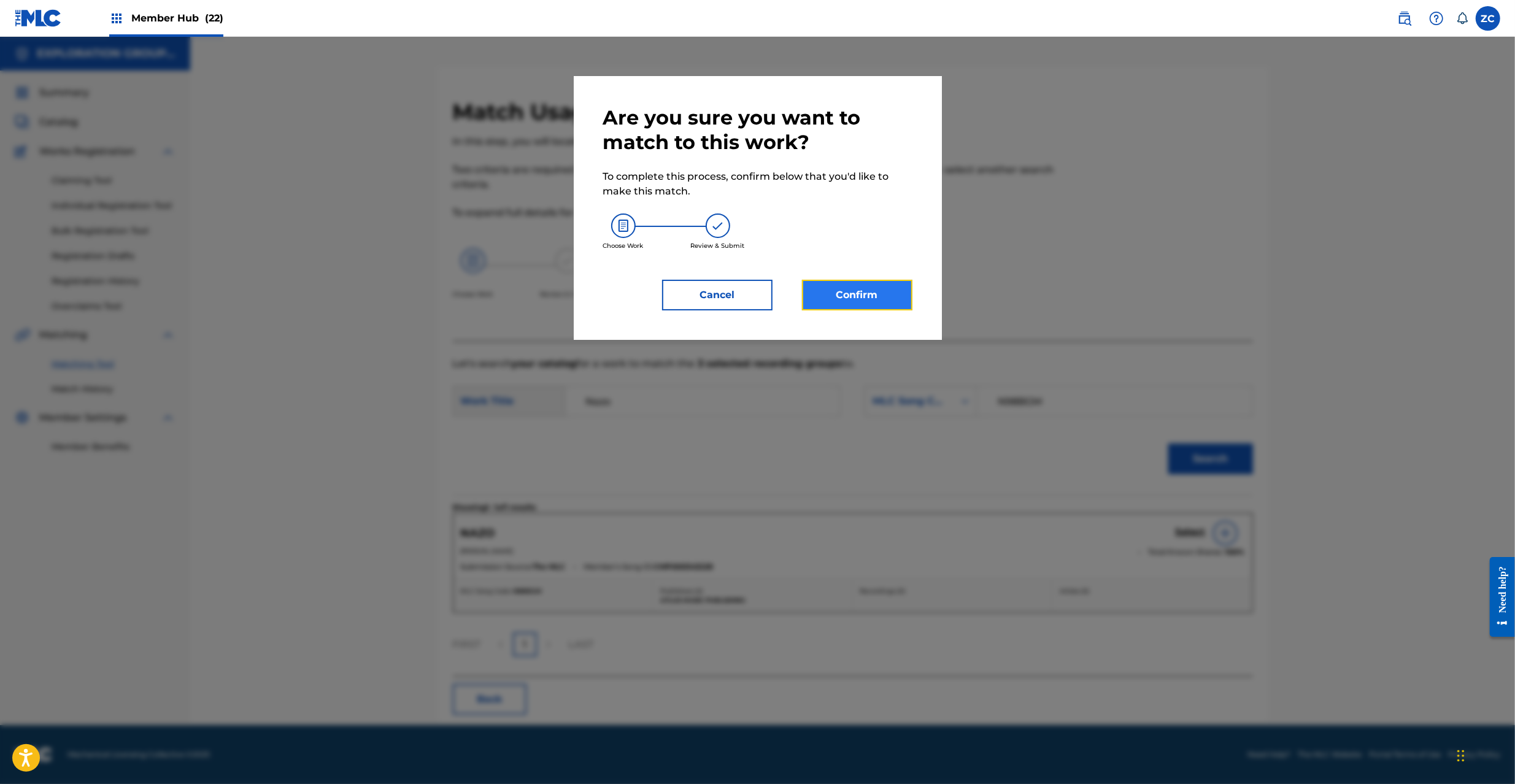
click at [888, 285] on button "Confirm" at bounding box center [857, 294] width 111 height 30
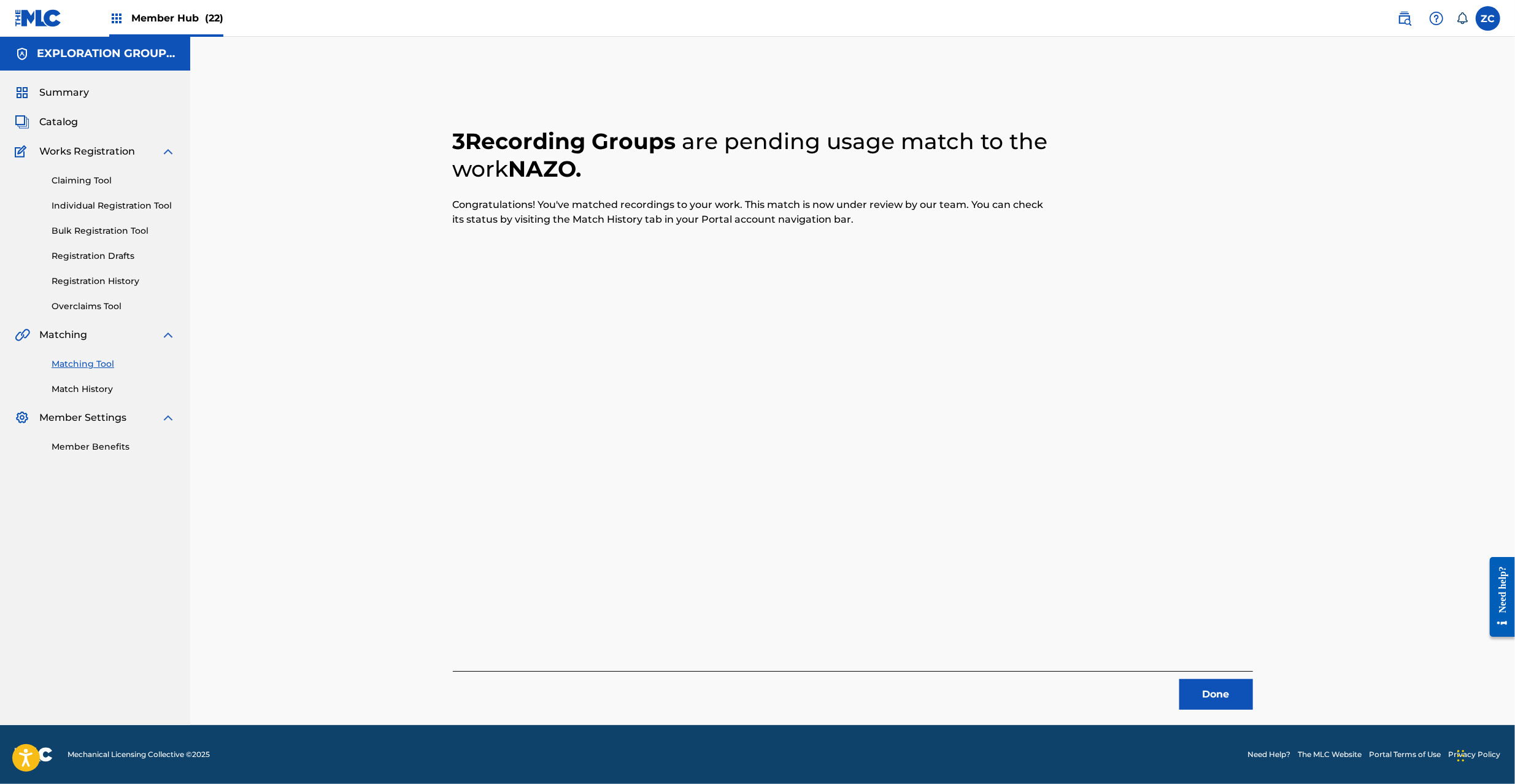
click at [1226, 678] on div "Done" at bounding box center [853, 690] width 800 height 39
click at [1226, 687] on button "Done" at bounding box center [1216, 694] width 74 height 30
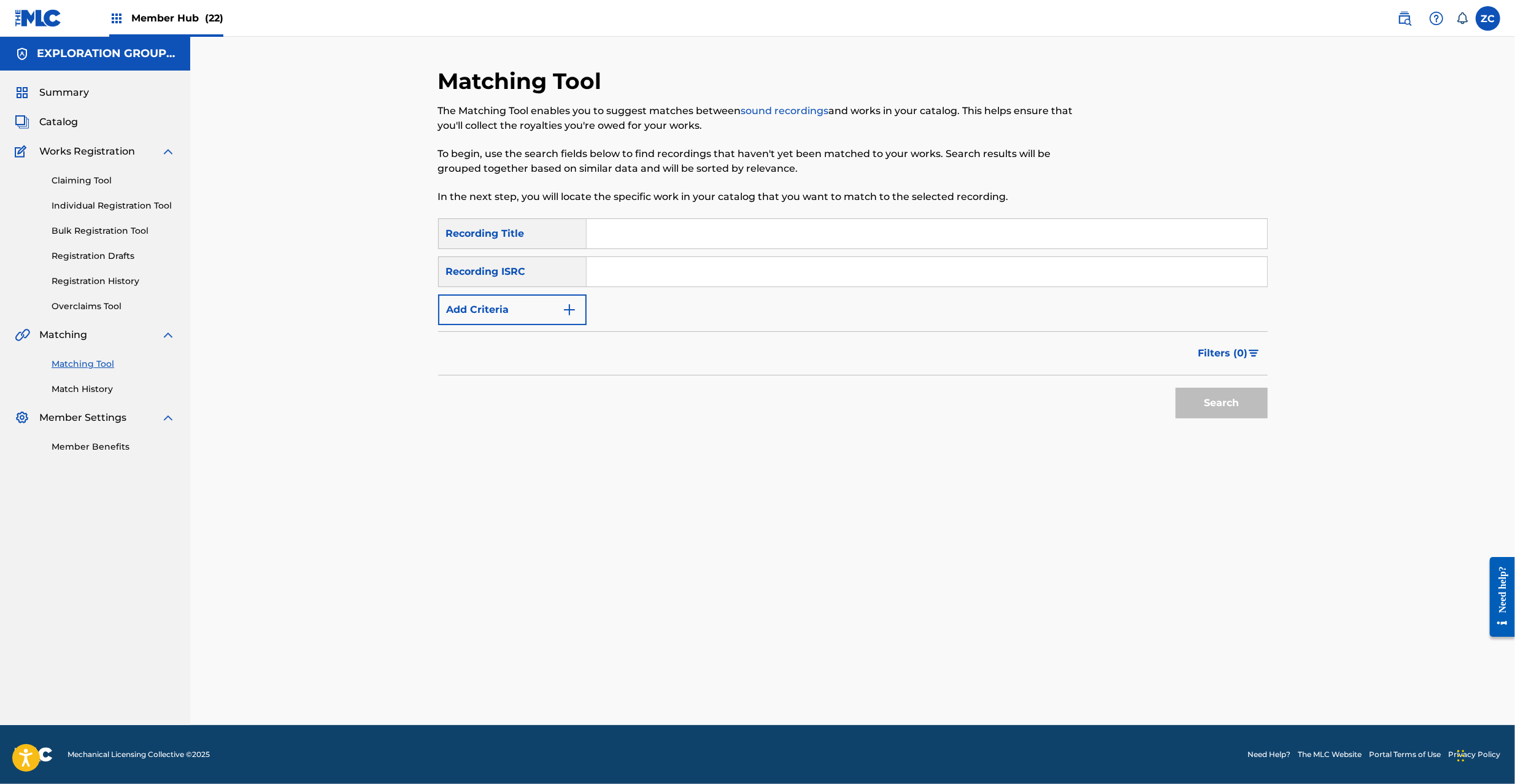
click at [873, 275] on input "Search Form" at bounding box center [926, 272] width 680 height 30
click at [1226, 409] on button "Search" at bounding box center [1222, 403] width 92 height 30
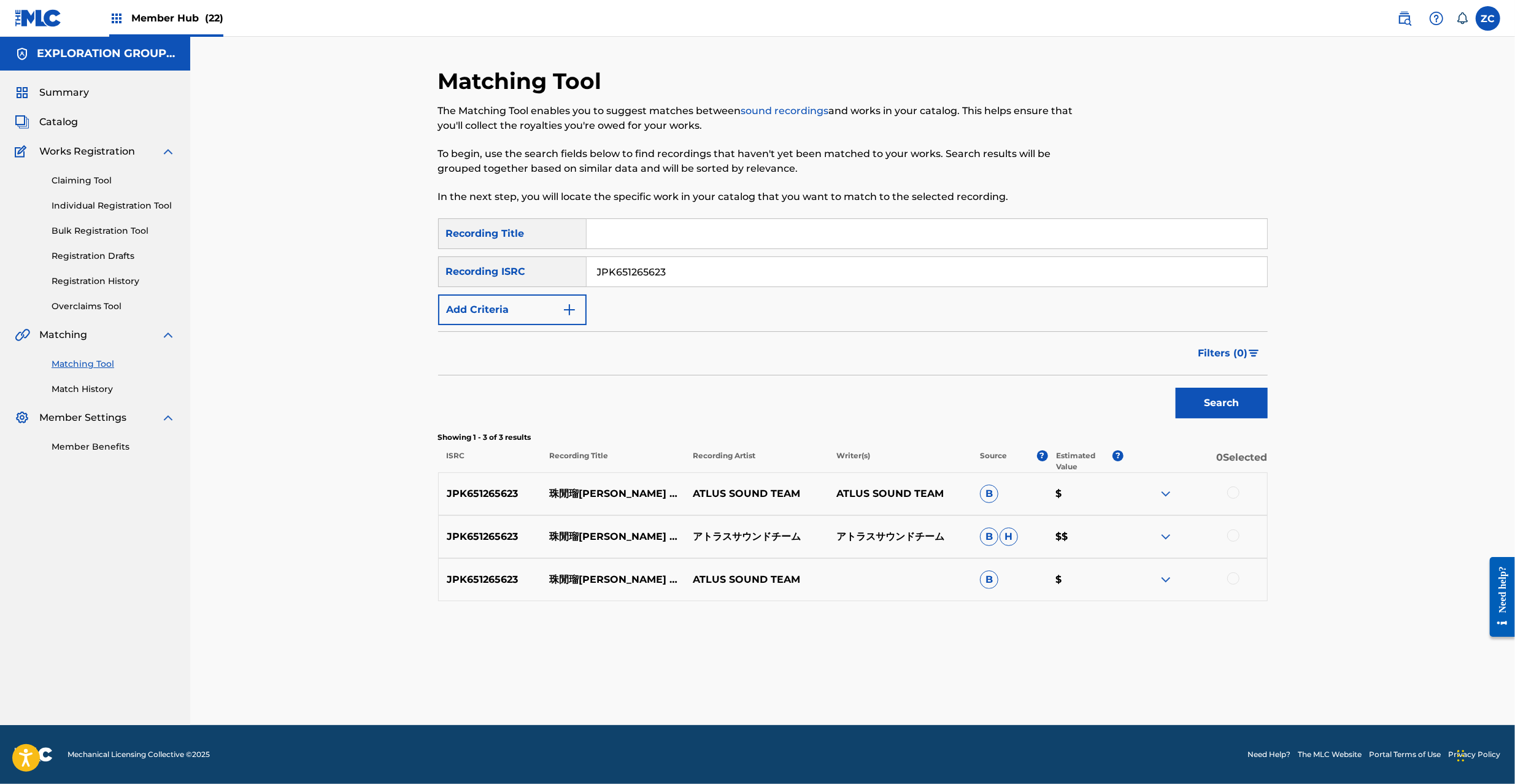
click at [1233, 493] on div at bounding box center [1233, 493] width 13 height 13
click at [1233, 536] on div at bounding box center [1233, 535] width 13 height 13
click at [1236, 580] on div at bounding box center [1233, 578] width 13 height 13
click at [825, 268] on input "JPK651265623" at bounding box center [926, 272] width 680 height 30
type input "JPK651200413"
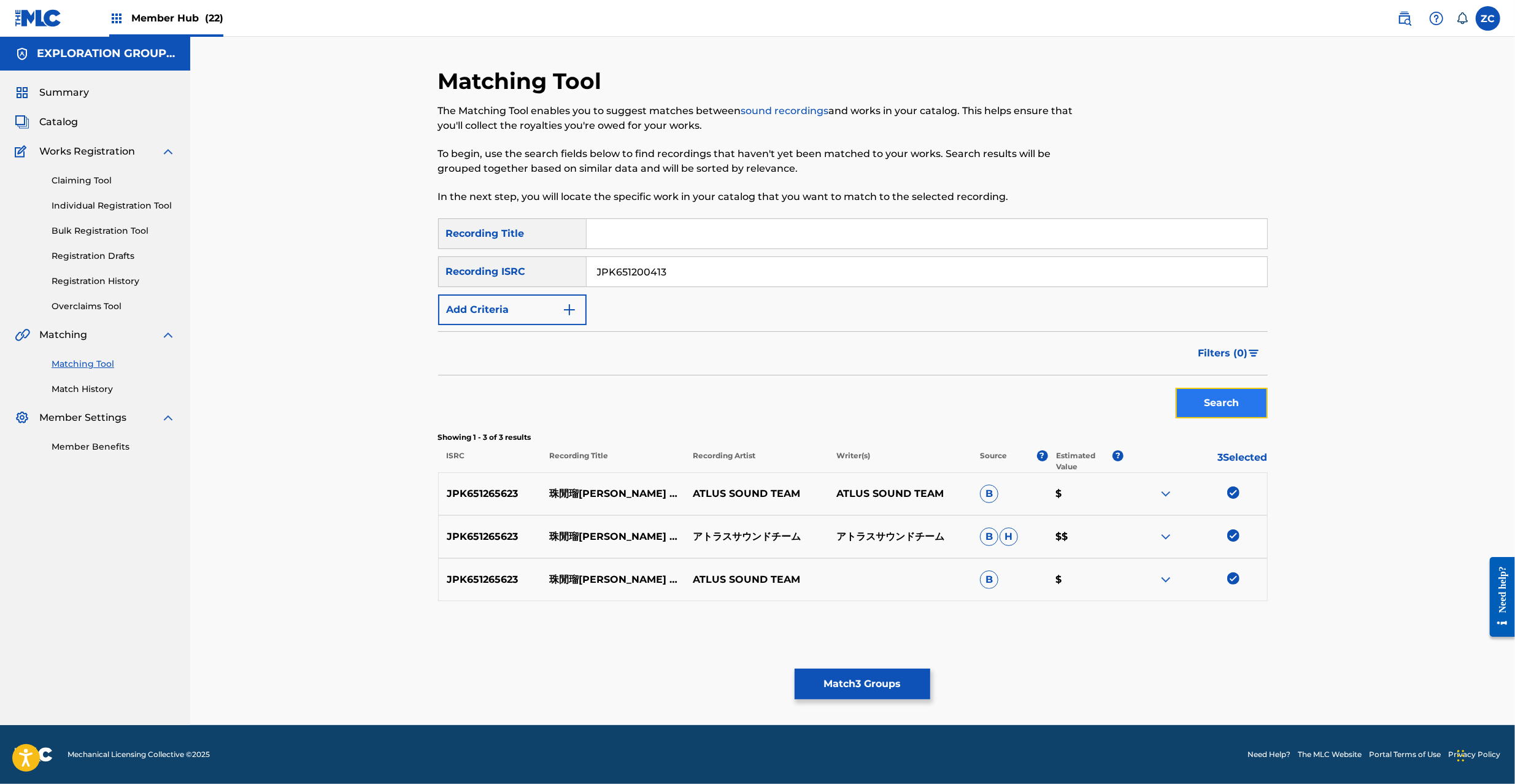
click at [1233, 404] on button "Search" at bounding box center [1222, 403] width 92 height 30
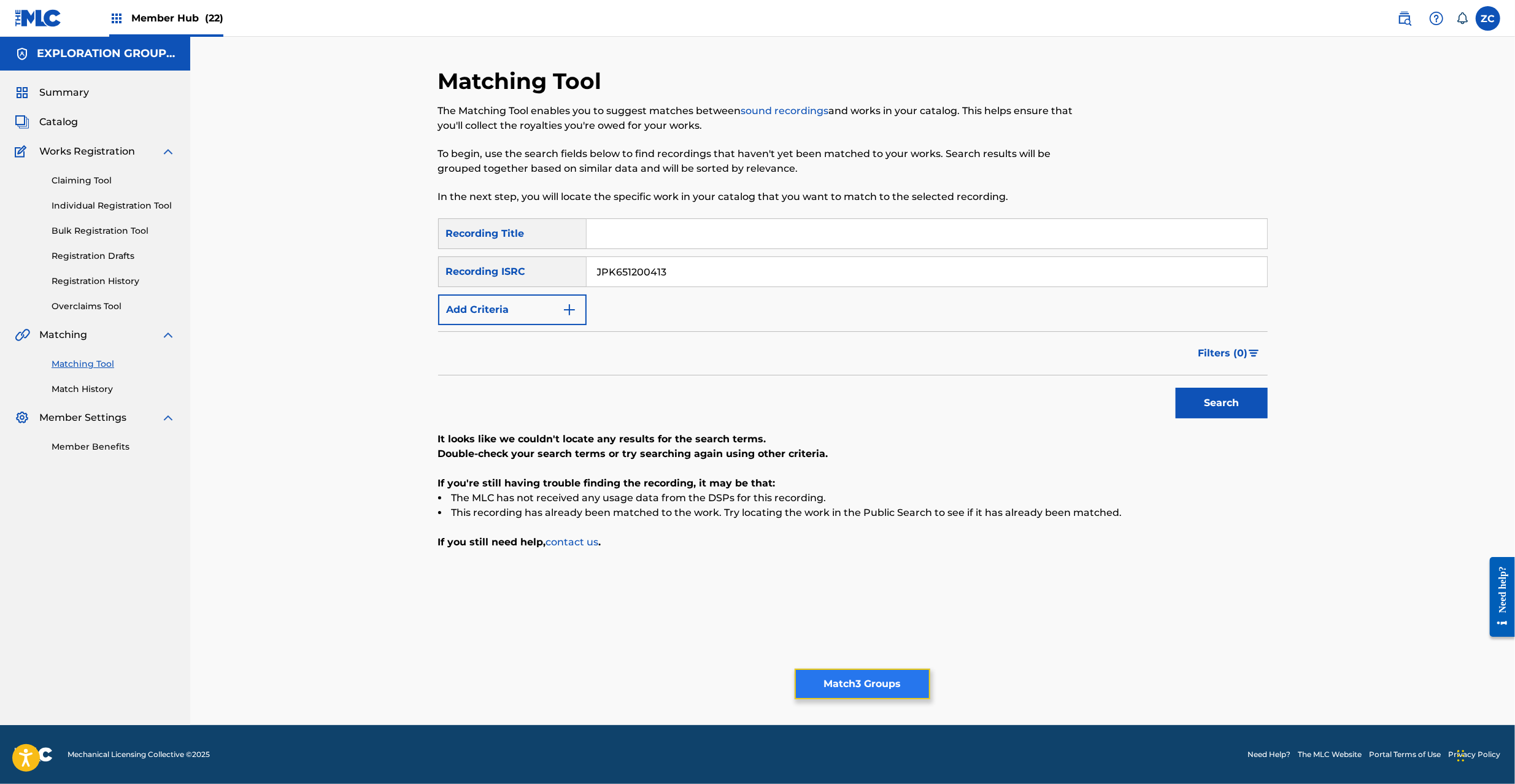
click at [884, 683] on button "Match 3 Groups" at bounding box center [862, 684] width 135 height 30
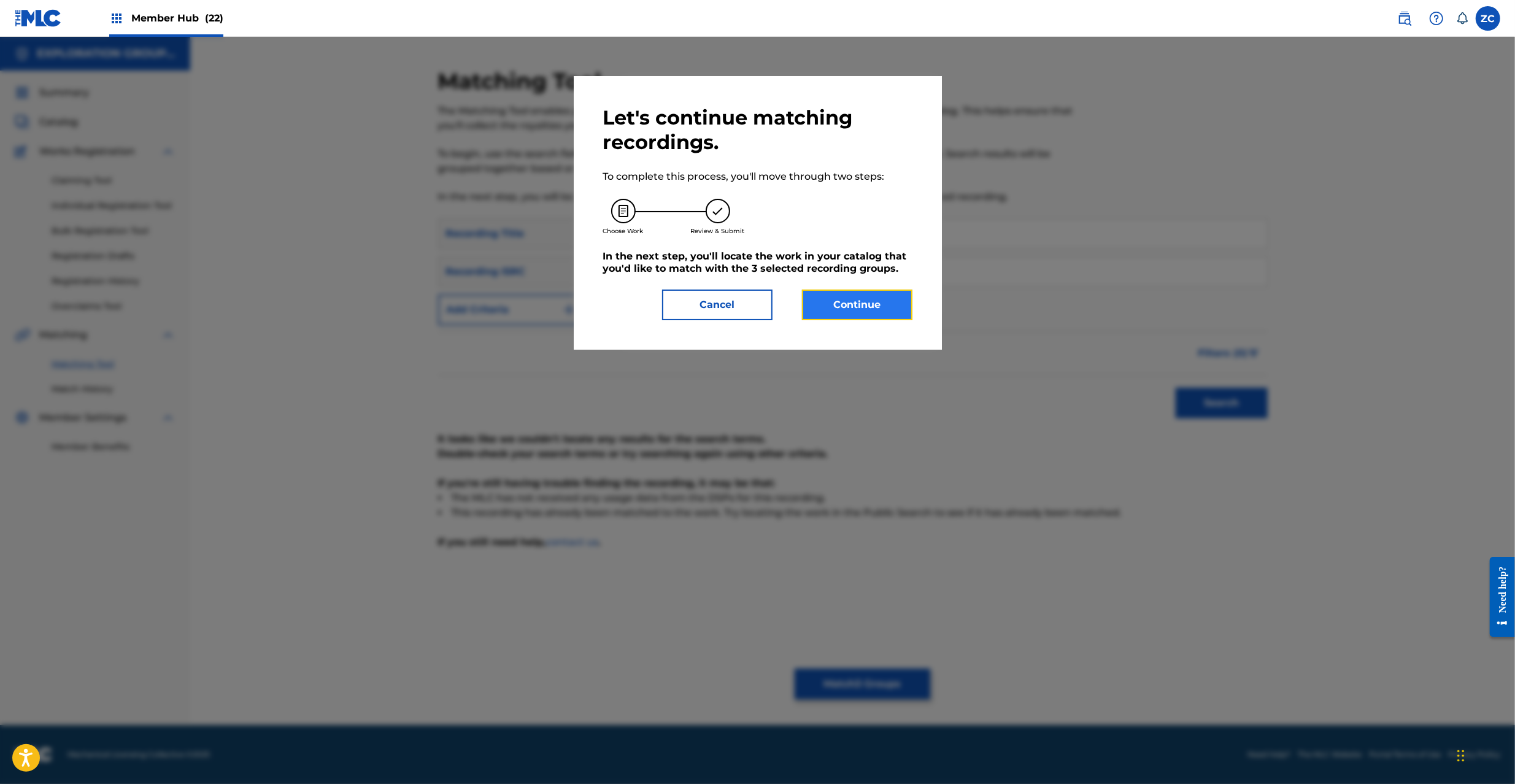
click at [843, 300] on button "Continue" at bounding box center [857, 305] width 111 height 30
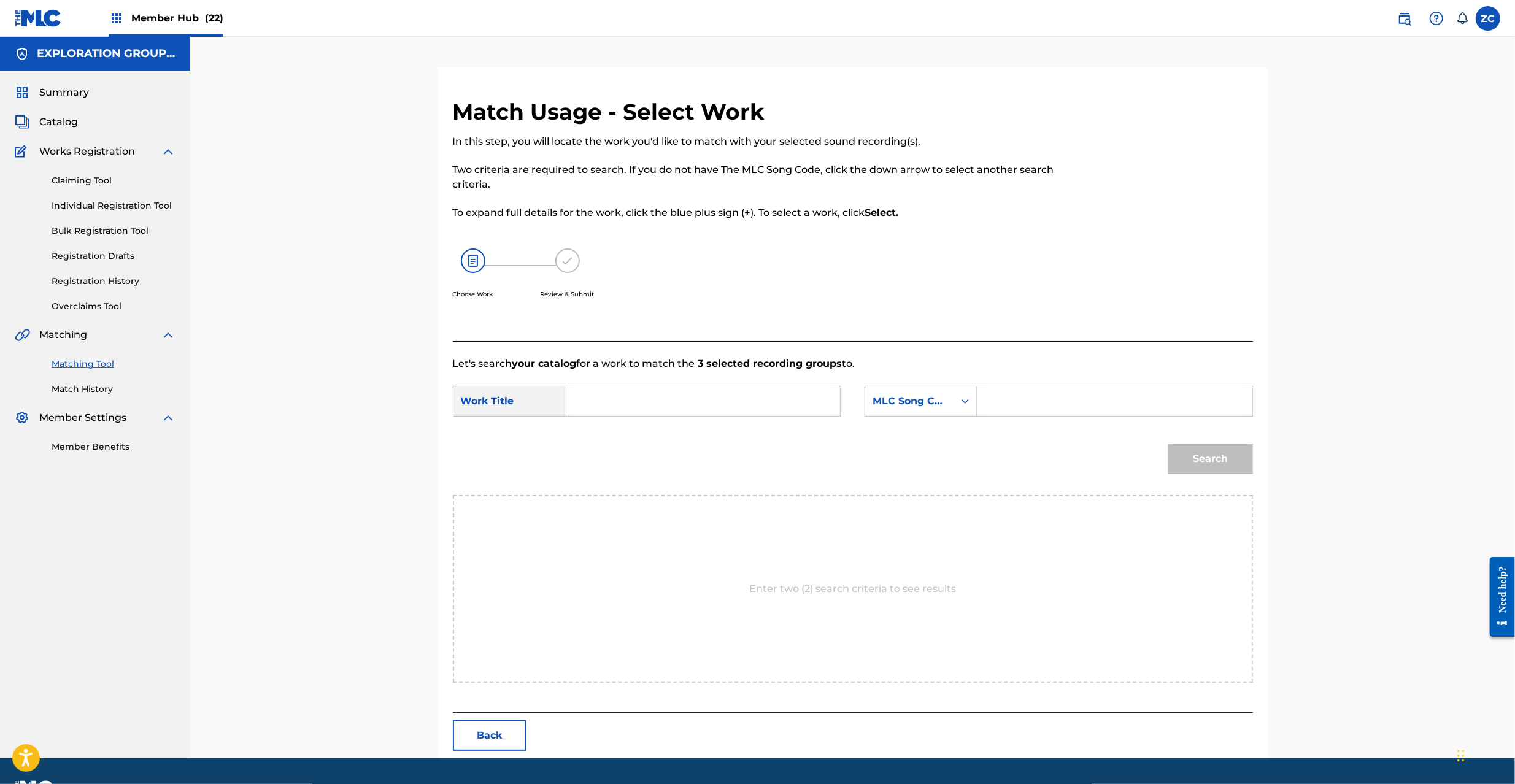
drag, startPoint x: 800, startPoint y: 403, endPoint x: 776, endPoint y: 404, distance: 24.0
click at [800, 403] on input "Search Form" at bounding box center [702, 401] width 254 height 30
click at [708, 403] on input "Sumaru Jinii SC4GQW" at bounding box center [702, 401] width 254 height 30
drag, startPoint x: 708, startPoint y: 403, endPoint x: 804, endPoint y: 403, distance: 96.0
click at [708, 403] on input "Sumaru Jinii SC4GQW" at bounding box center [702, 401] width 254 height 30
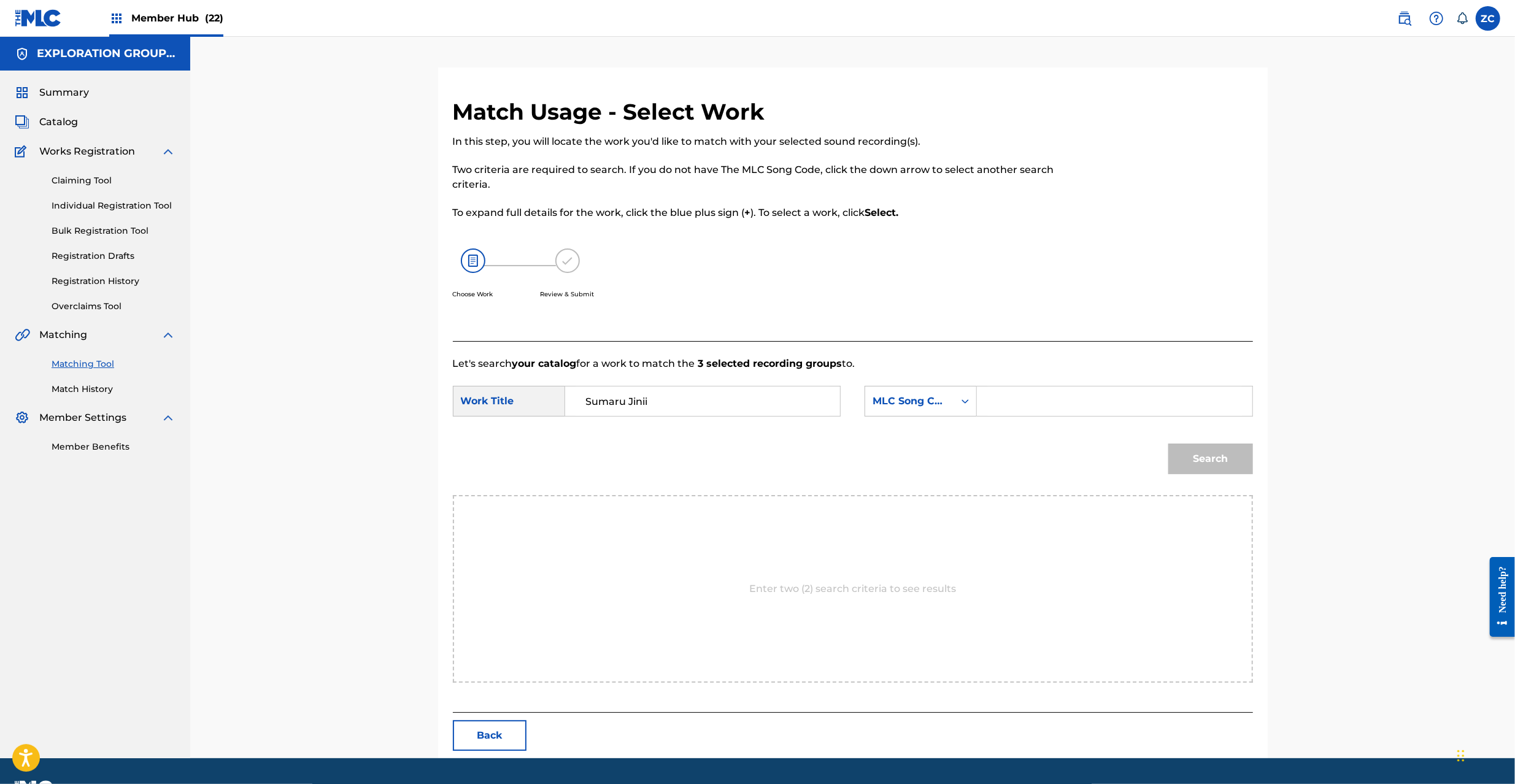
type input "Sumaru Jinii"
click at [1019, 403] on input "Search Form" at bounding box center [1114, 401] width 254 height 30
type input "SC4GQW"
click at [1215, 447] on button "Search" at bounding box center [1211, 459] width 85 height 30
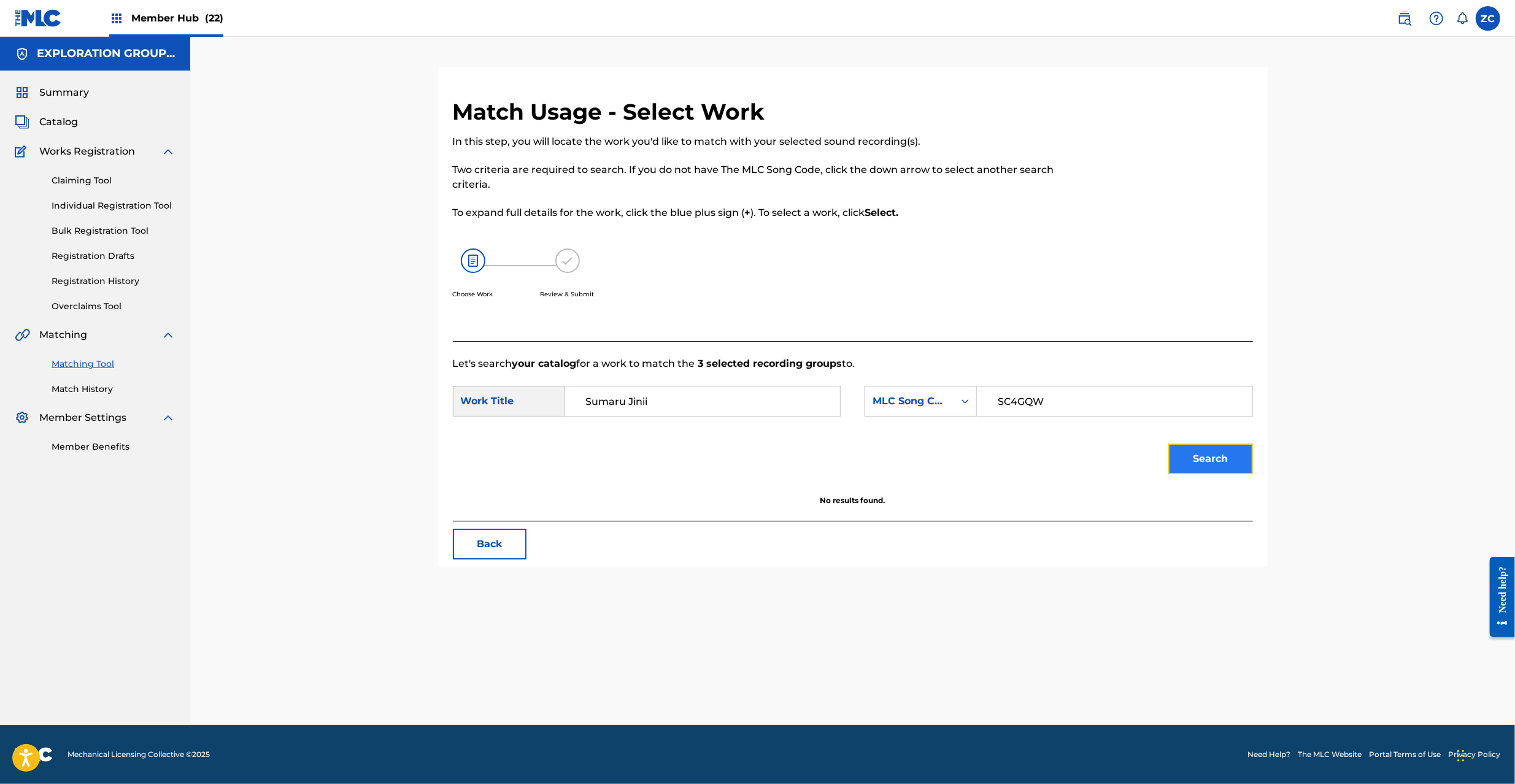
click at [1196, 459] on button "Search" at bounding box center [1211, 459] width 85 height 30
click at [91, 177] on link "Claiming Tool" at bounding box center [113, 180] width 124 height 13
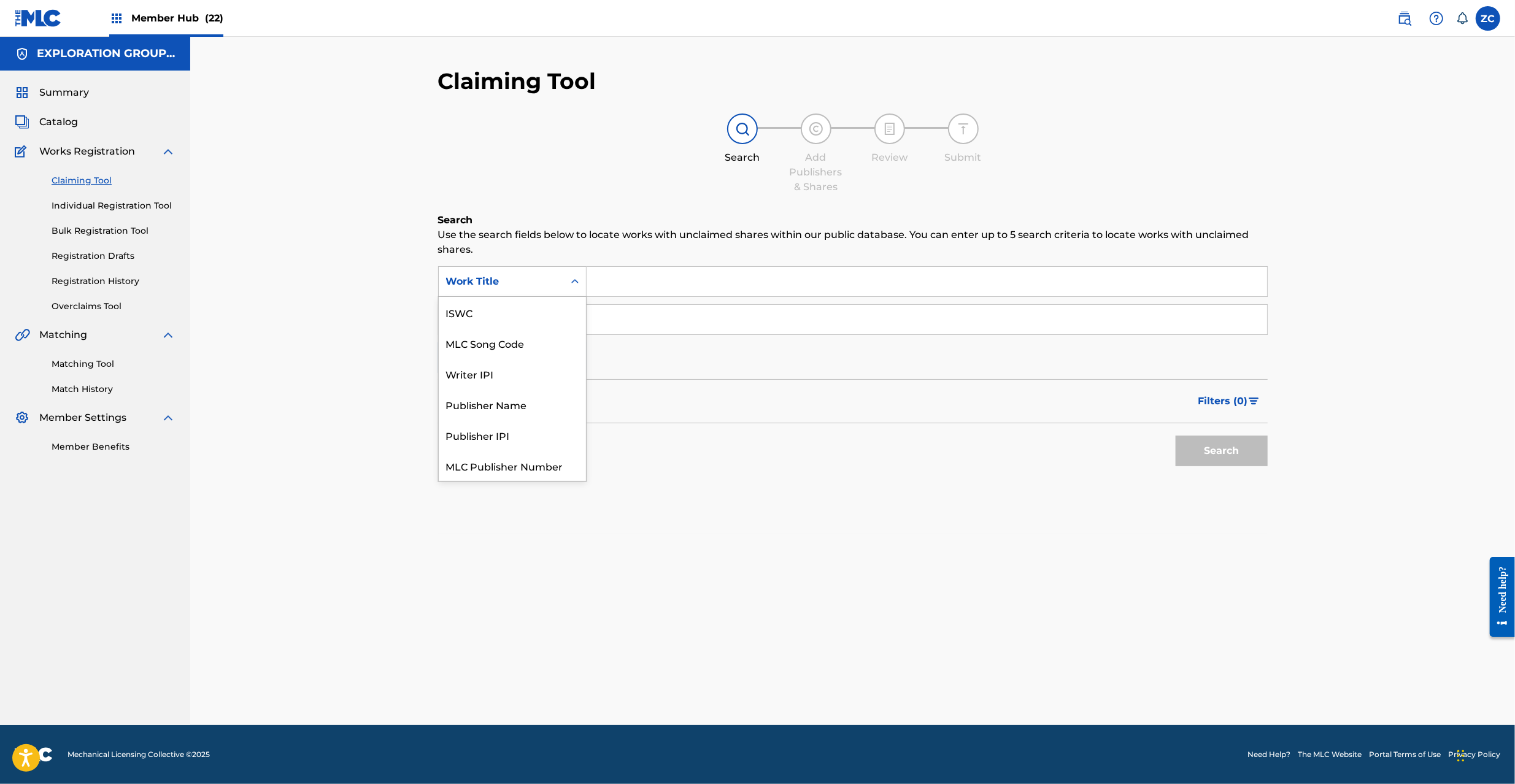
click at [534, 280] on div "Work Title" at bounding box center [501, 282] width 111 height 15
click at [505, 314] on div "MLC Song Code" at bounding box center [512, 312] width 147 height 30
click at [653, 275] on input "Search Form" at bounding box center [926, 282] width 680 height 30
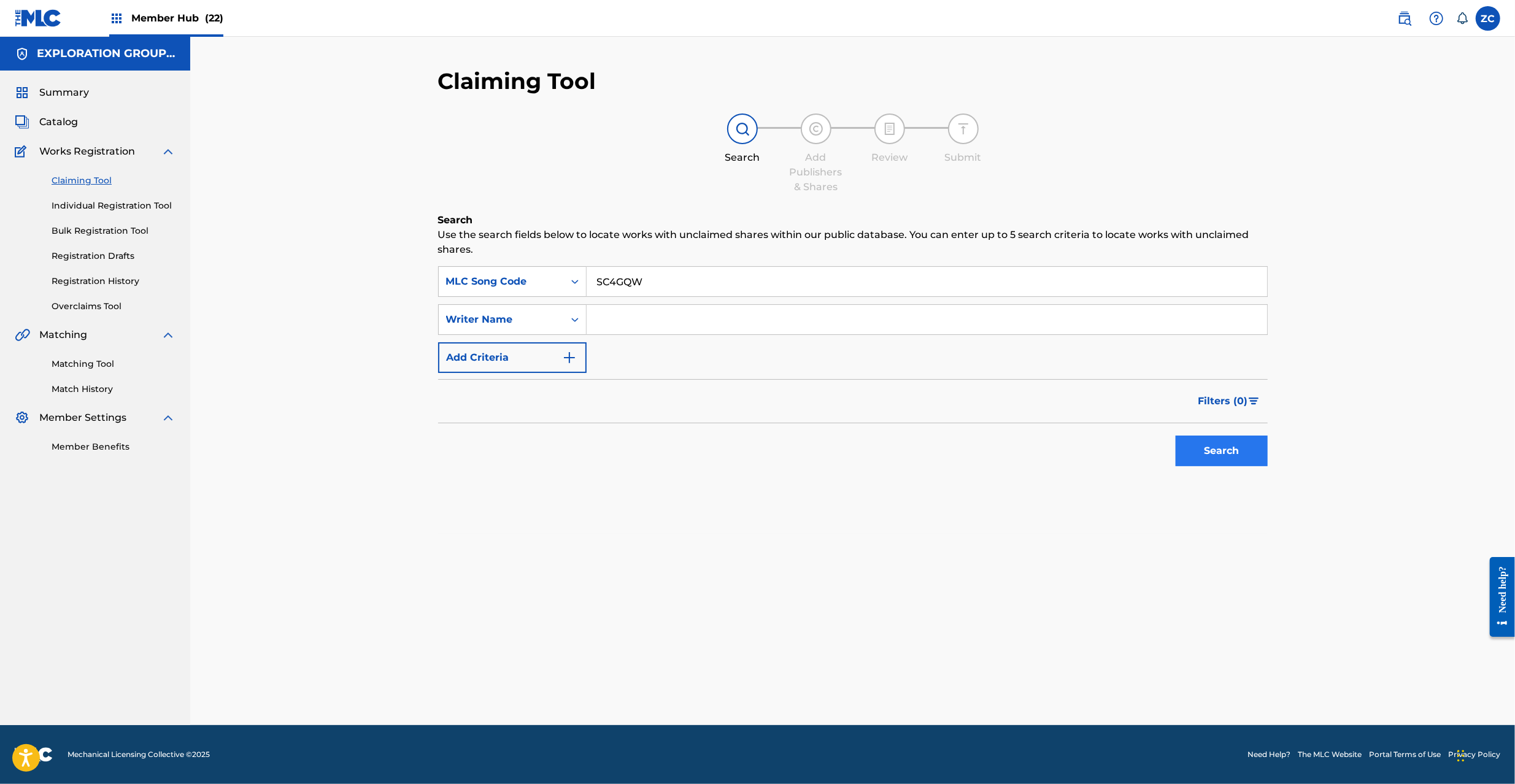
type input "SC4GQW"
drag, startPoint x: 1208, startPoint y: 453, endPoint x: 1181, endPoint y: 447, distance: 27.7
click at [1209, 453] on button "Search" at bounding box center [1222, 450] width 92 height 30
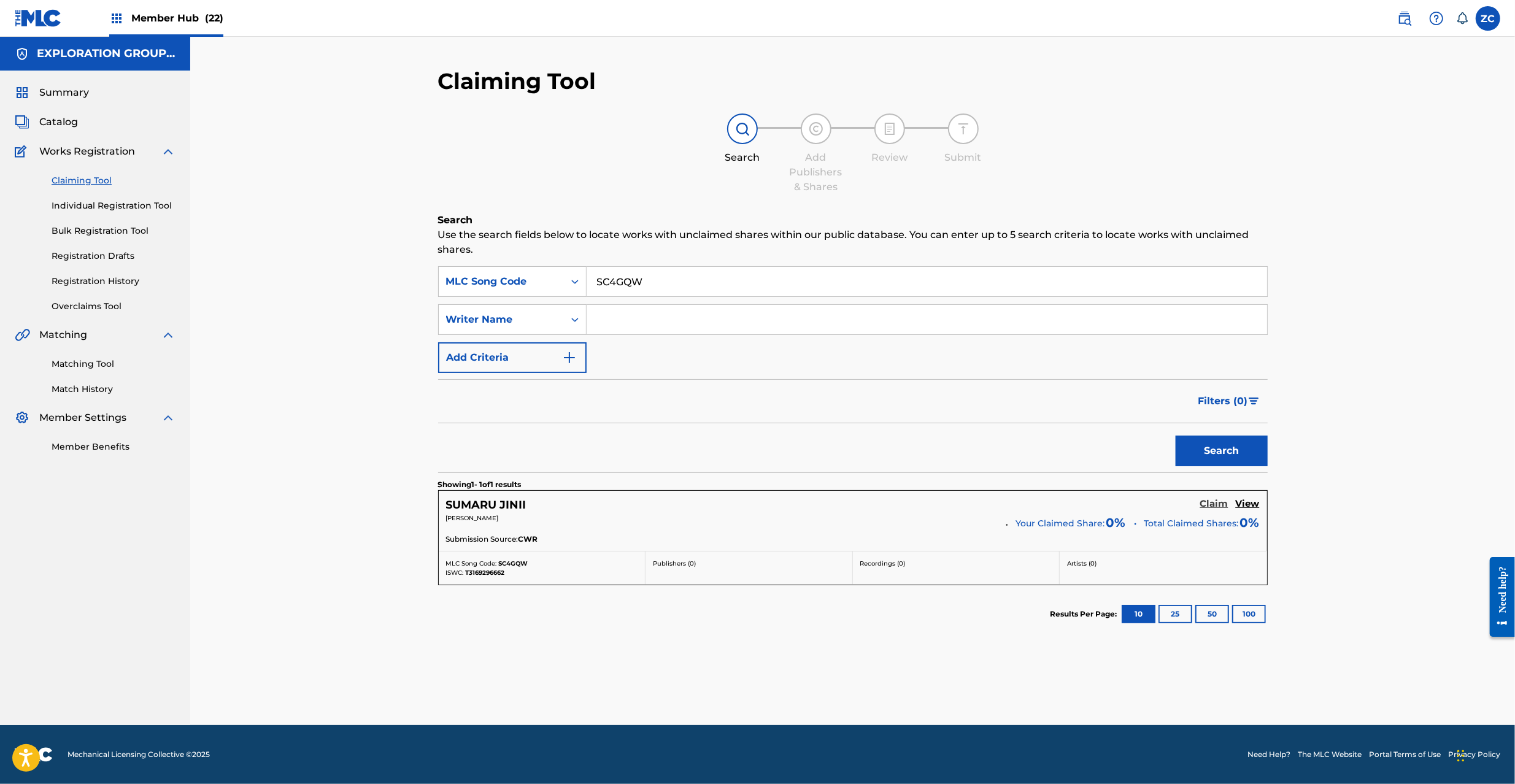
click at [1208, 505] on h5 "Claim" at bounding box center [1215, 504] width 28 height 12
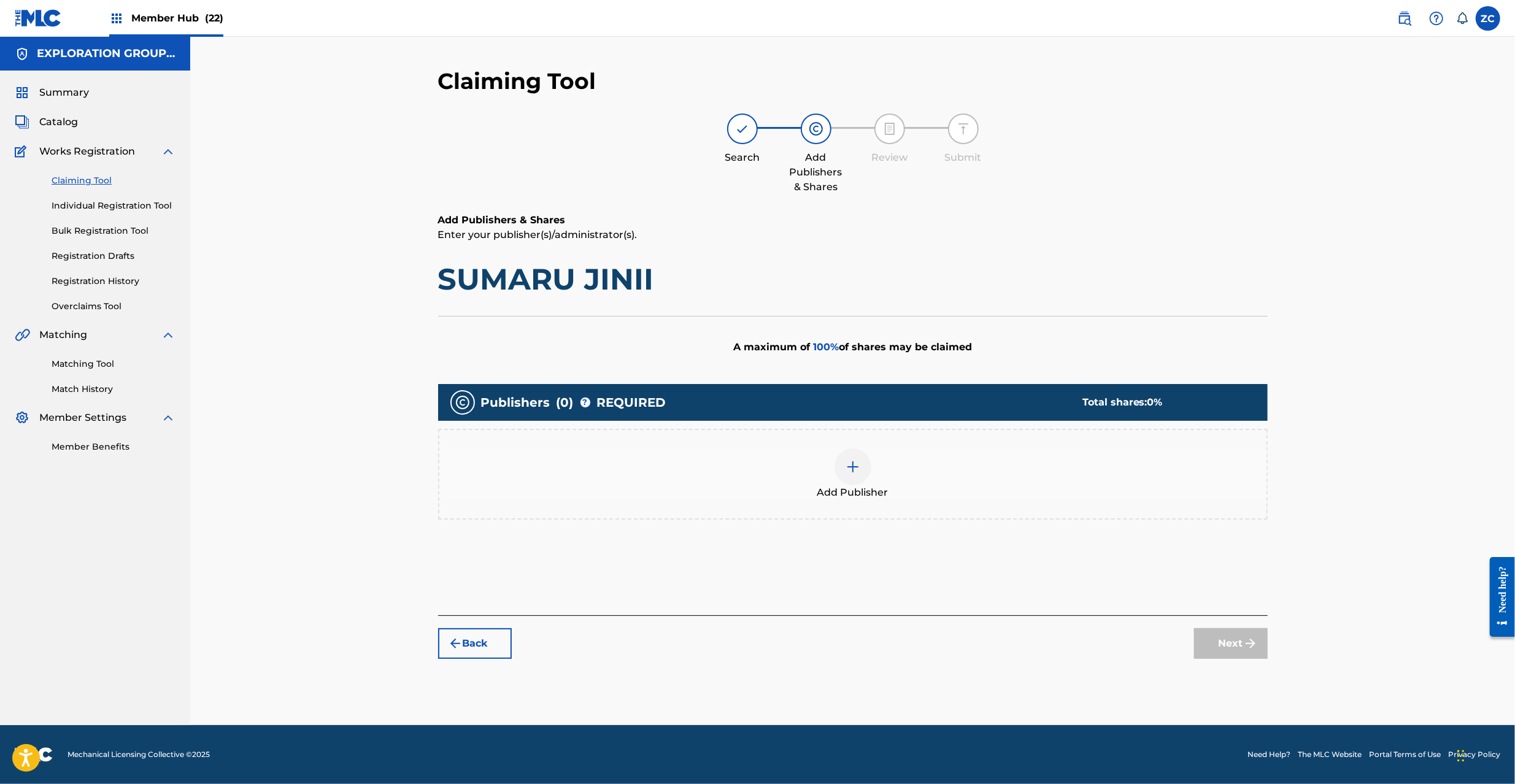
click at [497, 287] on h1 "SUMARU JINII" at bounding box center [853, 279] width 830 height 37
click at [613, 278] on h1 "SUMARU JINII" at bounding box center [853, 279] width 830 height 37
copy h1 "SUMARU JINII"
click at [846, 460] on img at bounding box center [853, 467] width 15 height 15
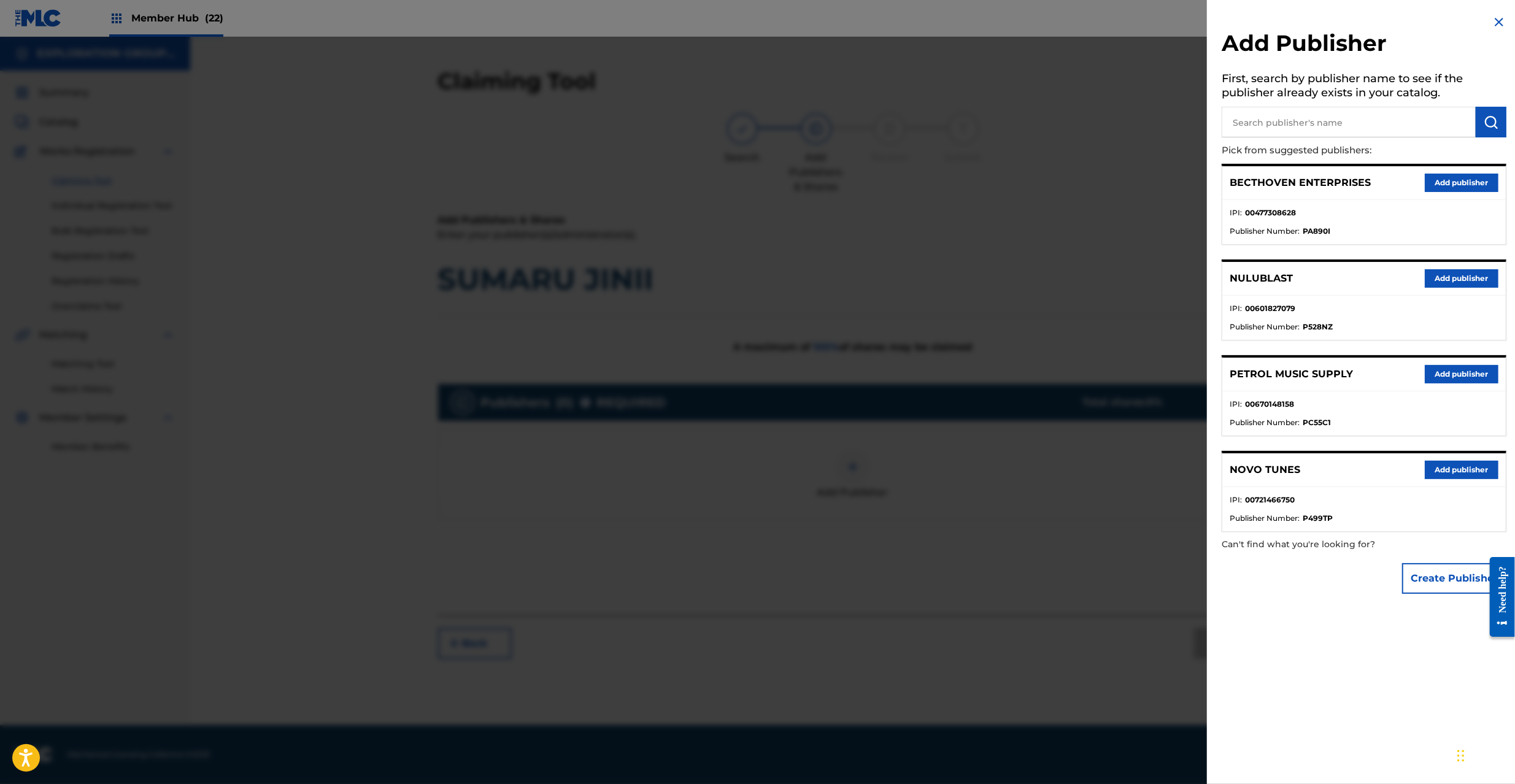
click at [1329, 125] on input "text" at bounding box center [1349, 122] width 254 height 30
type input "atlus"
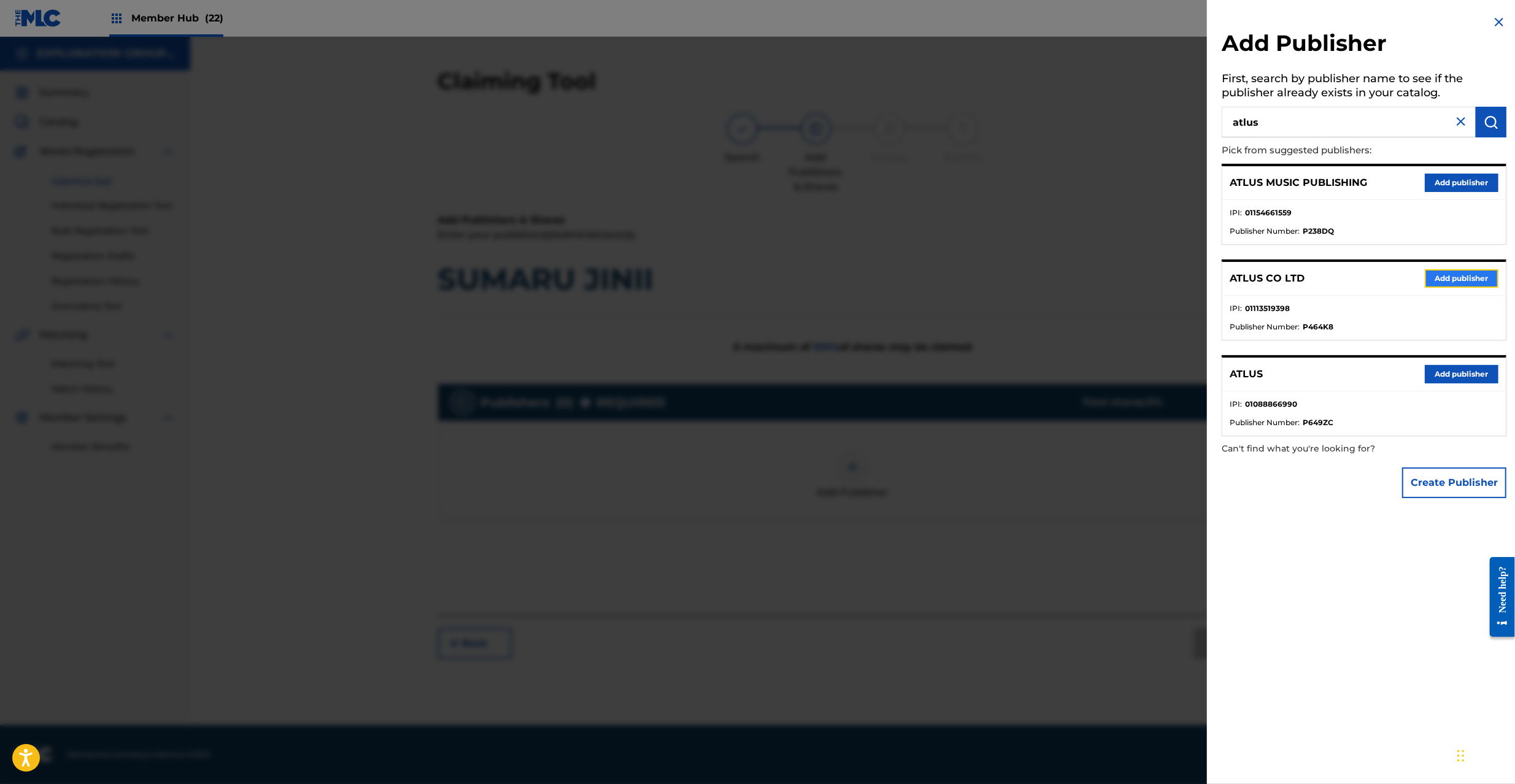
click at [1440, 276] on button "Add publisher" at bounding box center [1461, 278] width 74 height 19
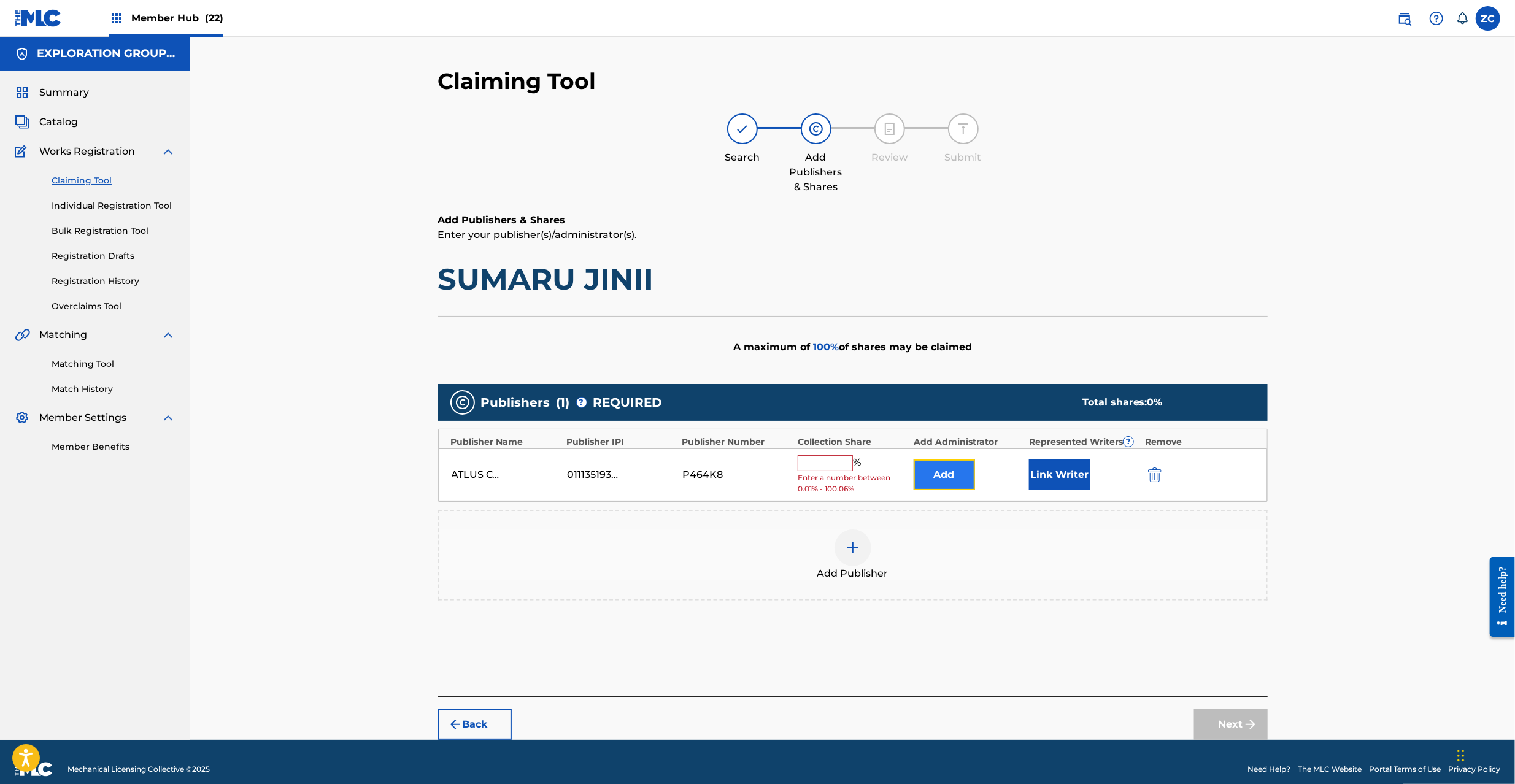
click at [948, 466] on button "Add" at bounding box center [944, 474] width 62 height 30
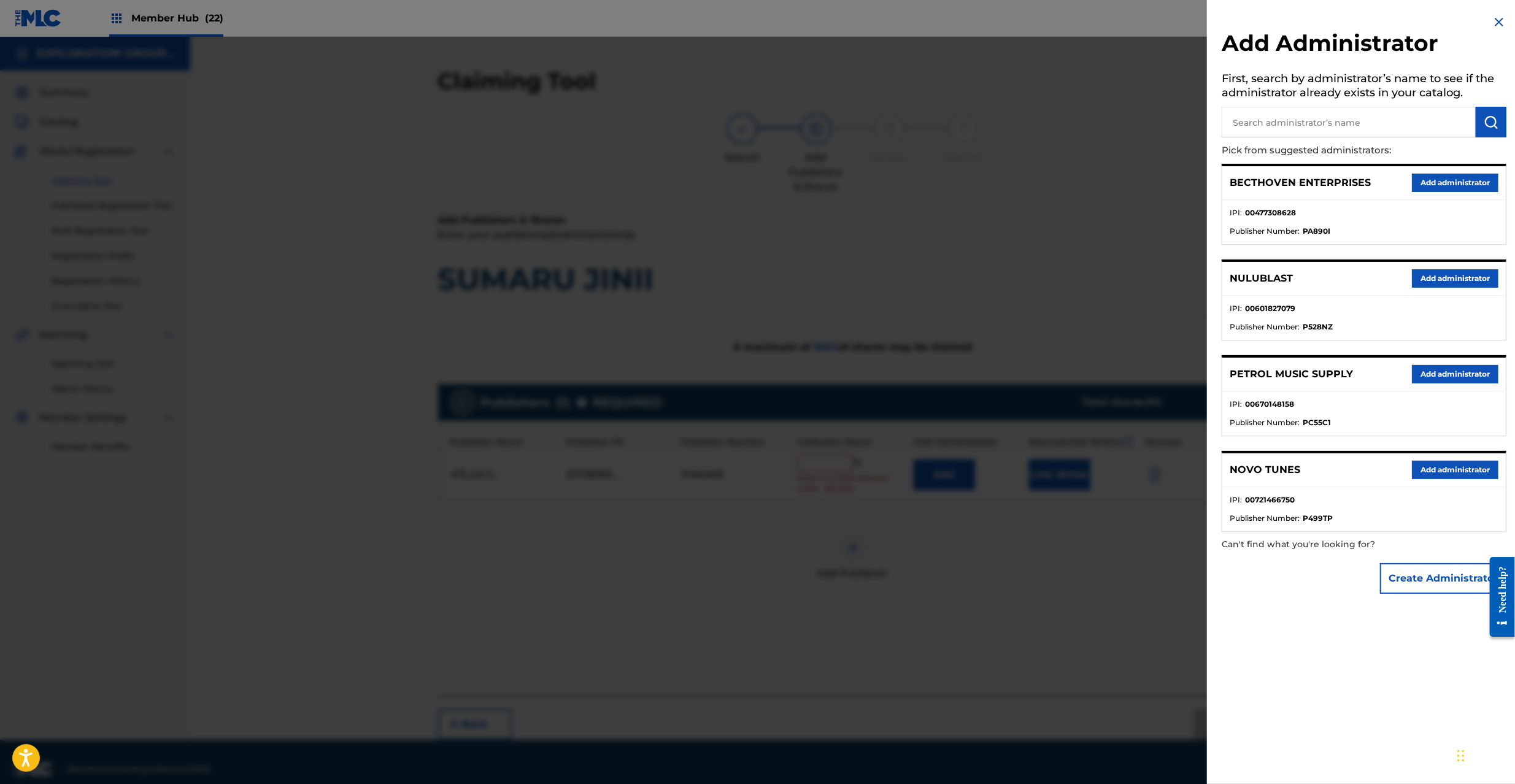
click at [1369, 117] on input "text" at bounding box center [1349, 122] width 254 height 30
type input "explora"
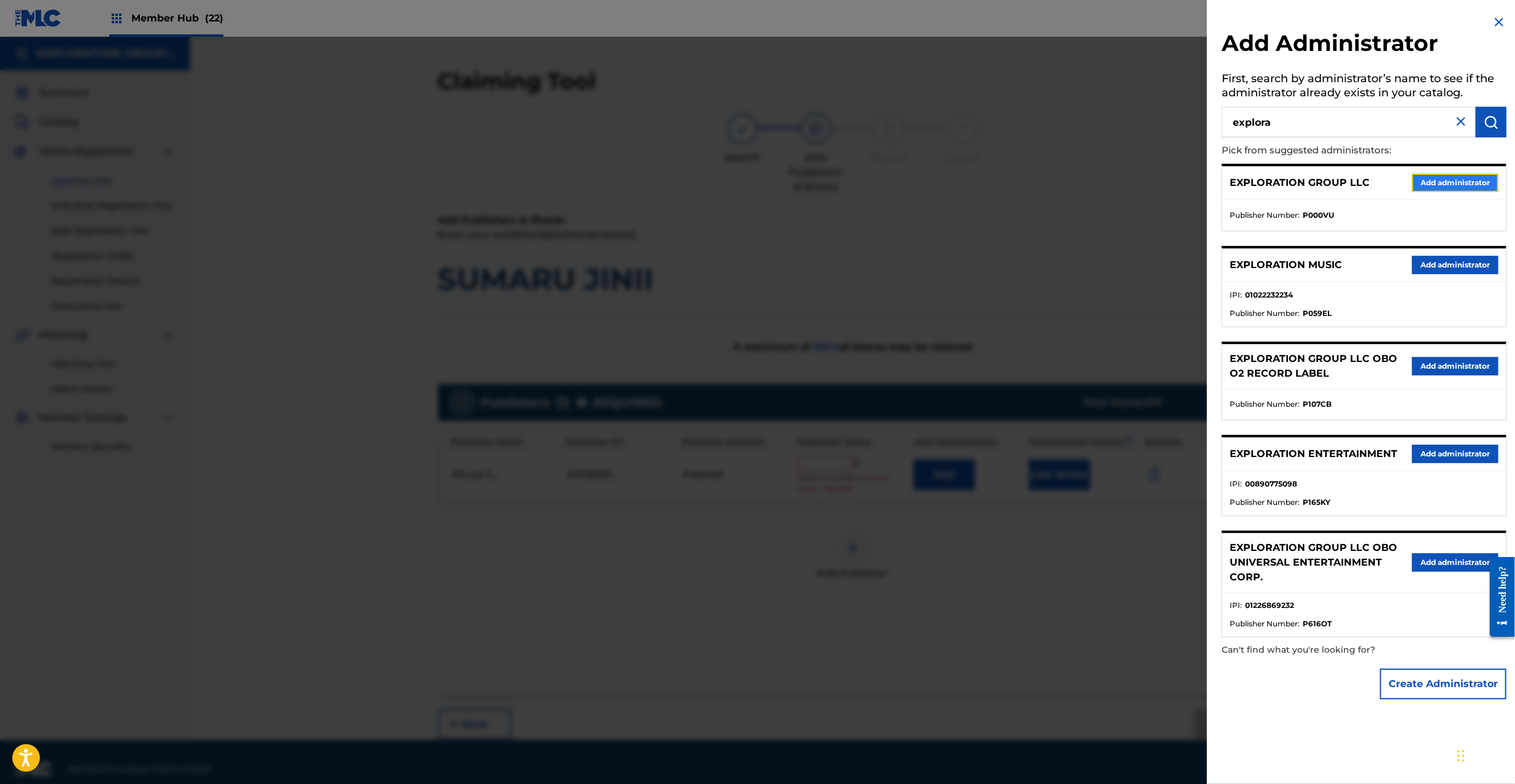
click at [1432, 178] on button "Add administrator" at bounding box center [1455, 183] width 86 height 19
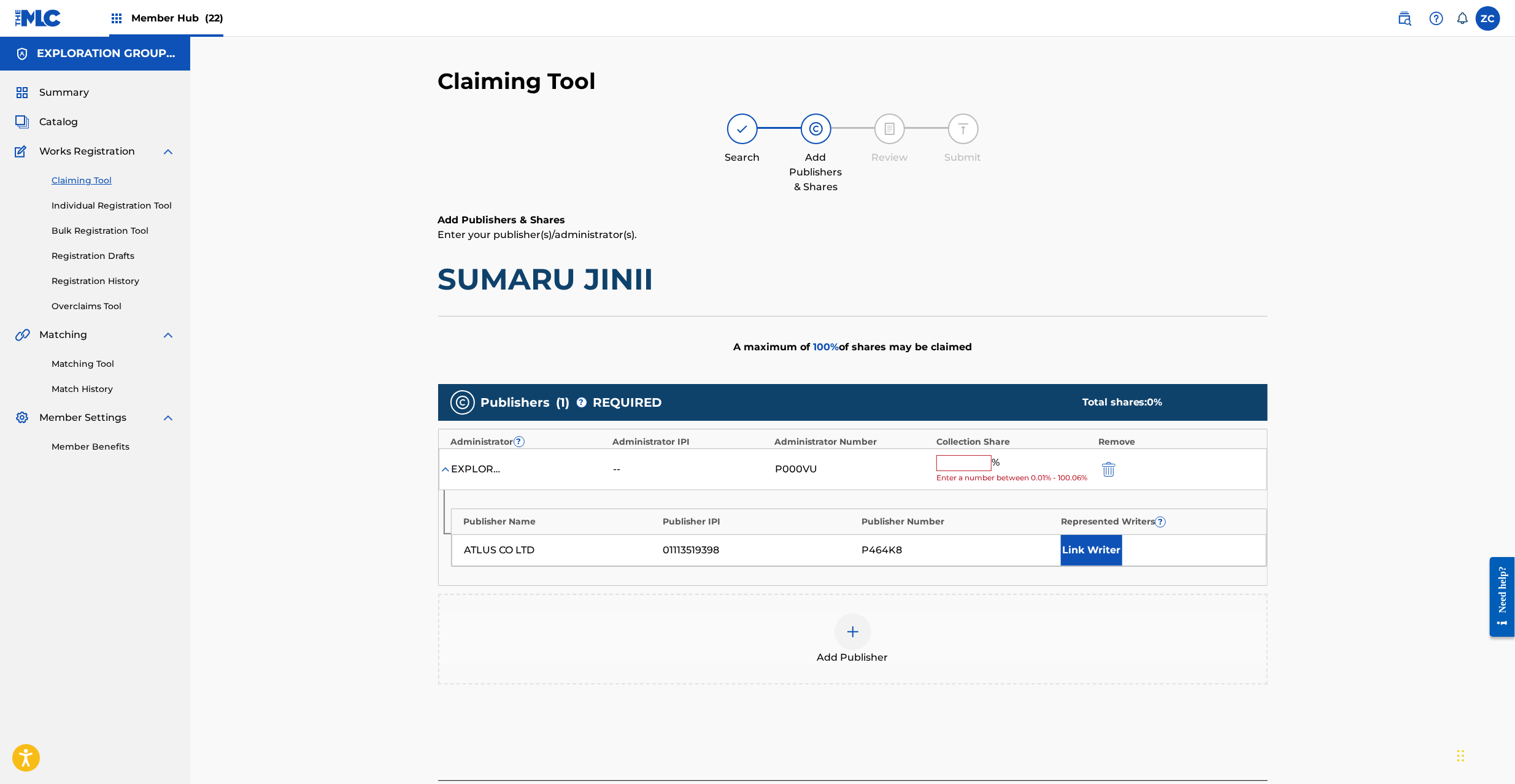
drag, startPoint x: 972, startPoint y: 467, endPoint x: 968, endPoint y: 441, distance: 26.3
click at [972, 467] on input "text" at bounding box center [964, 463] width 55 height 16
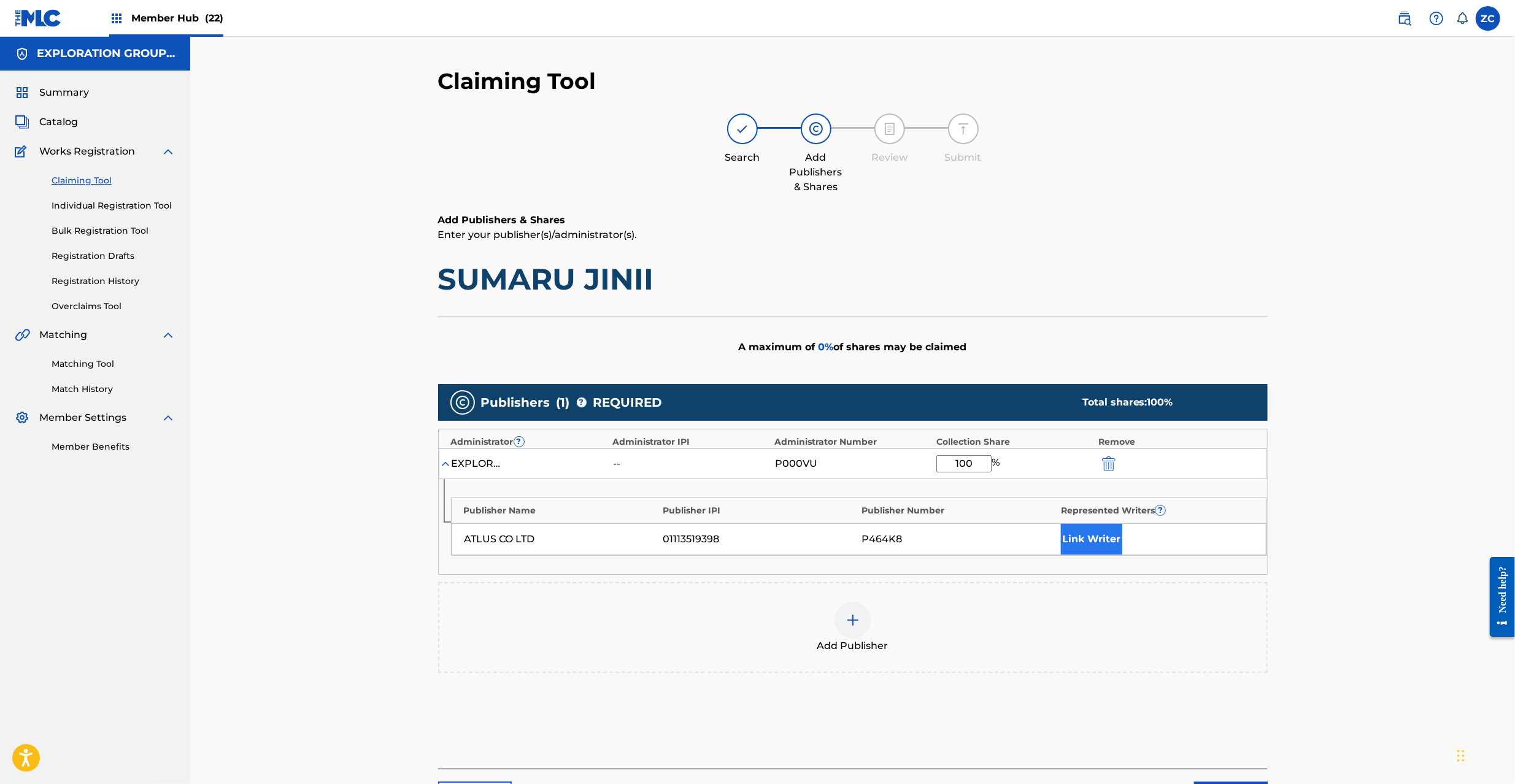
type input "100"
click at [1096, 542] on button "Link Writer" at bounding box center [1091, 539] width 62 height 30
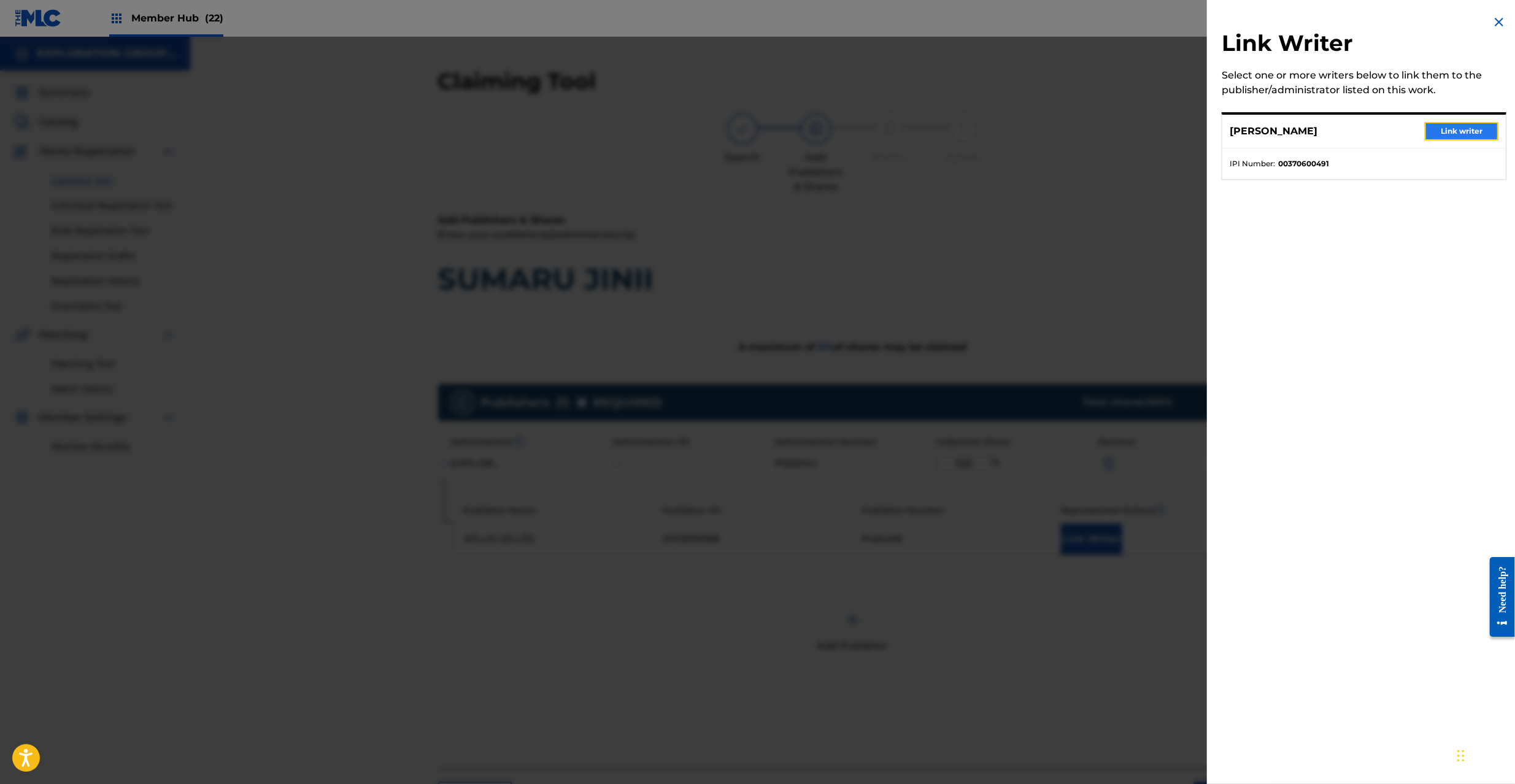
click at [1447, 133] on button "Link writer" at bounding box center [1461, 131] width 74 height 19
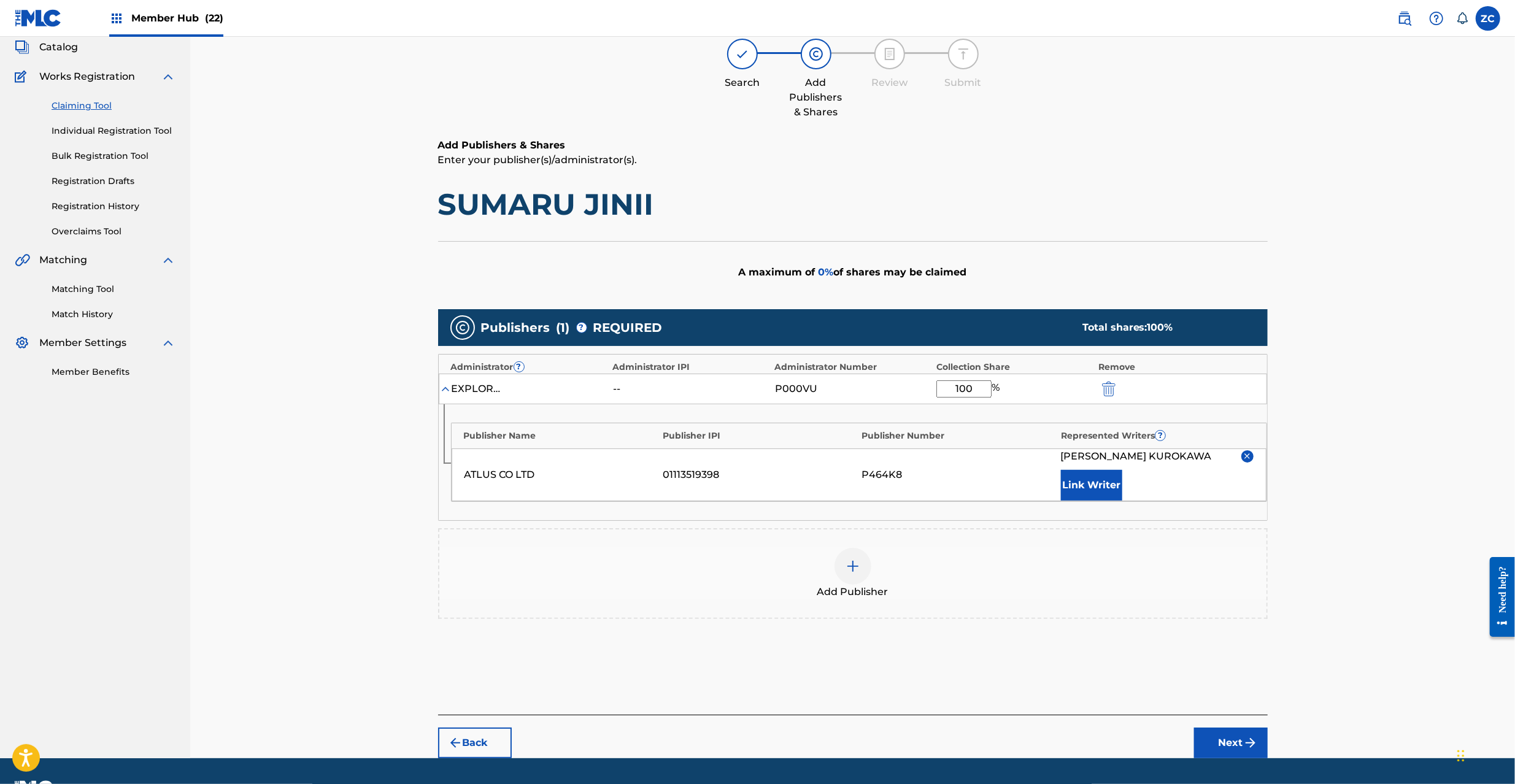
scroll to position [108, 0]
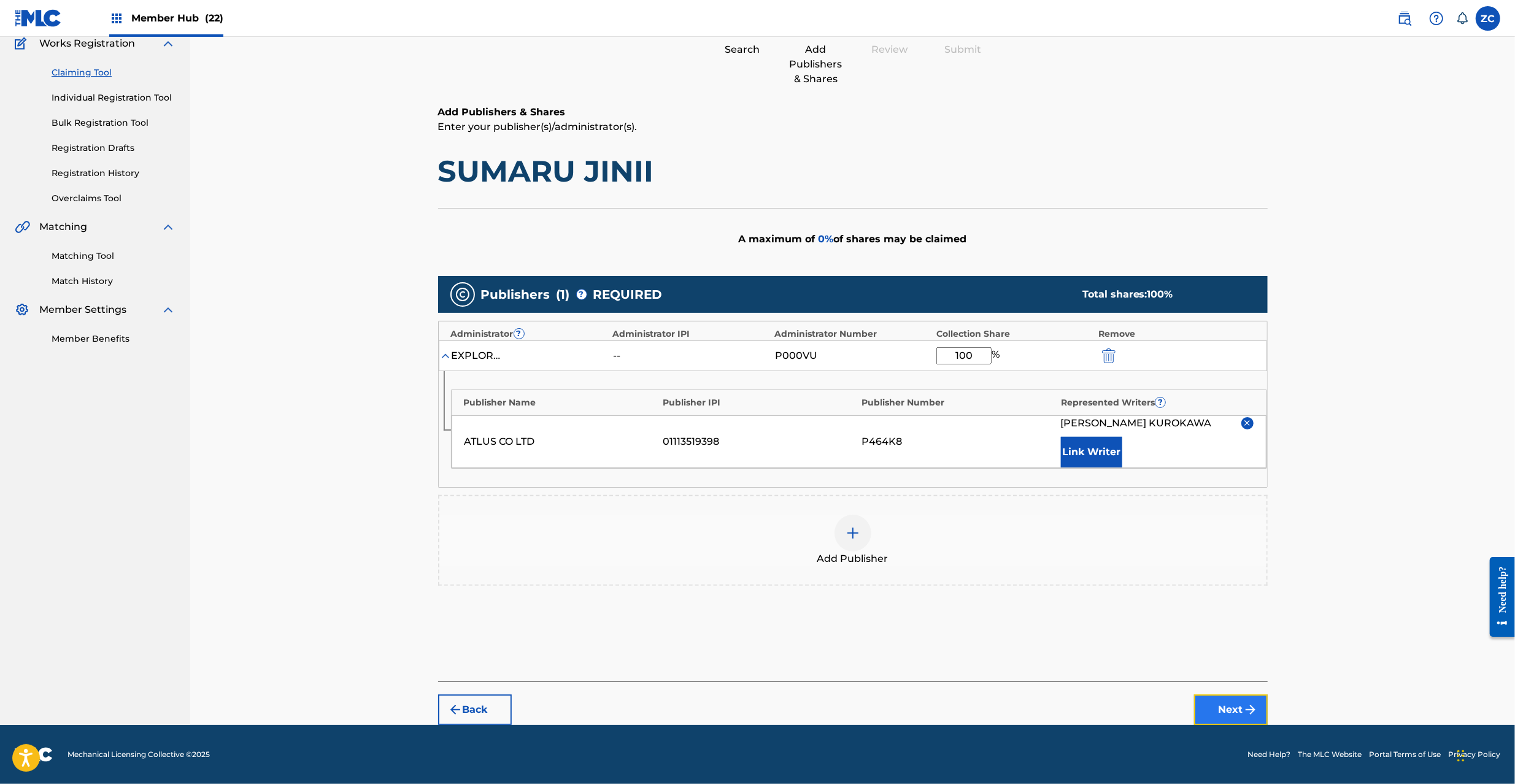
click at [1236, 702] on button "Next" at bounding box center [1230, 709] width 74 height 30
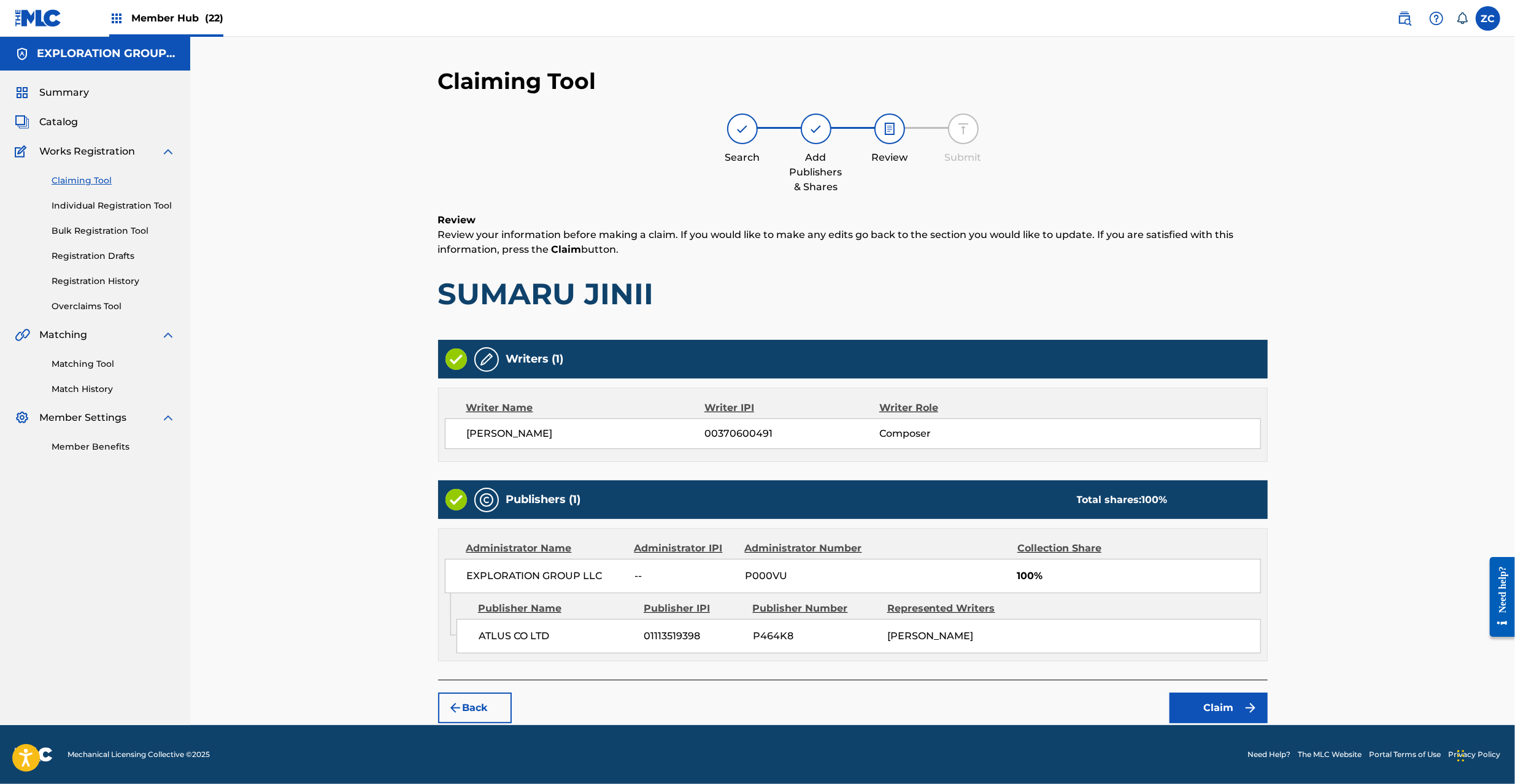
scroll to position [0, 0]
click at [1206, 696] on button "Claim" at bounding box center [1218, 707] width 98 height 30
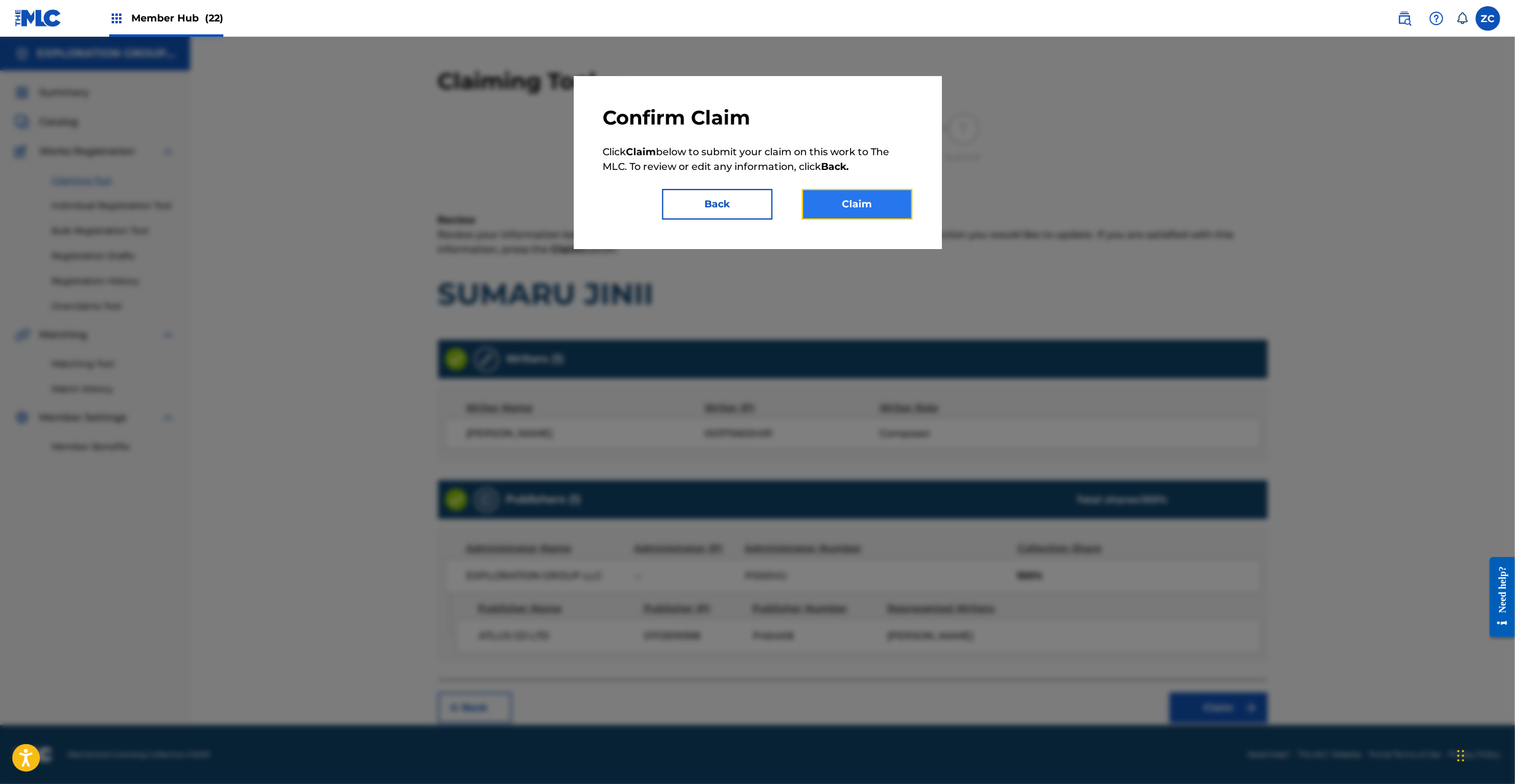
click at [877, 210] on button "Claim" at bounding box center [857, 204] width 111 height 30
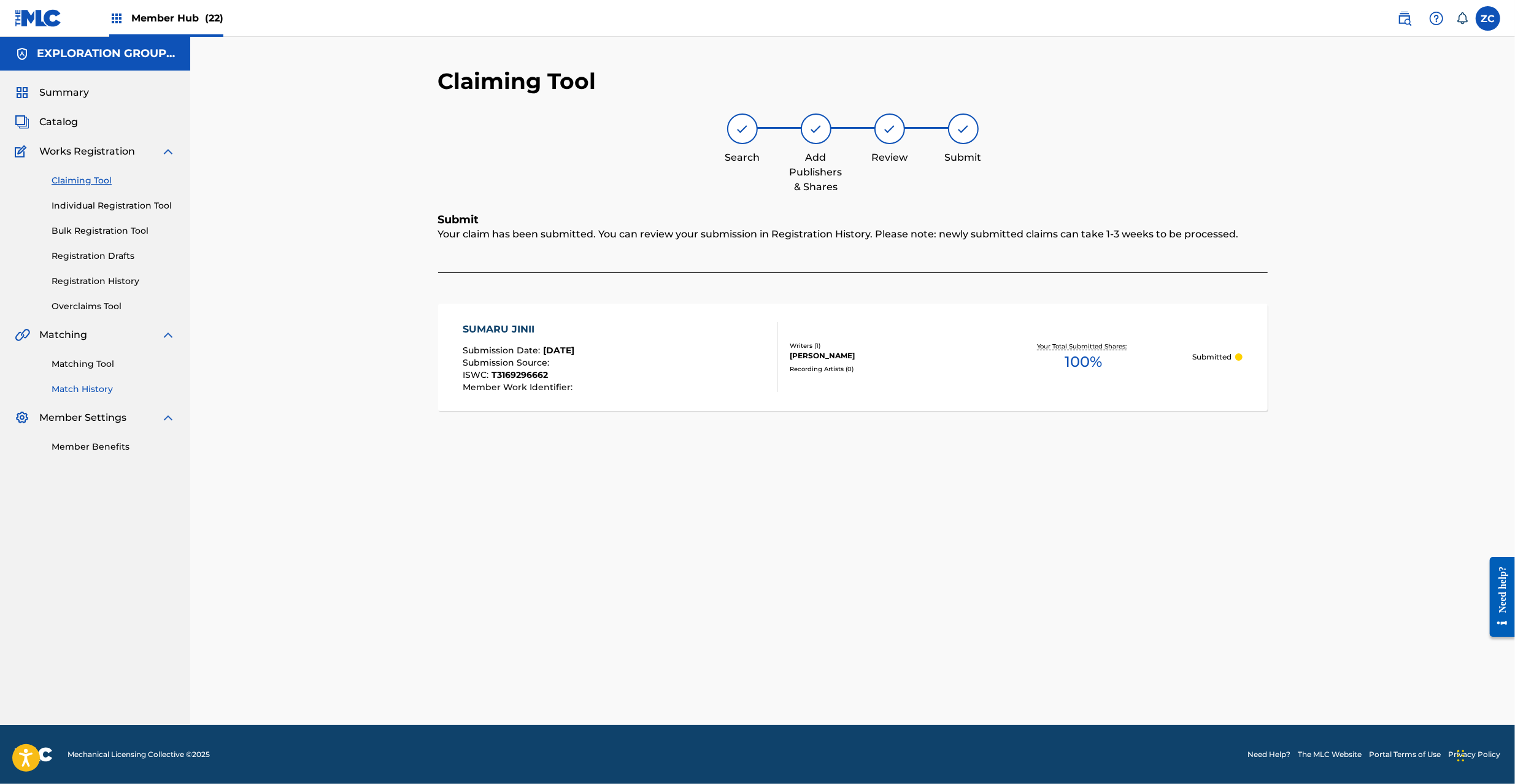
click at [100, 386] on link "Match History" at bounding box center [113, 389] width 124 height 13
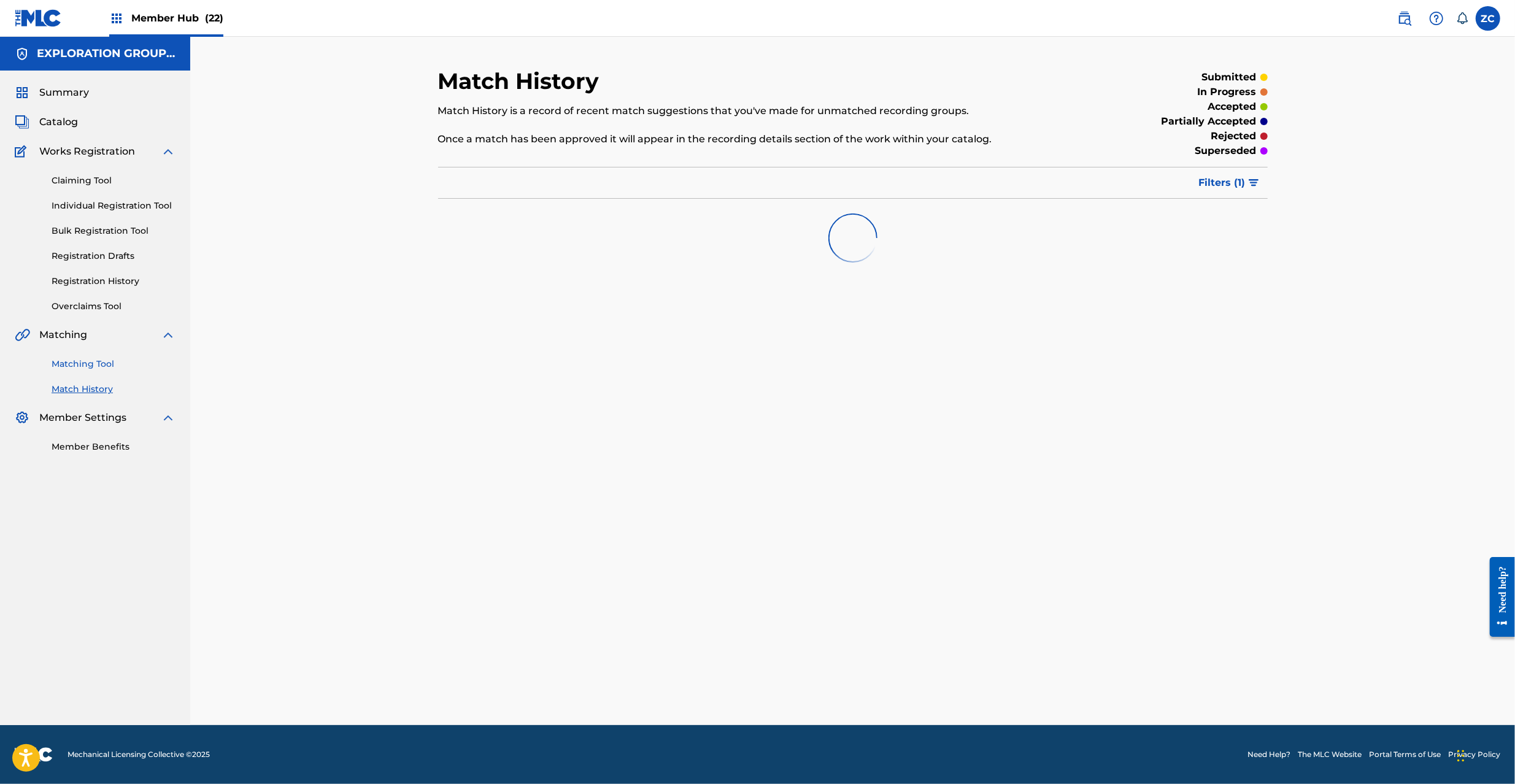
click at [100, 366] on link "Matching Tool" at bounding box center [113, 363] width 124 height 13
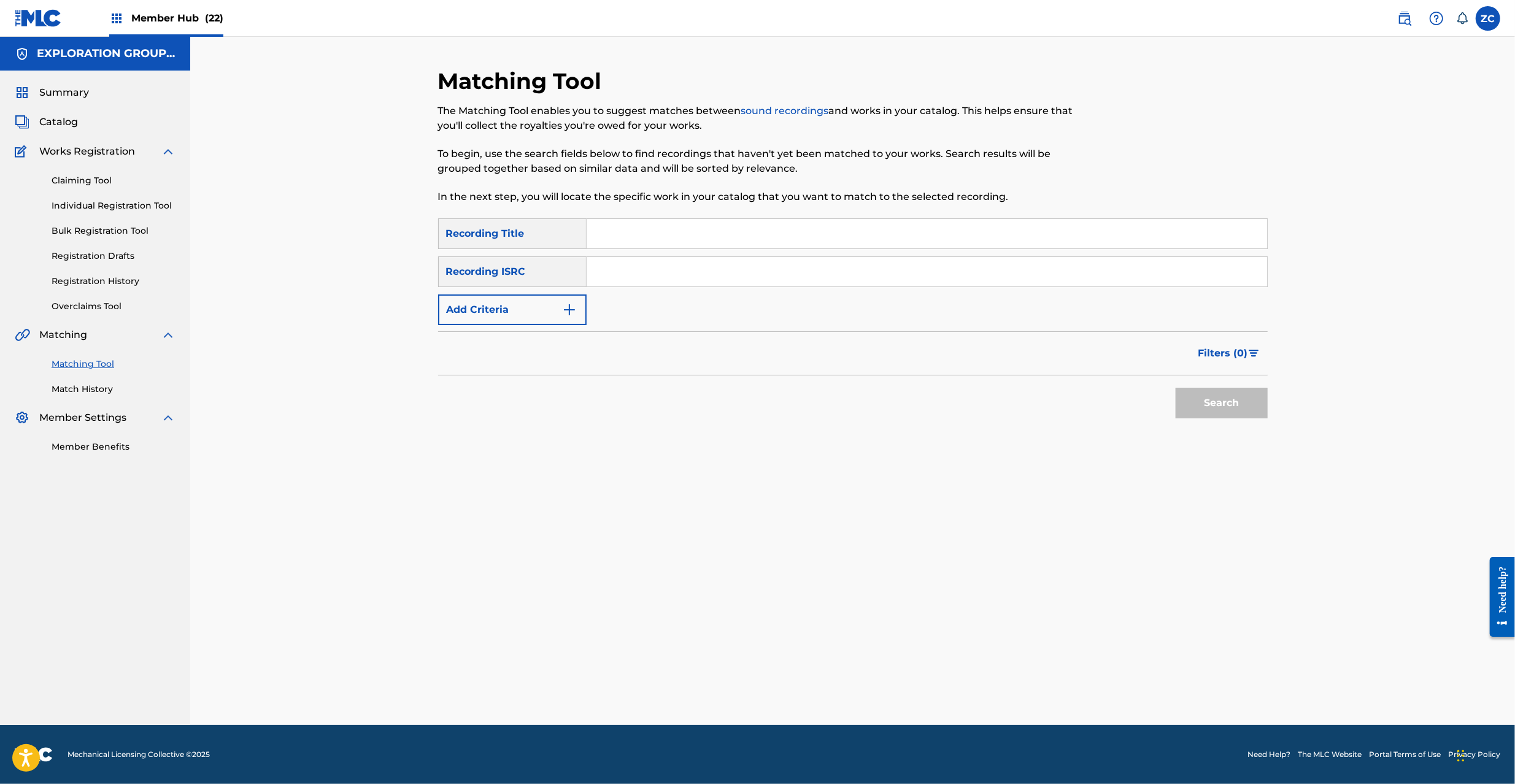
click at [686, 270] on input "Search Form" at bounding box center [926, 272] width 680 height 30
click at [1211, 405] on button "Search" at bounding box center [1222, 403] width 92 height 30
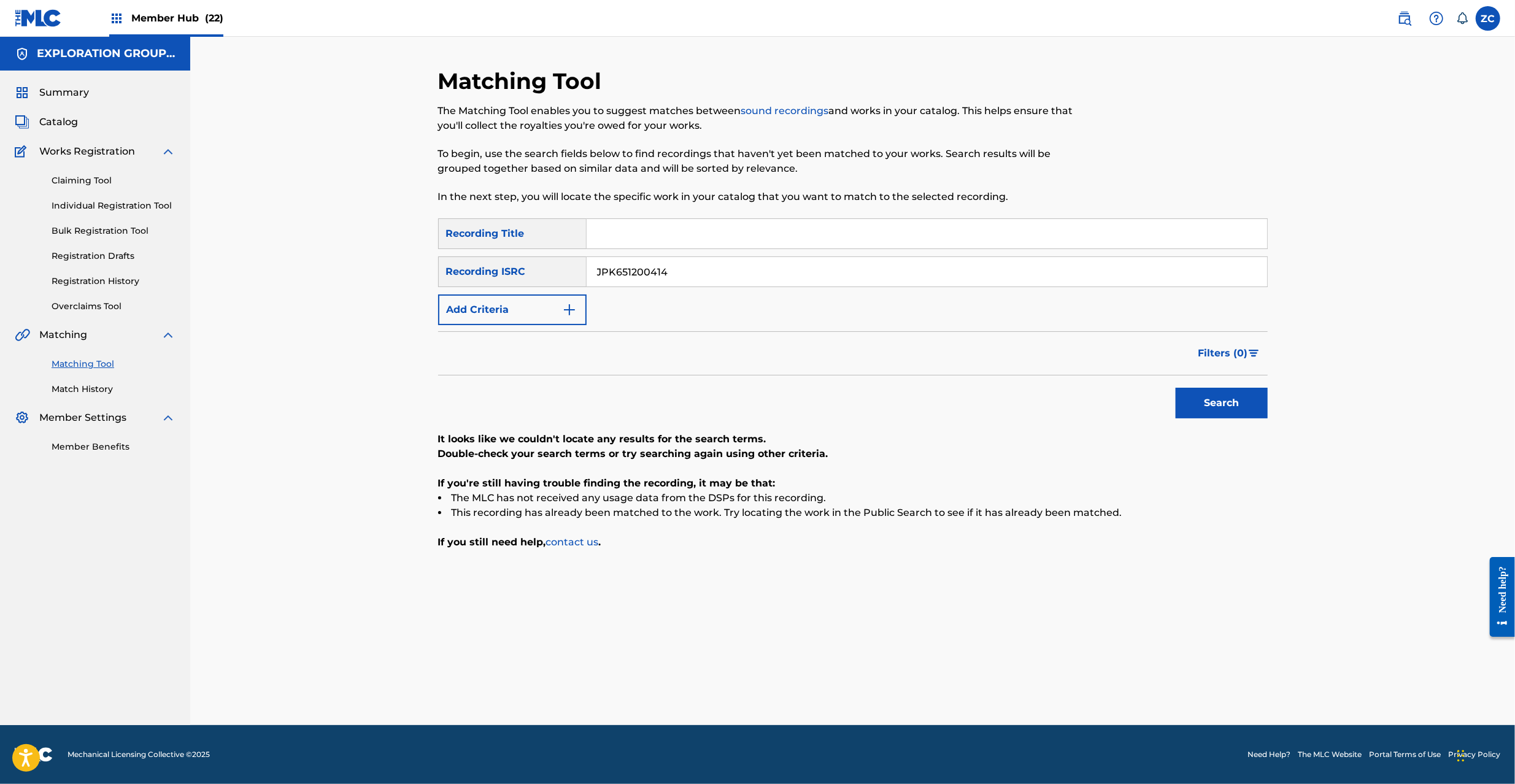
click at [726, 287] on div "SearchWithCriteriaec34f284-65ed-4c63-85de-779a2181ba51 Recording Title SearchWi…" at bounding box center [853, 272] width 830 height 107
click at [737, 270] on input "JPK651200414" at bounding box center [926, 272] width 680 height 30
type input "JPK651265624"
click at [1218, 406] on button "Search" at bounding box center [1222, 403] width 92 height 30
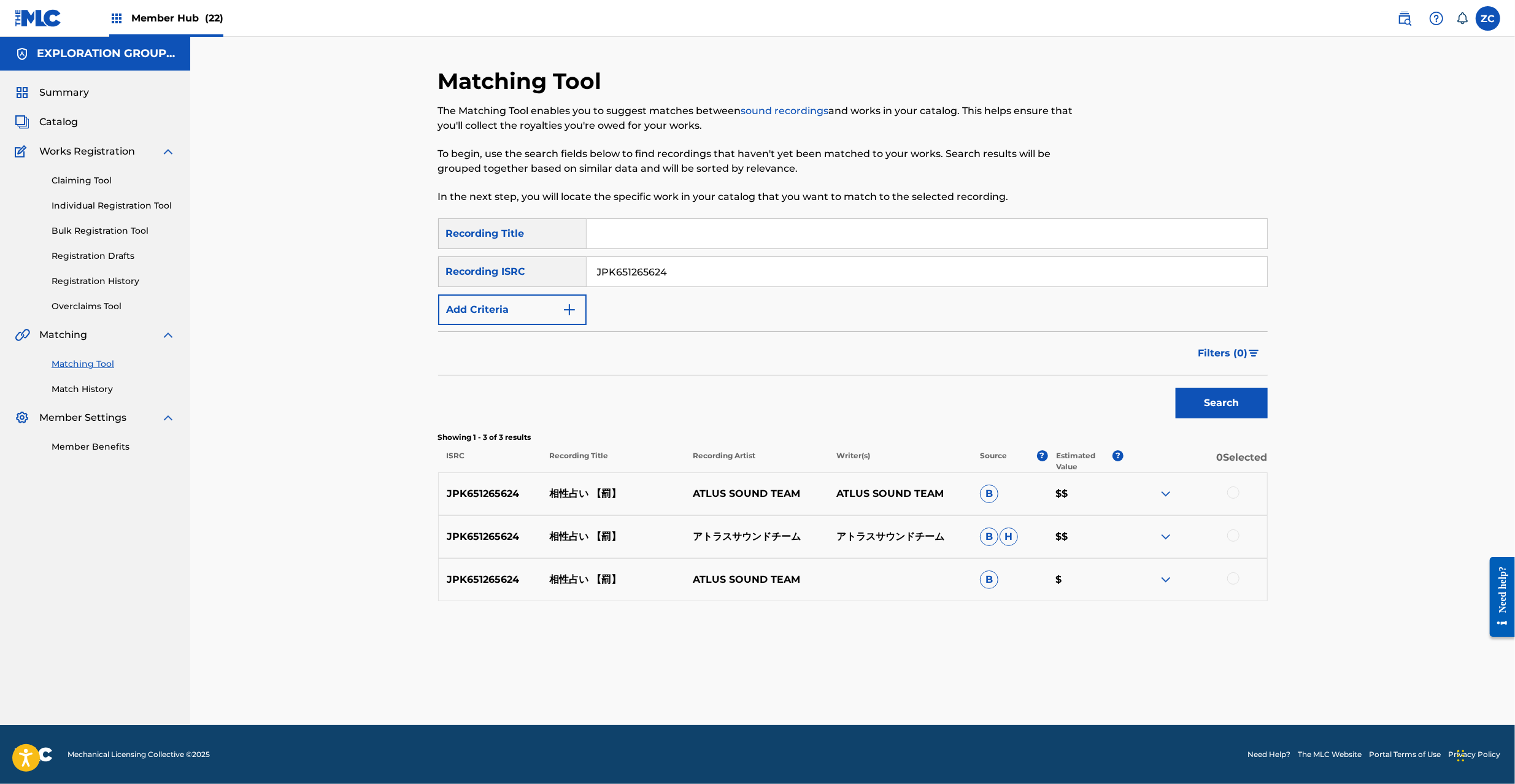
click at [1241, 494] on div at bounding box center [1195, 494] width 143 height 15
click at [1236, 496] on div at bounding box center [1233, 493] width 13 height 13
click at [1230, 540] on div at bounding box center [1233, 535] width 13 height 13
click at [1233, 579] on div at bounding box center [1233, 578] width 13 height 13
click at [860, 688] on button "Match 3 Groups" at bounding box center [862, 684] width 135 height 30
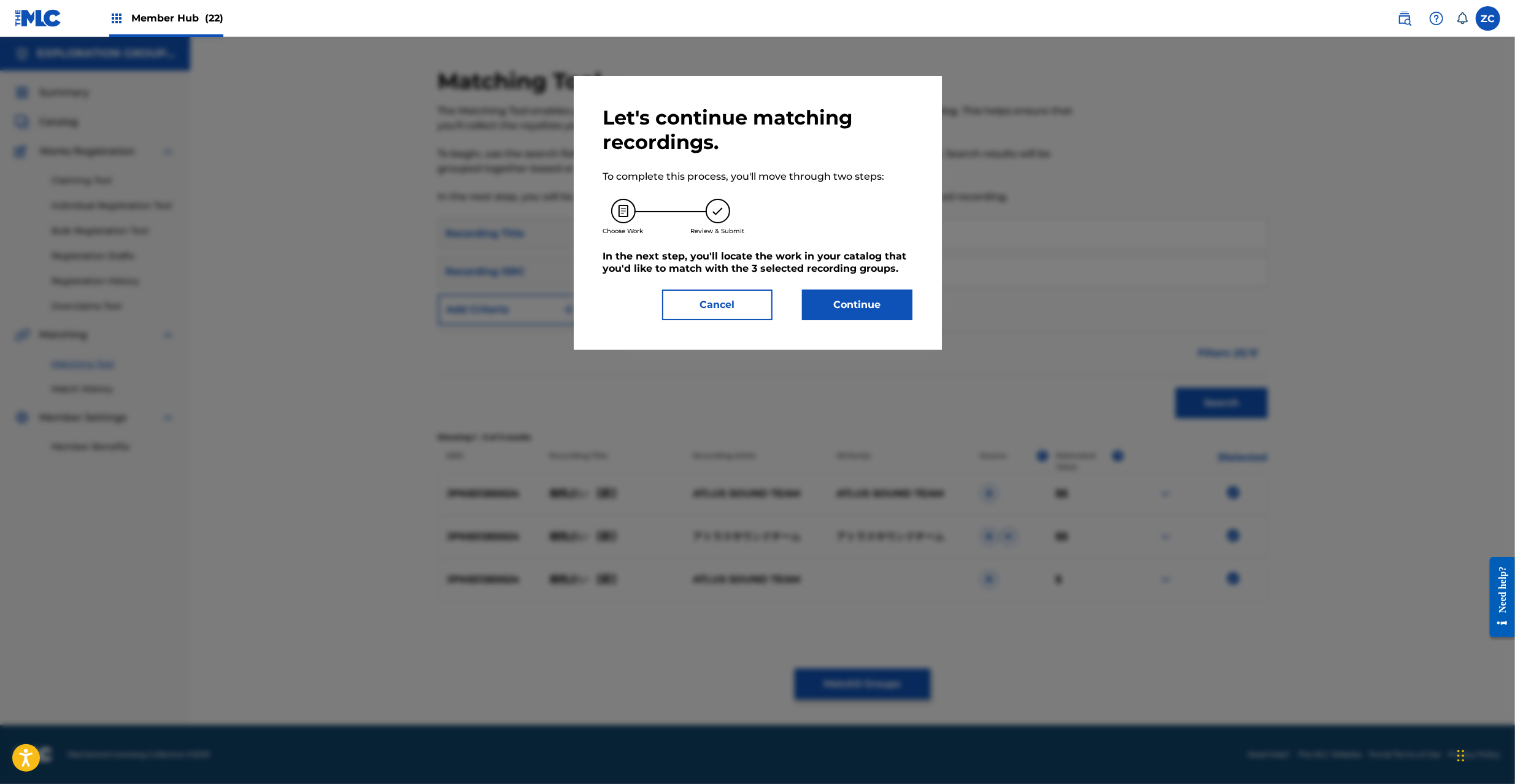
click at [874, 320] on div "Let's continue matching recordings. To complete this process, you'll move throu…" at bounding box center [758, 213] width 368 height 273
click at [877, 308] on button "Continue" at bounding box center [857, 305] width 111 height 30
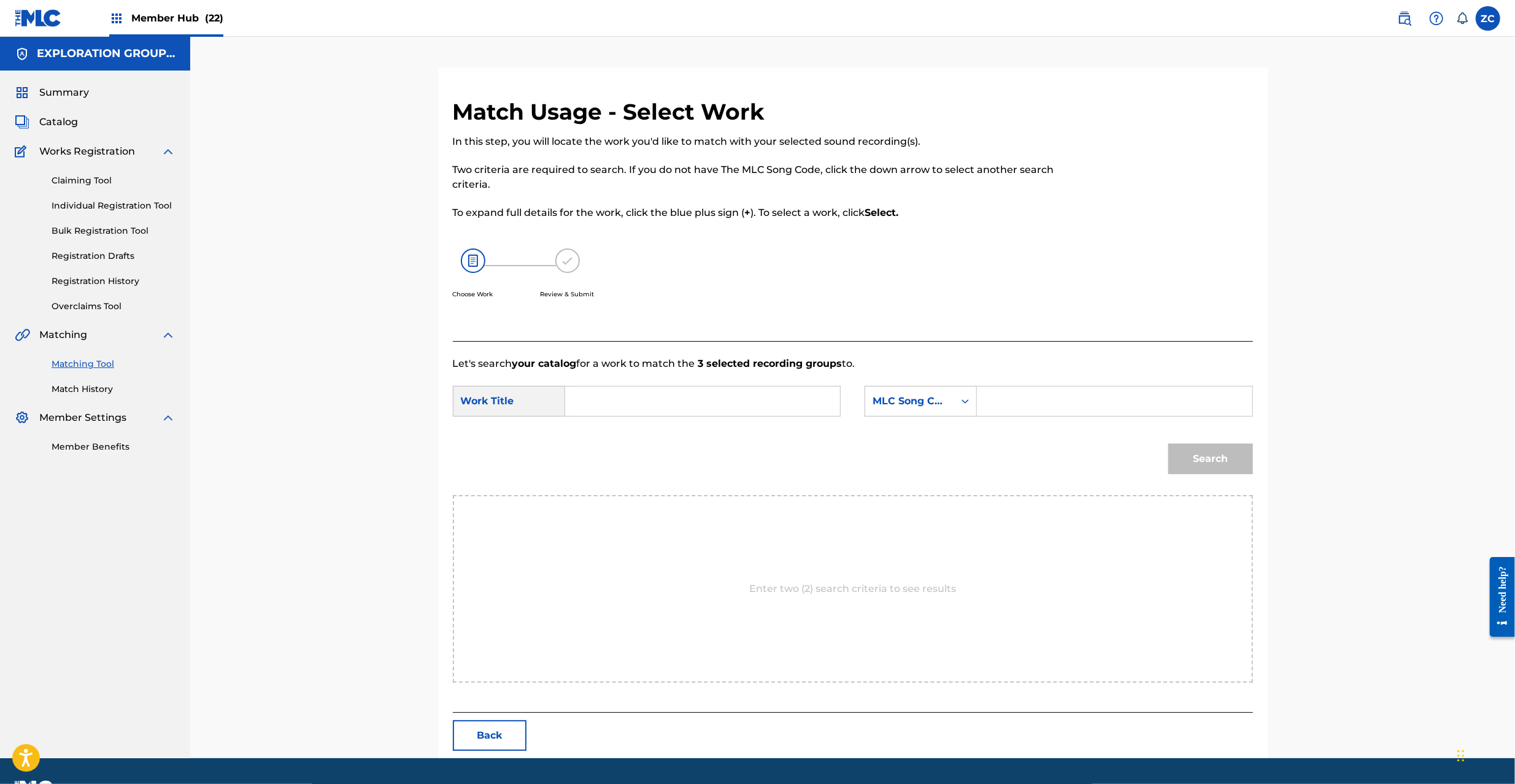
click at [747, 399] on input "Search Form" at bounding box center [702, 401] width 254 height 30
click at [682, 403] on input "Aishou Uranai AY83DY" at bounding box center [702, 401] width 254 height 30
type input "Aishou Uranai"
click at [1109, 406] on input "Search Form" at bounding box center [1114, 401] width 254 height 30
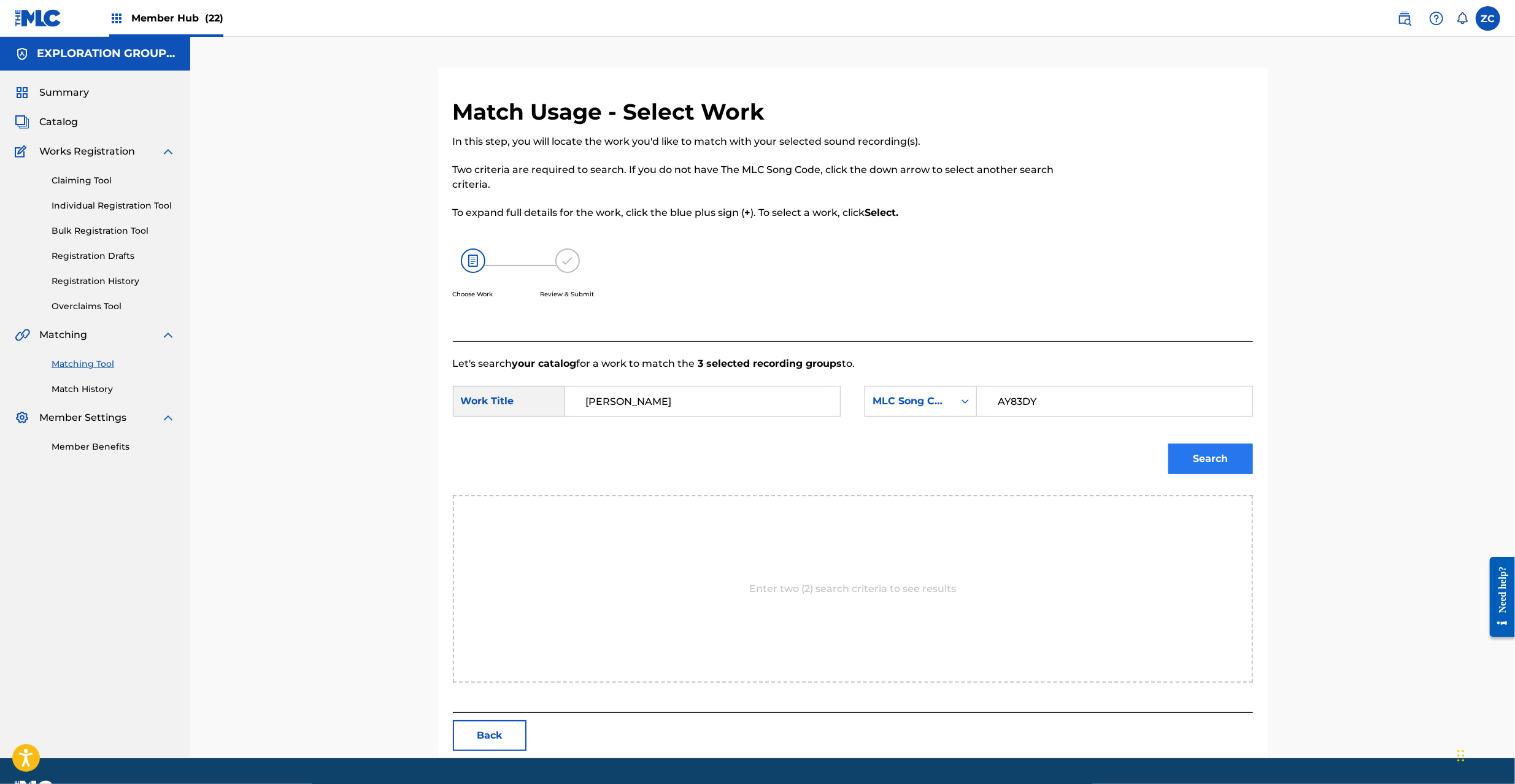
type input "AY83DY"
click at [1199, 456] on button "Search" at bounding box center [1211, 459] width 85 height 30
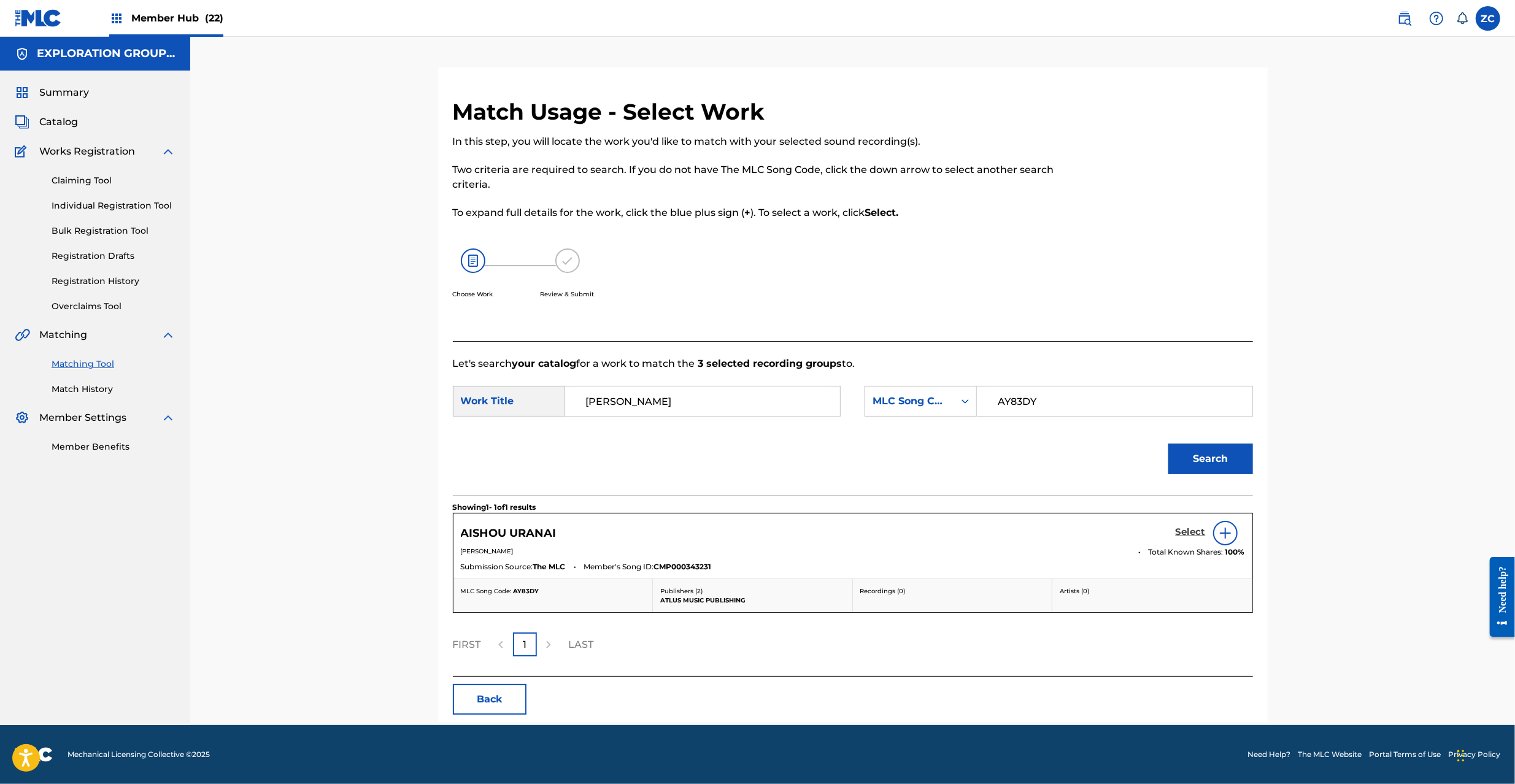
click at [1188, 529] on h5 "Select" at bounding box center [1191, 532] width 30 height 12
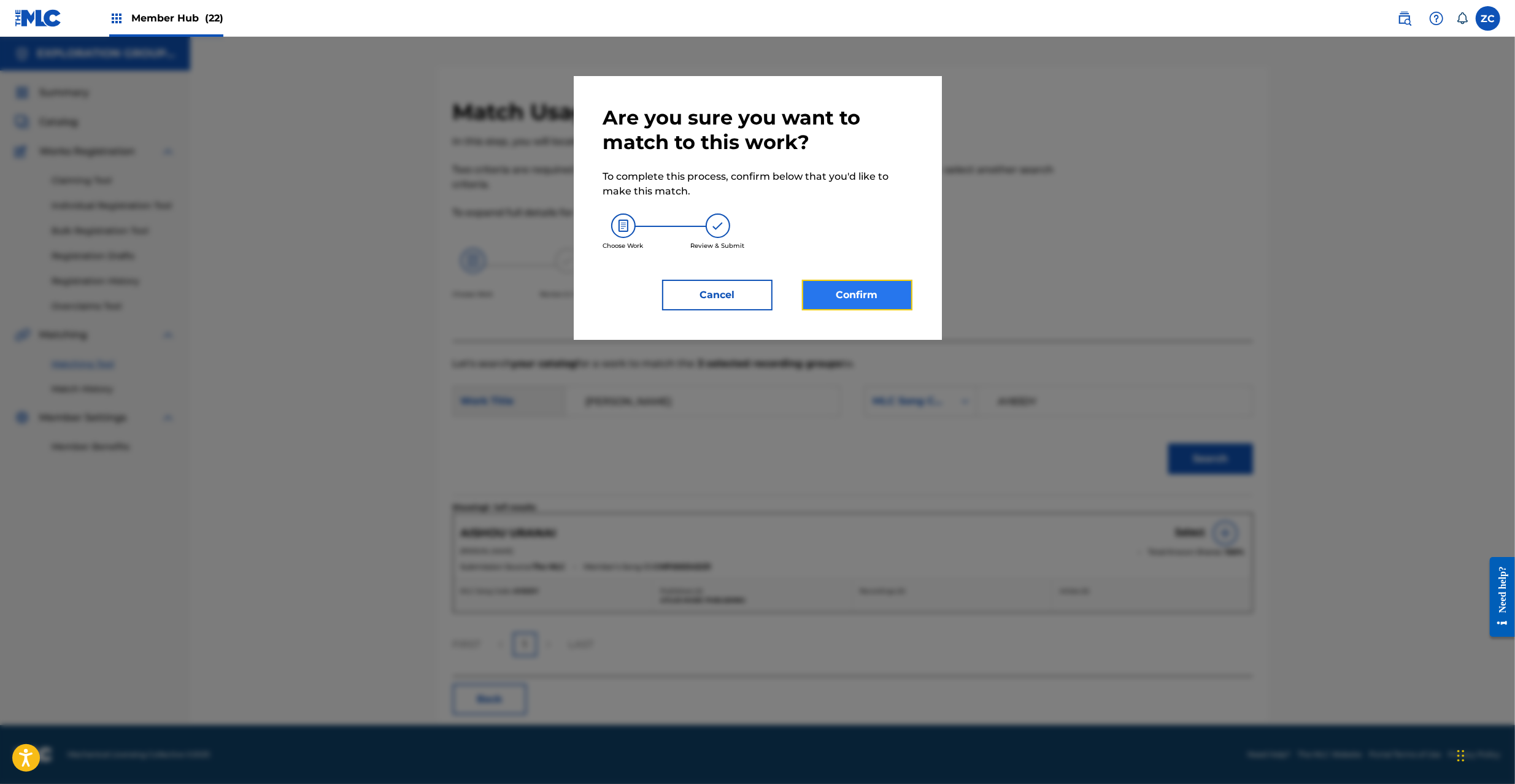
click at [895, 300] on button "Confirm" at bounding box center [857, 294] width 111 height 30
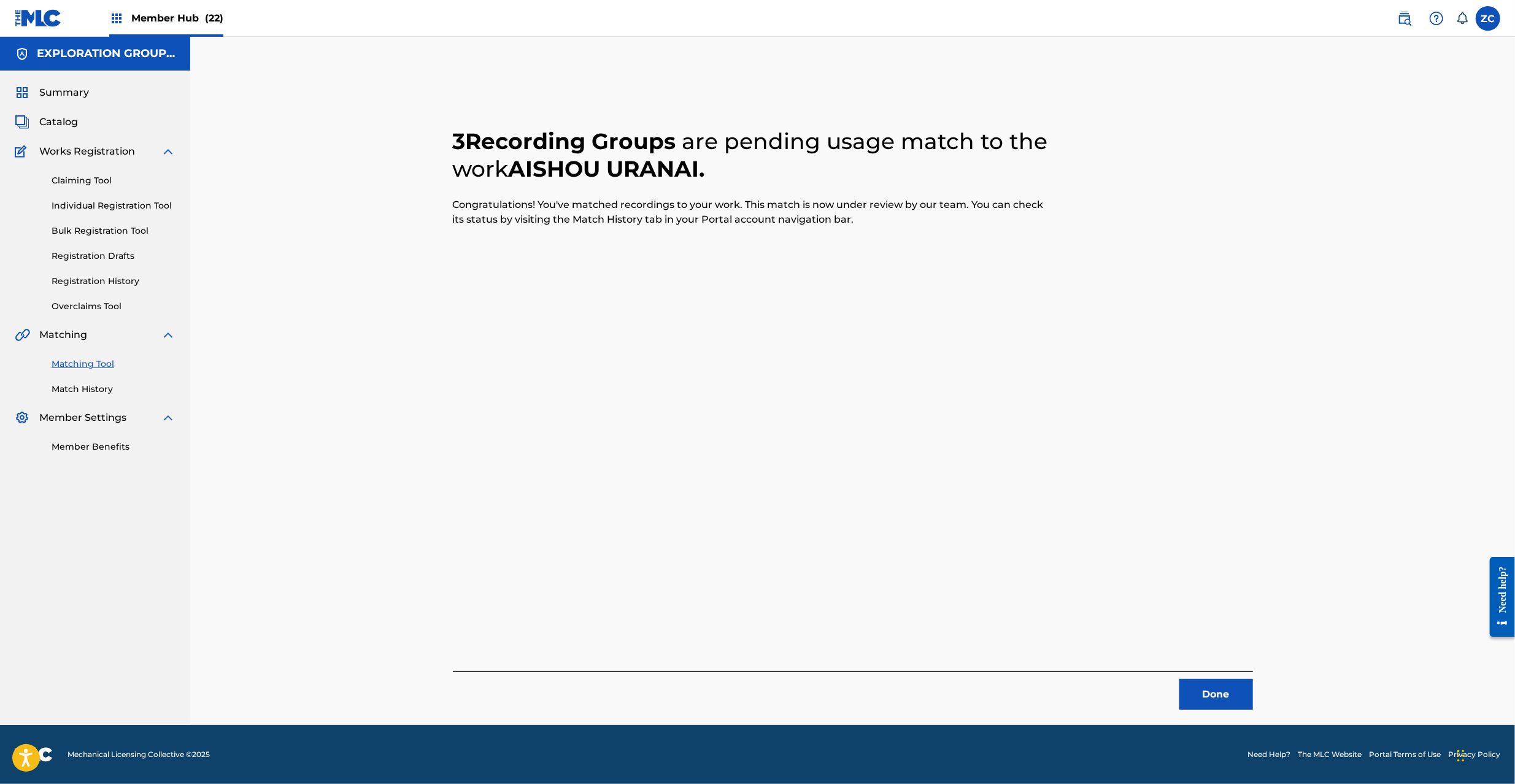
drag, startPoint x: 1257, startPoint y: 302, endPoint x: 1244, endPoint y: 423, distance: 121.7
click at [1258, 303] on div "3 Recording Groups are pending usage match to the work AISHOU URANAI . Congratu…" at bounding box center [853, 404] width 830 height 612
click at [1191, 697] on button "Done" at bounding box center [1216, 694] width 74 height 30
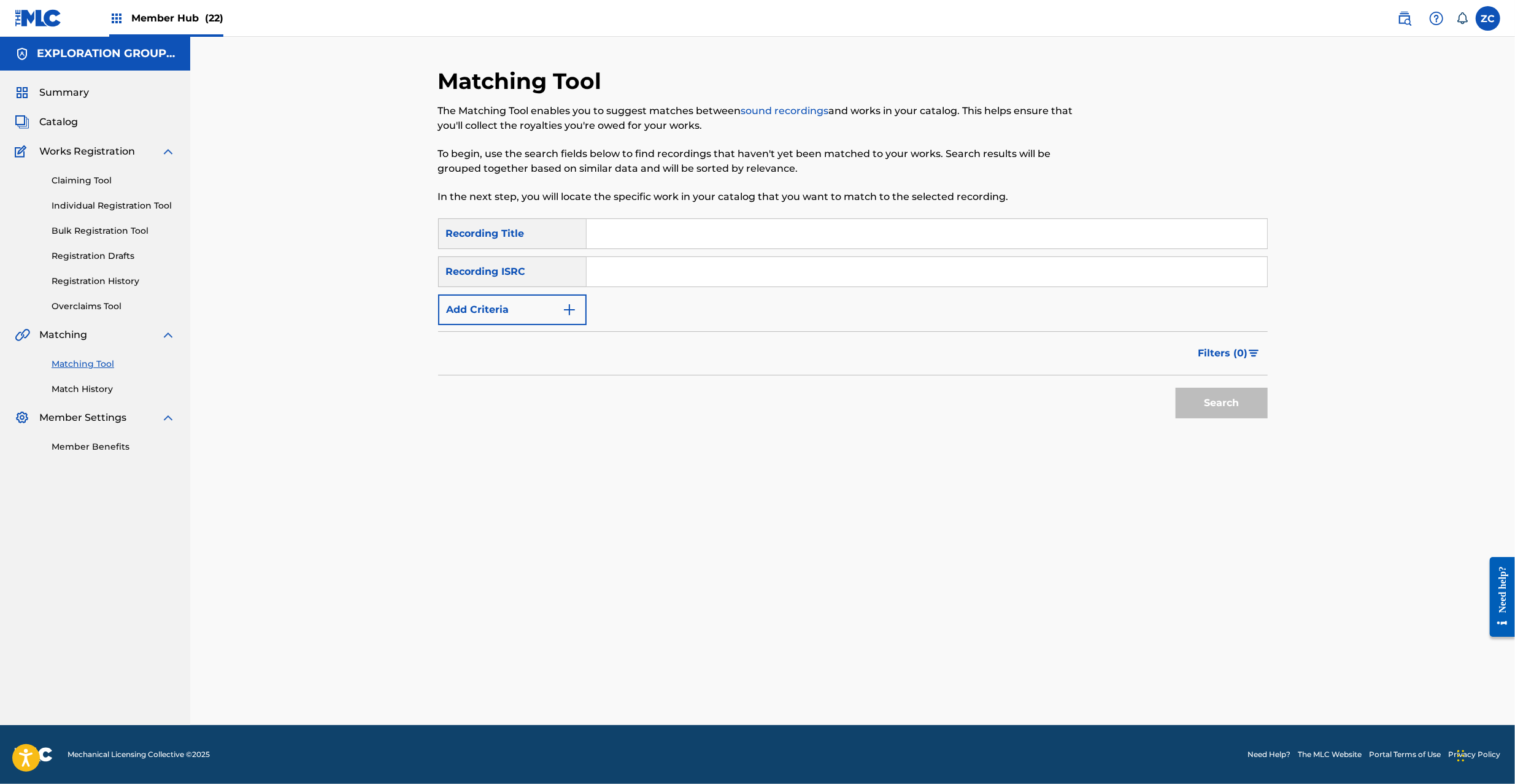
drag, startPoint x: 813, startPoint y: 278, endPoint x: 823, endPoint y: 286, distance: 12.8
click at [813, 278] on input "Search Form" at bounding box center [926, 272] width 680 height 30
click at [1223, 398] on button "Search" at bounding box center [1222, 403] width 92 height 30
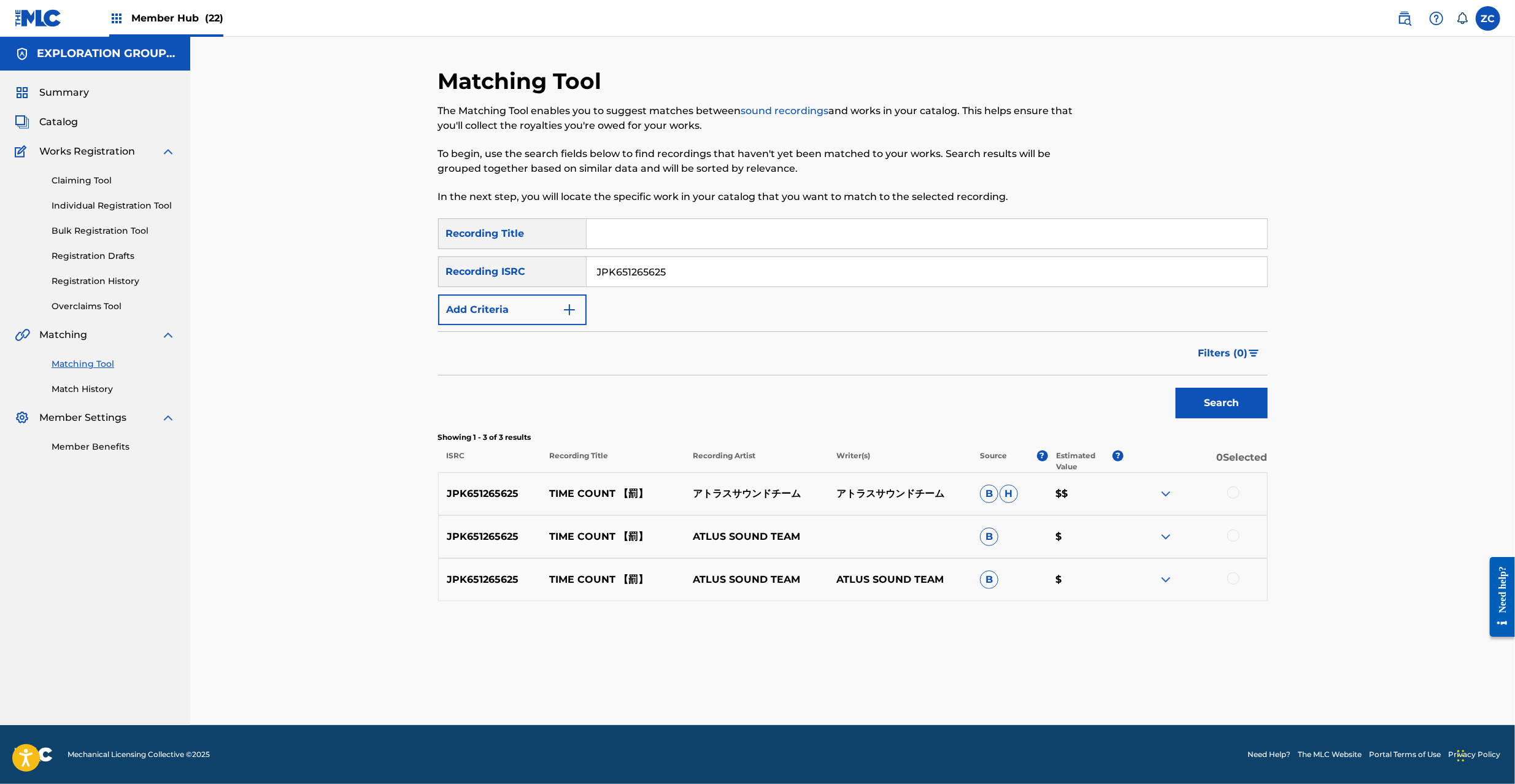
click at [1231, 494] on div at bounding box center [1233, 493] width 13 height 13
click at [1231, 536] on div at bounding box center [1233, 535] width 13 height 13
click at [1228, 580] on div at bounding box center [1233, 578] width 13 height 13
click at [784, 269] on input "JPK651265625" at bounding box center [926, 272] width 680 height 30
type input "JPK651200415"
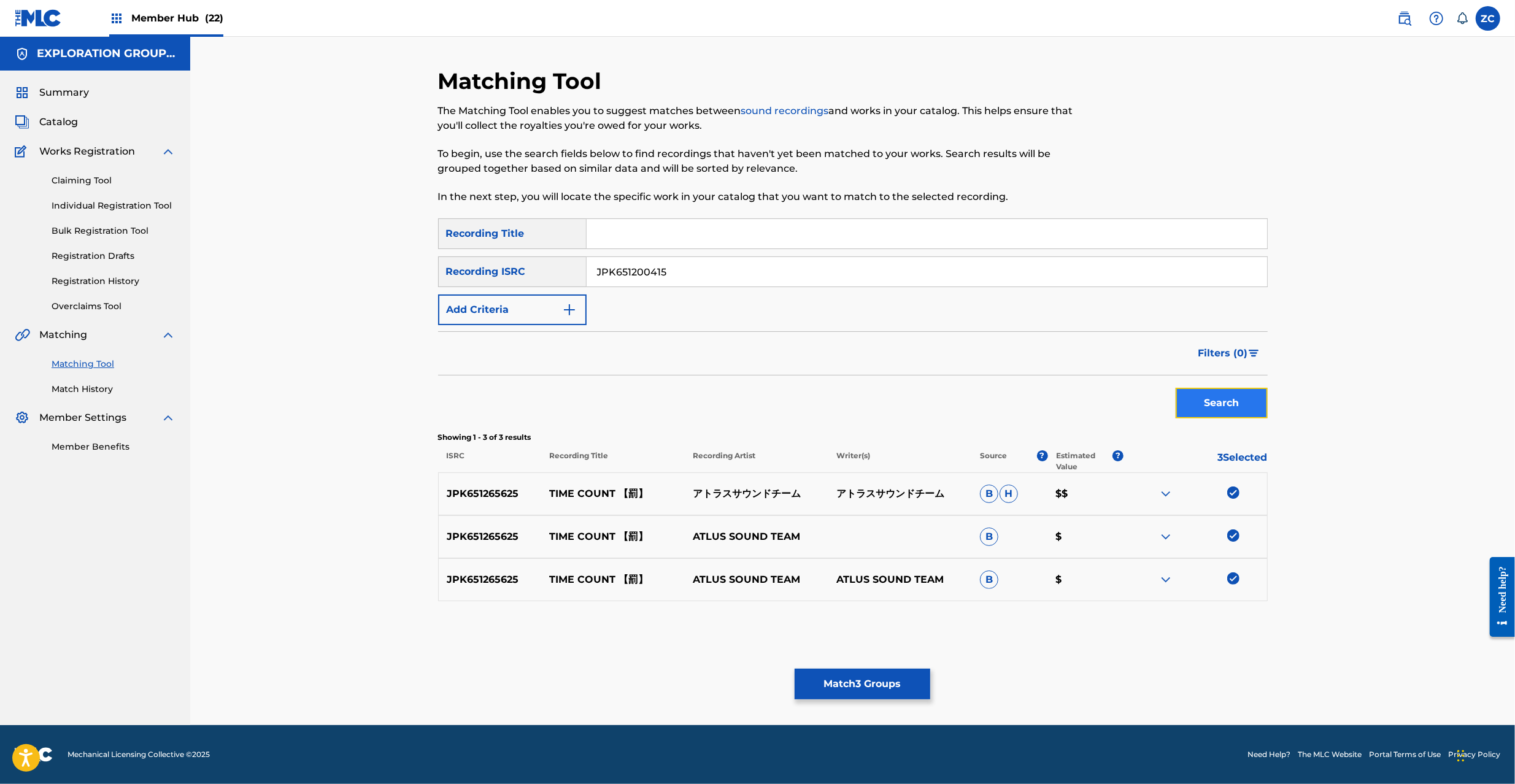
click at [1241, 410] on button "Search" at bounding box center [1222, 403] width 92 height 30
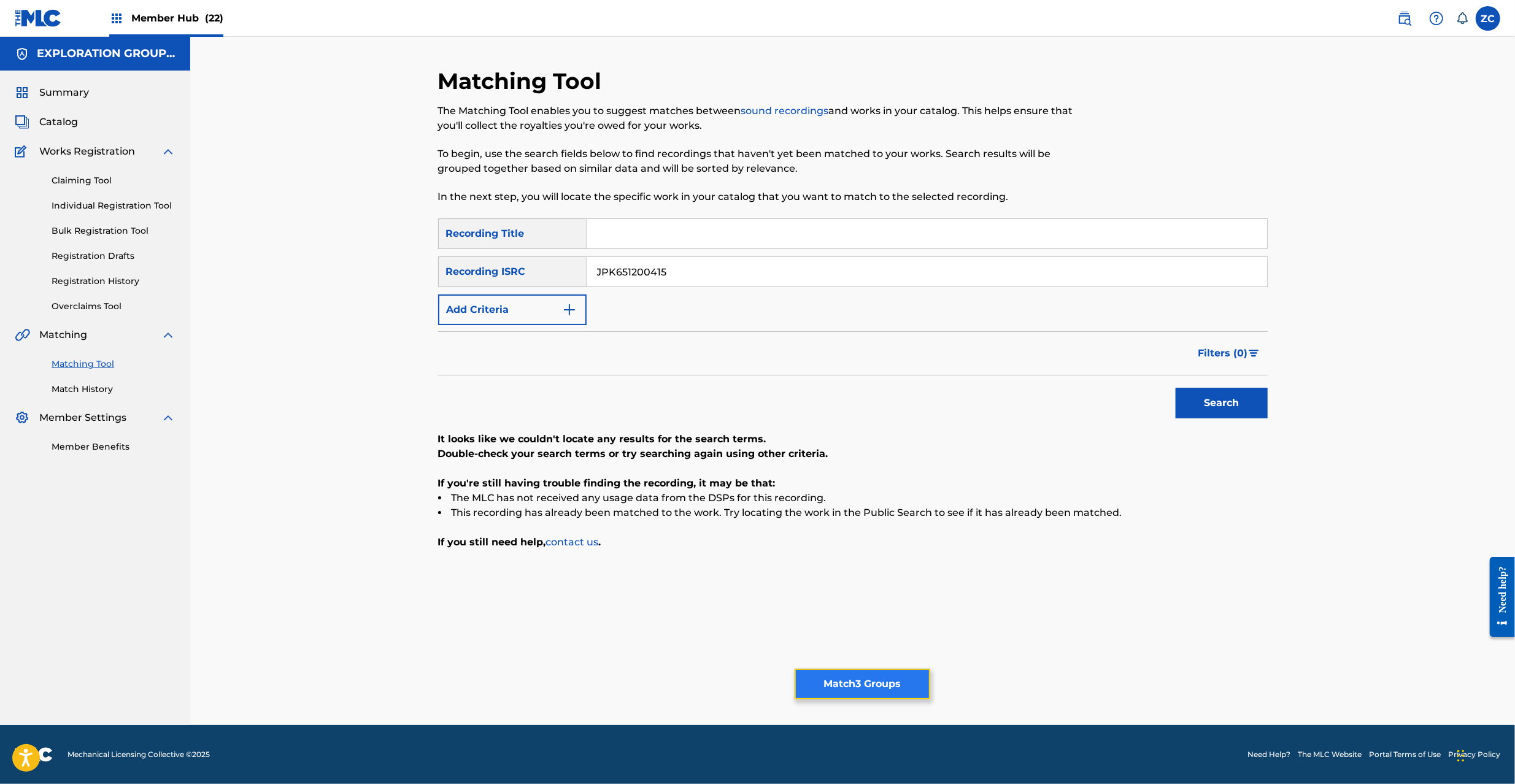
click at [842, 684] on button "Match 3 Groups" at bounding box center [862, 684] width 135 height 30
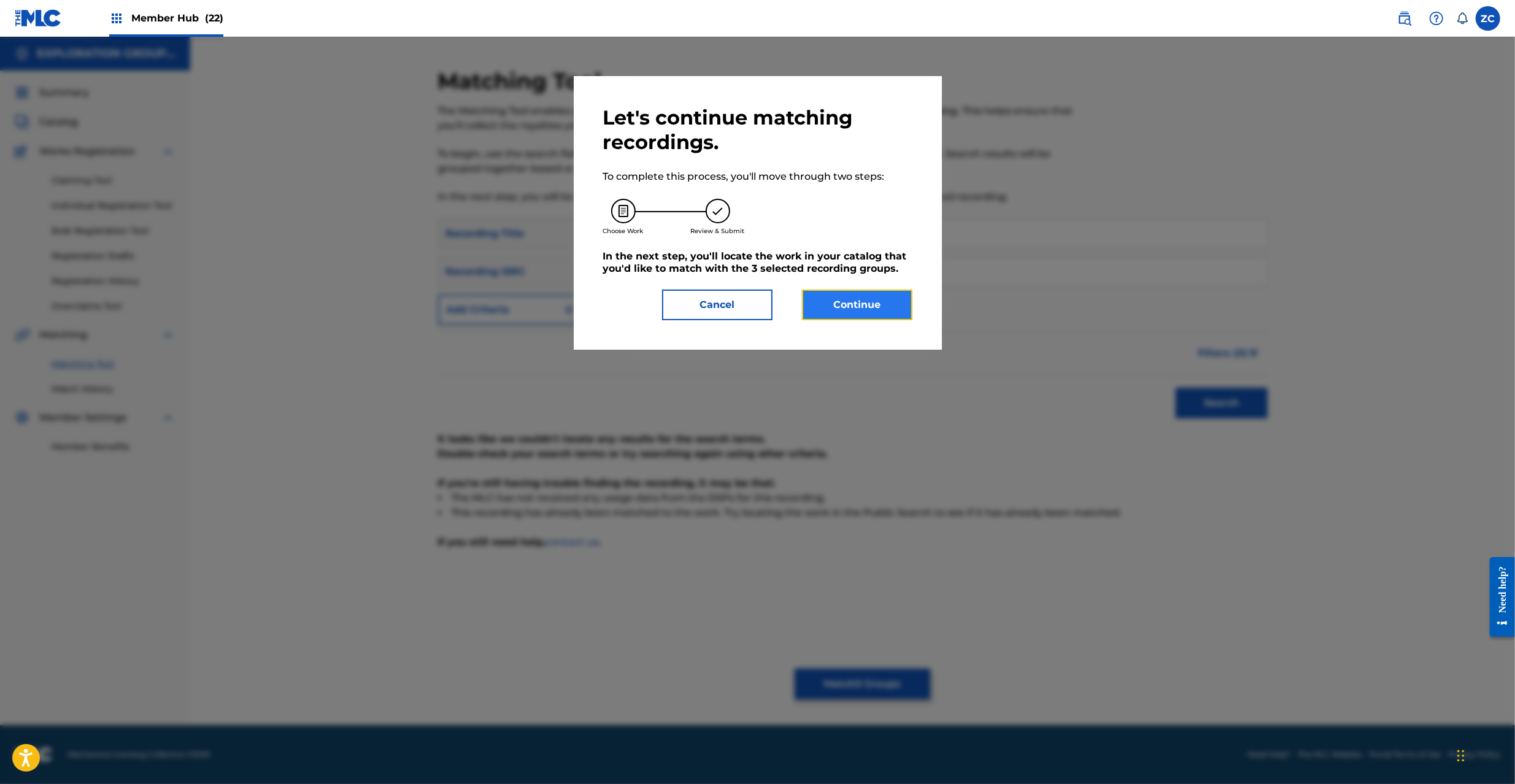
click at [844, 302] on button "Continue" at bounding box center [857, 305] width 111 height 30
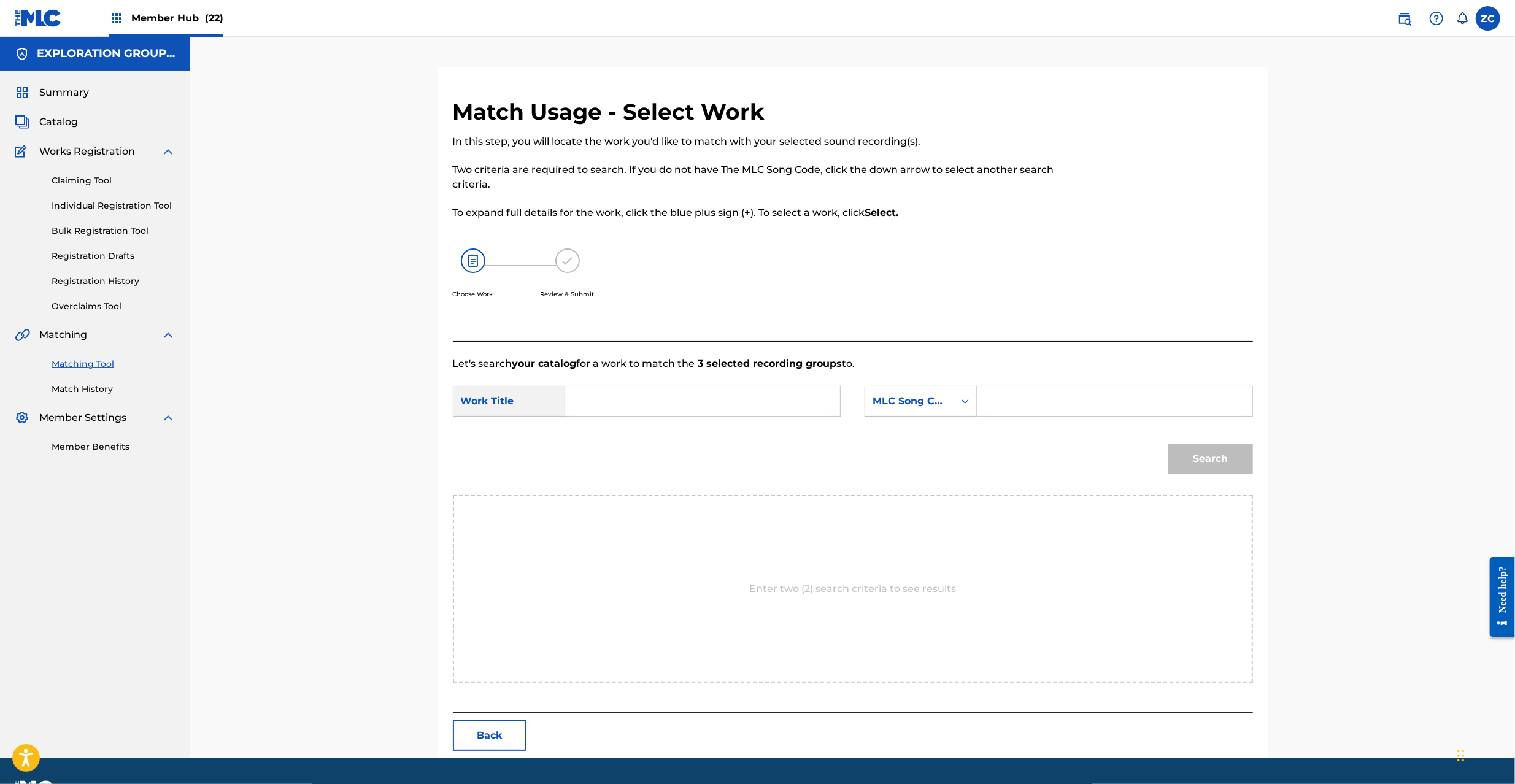
click at [783, 415] on input "Search Form" at bounding box center [702, 401] width 254 height 30
click at [671, 403] on input "Time Count TA99KB" at bounding box center [702, 401] width 254 height 30
type input "Time Count"
click at [1034, 405] on input "Search Form" at bounding box center [1114, 401] width 254 height 30
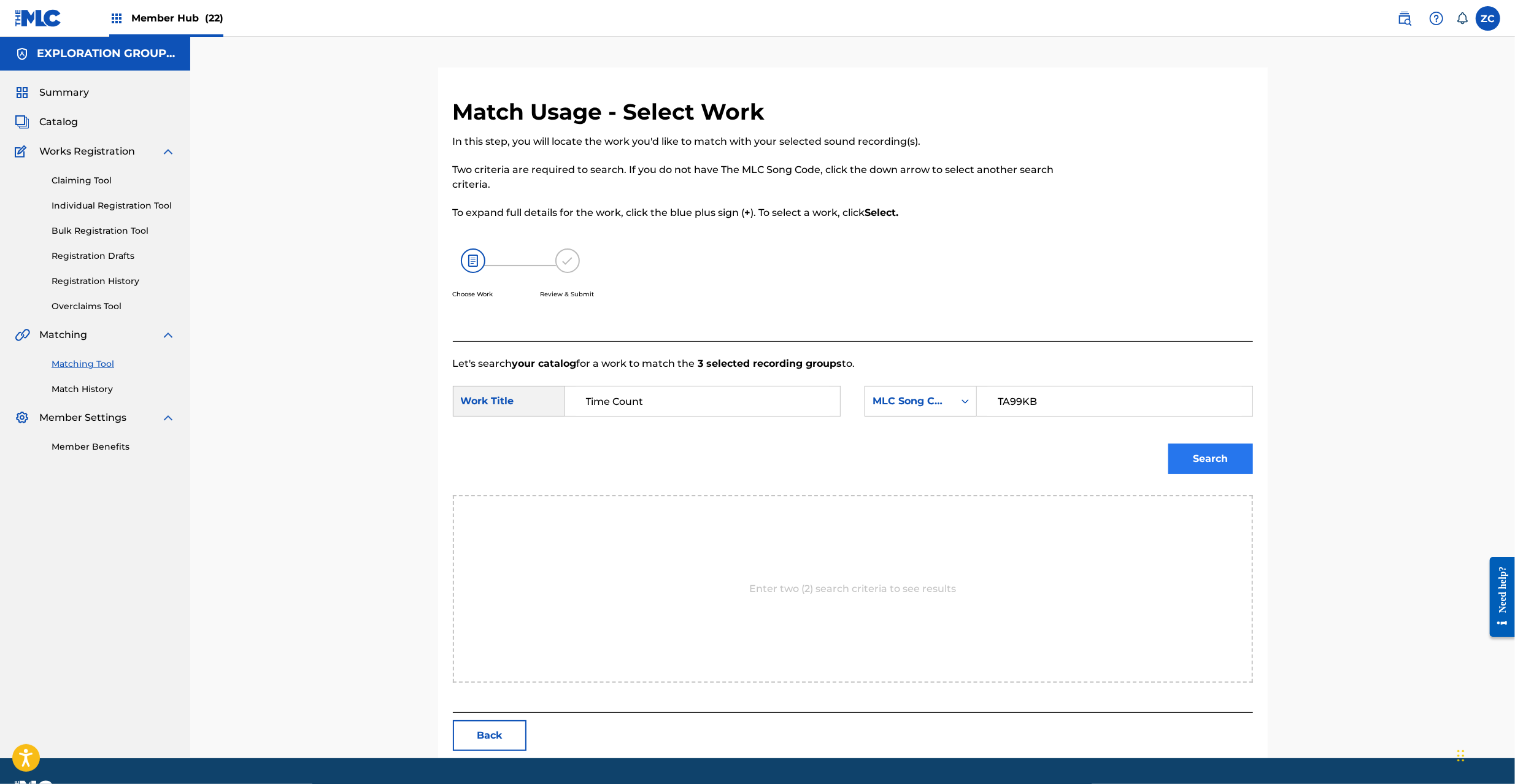
type input "TA99KB"
click at [1215, 461] on button "Search" at bounding box center [1211, 459] width 85 height 30
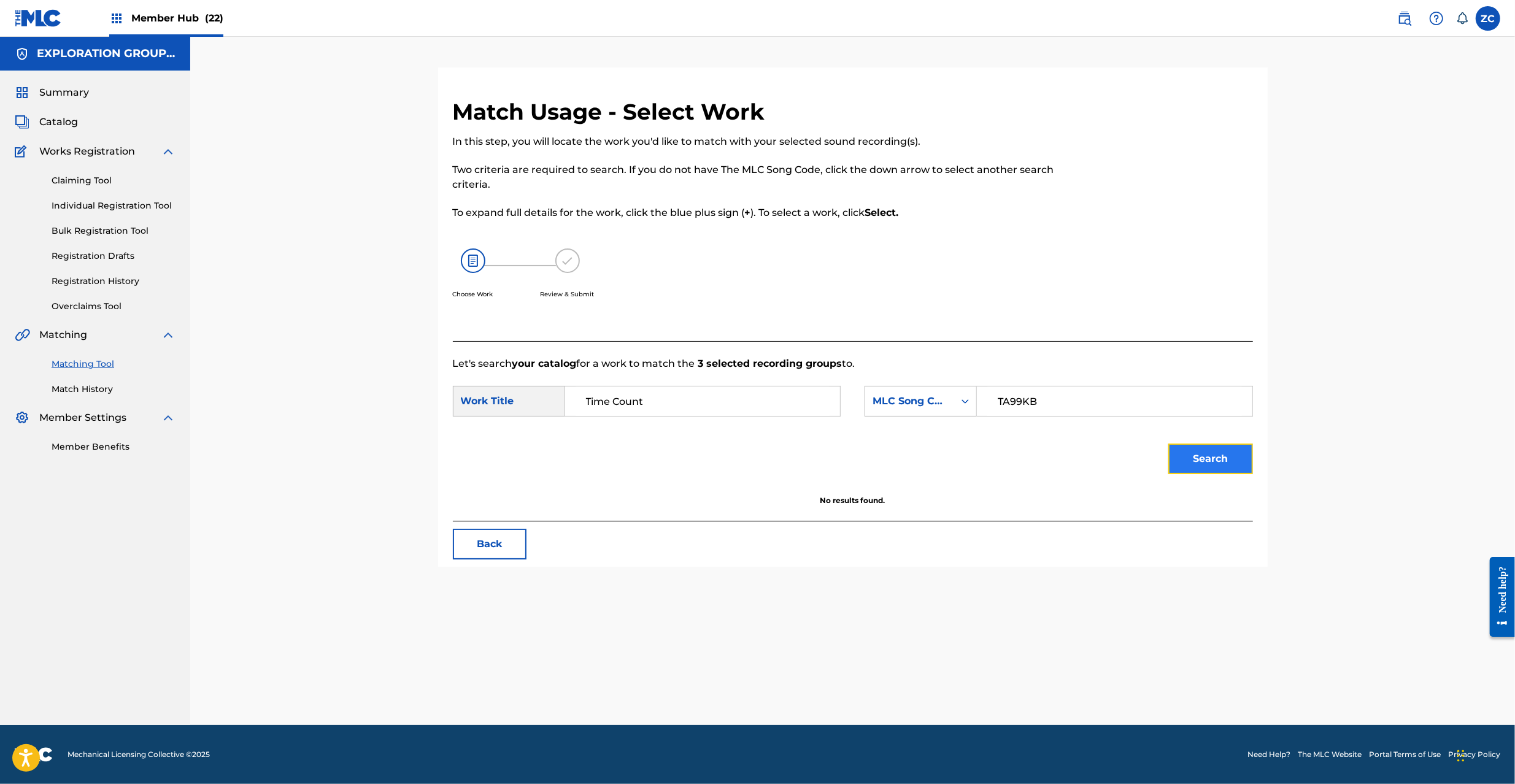
click at [1194, 464] on button "Search" at bounding box center [1211, 459] width 85 height 30
click at [82, 178] on link "Claiming Tool" at bounding box center [113, 180] width 124 height 13
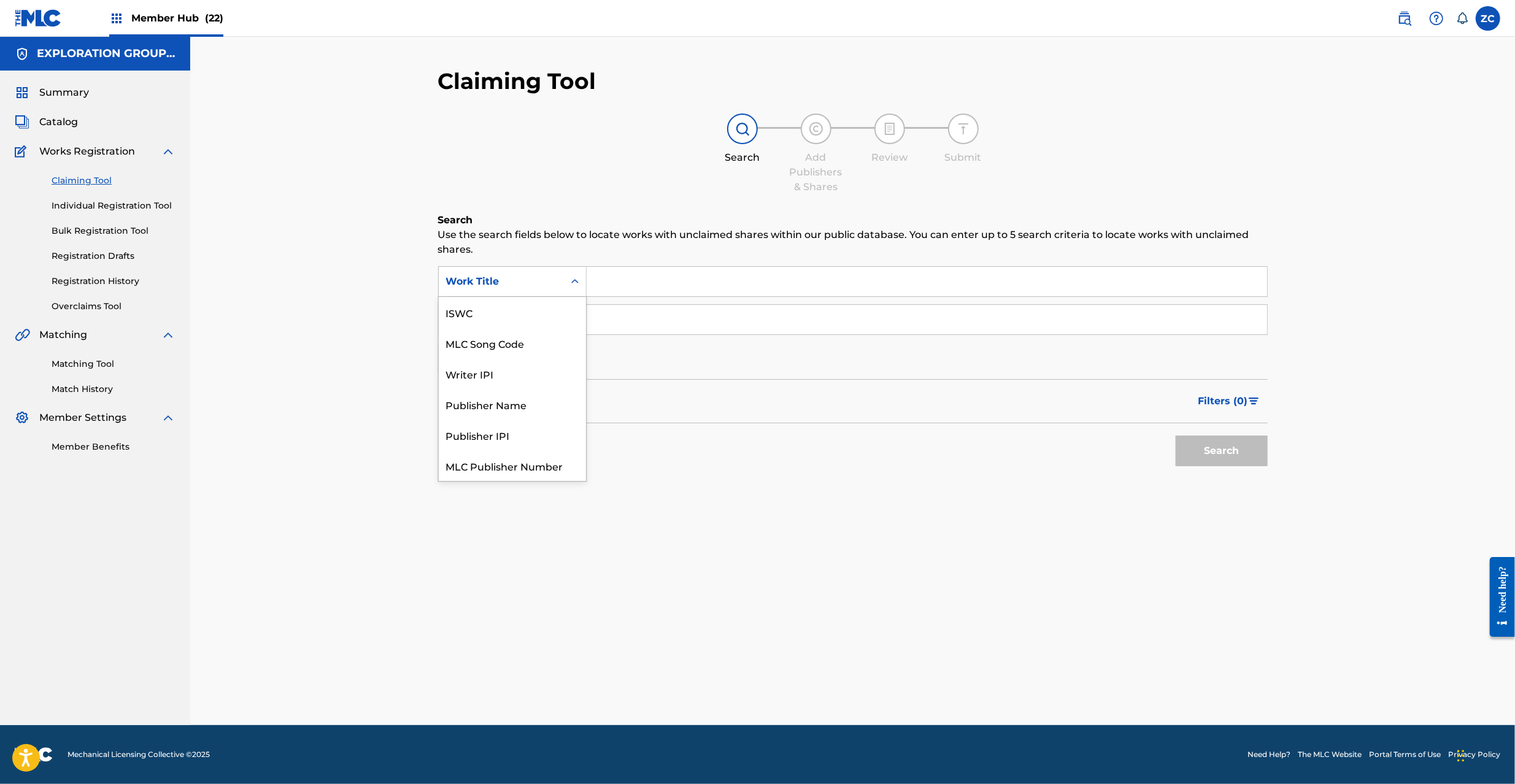
click at [535, 290] on div "Work Title" at bounding box center [501, 281] width 125 height 23
click at [513, 320] on div "MLC Song Code" at bounding box center [512, 312] width 147 height 30
click at [656, 273] on input "Search Form" at bounding box center [926, 282] width 680 height 30
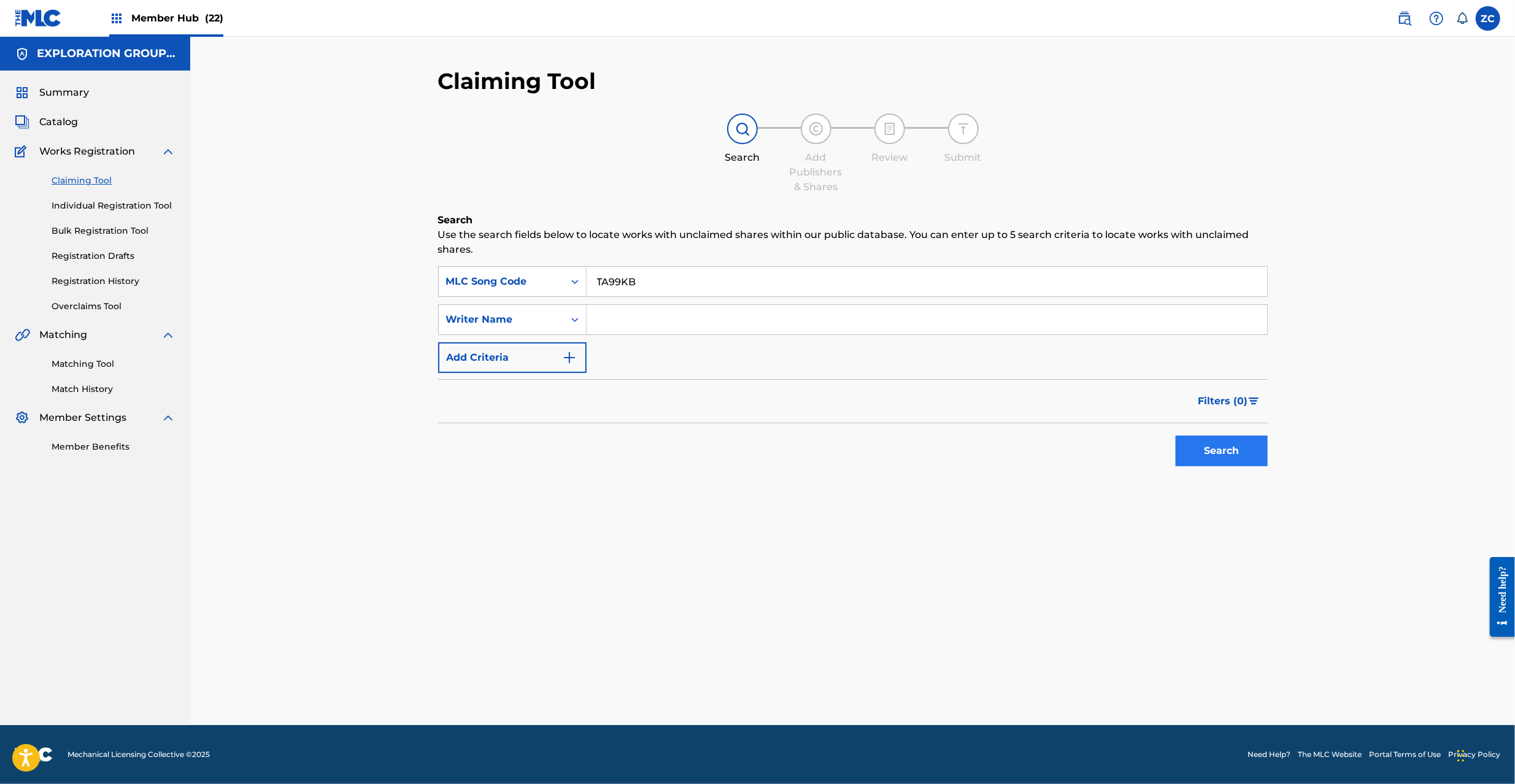
type input "TA99KB"
click at [1230, 447] on button "Search" at bounding box center [1222, 450] width 92 height 30
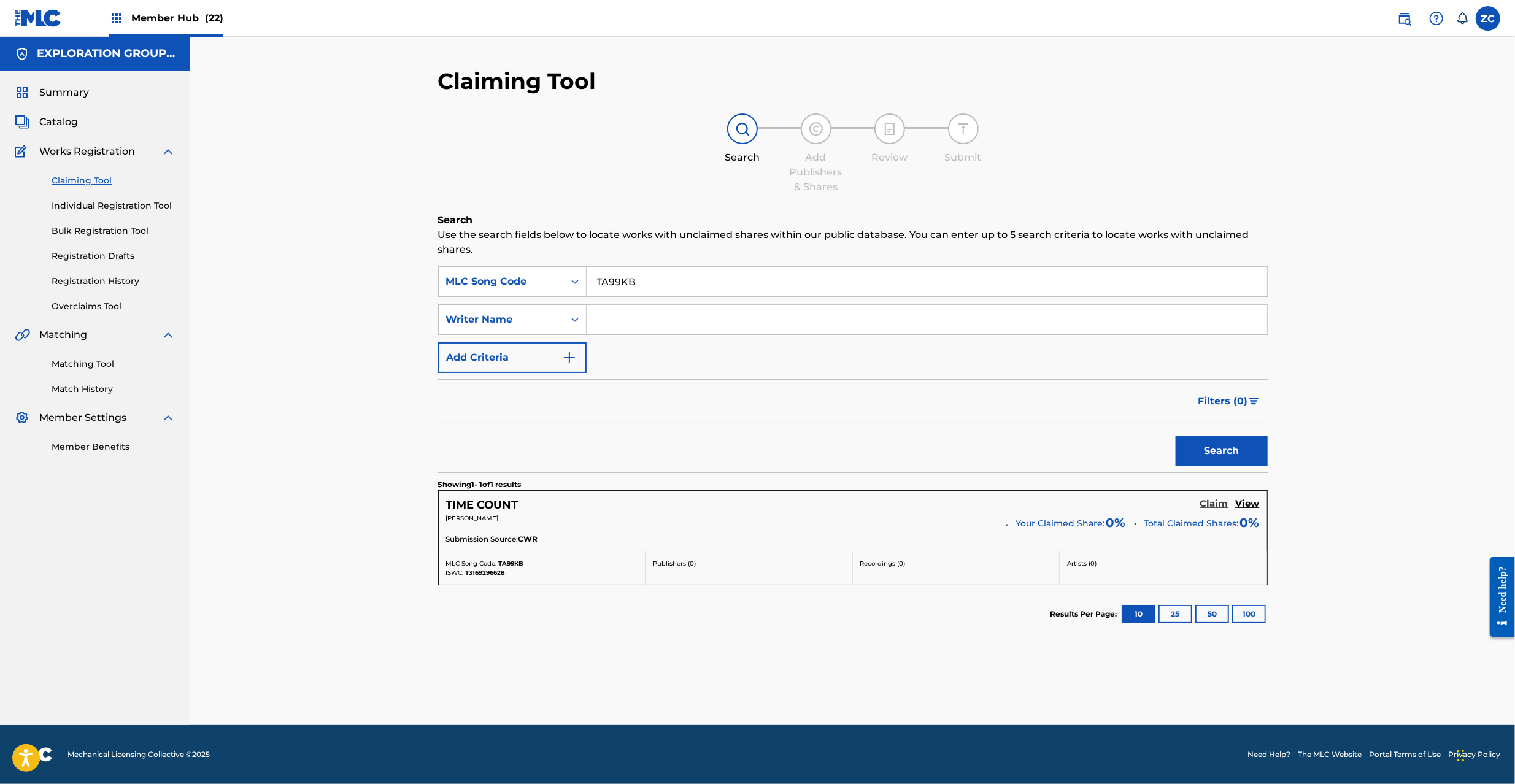
click at [1220, 504] on h5 "Claim" at bounding box center [1215, 504] width 28 height 12
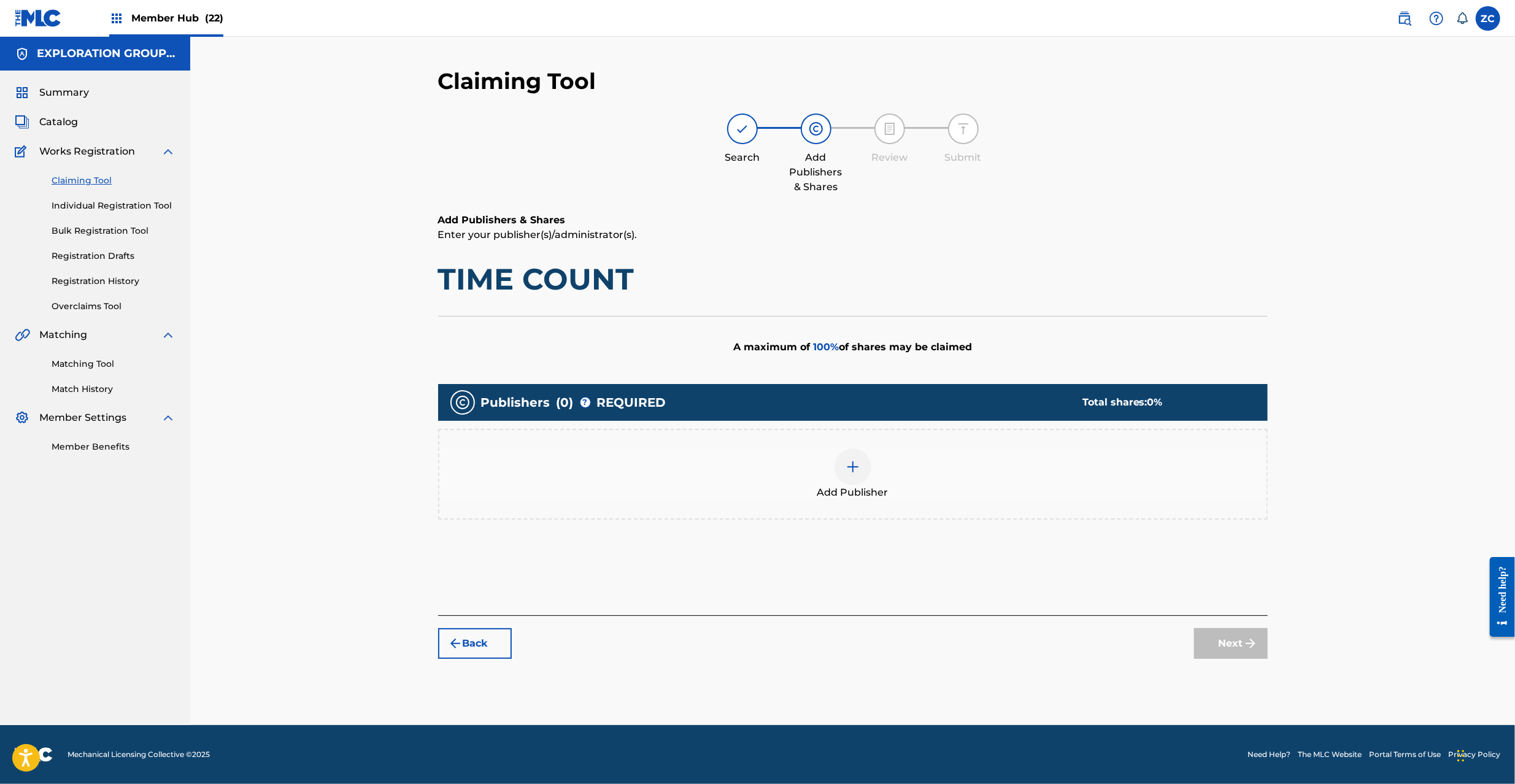
click at [855, 470] on img at bounding box center [853, 467] width 15 height 15
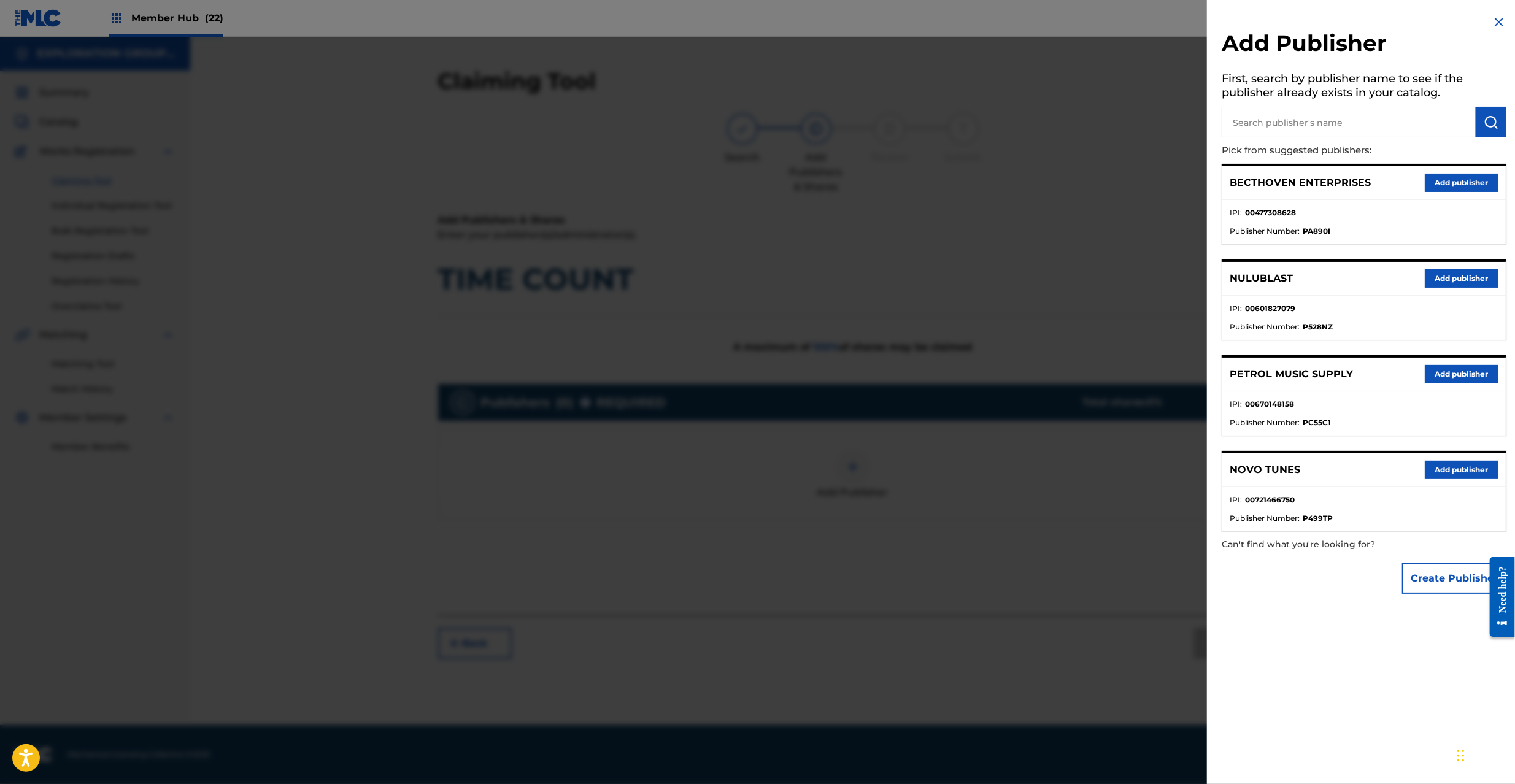
click at [1275, 125] on input "text" at bounding box center [1349, 122] width 254 height 30
type input "atlus"
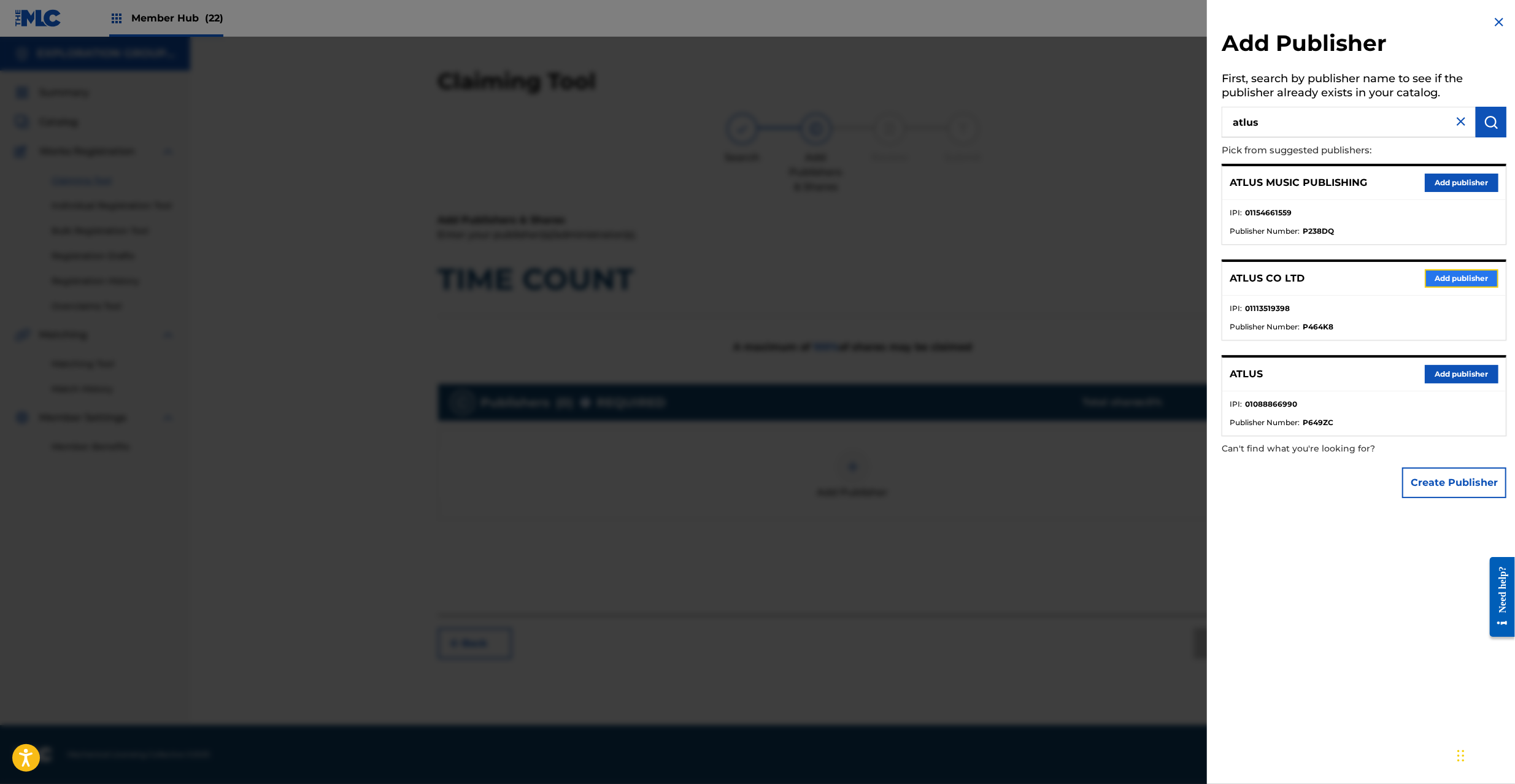
drag, startPoint x: 1458, startPoint y: 279, endPoint x: 1103, endPoint y: 405, distance: 376.7
click at [1456, 280] on button "Add publisher" at bounding box center [1461, 278] width 74 height 19
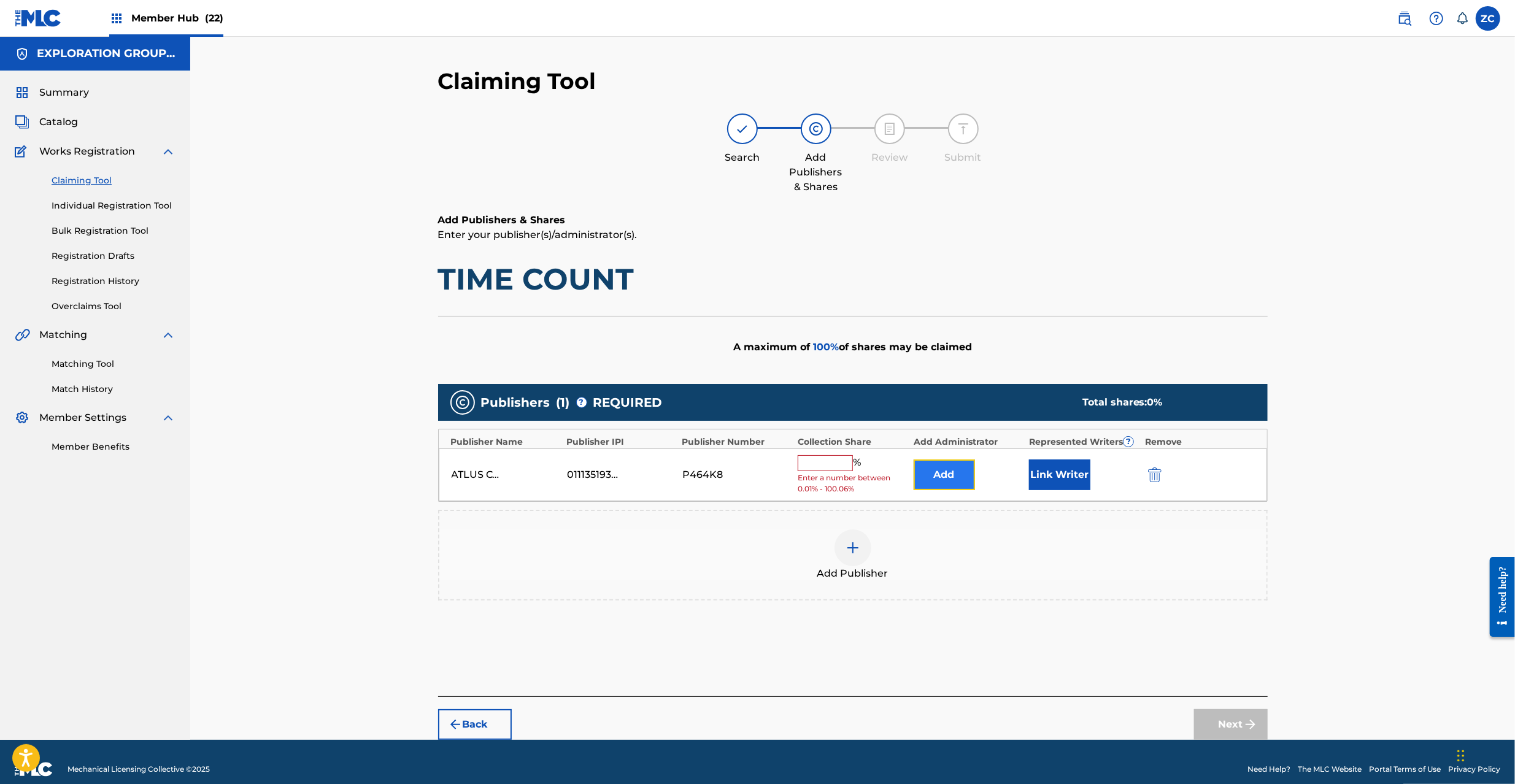
click at [951, 484] on button "Add" at bounding box center [944, 474] width 62 height 30
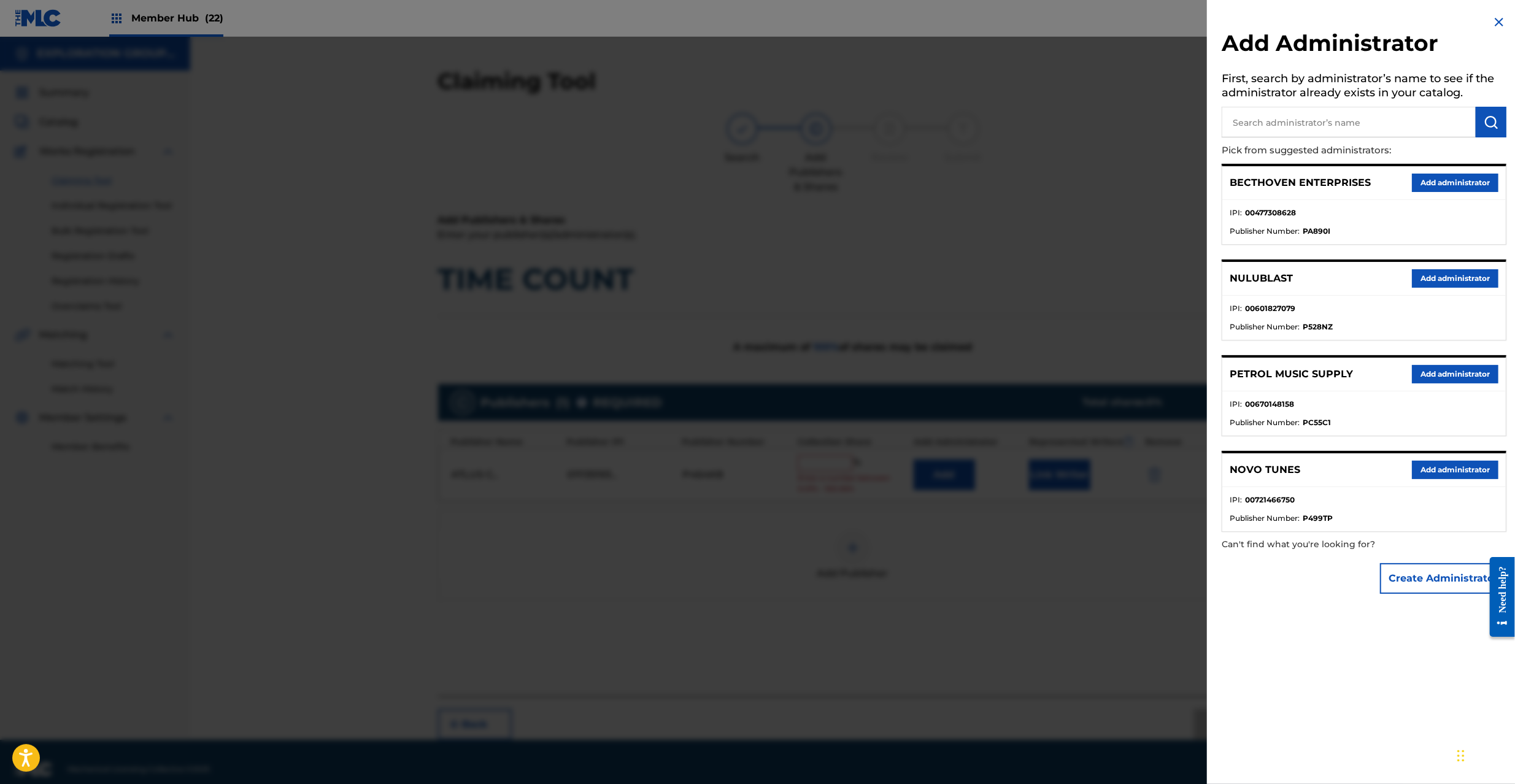
click at [1264, 126] on input "text" at bounding box center [1349, 122] width 254 height 30
type input "explora"
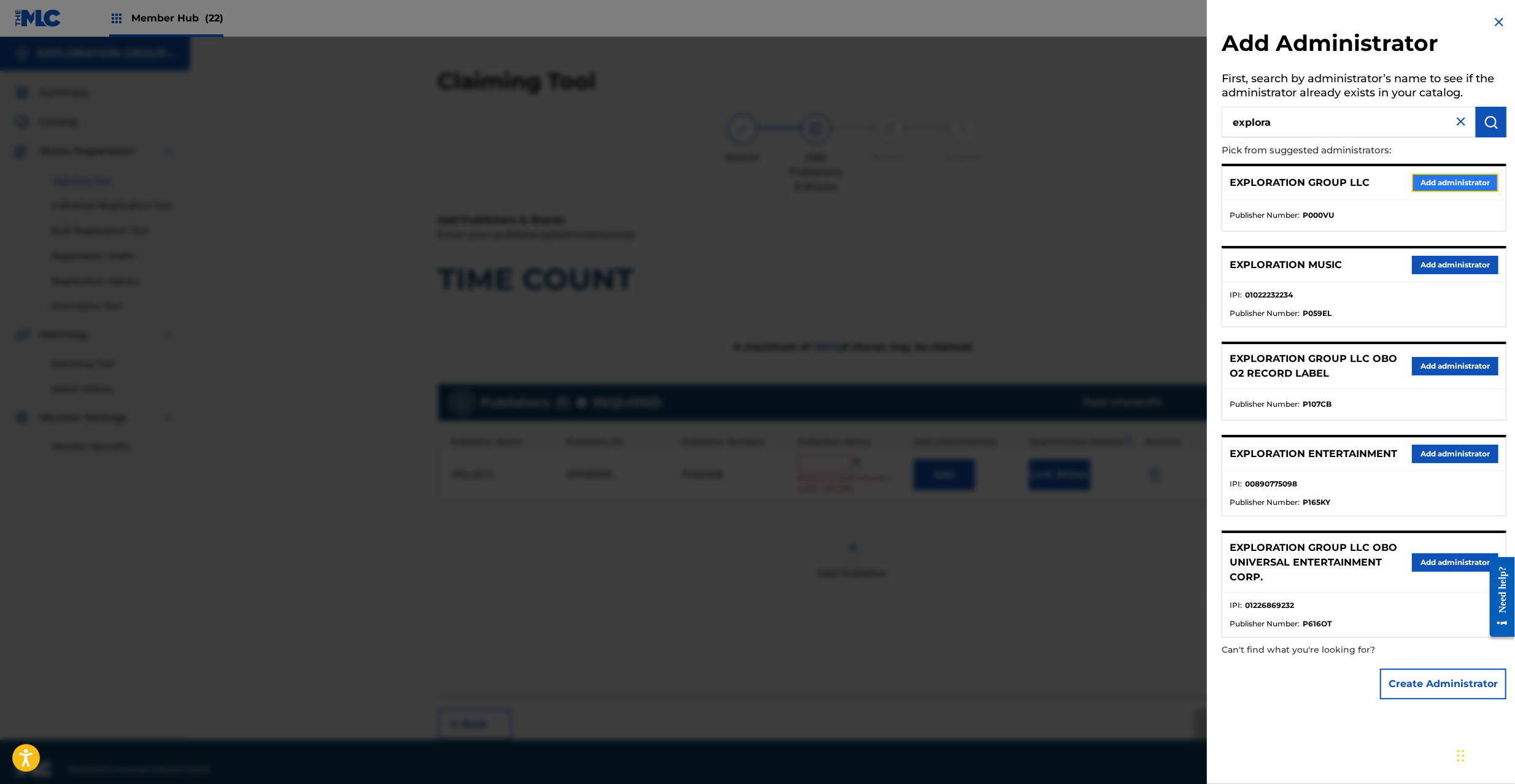
click at [1439, 184] on button "Add administrator" at bounding box center [1455, 183] width 86 height 19
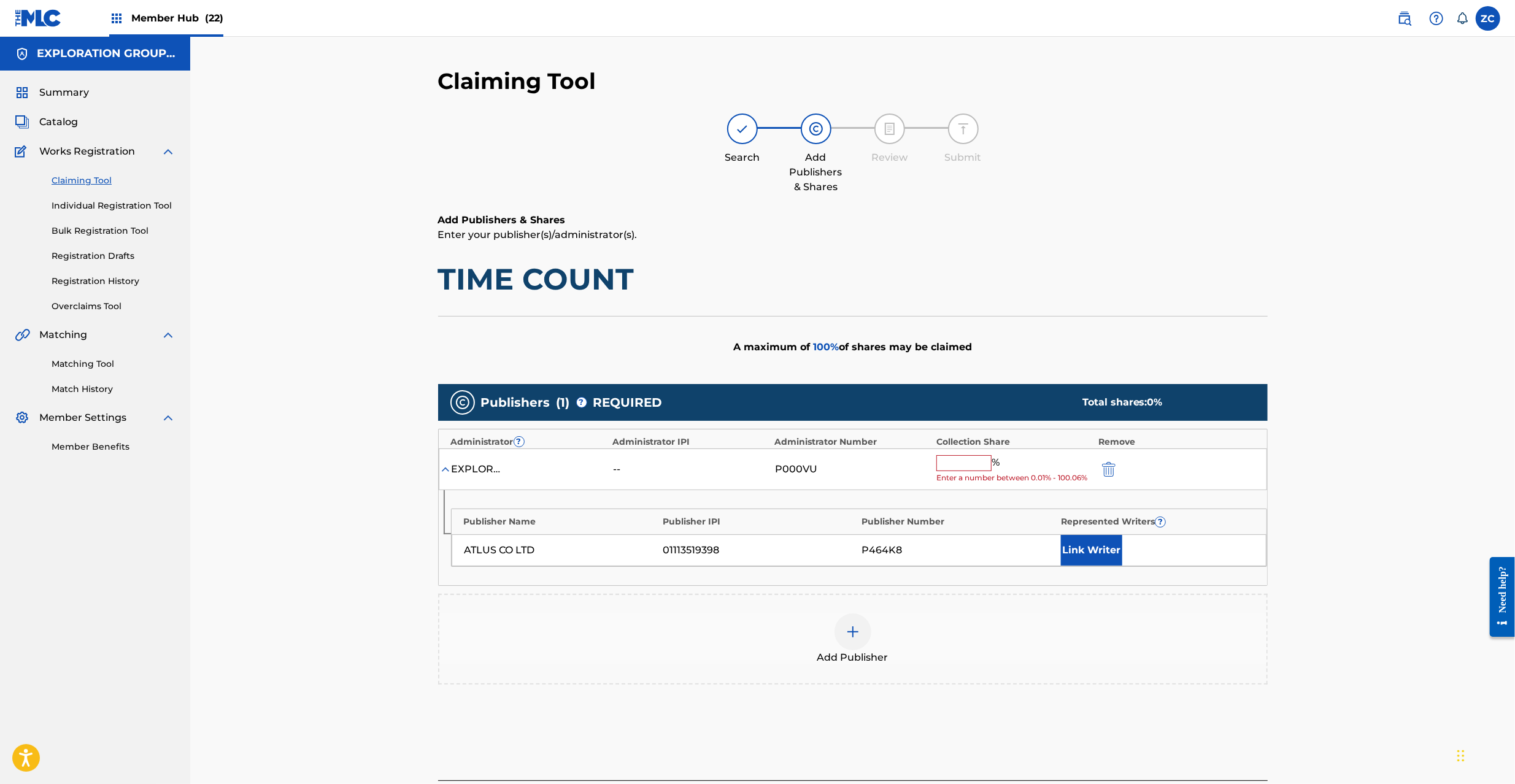
click at [969, 471] on input "text" at bounding box center [964, 463] width 55 height 16
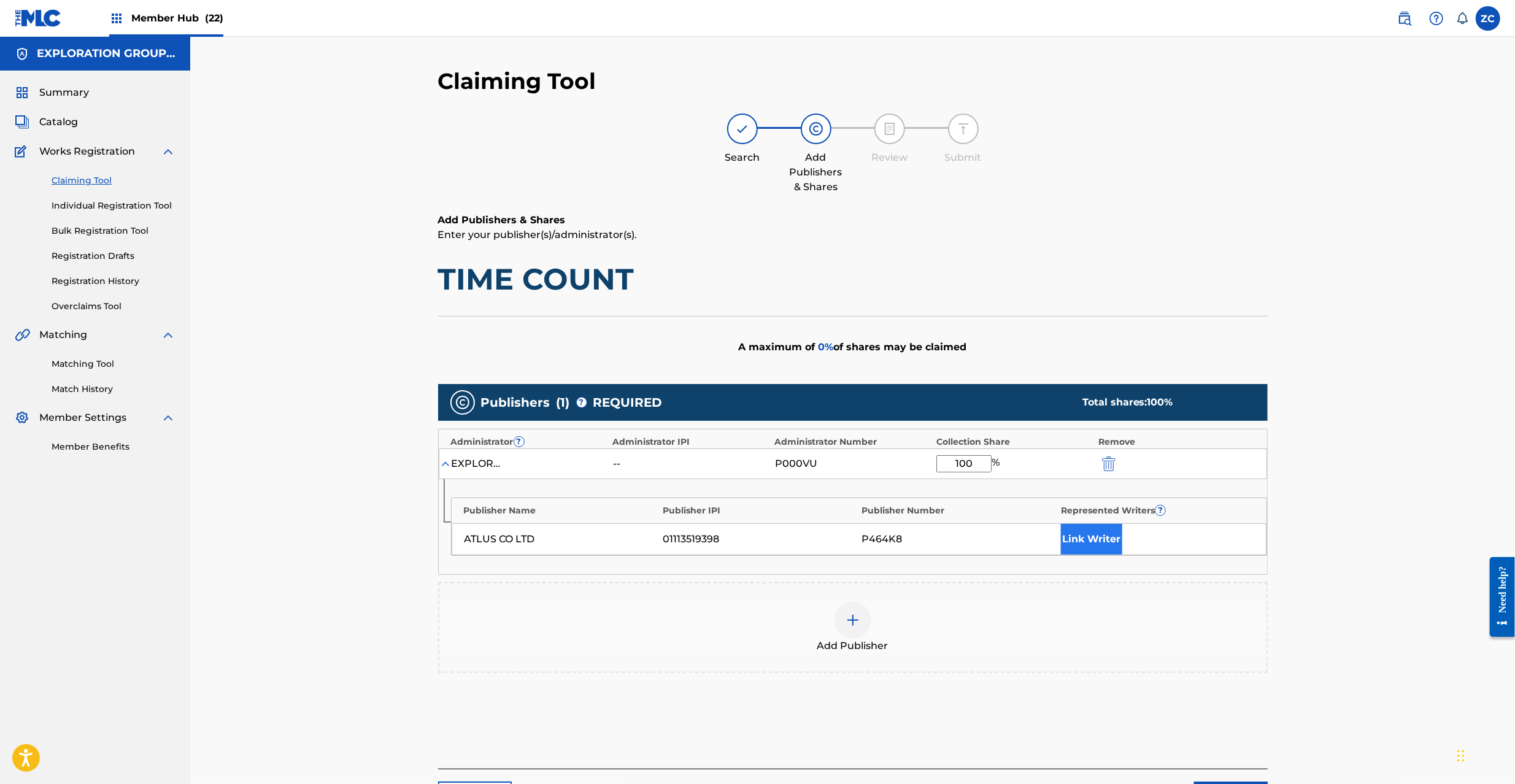
type input "100"
click at [1088, 542] on button "Link Writer" at bounding box center [1091, 539] width 62 height 30
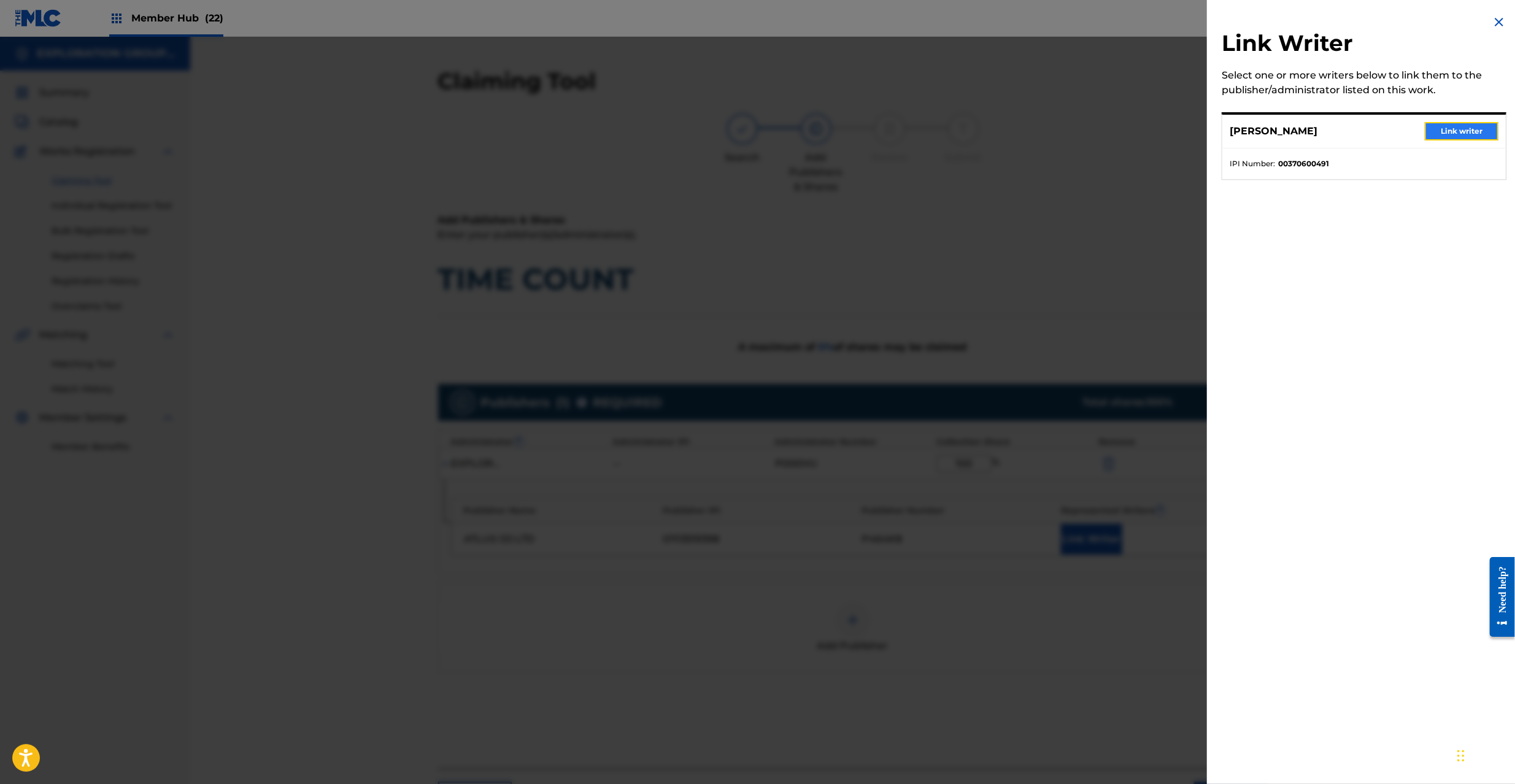
click at [1433, 125] on button "Link writer" at bounding box center [1461, 131] width 74 height 19
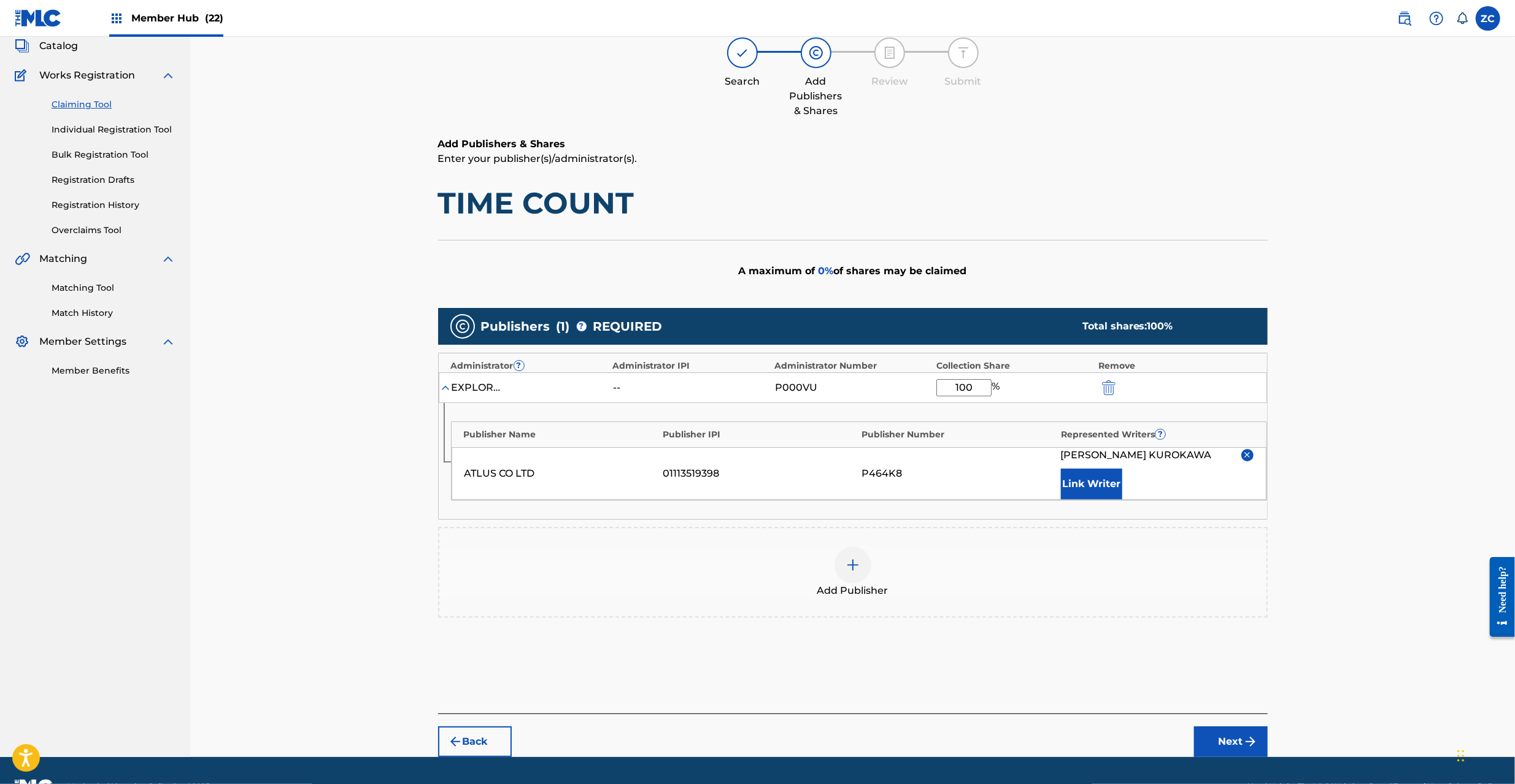
scroll to position [108, 0]
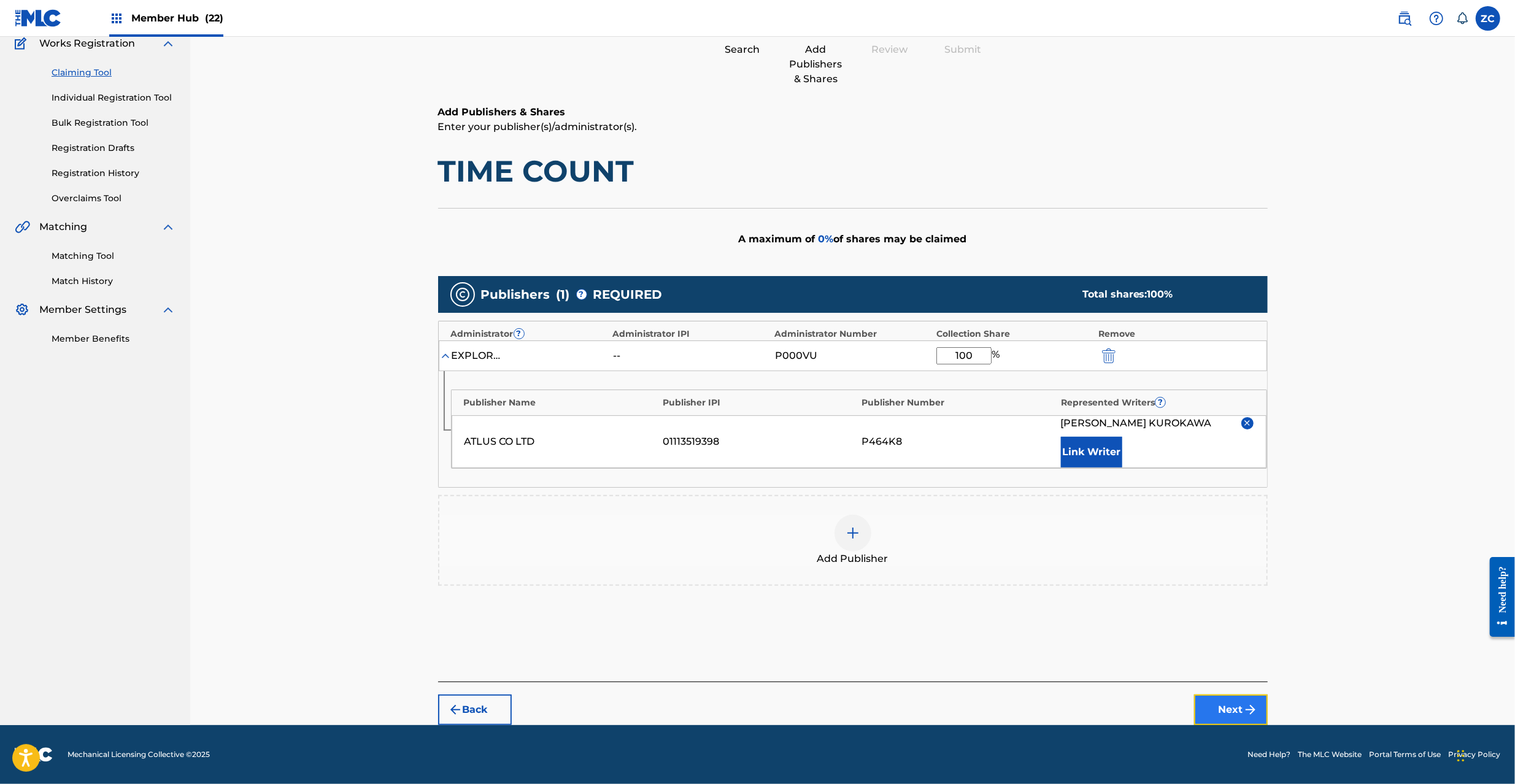
click at [1223, 703] on button "Next" at bounding box center [1230, 709] width 74 height 30
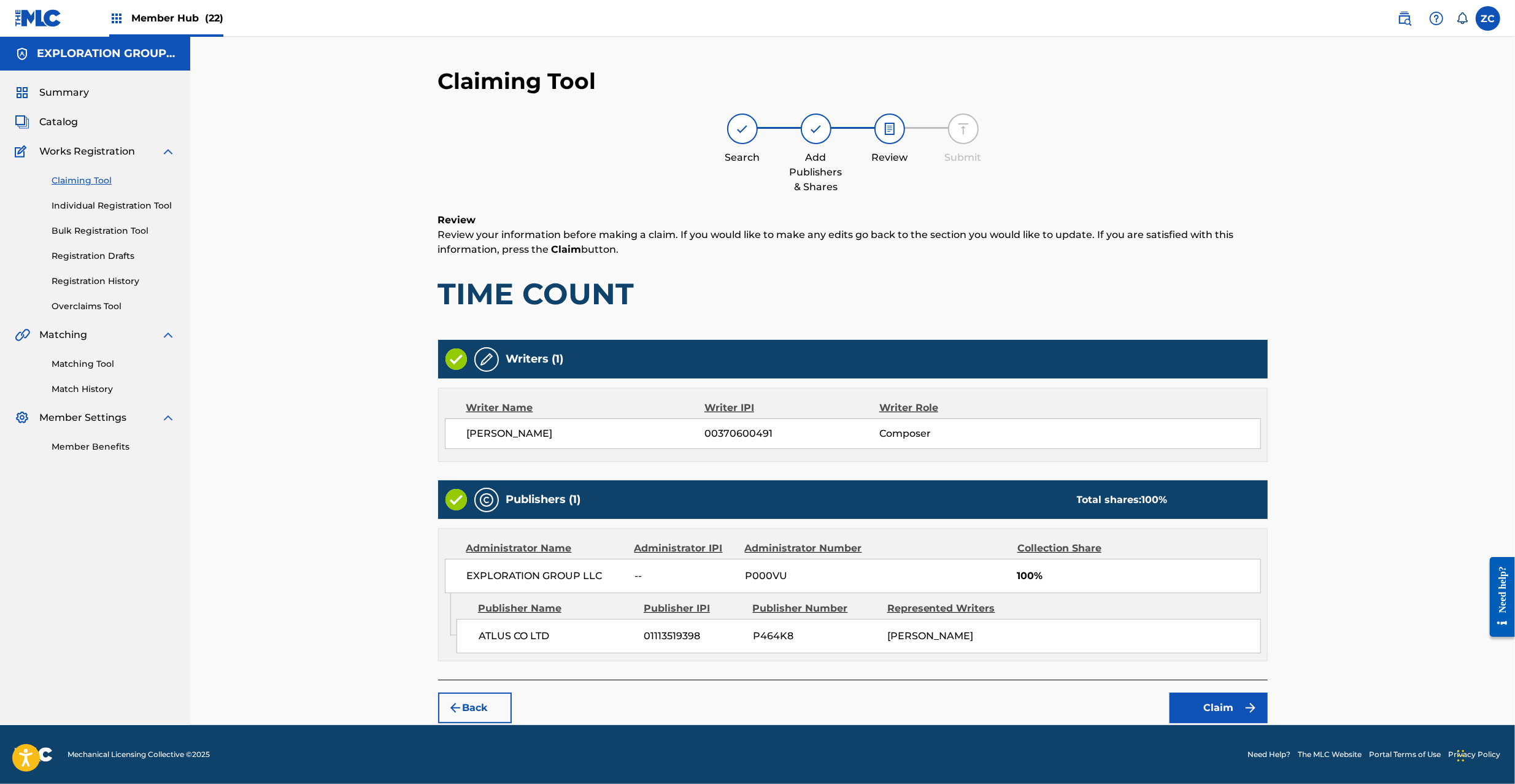
scroll to position [0, 0]
click at [1206, 699] on button "Claim" at bounding box center [1218, 707] width 98 height 30
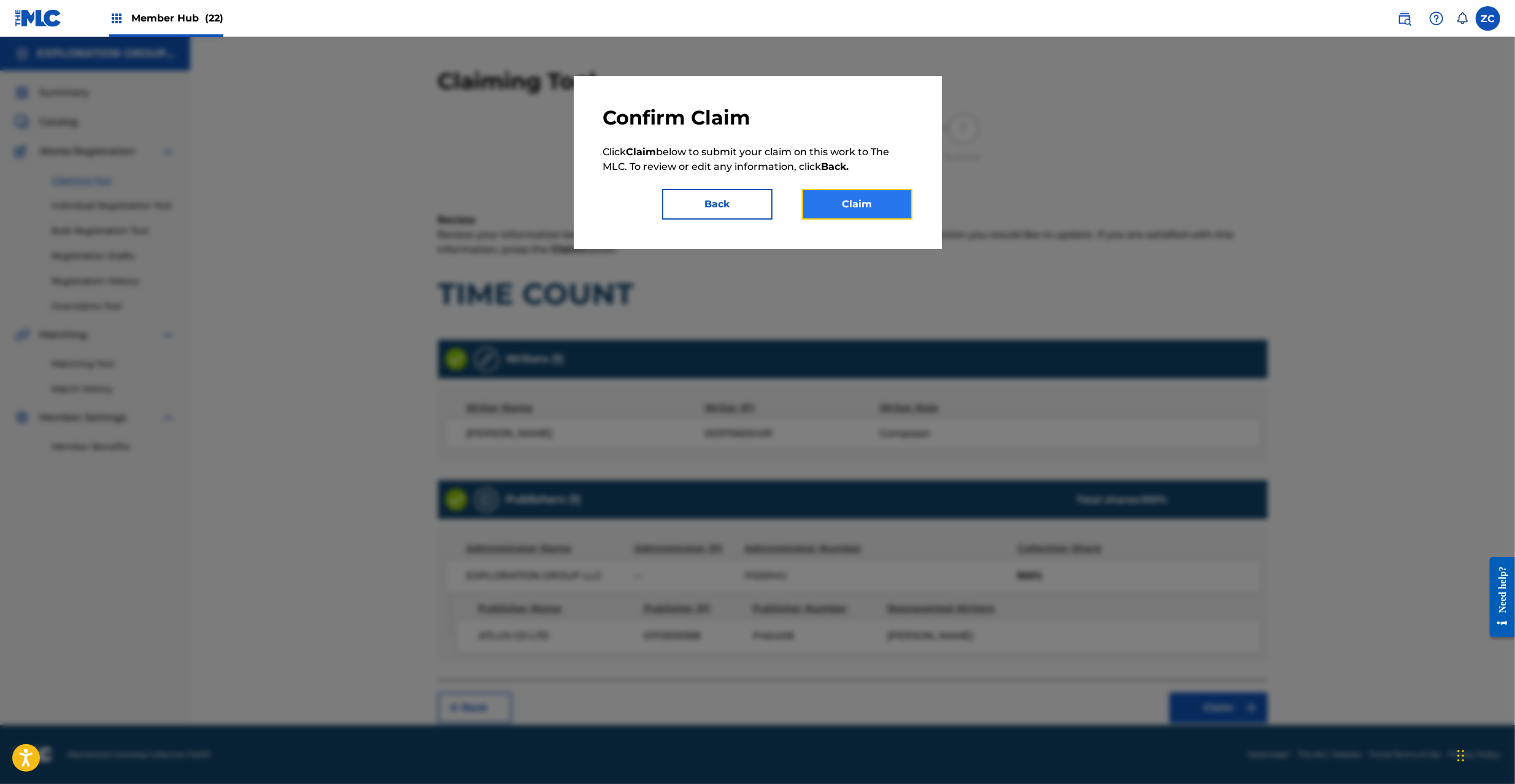
click at [885, 213] on button "Claim" at bounding box center [857, 204] width 111 height 30
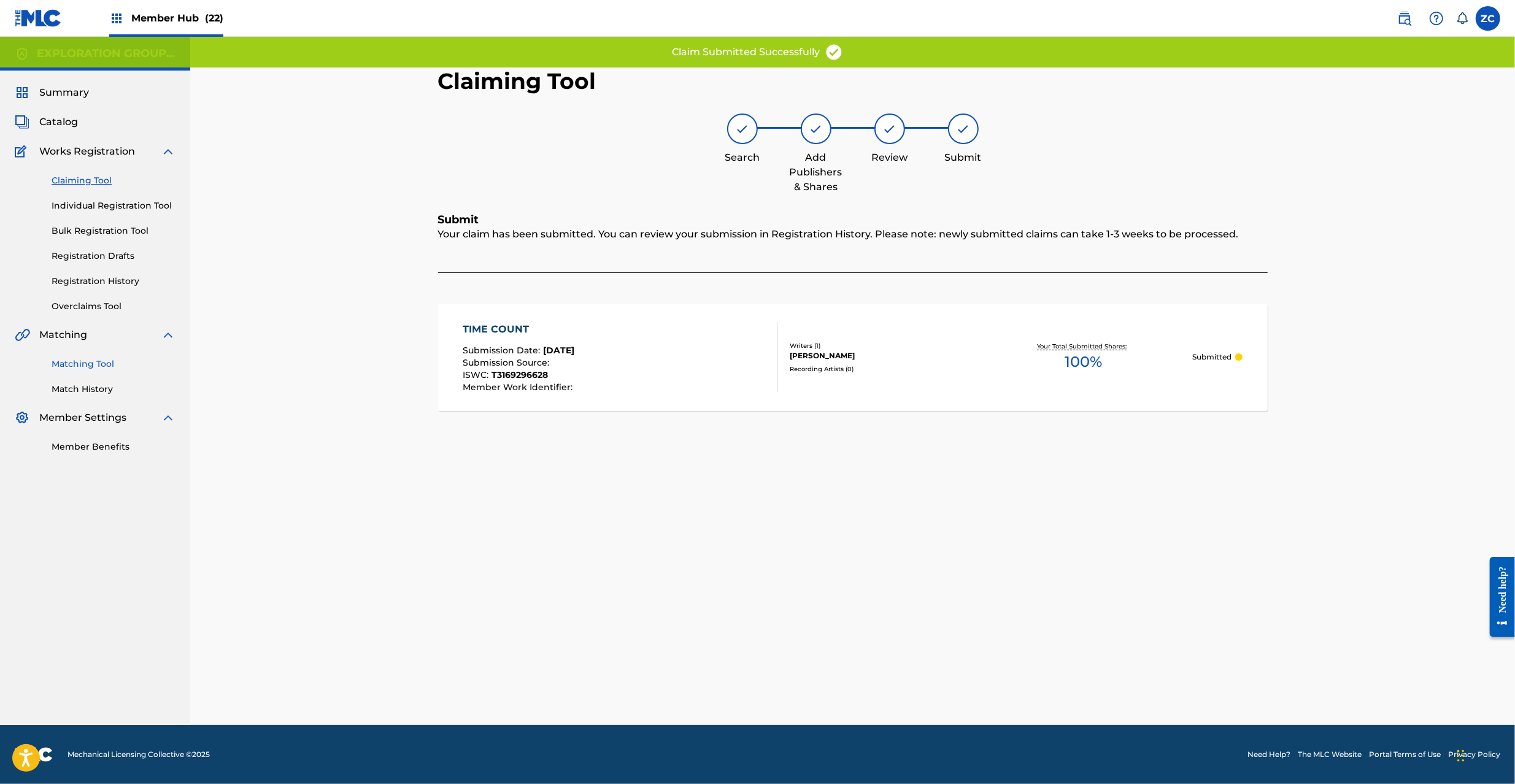
click at [97, 362] on link "Matching Tool" at bounding box center [113, 363] width 124 height 13
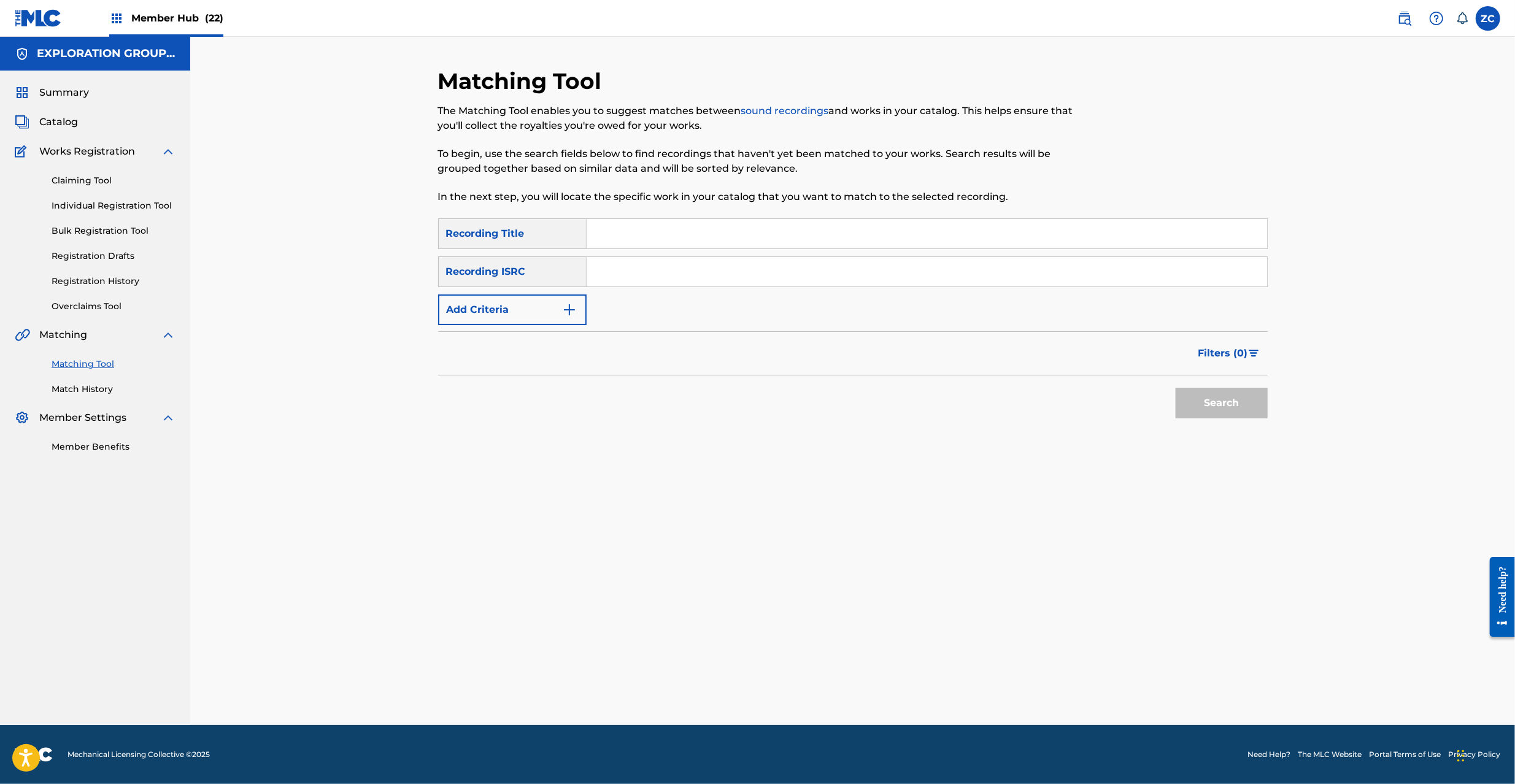
click at [712, 270] on input "Search Form" at bounding box center [926, 272] width 680 height 30
type input "JPK651365728"
click at [1204, 406] on button "Search" at bounding box center [1222, 403] width 92 height 30
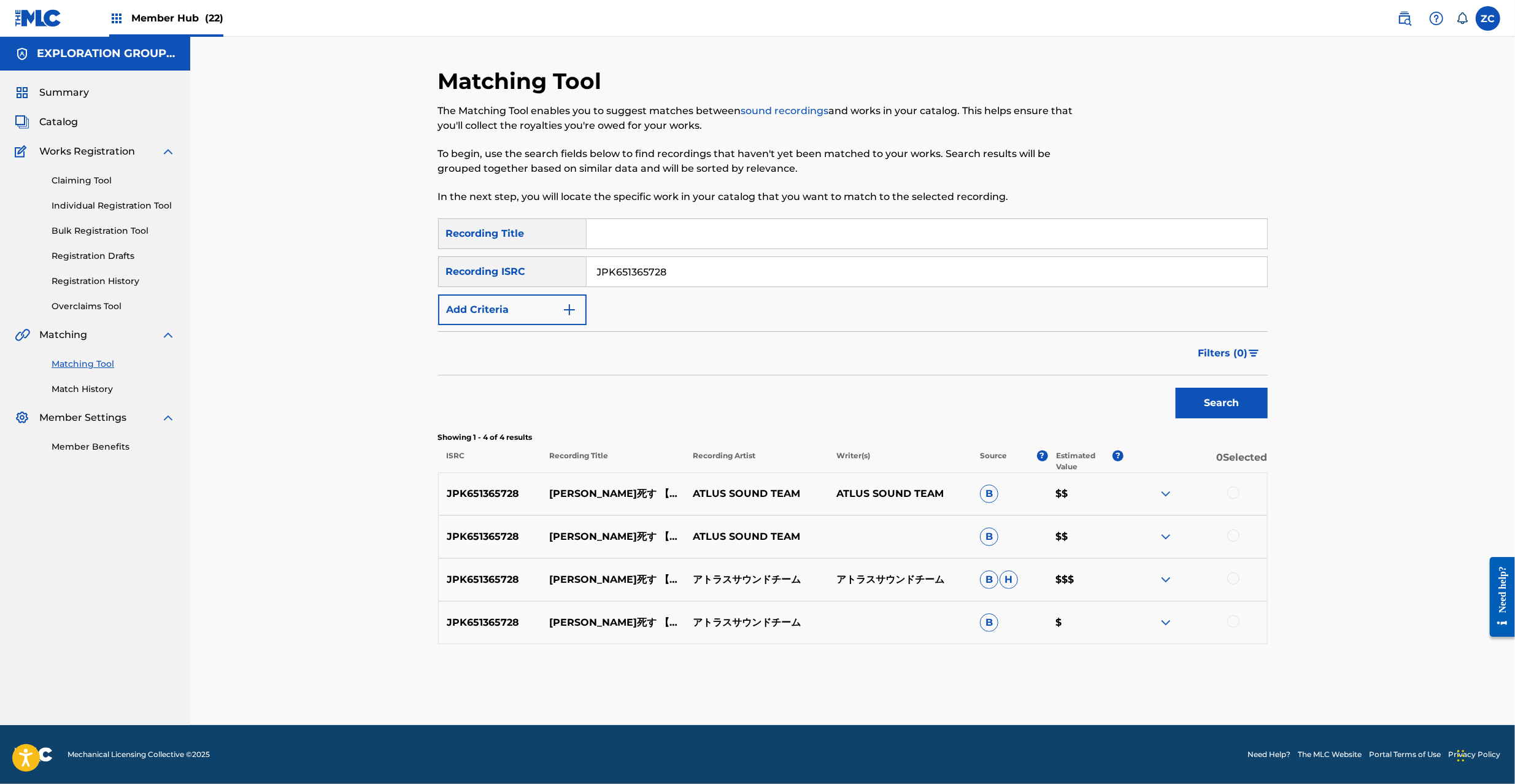
drag, startPoint x: 1229, startPoint y: 486, endPoint x: 1237, endPoint y: 494, distance: 11.3
click at [1230, 488] on div "JPK651365728 舞耶死す 【罪】 ATLUS SOUND TEAM ATLUS SOUND TEAM B $$" at bounding box center [853, 494] width 830 height 43
click at [1237, 494] on div at bounding box center [1233, 493] width 13 height 13
click at [1230, 534] on div at bounding box center [1233, 535] width 13 height 13
click at [1237, 577] on div at bounding box center [1233, 578] width 13 height 13
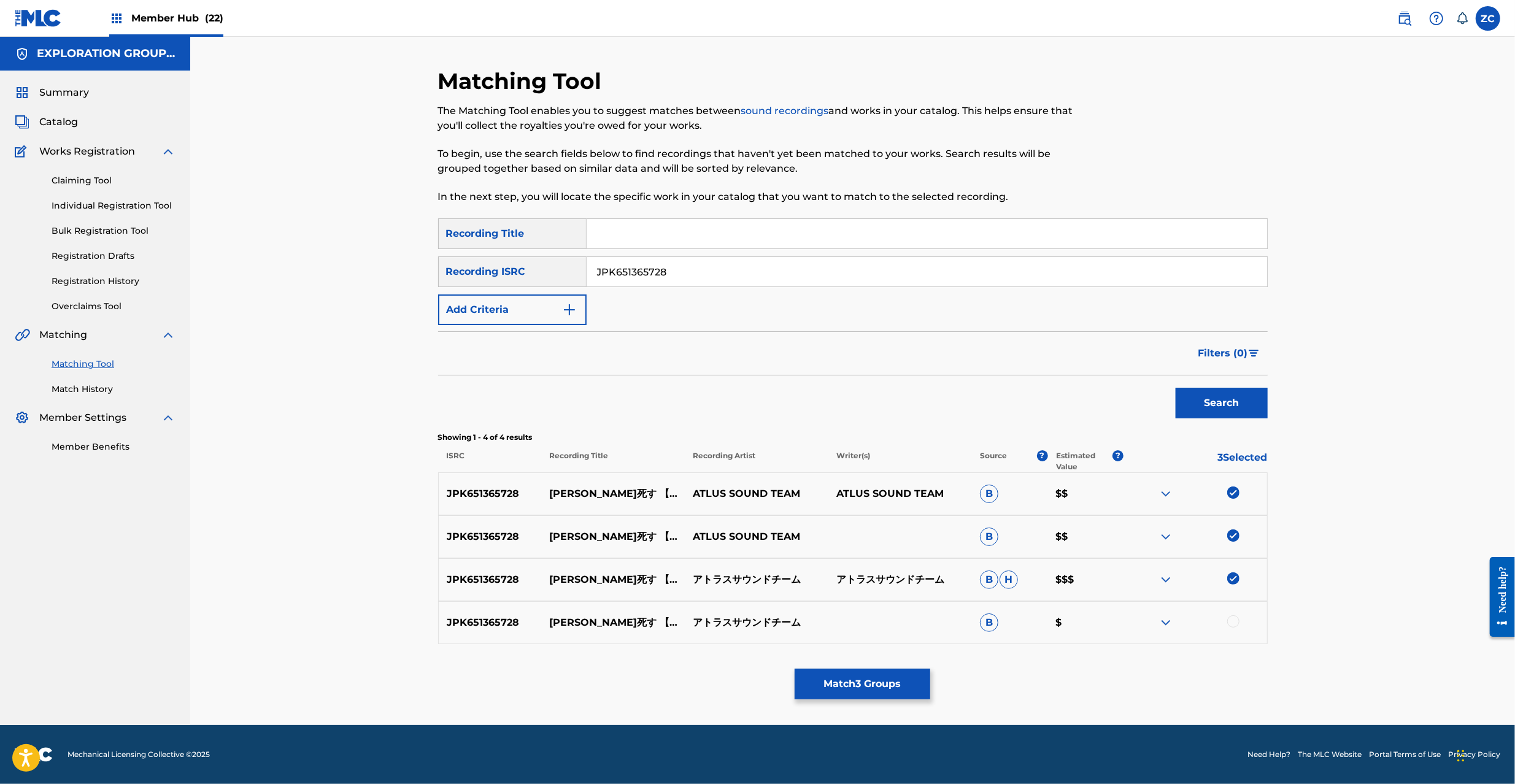
click at [1235, 620] on div at bounding box center [1233, 621] width 13 height 13
click at [886, 680] on button "Match 4 Groups" at bounding box center [862, 684] width 135 height 30
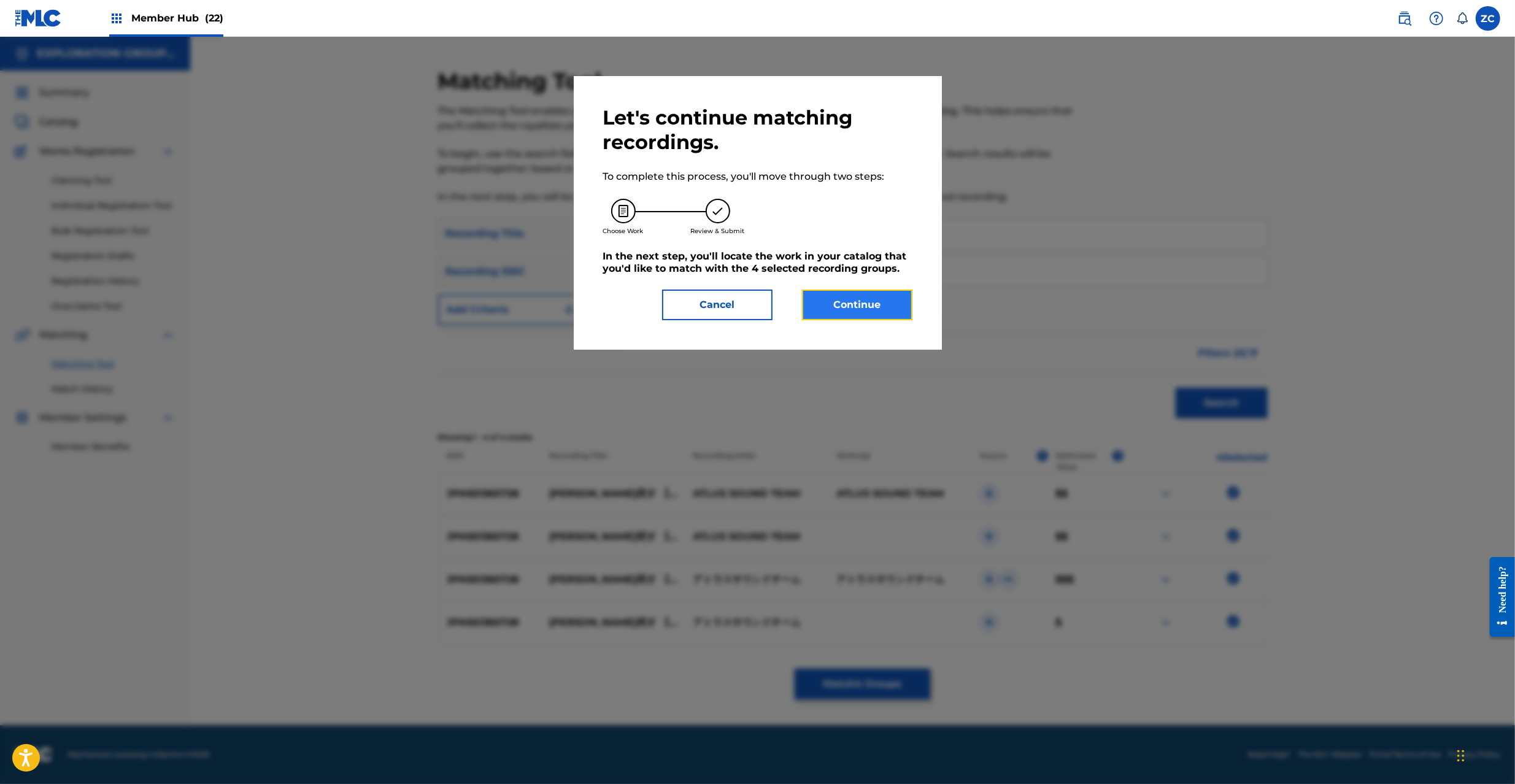
click at [850, 297] on button "Continue" at bounding box center [857, 305] width 111 height 30
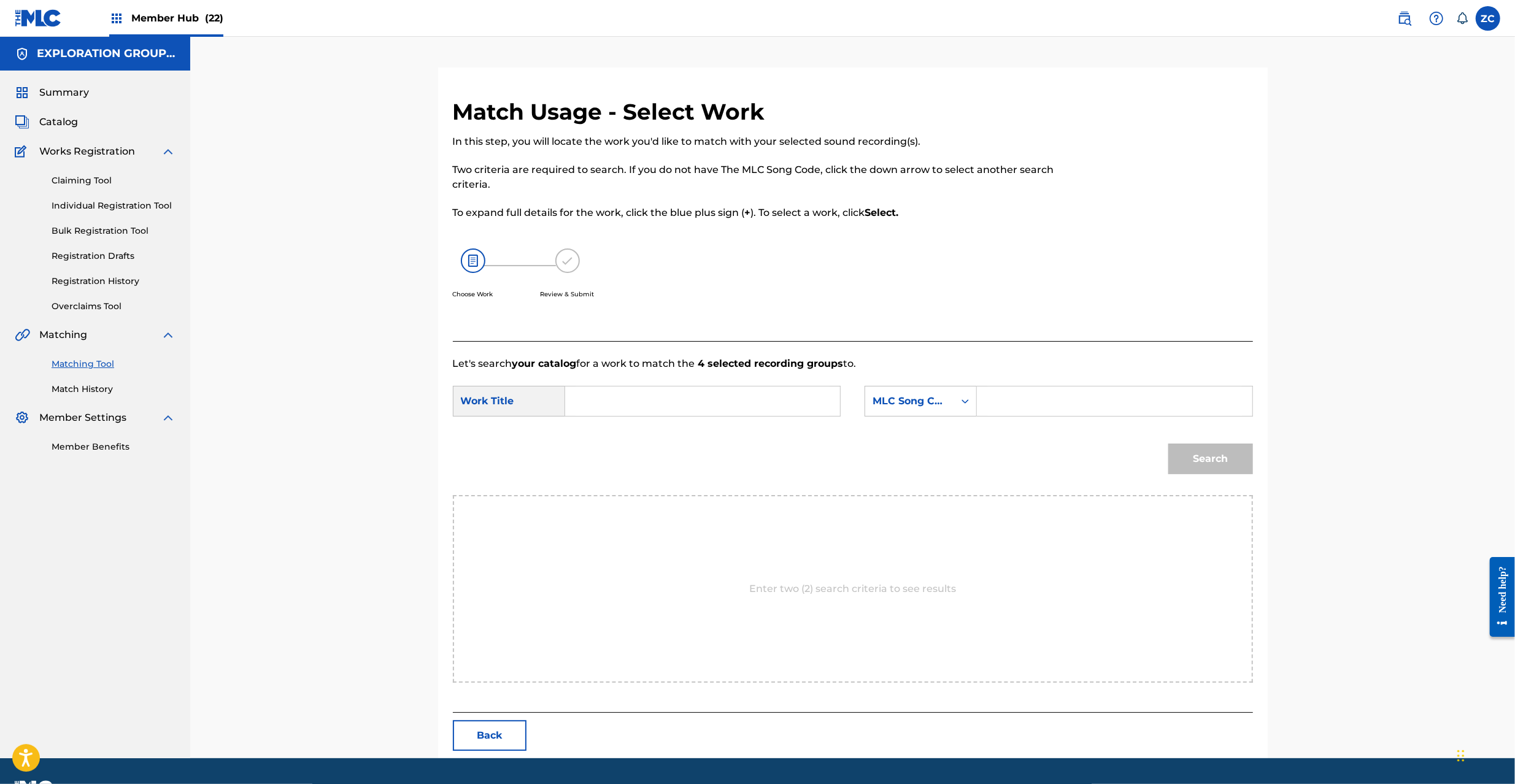
click at [676, 401] on input "Search Form" at bounding box center [702, 401] width 254 height 30
click at [671, 401] on input "Maya Shisu MG94JZ" at bounding box center [702, 401] width 254 height 30
type input "Maya Shisu"
click at [1053, 409] on input "Search Form" at bounding box center [1114, 401] width 254 height 30
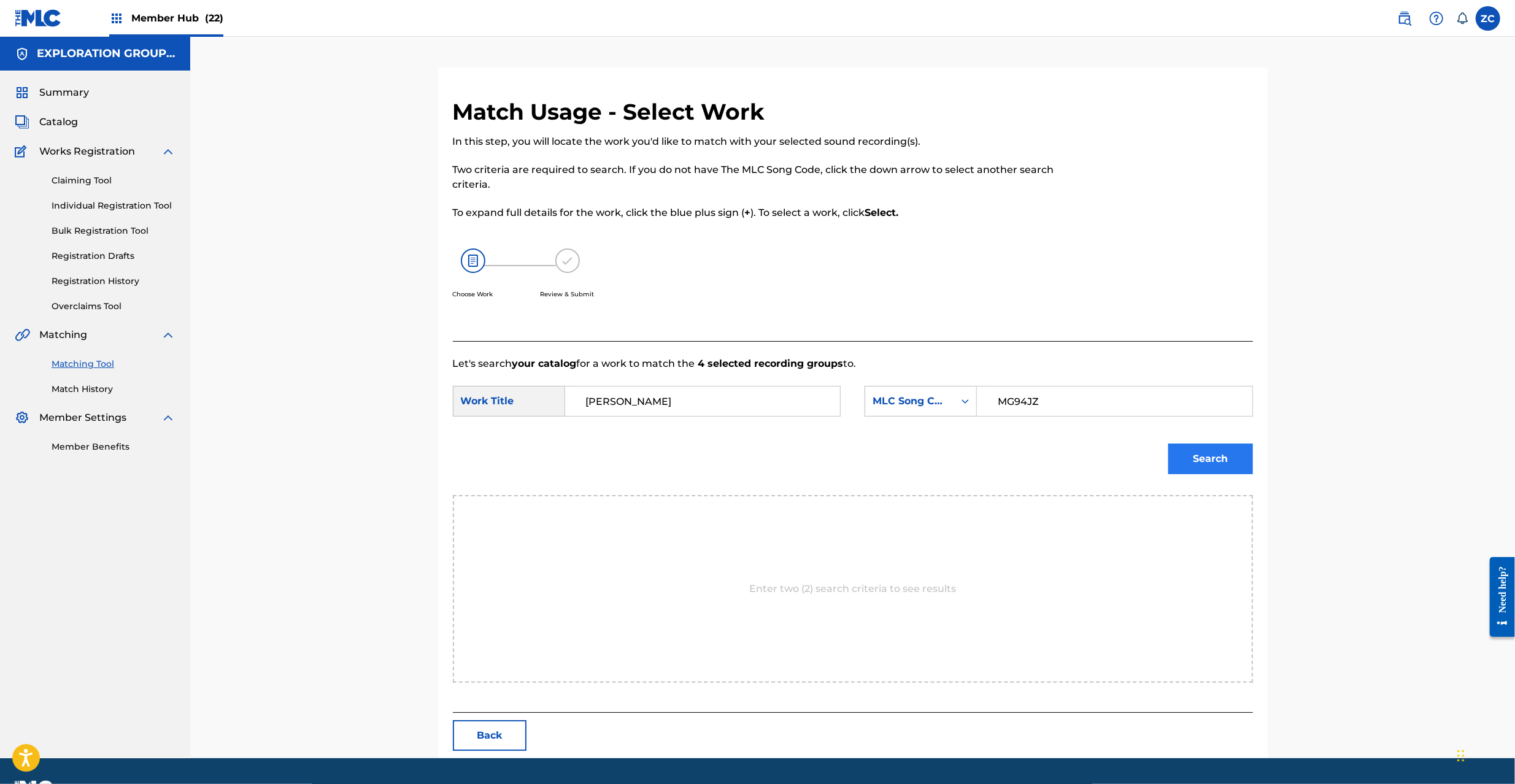
type input "MG94JZ"
click at [1240, 466] on button "Search" at bounding box center [1211, 459] width 85 height 30
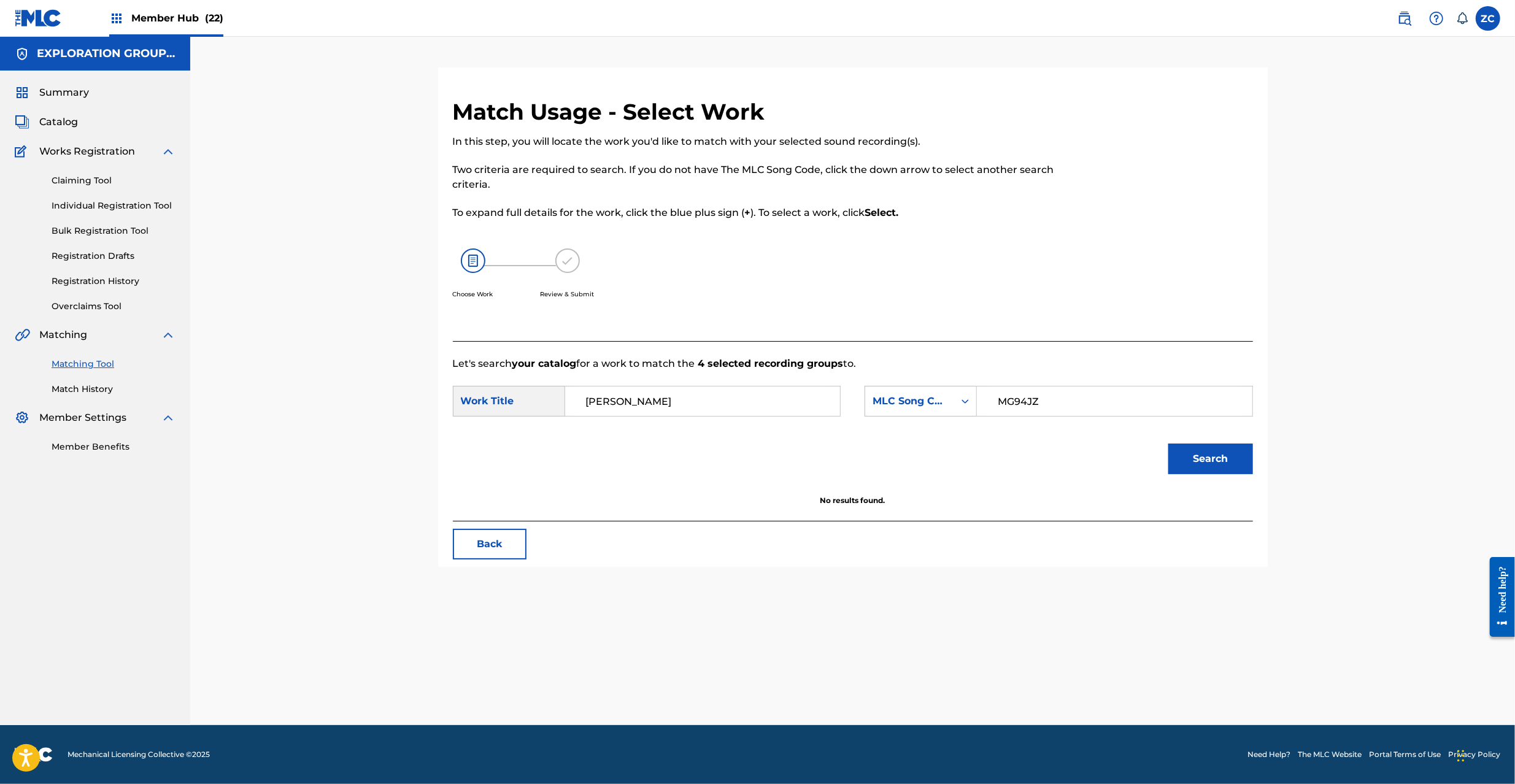
drag, startPoint x: 79, startPoint y: 169, endPoint x: 82, endPoint y: 184, distance: 15.3
click at [79, 170] on div "Claiming Tool Individual Registration Tool Bulk Registration Tool Registration …" at bounding box center [95, 236] width 161 height 154
click at [83, 184] on link "Claiming Tool" at bounding box center [113, 180] width 124 height 13
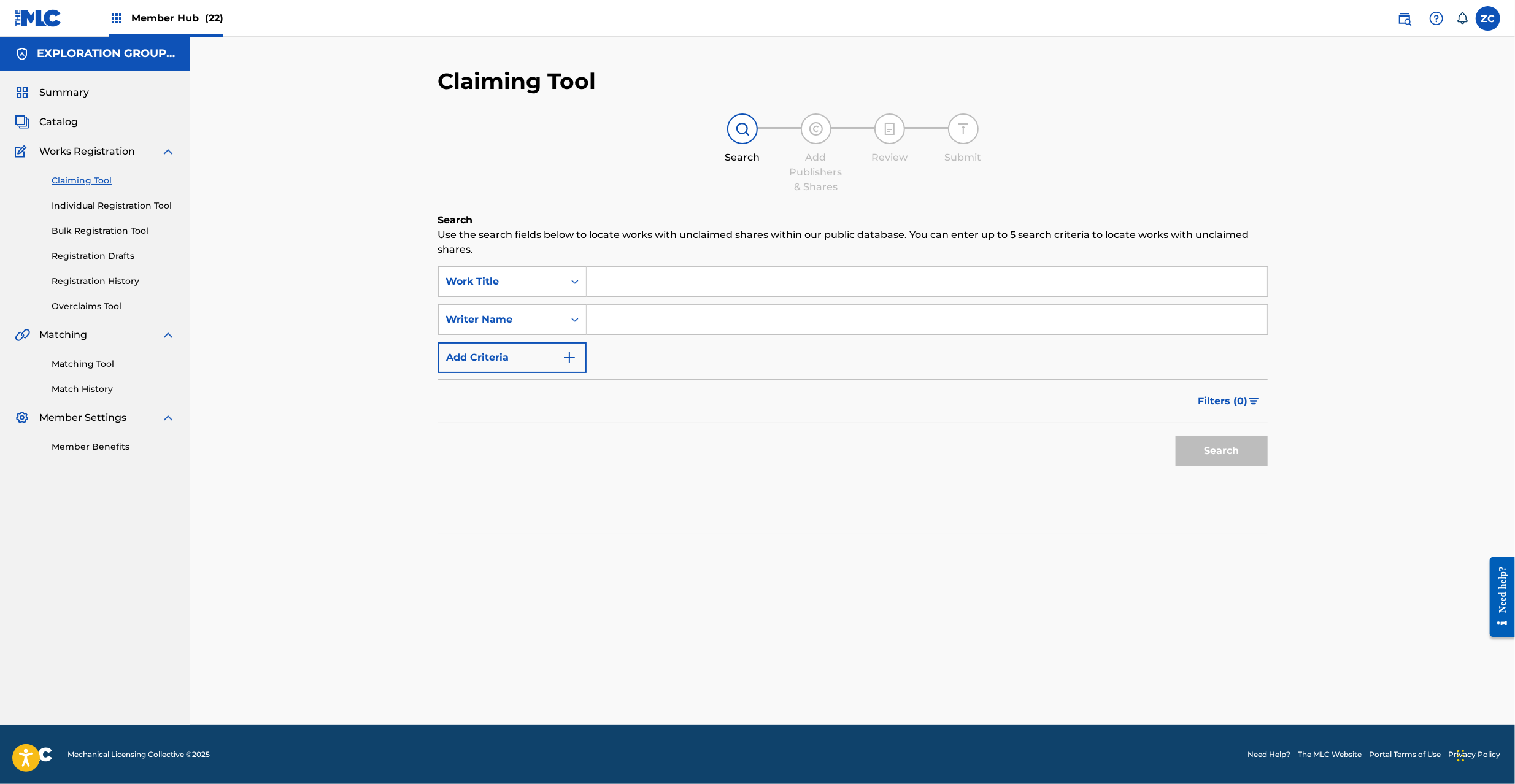
drag, startPoint x: 680, startPoint y: 290, endPoint x: 652, endPoint y: 285, distance: 28.4
click at [680, 290] on input "Search Form" at bounding box center [926, 282] width 680 height 30
type input "MG94JZ"
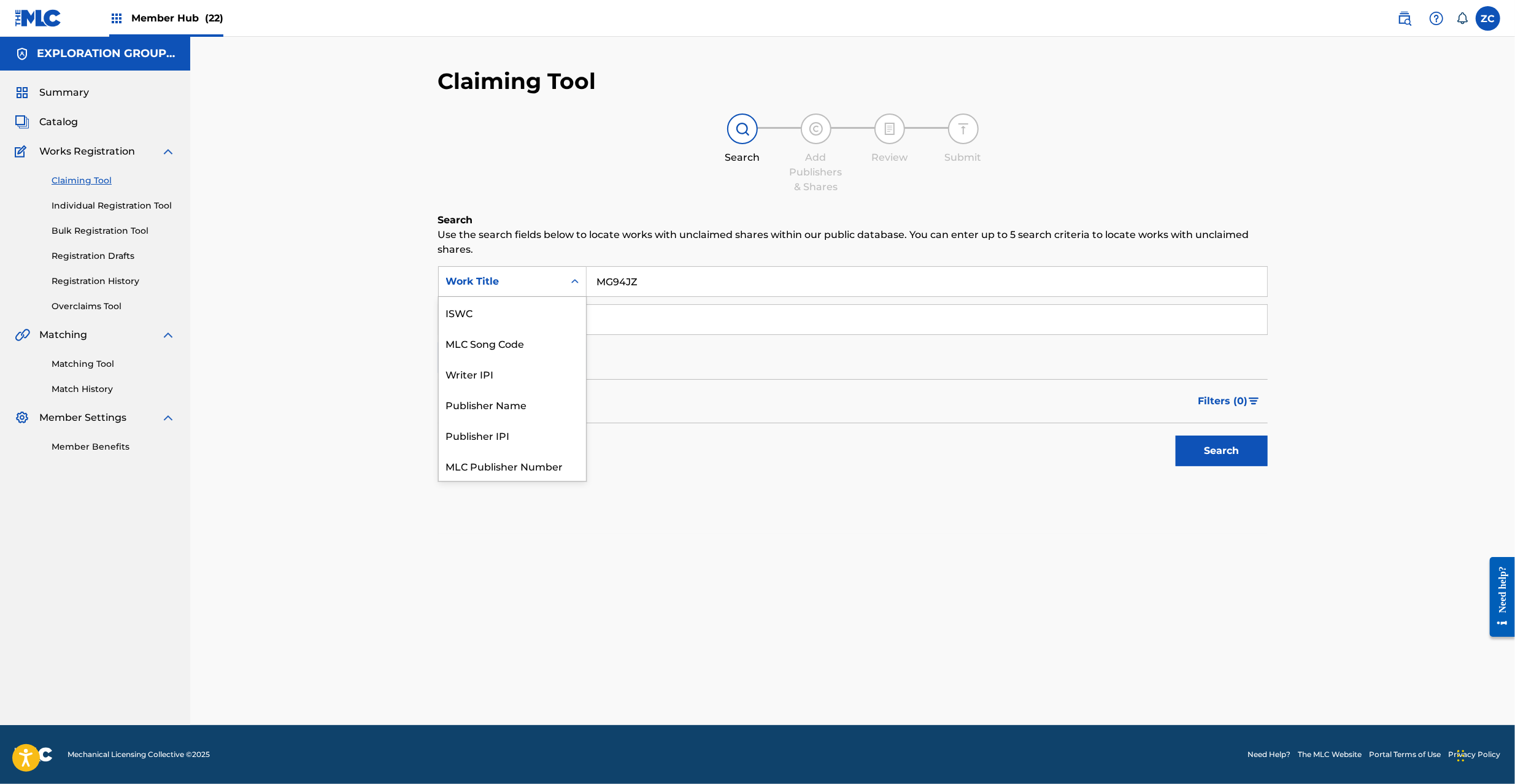
click at [555, 280] on div "Work Title" at bounding box center [501, 282] width 111 height 15
click at [520, 312] on div "MLC Song Code" at bounding box center [512, 312] width 147 height 30
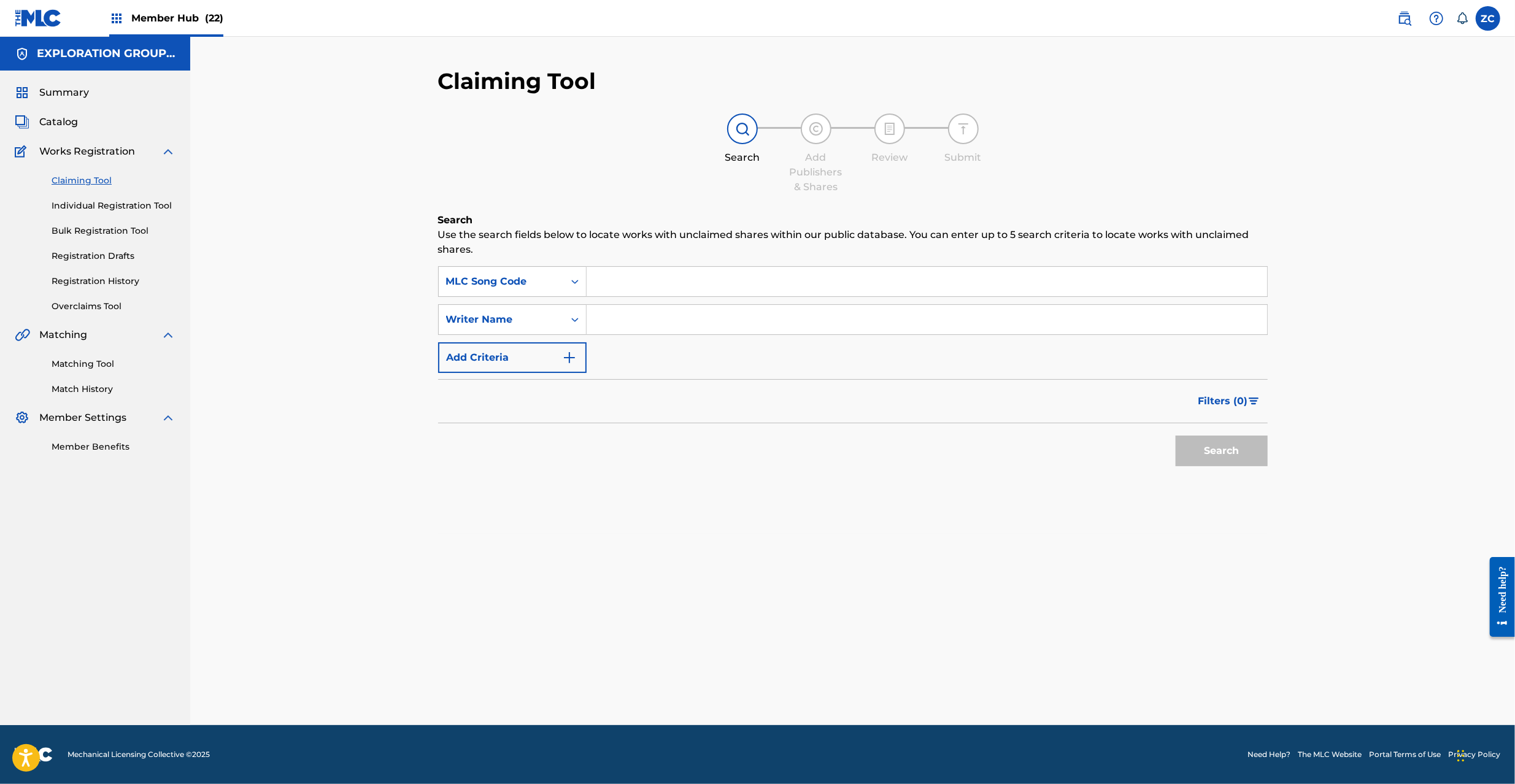
click at [1205, 459] on div "Search" at bounding box center [1218, 448] width 98 height 49
drag, startPoint x: 871, startPoint y: 285, endPoint x: 1135, endPoint y: 384, distance: 282.0
click at [874, 285] on input "Search Form" at bounding box center [926, 282] width 680 height 30
type input "MG94JZ"
click at [1231, 454] on button "Search" at bounding box center [1222, 450] width 92 height 30
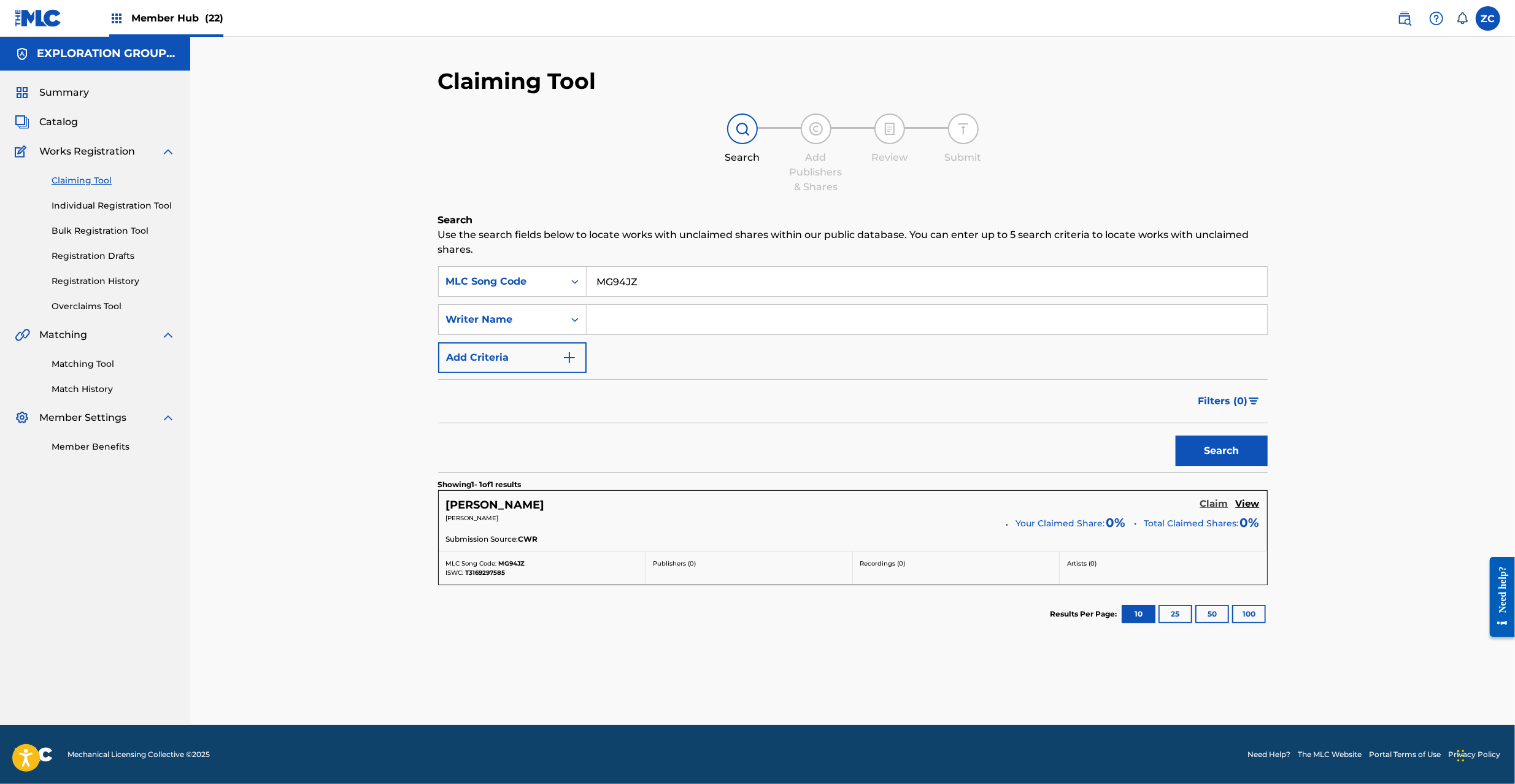
click at [1215, 505] on h5 "Claim" at bounding box center [1215, 504] width 28 height 12
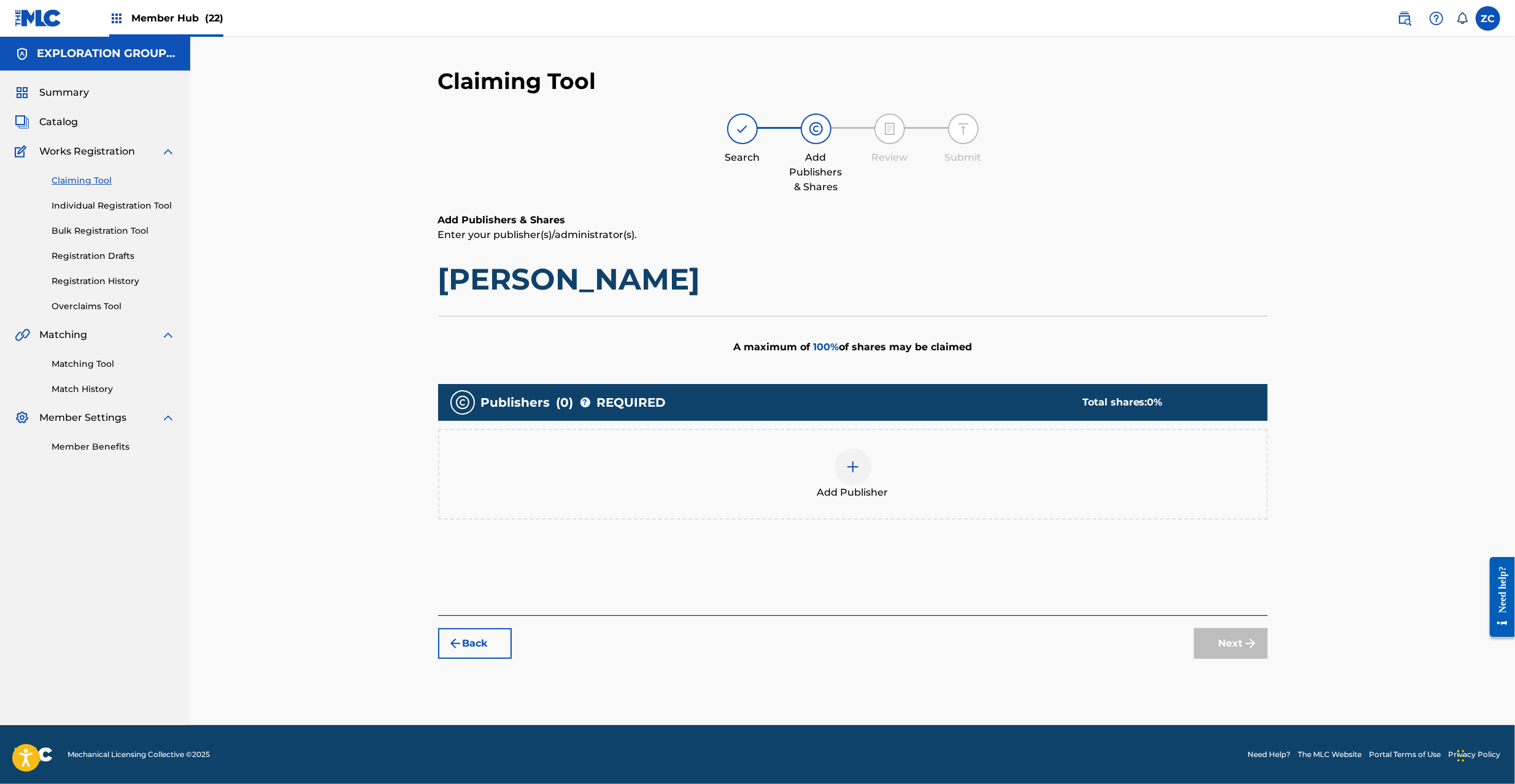
click at [853, 459] on img at bounding box center [853, 467] width 15 height 15
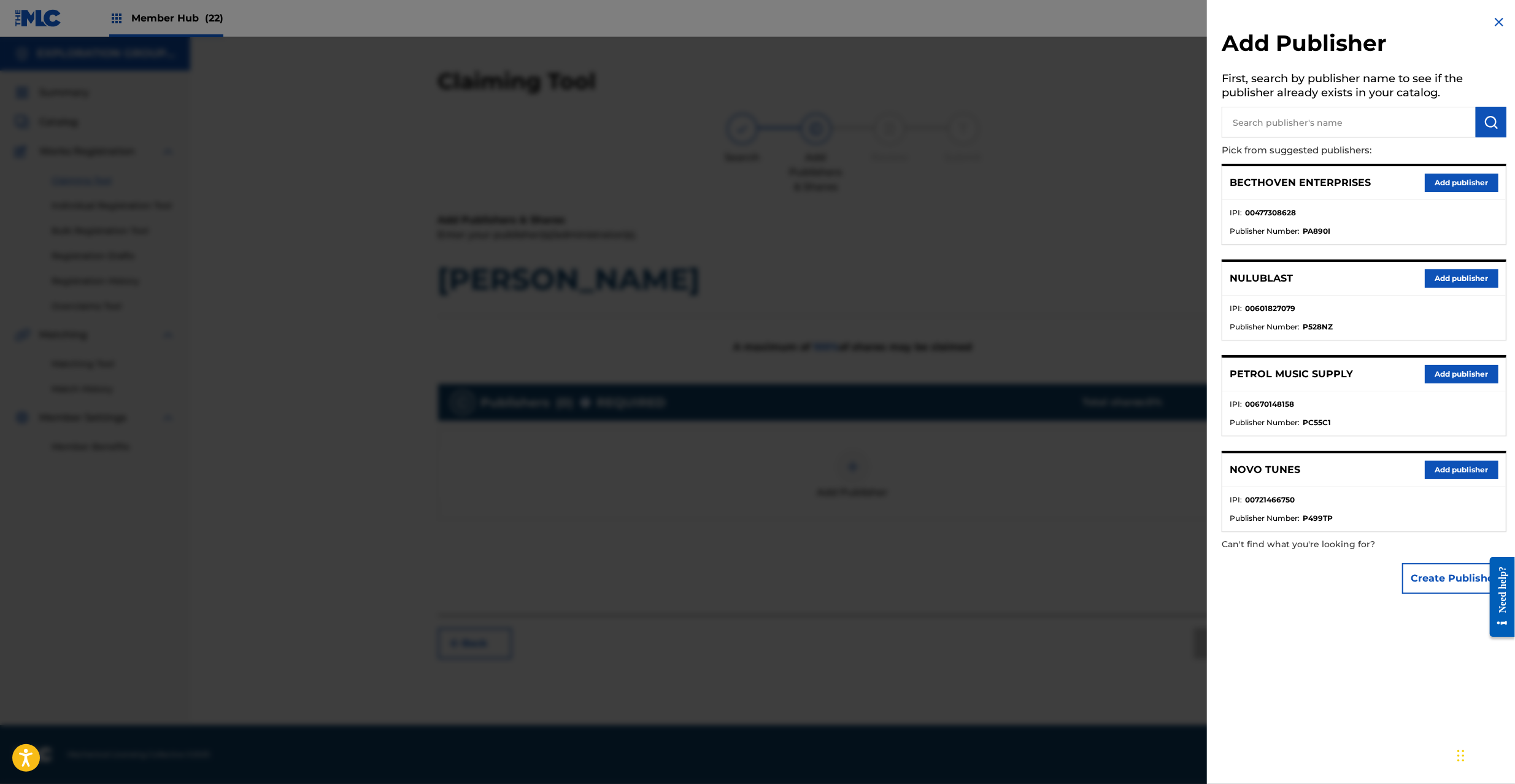
click at [1356, 123] on input "text" at bounding box center [1349, 122] width 254 height 30
type input "atlus"
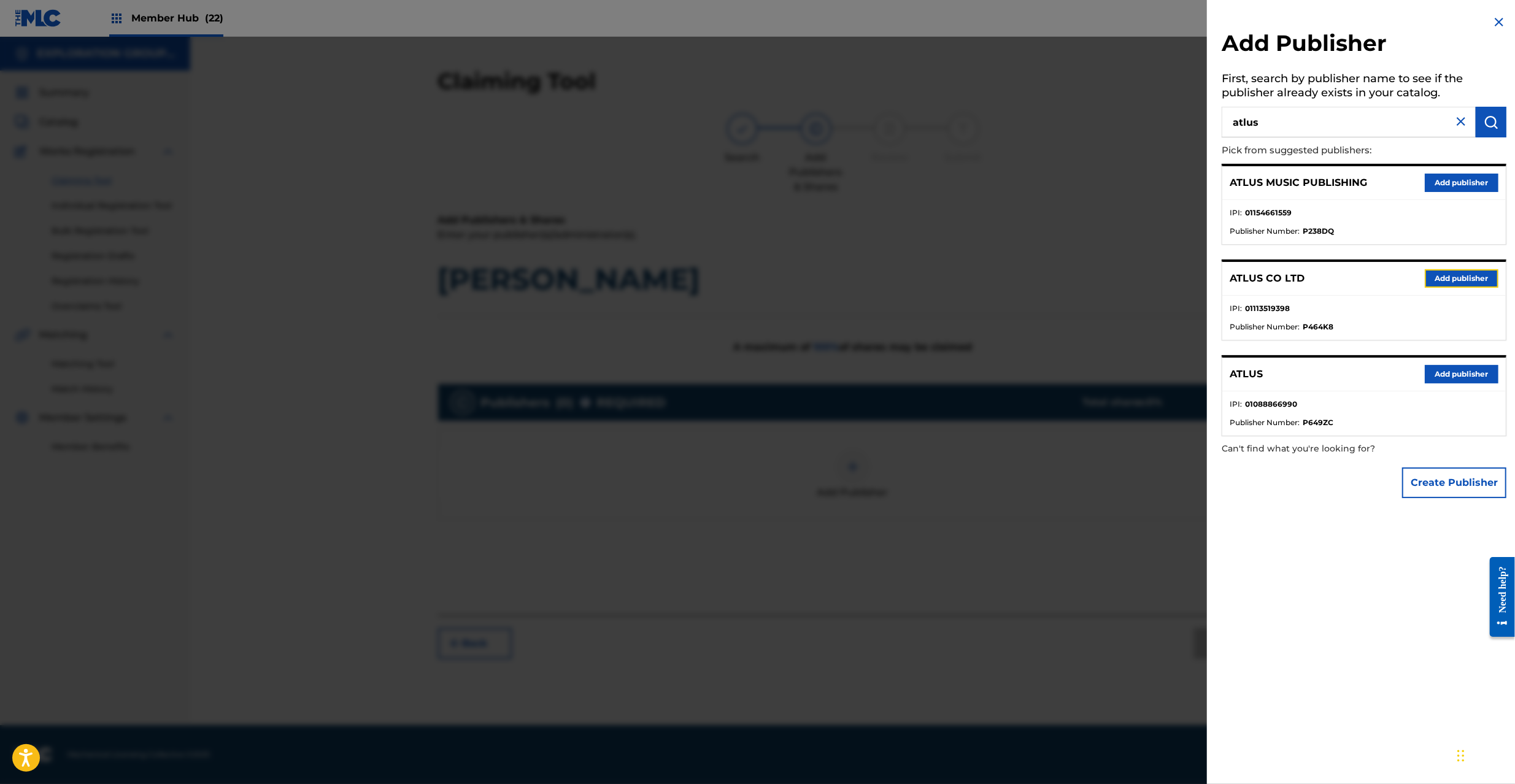
drag, startPoint x: 1450, startPoint y: 280, endPoint x: 1120, endPoint y: 398, distance: 350.5
click at [1450, 280] on button "Add publisher" at bounding box center [1461, 278] width 74 height 19
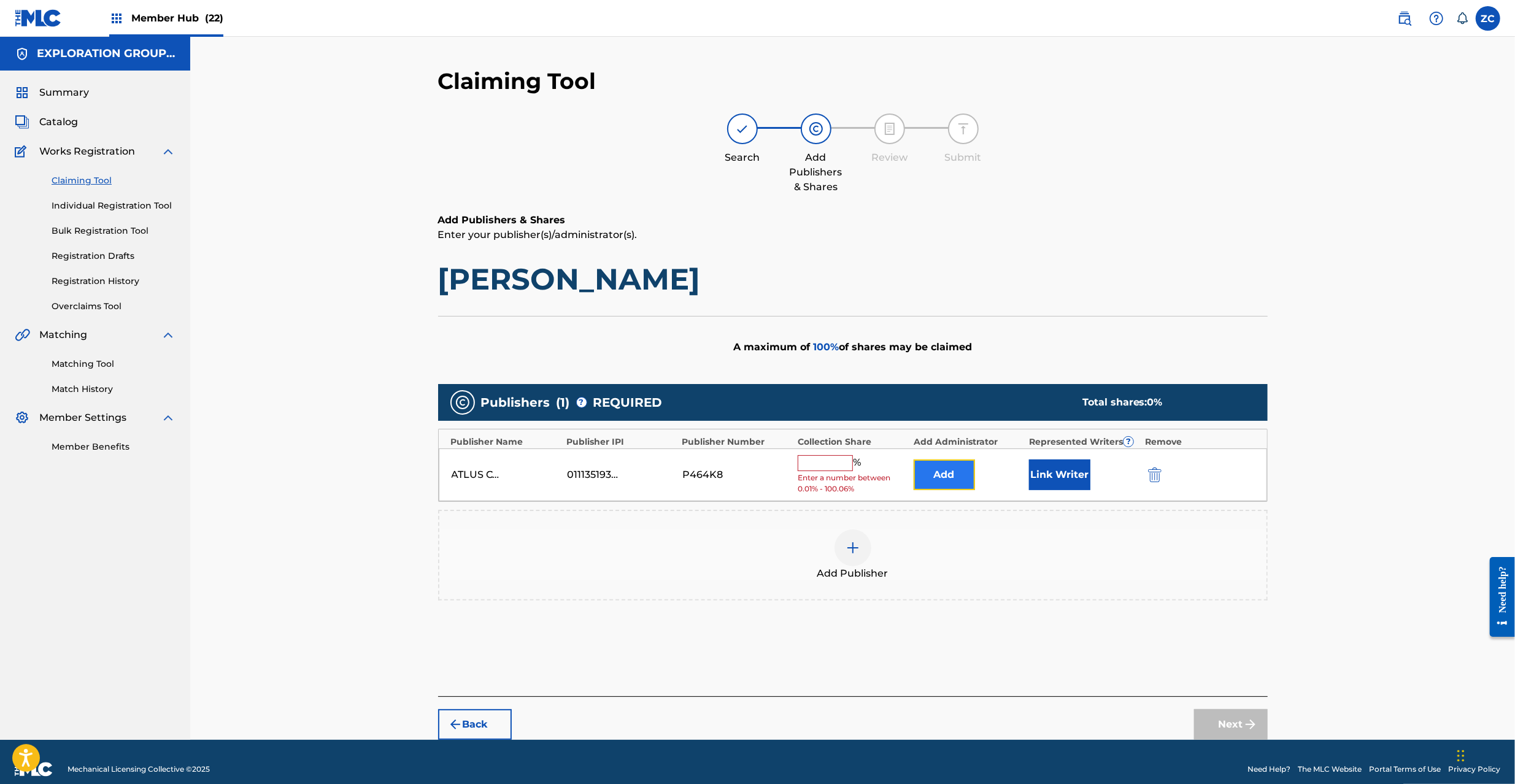
click at [940, 476] on button "Add" at bounding box center [944, 474] width 62 height 30
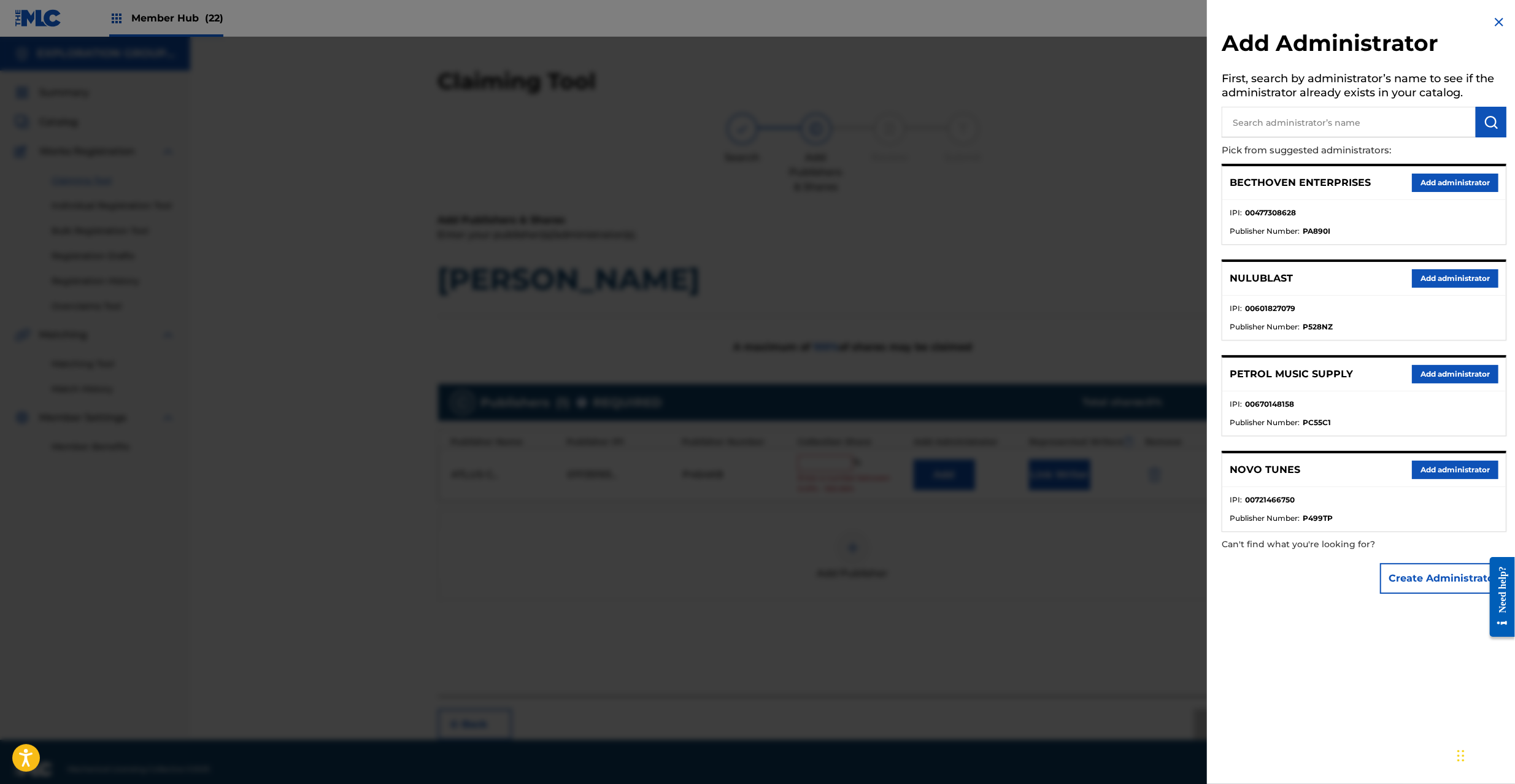
click at [1328, 126] on input "text" at bounding box center [1349, 122] width 254 height 30
type input "explora"
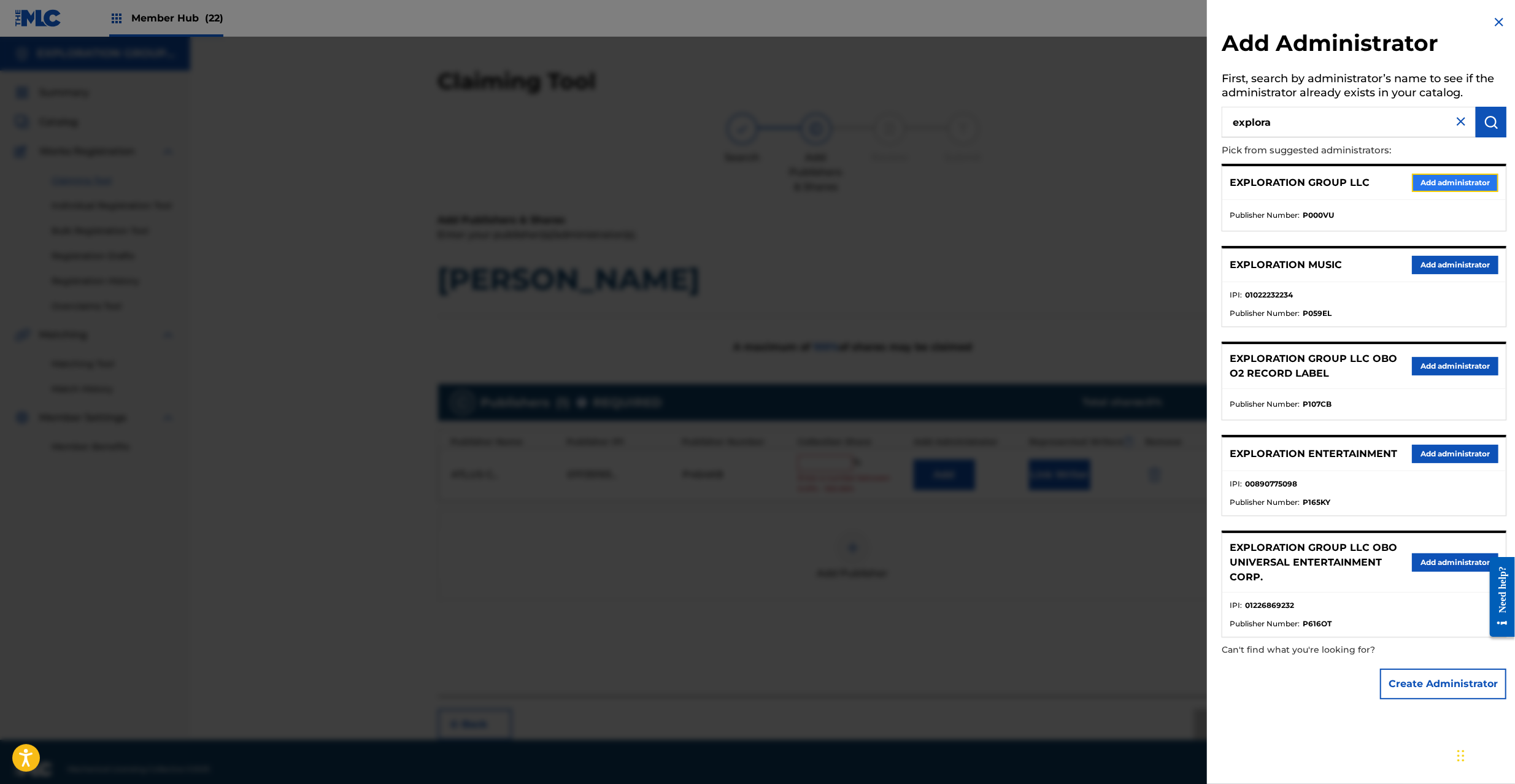
click at [1422, 187] on button "Add administrator" at bounding box center [1455, 183] width 86 height 19
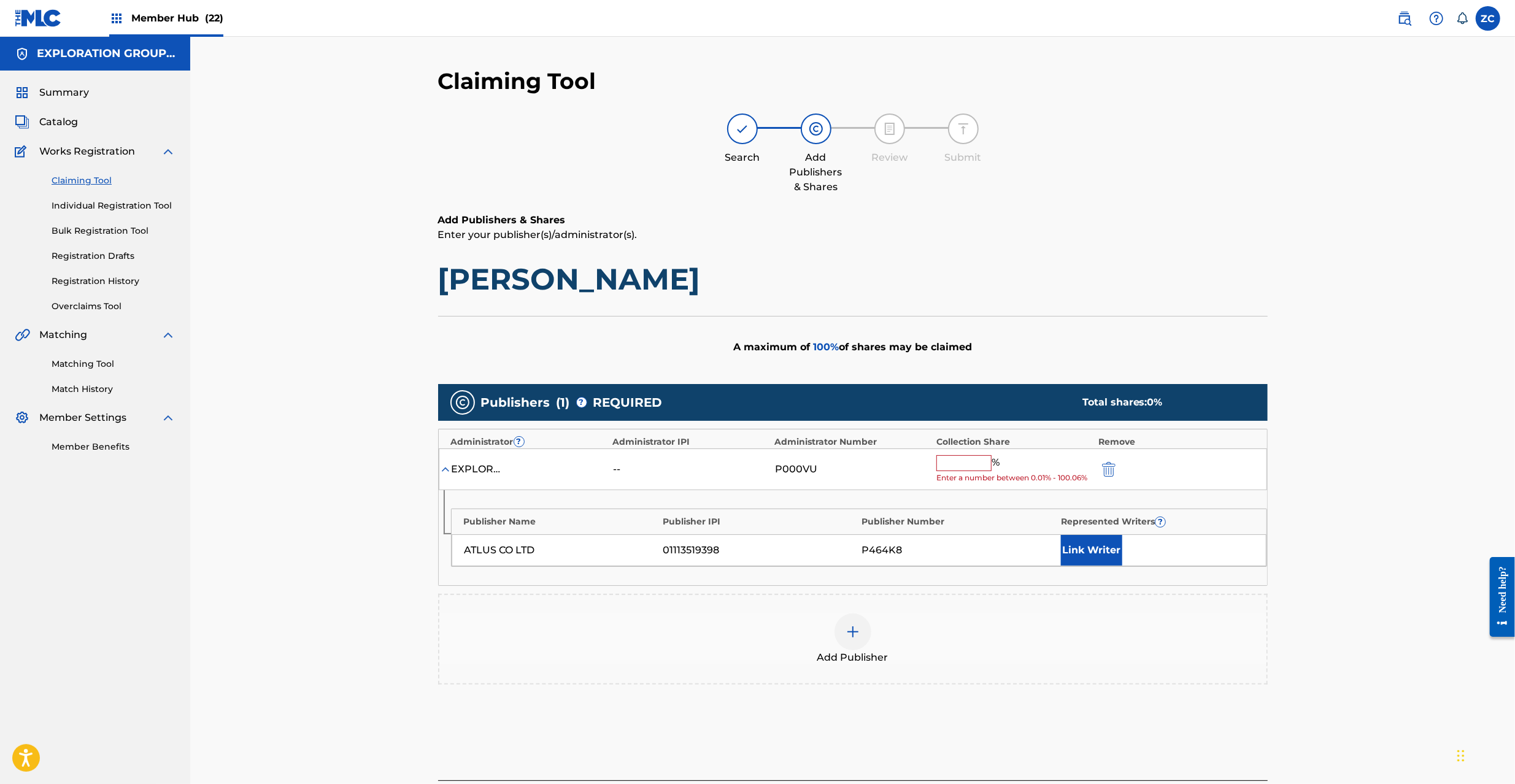
click at [966, 467] on input "text" at bounding box center [964, 463] width 55 height 16
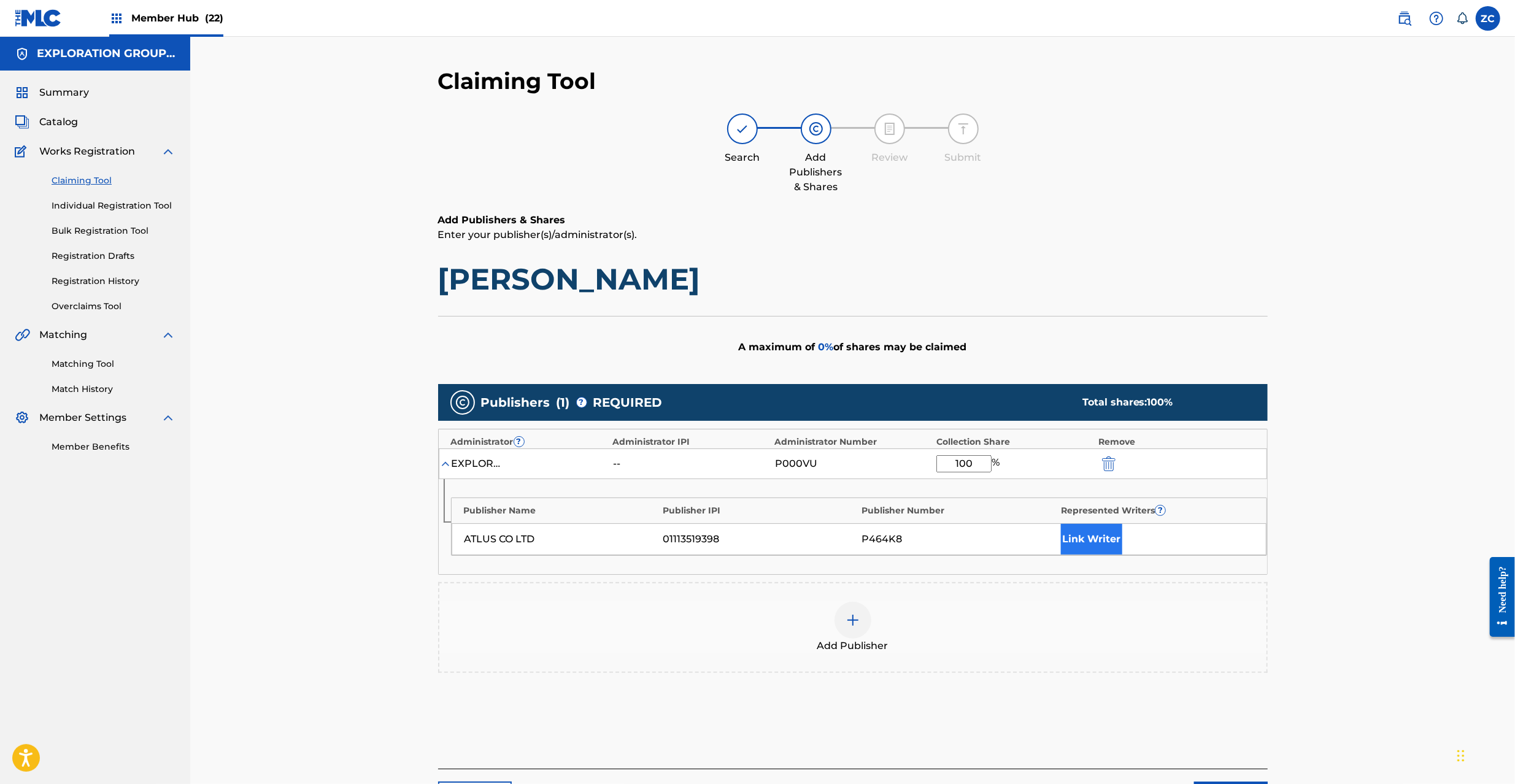
type input "100"
click at [1090, 543] on button "Link Writer" at bounding box center [1091, 539] width 62 height 30
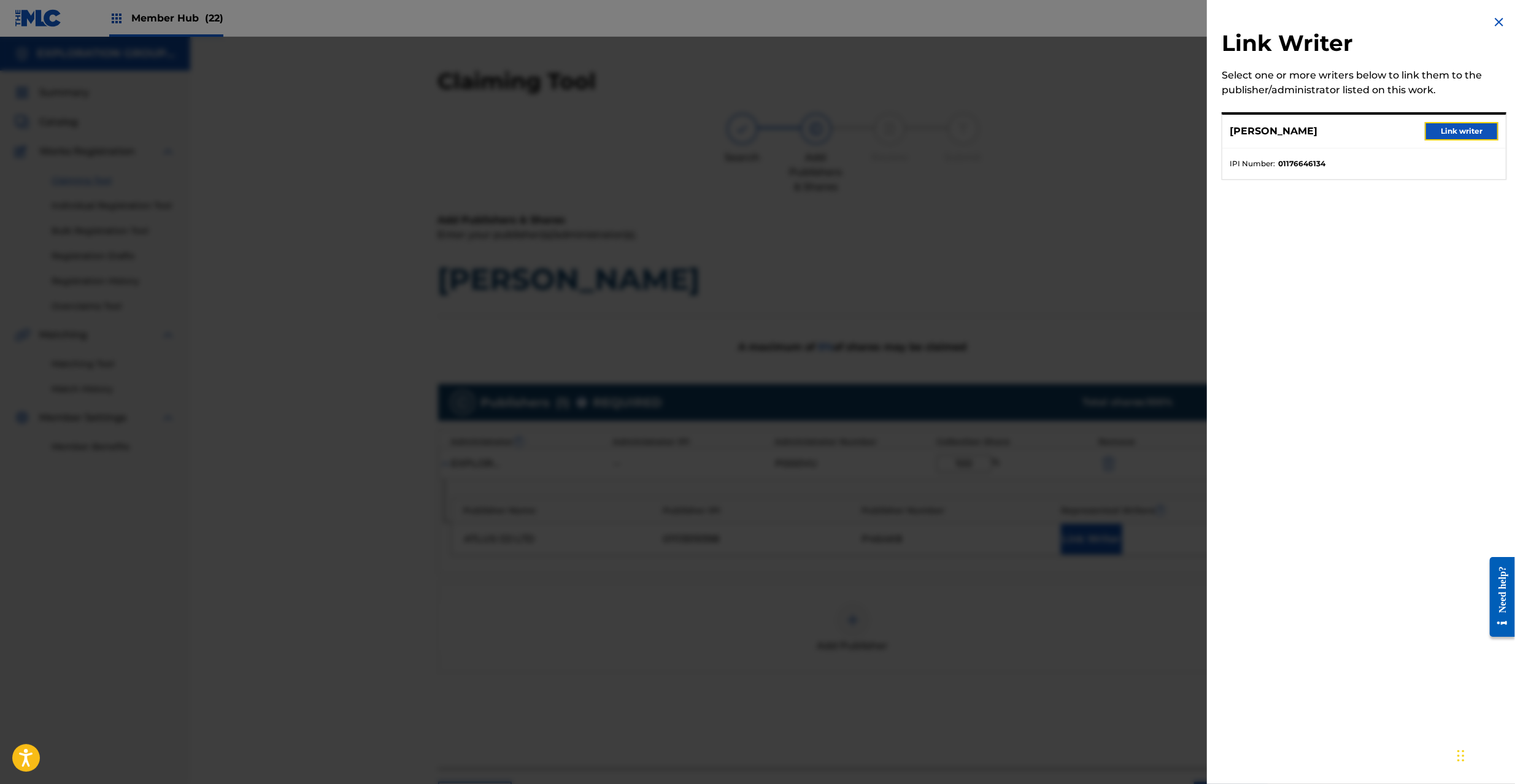
click at [1447, 129] on button "Link writer" at bounding box center [1461, 131] width 74 height 19
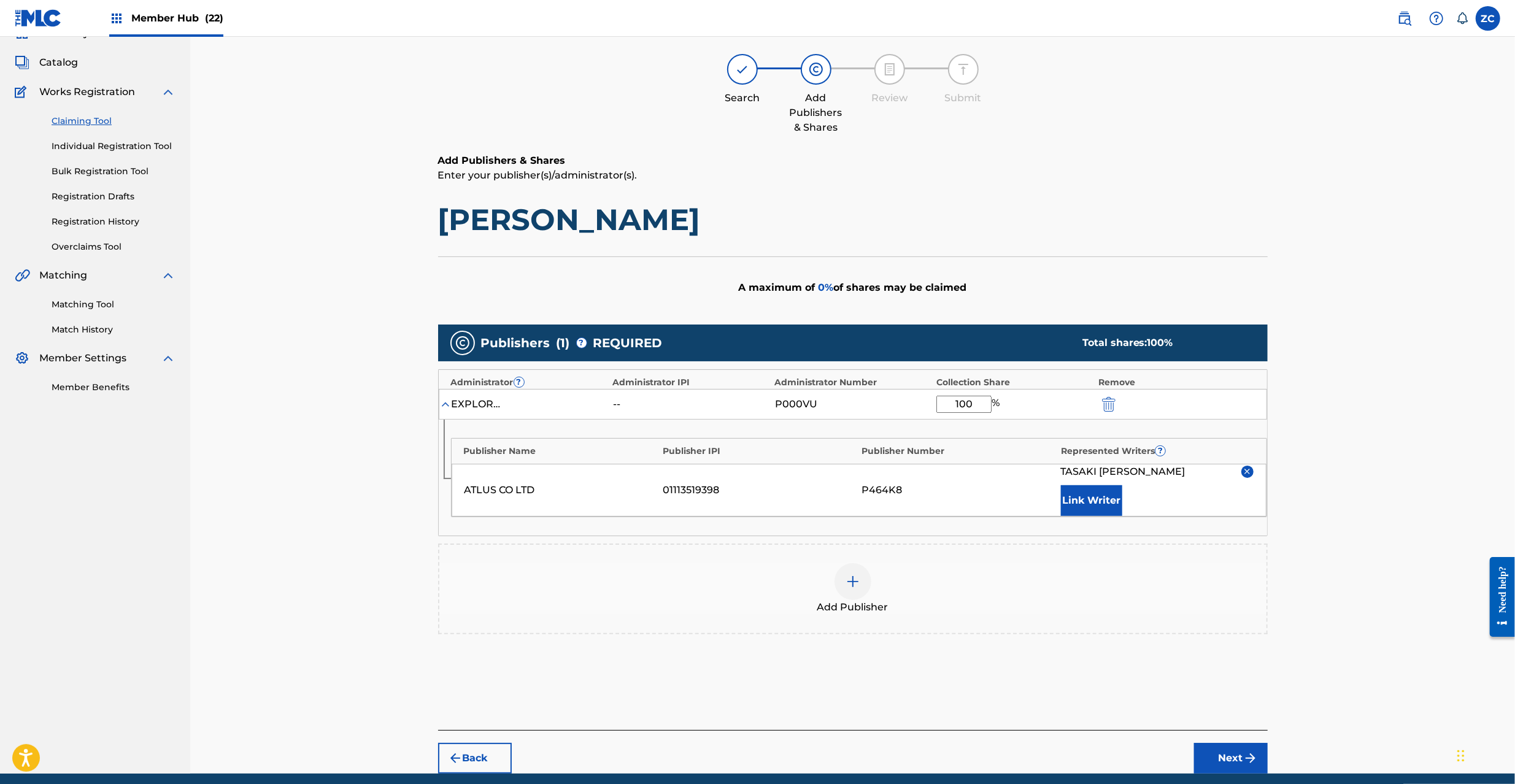
scroll to position [108, 0]
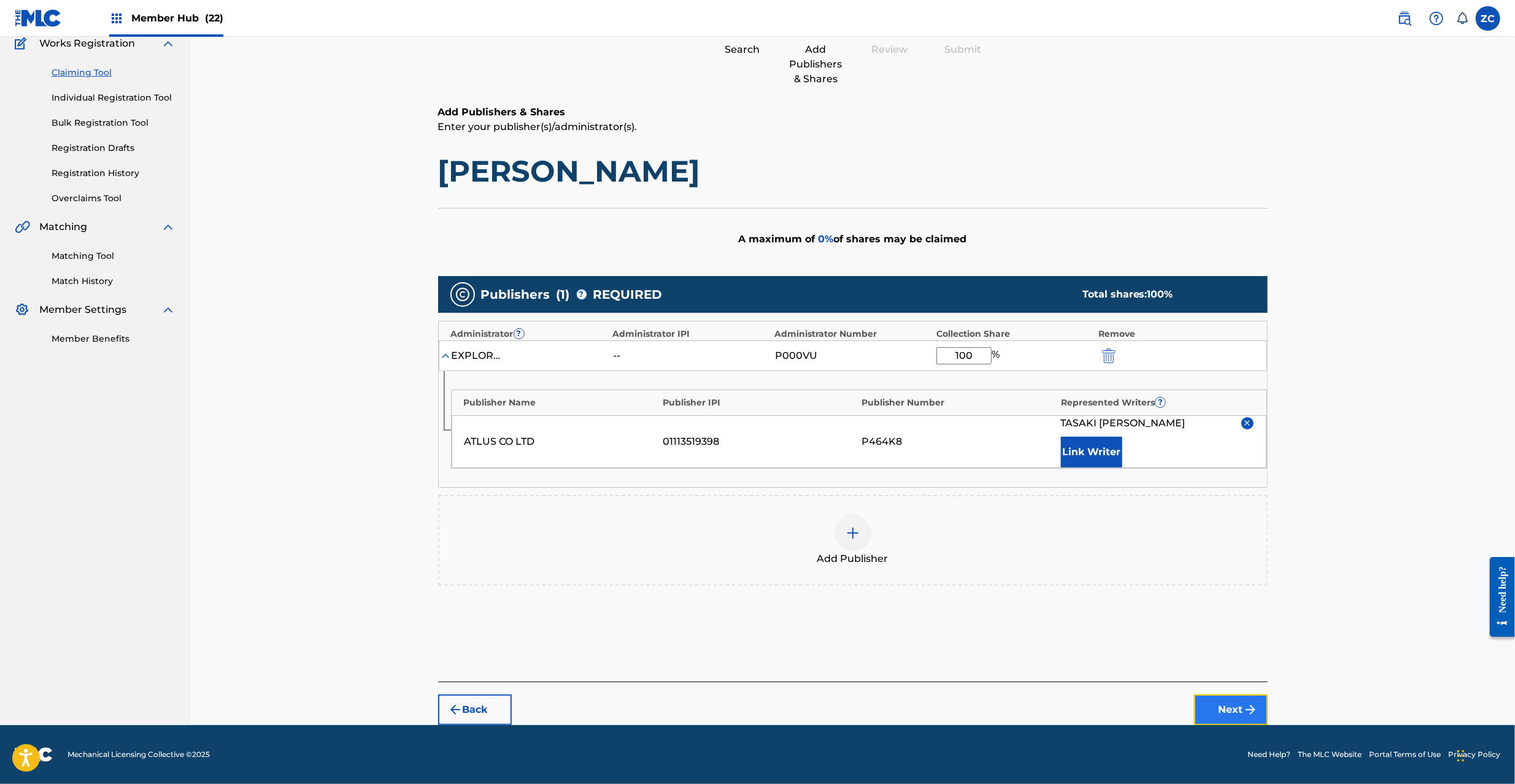
click at [1227, 708] on button "Next" at bounding box center [1230, 709] width 74 height 30
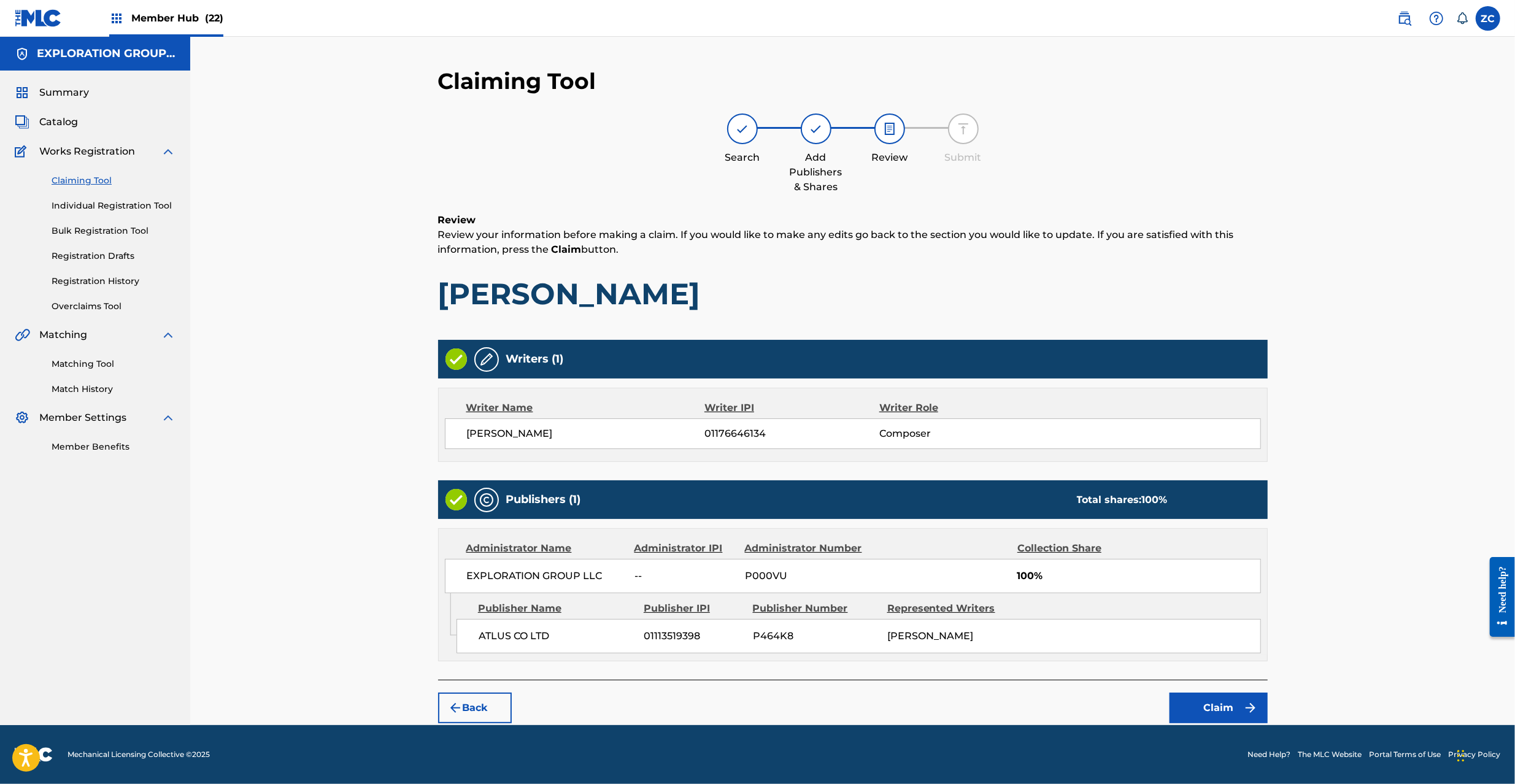
scroll to position [0, 0]
click at [1186, 709] on button "Claim" at bounding box center [1218, 707] width 98 height 30
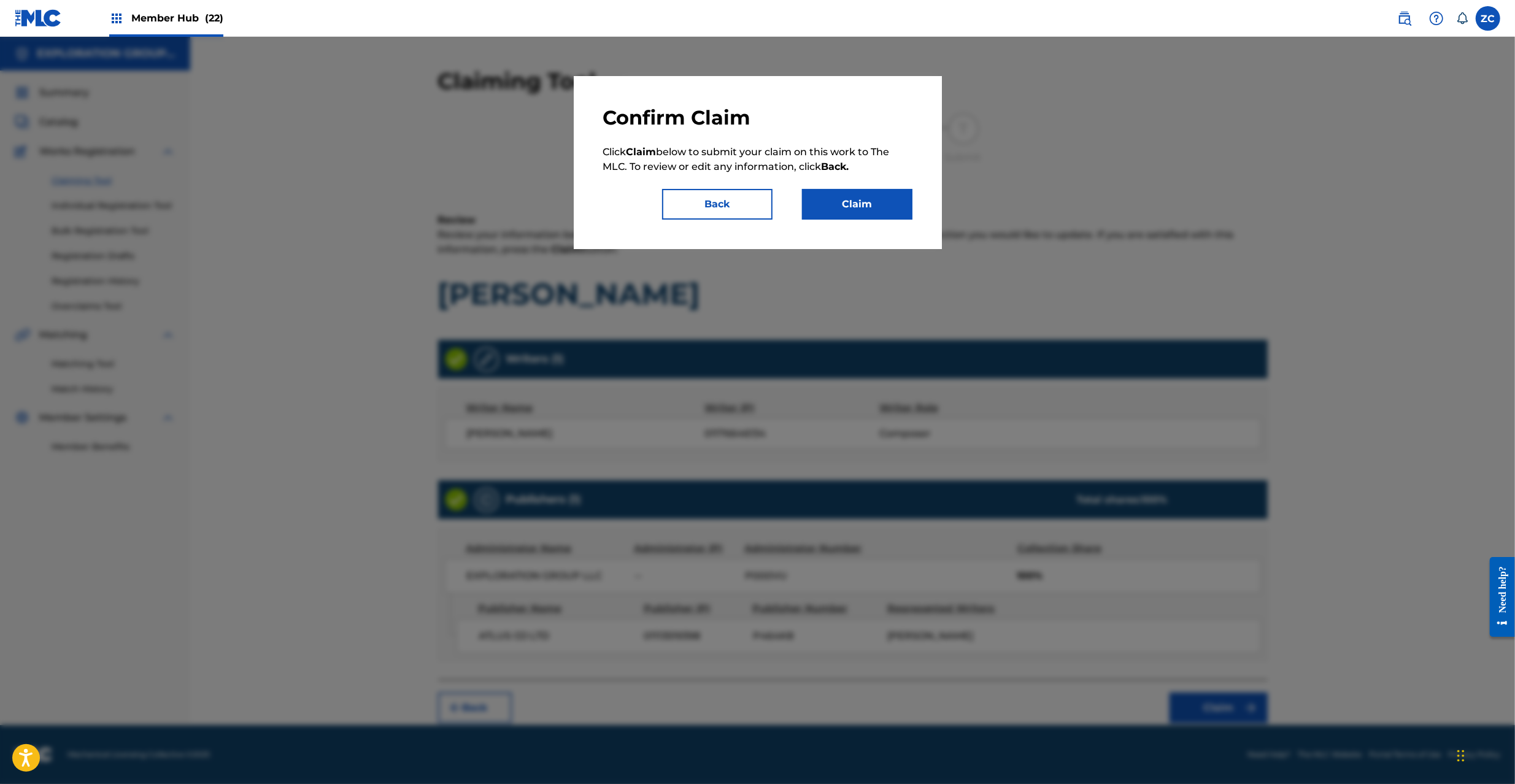
click at [882, 221] on div "Confirm Claim Click Claim below to submit your claim on this work to The MLC. T…" at bounding box center [758, 162] width 368 height 173
click at [885, 204] on button "Claim" at bounding box center [857, 204] width 111 height 30
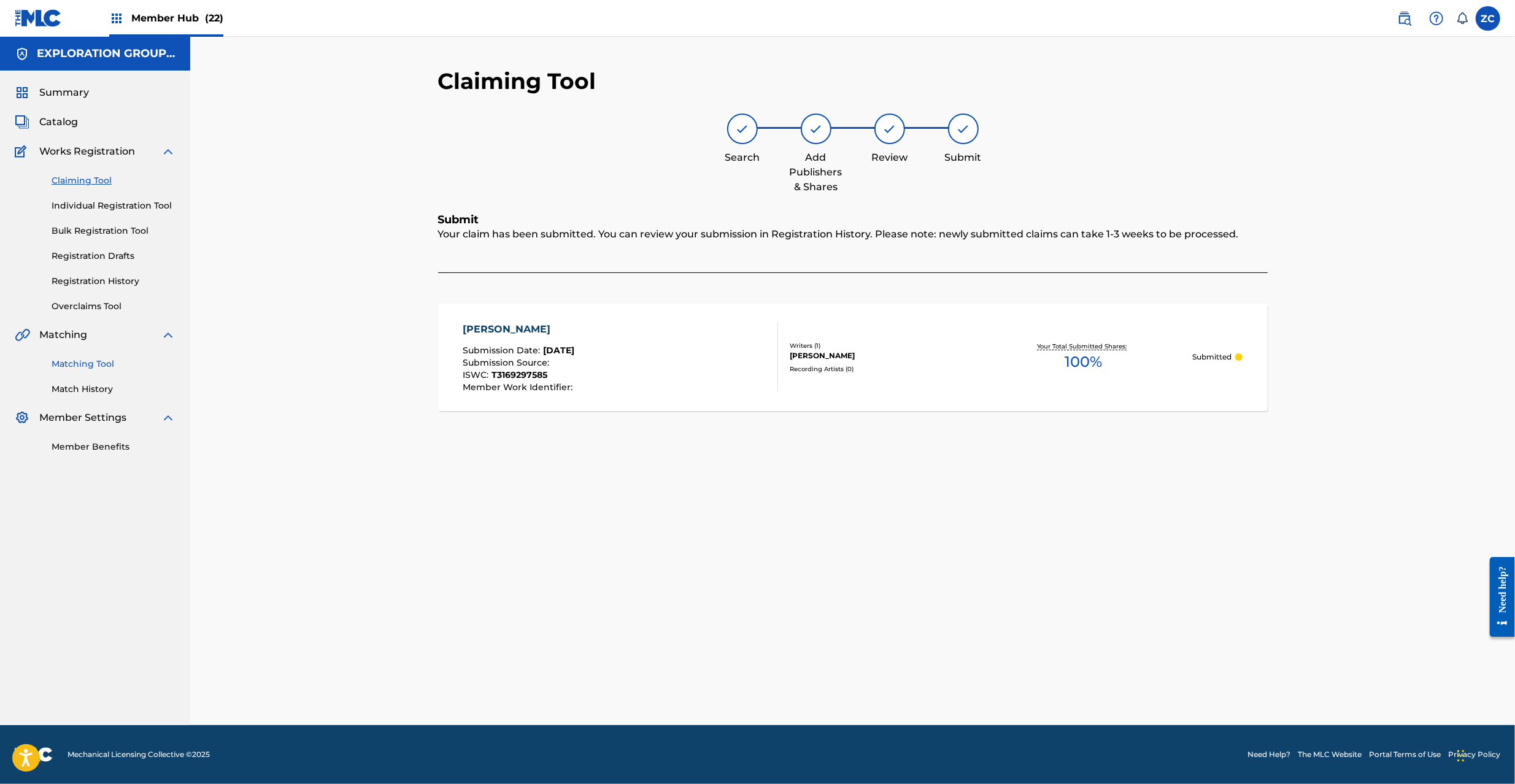
click at [88, 369] on link "Matching Tool" at bounding box center [113, 363] width 124 height 13
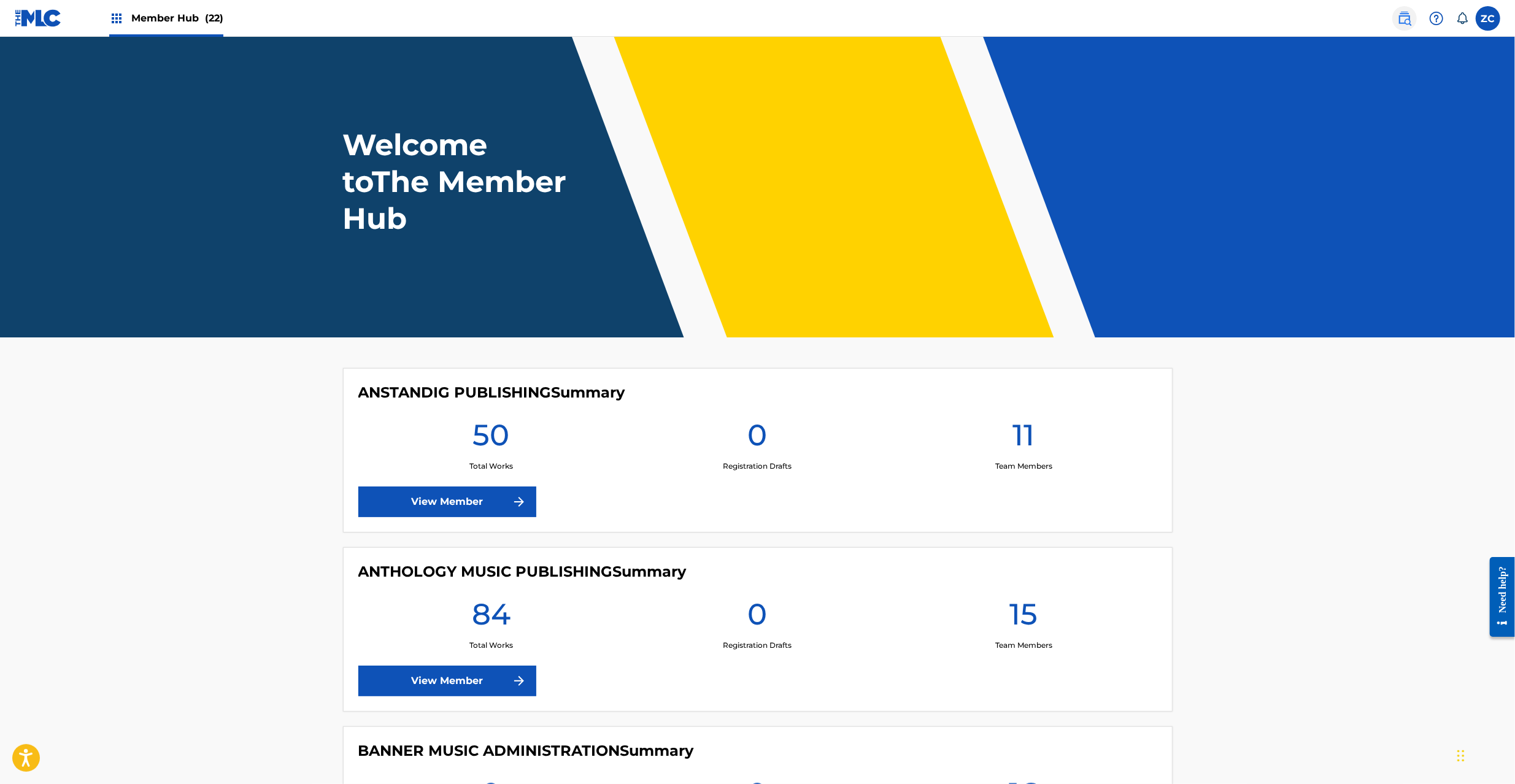
click at [1404, 20] on img at bounding box center [1405, 19] width 15 height 15
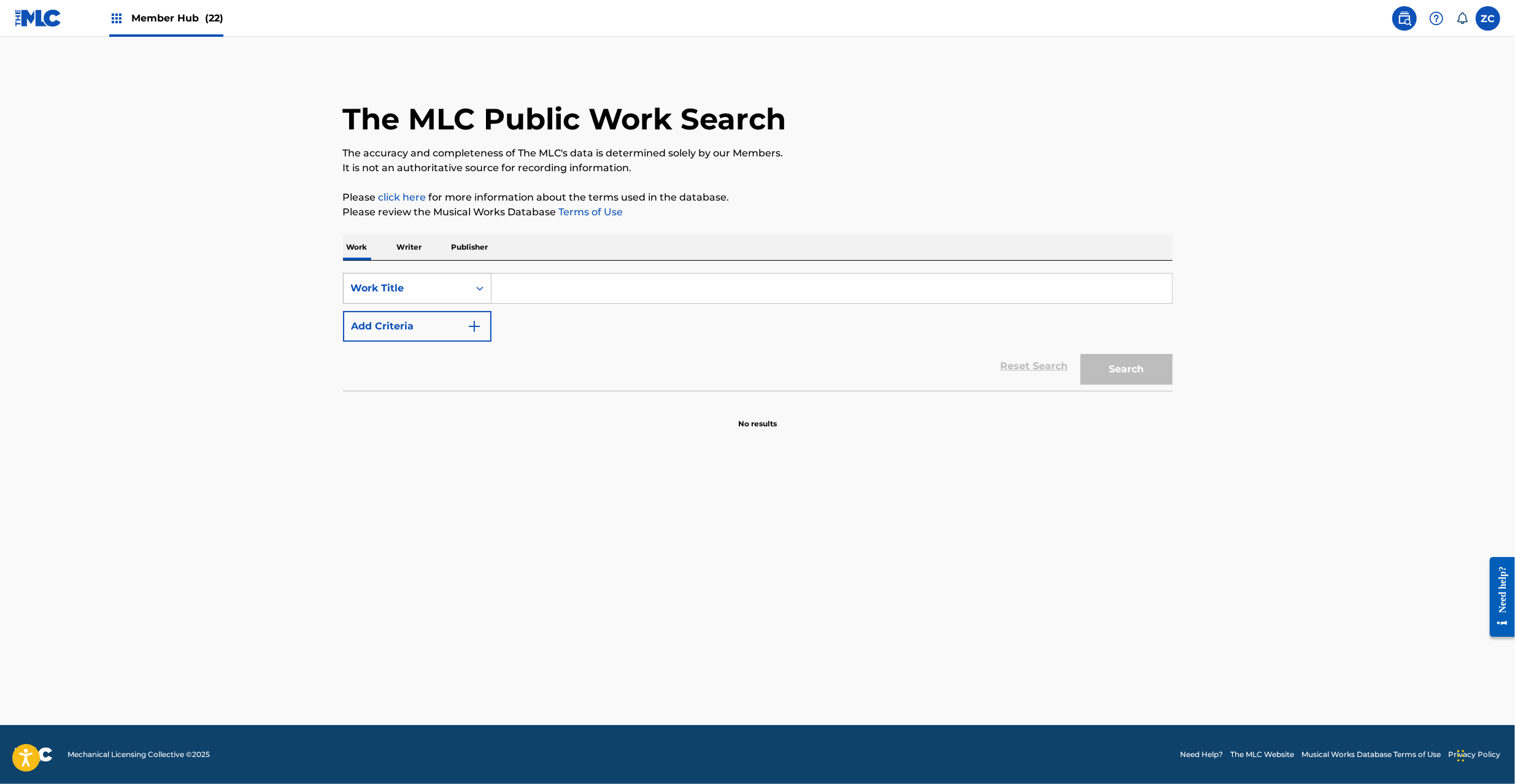
click at [436, 288] on div "Work Title" at bounding box center [406, 288] width 111 height 15
click at [393, 324] on div "MLC Song Code" at bounding box center [417, 319] width 147 height 30
drag, startPoint x: 662, startPoint y: 290, endPoint x: 671, endPoint y: 293, distance: 9.5
click at [662, 290] on input "Search Form" at bounding box center [831, 288] width 680 height 30
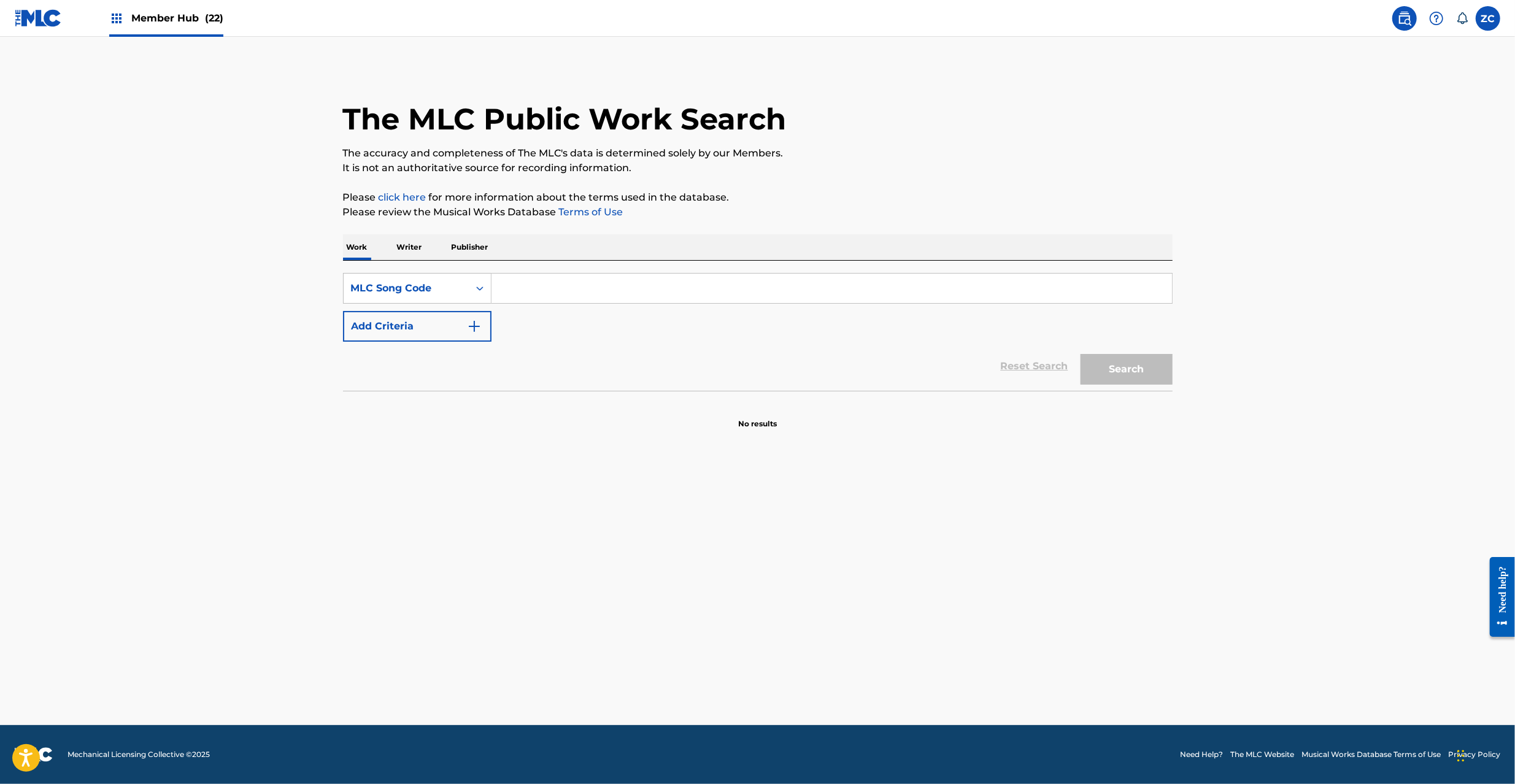
paste input "EC2QS7"
click at [1161, 383] on button "Search" at bounding box center [1127, 369] width 92 height 30
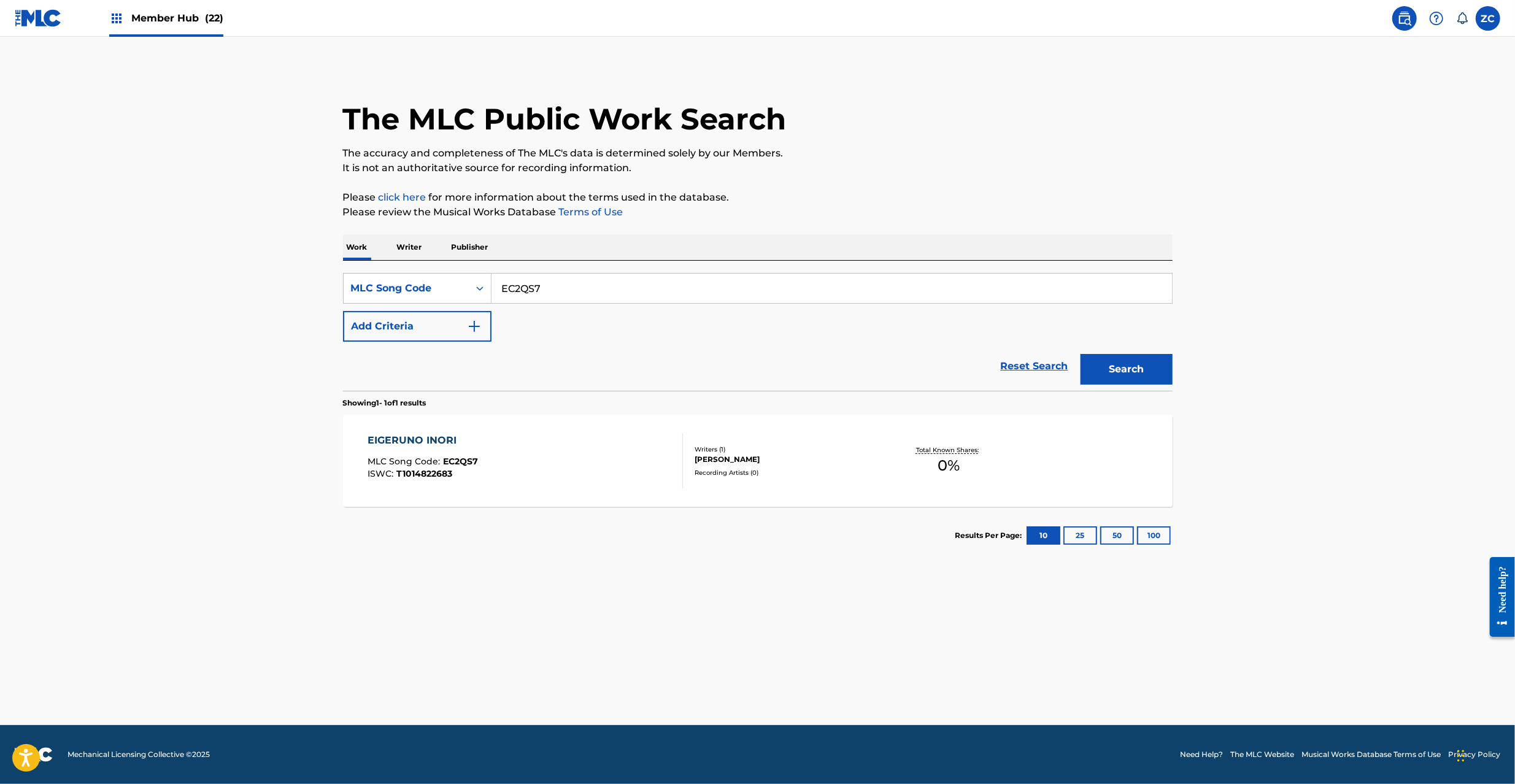
click at [519, 287] on input "EC2QS7" at bounding box center [831, 288] width 680 height 30
paste input "D"
click at [1081, 354] on button "Search" at bounding box center [1127, 369] width 92 height 30
paste input "GE38PC"
click at [1081, 354] on button "Search" at bounding box center [1127, 369] width 92 height 30
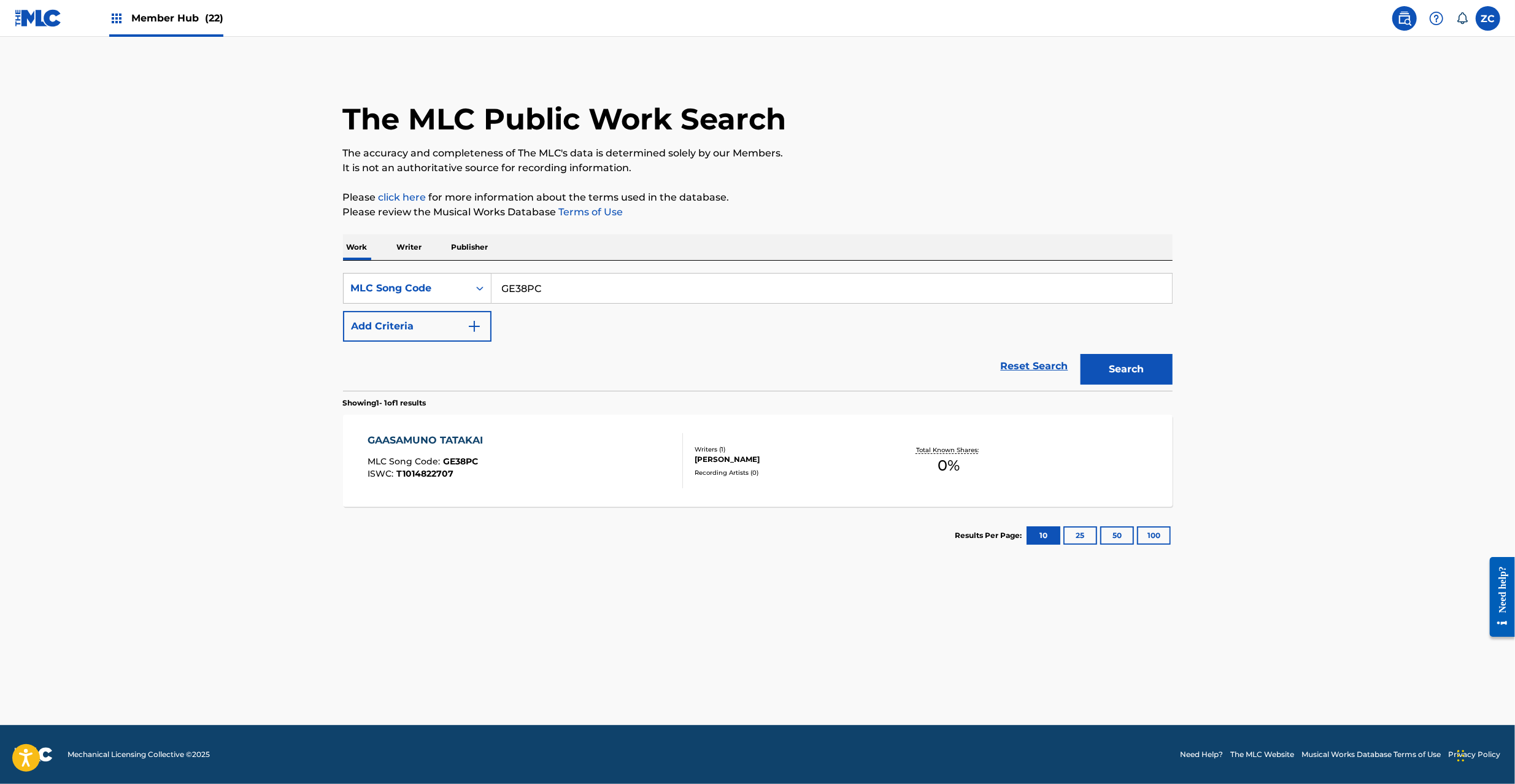
paste input "EC2QPV"
click at [1081, 354] on button "Search" at bounding box center [1127, 369] width 92 height 30
paste input "TA0SDW"
click at [1081, 354] on button "Search" at bounding box center [1127, 369] width 92 height 30
paste input "EC2QLQ"
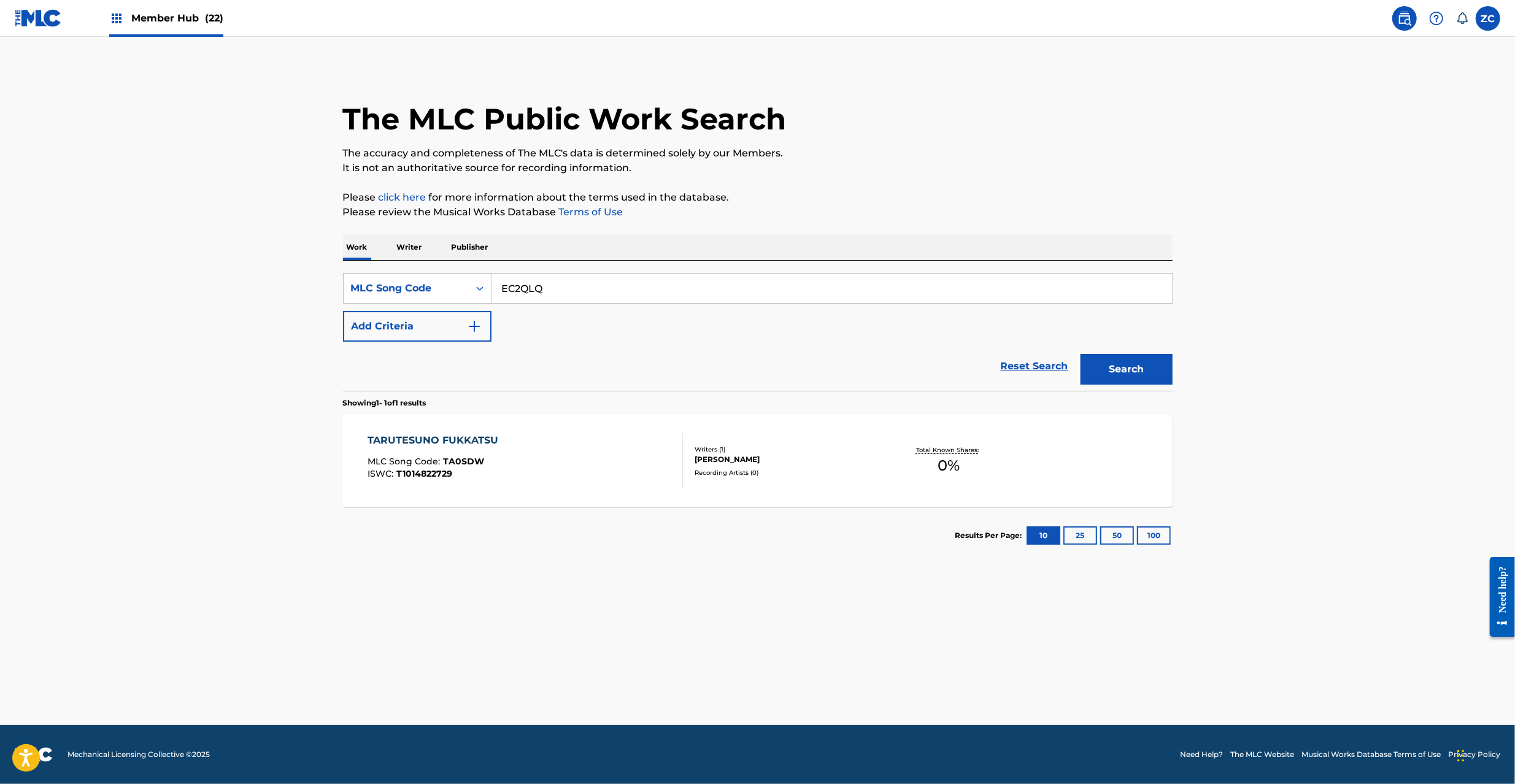
click at [1081, 354] on button "Search" at bounding box center [1127, 369] width 92 height 30
paste input "KE97ZR"
click at [1081, 354] on button "Search" at bounding box center [1127, 369] width 92 height 30
paste input "NH42I1"
click at [1081, 354] on button "Search" at bounding box center [1127, 369] width 92 height 30
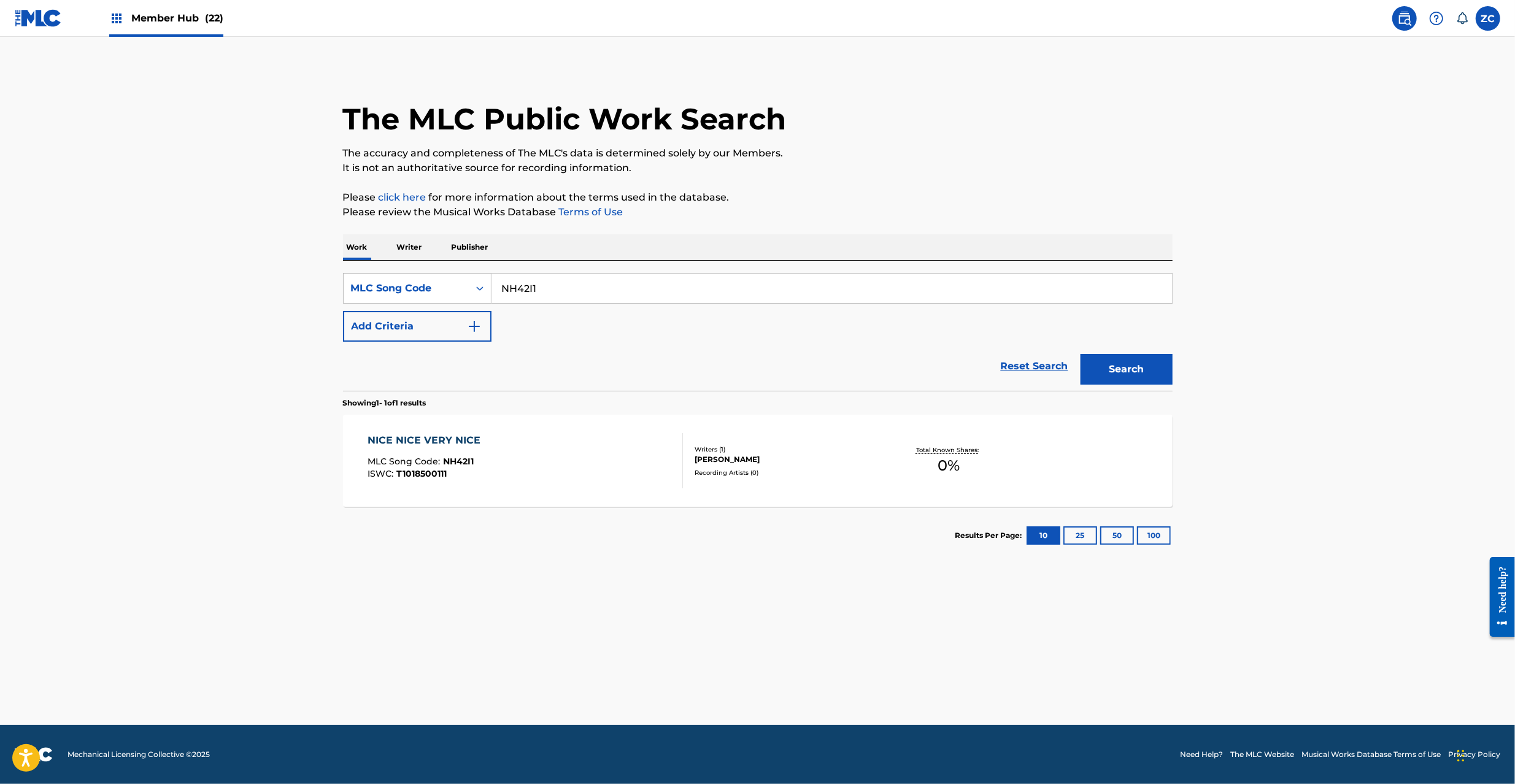
paste input "HC0E8L"
click at [1081, 354] on button "Search" at bounding box center [1127, 369] width 92 height 30
paste input "FDH"
click at [1081, 354] on button "Search" at bounding box center [1127, 369] width 92 height 30
paste input "YD1XI2"
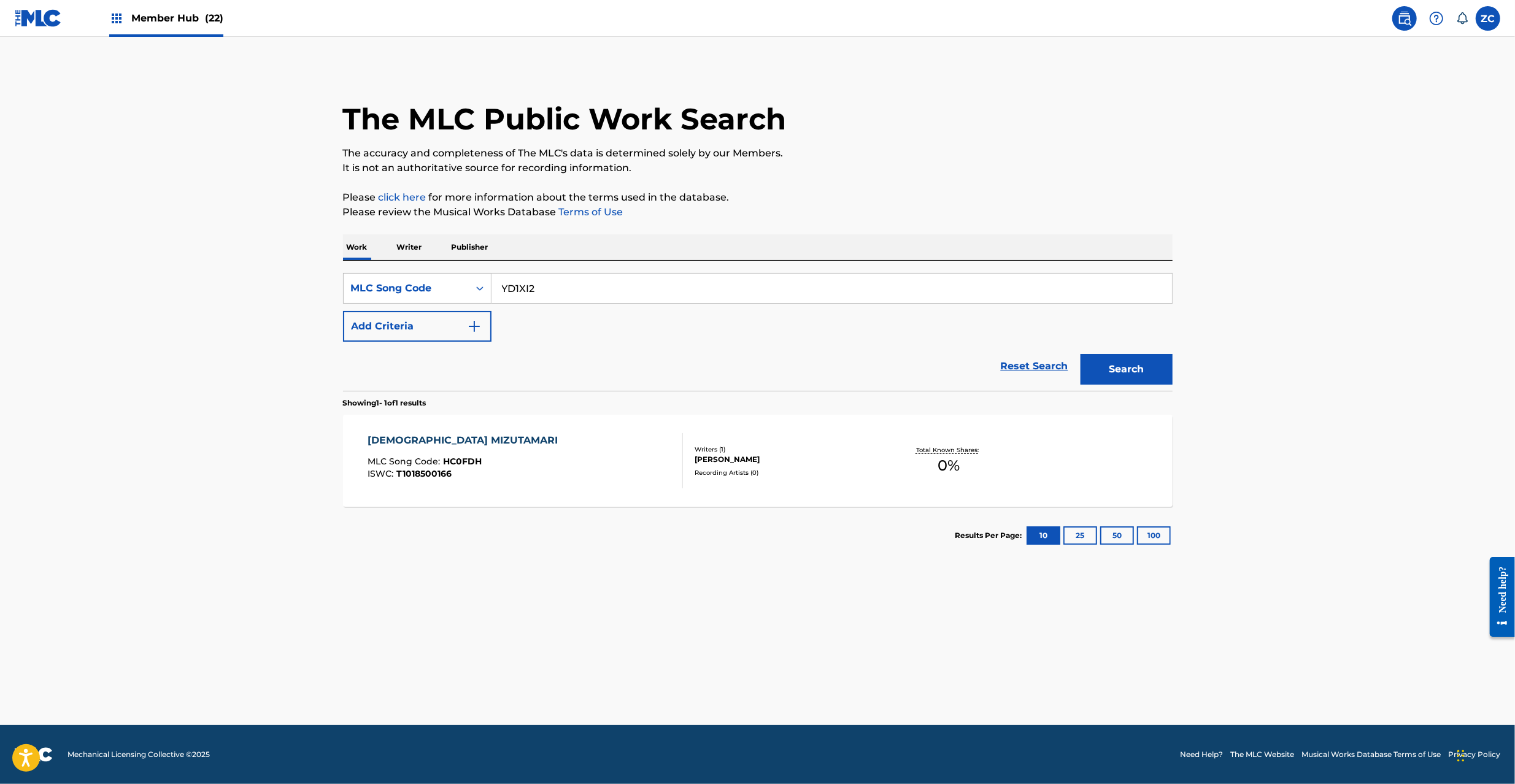
click at [1081, 354] on button "Search" at bounding box center [1127, 369] width 92 height 30
paste input "NH4624"
click at [1081, 354] on button "Search" at bounding box center [1127, 369] width 92 height 30
paste input "7CF"
click at [1081, 354] on button "Search" at bounding box center [1127, 369] width 92 height 30
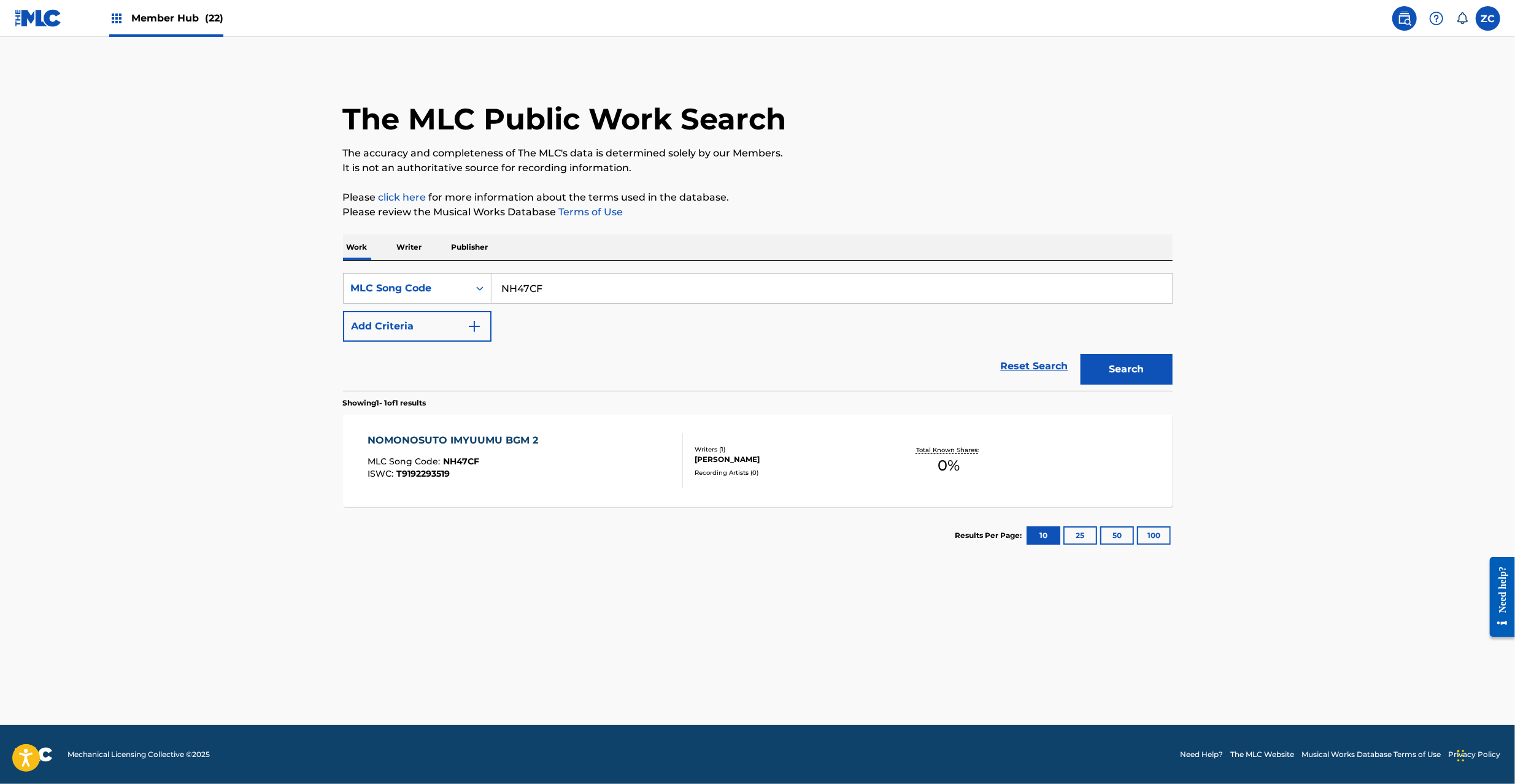
paste input "2JM"
click at [1081, 354] on button "Search" at bounding box center [1127, 369] width 92 height 30
paste input "HT"
click at [1081, 354] on button "Search" at bounding box center [1127, 369] width 92 height 30
paste input "WC1V6R"
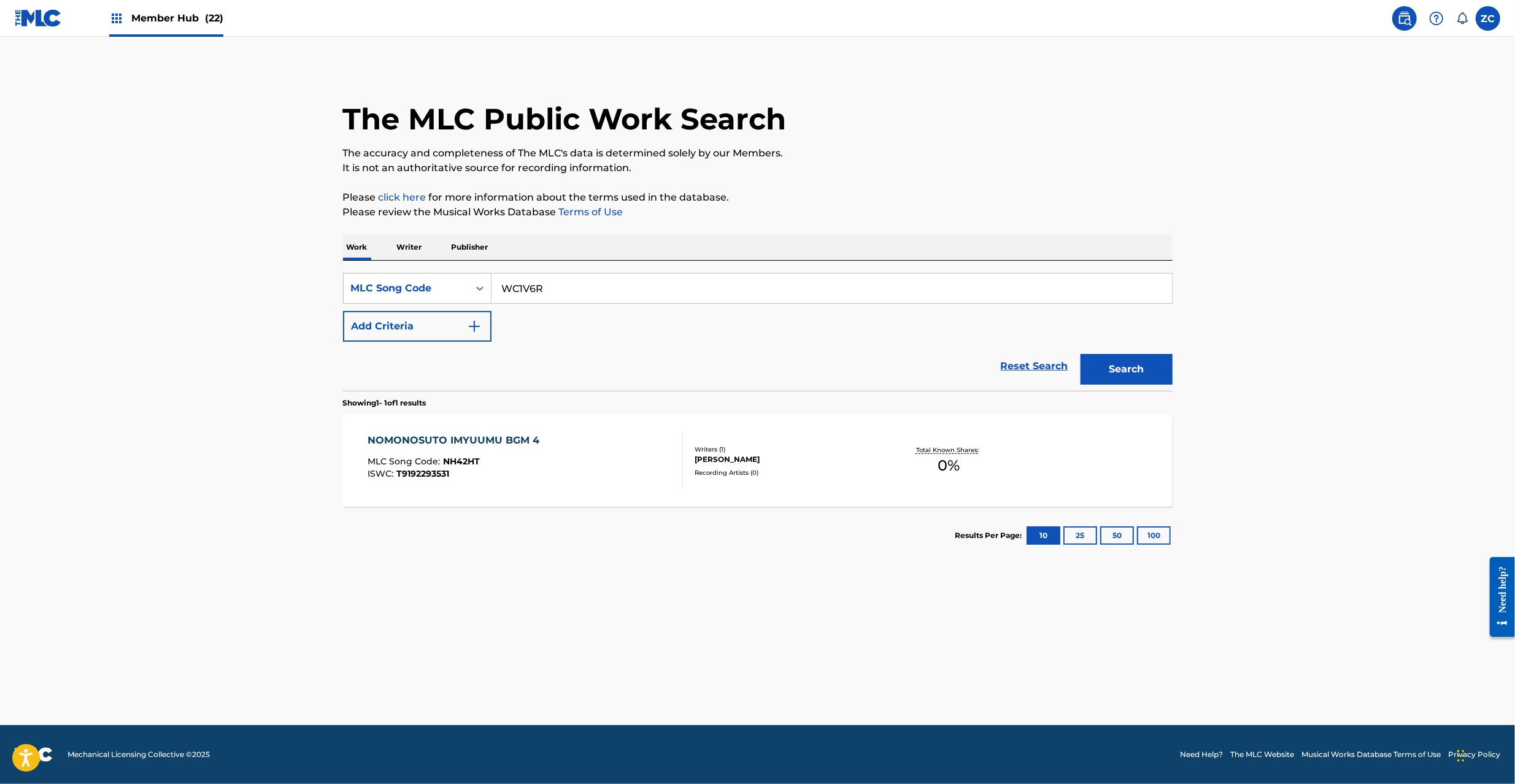
click at [1081, 354] on button "Search" at bounding box center [1127, 369] width 92 height 30
paste input "CD2BH0"
click at [1081, 354] on button "Search" at bounding box center [1127, 369] width 92 height 30
paste input "AD7RRG"
click at [1081, 354] on button "Search" at bounding box center [1127, 369] width 92 height 30
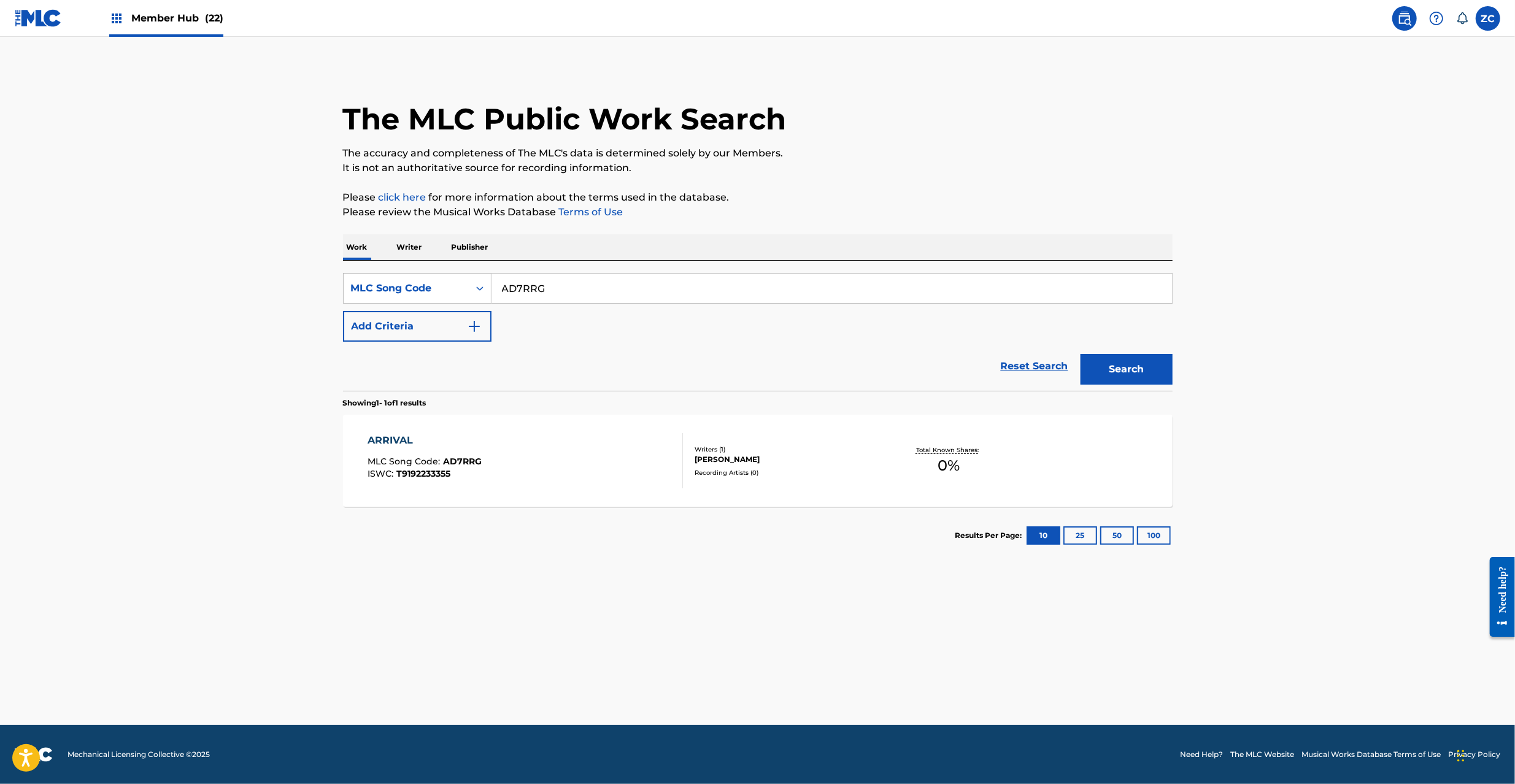
paste input "DB9P19"
click at [1081, 354] on button "Search" at bounding box center [1127, 369] width 92 height 30
paste input "KE97XJ"
click at [1081, 354] on button "Search" at bounding box center [1127, 369] width 92 height 30
paste input "SC3S8C"
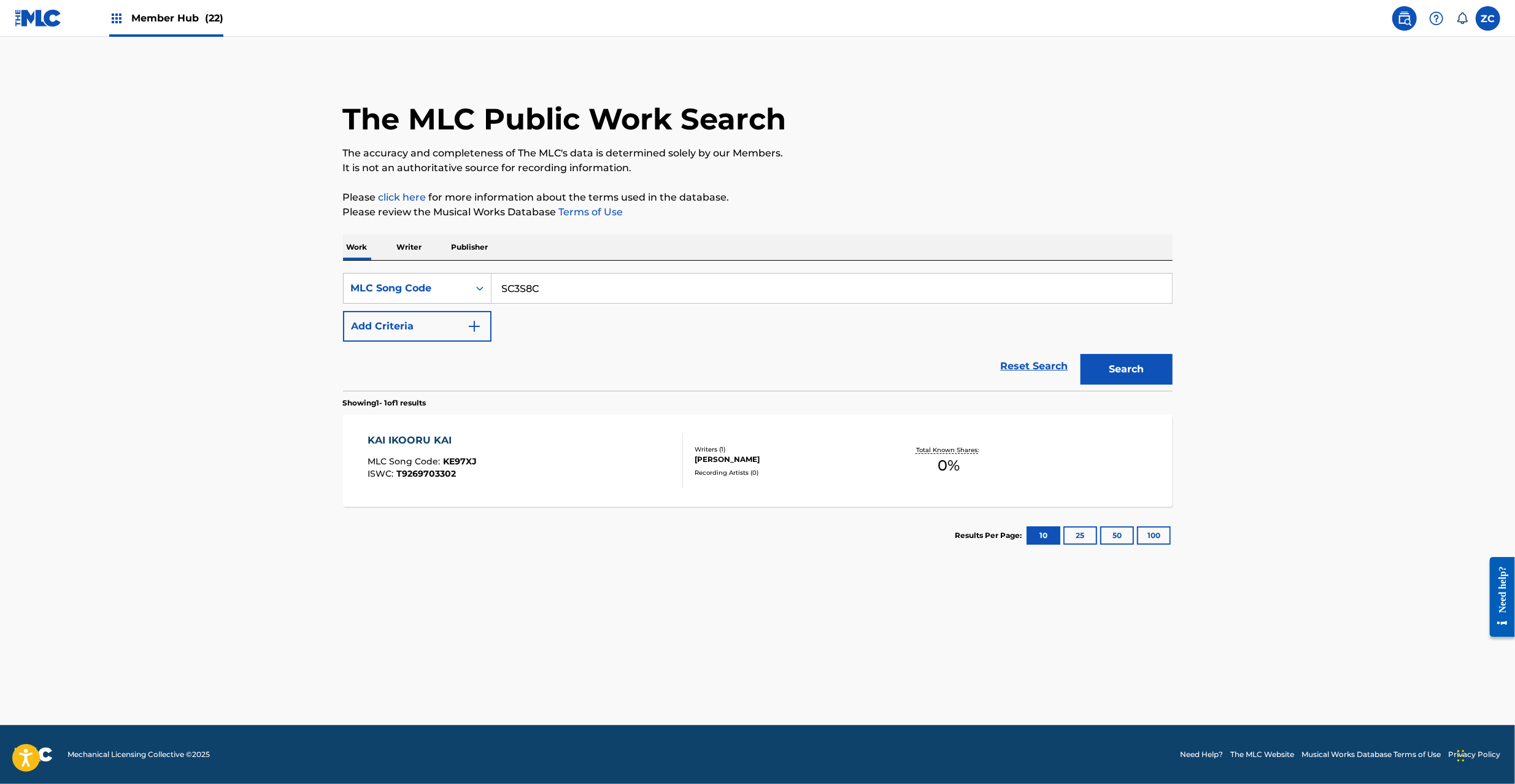
click at [1081, 354] on button "Search" at bounding box center [1127, 369] width 92 height 30
paste input "OC3FDJ"
click at [1081, 354] on button "Search" at bounding box center [1127, 369] width 92 height 30
paste input "TA0KXM"
click at [1081, 354] on button "Search" at bounding box center [1127, 369] width 92 height 30
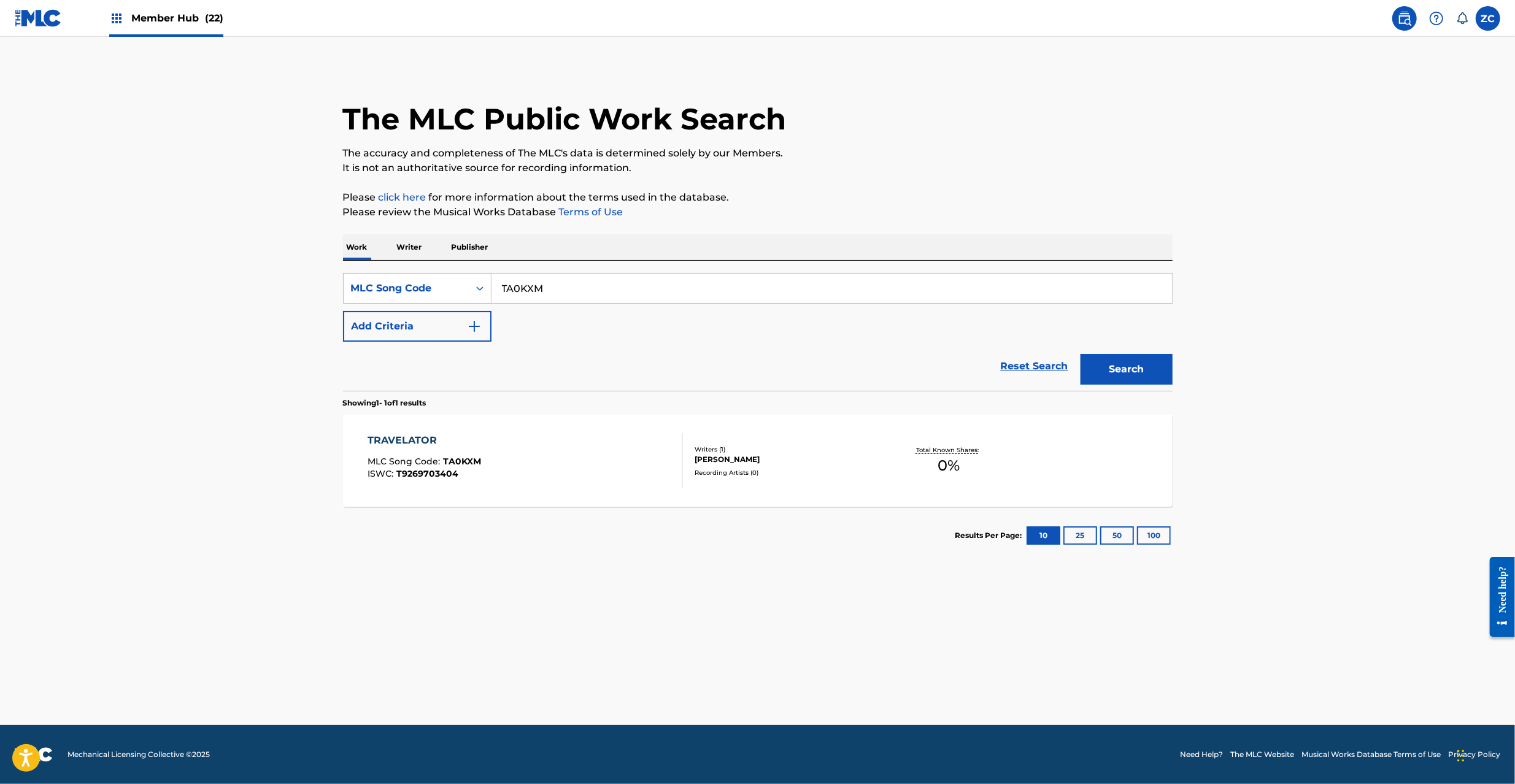
paste input "AD8ZYC"
click at [1081, 354] on button "Search" at bounding box center [1127, 369] width 92 height 30
paste input "MG82T"
click at [1081, 354] on button "Search" at bounding box center [1127, 369] width 92 height 30
paste input "EC2JBH"
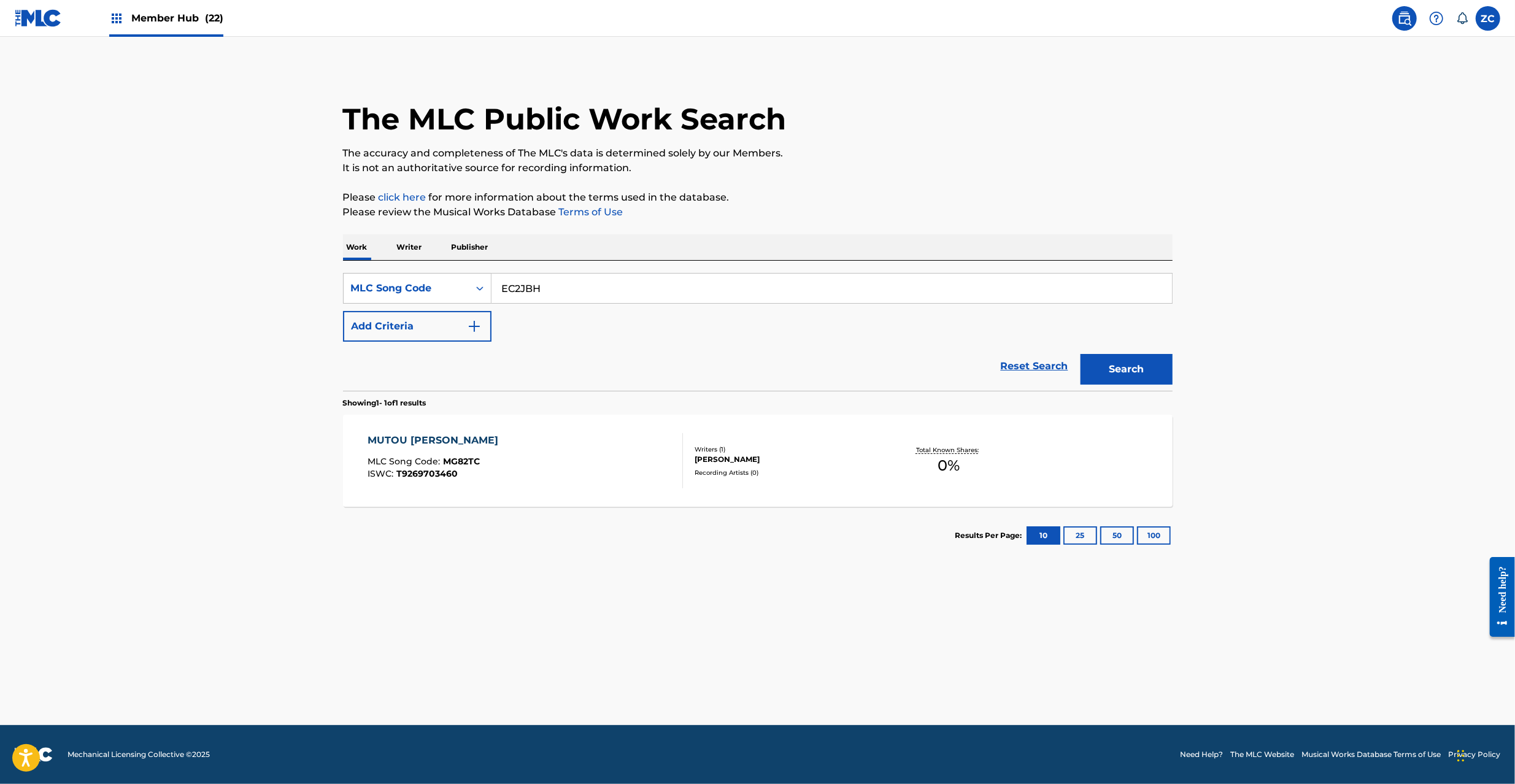
click at [1081, 354] on button "Search" at bounding box center [1127, 369] width 92 height 30
paste input "YD14UA"
click at [1081, 354] on button "Search" at bounding box center [1127, 369] width 92 height 30
paste input "PJ0AJ5"
click at [1081, 354] on button "Search" at bounding box center [1127, 369] width 92 height 30
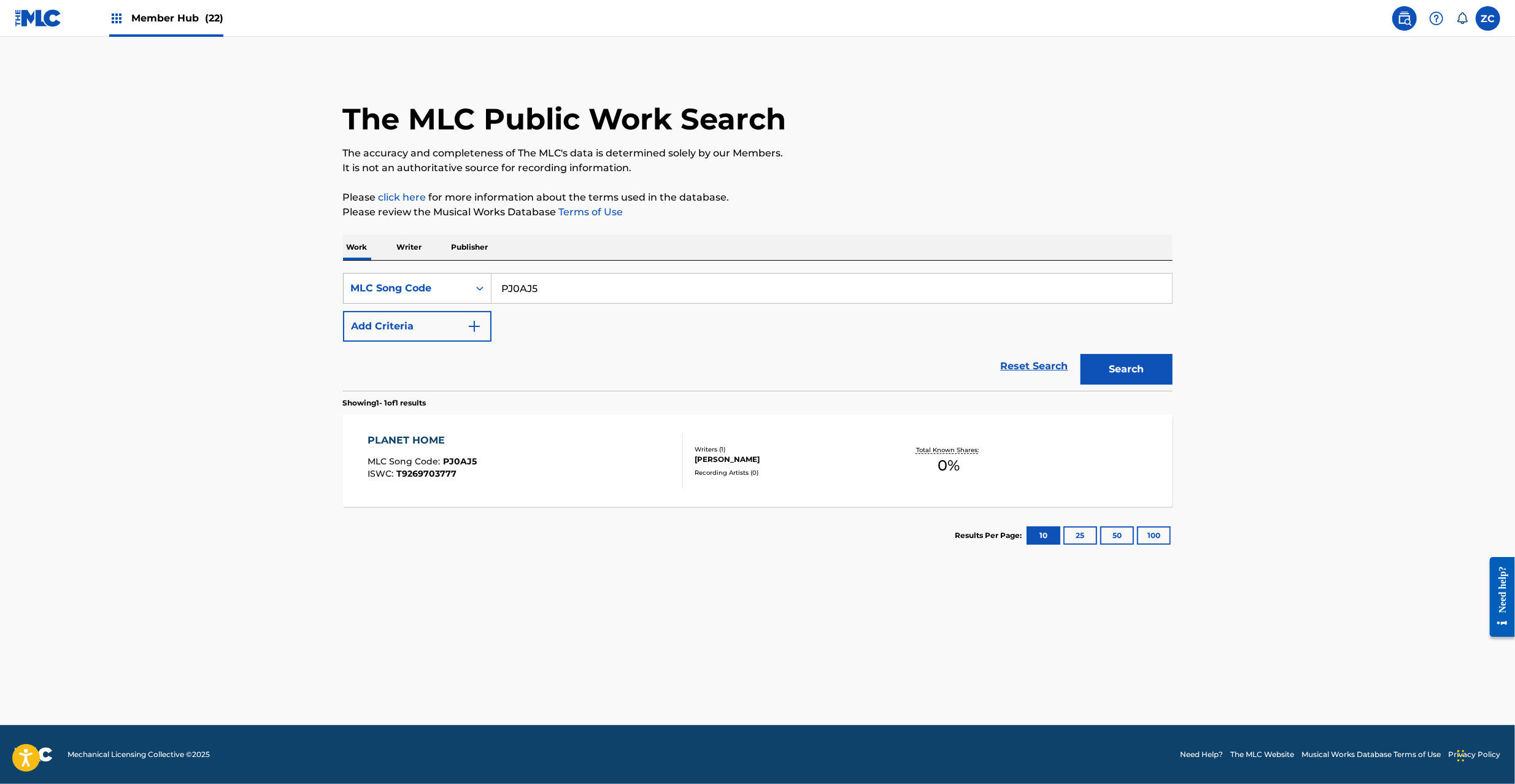
paste input "HC0BRA"
click at [1081, 354] on button "Search" at bounding box center [1127, 369] width 92 height 30
paste input "GE4F8V"
click at [1081, 354] on button "Search" at bounding box center [1127, 369] width 92 height 30
paste input "38V"
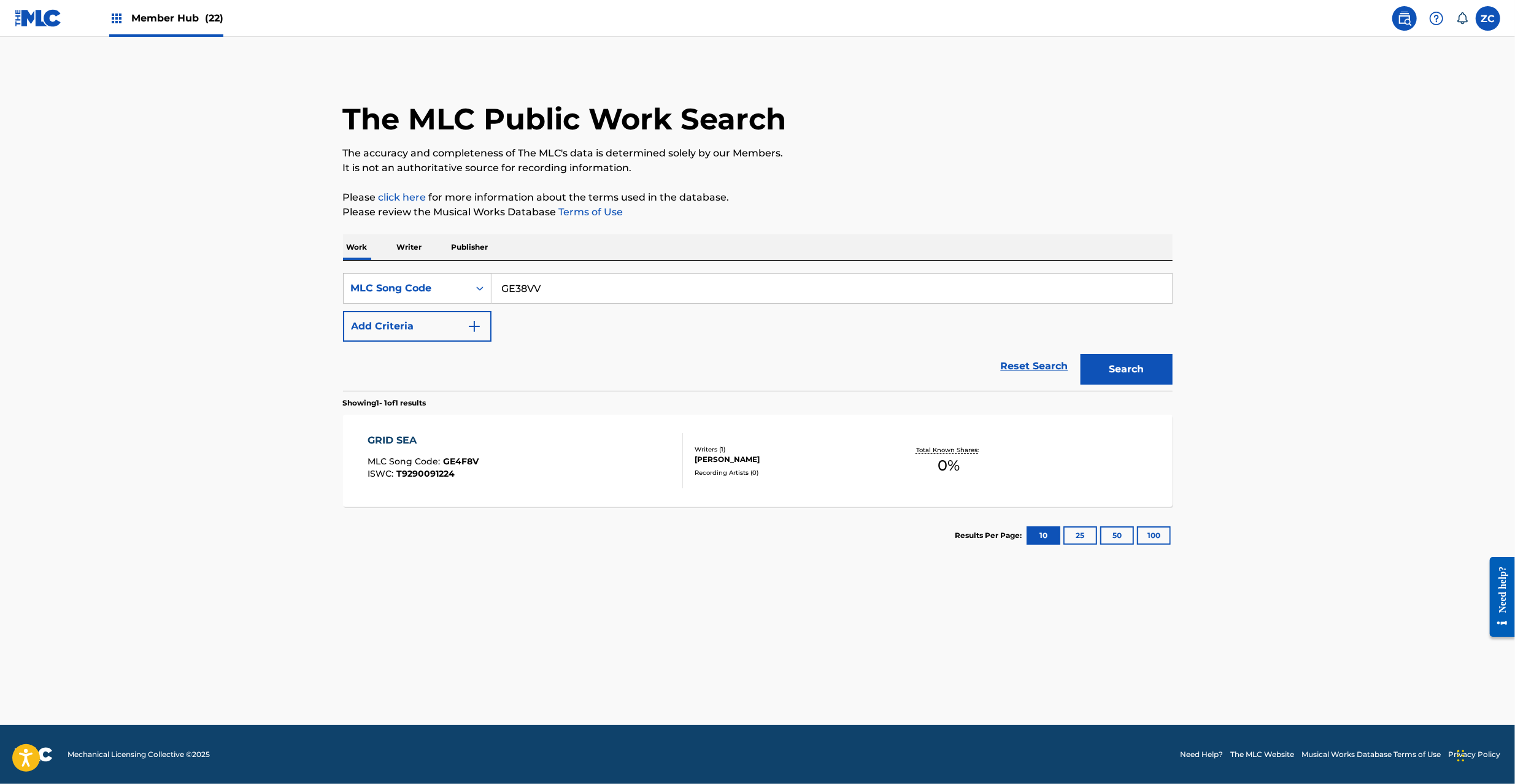
click at [1081, 354] on button "Search" at bounding box center [1127, 369] width 92 height 30
paste input "JC0P0L"
click at [1081, 354] on button "Search" at bounding box center [1127, 369] width 92 height 30
paste input "YD1XHH"
click at [1081, 354] on button "Search" at bounding box center [1127, 369] width 92 height 30
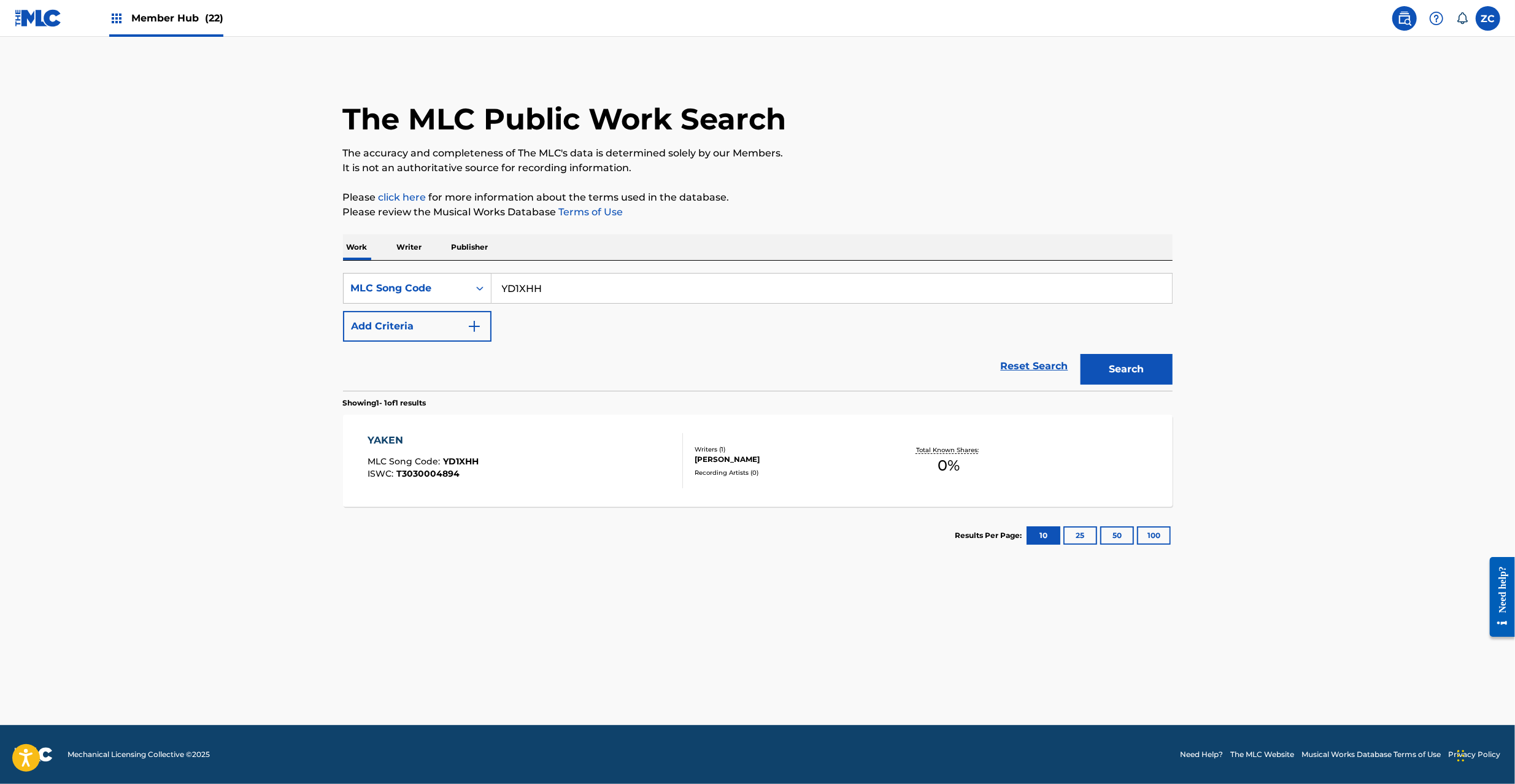
paste input "EC2QQV"
click at [1081, 354] on button "Search" at bounding box center [1127, 369] width 92 height 30
paste input "FH7XJ4"
click at [1081, 354] on button "Search" at bounding box center [1127, 369] width 92 height 30
paste input "RB89JQ"
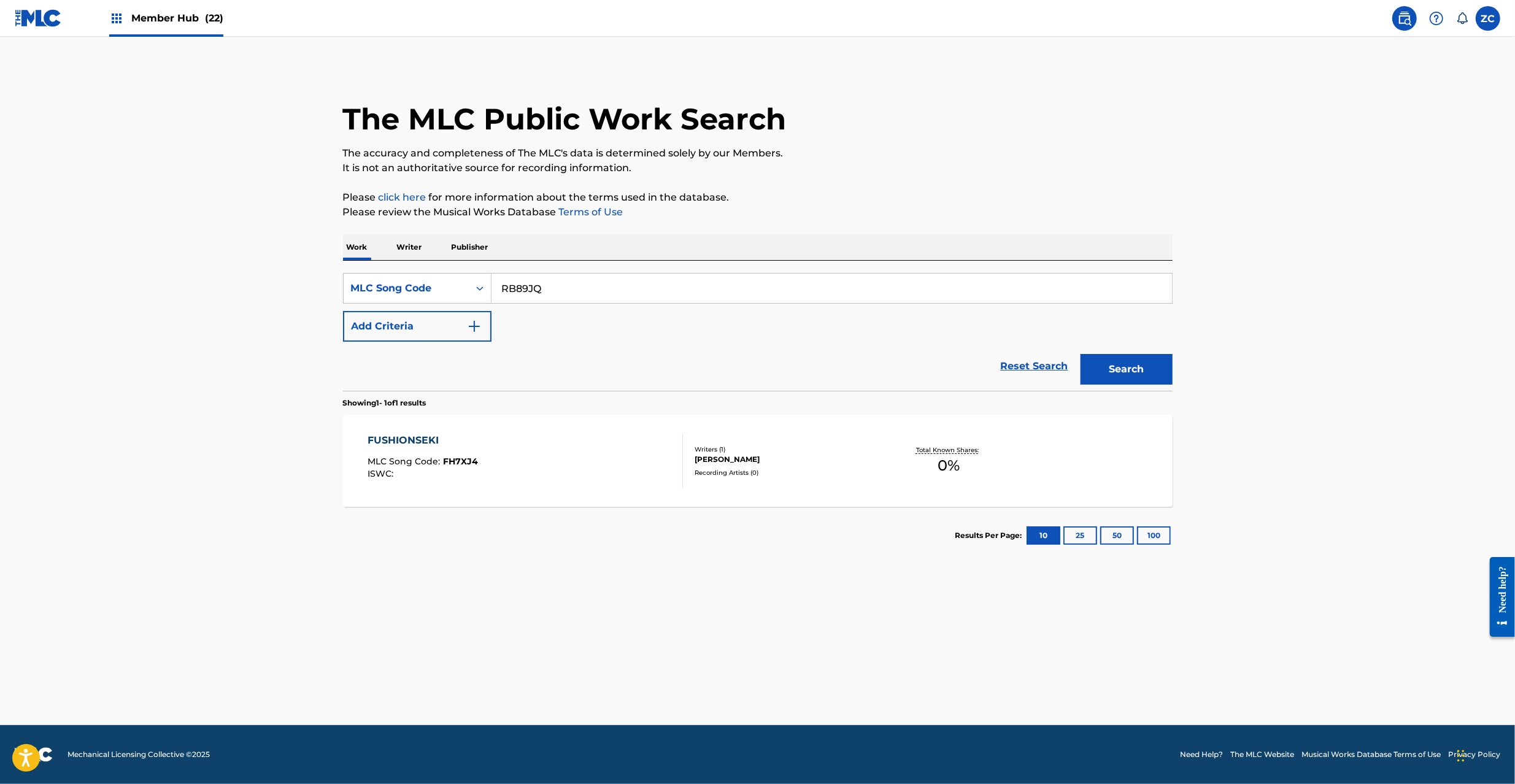
click at [1081, 354] on button "Search" at bounding box center [1127, 369] width 92 height 30
paste input "KE9Z55"
click at [1081, 354] on button "Search" at bounding box center [1127, 369] width 92 height 30
paste input "TA0SD6"
click at [1081, 354] on button "Search" at bounding box center [1127, 369] width 92 height 30
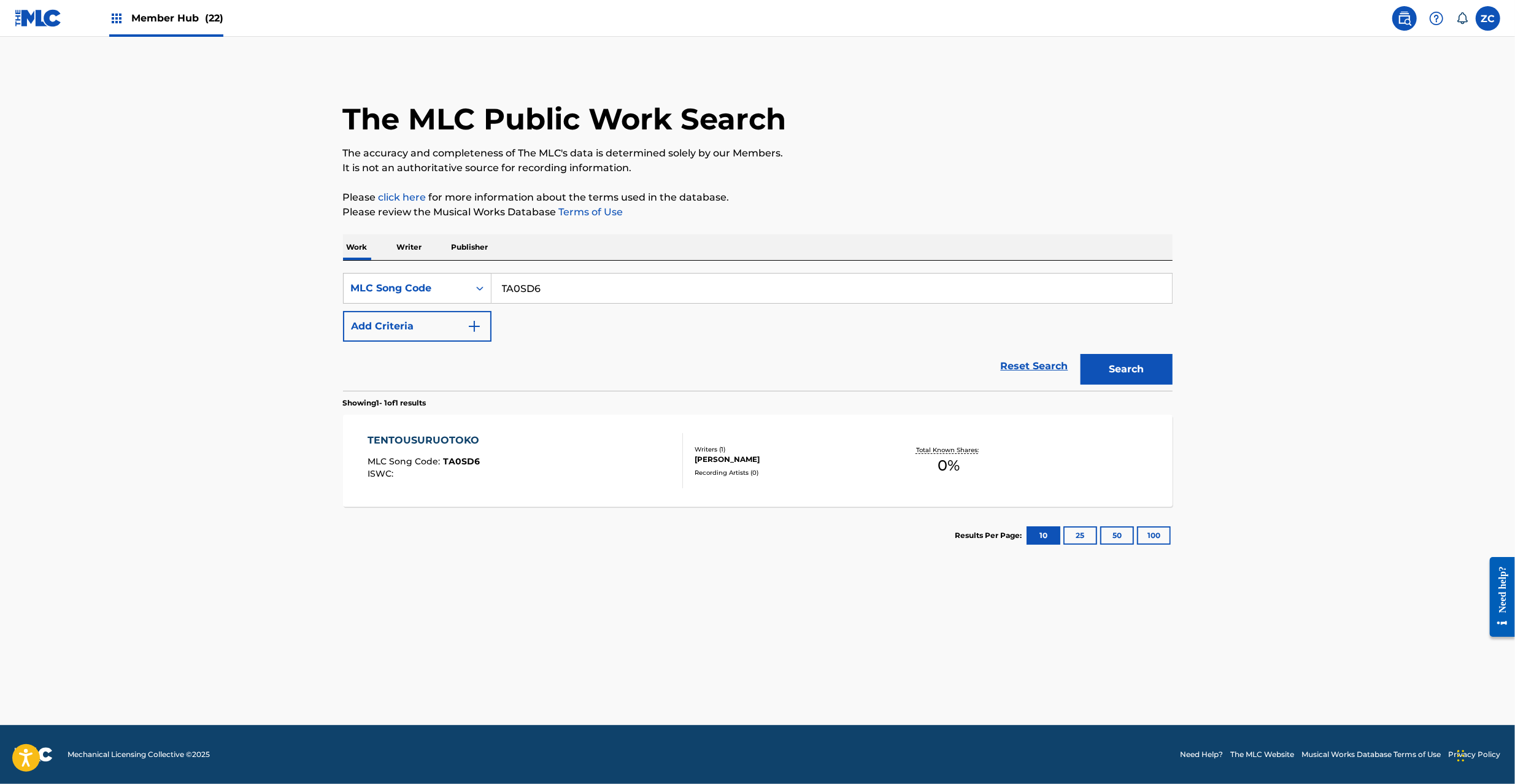
paste input "MG8O5N"
click at [1081, 354] on button "Search" at bounding box center [1127, 369] width 92 height 30
paste input "ZA3JDM"
click at [1081, 354] on button "Search" at bounding box center [1127, 369] width 92 height 30
paste input "KE97UY"
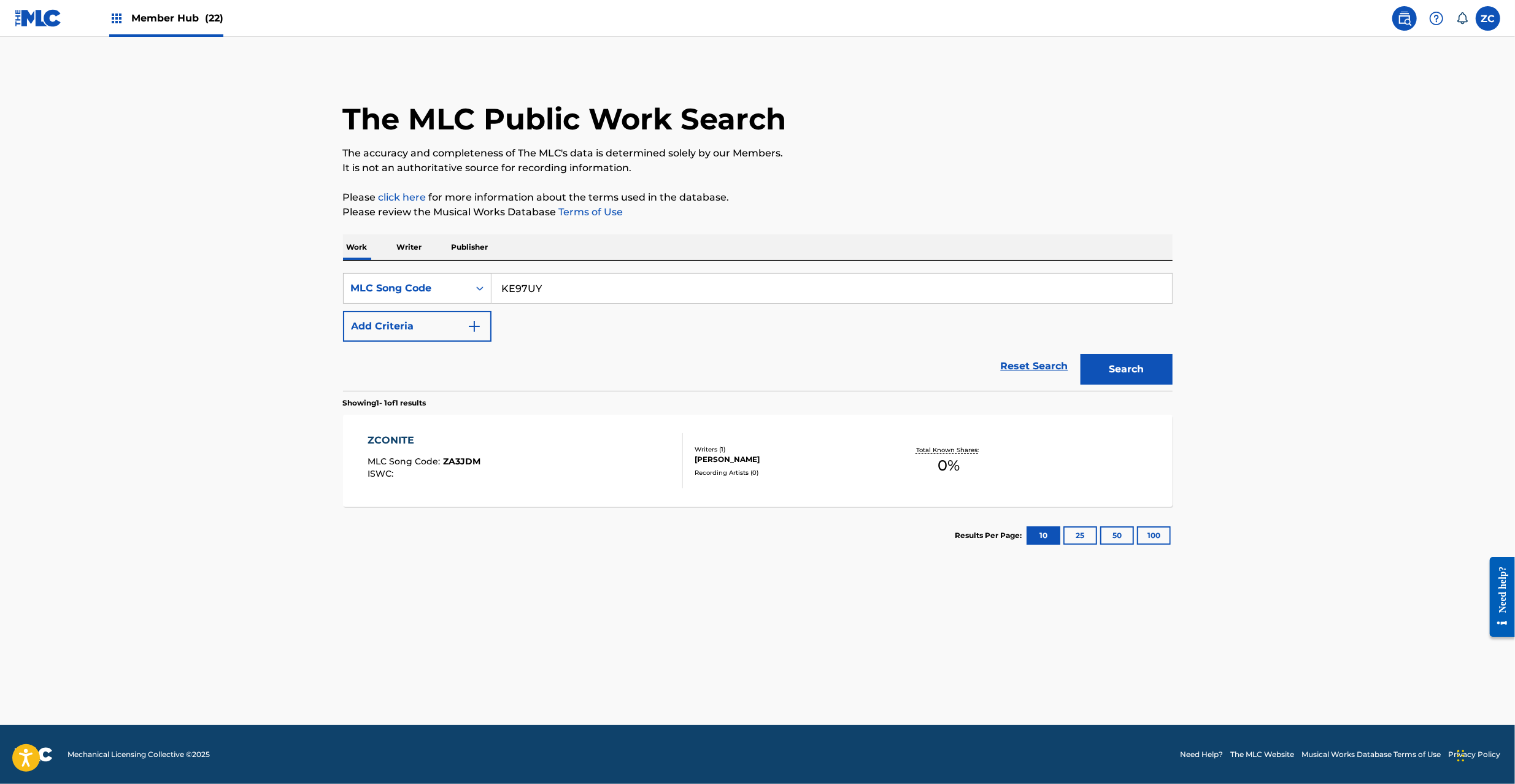
click at [1081, 354] on button "Search" at bounding box center [1127, 369] width 92 height 30
paste input "WC129O"
click at [1081, 354] on button "Search" at bounding box center [1127, 369] width 92 height 30
paste input "V23"
click at [1081, 354] on button "Search" at bounding box center [1127, 369] width 92 height 30
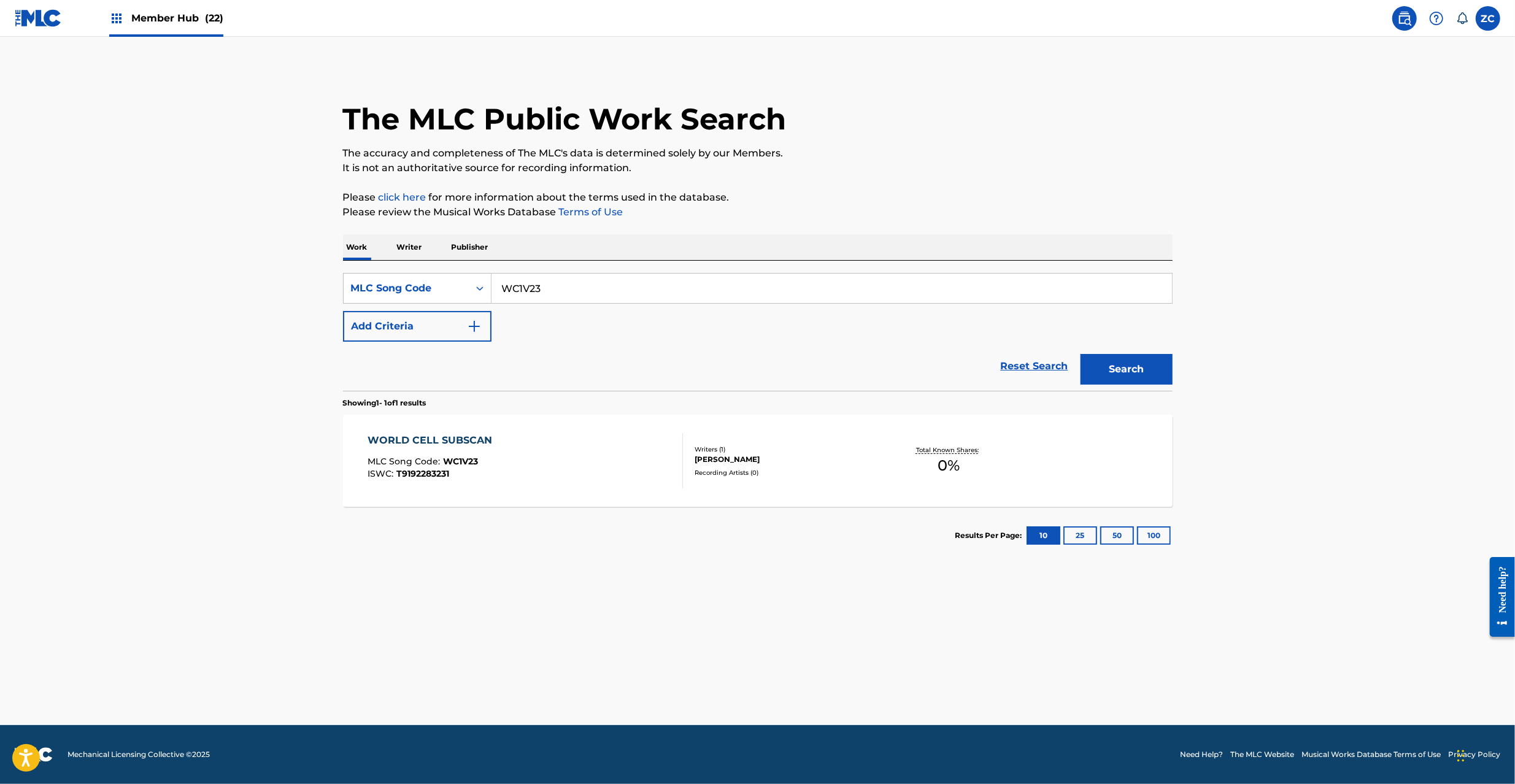
paste input "KE9SQV"
click at [1081, 354] on button "Search" at bounding box center [1127, 369] width 92 height 30
click at [1397, 331] on main "The MLC Public Work Search The accuracy and completeness of The MLC's data is d…" at bounding box center [758, 381] width 1515 height 688
click at [543, 288] on input "KE9SQV" at bounding box center [831, 288] width 680 height 30
paste input "MG9WQ2"
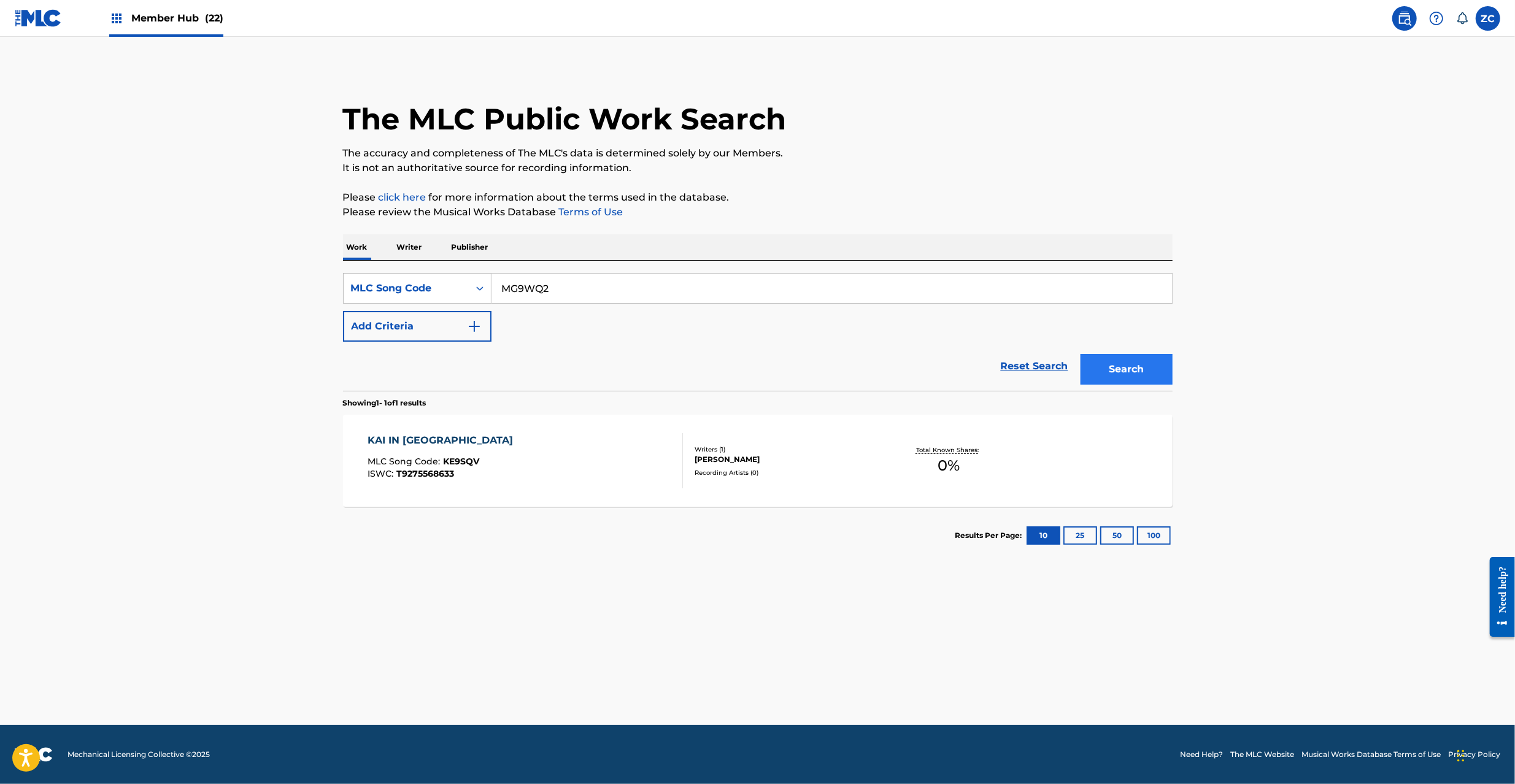
type input "MG9WQ2"
click at [1130, 366] on button "Search" at bounding box center [1127, 369] width 92 height 30
click at [33, 10] on img at bounding box center [39, 18] width 48 height 18
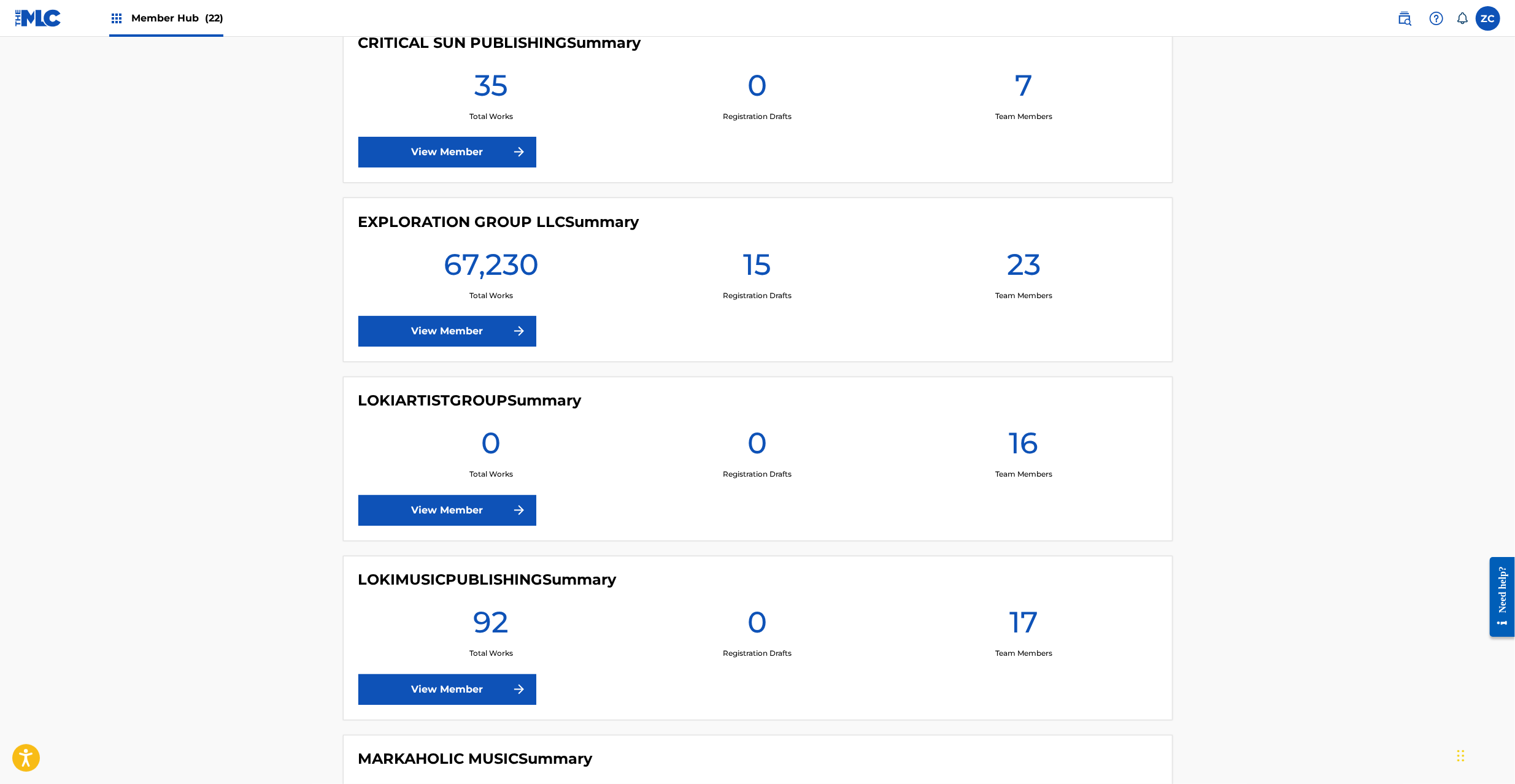
scroll to position [1963, 0]
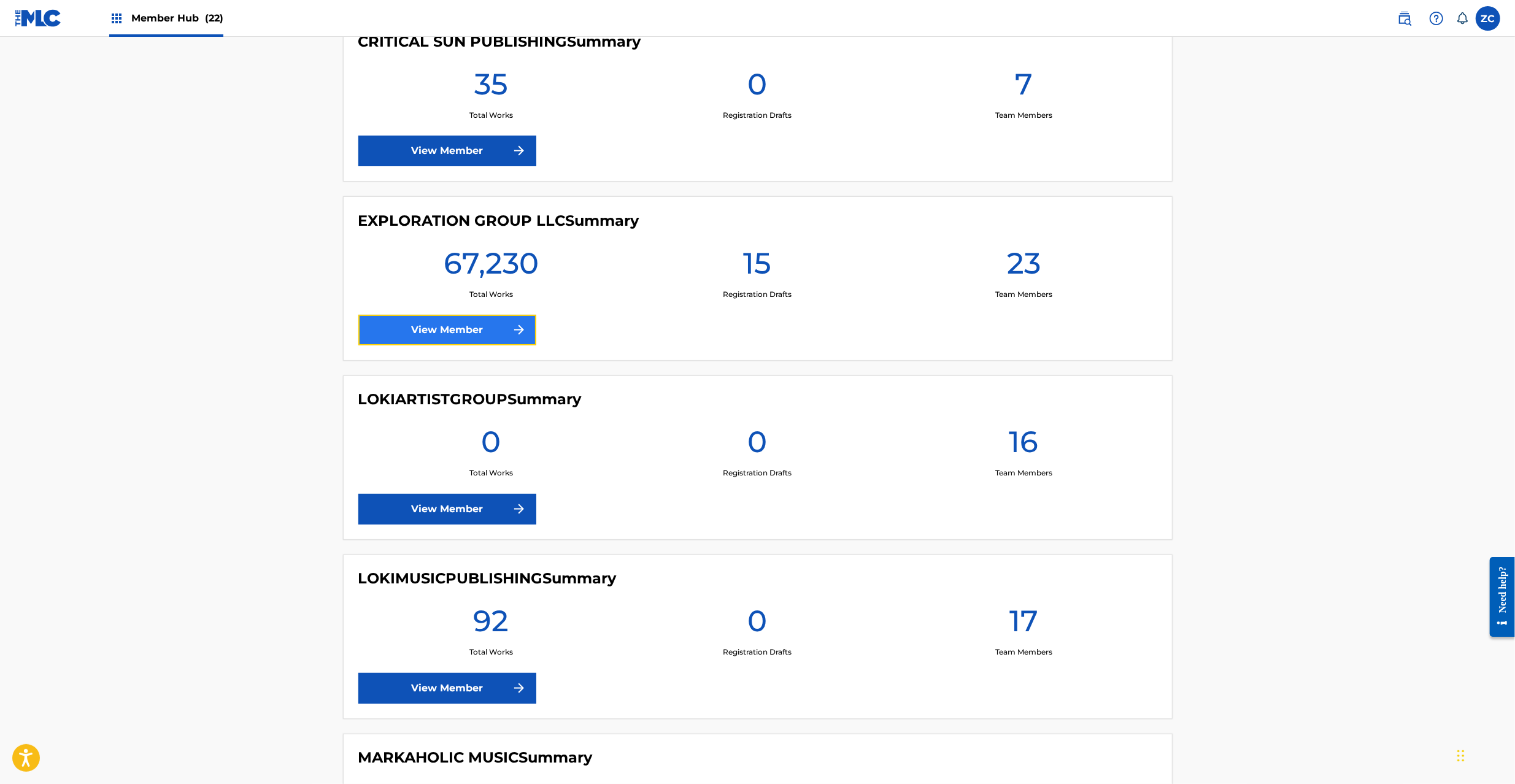
click at [445, 322] on link "View Member" at bounding box center [447, 329] width 178 height 30
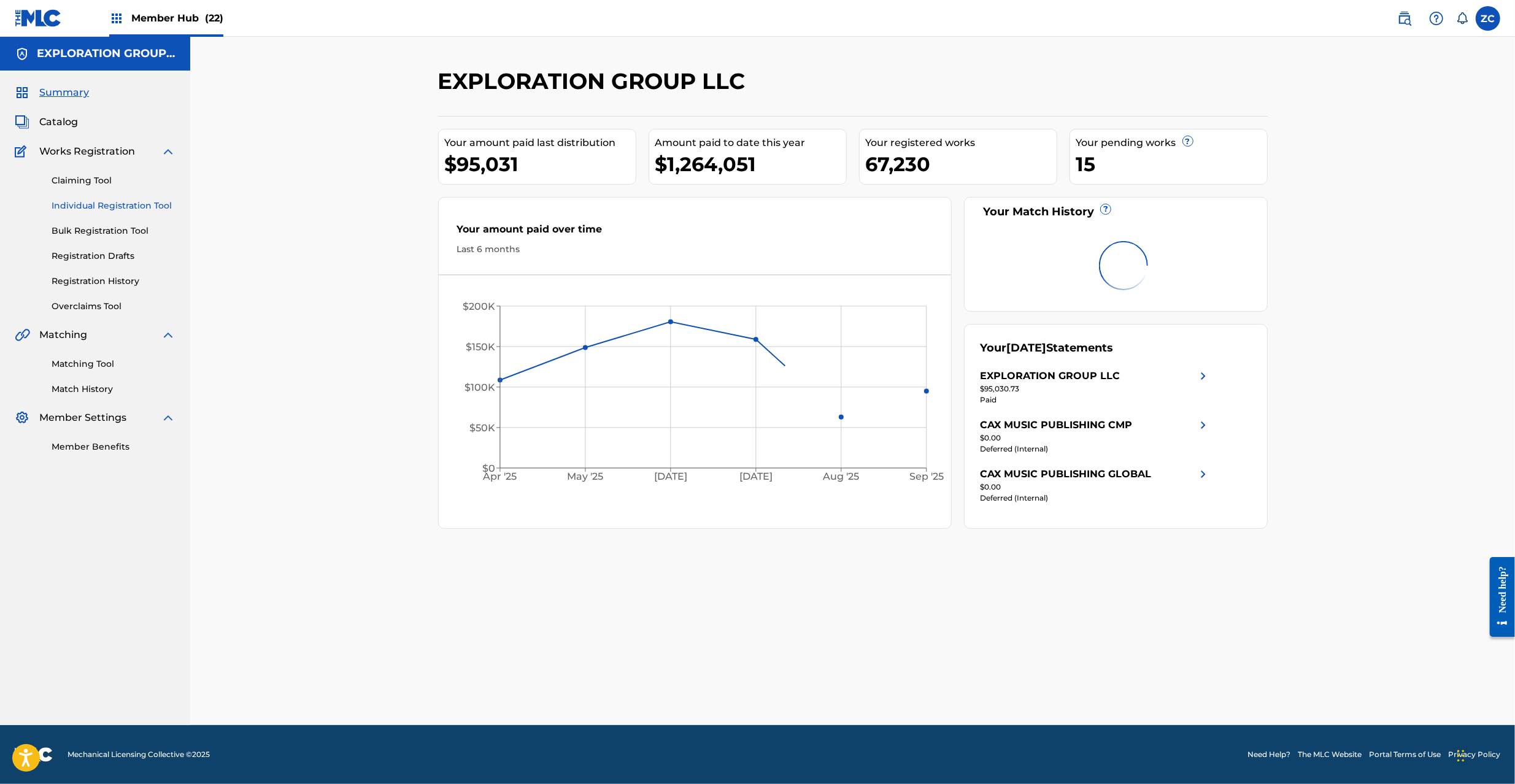
click at [82, 200] on link "Individual Registration Tool" at bounding box center [113, 205] width 124 height 13
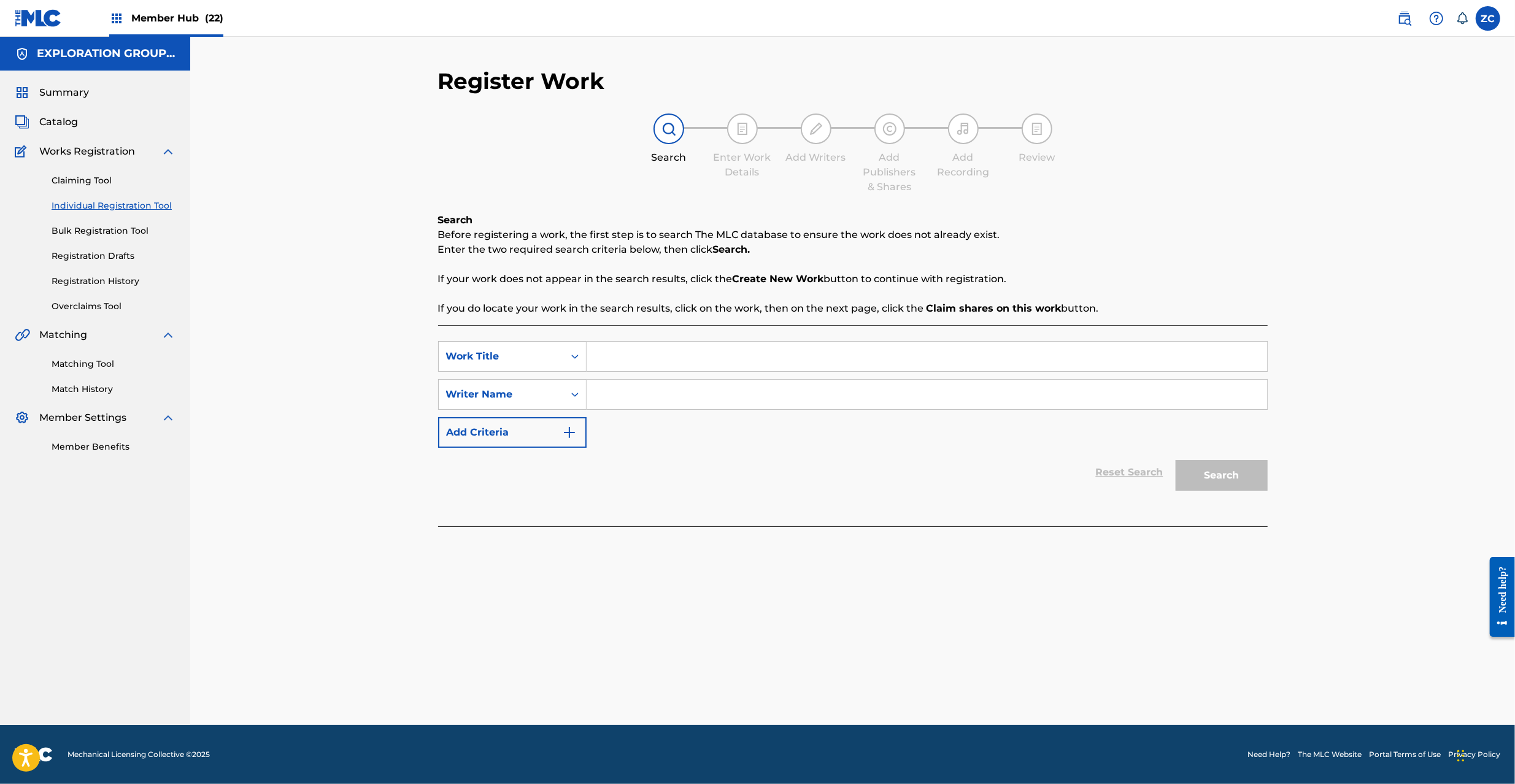
drag, startPoint x: 622, startPoint y: 351, endPoint x: 506, endPoint y: 353, distance: 116.0
click at [621, 351] on input "Search Form" at bounding box center [926, 357] width 680 height 30
click at [505, 353] on div "Work Title" at bounding box center [501, 357] width 111 height 15
click at [91, 181] on link "Claiming Tool" at bounding box center [113, 180] width 124 height 13
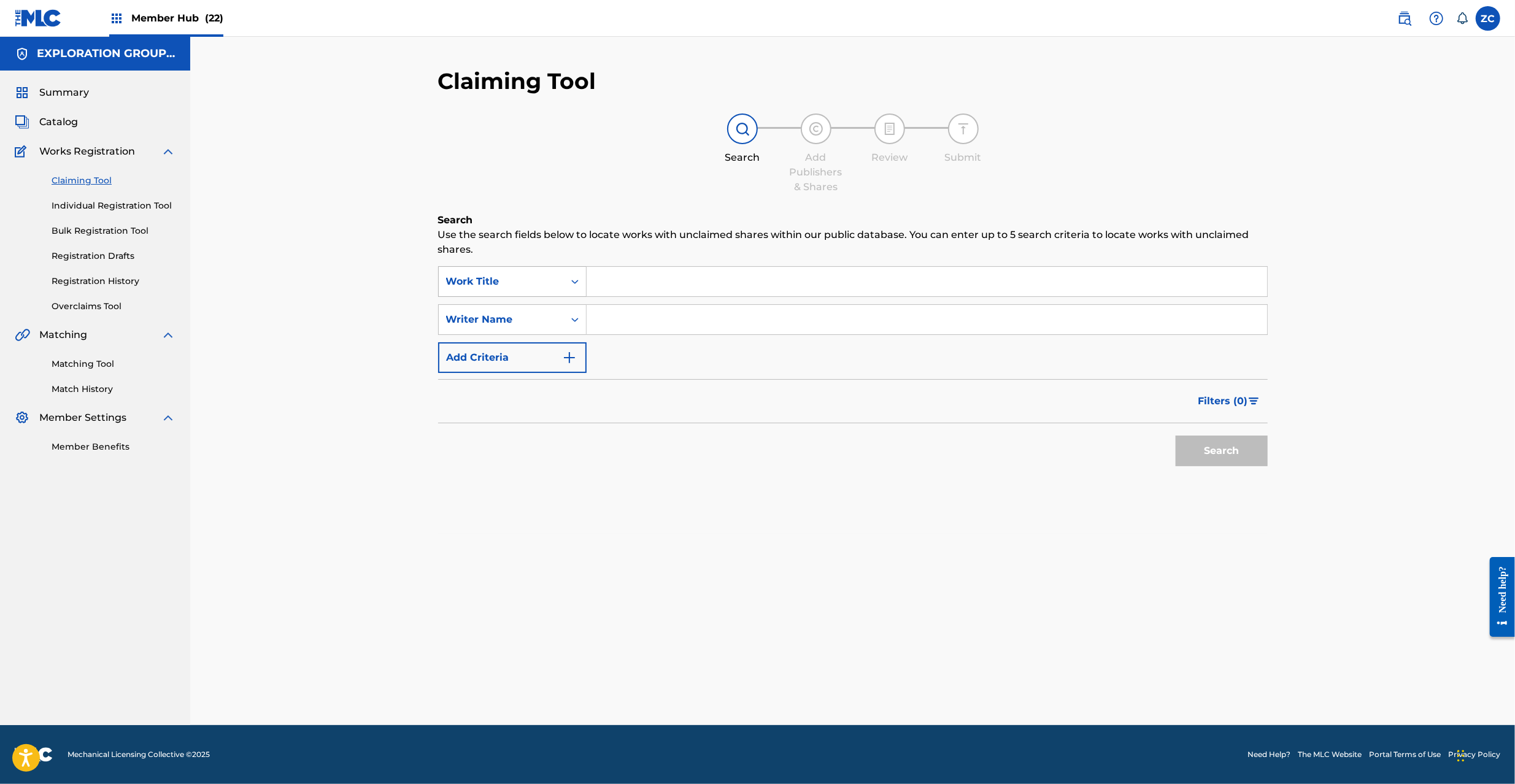
click at [506, 270] on div "Work Title" at bounding box center [501, 281] width 125 height 23
click at [508, 357] on div "MLC Song Code" at bounding box center [512, 343] width 147 height 30
click at [678, 271] on input "Search Form" at bounding box center [926, 282] width 680 height 30
paste input "MG9WQ2"
type input "MG9WQ2"
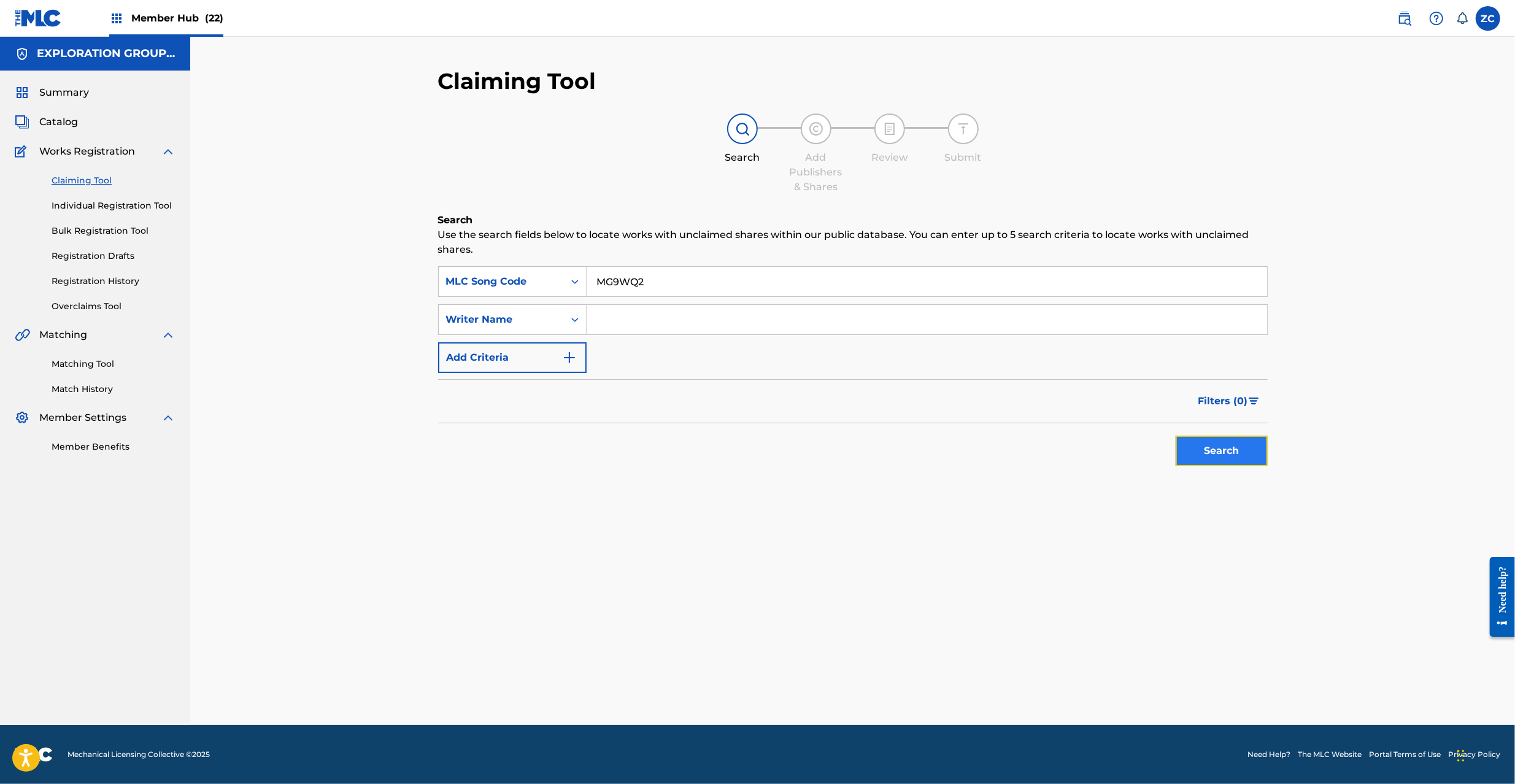
click at [1236, 445] on button "Search" at bounding box center [1222, 450] width 92 height 30
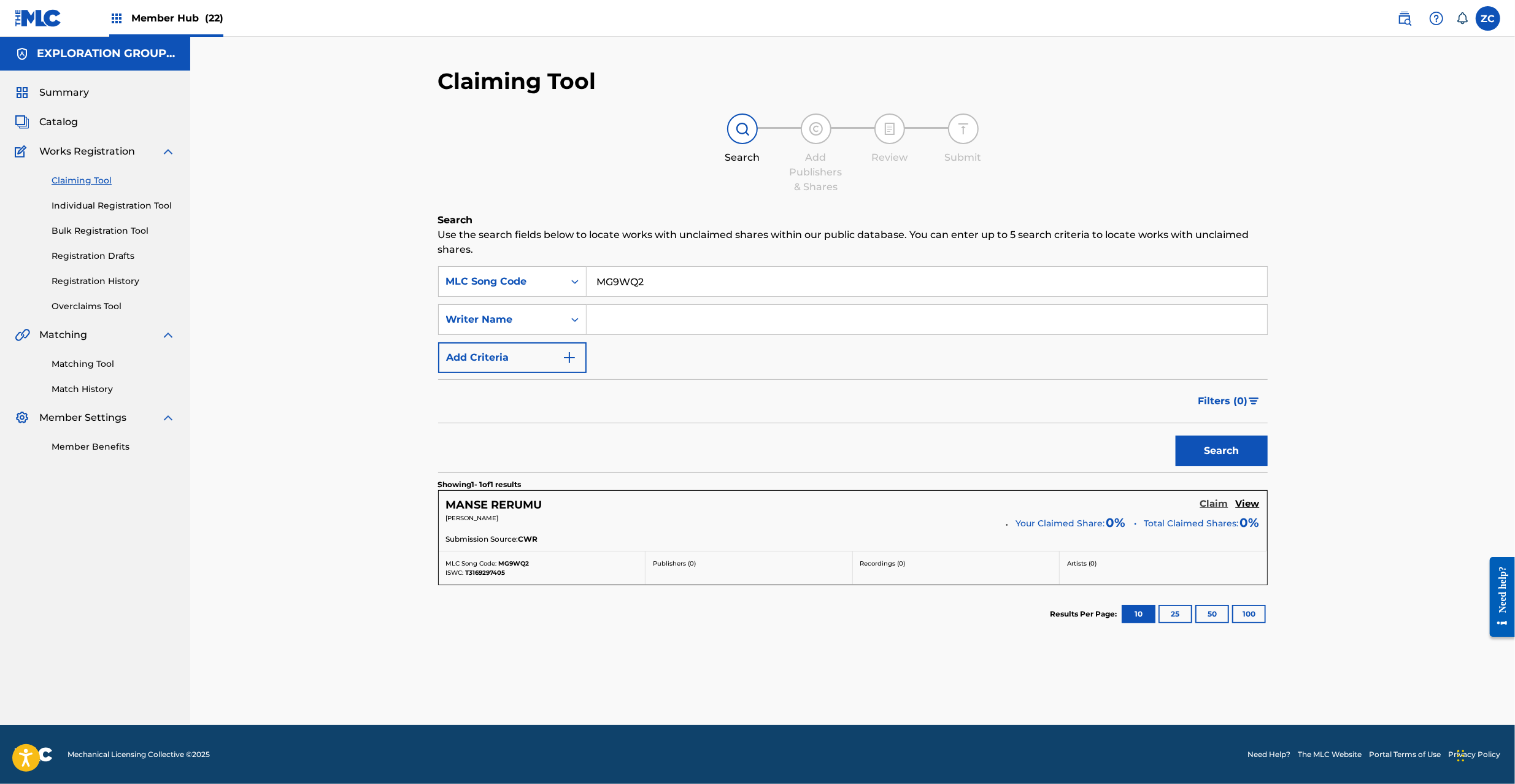
click at [1218, 506] on h5 "Claim" at bounding box center [1215, 504] width 28 height 12
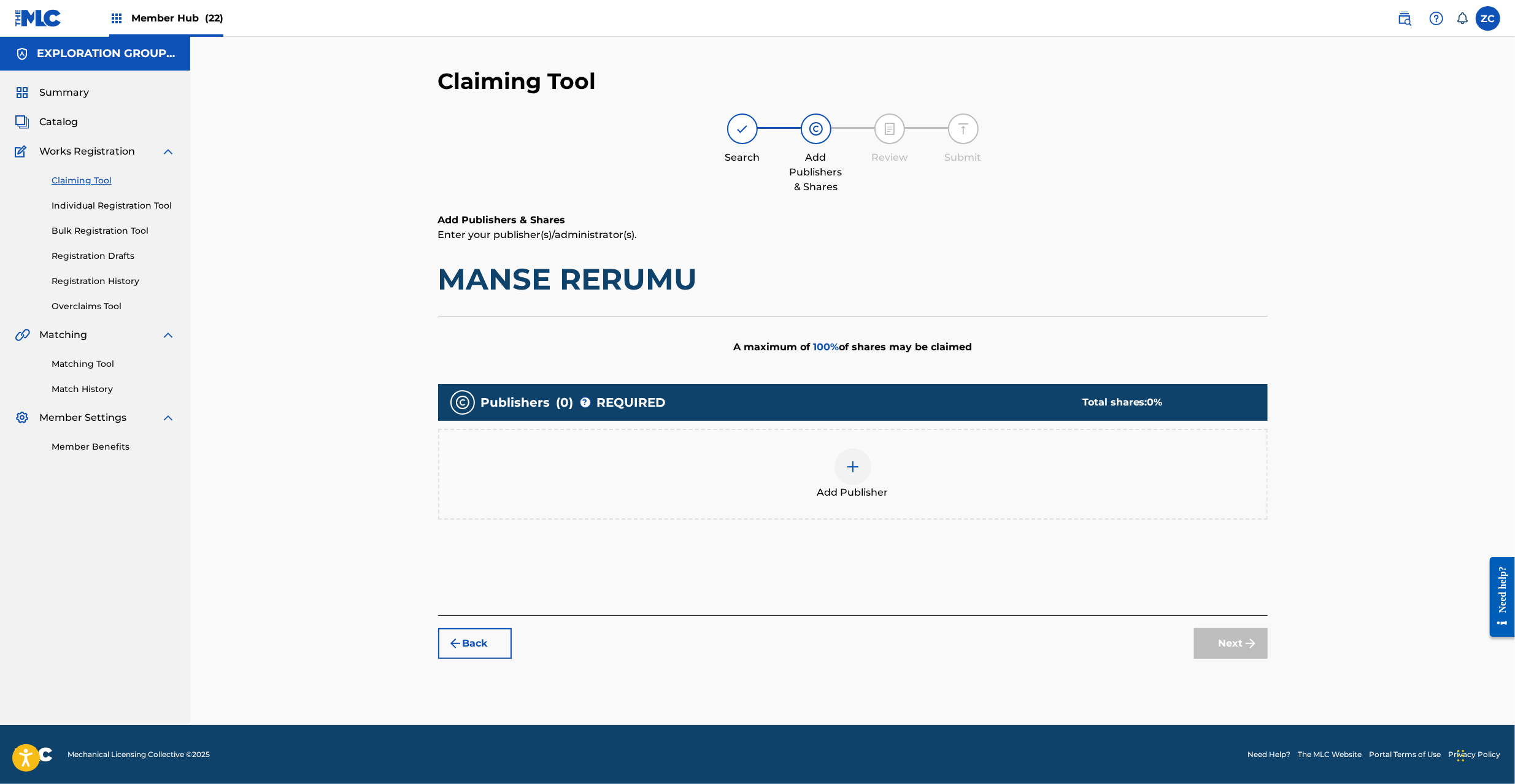
click at [855, 469] on img at bounding box center [853, 467] width 15 height 15
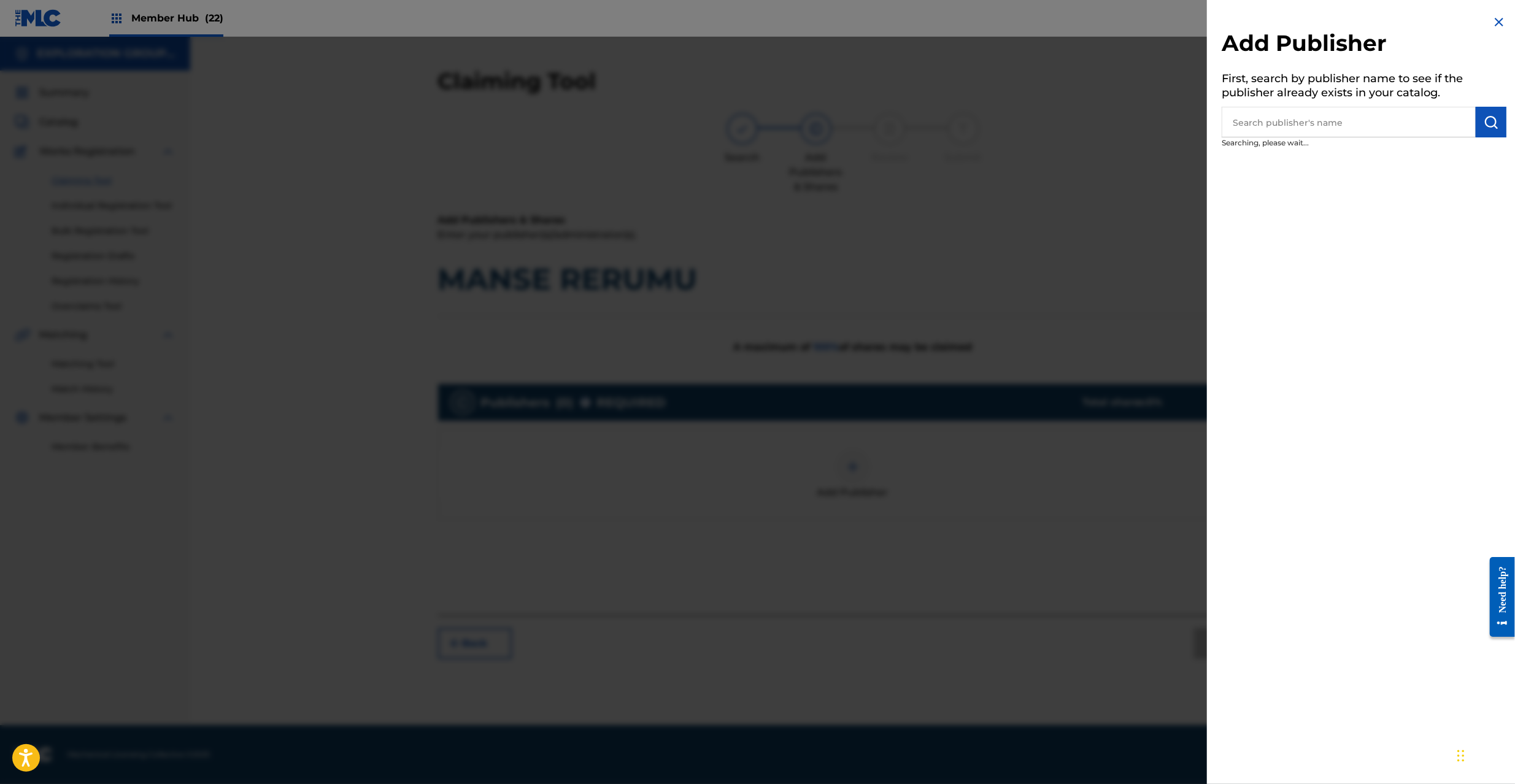
click at [1338, 128] on input "text" at bounding box center [1349, 122] width 254 height 30
paste input "Atlus Co Ltd"
type input "Atlus Co Ltd"
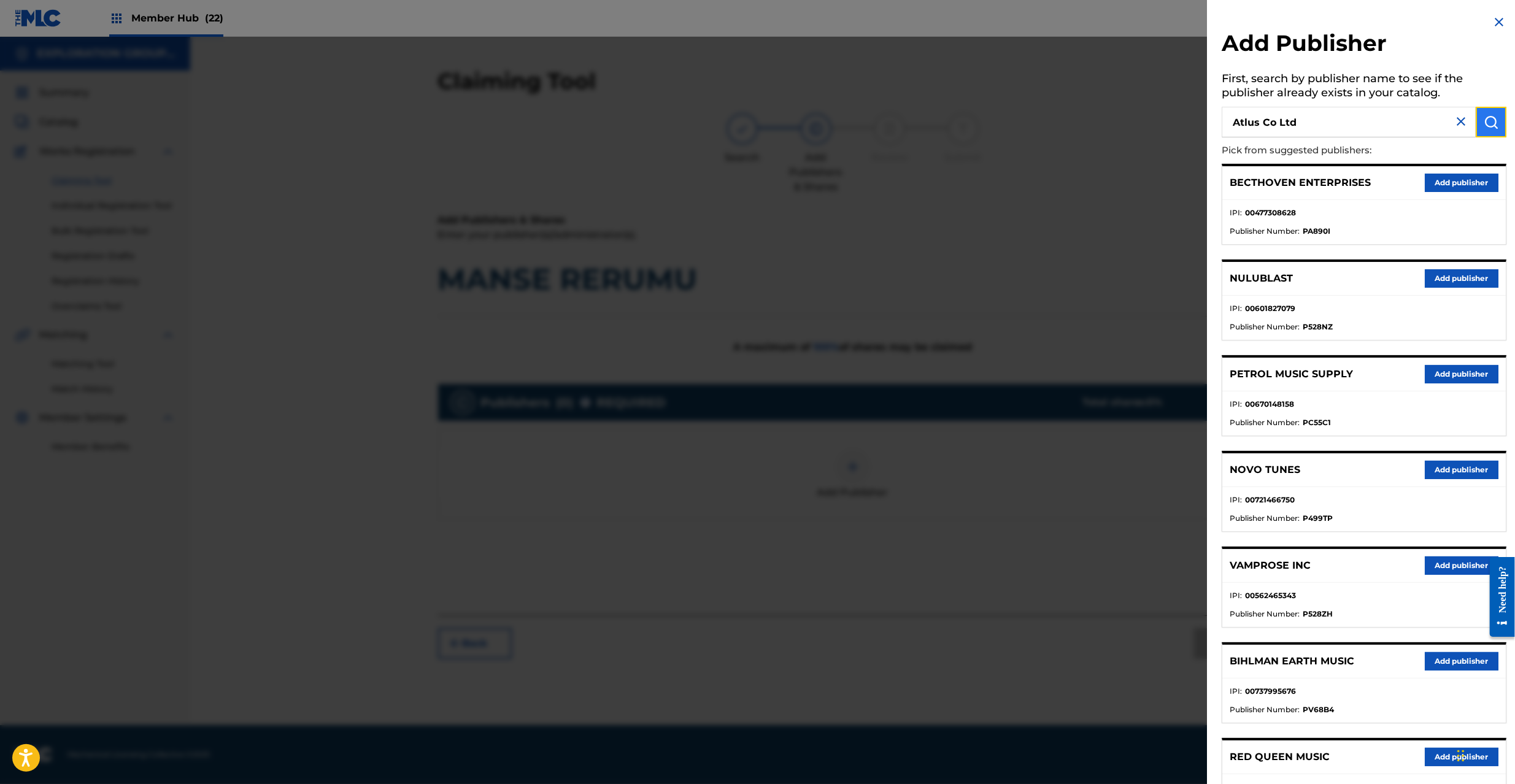
click at [1493, 121] on img "submit" at bounding box center [1491, 122] width 15 height 15
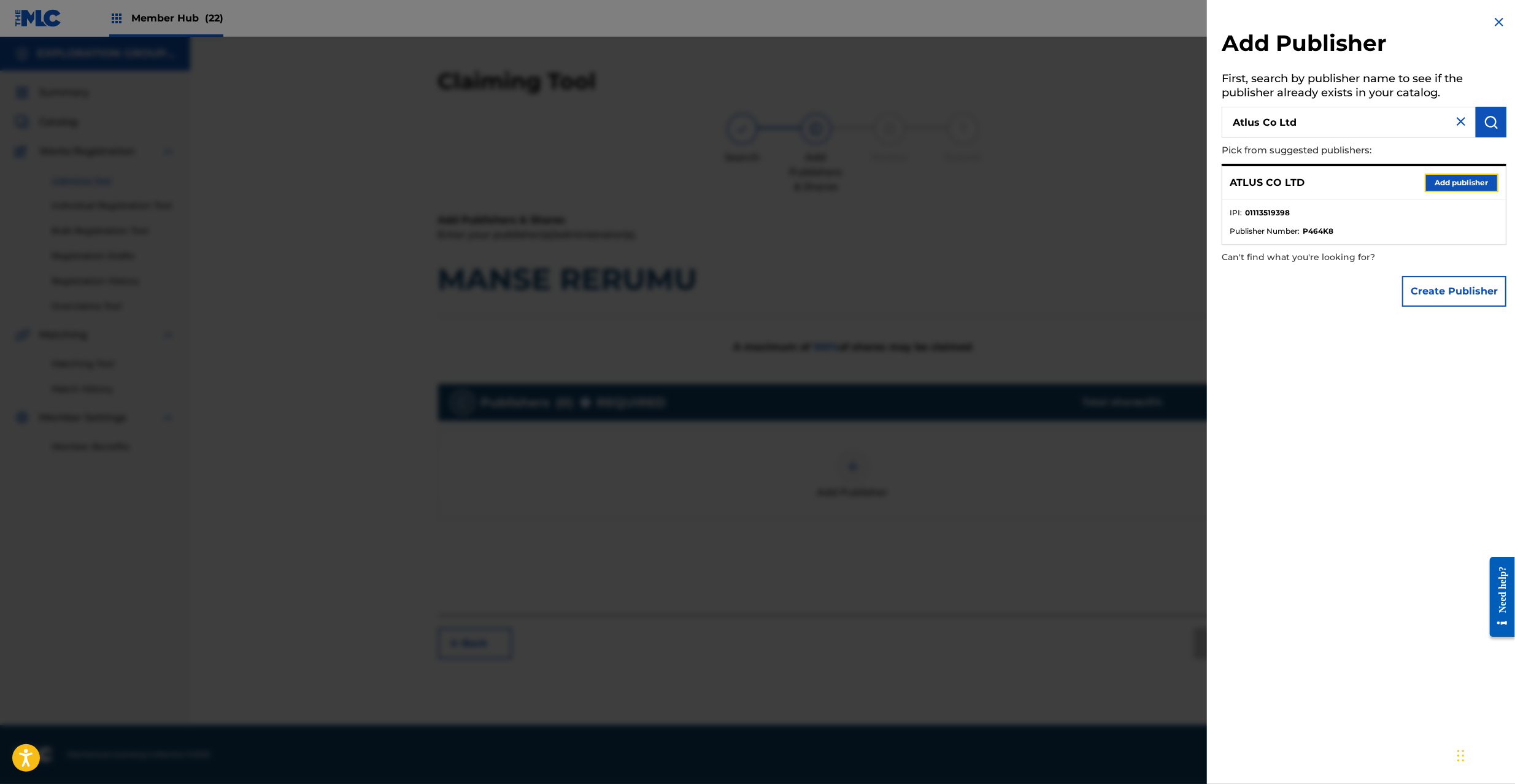
drag, startPoint x: 1447, startPoint y: 182, endPoint x: 1151, endPoint y: 314, distance: 324.1
click at [1442, 187] on button "Add publisher" at bounding box center [1461, 183] width 74 height 19
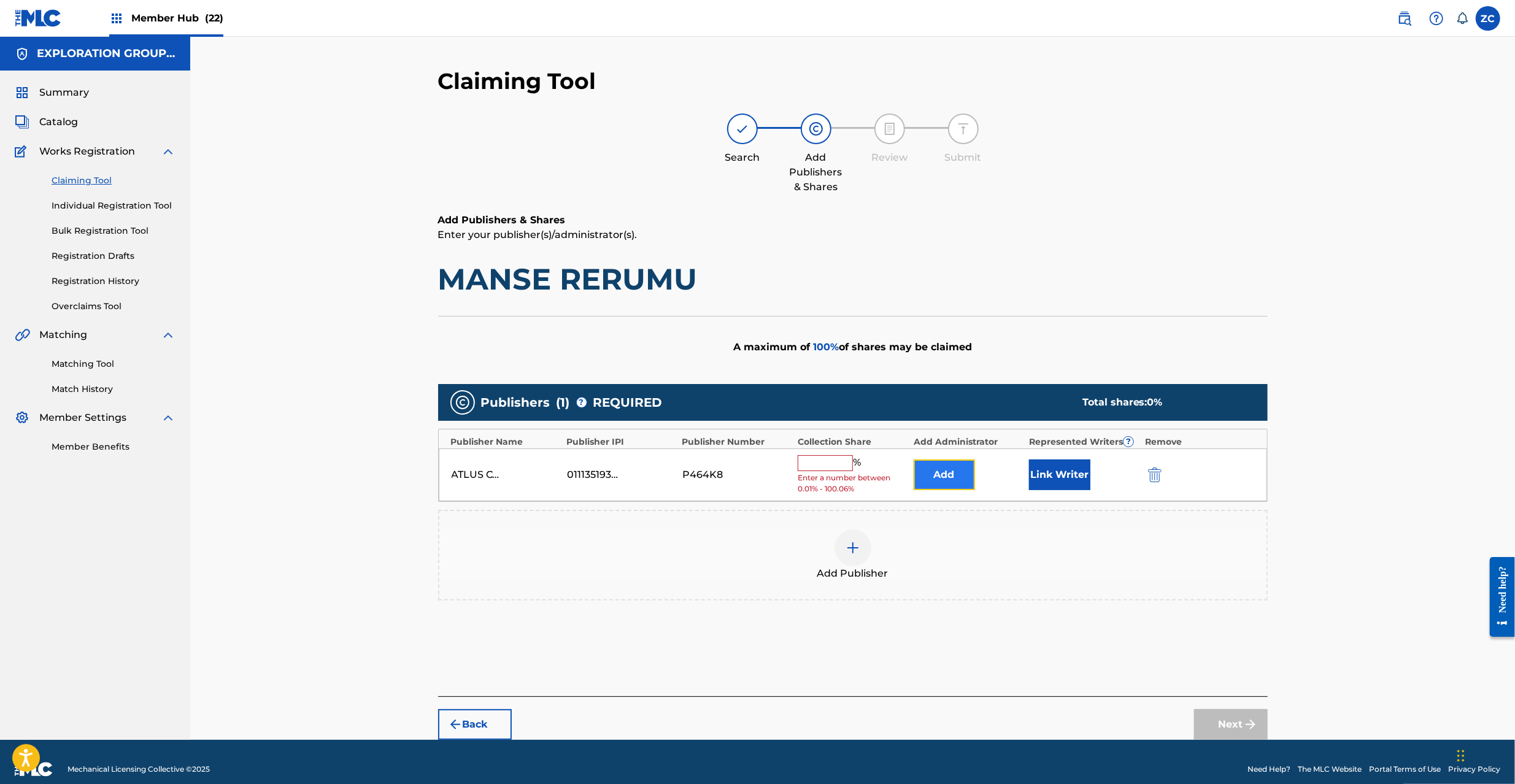
click at [941, 480] on button "Add" at bounding box center [944, 474] width 62 height 30
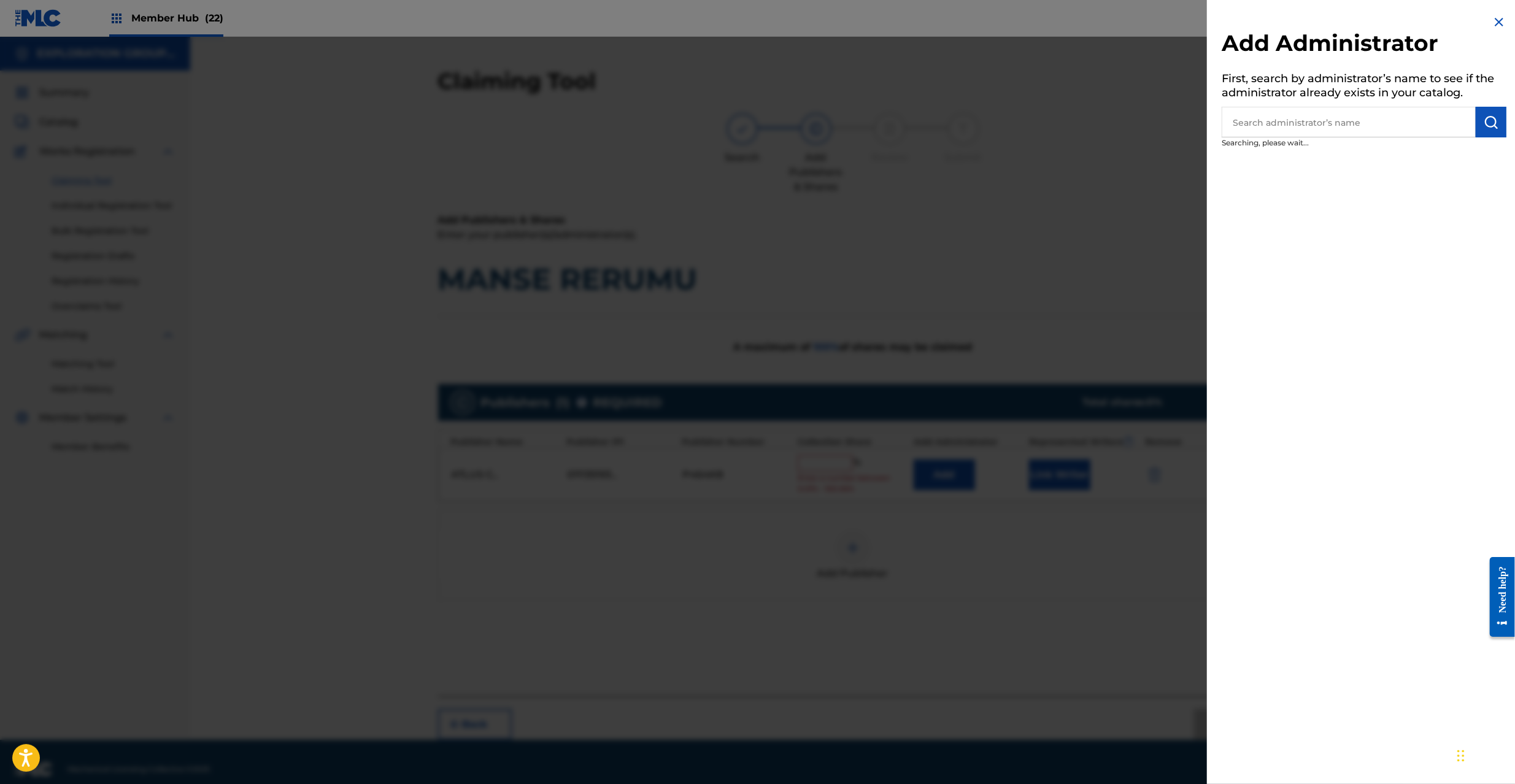
click at [1339, 135] on input "text" at bounding box center [1349, 122] width 254 height 30
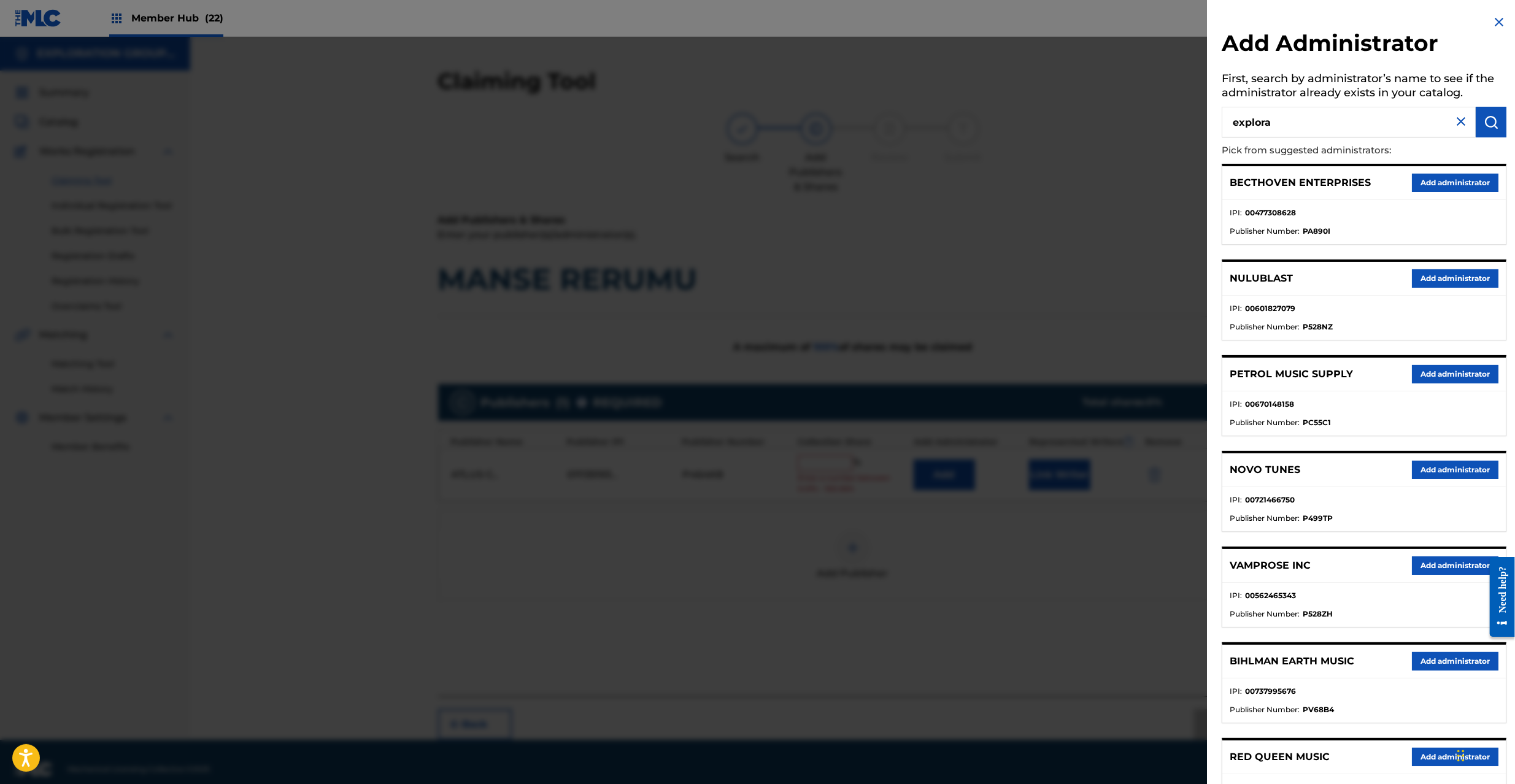
type input "explora"
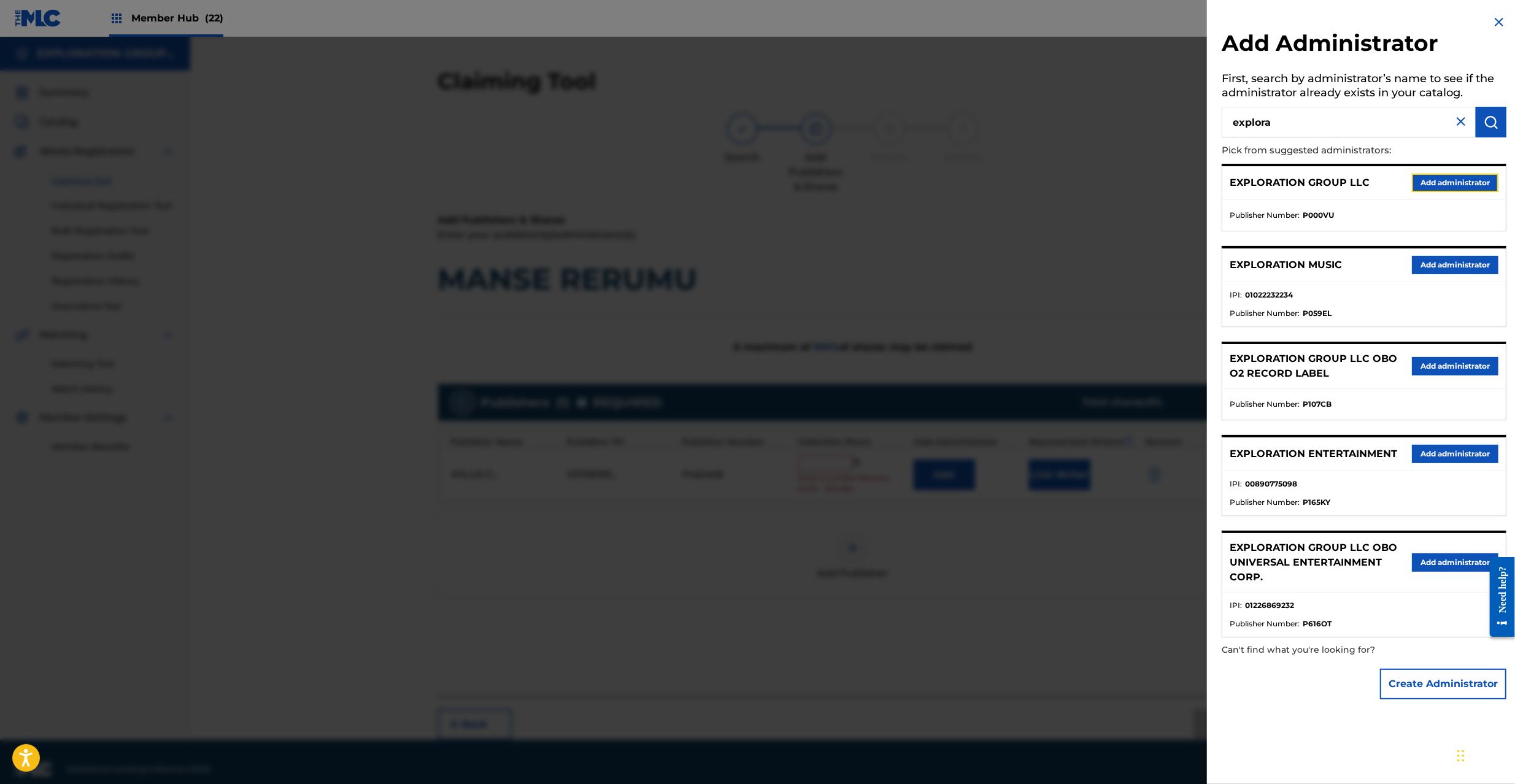
drag, startPoint x: 1468, startPoint y: 182, endPoint x: 1439, endPoint y: 195, distance: 31.8
click at [1466, 183] on button "Add administrator" at bounding box center [1455, 183] width 86 height 19
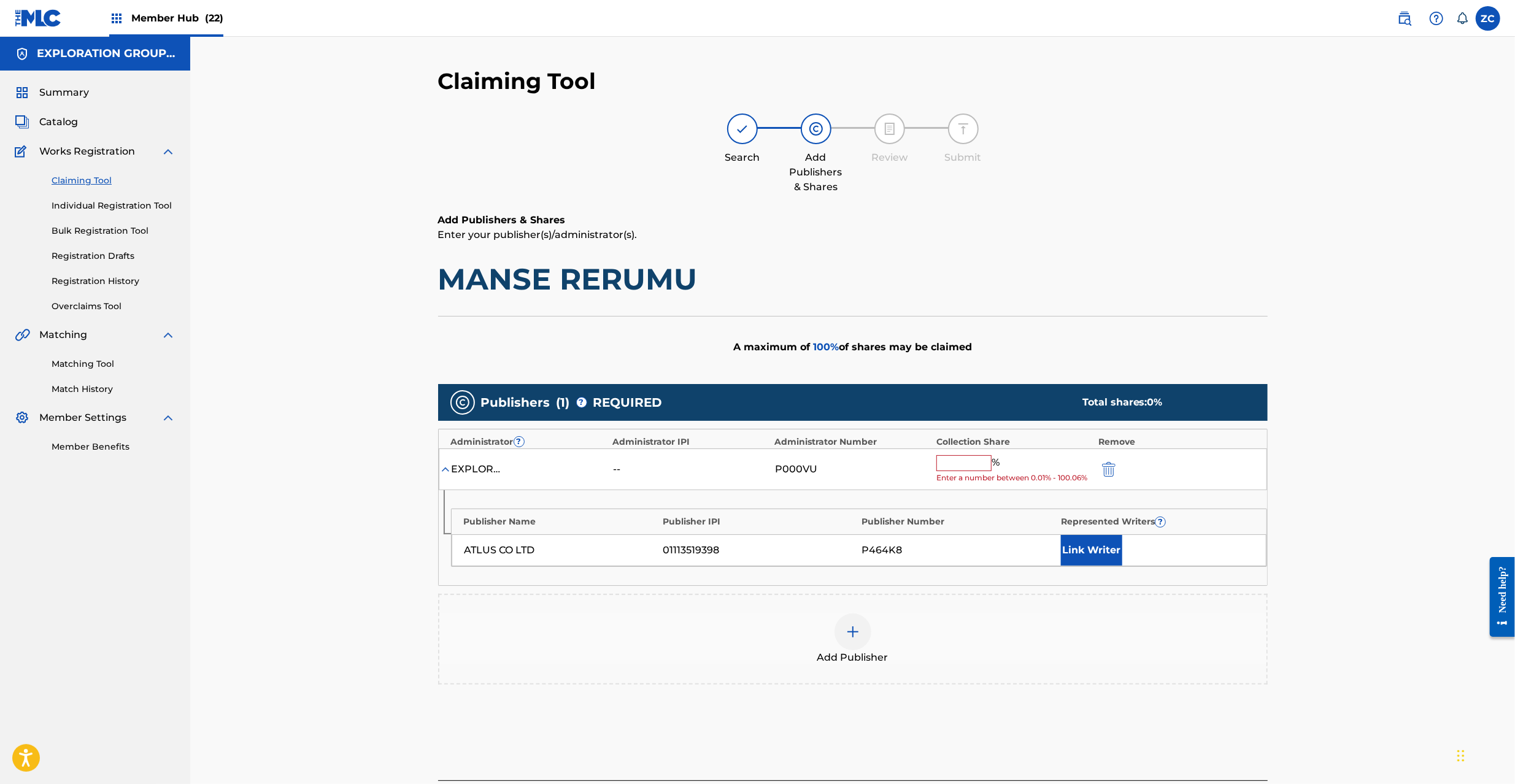
click at [962, 472] on div "% Enter a number between 0.01% - 100.06%" at bounding box center [1015, 470] width 156 height 29
click at [970, 462] on input "text" at bounding box center [964, 463] width 55 height 16
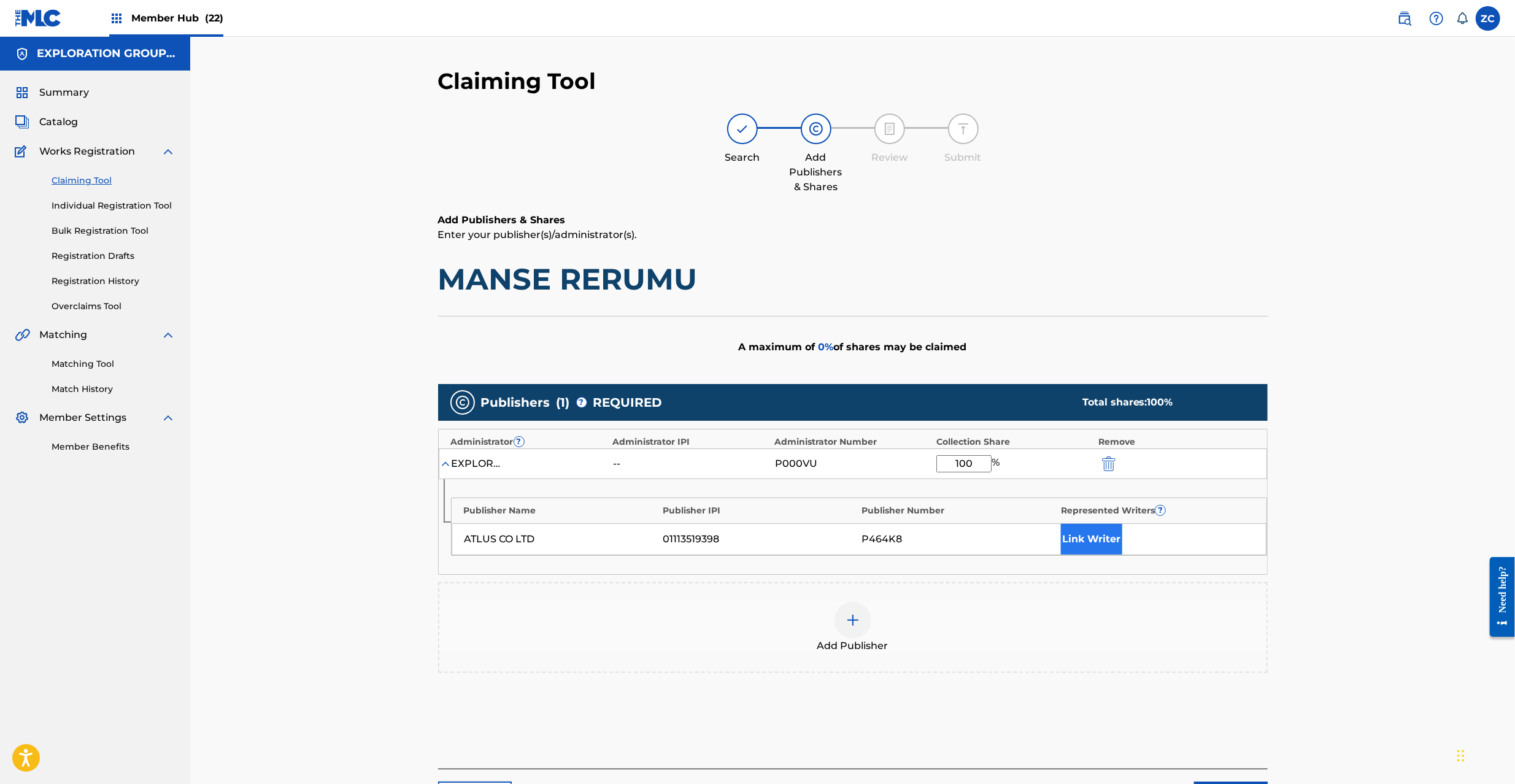
type input "100"
click at [1098, 541] on button "Link Writer" at bounding box center [1091, 539] width 62 height 30
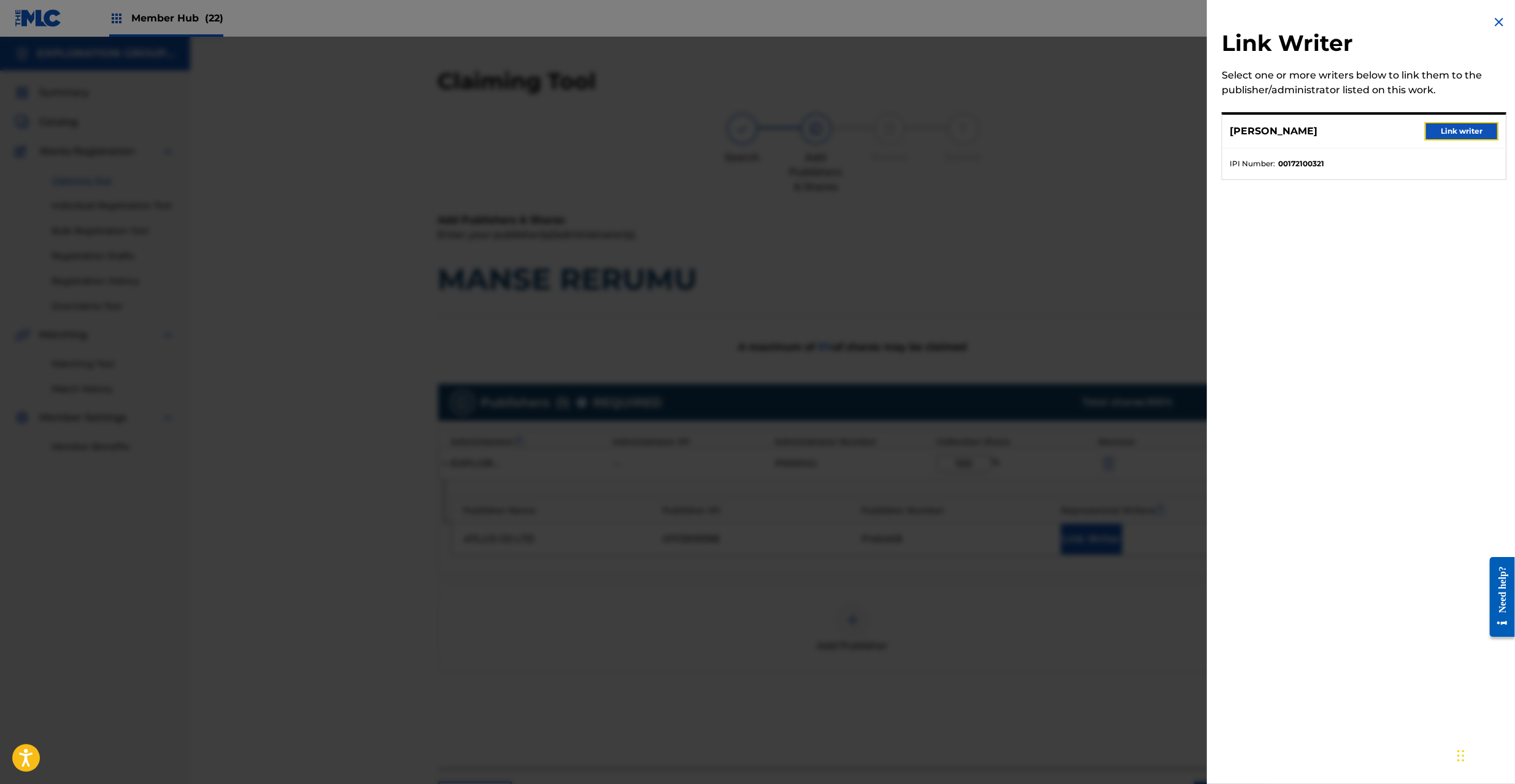
drag, startPoint x: 1454, startPoint y: 133, endPoint x: 1201, endPoint y: 369, distance: 346.0
click at [1451, 137] on button "Link writer" at bounding box center [1461, 131] width 74 height 19
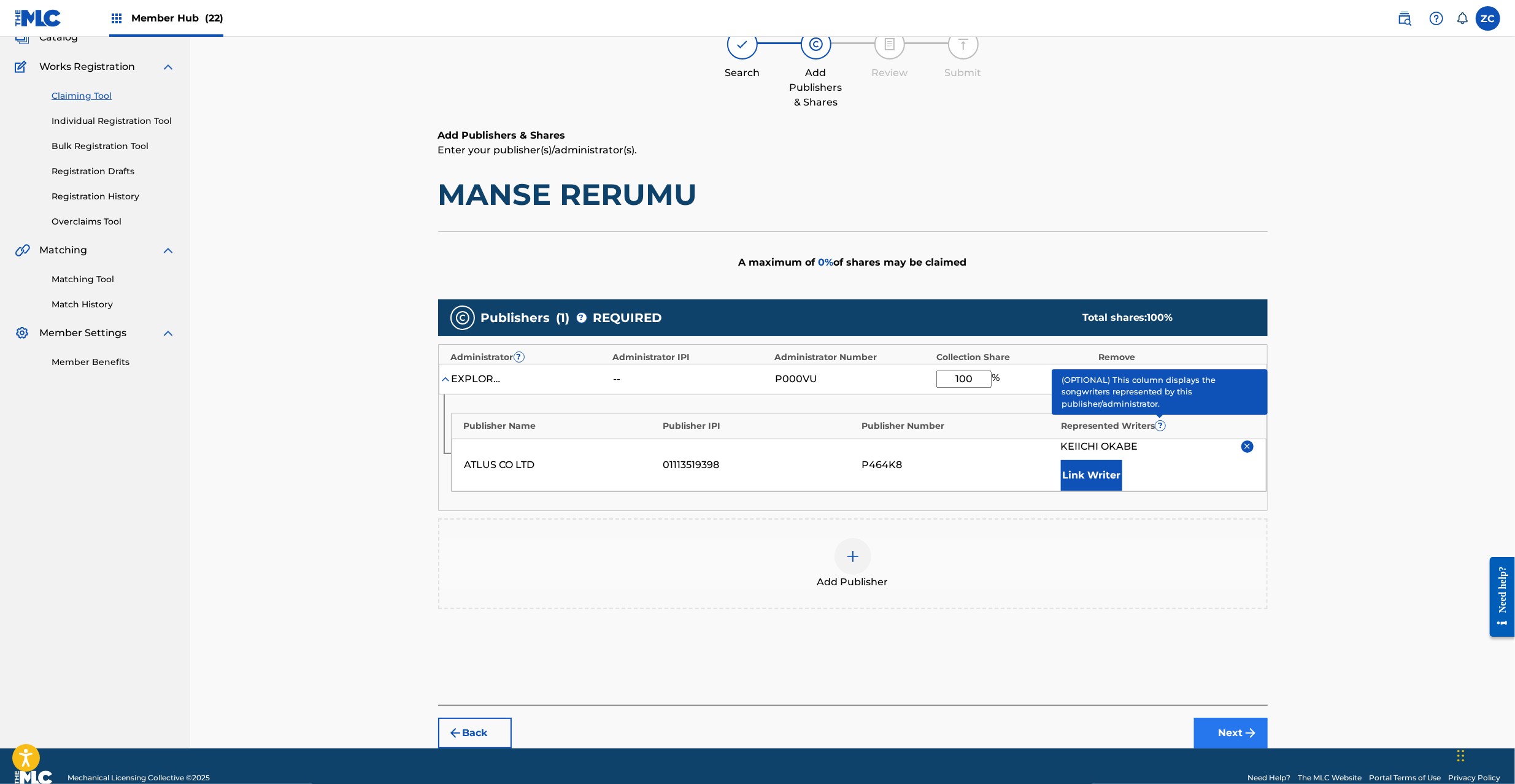
scroll to position [108, 0]
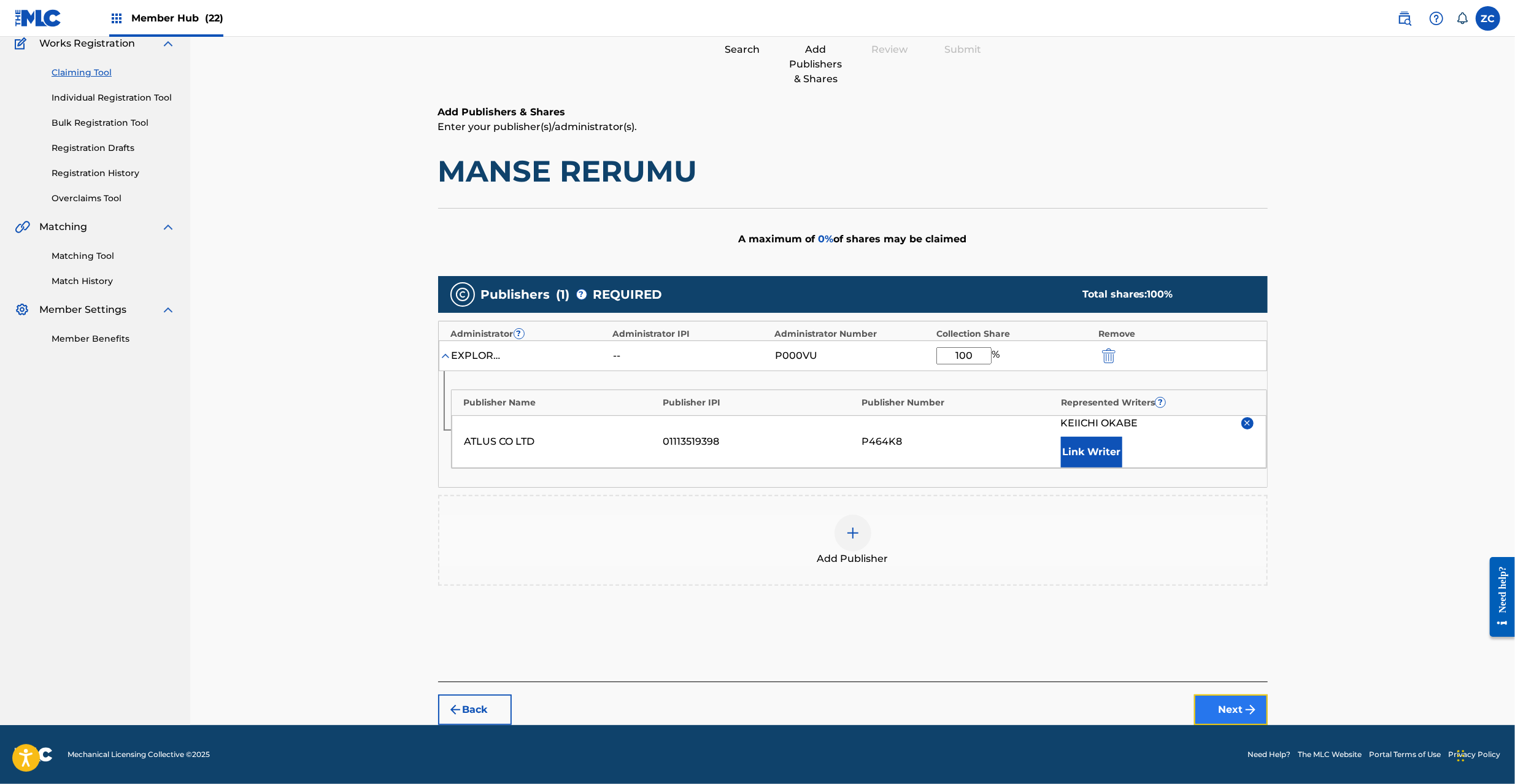
click at [1235, 710] on button "Next" at bounding box center [1230, 709] width 74 height 30
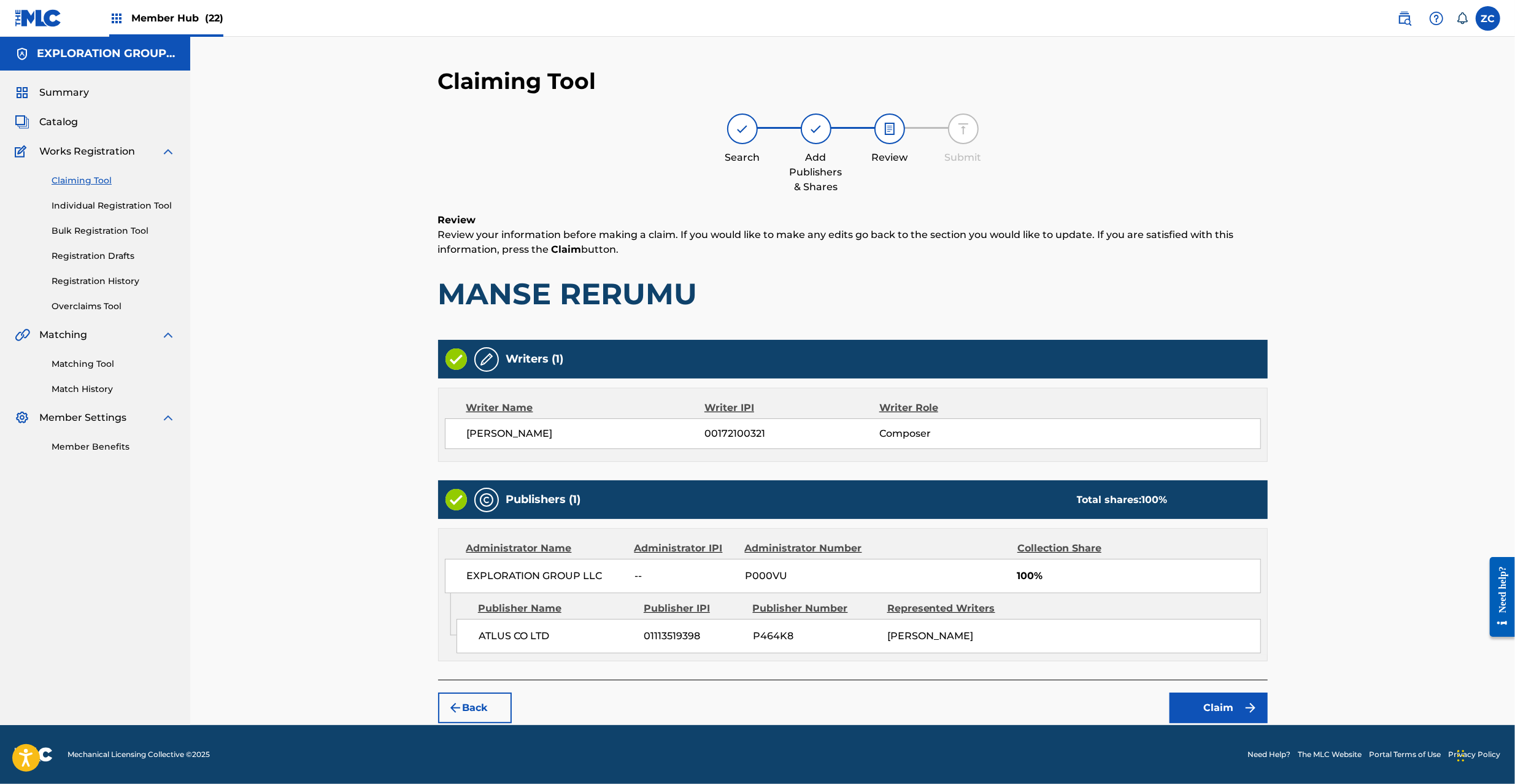
scroll to position [0, 0]
click at [1226, 712] on button "Claim" at bounding box center [1218, 707] width 98 height 30
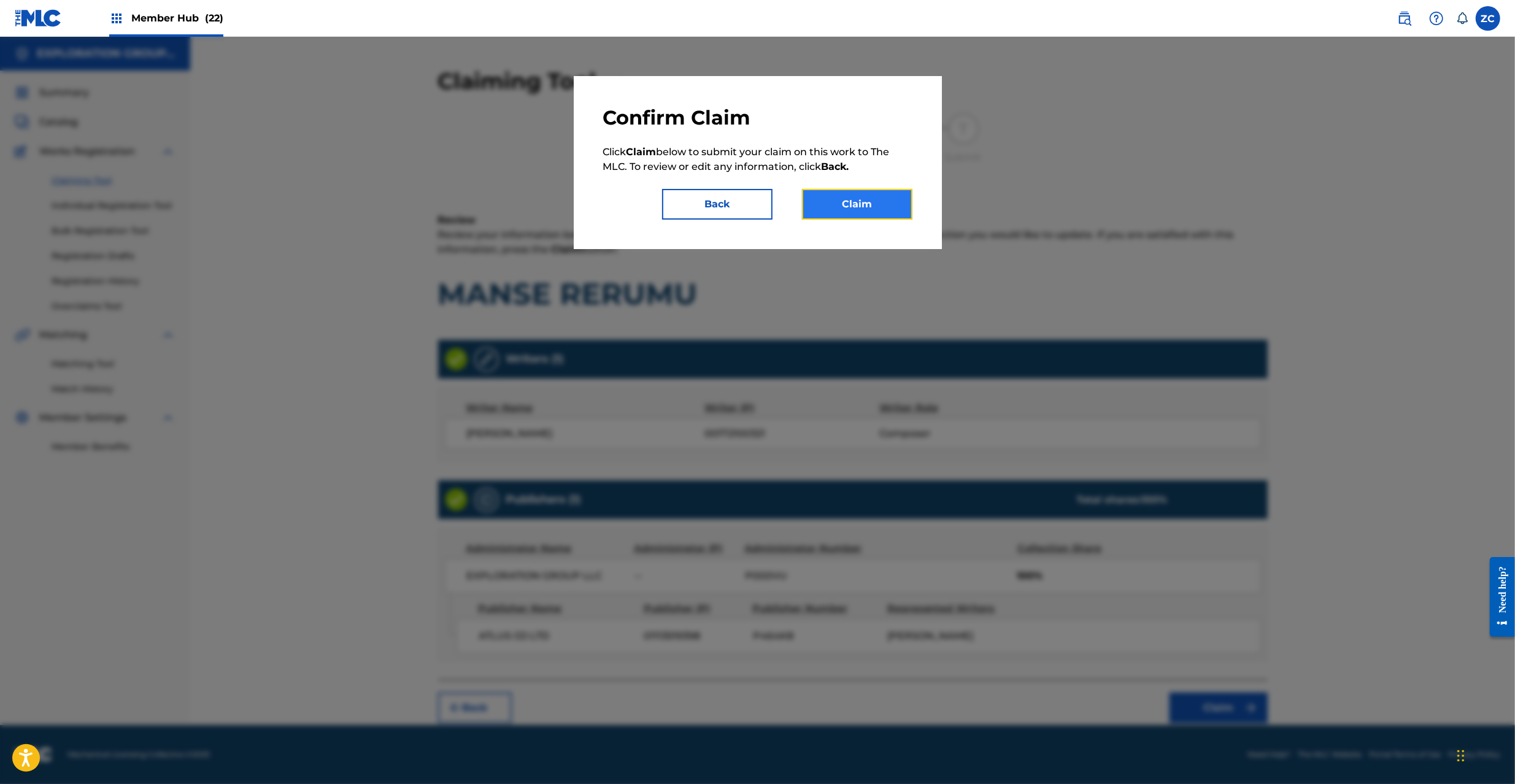
click at [879, 206] on button "Claim" at bounding box center [857, 204] width 111 height 30
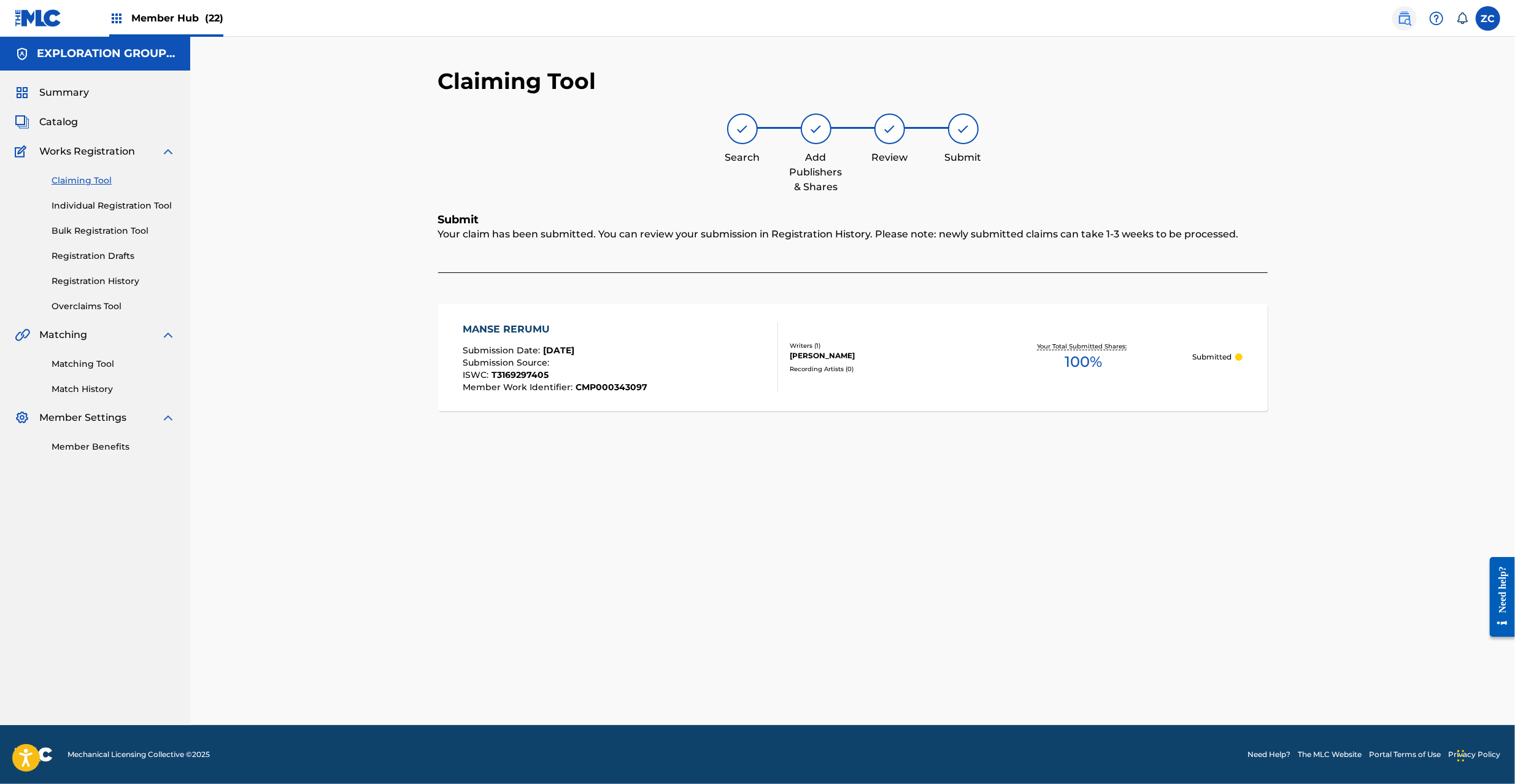
click at [1409, 19] on img at bounding box center [1405, 19] width 15 height 15
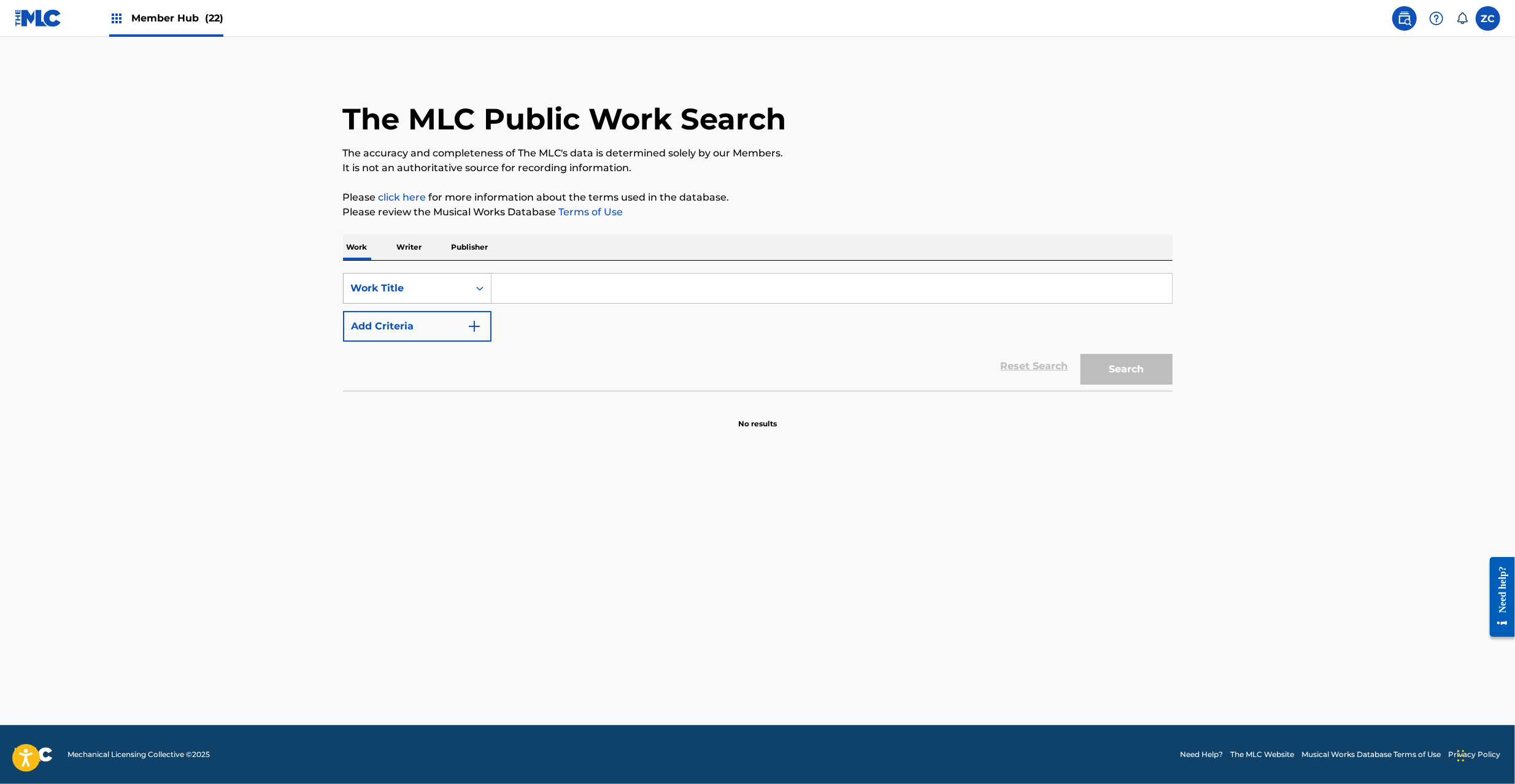
click at [445, 294] on div "Work Title" at bounding box center [406, 288] width 111 height 15
click at [415, 378] on div "MLC Song Code" at bounding box center [417, 380] width 147 height 30
click at [887, 283] on input "Search Form" at bounding box center [831, 288] width 680 height 30
paste input "JPK652201002"
paste input "NG34SX"
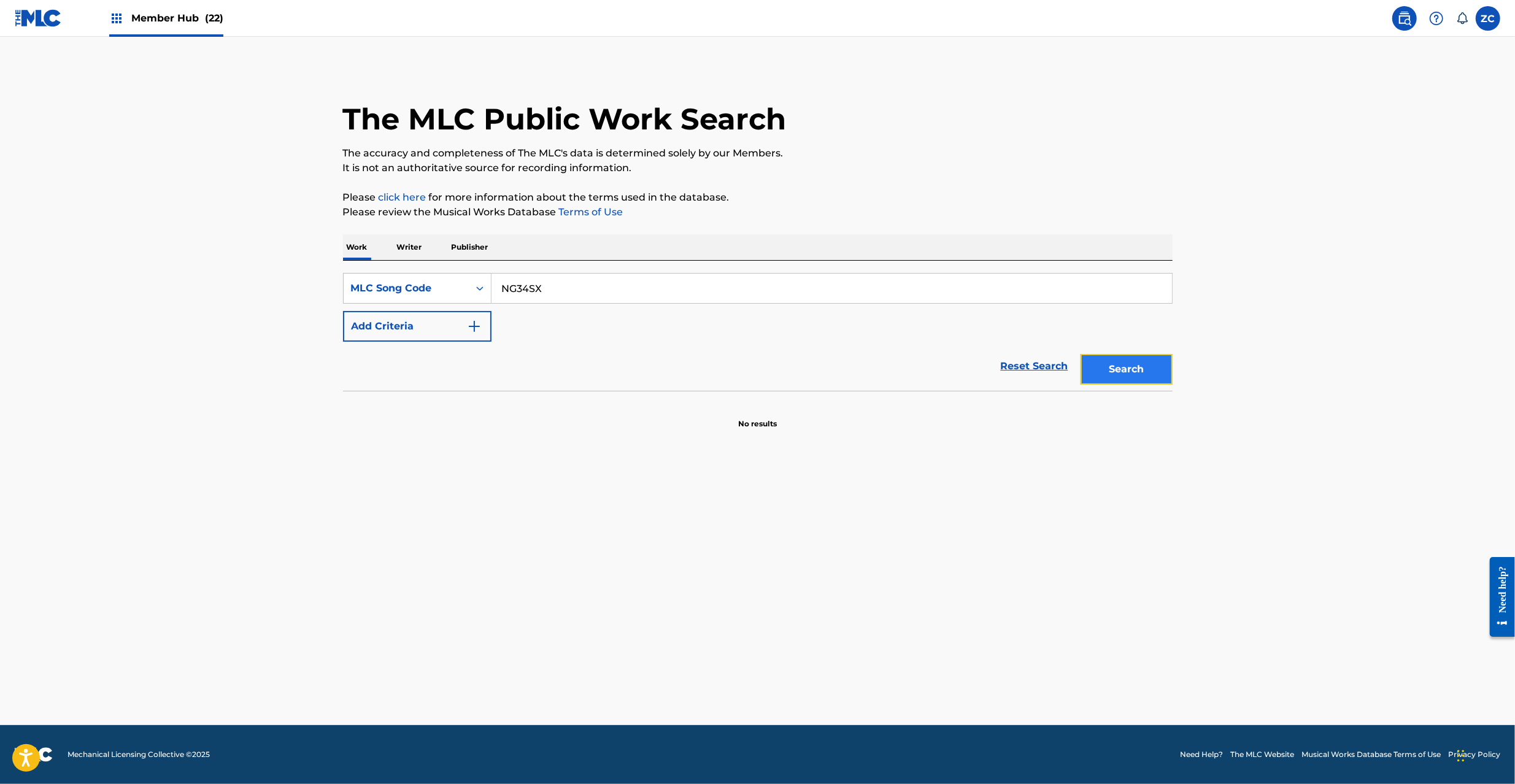
click at [1137, 383] on button "Search" at bounding box center [1127, 369] width 92 height 30
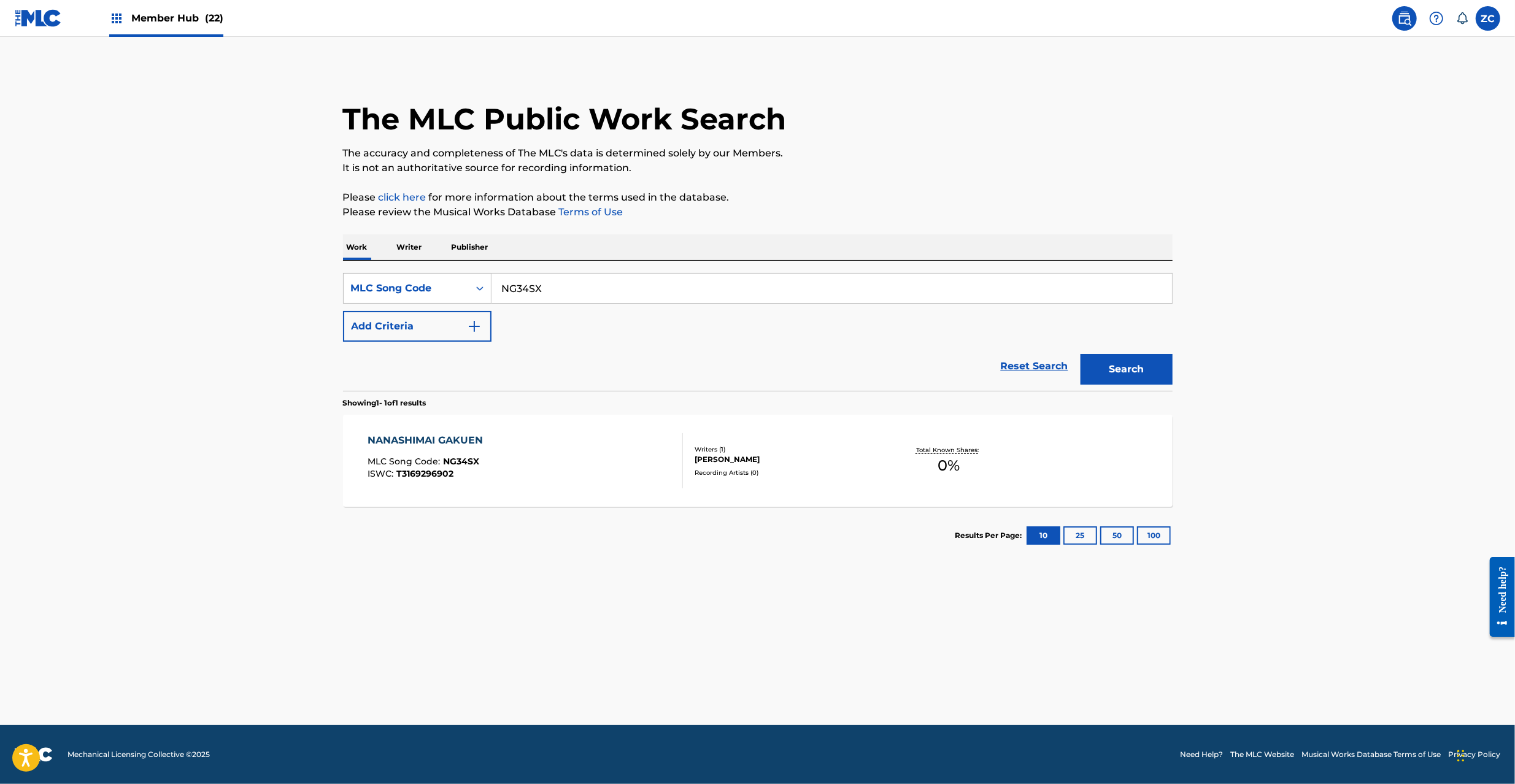
click at [601, 294] on input "NG34SX" at bounding box center [831, 288] width 680 height 30
paste input "TA0KYK"
click at [1081, 354] on button "Search" at bounding box center [1127, 369] width 92 height 30
paste input "FI0M81"
click at [1081, 354] on button "Search" at bounding box center [1127, 369] width 92 height 30
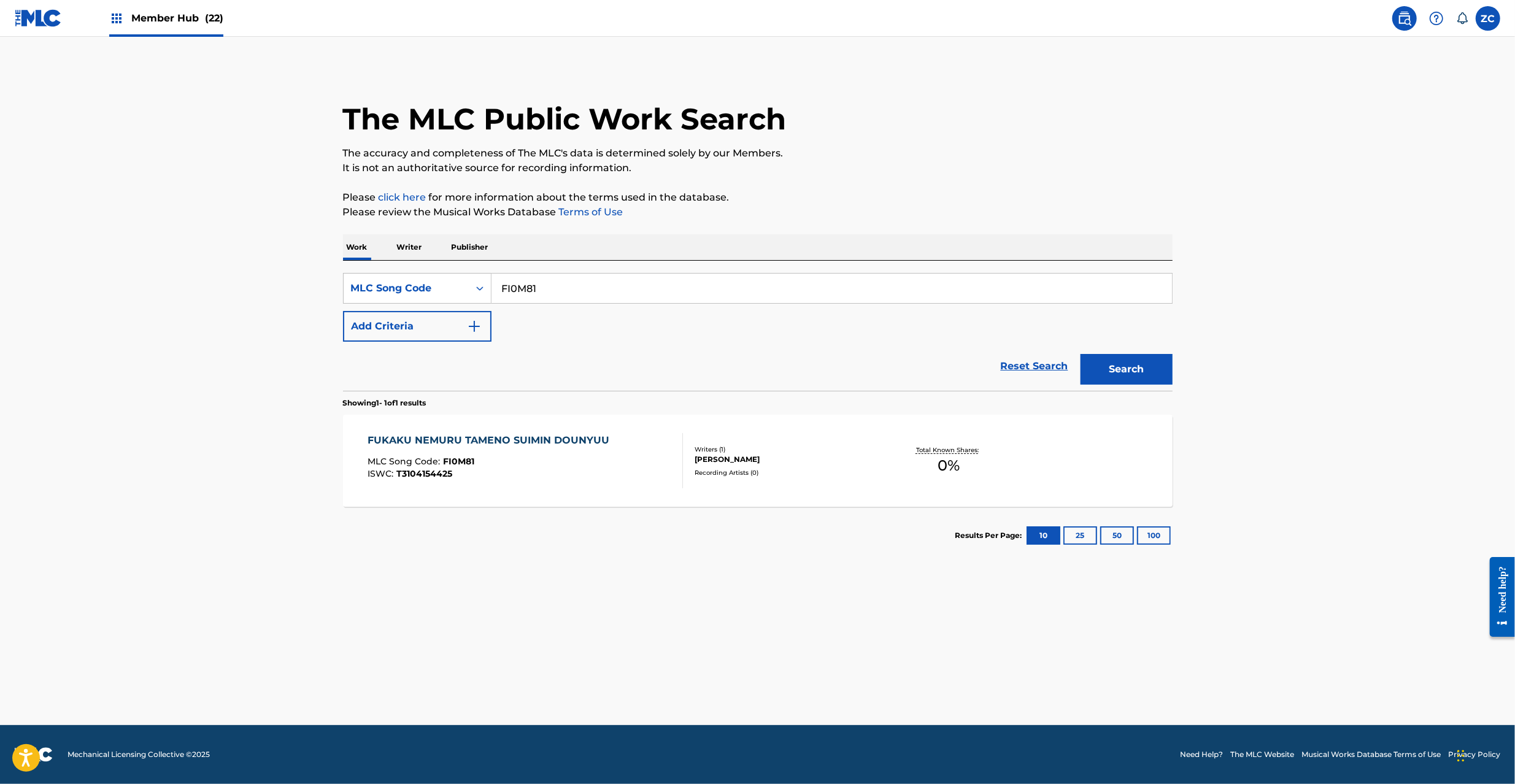
paste input "SC4GYY"
click at [1081, 354] on button "Search" at bounding box center [1127, 369] width 92 height 30
paste input "YD722Q"
type input "YD722Q"
click at [1081, 354] on button "Search" at bounding box center [1127, 369] width 92 height 30
